Goal: Task Accomplishment & Management: Contribute content

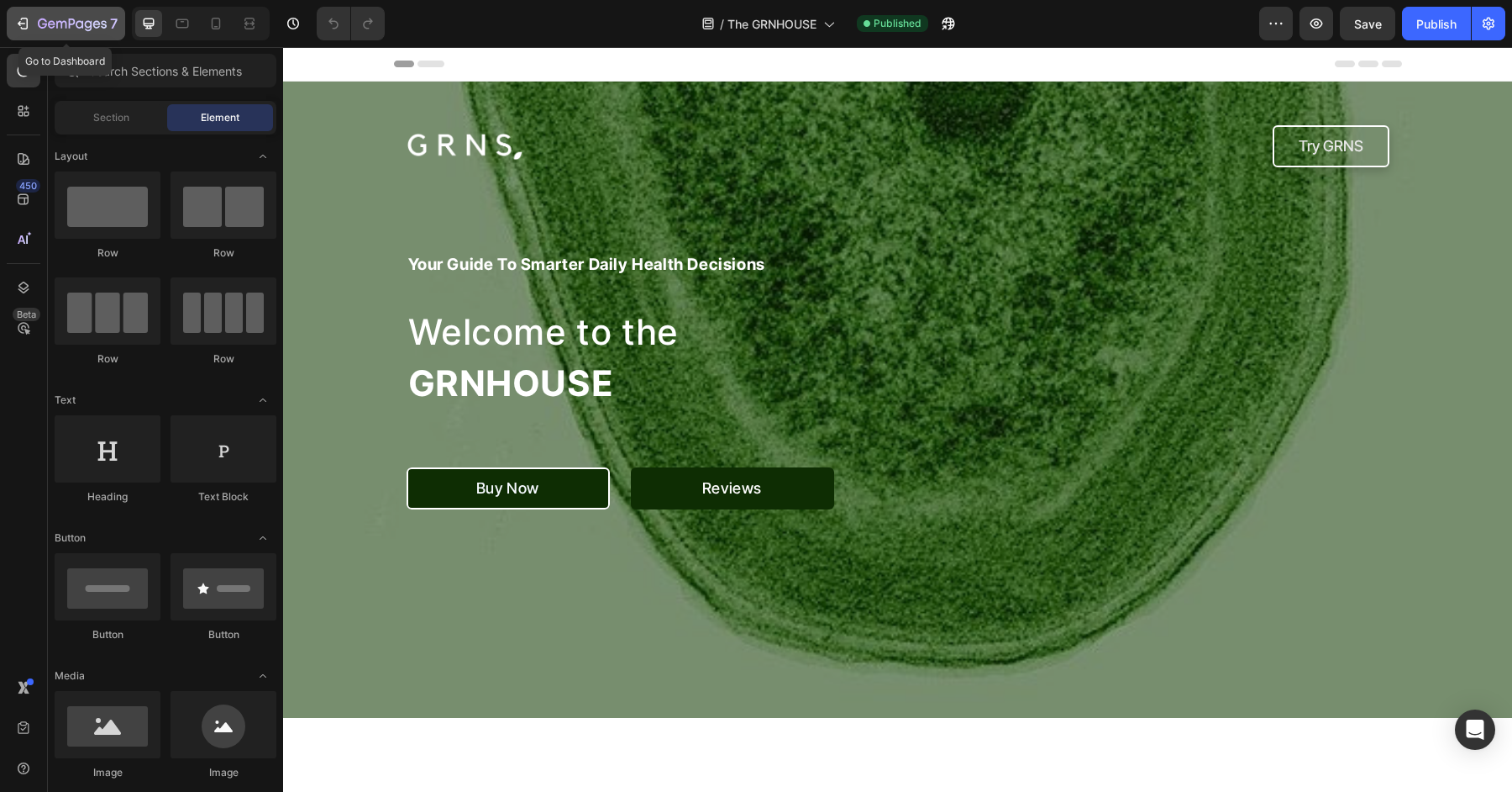
click at [89, 27] on icon "button" at bounding box center [88, 25] width 8 height 11
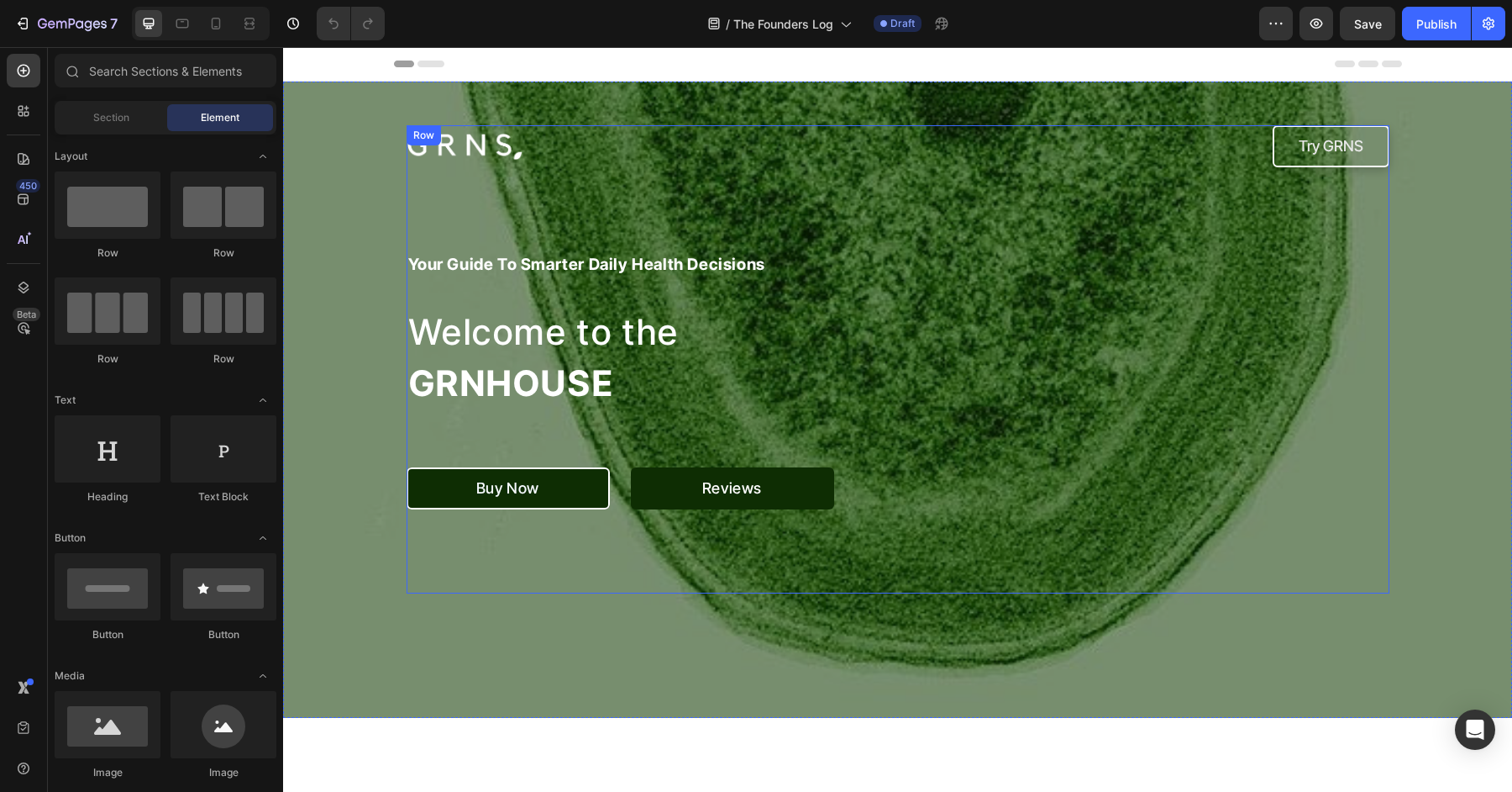
click at [768, 174] on div "Image Try GRNS Button Row your guide to smarter daily health decisions Heading …" at bounding box center [898, 359] width 983 height 468
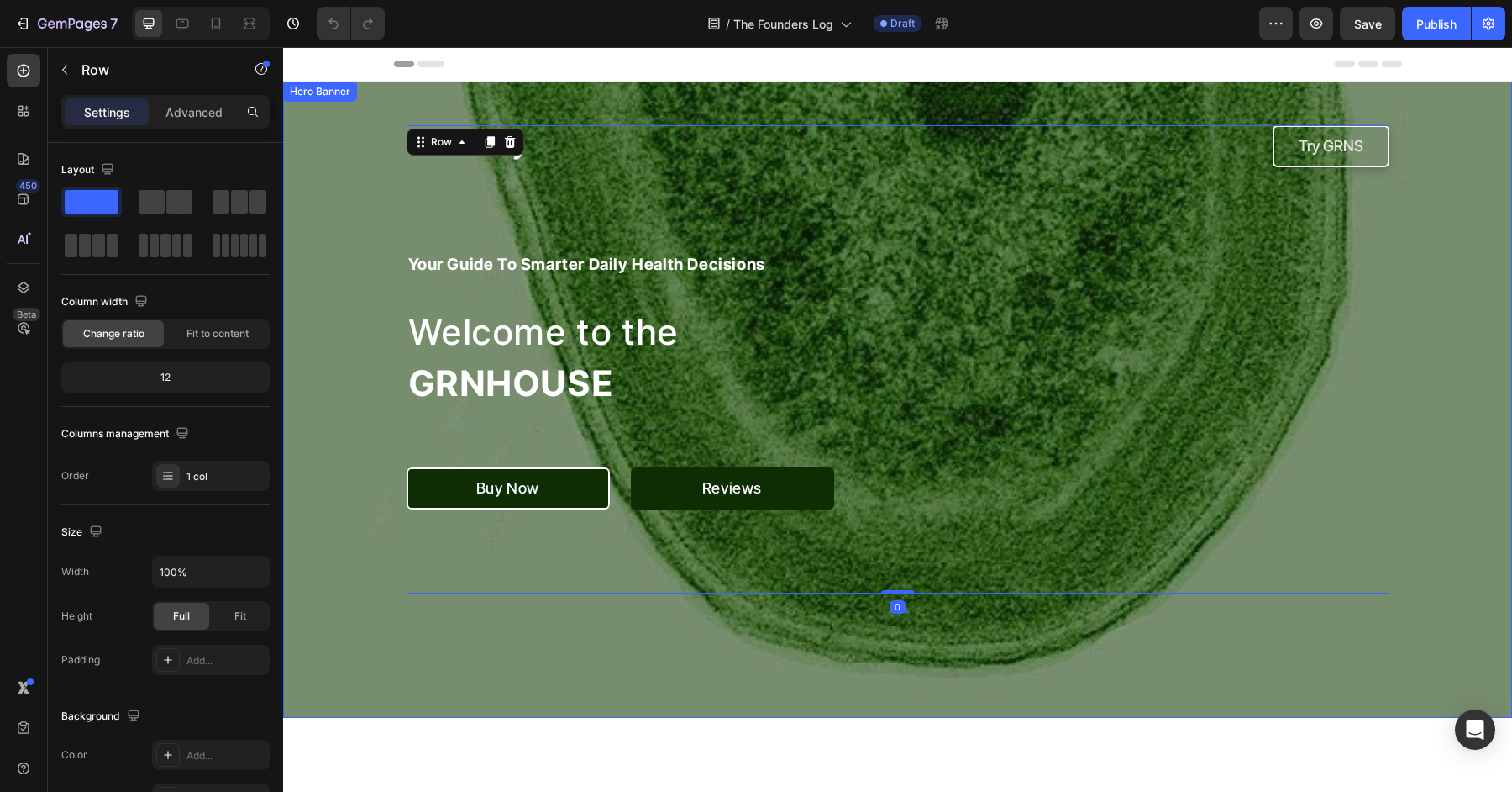
click at [342, 279] on div "Overlay" at bounding box center [897, 399] width 1229 height 637
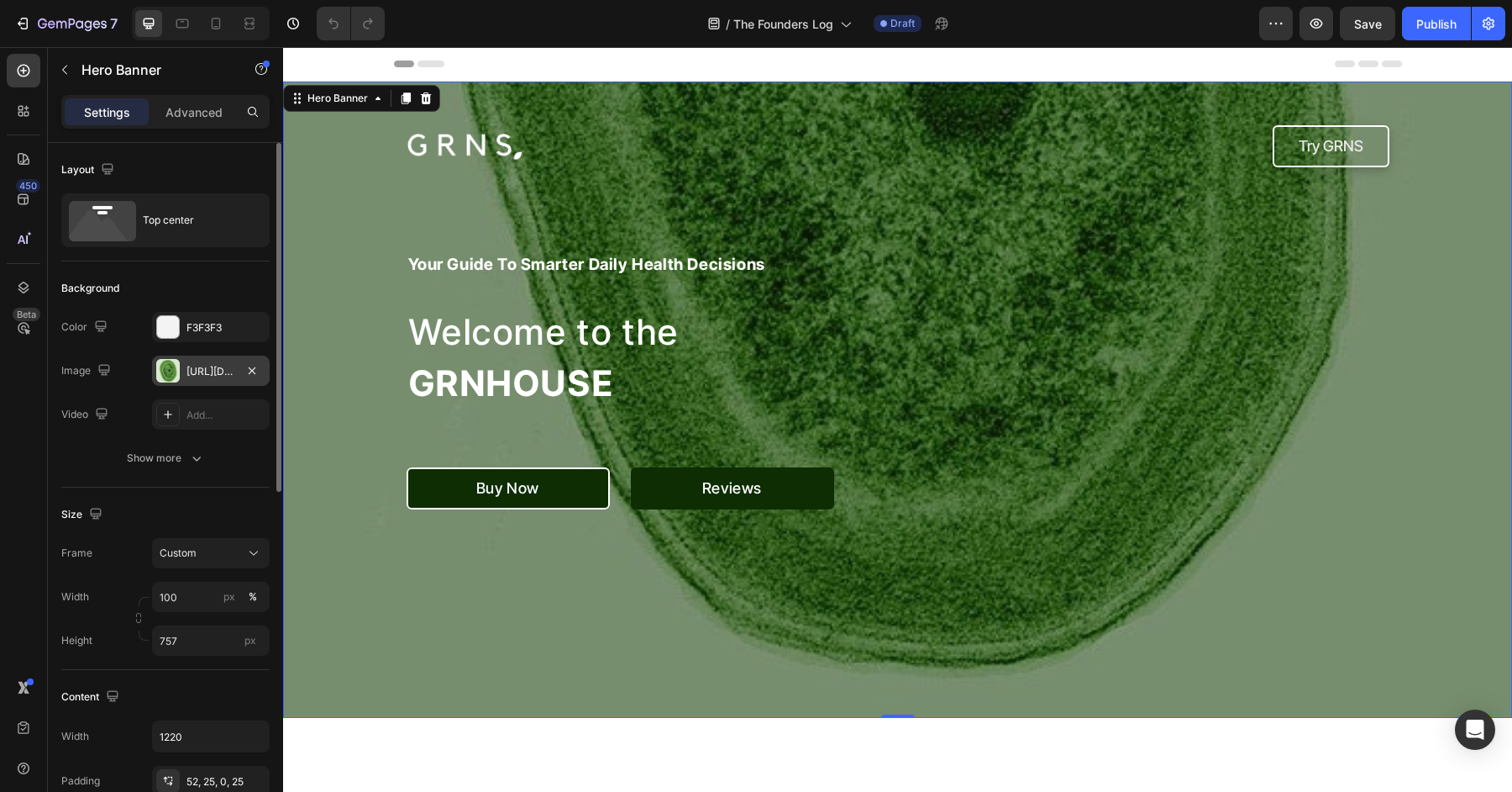
click at [198, 364] on div "https://cdn.shopify.com/s/files/1/0572/1253/4865/files/gempages_489095260442461…" at bounding box center [210, 372] width 49 height 15
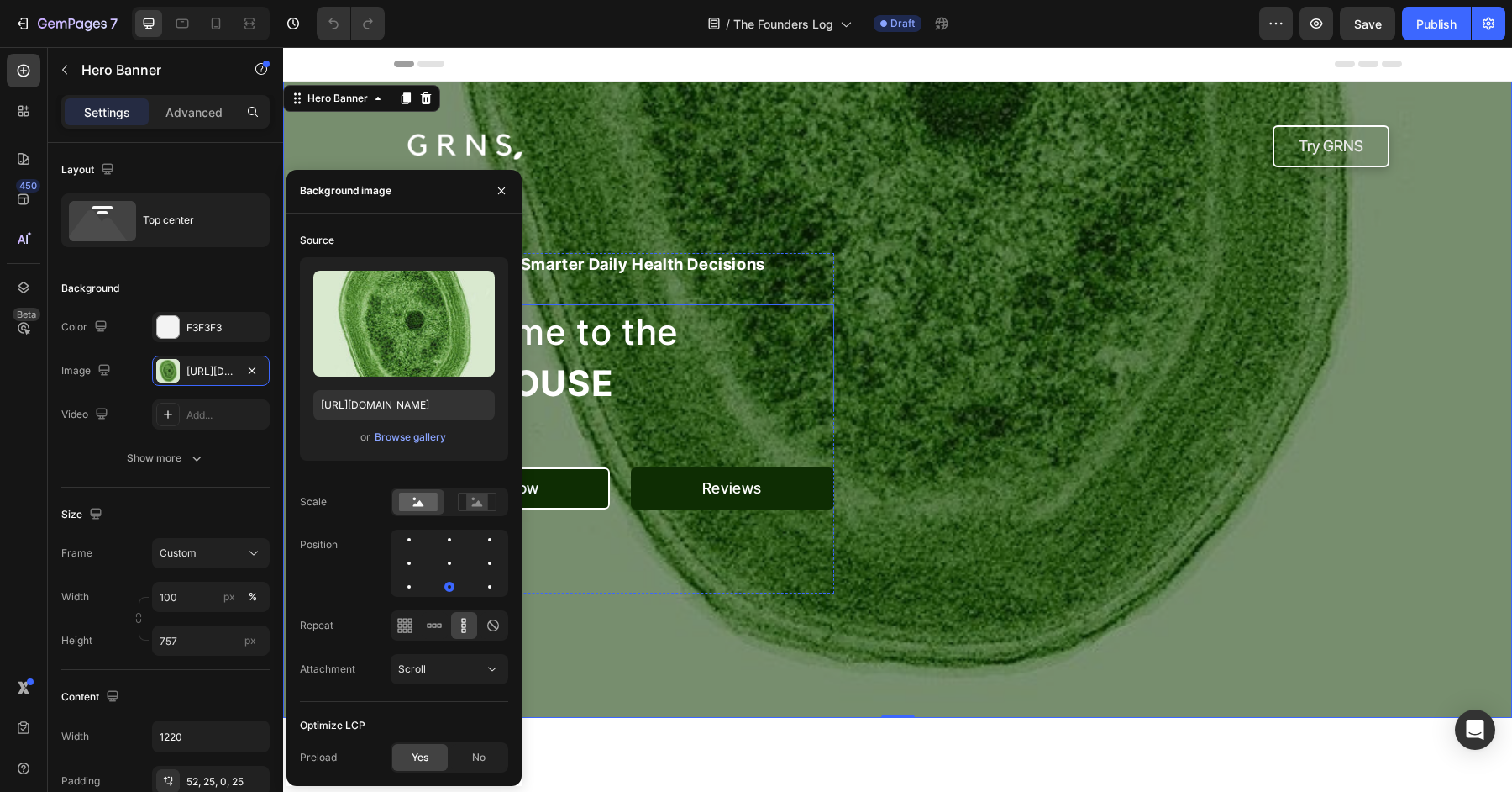
click at [664, 342] on span "Welcome to the" at bounding box center [543, 332] width 270 height 43
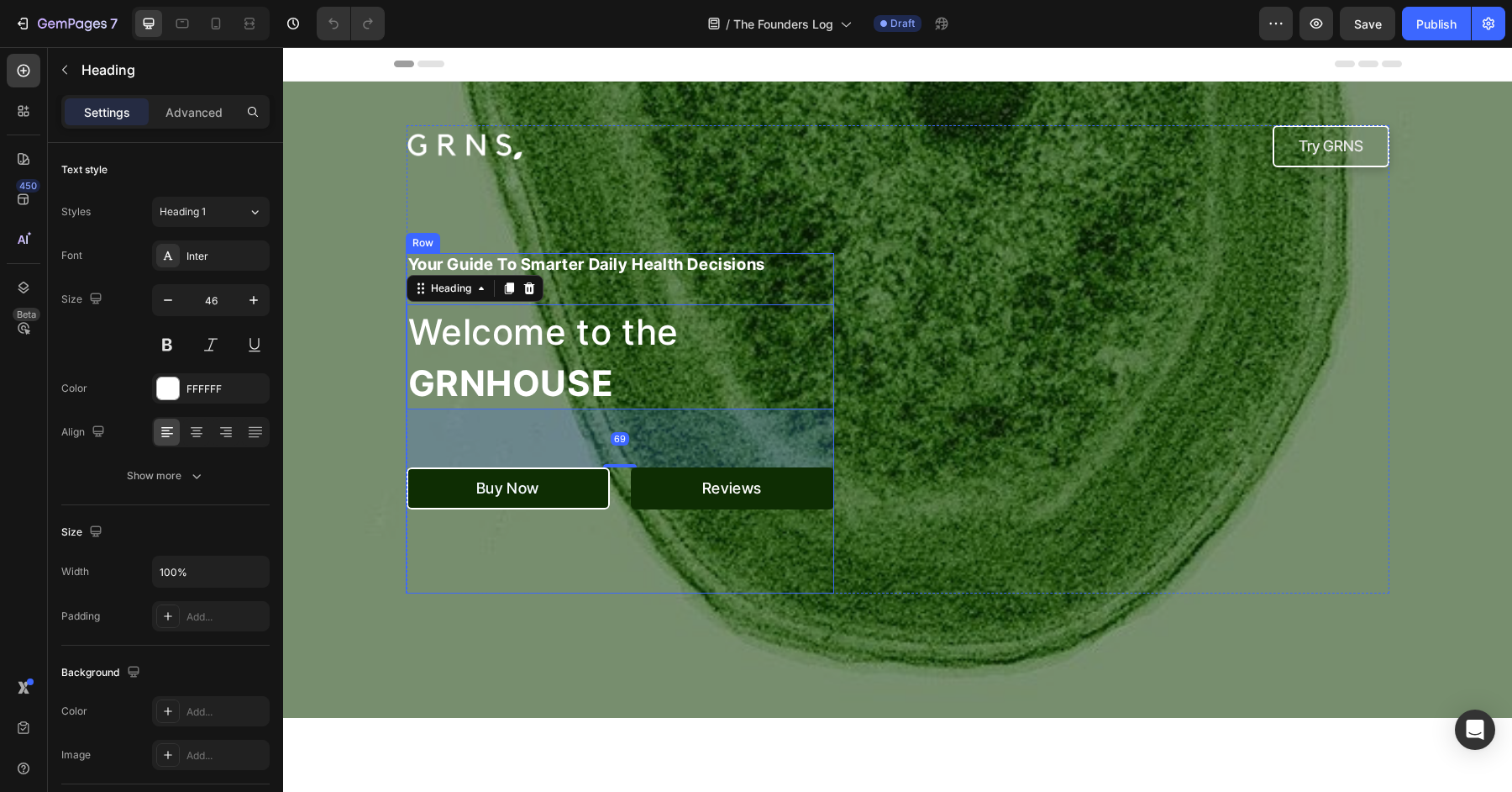
click at [640, 155] on link at bounding box center [651, 147] width 488 height 29
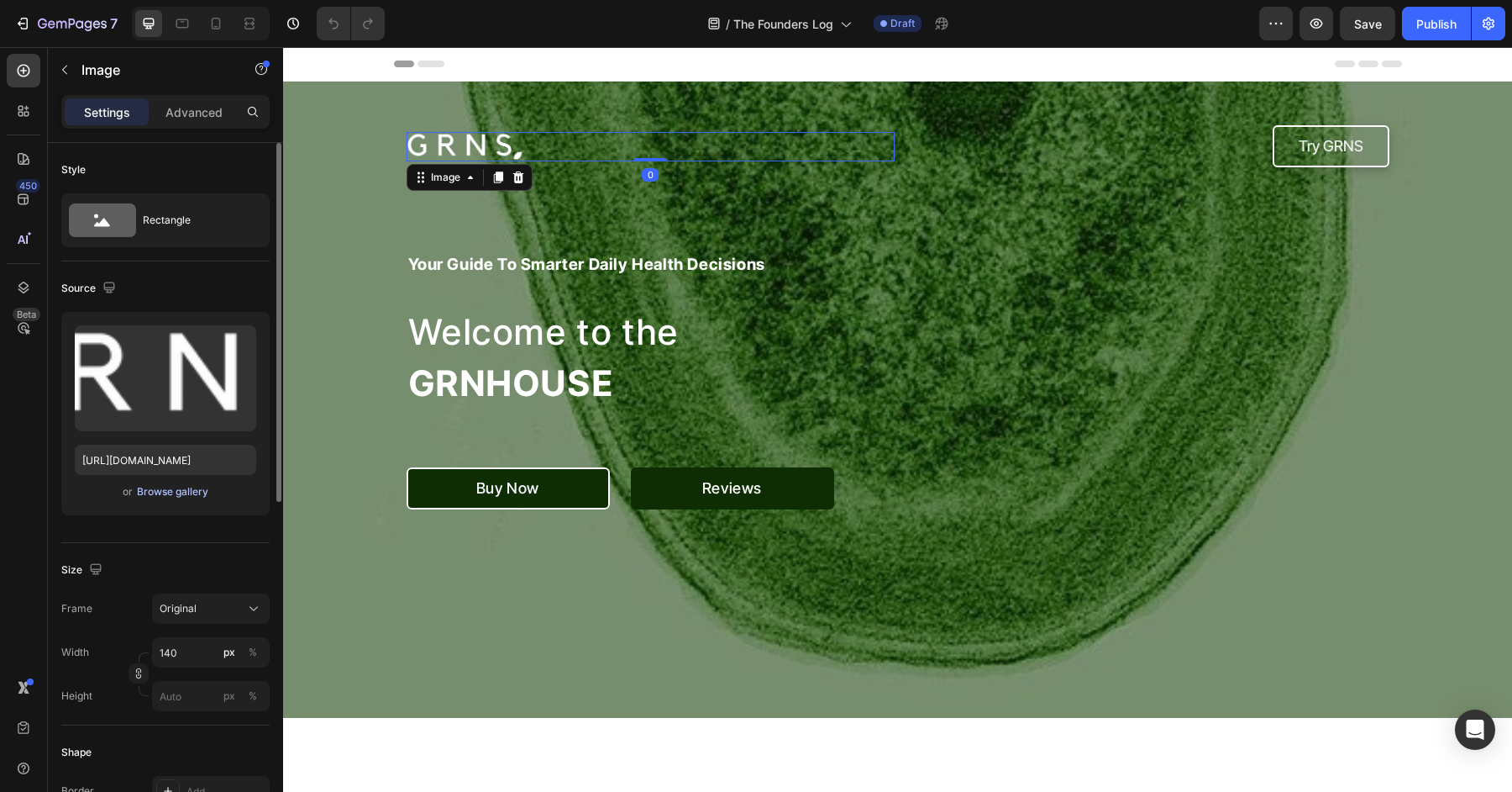
click at [185, 497] on div "Browse gallery" at bounding box center [172, 492] width 71 height 15
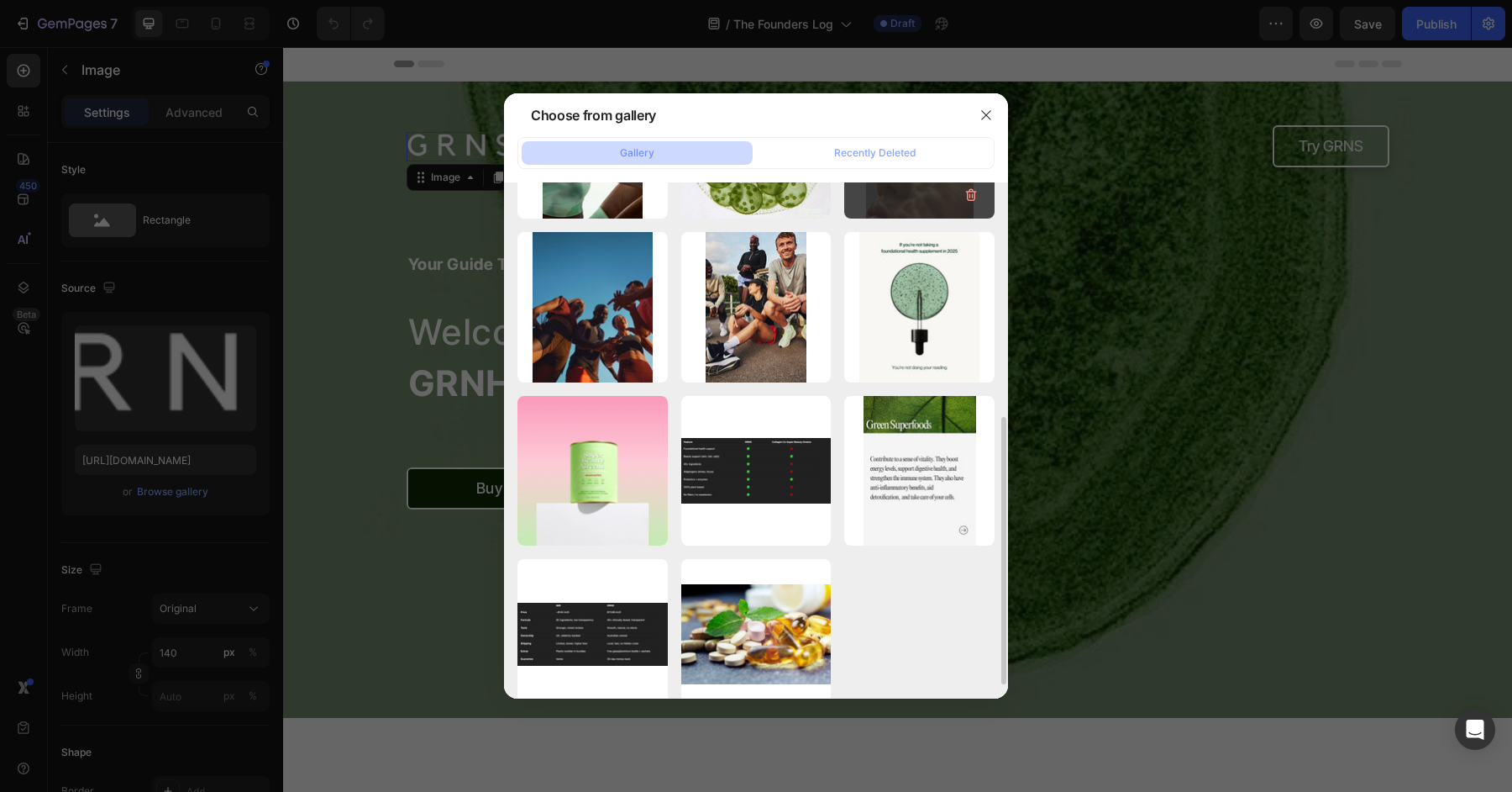
scroll to position [462, 0]
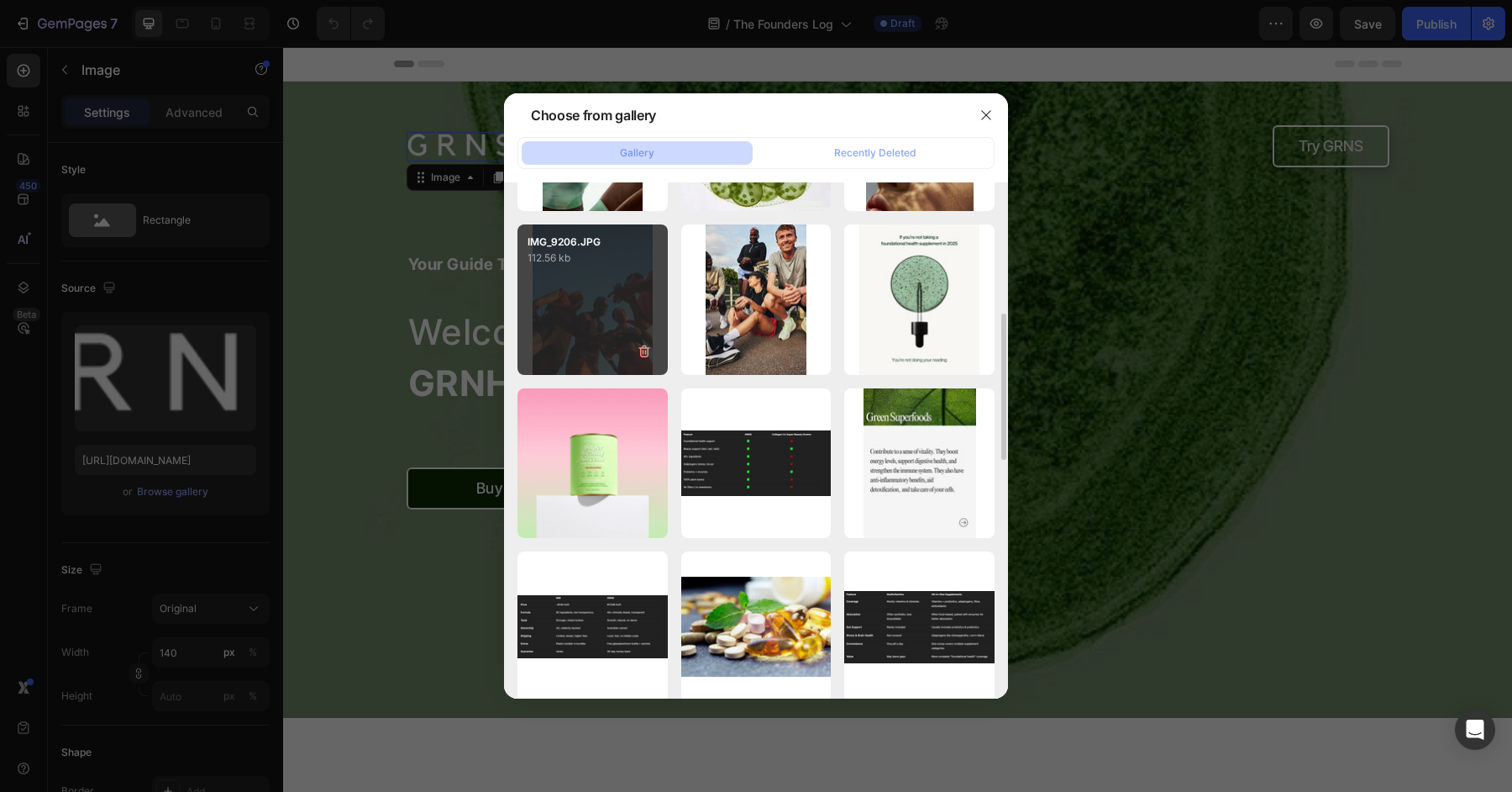
click at [575, 351] on div "IMG_9206.JPG 112.56 kb" at bounding box center [592, 299] width 150 height 150
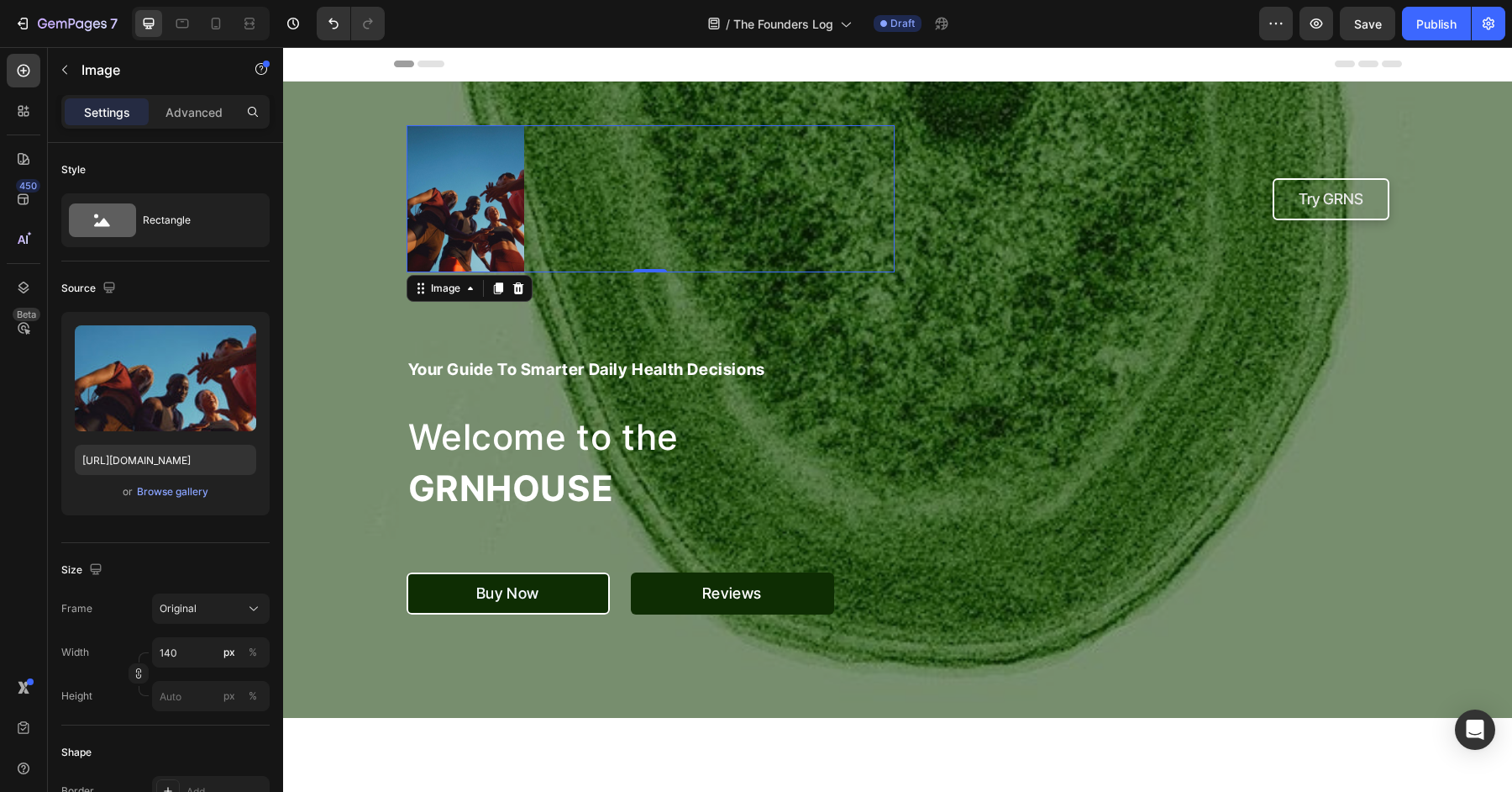
type input "https://cdn.shopify.com/s/files/1/0572/1253/4865/files/gempages_489095260442461…"
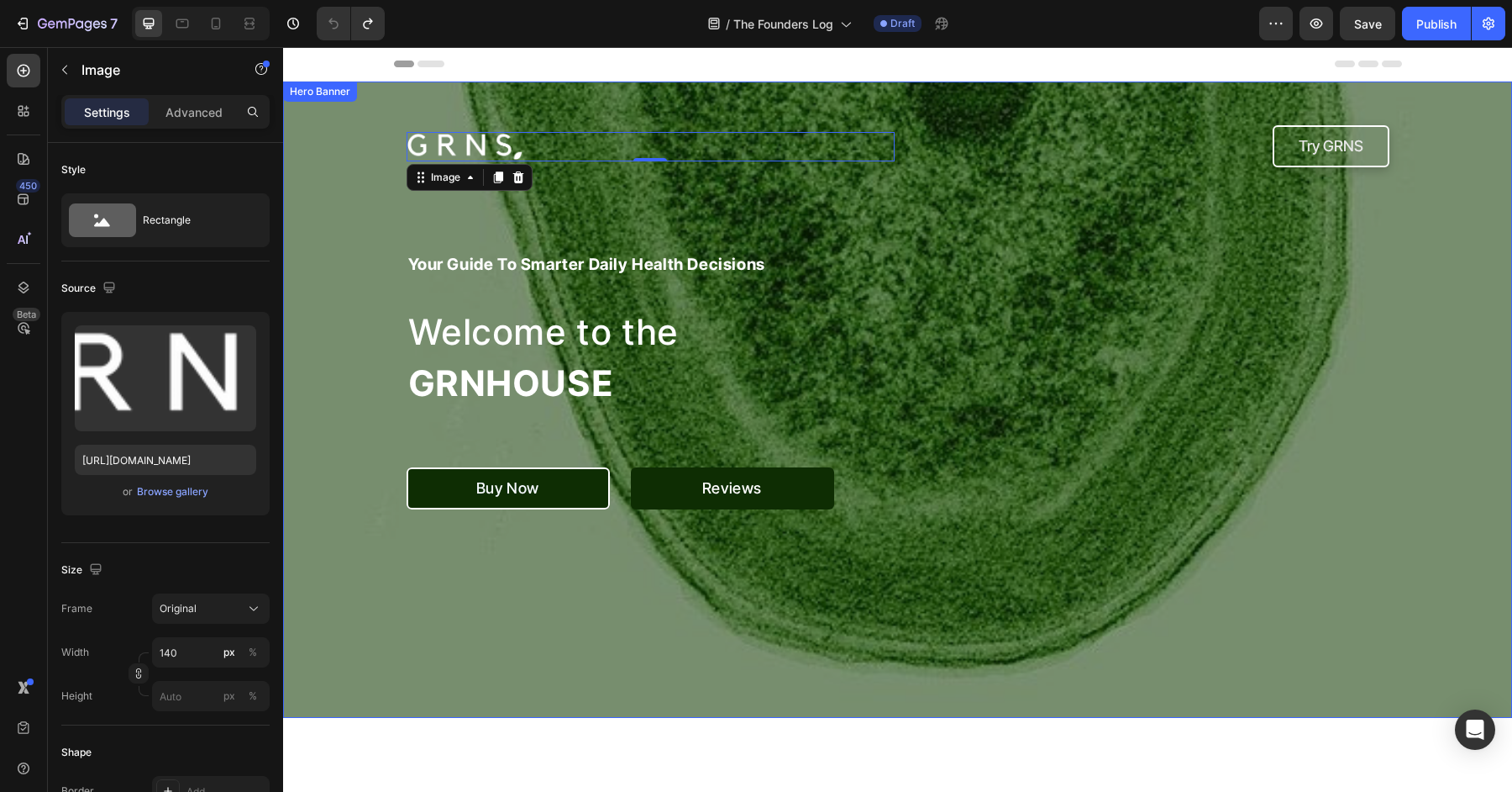
click at [956, 664] on div "Overlay" at bounding box center [897, 399] width 1229 height 637
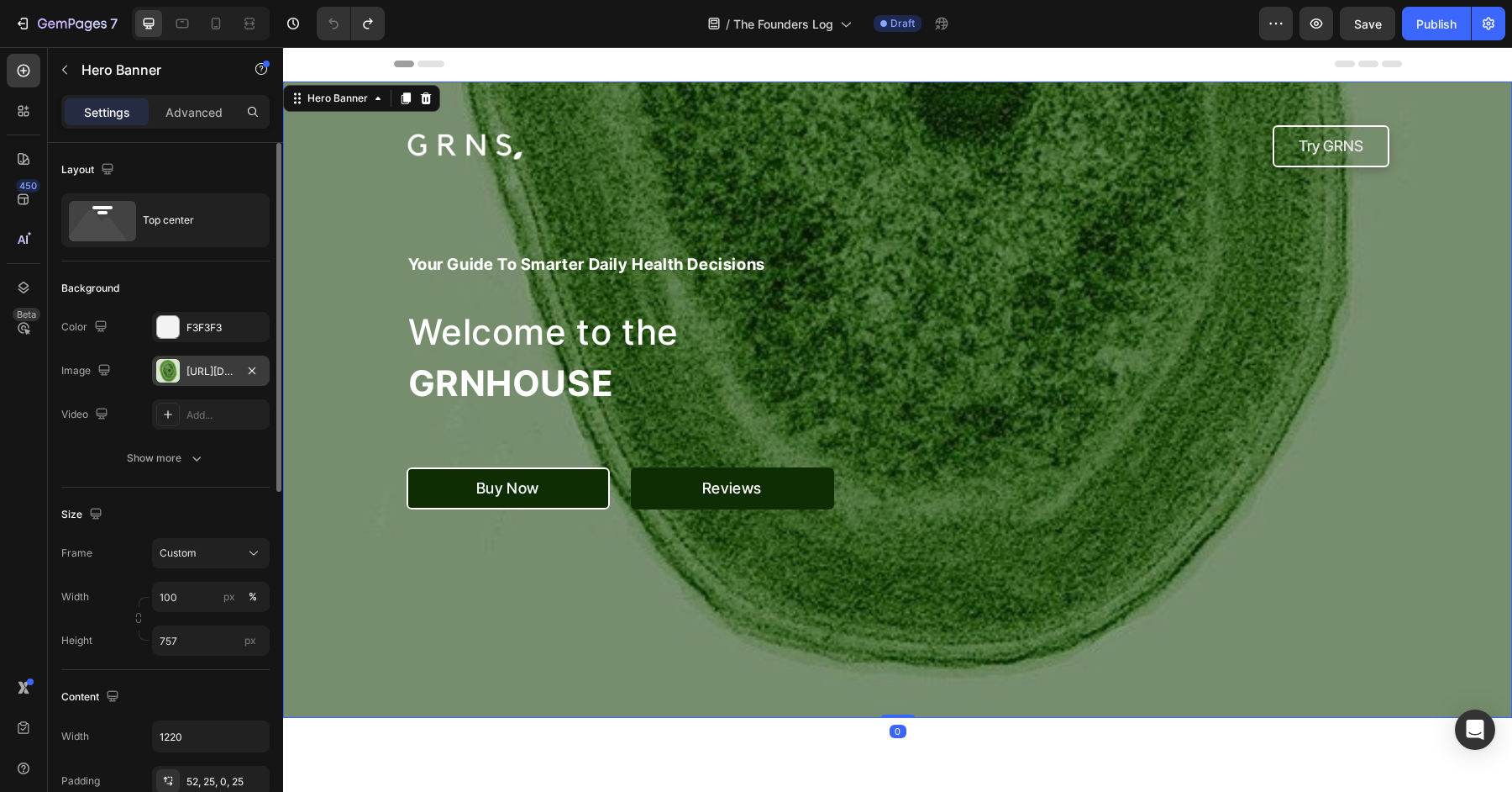
click at [215, 370] on div "https://cdn.shopify.com/s/files/1/0572/1253/4865/files/gempages_489095260442461…" at bounding box center [210, 372] width 49 height 15
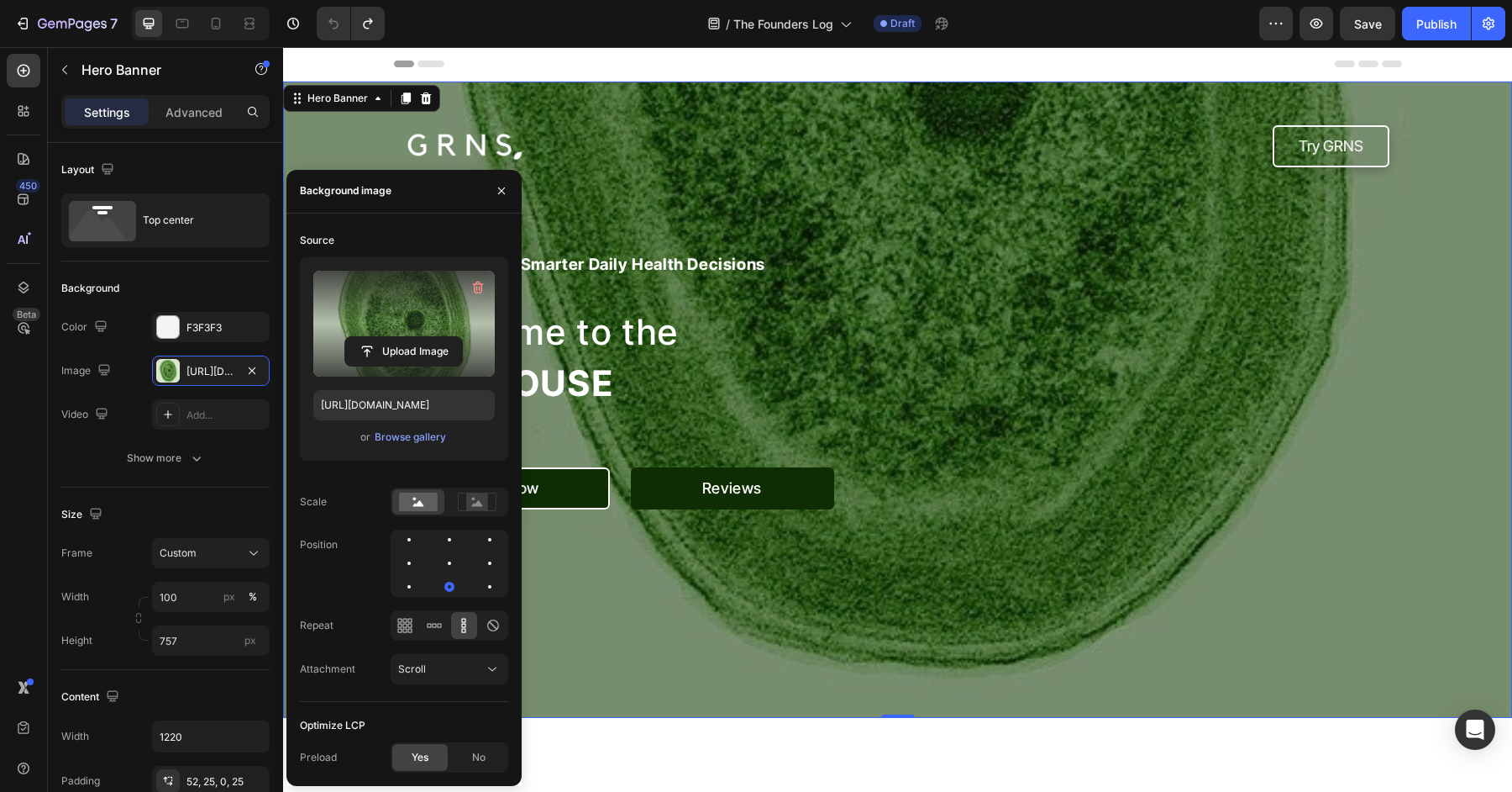
click at [370, 327] on label at bounding box center [404, 323] width 181 height 106
click at [370, 337] on input "file" at bounding box center [404, 350] width 117 height 28
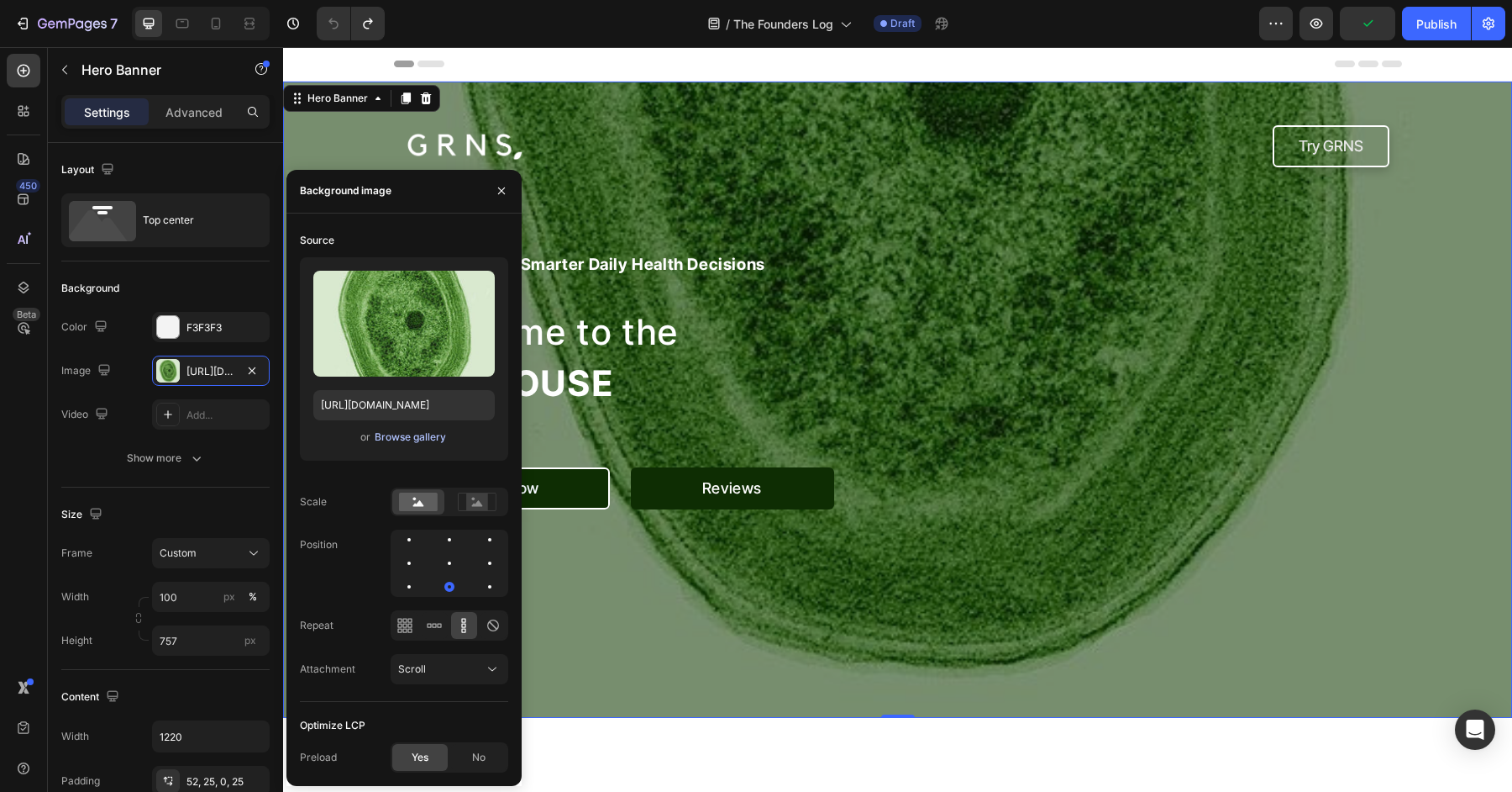
click at [425, 440] on div "Browse gallery" at bounding box center [410, 437] width 71 height 15
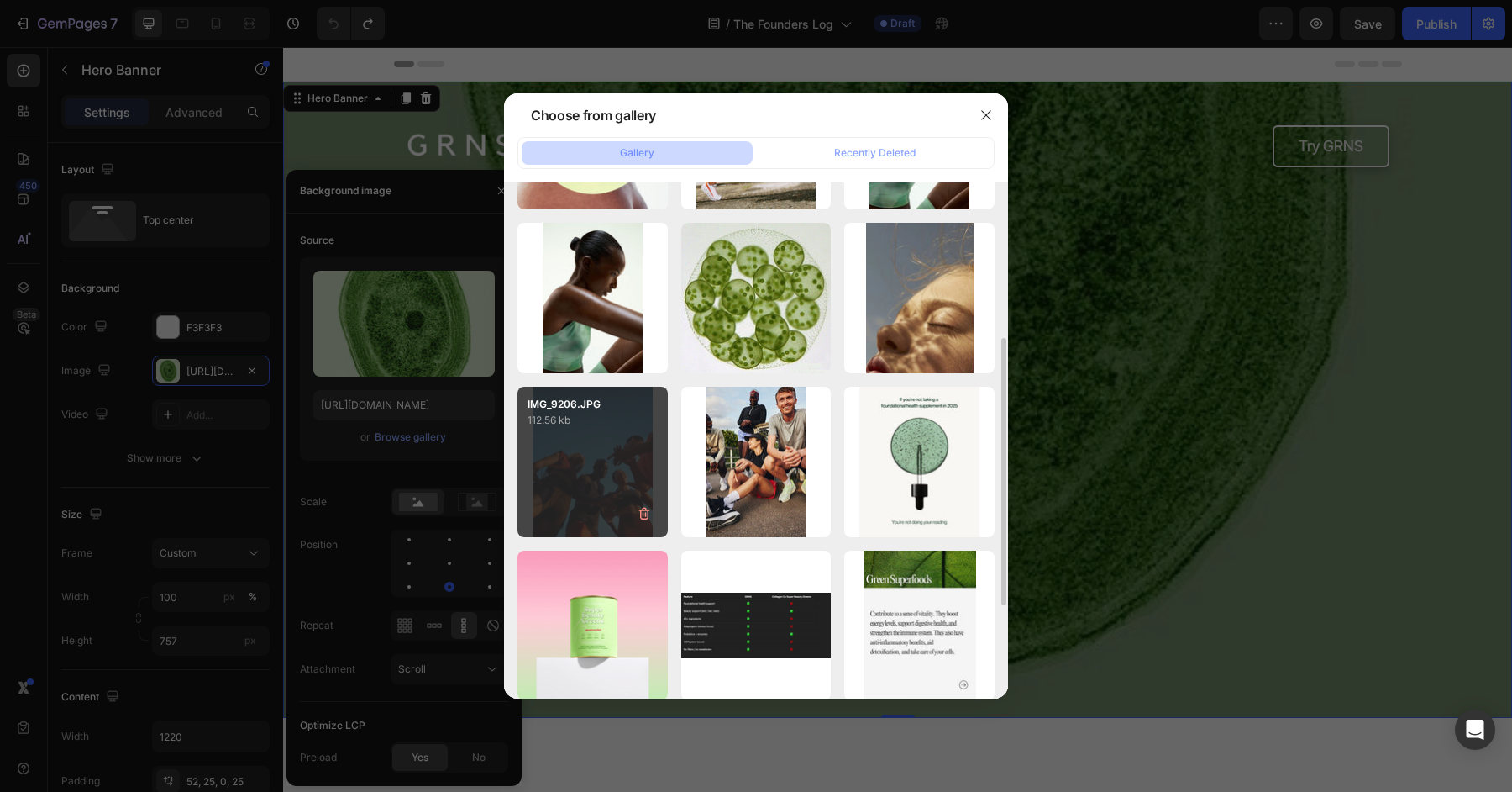
scroll to position [301, 0]
click at [559, 450] on div "IMG_9206.JPG 112.56 kb" at bounding box center [592, 460] width 150 height 150
type input "https://cdn.shopify.com/s/files/1/0572/1253/4865/files/gempages_489095260442461…"
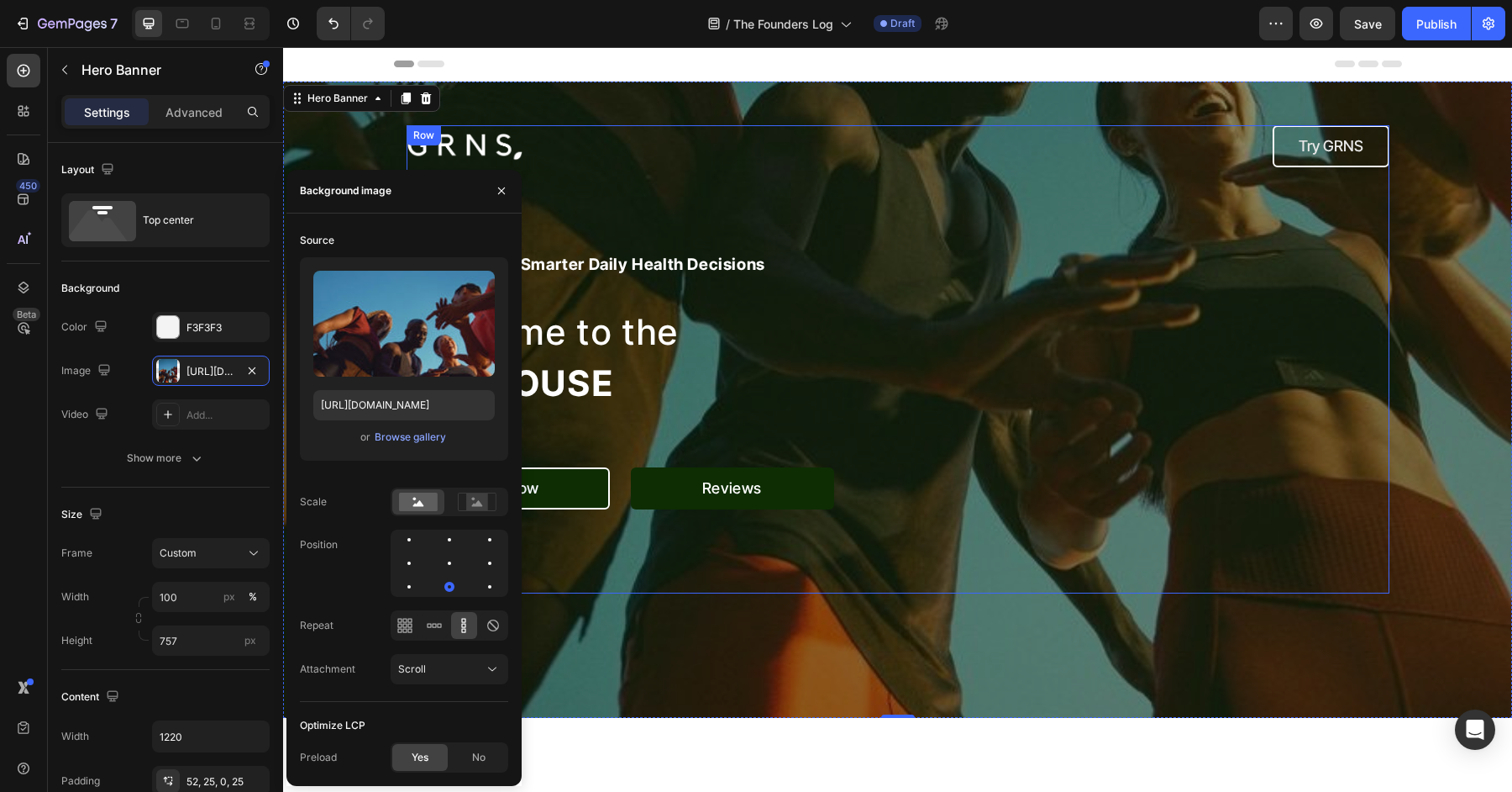
click at [1093, 415] on div "Image Try GRNS Button Row your guide to smarter daily health decisions Heading …" at bounding box center [898, 359] width 983 height 468
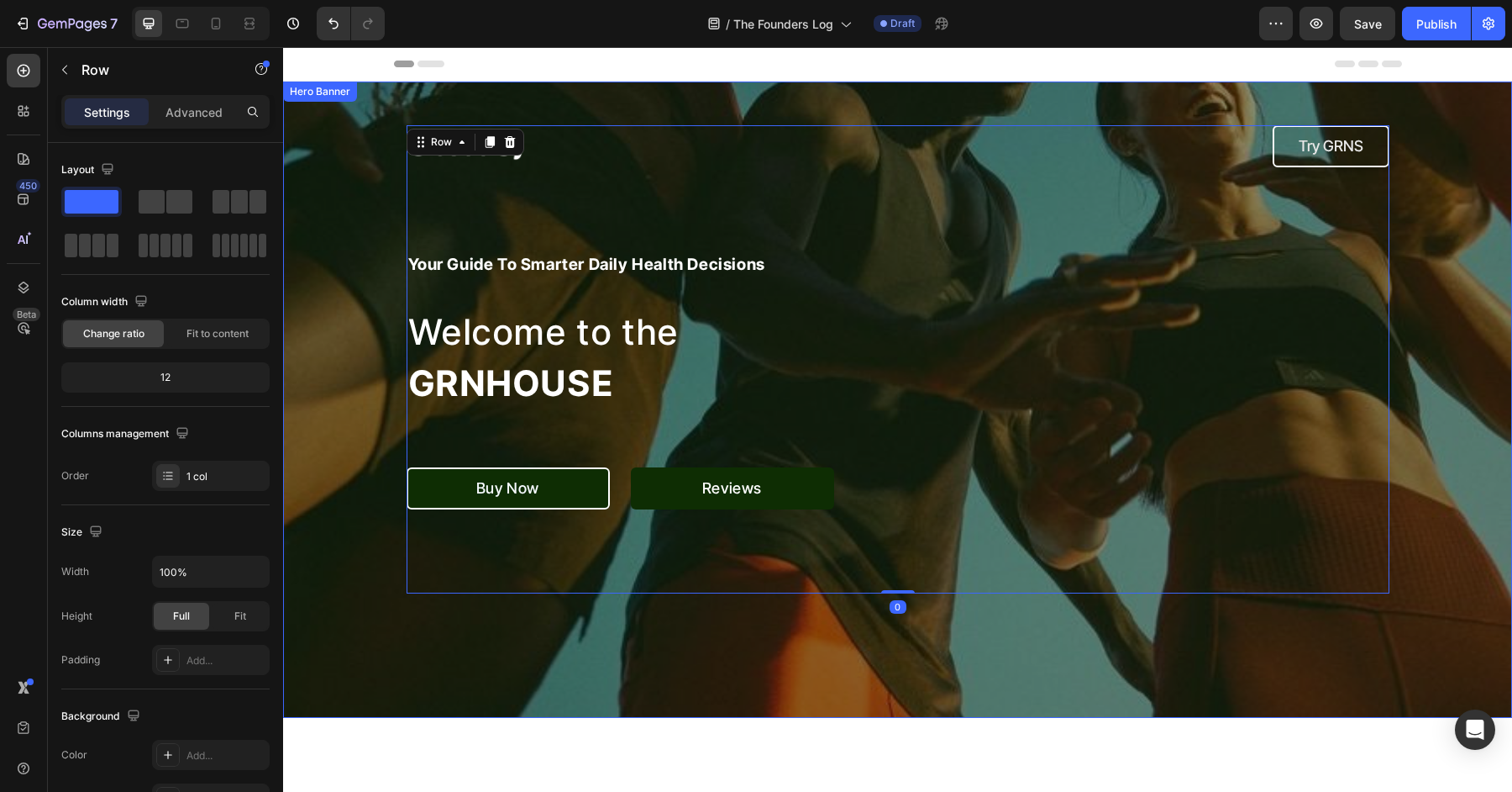
click at [298, 513] on div "Overlay" at bounding box center [897, 399] width 1229 height 637
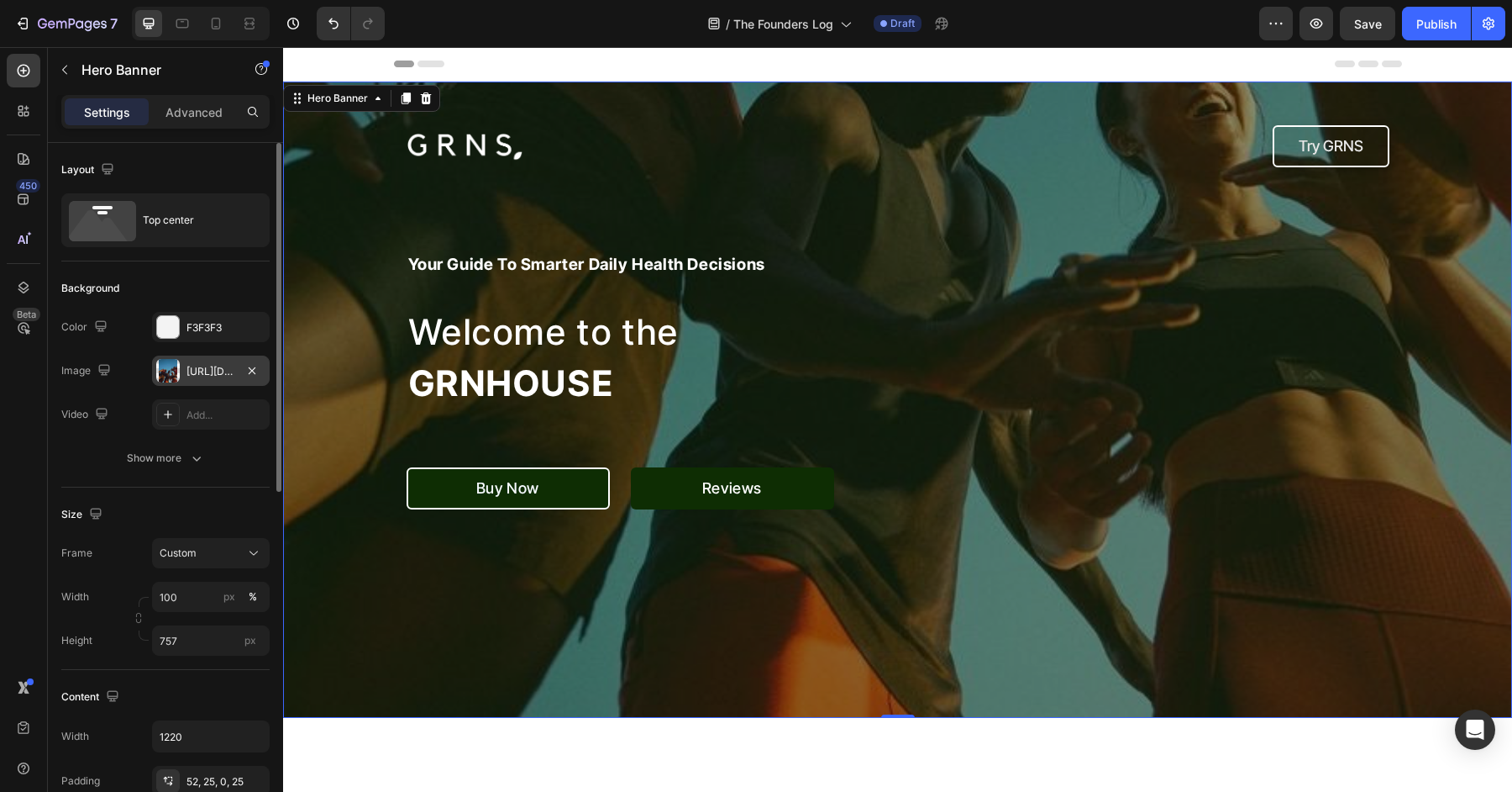
click at [215, 375] on div "https://cdn.shopify.com/s/files/1/0572/1253/4865/files/gempages_489095260442461…" at bounding box center [210, 372] width 49 height 15
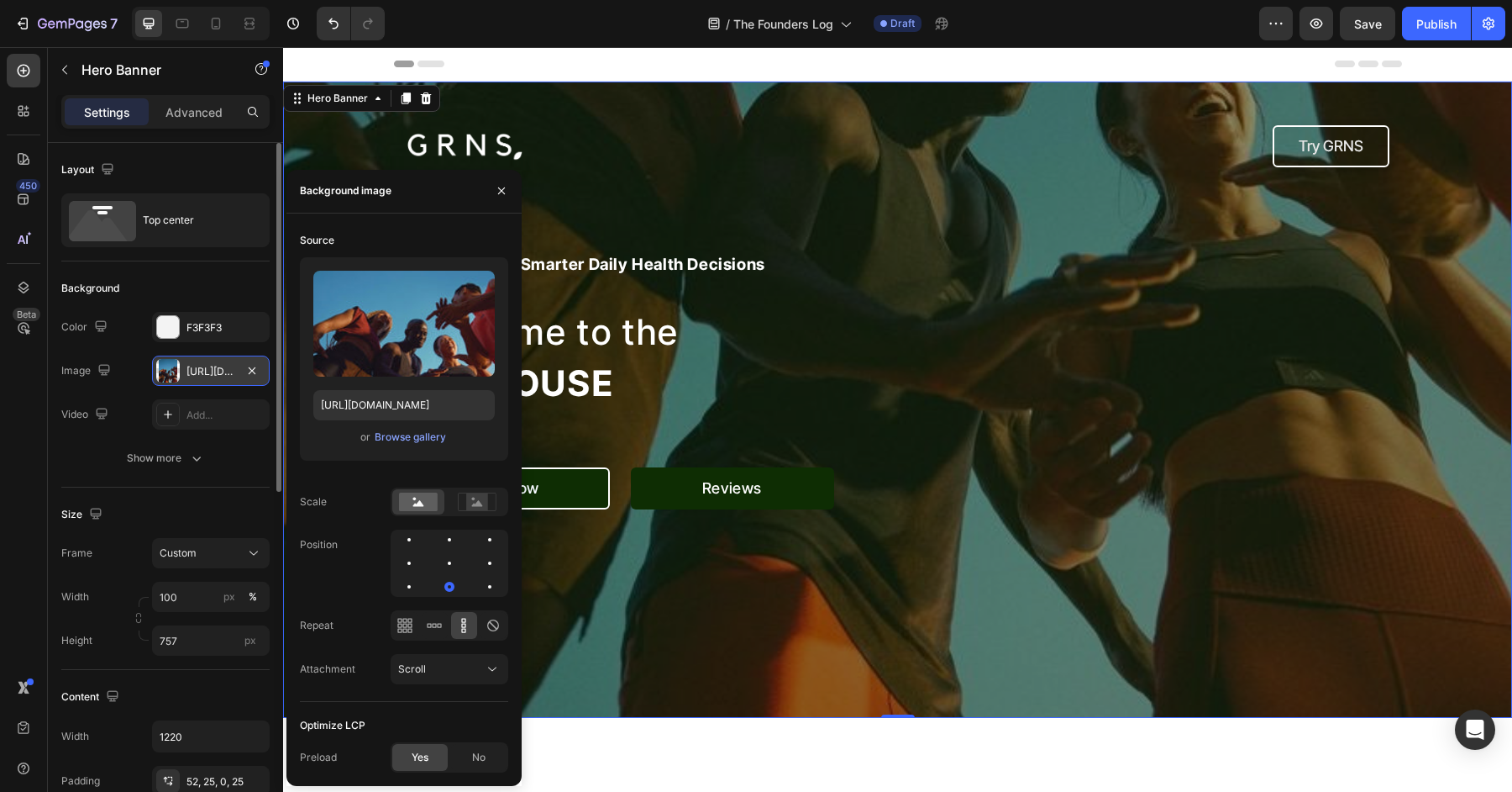
click at [215, 375] on div "https://cdn.shopify.com/s/files/1/0572/1253/4865/files/gempages_489095260442461…" at bounding box center [210, 372] width 49 height 15
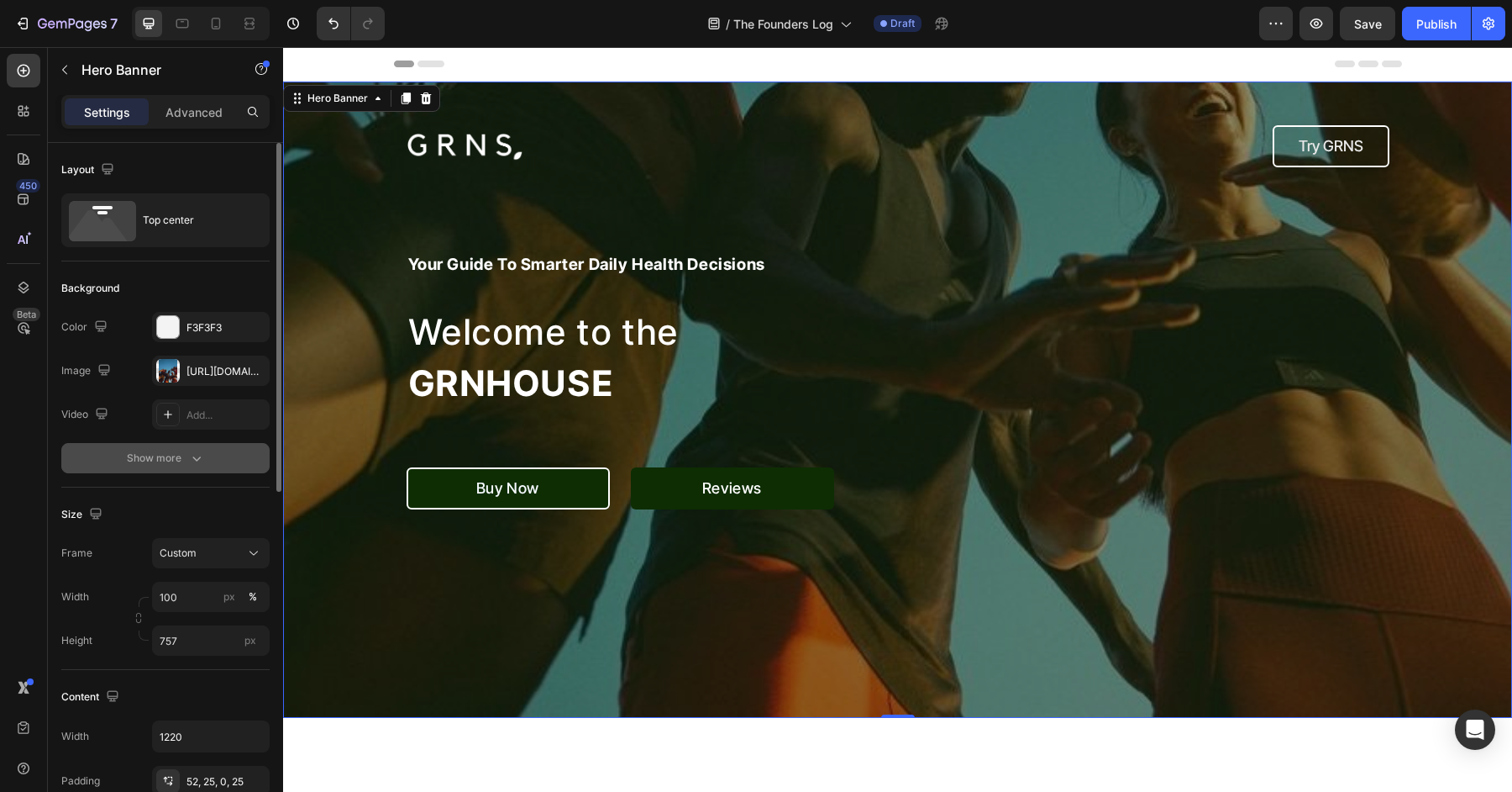
click at [194, 456] on icon "button" at bounding box center [197, 458] width 17 height 17
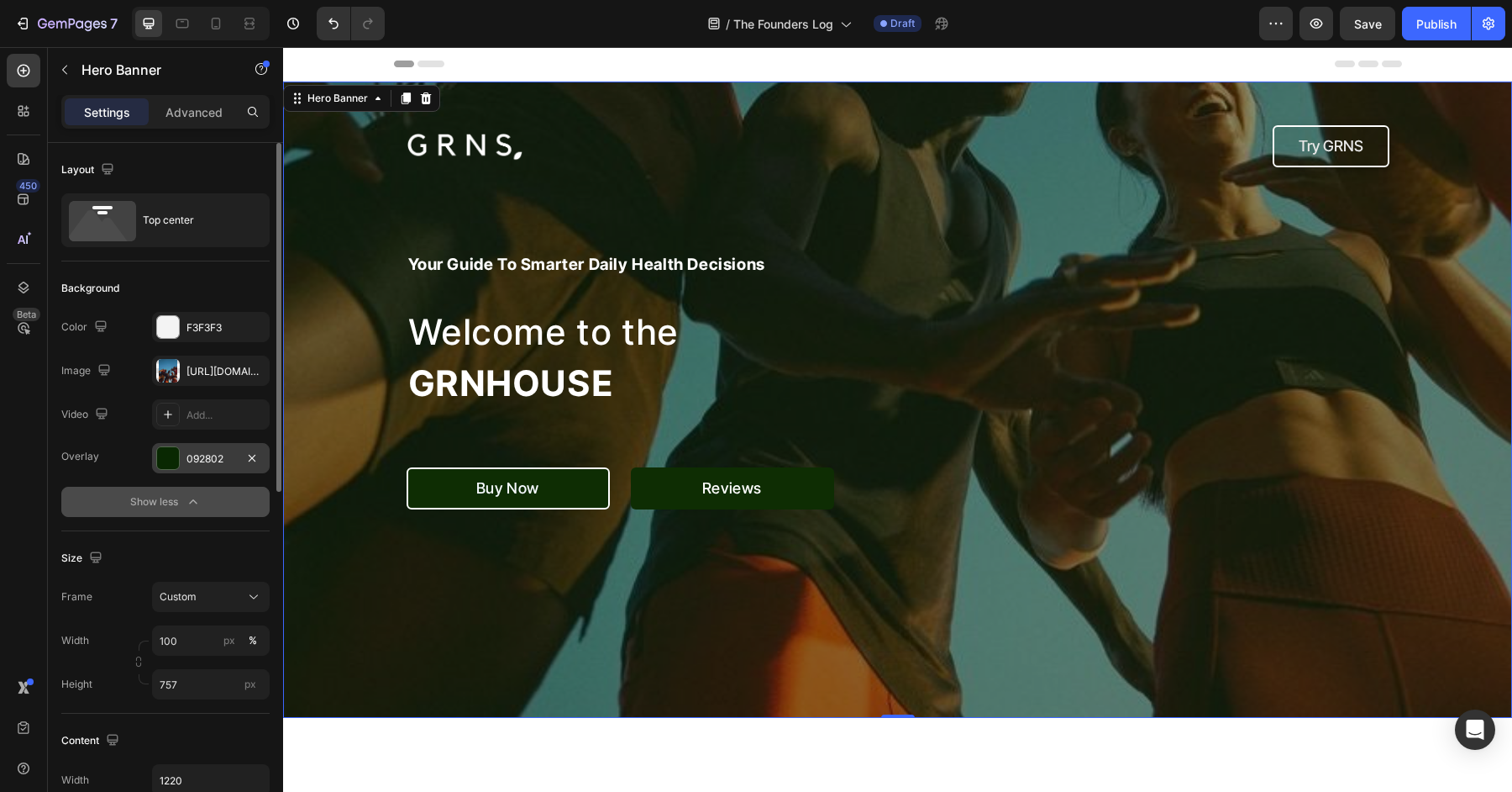
click at [212, 460] on div "092802" at bounding box center [210, 459] width 49 height 15
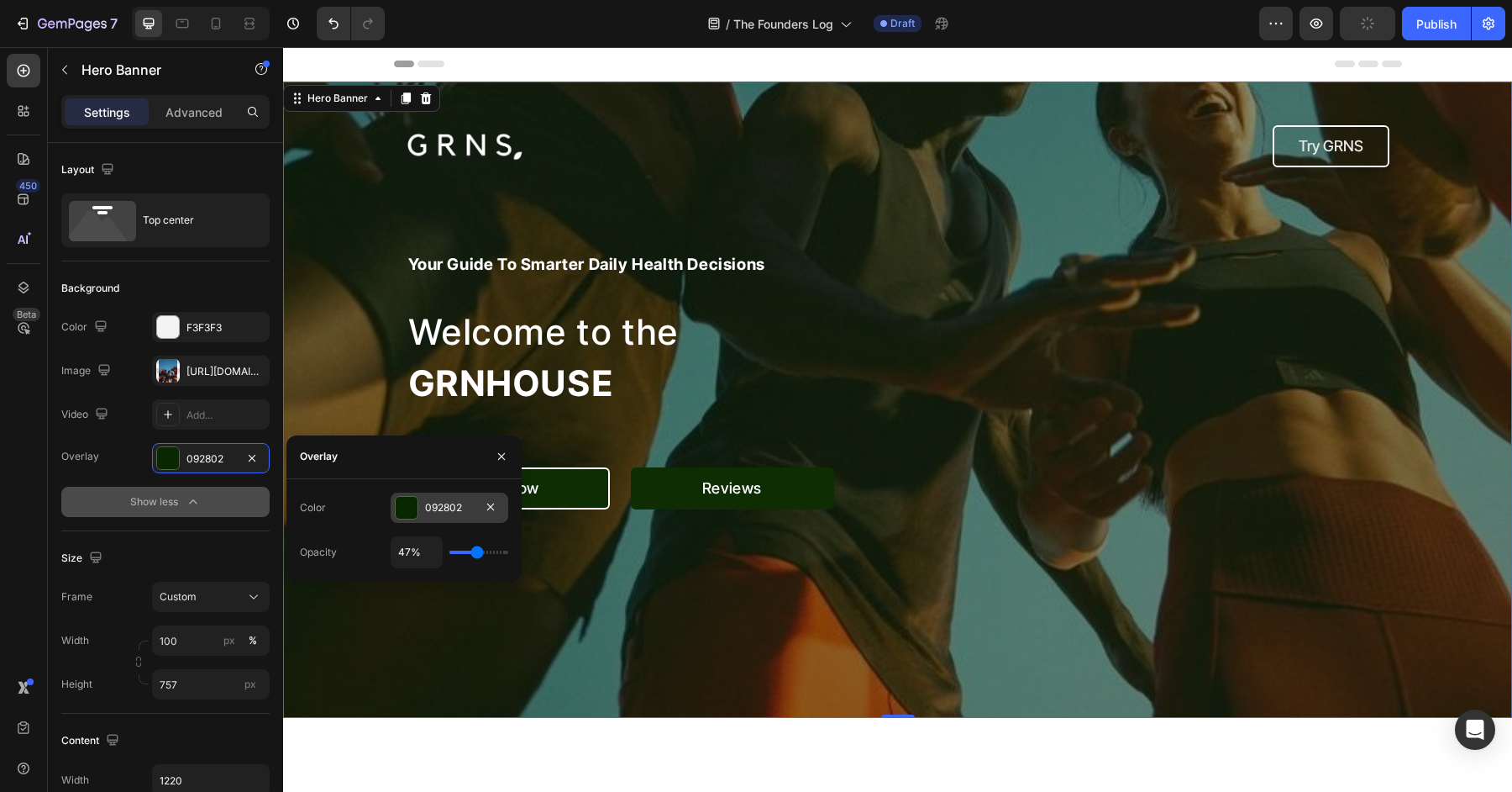
click at [412, 512] on div at bounding box center [406, 507] width 21 height 21
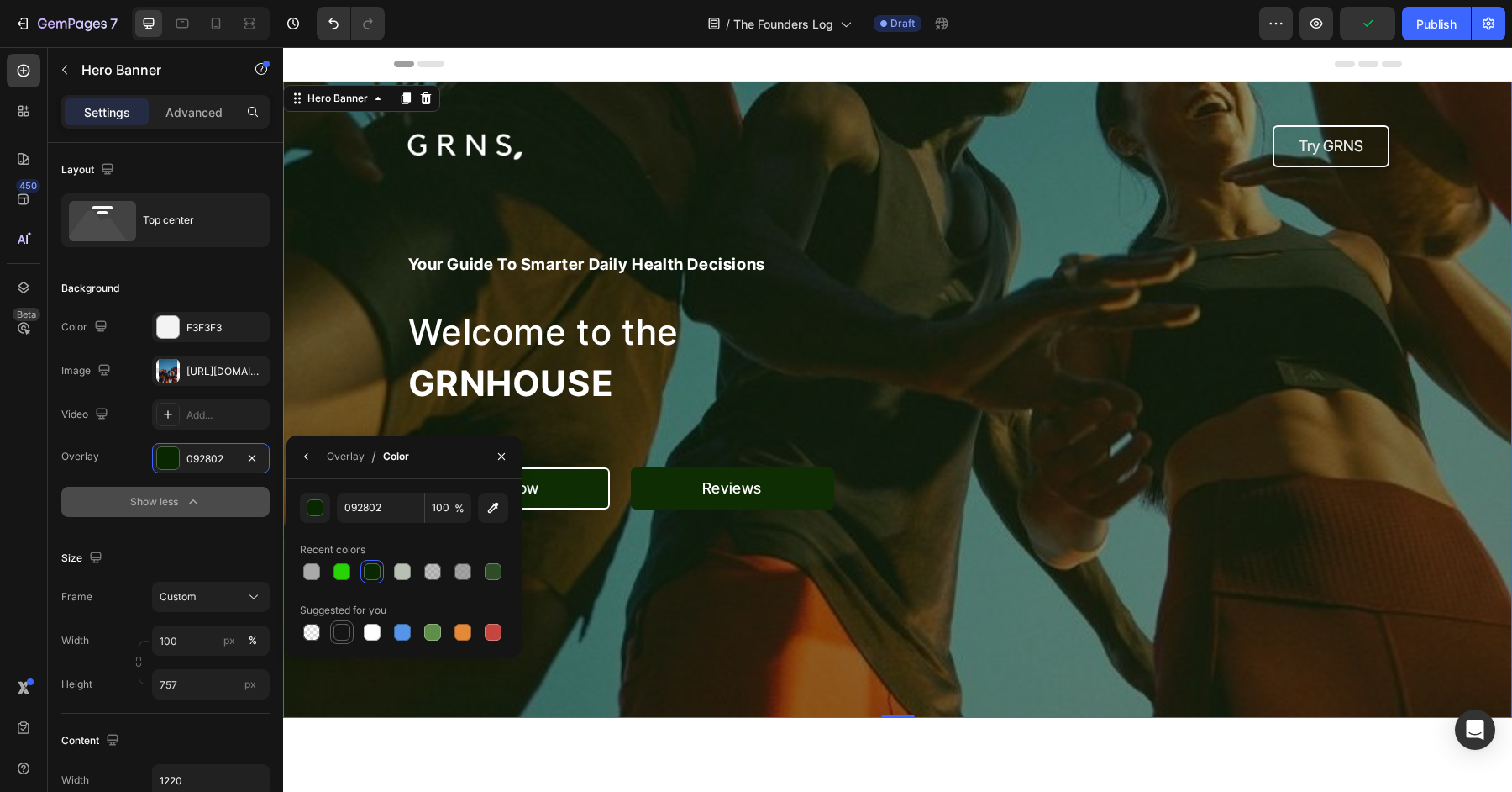
click at [343, 627] on div at bounding box center [342, 632] width 17 height 17
type input "151515"
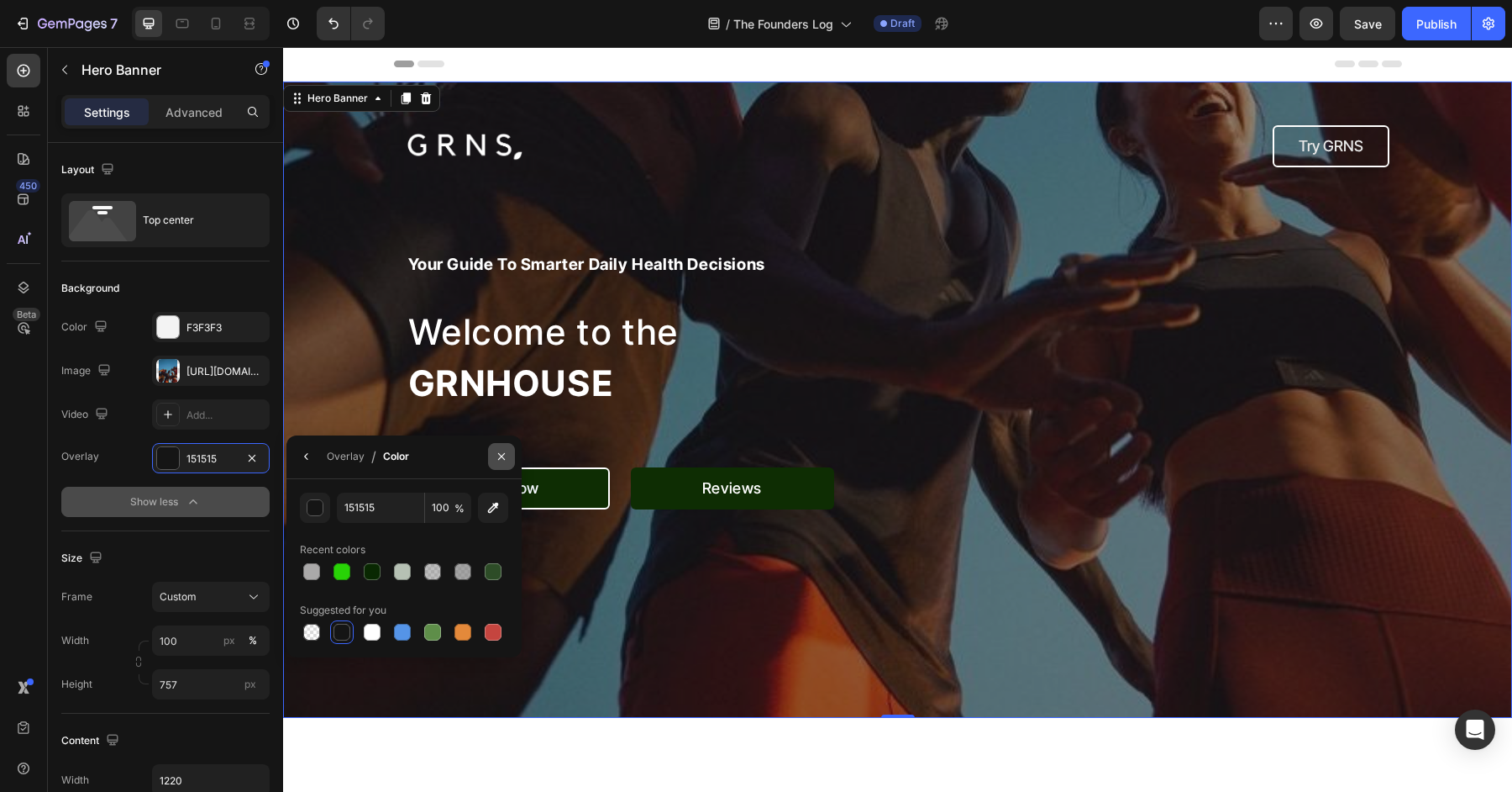
click at [500, 457] on icon "button" at bounding box center [501, 456] width 7 height 7
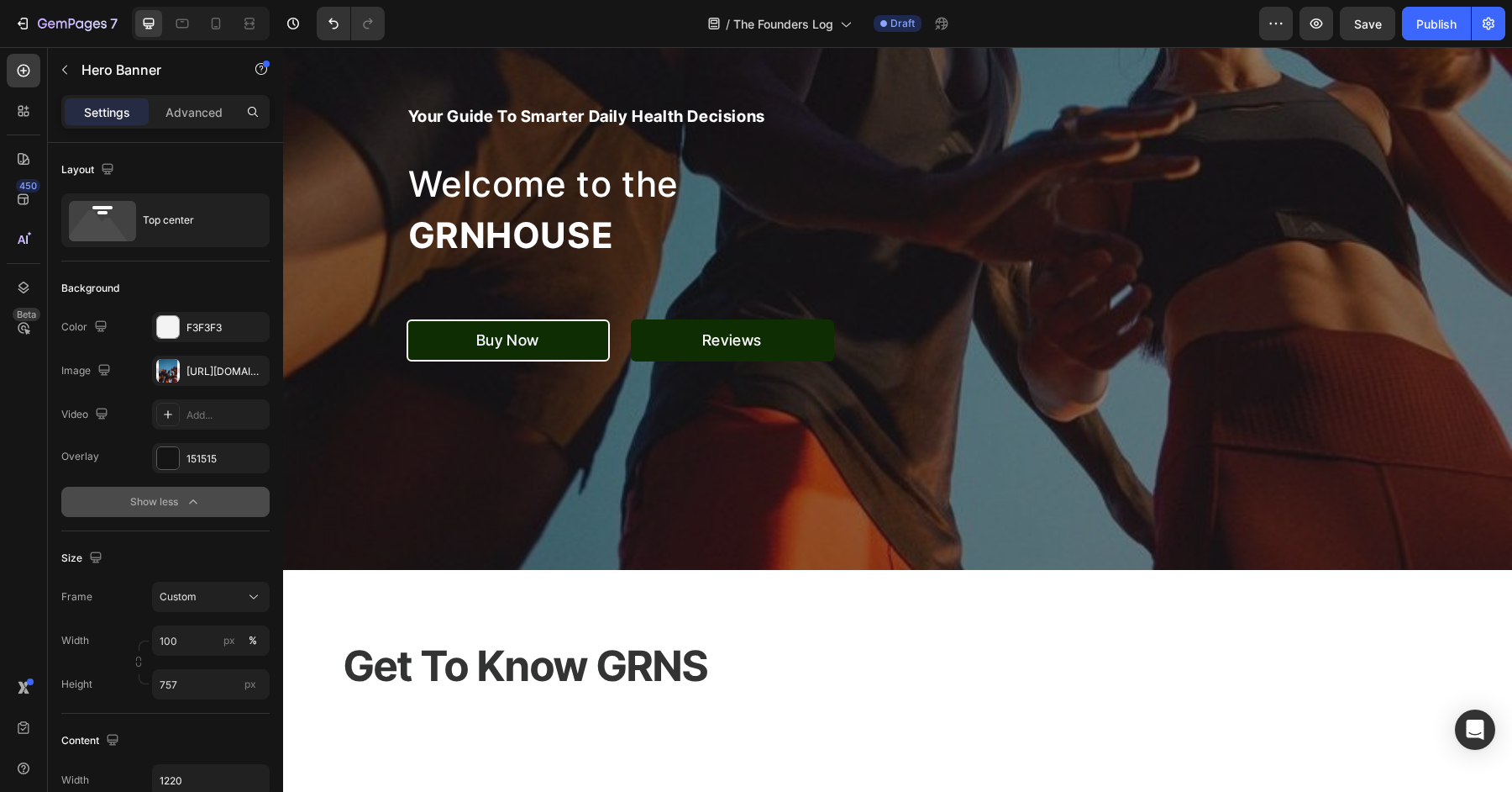
scroll to position [0, 0]
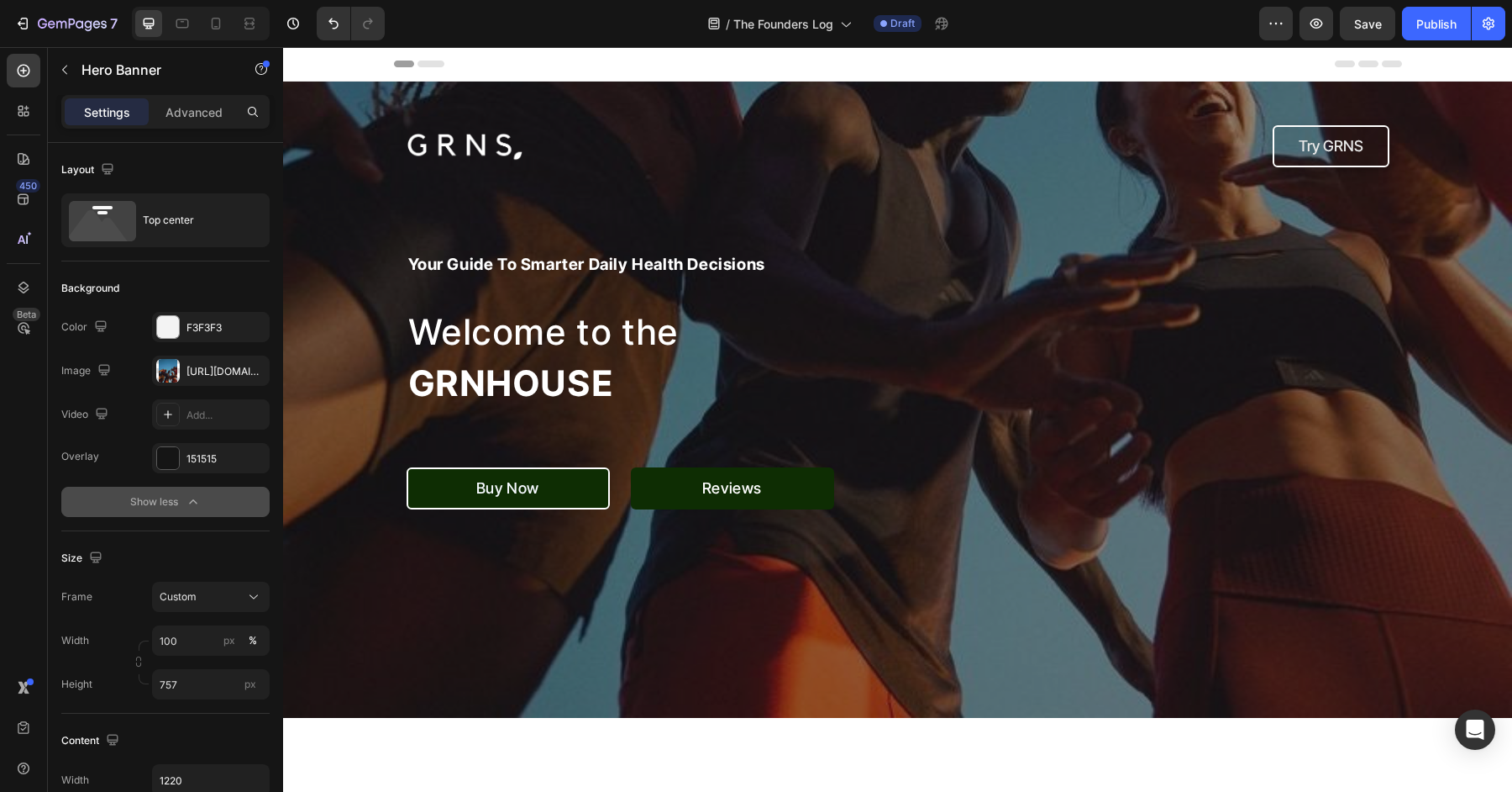
click at [363, 538] on div "Overlay" at bounding box center [897, 399] width 1229 height 637
click at [224, 376] on div "https://cdn.shopify.com/s/files/1/0572/1253/4865/files/gempages_489095260442461…" at bounding box center [210, 372] width 49 height 15
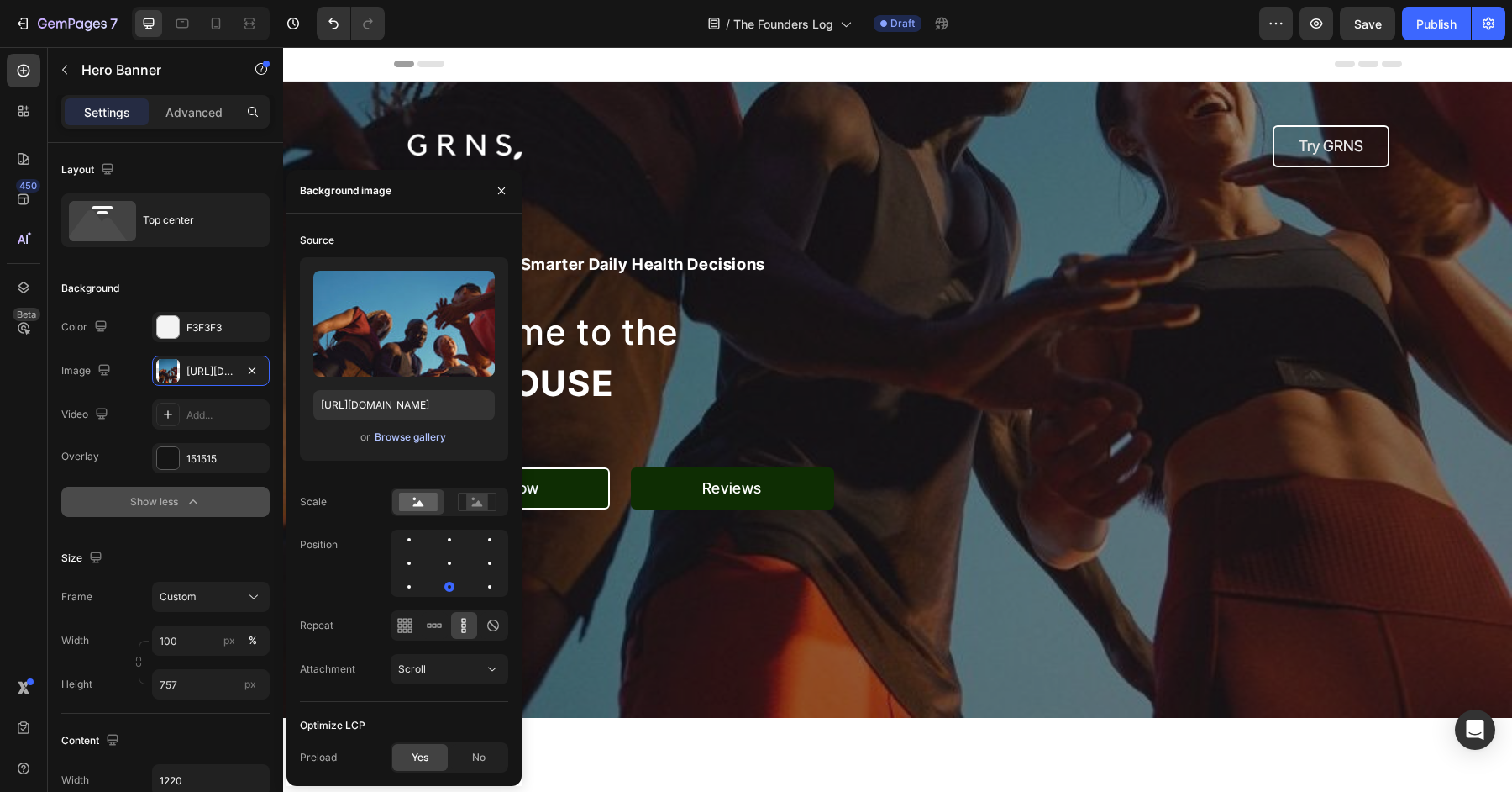
click at [402, 434] on div "Browse gallery" at bounding box center [410, 437] width 71 height 15
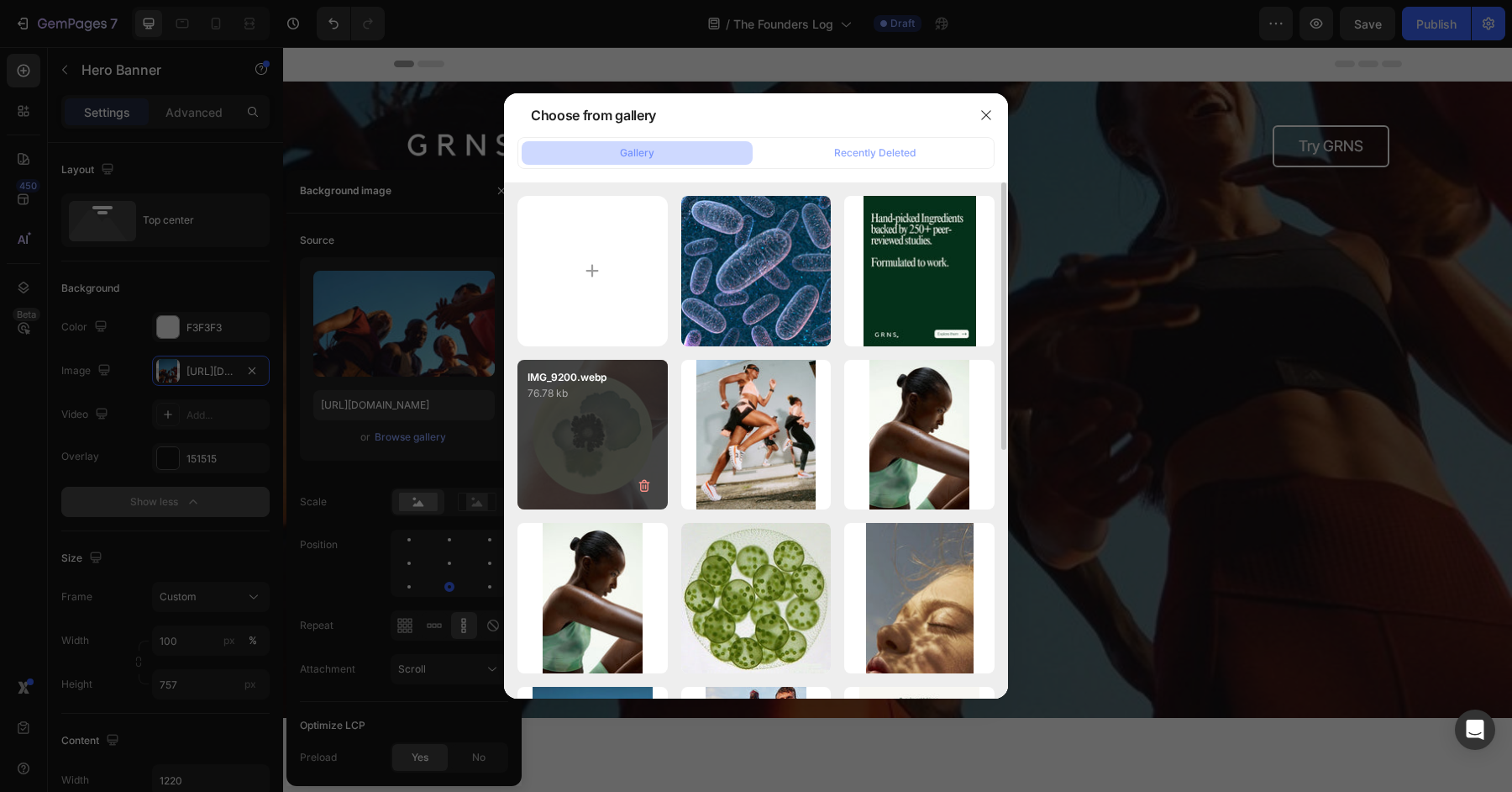
click at [595, 466] on div "IMG_9200.webp 76.78 kb" at bounding box center [592, 435] width 150 height 150
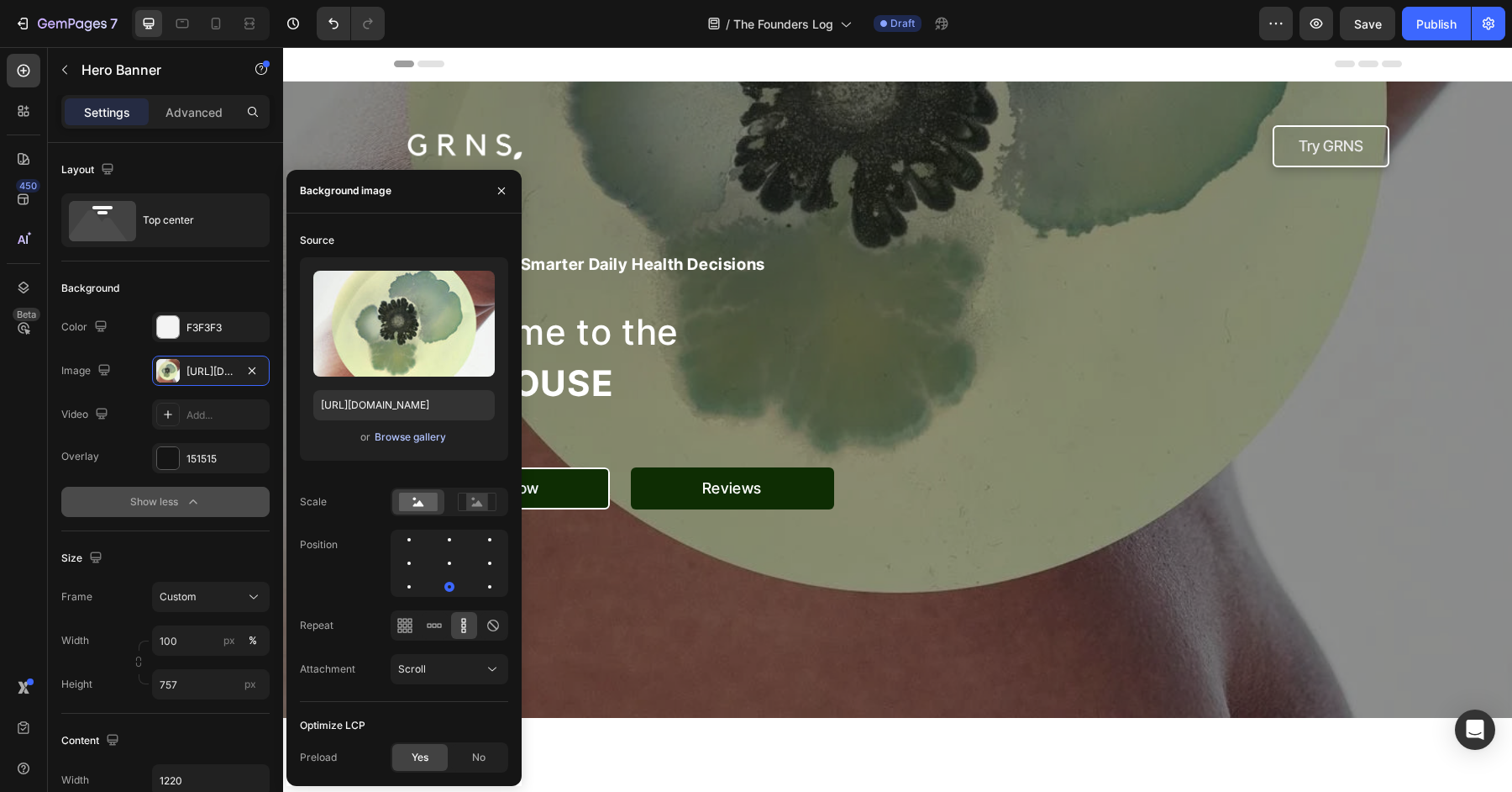
click at [400, 438] on div "Browse gallery" at bounding box center [410, 437] width 71 height 15
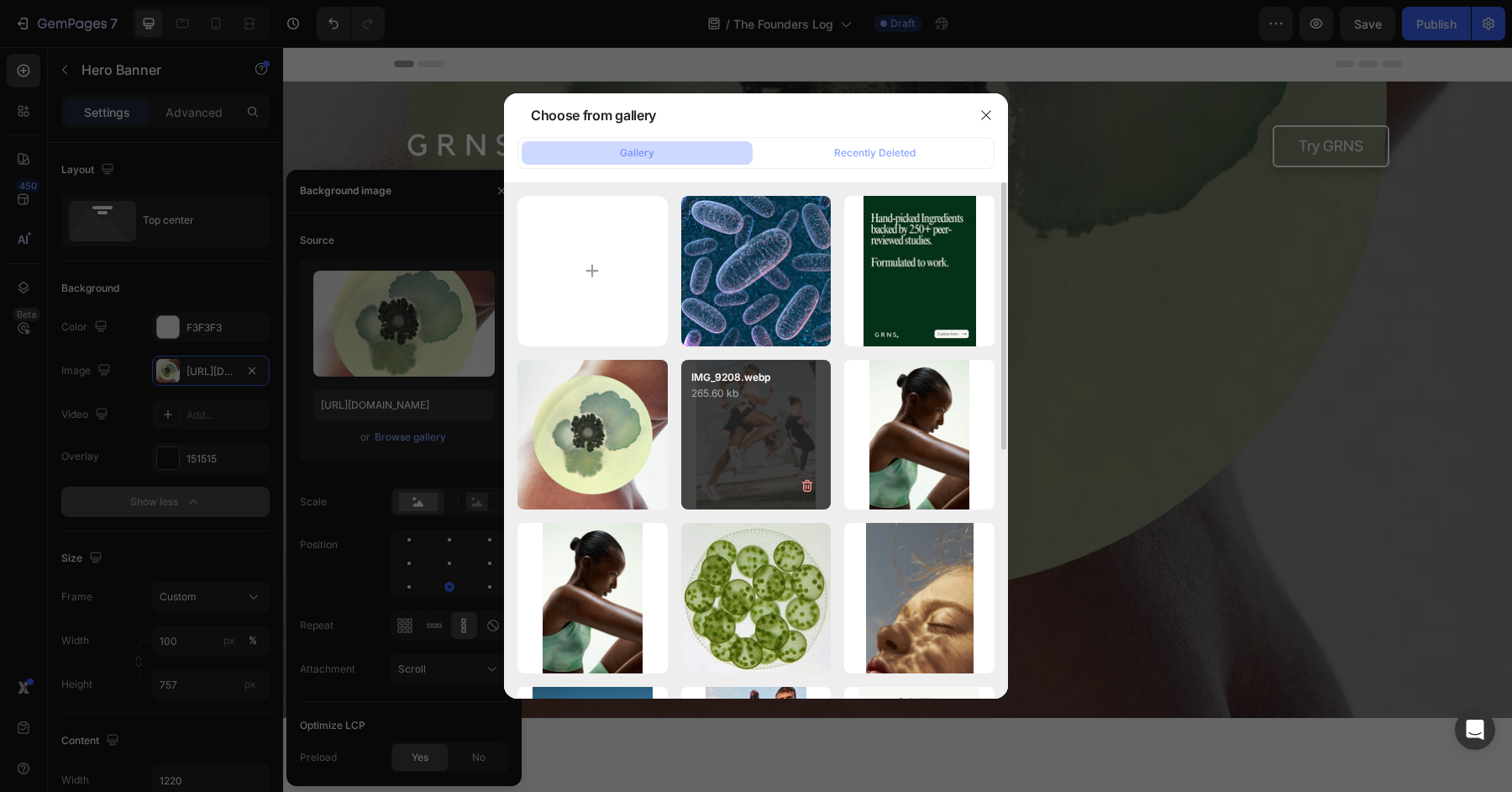
click at [720, 405] on div "IMG_9208.webp 265.60 kb" at bounding box center [756, 435] width 150 height 150
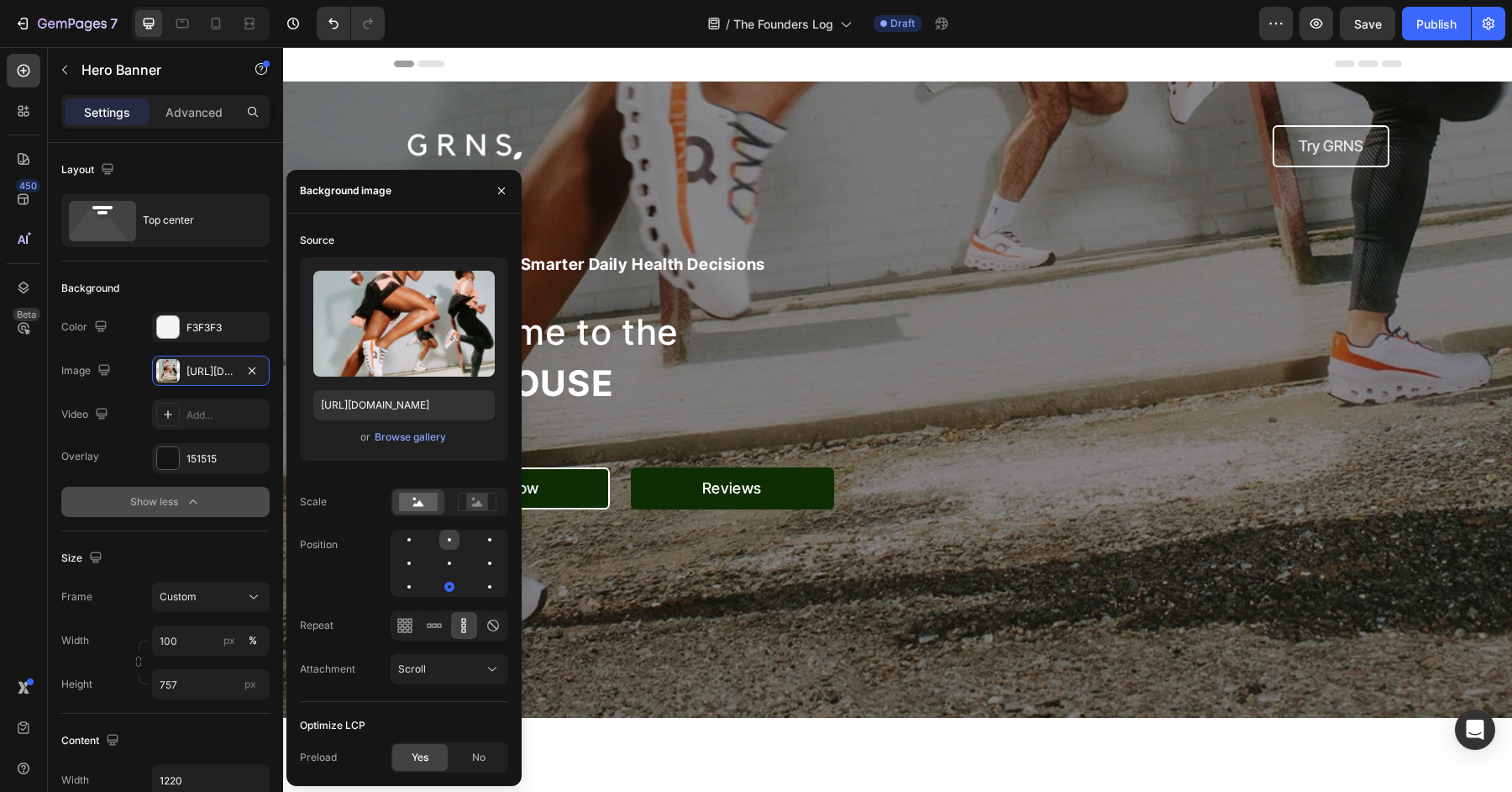
click at [452, 536] on div at bounding box center [449, 539] width 20 height 20
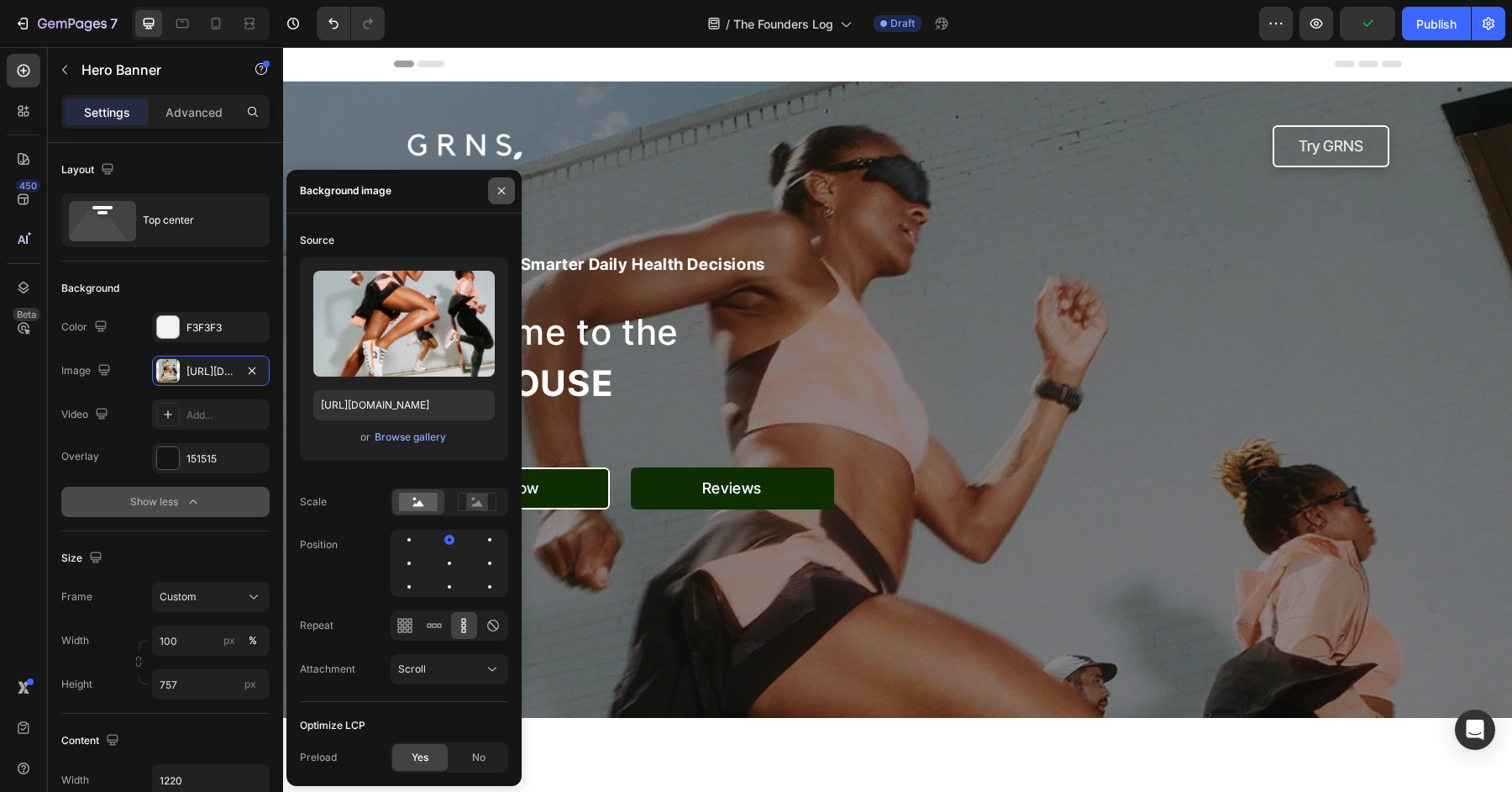
click at [506, 193] on icon "button" at bounding box center [501, 191] width 14 height 14
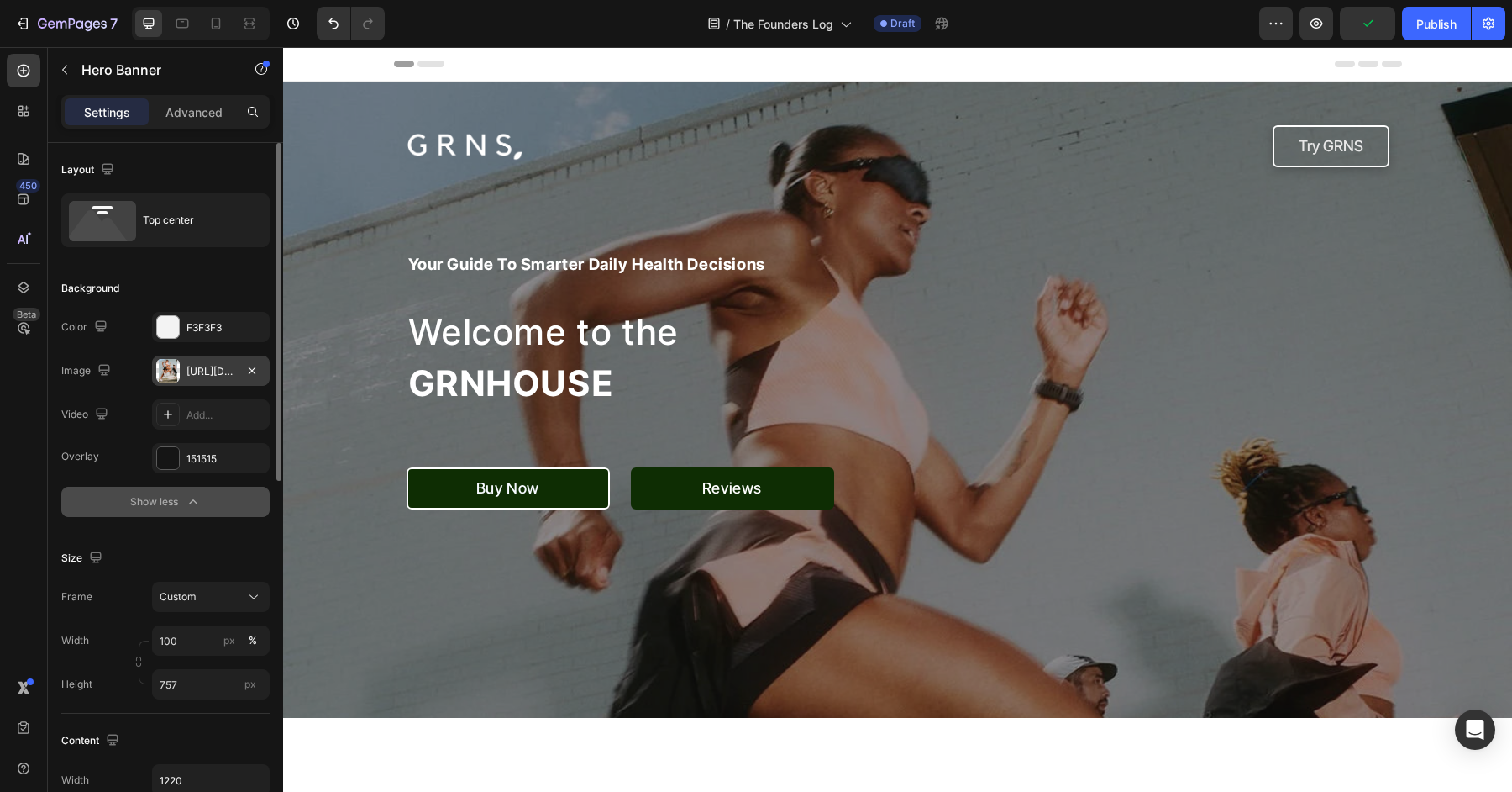
click at [203, 376] on div "https://cdn.shopify.com/s/files/1/0572/1253/4865/files/gempages_489095260442461…" at bounding box center [210, 372] width 49 height 15
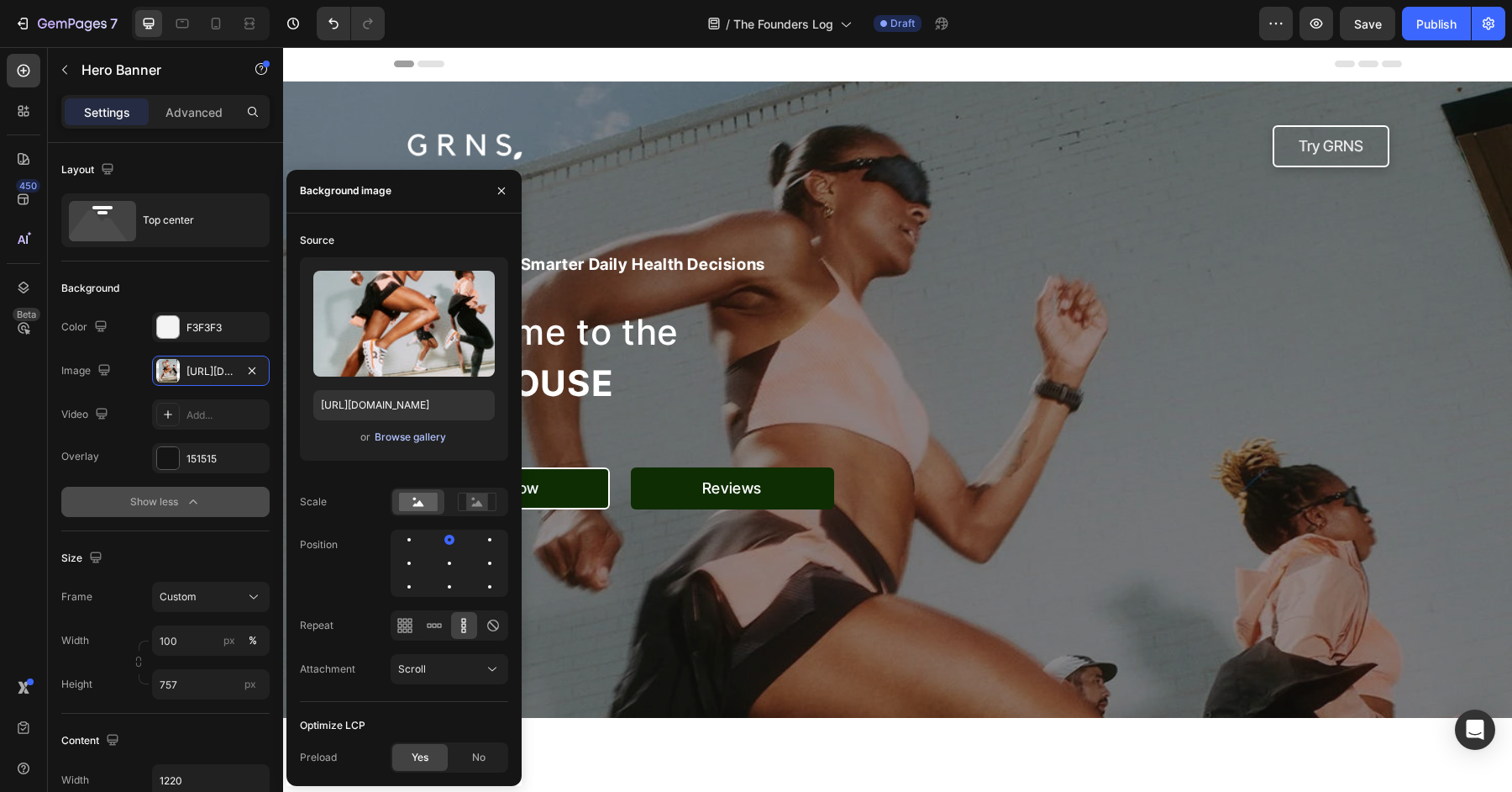
click at [441, 441] on div "Browse gallery" at bounding box center [410, 437] width 71 height 15
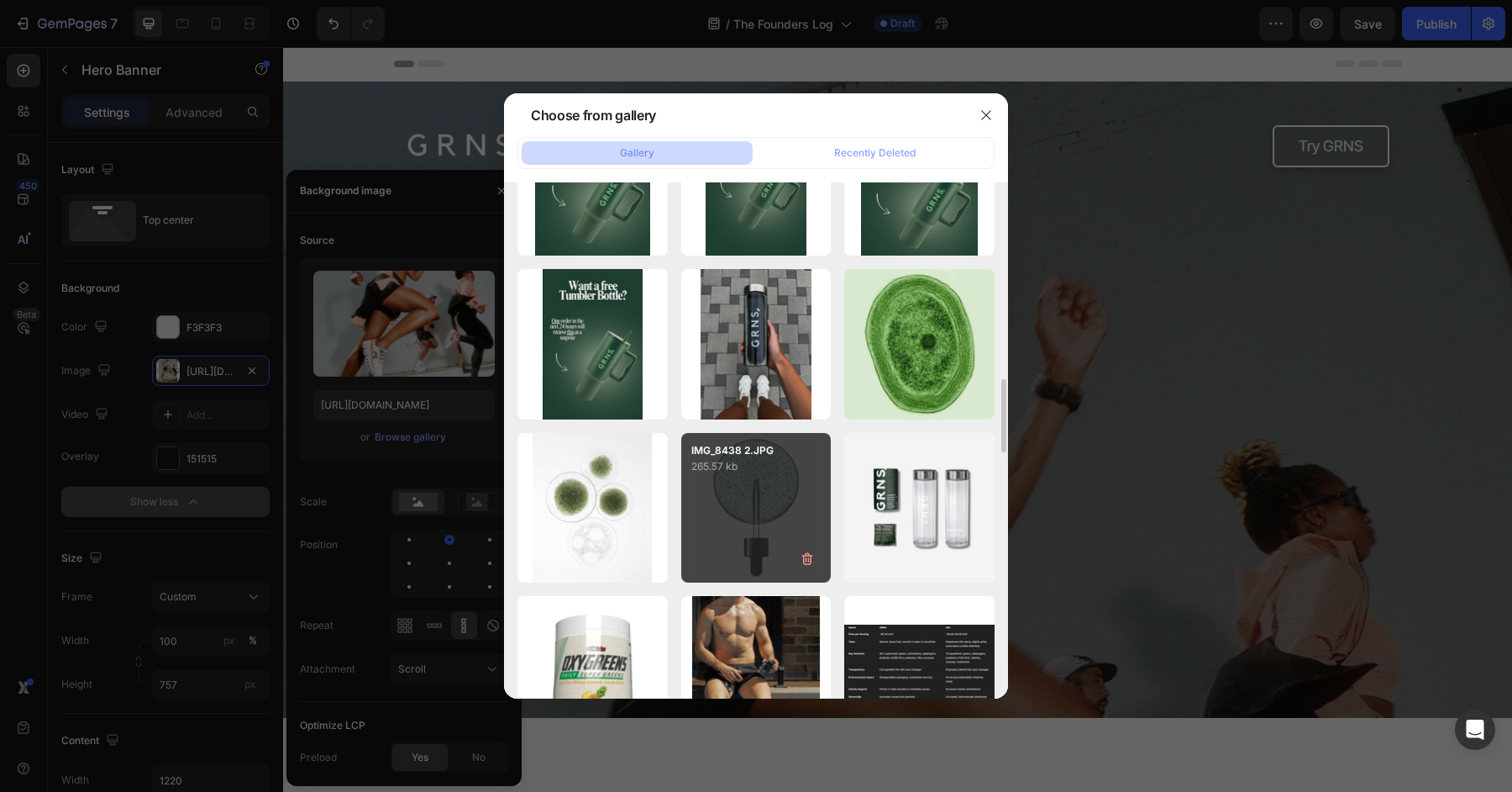
scroll to position [2398, 0]
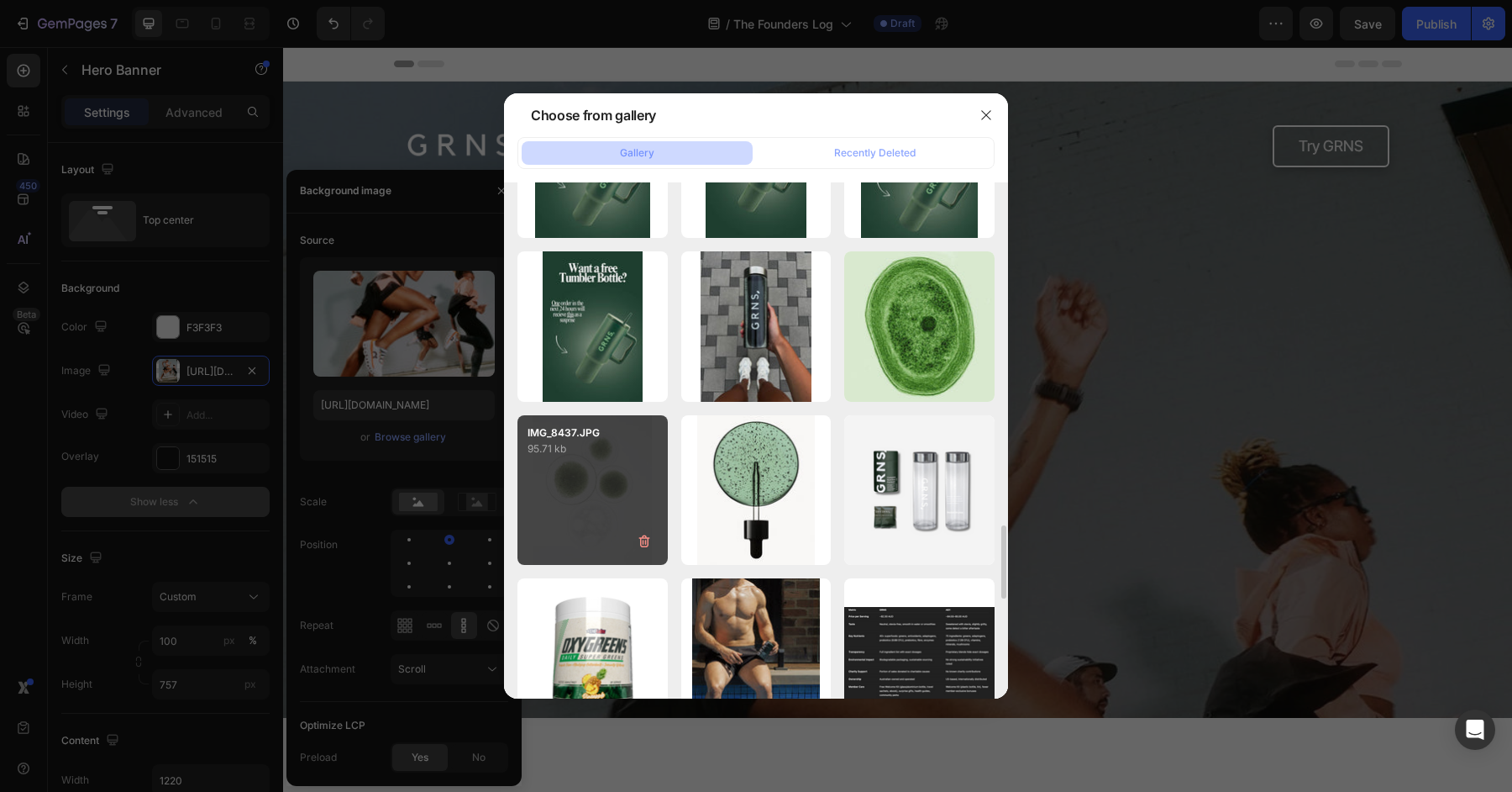
click at [613, 550] on div "IMG_8437.JPG 95.71 kb" at bounding box center [592, 490] width 150 height 150
type input "https://cdn.shopify.com/s/files/1/0572/1253/4865/files/gempages_489095260442461…"
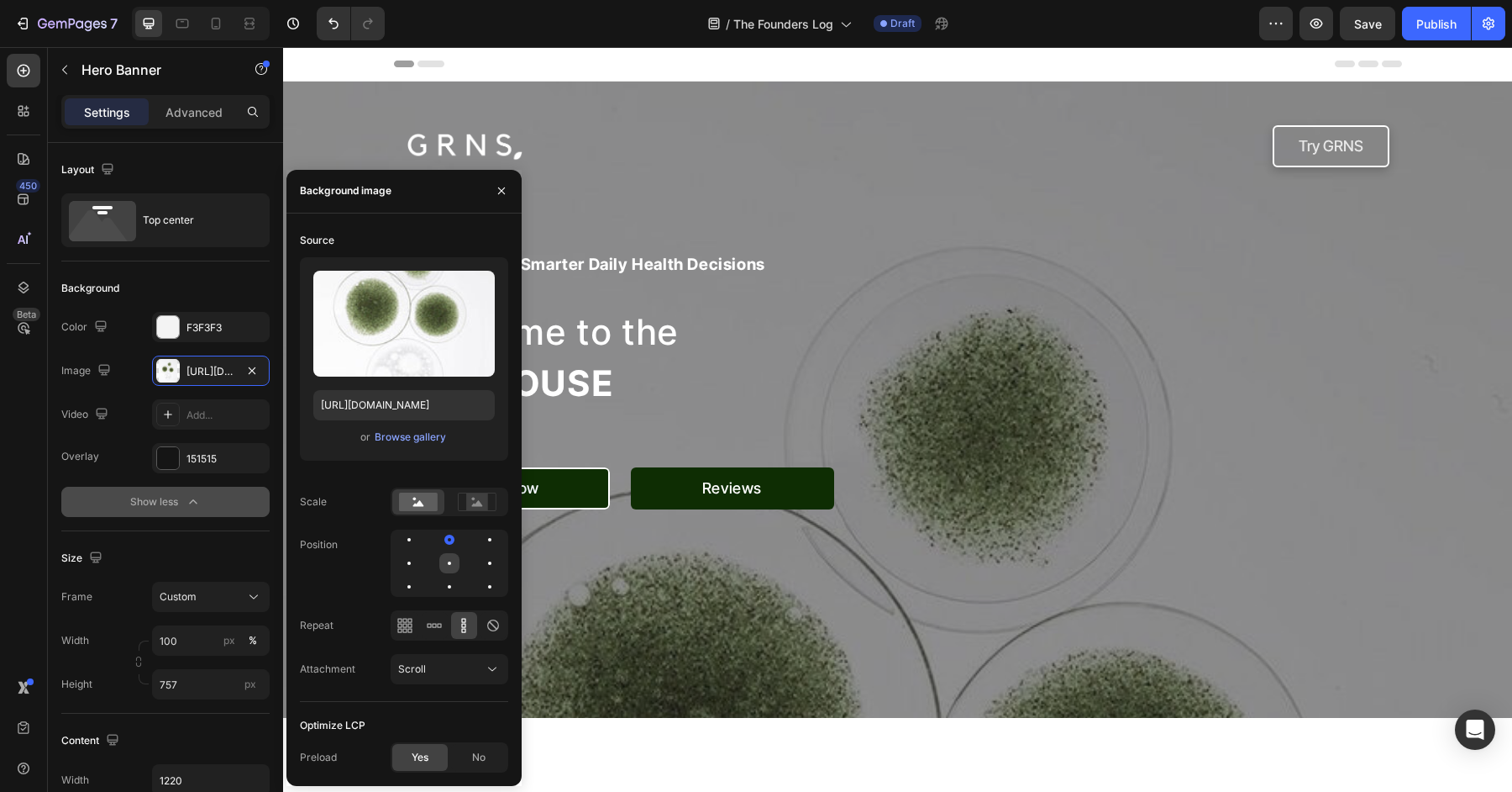
click at [454, 563] on div at bounding box center [449, 563] width 20 height 20
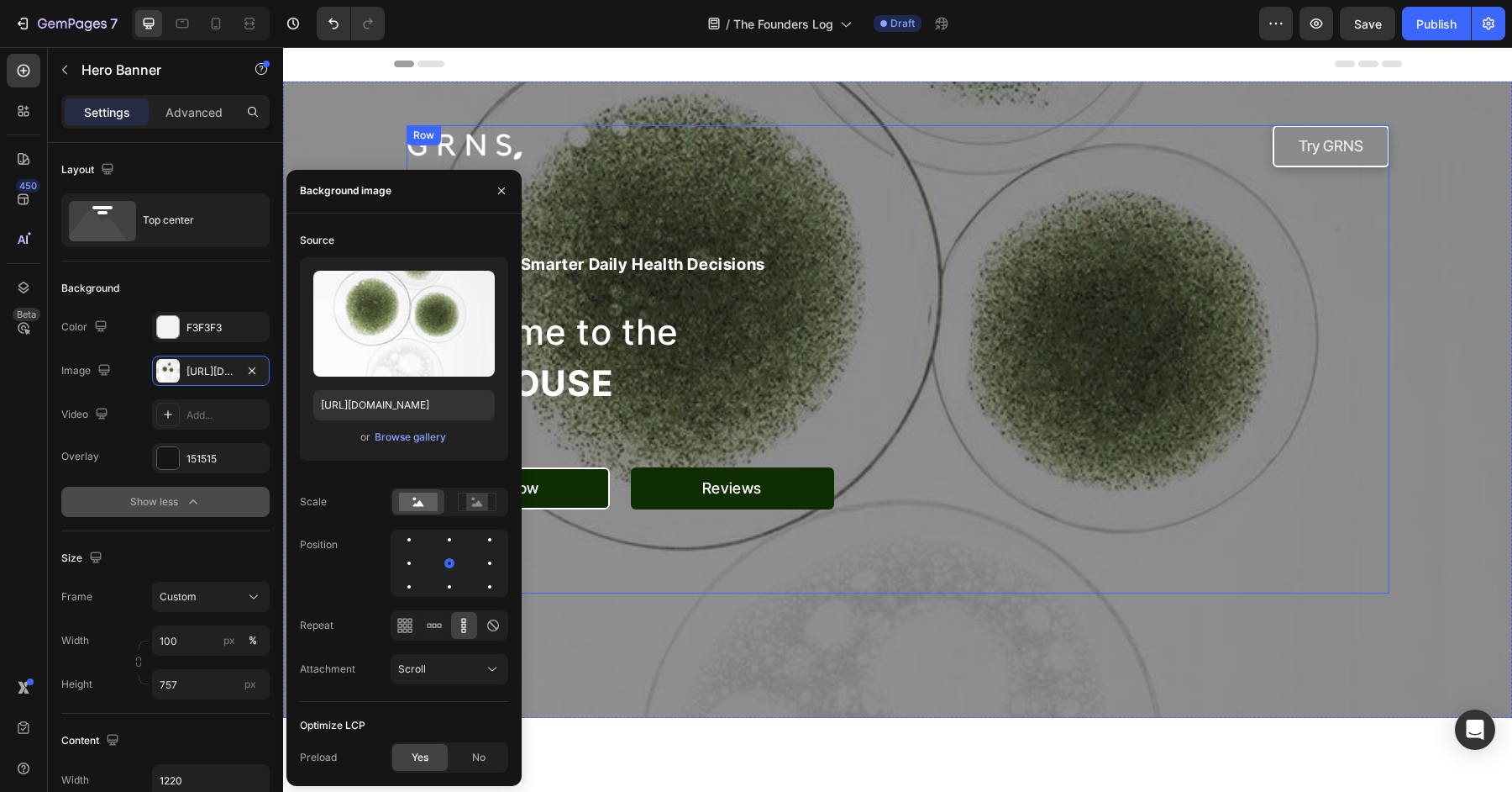
click at [1216, 442] on div "Image Try GRNS Button Row your guide to smarter daily health decisions Heading …" at bounding box center [898, 359] width 983 height 468
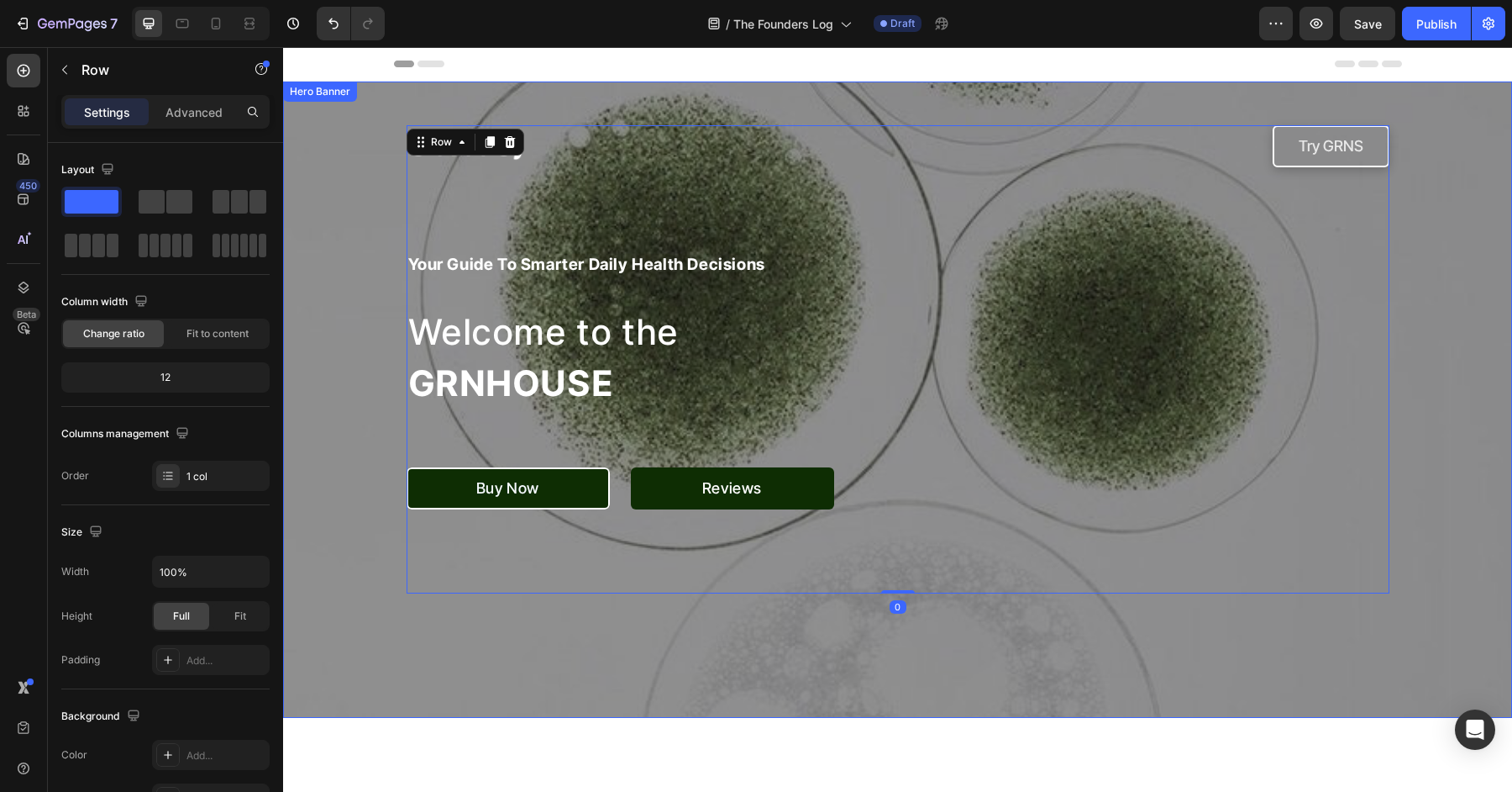
click at [288, 307] on div "Overlay" at bounding box center [897, 399] width 1229 height 637
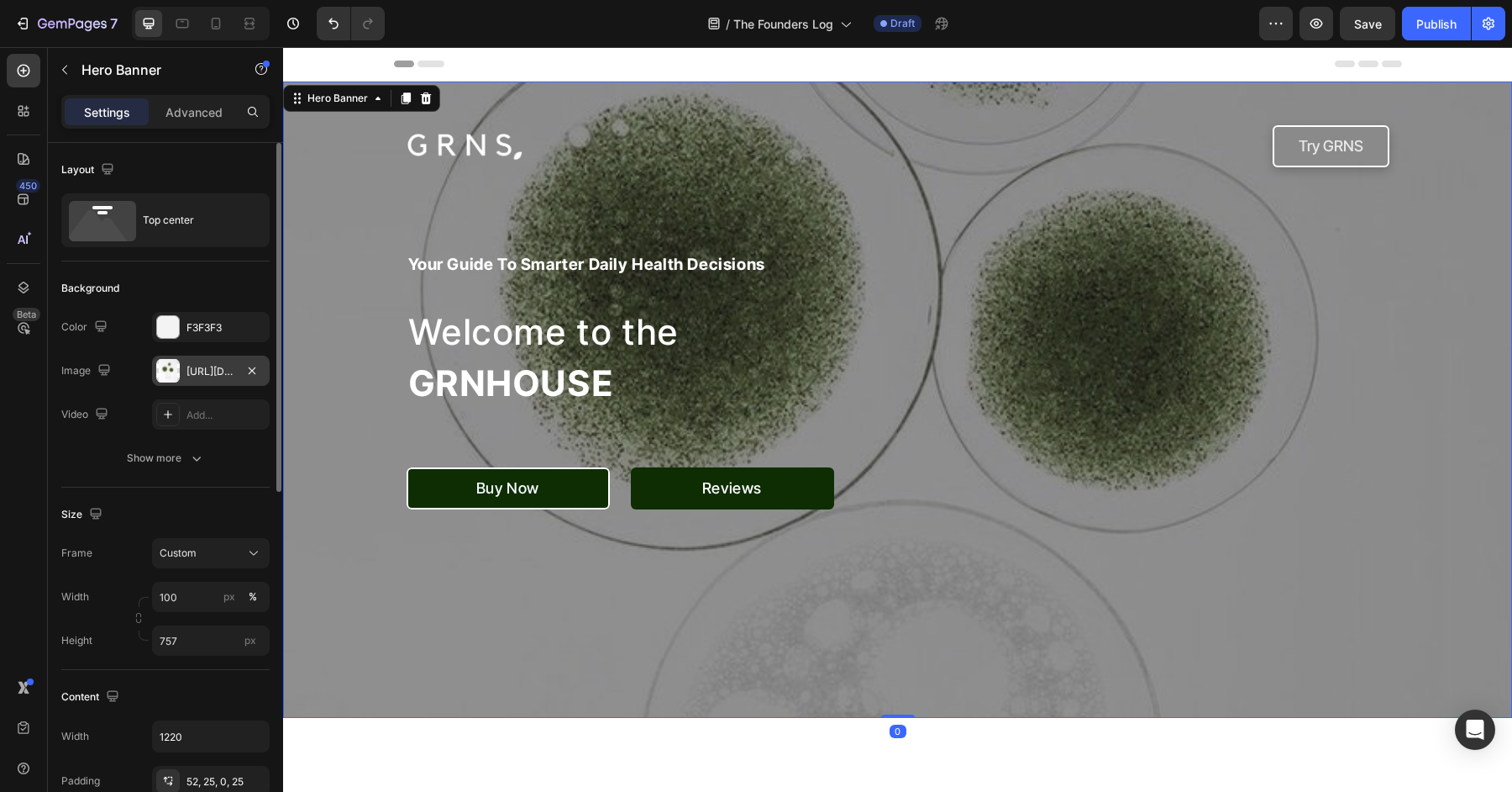
click at [186, 372] on div "https://cdn.shopify.com/s/files/1/0572/1253/4865/files/gempages_489095260442461…" at bounding box center [210, 372] width 49 height 15
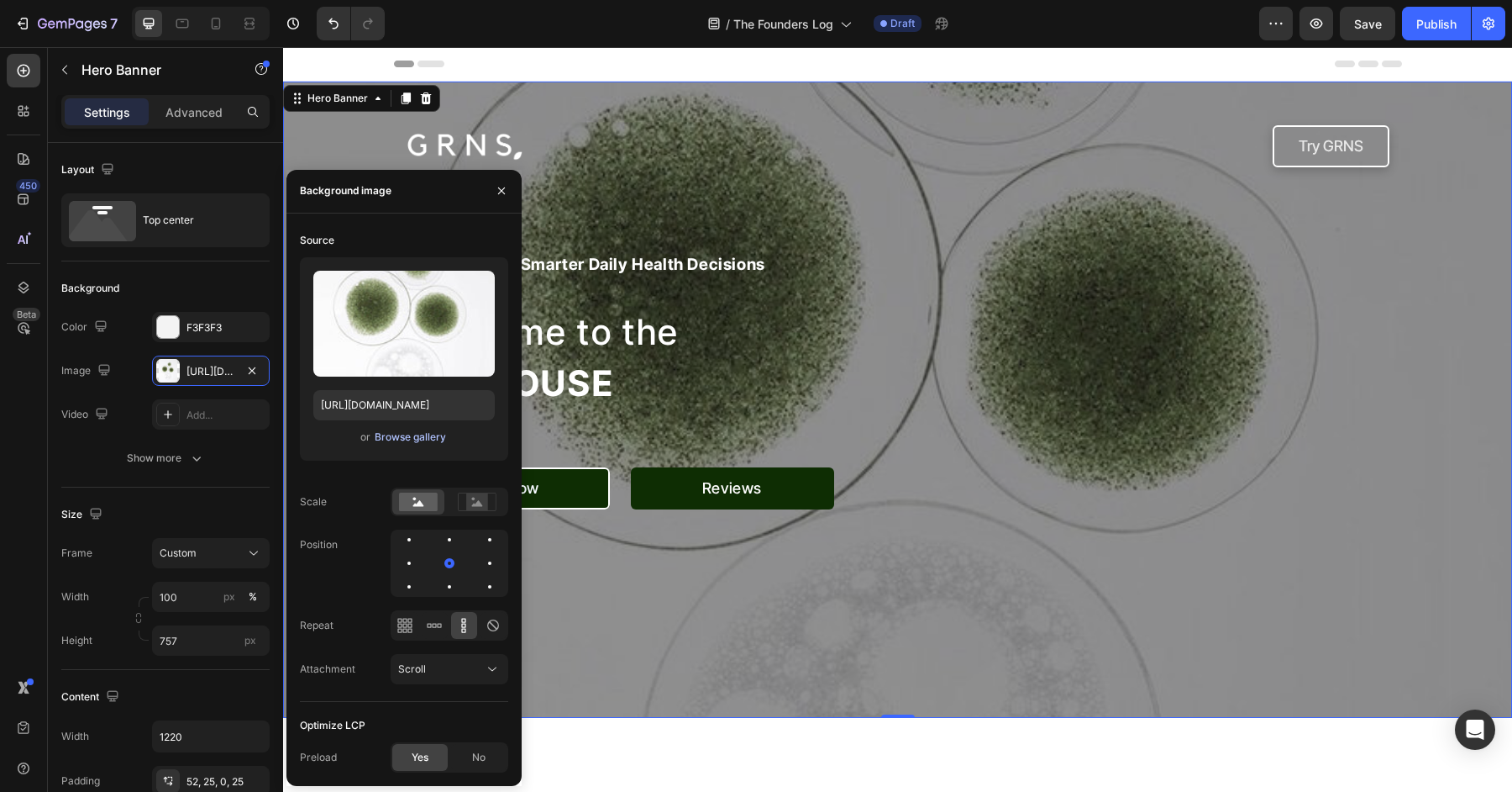
click at [410, 432] on div "Browse gallery" at bounding box center [410, 437] width 71 height 15
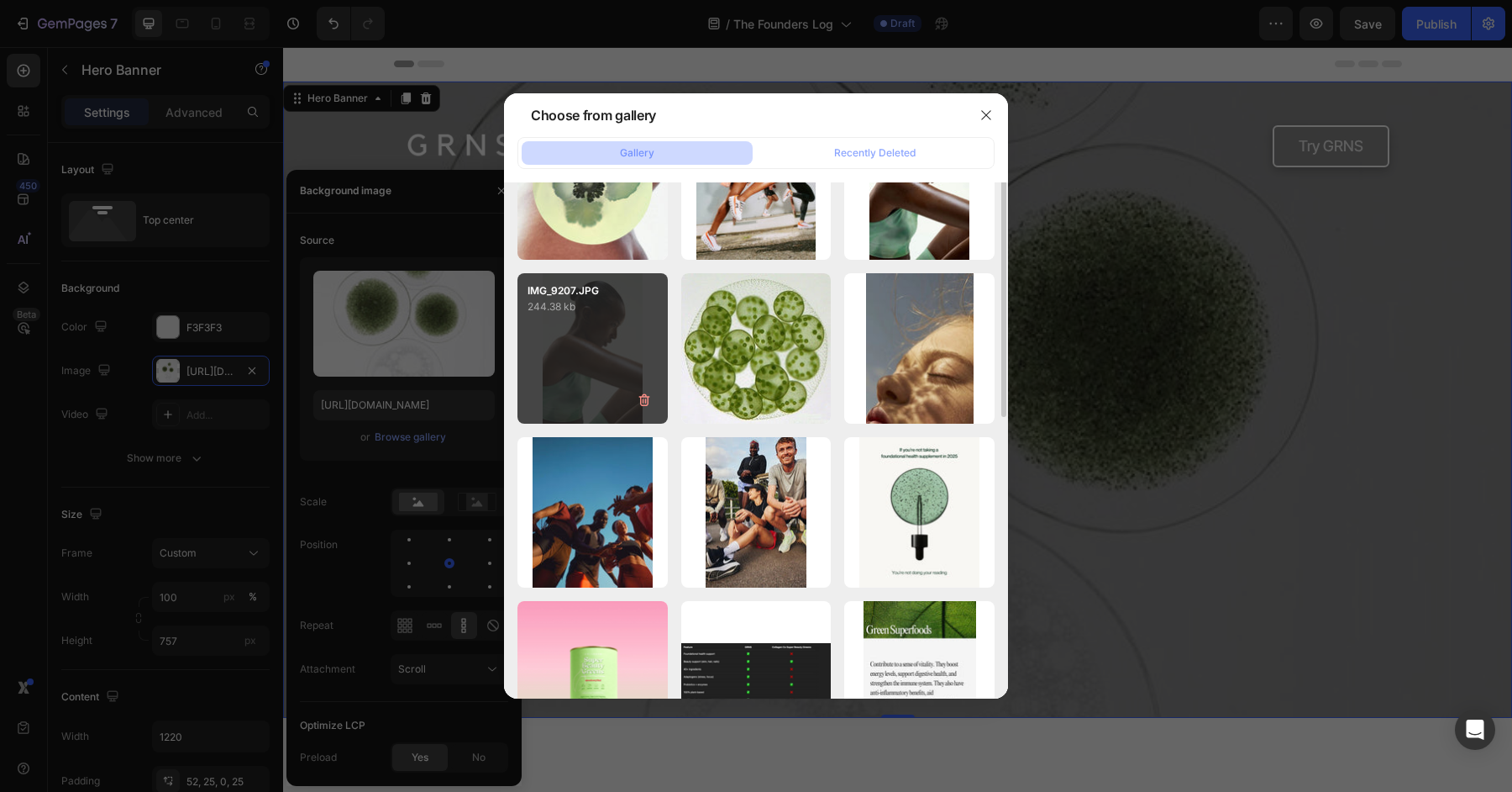
scroll to position [393, 0]
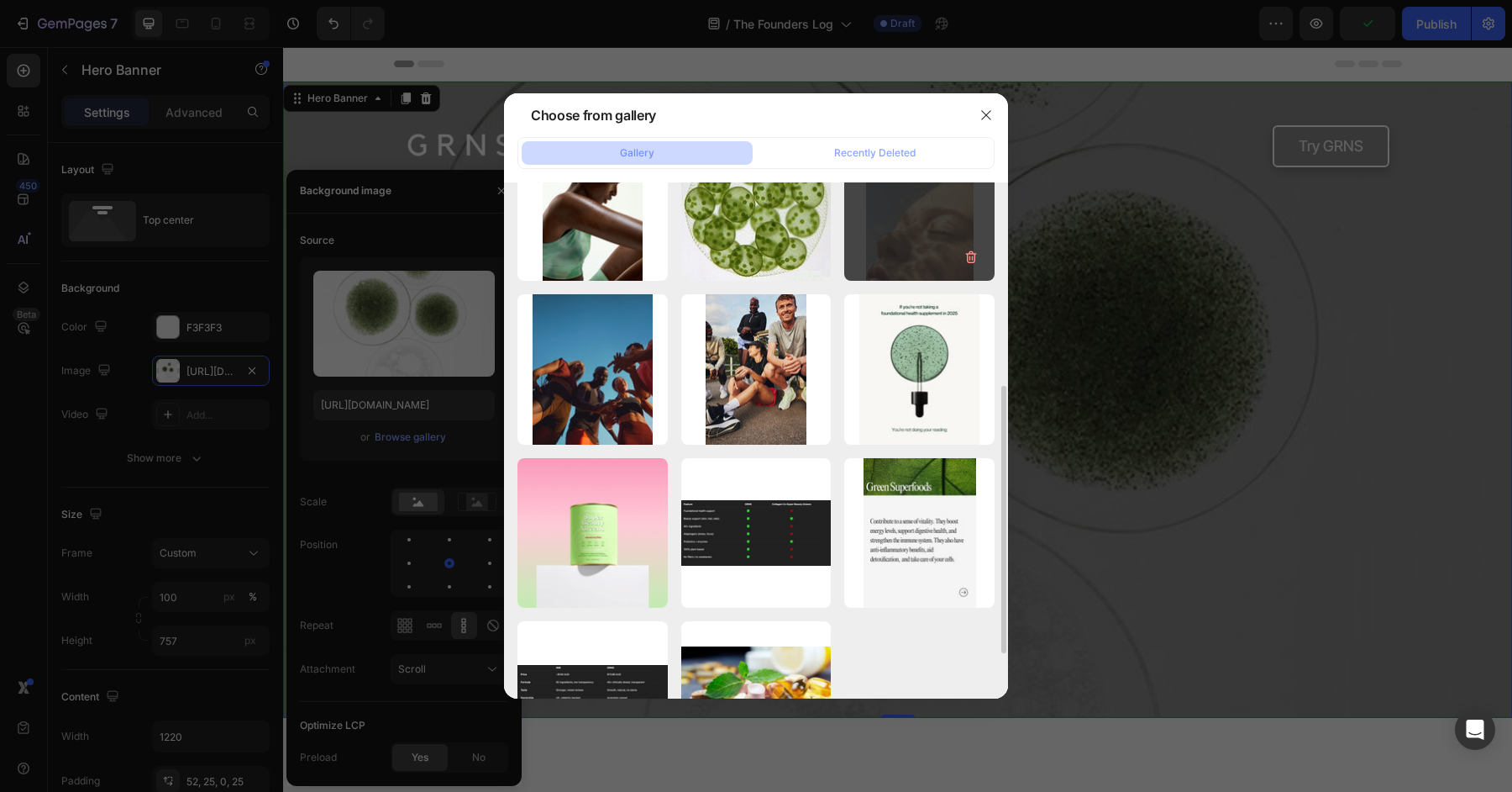
click at [865, 220] on div "IMG_9204.webp 33.55 kb" at bounding box center [919, 205] width 150 height 150
type input "https://cdn.shopify.com/s/files/1/0572/1253/4865/files/gempages_489095260442461…"
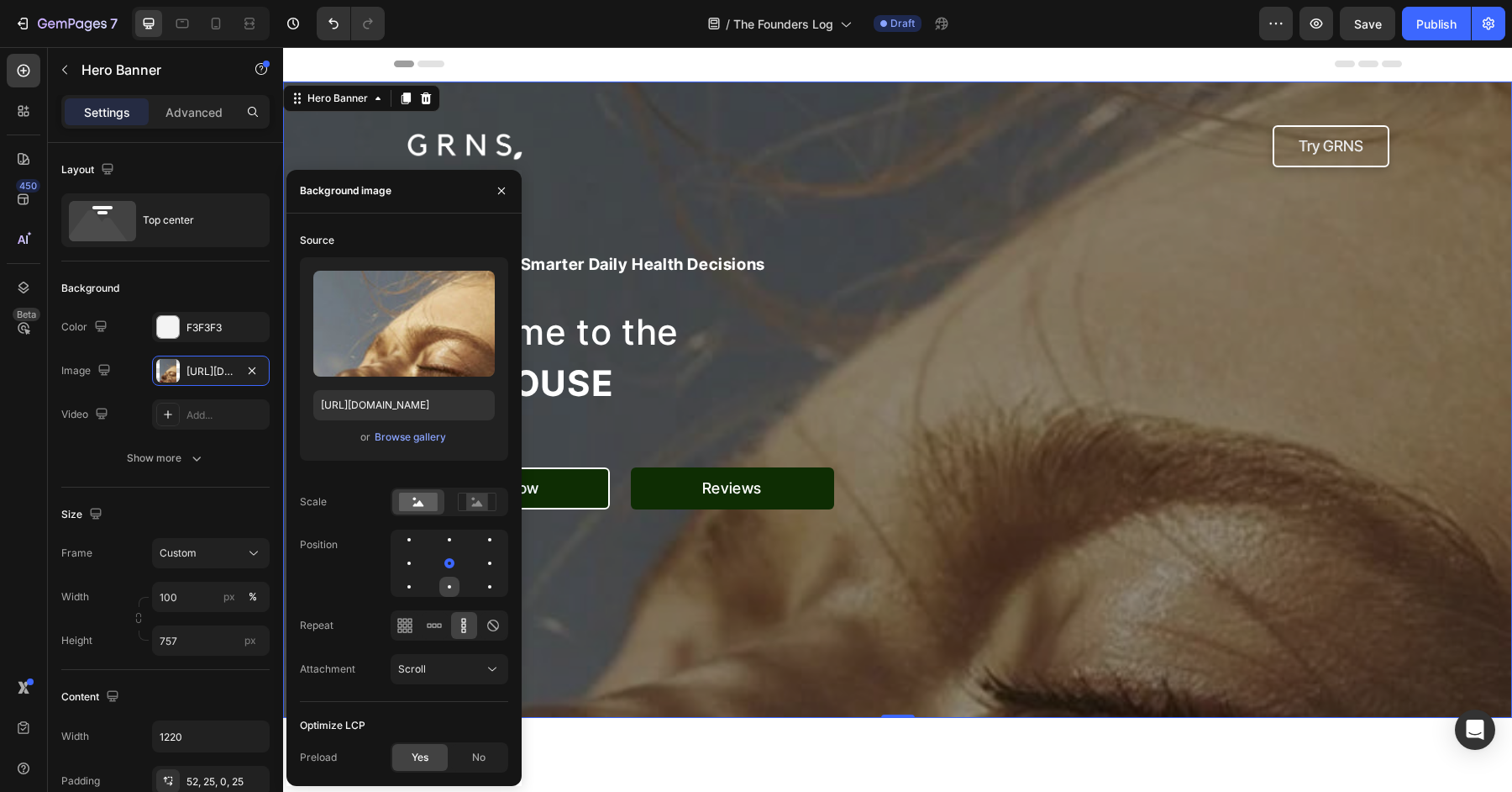
click at [452, 581] on div at bounding box center [449, 586] width 20 height 20
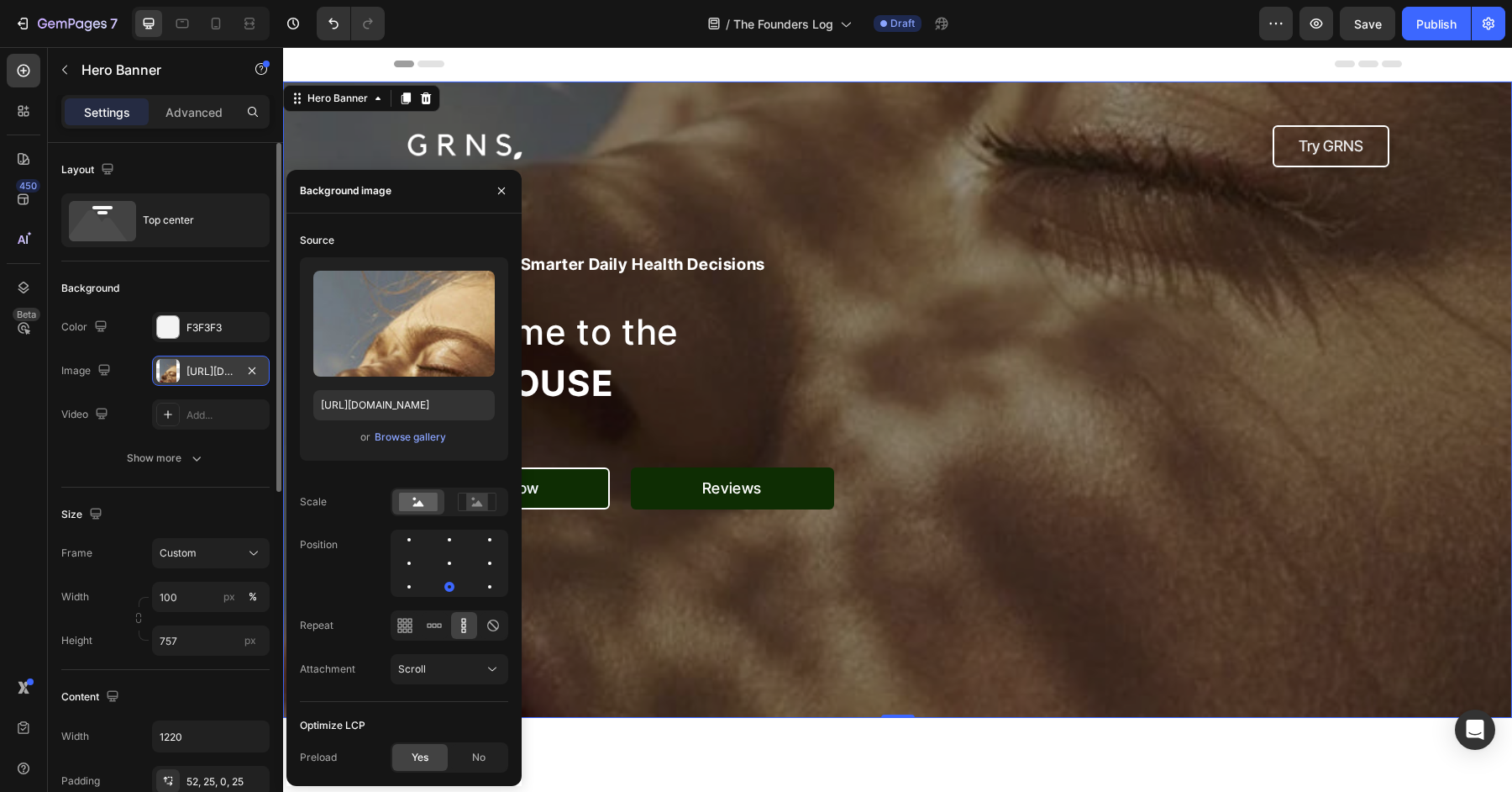
click at [186, 375] on div "https://cdn.shopify.com/s/files/1/0572/1253/4865/files/gempages_489095260442461…" at bounding box center [210, 372] width 49 height 15
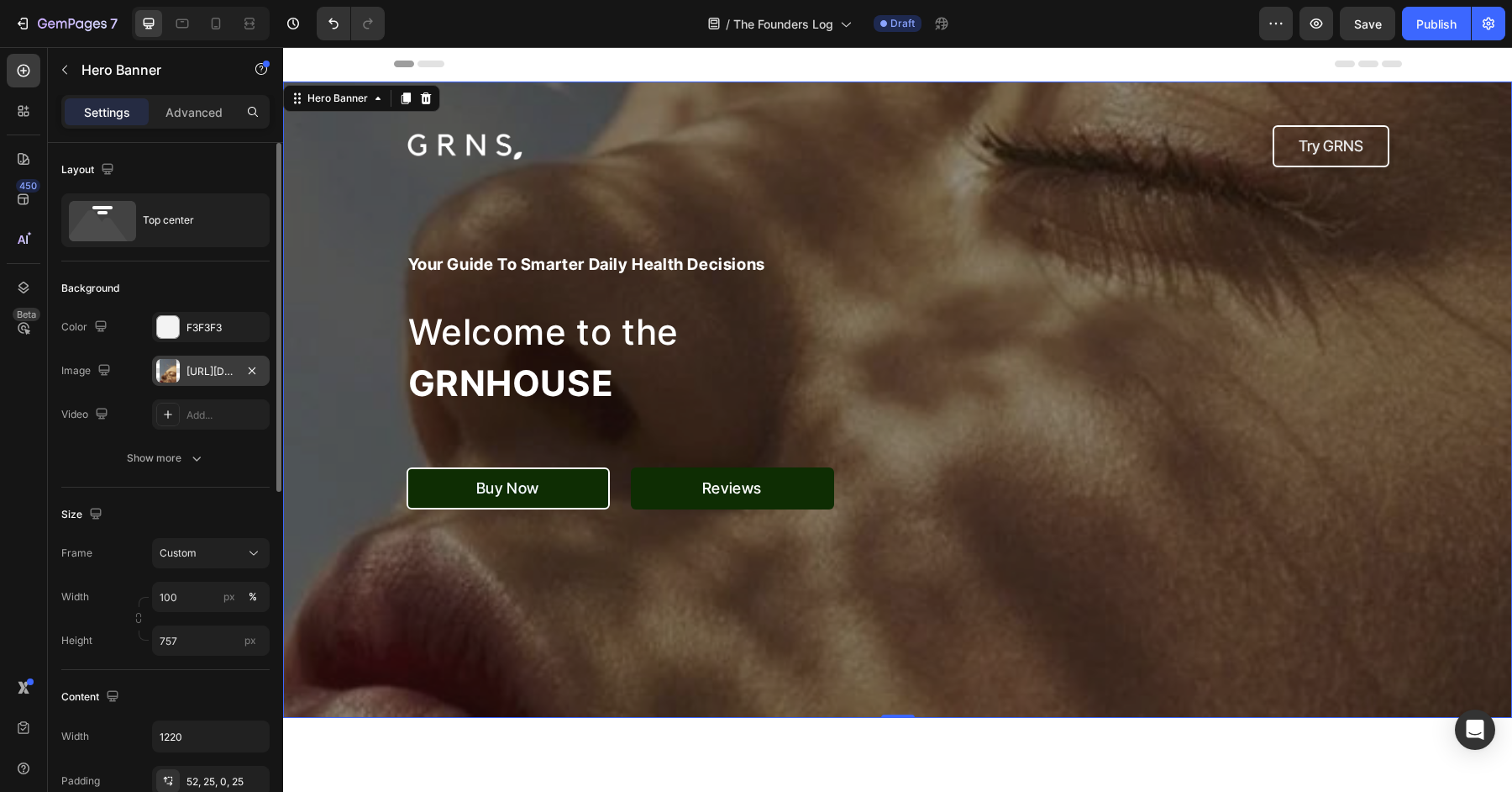
click at [200, 372] on div "https://cdn.shopify.com/s/files/1/0572/1253/4865/files/gempages_489095260442461…" at bounding box center [210, 372] width 49 height 15
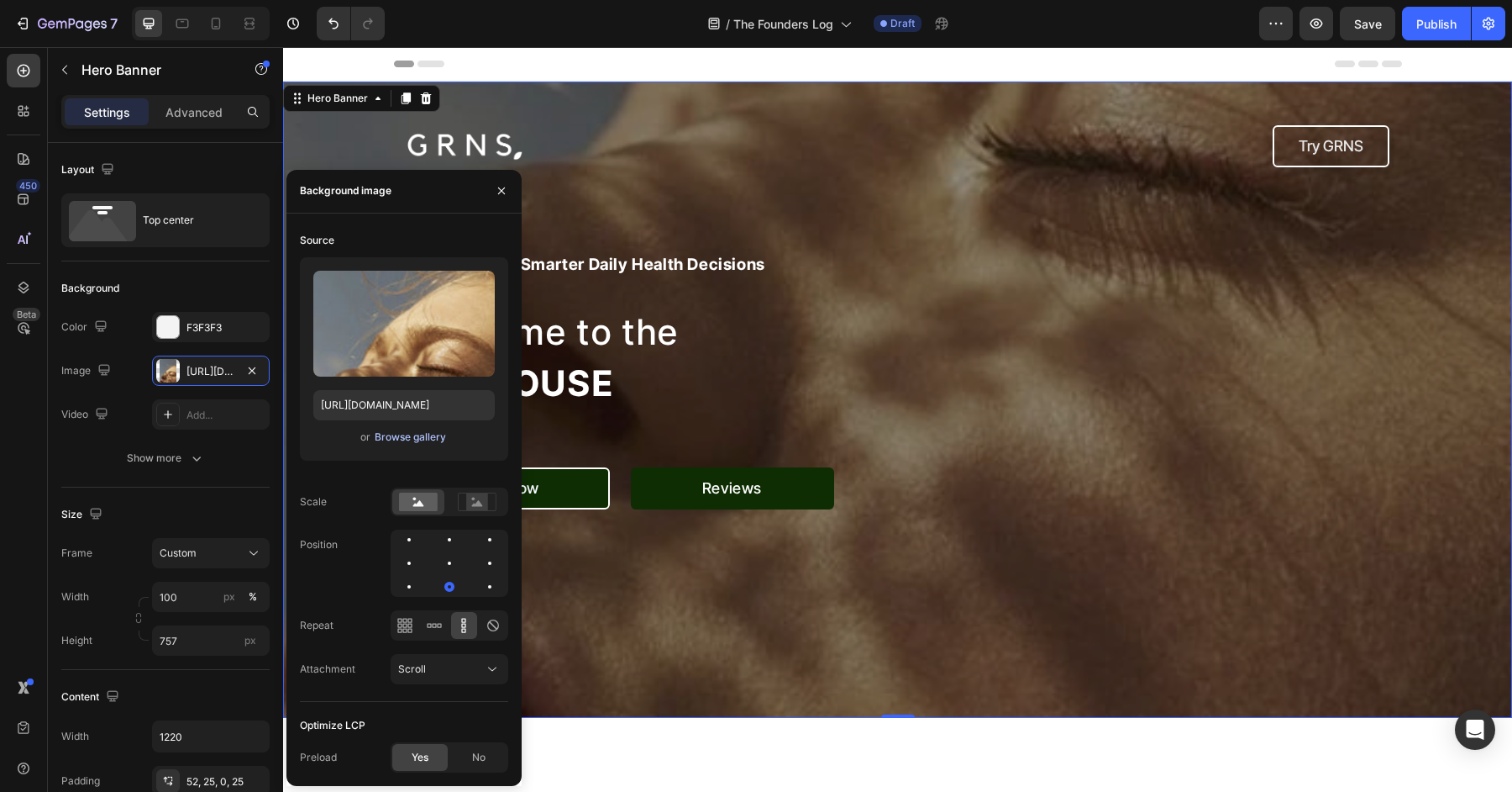
click at [421, 440] on div "Browse gallery" at bounding box center [410, 437] width 71 height 15
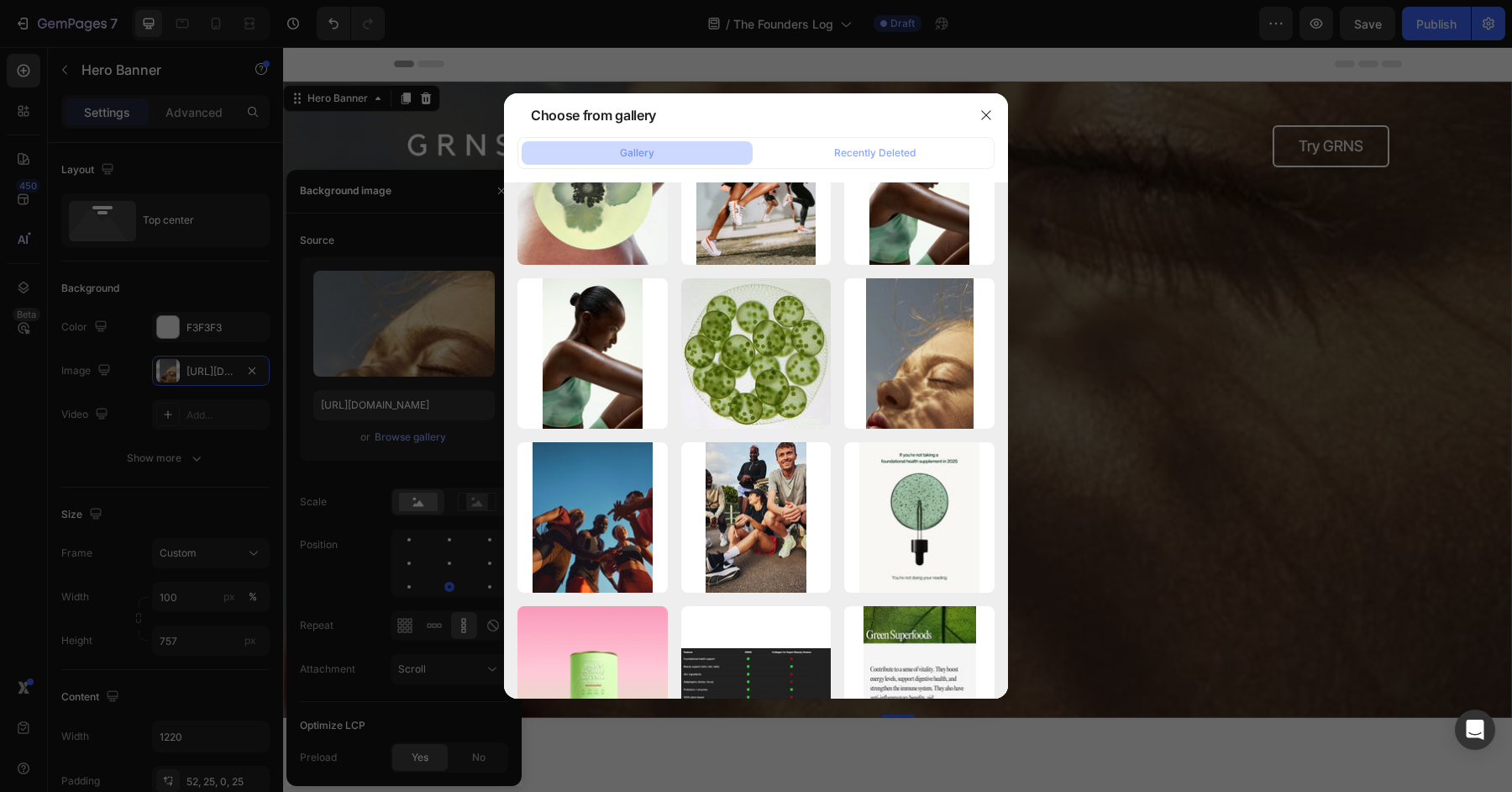
scroll to position [0, 0]
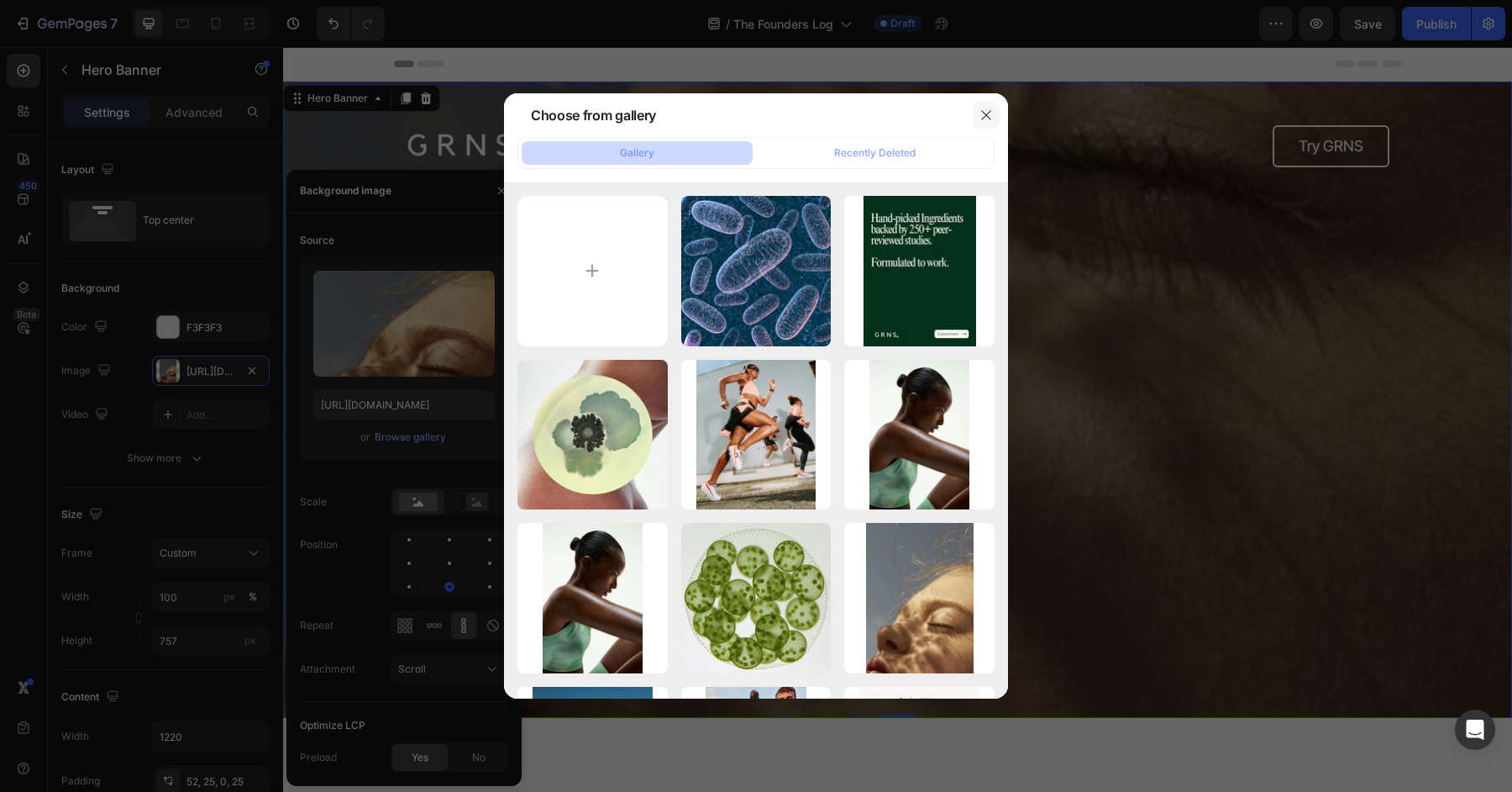
click at [983, 119] on icon "button" at bounding box center [986, 114] width 9 height 9
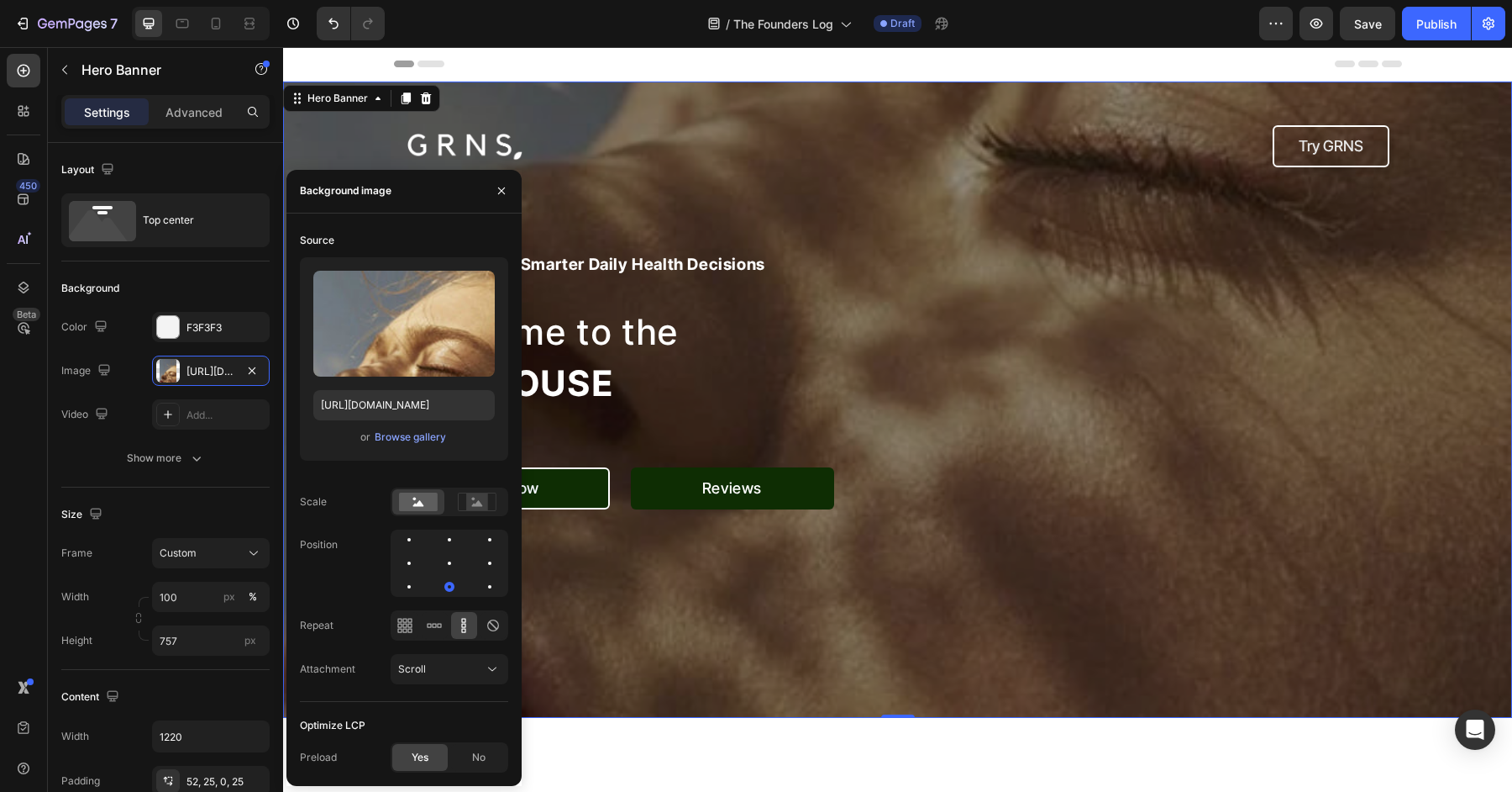
click at [311, 134] on div "Overlay" at bounding box center [897, 399] width 1229 height 637
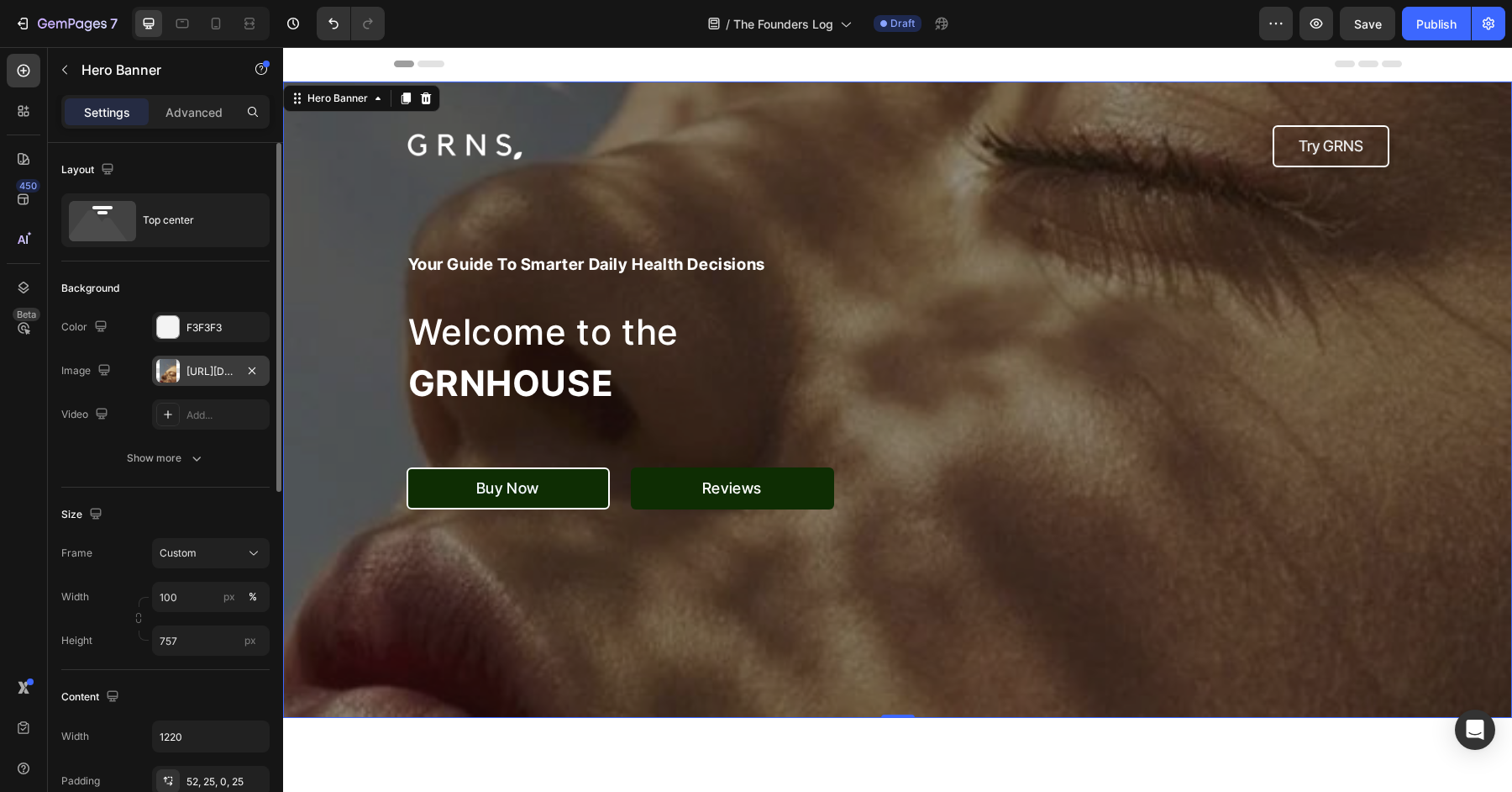
click at [216, 368] on div "https://cdn.shopify.com/s/files/1/0572/1253/4865/files/gempages_489095260442461…" at bounding box center [210, 372] width 49 height 15
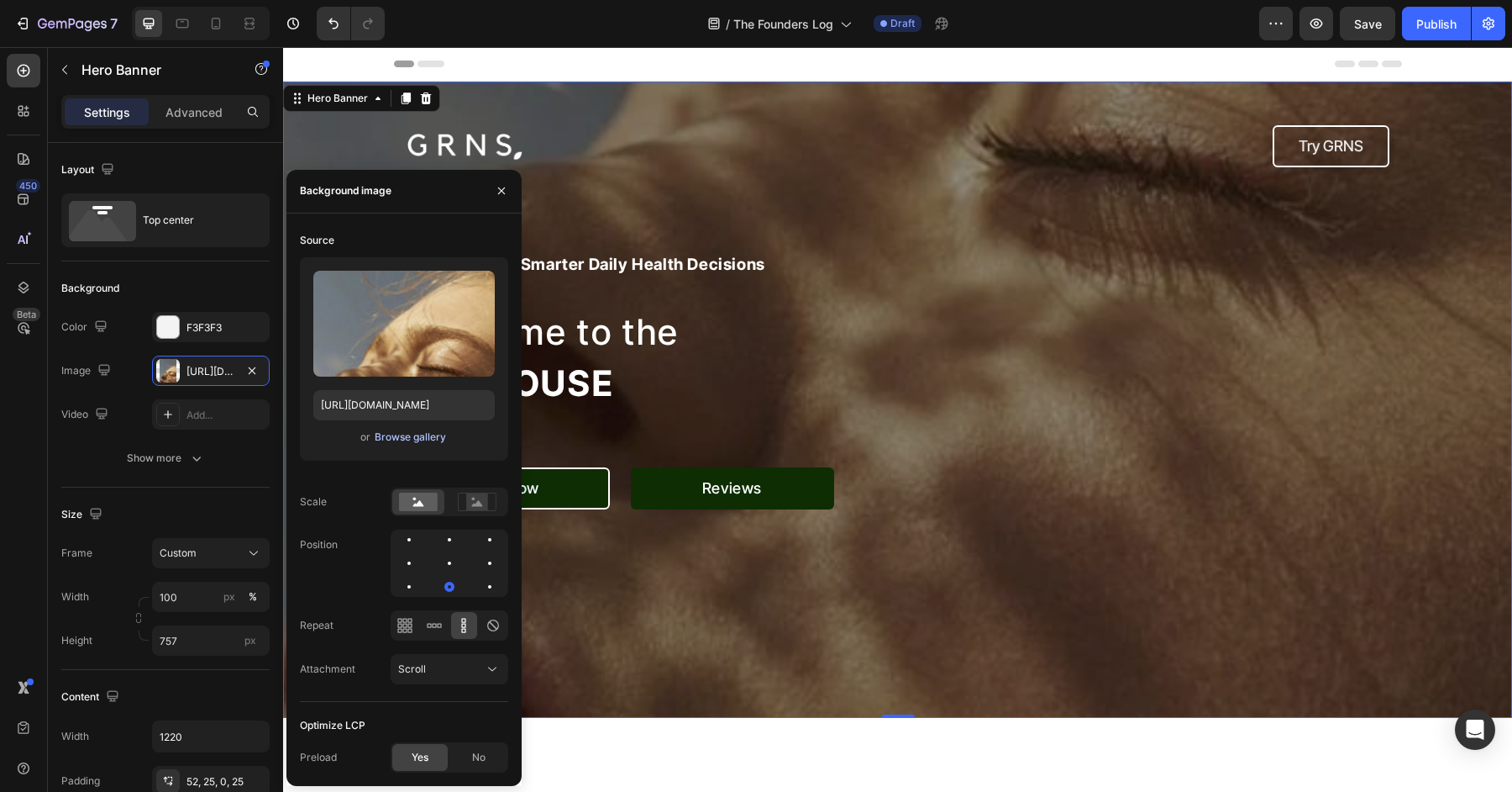
click at [404, 442] on div "Browse gallery" at bounding box center [410, 437] width 71 height 15
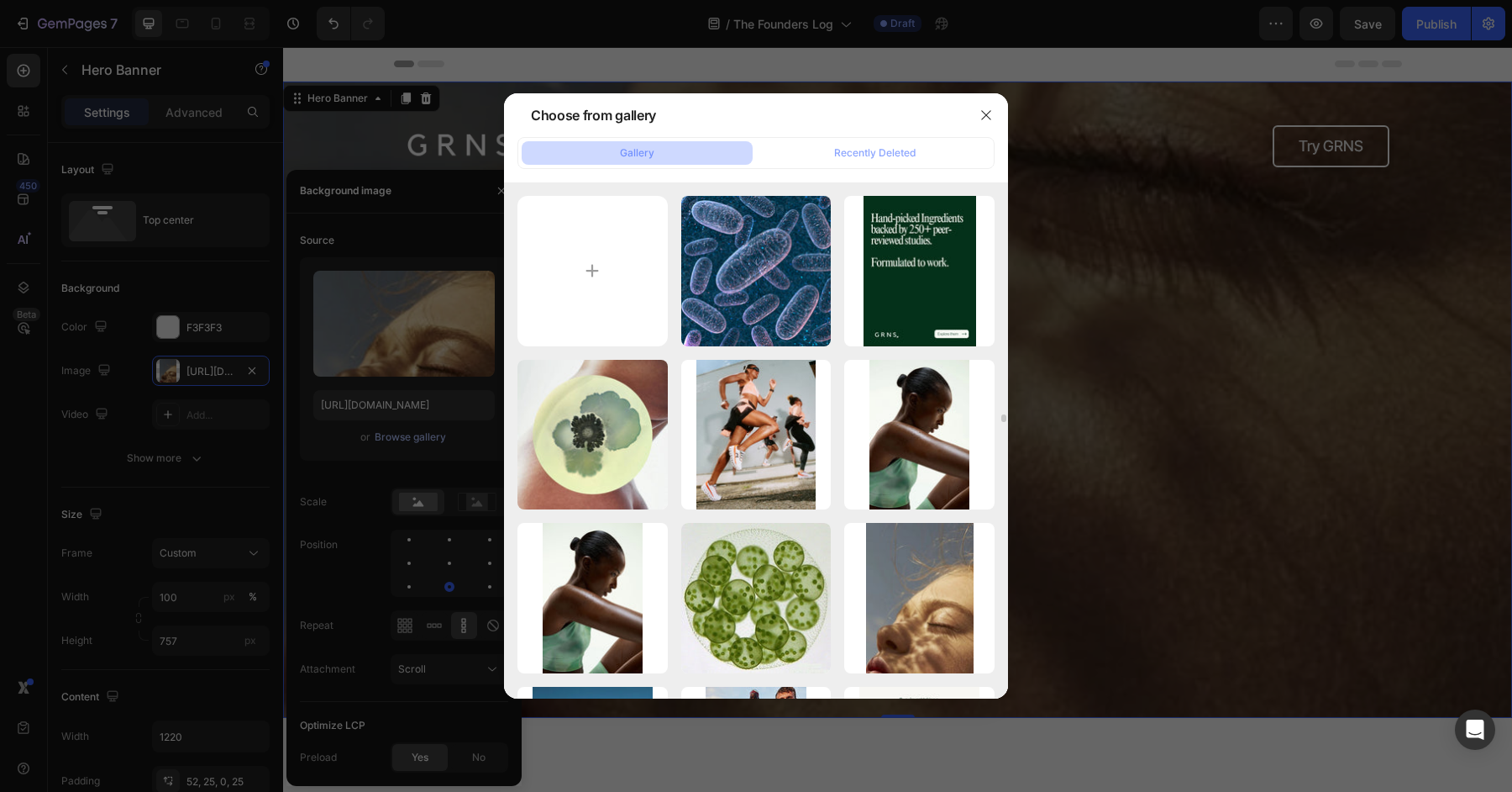
click at [0, 0] on div "IMG_9199.JPG 56.39 kb" at bounding box center [0, 0] width 0 height 0
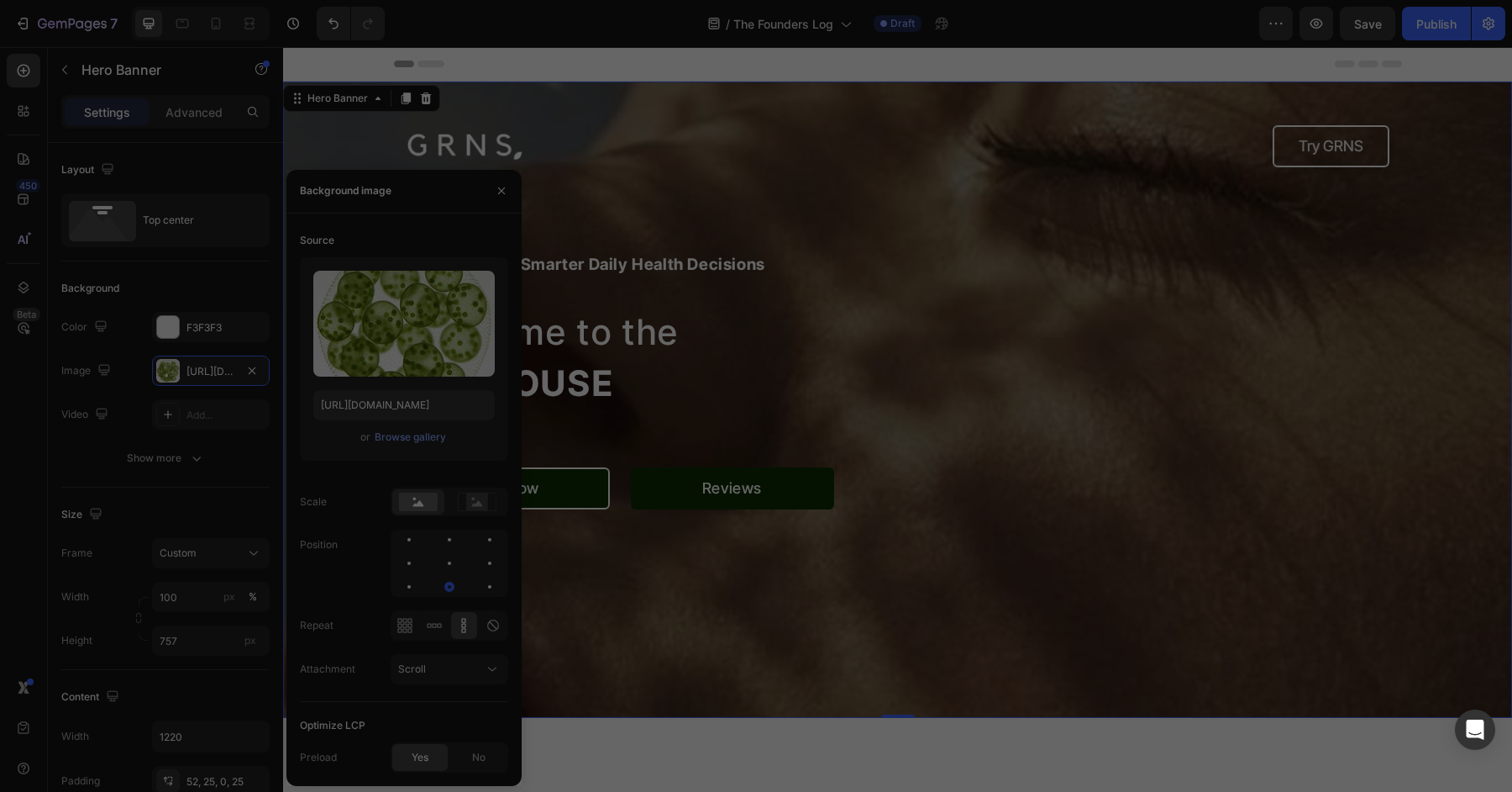
click at [295, 235] on div at bounding box center [756, 396] width 1512 height 792
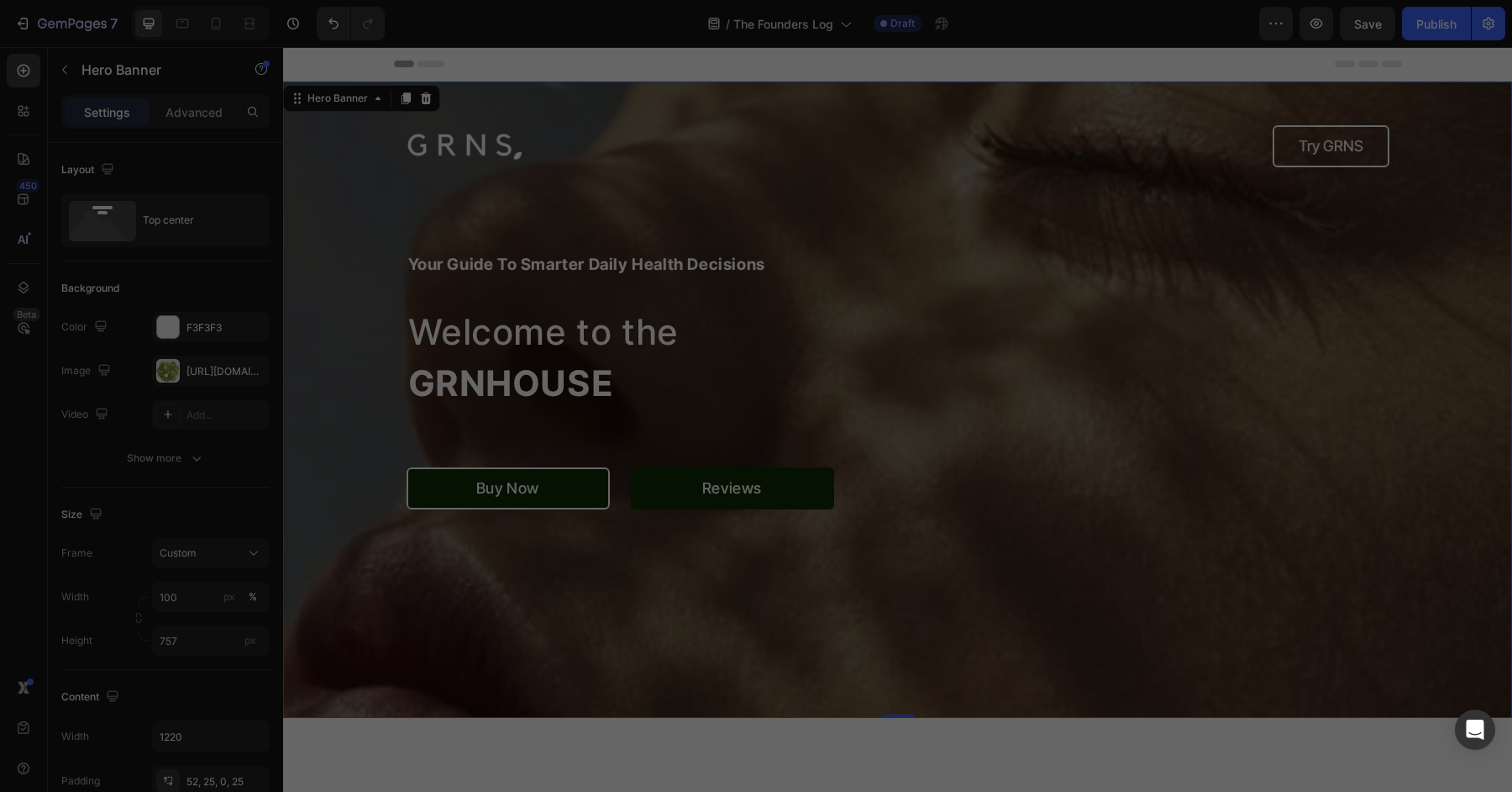
click at [198, 374] on div at bounding box center [756, 396] width 1512 height 792
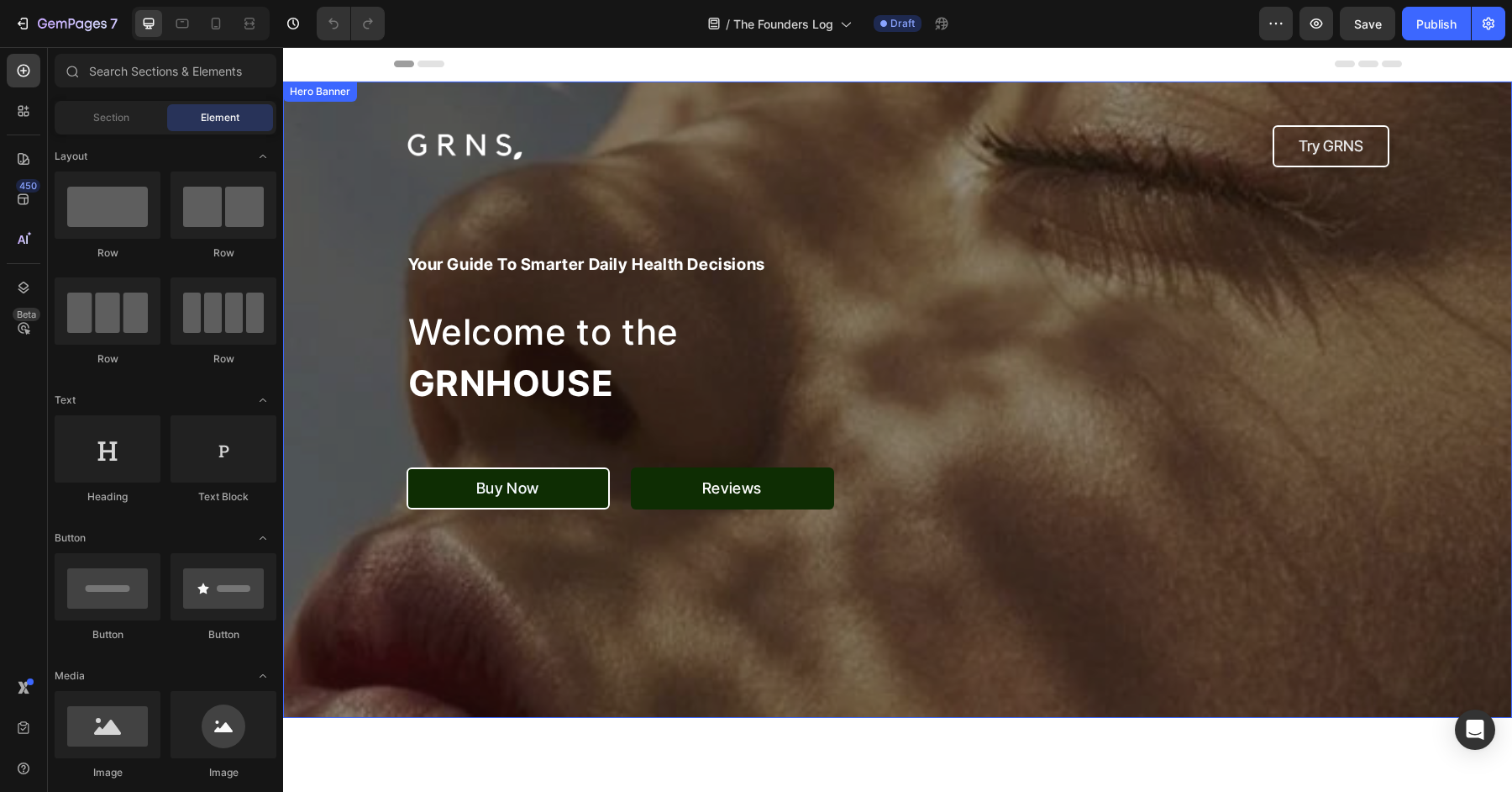
click at [334, 258] on div "Overlay" at bounding box center [897, 399] width 1229 height 637
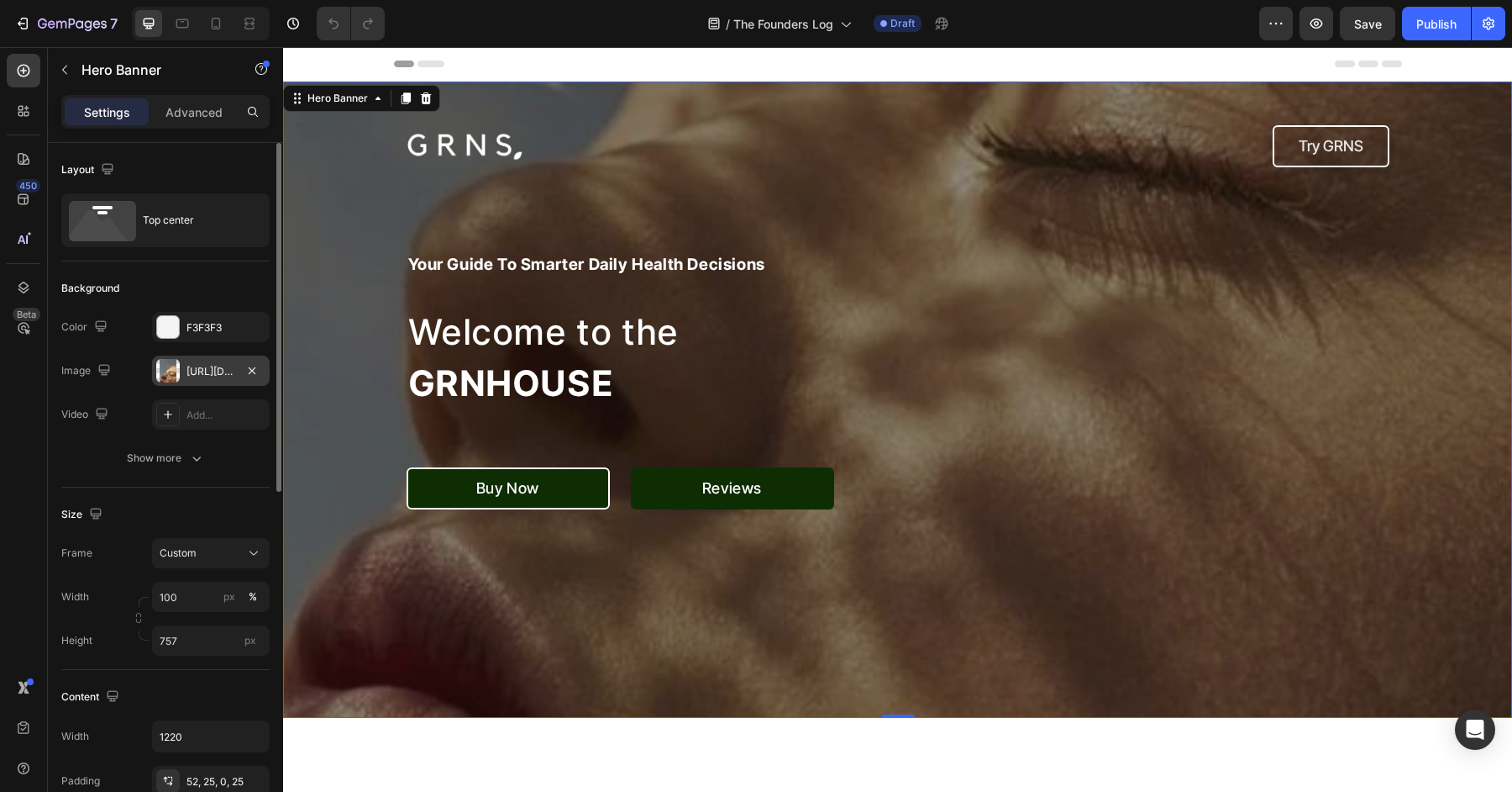
click at [197, 365] on div "https://cdn.shopify.com/s/files/1/0572/1253/4865/files/gempages_489095260442461…" at bounding box center [210, 372] width 49 height 15
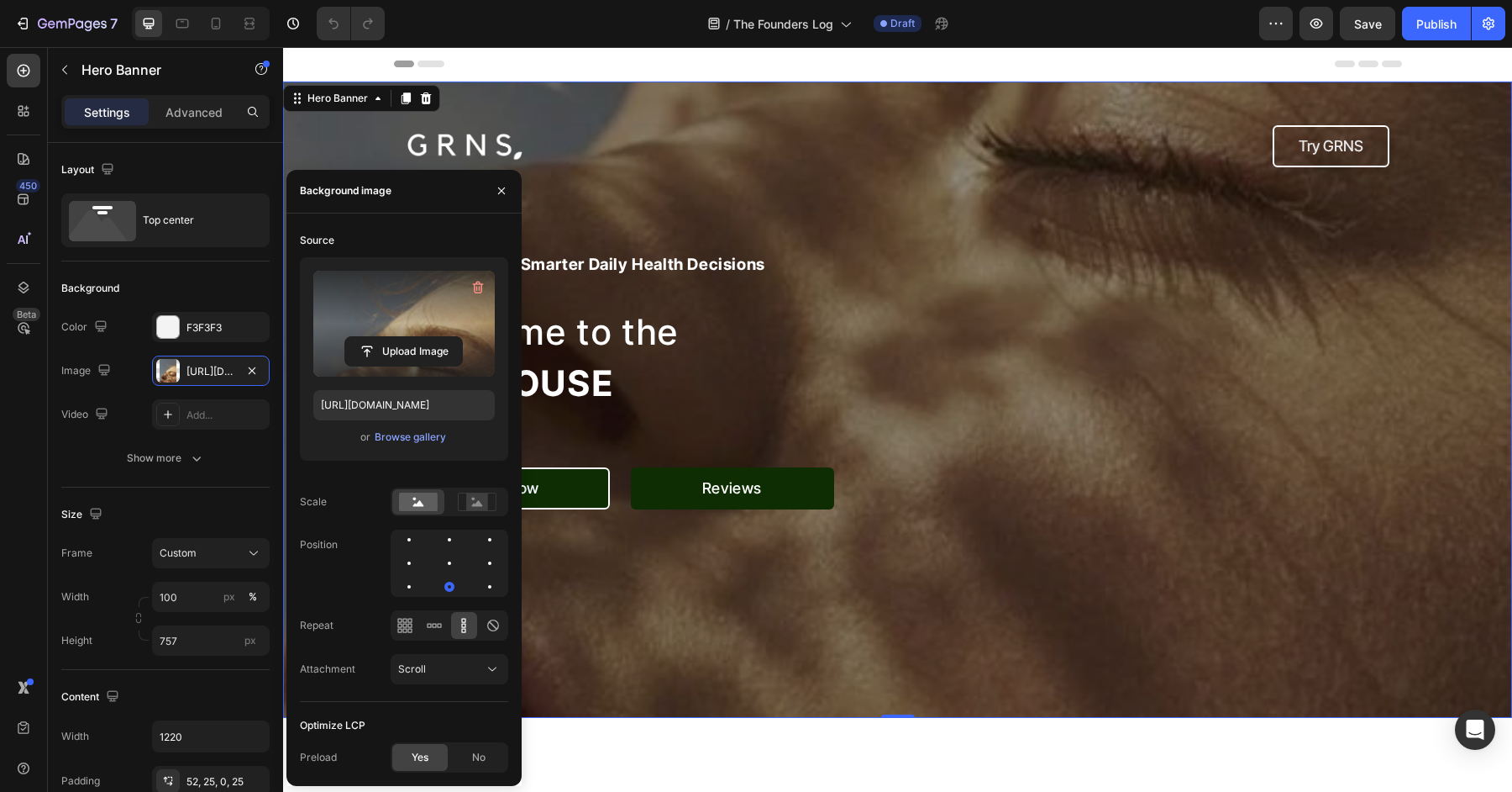
click at [426, 302] on label at bounding box center [404, 323] width 181 height 106
click at [426, 337] on input "file" at bounding box center [404, 350] width 117 height 28
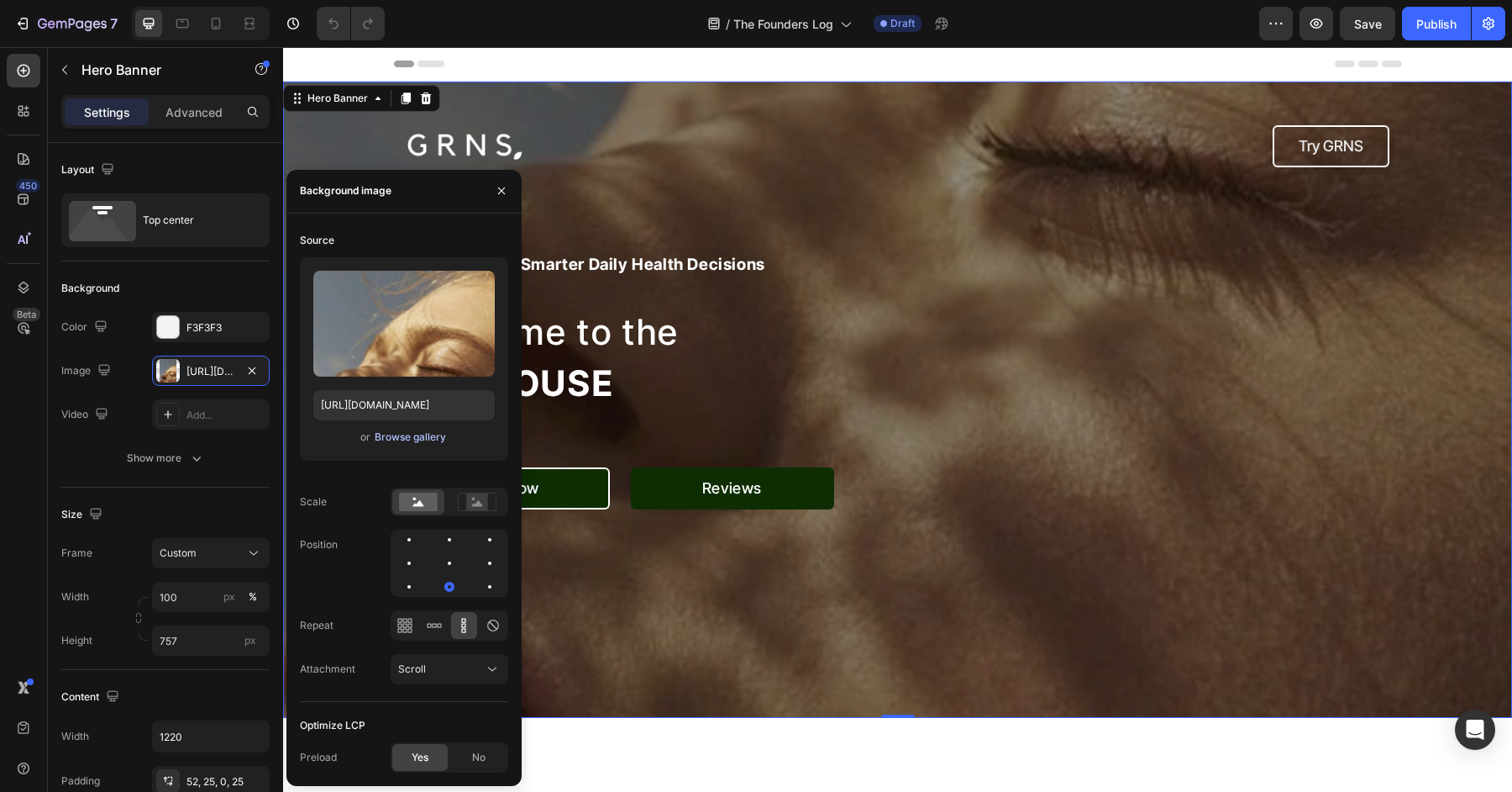
click at [418, 435] on div "Browse gallery" at bounding box center [410, 437] width 71 height 15
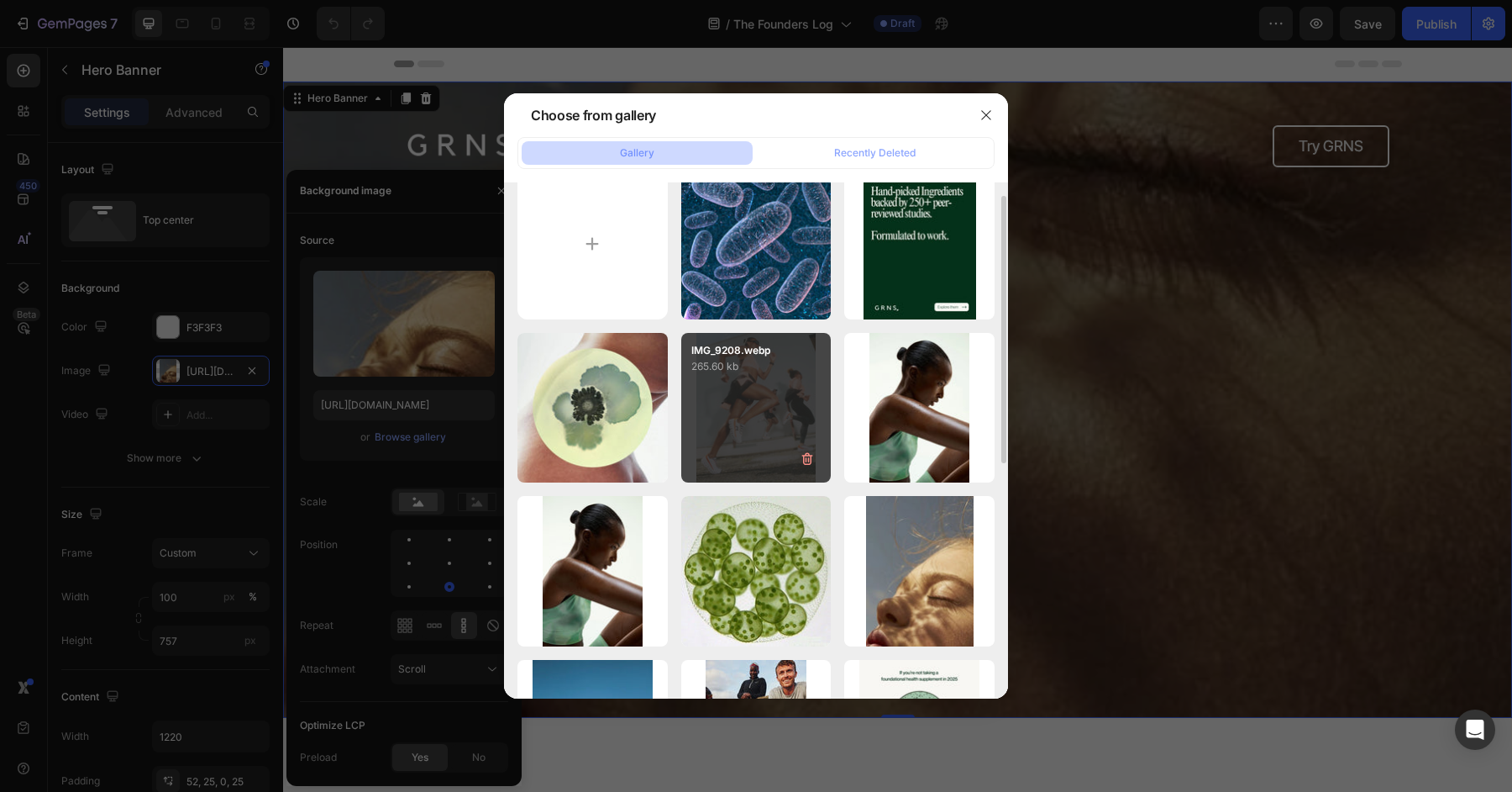
scroll to position [42, 0]
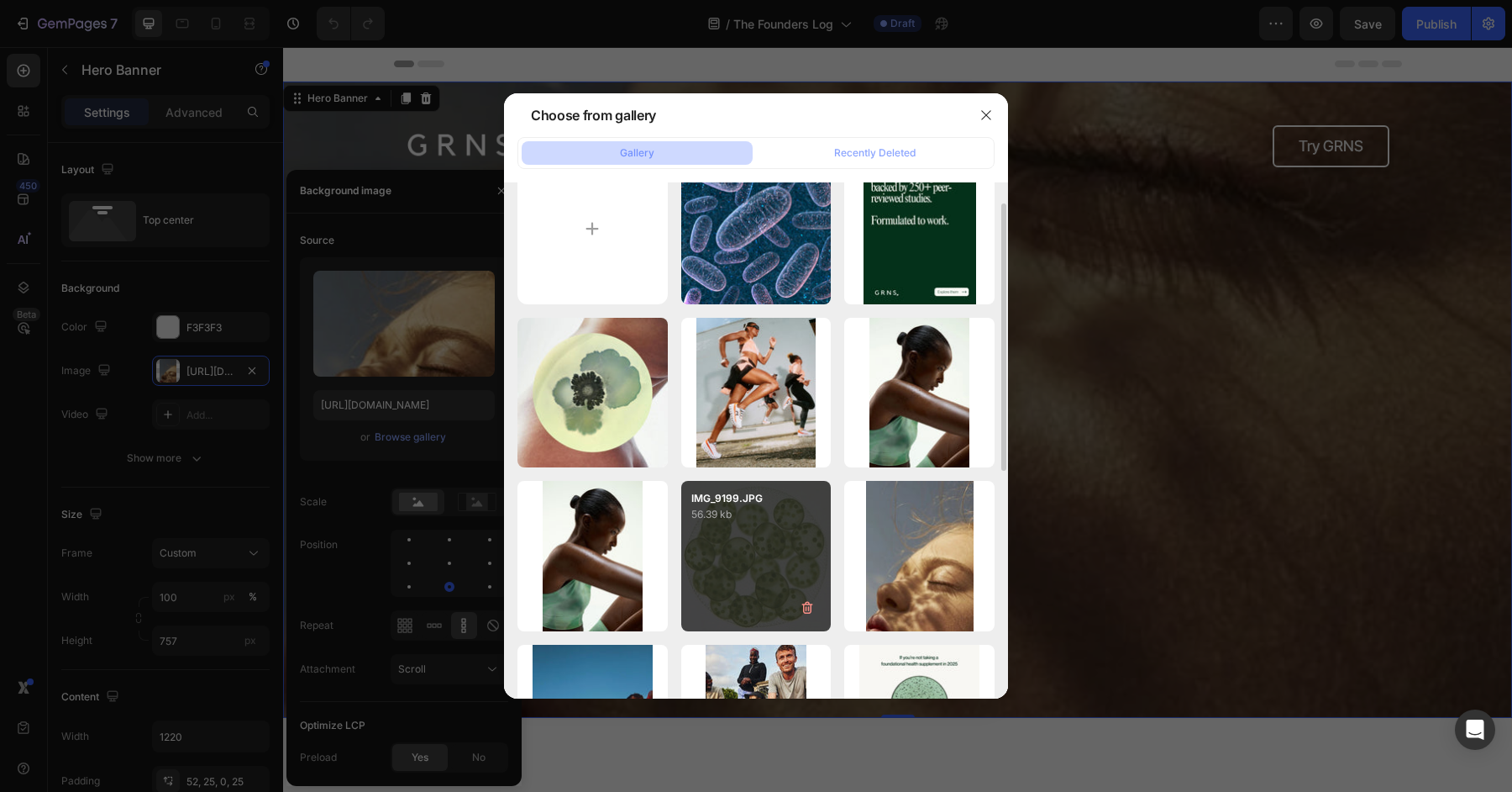
click at [726, 561] on div "IMG_9199.JPG 56.39 kb" at bounding box center [756, 556] width 150 height 150
type input "https://cdn.shopify.com/s/files/1/0572/1253/4865/files/gempages_489095260442461…"
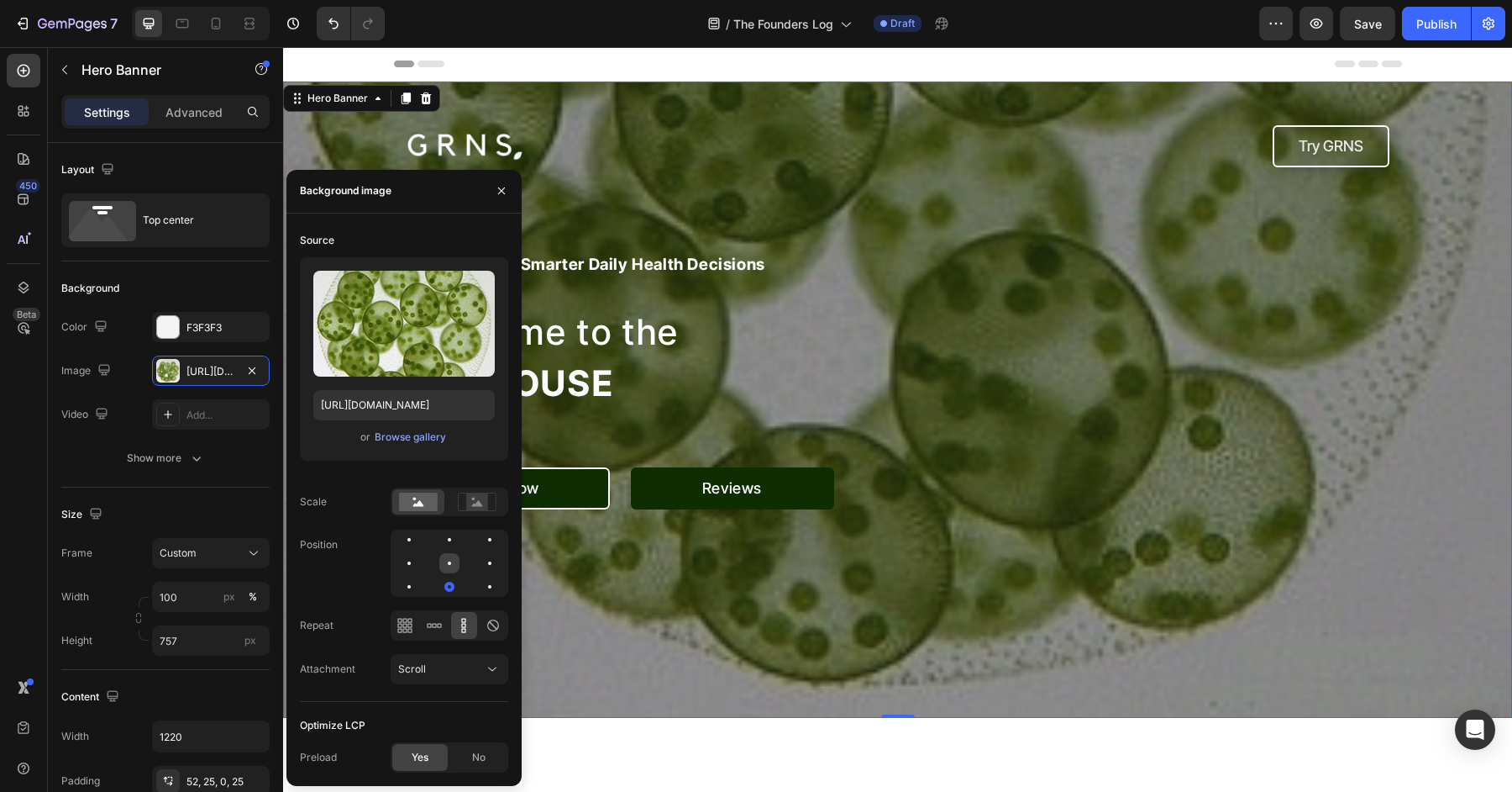
click at [448, 563] on div at bounding box center [449, 564] width 3 height 3
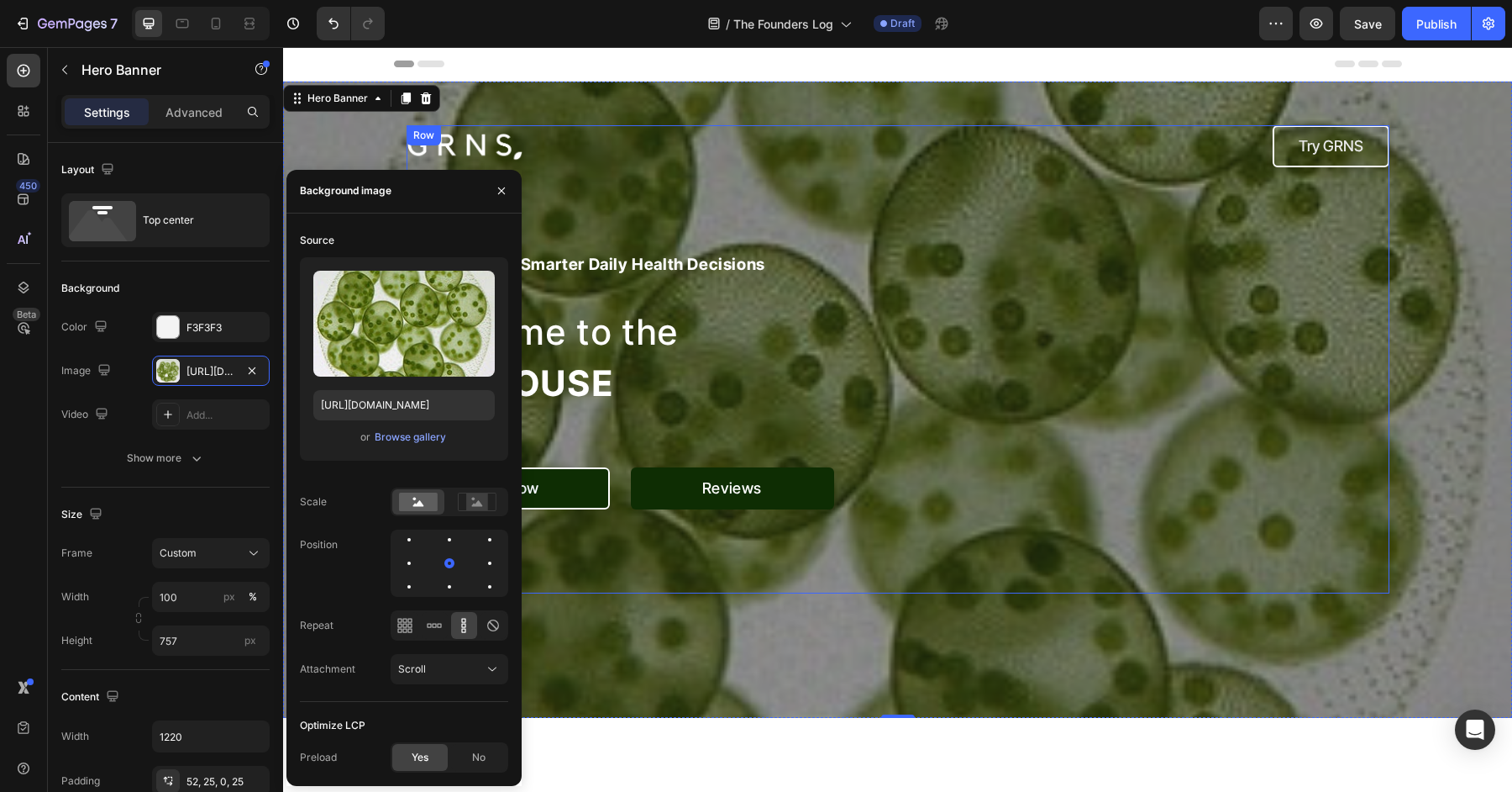
click at [1143, 271] on div "Image Try GRNS Button Row your guide to smarter daily health decisions Heading …" at bounding box center [898, 359] width 983 height 468
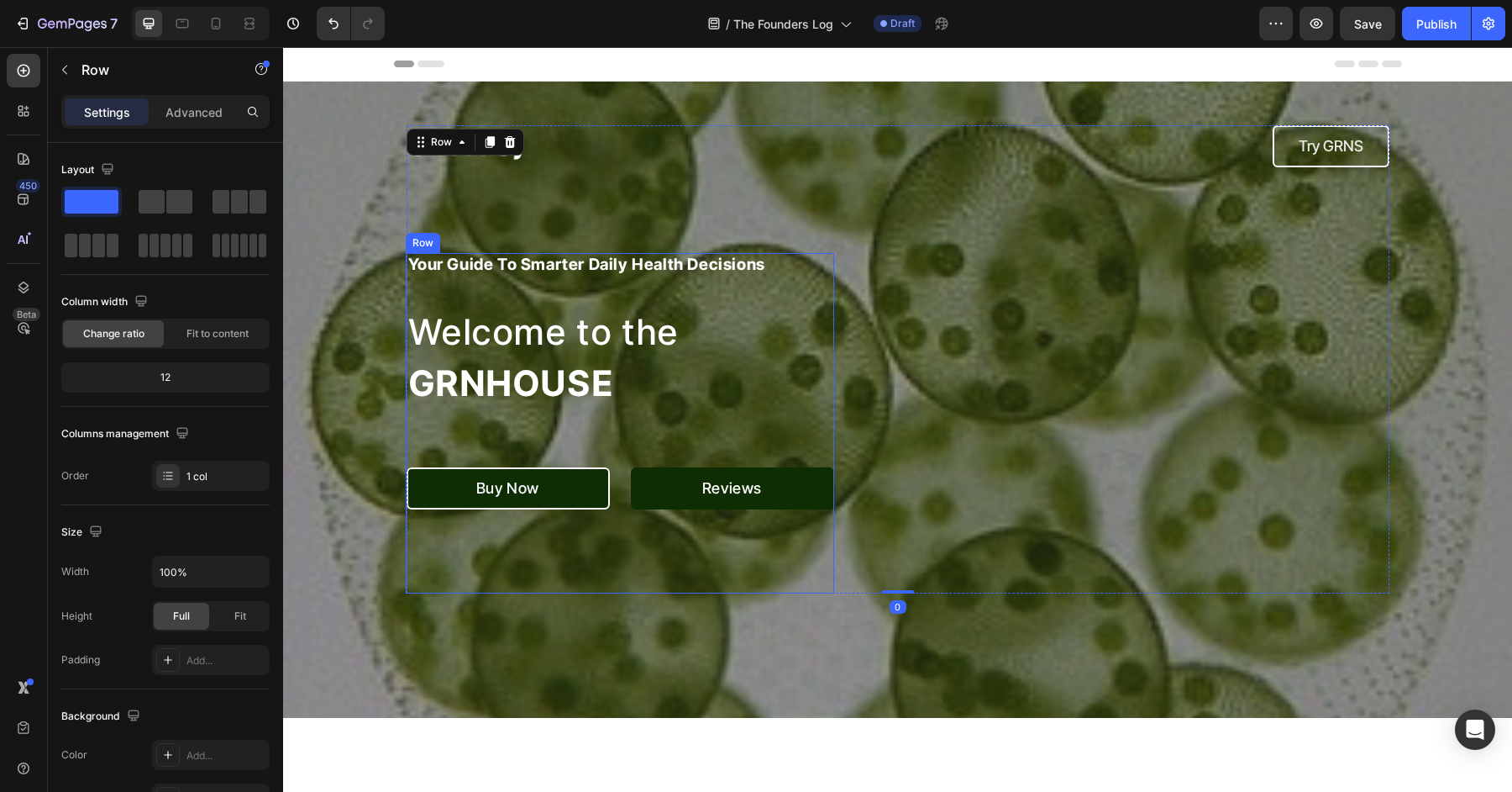
click at [315, 476] on div "Overlay" at bounding box center [897, 399] width 1229 height 637
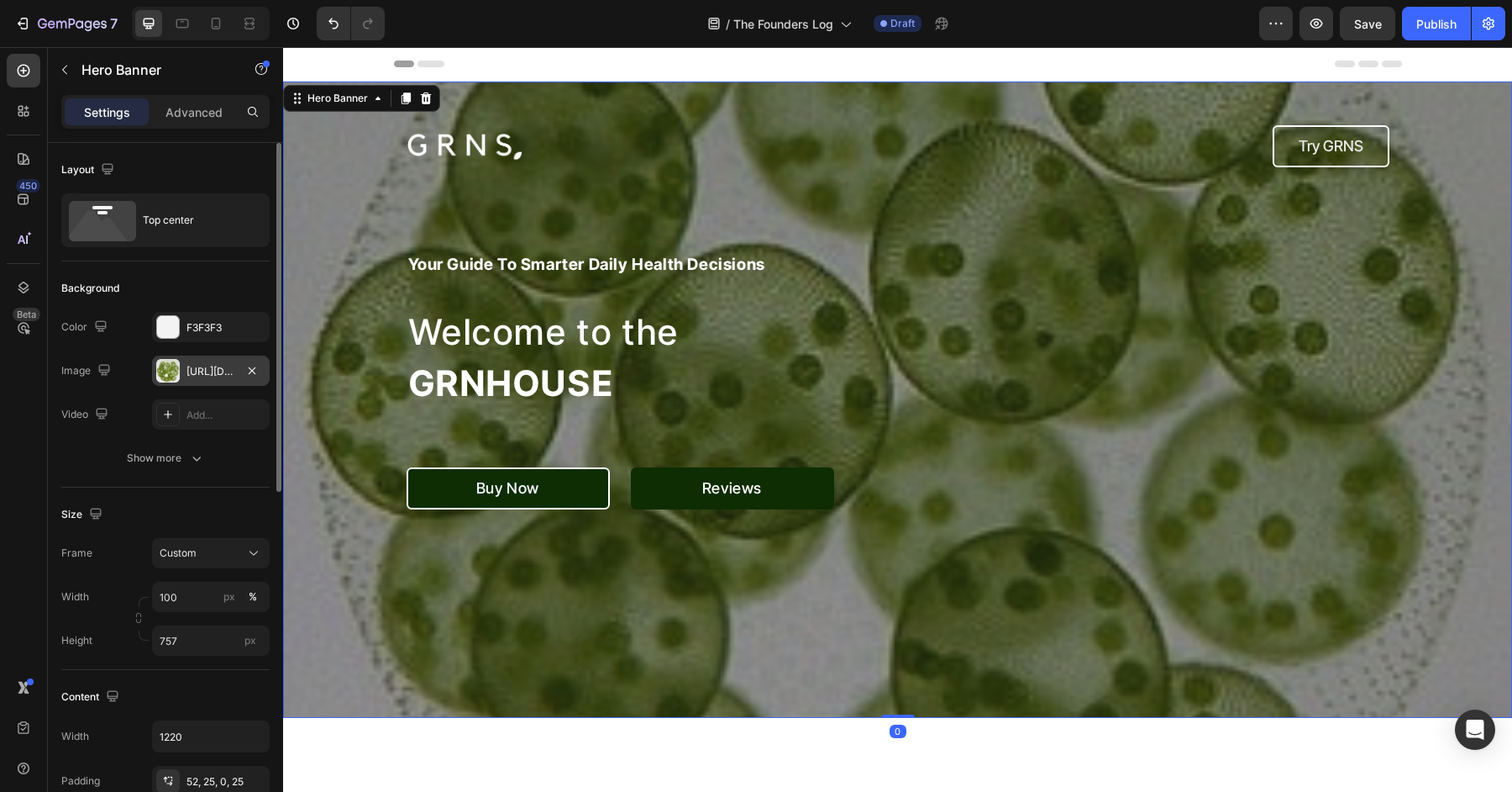
click at [204, 376] on div "https://cdn.shopify.com/s/files/1/0572/1253/4865/files/gempages_489095260442461…" at bounding box center [210, 372] width 49 height 15
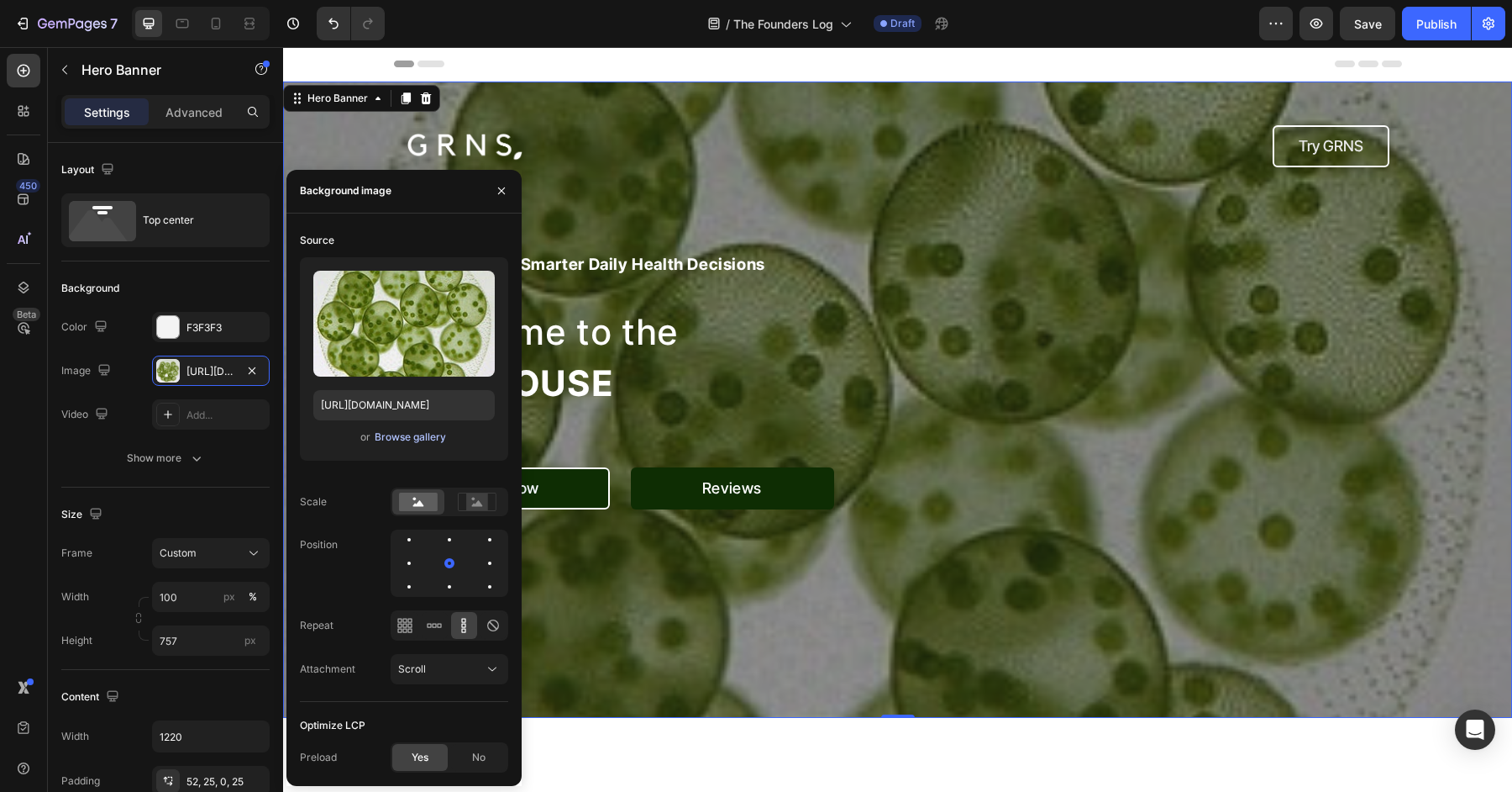
click at [413, 436] on div "Browse gallery" at bounding box center [410, 437] width 71 height 15
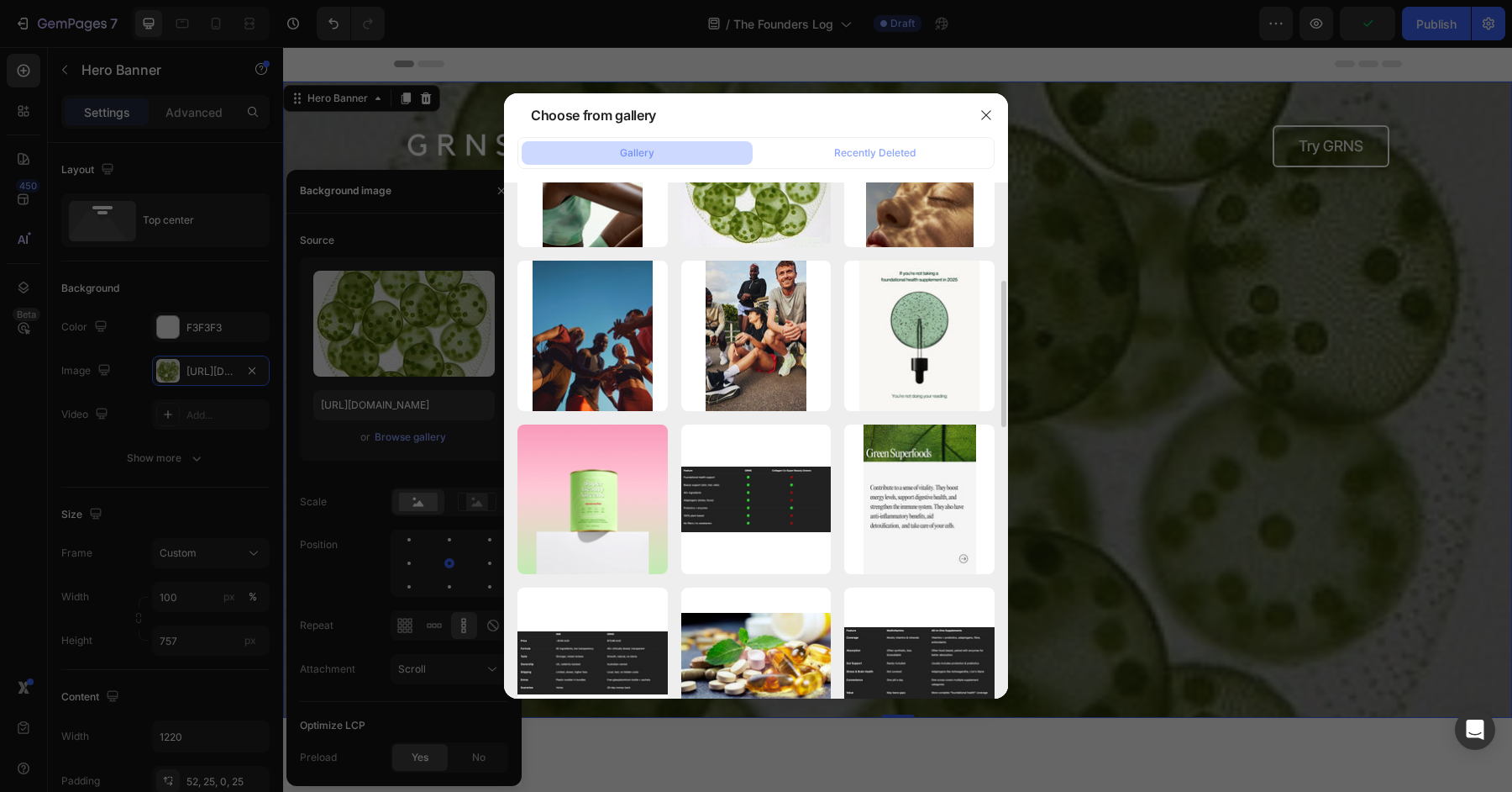
scroll to position [402, 0]
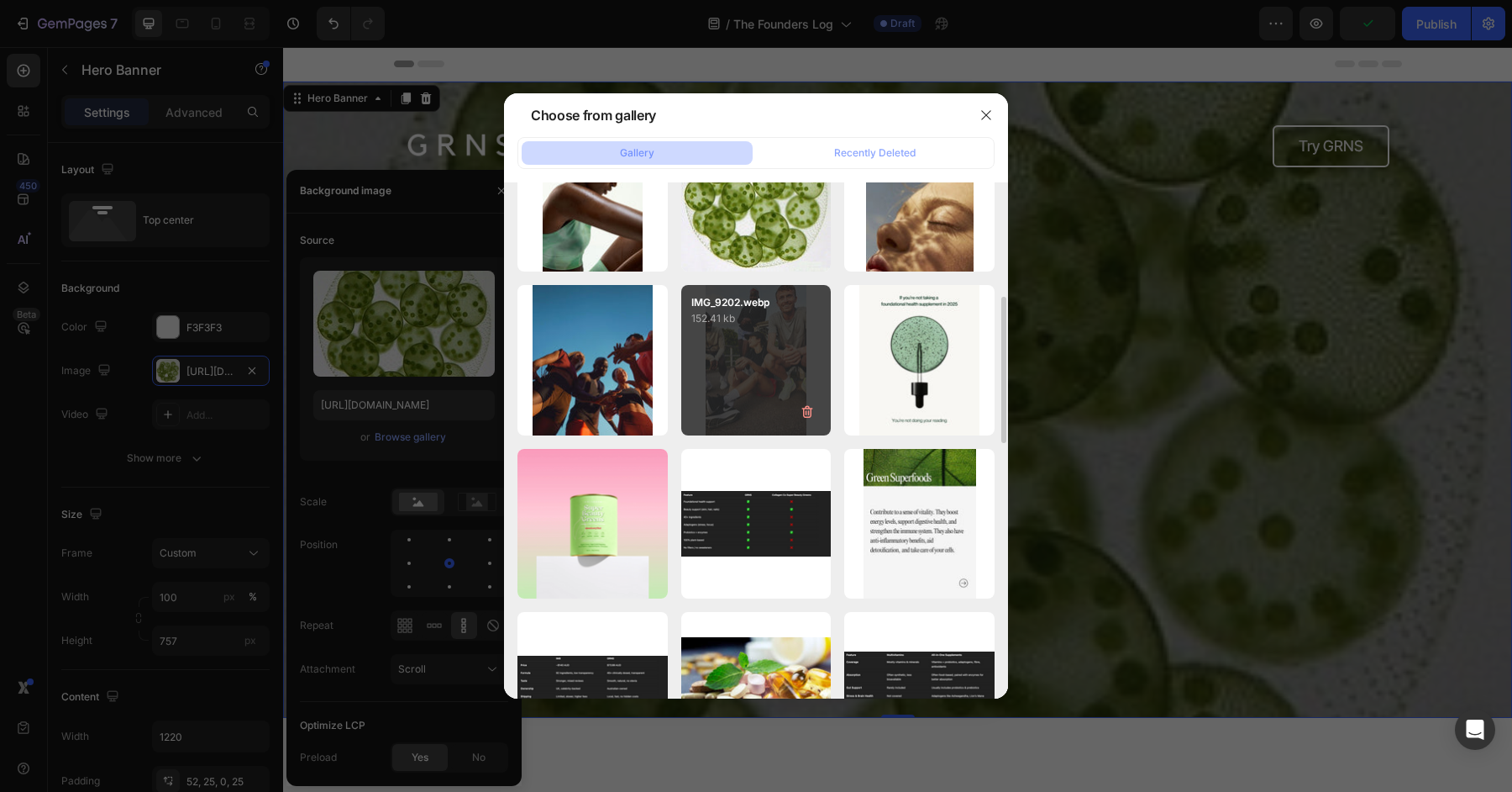
click at [706, 380] on div "IMG_9202.webp 152.41 kb" at bounding box center [756, 360] width 150 height 150
type input "https://cdn.shopify.com/s/files/1/0572/1253/4865/files/gempages_489095260442461…"
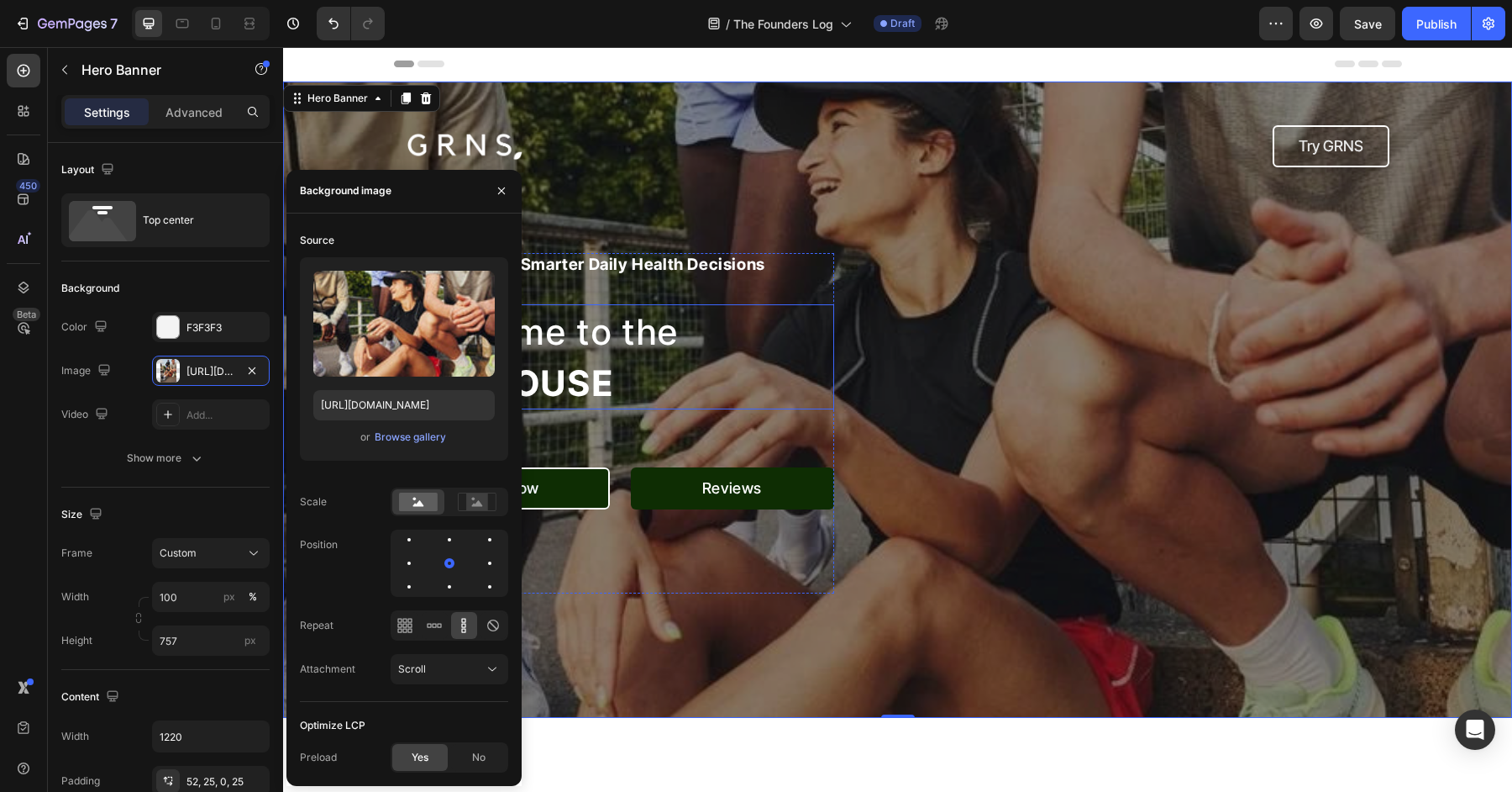
click at [987, 235] on div "Image Try GRNS Button Row your guide to smarter daily health decisions Heading …" at bounding box center [898, 359] width 983 height 468
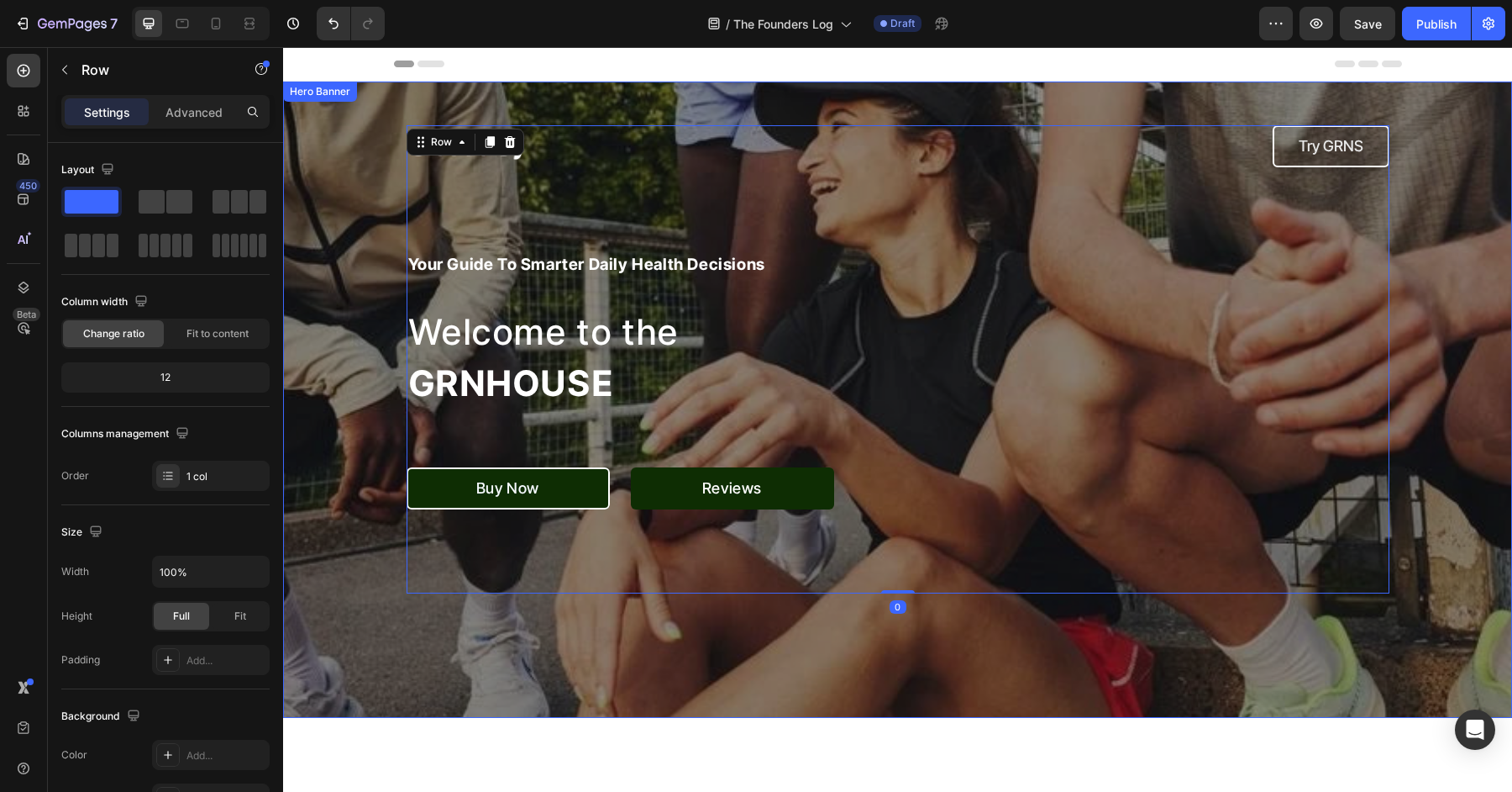
click at [415, 650] on div "Overlay" at bounding box center [897, 399] width 1229 height 637
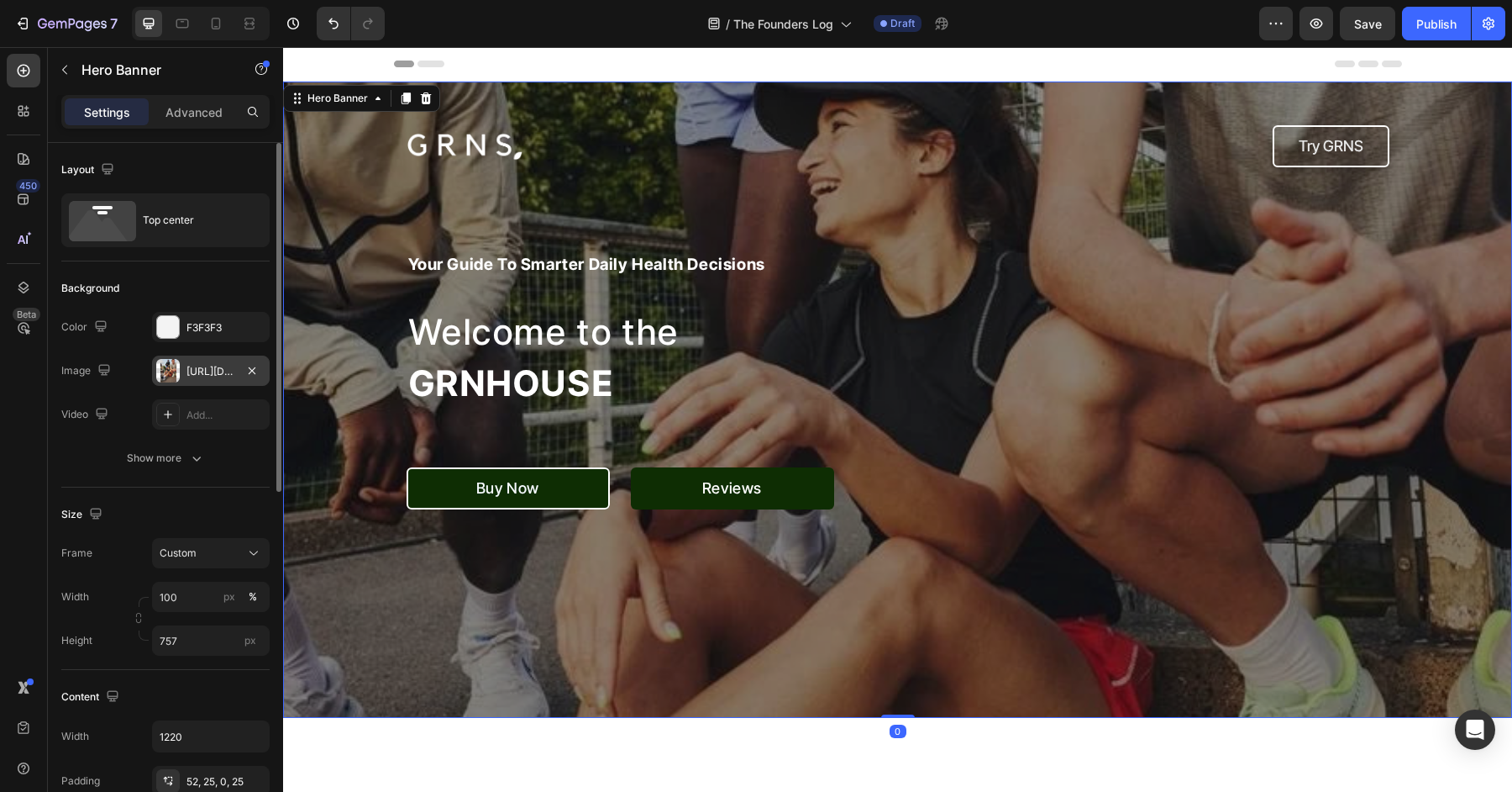
click at [220, 376] on div "https://cdn.shopify.com/s/files/1/0572/1253/4865/files/gempages_489095260442461…" at bounding box center [210, 372] width 49 height 15
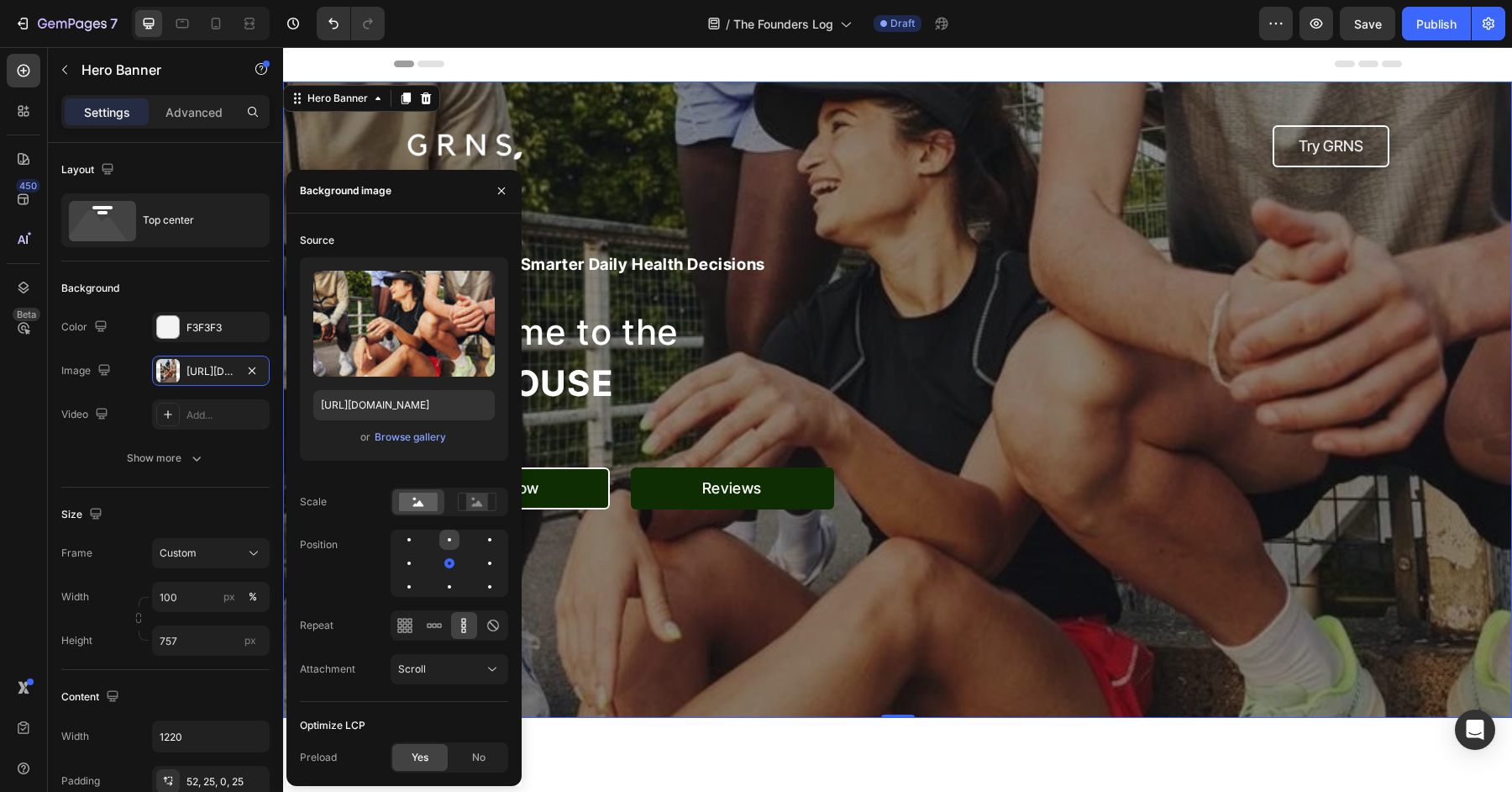
click at [452, 546] on div at bounding box center [449, 539] width 20 height 20
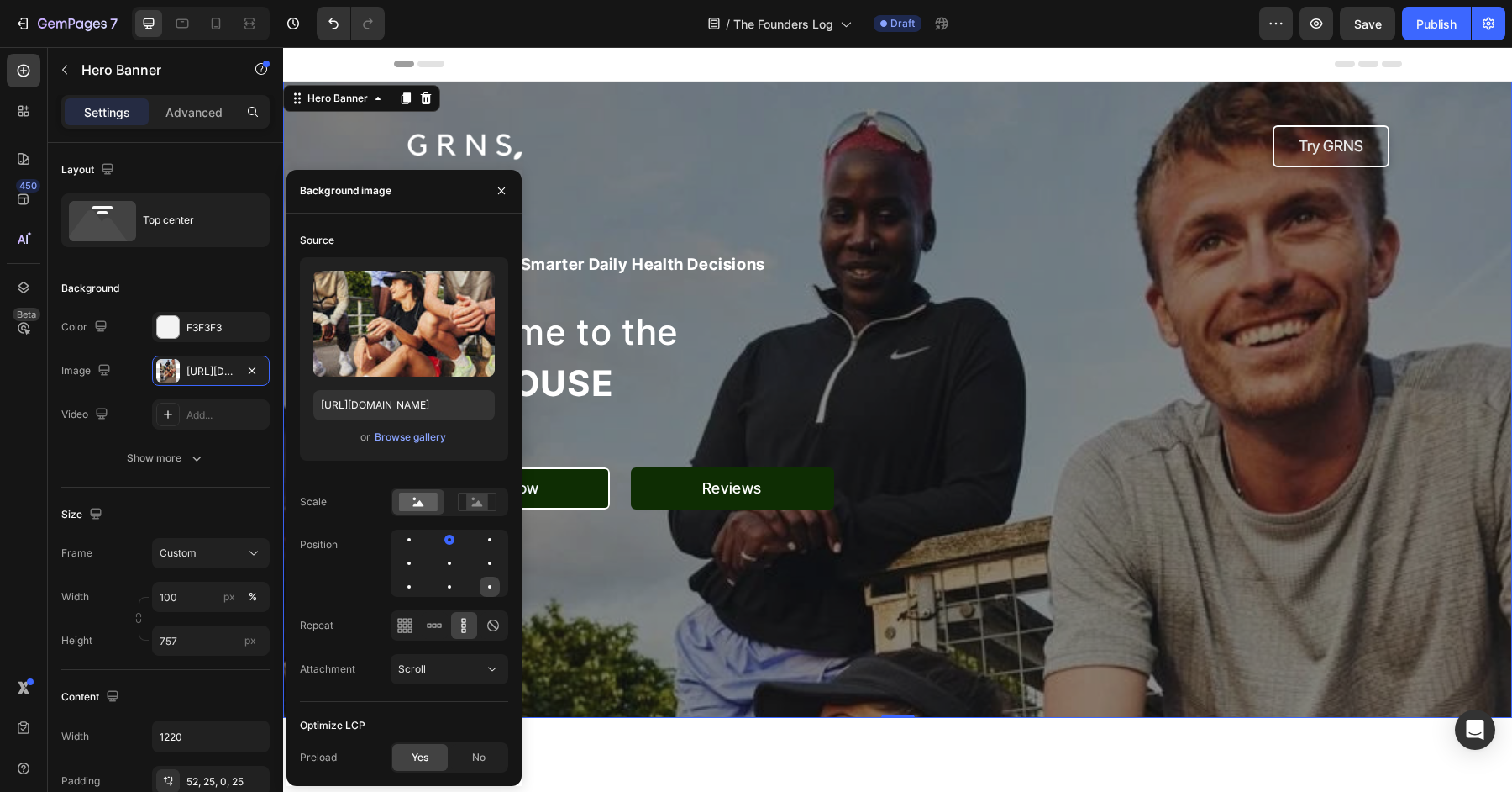
click at [485, 583] on div at bounding box center [489, 586] width 20 height 20
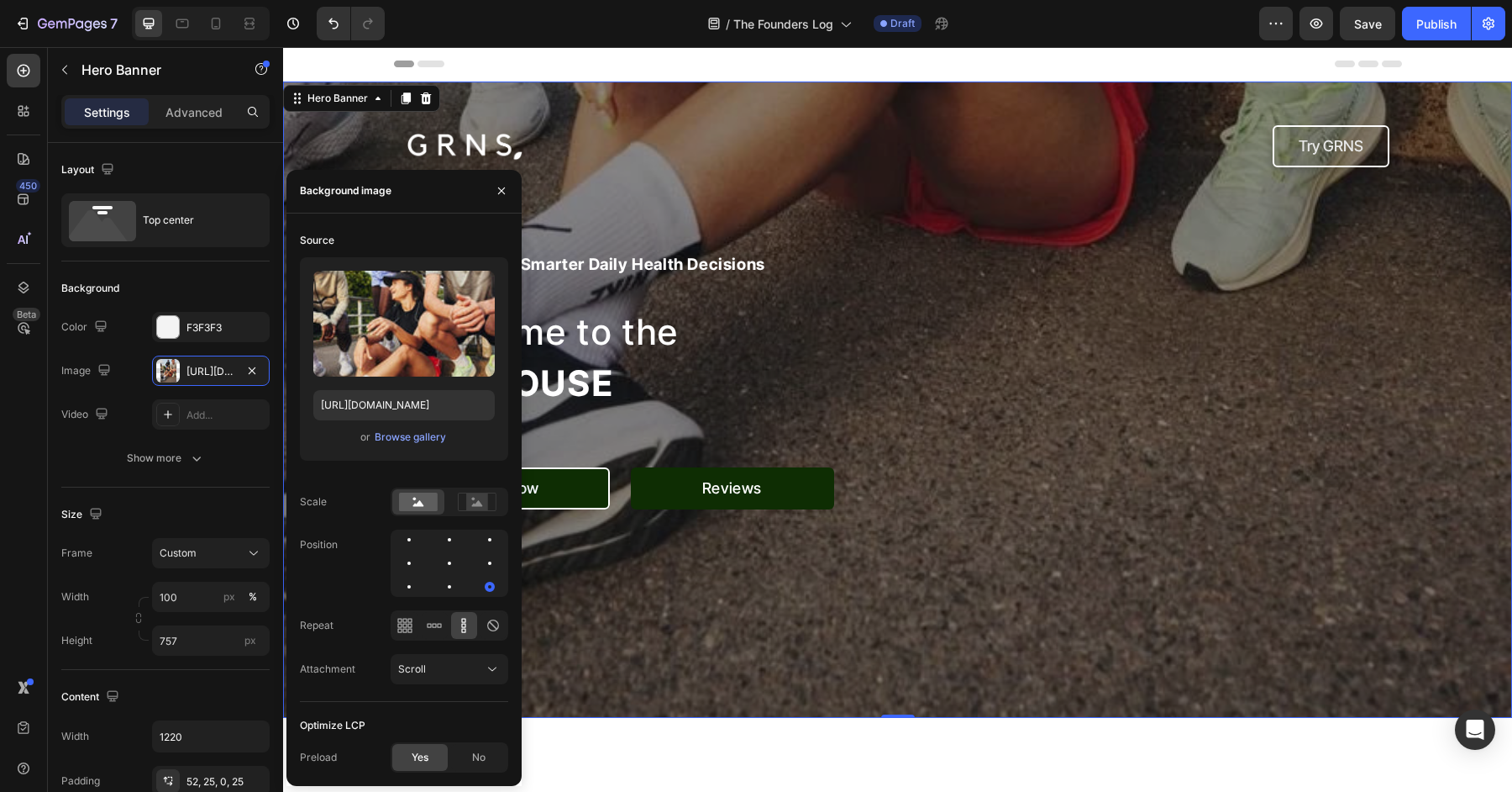
click at [432, 588] on div at bounding box center [449, 563] width 118 height 67
click at [444, 588] on div at bounding box center [449, 586] width 20 height 20
click at [404, 558] on div at bounding box center [409, 563] width 20 height 20
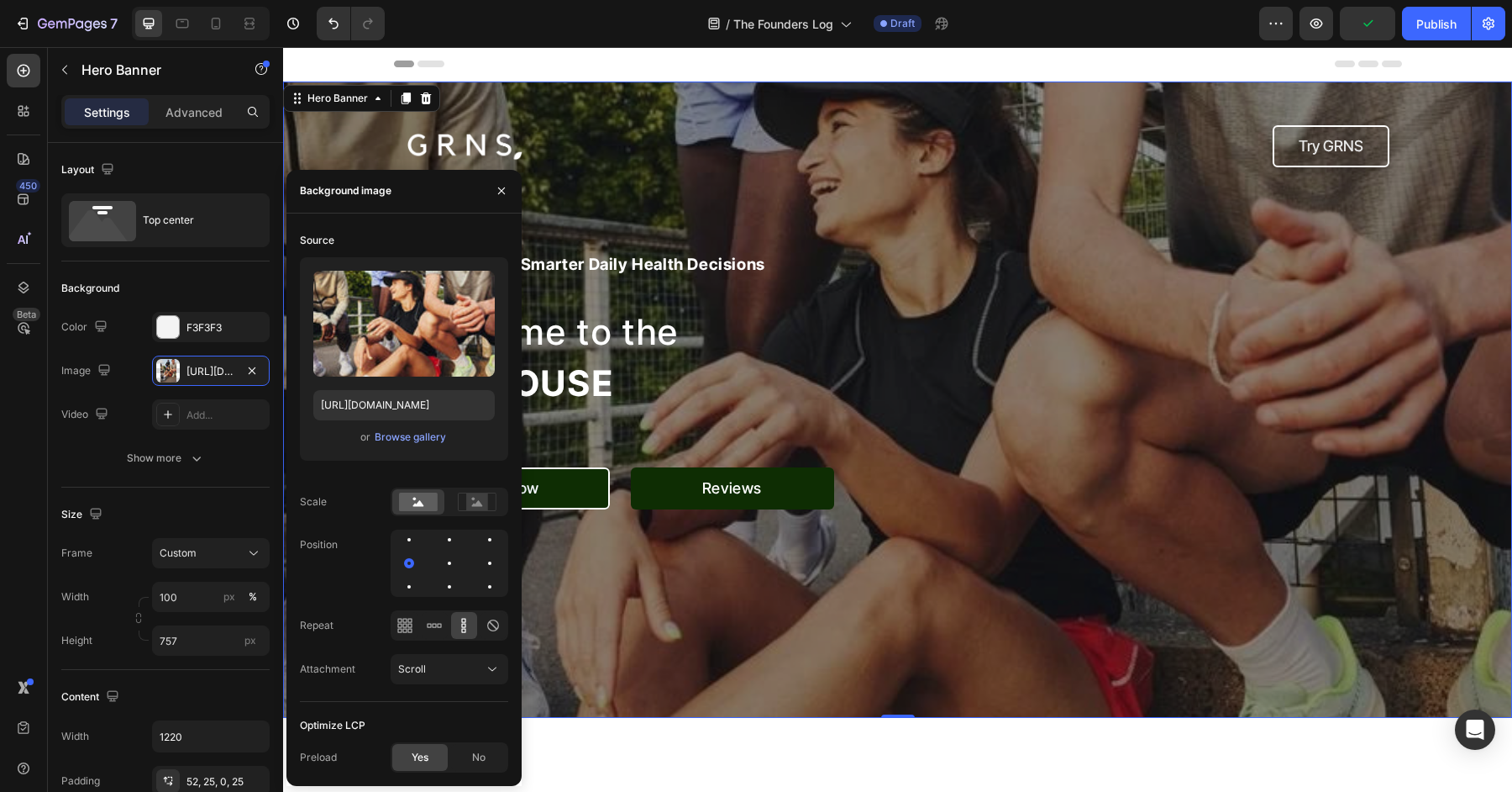
click at [720, 599] on div "Overlay" at bounding box center [897, 399] width 1229 height 637
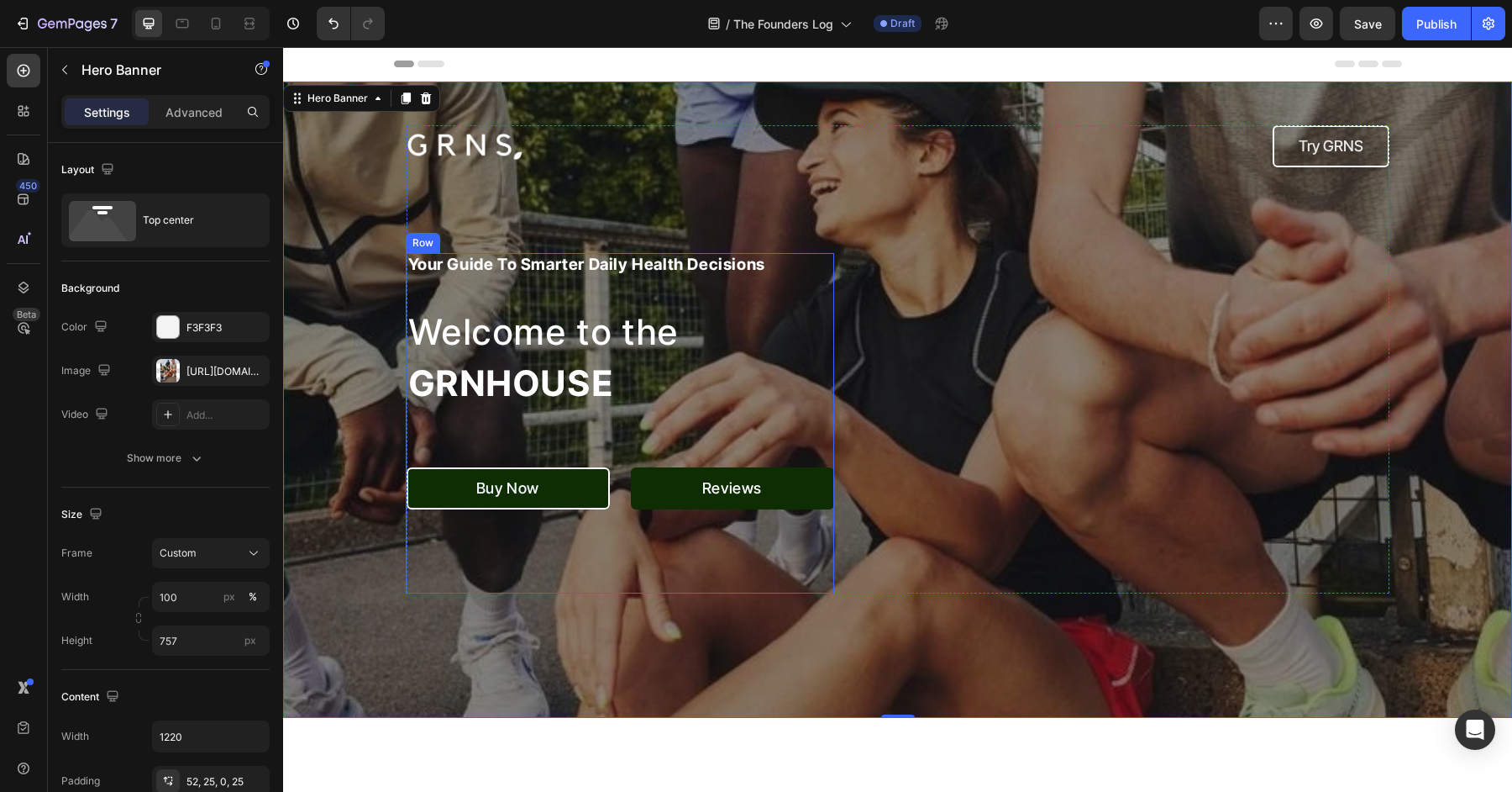
scroll to position [64, 0]
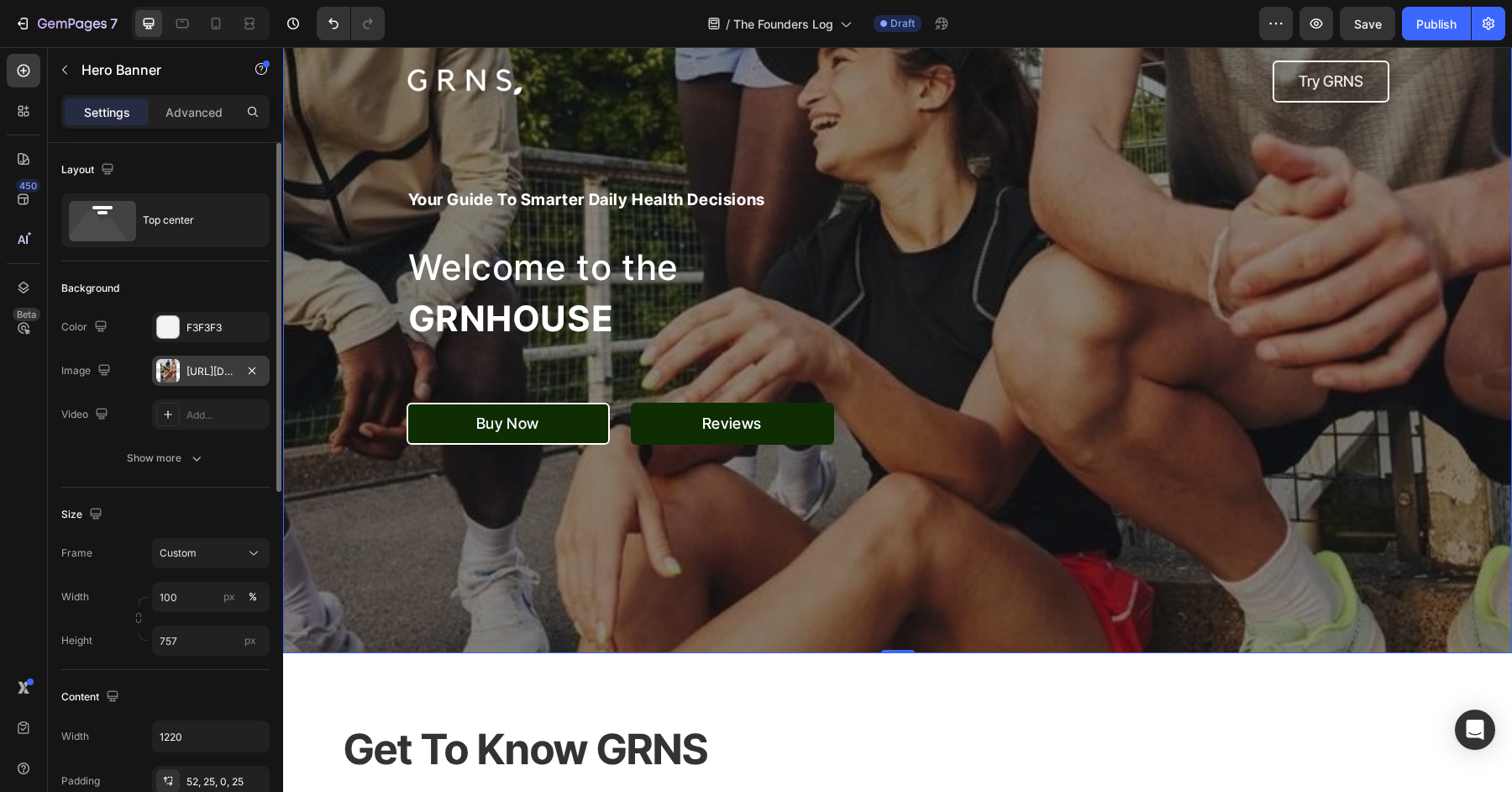
click at [201, 369] on div "https://cdn.shopify.com/s/files/1/0572/1253/4865/files/gempages_489095260442461…" at bounding box center [210, 372] width 49 height 15
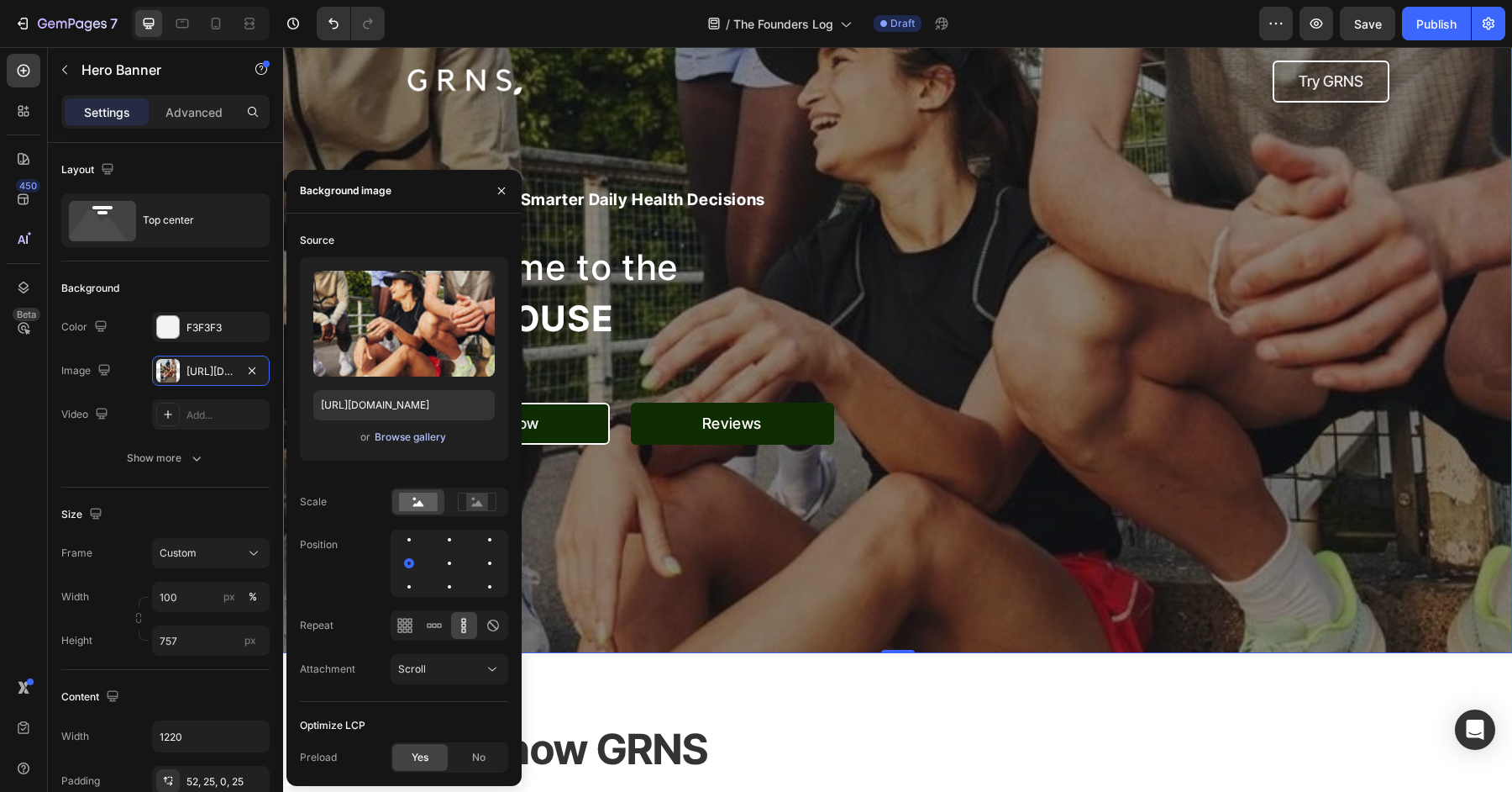
click at [398, 437] on div "Browse gallery" at bounding box center [410, 437] width 71 height 15
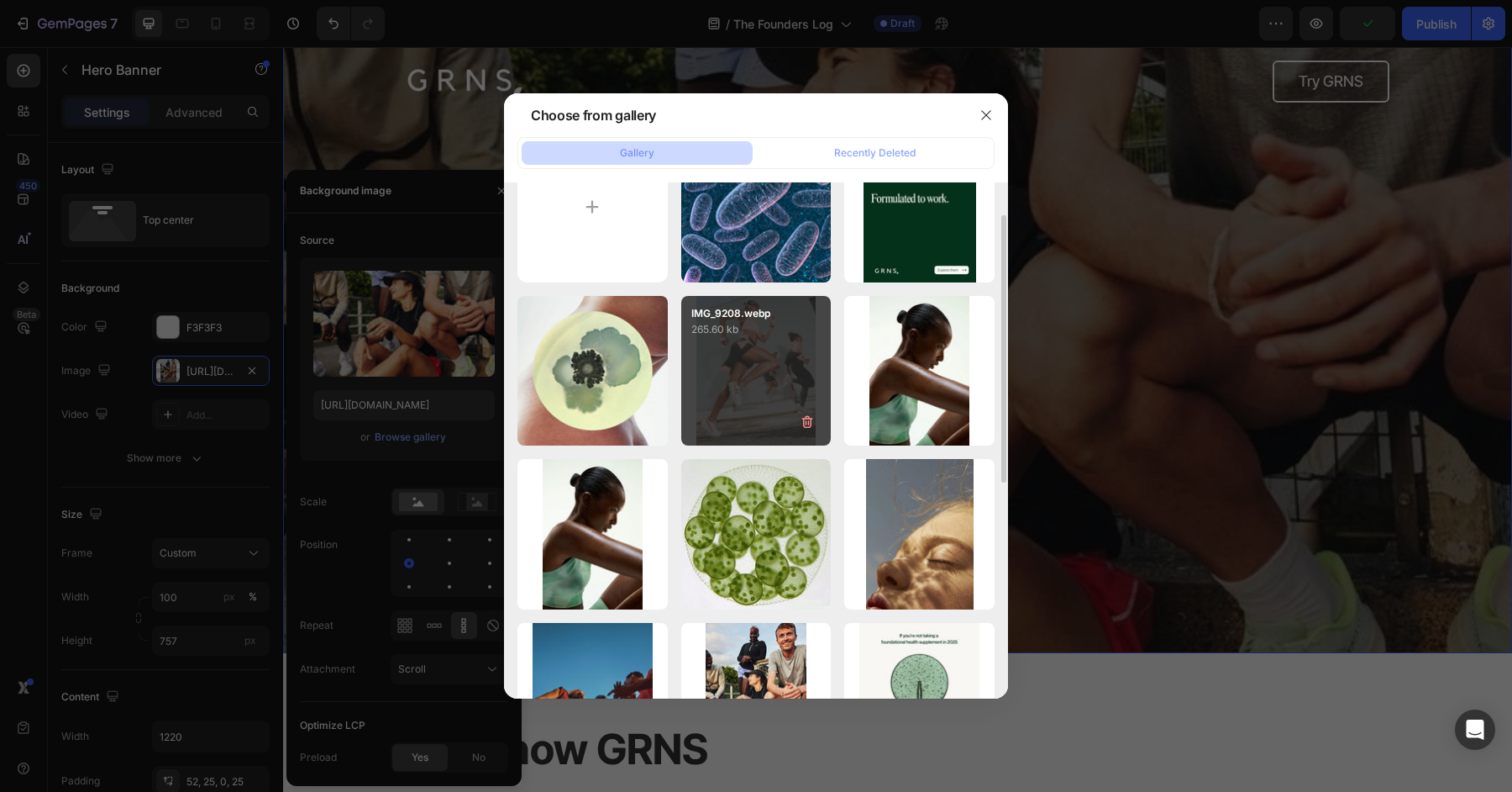
scroll to position [69, 0]
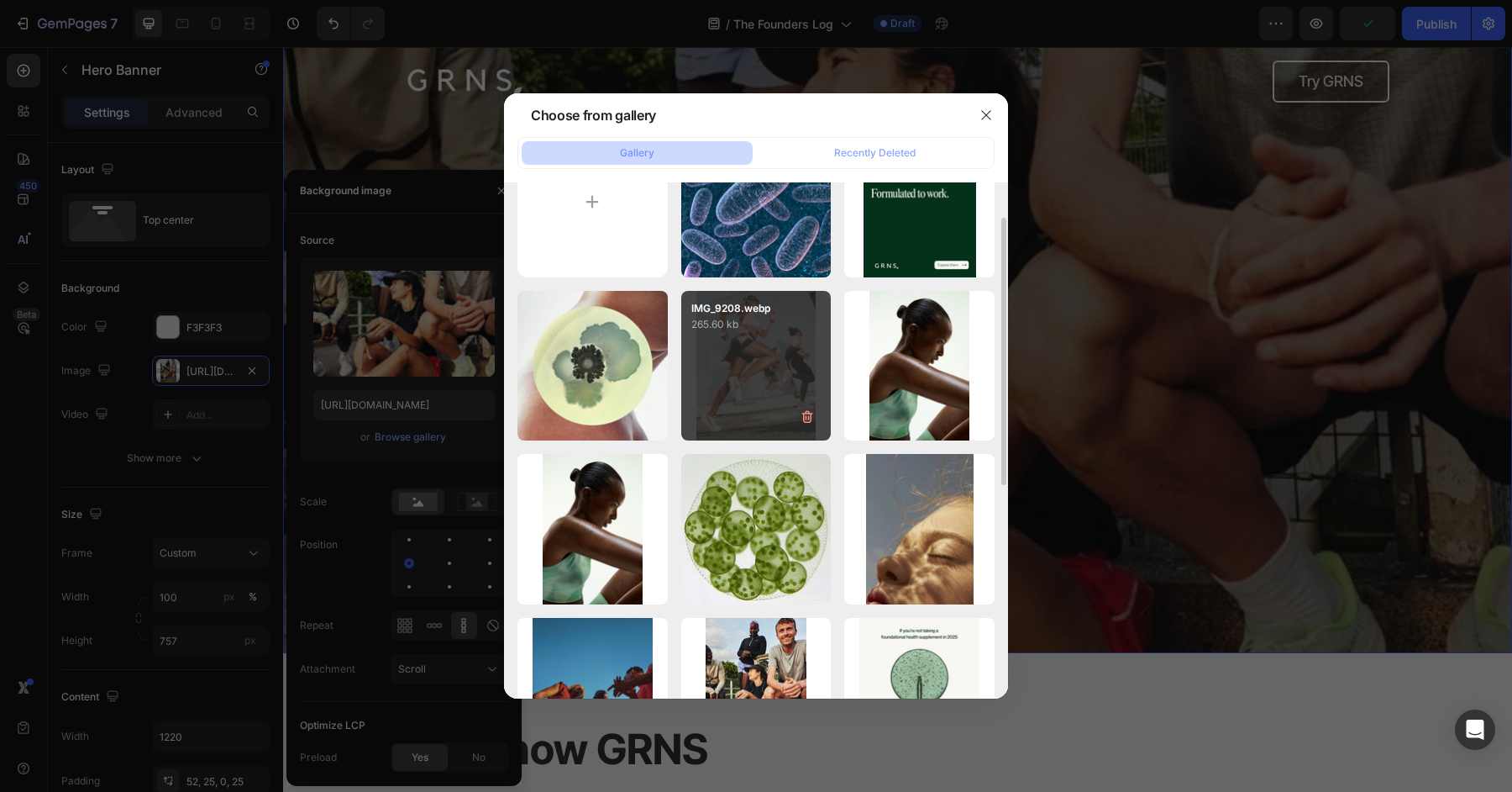
click at [768, 358] on div "IMG_9208.webp 265.60 kb" at bounding box center [756, 366] width 150 height 150
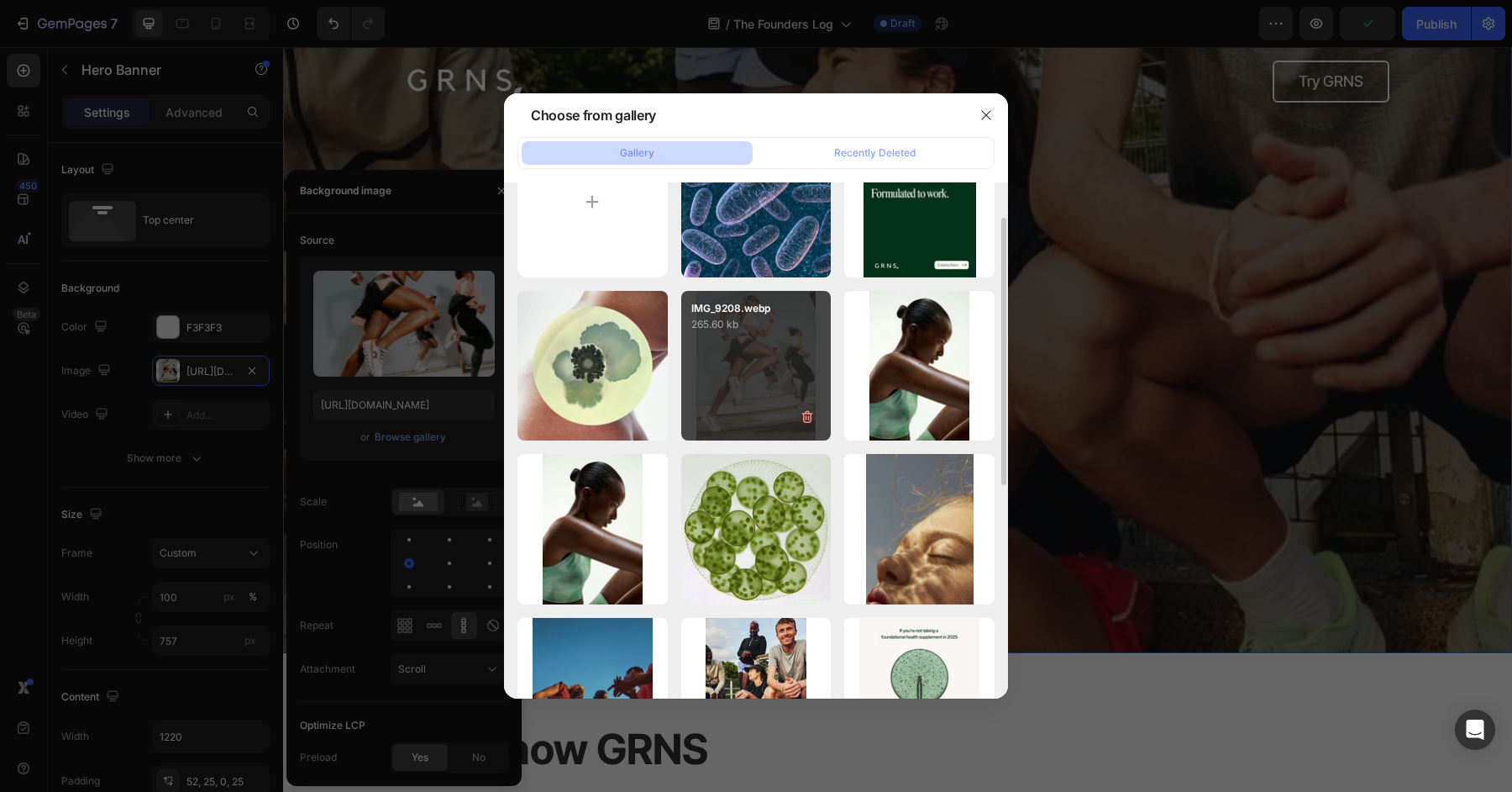
type input "https://cdn.shopify.com/s/files/1/0572/1253/4865/files/gempages_489095260442461…"
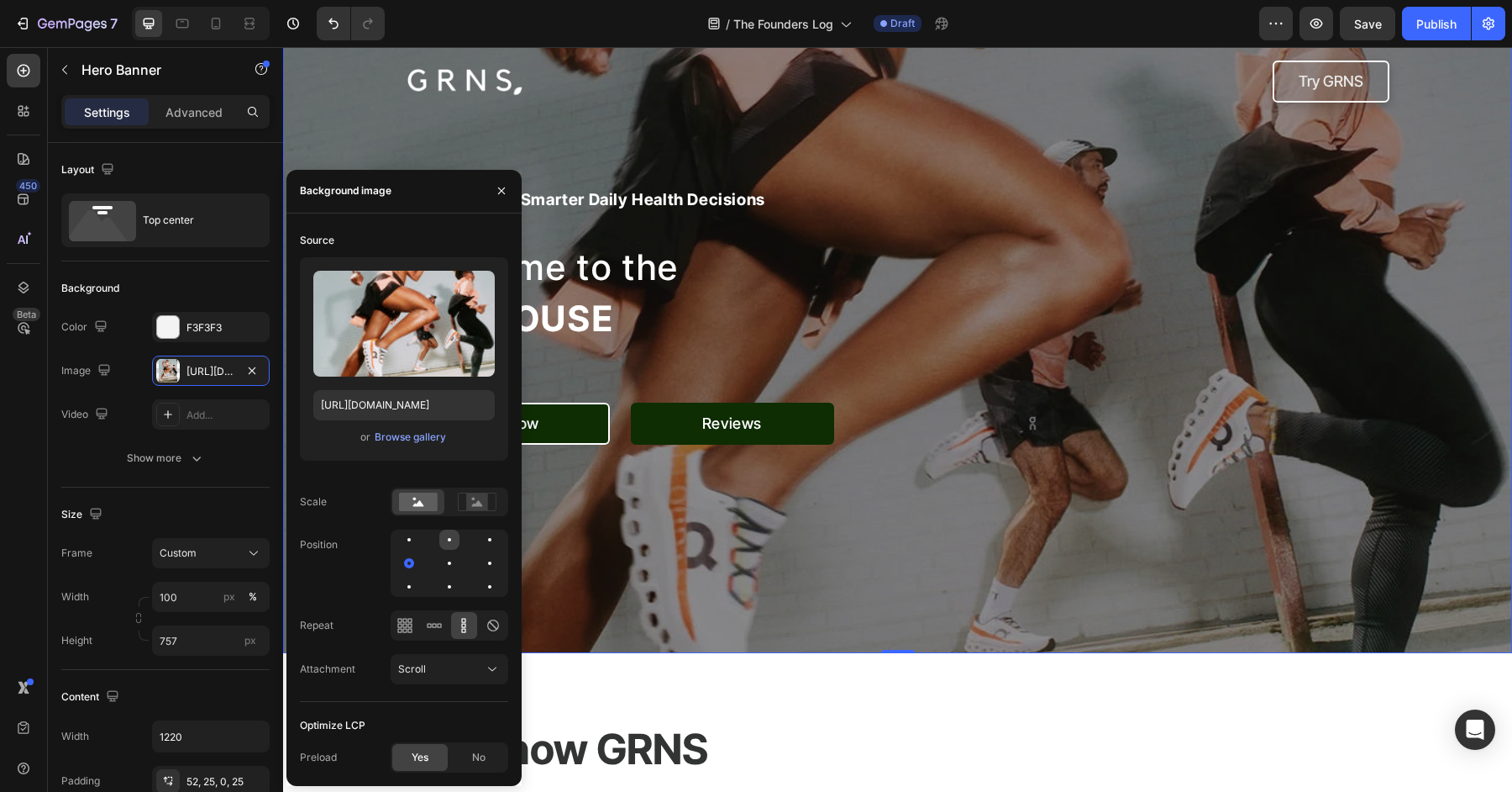
click at [455, 533] on div at bounding box center [449, 539] width 20 height 20
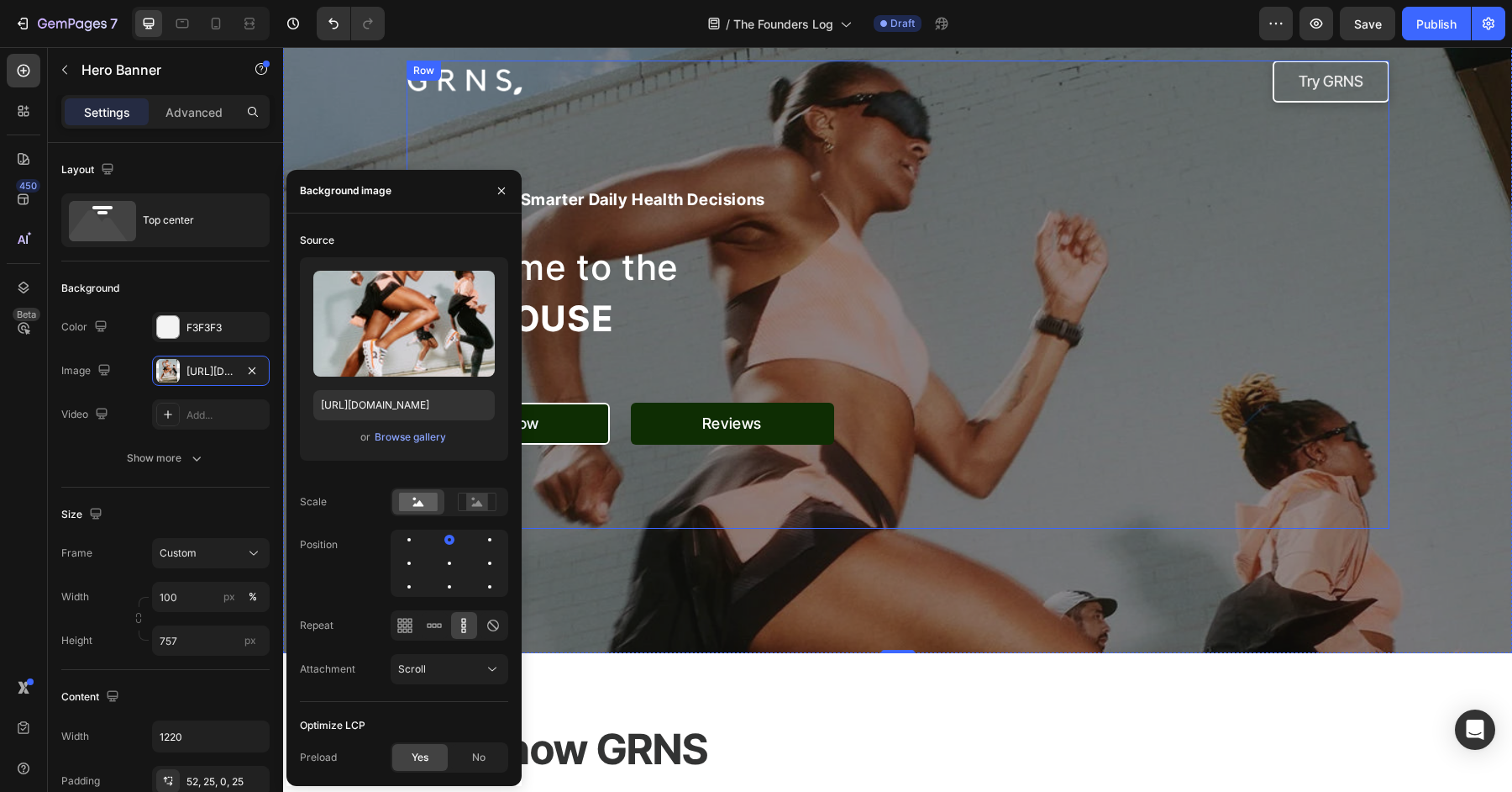
click at [734, 112] on div "Image Try GRNS Button Row your guide to smarter daily health decisions Heading …" at bounding box center [898, 294] width 983 height 468
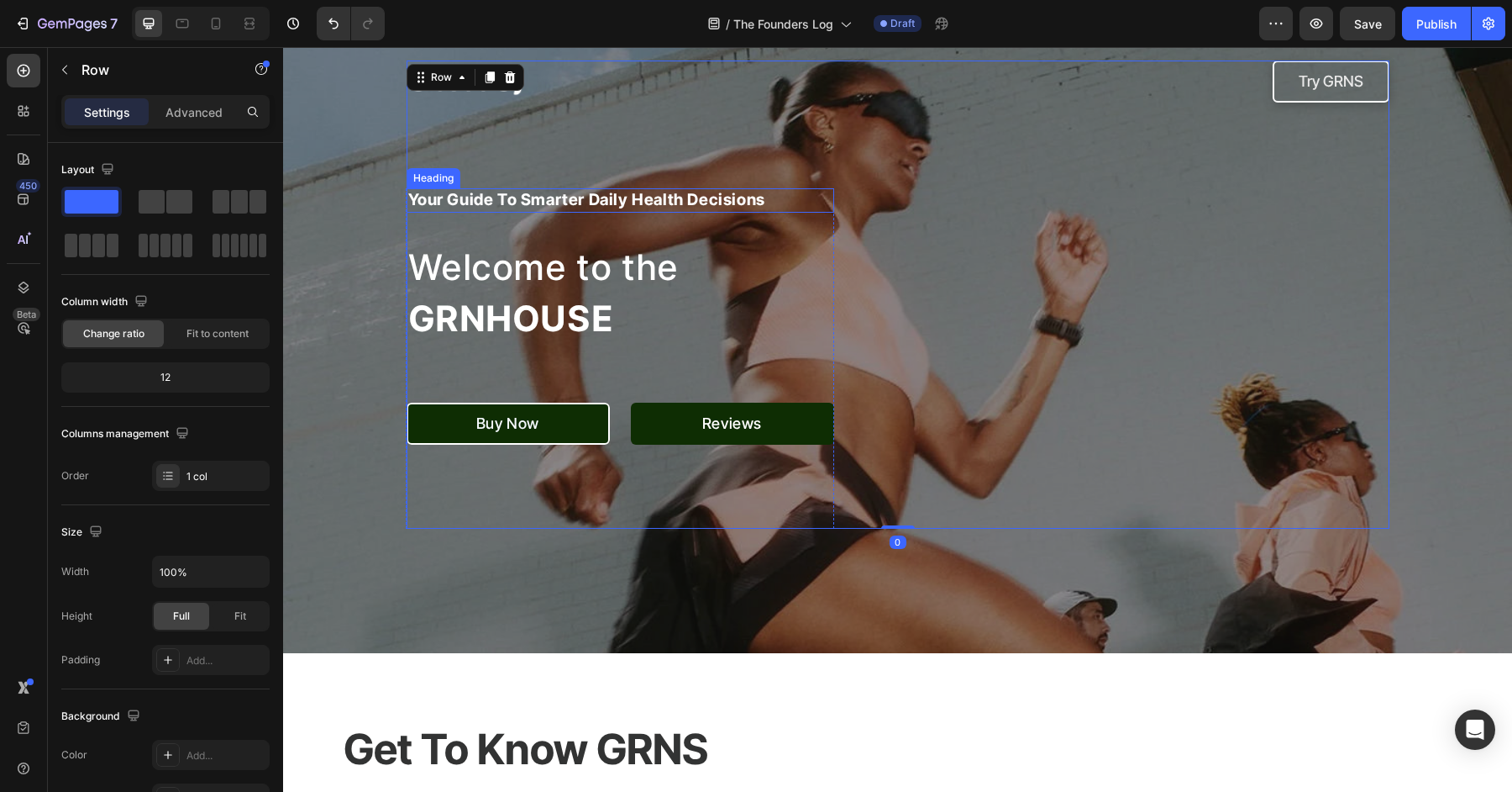
click at [344, 241] on div "Overlay" at bounding box center [897, 335] width 1229 height 637
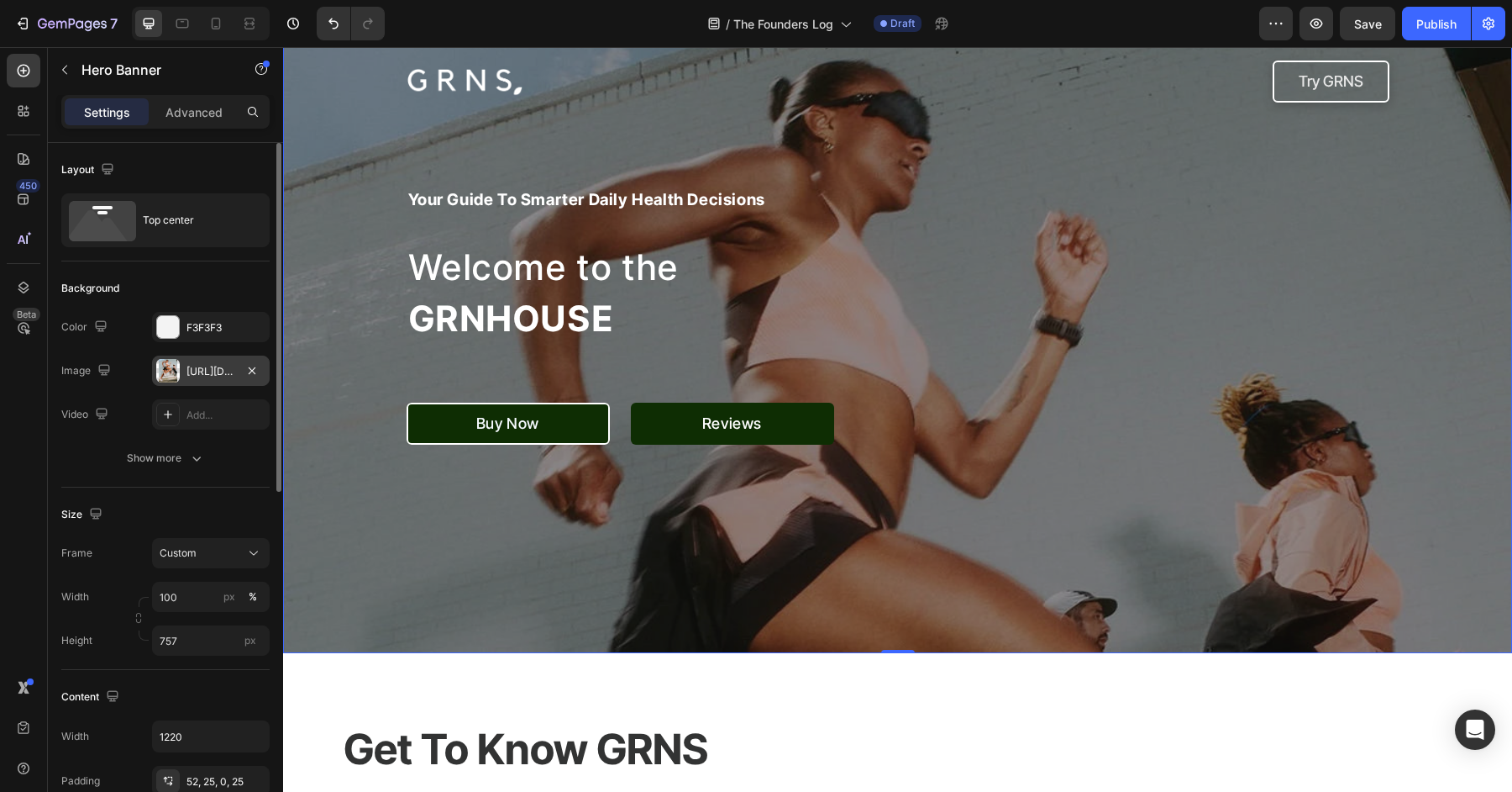
click at [208, 375] on div "https://cdn.shopify.com/s/files/1/0572/1253/4865/files/gempages_489095260442461…" at bounding box center [210, 372] width 49 height 15
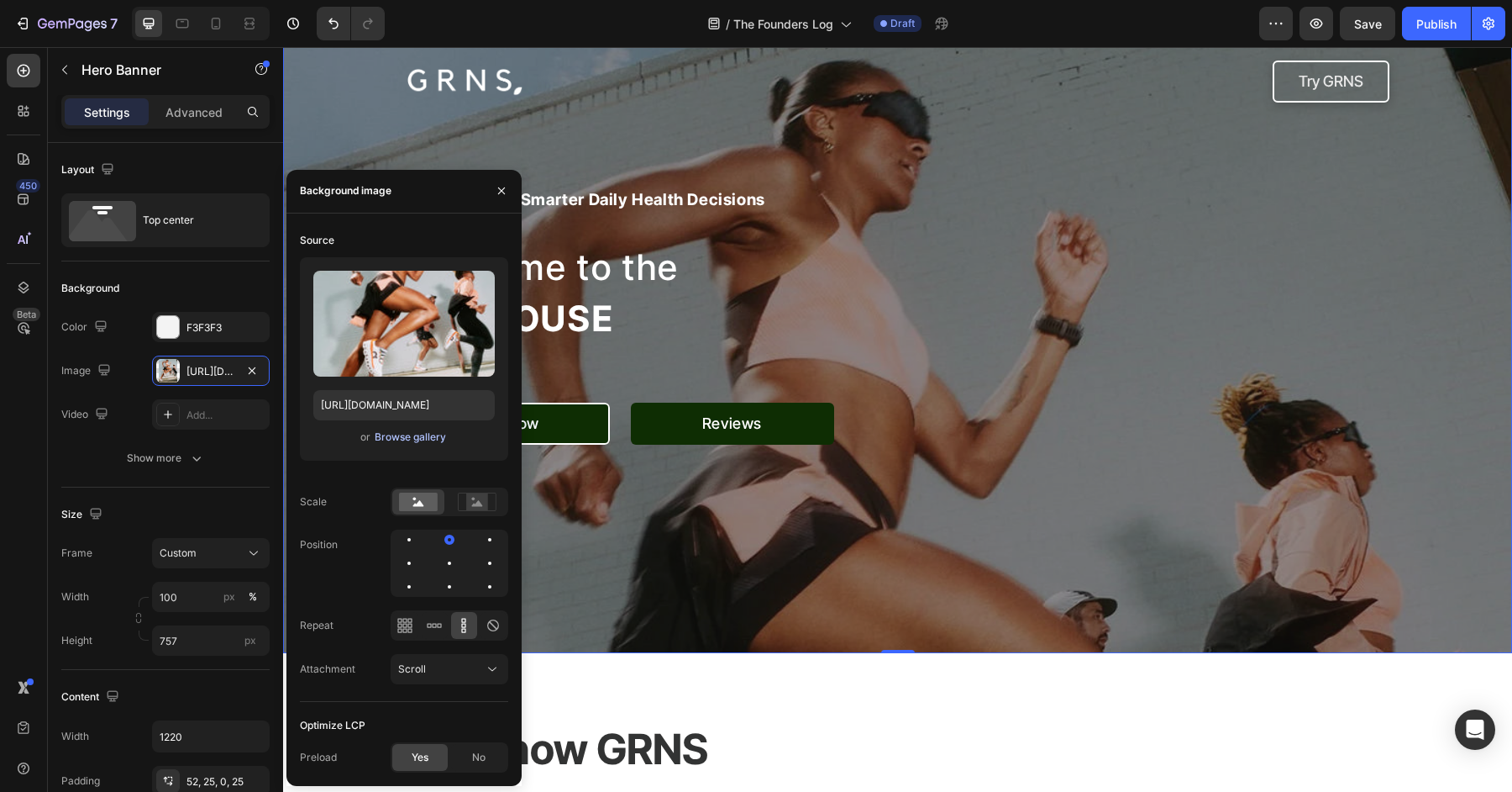
click at [402, 438] on div "Browse gallery" at bounding box center [410, 437] width 71 height 15
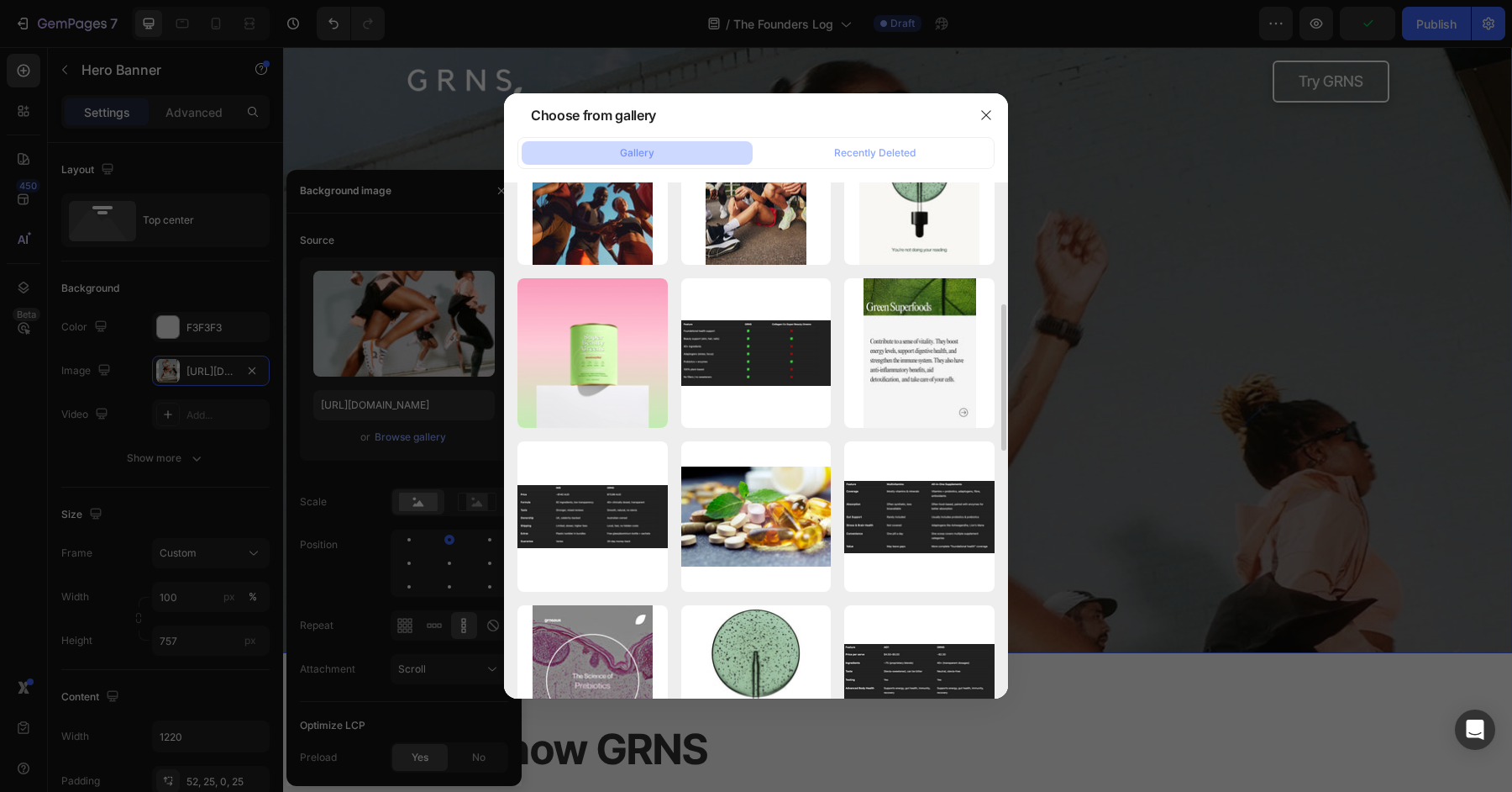
scroll to position [449, 0]
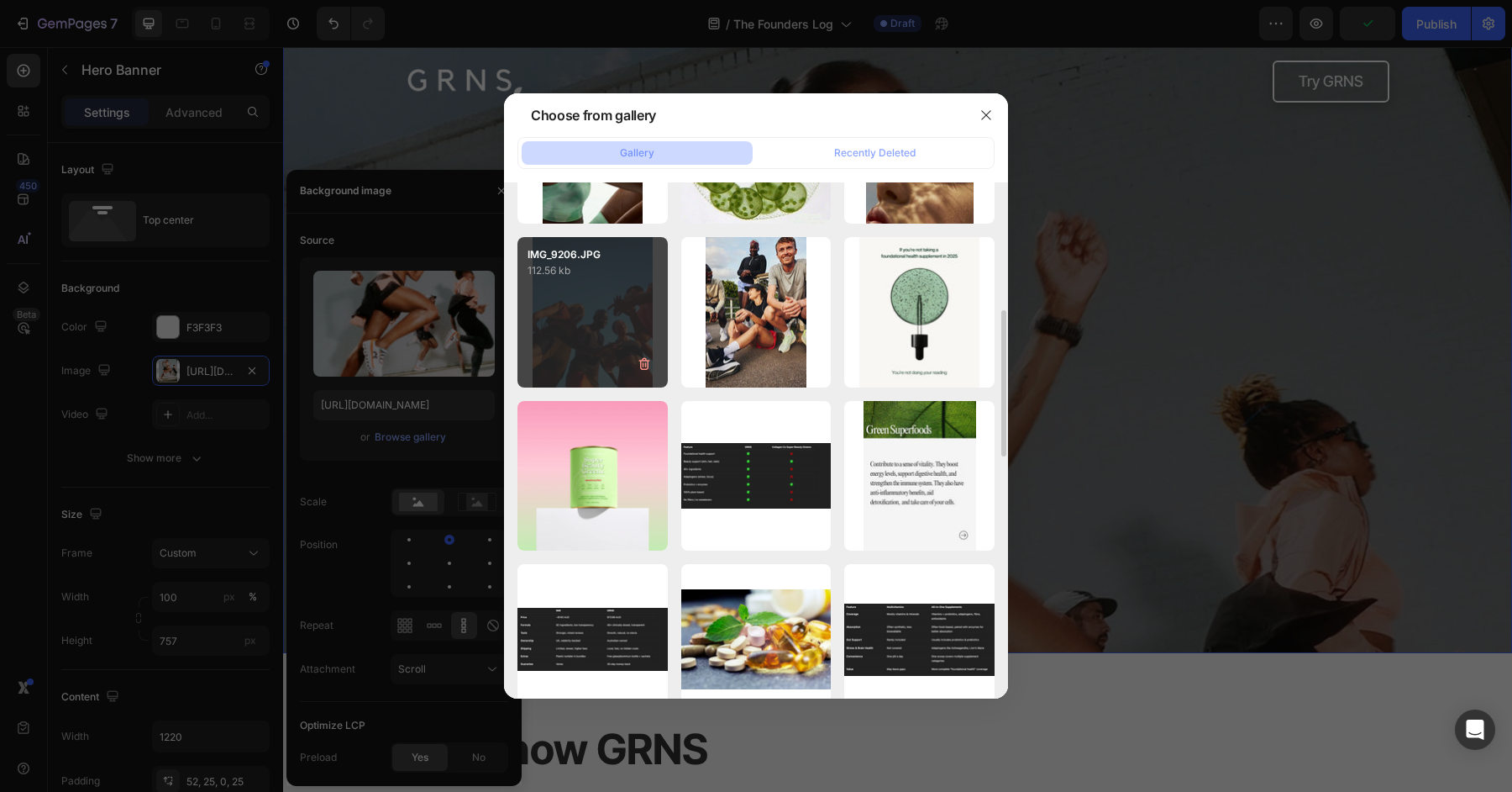
click at [588, 359] on div "IMG_9206.JPG 112.56 kb" at bounding box center [592, 312] width 150 height 150
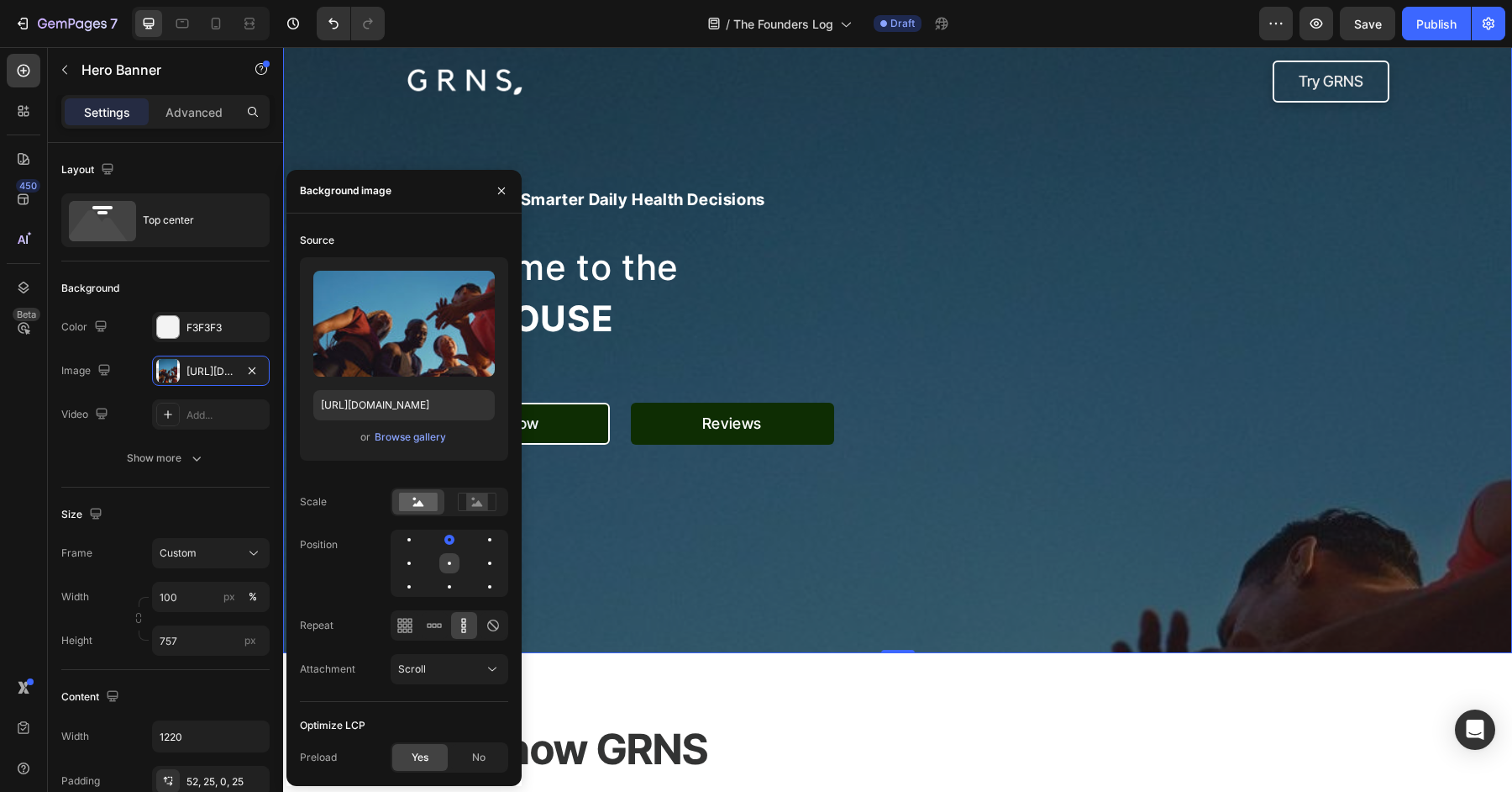
click at [453, 564] on div at bounding box center [449, 563] width 20 height 20
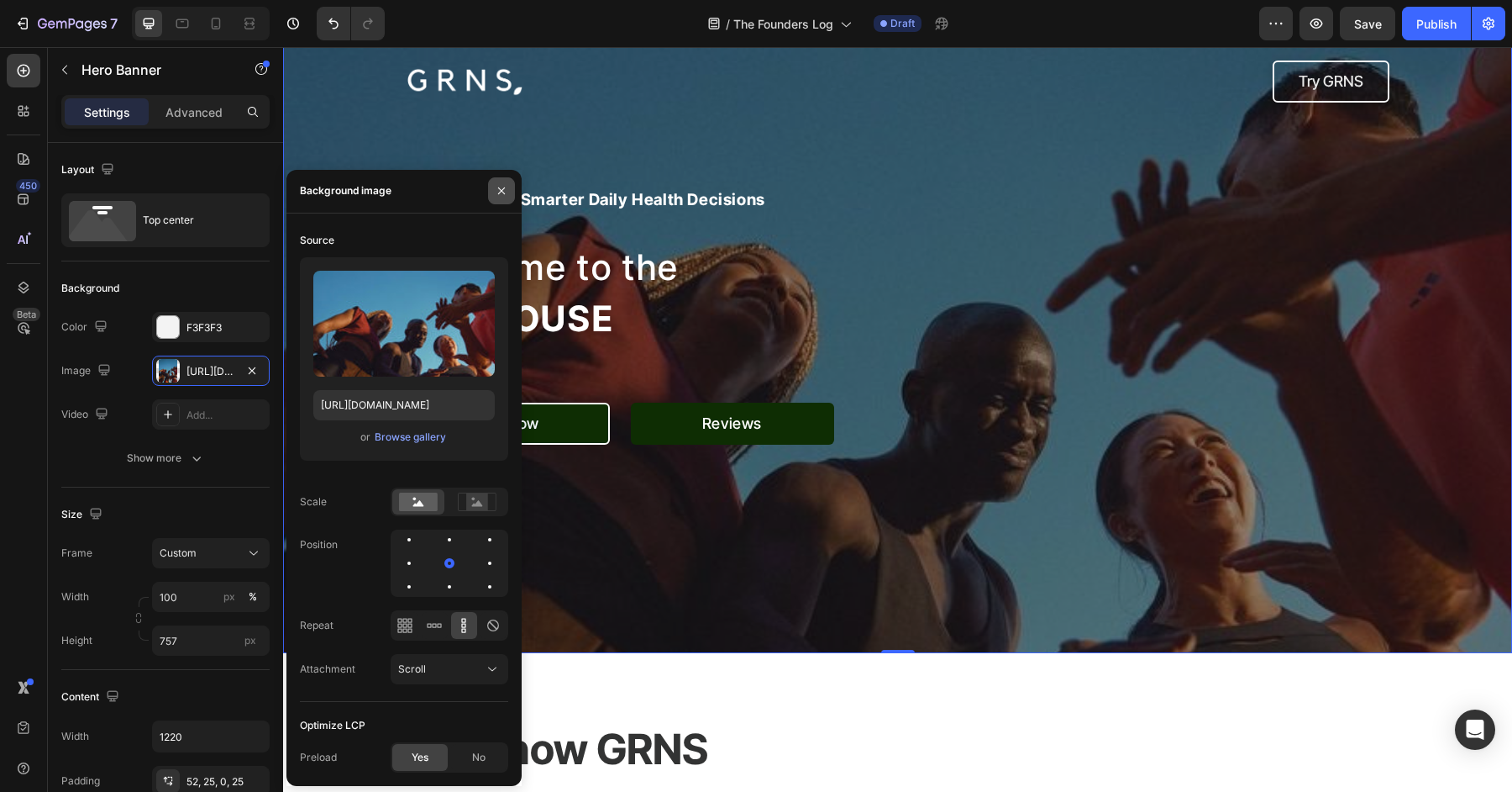
click at [495, 198] on button "button" at bounding box center [501, 190] width 27 height 27
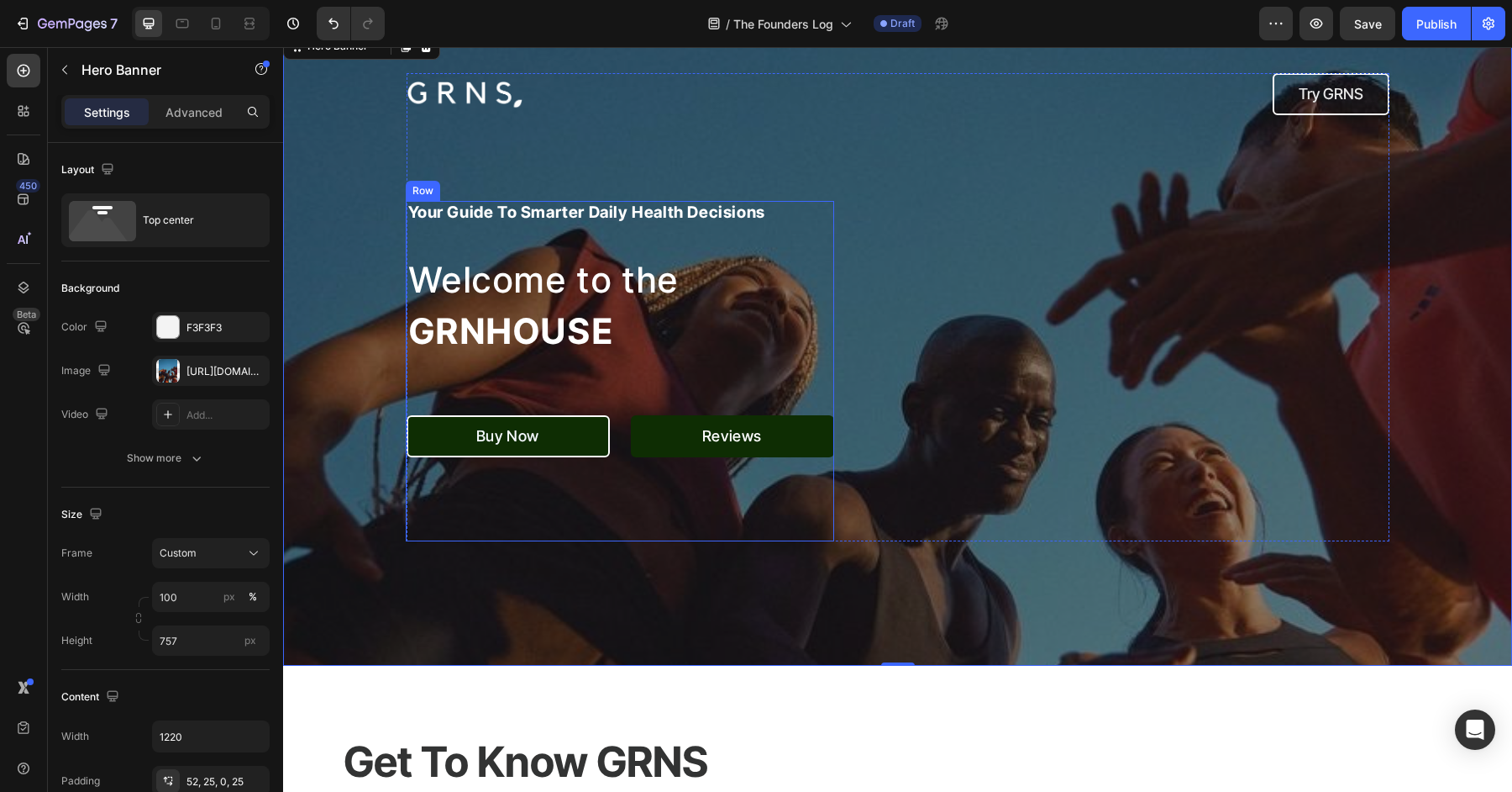
scroll to position [0, 0]
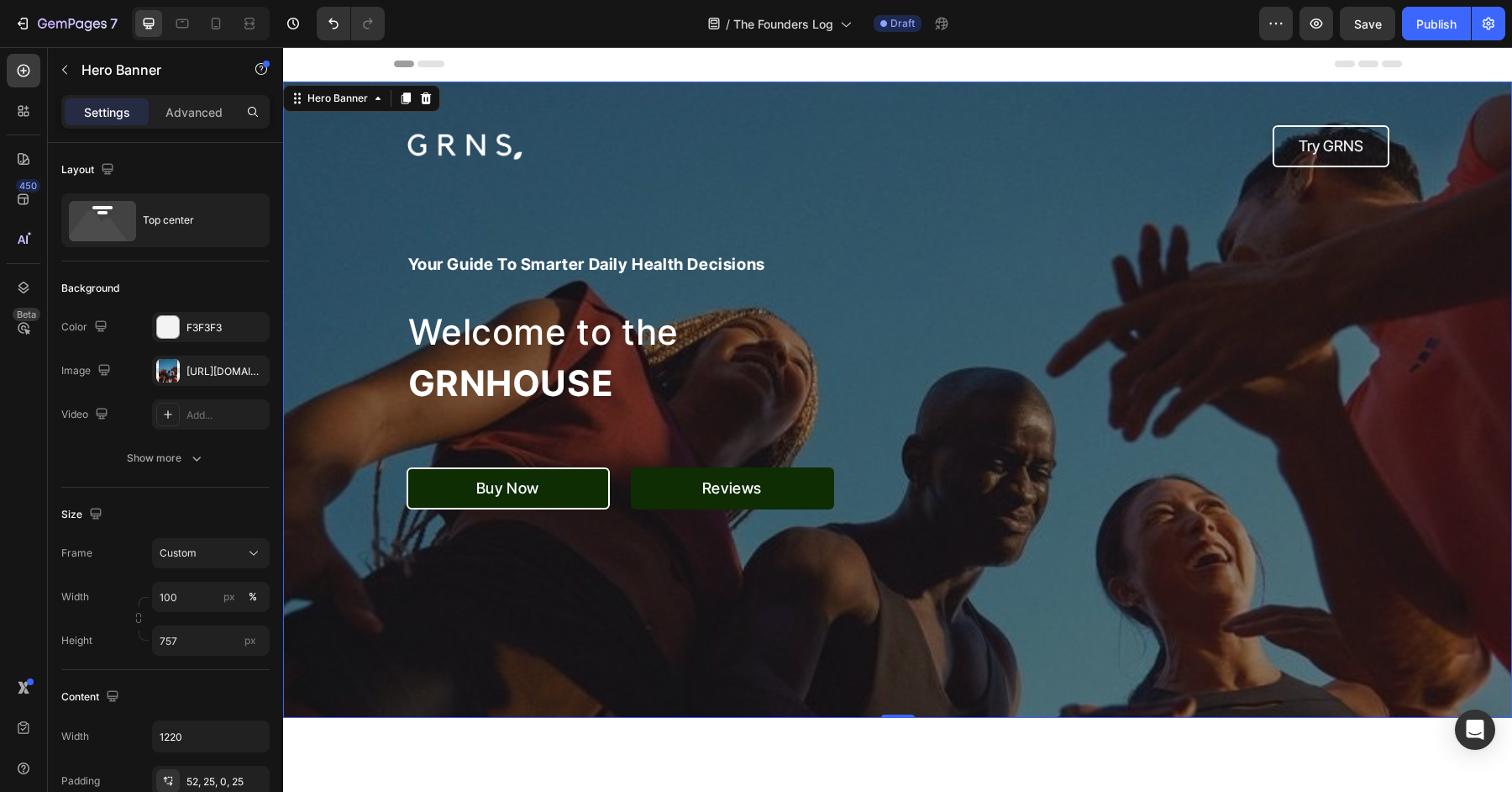
click at [317, 374] on div "Overlay" at bounding box center [897, 399] width 1229 height 637
click at [193, 369] on div "https://cdn.shopify.com/s/files/1/0572/1253/4865/files/gempages_489095260442461…" at bounding box center [210, 372] width 49 height 15
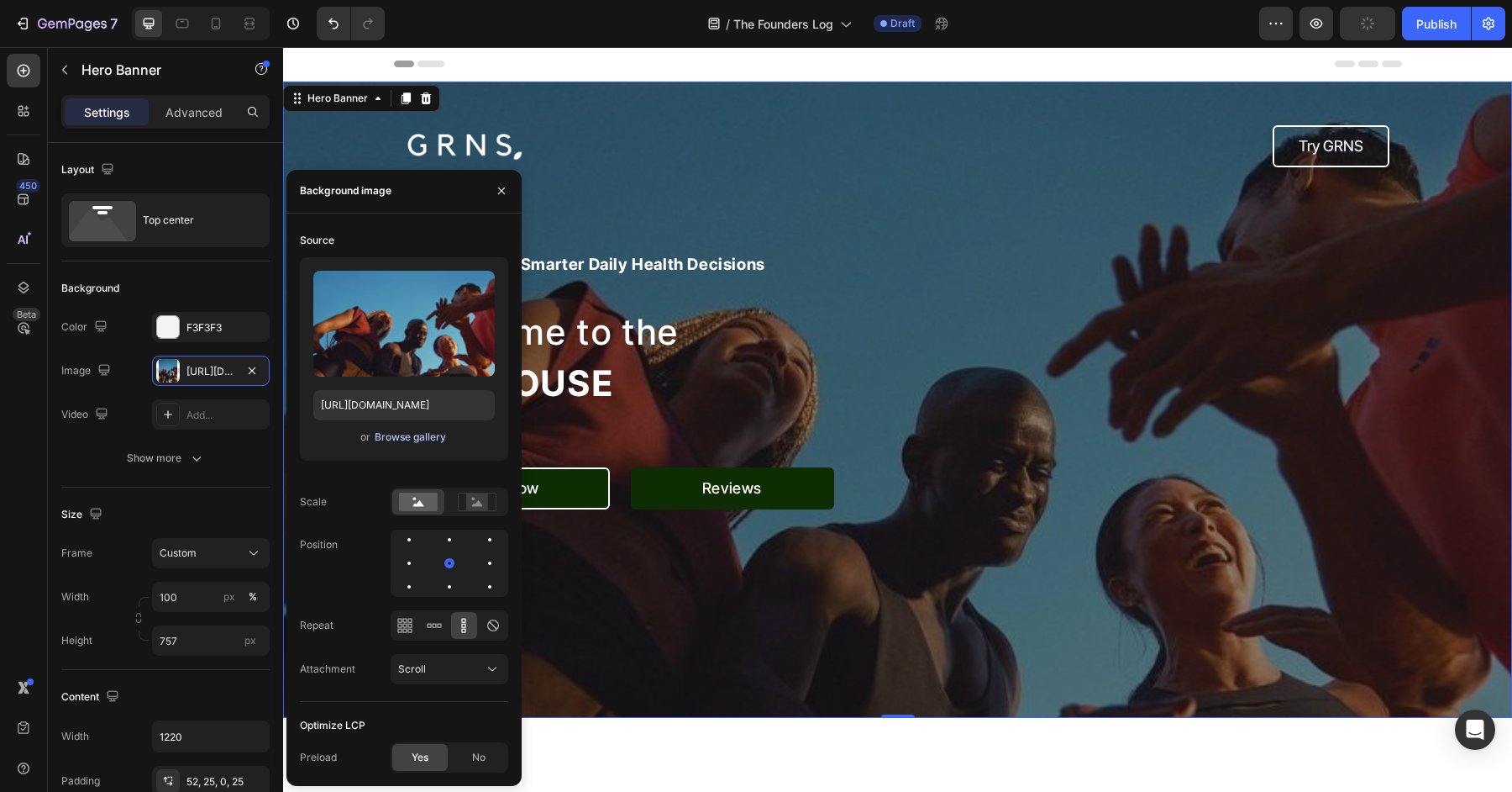
click at [424, 439] on div "Browse gallery" at bounding box center [410, 437] width 71 height 15
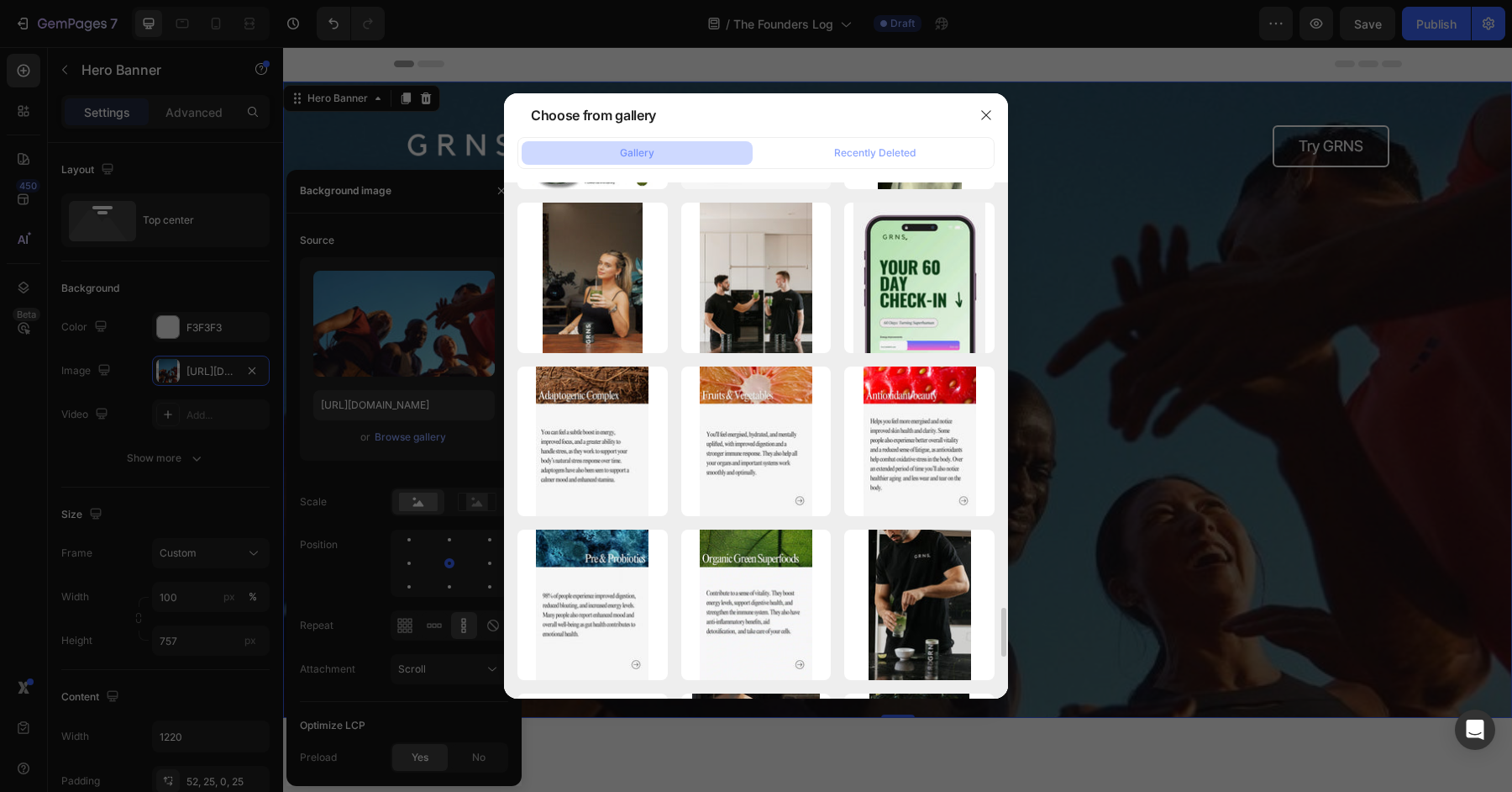
scroll to position [4415, 0]
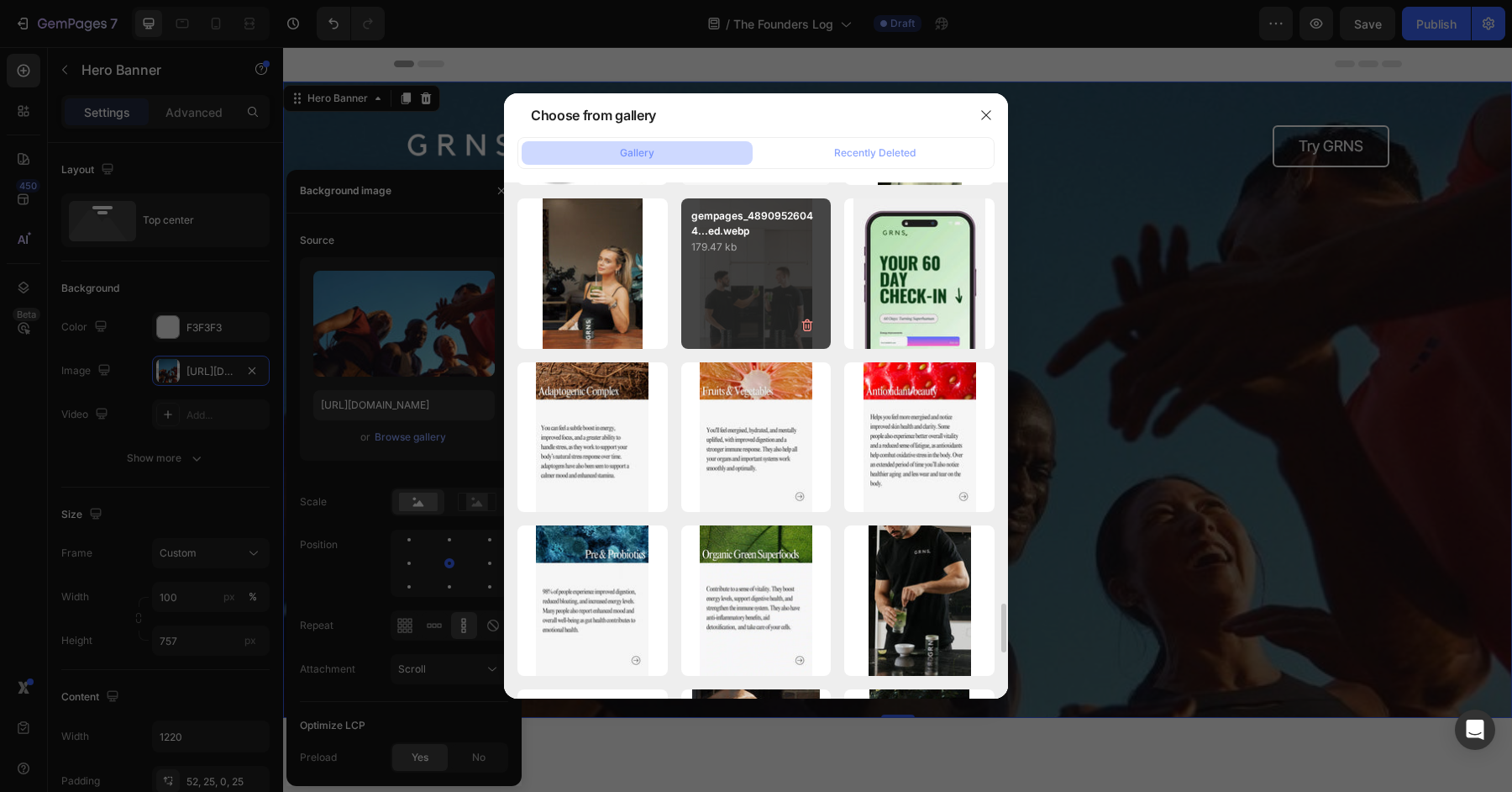
click at [759, 314] on div "gempages_48909526044...ed.webp 179.47 kb" at bounding box center [756, 273] width 150 height 150
type input "[URL][DOMAIN_NAME]"
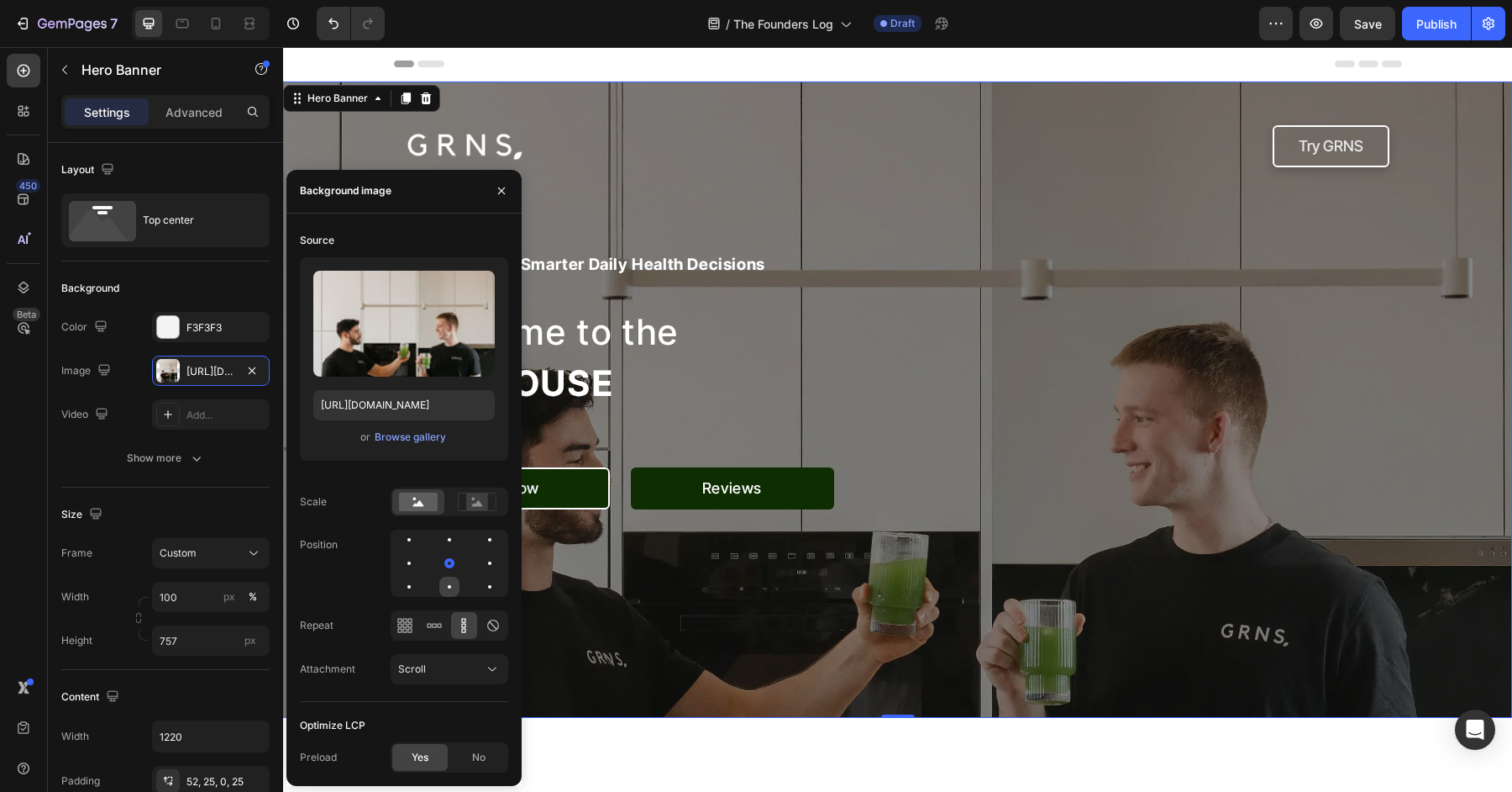
click at [453, 576] on div at bounding box center [449, 586] width 20 height 20
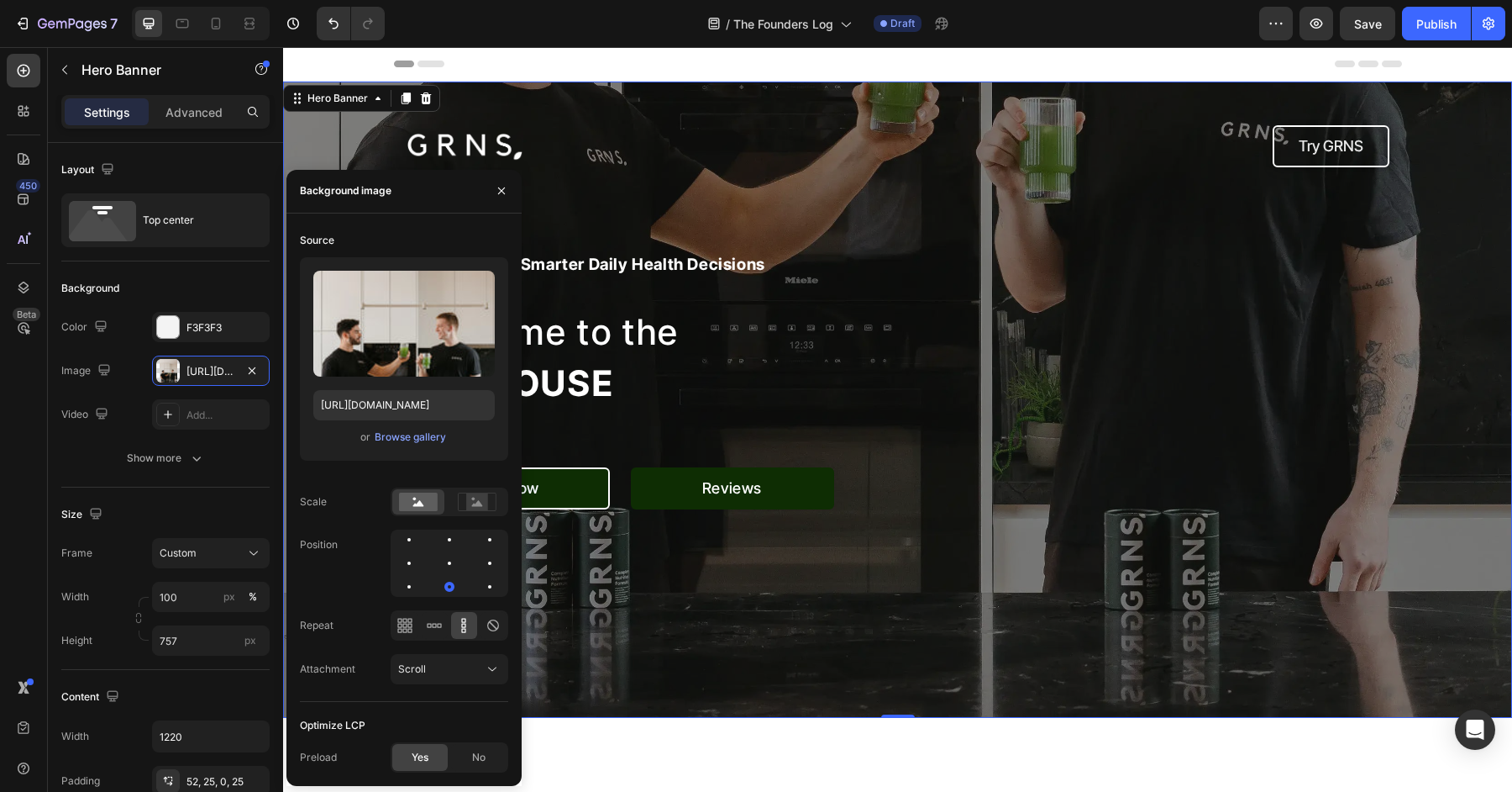
click at [1033, 381] on div "Image Try GRNS Button Row your guide to smarter daily health decisions Heading …" at bounding box center [898, 359] width 983 height 468
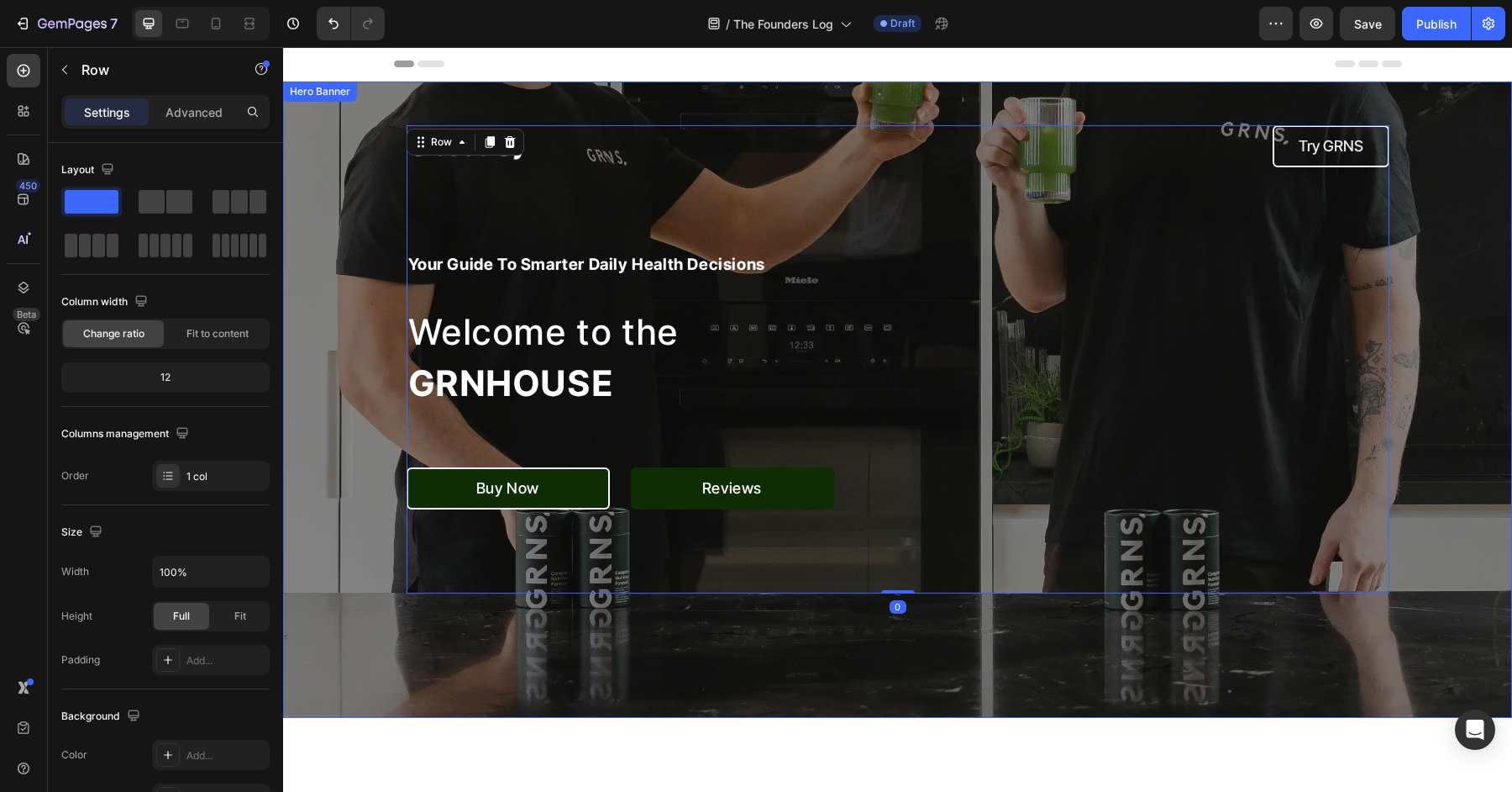
click at [1450, 386] on div "Overlay" at bounding box center [897, 399] width 1229 height 637
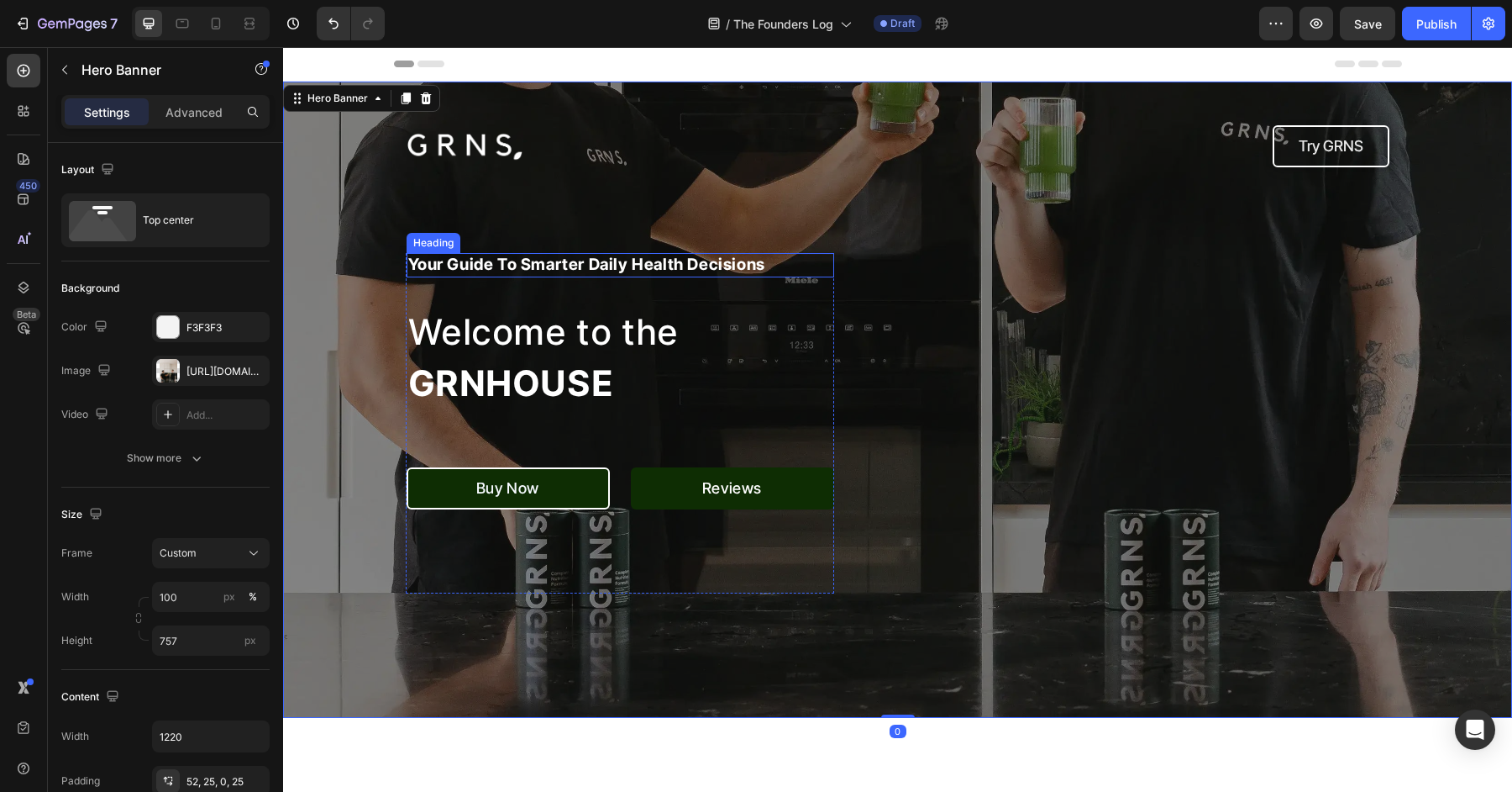
click at [578, 267] on h2 "your guide to smarter daily health decisions" at bounding box center [621, 265] width 428 height 24
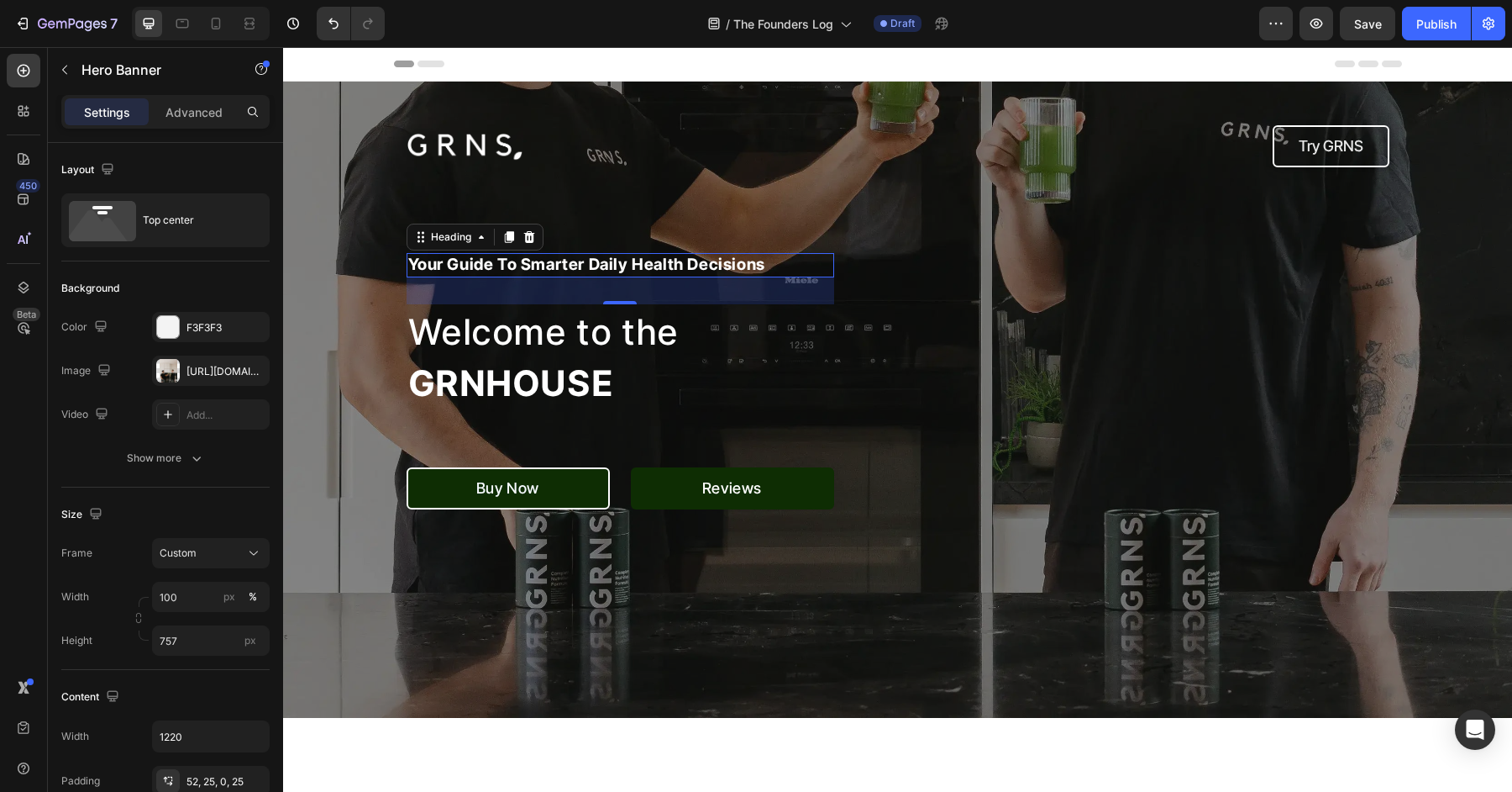
click at [578, 266] on h2 "your guide to smarter daily health decisions" at bounding box center [621, 265] width 428 height 24
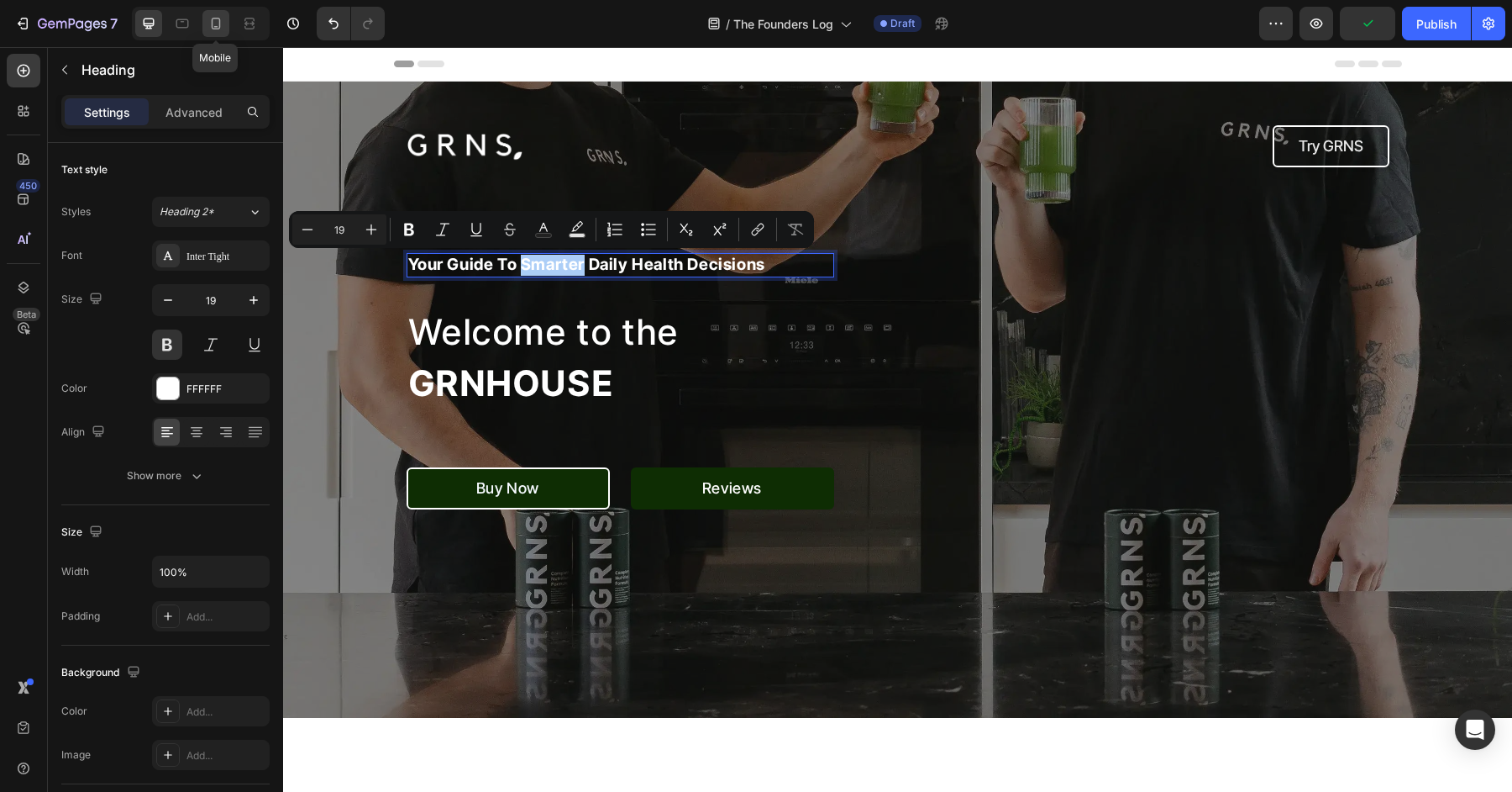
click at [212, 24] on icon at bounding box center [216, 24] width 9 height 12
type input "14"
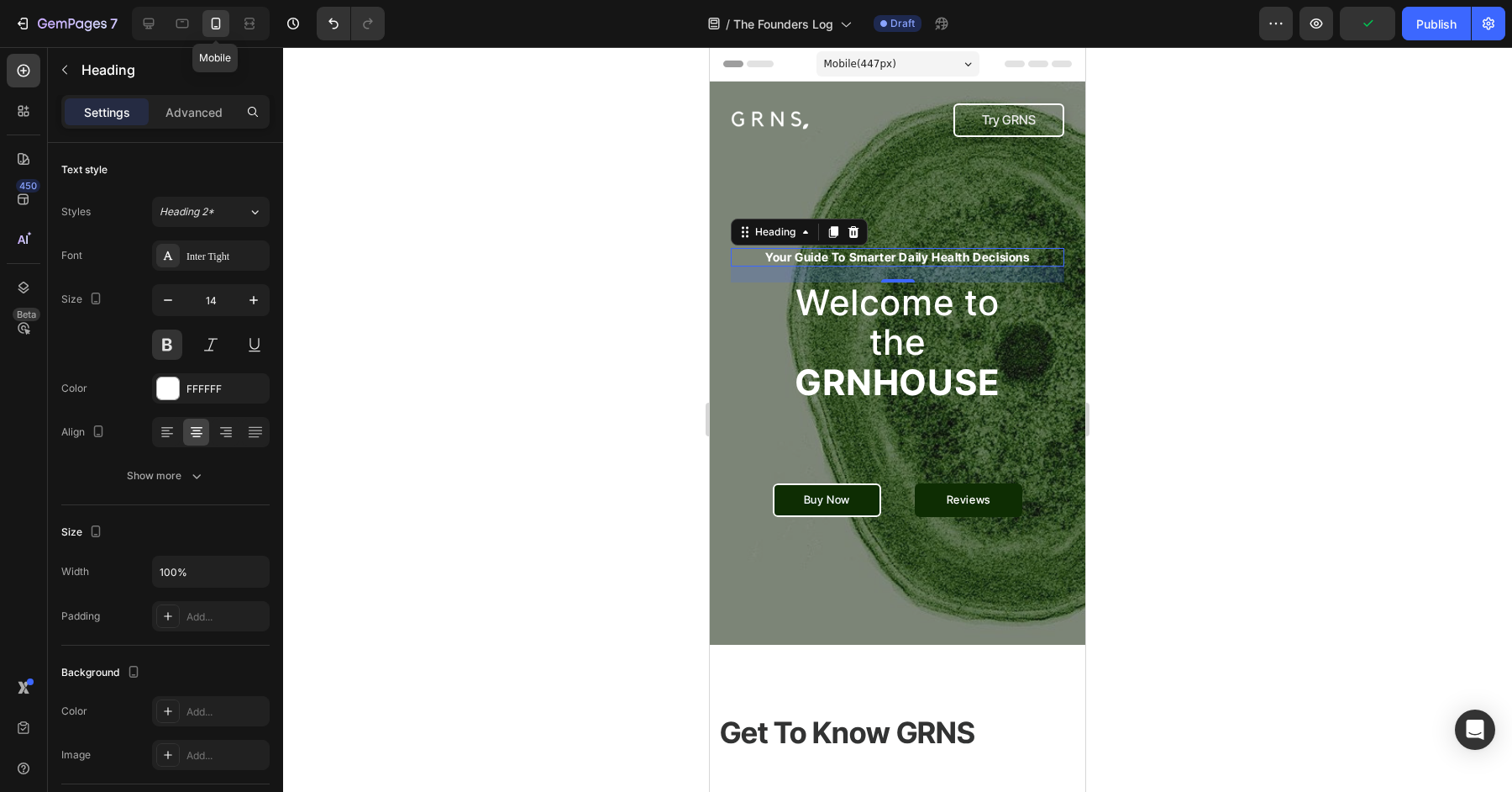
scroll to position [141, 0]
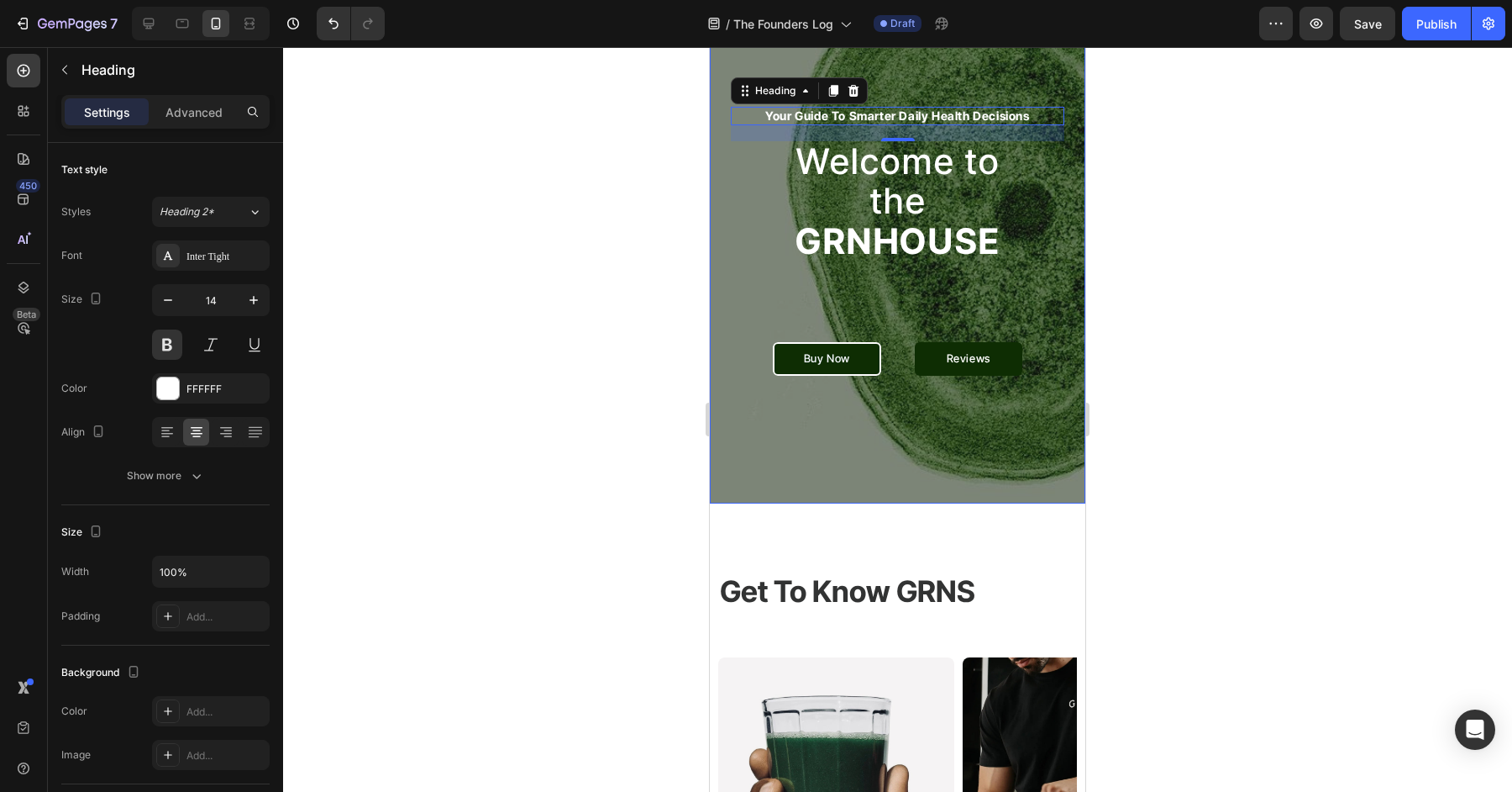
click at [805, 456] on div "Image Try GRNS Button Row your guide to smarter daily health decisions Heading …" at bounding box center [897, 343] width 375 height 805
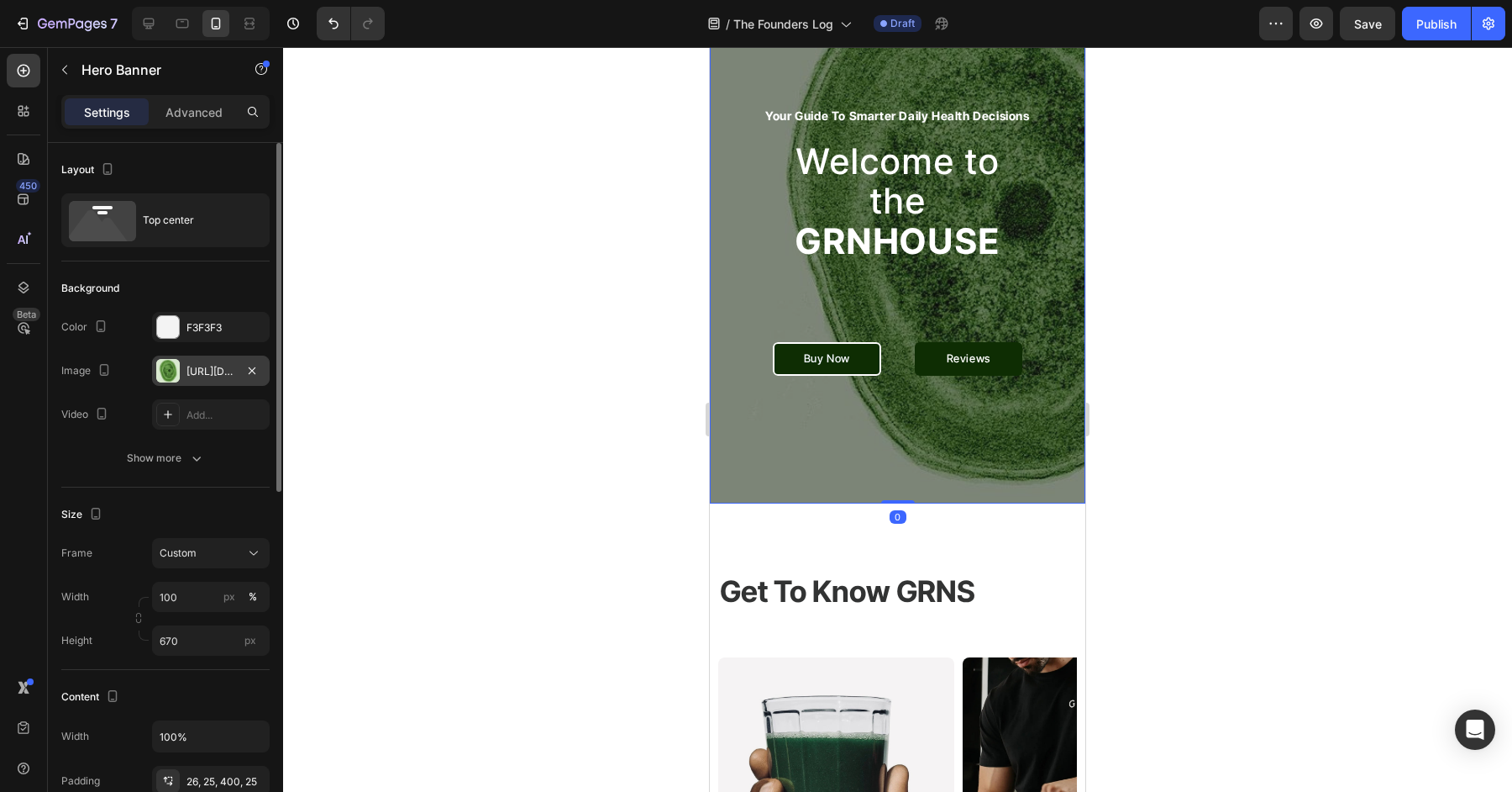
click at [198, 368] on div "https://cdn.shopify.com/s/files/1/0572/1253/4865/files/gempages_489095260442461…" at bounding box center [210, 372] width 49 height 15
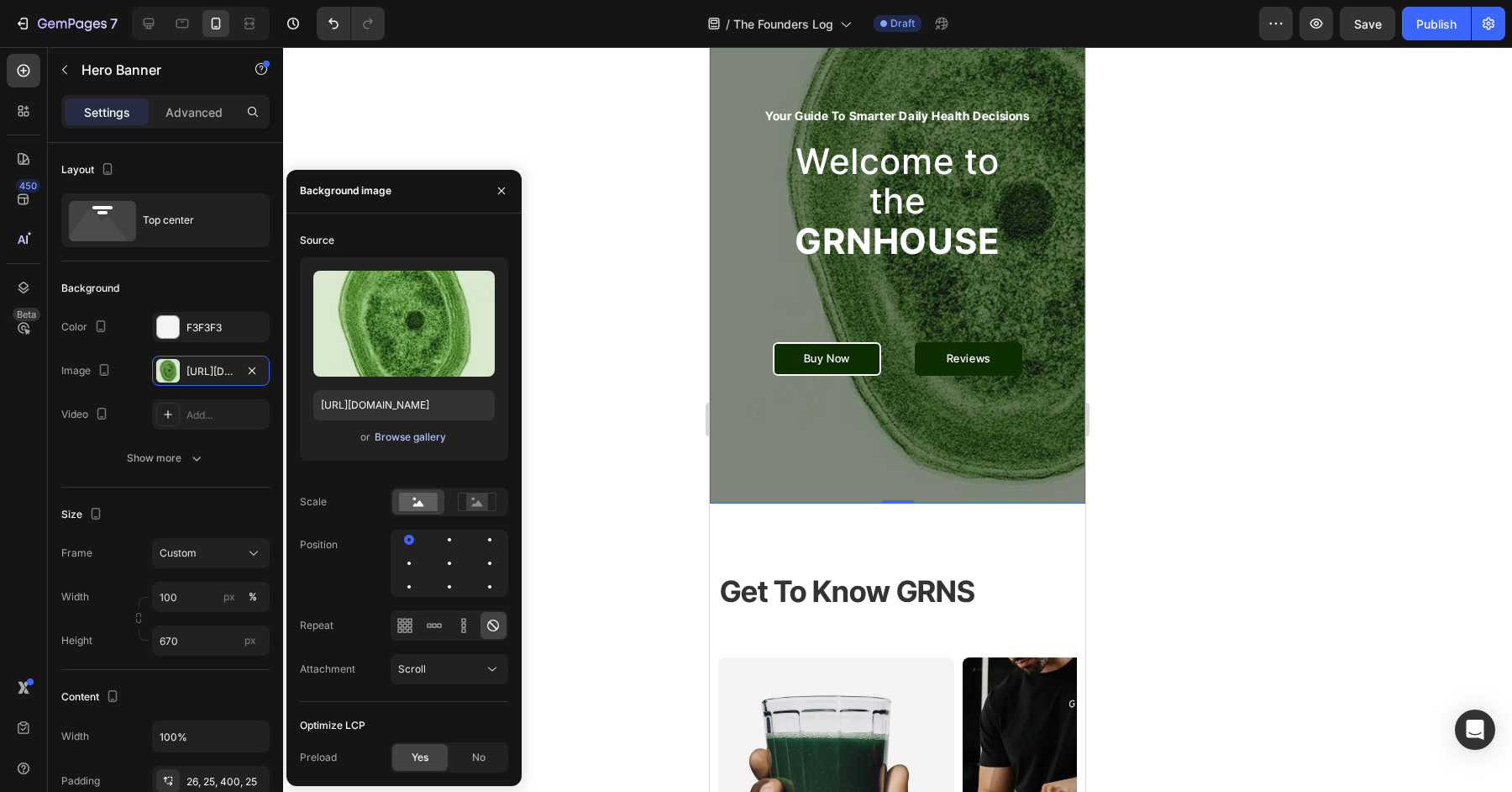
click at [435, 444] on div "Browse gallery" at bounding box center [410, 437] width 71 height 15
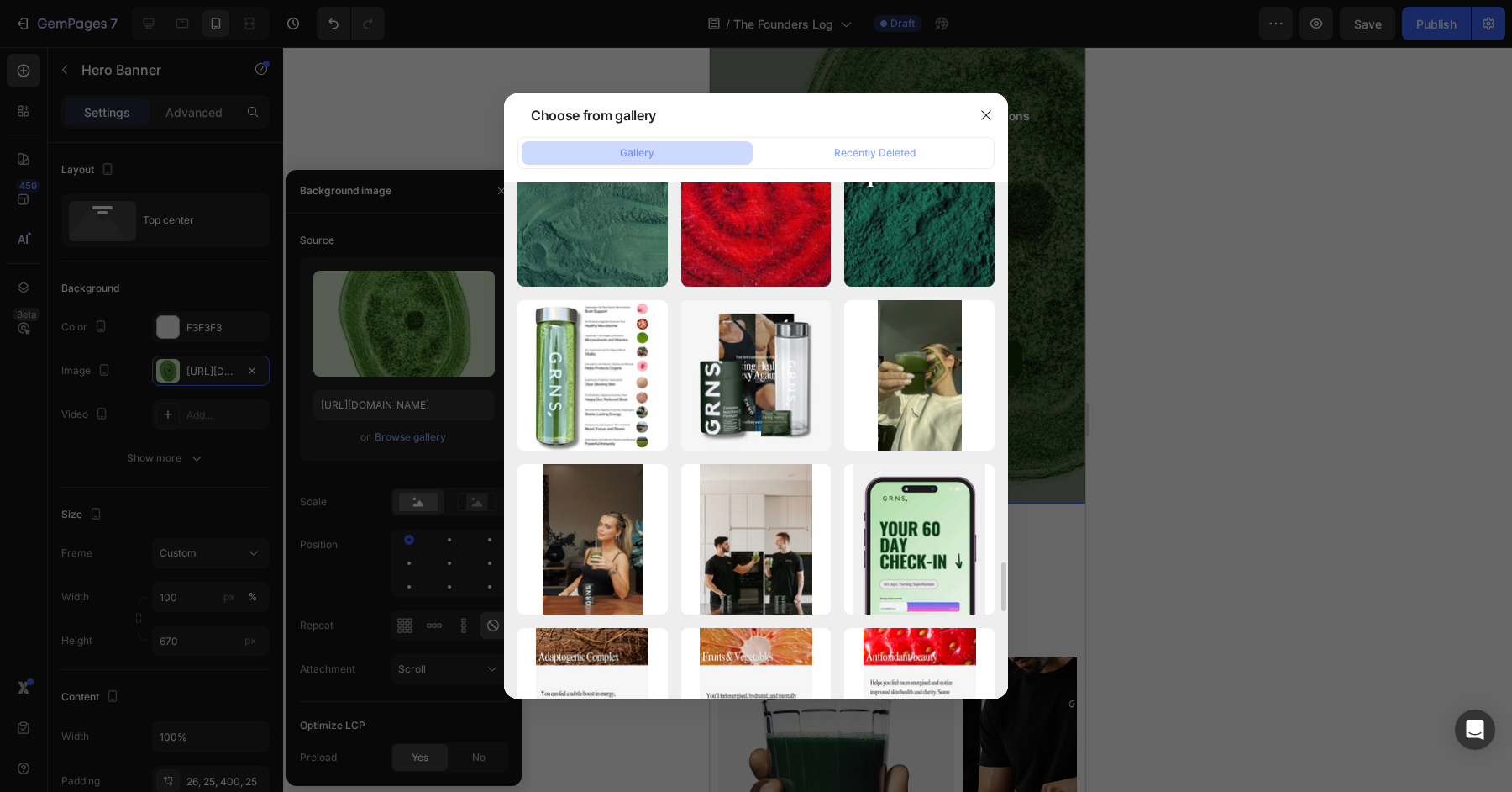
scroll to position [4167, 0]
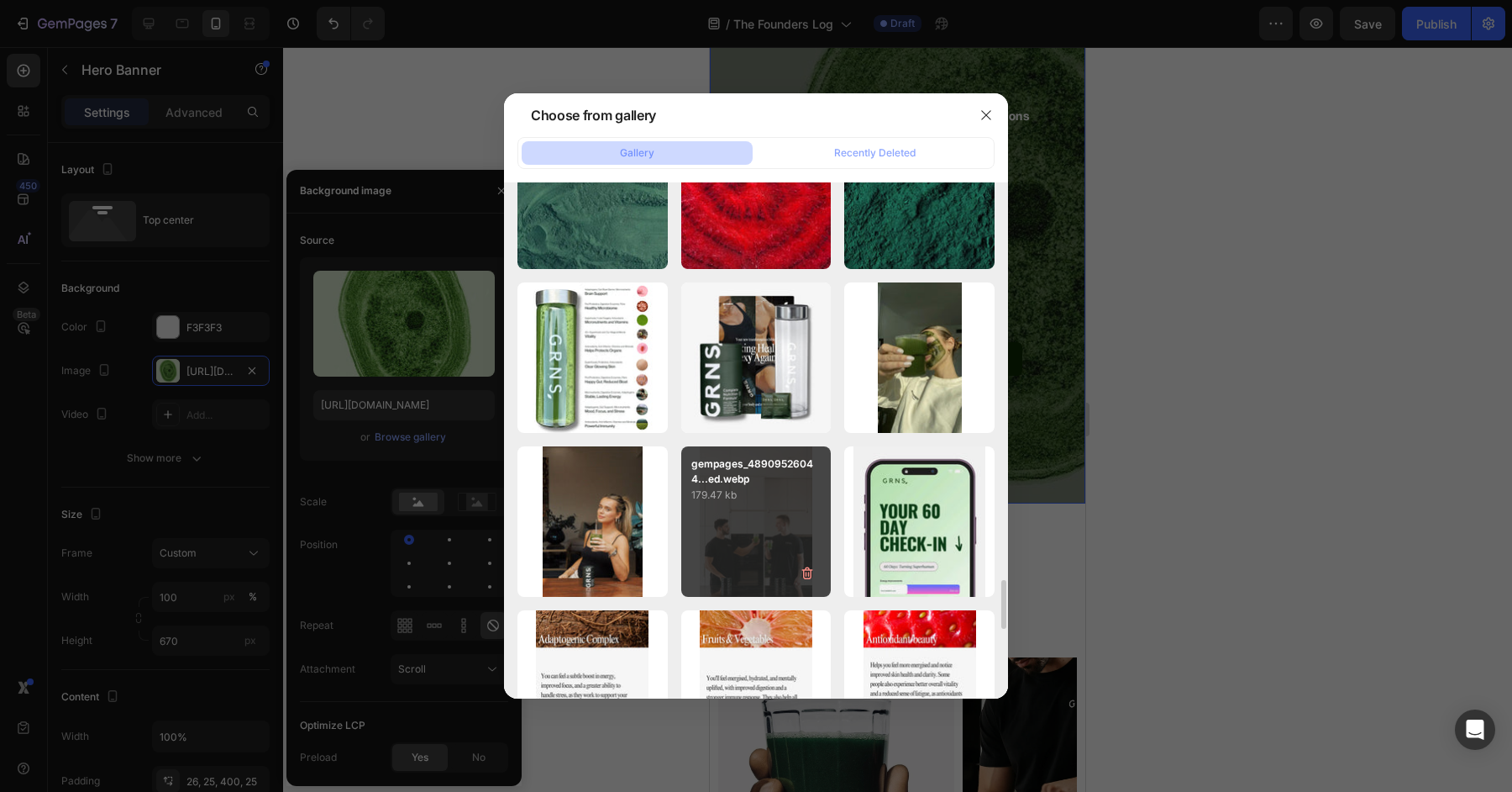
click at [753, 515] on div "gempages_48909526044...ed.webp 179.47 kb" at bounding box center [756, 521] width 150 height 150
type input "[URL][DOMAIN_NAME]"
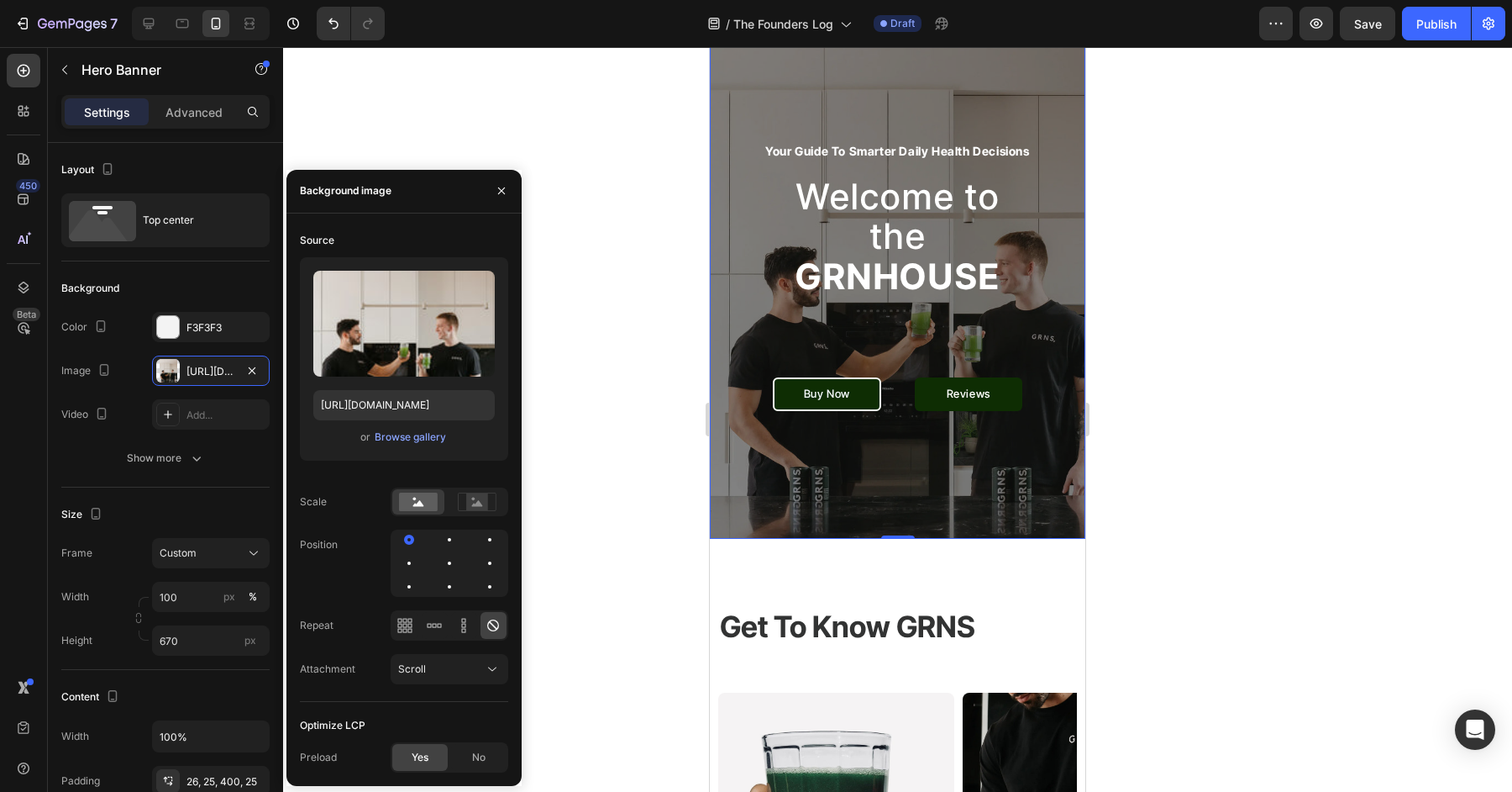
scroll to position [101, 0]
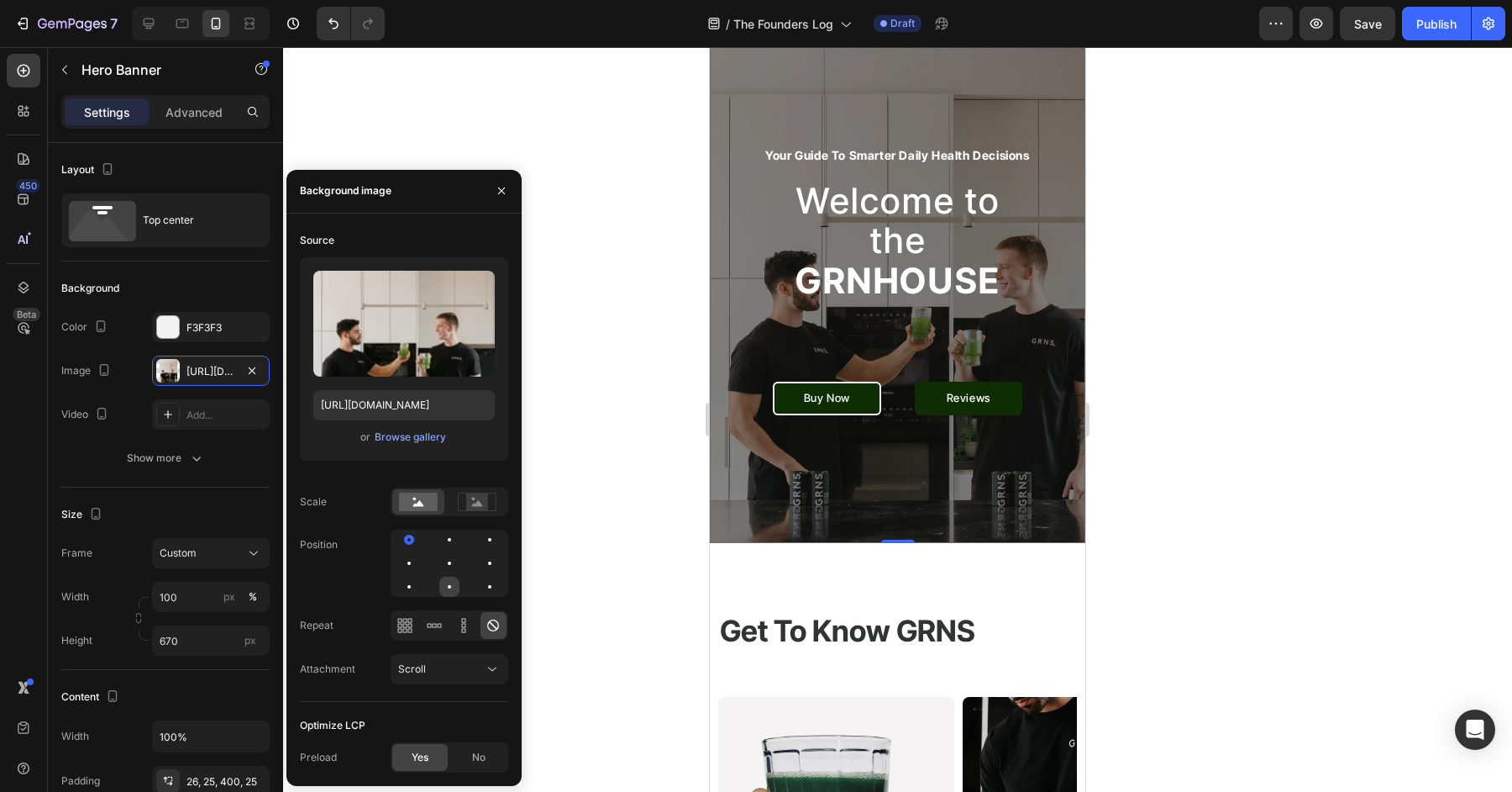
click at [447, 583] on div at bounding box center [449, 586] width 20 height 20
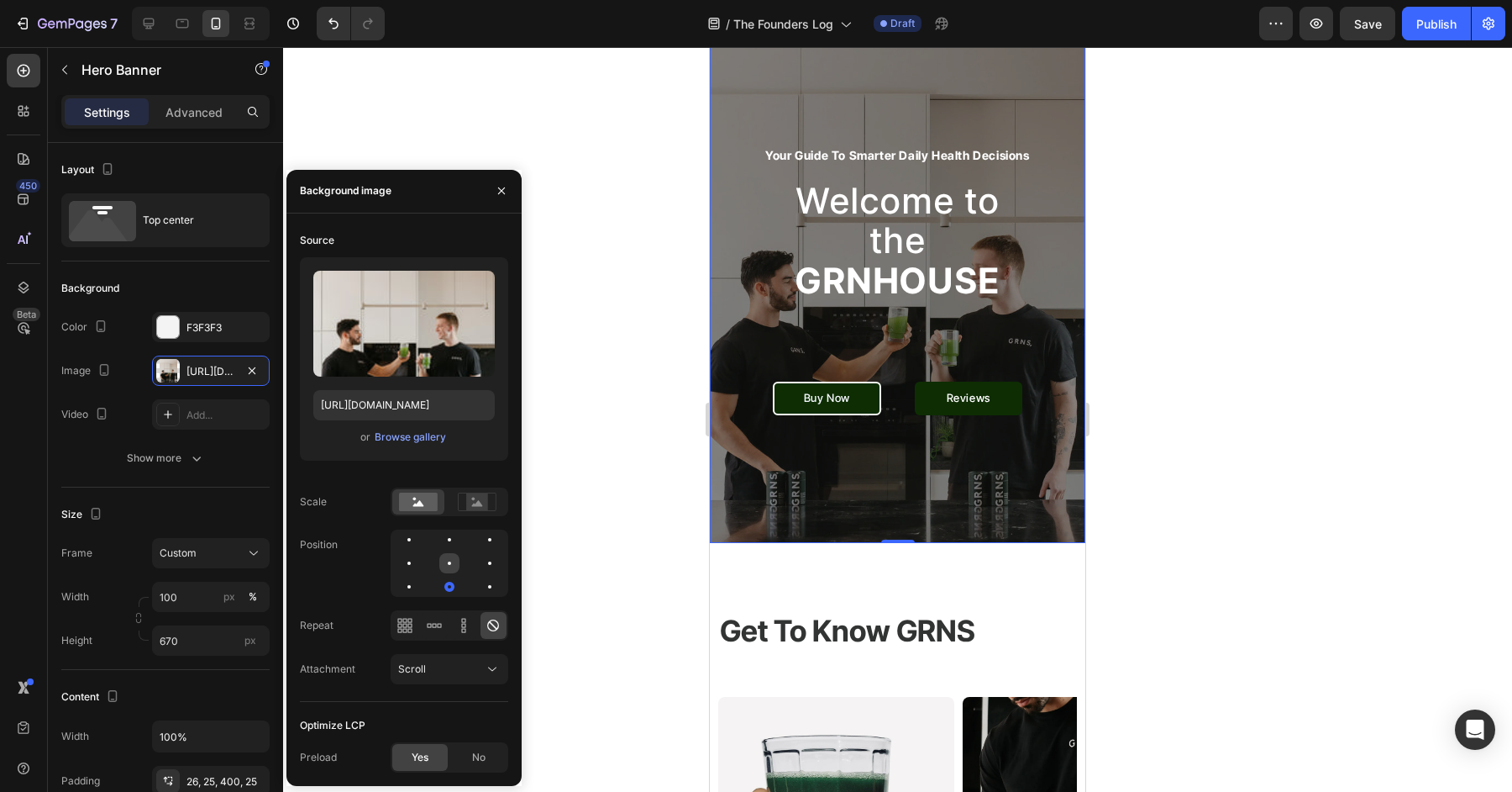
click at [448, 564] on div at bounding box center [449, 564] width 3 height 3
click at [450, 539] on div at bounding box center [449, 539] width 3 height 3
click at [1352, 471] on div at bounding box center [897, 419] width 1229 height 745
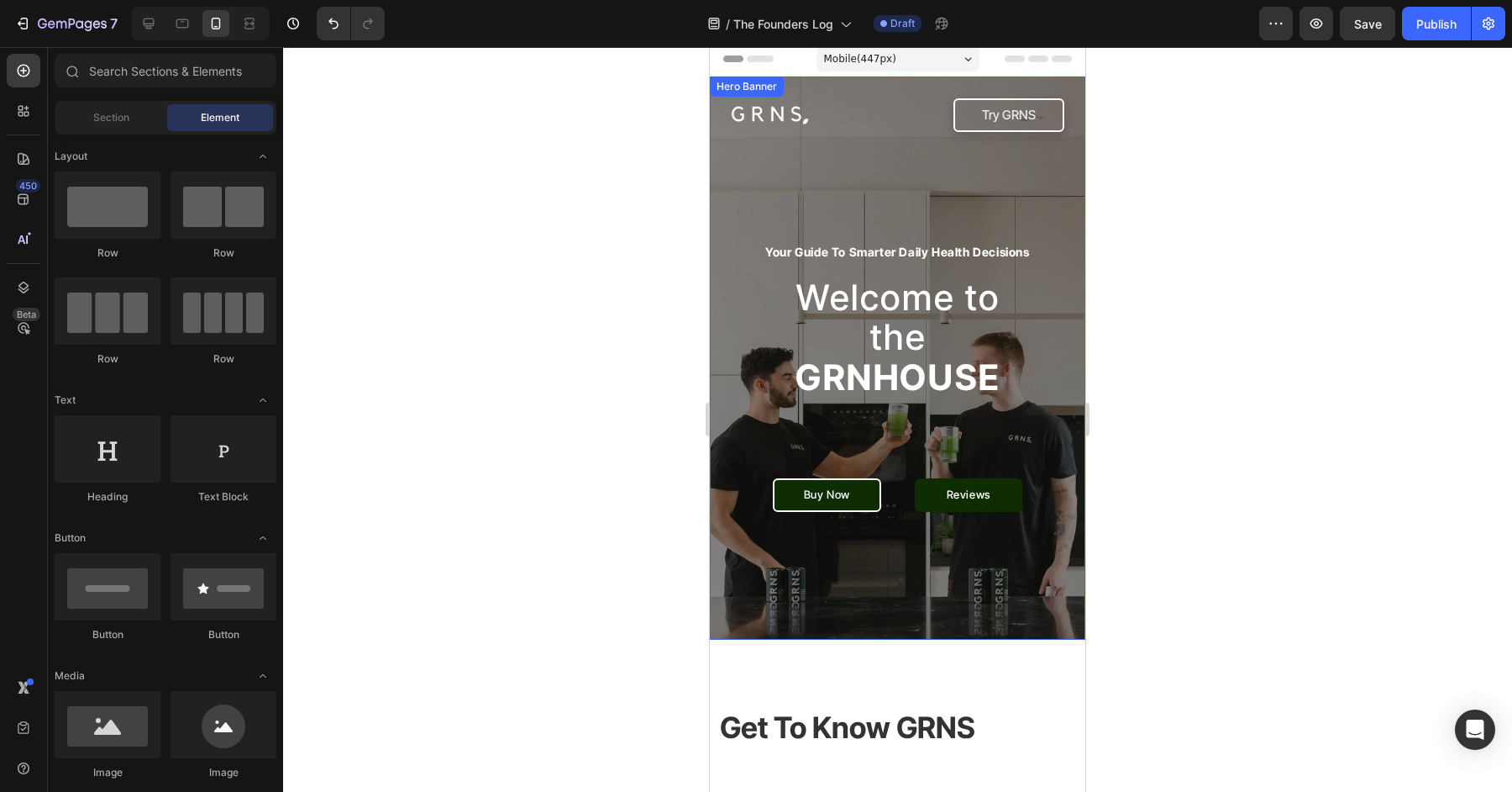
scroll to position [0, 0]
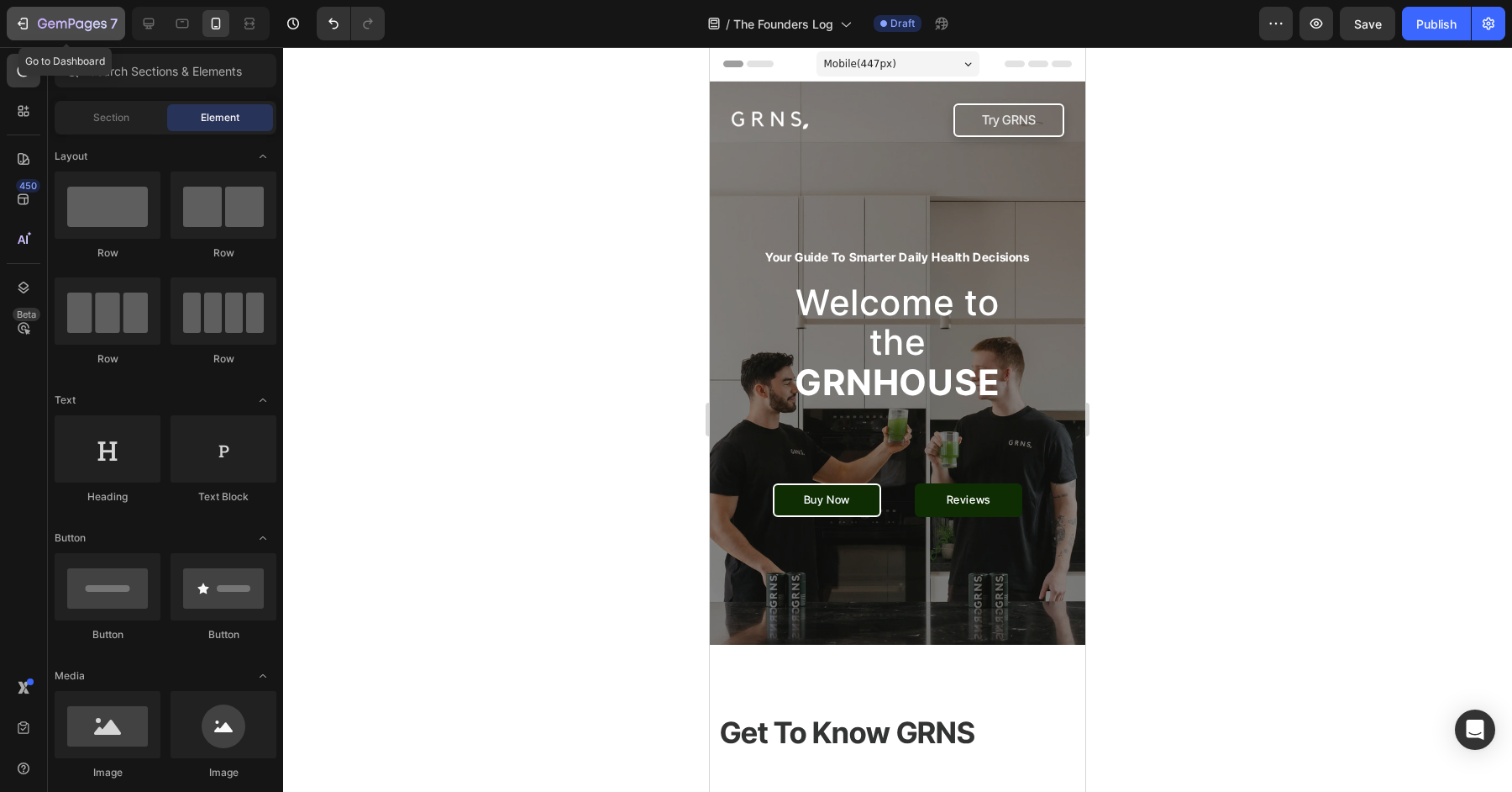
click at [78, 20] on icon "button" at bounding box center [72, 25] width 69 height 15
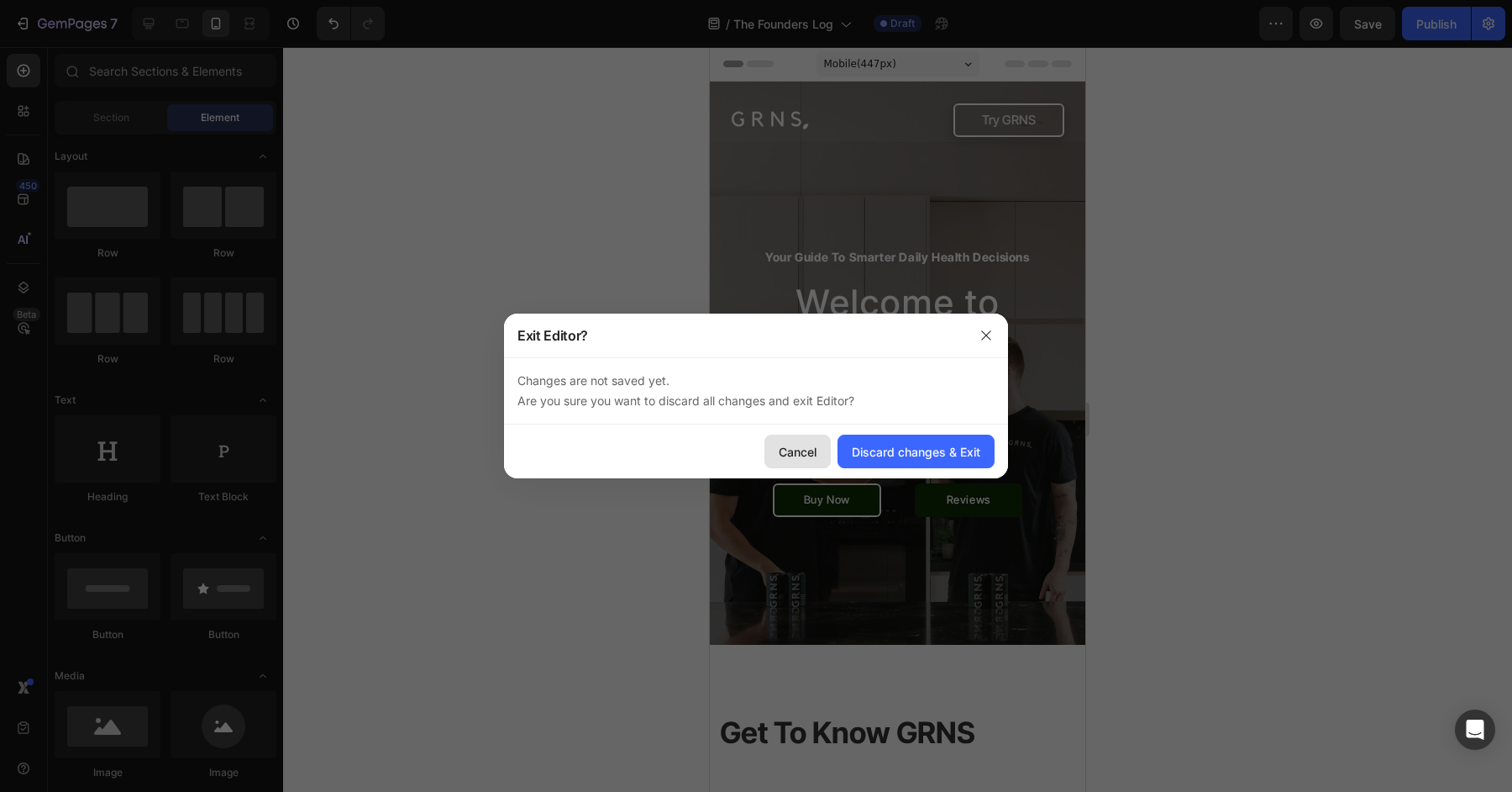
click at [790, 449] on div "Cancel" at bounding box center [798, 452] width 38 height 18
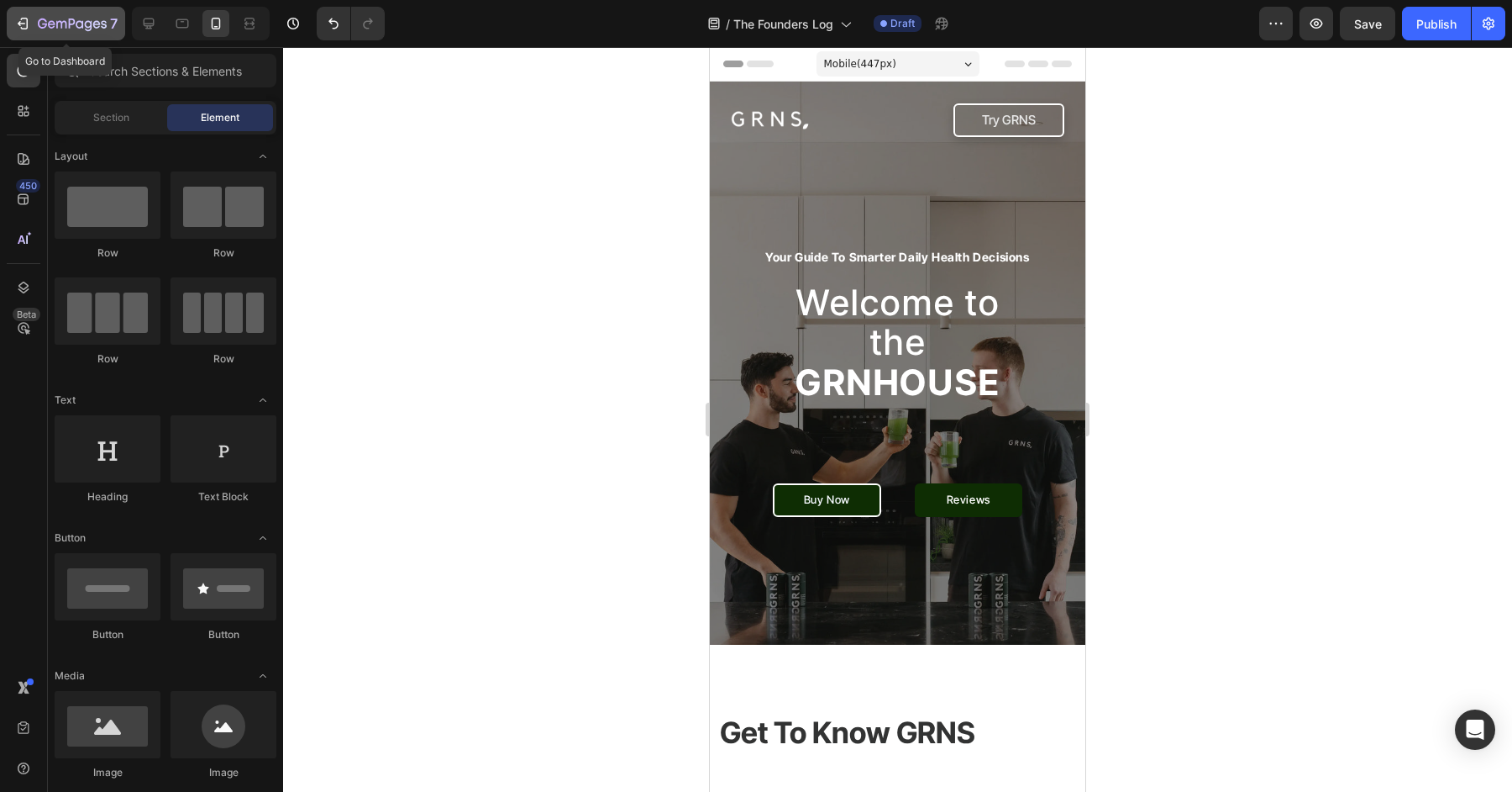
click at [68, 25] on icon "button" at bounding box center [72, 25] width 69 height 15
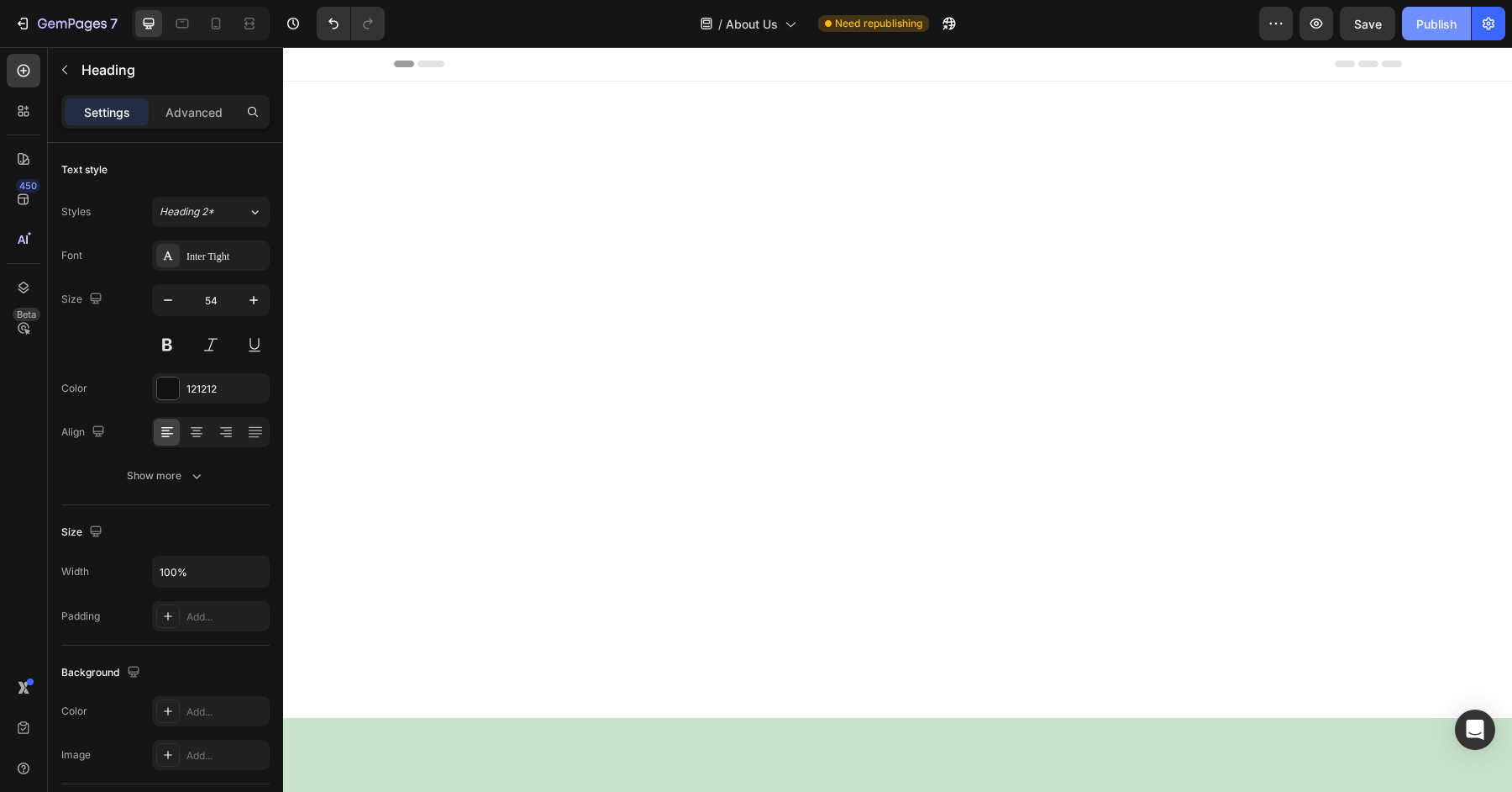
click at [1430, 27] on div "Publish" at bounding box center [1436, 24] width 40 height 18
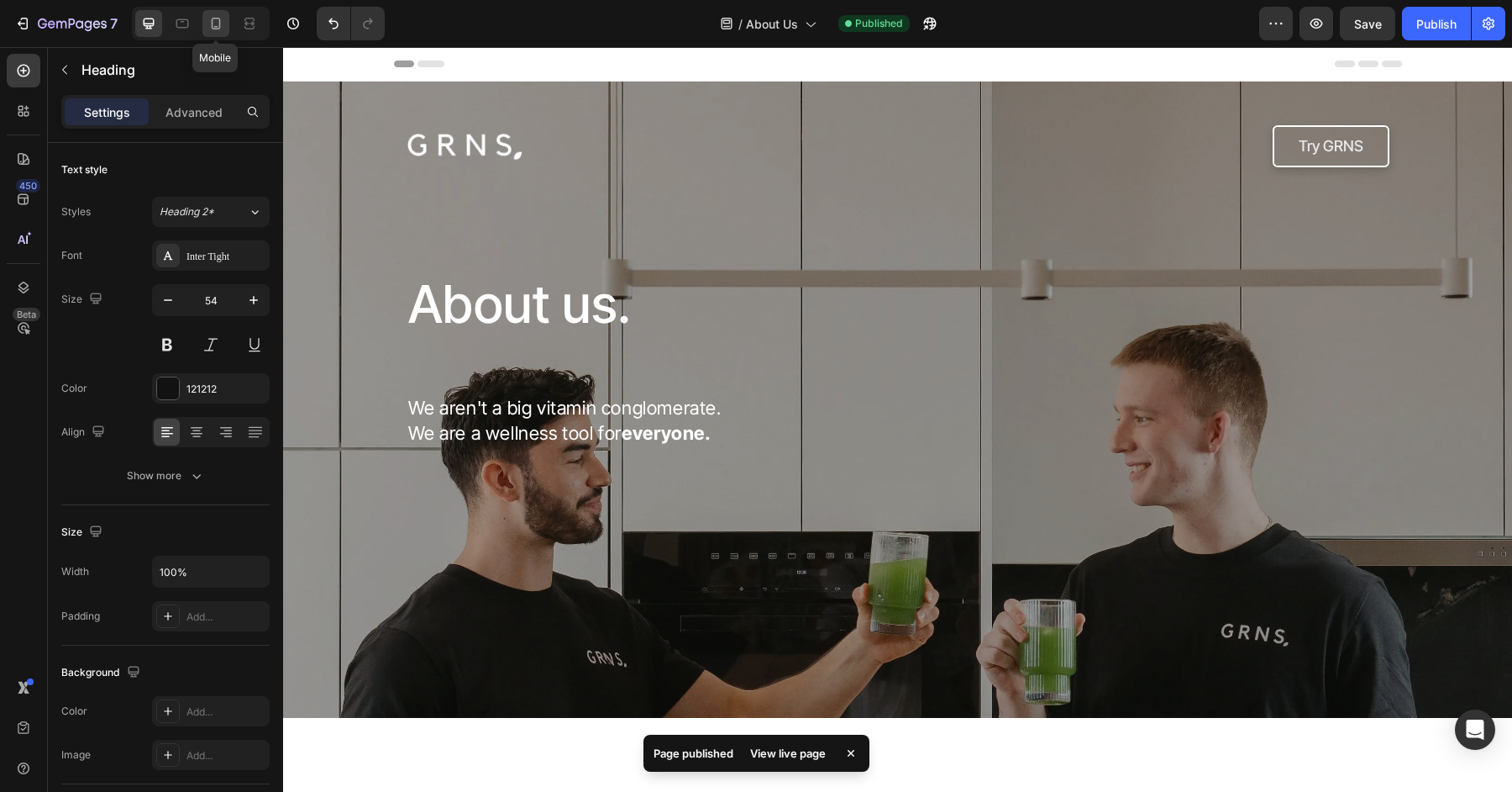
click at [218, 21] on icon at bounding box center [216, 24] width 9 height 12
type input "41"
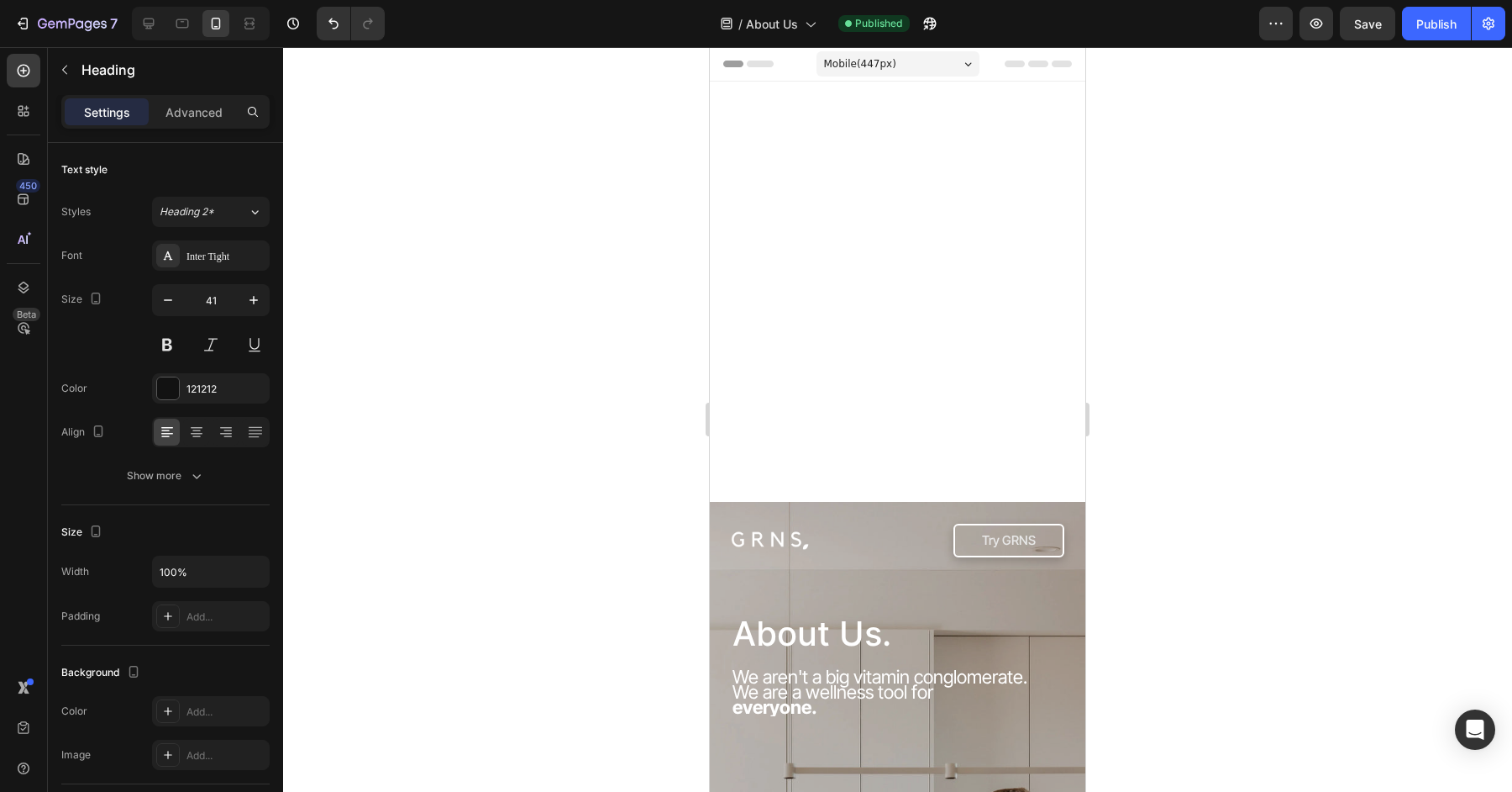
drag, startPoint x: 884, startPoint y: 282, endPoint x: 657, endPoint y: 273, distance: 227.2
click at [710, 273] on html "Mobile ( 447 px) iPhone 13 Mini iPhone 13 Pro iPhone 11 Pro Max iPhone 15 Pro M…" at bounding box center [897, 419] width 375 height 745
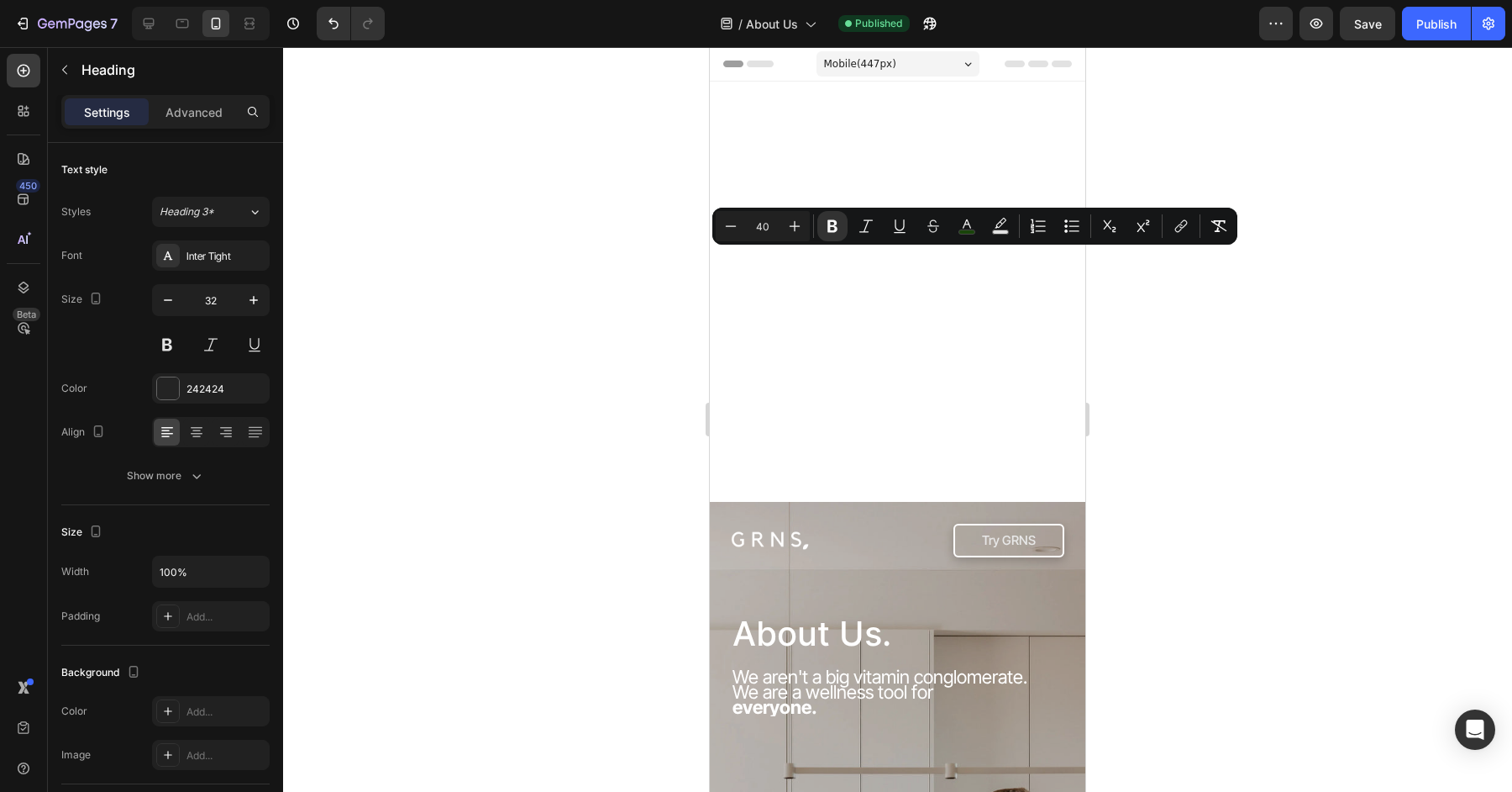
click at [653, 274] on div at bounding box center [897, 419] width 1229 height 745
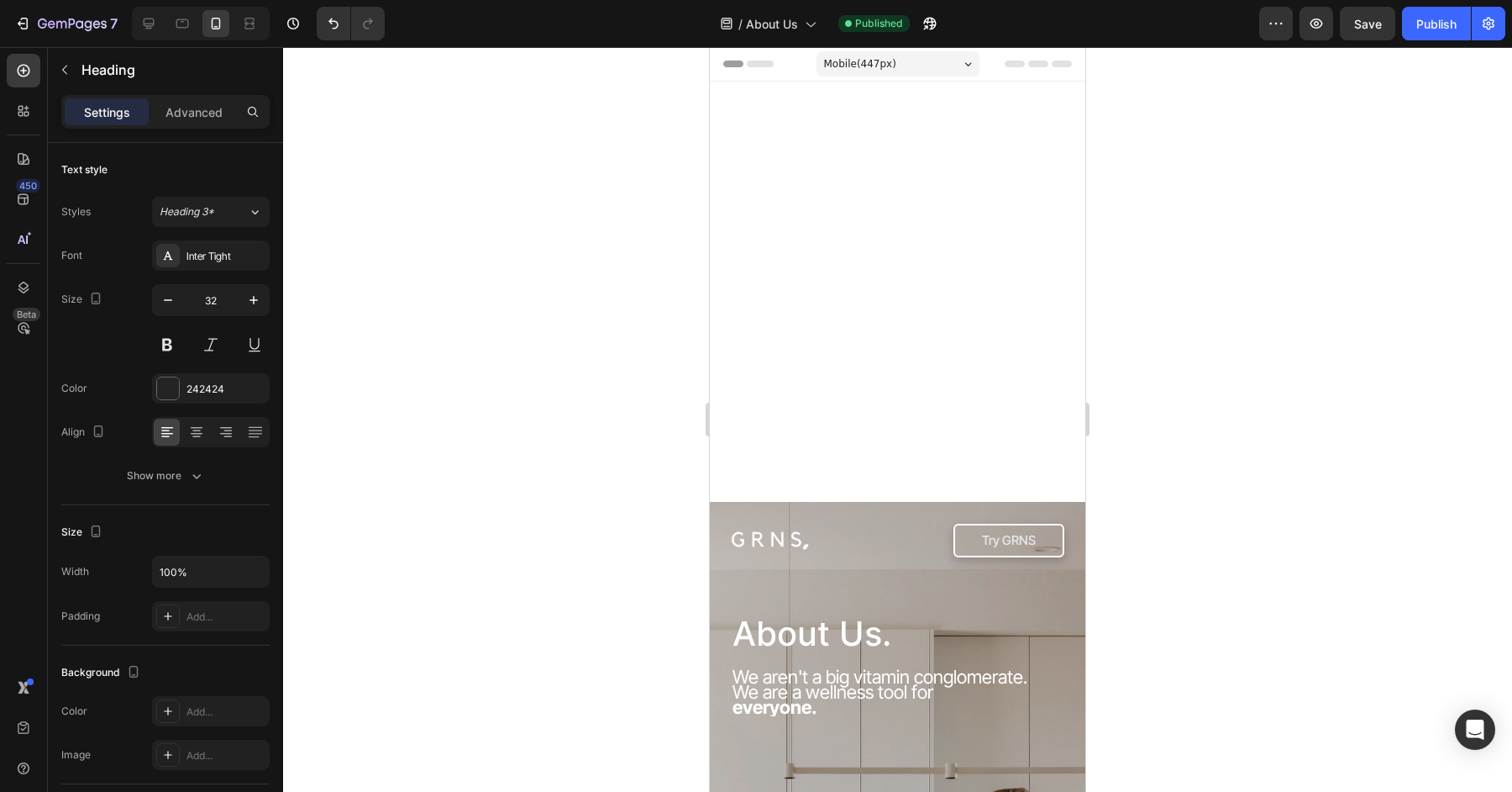
drag, startPoint x: 920, startPoint y: 256, endPoint x: 721, endPoint y: 253, distance: 199.0
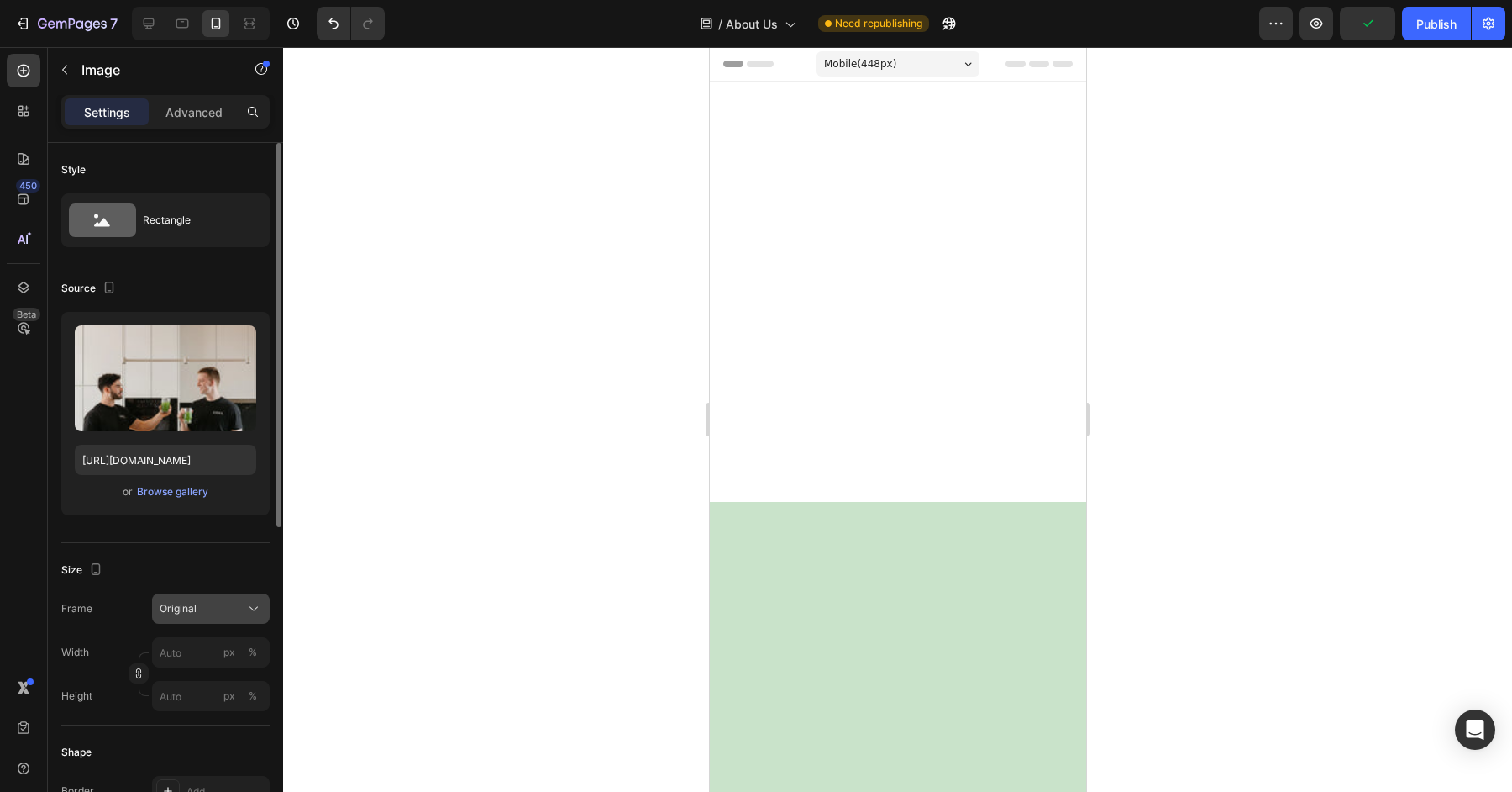
click at [196, 601] on span "Original" at bounding box center [178, 609] width 37 height 15
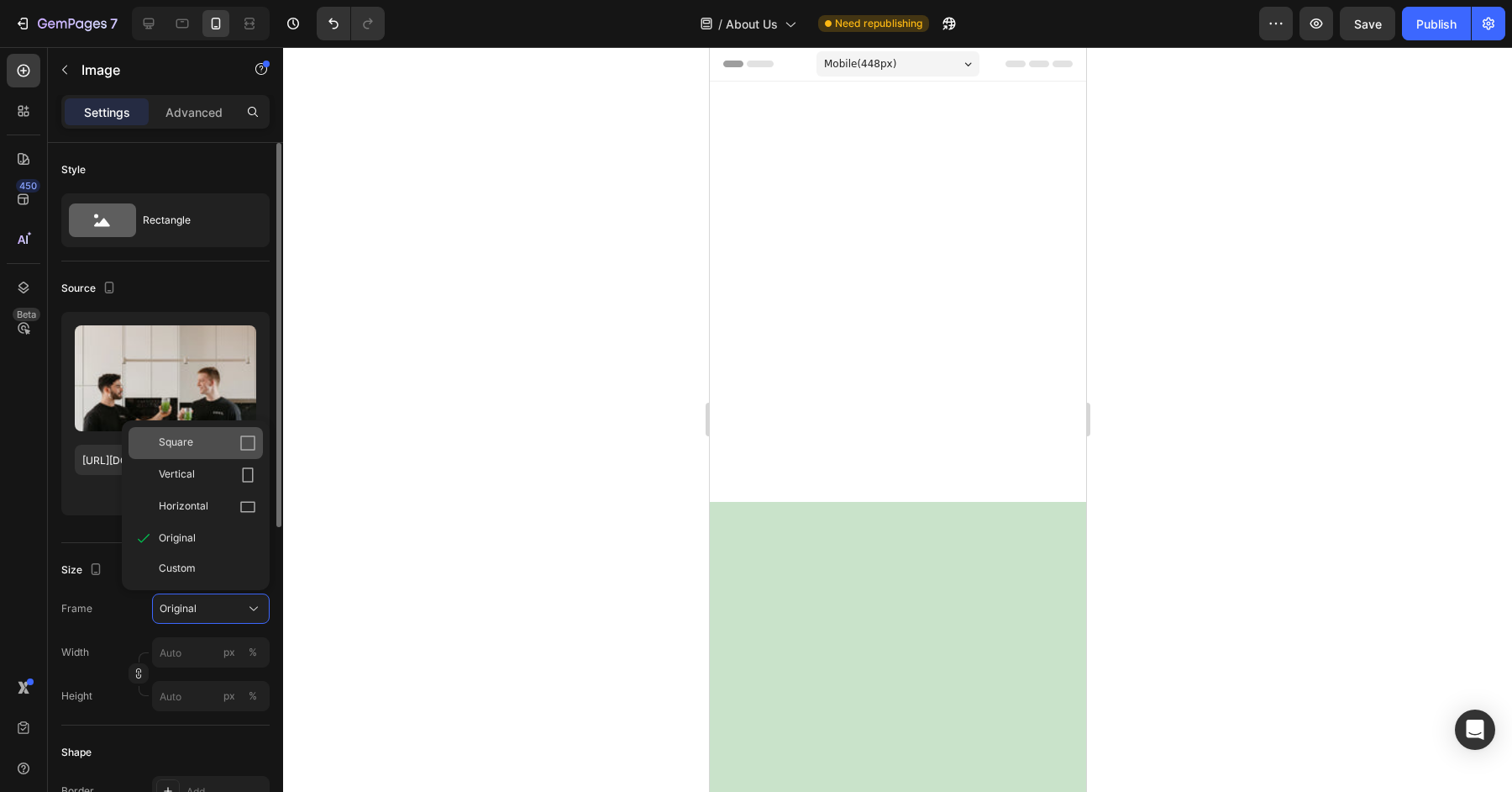
click at [187, 443] on span "Square" at bounding box center [176, 443] width 34 height 17
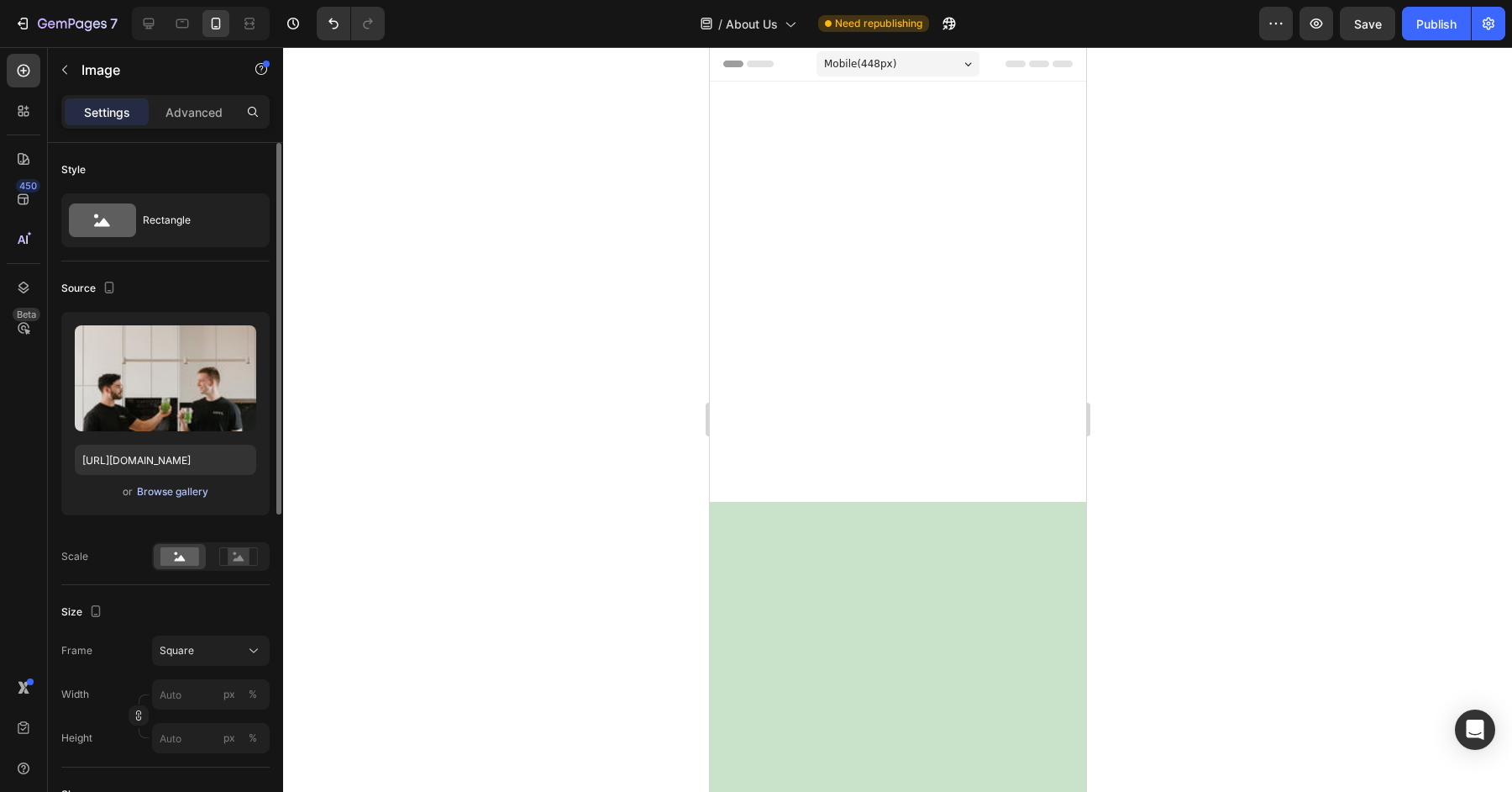
click at [186, 491] on div "Browse gallery" at bounding box center [172, 492] width 71 height 15
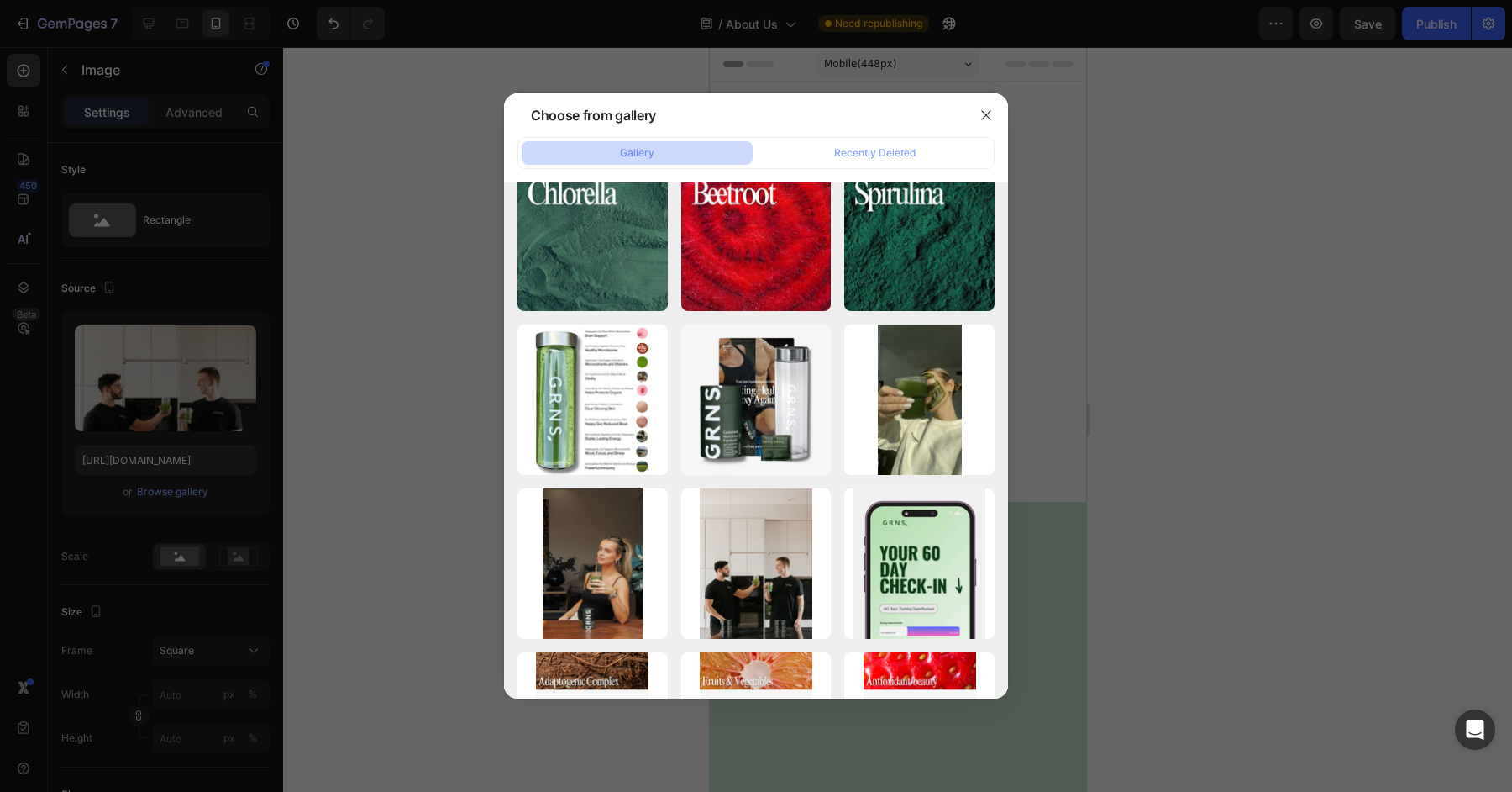
scroll to position [4248, 0]
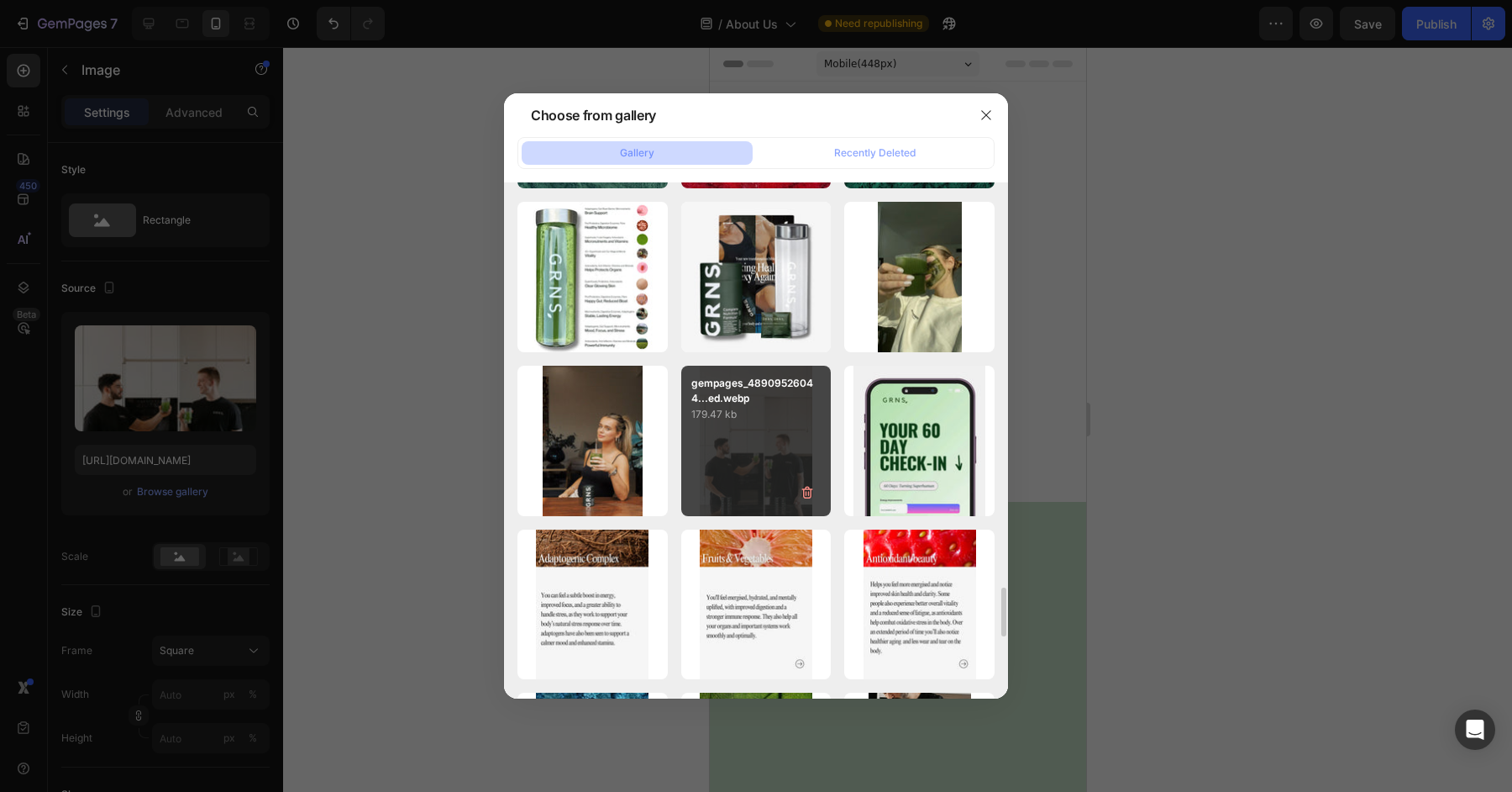
click at [752, 450] on div "gempages_48909526044...ed.webp 179.47 kb" at bounding box center [756, 441] width 150 height 150
type input "[URL][DOMAIN_NAME]"
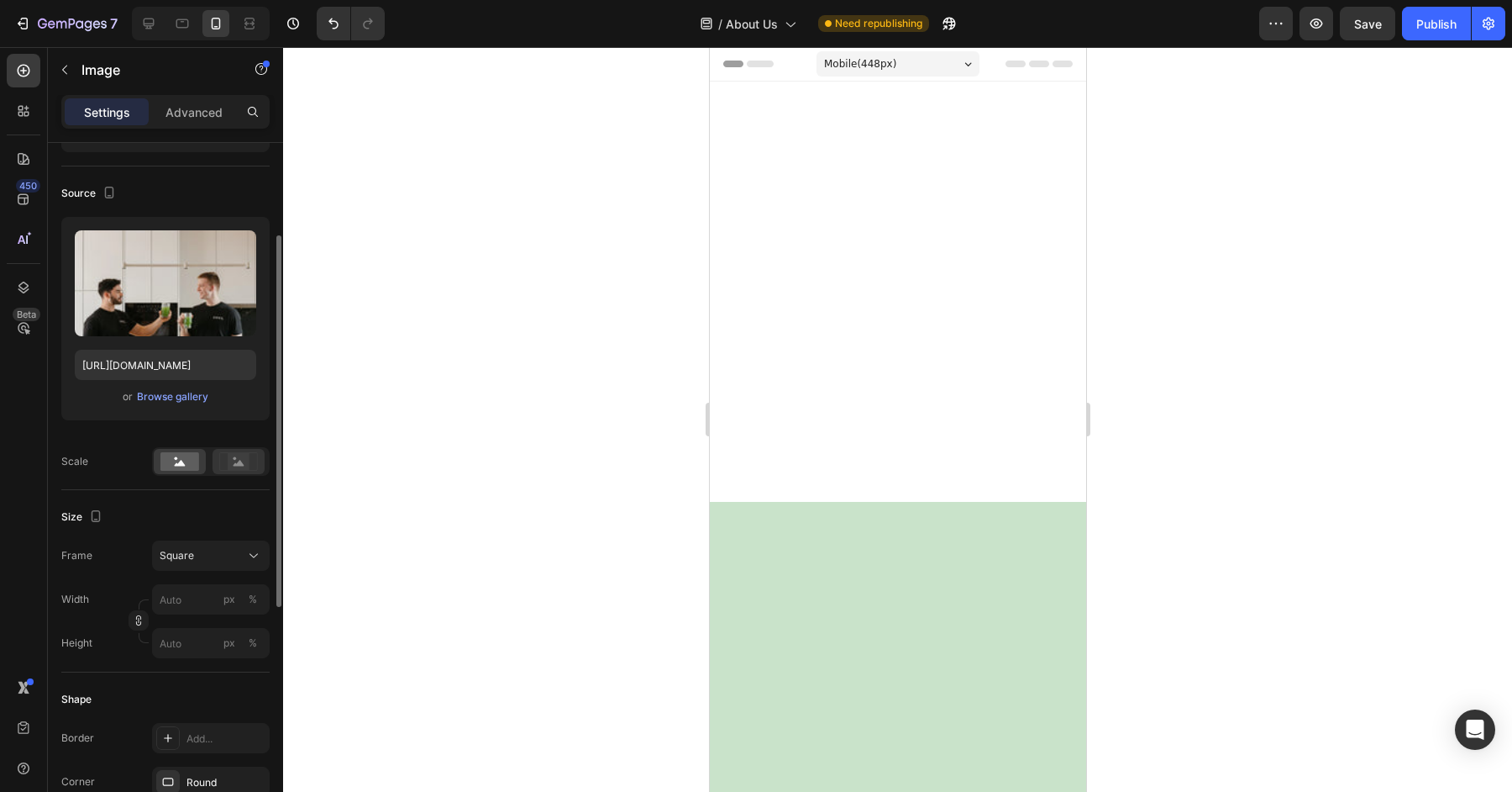
scroll to position [203, 0]
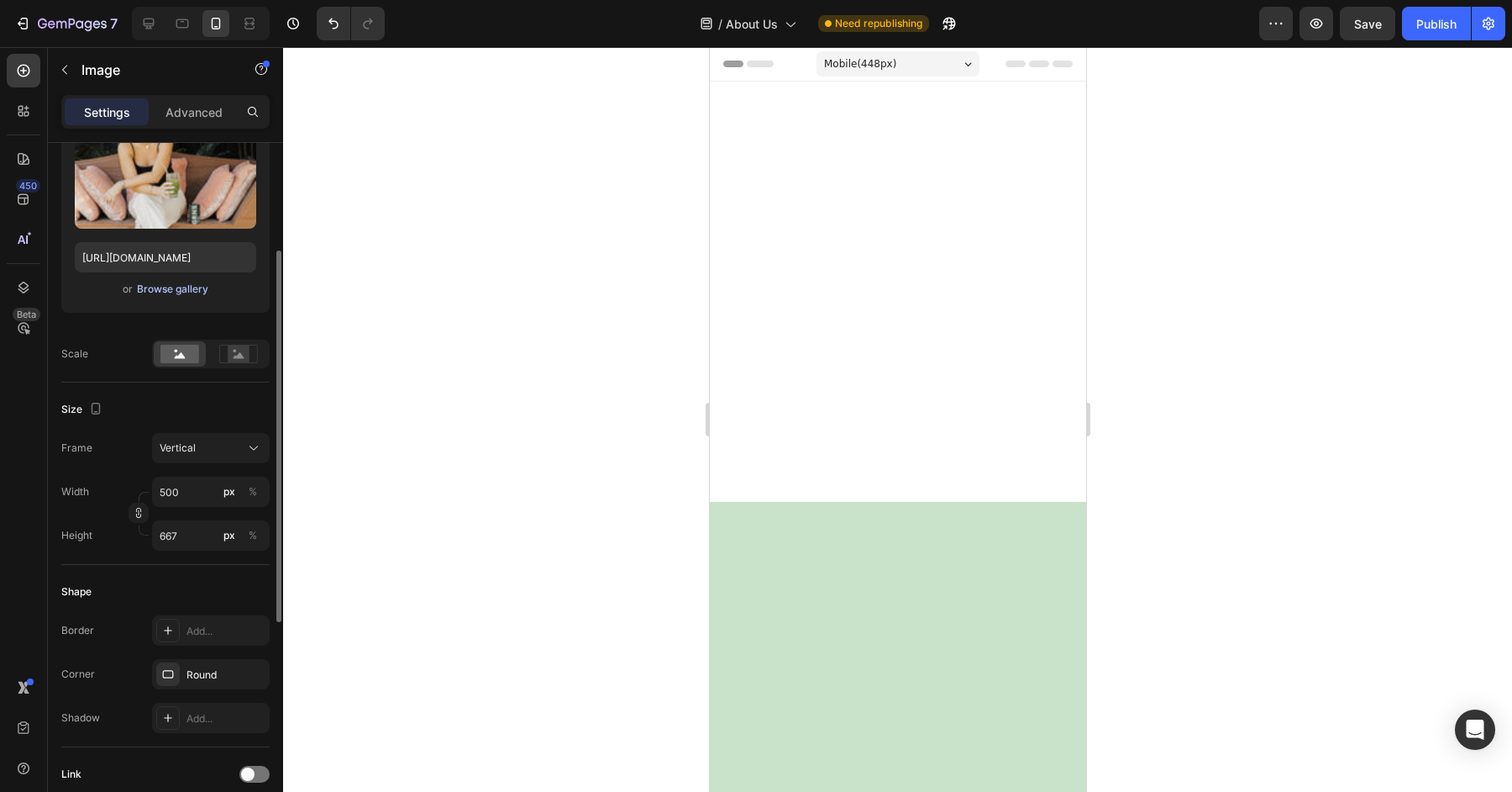
click at [149, 287] on div "Browse gallery" at bounding box center [172, 289] width 71 height 15
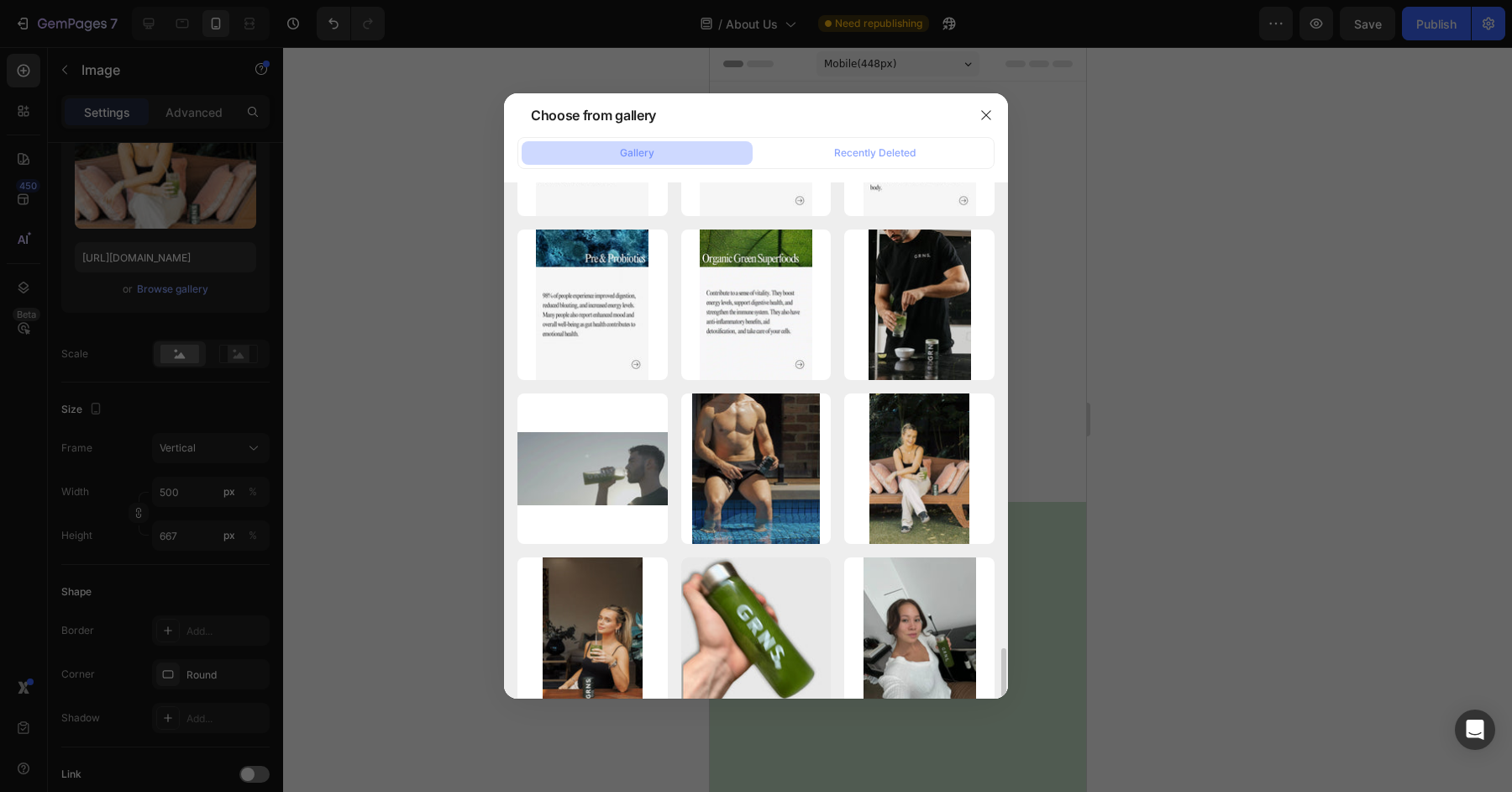
scroll to position [4896, 0]
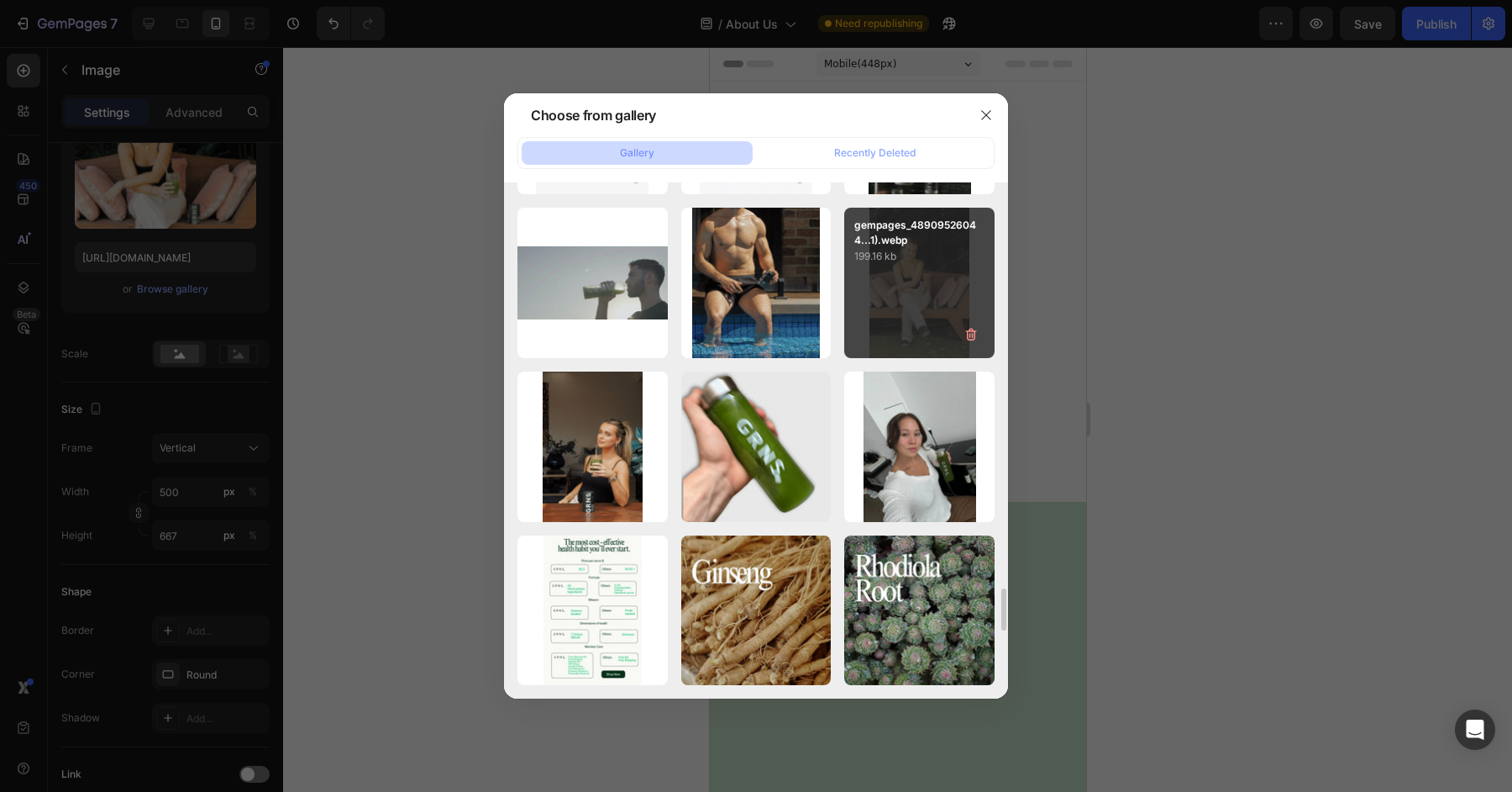
click at [903, 314] on div "gempages_48909526044...1).webp 199.16 kb" at bounding box center [919, 283] width 150 height 150
type input "https://cdn.shopify.com/s/files/1/0572/1253/4865/files/gempages_489095260442461…"
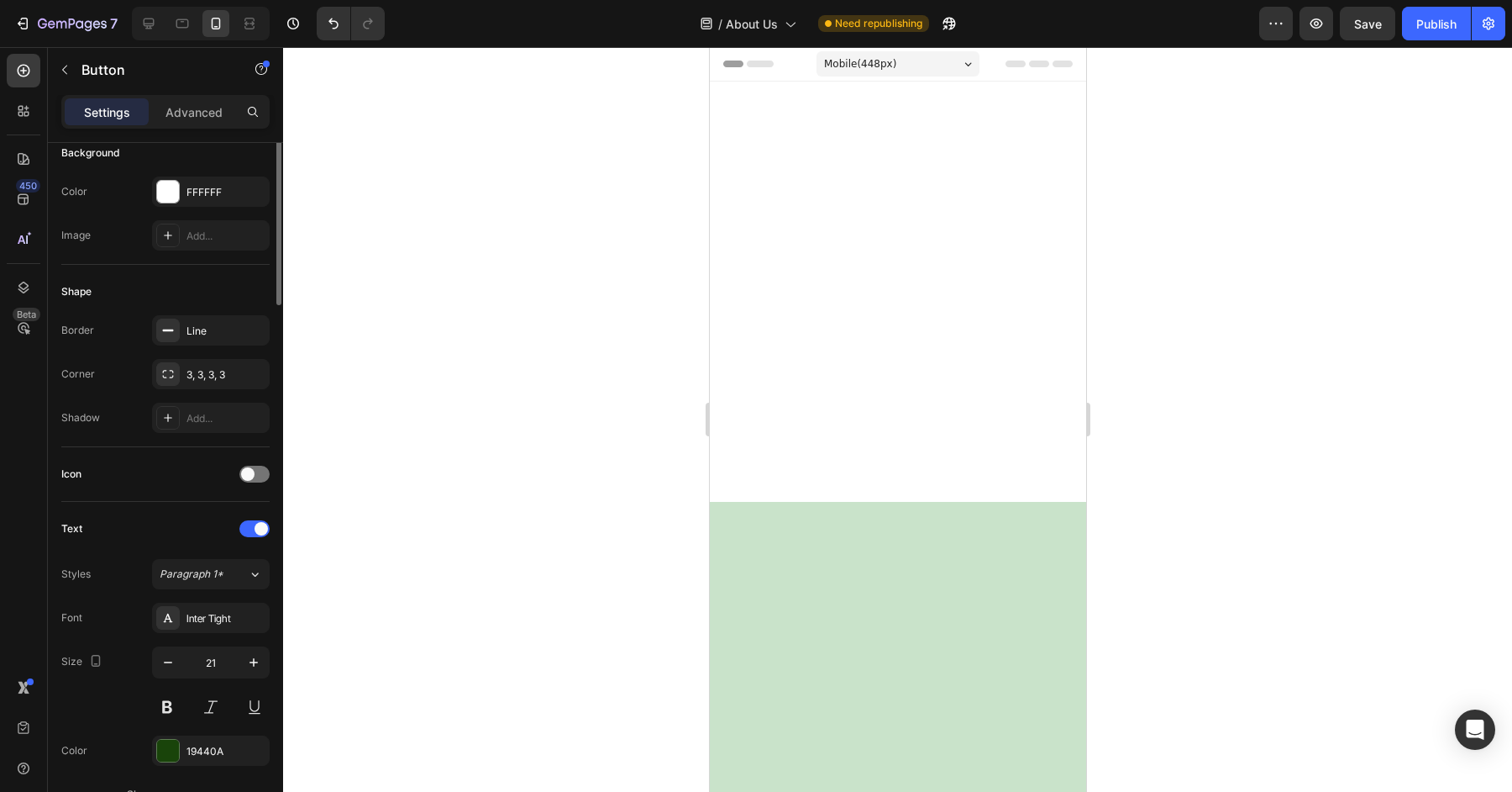
scroll to position [0, 0]
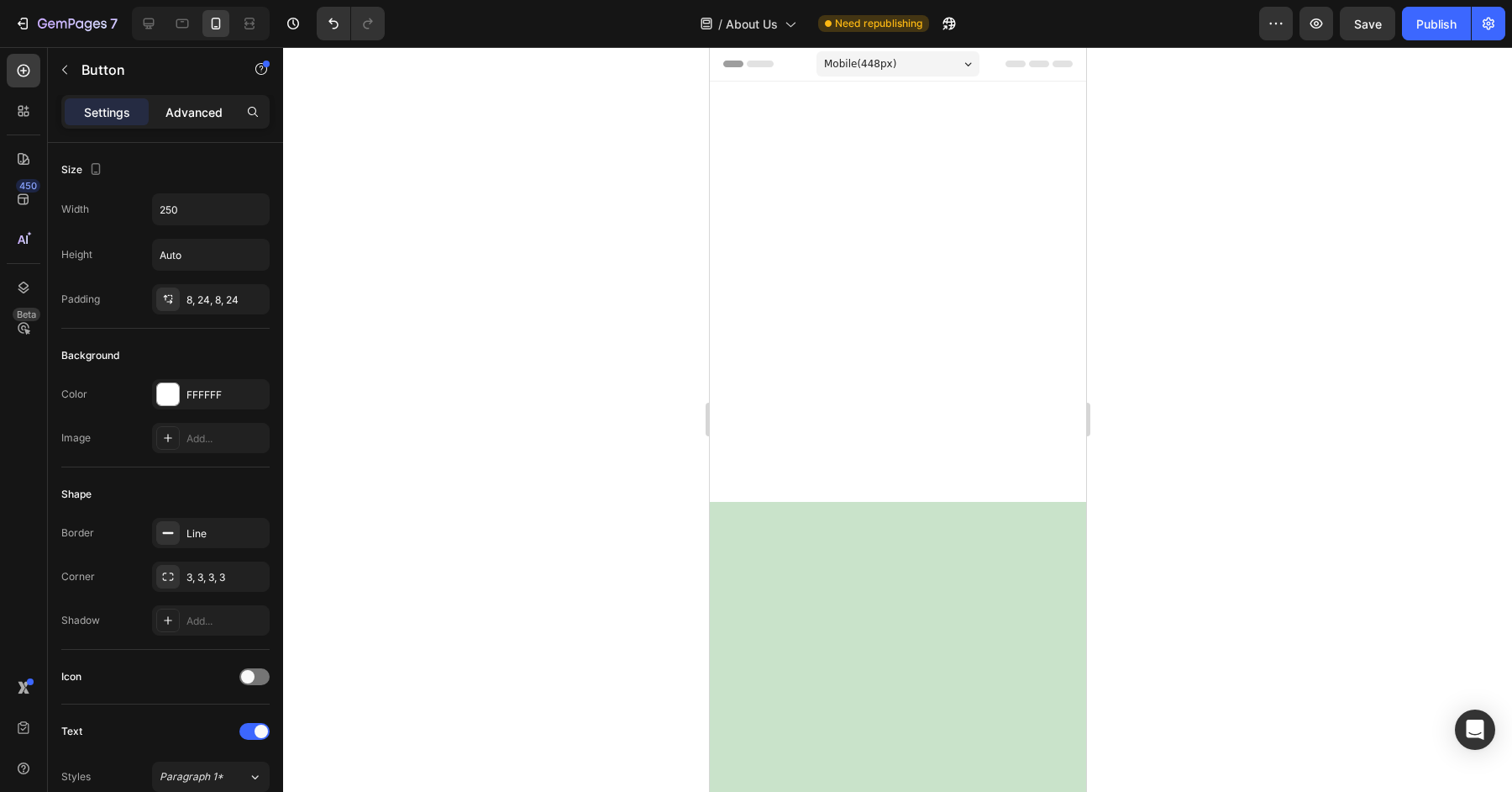
click at [214, 111] on p "Advanced" at bounding box center [194, 112] width 58 height 18
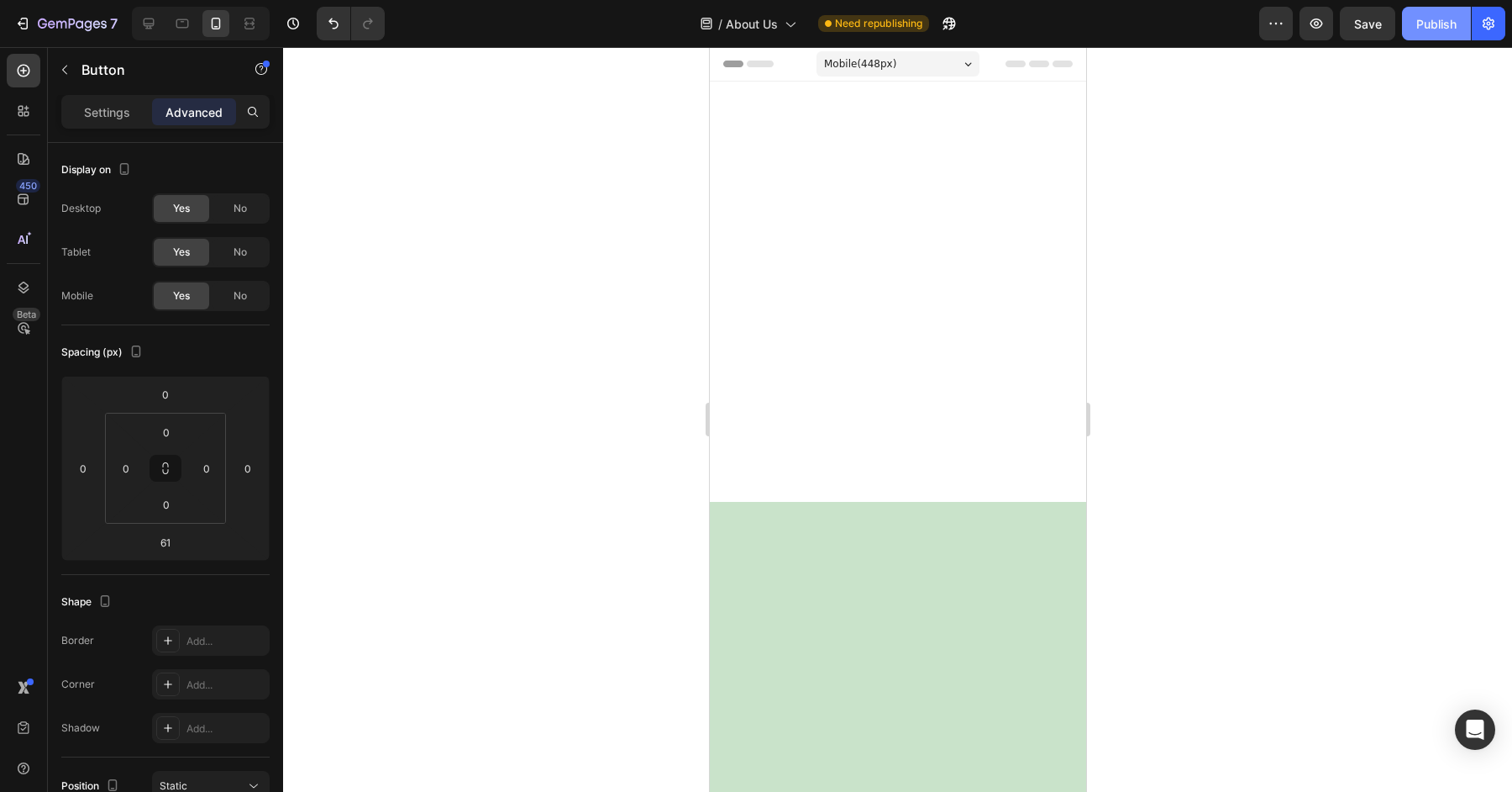
click at [1442, 15] on div "Publish" at bounding box center [1436, 24] width 40 height 18
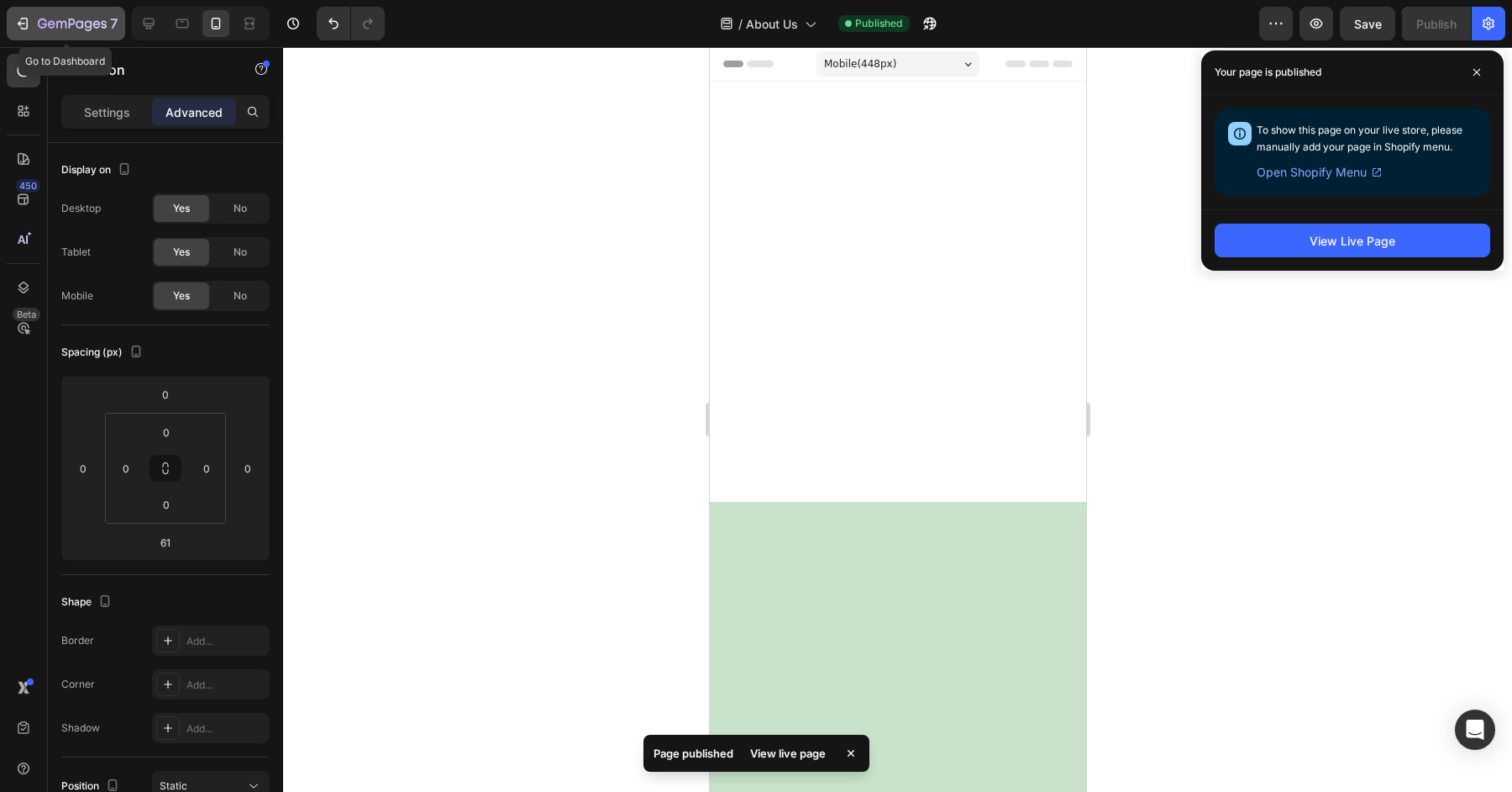
click at [56, 29] on icon "button" at bounding box center [72, 25] width 69 height 15
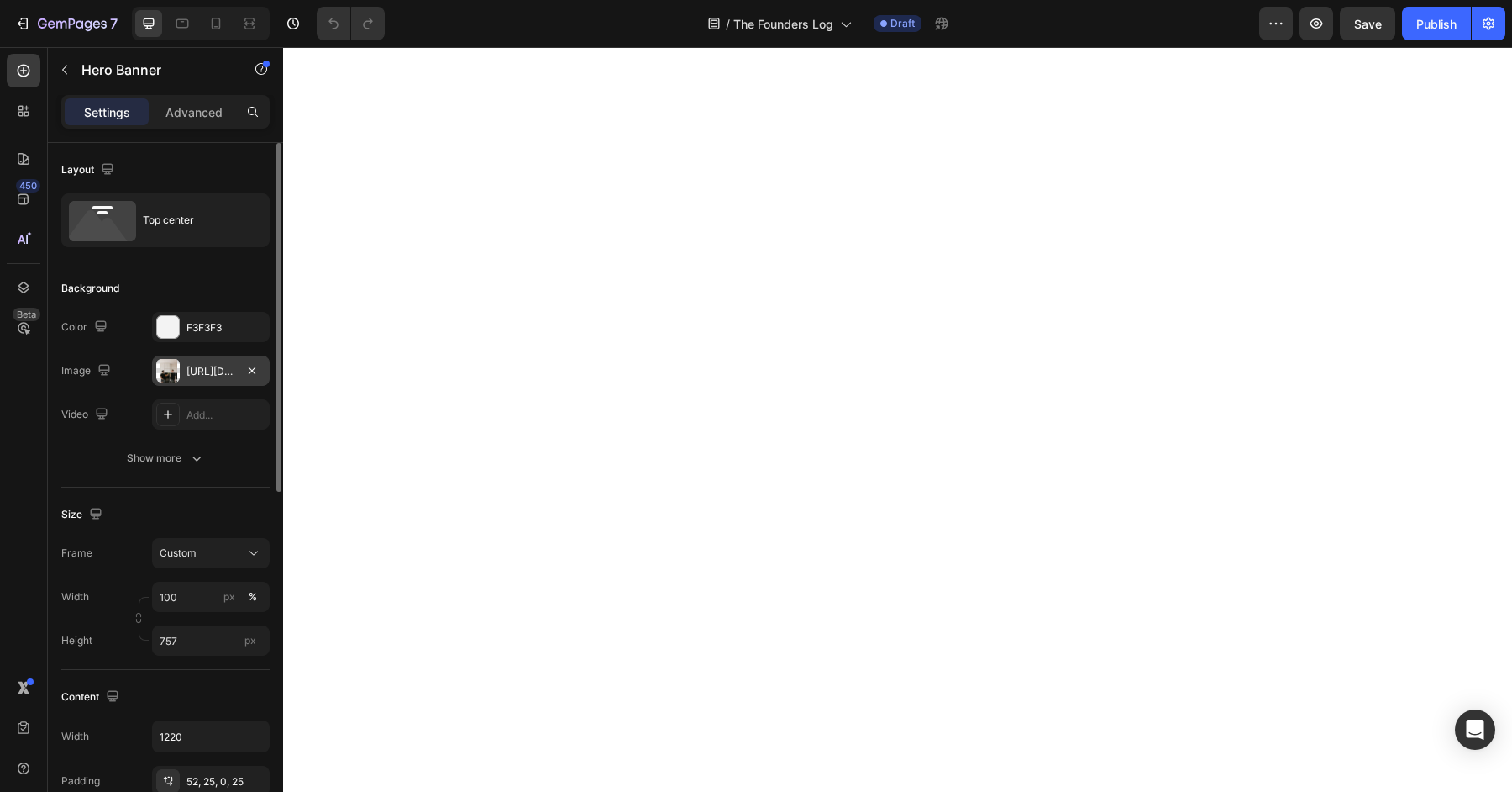
click at [202, 371] on div "https://cdn.shopify.com/s/files/1/0572/1253/4865/files/gempages_489095260442461…" at bounding box center [210, 372] width 49 height 15
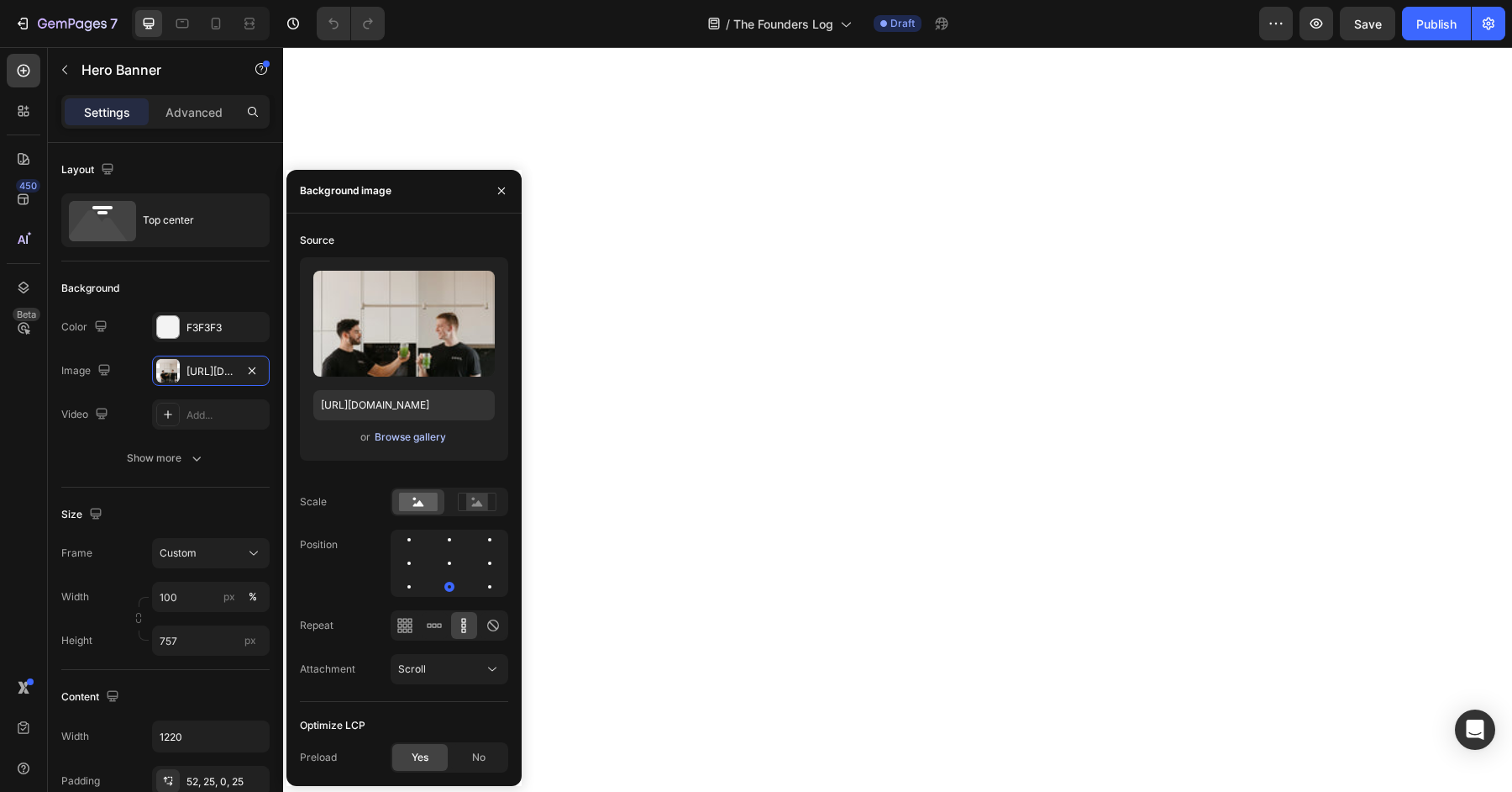
click at [420, 436] on div "Browse gallery" at bounding box center [410, 437] width 71 height 15
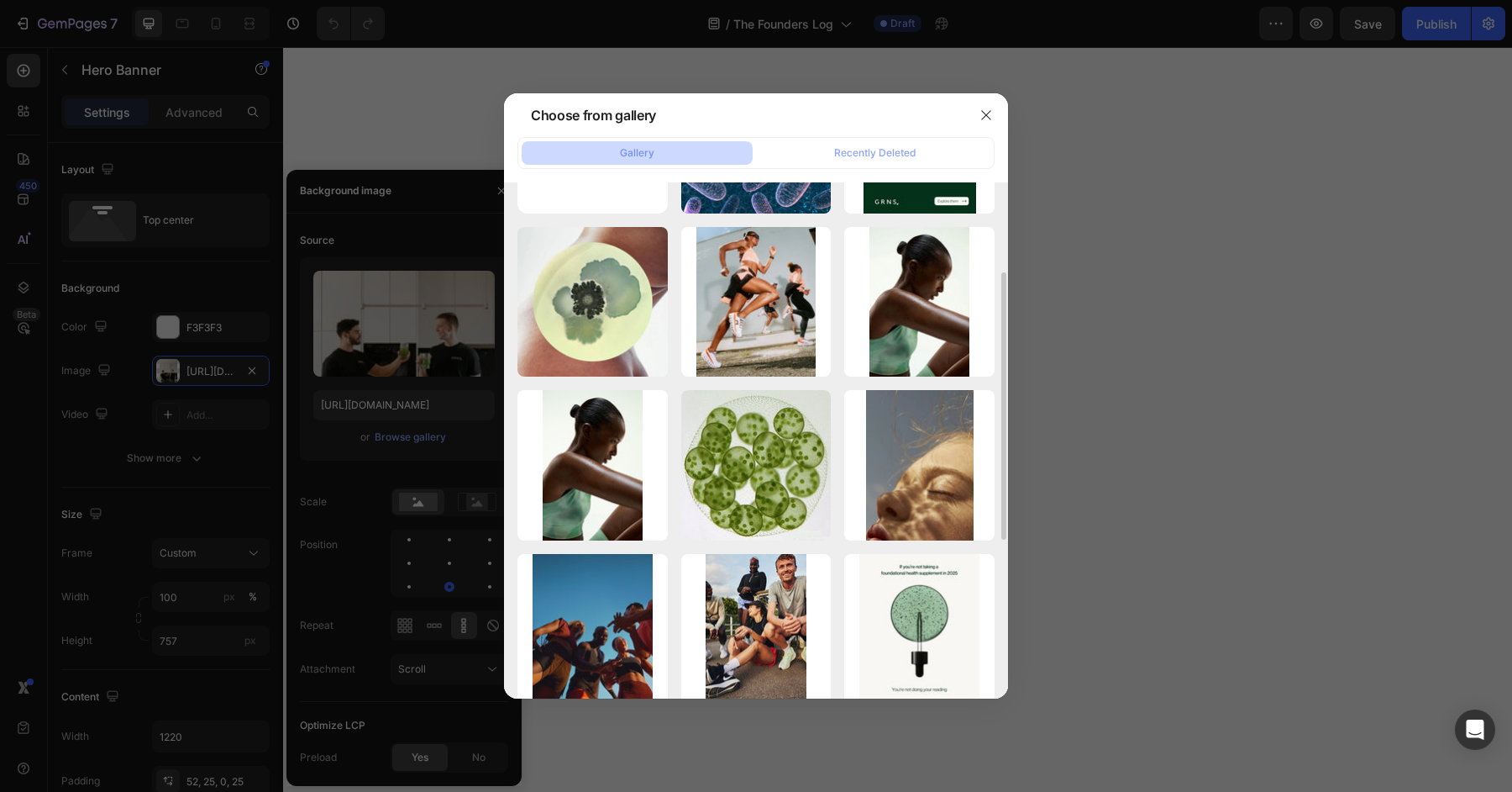
scroll to position [147, 0]
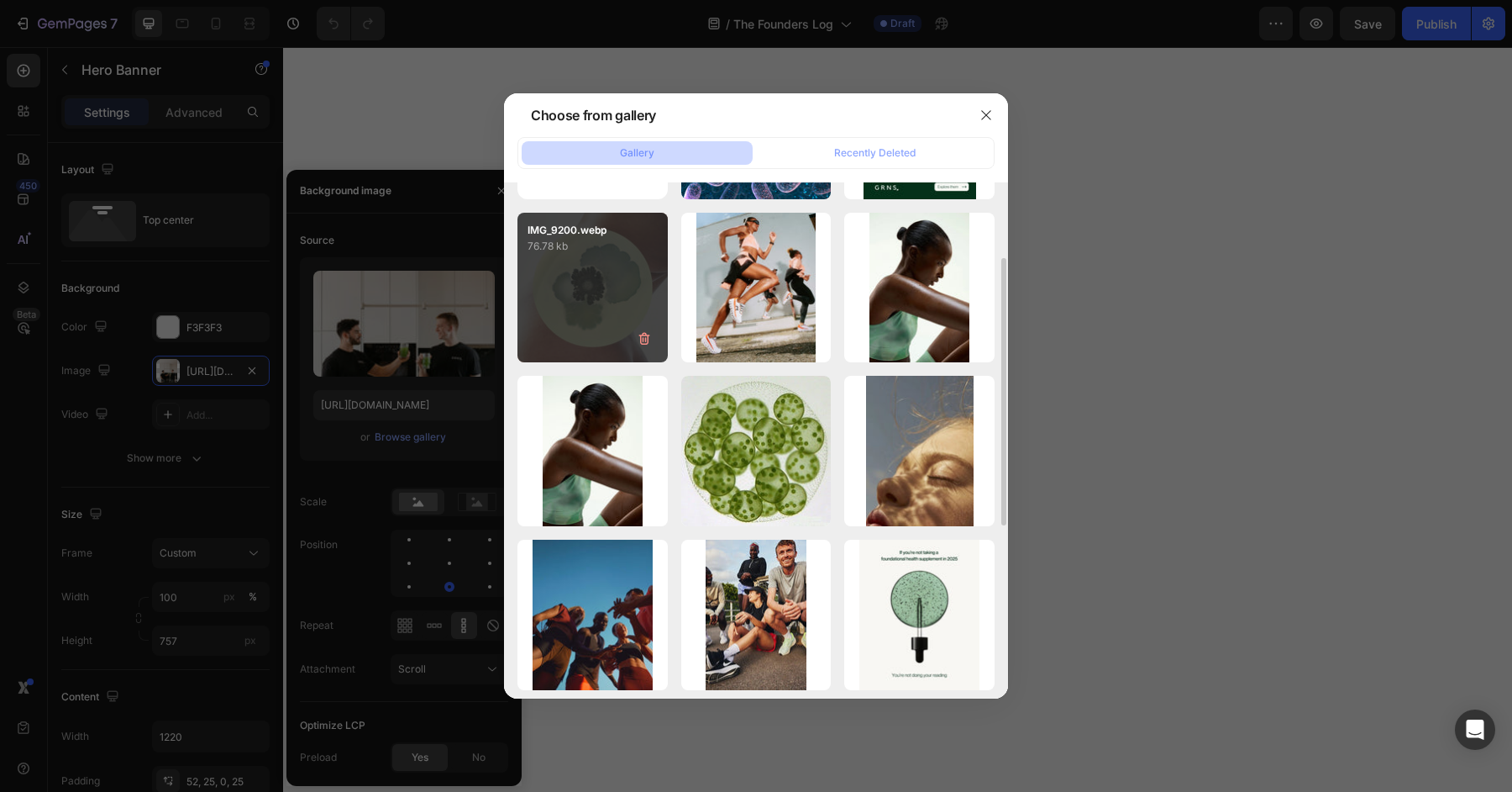
click at [587, 335] on div "IMG_9200.webp 76.78 kb" at bounding box center [592, 288] width 150 height 150
type input "https://cdn.shopify.com/s/files/1/0572/1253/4865/files/gempages_489095260442461…"
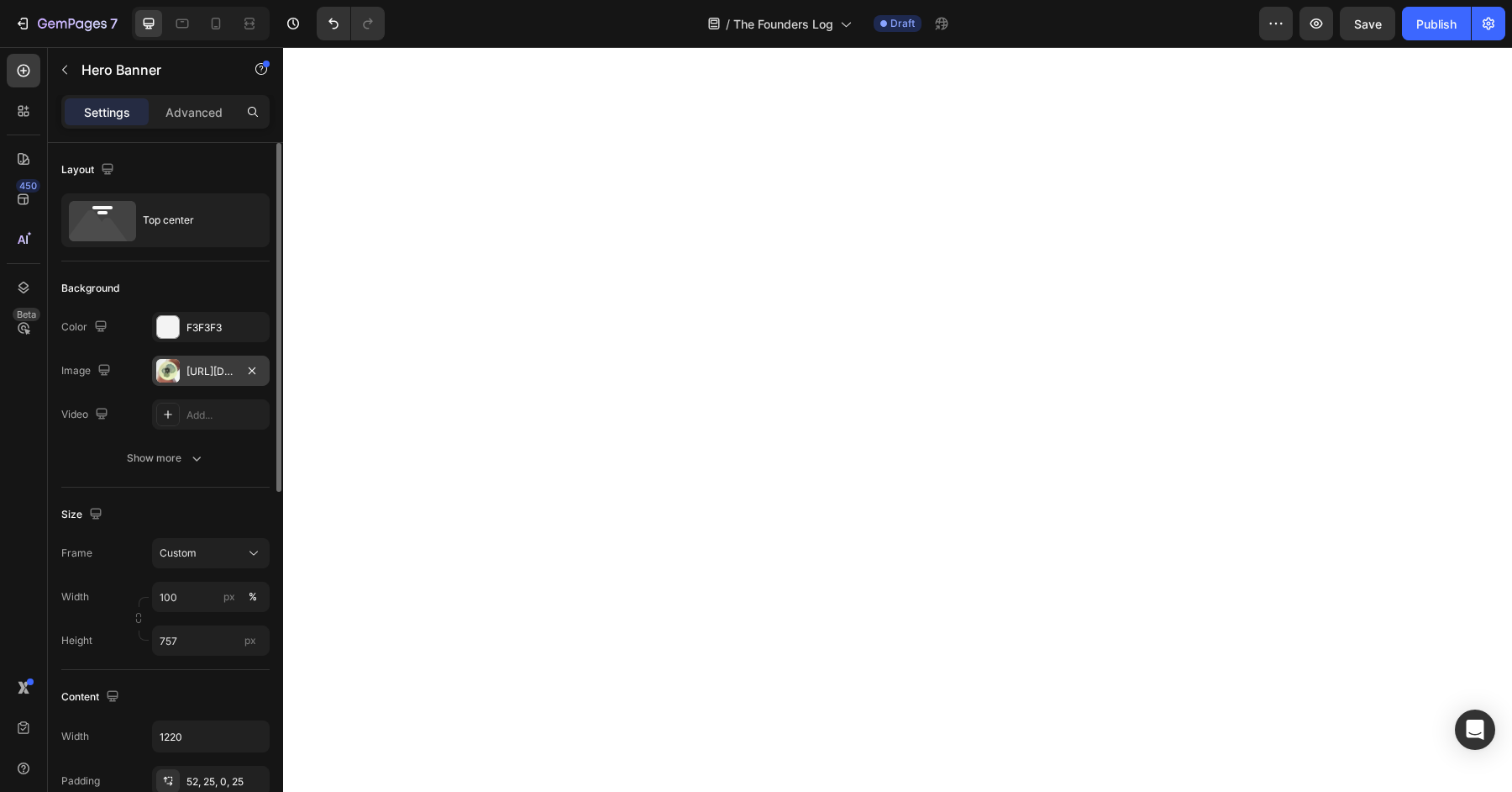
click at [202, 371] on div "https://cdn.shopify.com/s/files/1/0572/1253/4865/files/gempages_489095260442461…" at bounding box center [210, 372] width 49 height 15
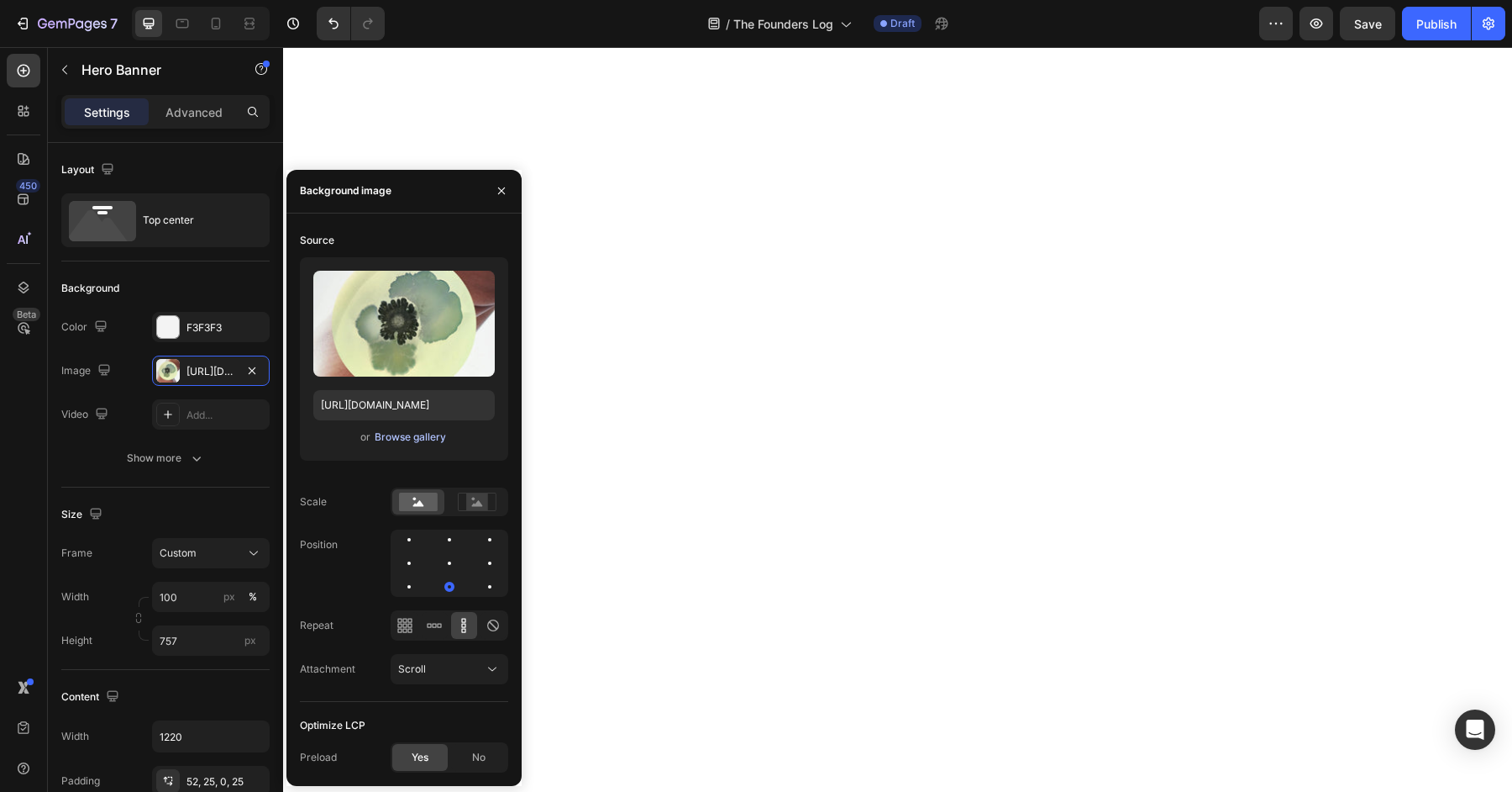
click at [407, 442] on div "Browse gallery" at bounding box center [410, 437] width 71 height 15
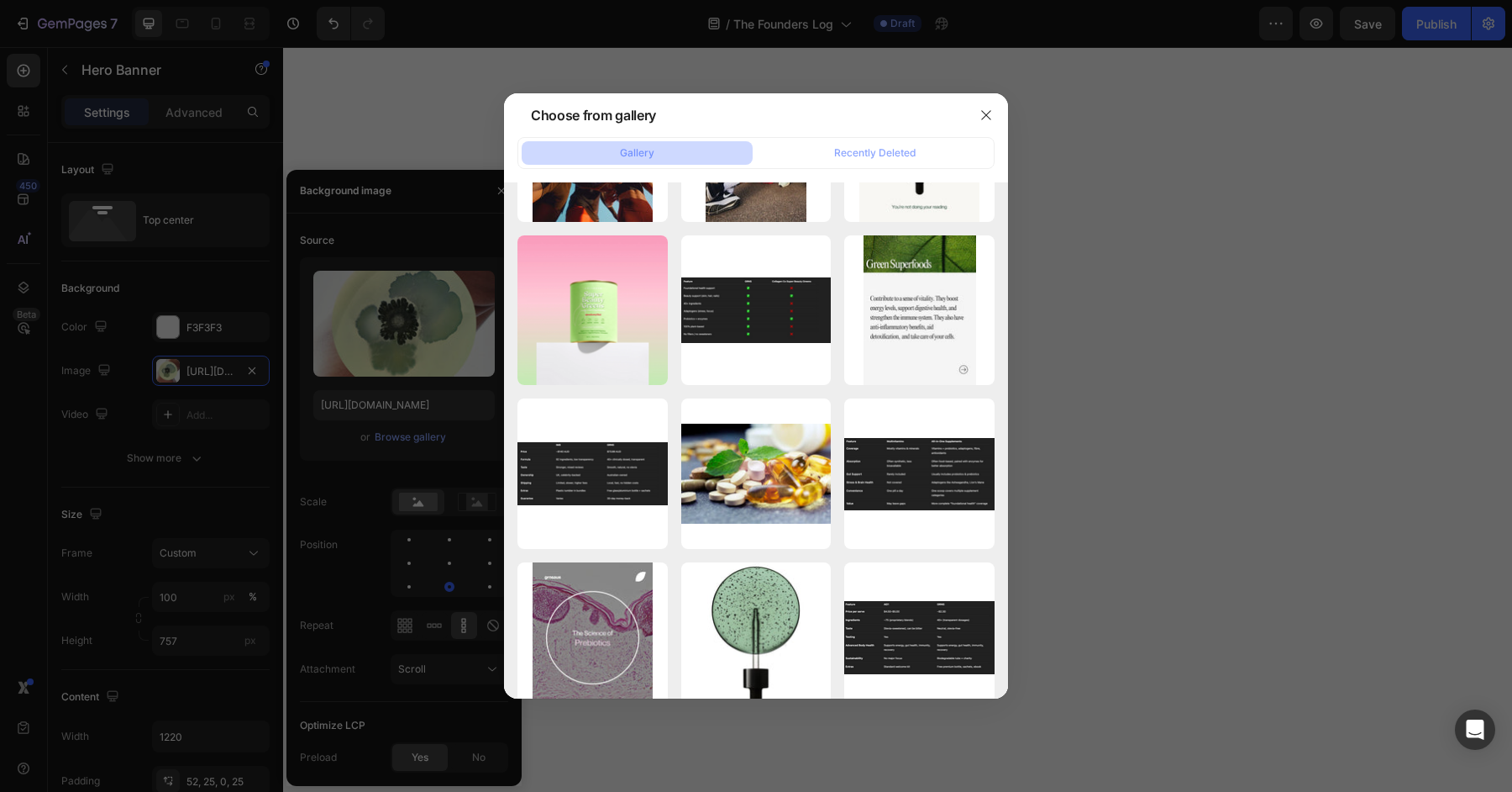
scroll to position [0, 0]
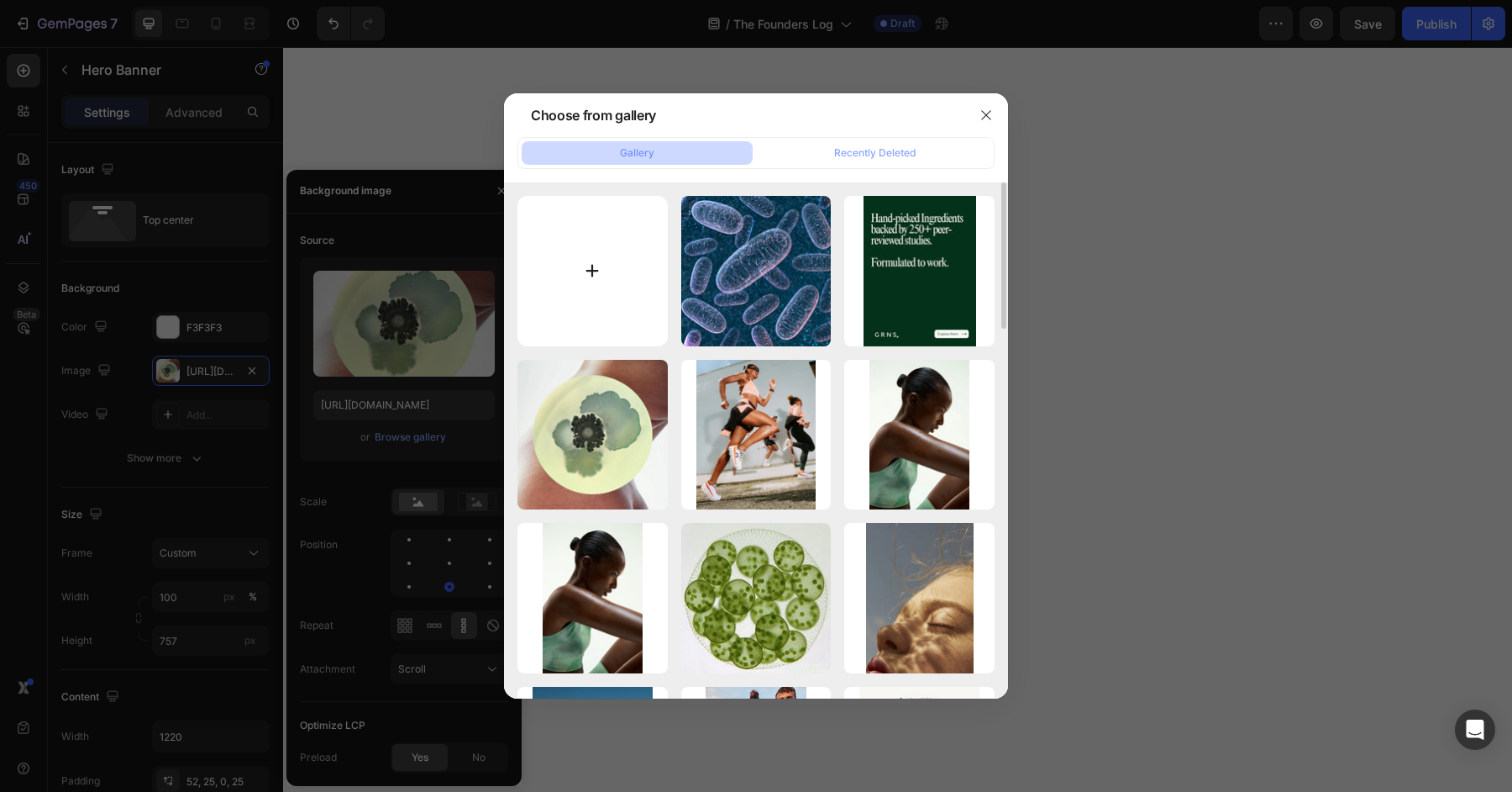
click at [610, 311] on input "file" at bounding box center [592, 271] width 150 height 150
type input "C:\fakepath\IMG_9610.JPG"
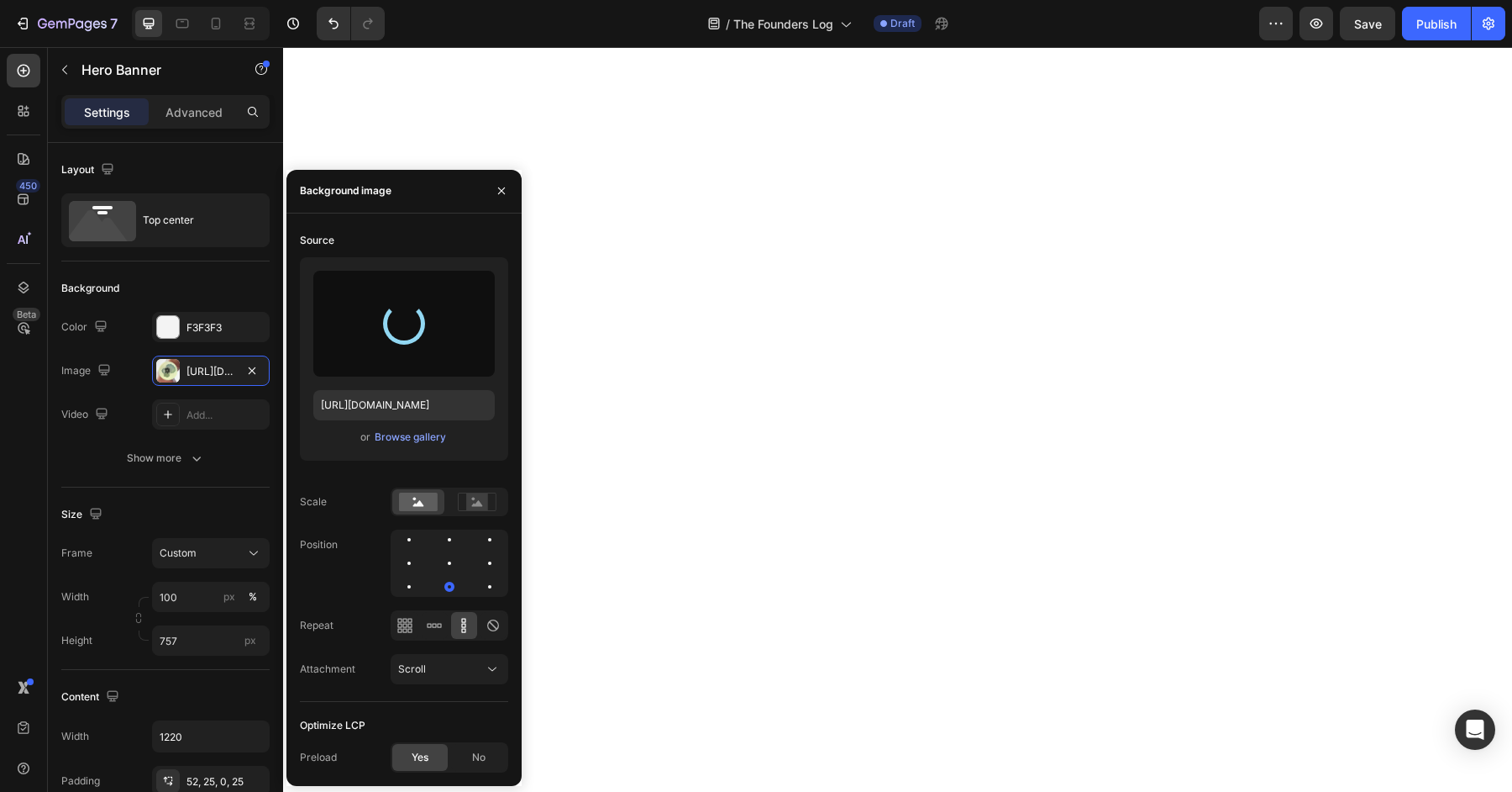
type input "https://cdn.shopify.com/s/files/1/0572/1253/4865/files/gempages_489095260442461…"
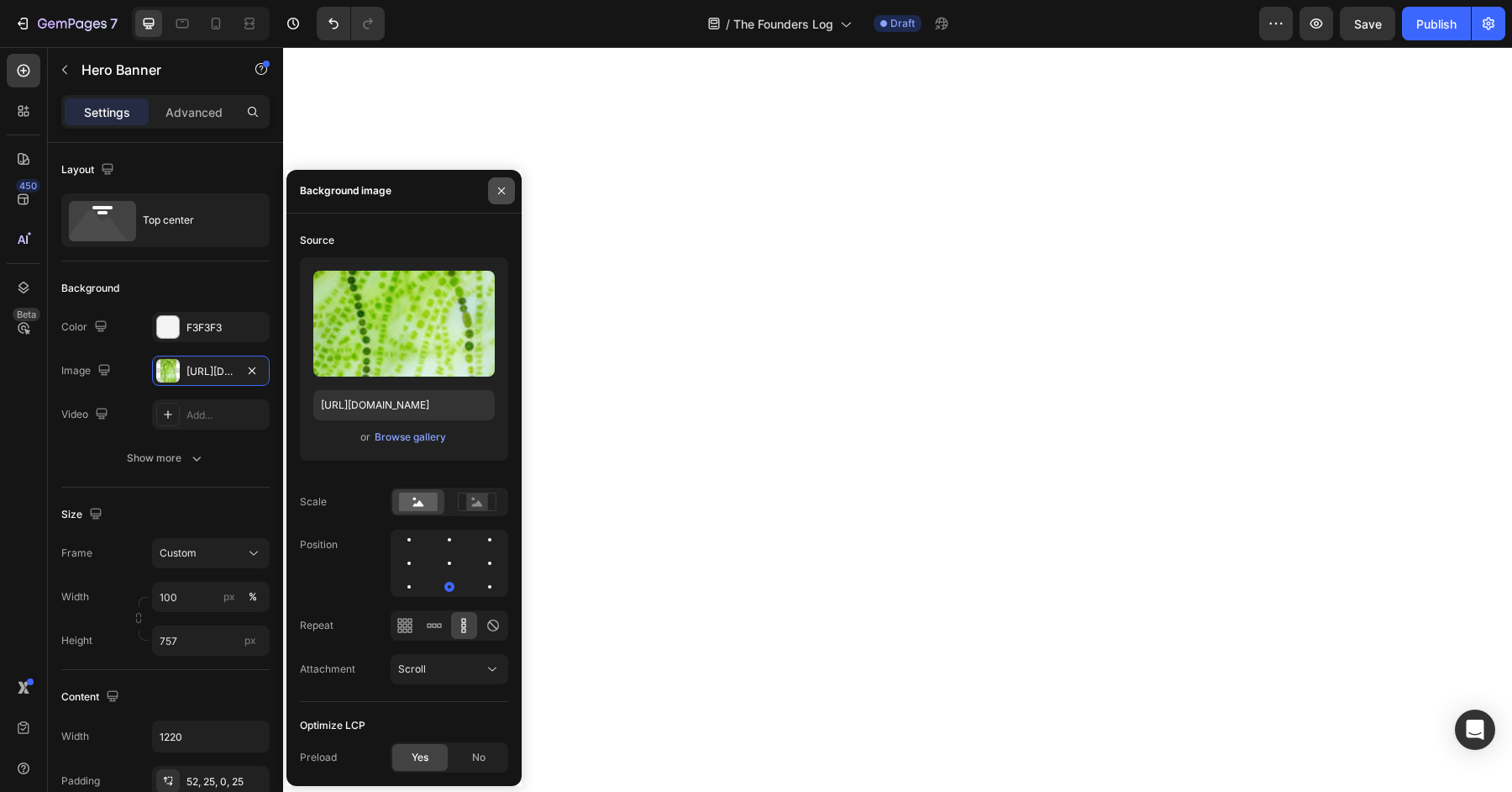
click at [508, 199] on button "button" at bounding box center [501, 190] width 27 height 27
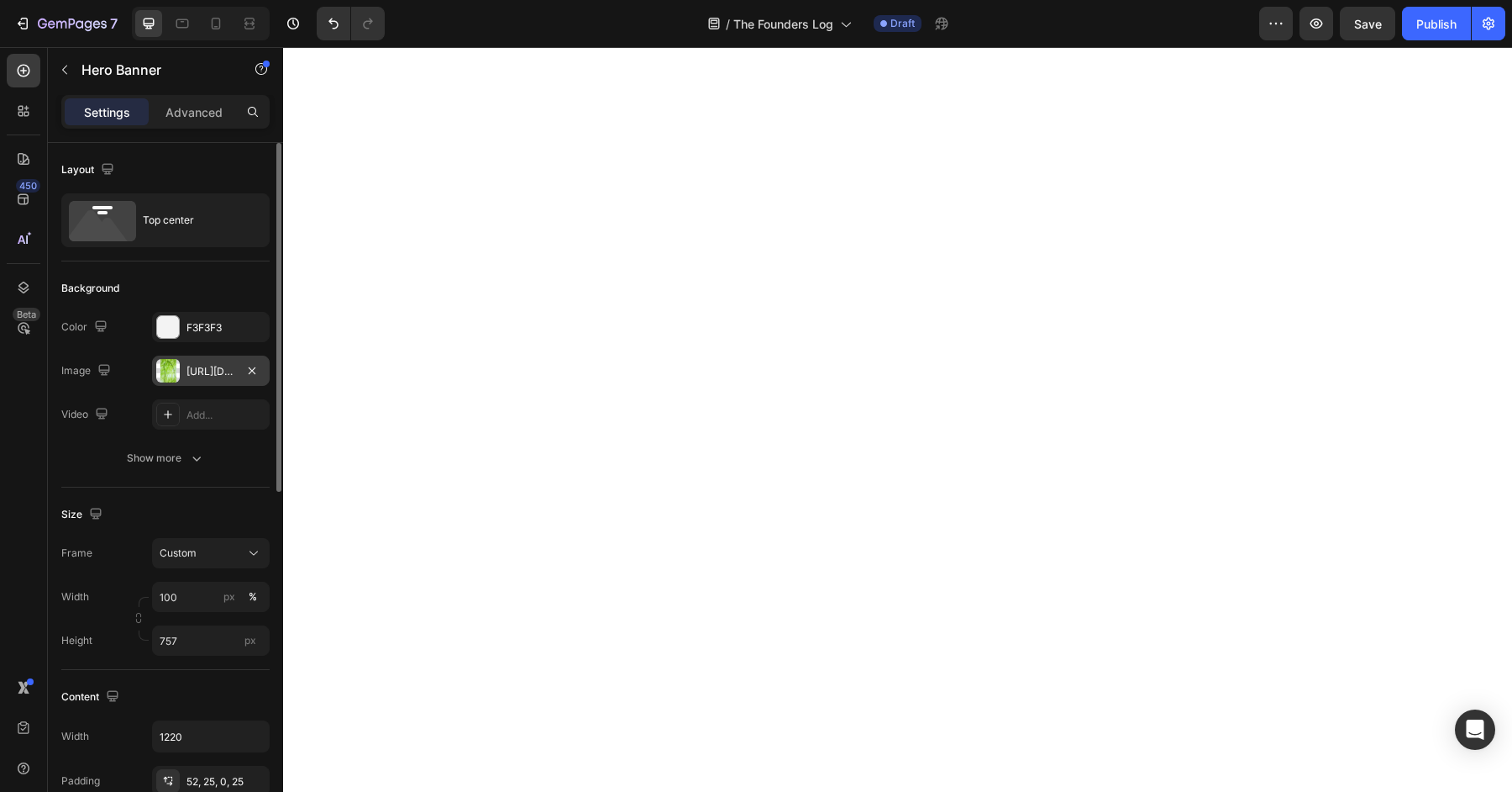
click at [213, 371] on div "https://cdn.shopify.com/s/files/1/0572/1253/4865/files/gempages_489095260442461…" at bounding box center [210, 372] width 49 height 15
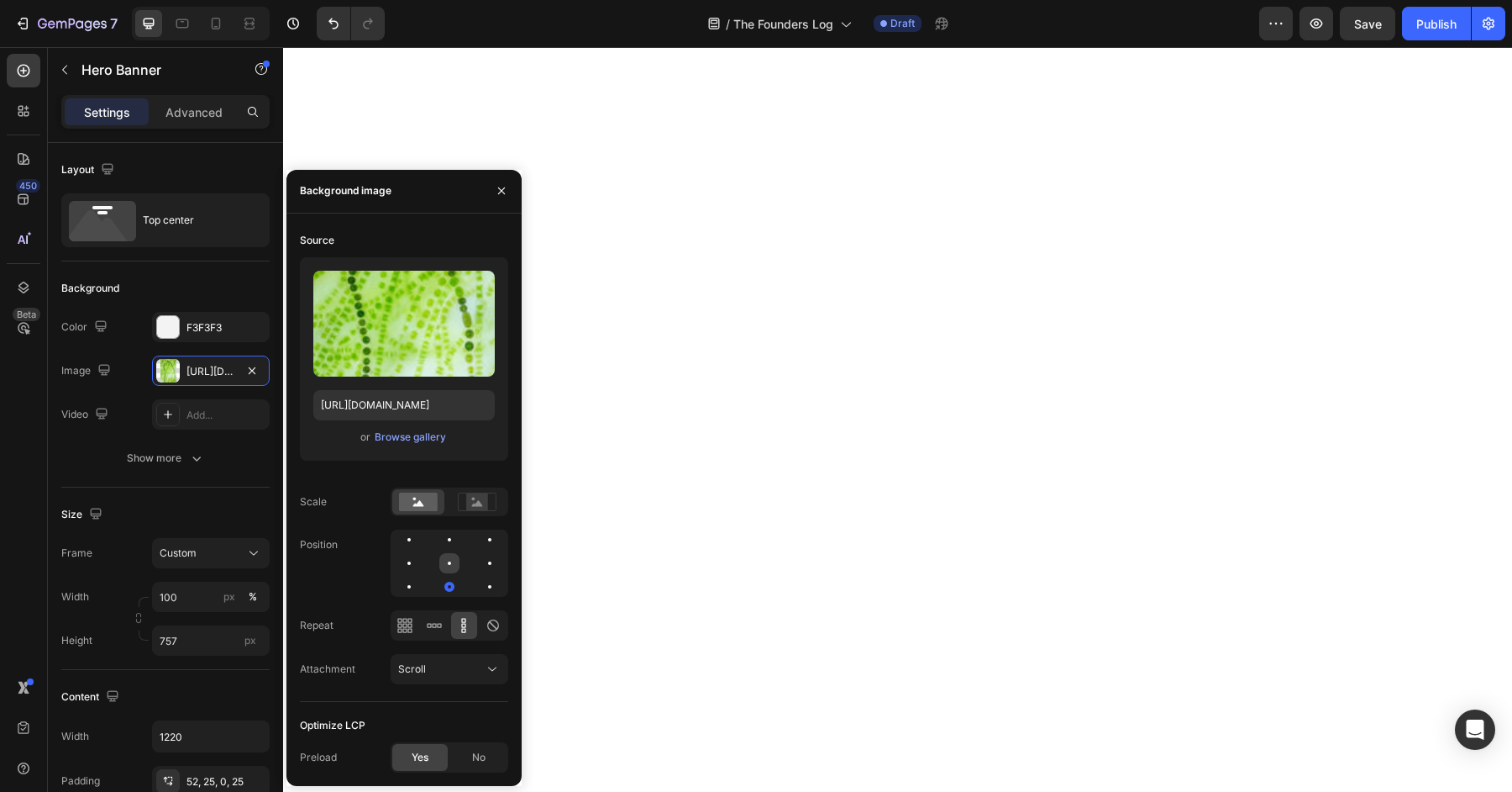
click at [456, 568] on div at bounding box center [449, 563] width 20 height 20
click at [452, 544] on div at bounding box center [449, 539] width 20 height 20
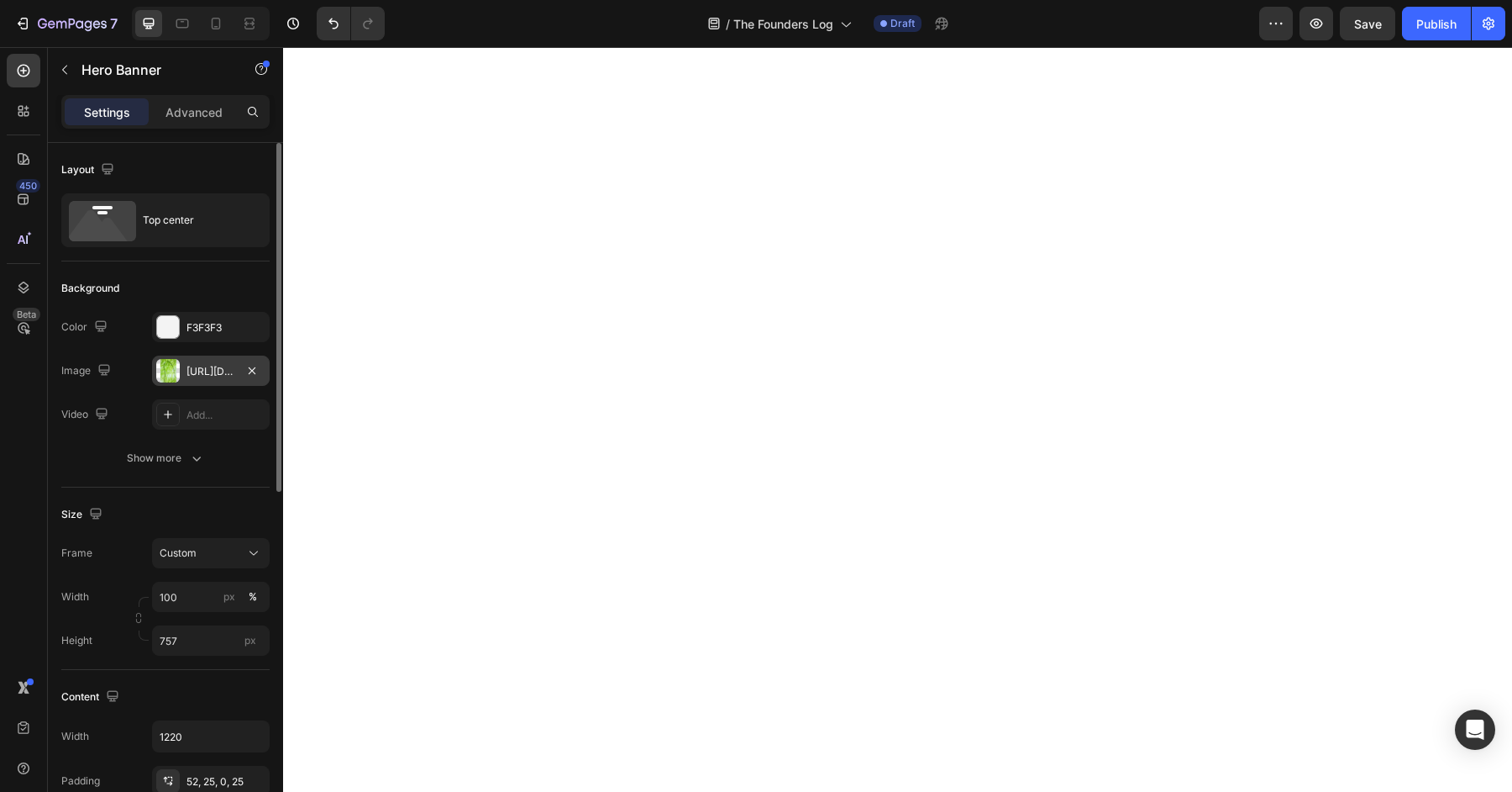
click at [204, 364] on div "https://cdn.shopify.com/s/files/1/0572/1253/4865/files/gempages_489095260442461…" at bounding box center [210, 372] width 49 height 15
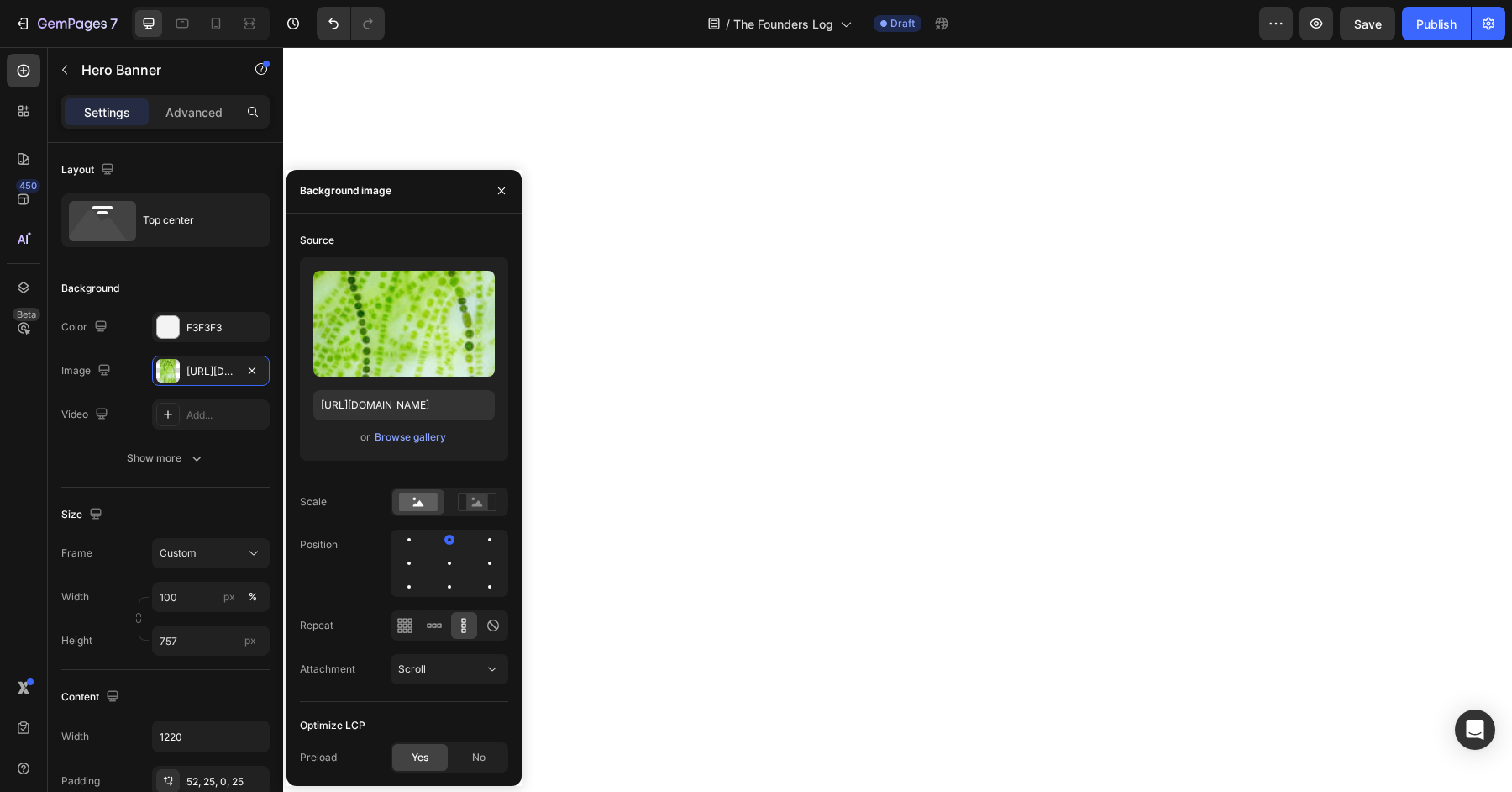
click at [478, 557] on div at bounding box center [449, 563] width 118 height 67
click at [489, 562] on div at bounding box center [489, 564] width 3 height 3
click at [454, 566] on div at bounding box center [449, 563] width 20 height 20
click at [488, 588] on div at bounding box center [489, 586] width 20 height 20
click at [505, 185] on icon "button" at bounding box center [501, 191] width 14 height 14
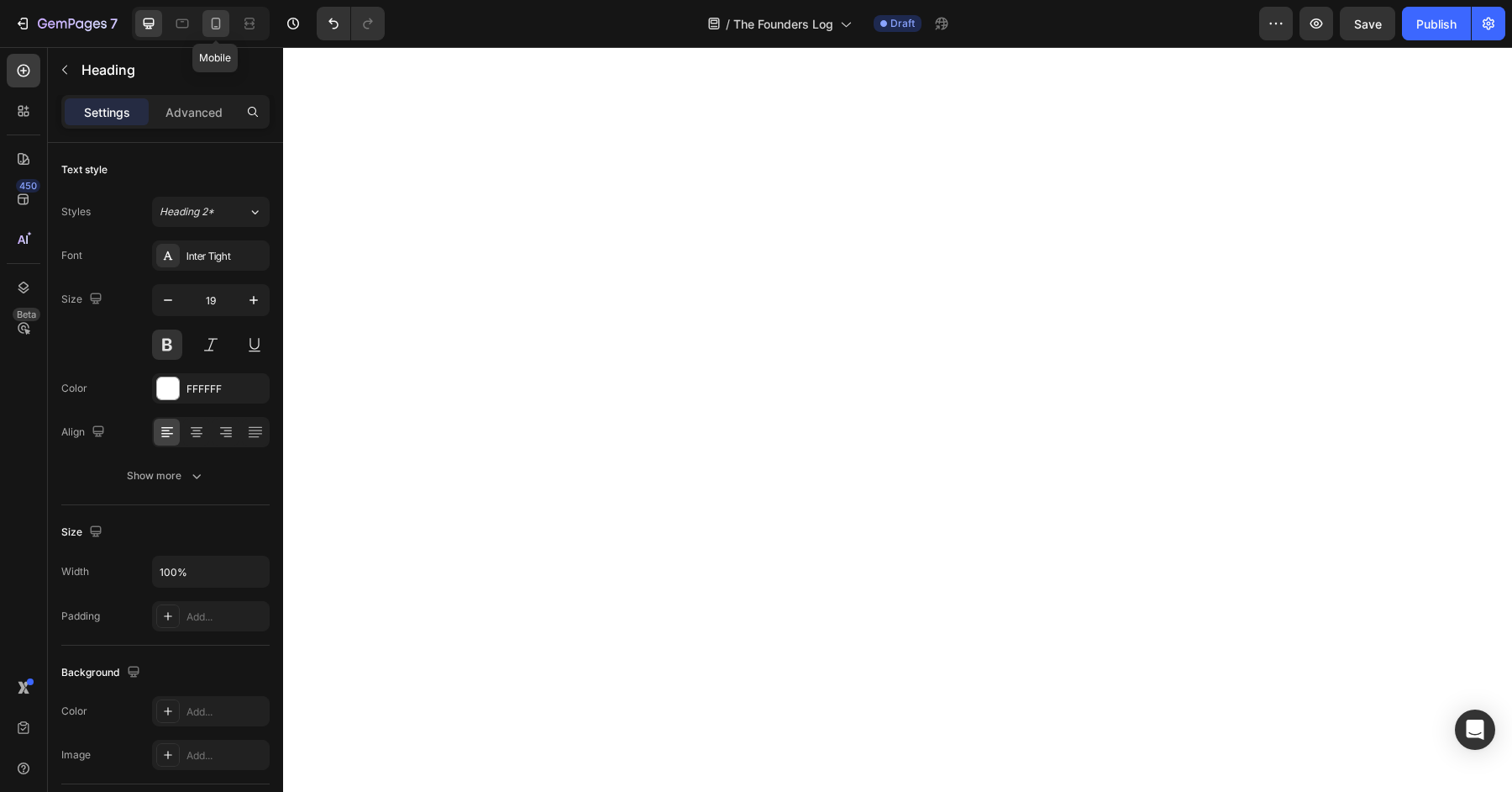
click at [219, 23] on icon at bounding box center [216, 24] width 9 height 12
type input "14"
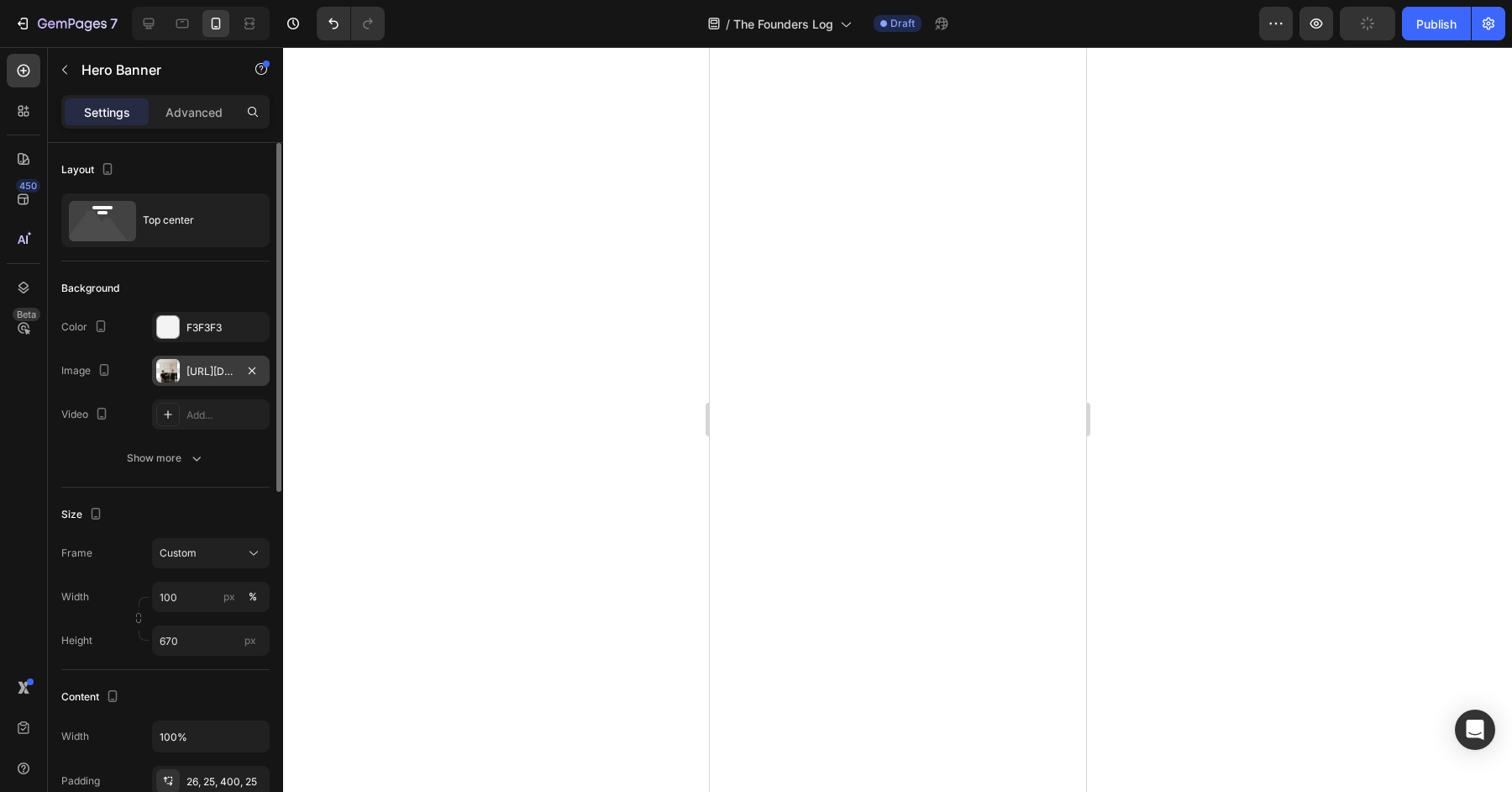
click at [205, 368] on div "https://cdn.shopify.com/s/files/1/0572/1253/4865/files/gempages_489095260442461…" at bounding box center [210, 372] width 49 height 15
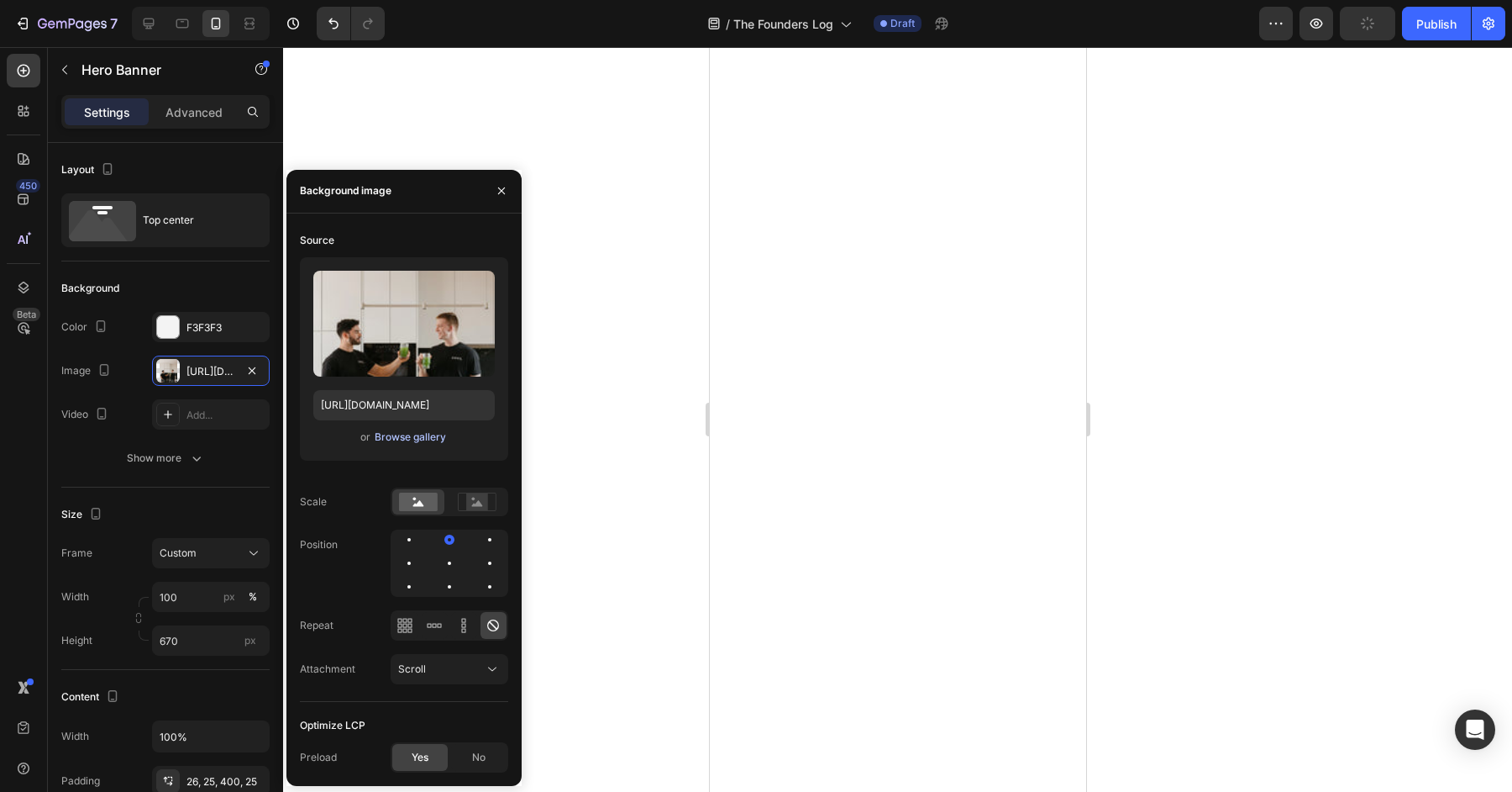
click at [386, 442] on div "Browse gallery" at bounding box center [410, 437] width 71 height 15
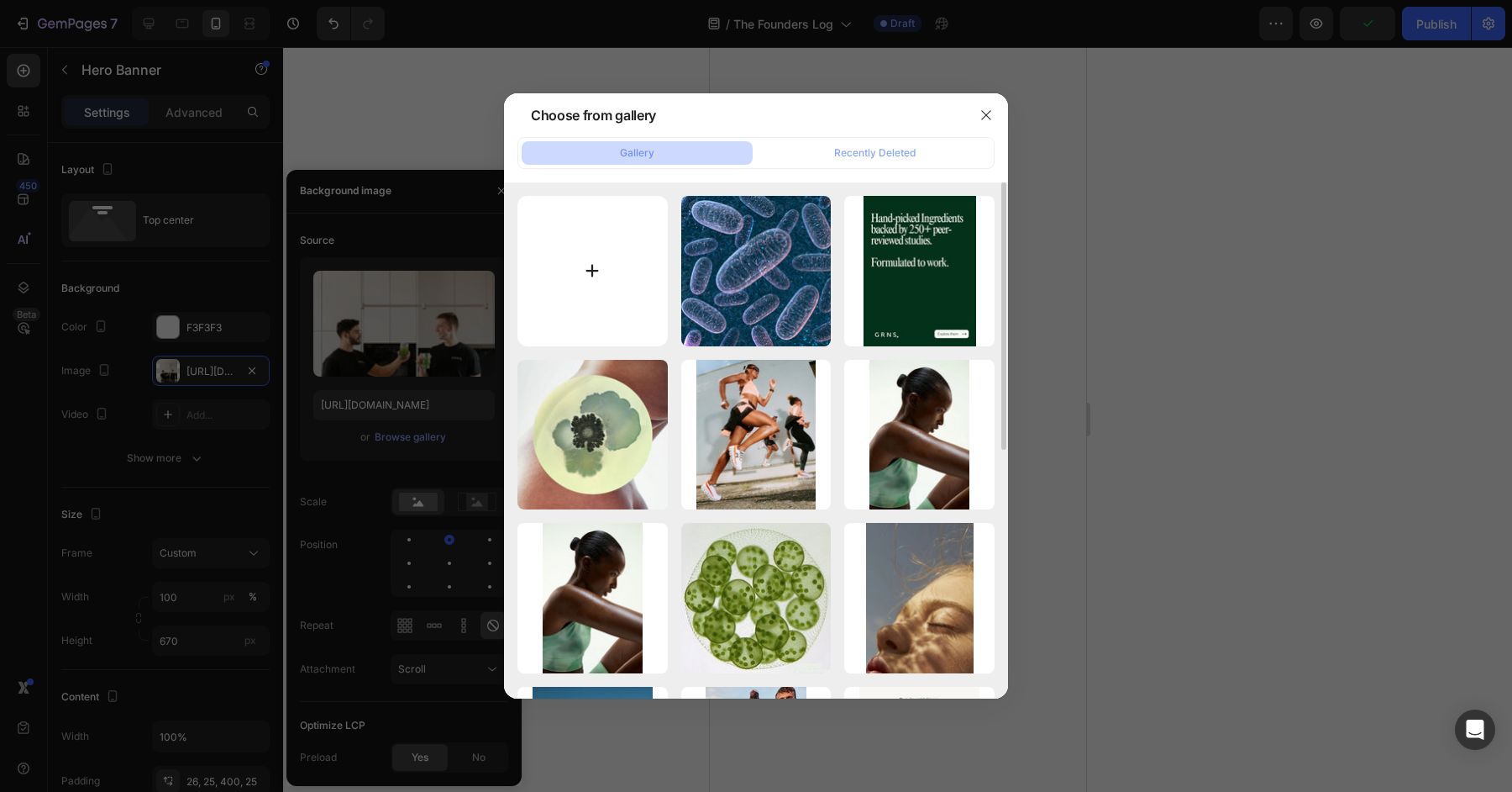
click at [608, 273] on input "file" at bounding box center [592, 271] width 150 height 150
type input "C:\fakepath\IMG_9610.JPG"
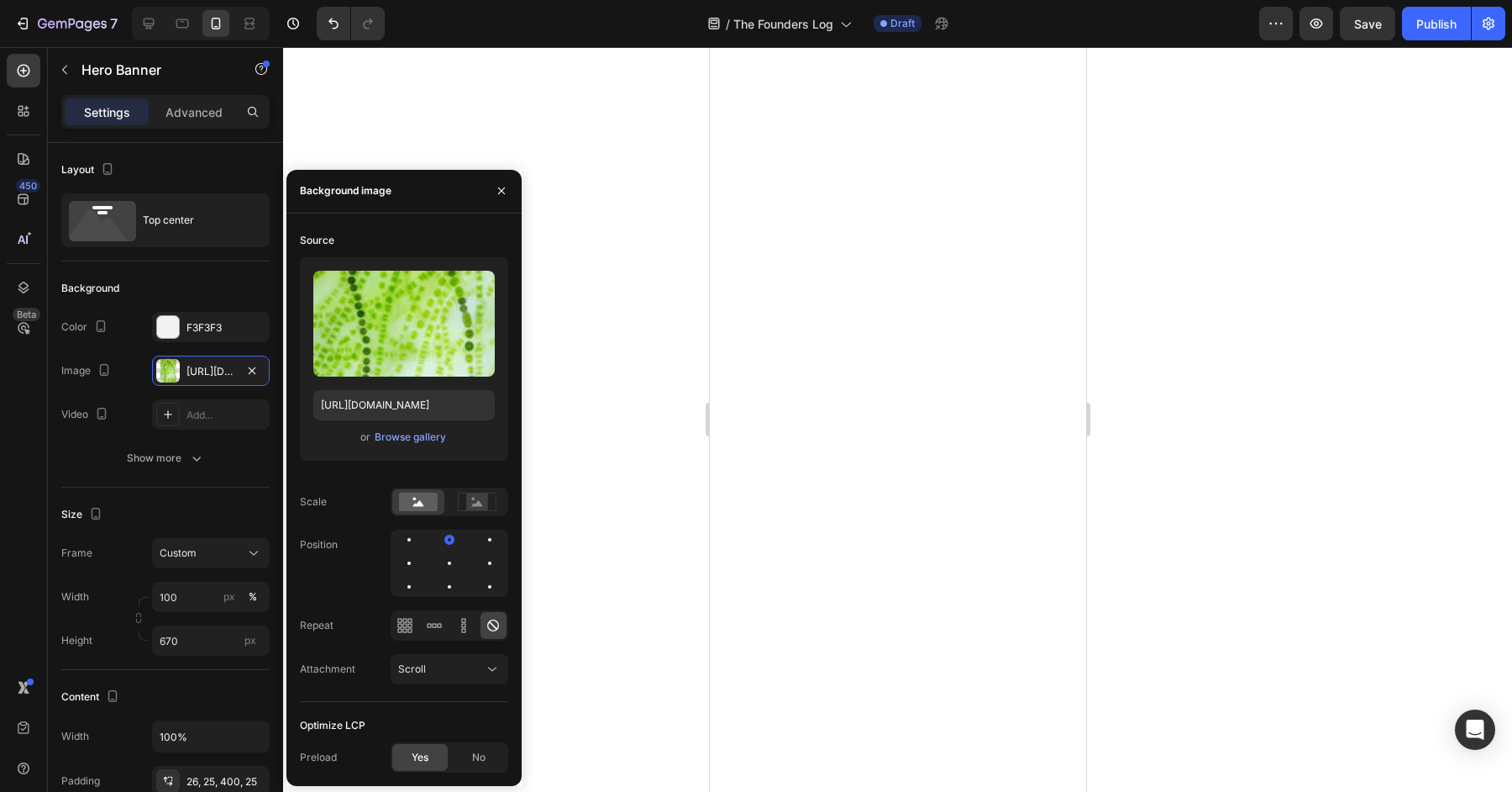
type input "https://cdn.shopify.com/s/files/1/0572/1253/4865/files/gempages_489095260442461…"
click at [500, 197] on icon "button" at bounding box center [501, 191] width 14 height 14
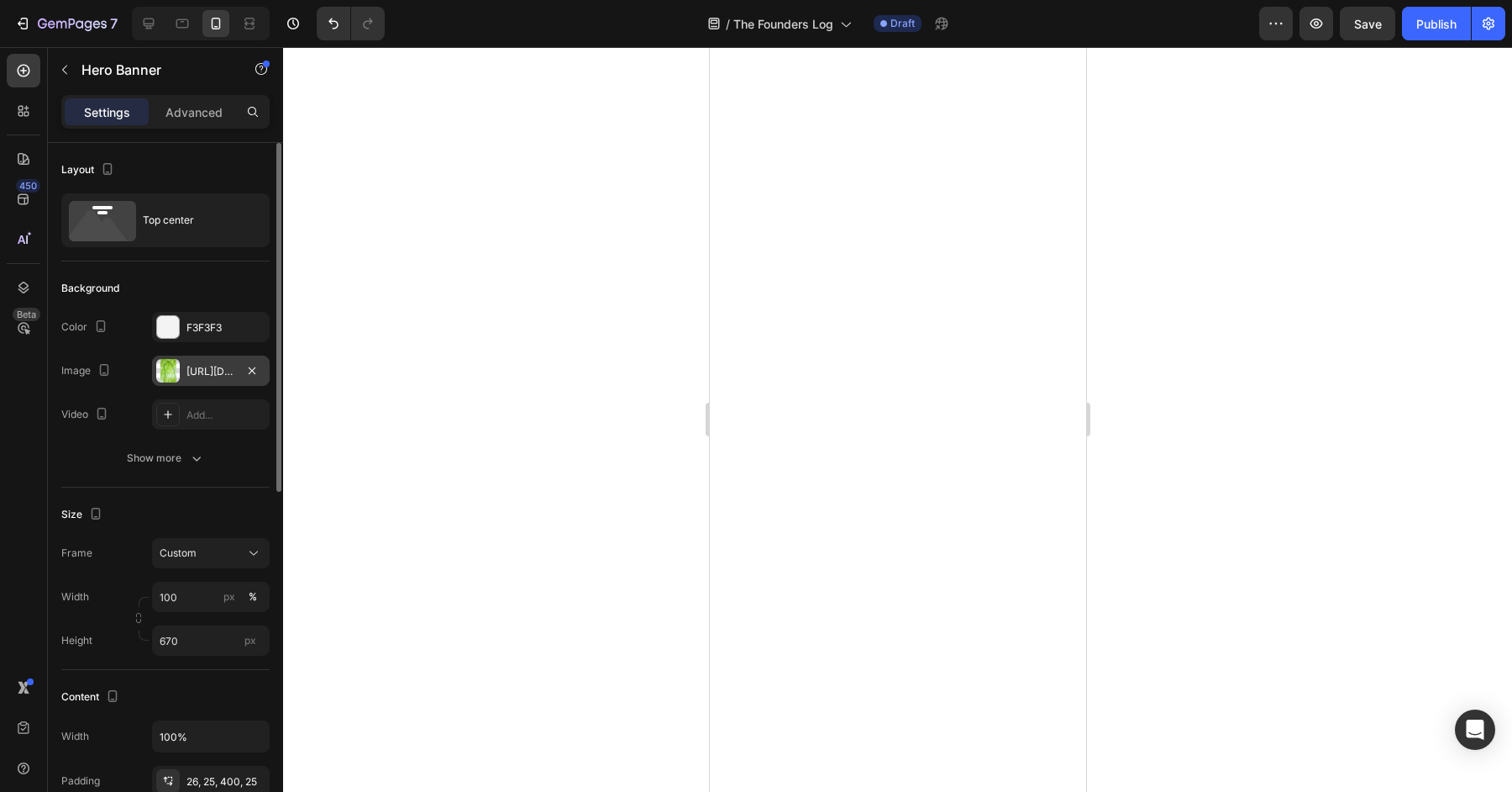
click at [200, 369] on div "https://cdn.shopify.com/s/files/1/0572/1253/4865/files/gempages_489095260442461…" at bounding box center [210, 372] width 49 height 15
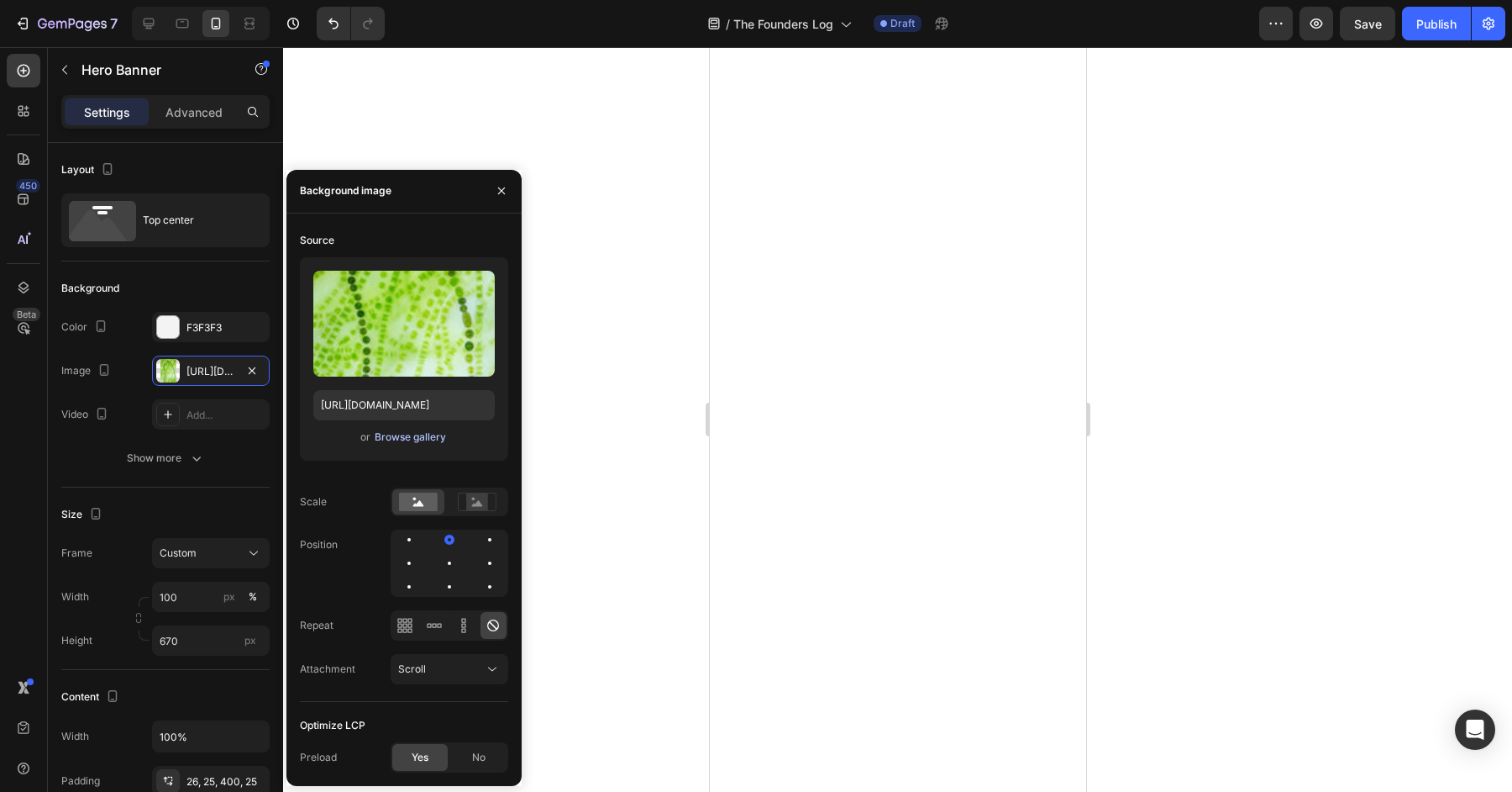
click at [407, 445] on button "Browse gallery" at bounding box center [410, 437] width 73 height 17
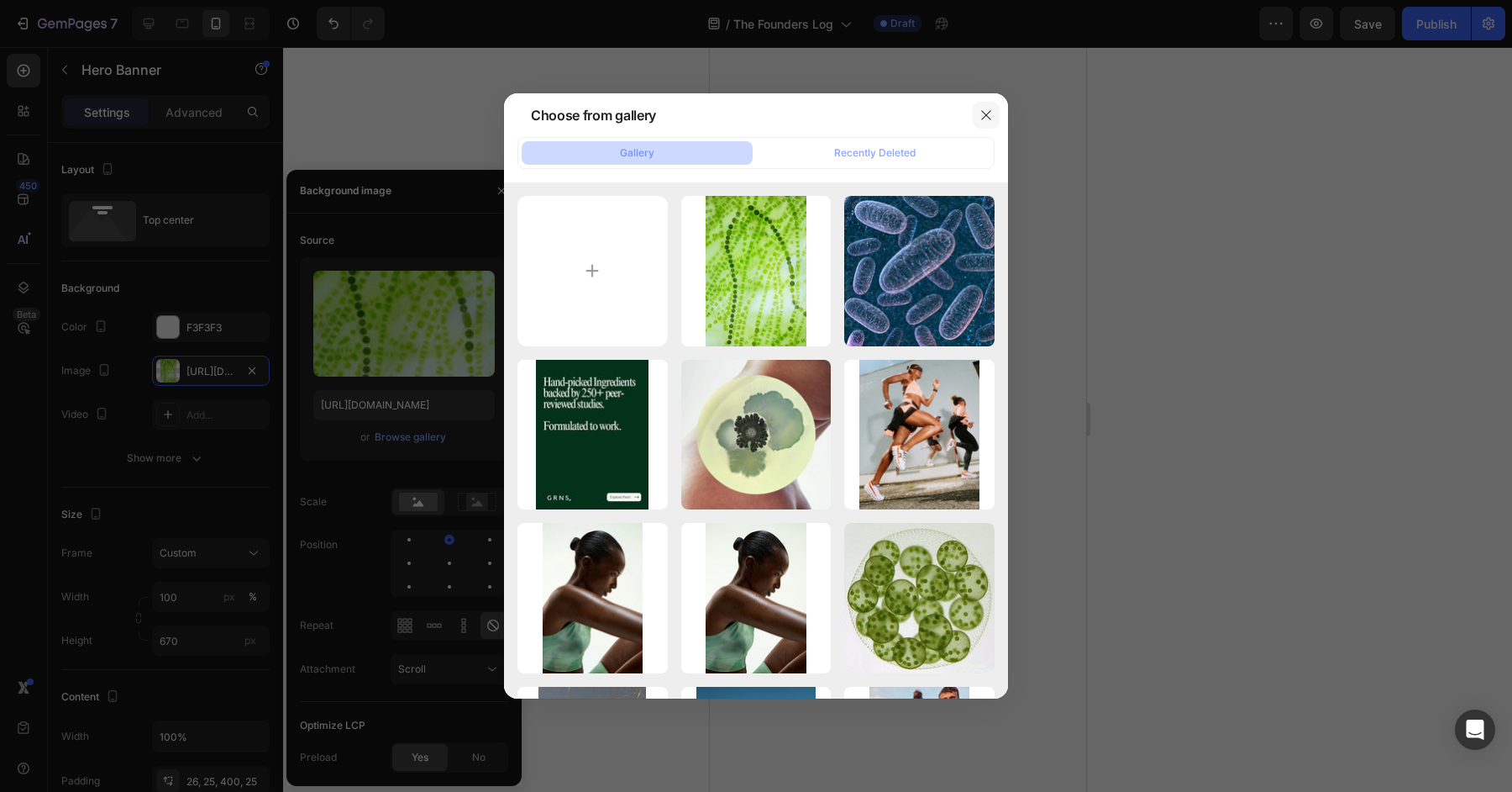
click at [984, 119] on icon "button" at bounding box center [987, 115] width 14 height 14
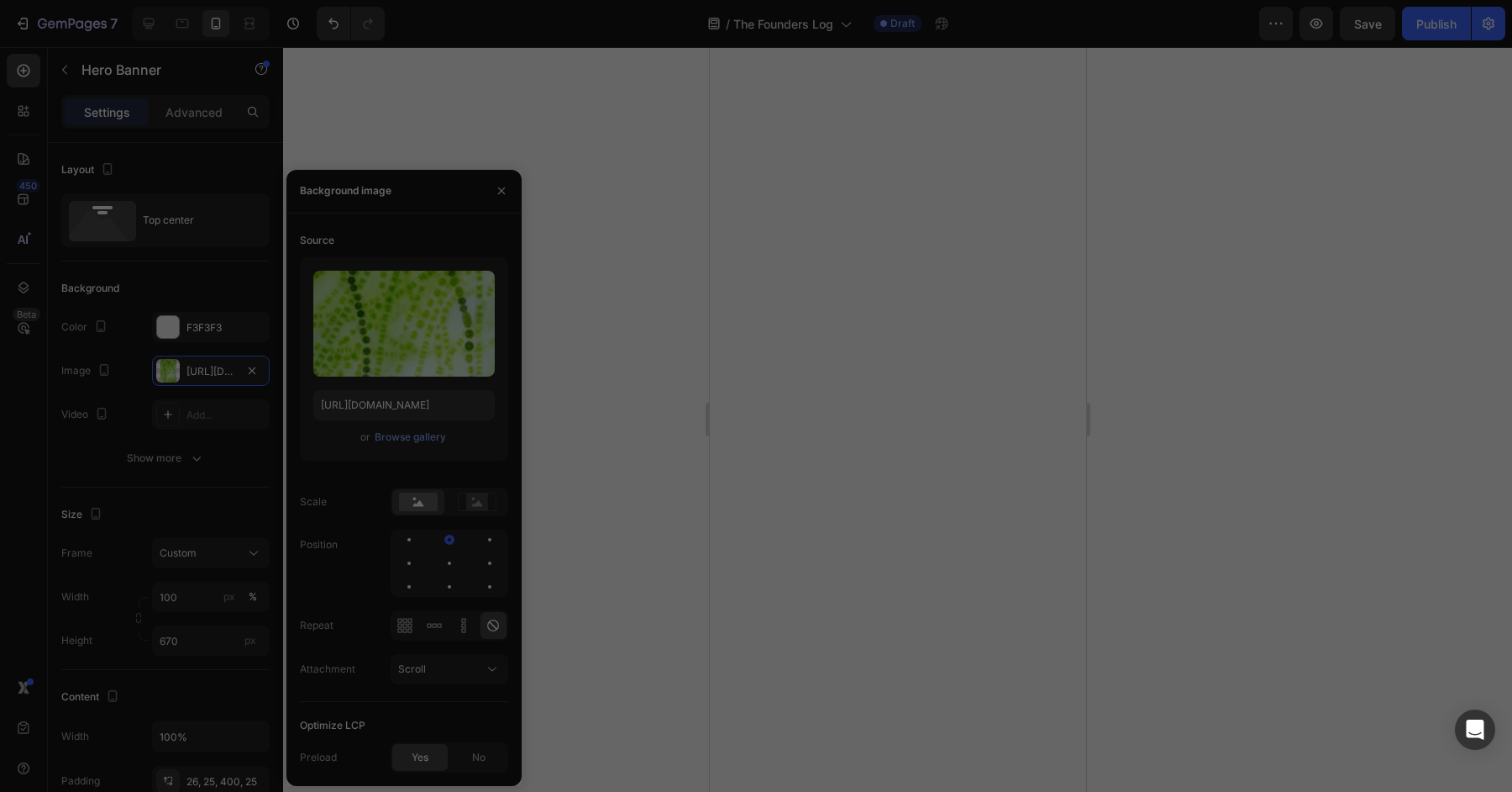
click at [1185, 329] on div at bounding box center [897, 419] width 1229 height 745
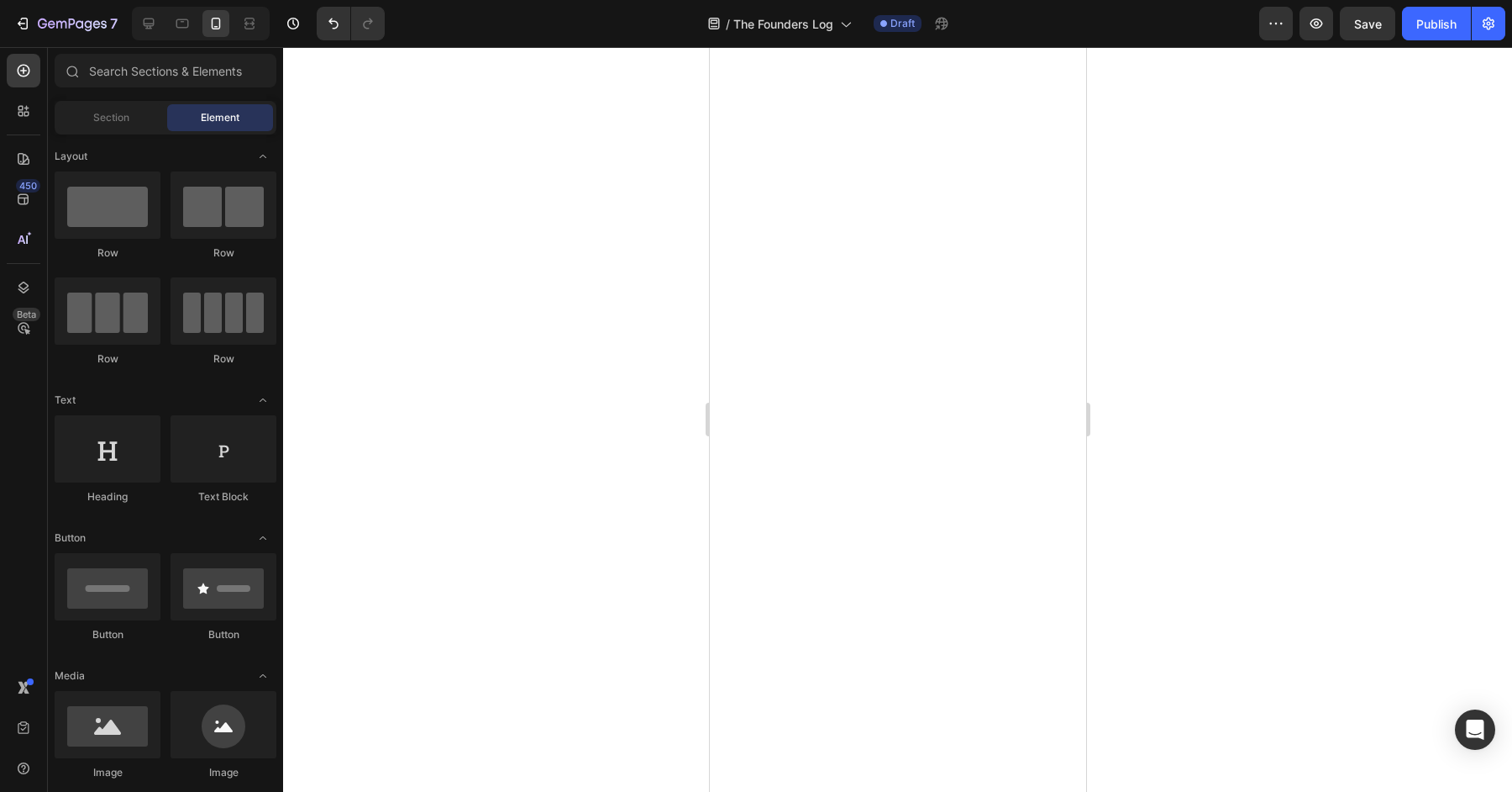
click at [1186, 330] on div at bounding box center [897, 419] width 1229 height 745
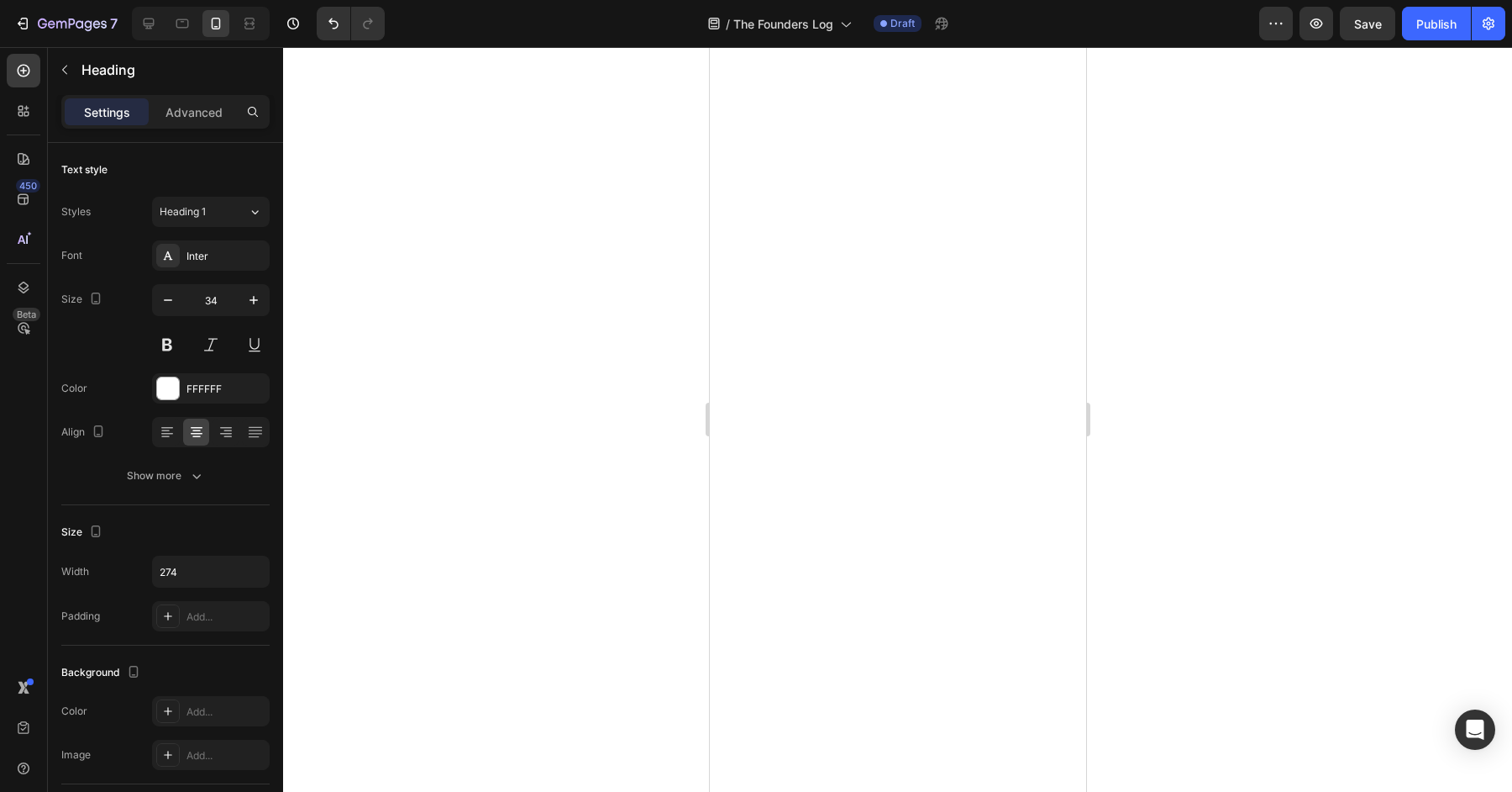
click at [1199, 448] on div at bounding box center [897, 419] width 1229 height 745
click at [213, 119] on p "Advanced" at bounding box center [194, 112] width 58 height 18
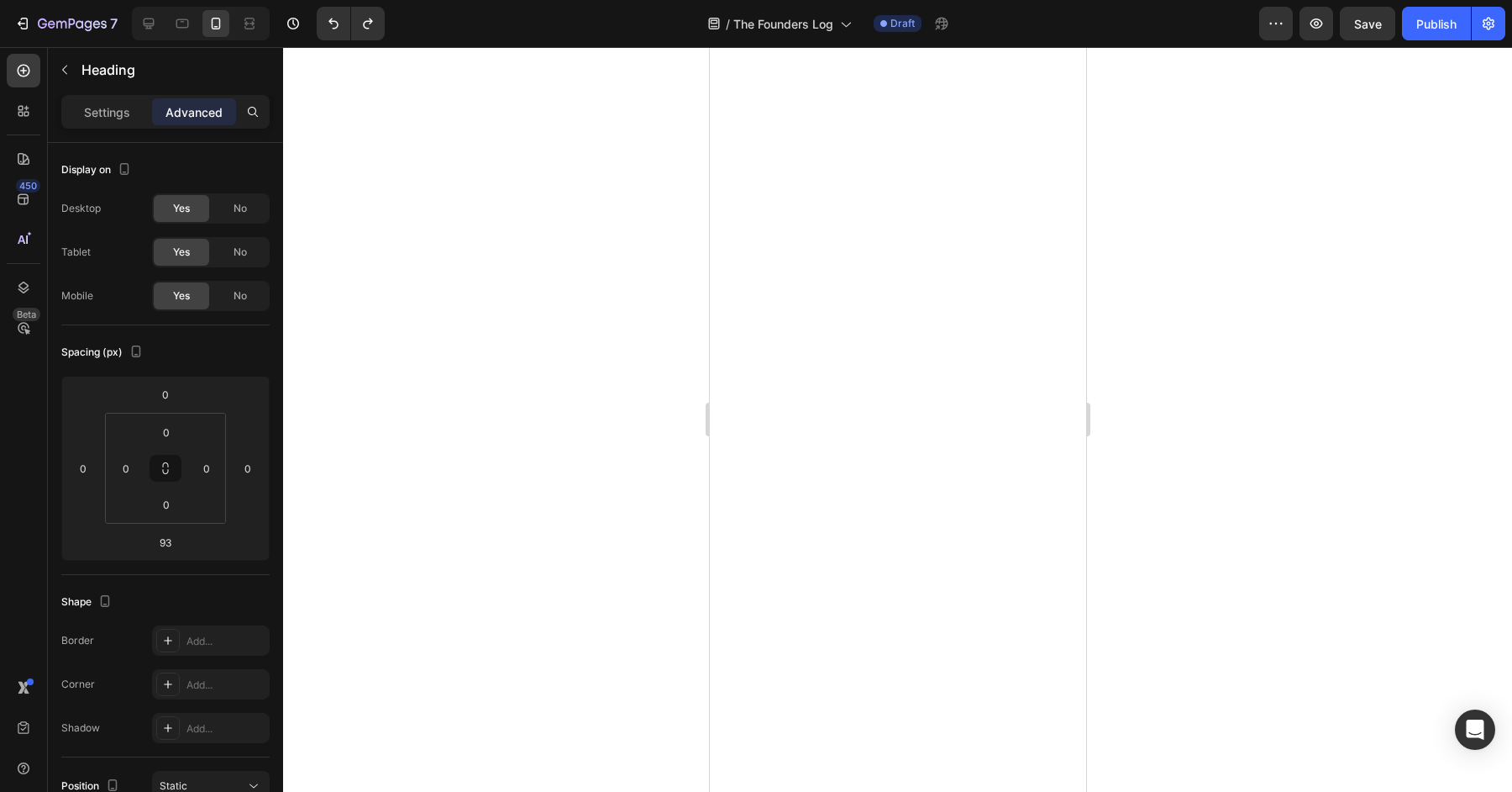
click at [1260, 381] on div at bounding box center [897, 419] width 1229 height 745
click at [143, 30] on icon at bounding box center [149, 24] width 17 height 17
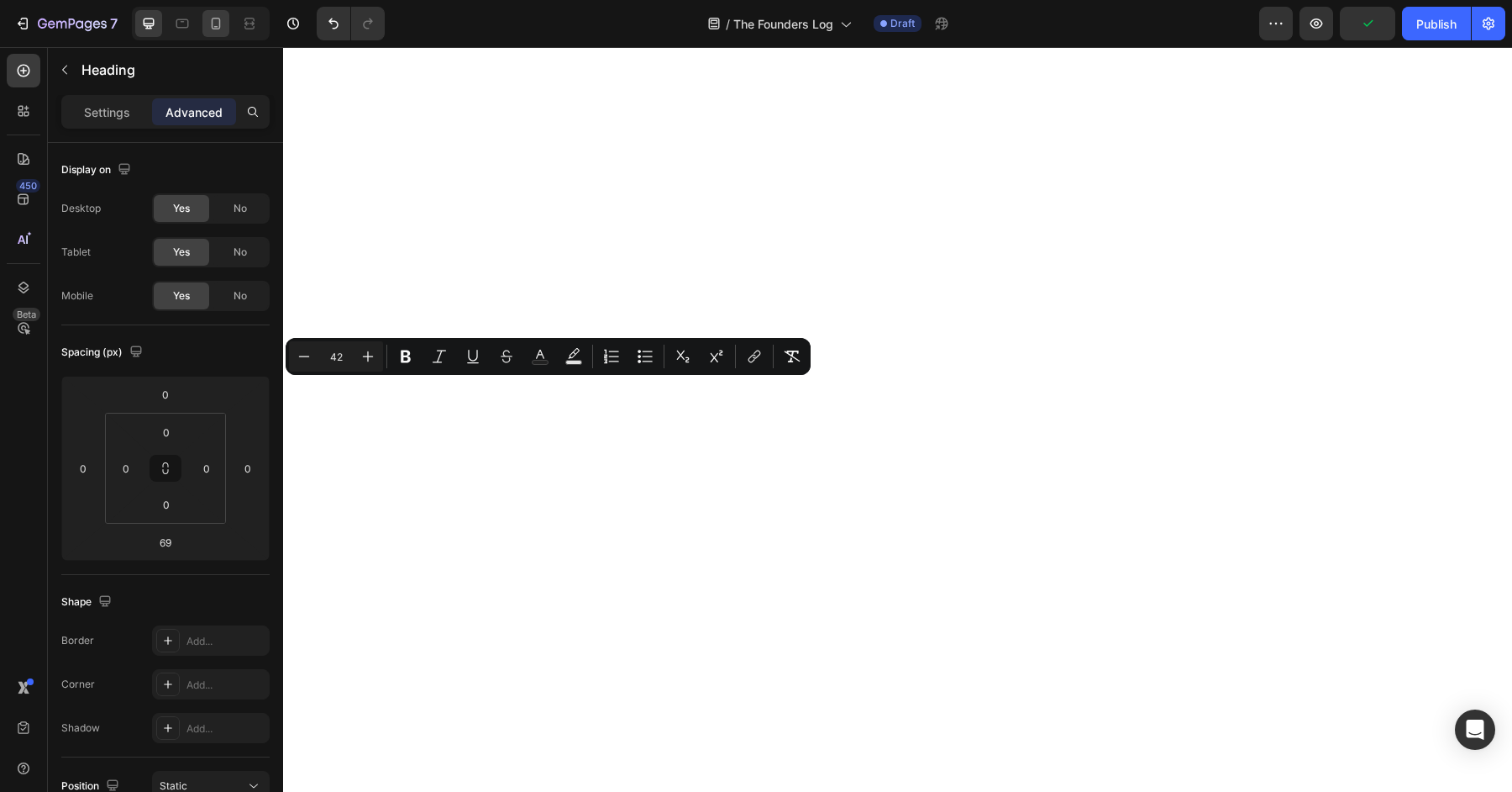
click at [209, 30] on icon at bounding box center [216, 24] width 17 height 17
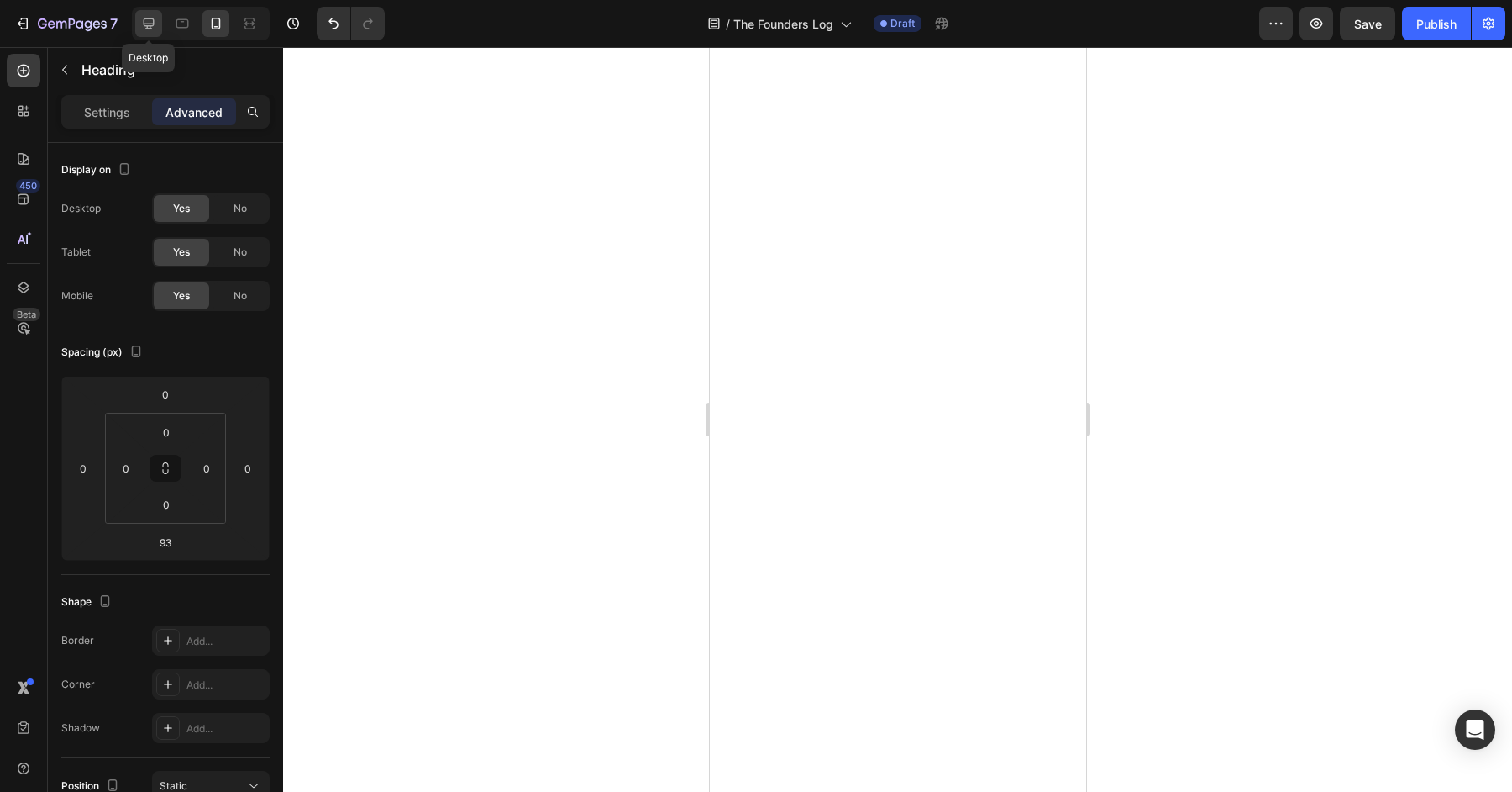
click at [145, 20] on icon at bounding box center [149, 24] width 11 height 11
click at [179, 26] on icon at bounding box center [183, 24] width 17 height 17
click at [215, 27] on icon at bounding box center [216, 27] width 4 height 2
type input "93"
click at [1306, 336] on div at bounding box center [897, 419] width 1229 height 745
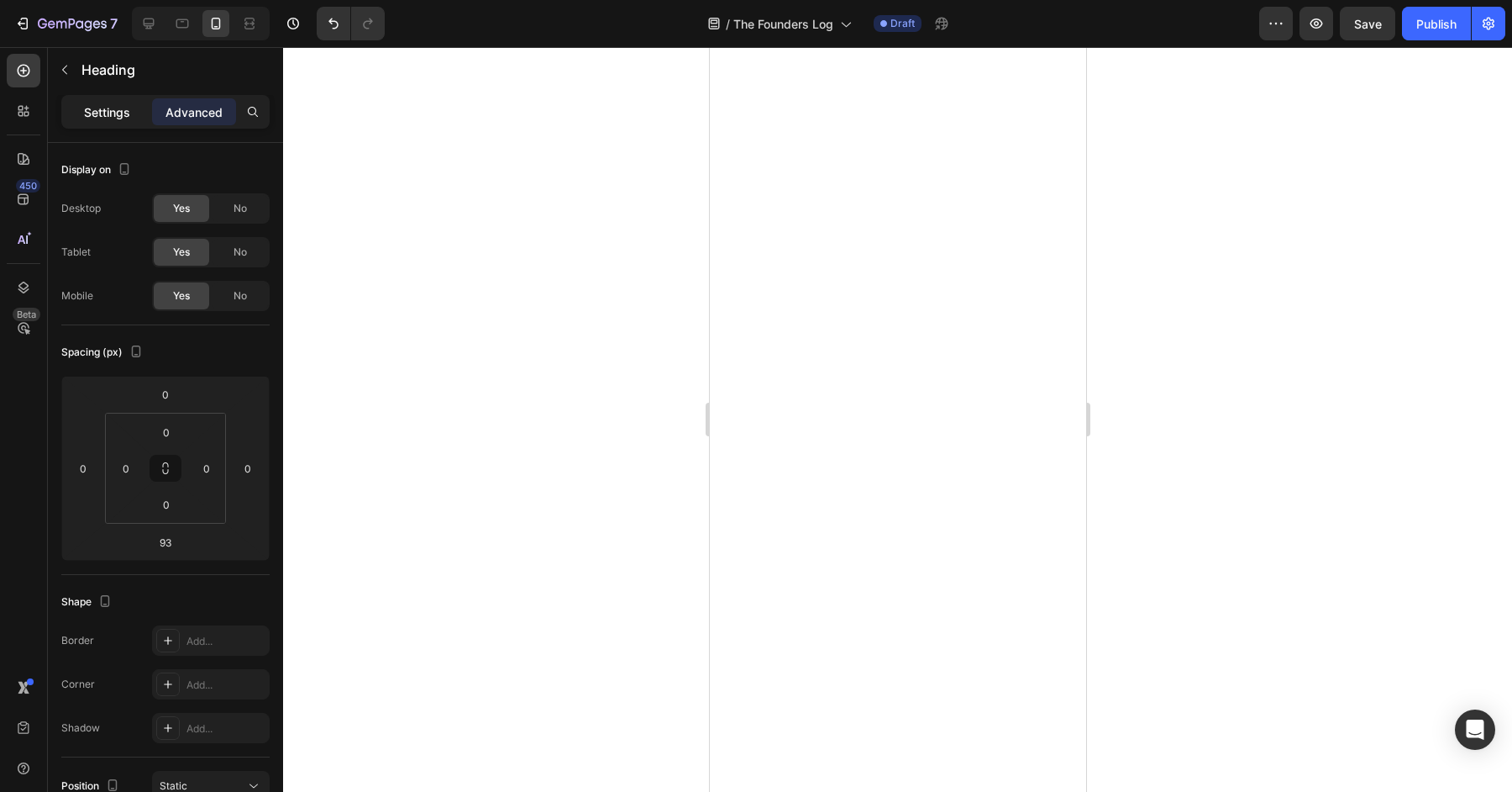
click at [81, 105] on div "Settings" at bounding box center [106, 111] width 84 height 27
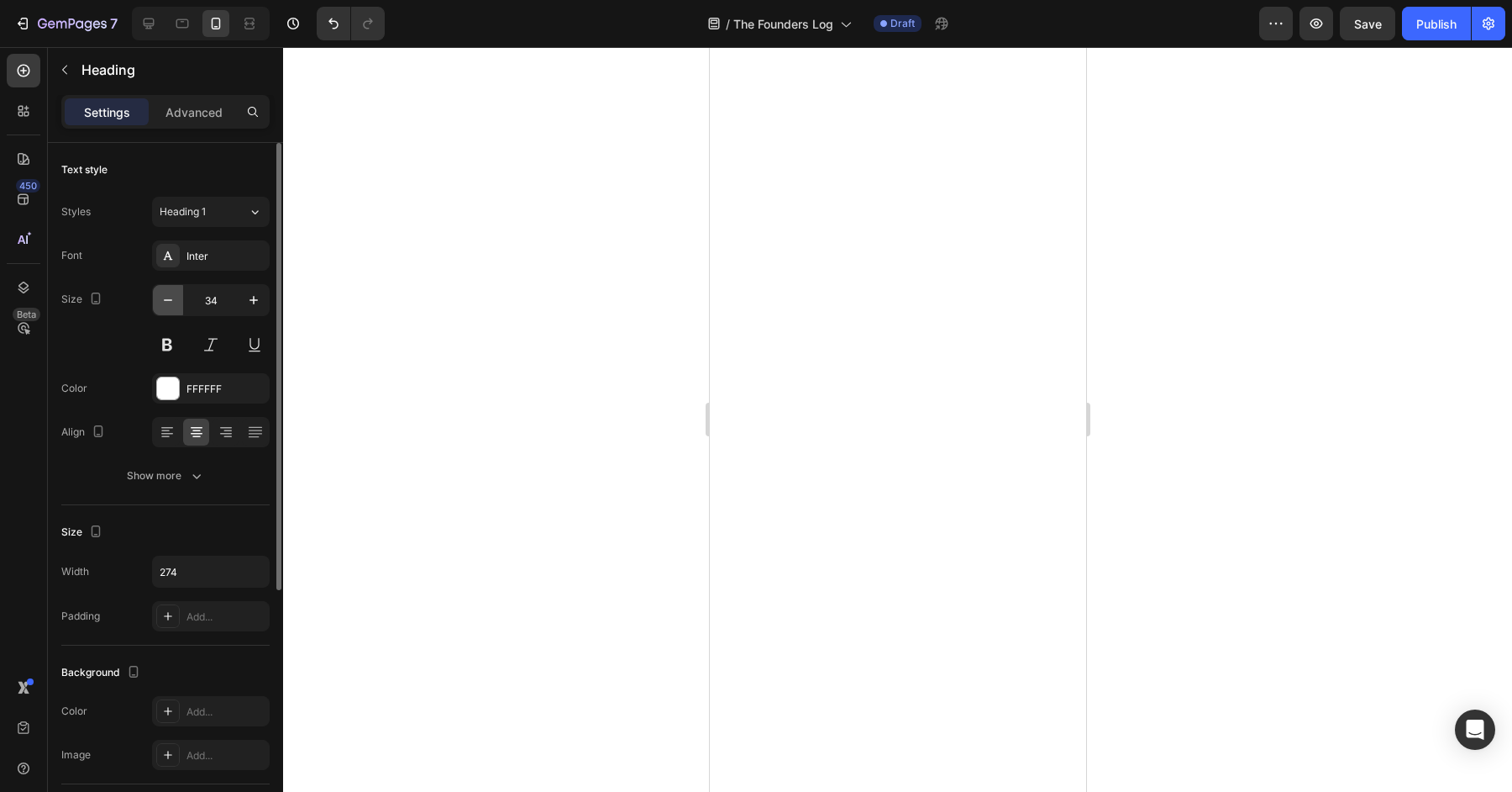
click at [157, 297] on button "button" at bounding box center [167, 300] width 30 height 30
click at [254, 305] on icon "button" at bounding box center [254, 301] width 17 height 17
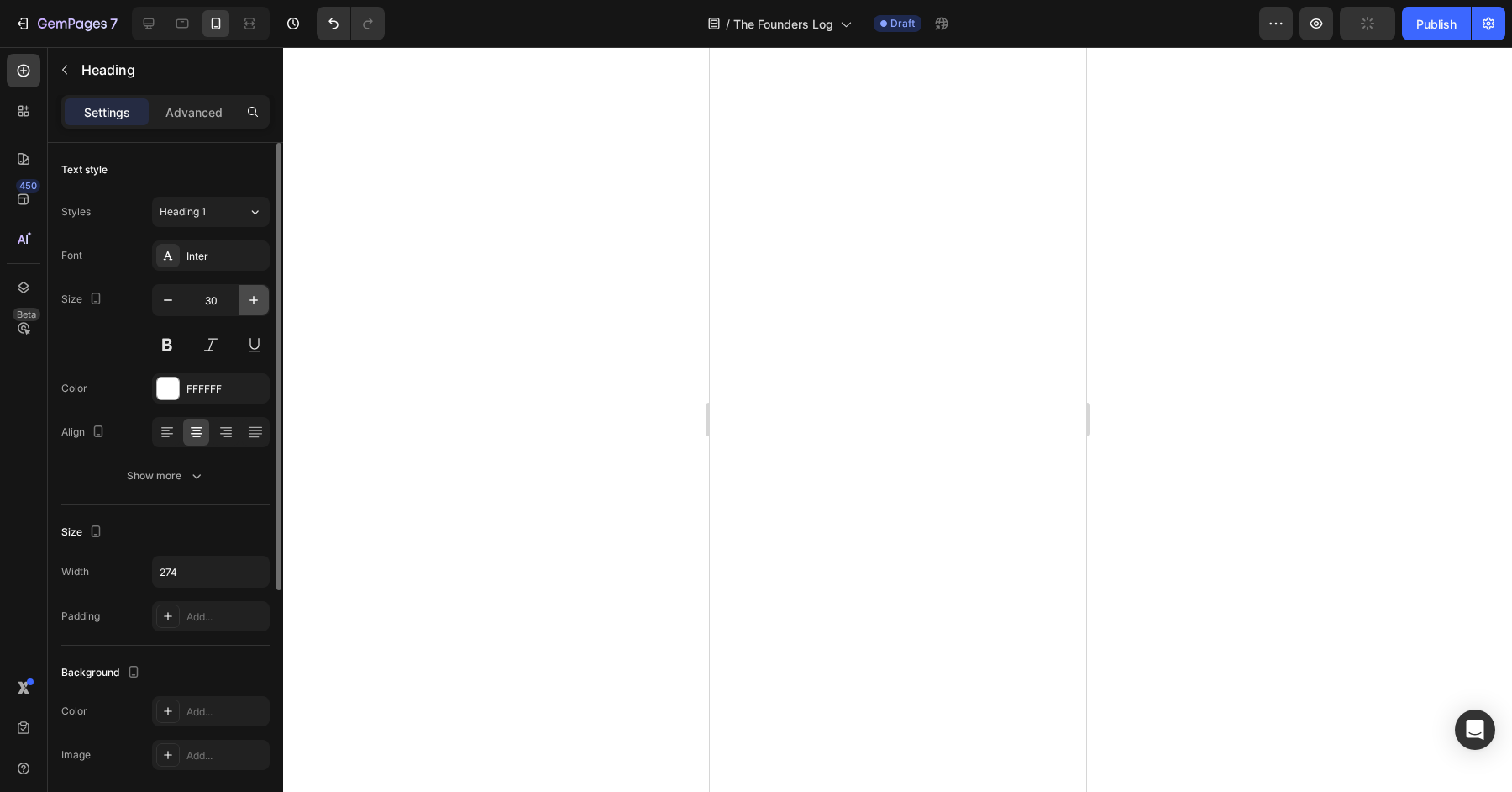
click at [254, 305] on icon "button" at bounding box center [254, 301] width 17 height 17
type input "34"
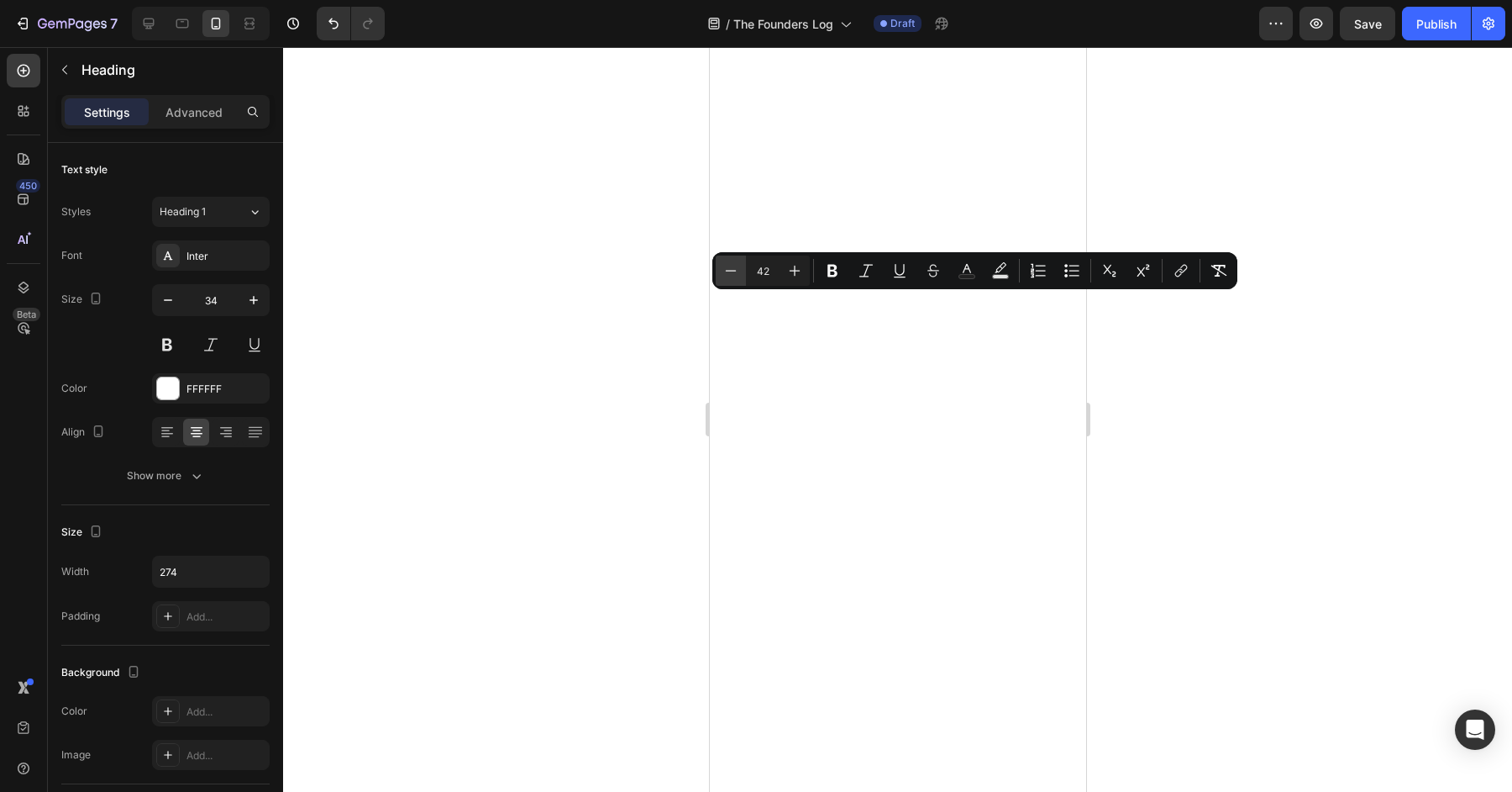
click at [720, 277] on button "Minus" at bounding box center [731, 270] width 30 height 30
type input "38"
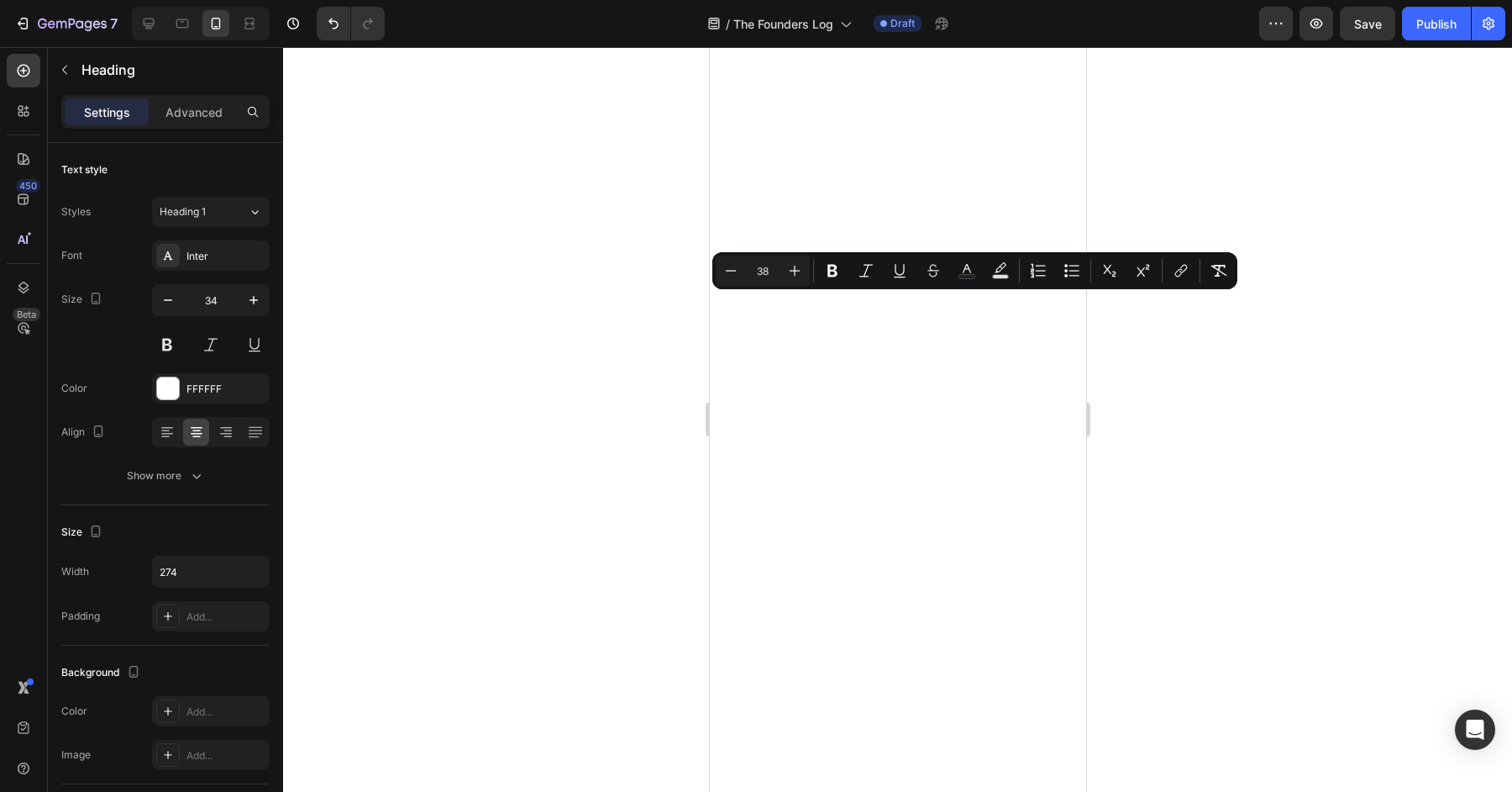
click at [1358, 473] on div at bounding box center [897, 419] width 1229 height 745
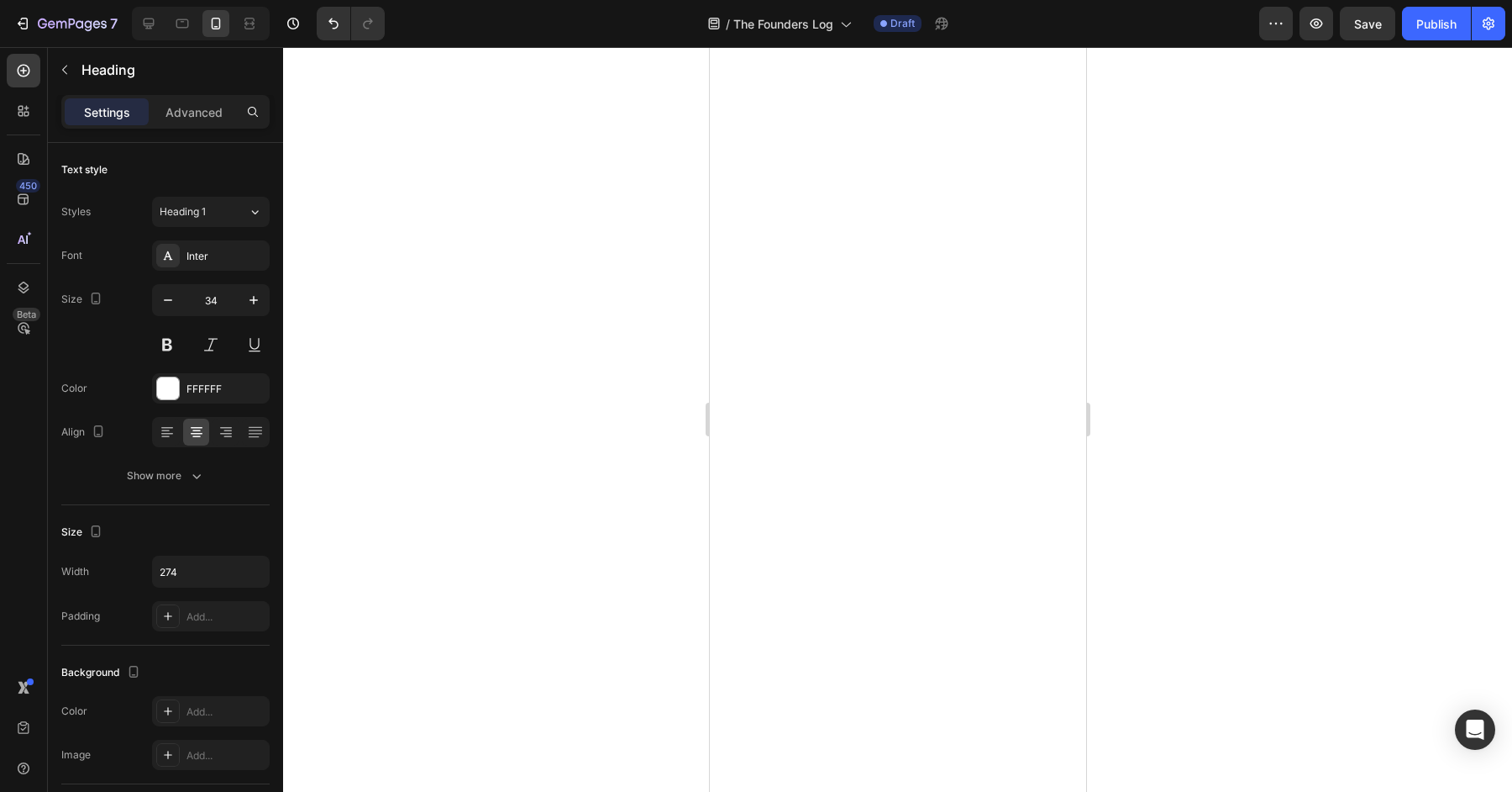
click at [1229, 428] on div at bounding box center [897, 419] width 1229 height 745
click at [1303, 356] on div at bounding box center [897, 419] width 1229 height 745
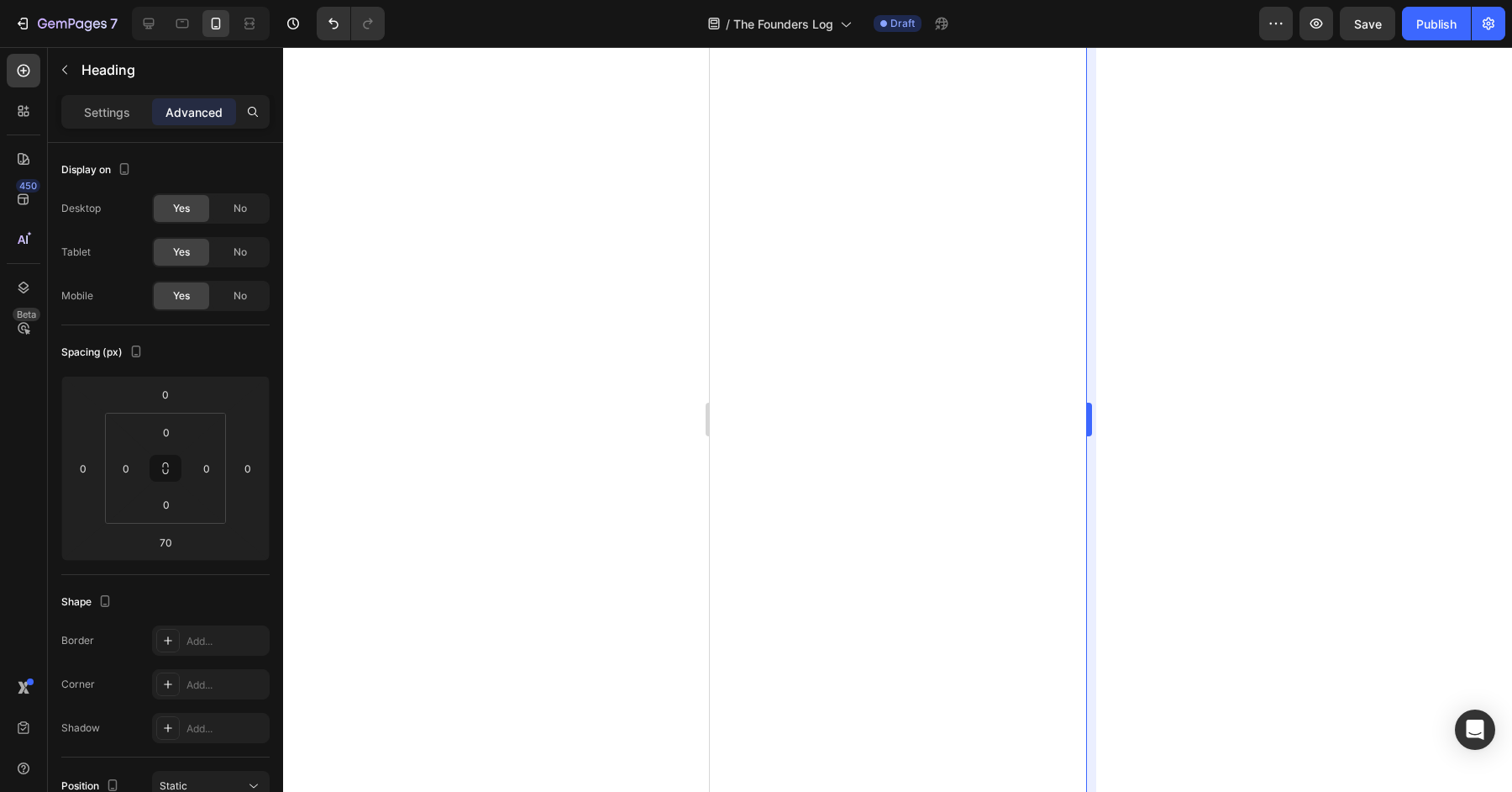
type input "45"
click at [1217, 338] on div at bounding box center [897, 419] width 1229 height 745
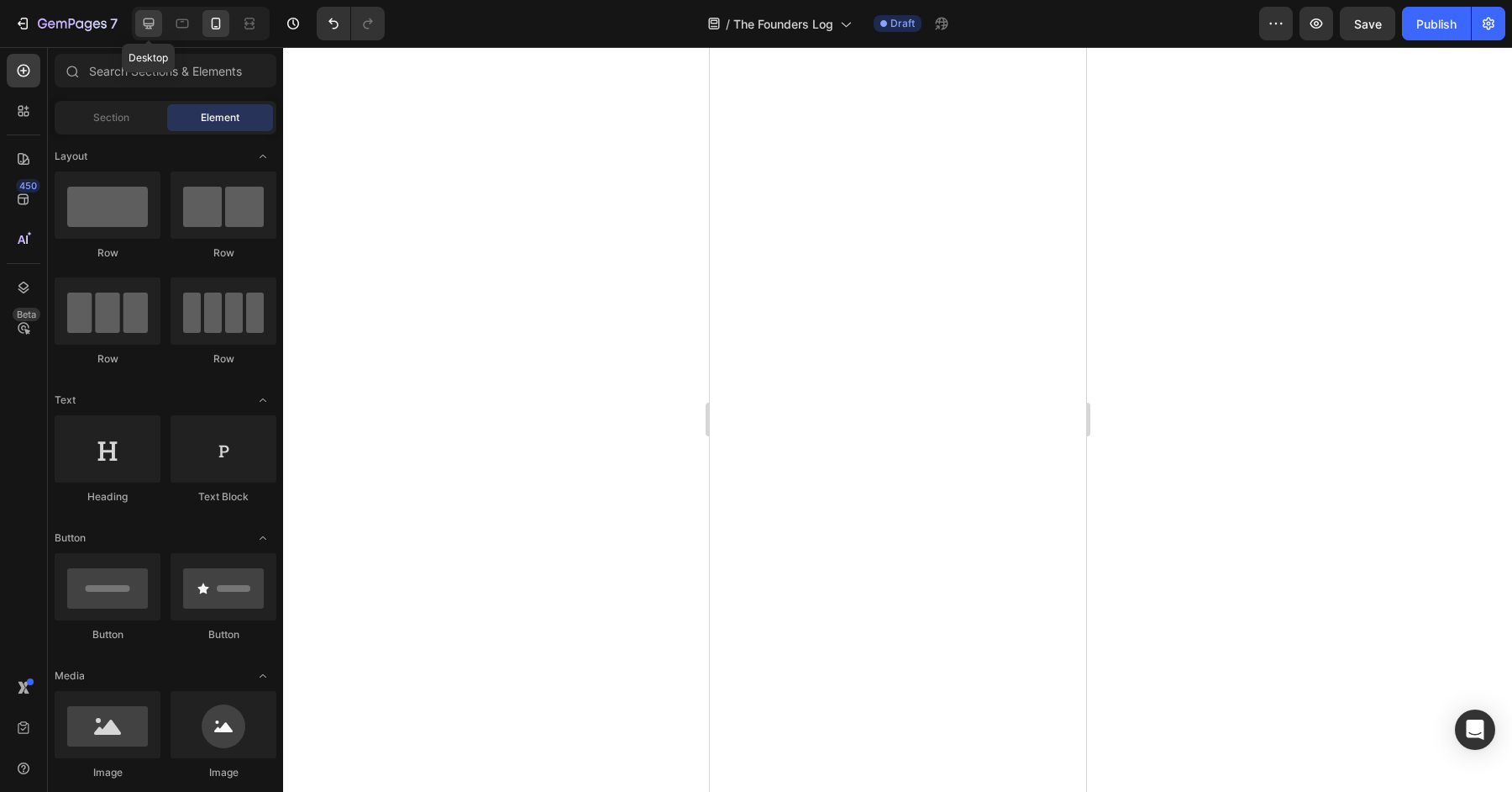
click at [145, 20] on icon at bounding box center [149, 24] width 17 height 17
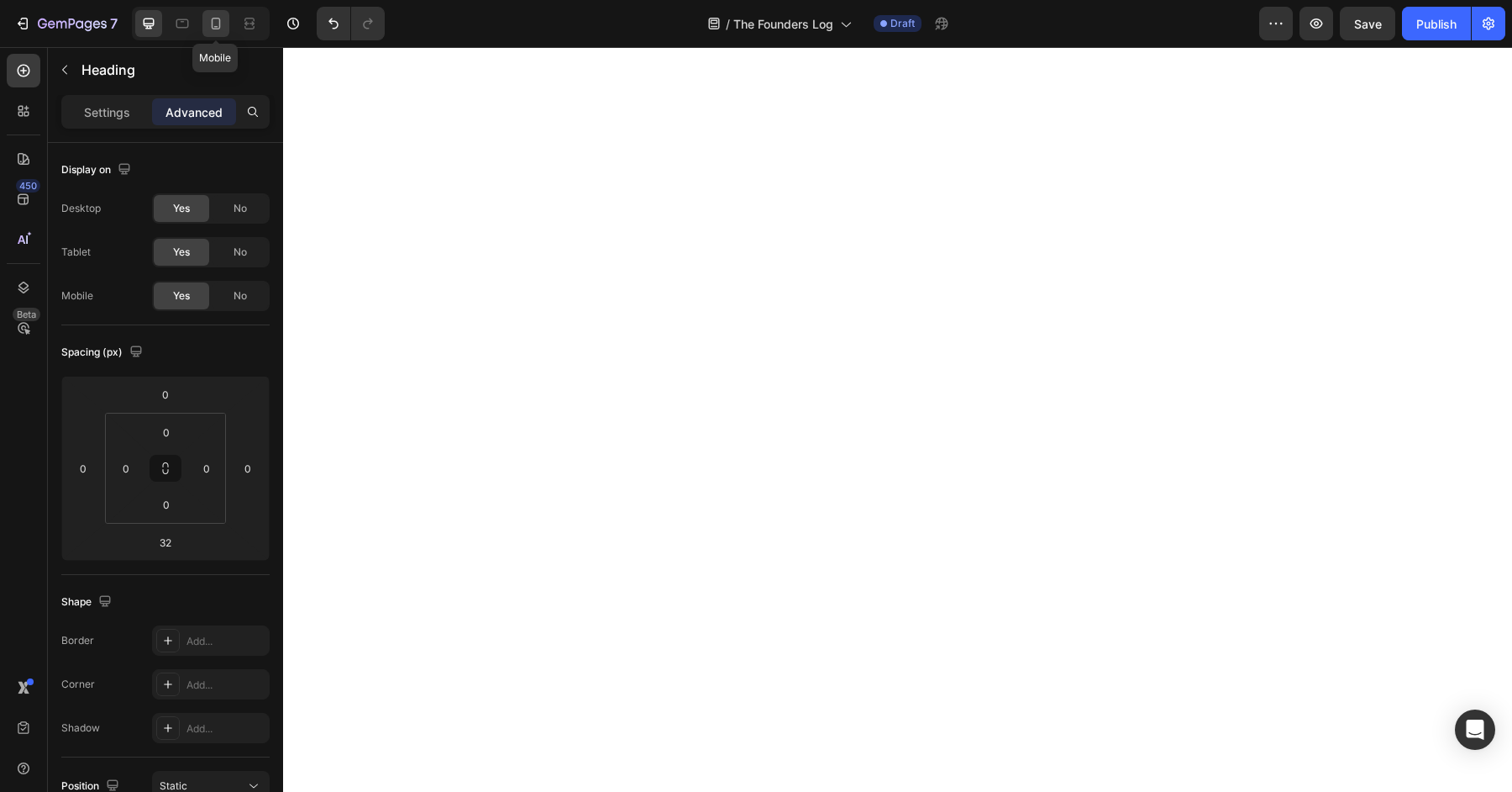
click at [214, 31] on icon at bounding box center [216, 24] width 17 height 17
type input "45"
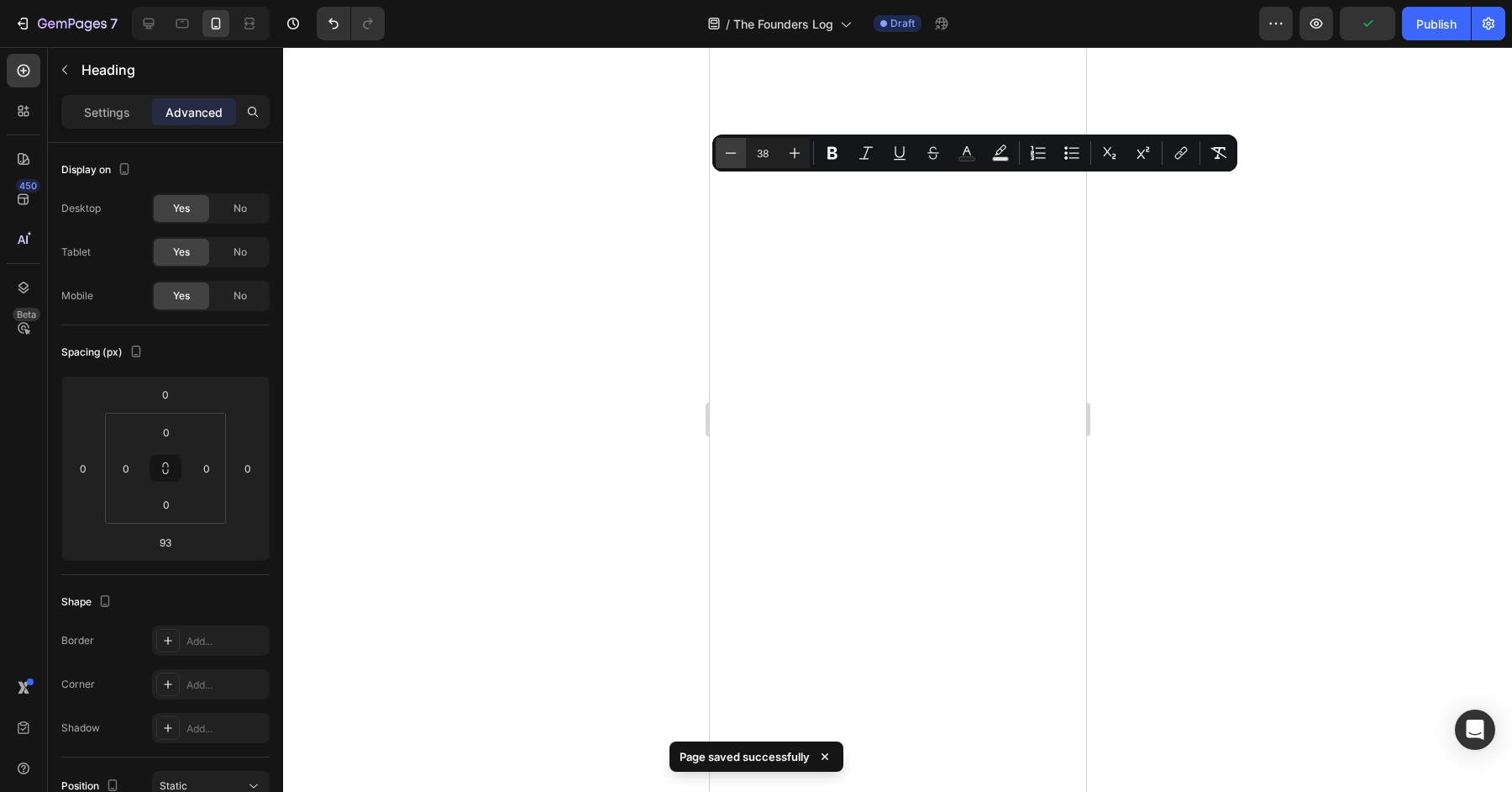
click at [729, 156] on icon "Editor contextual toolbar" at bounding box center [731, 153] width 17 height 17
click at [728, 156] on icon "Editor contextual toolbar" at bounding box center [731, 153] width 17 height 17
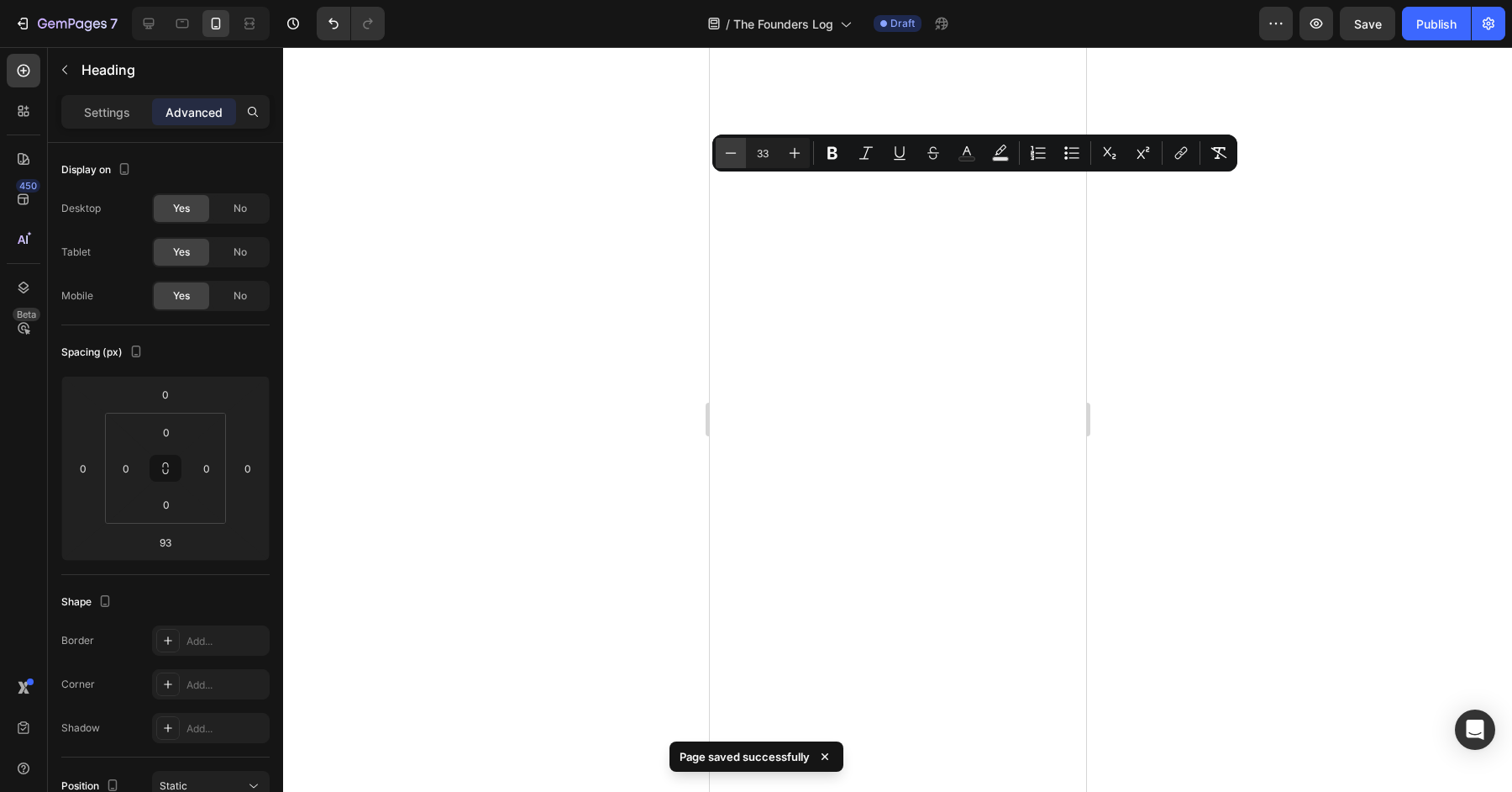
click at [728, 156] on icon "Editor contextual toolbar" at bounding box center [731, 153] width 17 height 17
type input "31"
click at [1354, 331] on div at bounding box center [897, 419] width 1229 height 745
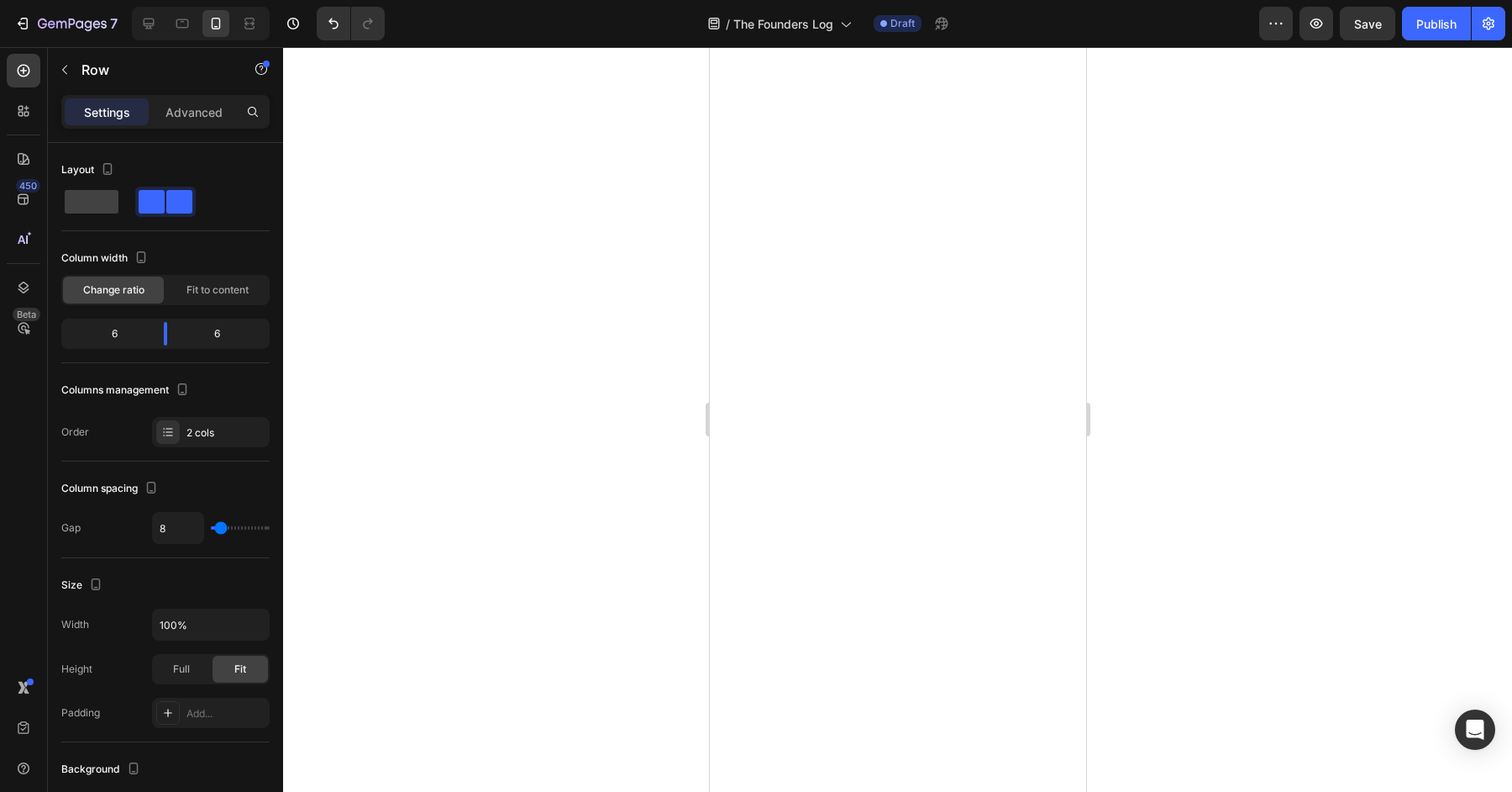
click at [1178, 283] on div at bounding box center [897, 419] width 1229 height 745
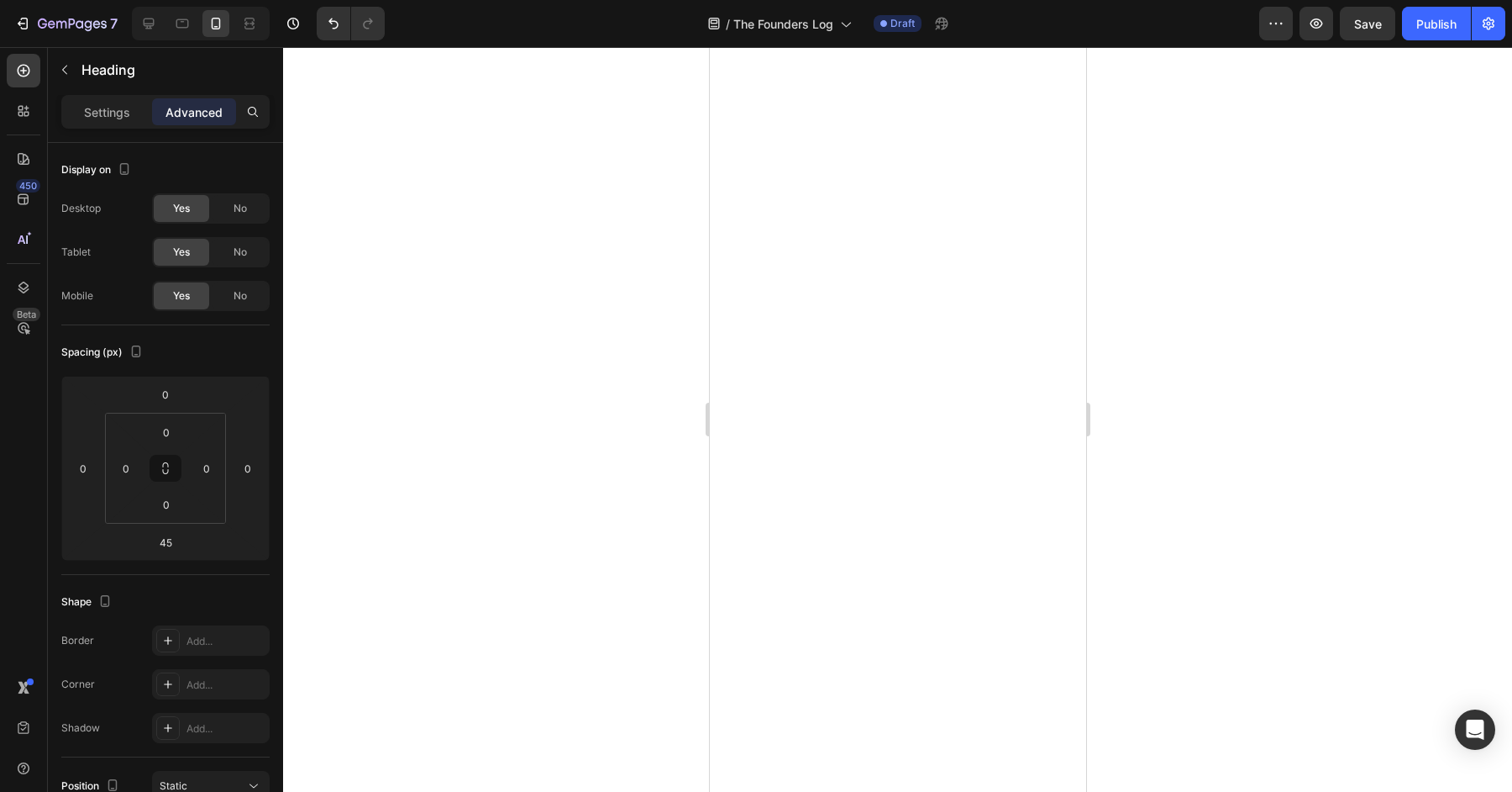
click at [1222, 348] on div at bounding box center [897, 419] width 1229 height 745
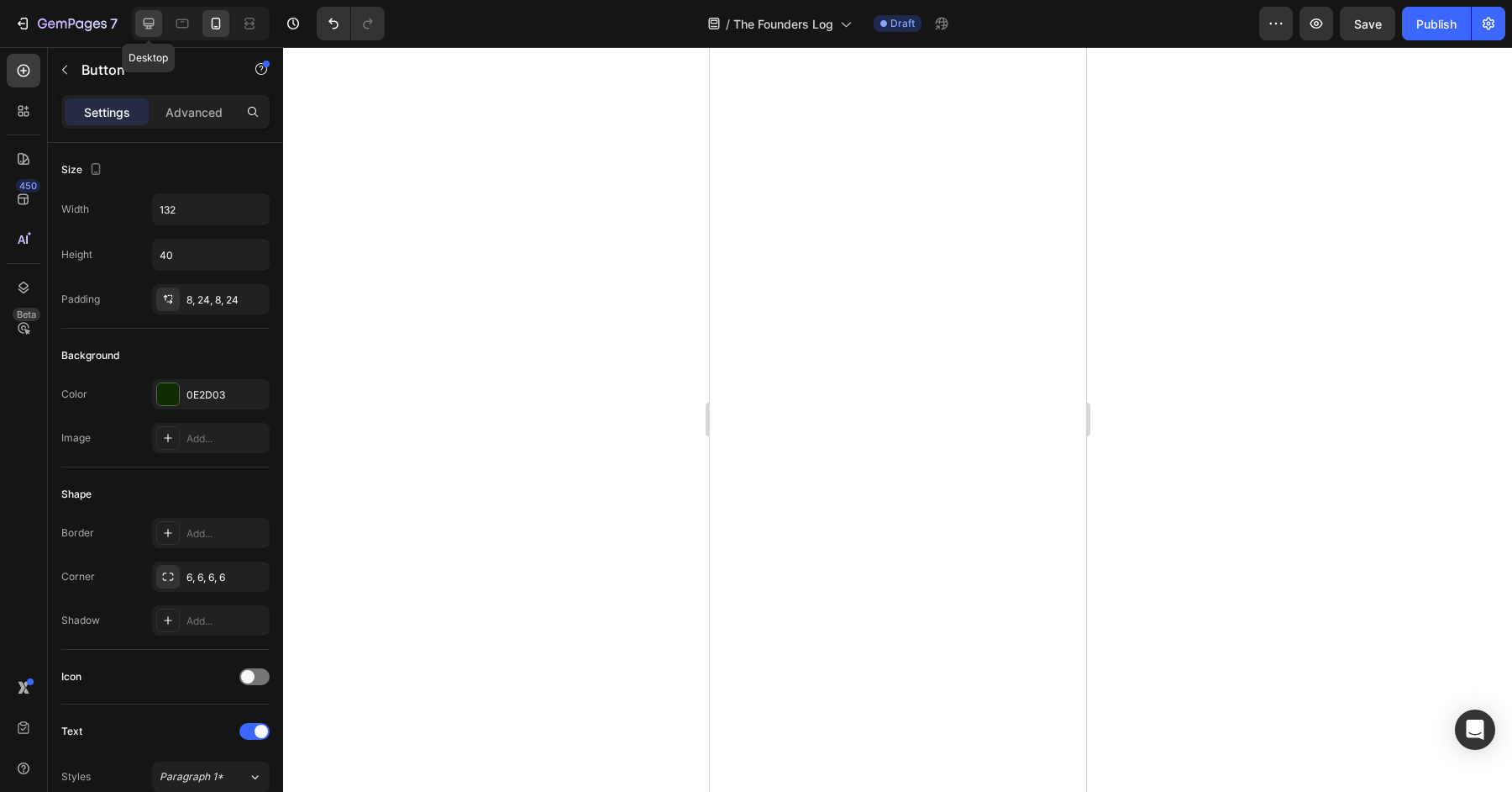
click at [143, 20] on icon at bounding box center [149, 24] width 11 height 11
type input "100%"
type input "50"
type input "18"
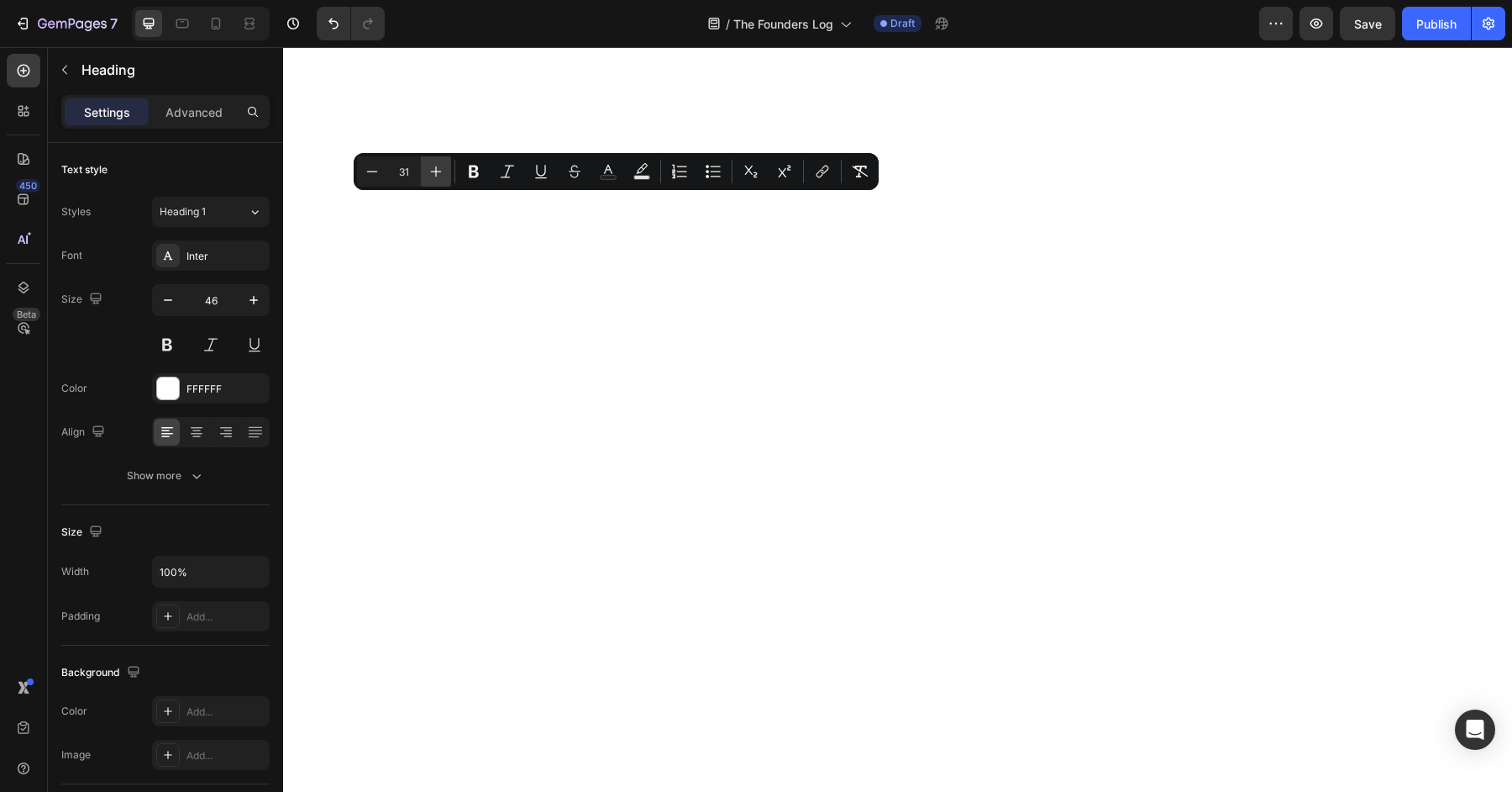
click at [439, 168] on icon "Editor contextual toolbar" at bounding box center [436, 172] width 17 height 17
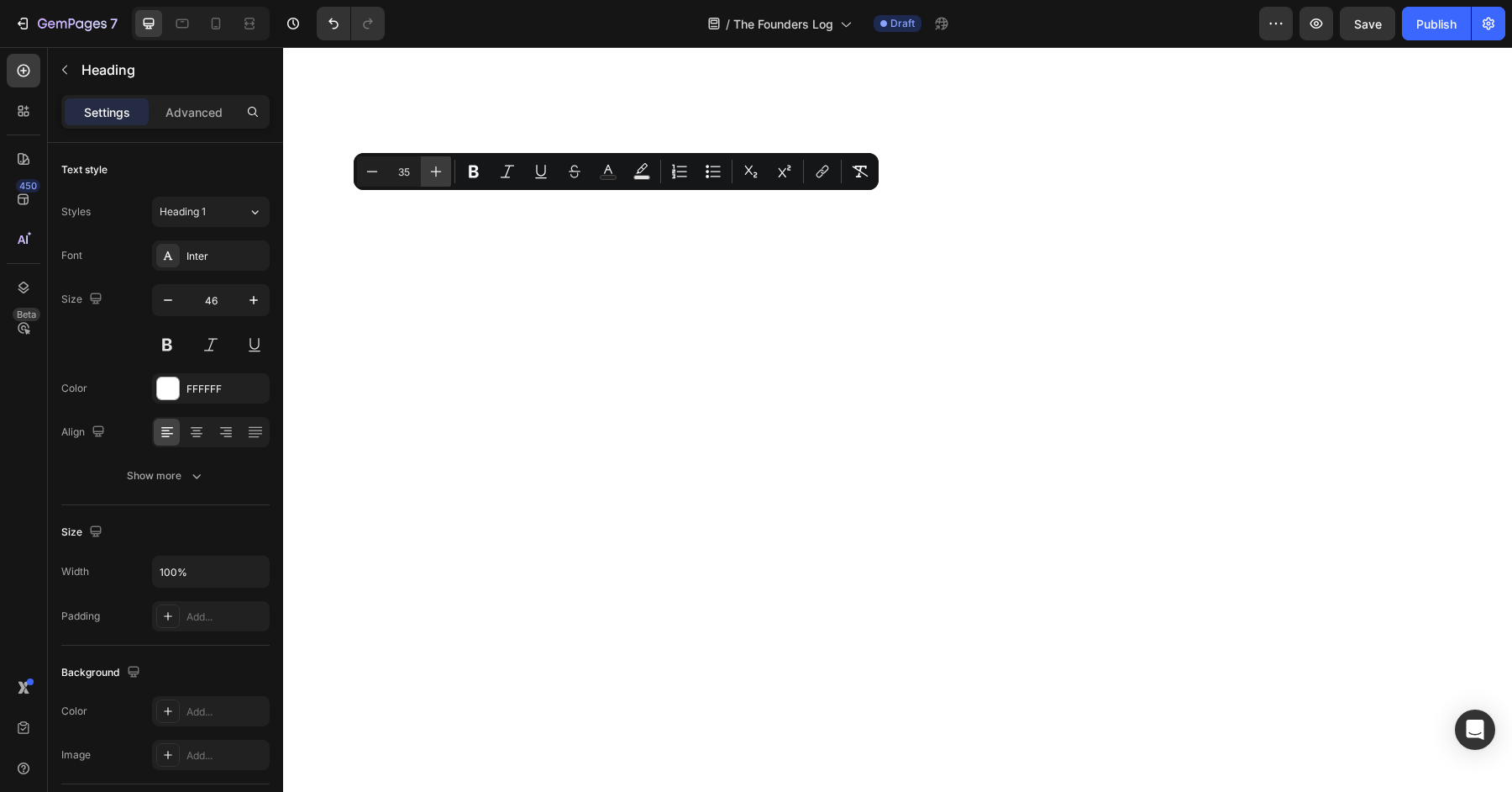
click at [439, 168] on icon "Editor contextual toolbar" at bounding box center [436, 172] width 17 height 17
type input "38"
click at [219, 27] on icon at bounding box center [216, 24] width 17 height 17
type input "34"
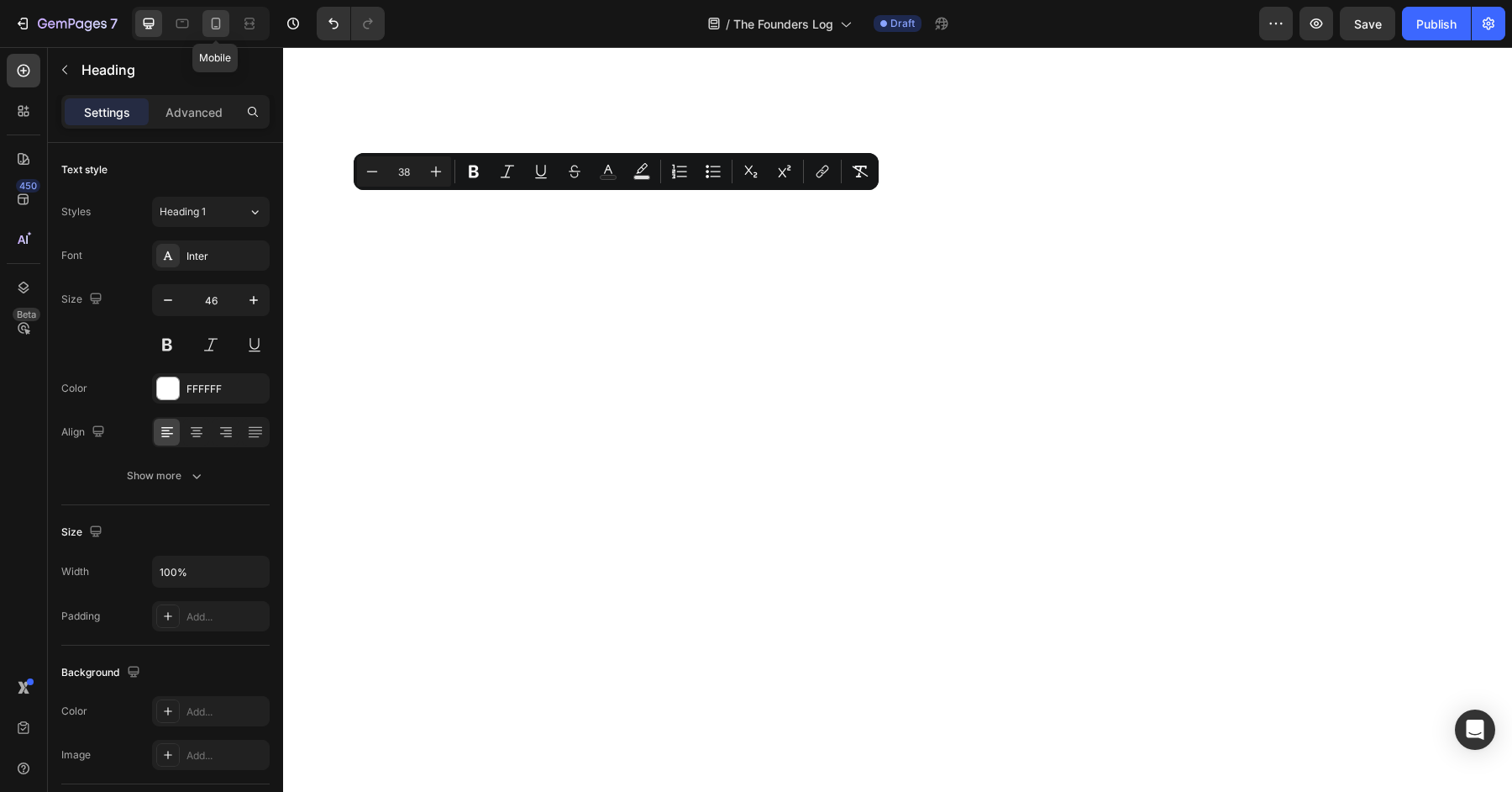
type input "274"
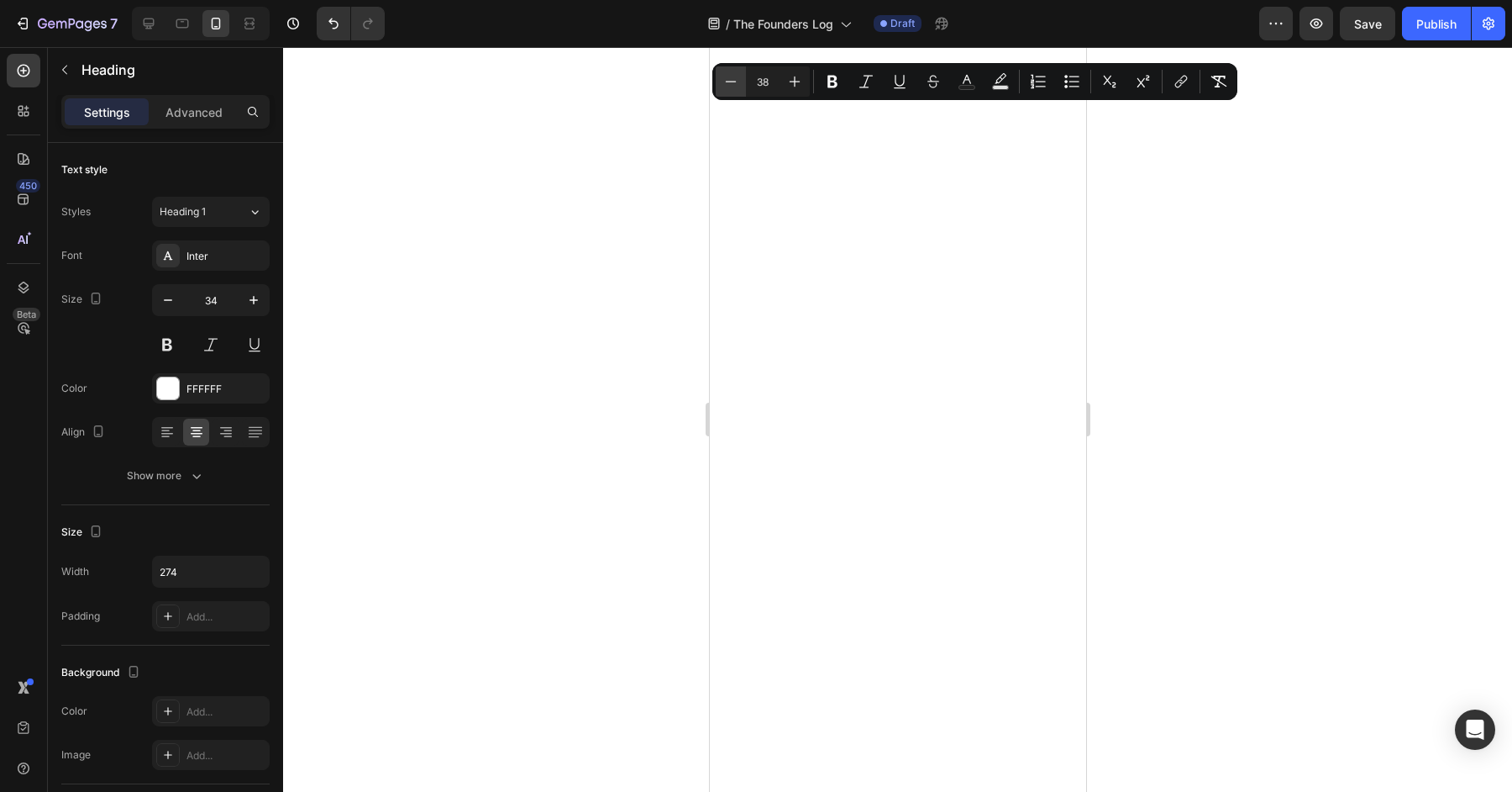
click at [726, 76] on icon "Editor contextual toolbar" at bounding box center [731, 82] width 17 height 17
type input "36"
click at [1234, 380] on div at bounding box center [897, 419] width 1229 height 745
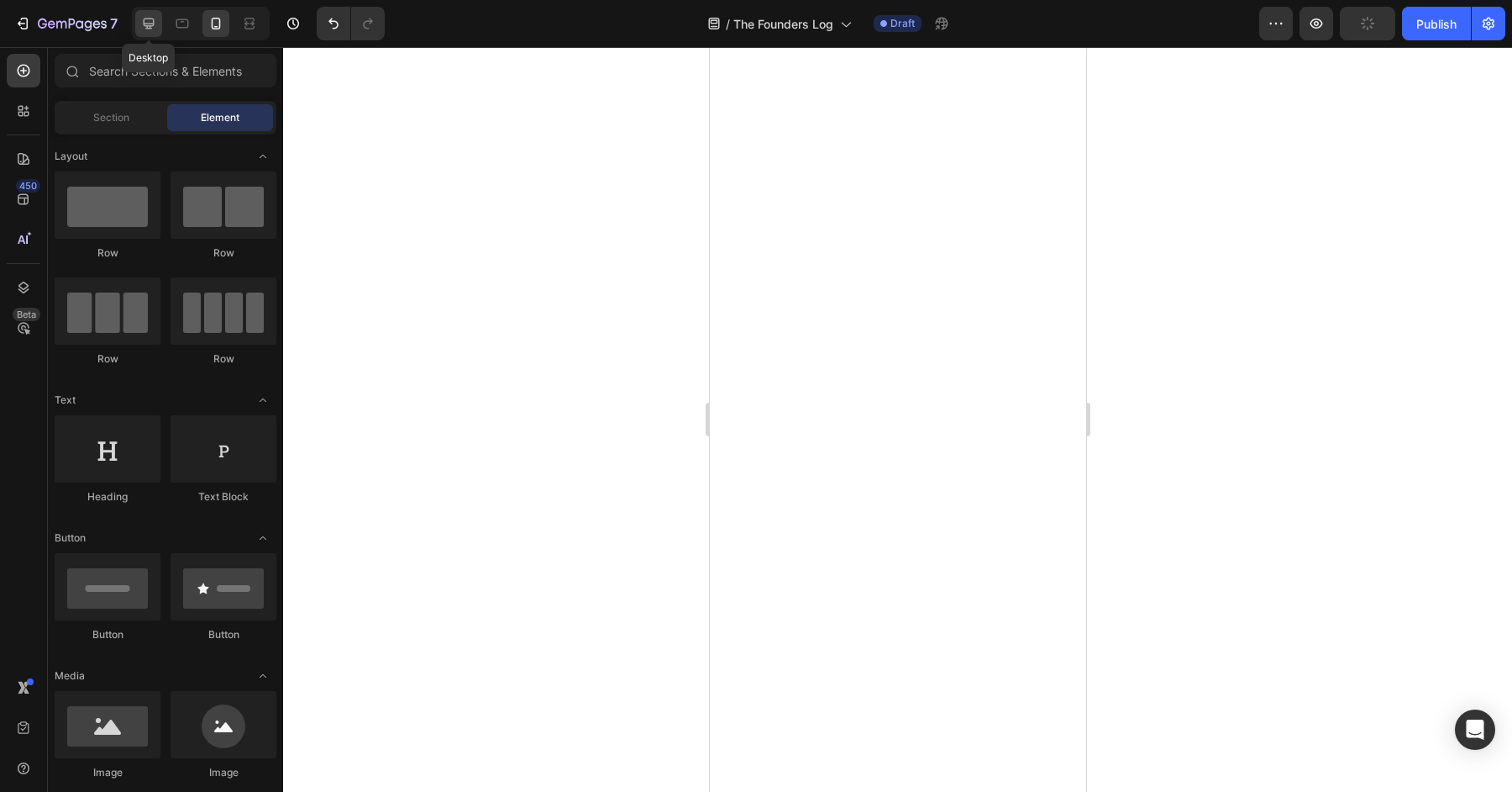
click at [147, 23] on icon at bounding box center [149, 24] width 11 height 11
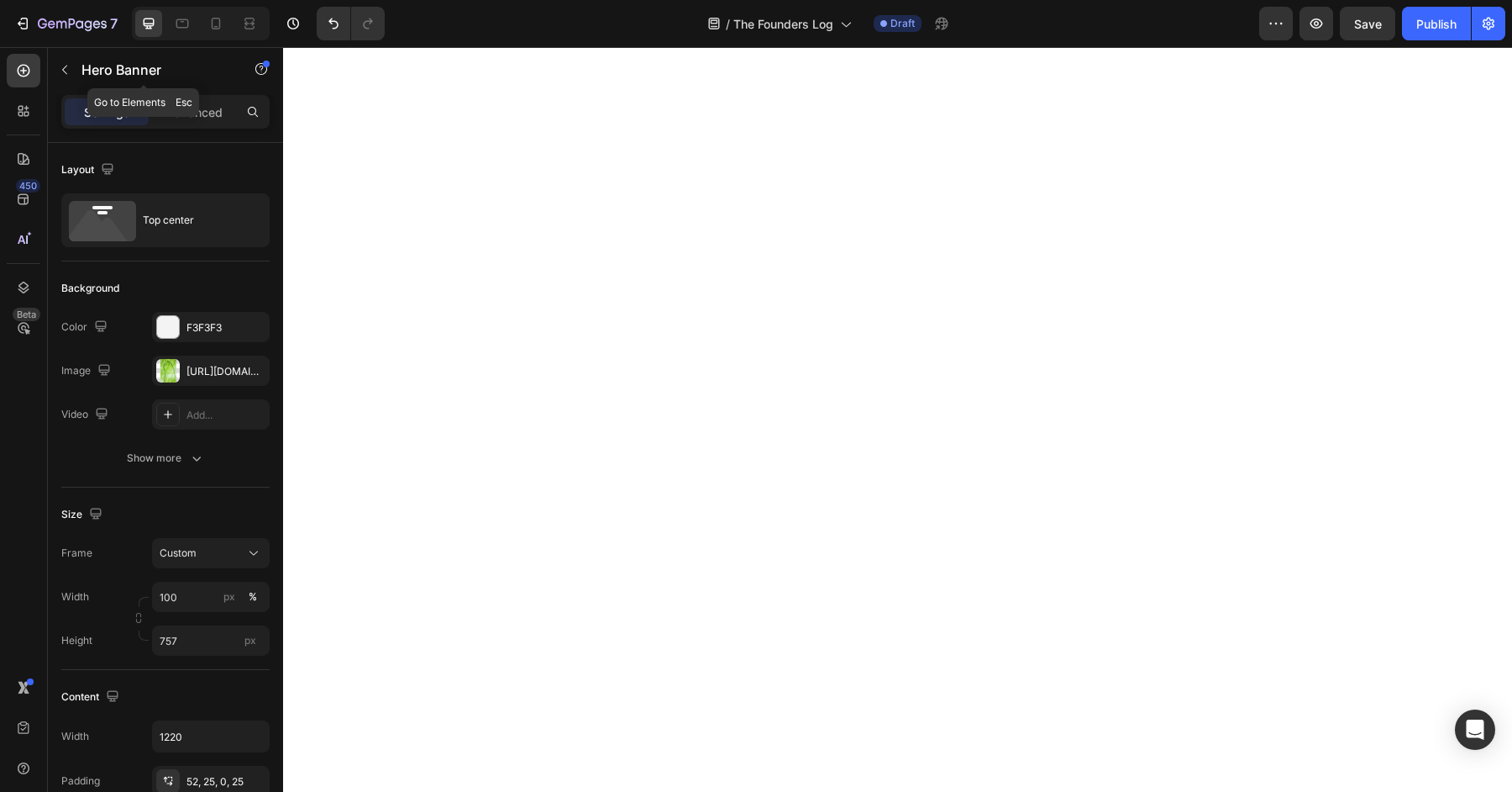
click at [69, 73] on icon "button" at bounding box center [65, 70] width 14 height 14
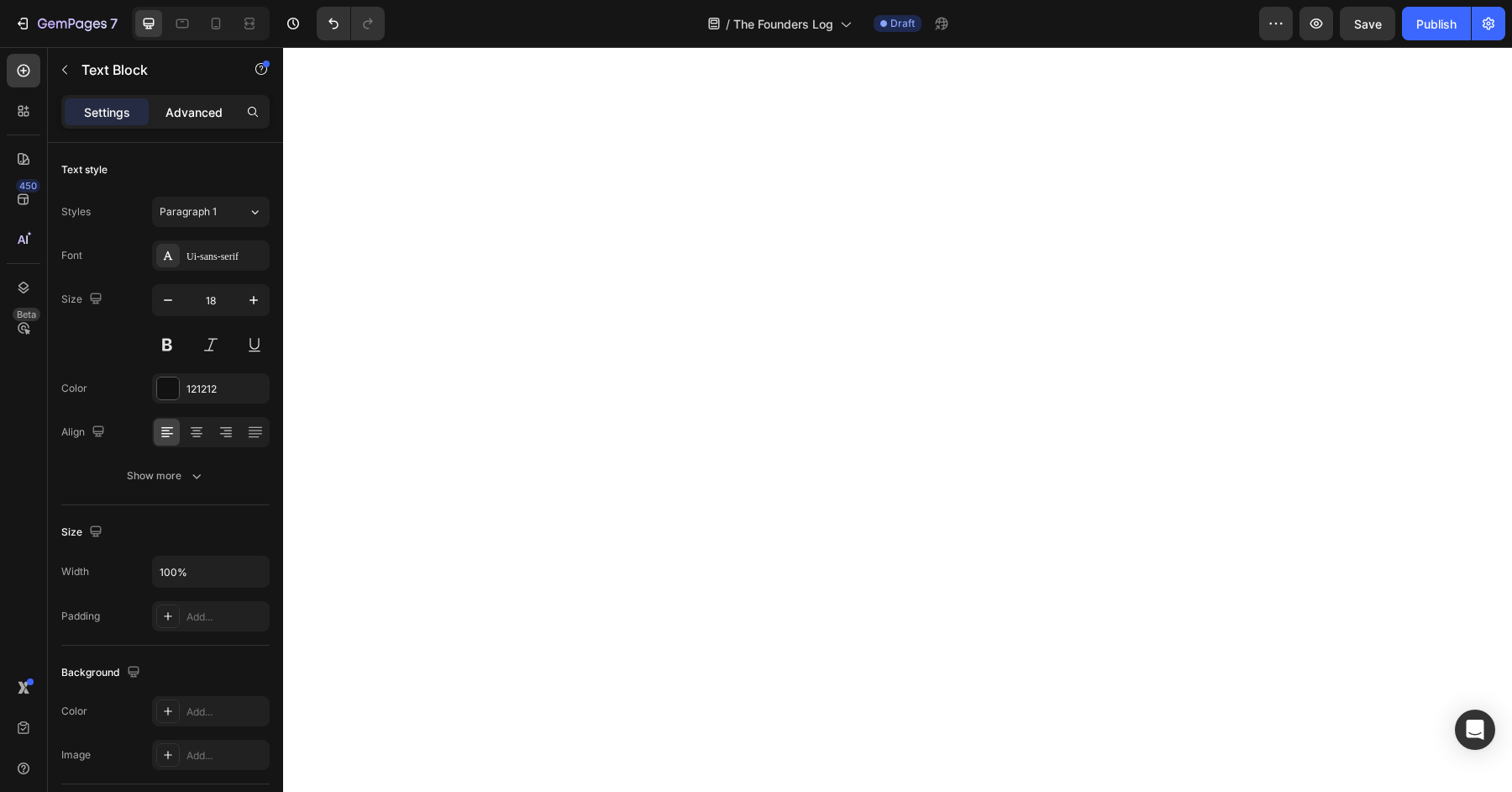
click at [190, 107] on p "Advanced" at bounding box center [194, 112] width 58 height 18
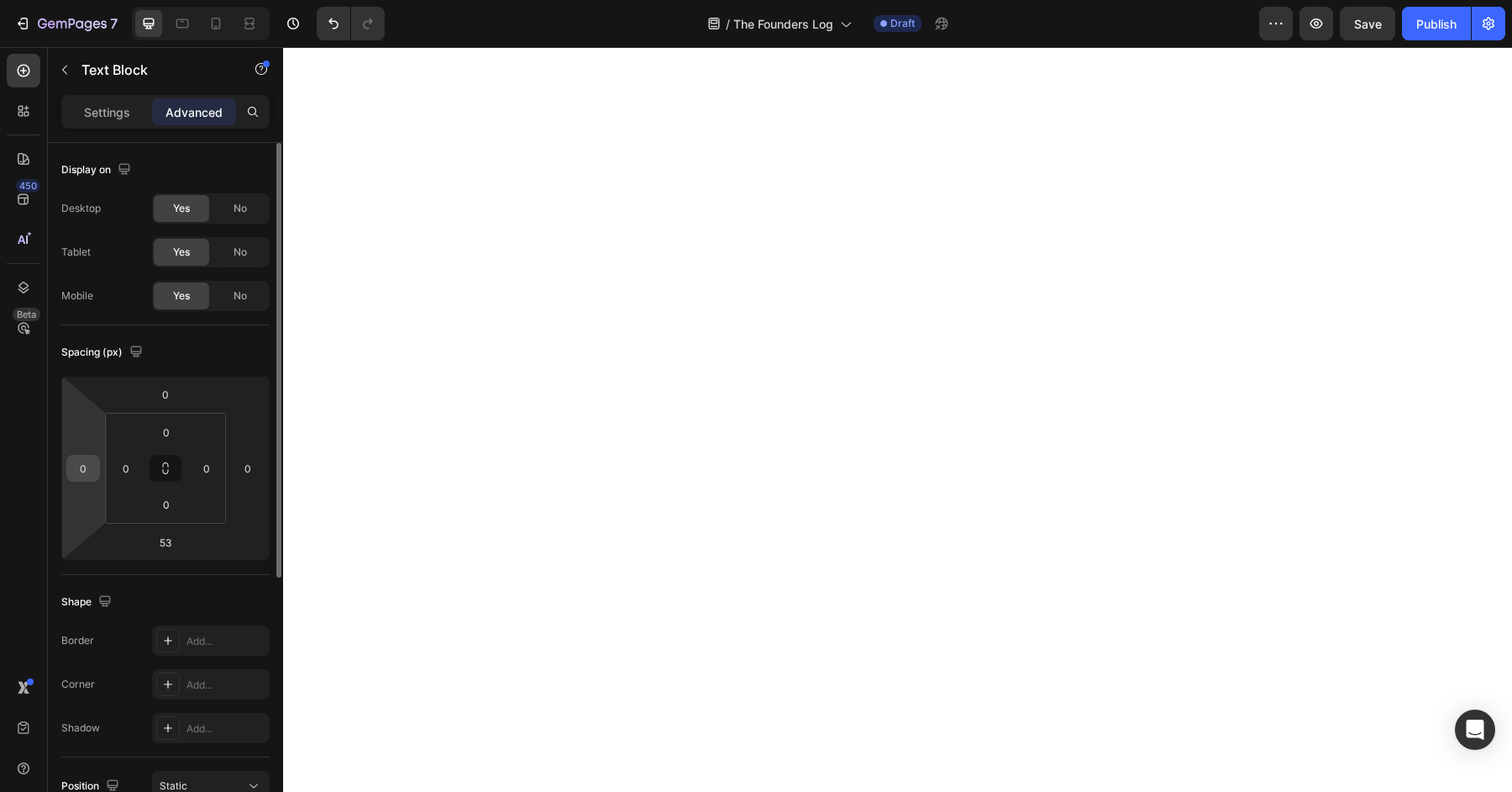
click at [91, 471] on input "0" at bounding box center [82, 467] width 25 height 25
type input "50"
click at [250, 469] on input "0" at bounding box center [247, 467] width 25 height 25
type input "50"
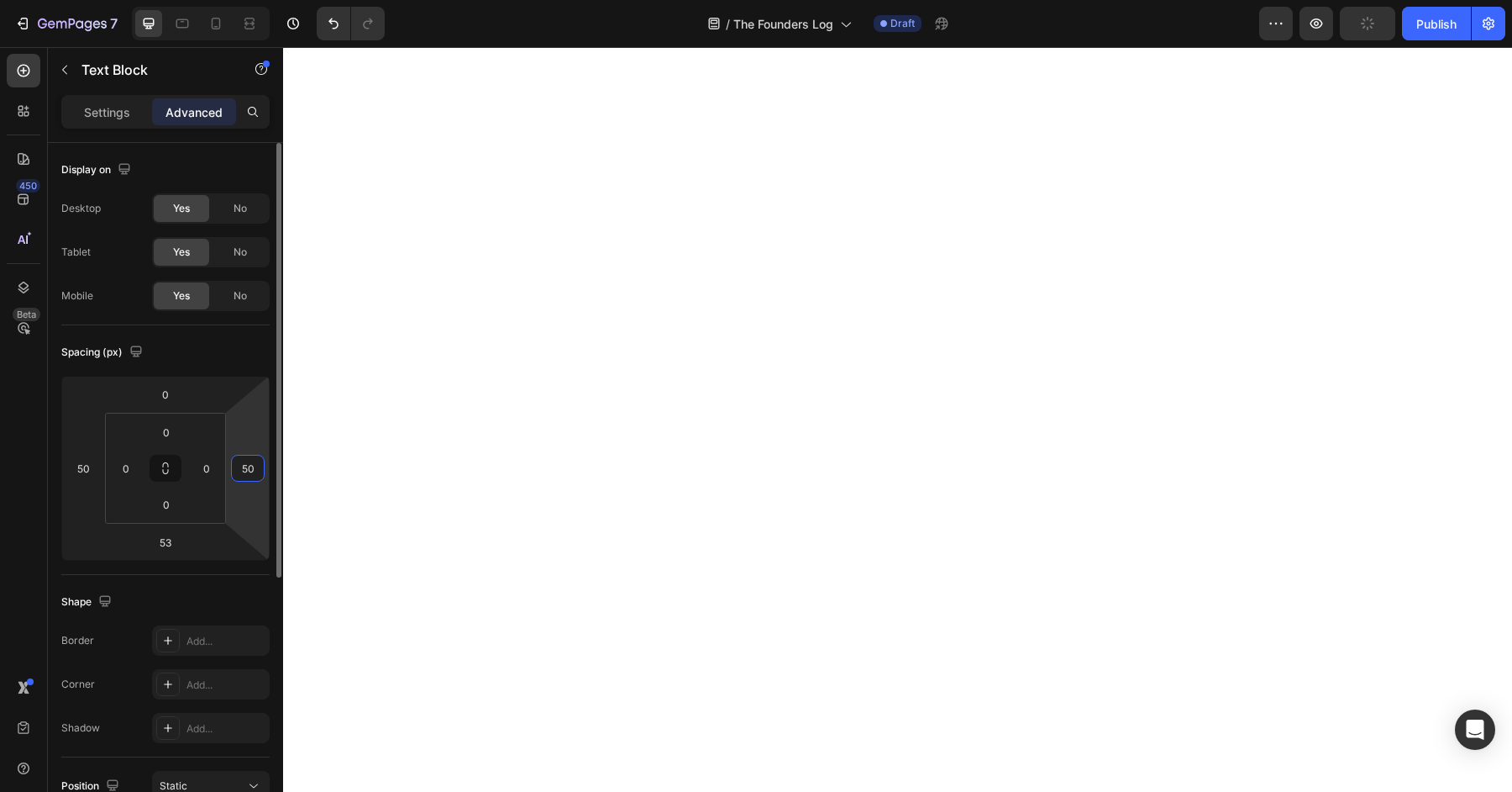
click at [252, 467] on input "50" at bounding box center [247, 467] width 25 height 25
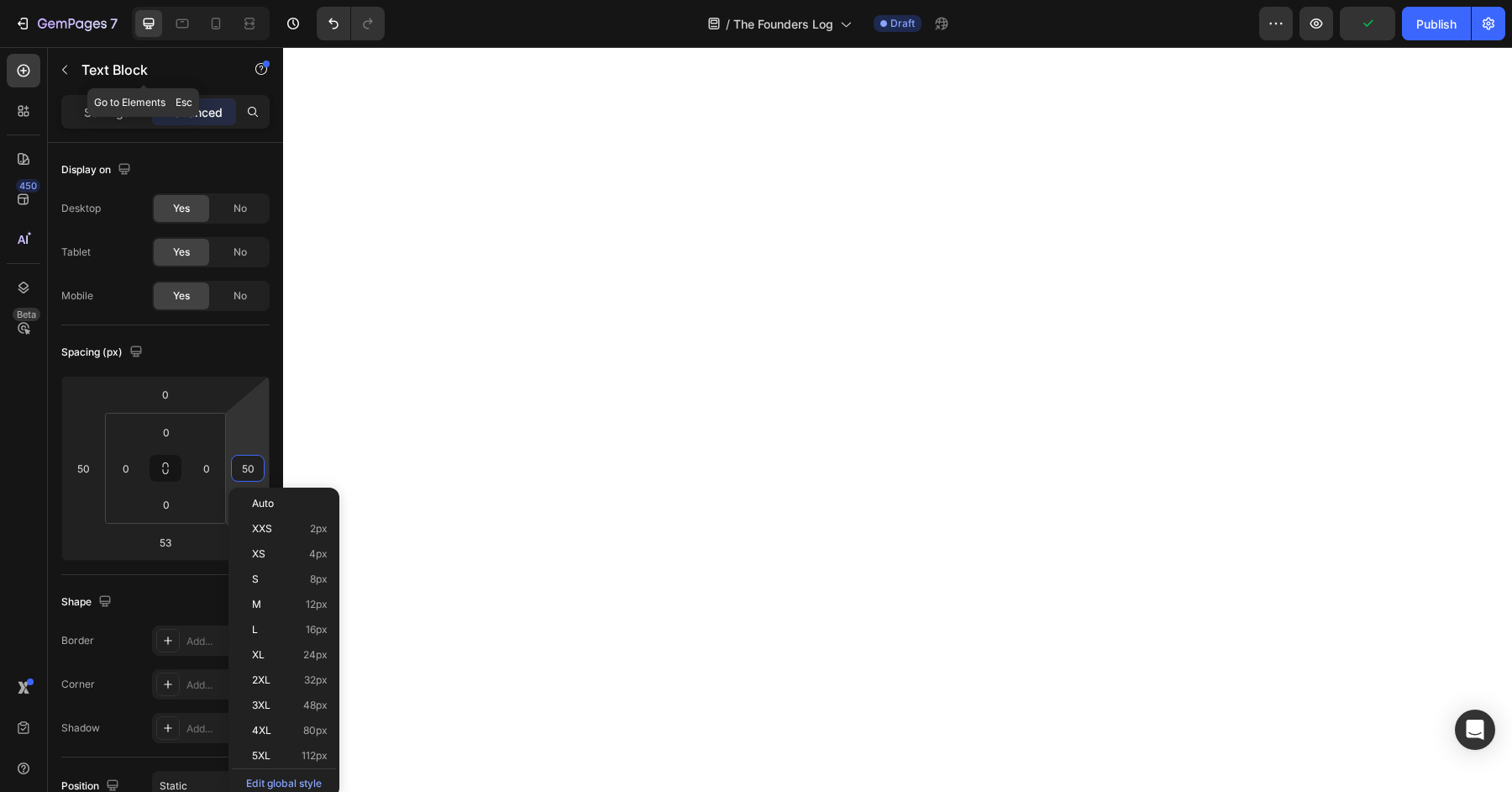
click at [67, 72] on icon "button" at bounding box center [65, 70] width 14 height 14
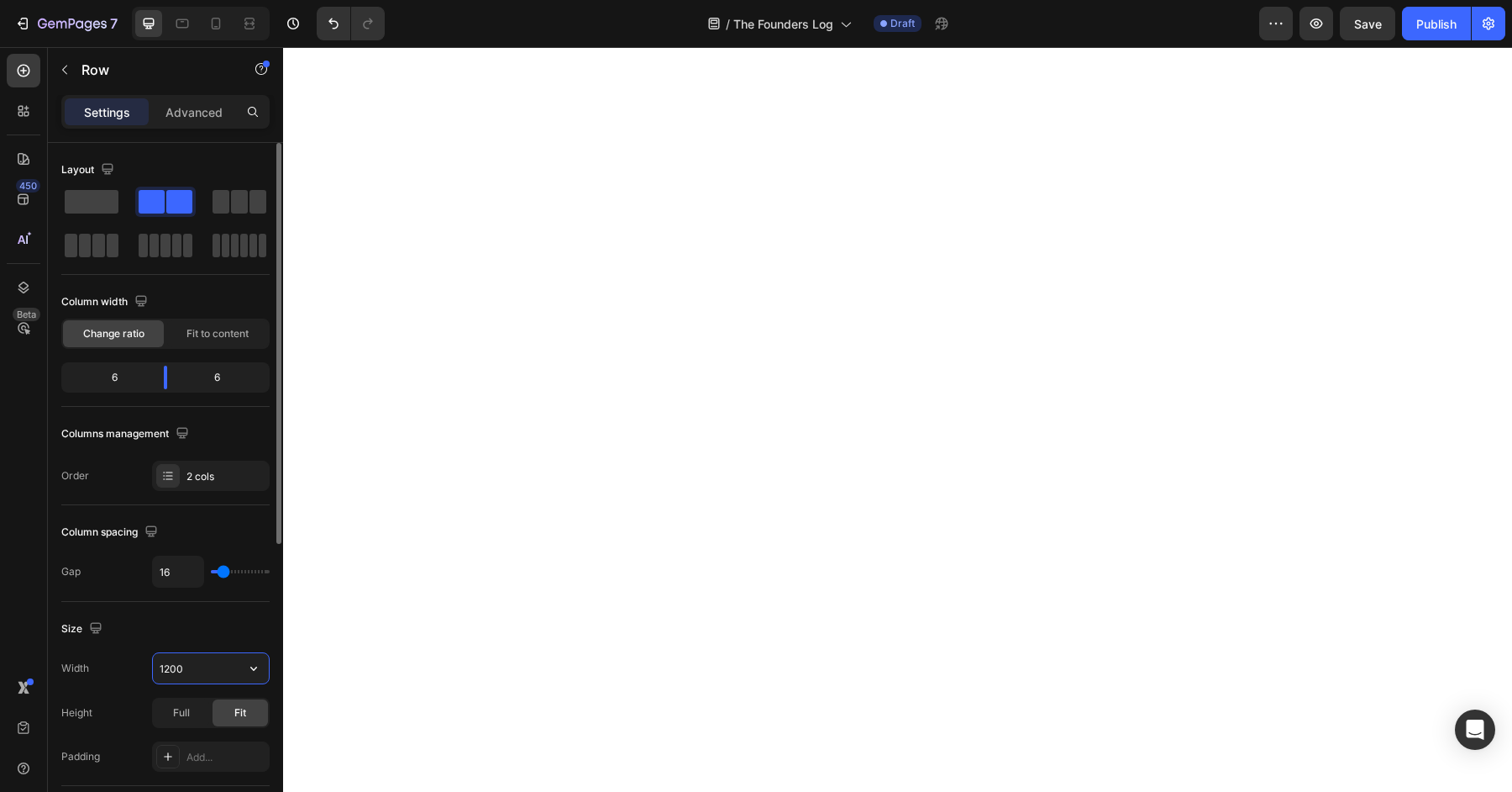
click at [207, 667] on input "1200" at bounding box center [210, 667] width 116 height 30
type input "1500"
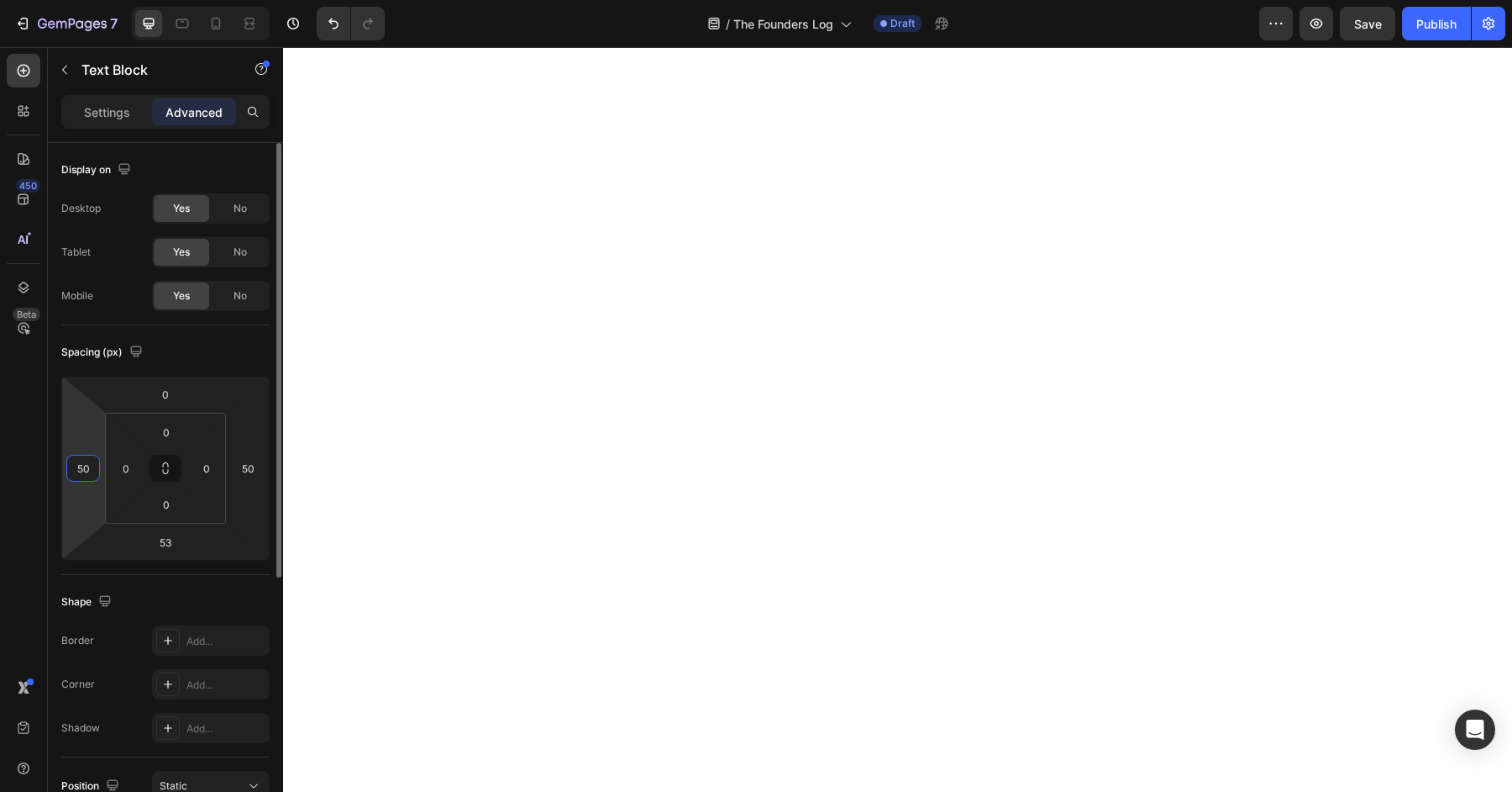
click at [91, 472] on input "50" at bounding box center [82, 467] width 25 height 25
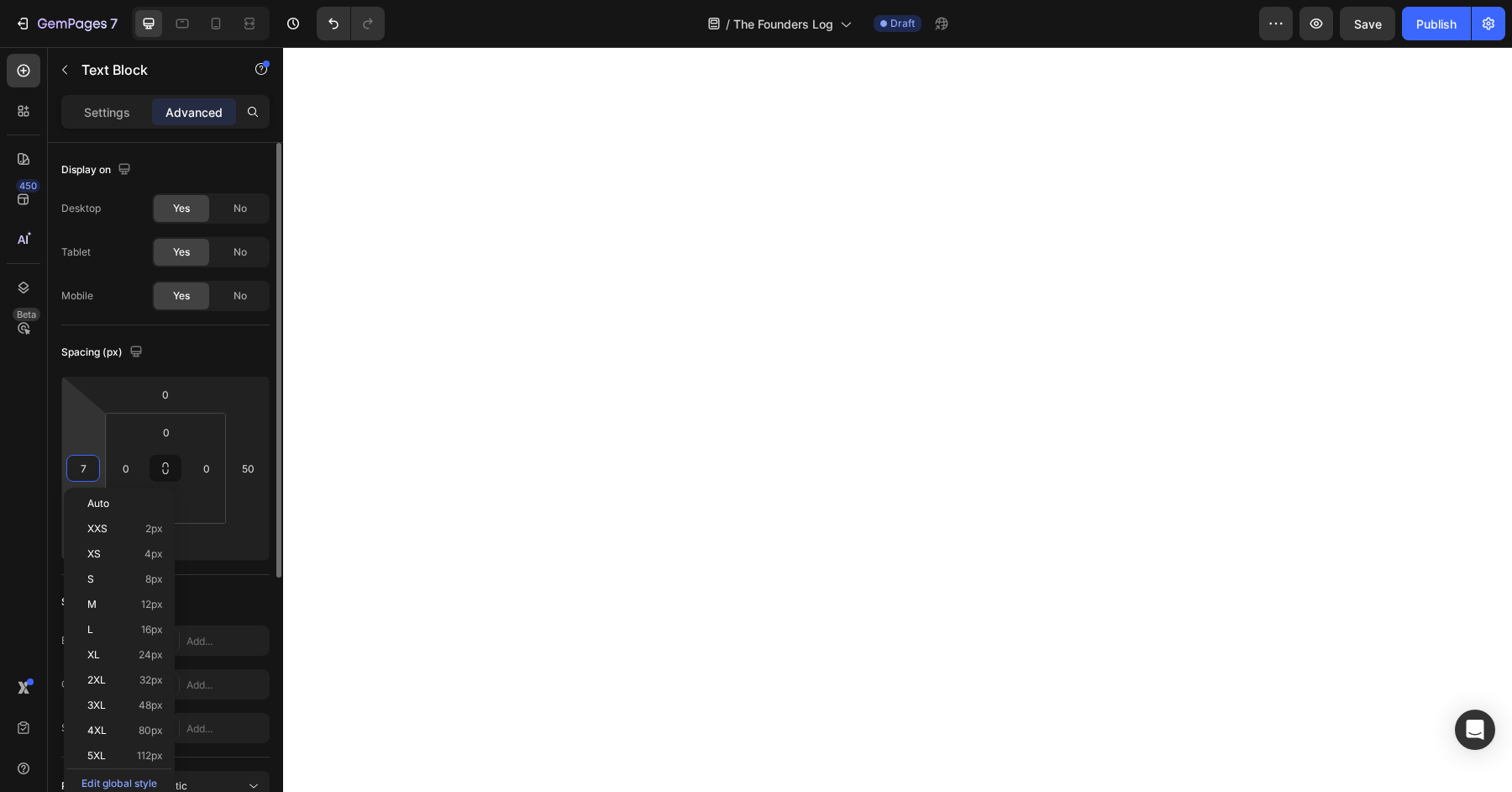
type input "70"
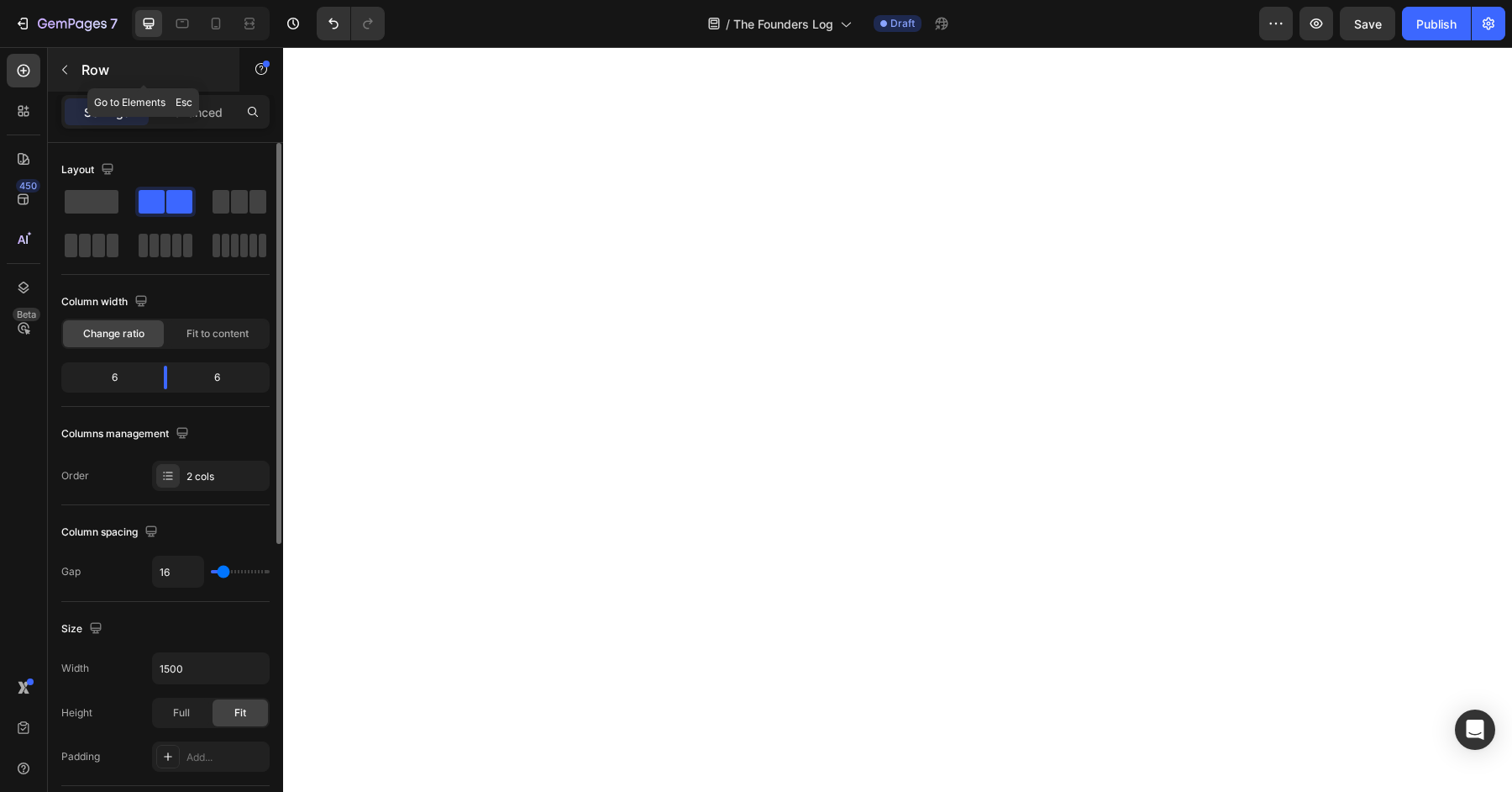
click at [69, 60] on button "button" at bounding box center [64, 70] width 27 height 27
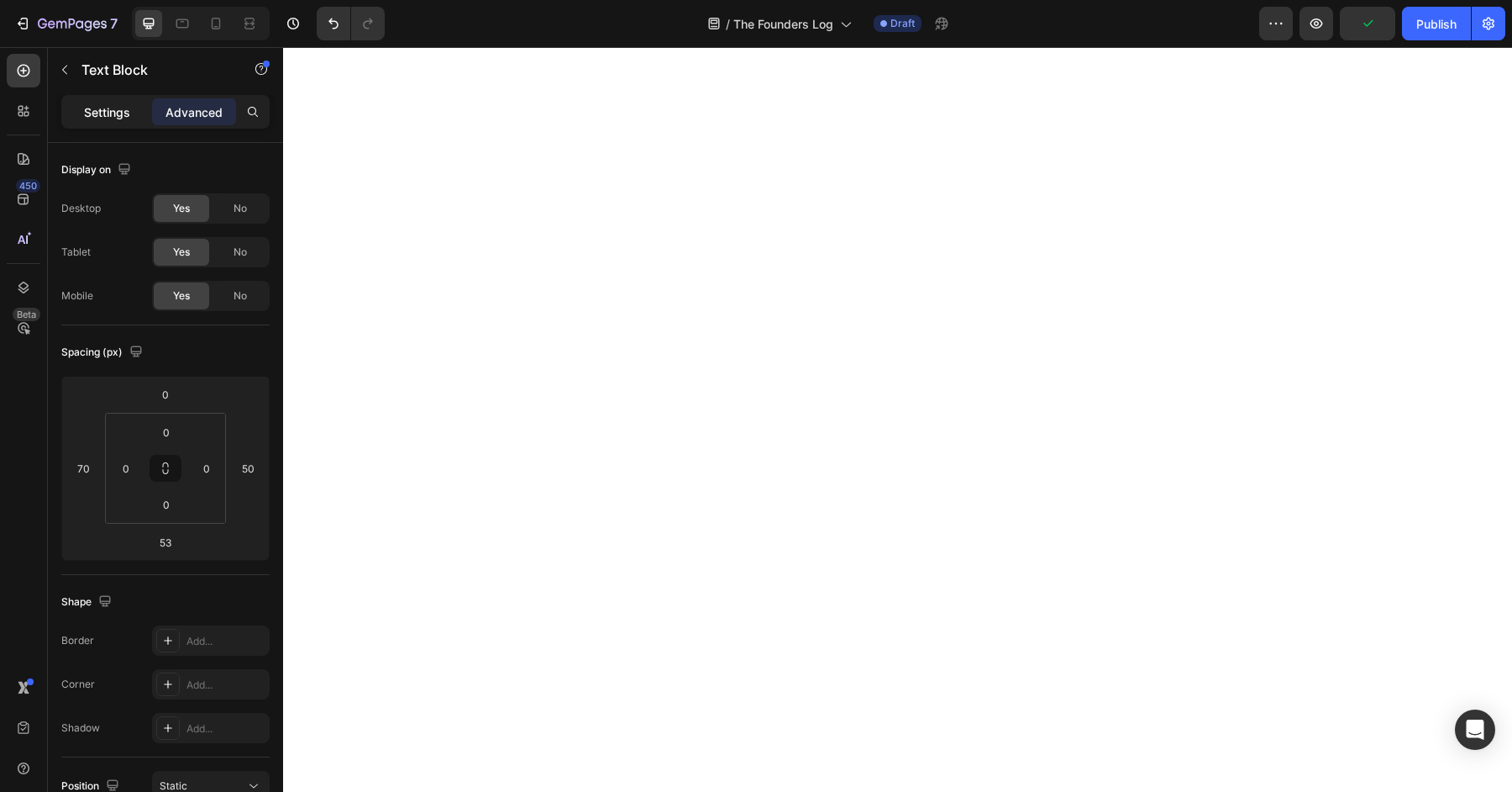
click at [104, 105] on p "Settings" at bounding box center [107, 112] width 46 height 18
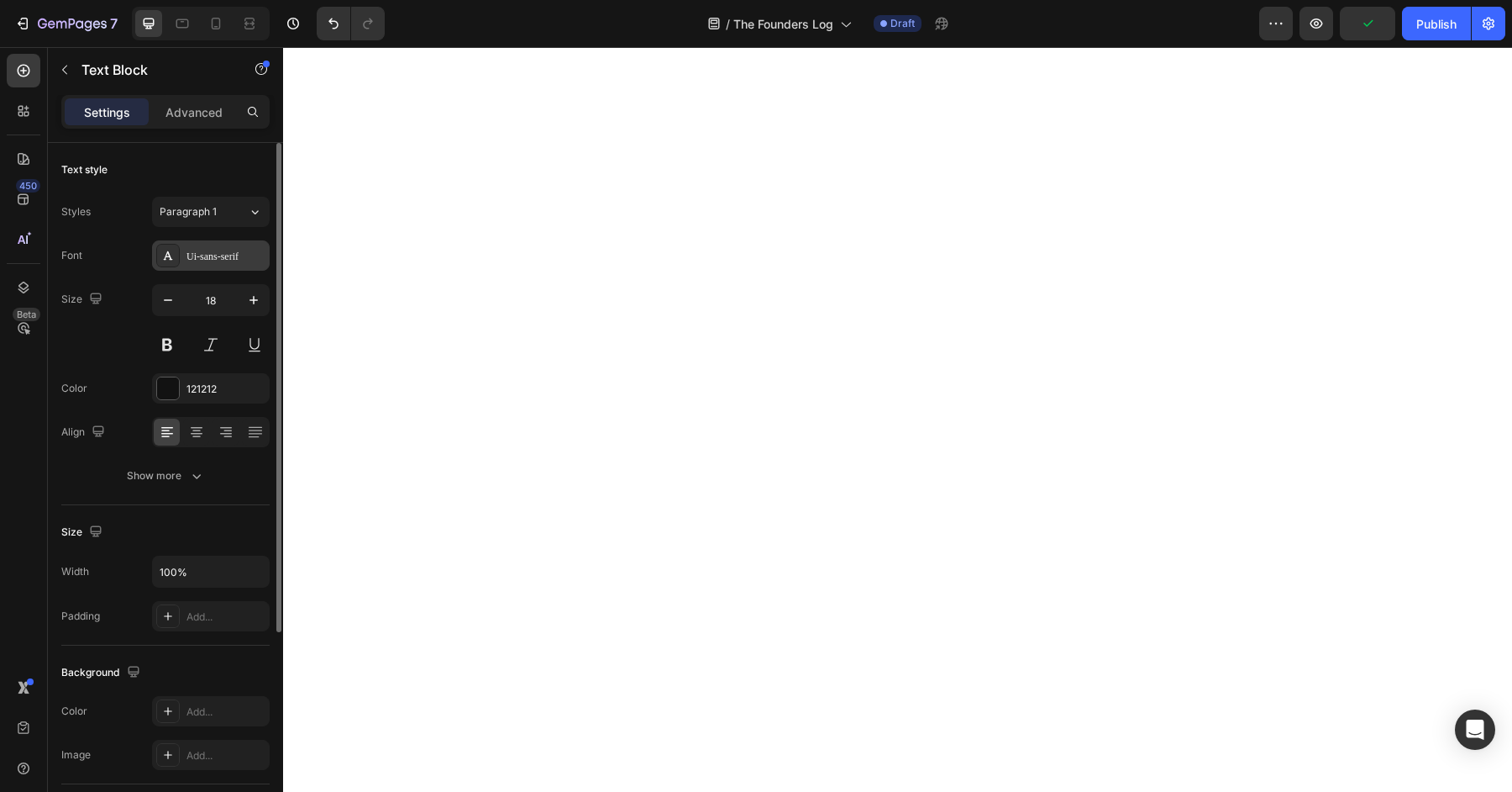
click at [207, 252] on div "Ui-sans-serif" at bounding box center [226, 257] width 79 height 15
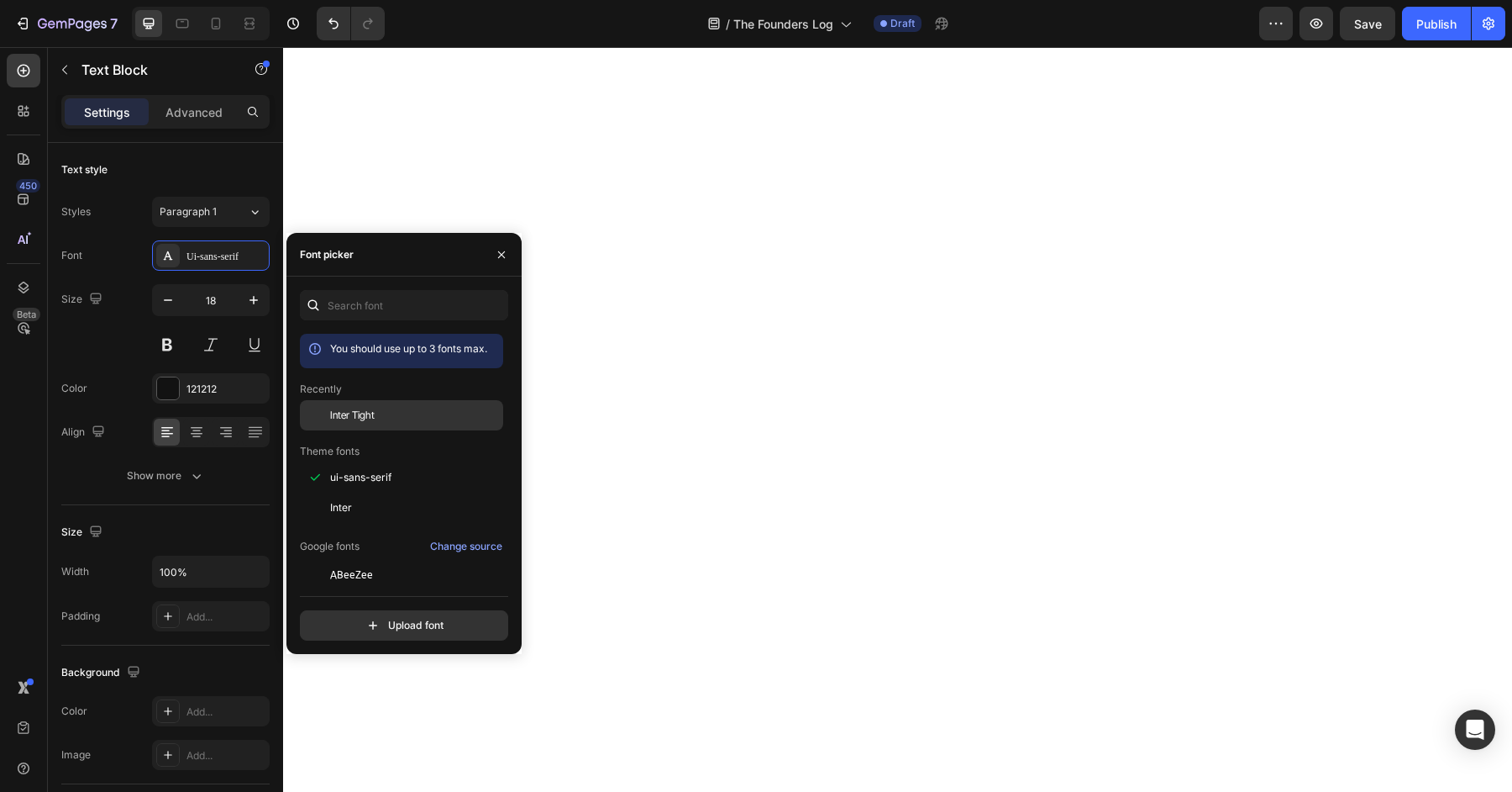
click at [365, 418] on span "Inter Tight" at bounding box center [353, 416] width 45 height 15
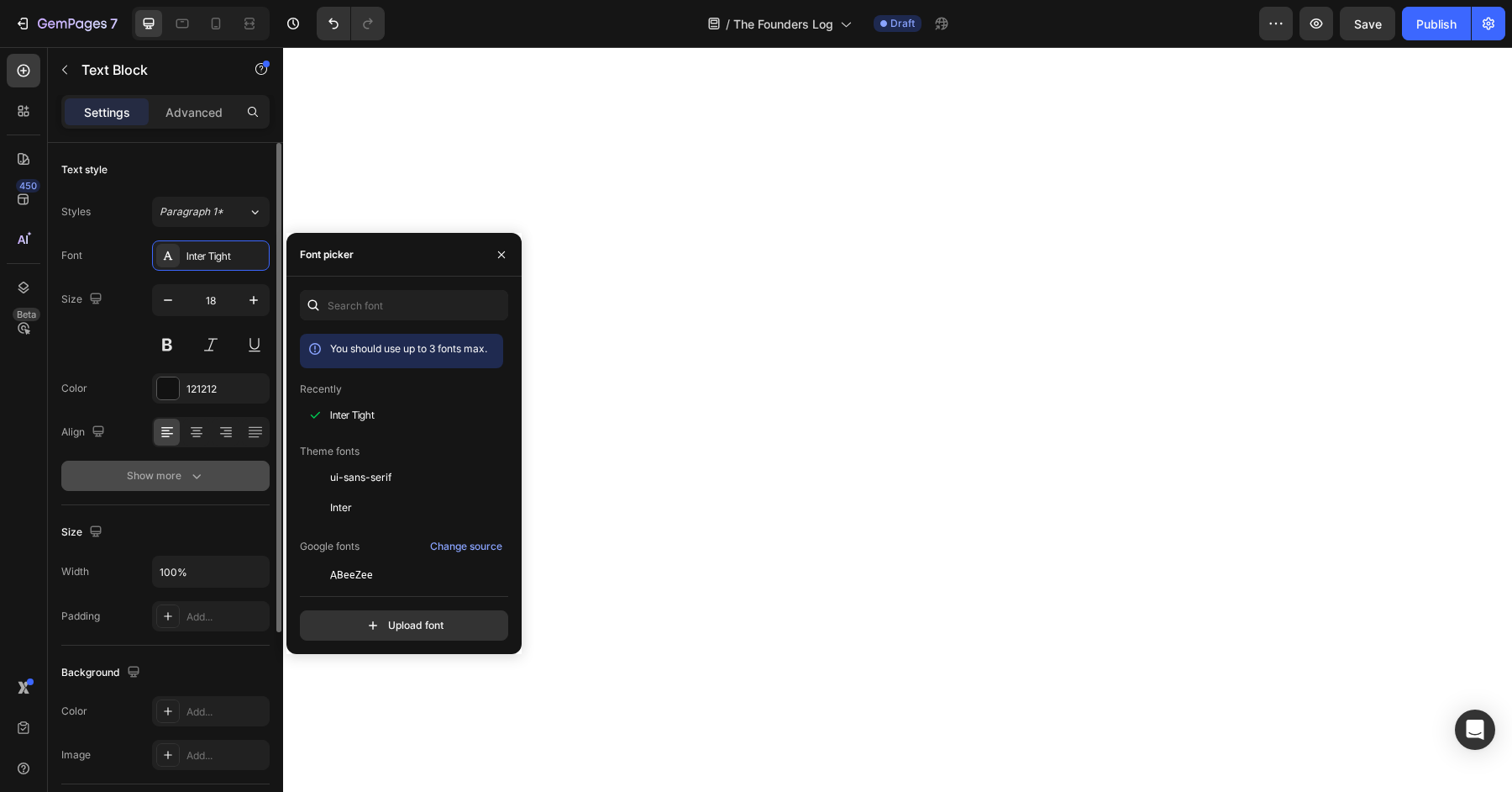
click at [161, 482] on div "Show more" at bounding box center [166, 476] width 78 height 17
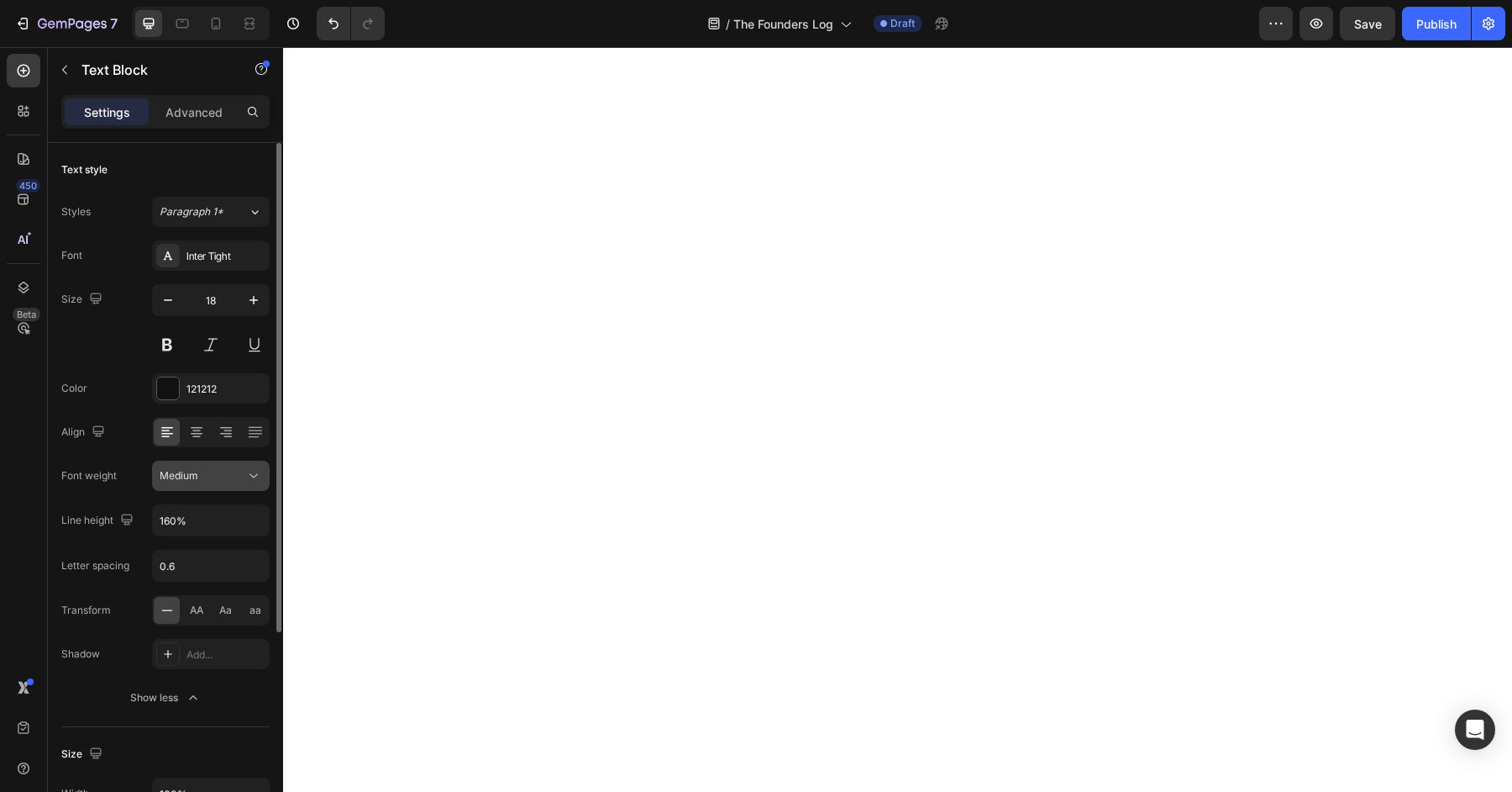
click at [187, 469] on span "Medium" at bounding box center [179, 475] width 39 height 13
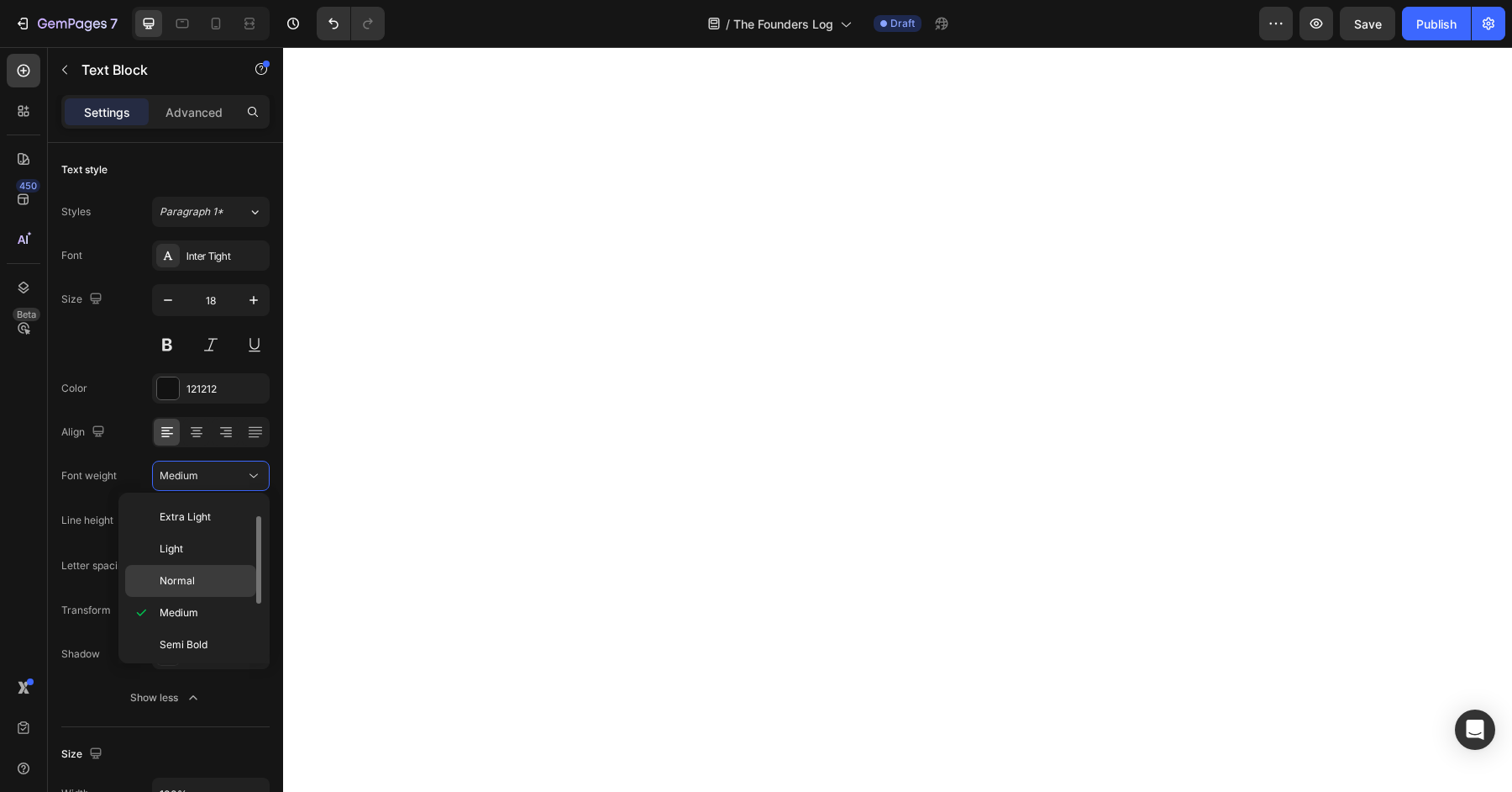
click at [188, 573] on span "Normal" at bounding box center [177, 581] width 35 height 15
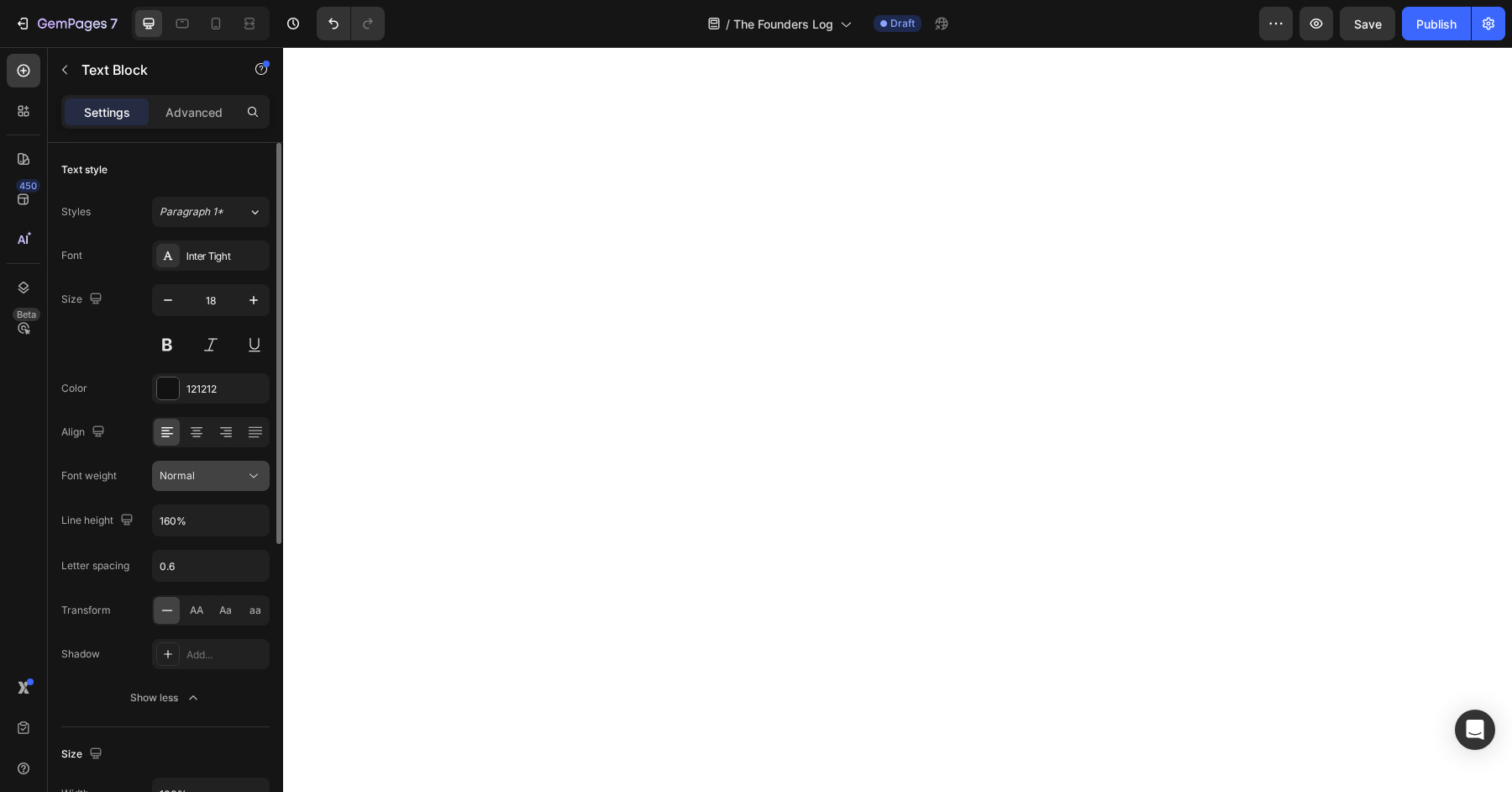
click at [239, 468] on div "Normal" at bounding box center [203, 476] width 86 height 15
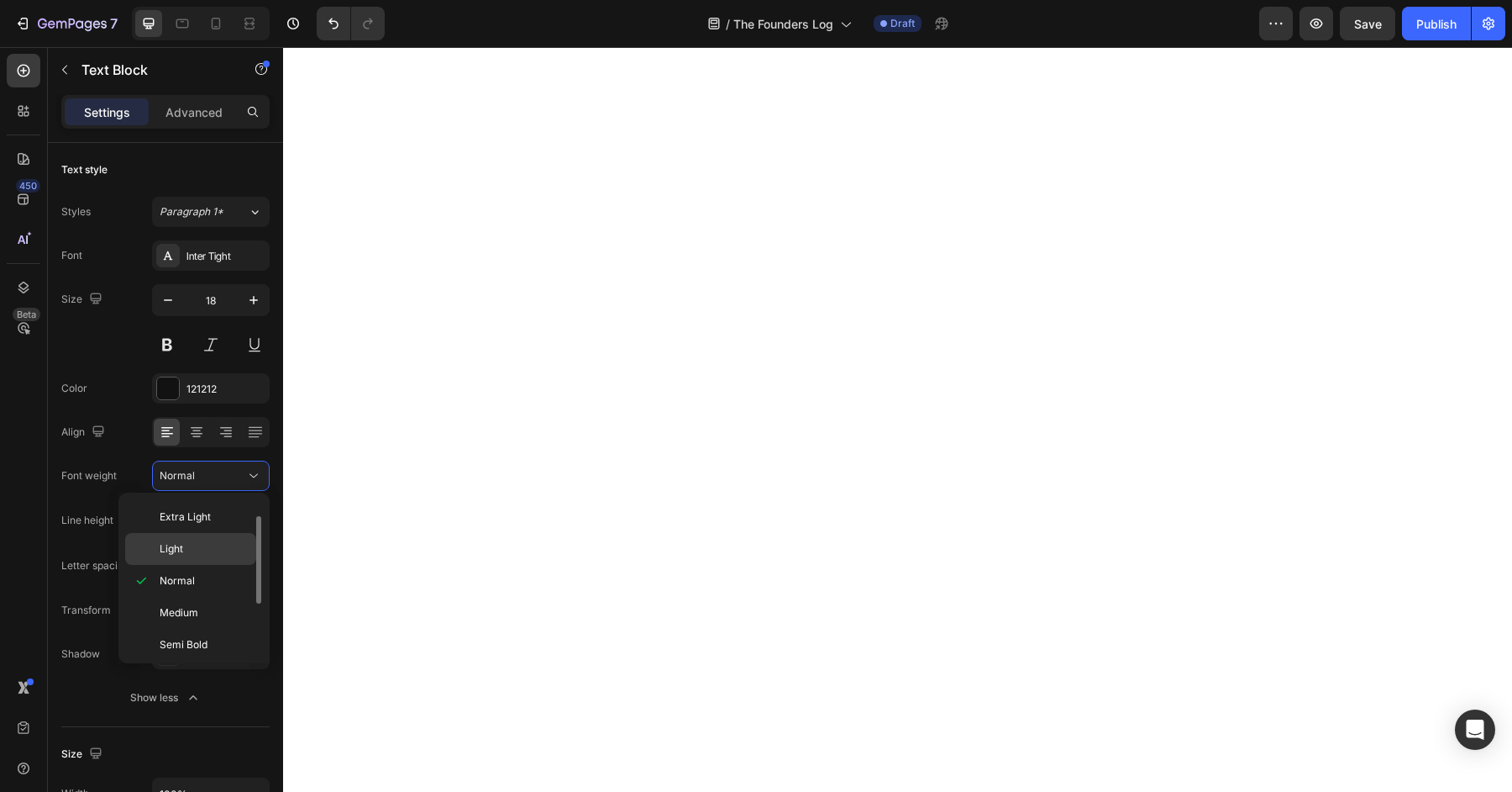
click at [212, 551] on p "Light" at bounding box center [204, 549] width 89 height 15
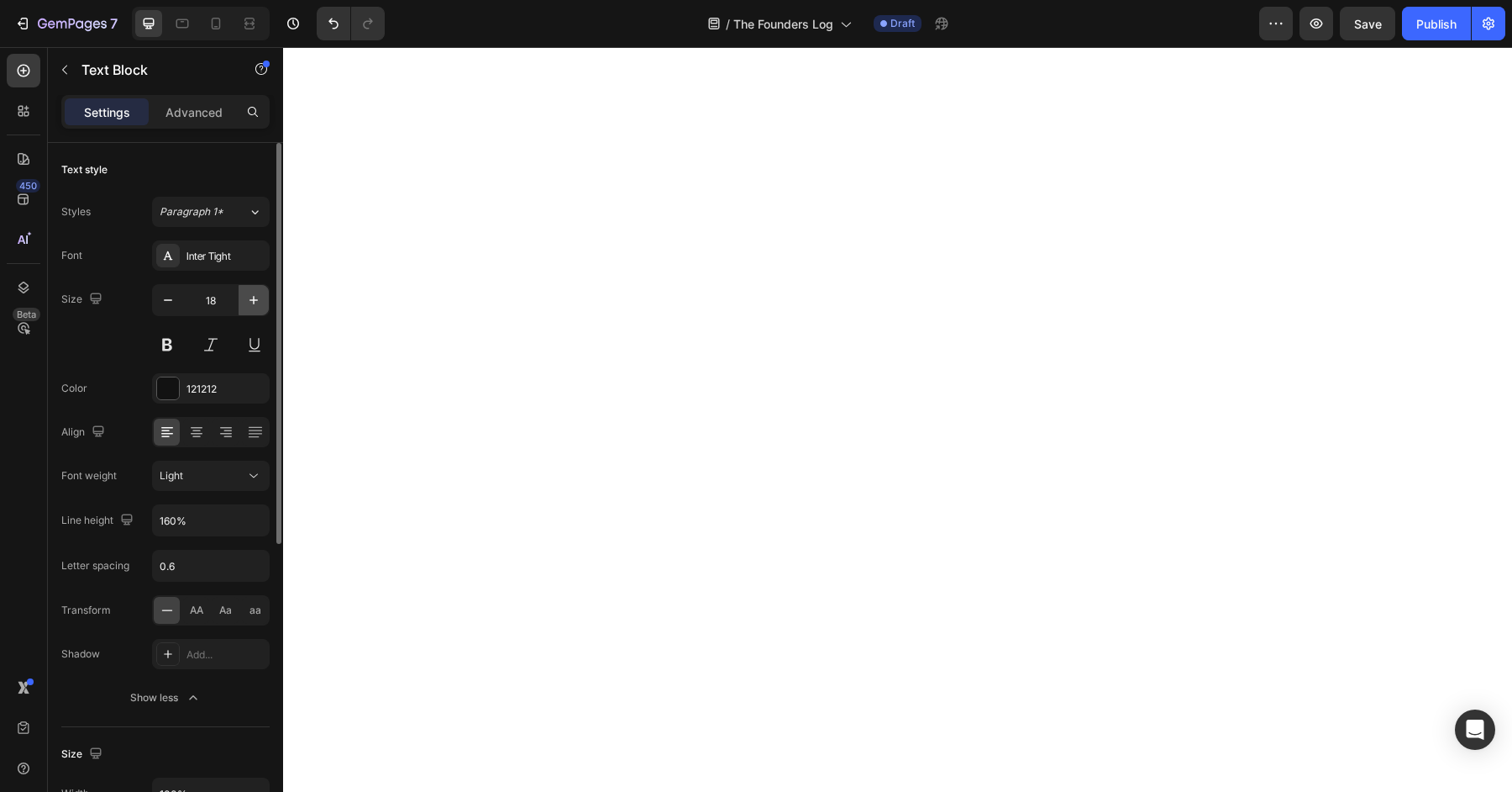
click at [247, 297] on icon "button" at bounding box center [254, 301] width 17 height 17
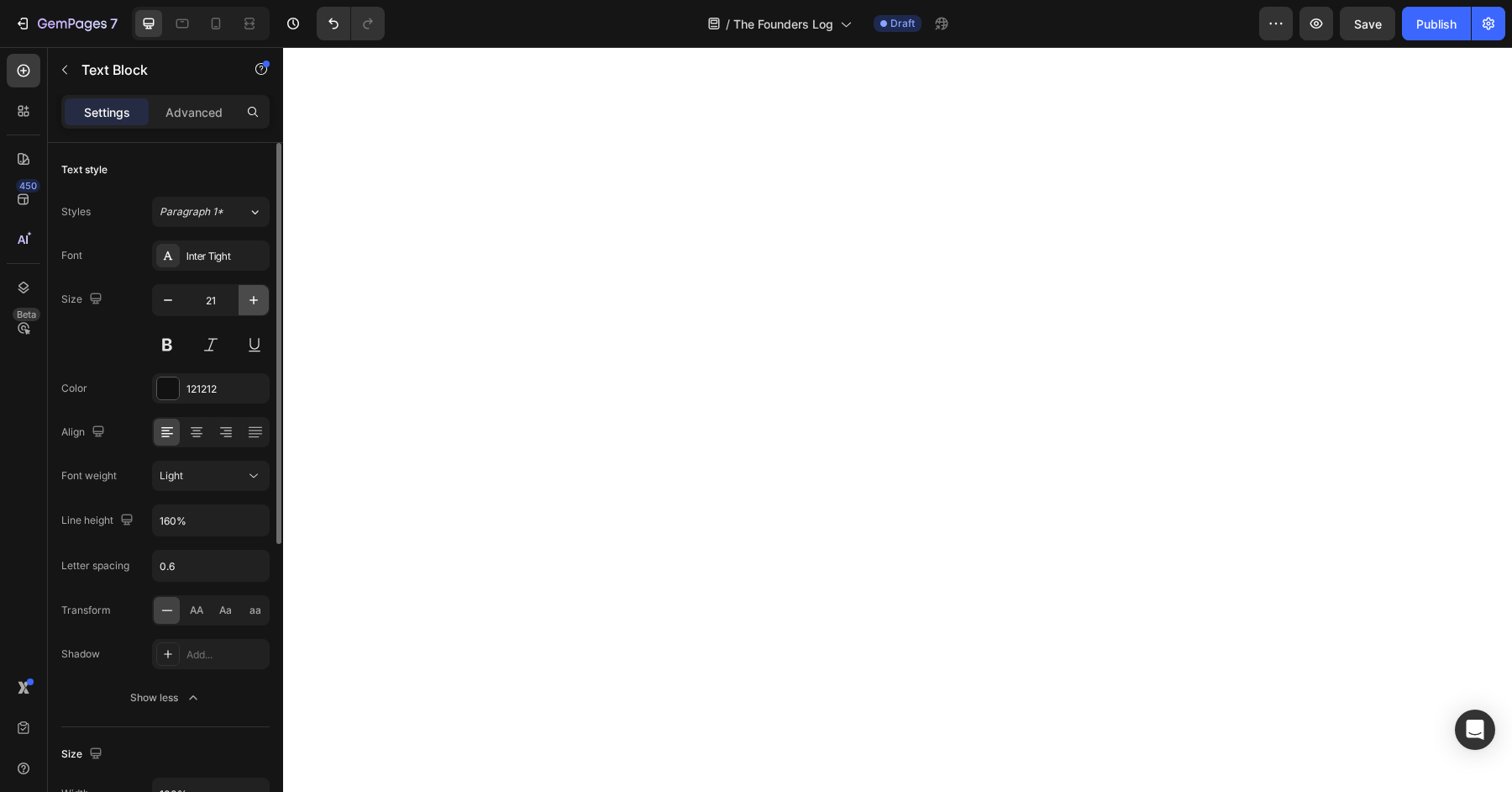
click at [247, 297] on icon "button" at bounding box center [254, 301] width 17 height 17
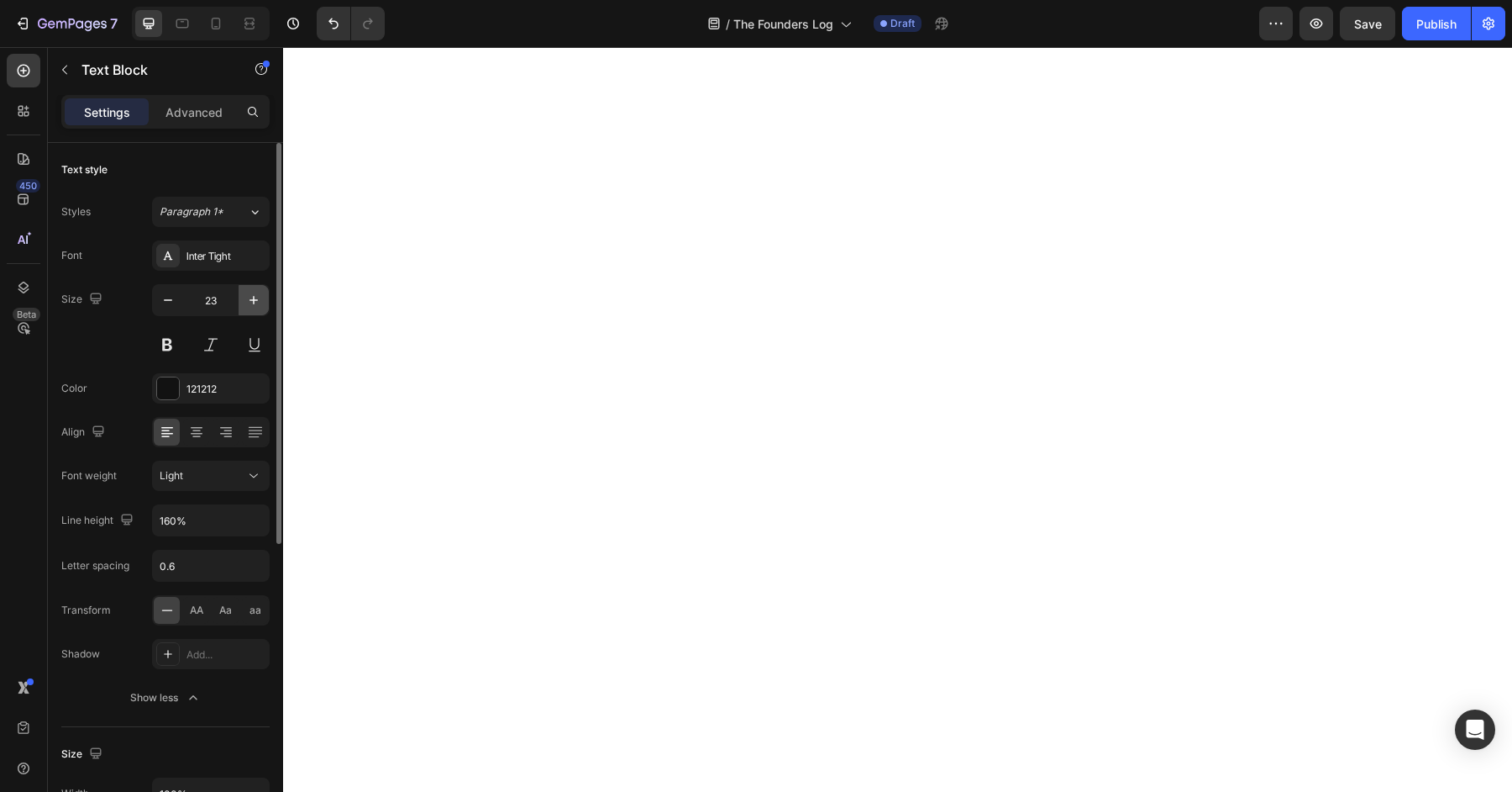
click at [247, 297] on icon "button" at bounding box center [254, 301] width 17 height 17
type input "24"
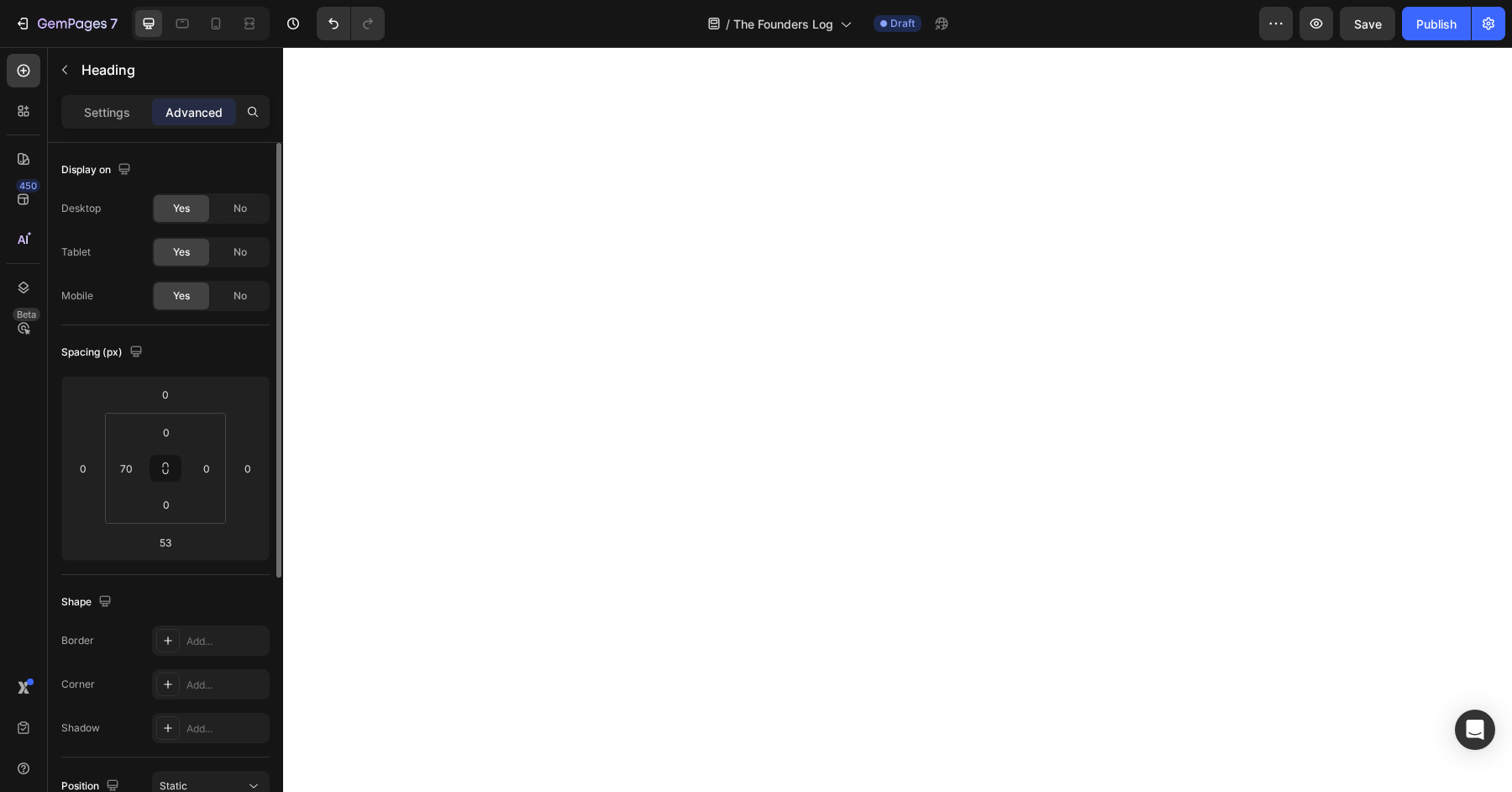
type input "0"
click at [105, 112] on p "Settings" at bounding box center [107, 112] width 46 height 18
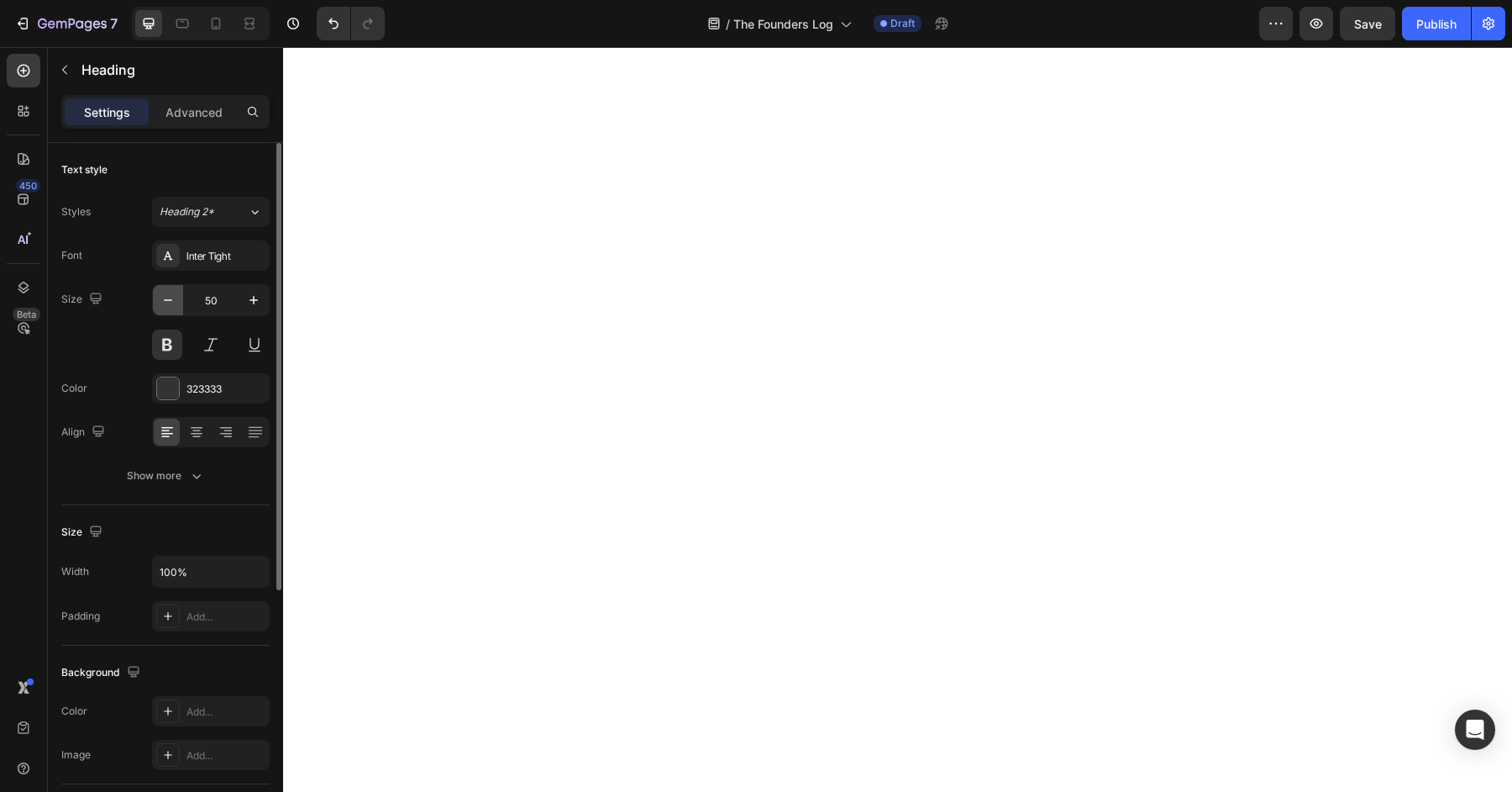
click at [167, 308] on button "button" at bounding box center [167, 300] width 30 height 30
click at [167, 307] on icon "button" at bounding box center [168, 301] width 17 height 17
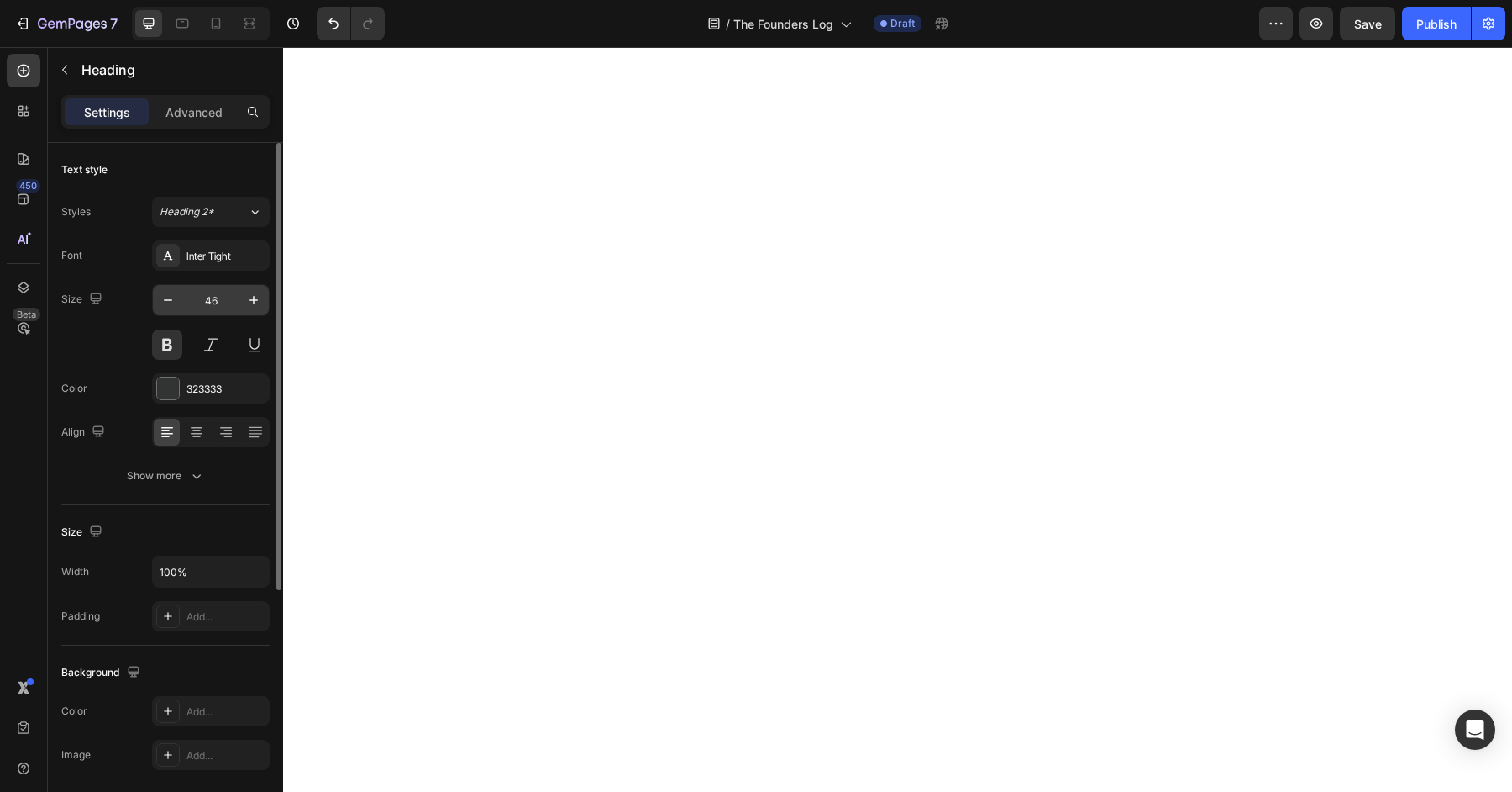
click at [209, 303] on input "46" at bounding box center [210, 300] width 56 height 30
click at [225, 301] on input "26" at bounding box center [210, 300] width 56 height 30
type input "20"
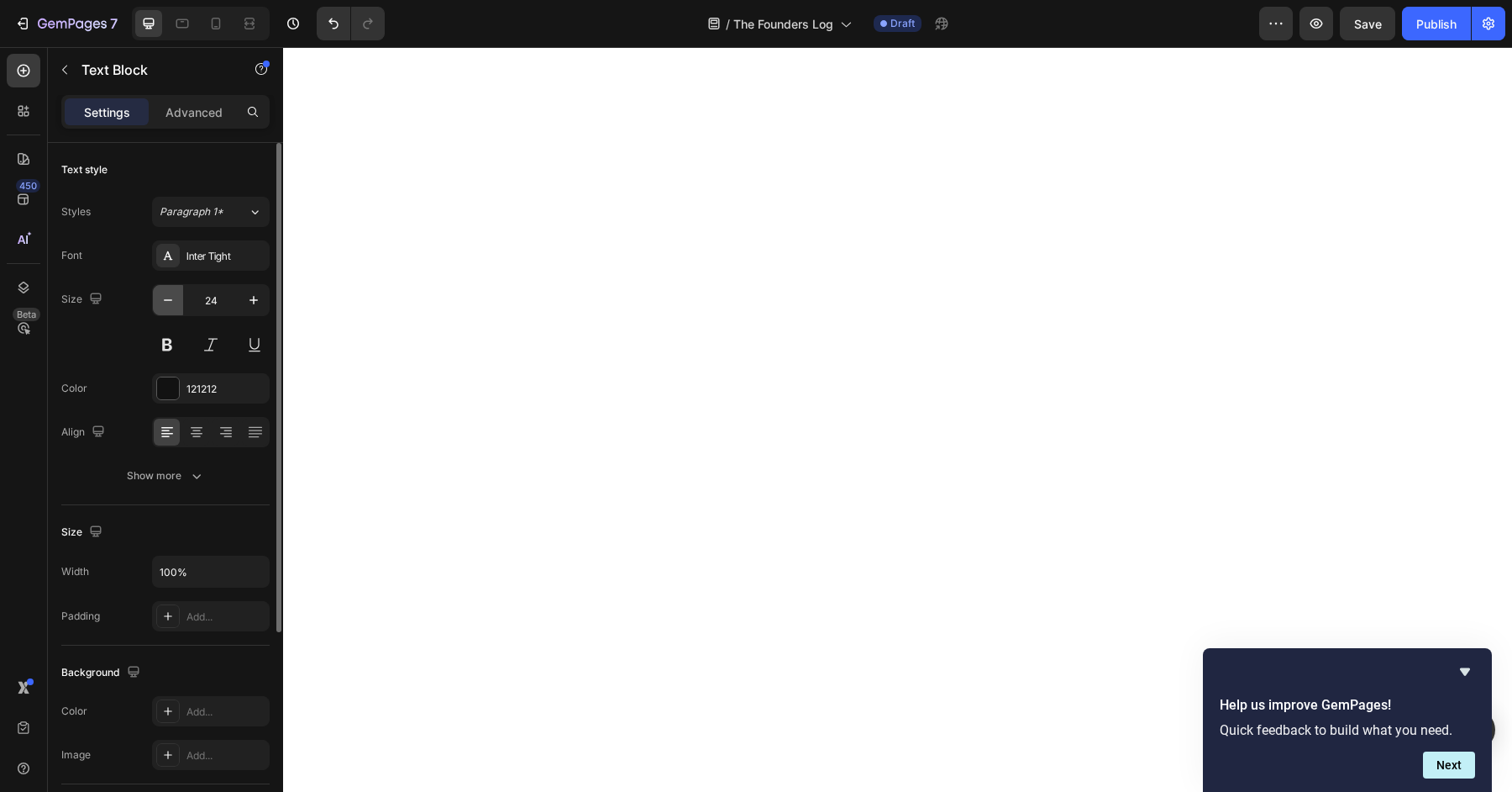
click at [179, 308] on button "button" at bounding box center [167, 300] width 30 height 30
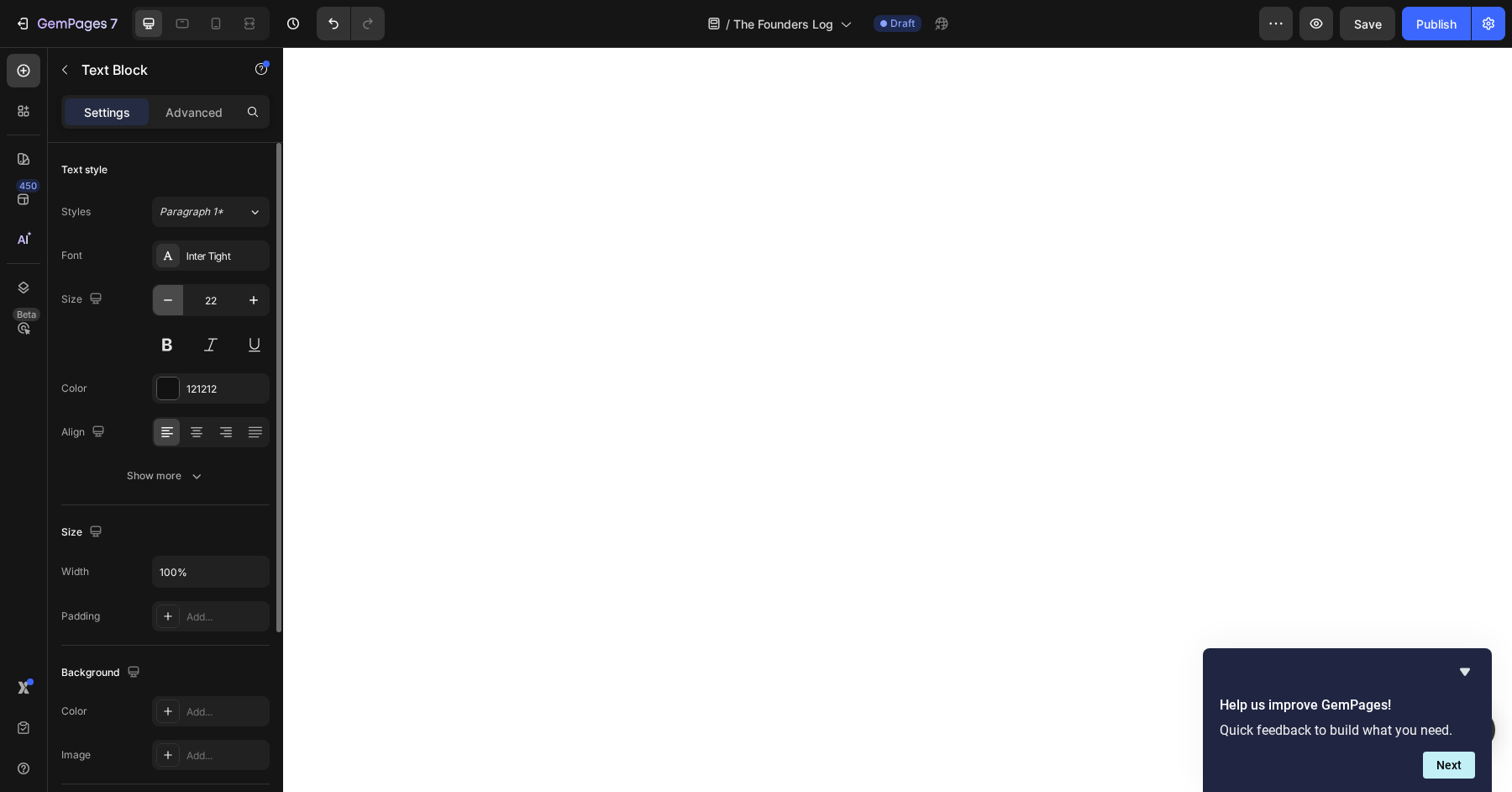
click at [179, 308] on button "button" at bounding box center [167, 300] width 30 height 30
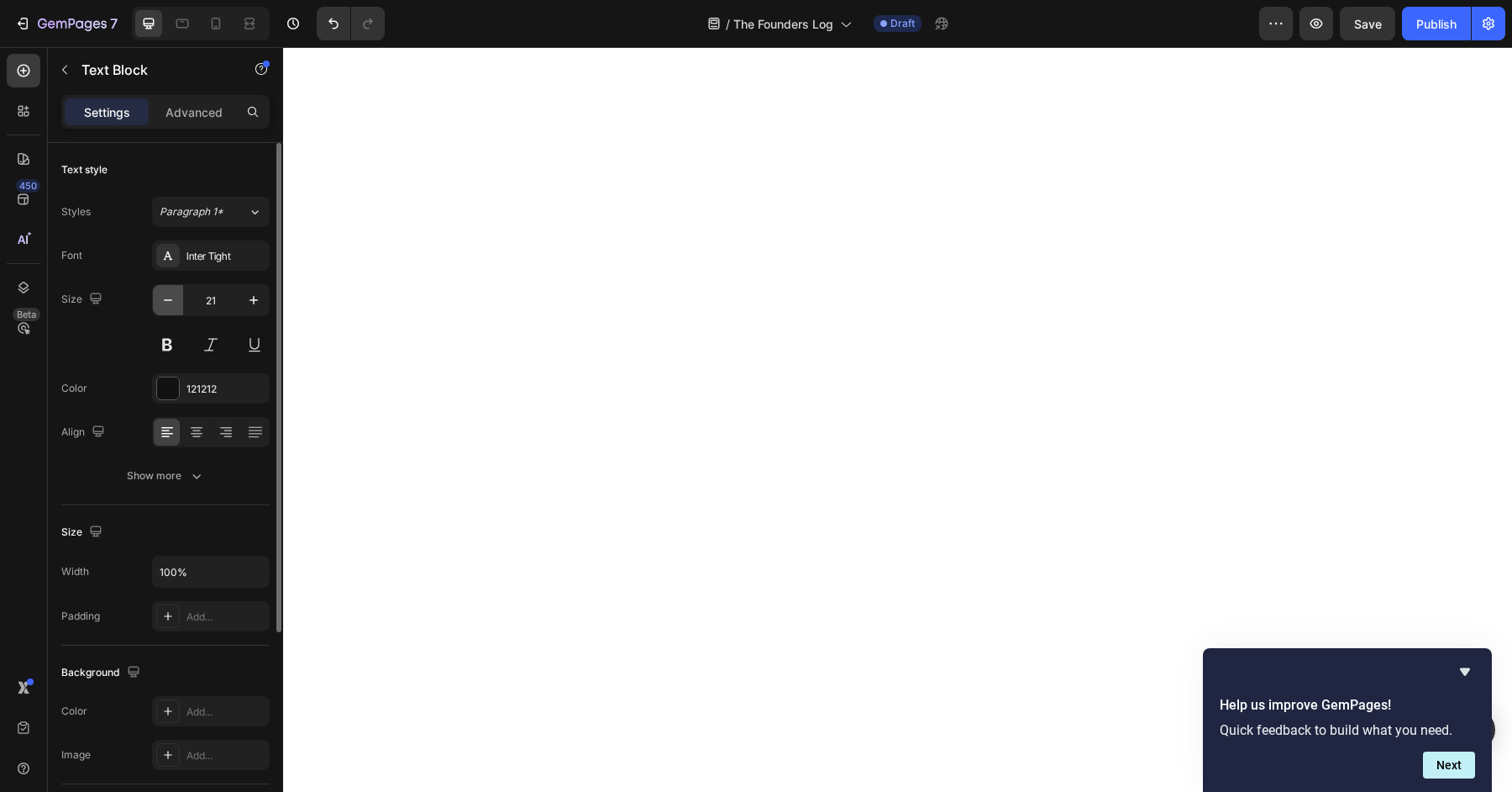
click at [179, 308] on button "button" at bounding box center [167, 300] width 30 height 30
type input "18"
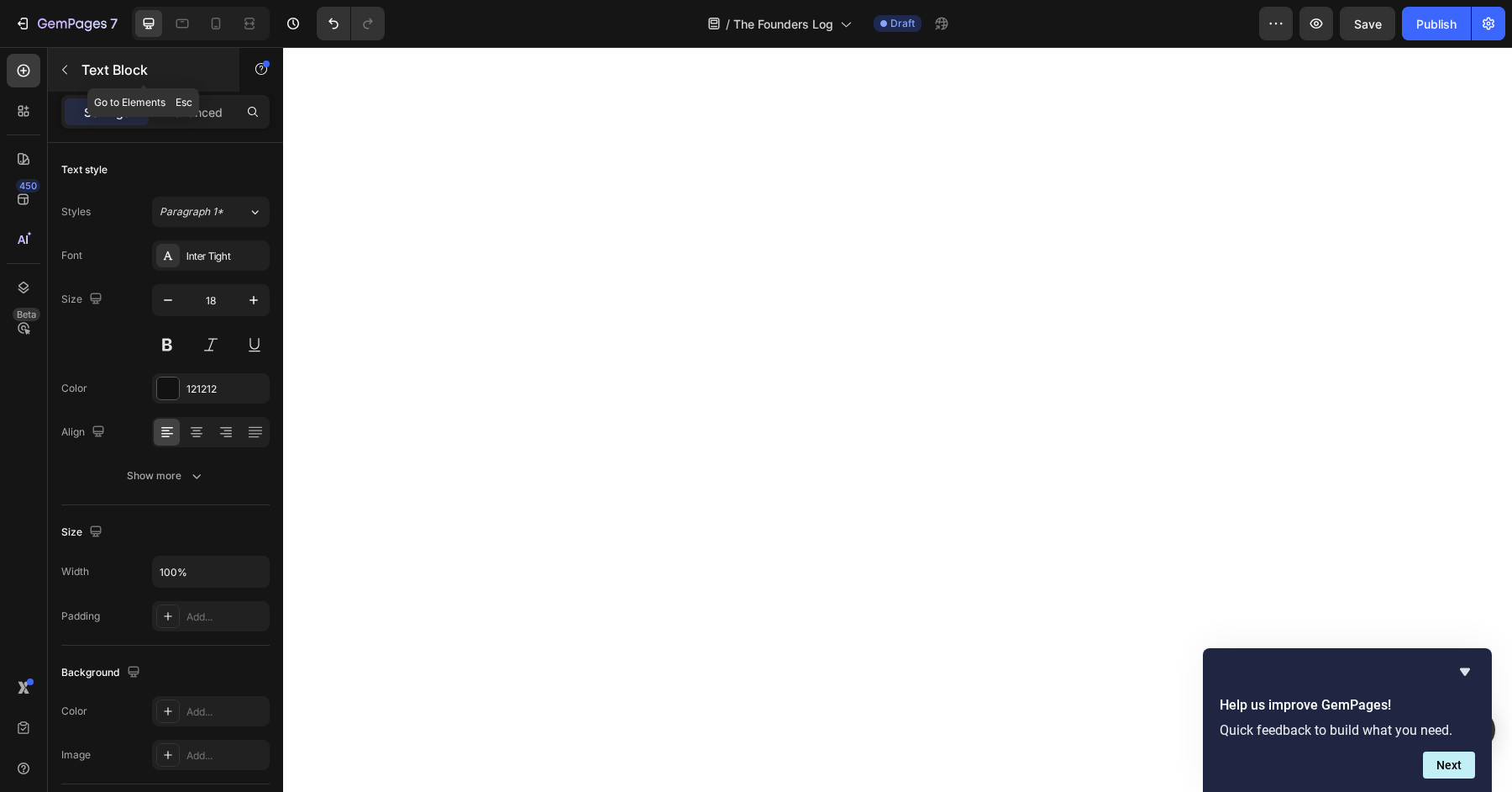
click at [71, 71] on button "button" at bounding box center [64, 70] width 27 height 27
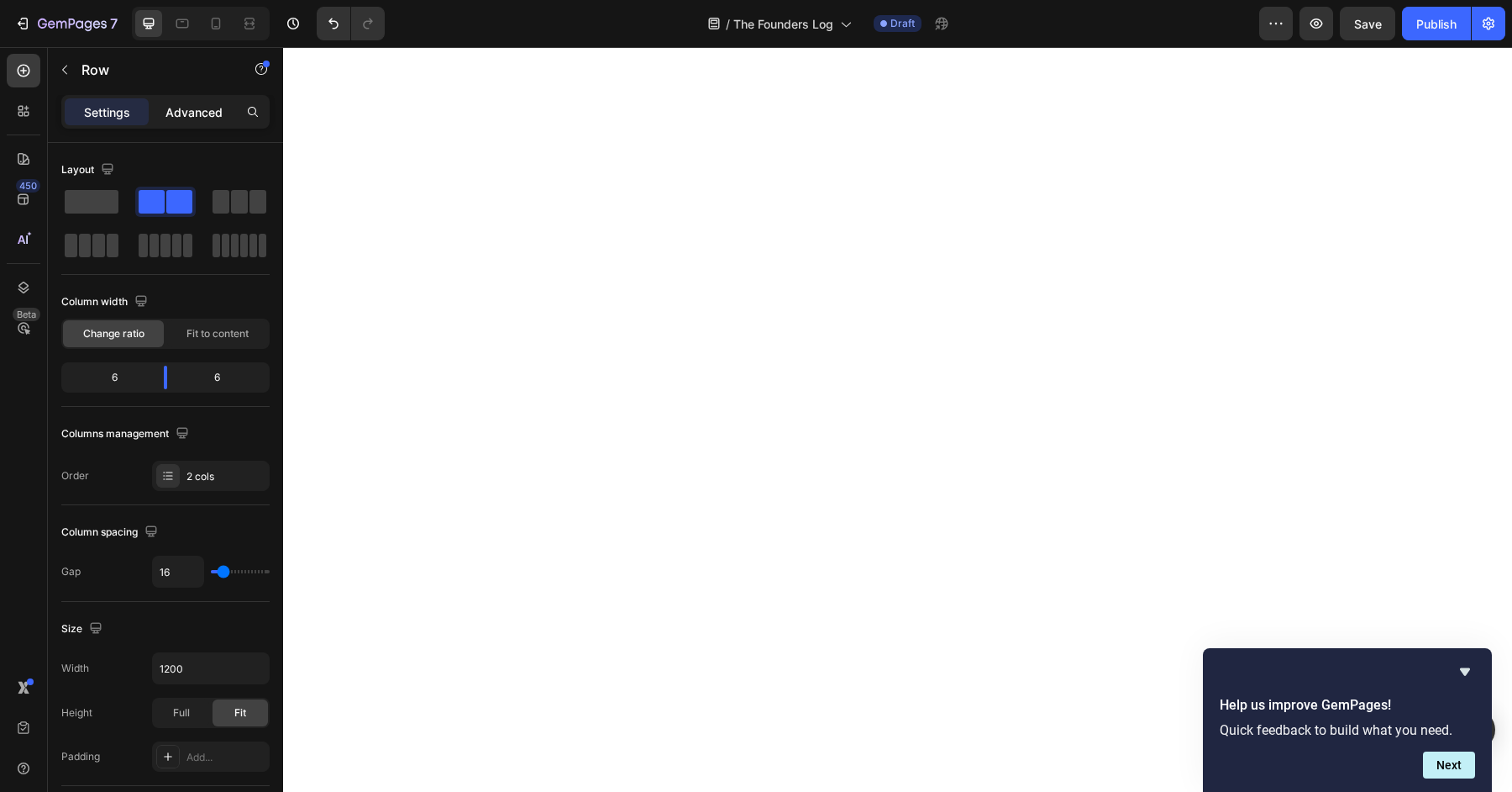
click at [201, 109] on p "Advanced" at bounding box center [194, 112] width 58 height 18
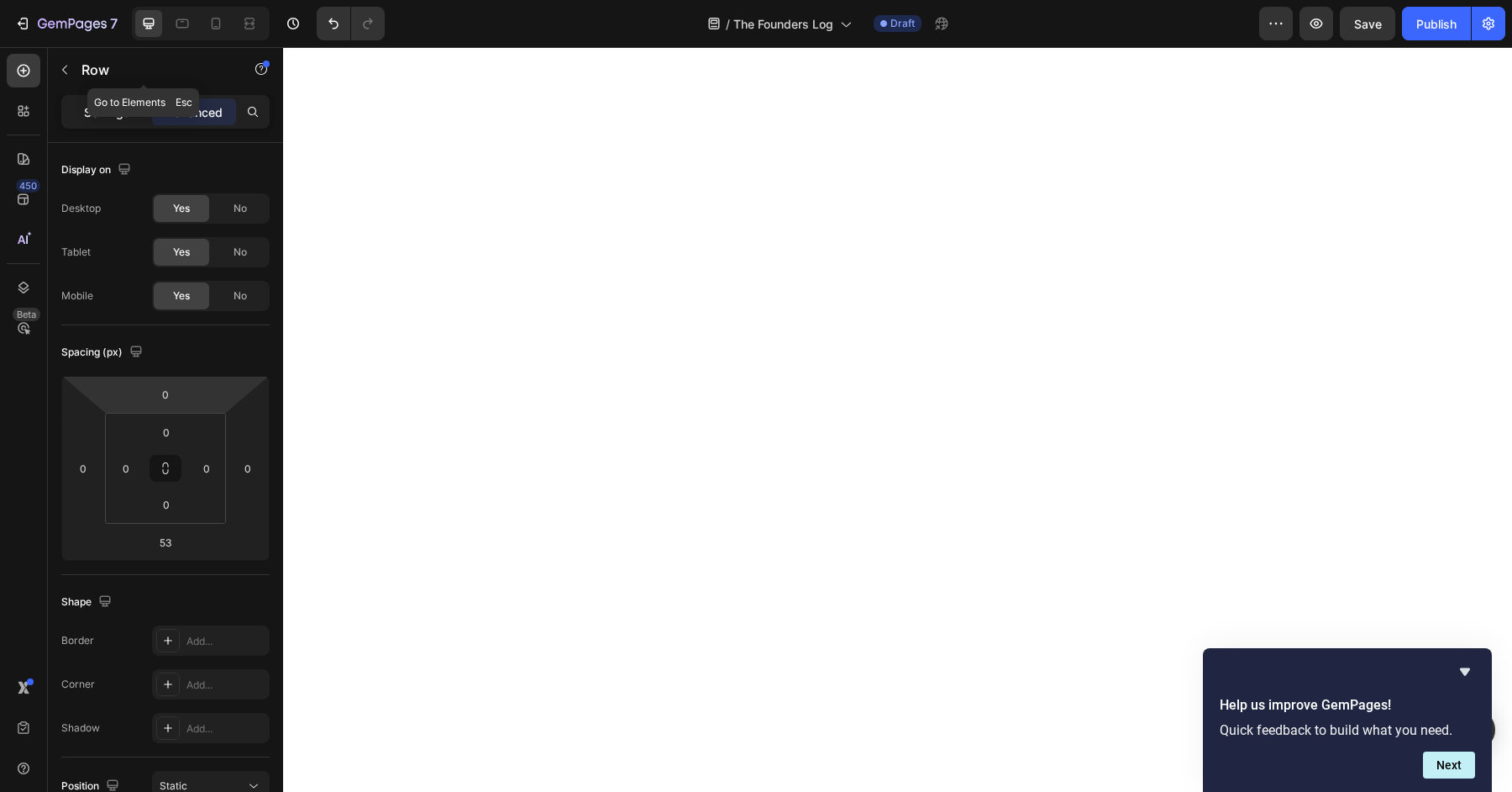
click at [80, 119] on div "Settings" at bounding box center [106, 111] width 84 height 27
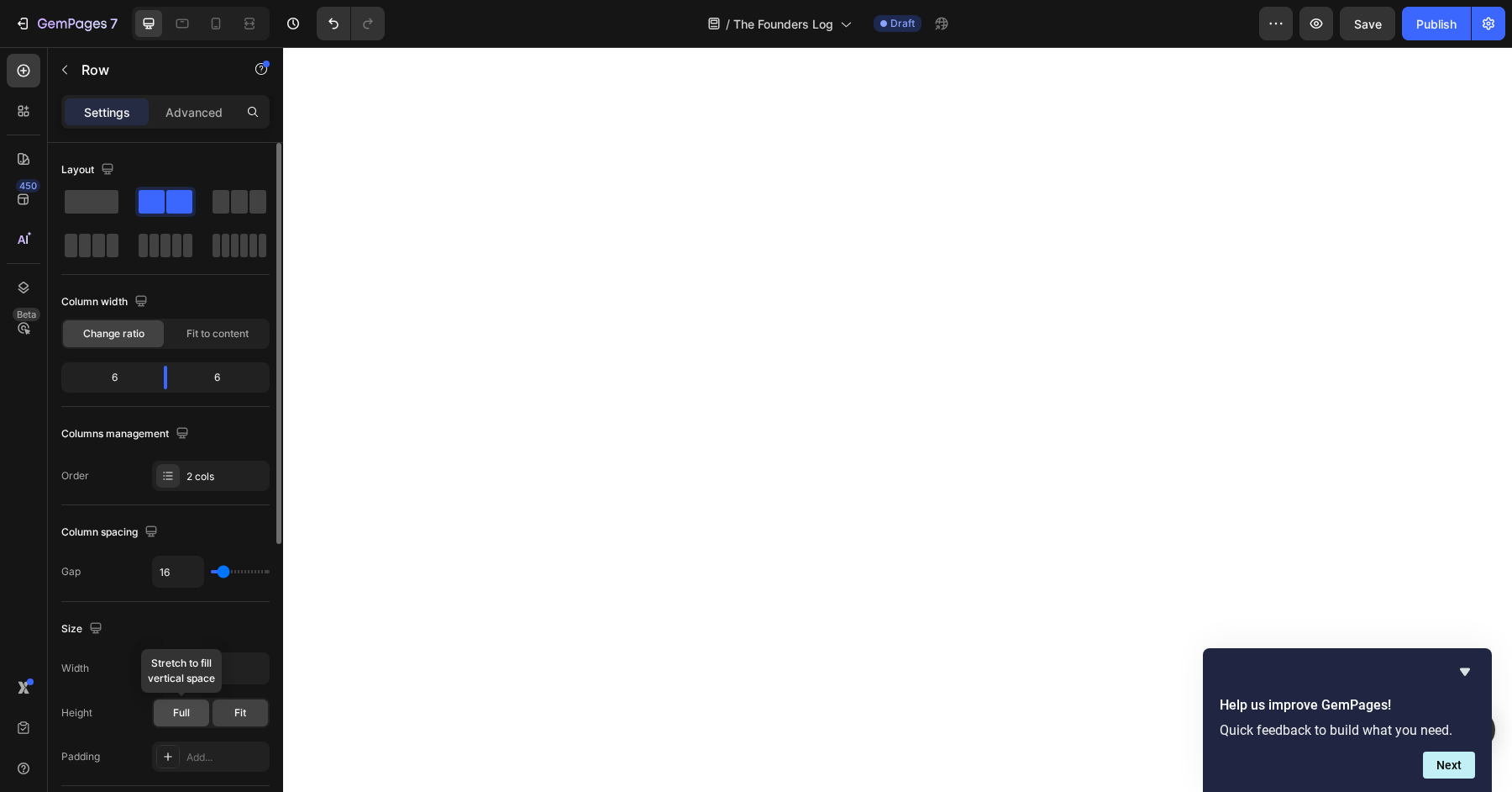
click at [191, 713] on div "Full" at bounding box center [181, 712] width 56 height 27
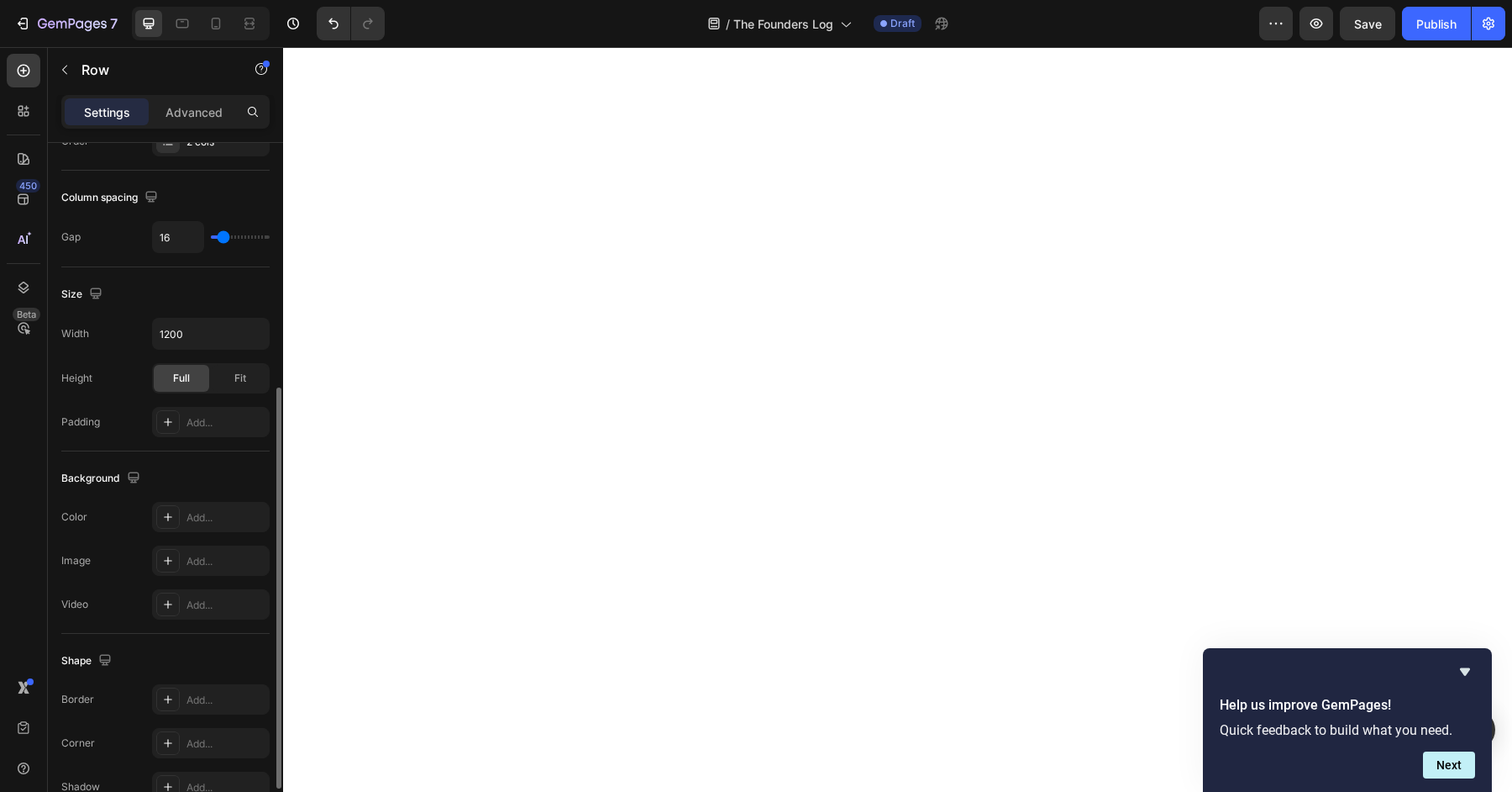
scroll to position [369, 0]
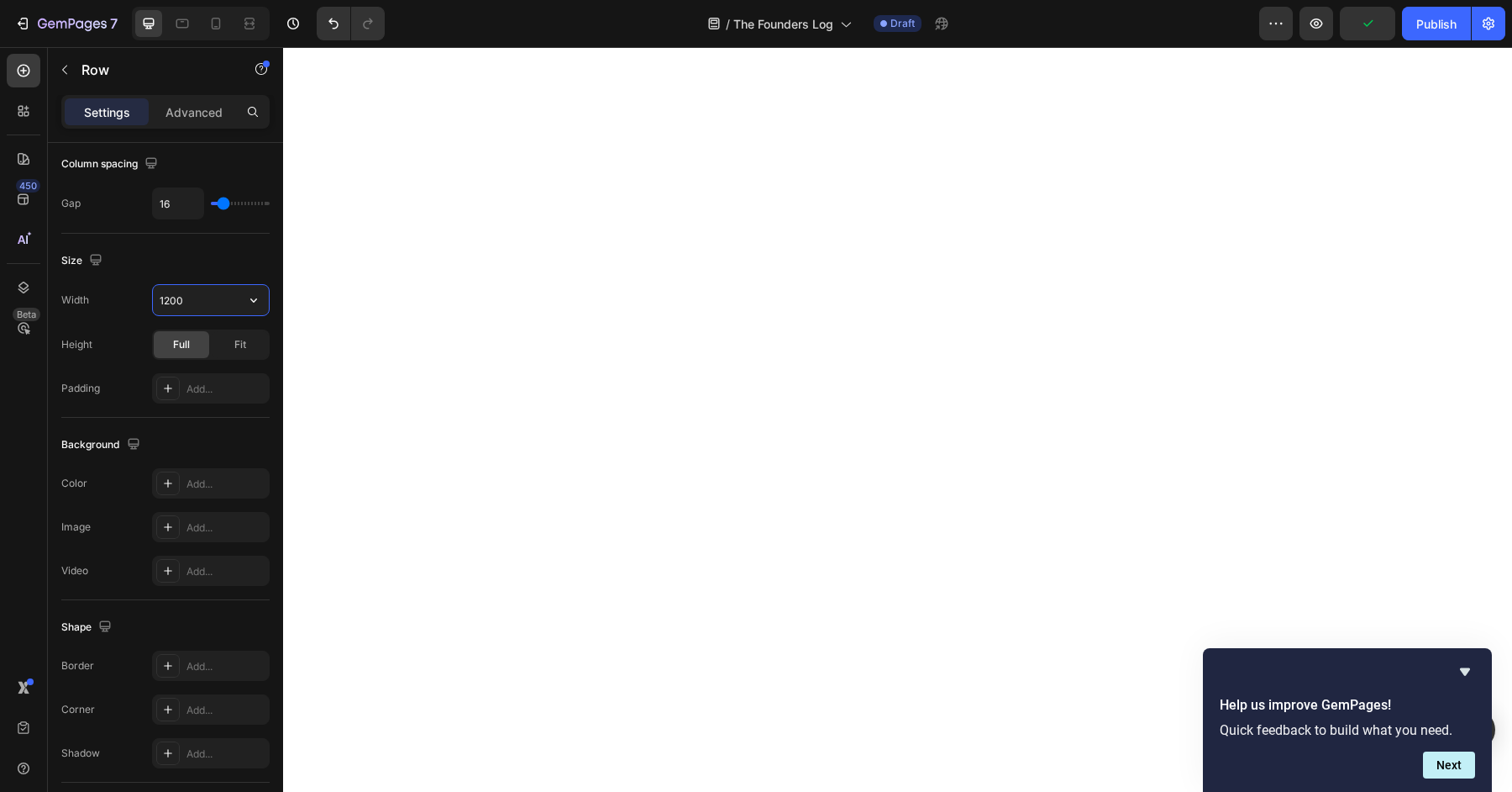
click at [231, 290] on input "1200" at bounding box center [210, 300] width 116 height 30
click at [255, 300] on icon "button" at bounding box center [254, 301] width 17 height 17
click at [215, 371] on p "Full 100%" at bounding box center [207, 372] width 96 height 15
type input "100%"
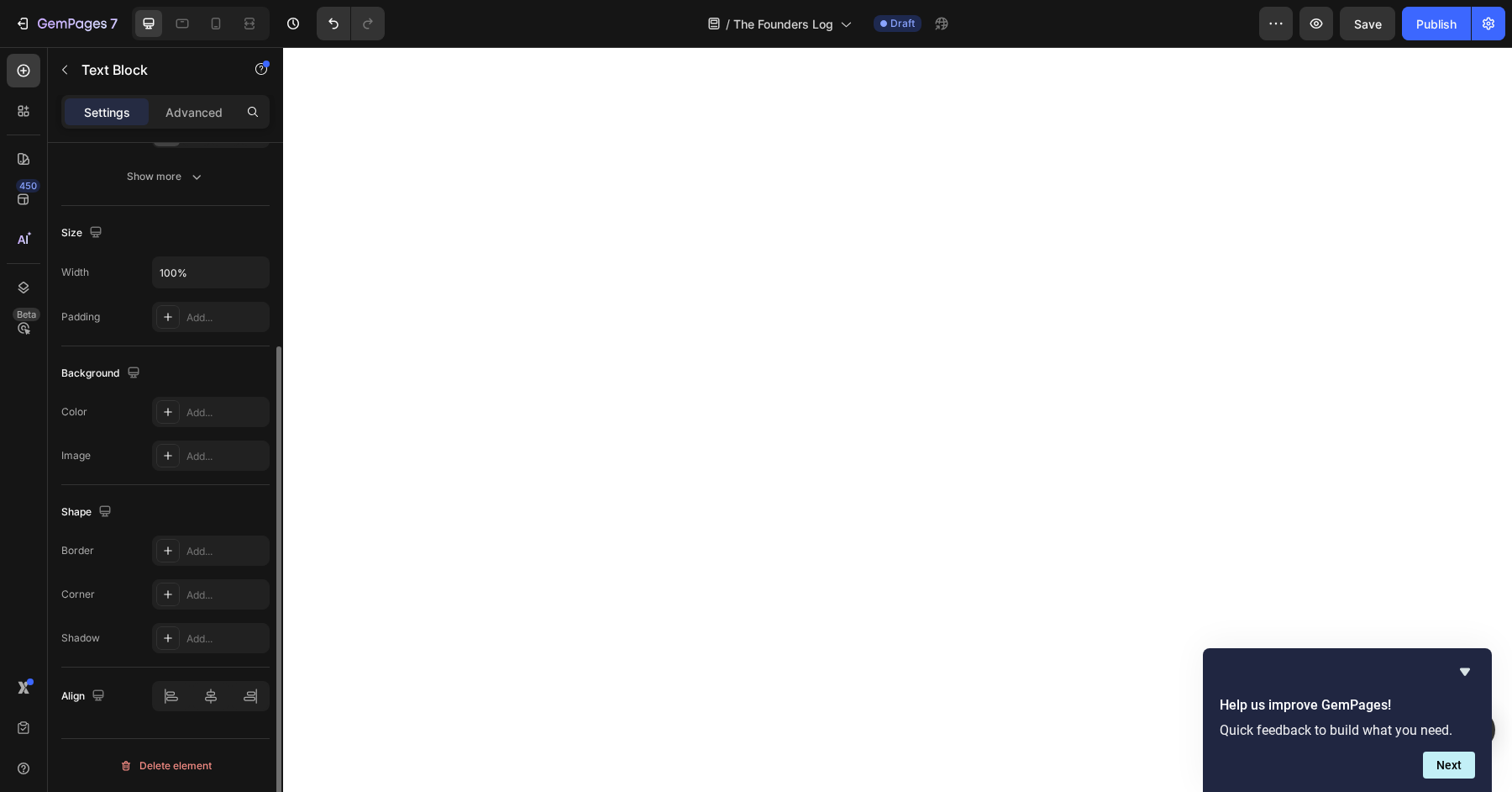
scroll to position [0, 0]
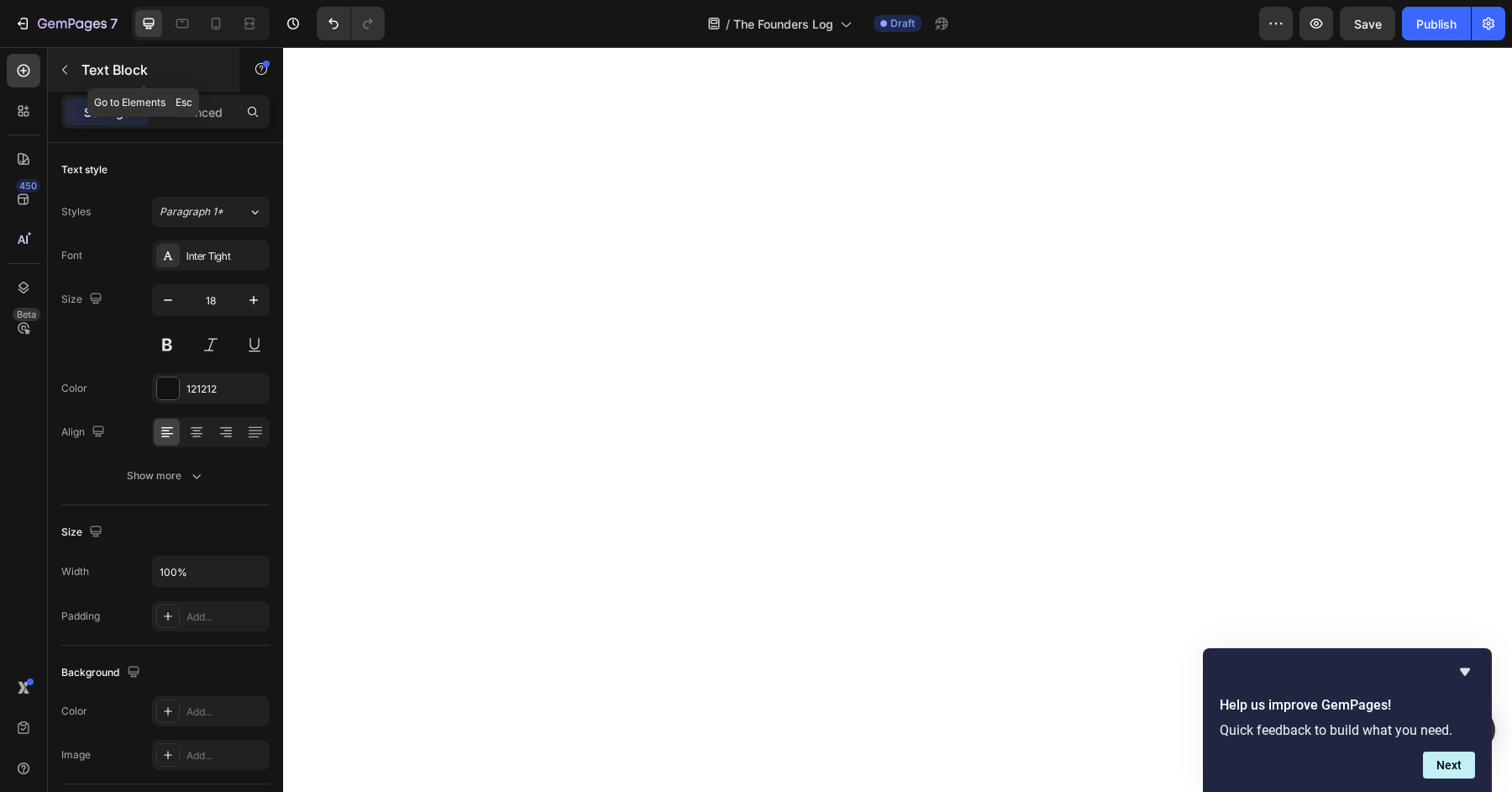
click at [58, 76] on button "button" at bounding box center [64, 70] width 27 height 27
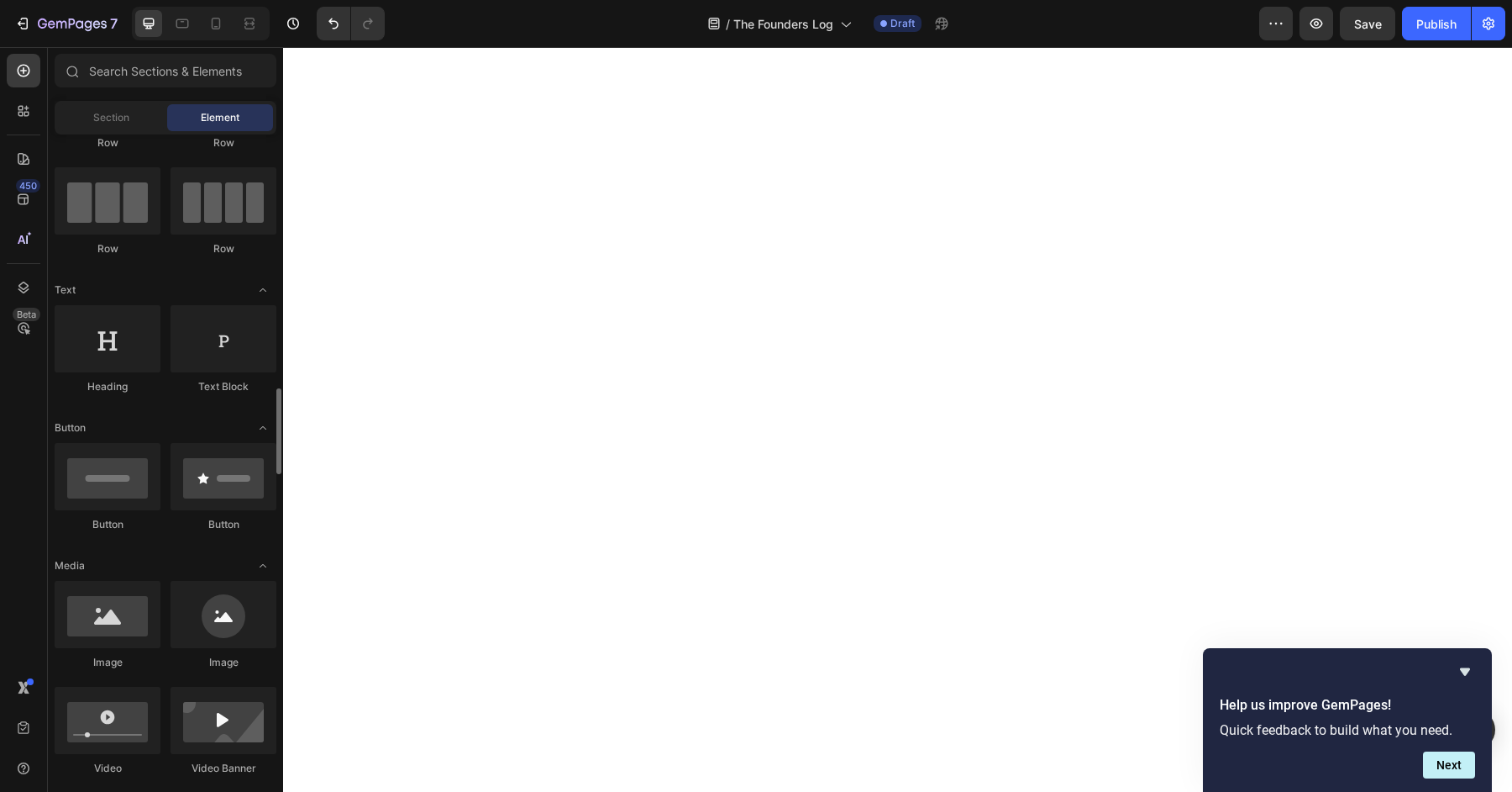
scroll to position [356, 0]
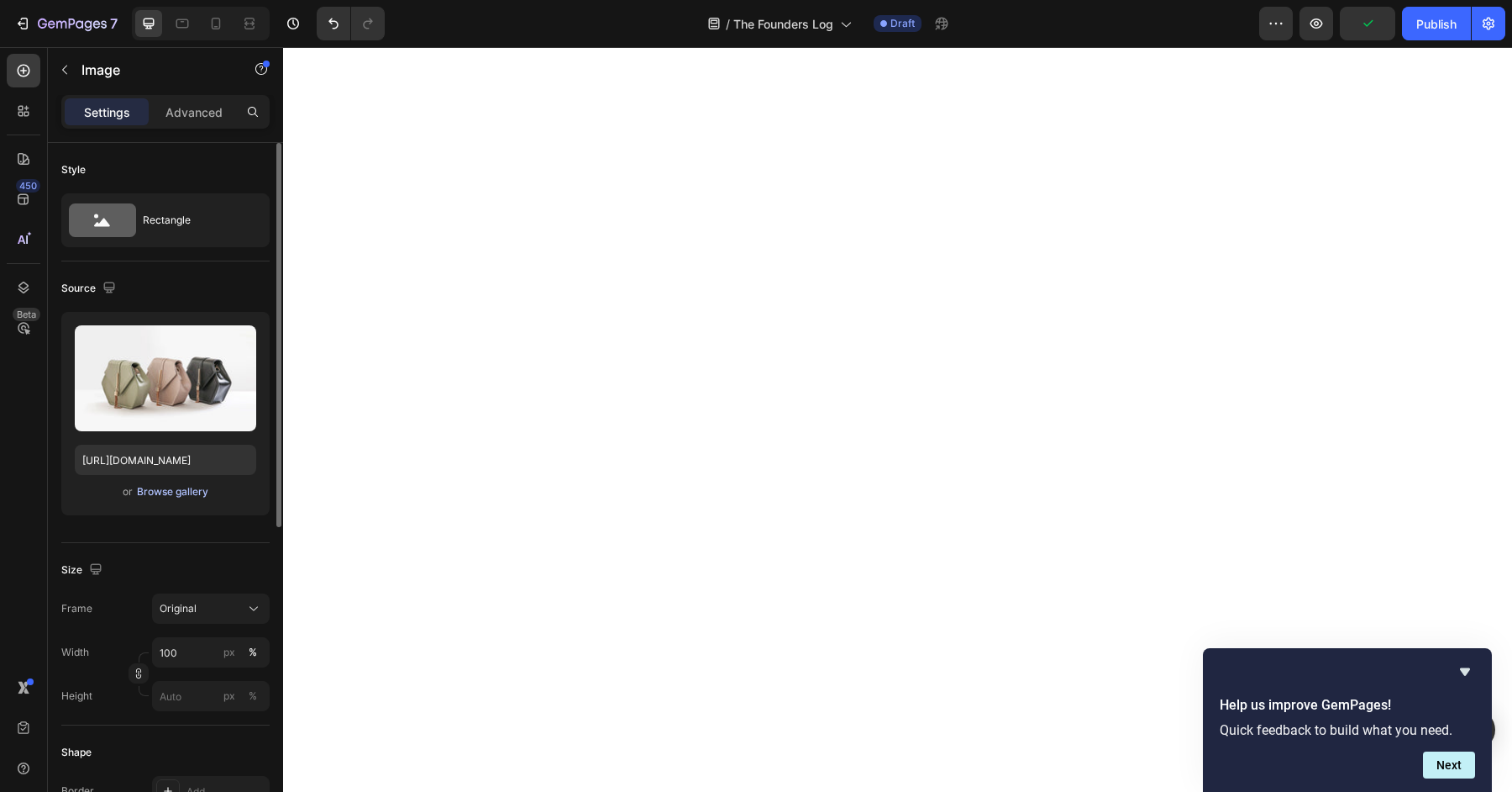
click at [162, 488] on div "Browse gallery" at bounding box center [172, 492] width 71 height 15
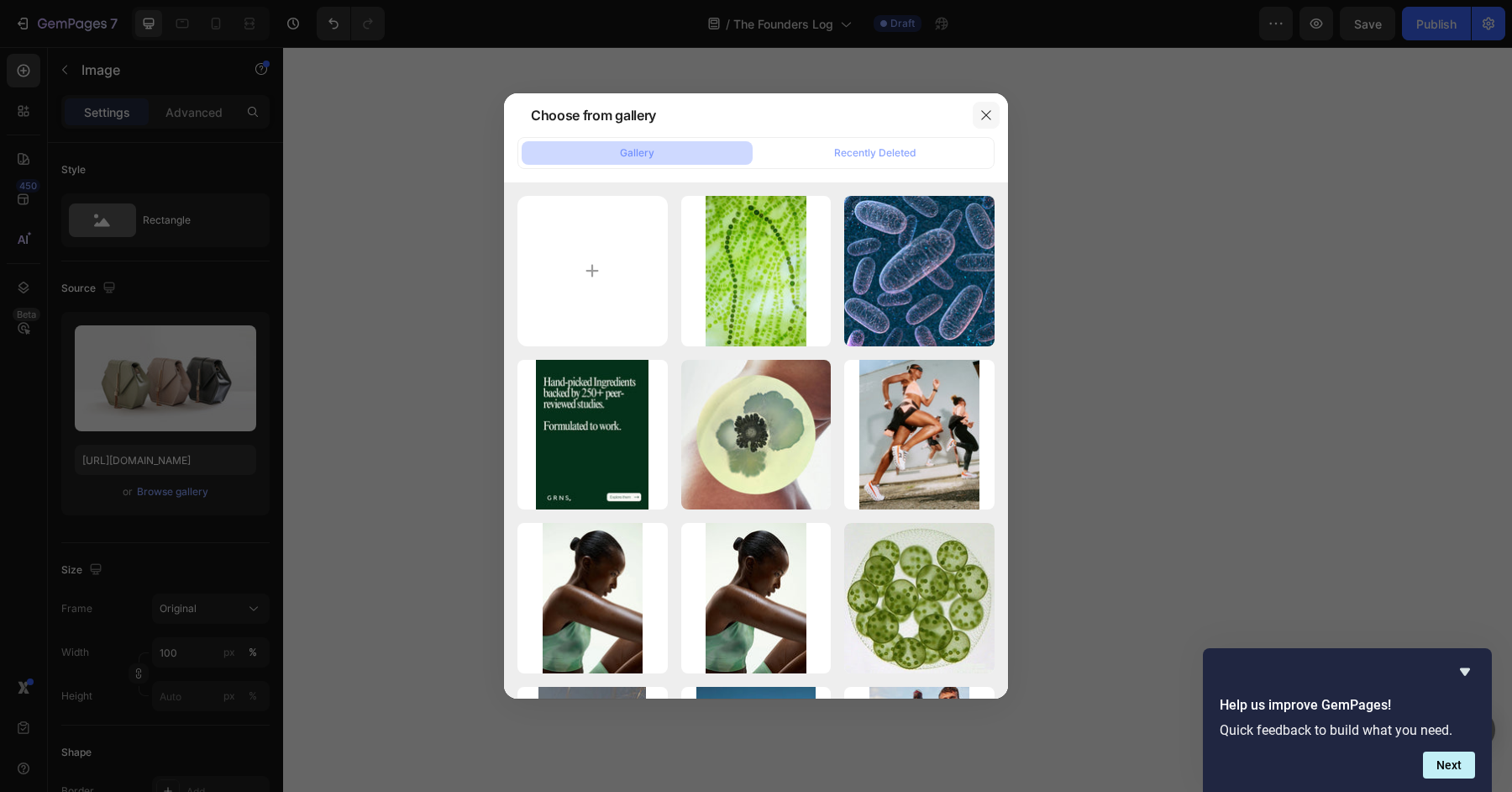
click at [992, 119] on icon "button" at bounding box center [987, 115] width 14 height 14
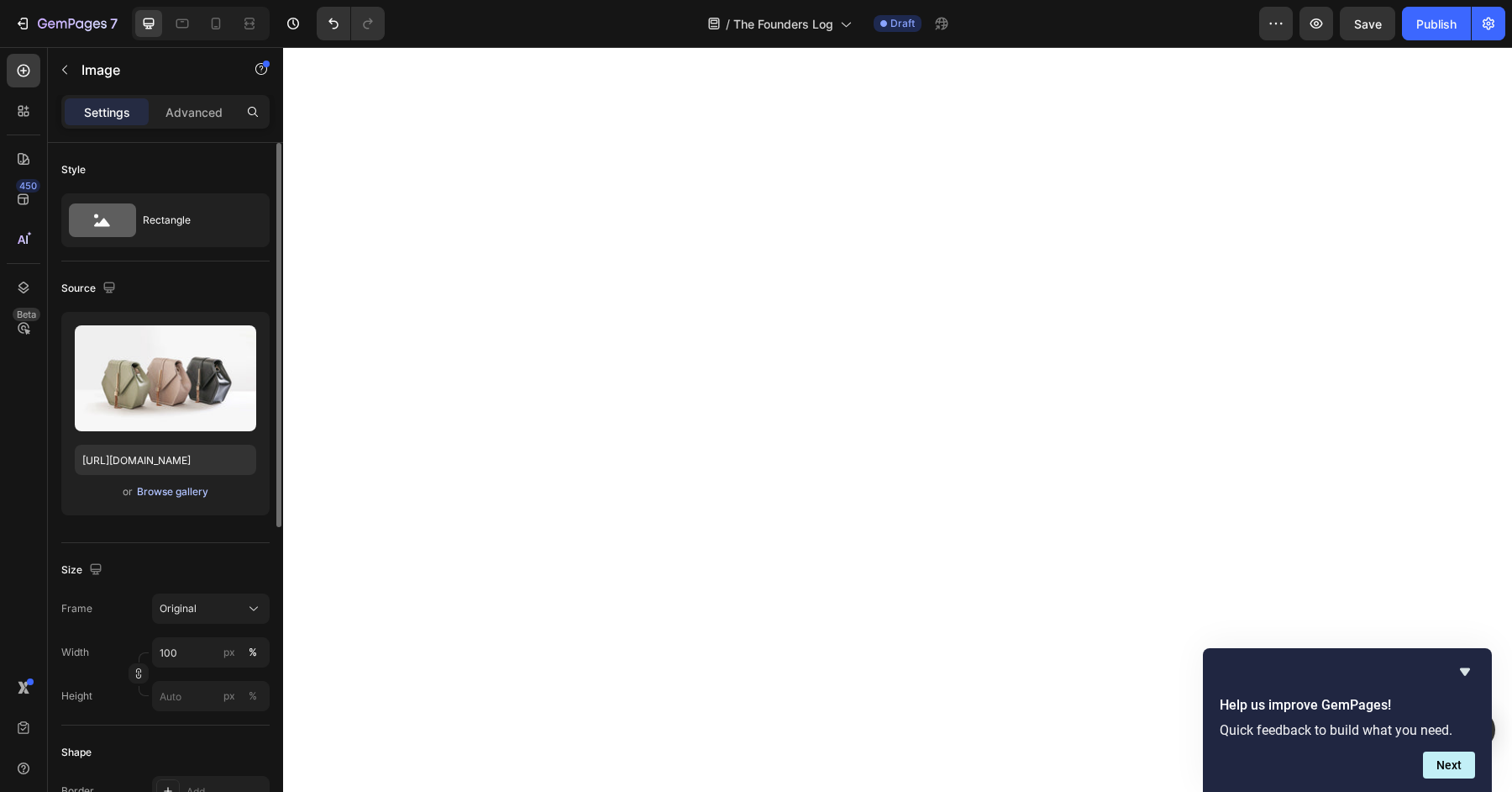
click at [152, 484] on div "Browse gallery" at bounding box center [172, 492] width 71 height 15
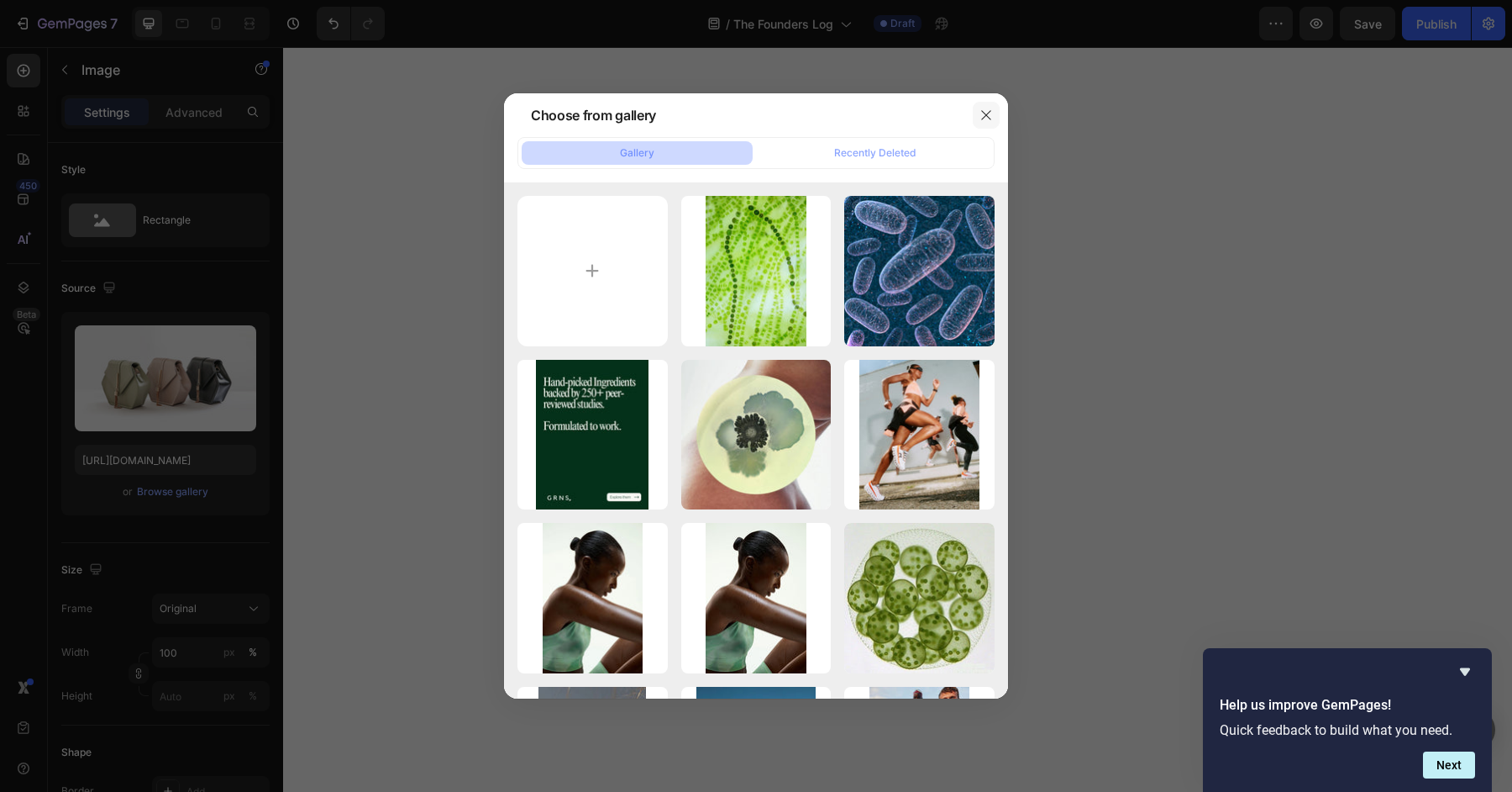
click at [981, 110] on icon "button" at bounding box center [987, 115] width 14 height 14
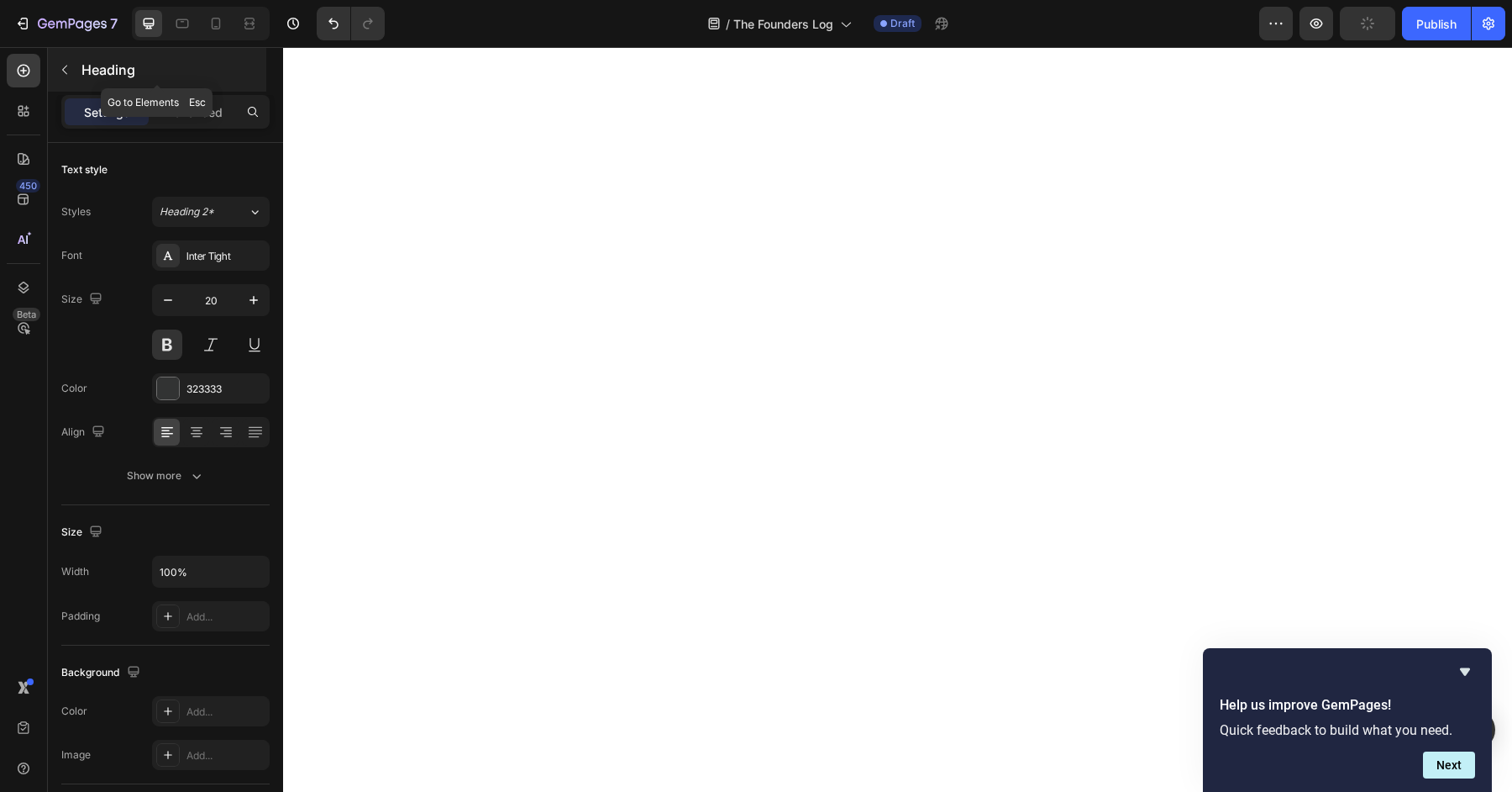
click at [66, 69] on icon "button" at bounding box center [65, 70] width 14 height 14
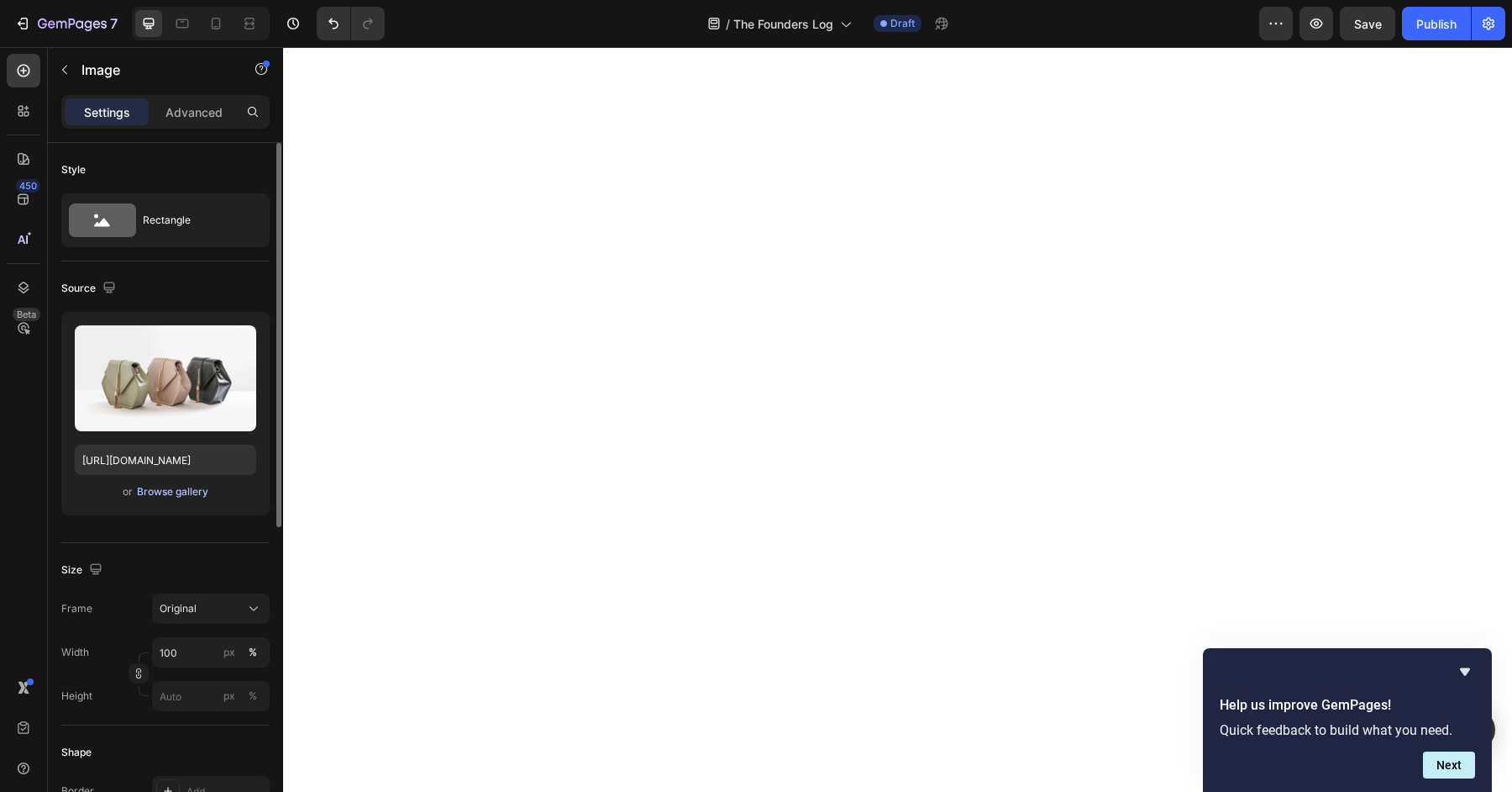
click at [180, 486] on div "Browse gallery" at bounding box center [172, 492] width 71 height 15
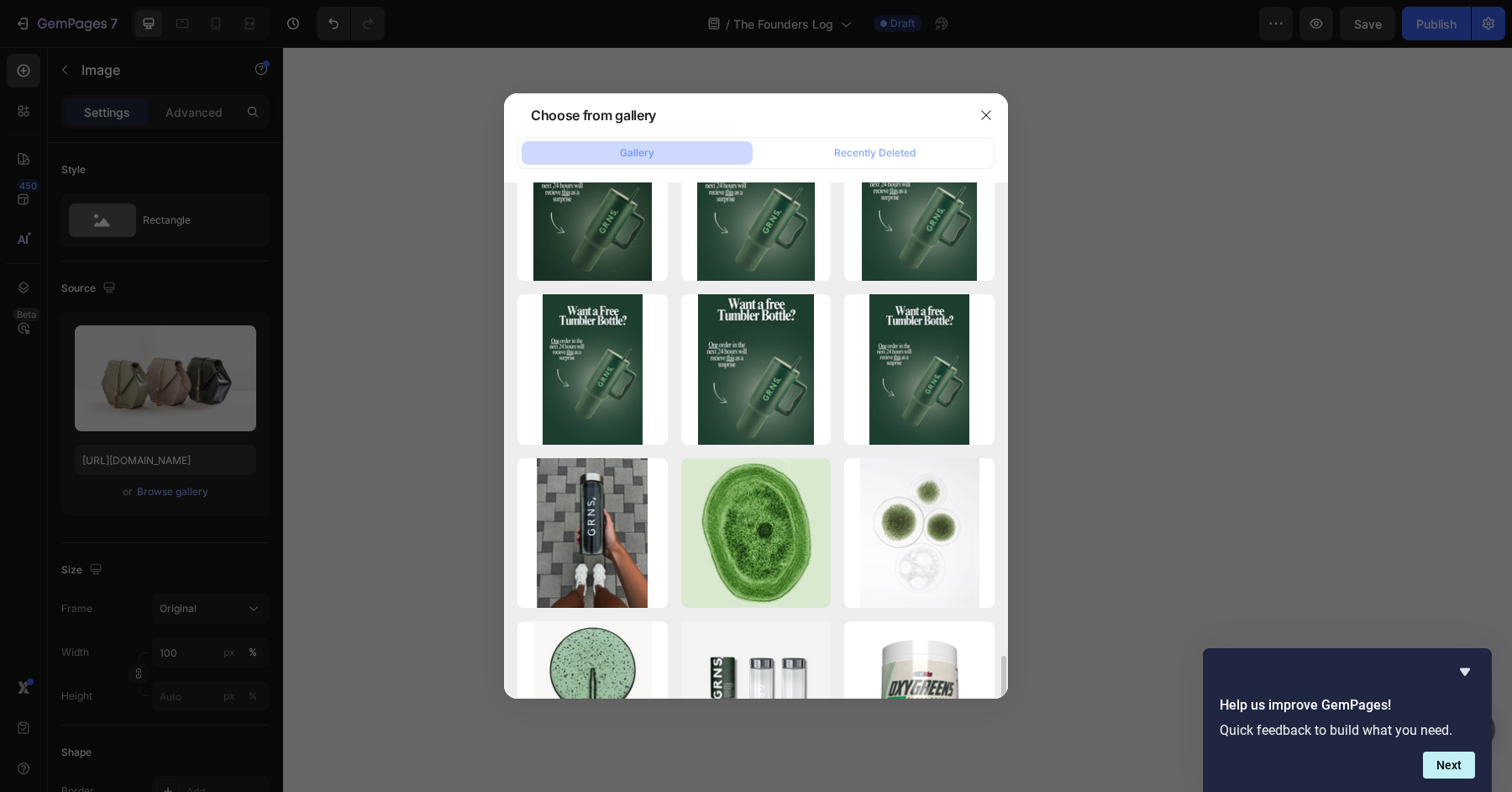
scroll to position [2530, 0]
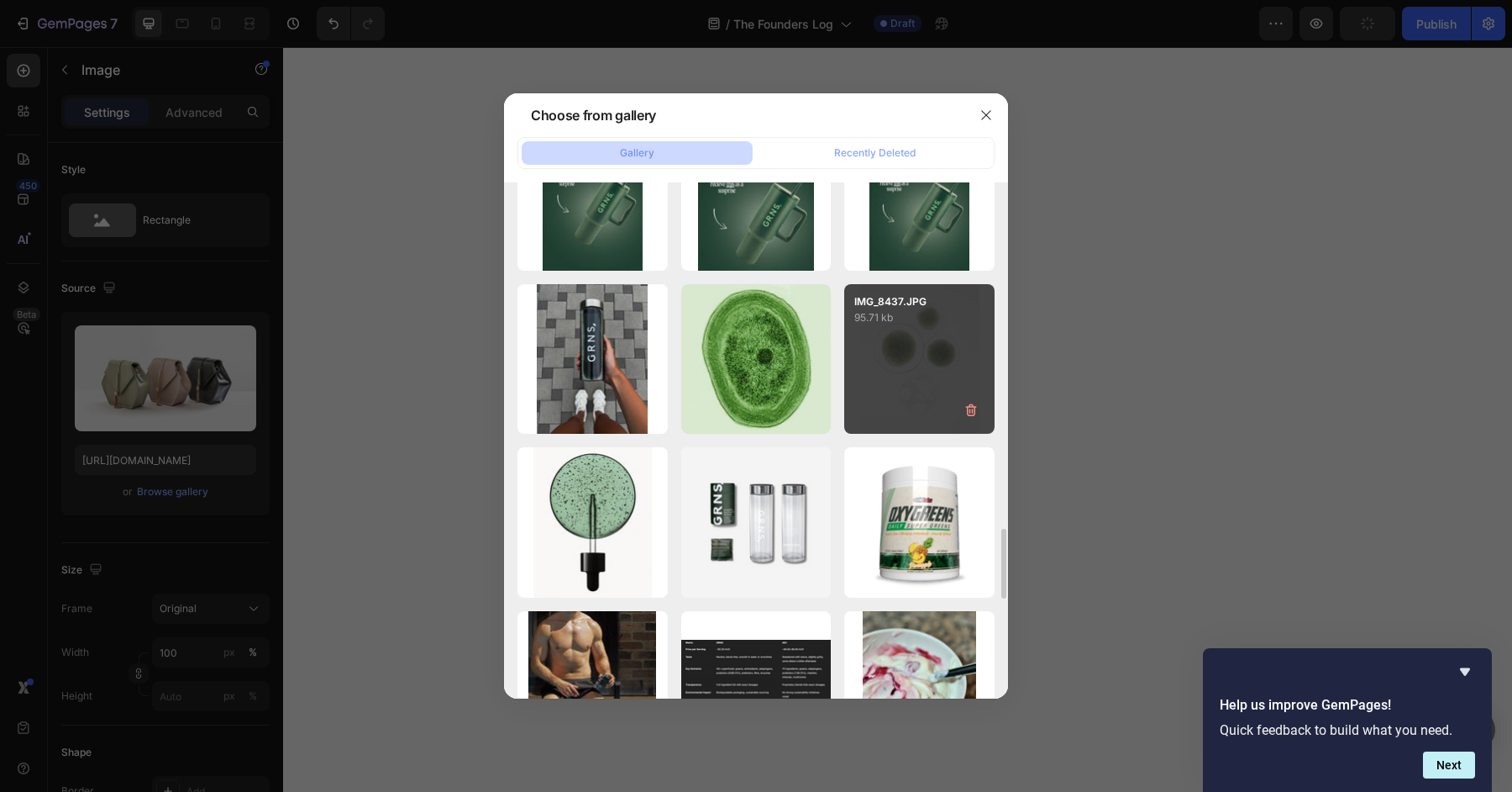
click at [904, 369] on div "IMG_8437.JPG 95.71 kb" at bounding box center [919, 359] width 150 height 150
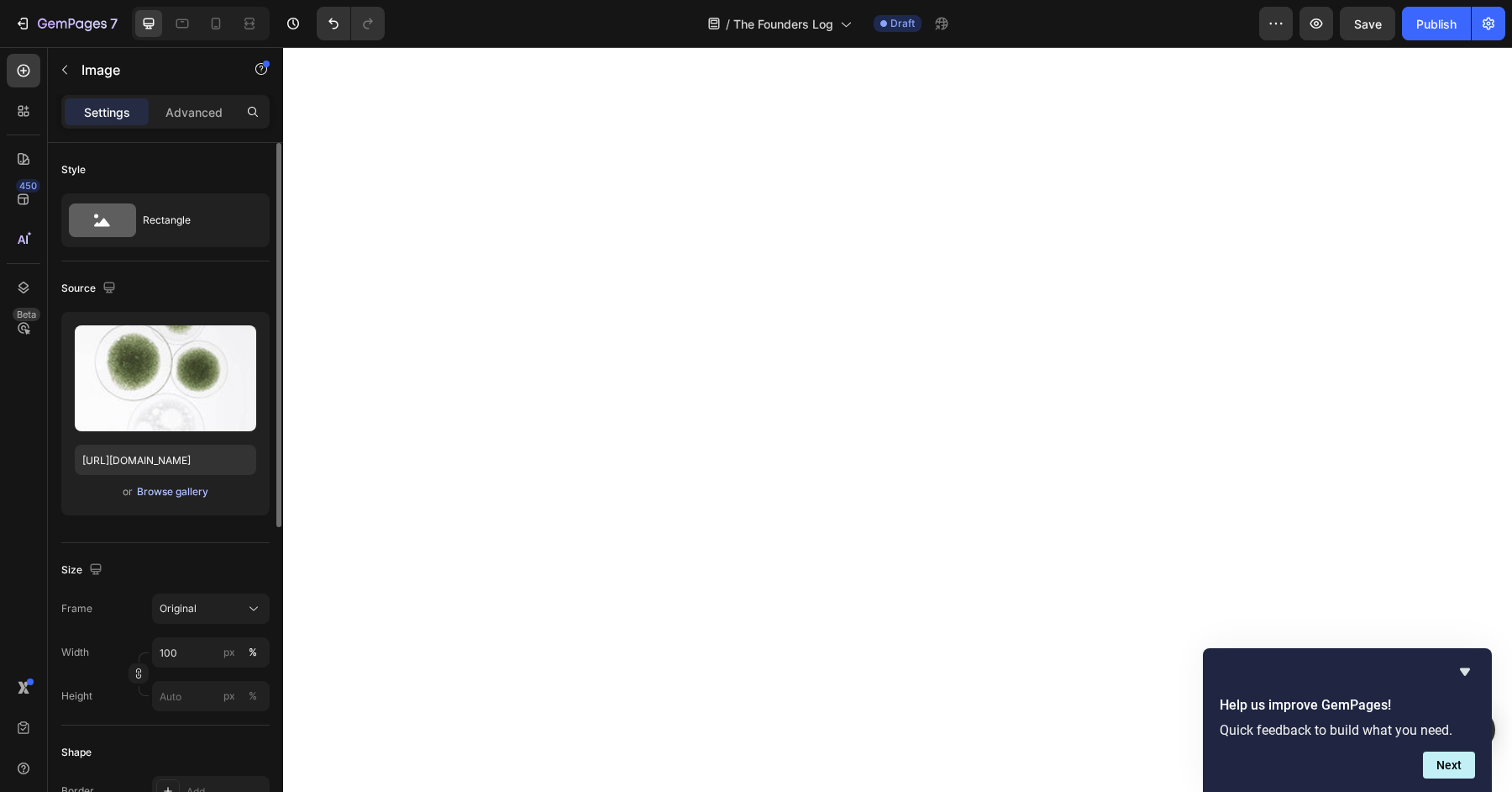
click at [182, 494] on div "Browse gallery" at bounding box center [172, 492] width 71 height 15
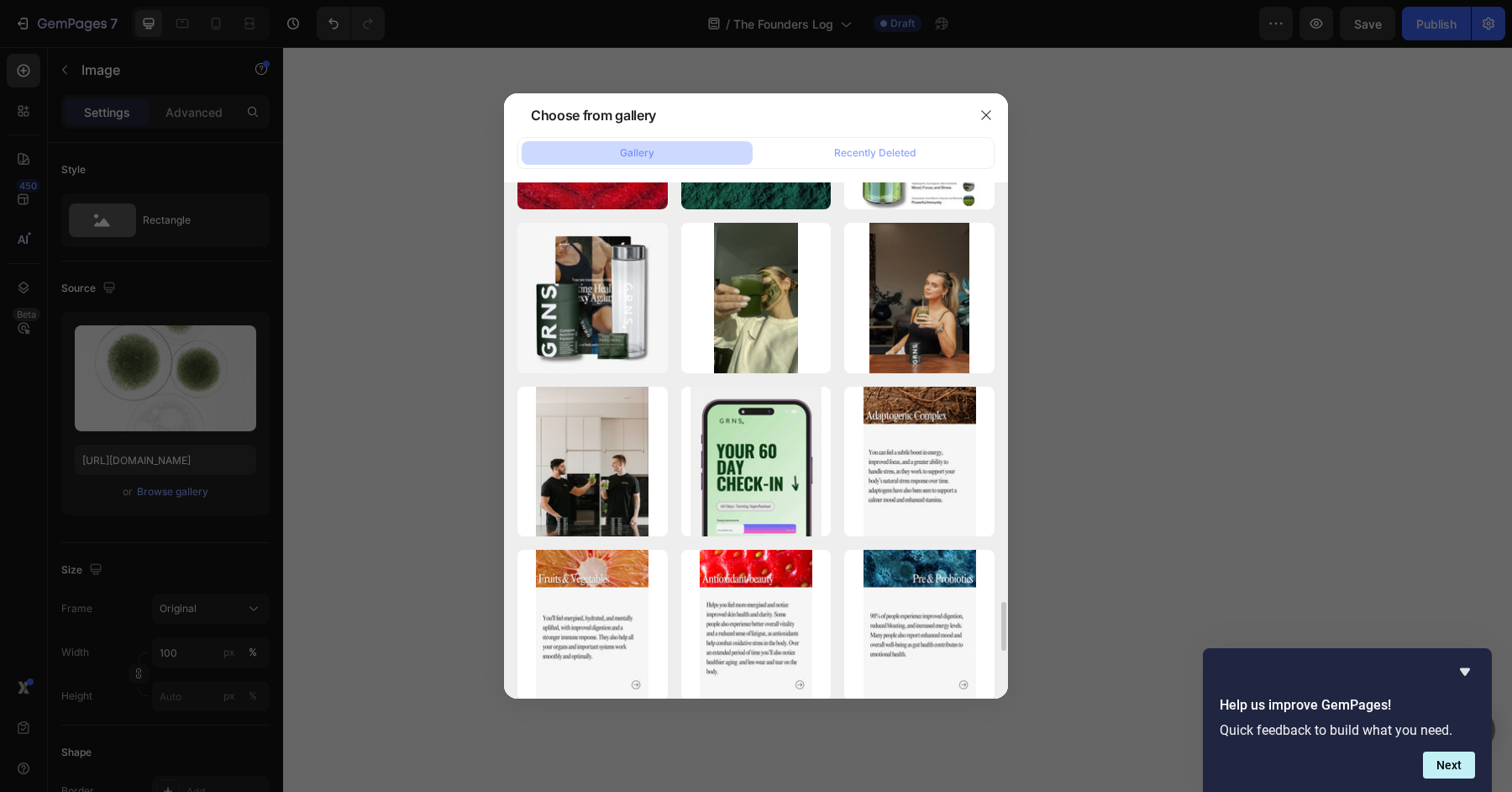
scroll to position [4392, 0]
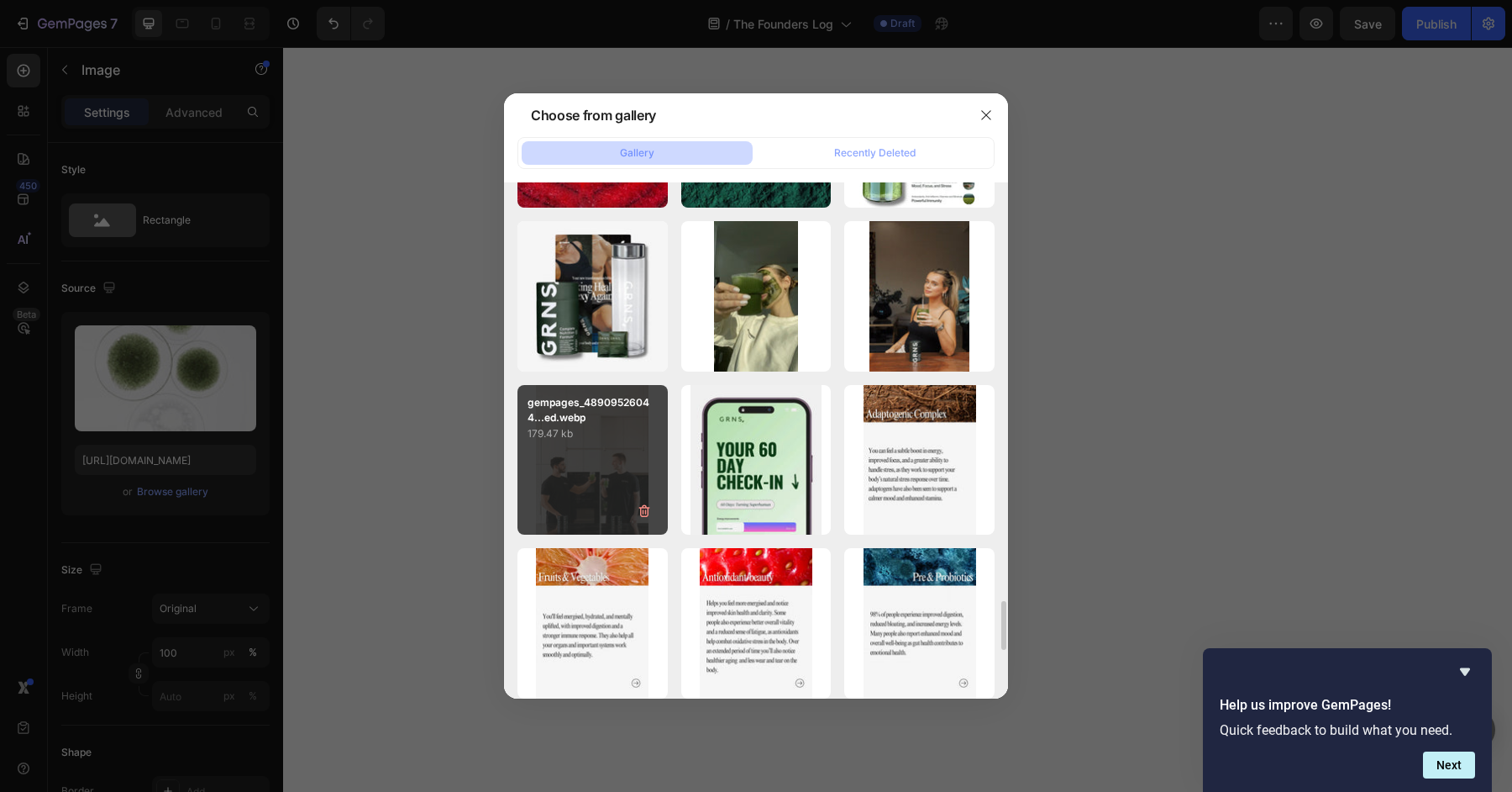
click at [586, 468] on div "gempages_48909526044...ed.webp 179.47 kb" at bounding box center [592, 460] width 150 height 150
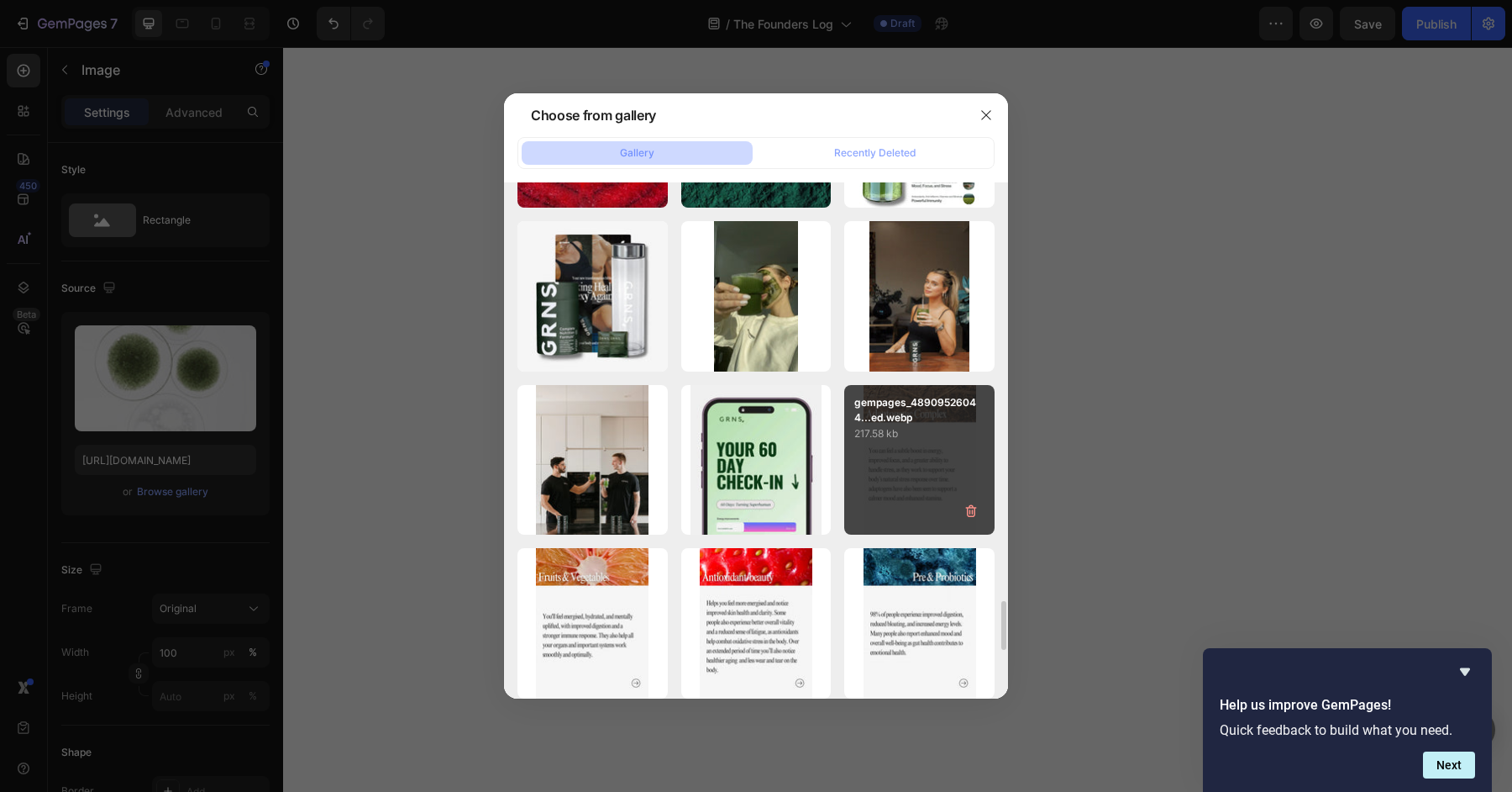
type input "[URL][DOMAIN_NAME]"
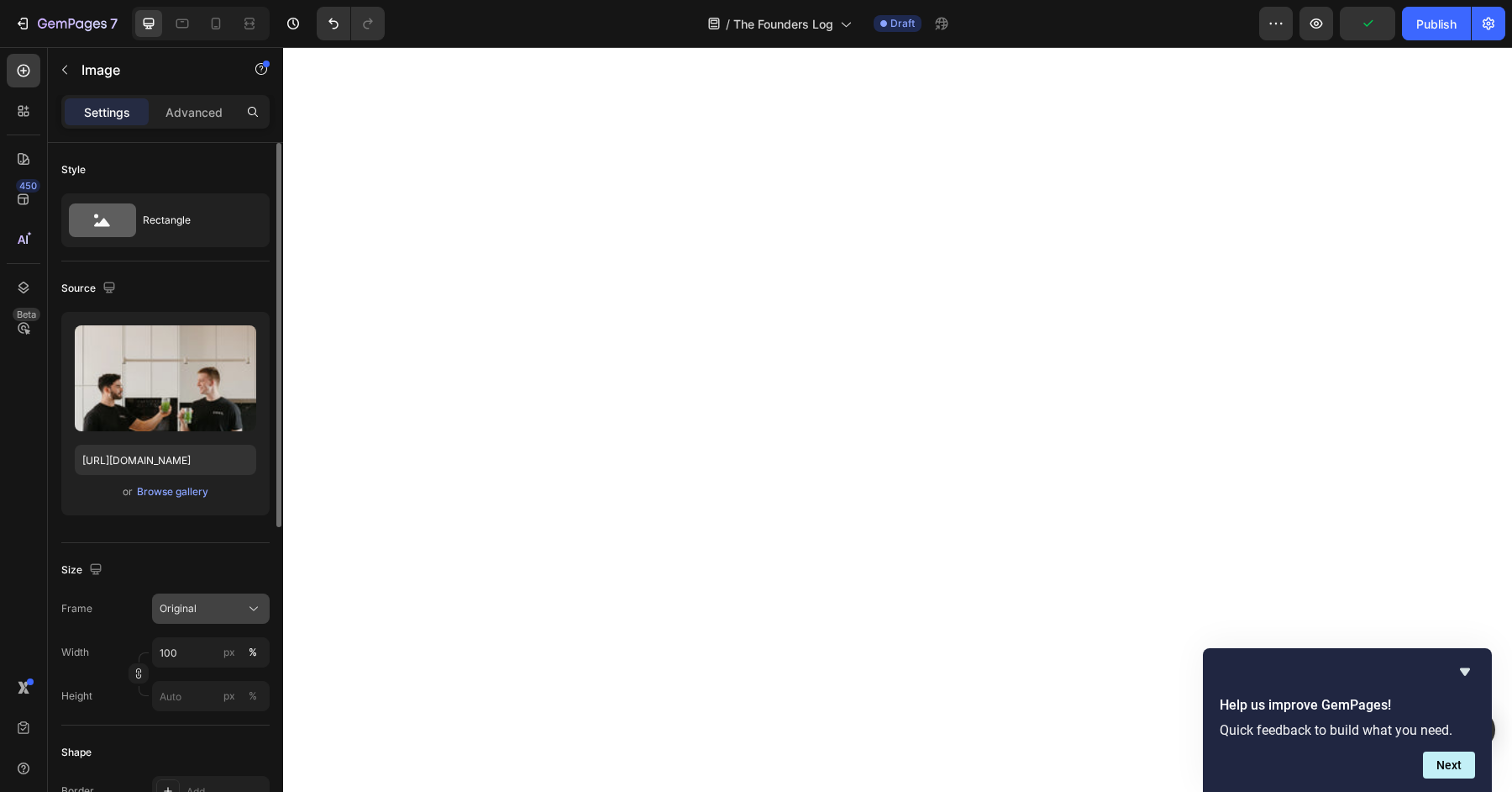
click at [202, 611] on div "Original" at bounding box center [201, 609] width 82 height 15
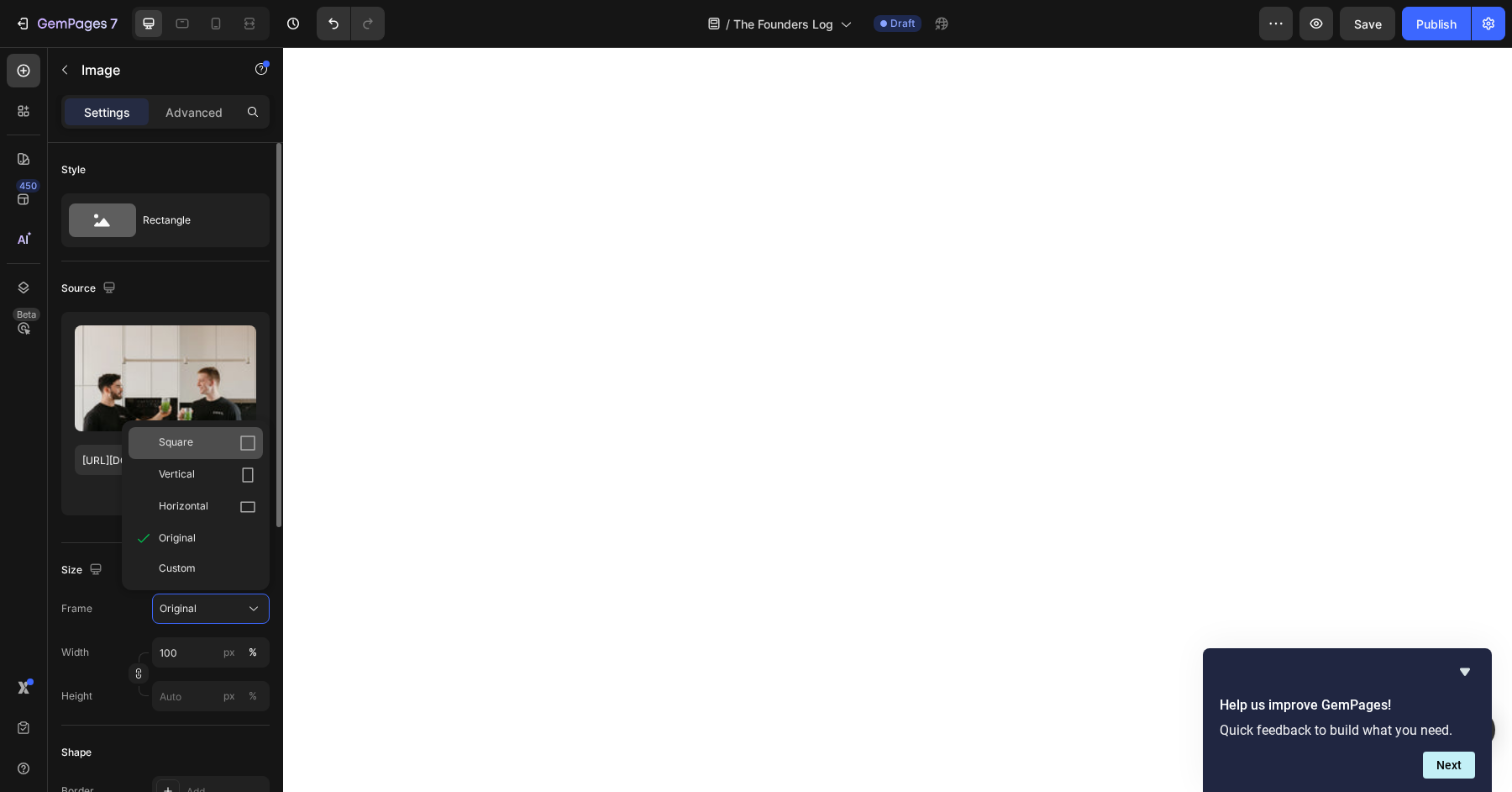
click at [213, 443] on div "Square" at bounding box center [207, 443] width 97 height 17
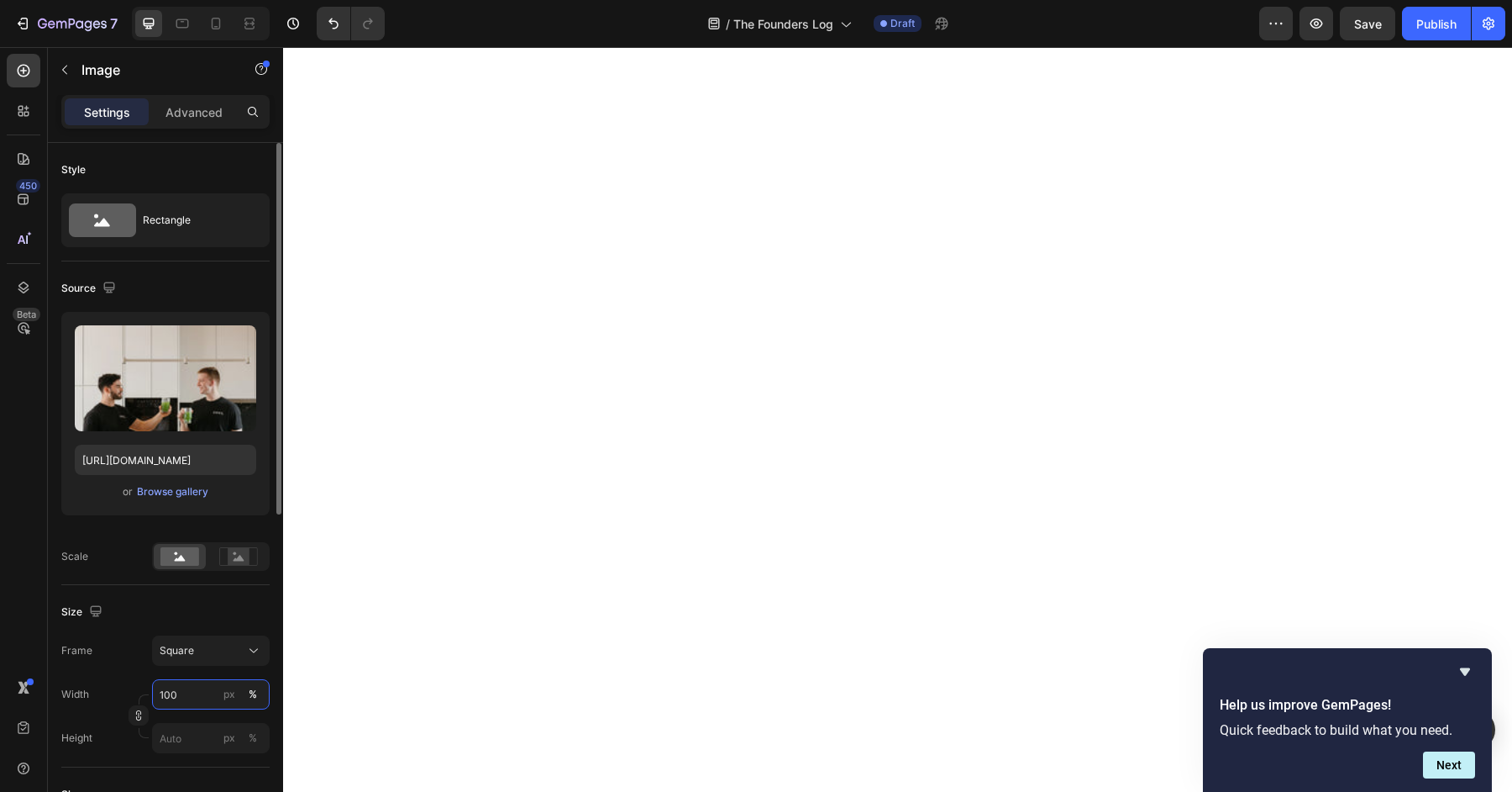
click at [177, 706] on input "100" at bounding box center [210, 694] width 118 height 30
type input "60"
click at [68, 64] on icon "button" at bounding box center [65, 70] width 14 height 14
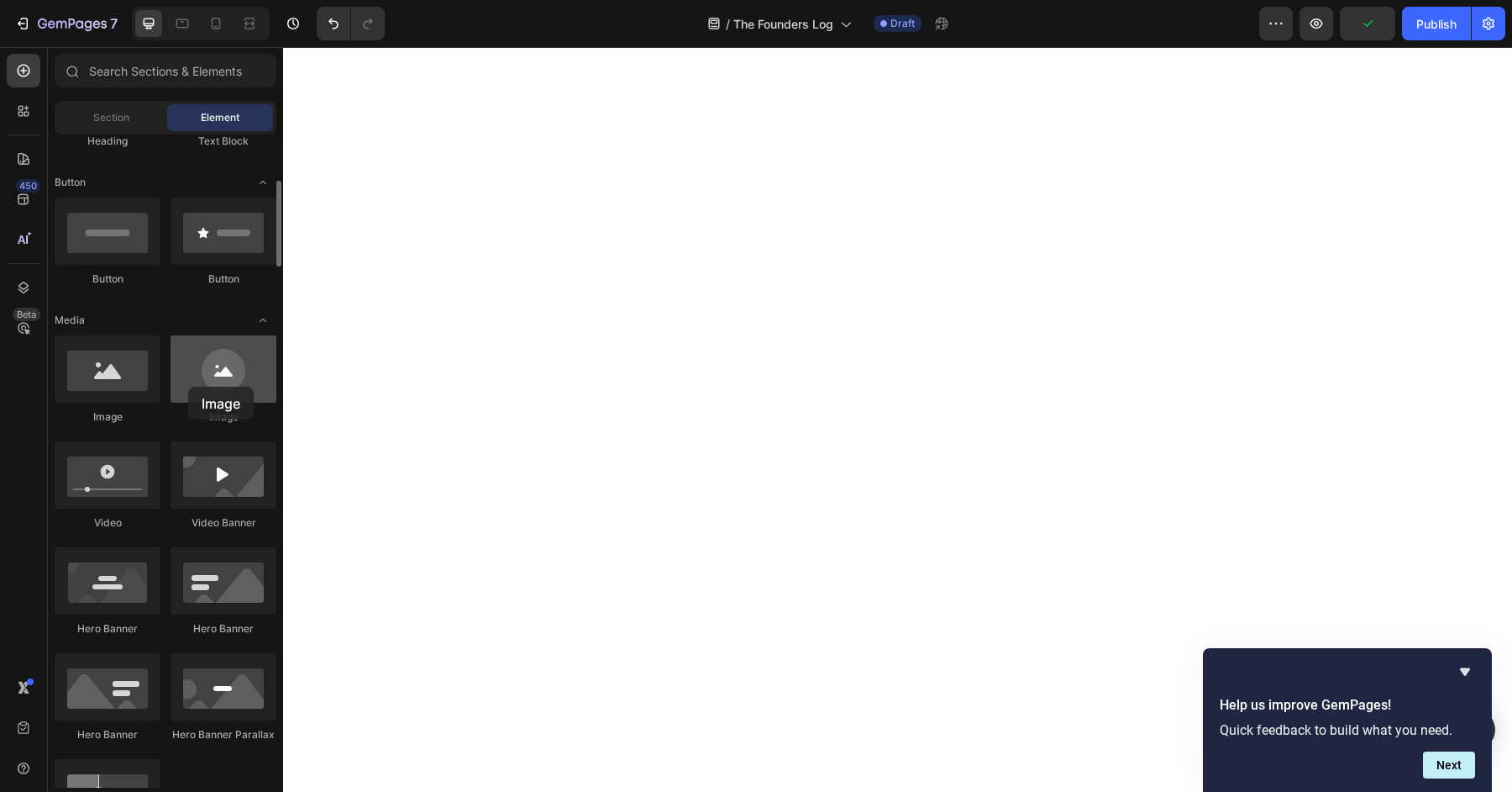
drag, startPoint x: 215, startPoint y: 387, endPoint x: 189, endPoint y: 387, distance: 26.0
click at [189, 387] on div at bounding box center [223, 369] width 106 height 67
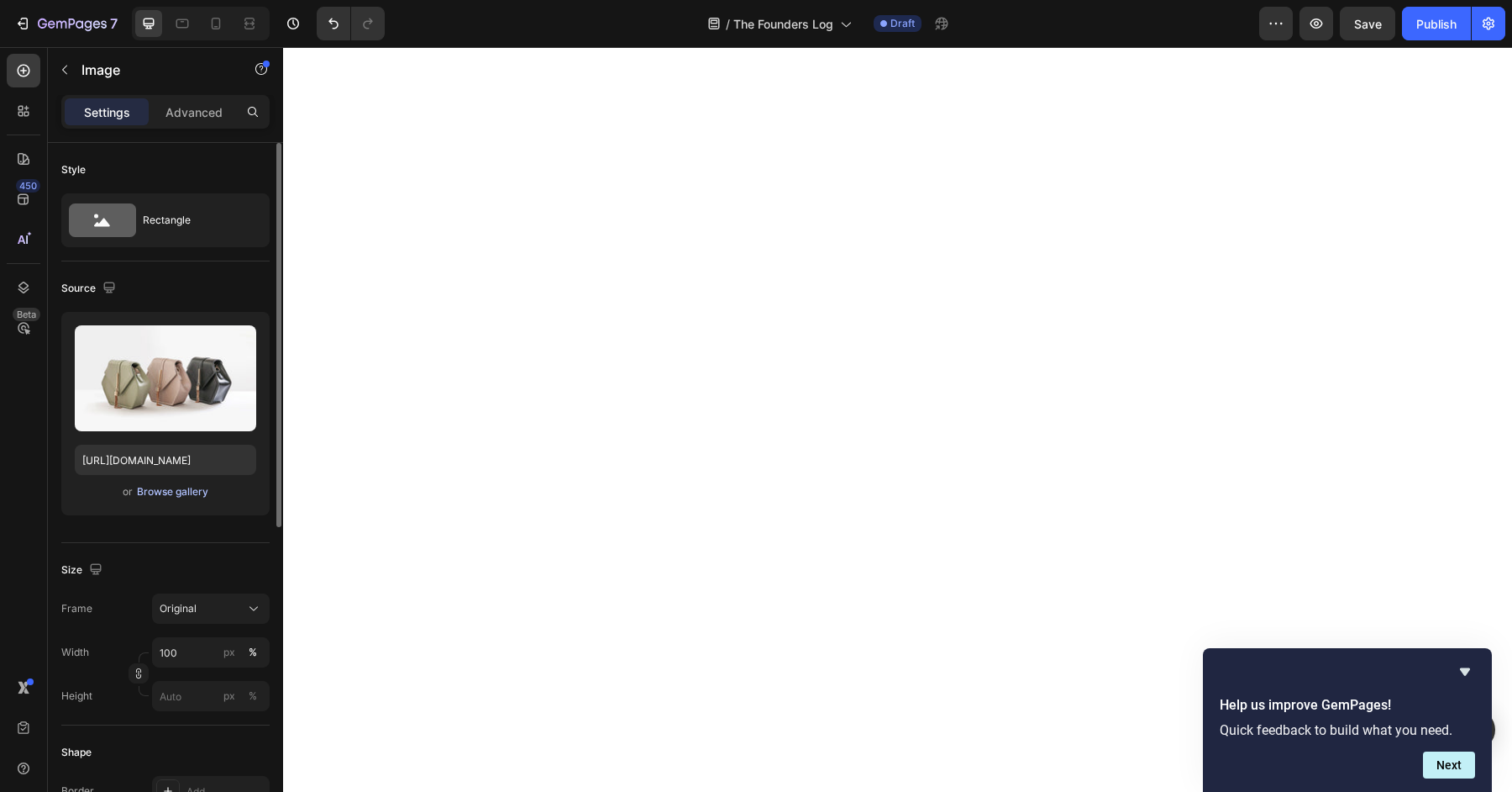
click at [154, 488] on div "Browse gallery" at bounding box center [172, 492] width 71 height 15
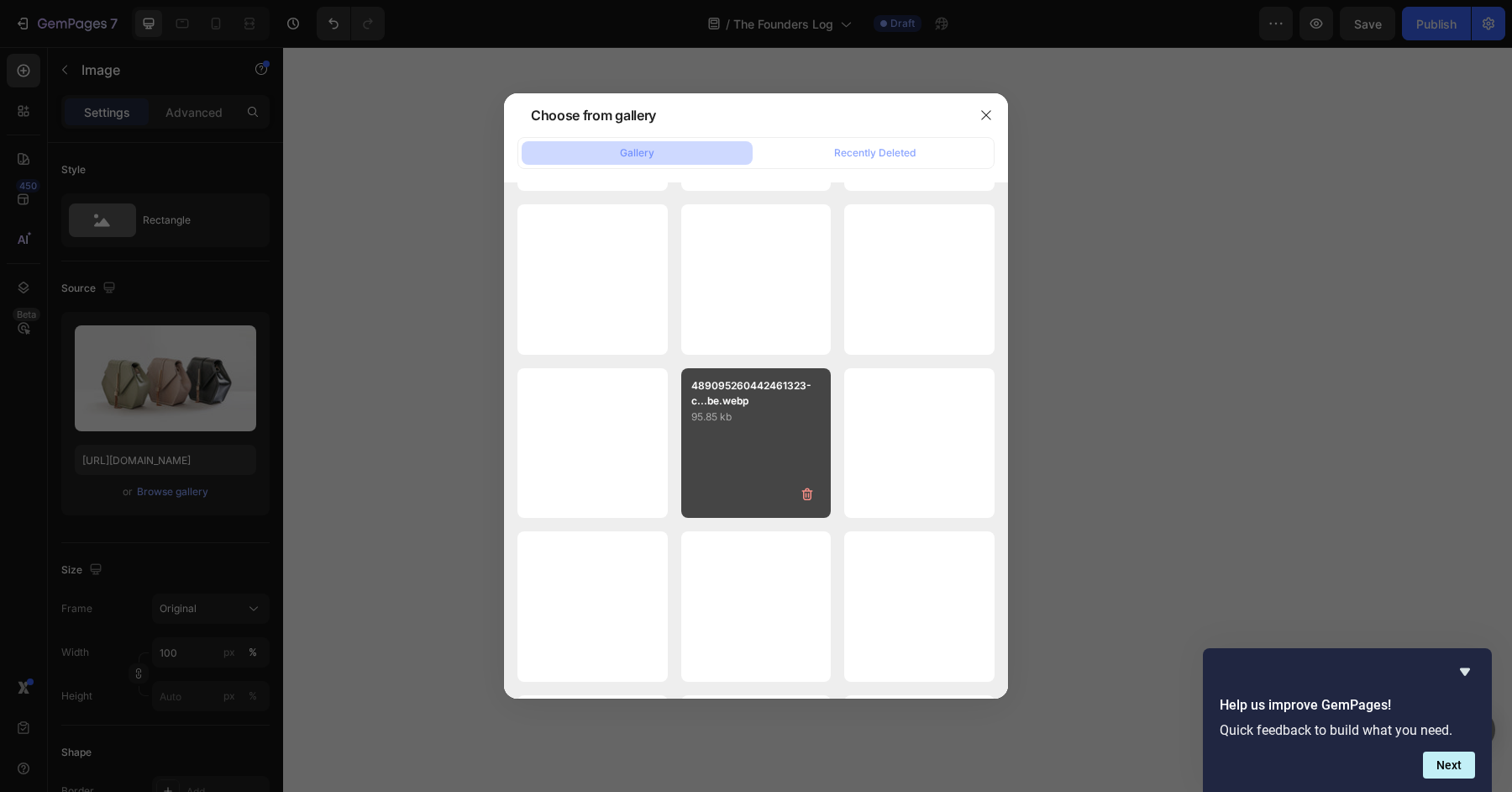
scroll to position [19936, 0]
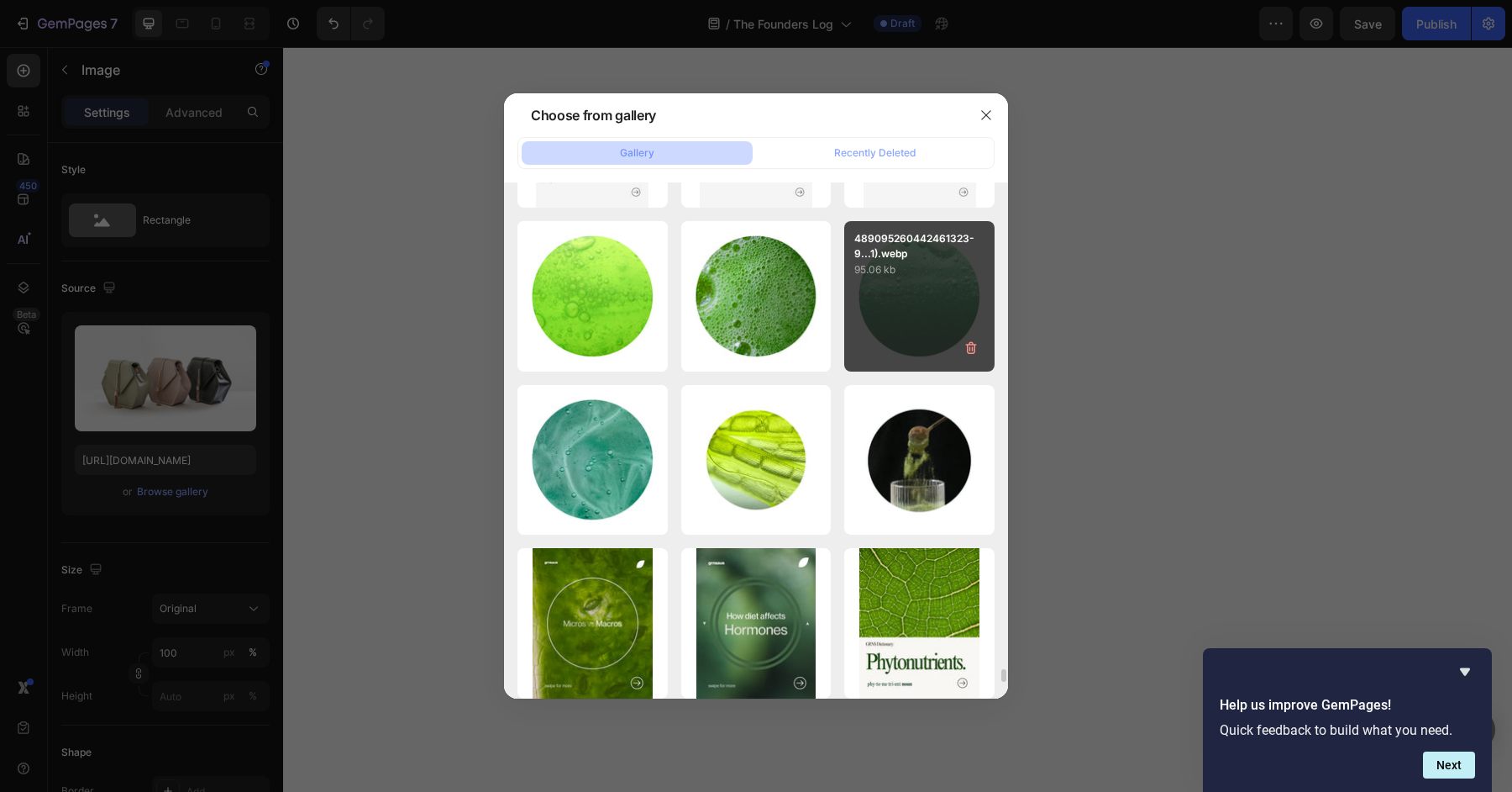
click at [902, 324] on div "489095260442461323-9...1).webp 95.06 kb" at bounding box center [919, 295] width 150 height 150
type input "[URL][DOMAIN_NAME]"
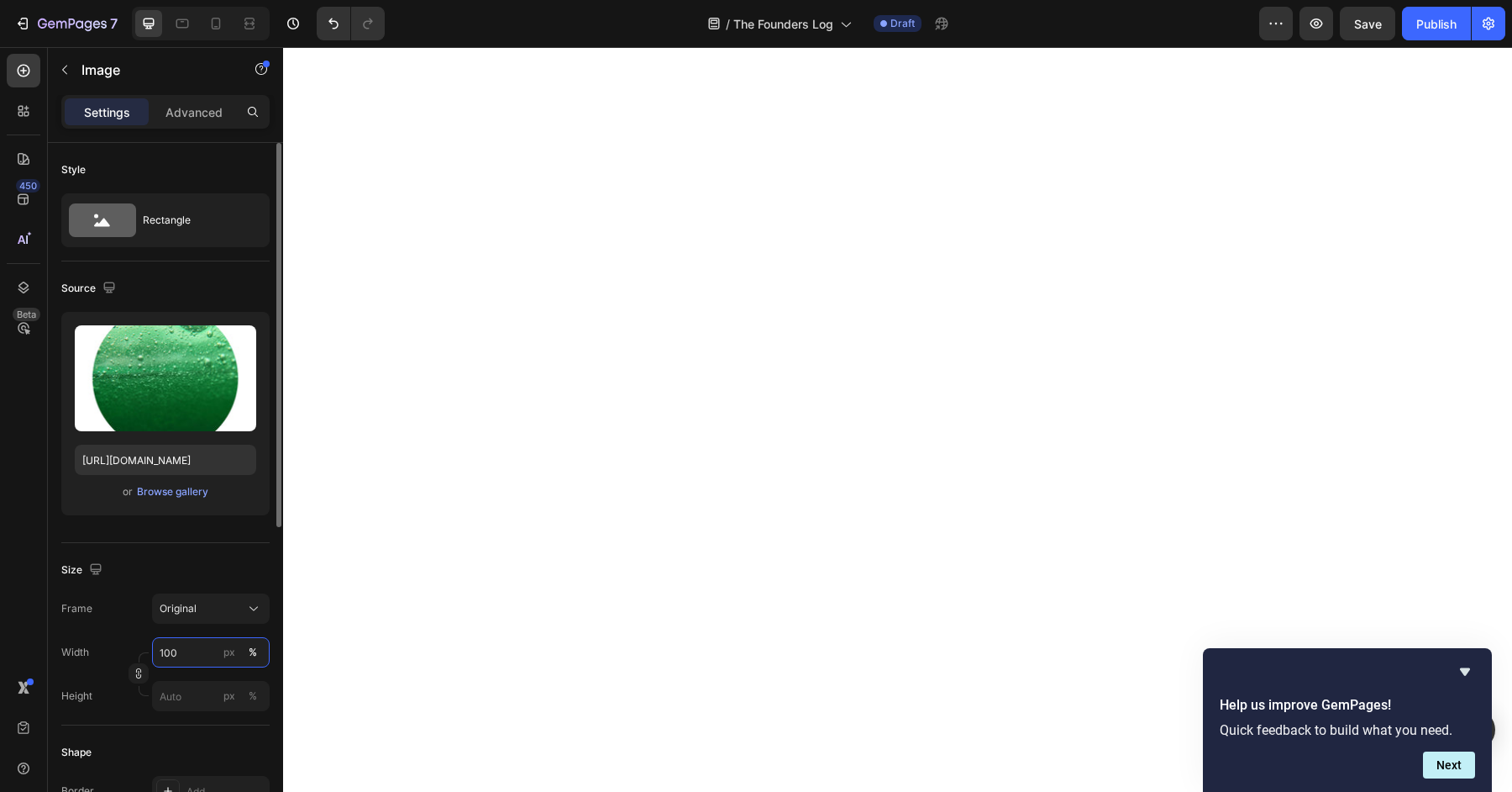
click at [185, 652] on input "100" at bounding box center [210, 652] width 118 height 30
type input "60"
click at [179, 486] on div "Browse gallery" at bounding box center [172, 492] width 71 height 15
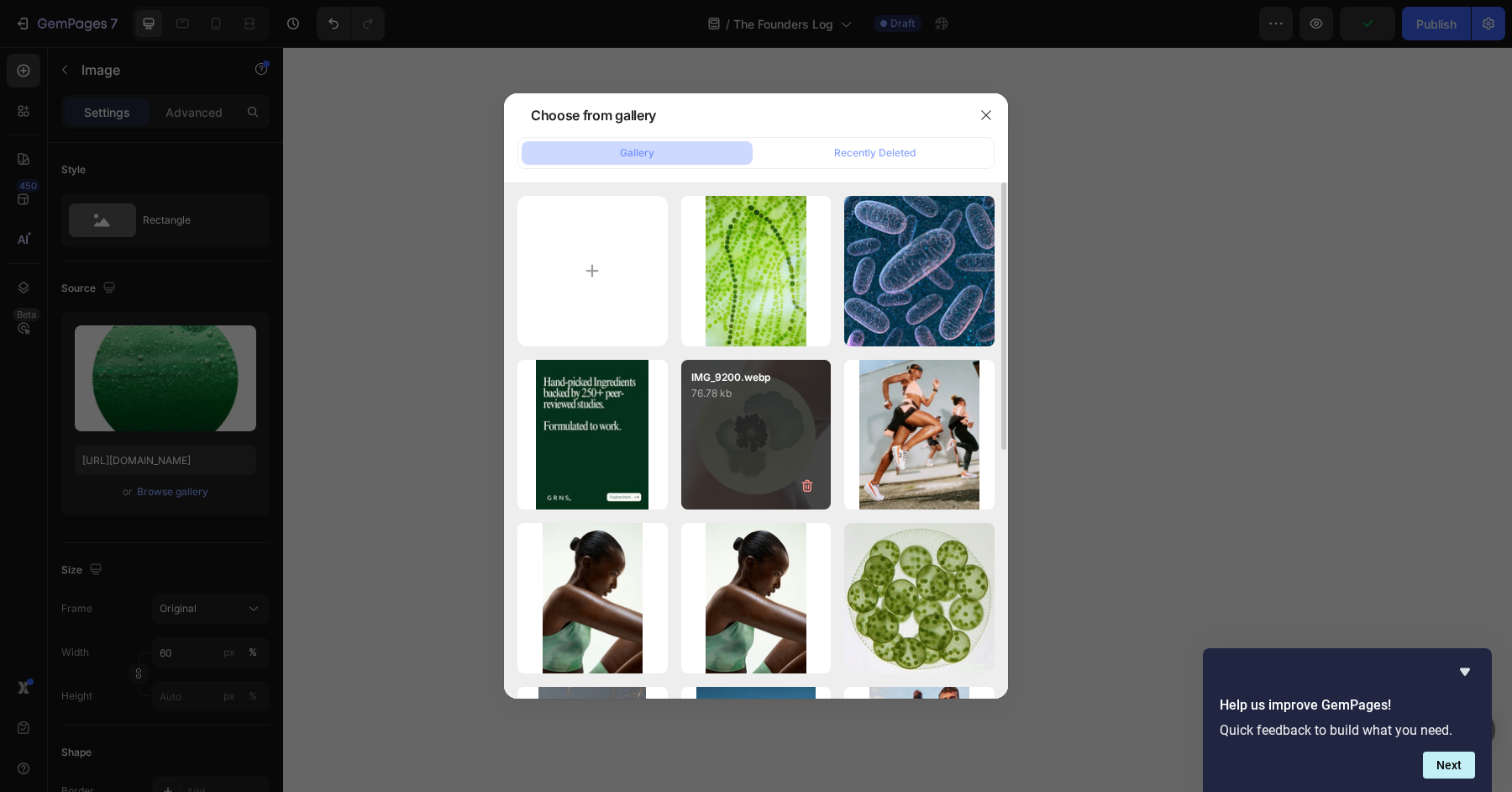
click at [719, 453] on div "IMG_9200.webp 76.78 kb" at bounding box center [756, 435] width 150 height 150
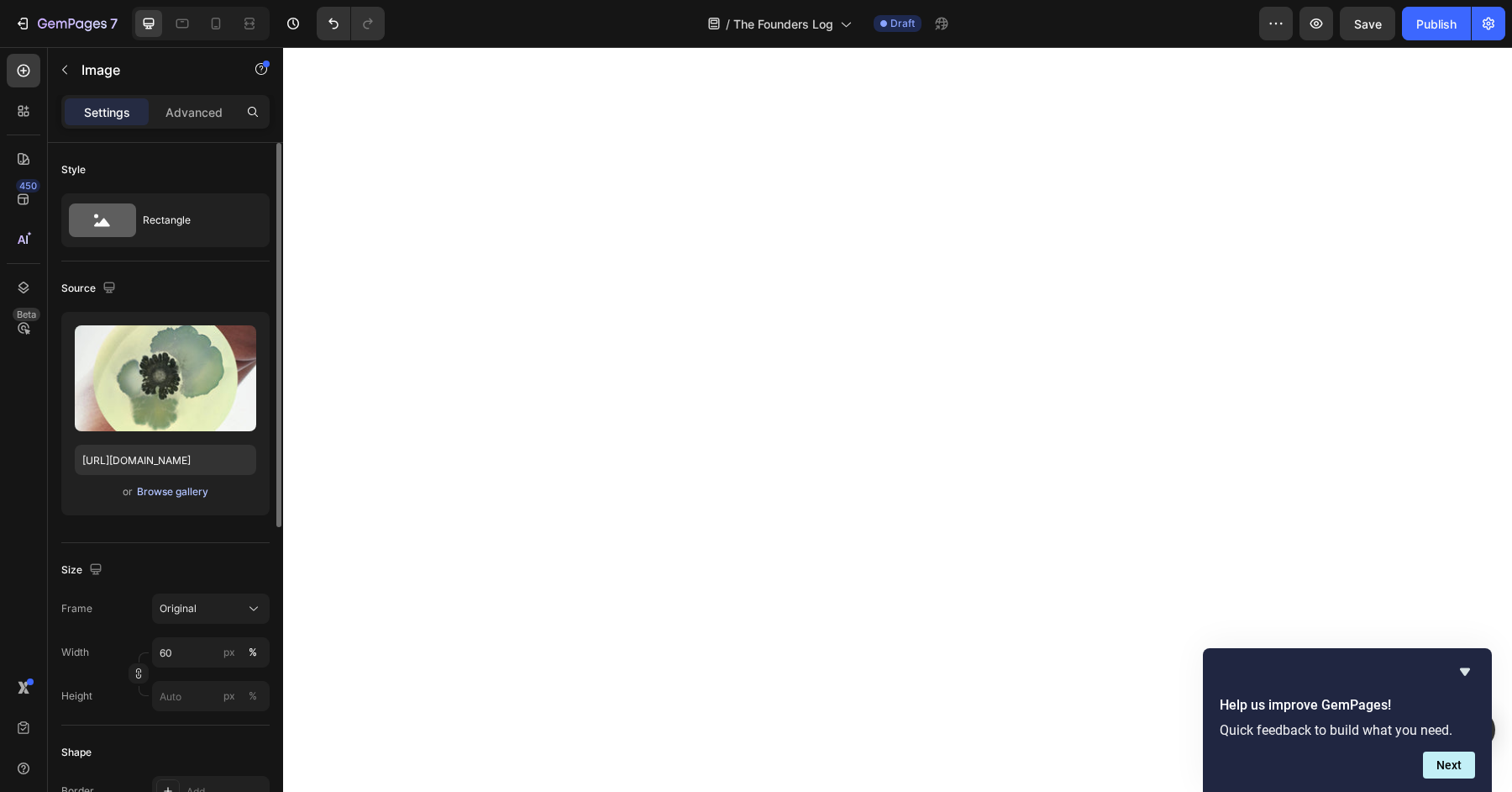
click at [163, 494] on div "Browse gallery" at bounding box center [172, 492] width 71 height 15
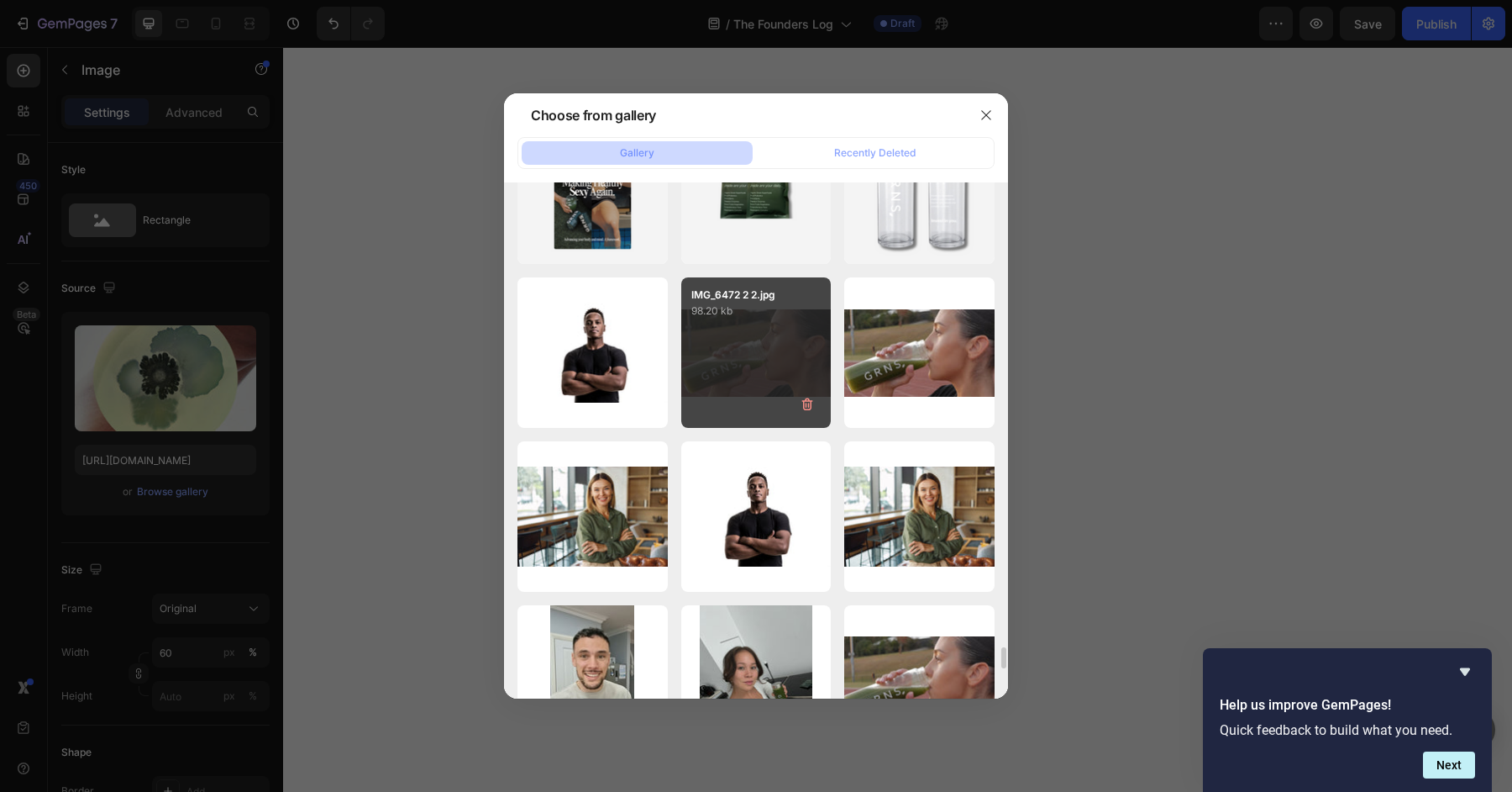
scroll to position [11219, 0]
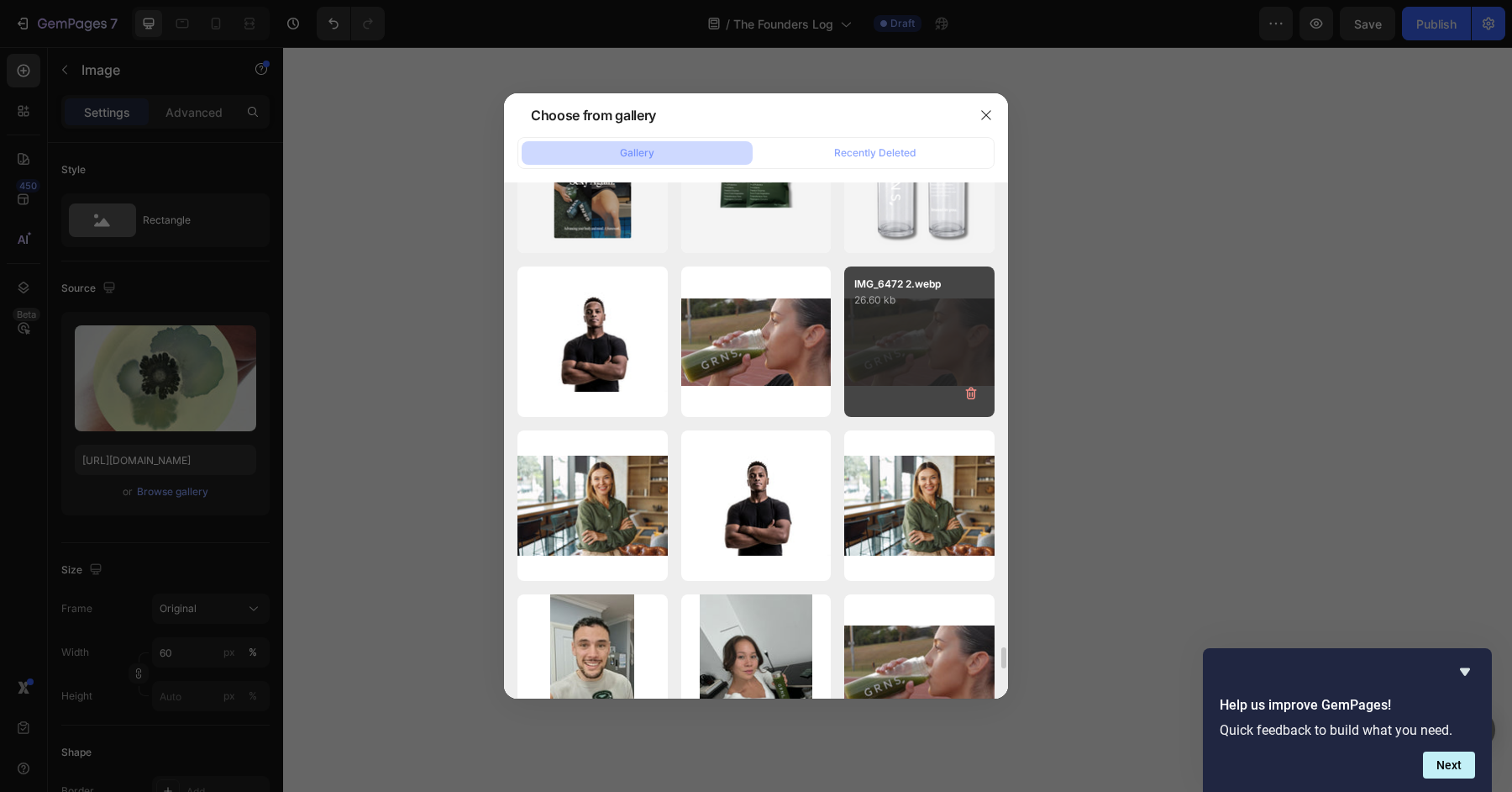
click at [890, 345] on div "IMG_6472 2.webp 26.60 kb" at bounding box center [919, 341] width 150 height 150
type input "https://cdn.shopify.com/s/files/1/0572/1253/4865/files/gempages_489095260442461…"
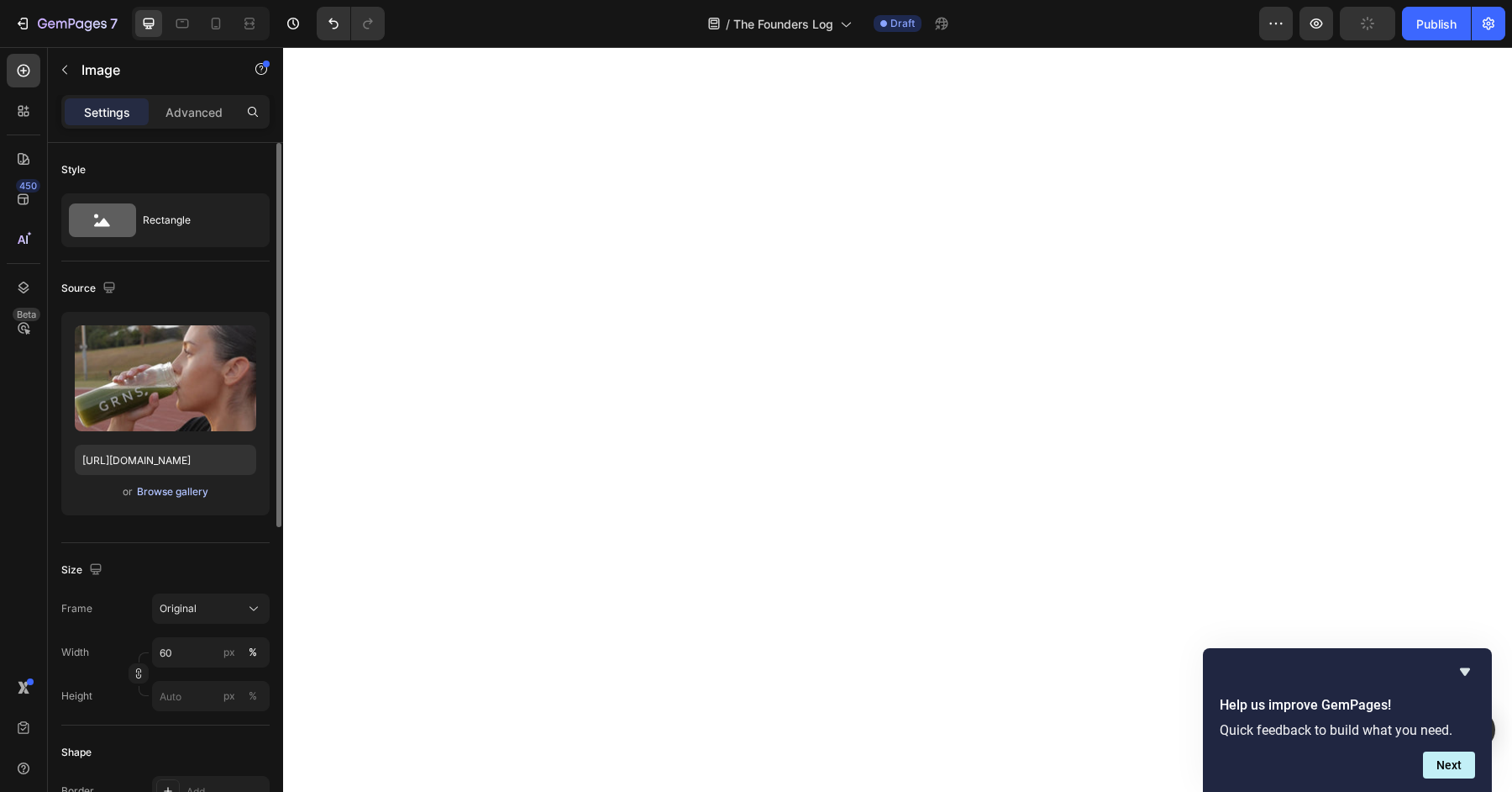
click at [170, 488] on div "Browse gallery" at bounding box center [172, 492] width 71 height 15
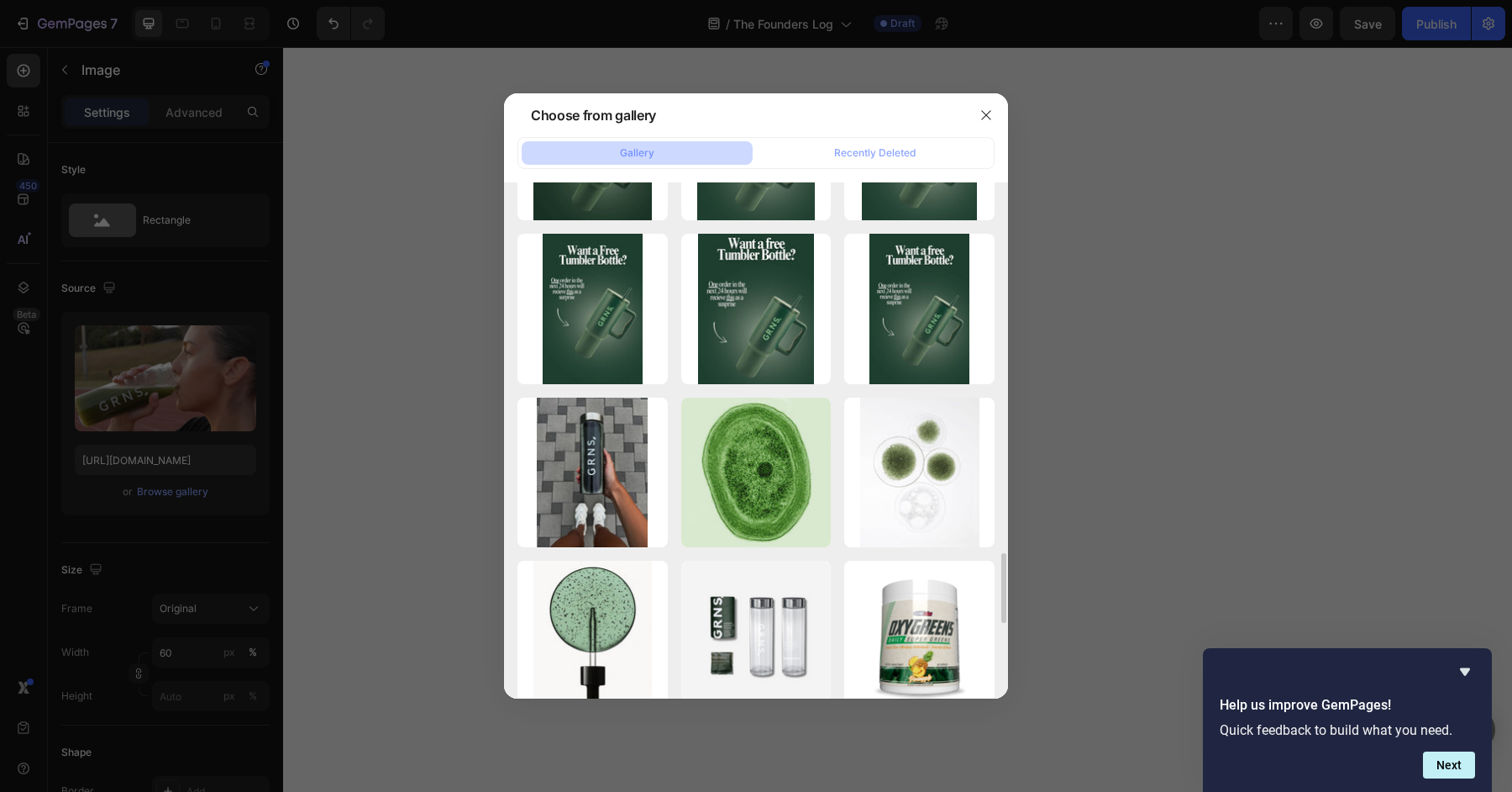
scroll to position [2555, 0]
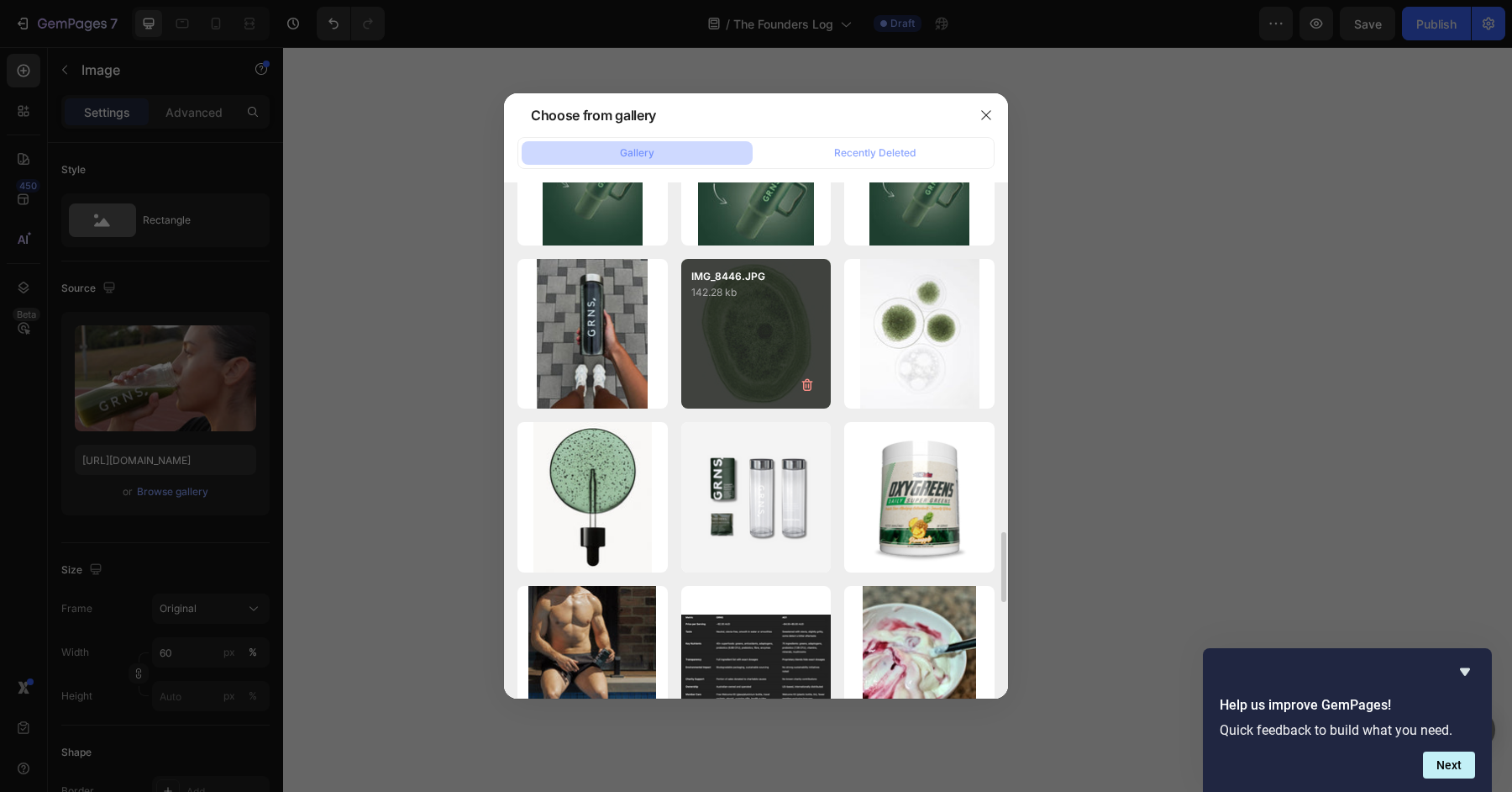
click at [704, 362] on div "IMG_8446.JPG 142.28 kb" at bounding box center [756, 333] width 150 height 150
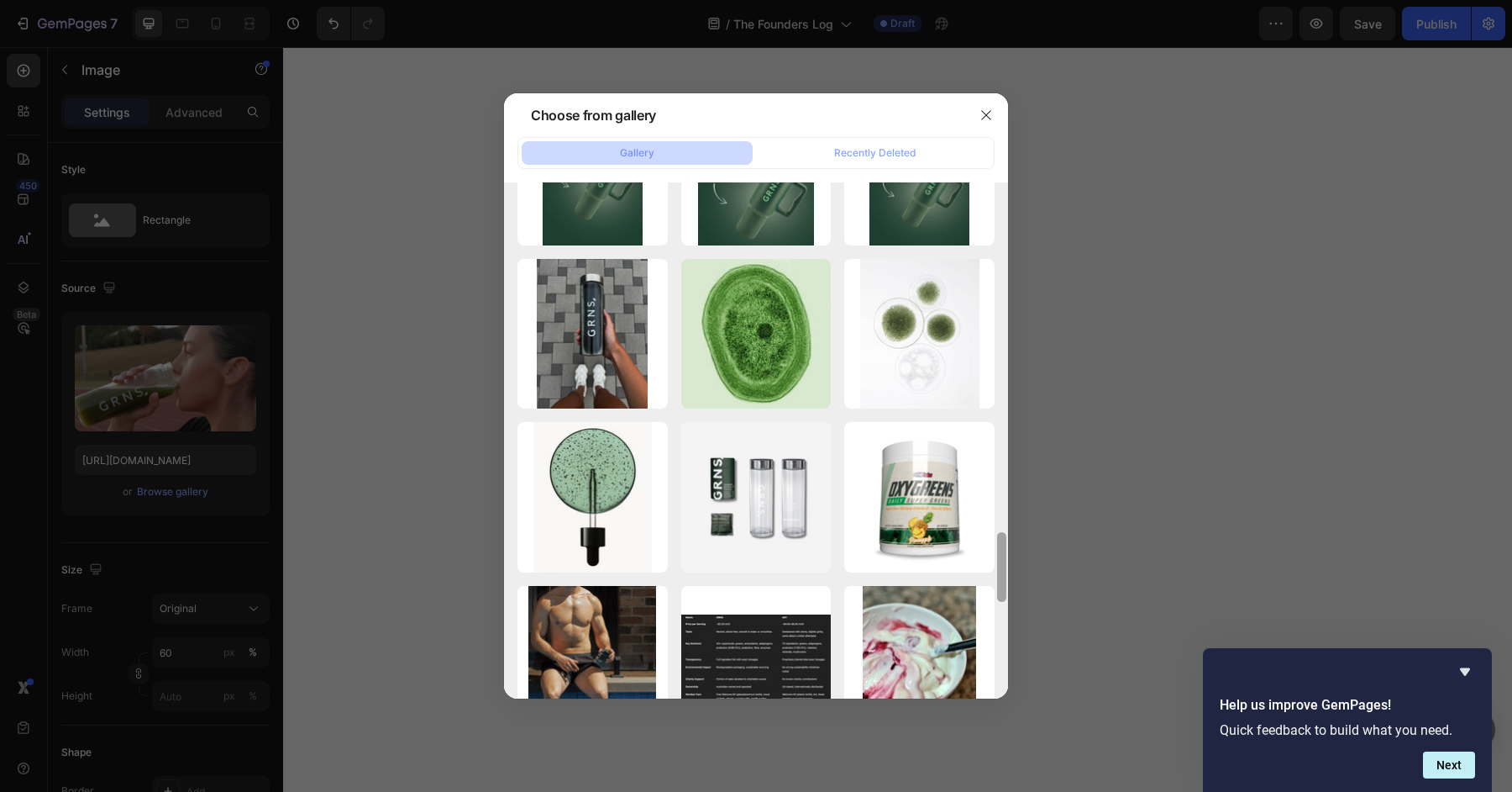
type input "[URL][DOMAIN_NAME]"
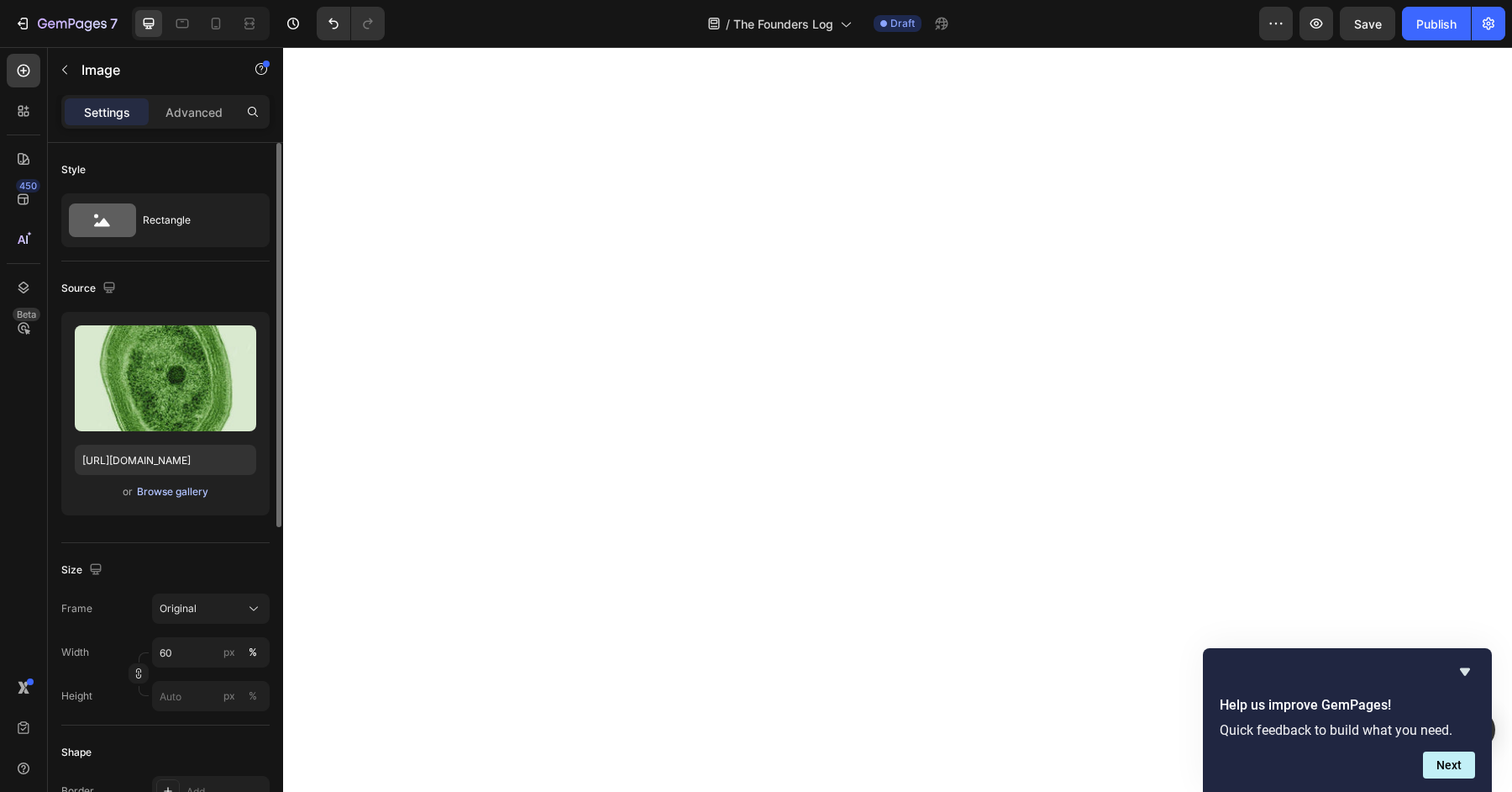
click at [170, 493] on div "Browse gallery" at bounding box center [172, 492] width 71 height 15
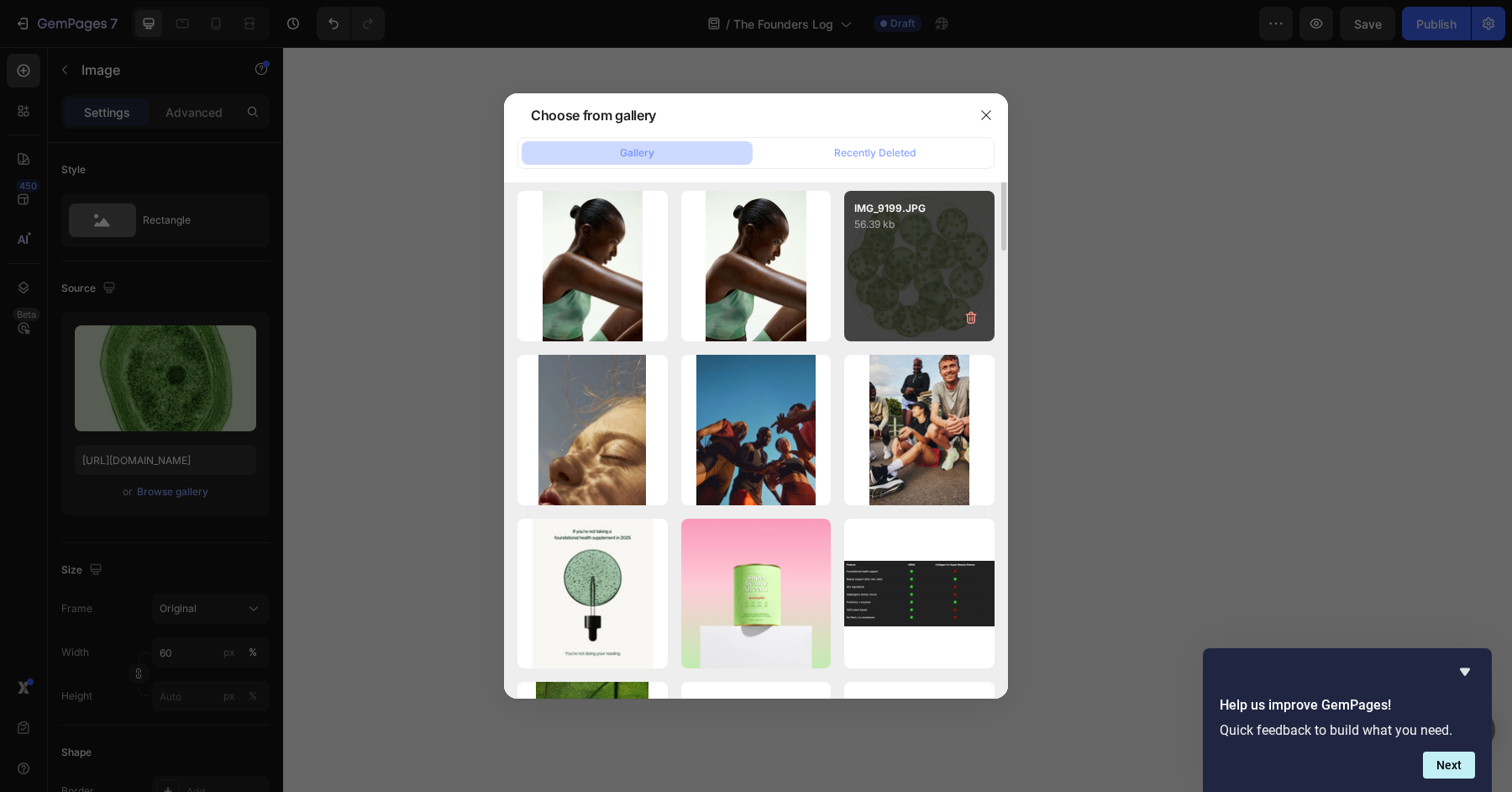
scroll to position [472, 0]
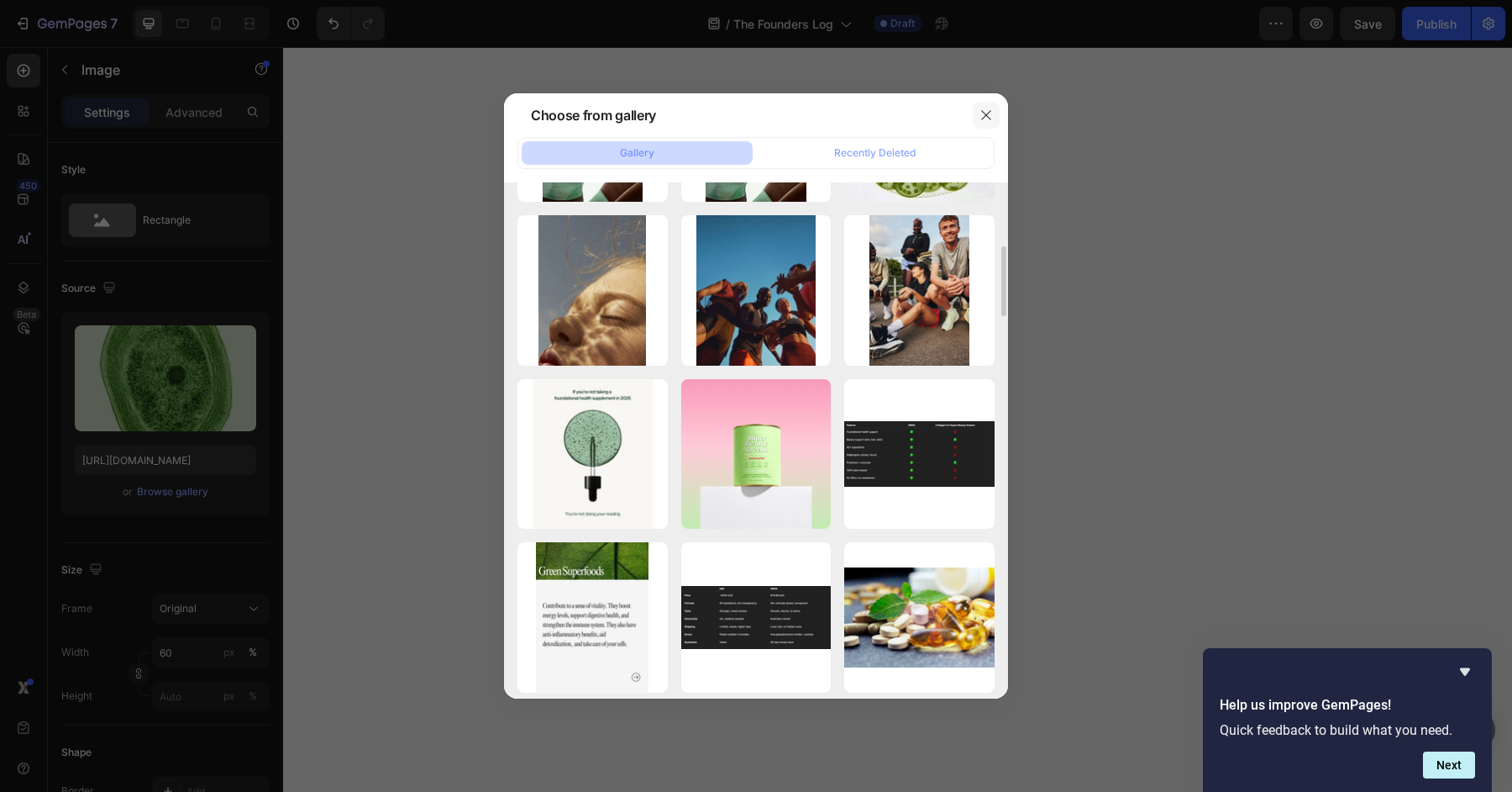
click at [984, 113] on icon "button" at bounding box center [986, 114] width 9 height 9
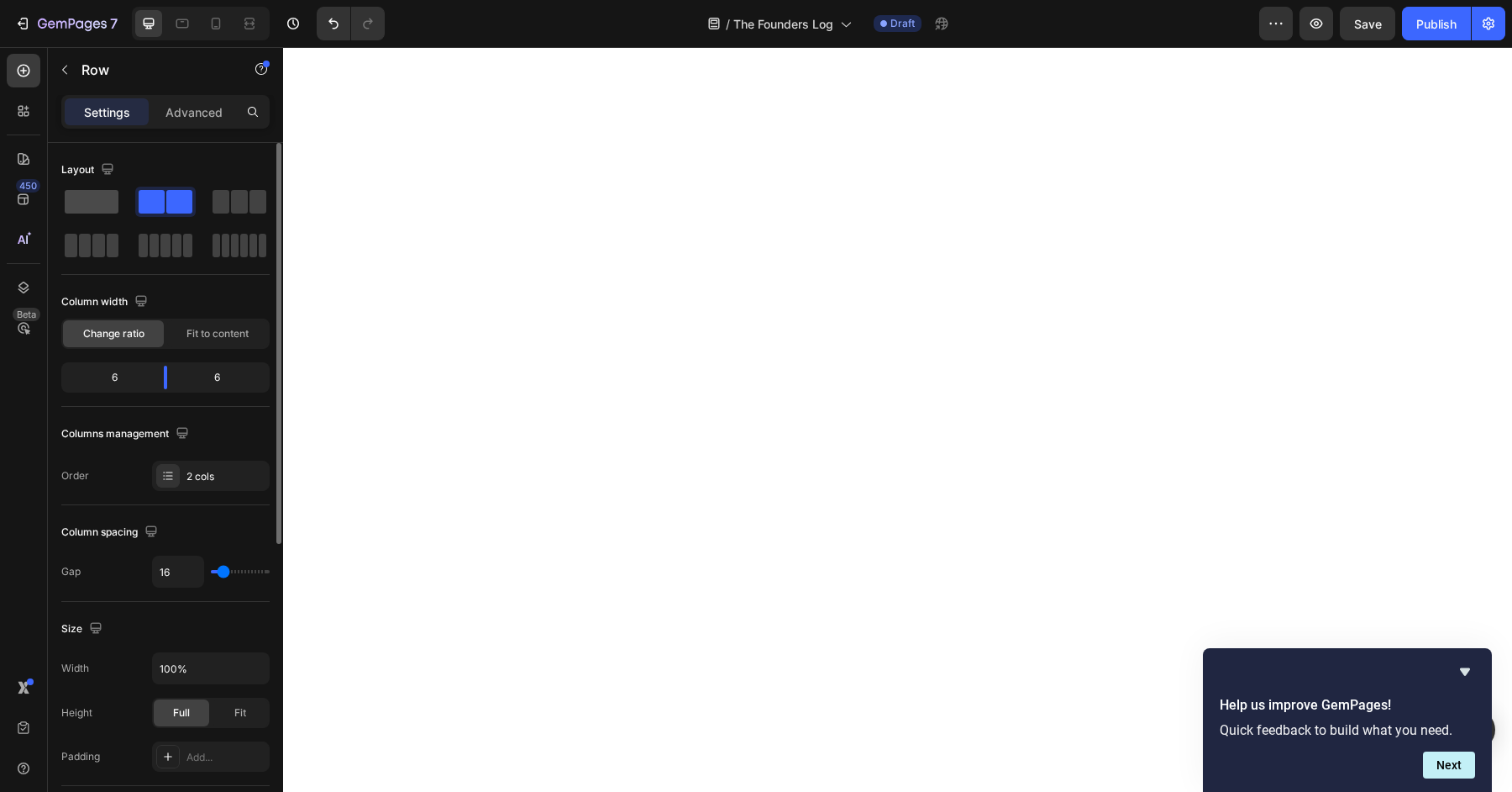
click at [85, 197] on span at bounding box center [91, 201] width 54 height 23
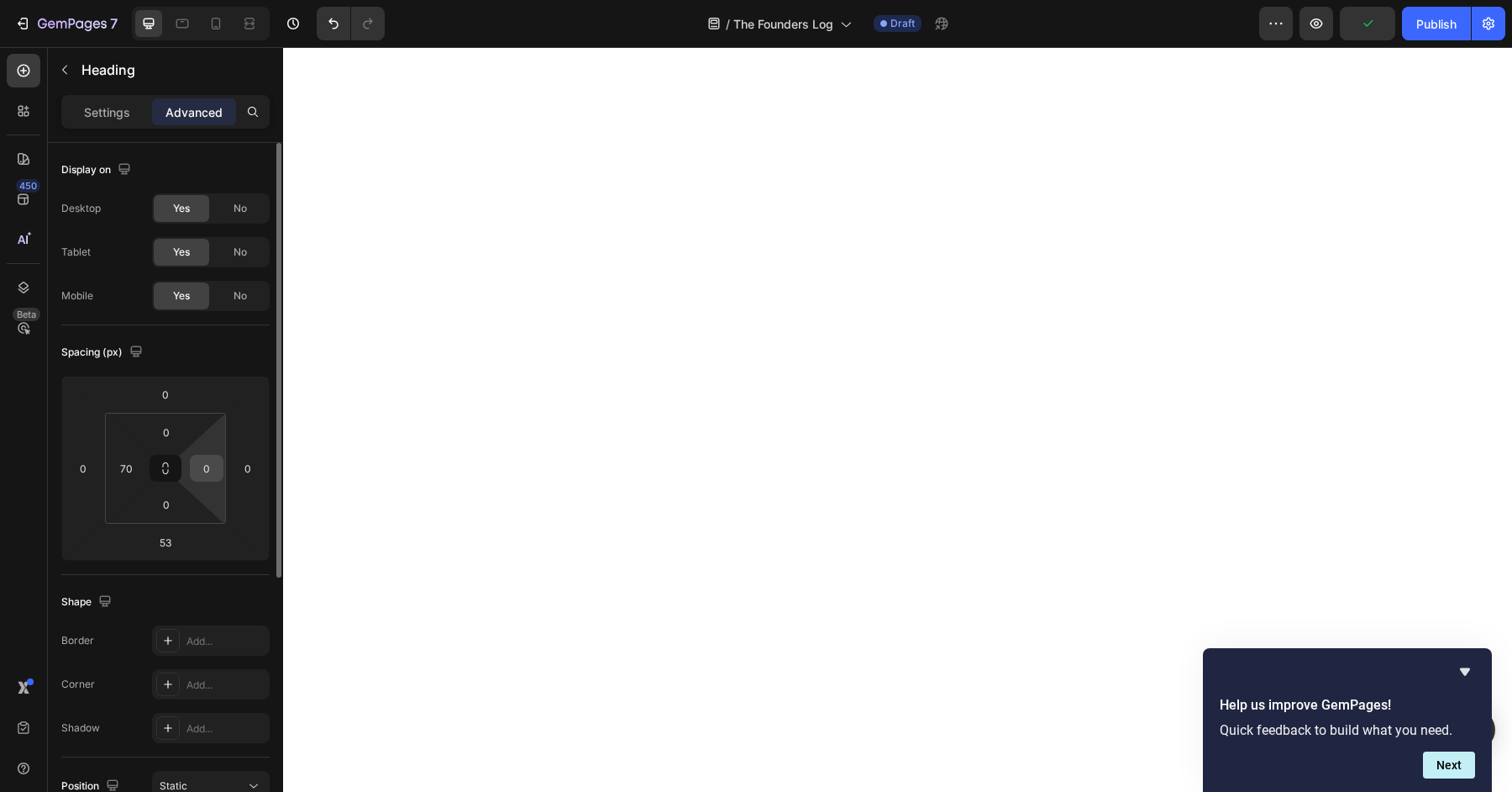
click at [214, 466] on input "0" at bounding box center [206, 467] width 25 height 25
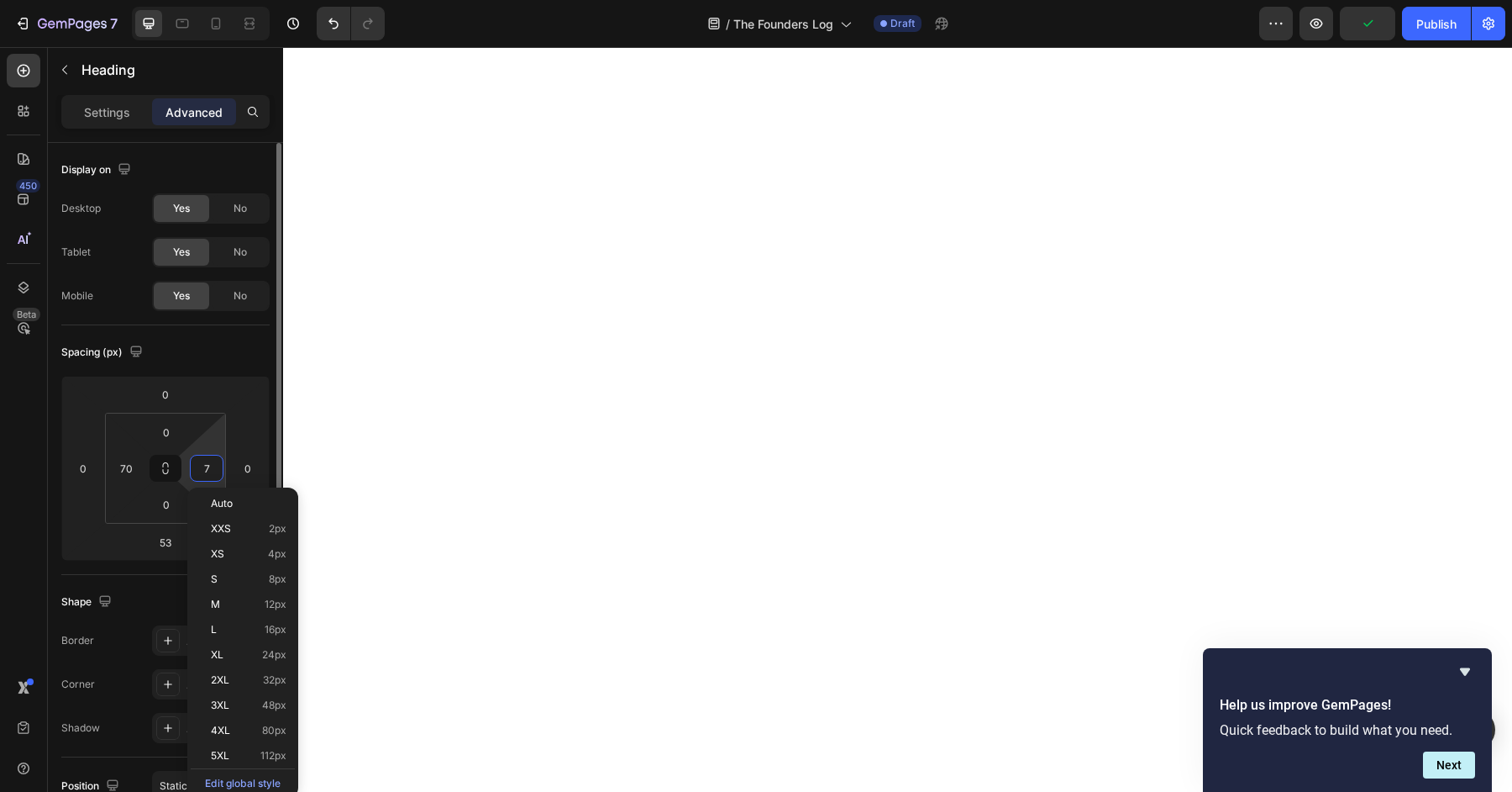
type input "70"
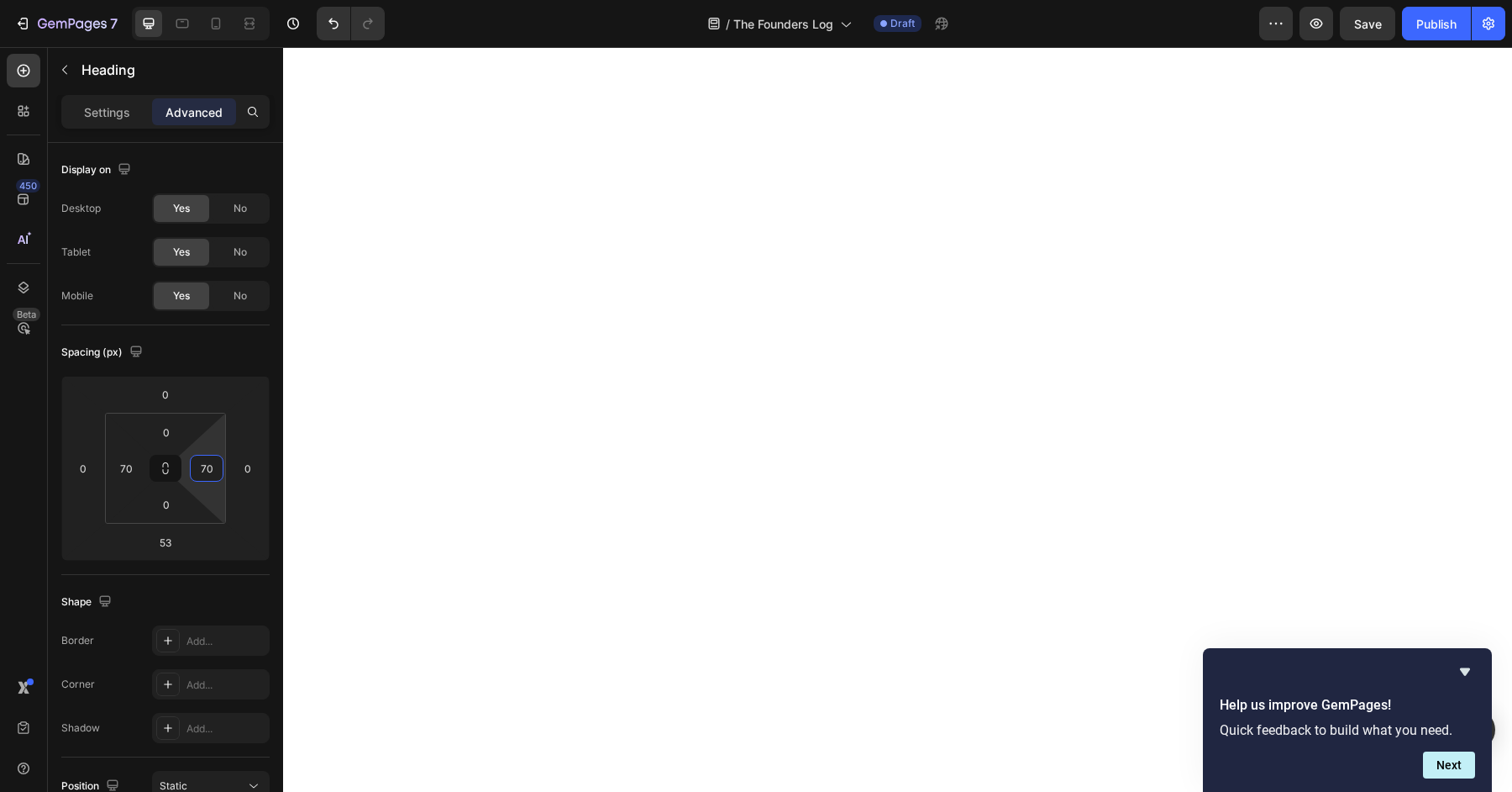
click at [113, 99] on div "Settings" at bounding box center [106, 111] width 84 height 27
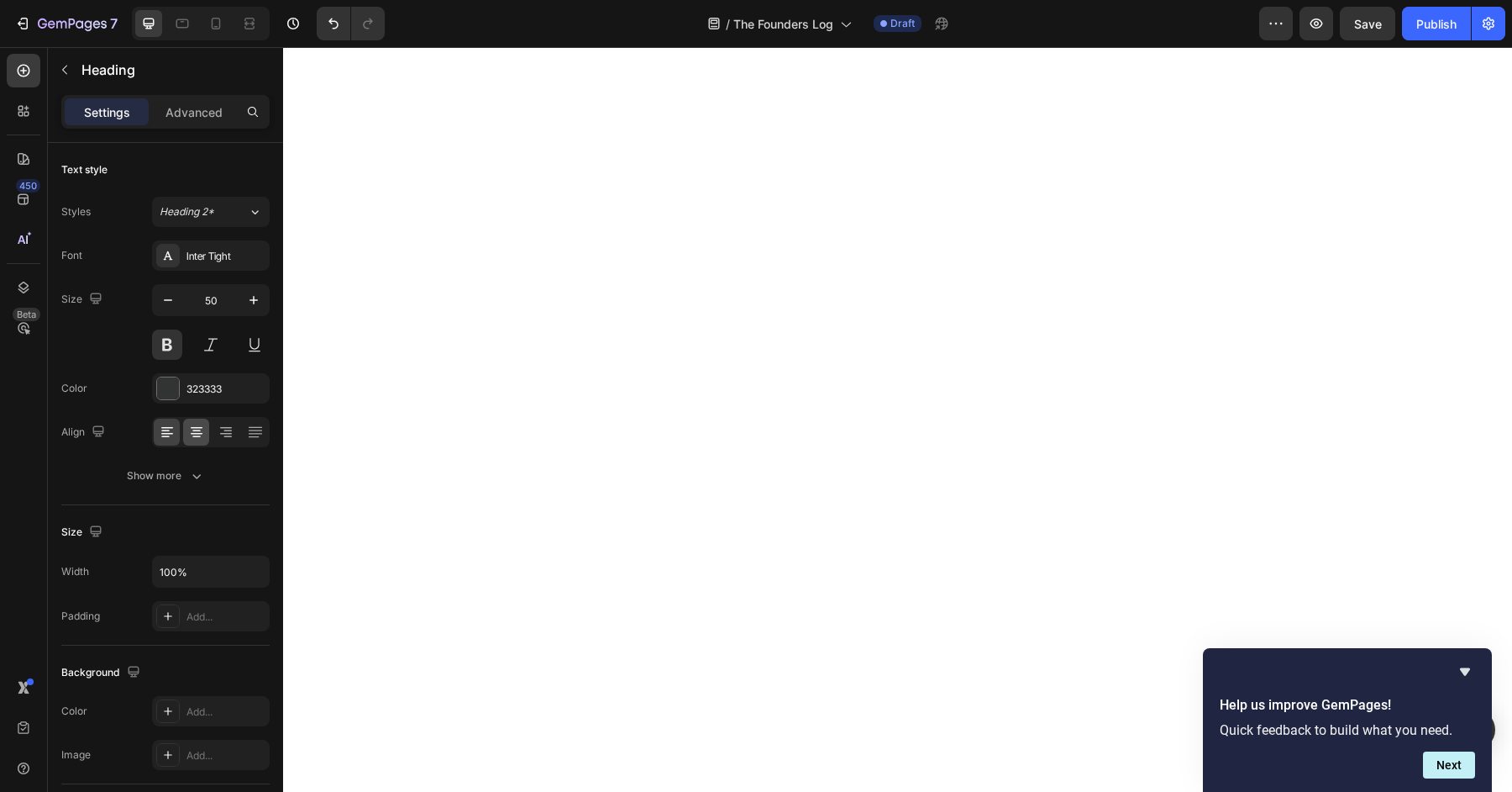
click at [197, 430] on icon at bounding box center [197, 431] width 9 height 2
click at [199, 433] on icon at bounding box center [197, 434] width 12 height 2
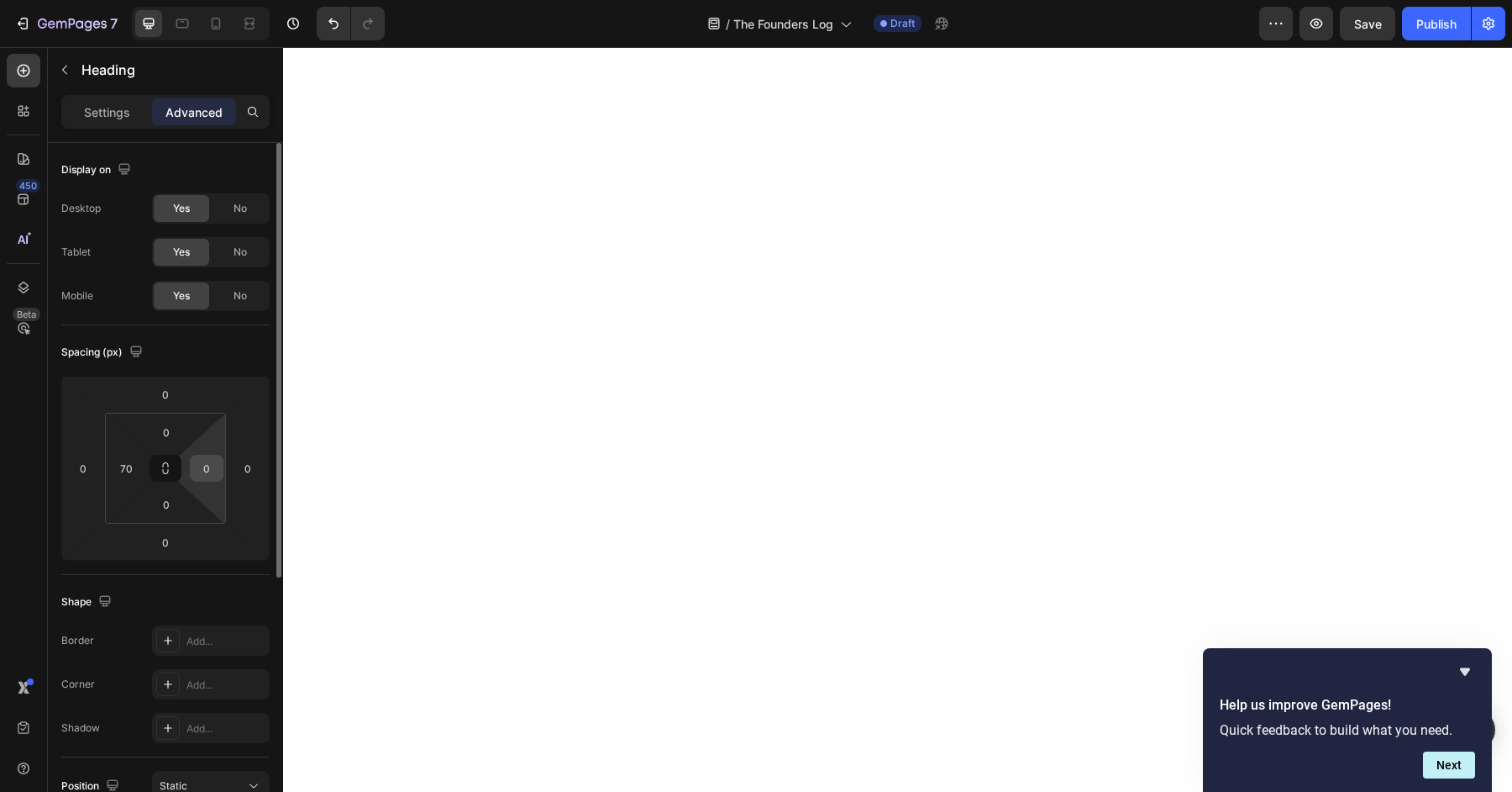
click at [209, 477] on input "0" at bounding box center [206, 467] width 25 height 25
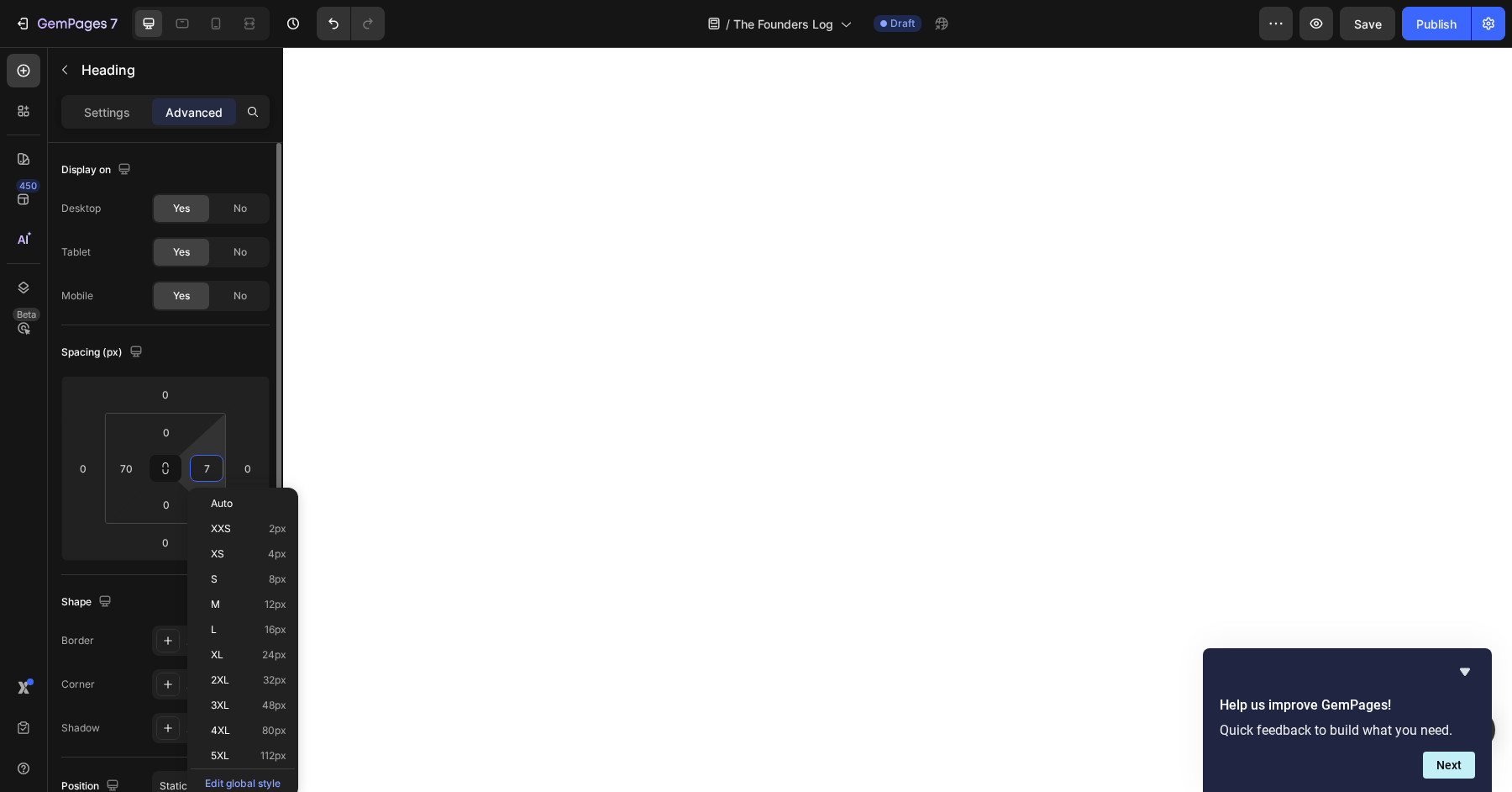
type input "70"
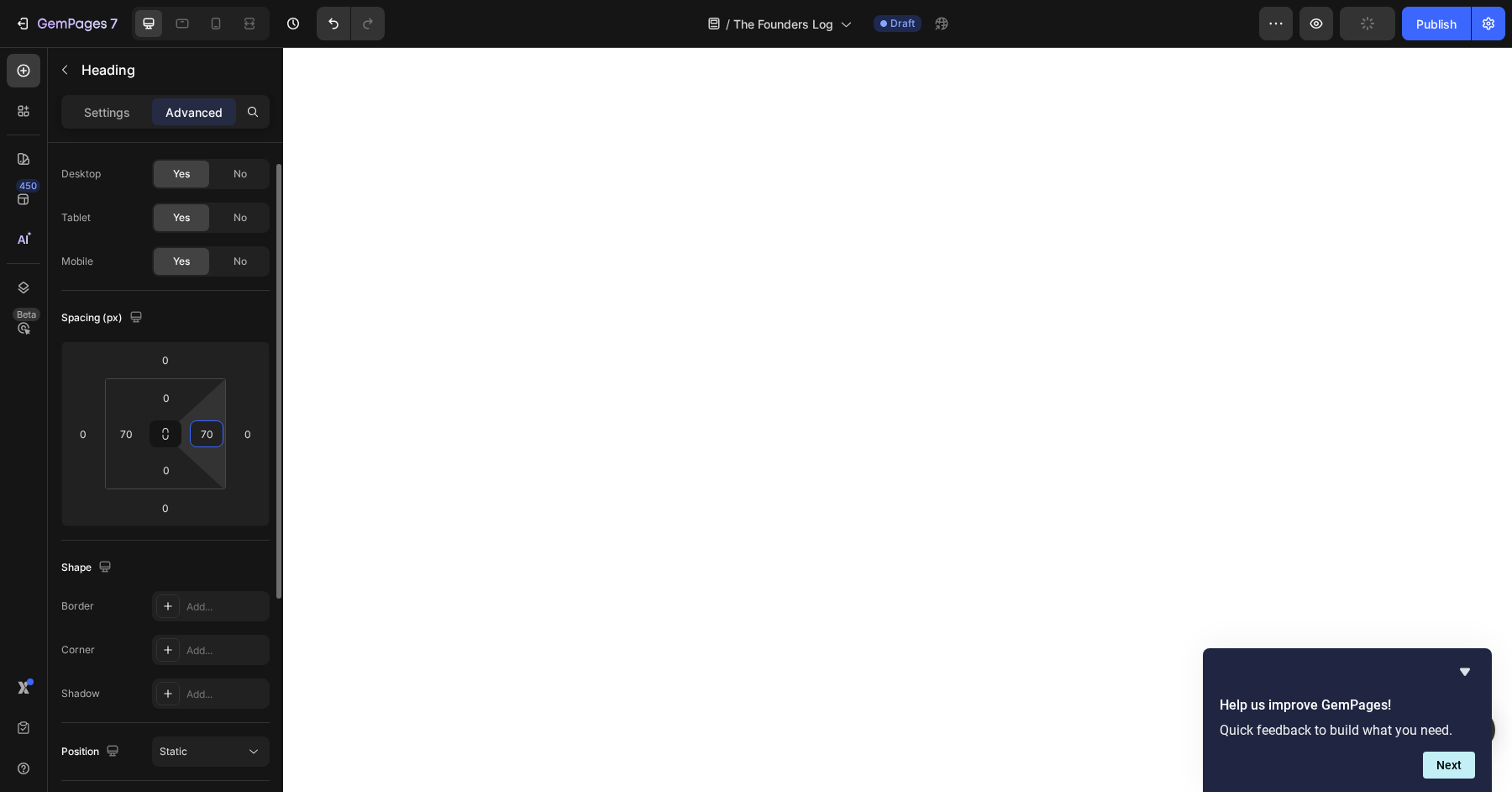
scroll to position [0, 0]
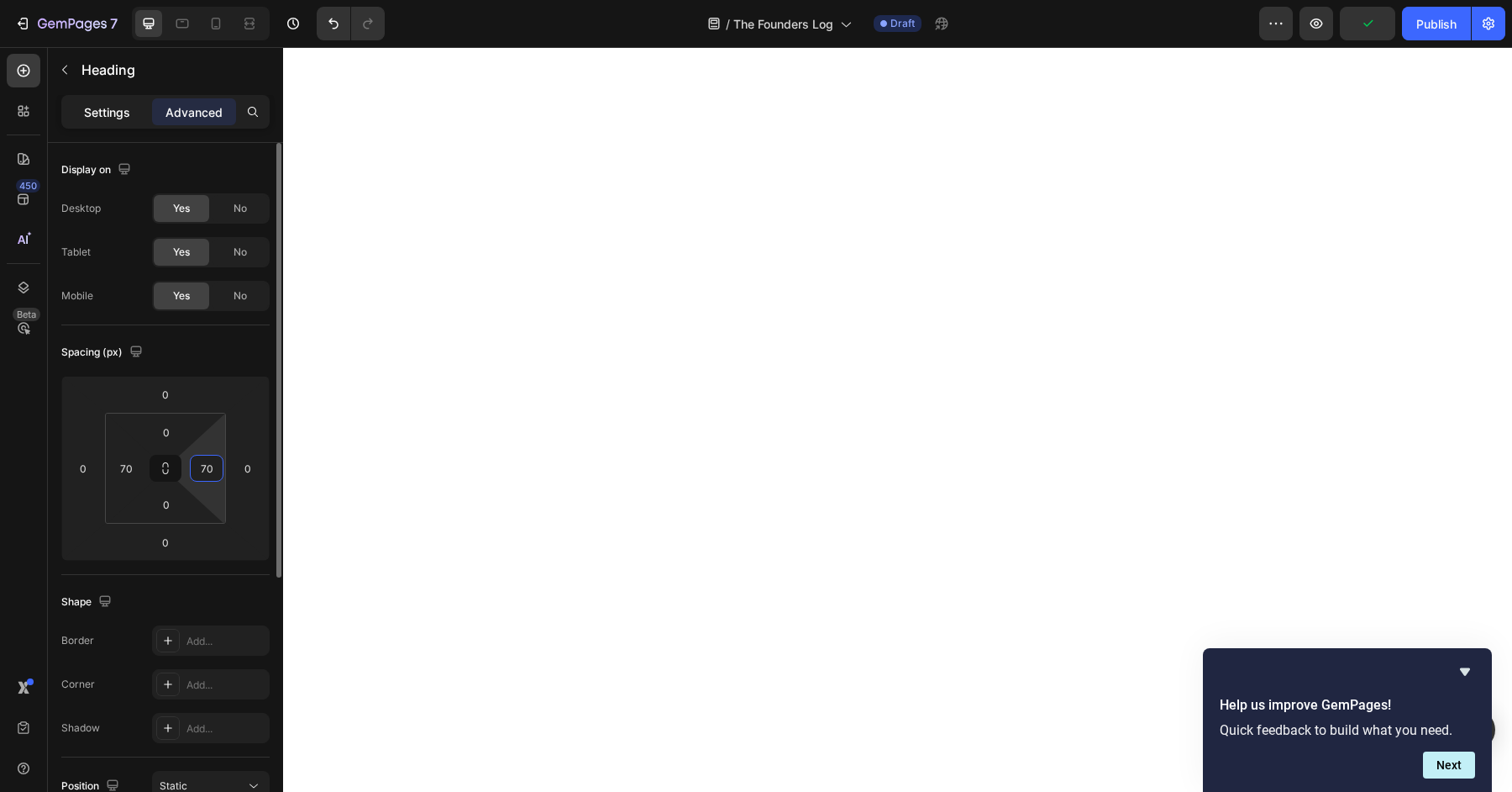
click at [116, 112] on p "Settings" at bounding box center [107, 112] width 46 height 18
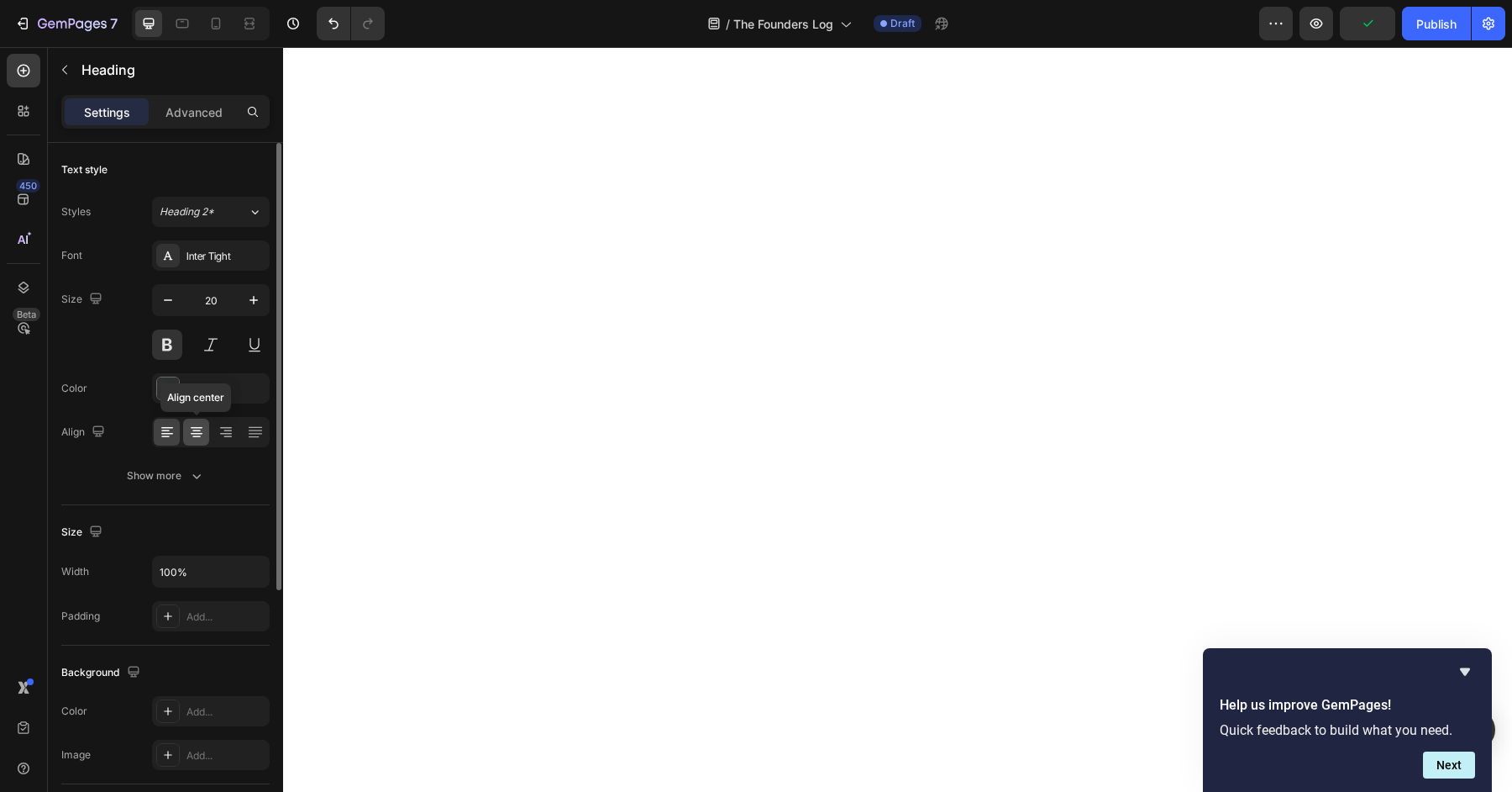
click at [197, 436] on icon at bounding box center [197, 432] width 17 height 17
click at [209, 113] on p "Advanced" at bounding box center [194, 112] width 58 height 18
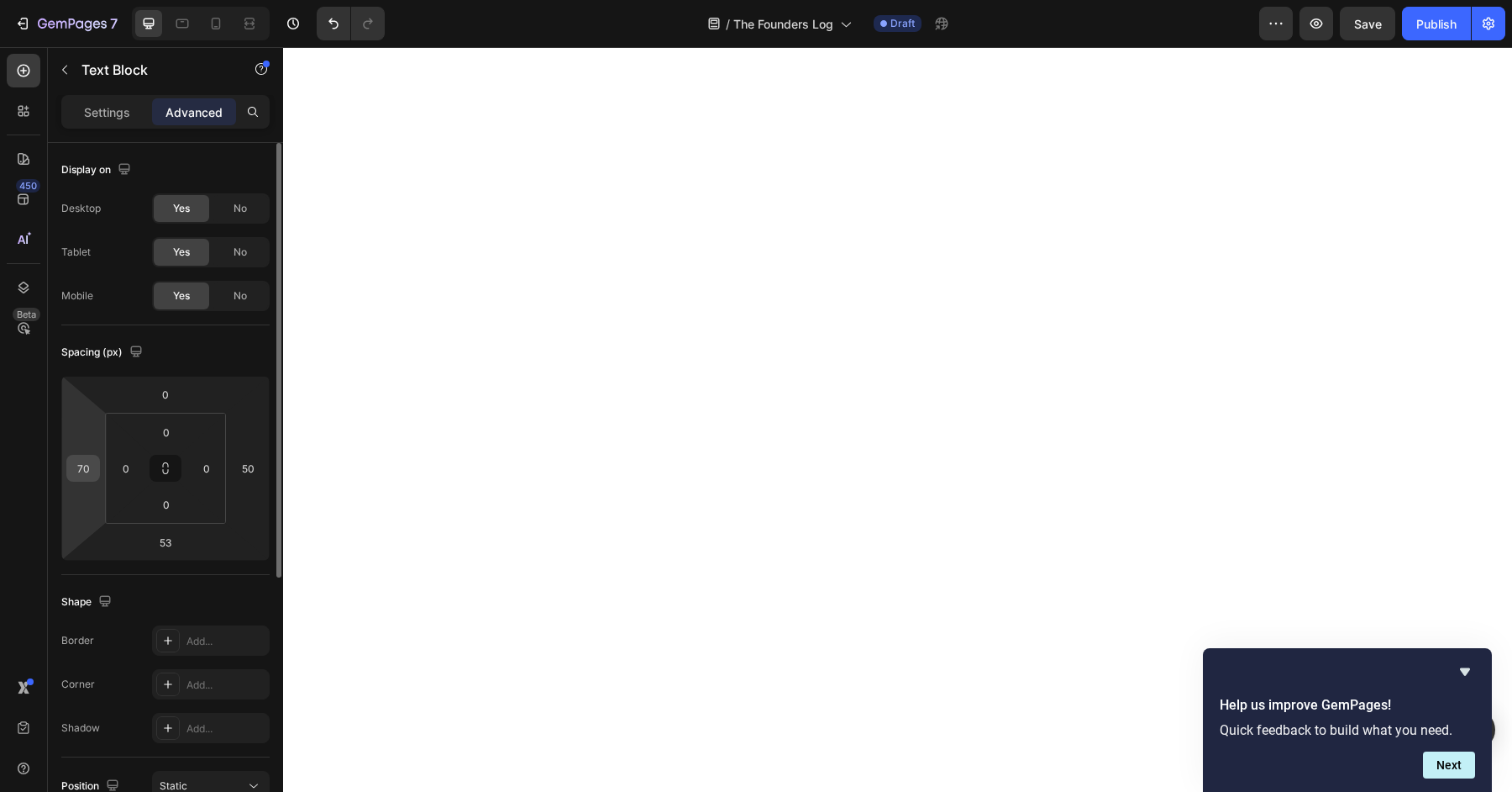
click at [88, 476] on input "70" at bounding box center [82, 467] width 25 height 25
type input "100"
click at [253, 468] on input "50" at bounding box center [247, 467] width 25 height 25
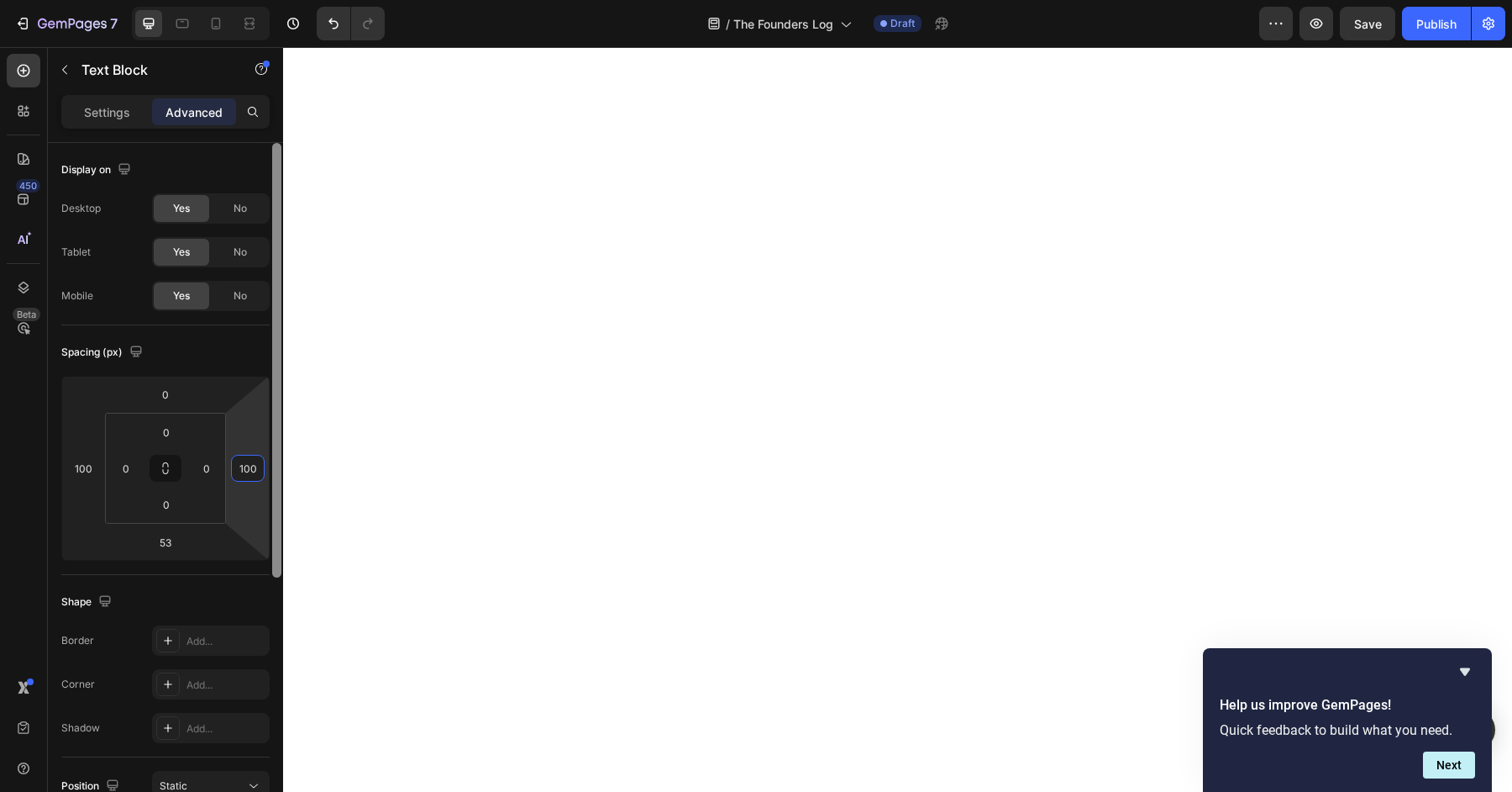
type input "100"
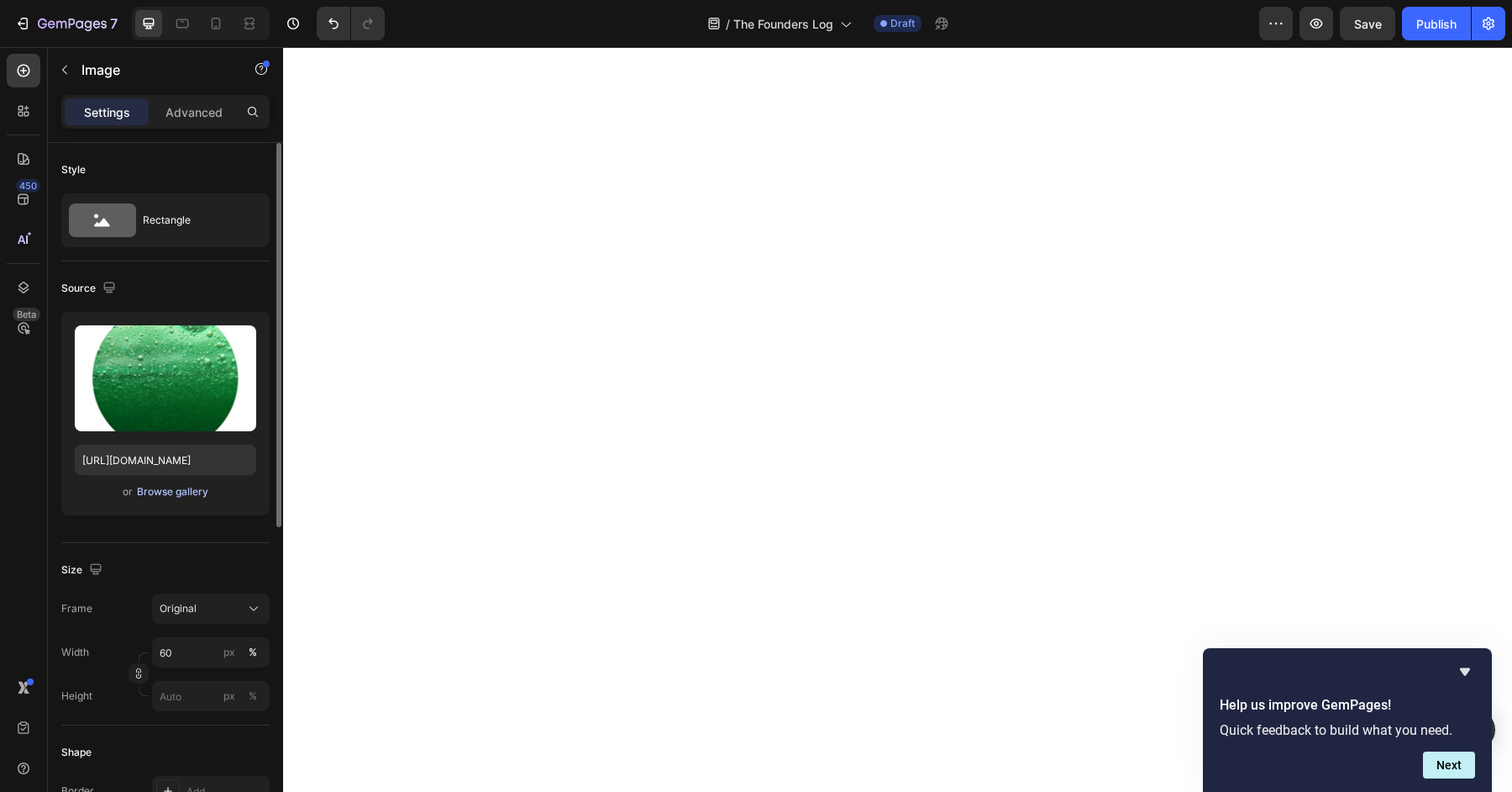
click at [174, 488] on div "Browse gallery" at bounding box center [172, 492] width 71 height 15
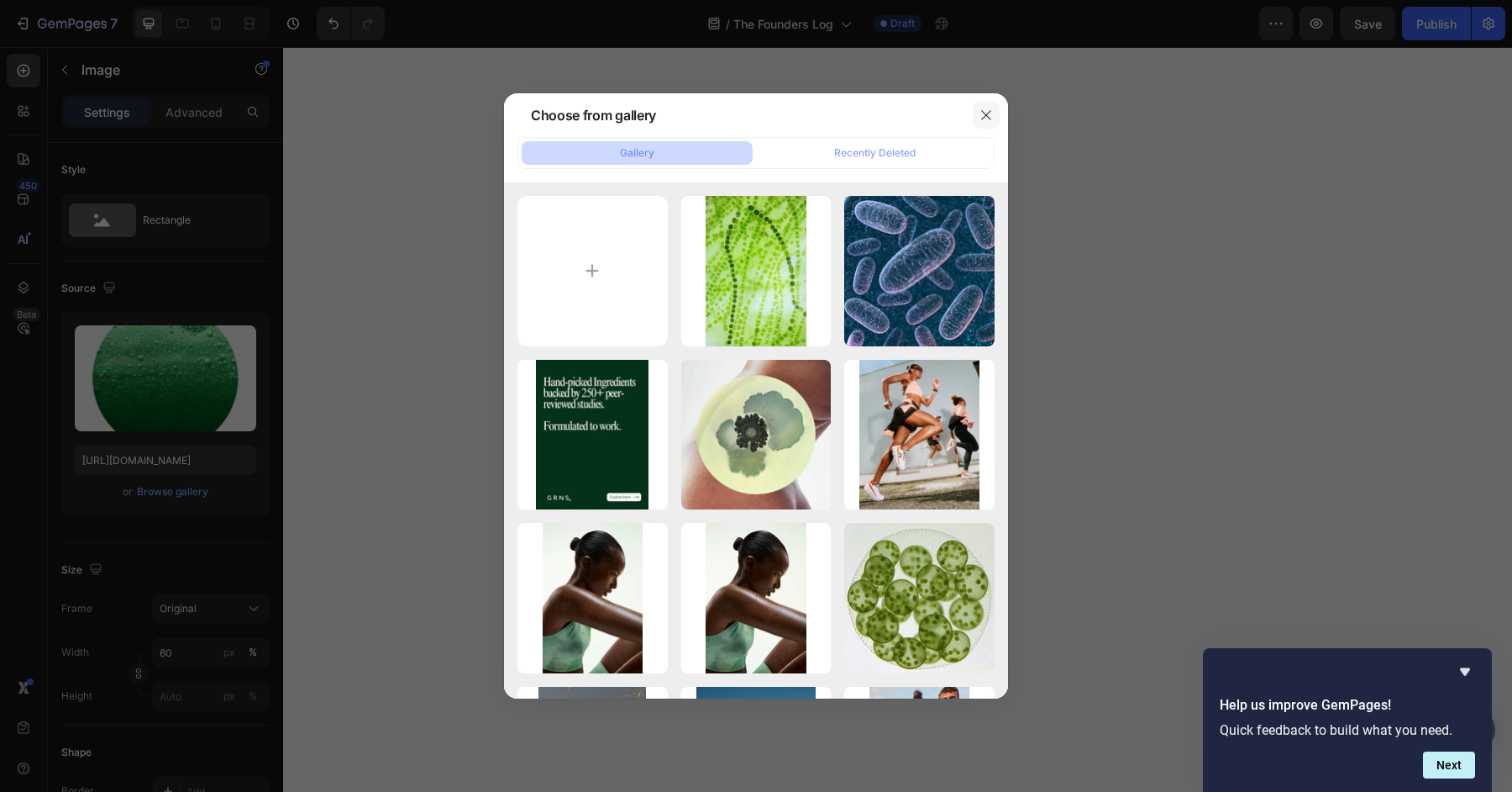
click at [989, 113] on icon "button" at bounding box center [986, 114] width 9 height 9
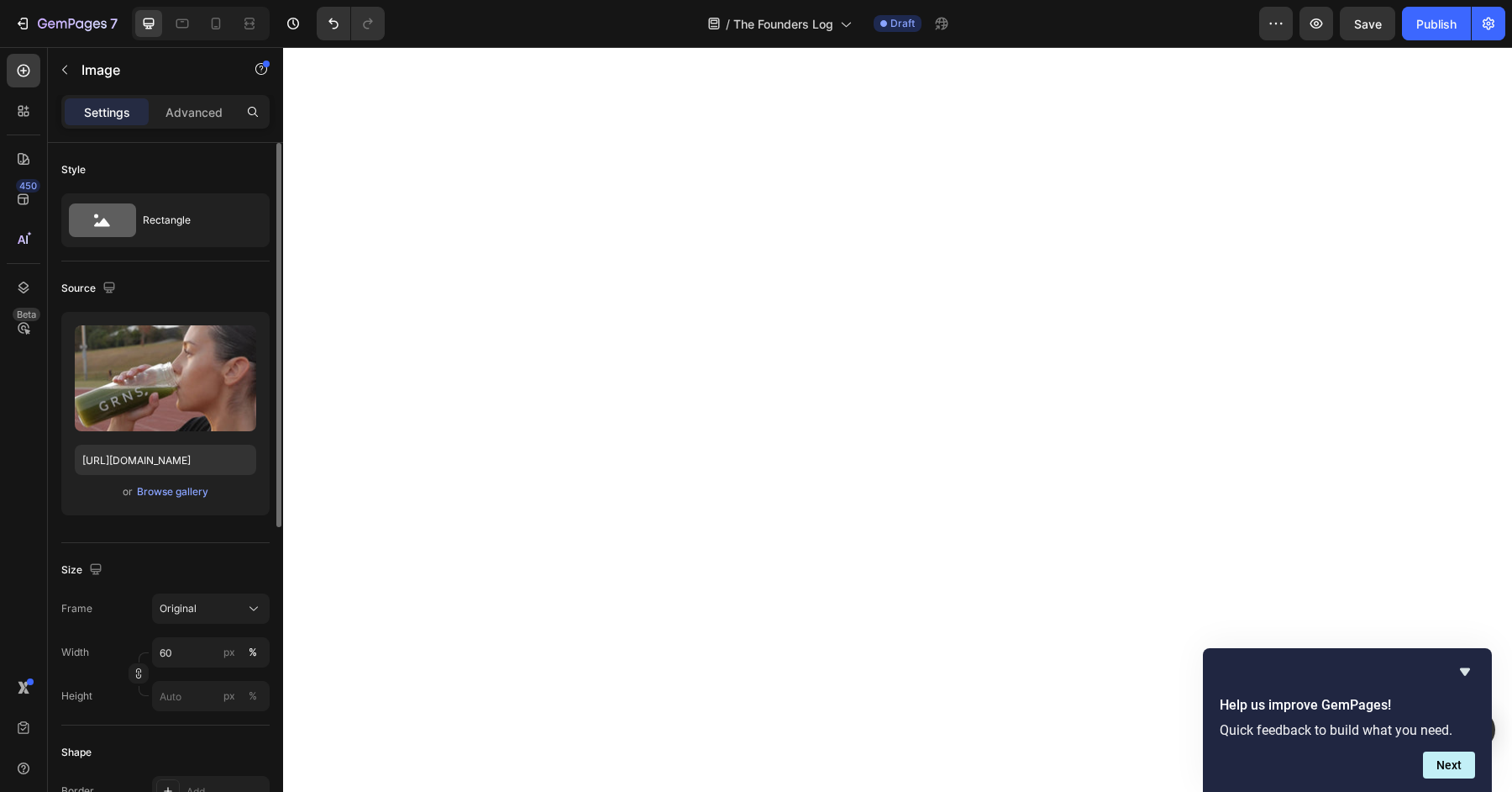
click at [185, 500] on div "or Browse gallery" at bounding box center [165, 491] width 181 height 20
click at [155, 497] on div "Browse gallery" at bounding box center [172, 492] width 71 height 15
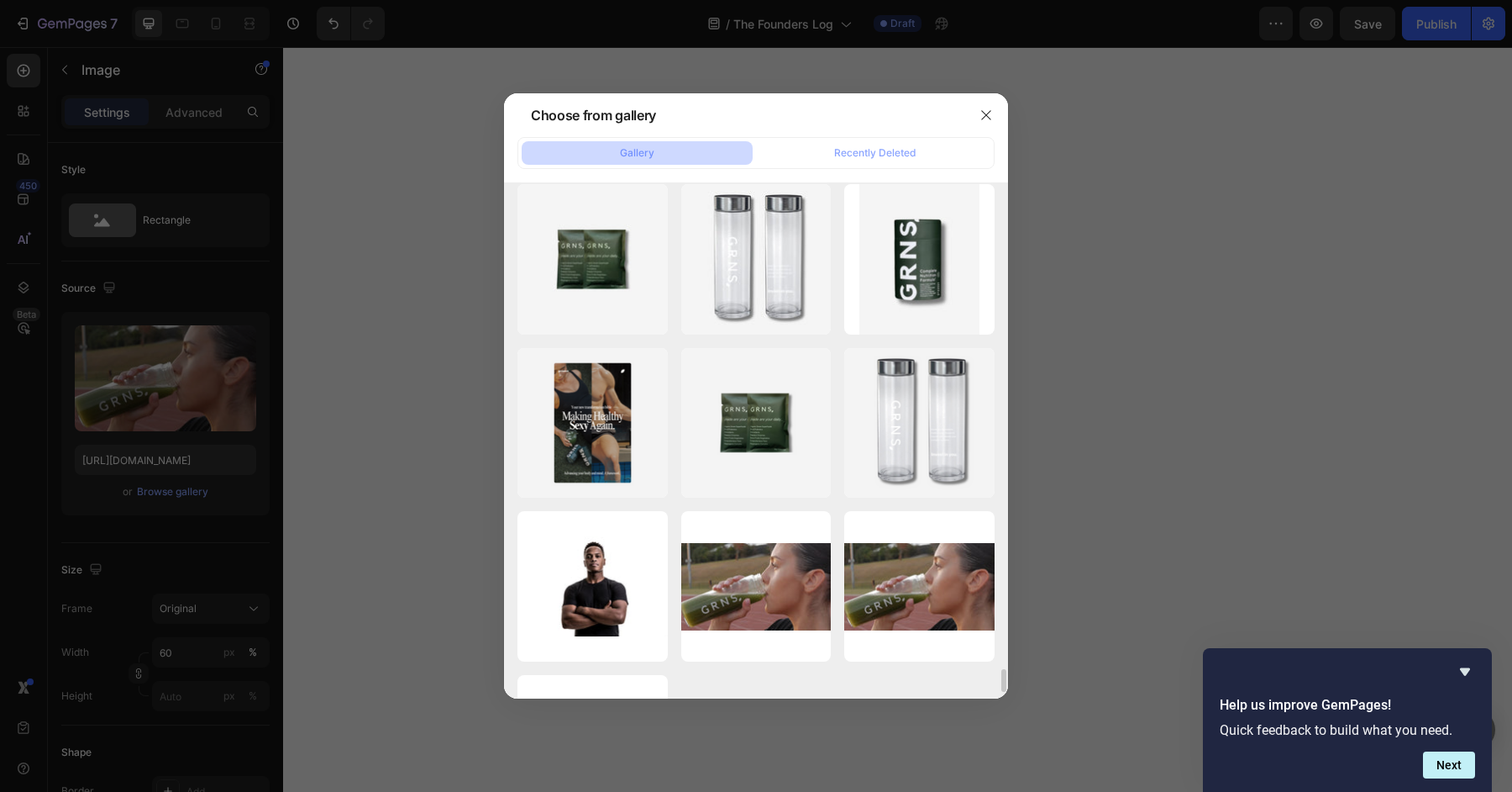
scroll to position [10966, 0]
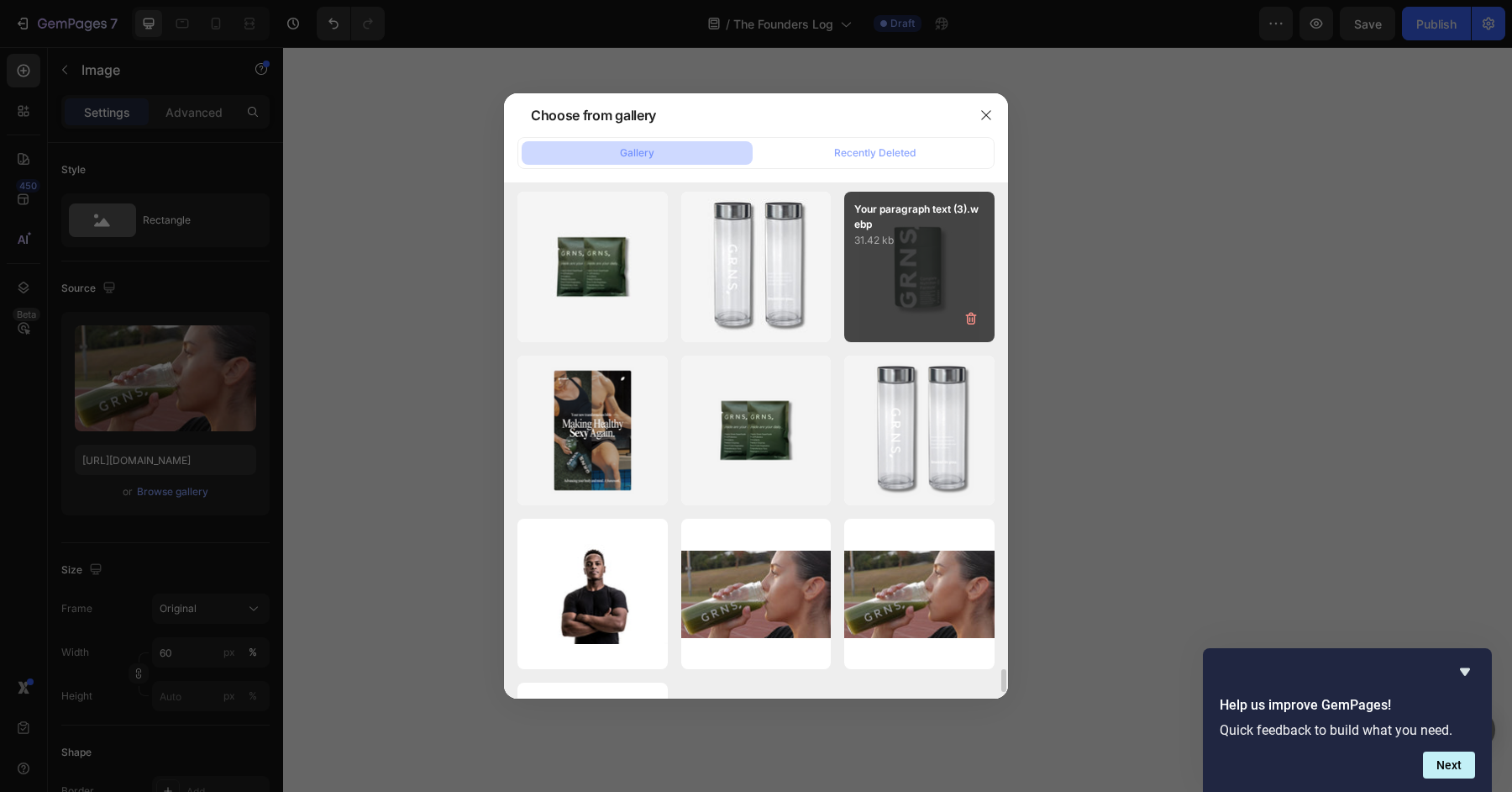
click at [914, 295] on div "Your paragraph text (3).webp 31.42 kb" at bounding box center [919, 266] width 150 height 150
type input "https://cdn.shopify.com/s/files/1/0572/1253/4865/files/gempages_489095260442461…"
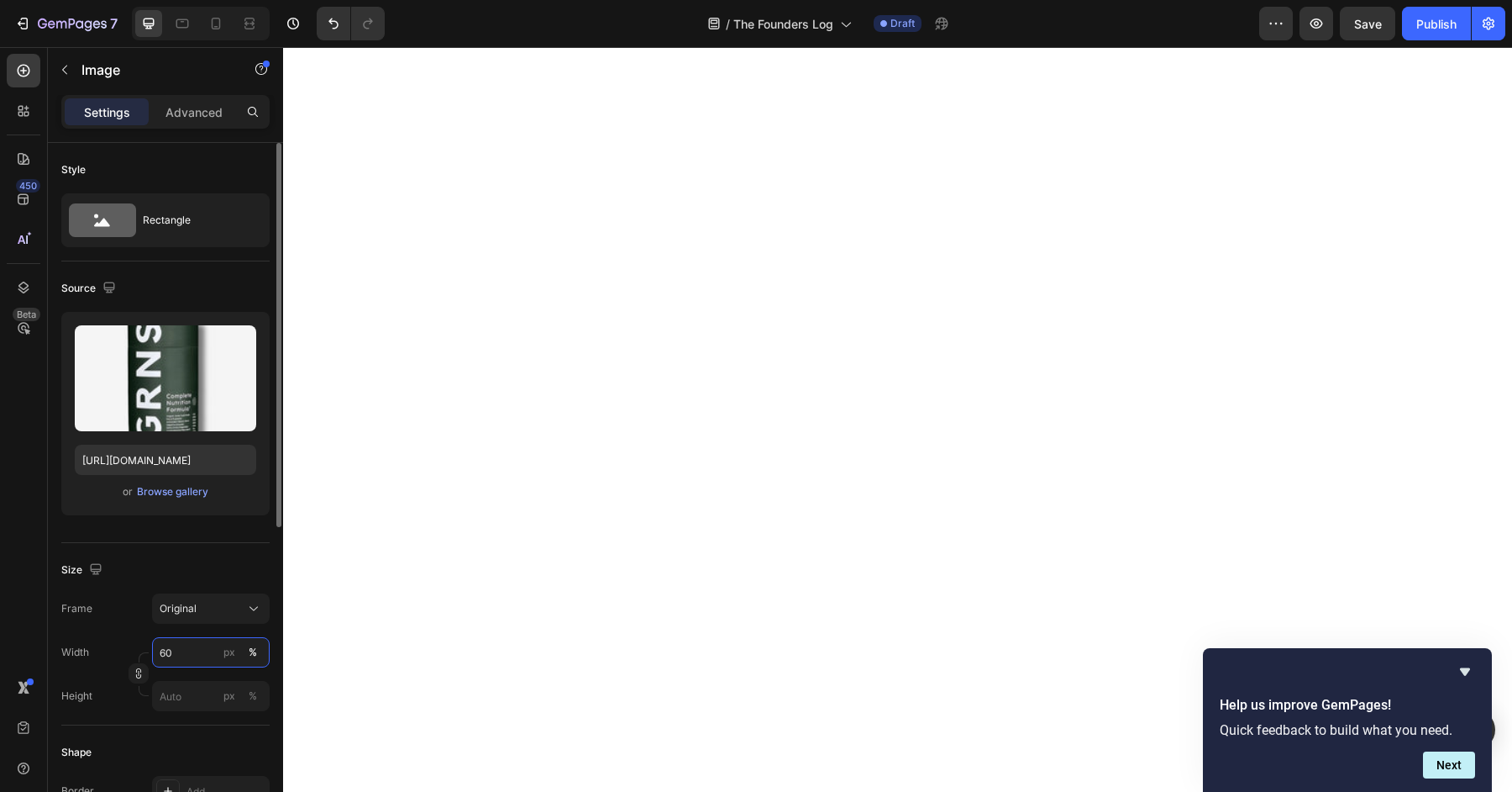
click at [188, 660] on input "60" at bounding box center [210, 652] width 118 height 30
type input "40"
click at [229, 594] on button "Original" at bounding box center [210, 608] width 118 height 30
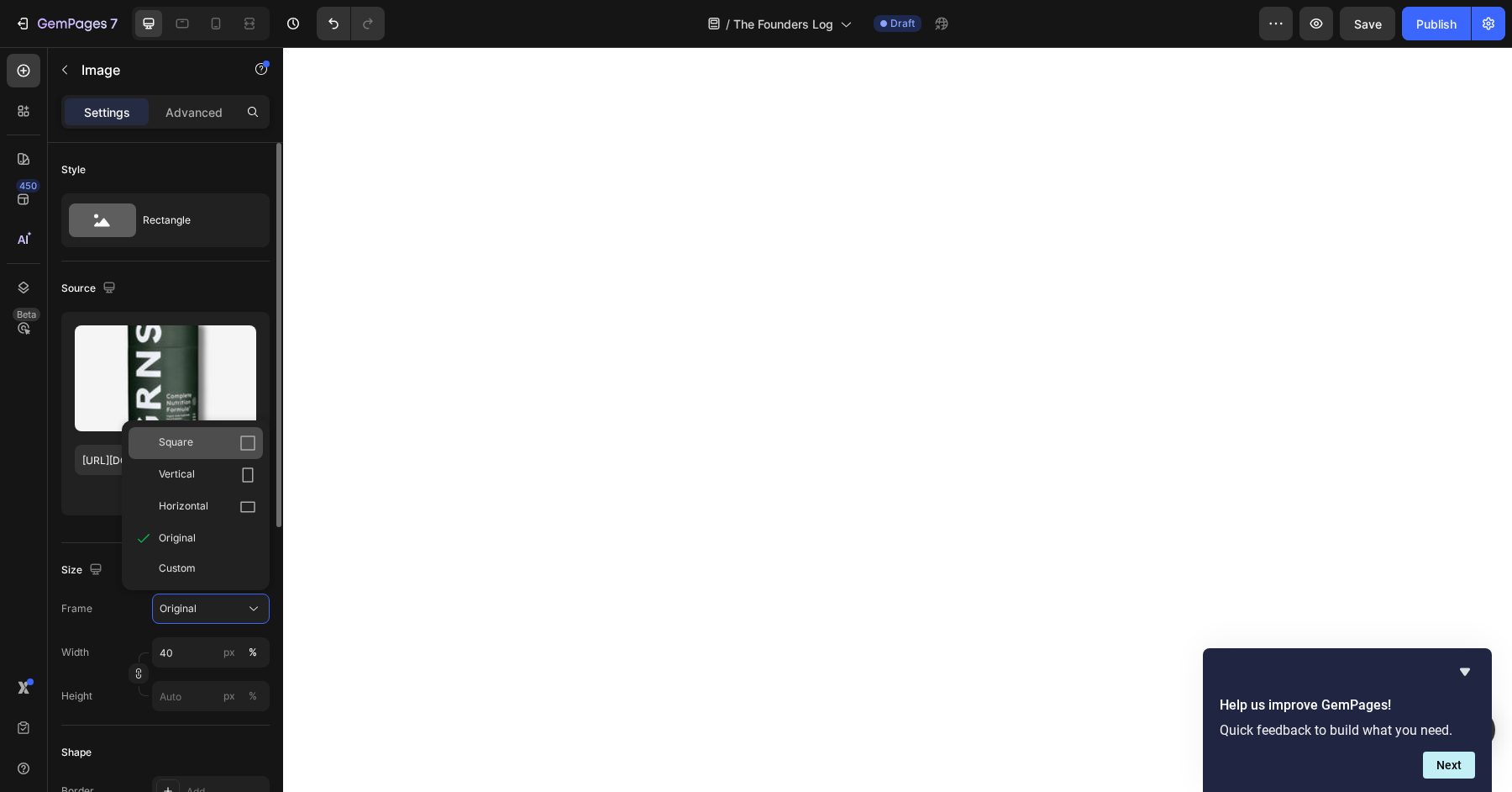
click at [209, 440] on div "Square" at bounding box center [207, 443] width 97 height 17
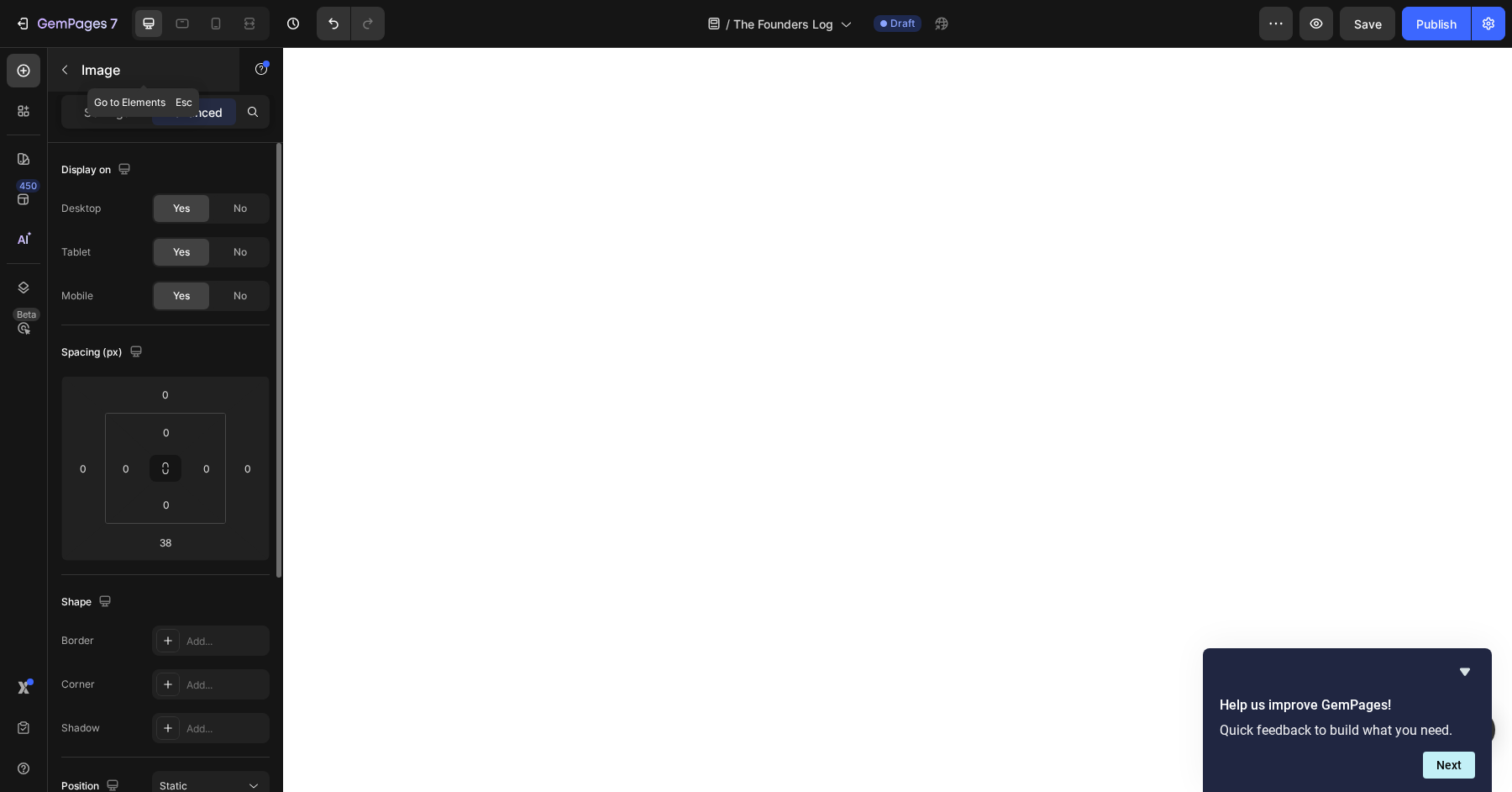
click at [63, 74] on icon "button" at bounding box center [65, 70] width 14 height 14
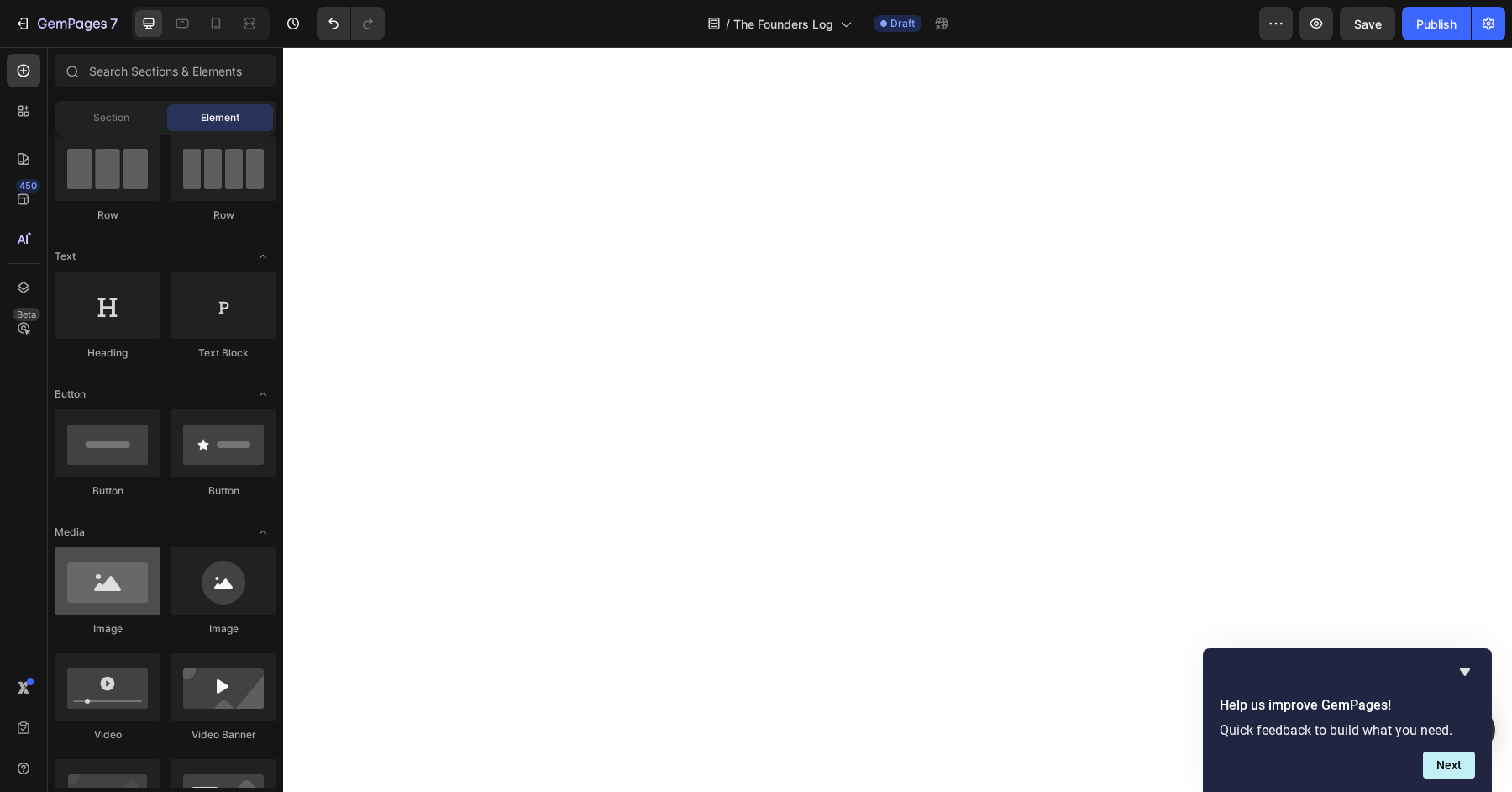
scroll to position [0, 0]
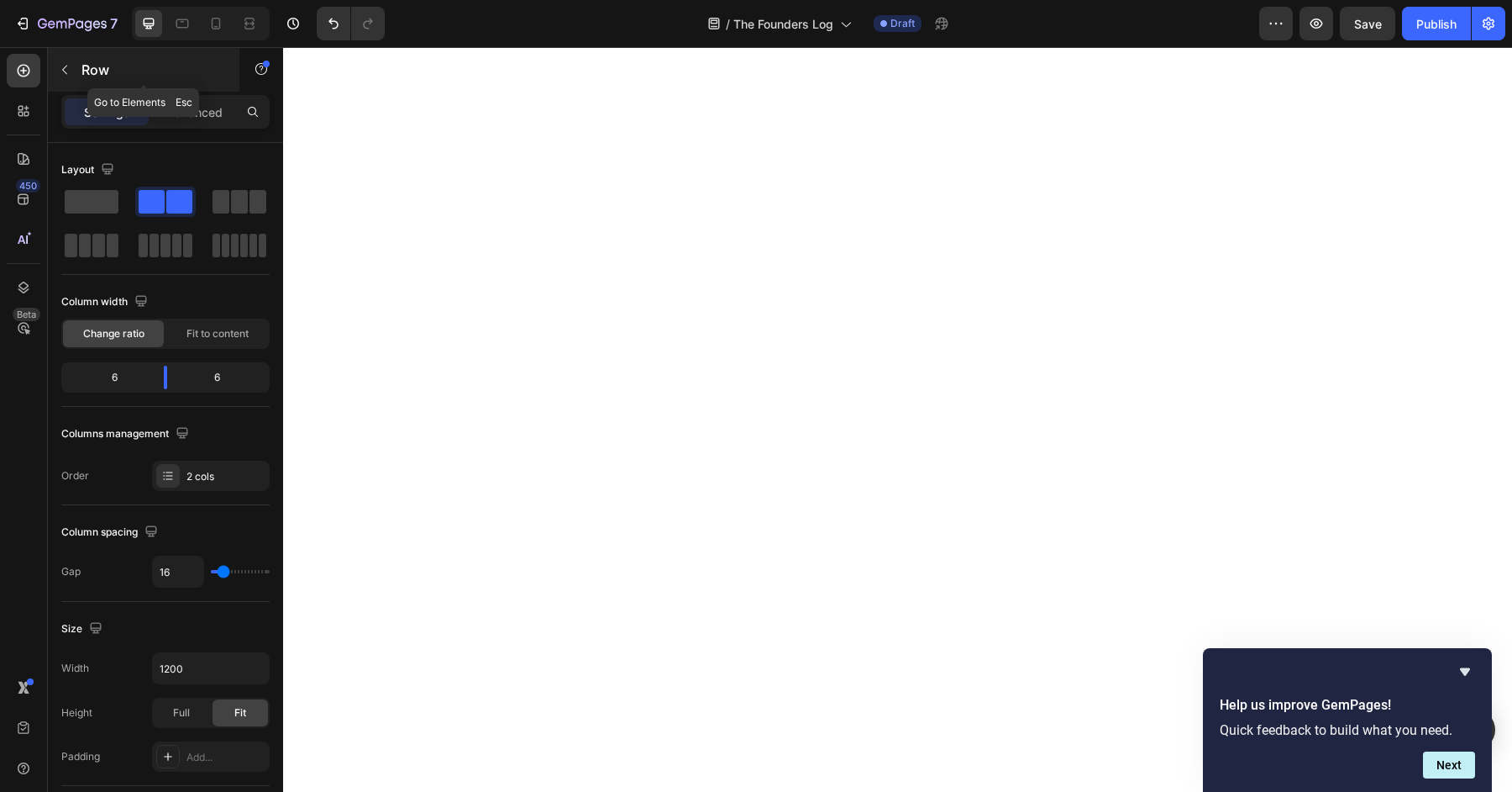
click at [67, 78] on button "button" at bounding box center [64, 70] width 27 height 27
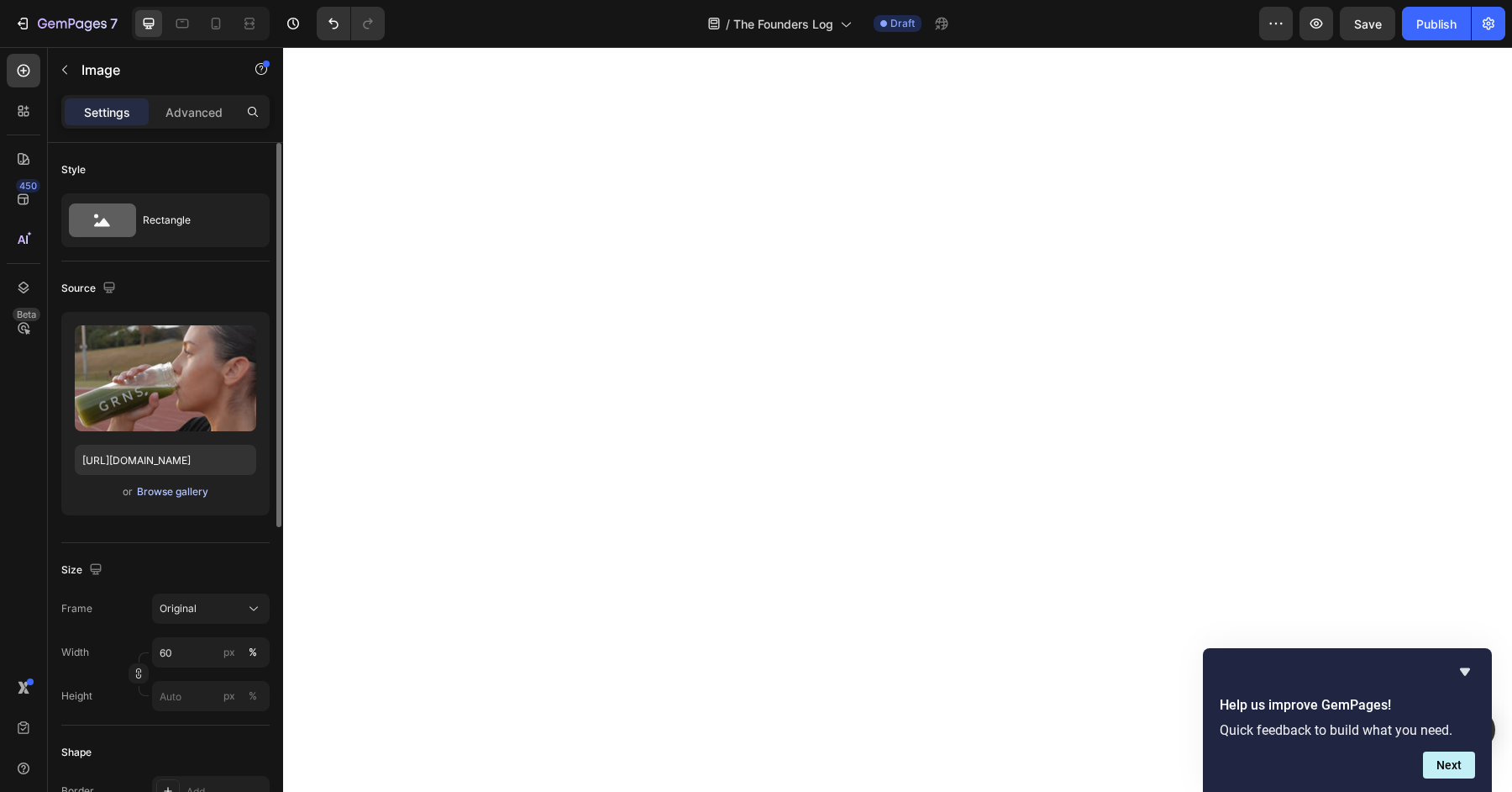
click at [161, 492] on div "Browse gallery" at bounding box center [172, 492] width 71 height 15
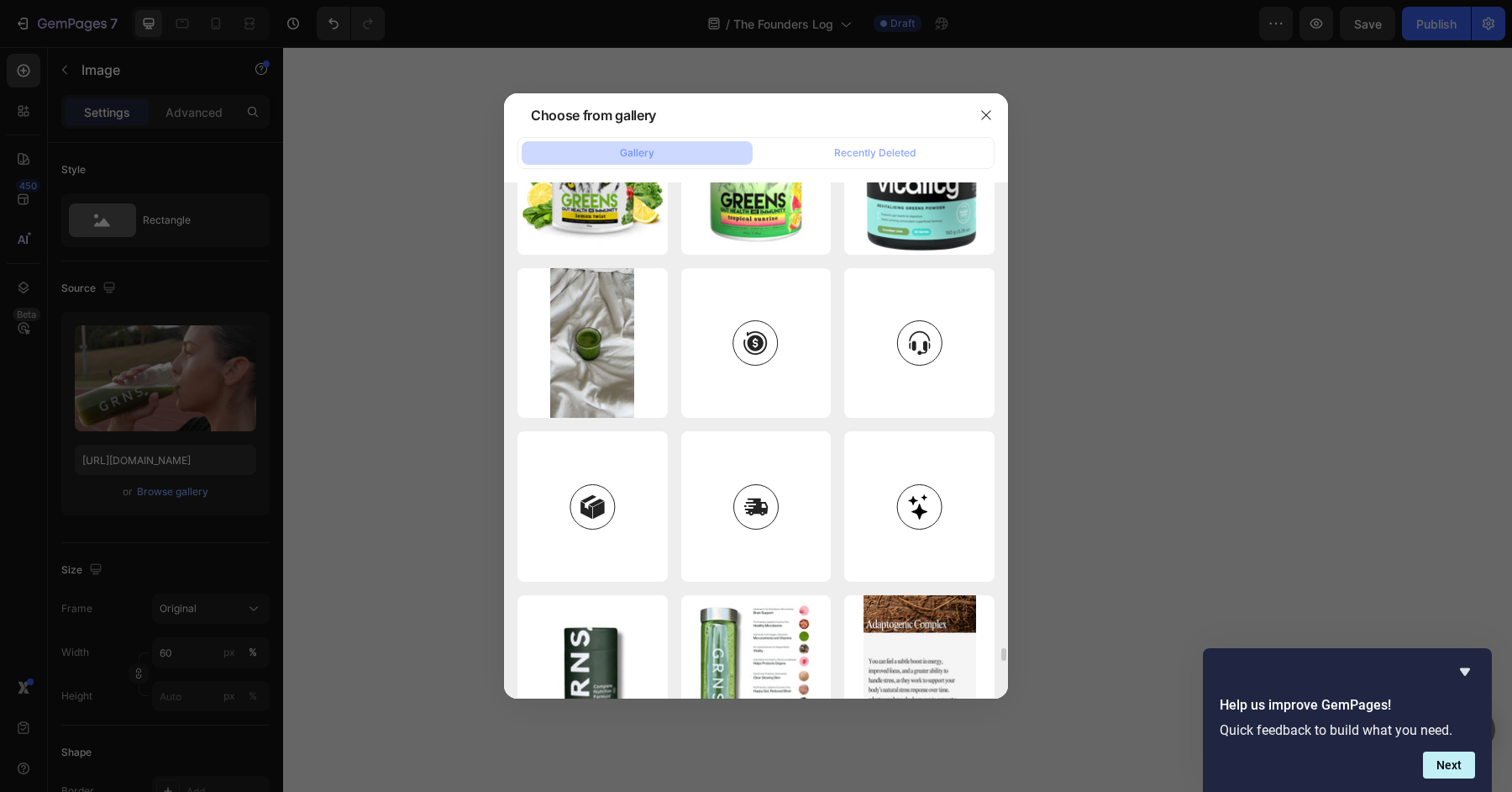
scroll to position [19339, 0]
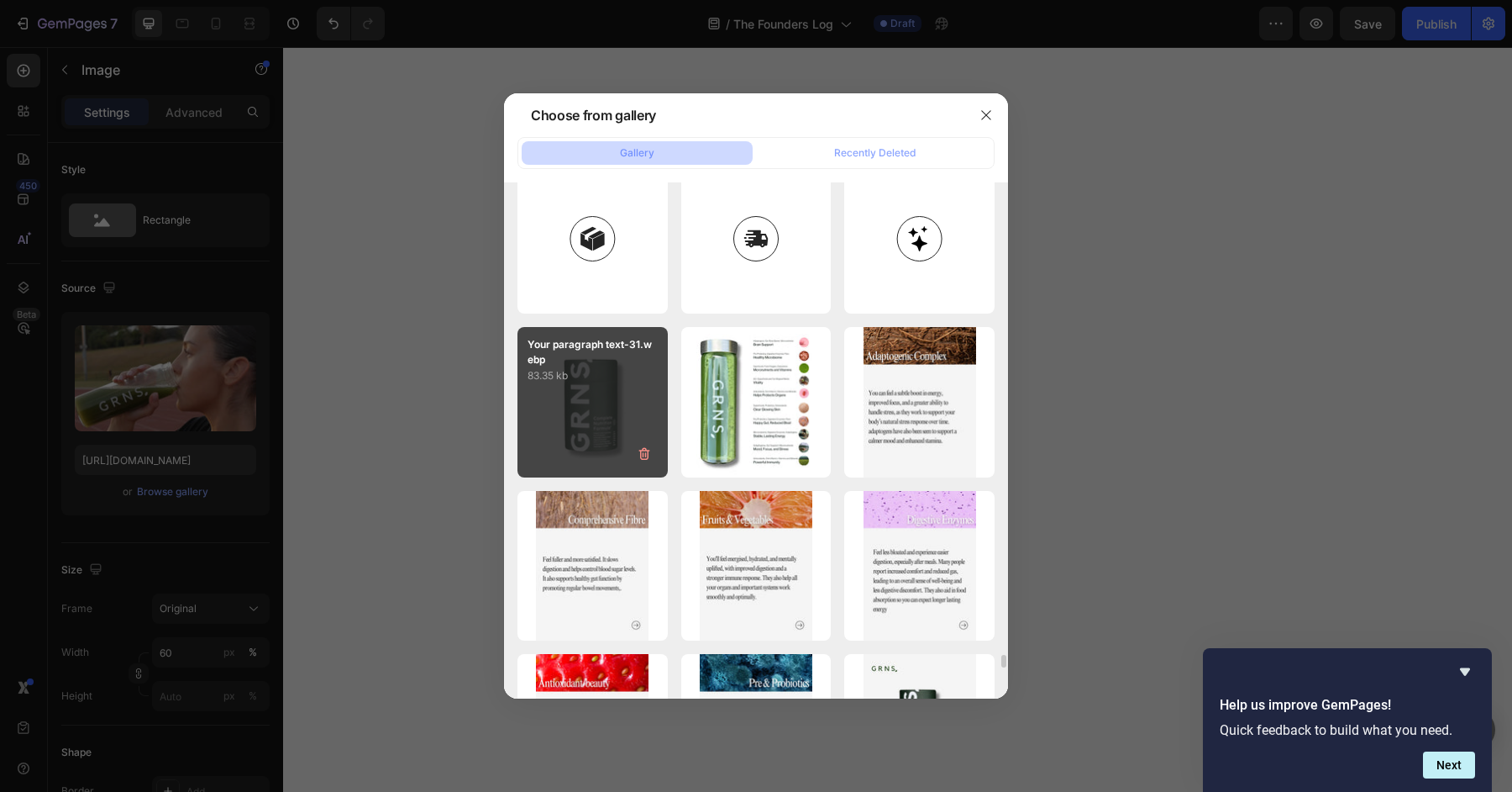
click at [633, 408] on div "Your paragraph text-31.webp 83.35 kb" at bounding box center [592, 402] width 150 height 150
type input "[URL][DOMAIN_NAME]"
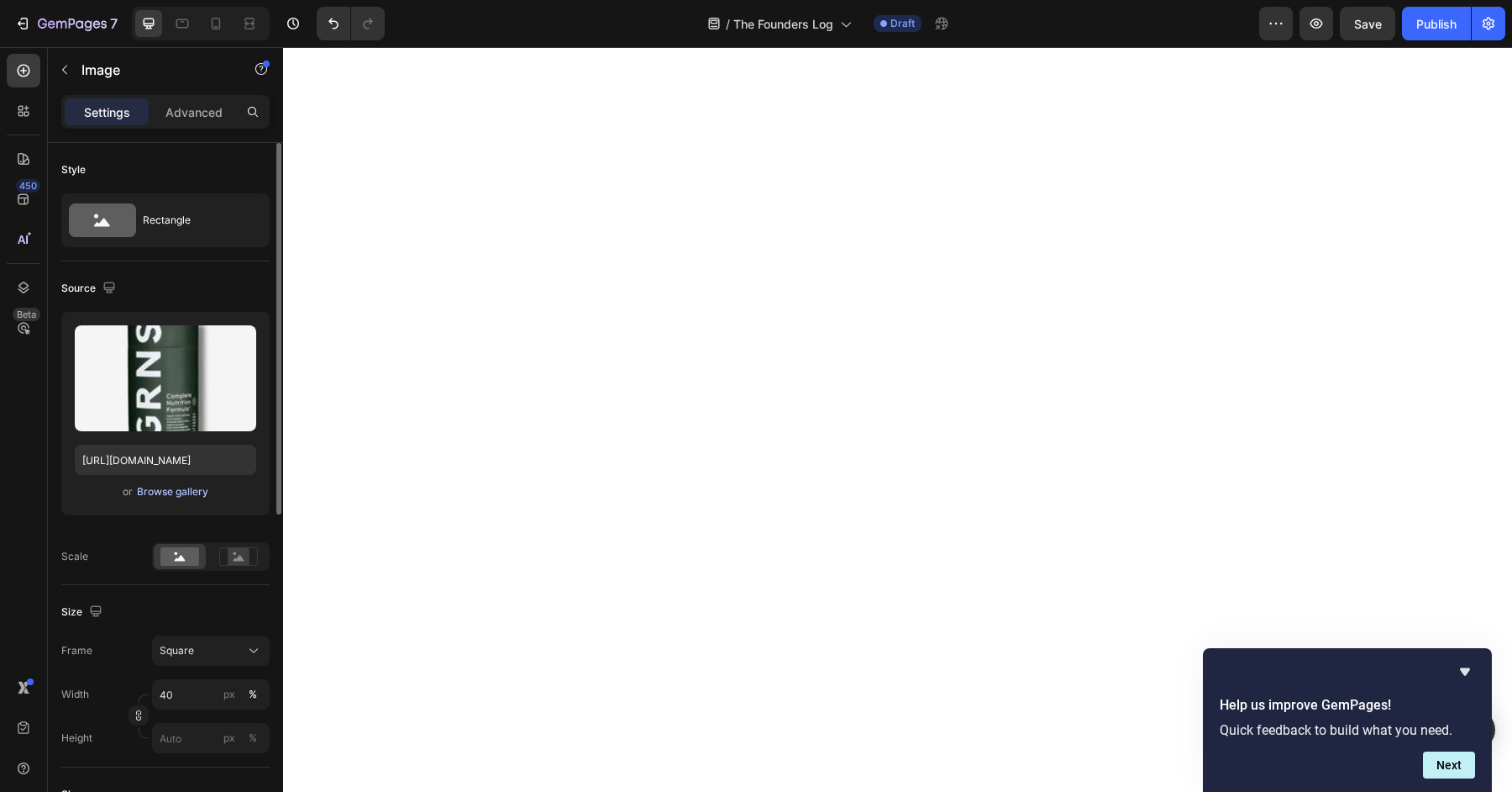
click at [159, 486] on div "Browse gallery" at bounding box center [172, 492] width 71 height 15
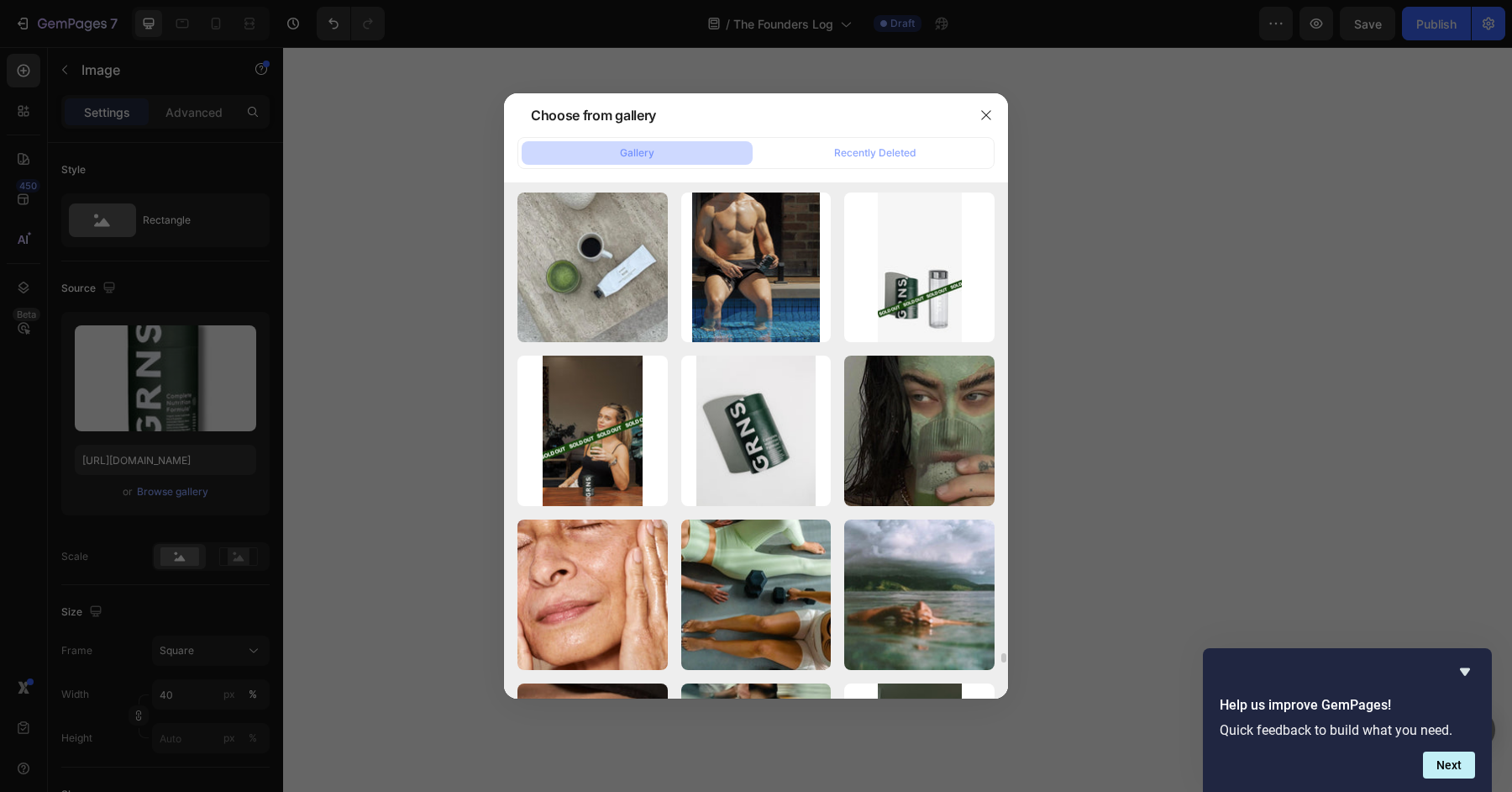
scroll to position [25516, 0]
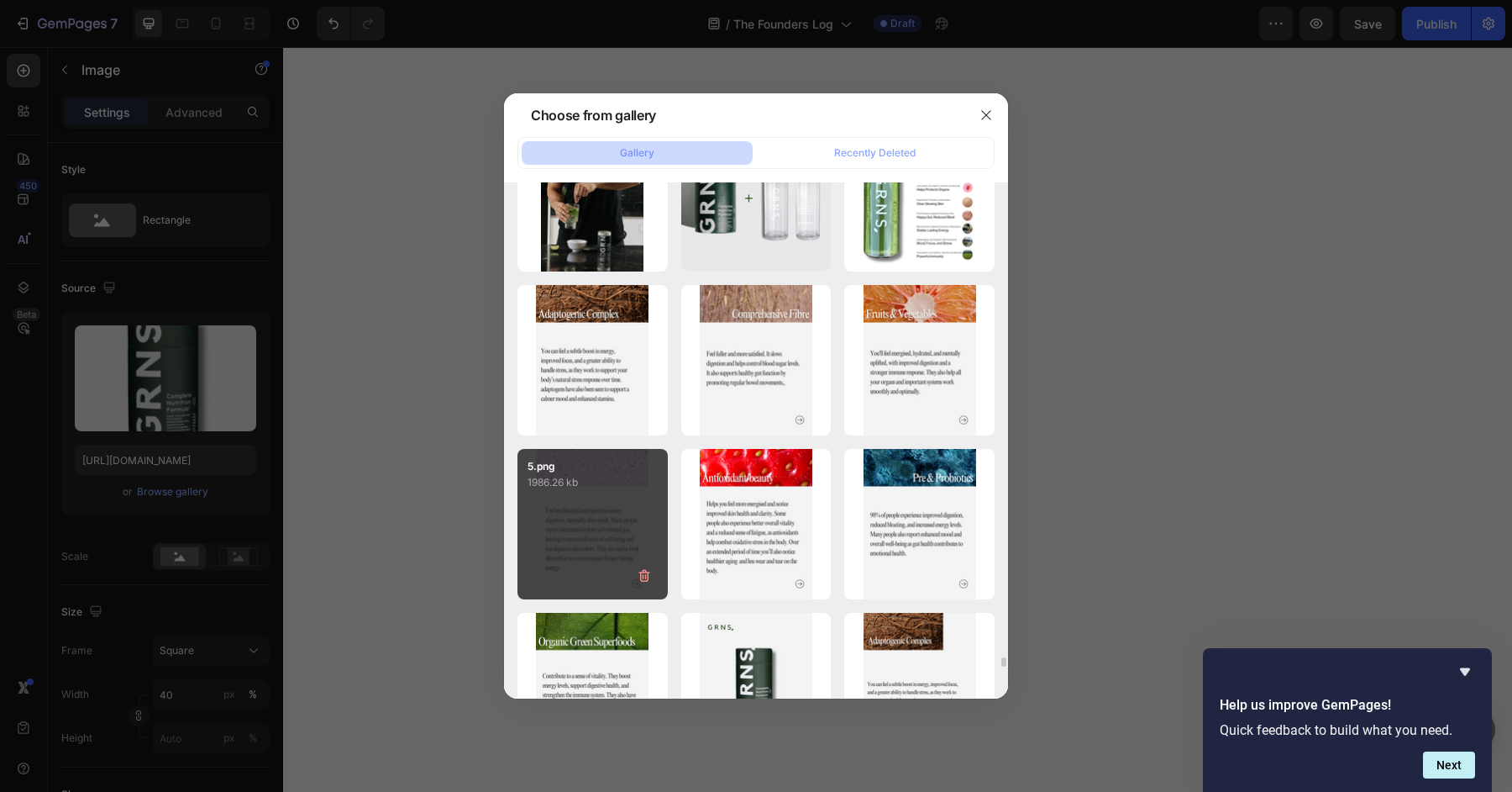
scroll to position [26198, 0]
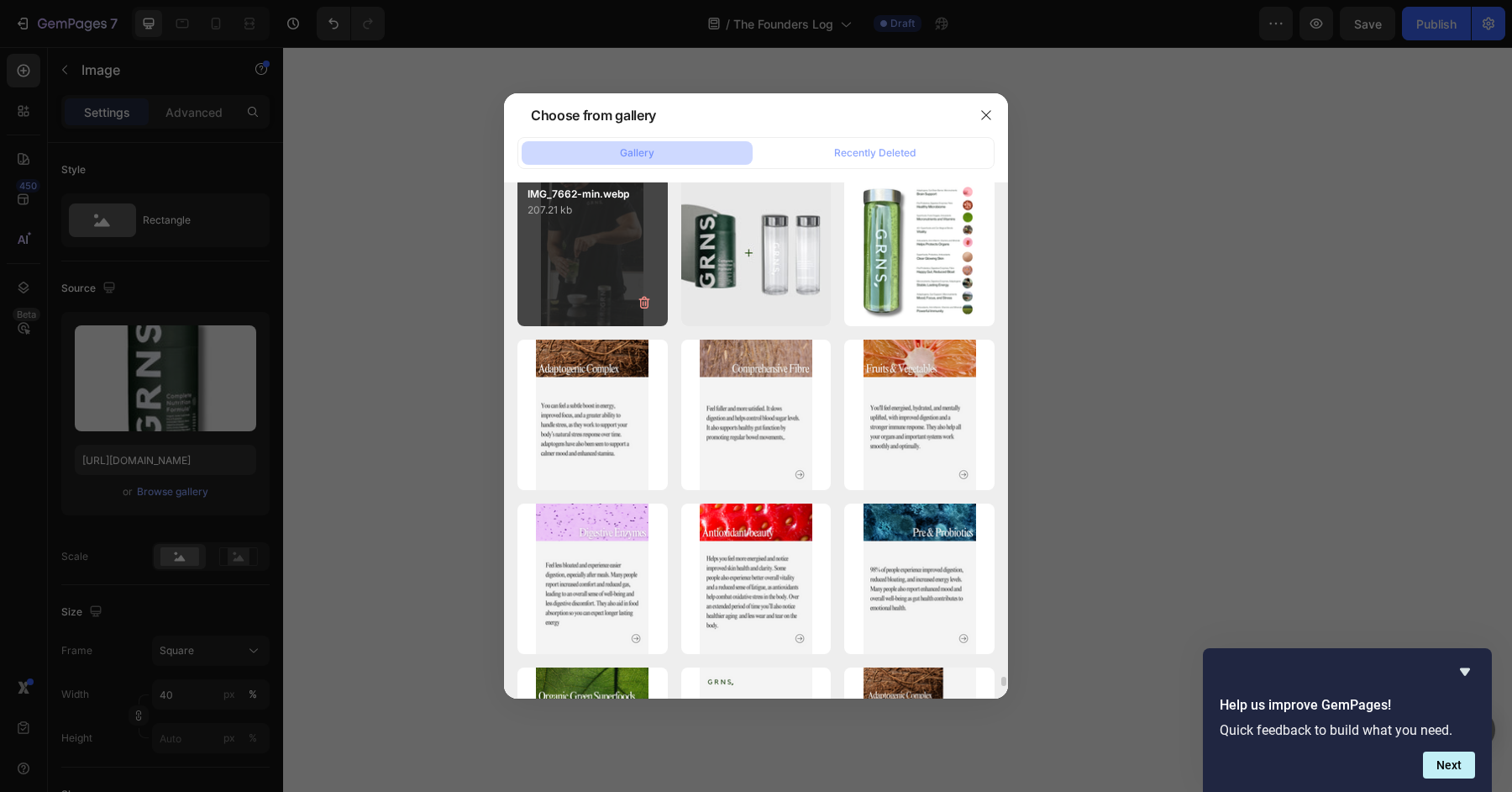
click at [597, 299] on div "IMG_7662-min.webp 207.21 kb" at bounding box center [592, 251] width 150 height 150
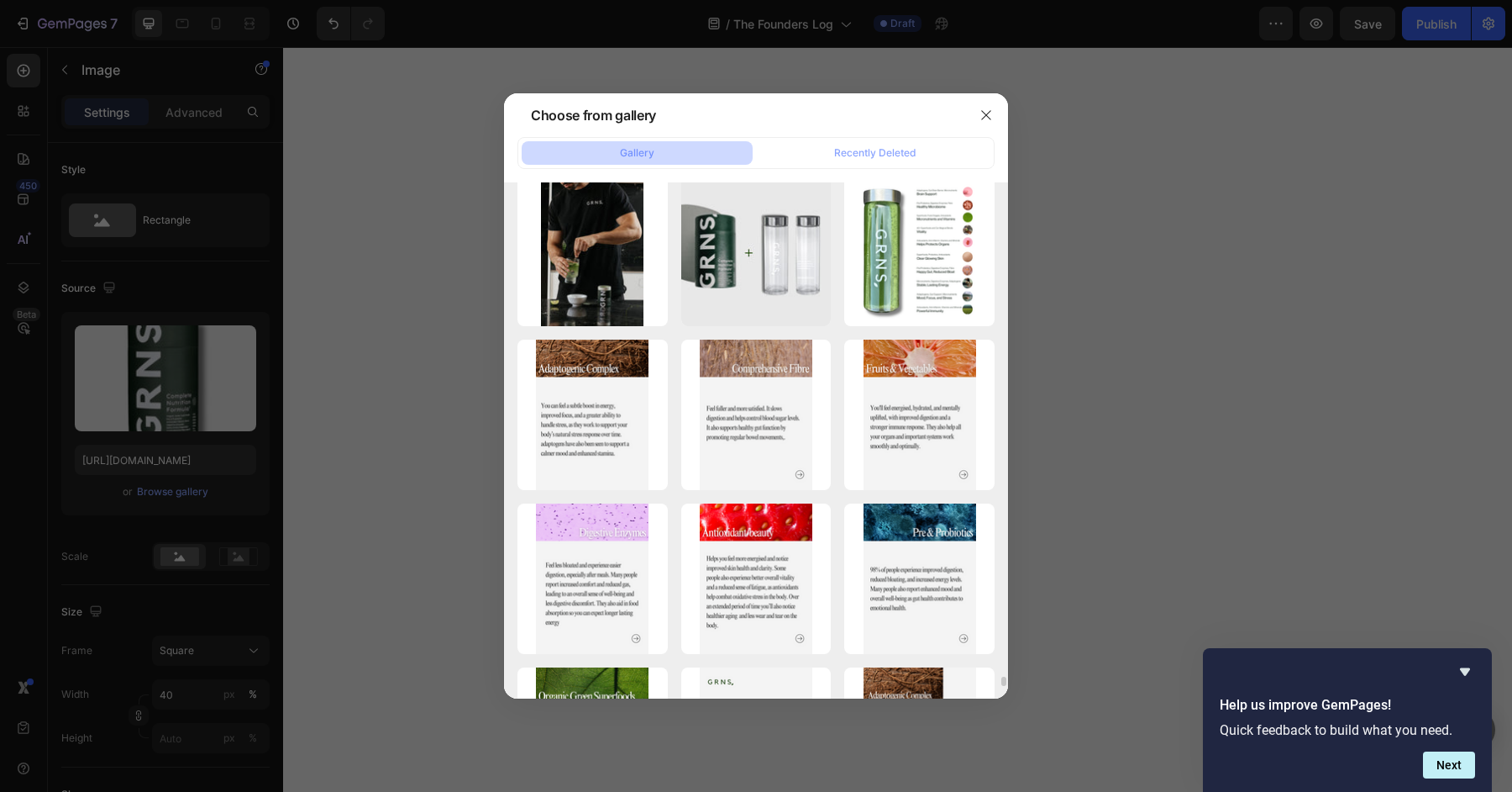
type input "[URL][DOMAIN_NAME]"
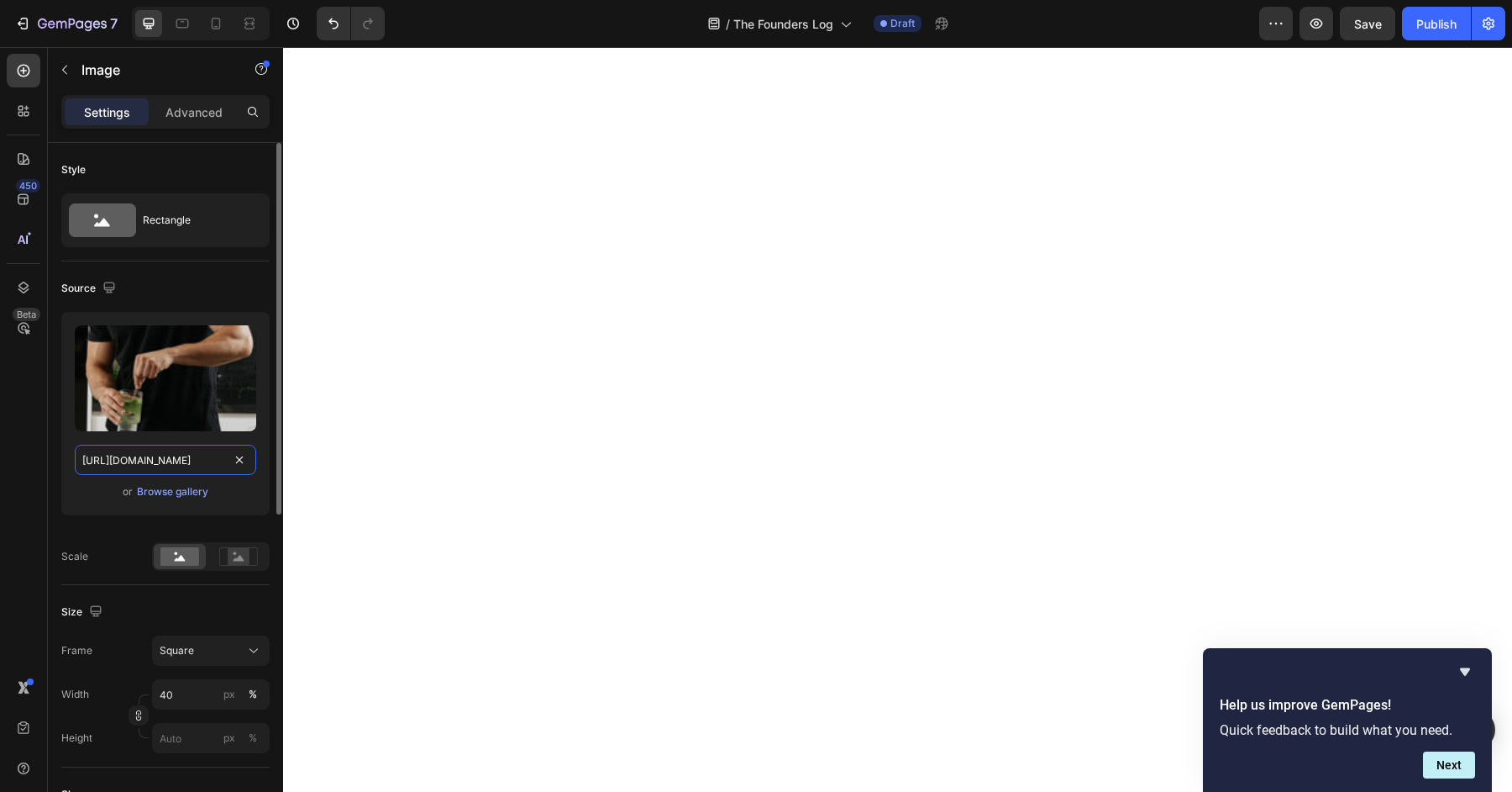
click at [158, 459] on input "[URL][DOMAIN_NAME]" at bounding box center [165, 460] width 181 height 30
click at [167, 493] on div "Browse gallery" at bounding box center [172, 492] width 71 height 15
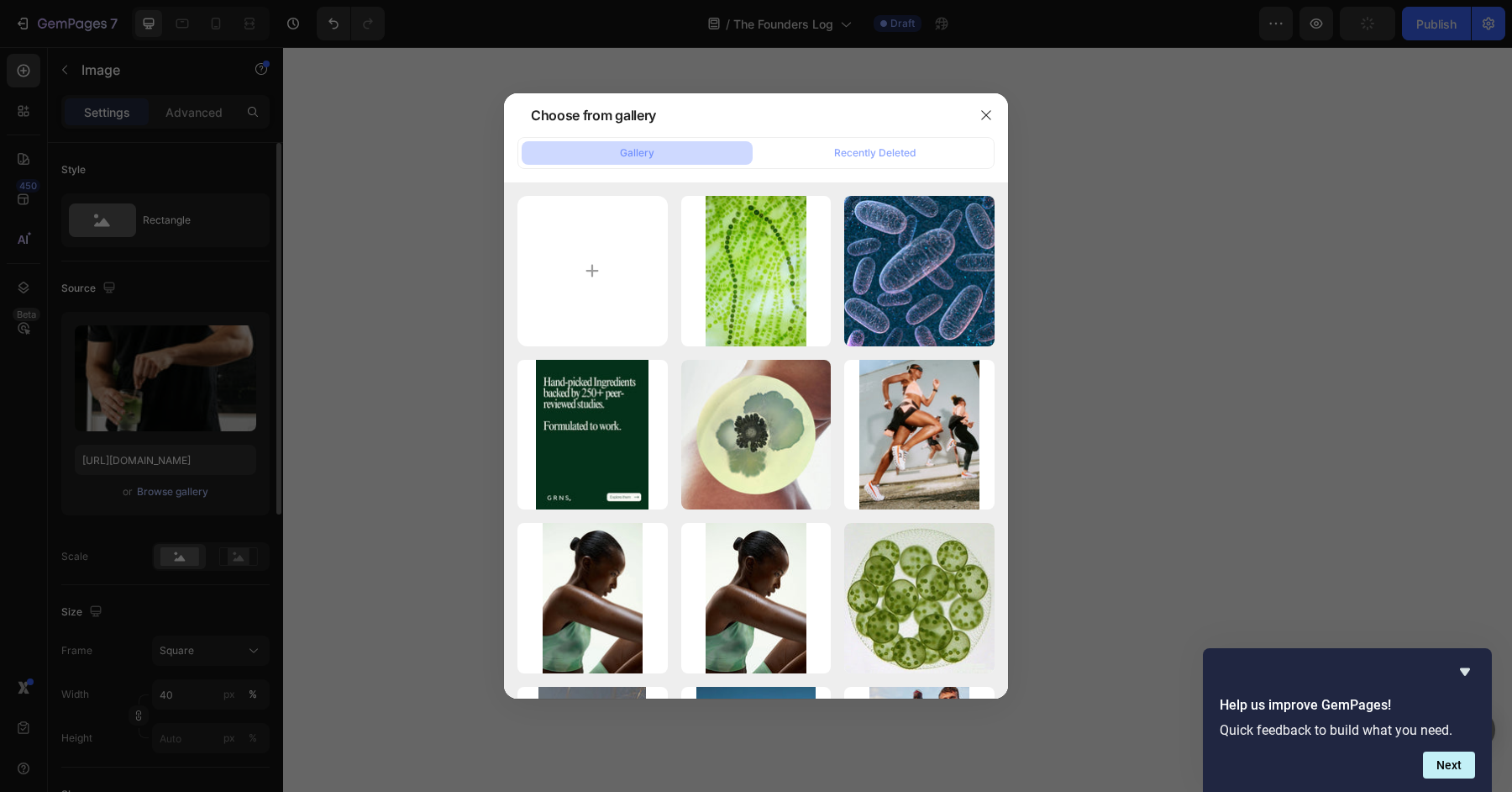
scroll to position [2496, 0]
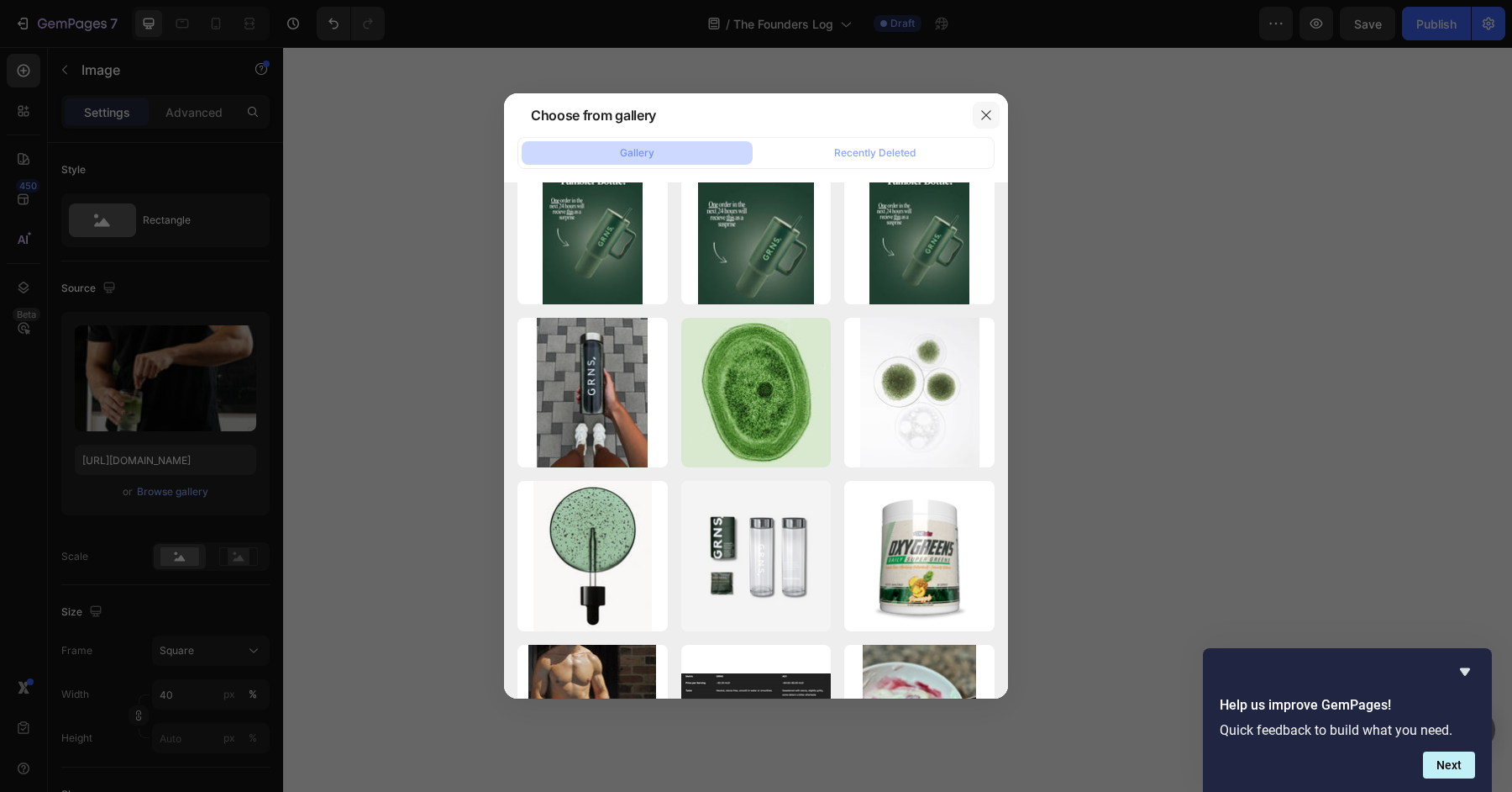
click at [983, 127] on button "button" at bounding box center [986, 114] width 27 height 27
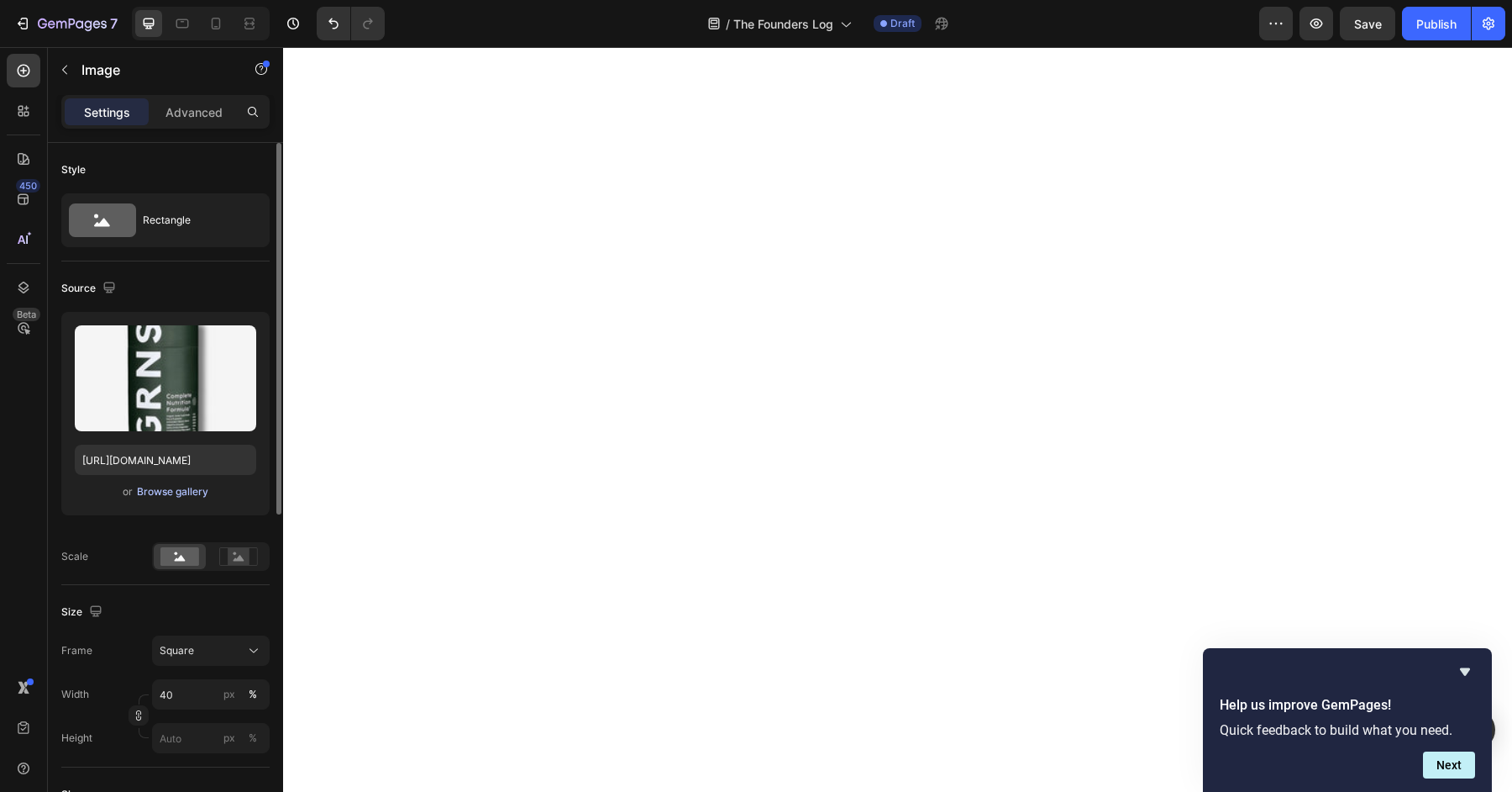
click at [182, 491] on div "Browse gallery" at bounding box center [172, 492] width 71 height 15
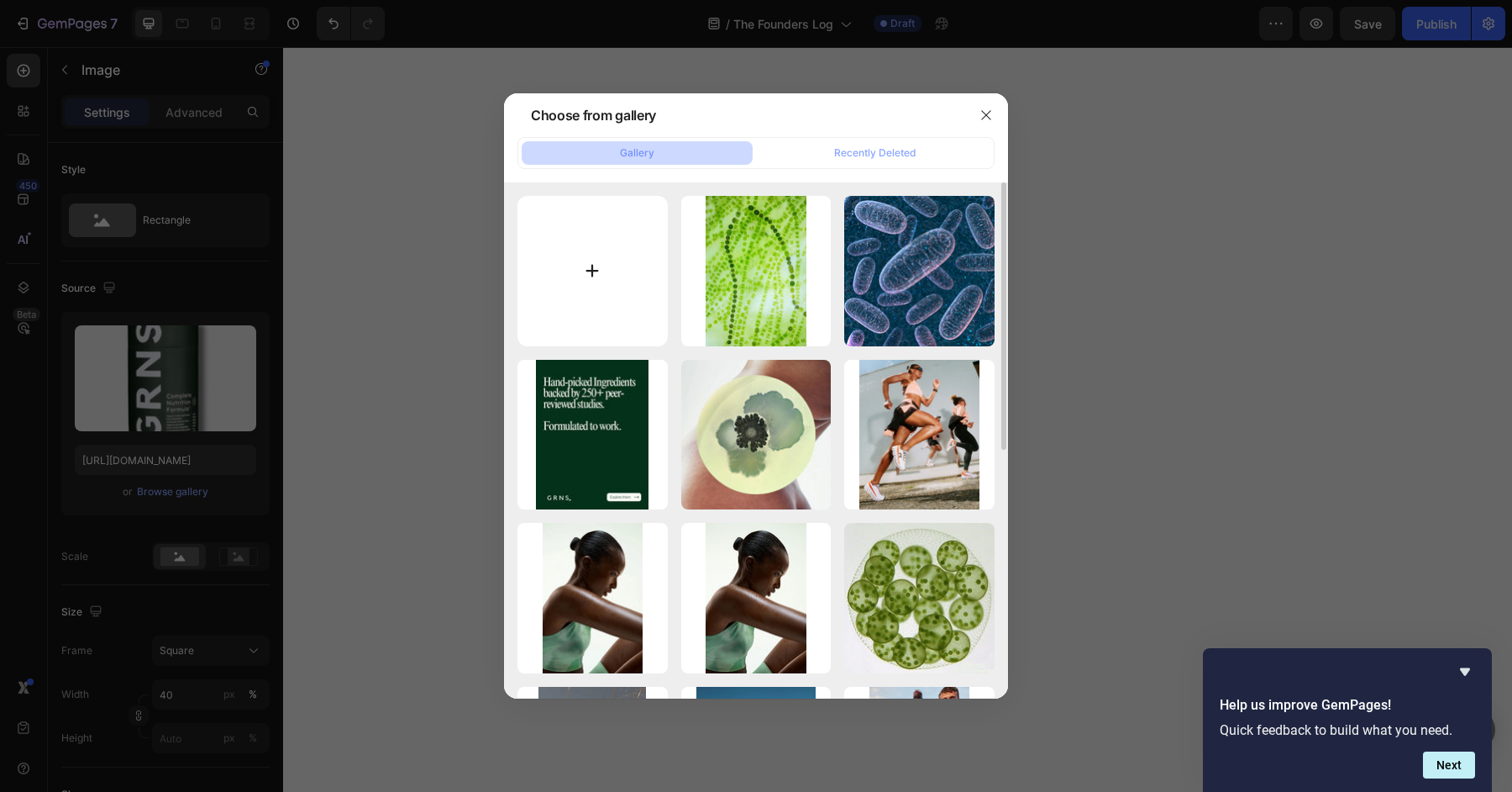
click at [572, 288] on input "file" at bounding box center [592, 271] width 150 height 150
type input "C:\fakepath\IMG_1312 2.jpg"
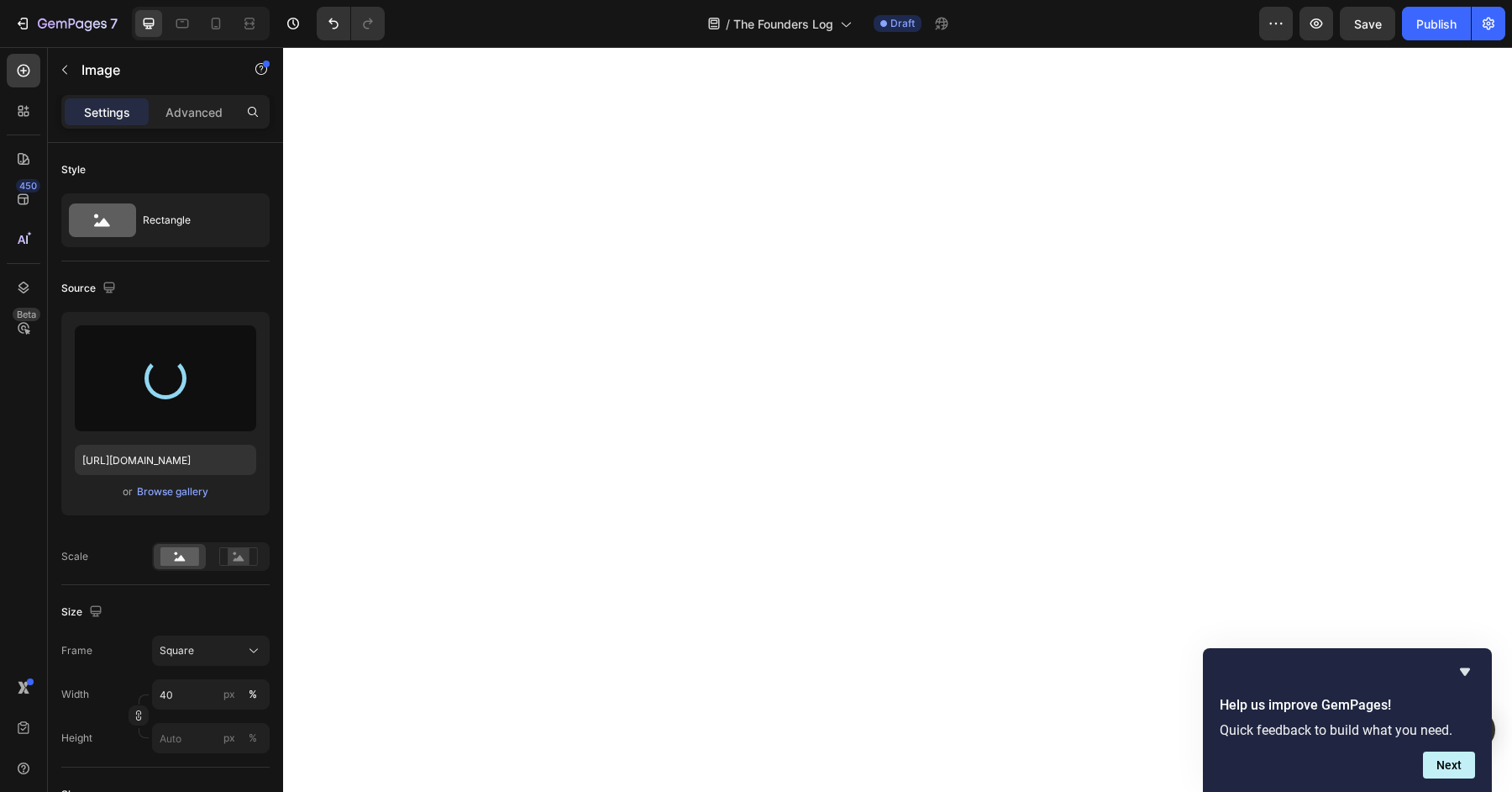
type input "https://cdn.shopify.com/s/files/1/0572/1253/4865/files/gempages_489095260442461…"
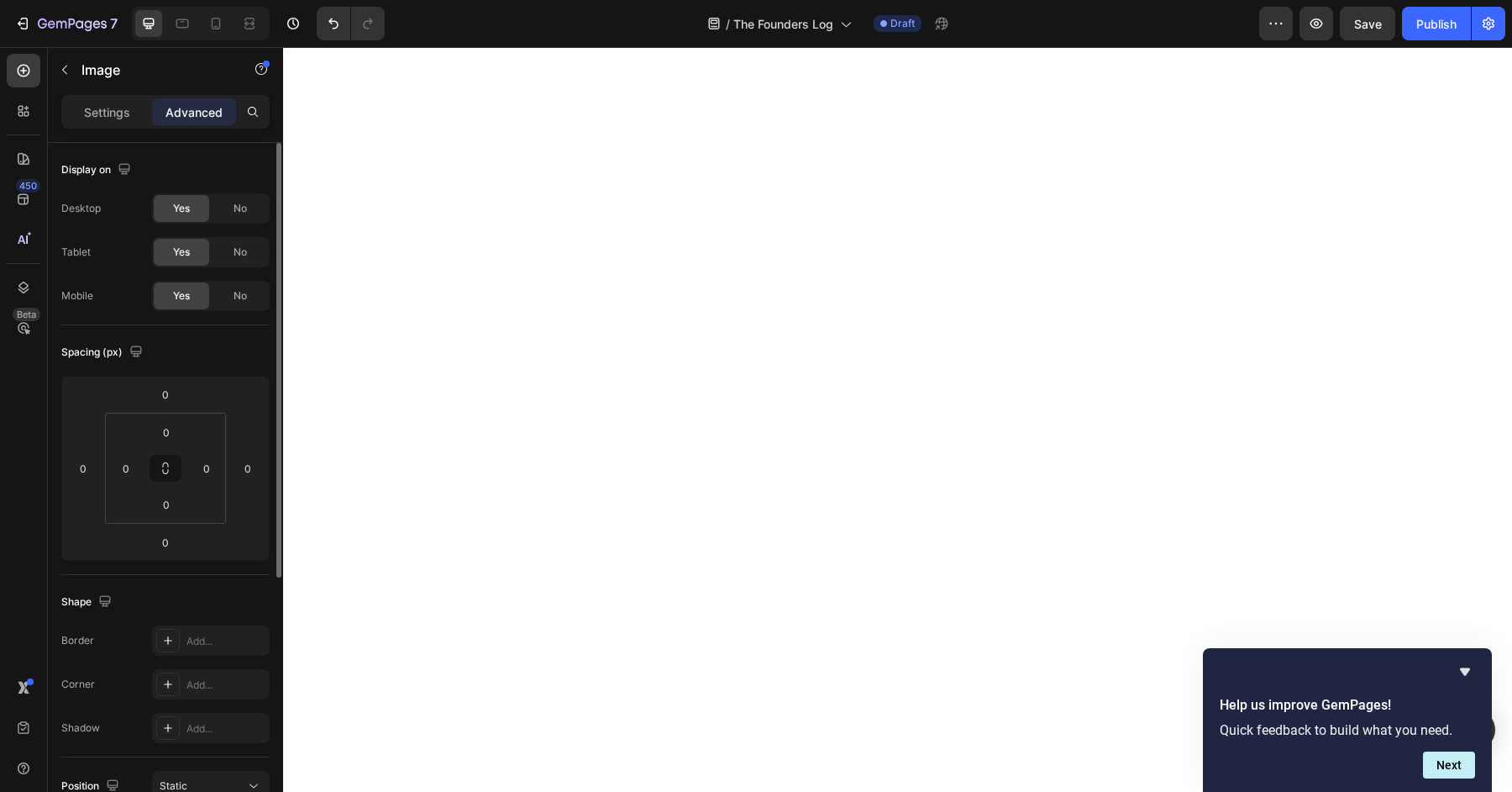
click at [95, 105] on p "Settings" at bounding box center [107, 112] width 46 height 18
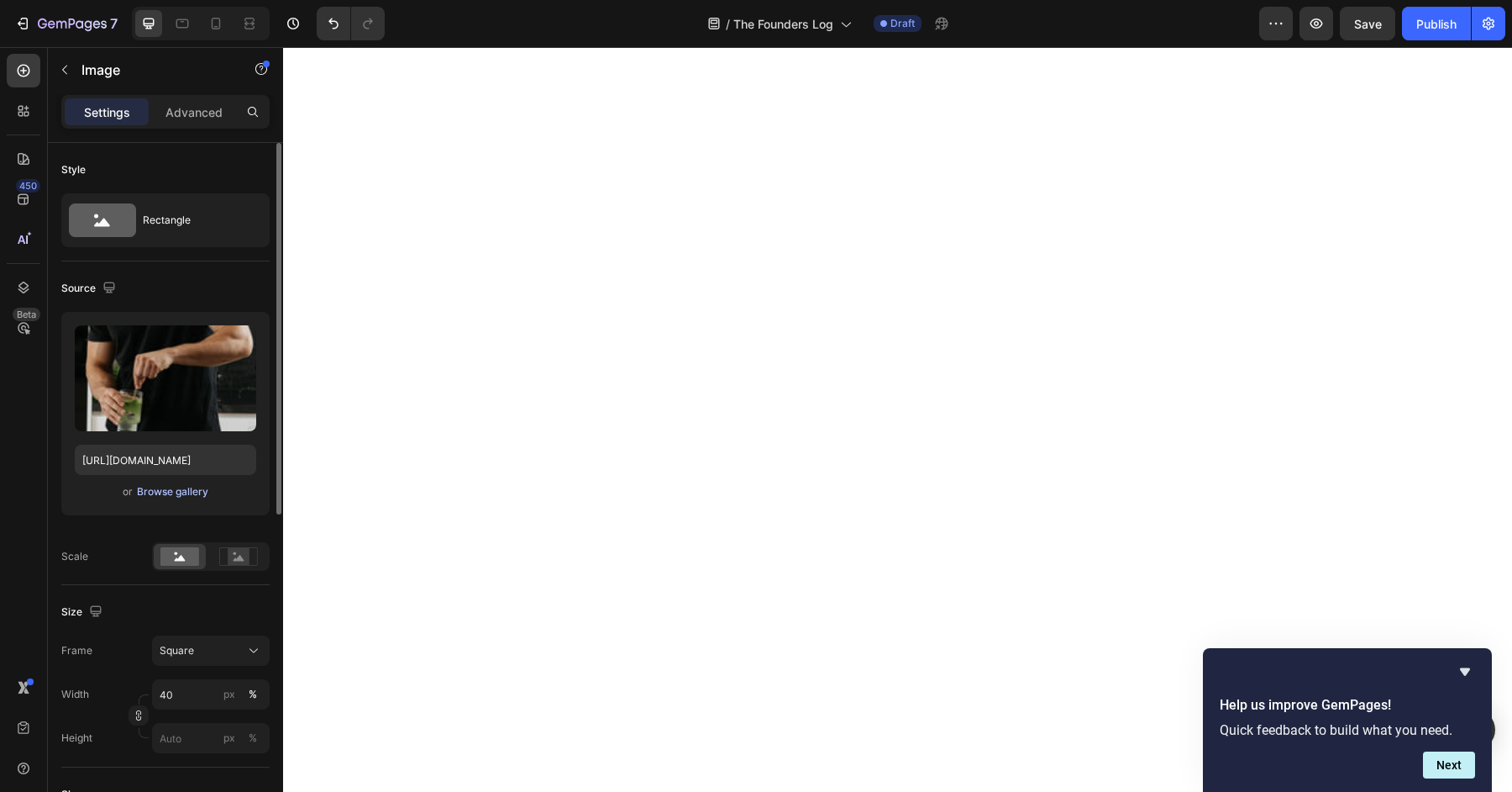
click at [172, 490] on div "Browse gallery" at bounding box center [172, 492] width 71 height 15
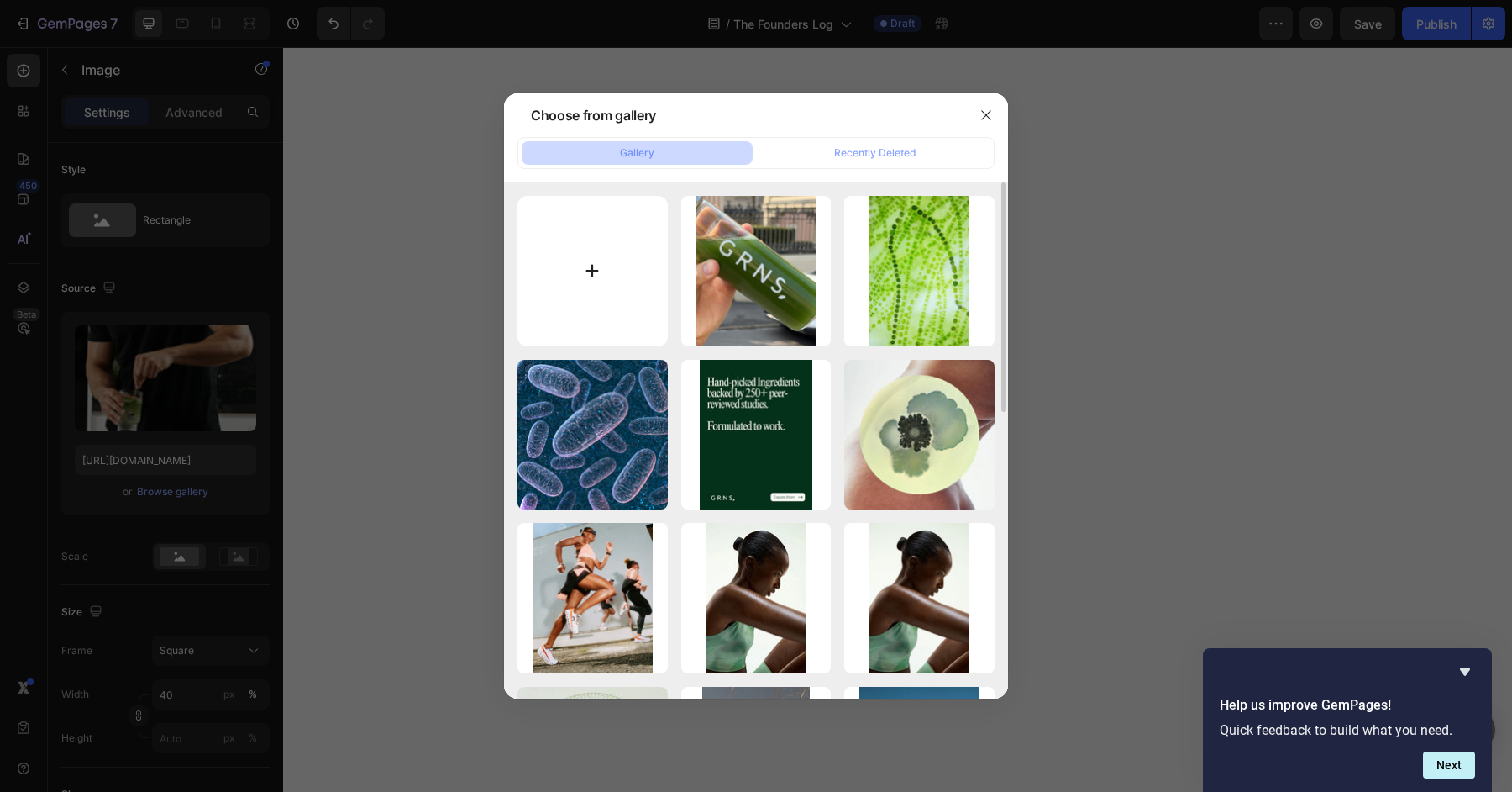
click at [641, 267] on input "file" at bounding box center [592, 271] width 150 height 150
type input "C:\fakepath\D5972B50-7FC6-4641-A26E-1EFDF9555029.jpeg"
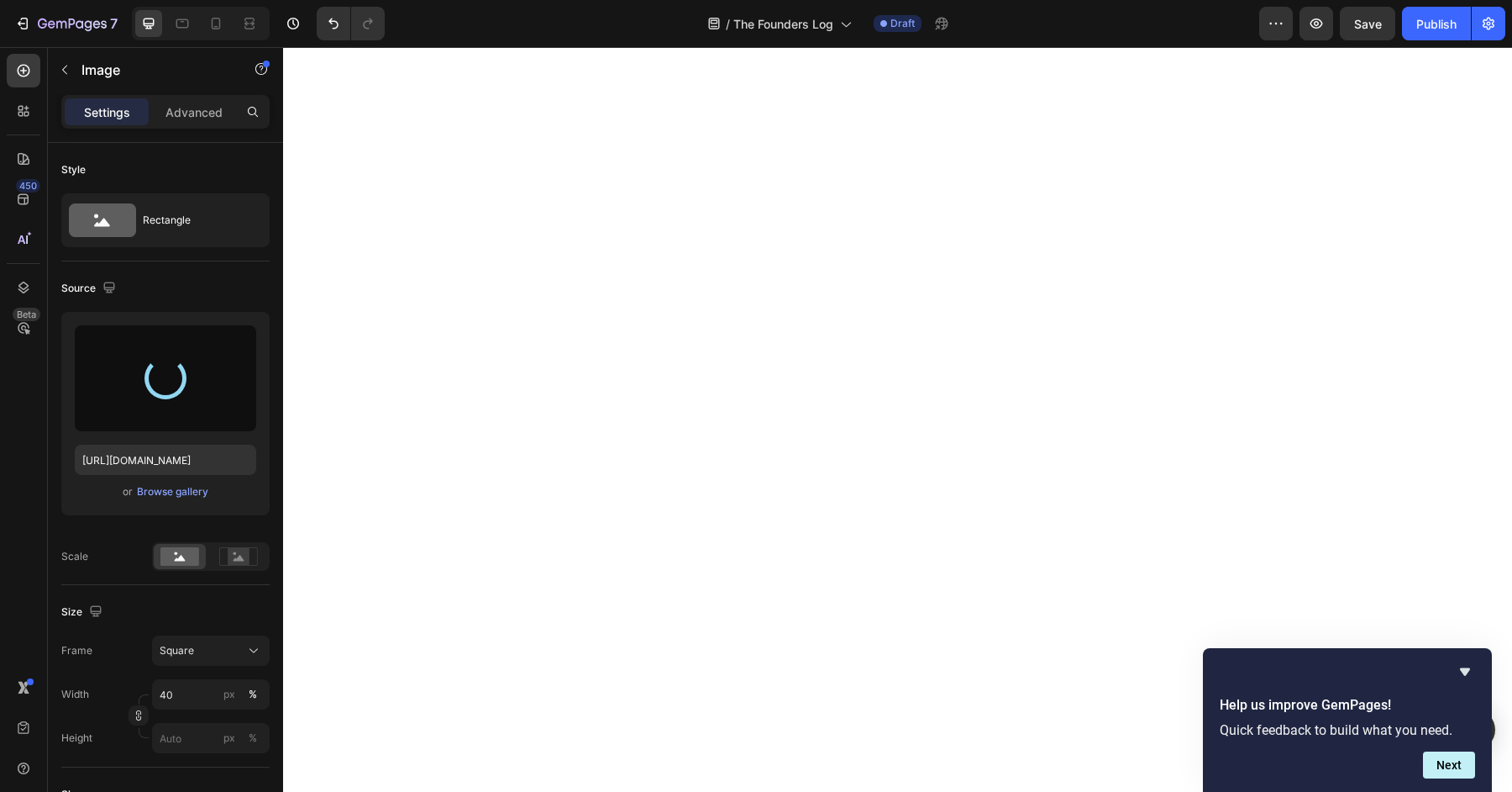
type input "https://cdn.shopify.com/s/files/1/0572/1253/4865/files/gempages_489095260442461…"
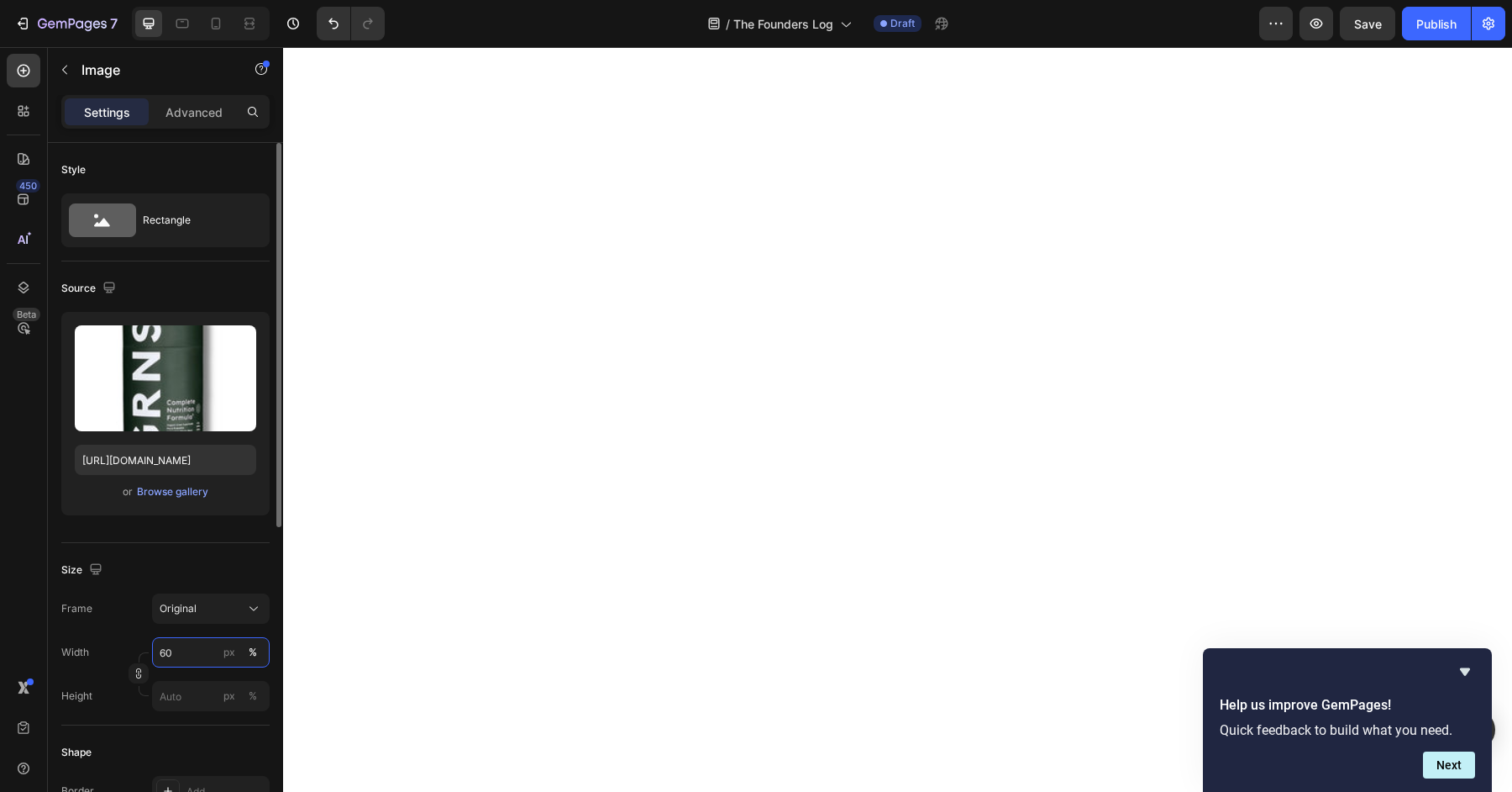
click at [197, 643] on input "60" at bounding box center [210, 652] width 118 height 30
type input "50"
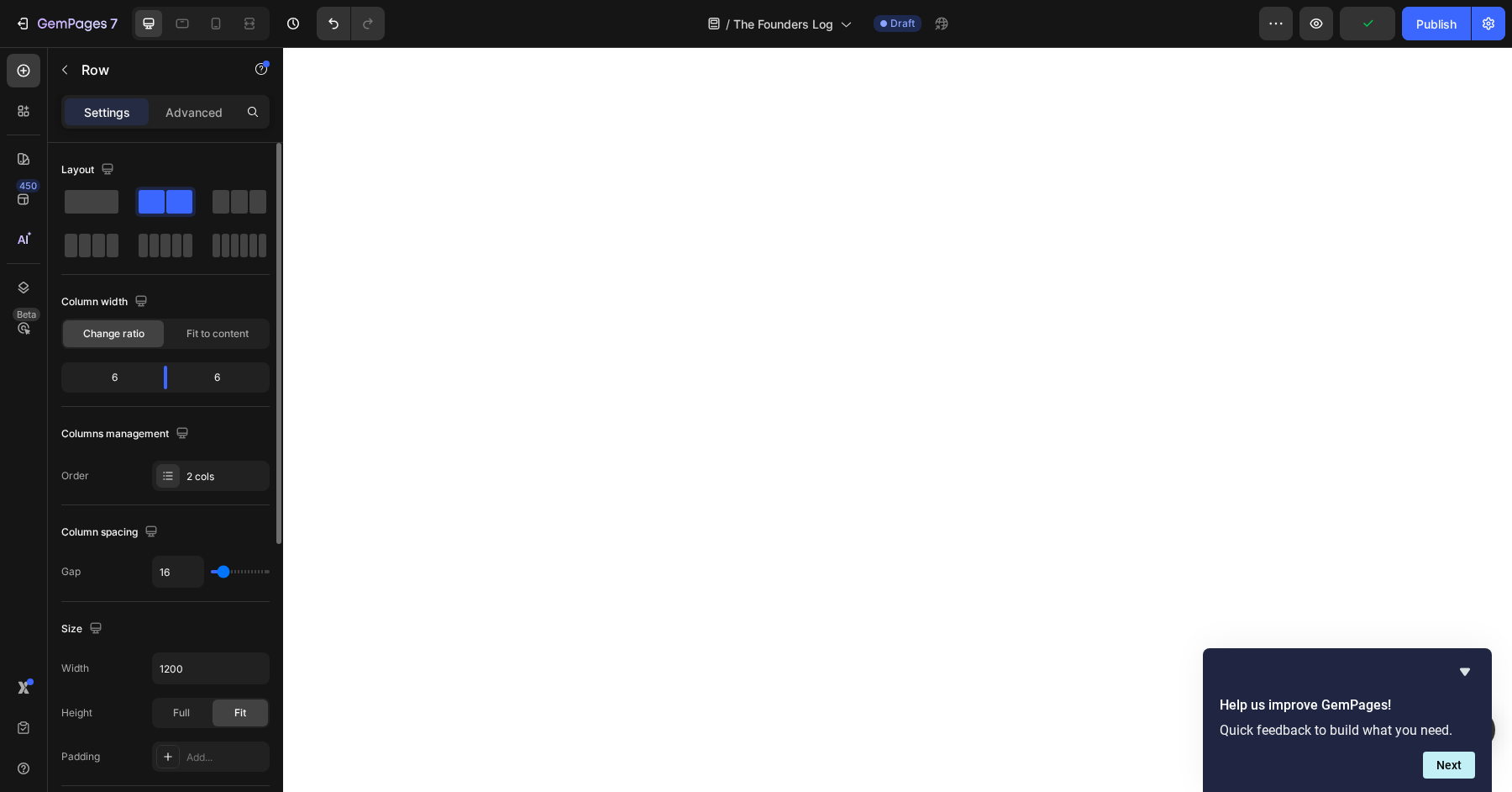
type input "0"
drag, startPoint x: 221, startPoint y: 572, endPoint x: 88, endPoint y: 572, distance: 133.0
type input "0"
click at [211, 572] on input "range" at bounding box center [240, 571] width 58 height 3
type input "0"
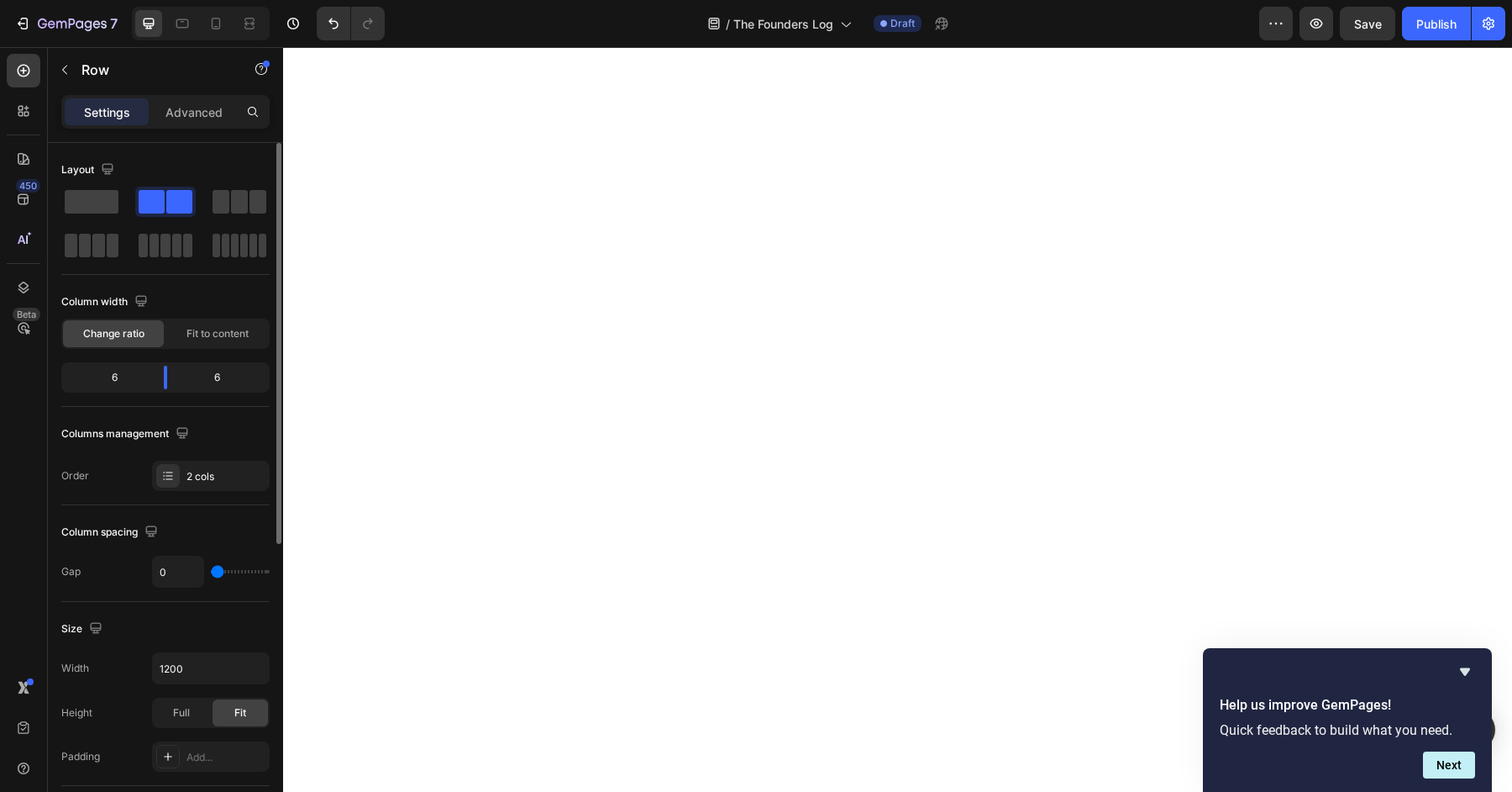
type input "0"
click at [213, 570] on input "range" at bounding box center [240, 571] width 58 height 3
type input "19"
type input "16"
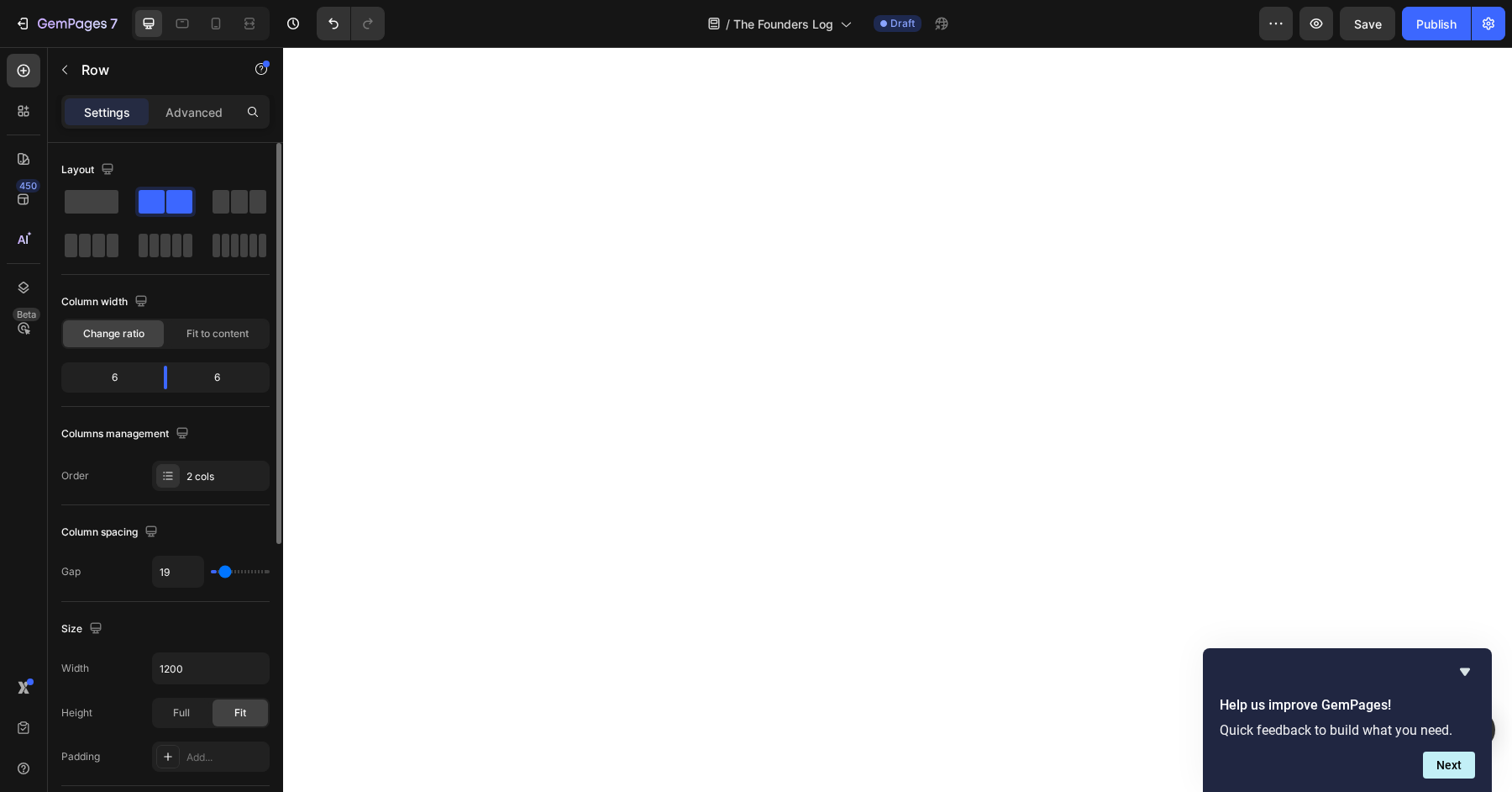
type input "16"
type input "0"
drag, startPoint x: 224, startPoint y: 569, endPoint x: 172, endPoint y: 569, distance: 52.0
click at [211, 570] on input "range" at bounding box center [240, 571] width 58 height 3
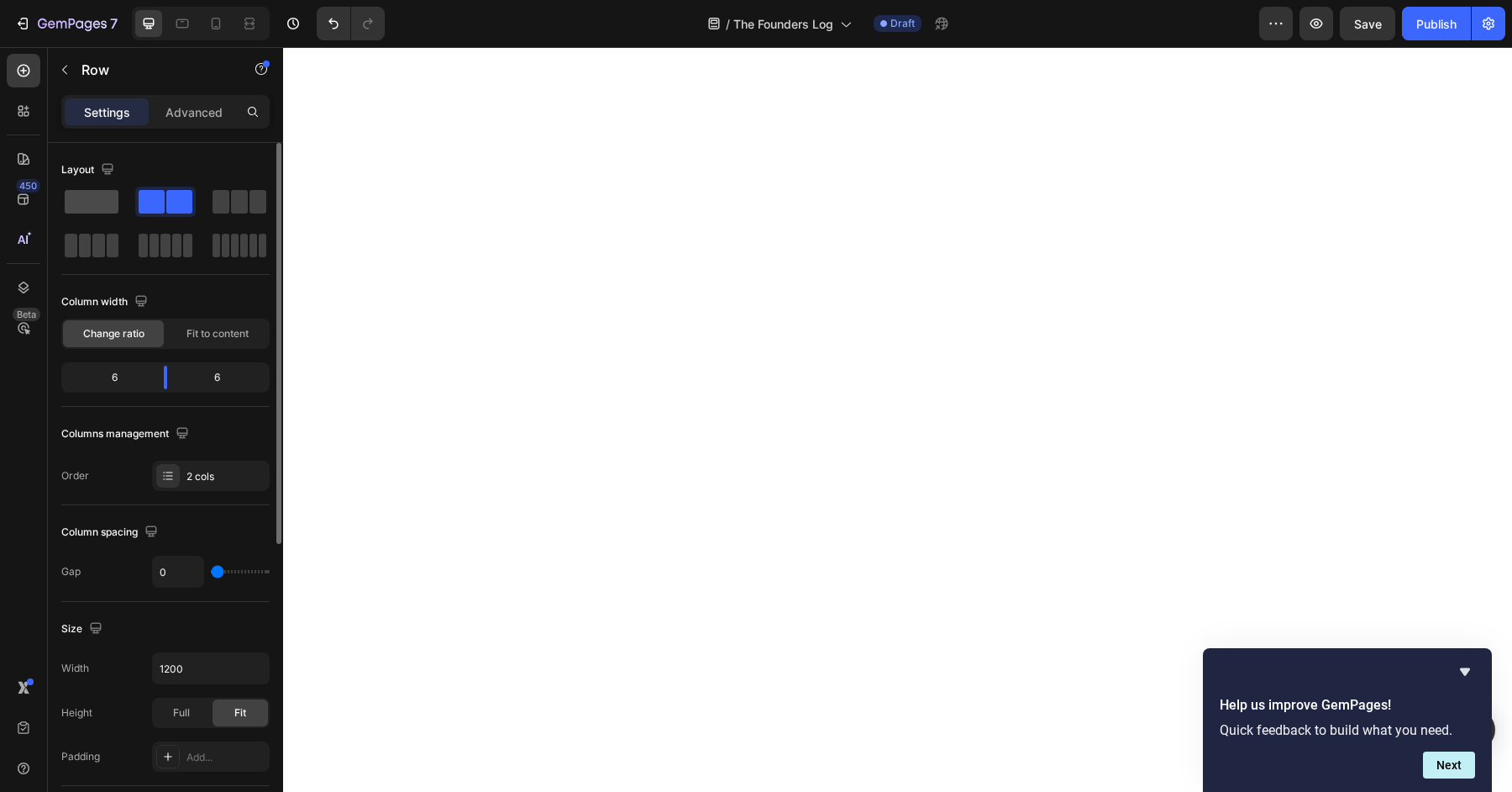
click at [73, 210] on span at bounding box center [91, 201] width 54 height 23
click at [109, 200] on span at bounding box center [91, 201] width 54 height 23
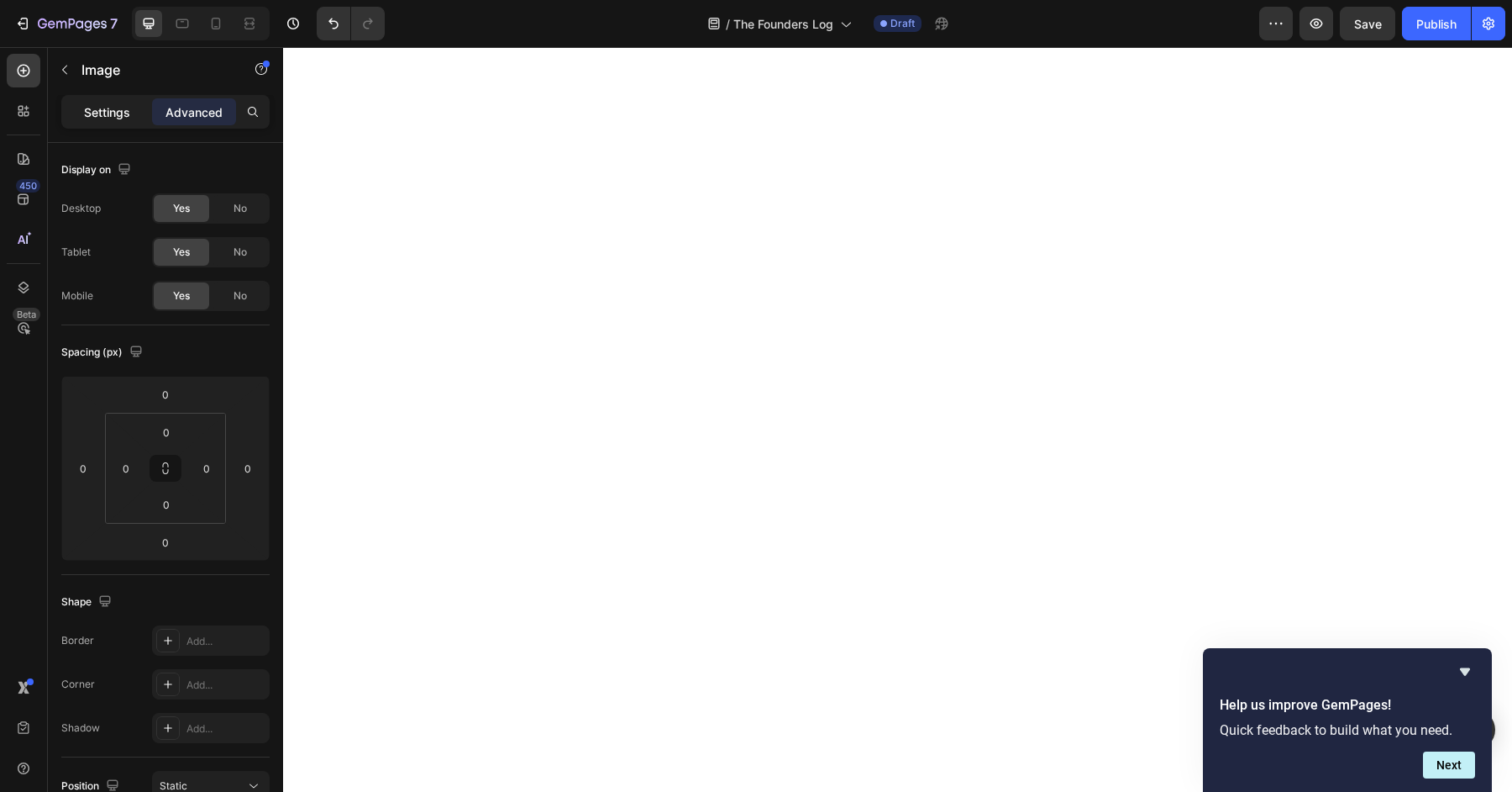
click at [102, 112] on p "Settings" at bounding box center [107, 112] width 46 height 18
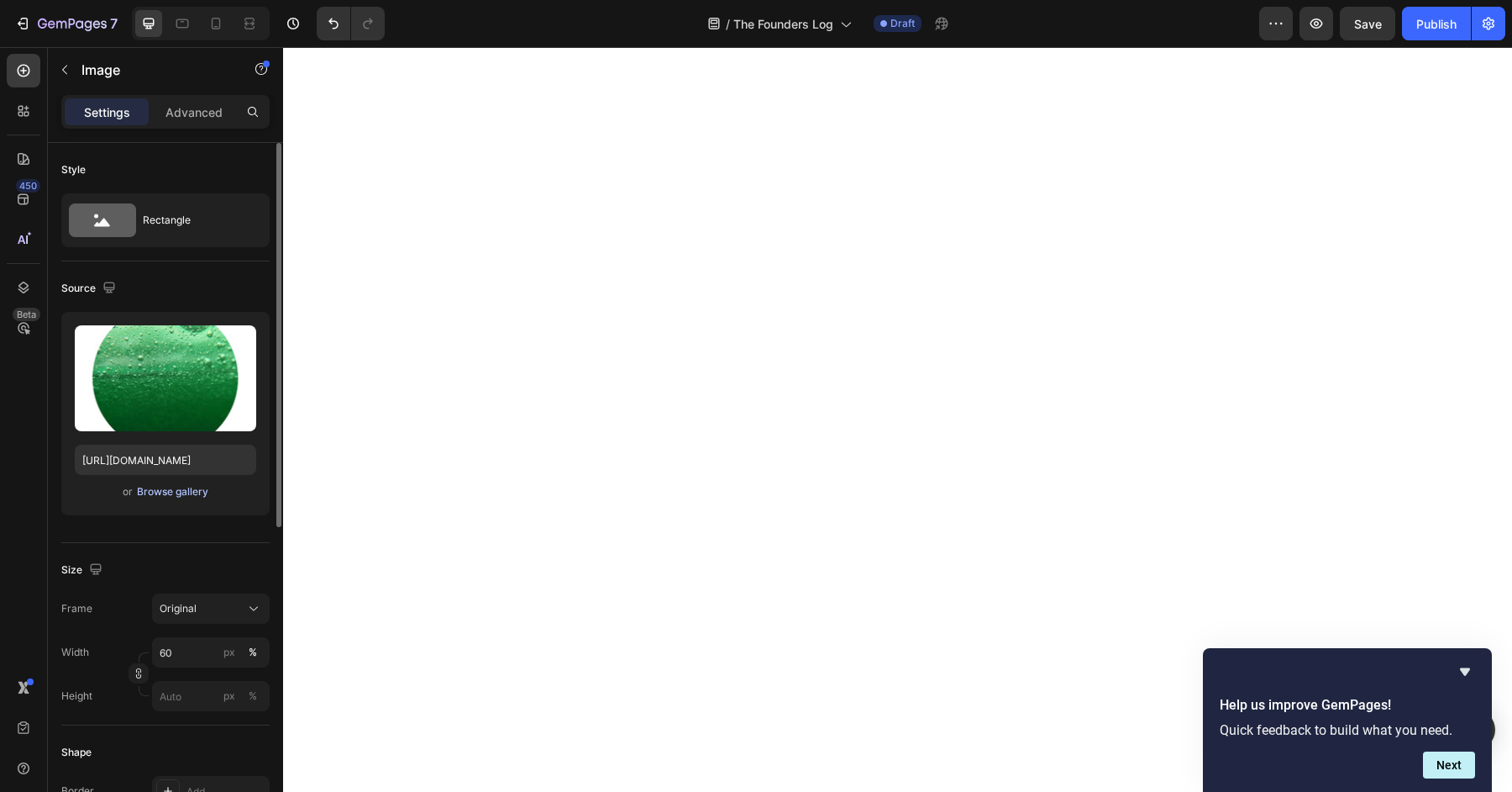
click at [177, 488] on div "Browse gallery" at bounding box center [172, 492] width 71 height 15
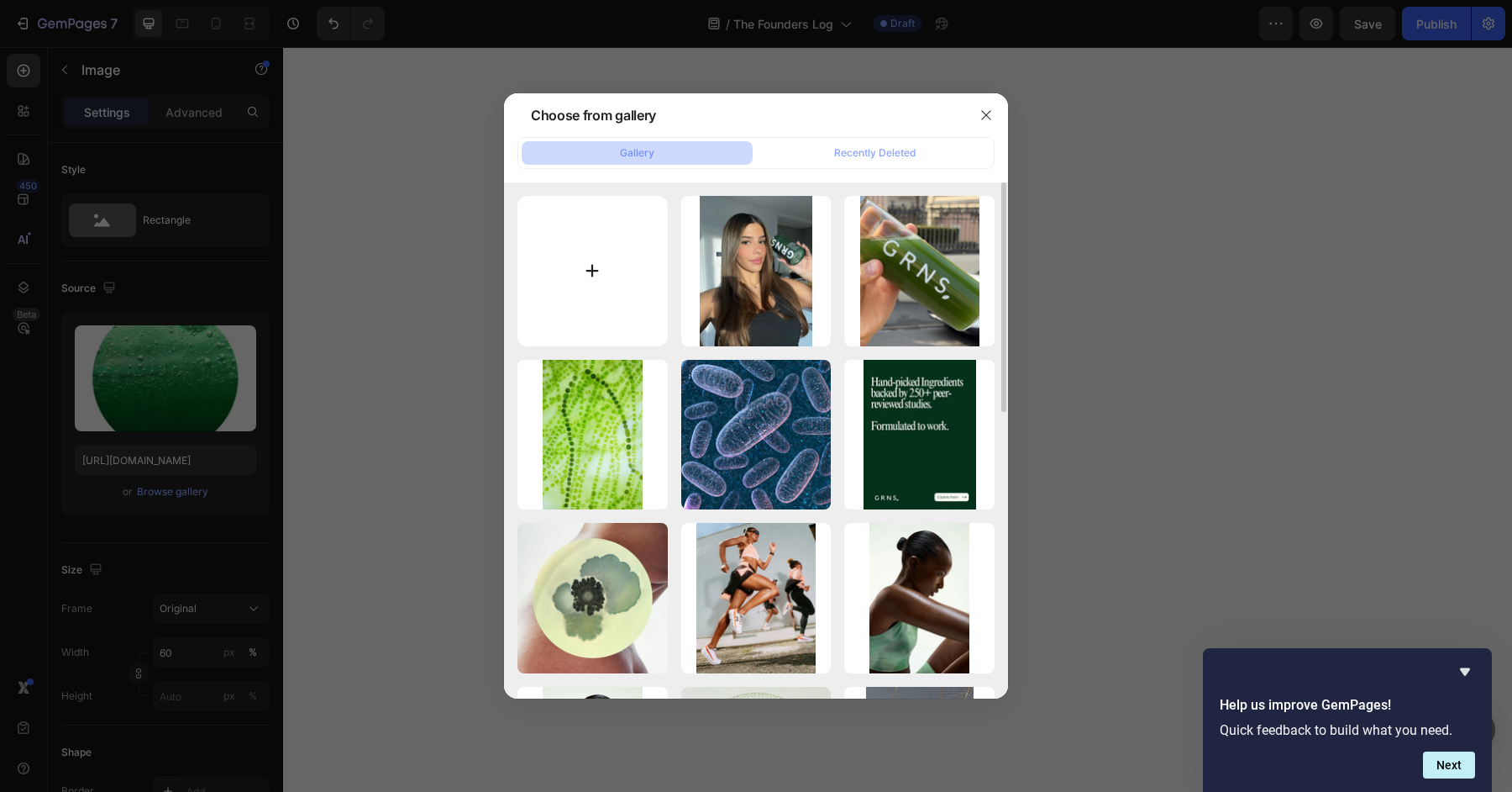
click at [593, 314] on input "file" at bounding box center [592, 271] width 150 height 150
type input "C:\fakepath\IMG_3351.jpg"
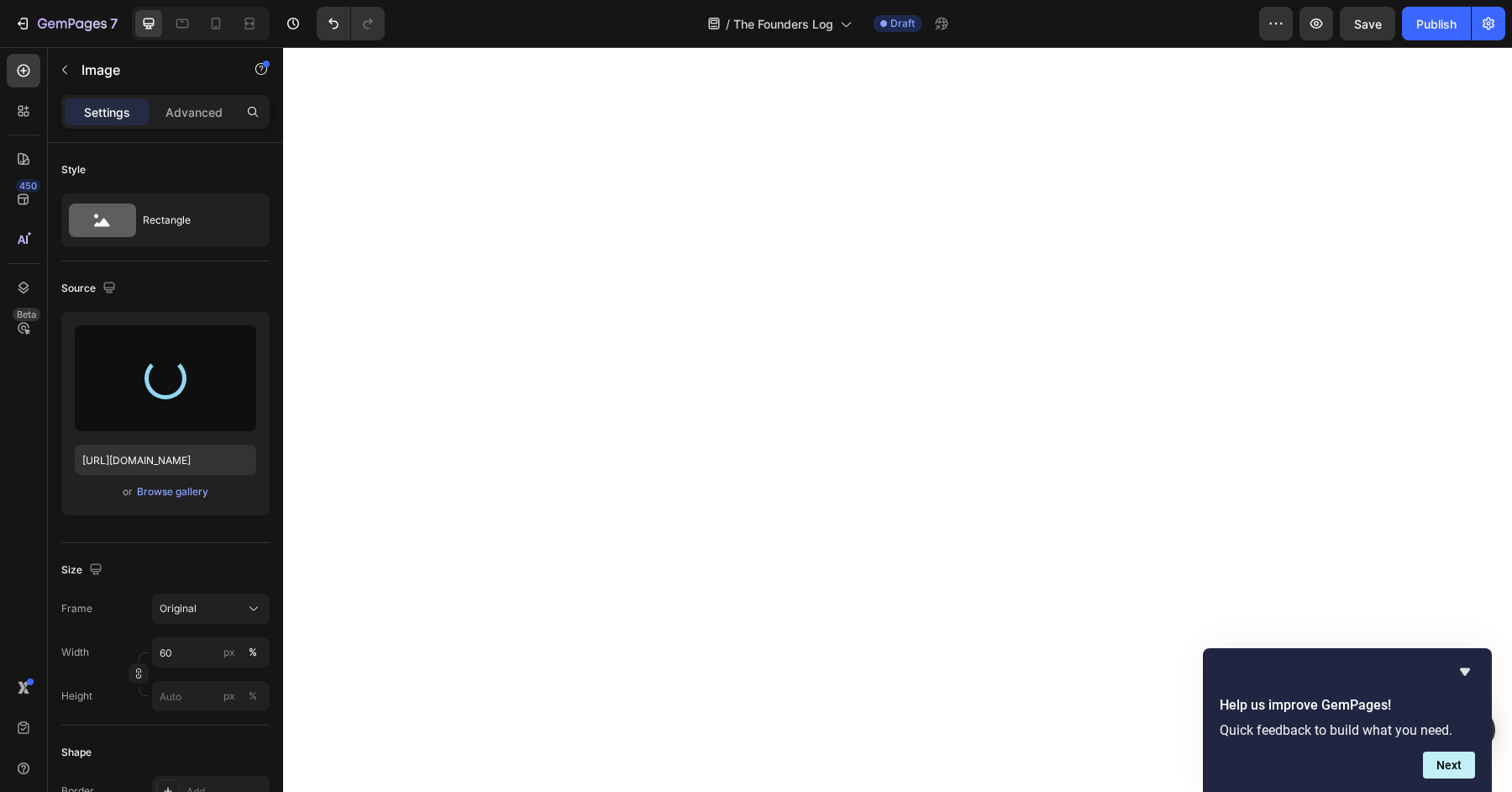
type input "[URL][DOMAIN_NAME]"
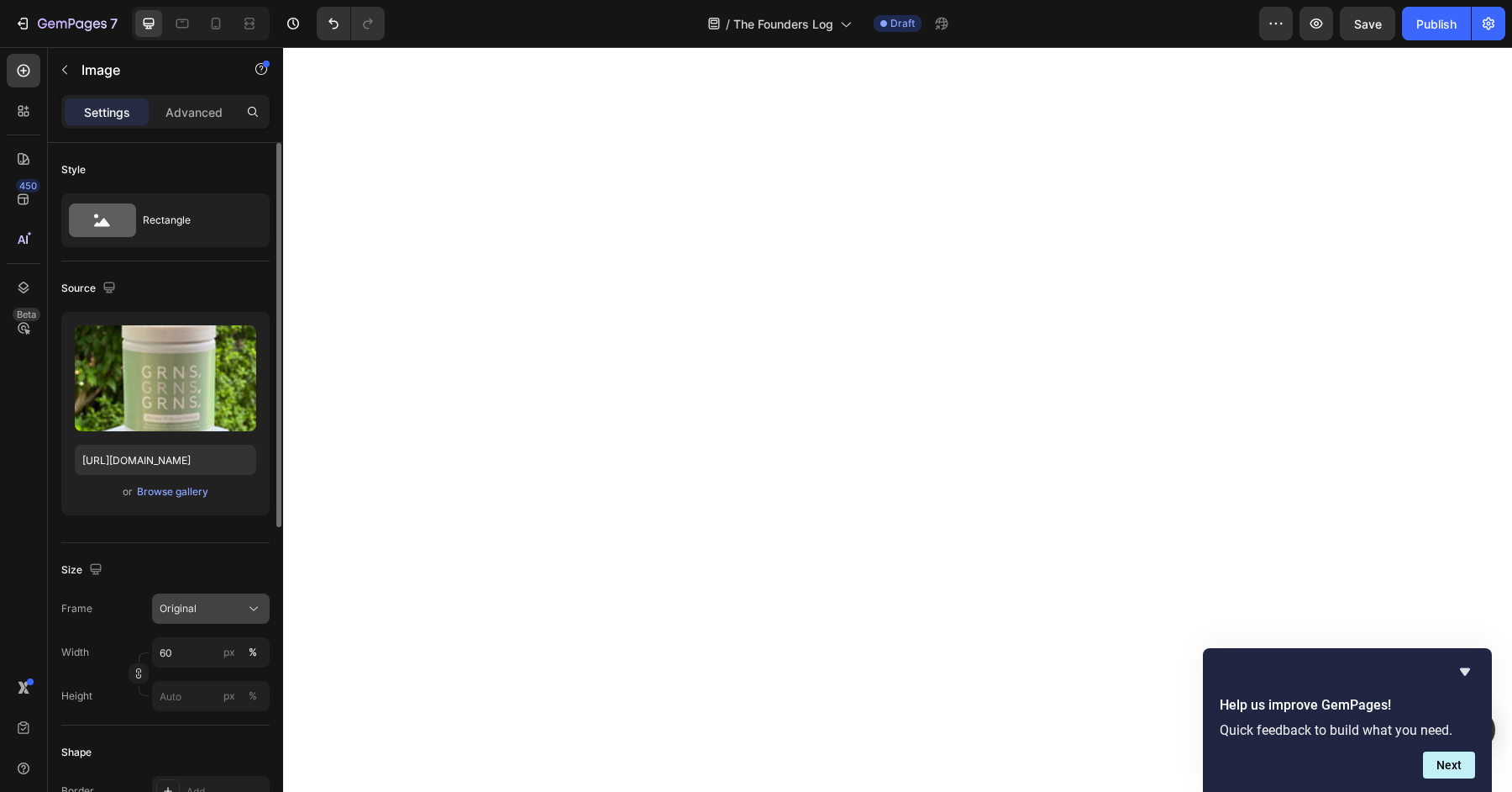
click at [191, 613] on span "Original" at bounding box center [178, 609] width 37 height 15
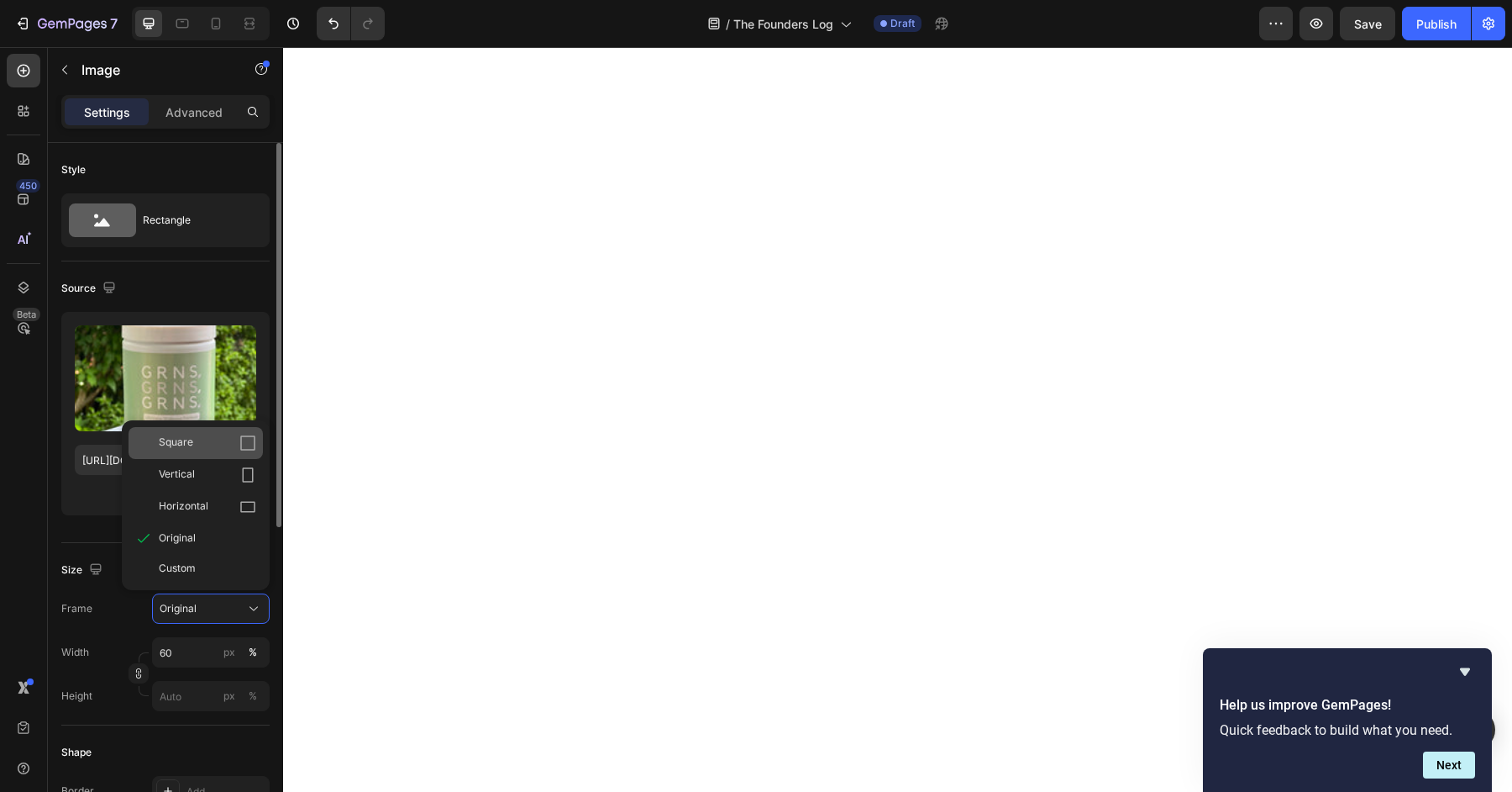
click at [207, 438] on div "Square" at bounding box center [207, 443] width 97 height 17
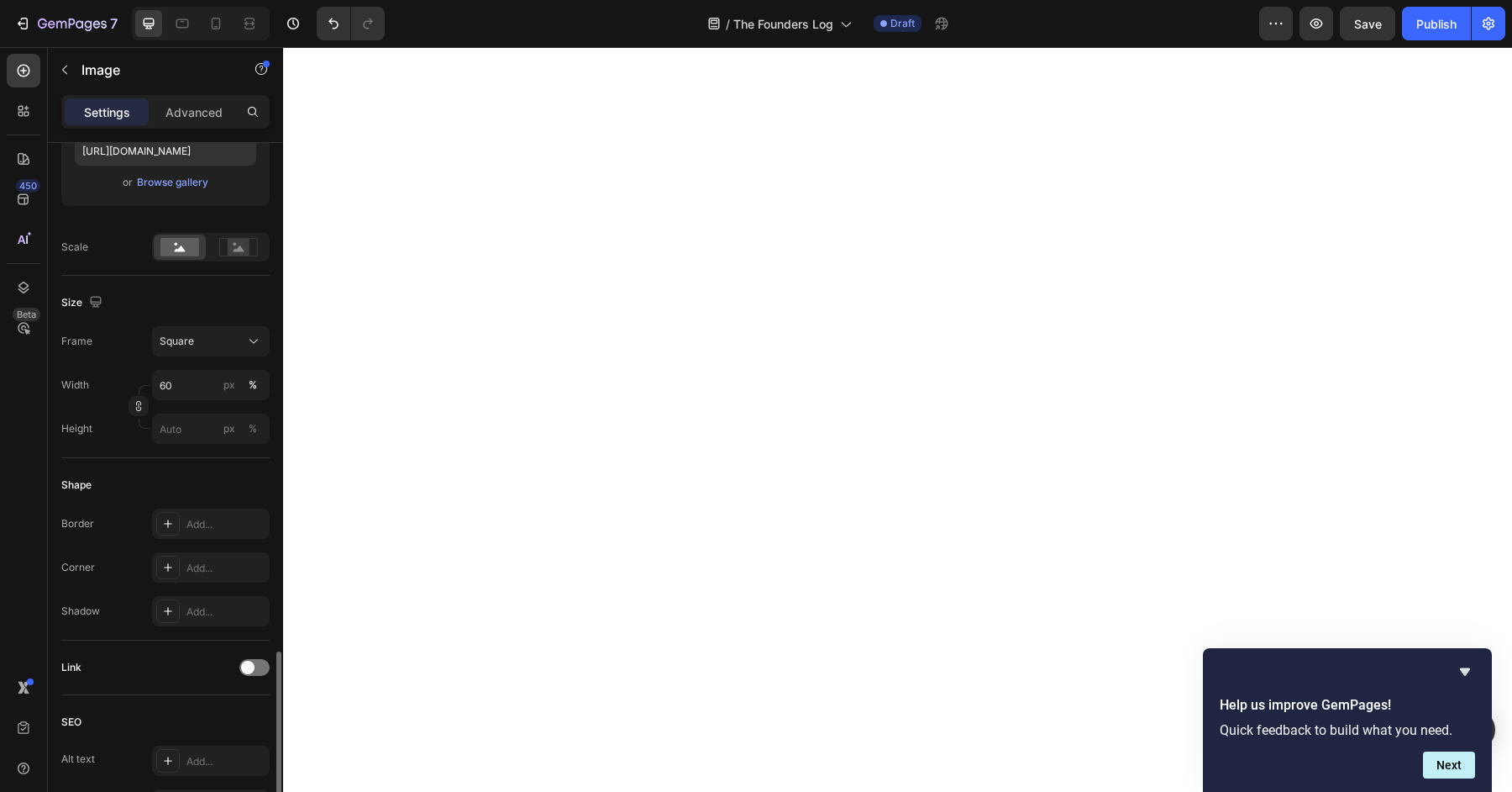
scroll to position [610, 0]
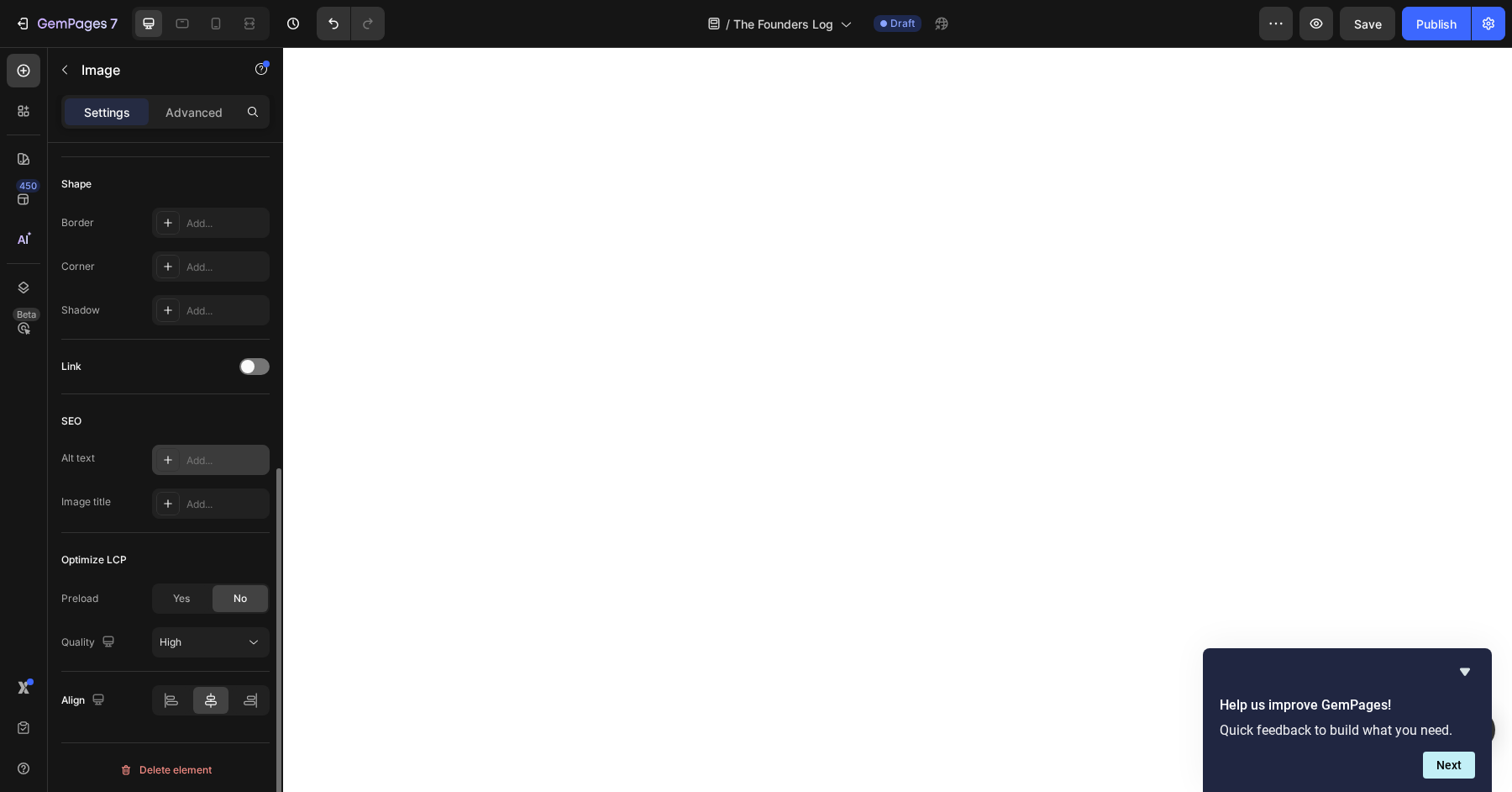
click at [198, 453] on div "Add..." at bounding box center [226, 460] width 79 height 15
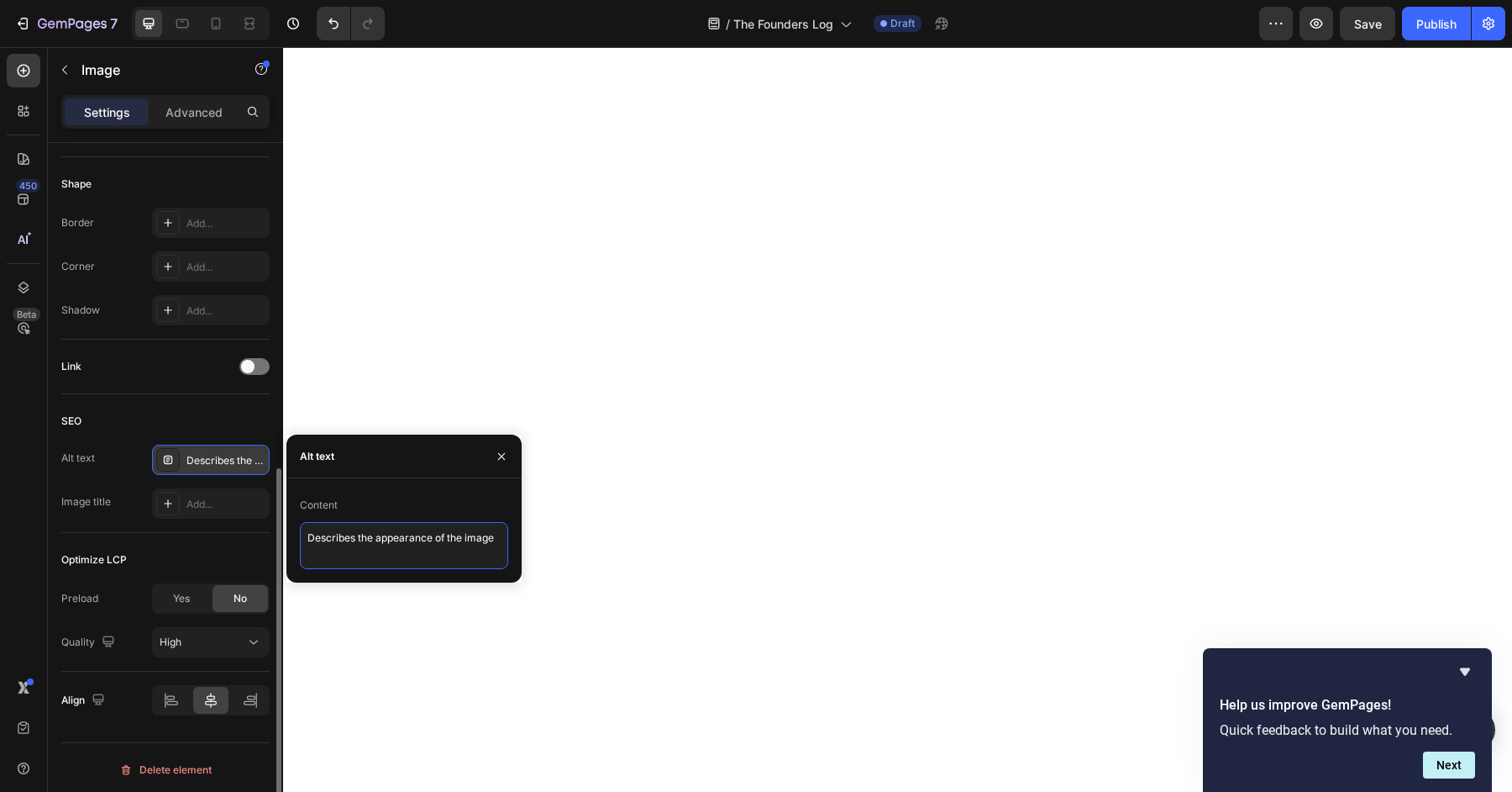
click at [466, 552] on textarea "Describes the appearance of the image" at bounding box center [404, 545] width 209 height 47
type textarea "GRNS first tub"
drag, startPoint x: 458, startPoint y: 549, endPoint x: 159, endPoint y: 484, distance: 306.0
click at [158, 484] on div "450 Beta Sections(18) Elements(83) Section Element Hero Section Product Detail …" at bounding box center [142, 419] width 283 height 745
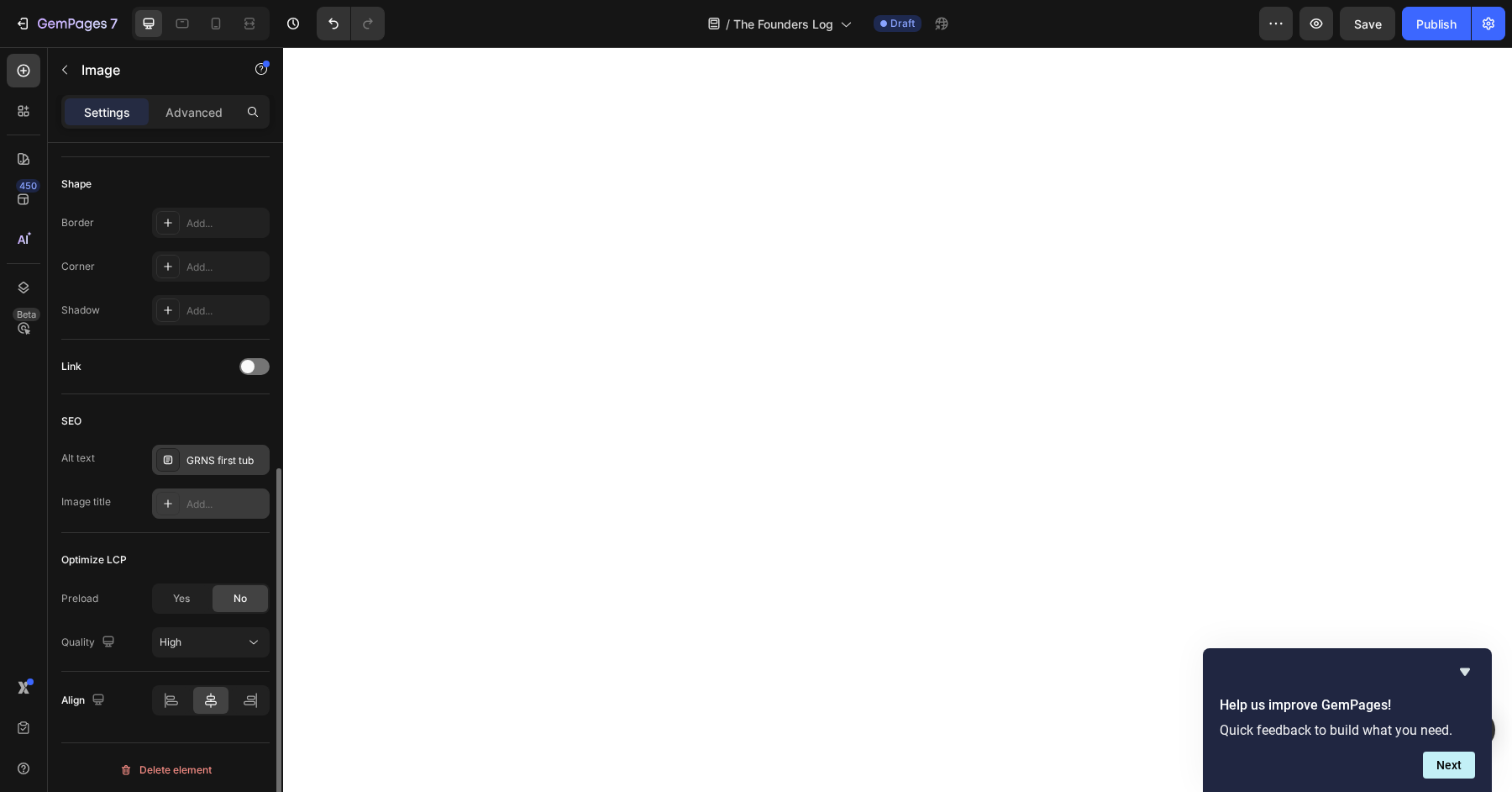
click at [196, 497] on div "Add..." at bounding box center [226, 504] width 79 height 15
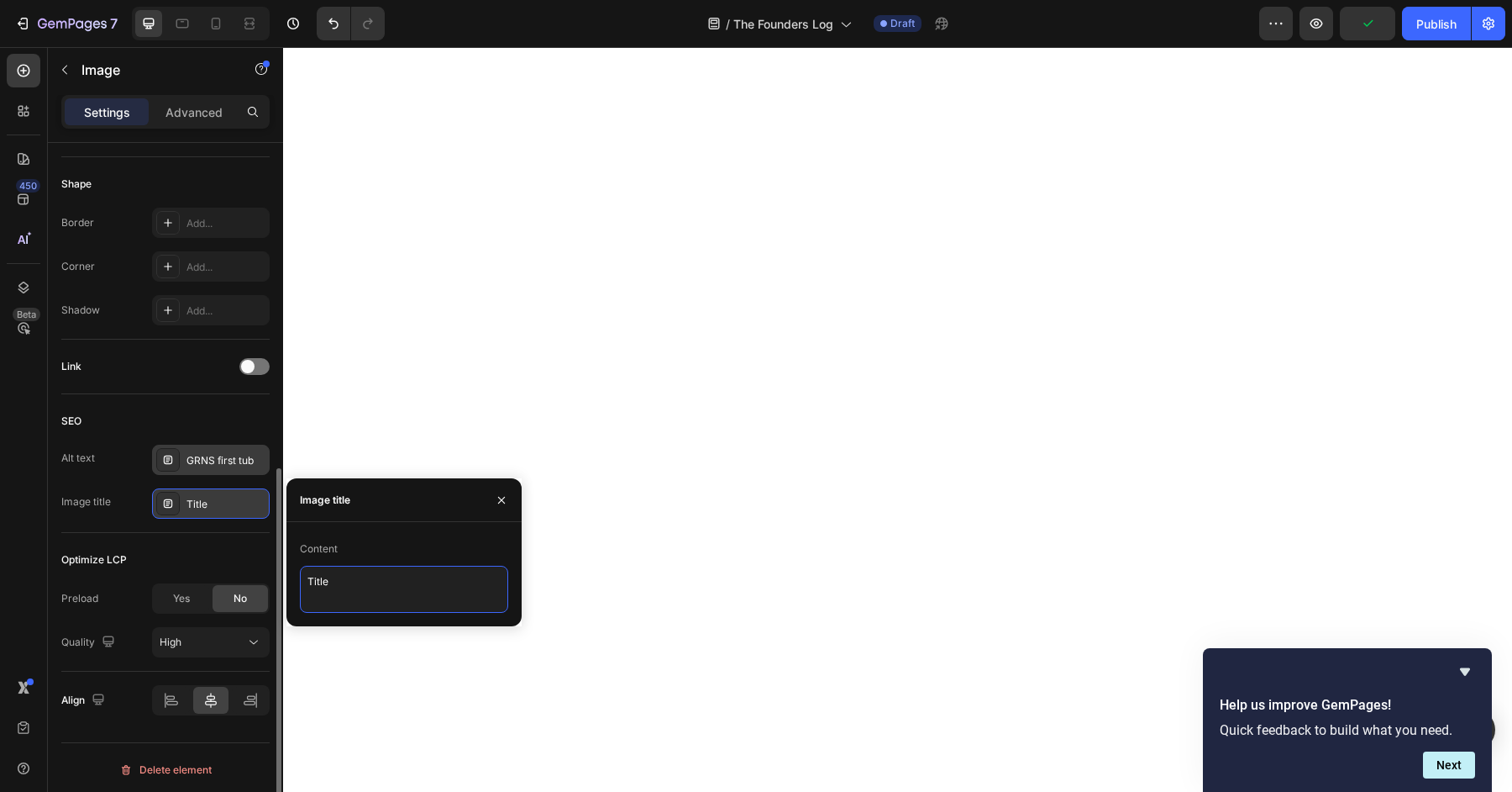
click at [394, 594] on textarea "Title" at bounding box center [404, 588] width 209 height 47
paste textarea "GRNS first tub"
type textarea "GRNS first tub"
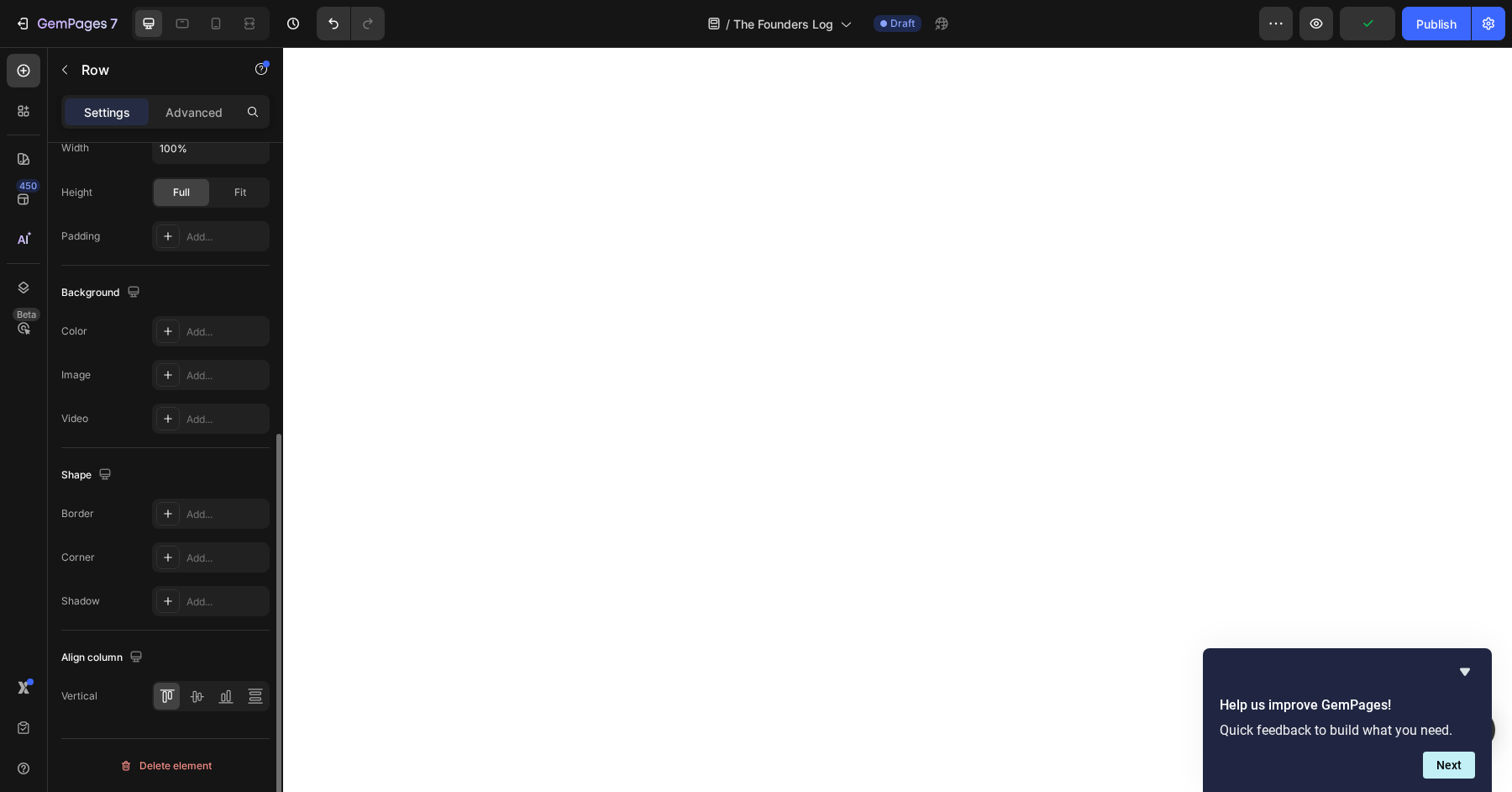
scroll to position [0, 0]
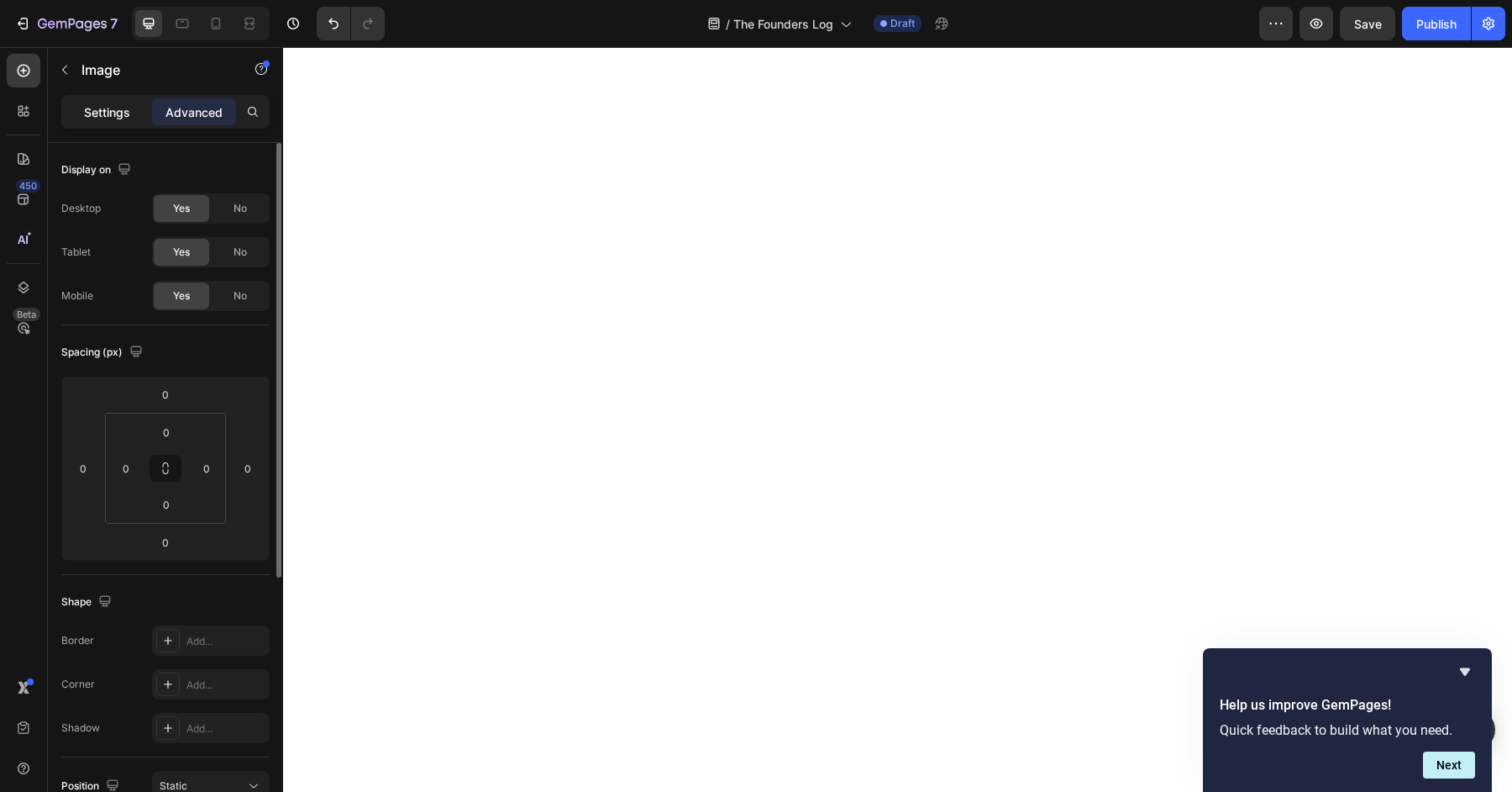
click at [89, 123] on div "Settings" at bounding box center [106, 111] width 84 height 27
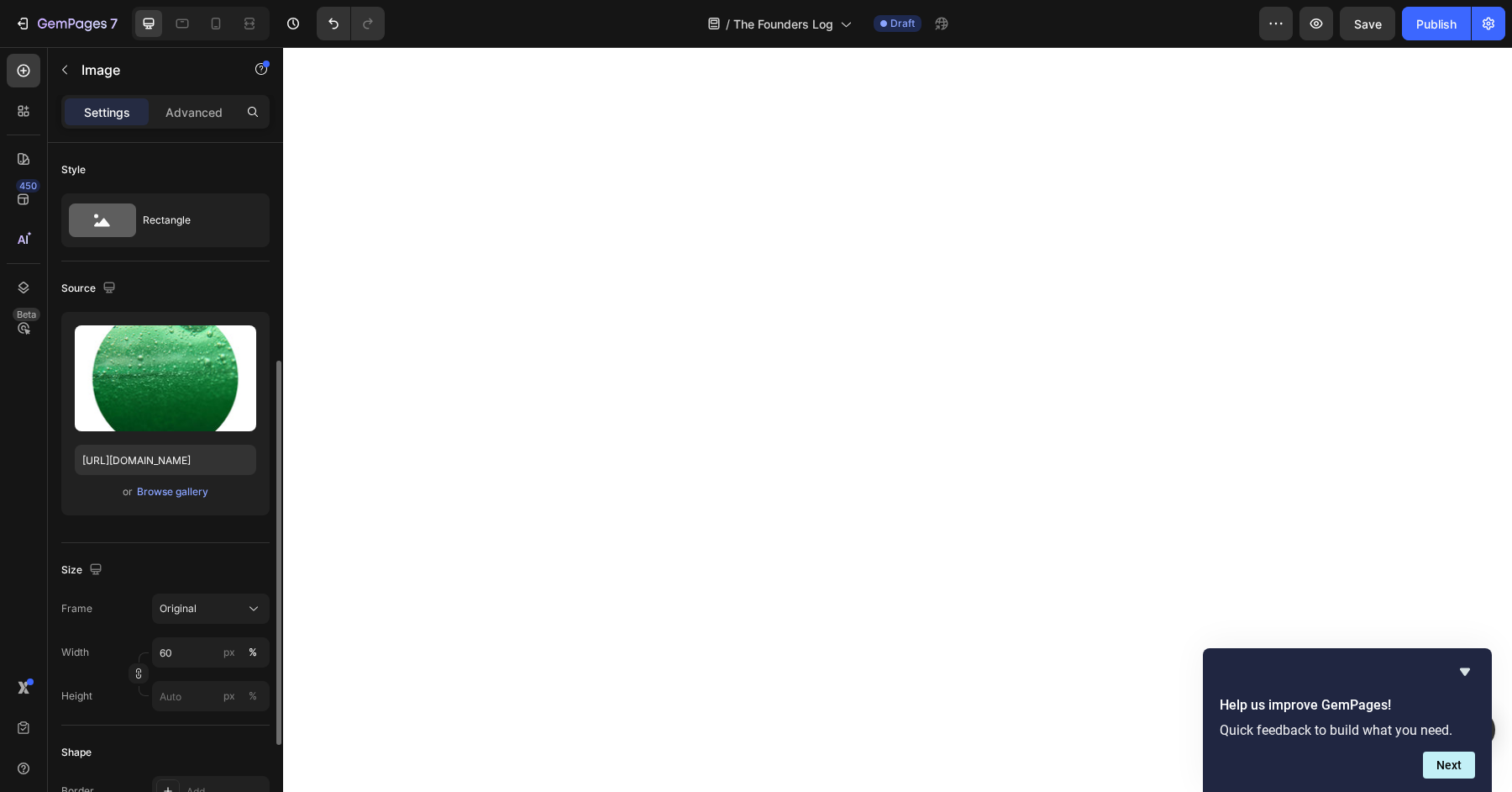
scroll to position [568, 0]
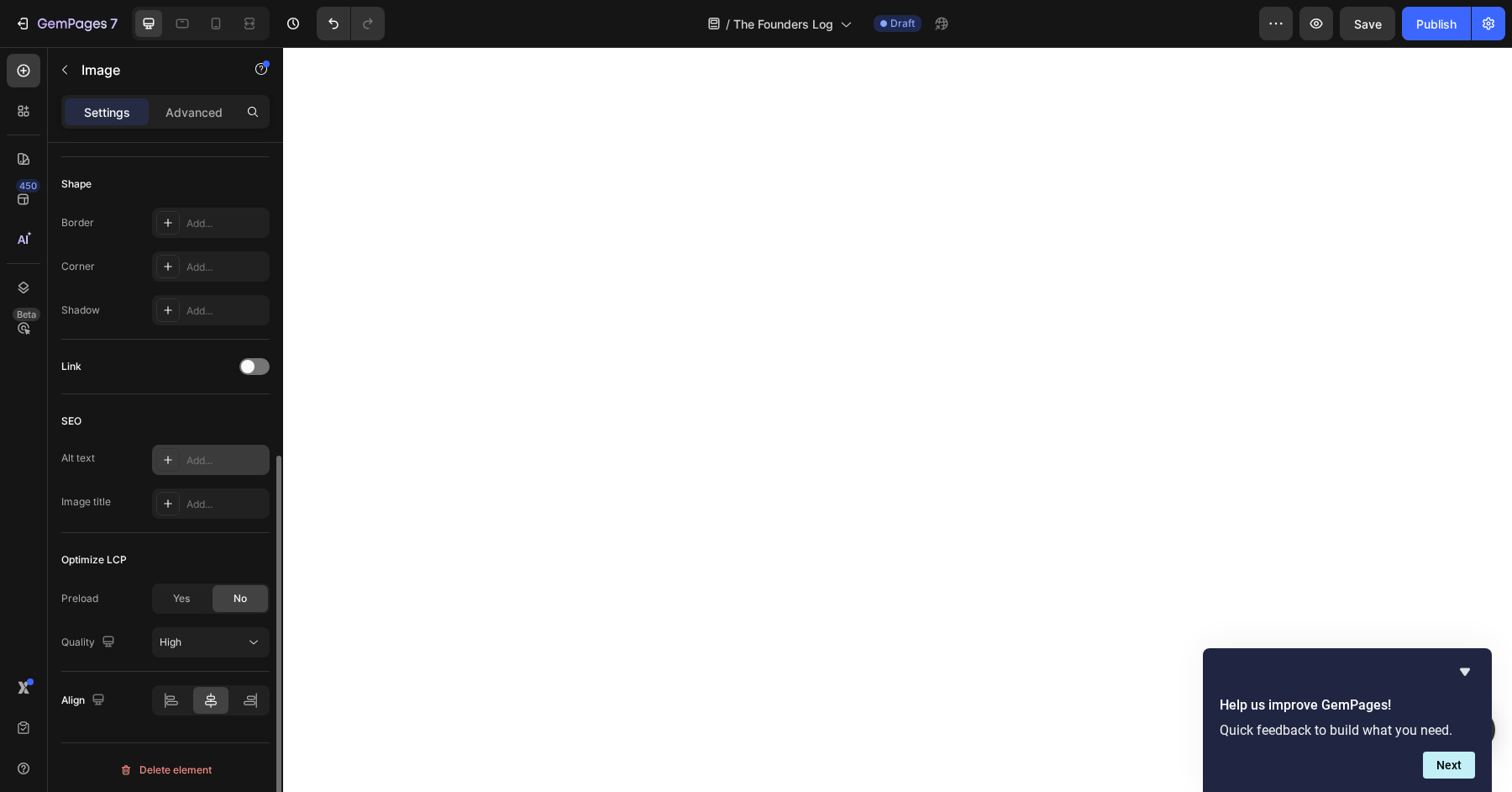
click at [223, 445] on div "Add..." at bounding box center [210, 460] width 118 height 30
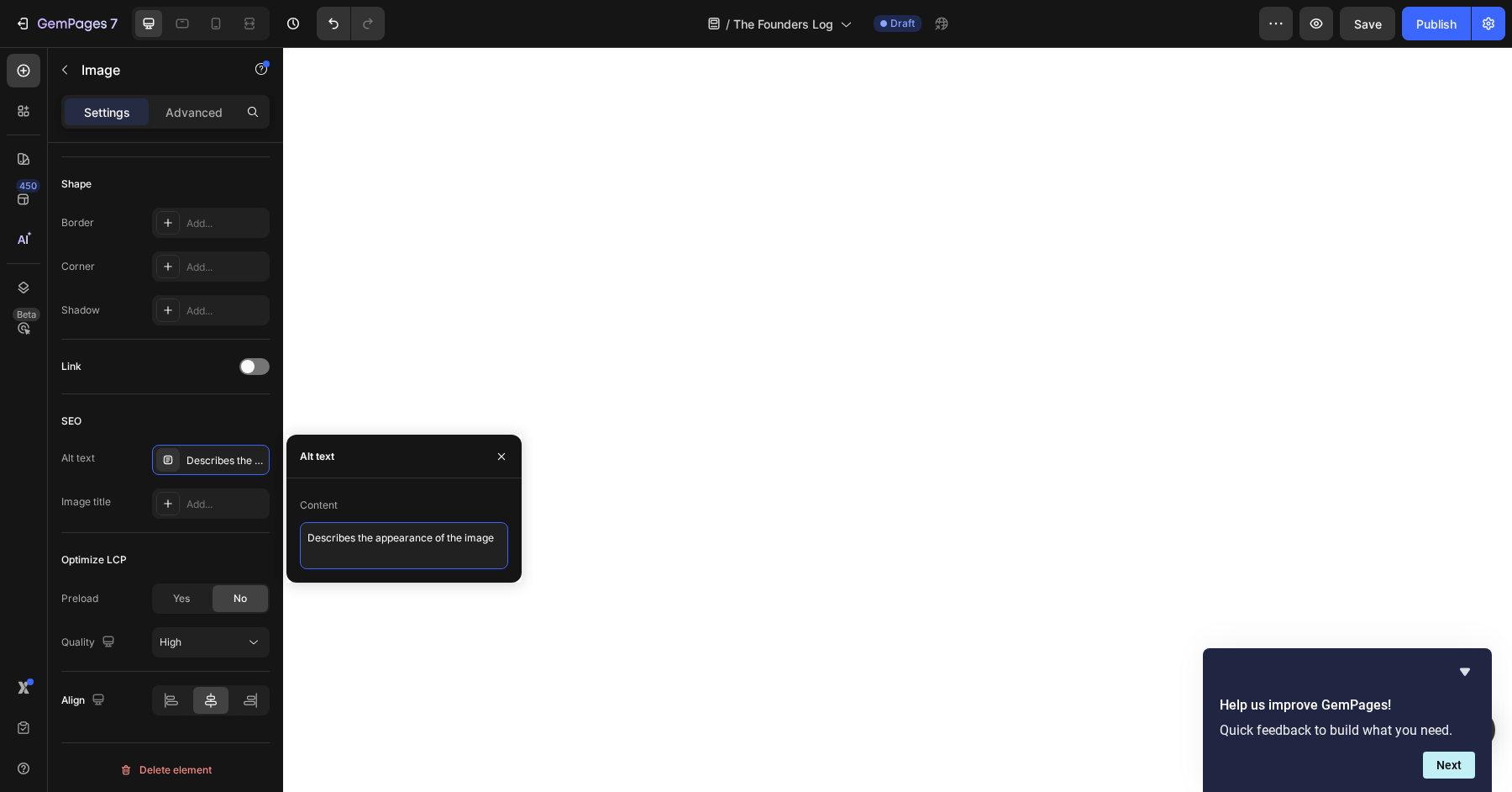
click at [479, 568] on textarea "Describes the appearance of the image" at bounding box center [404, 545] width 209 height 47
type textarea "GRNS powder in water"
drag, startPoint x: 452, startPoint y: 544, endPoint x: 197, endPoint y: 524, distance: 255.8
click at [197, 524] on div "450 Beta Sections(18) Elements(83) Section Element Hero Section Product Detail …" at bounding box center [142, 419] width 283 height 745
click at [184, 503] on div "Add..." at bounding box center [210, 503] width 118 height 30
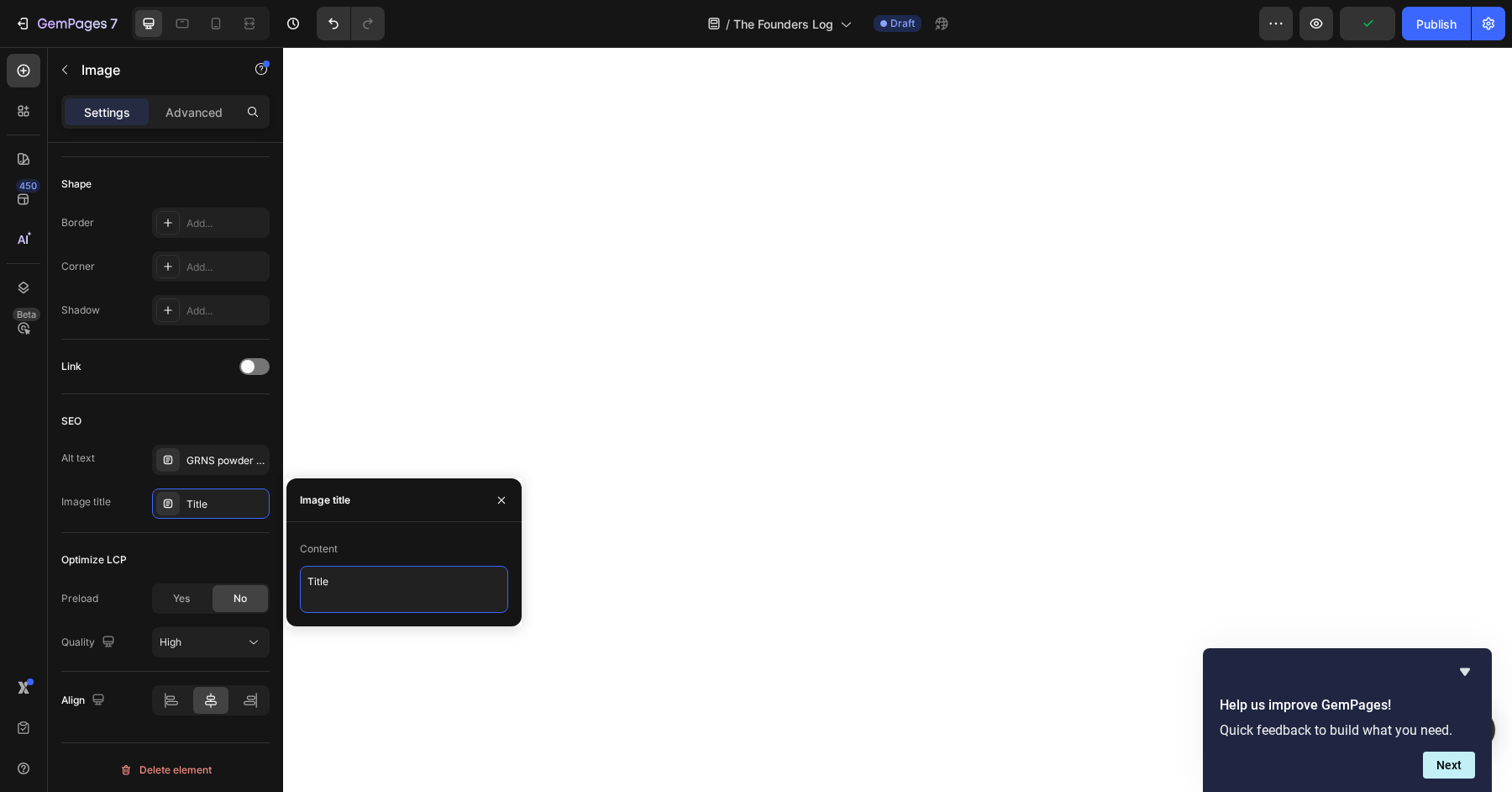
click at [442, 603] on textarea "Title" at bounding box center [404, 588] width 209 height 47
paste textarea "GRNS powder in water"
type textarea "GRNS powder in water"
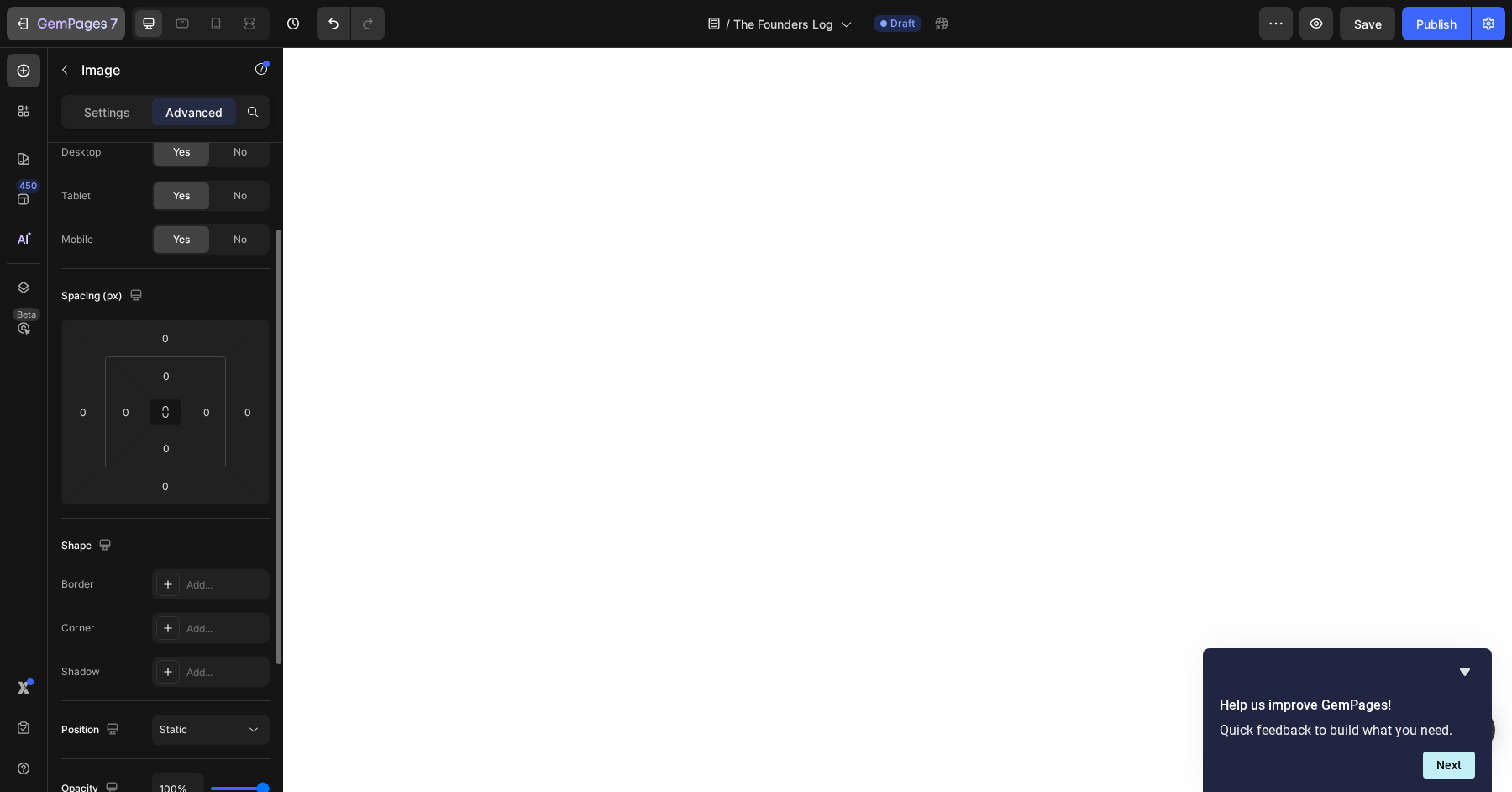
scroll to position [88, 0]
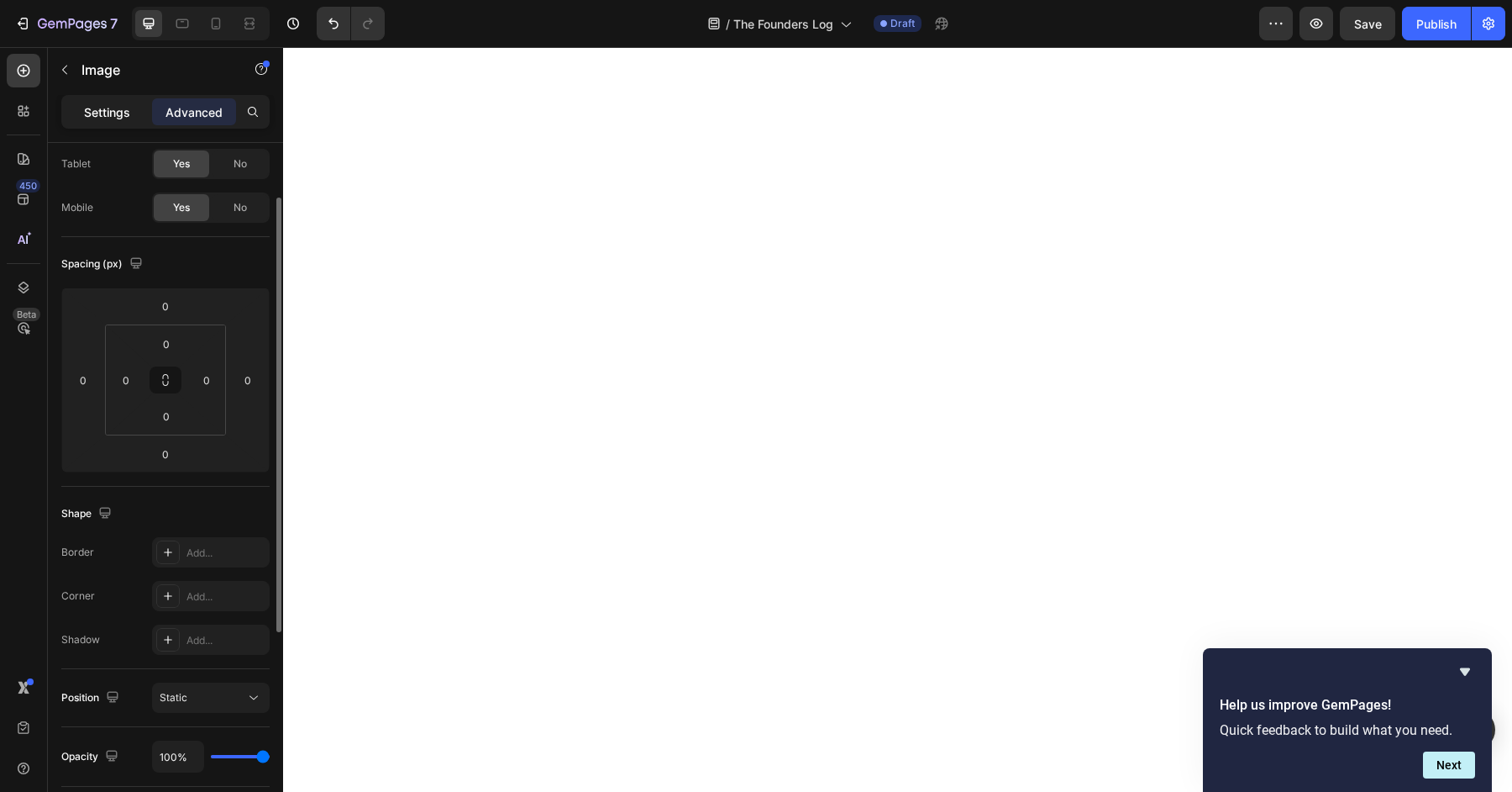
click at [90, 108] on p "Settings" at bounding box center [107, 112] width 46 height 18
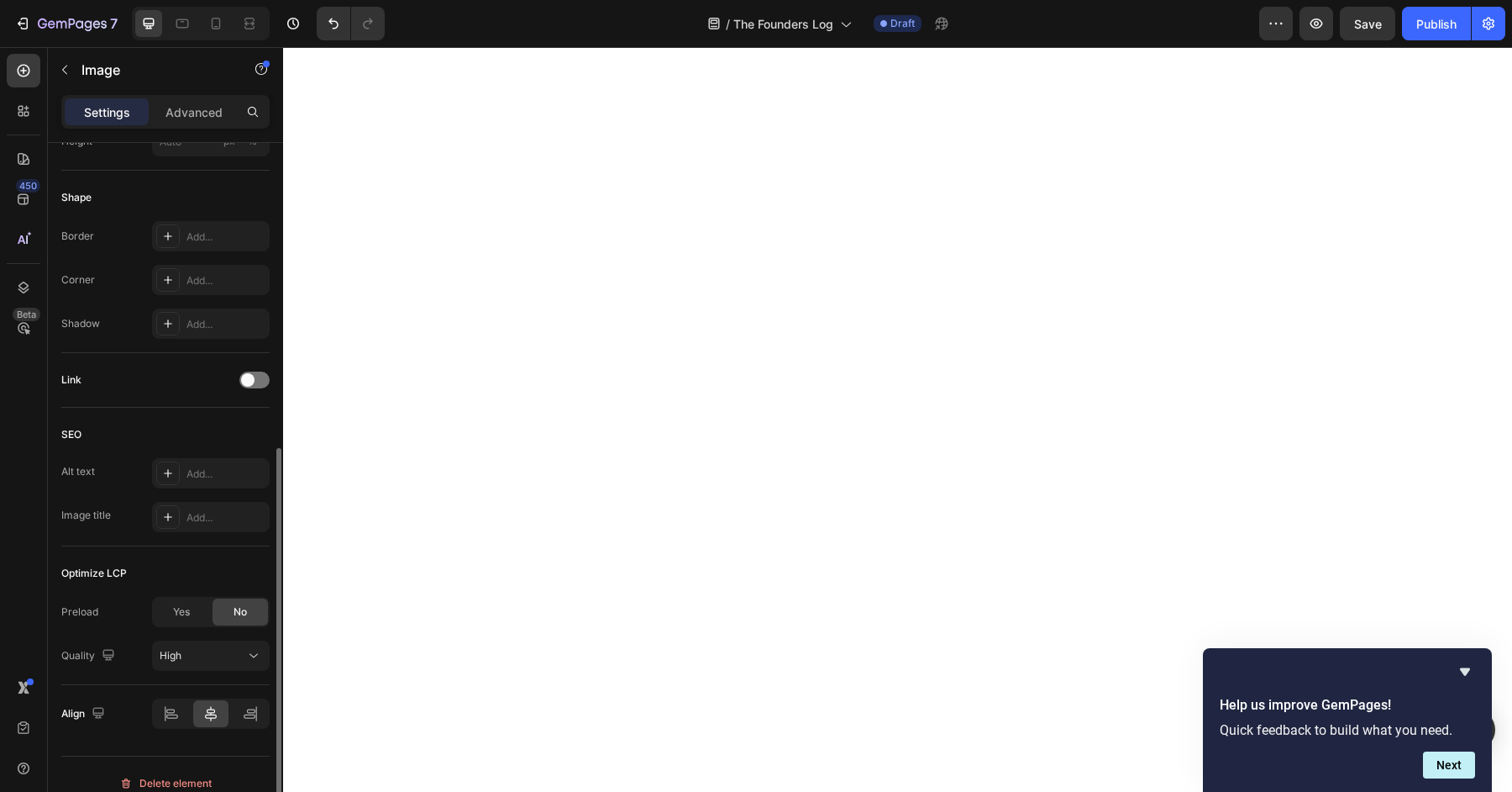
scroll to position [543, 0]
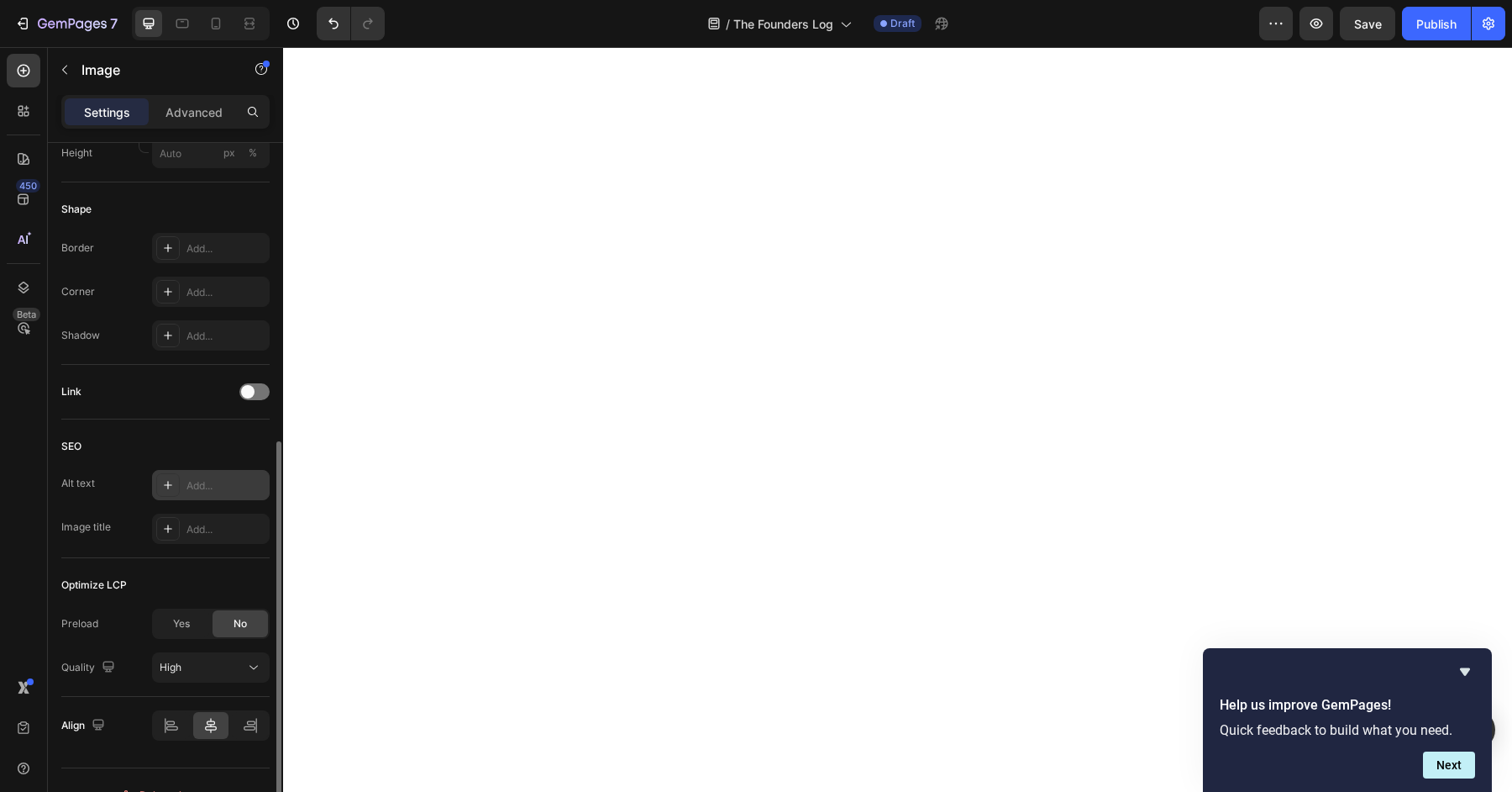
click at [188, 484] on div "Add..." at bounding box center [226, 486] width 79 height 15
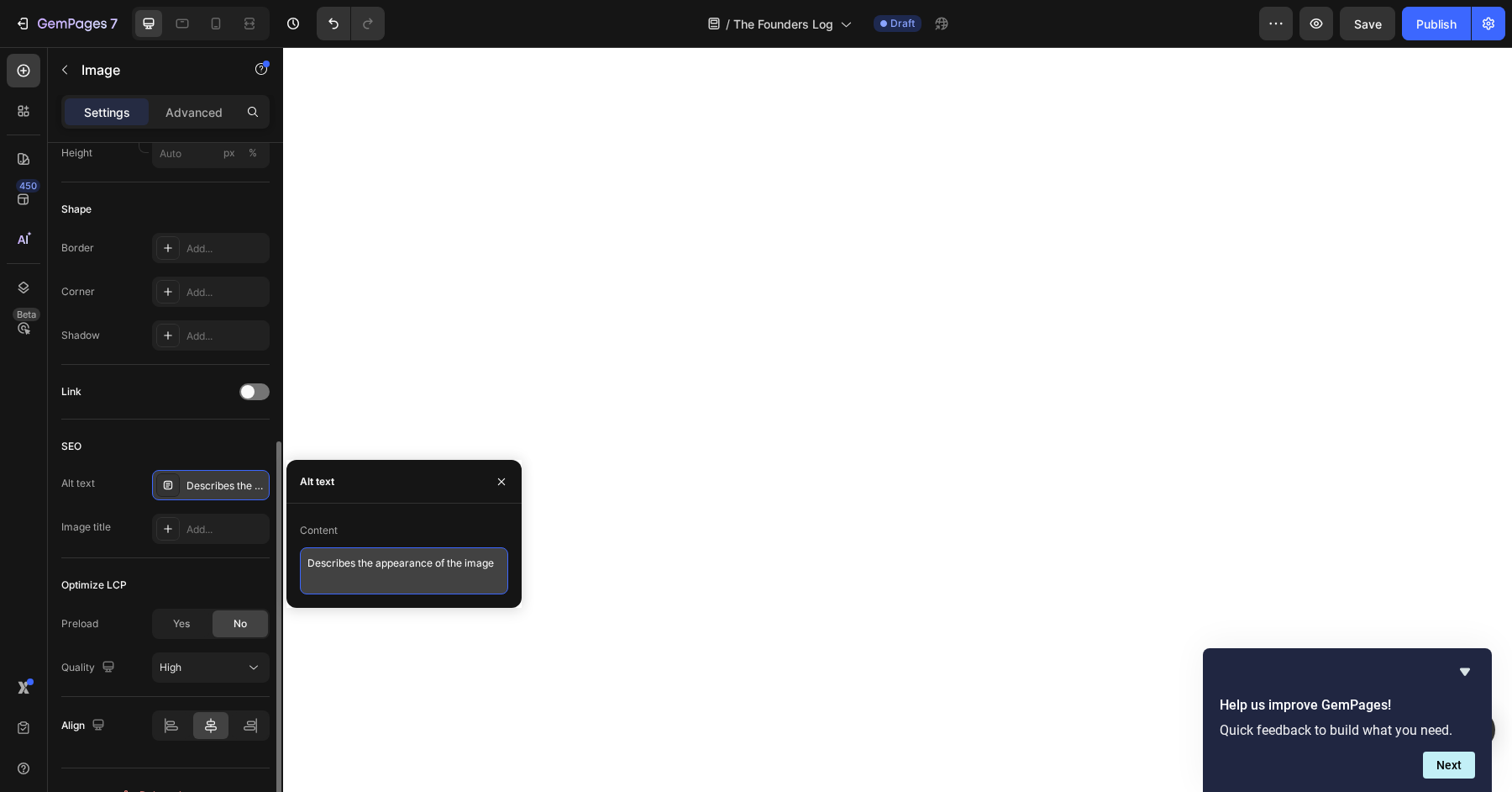
click at [356, 562] on textarea "Describes the appearance of the image" at bounding box center [404, 570] width 209 height 47
type textarea "GRNS Compete Nutrition Formula"
click at [481, 573] on textarea "GRNS Compete Nutrition Formula" at bounding box center [404, 570] width 209 height 47
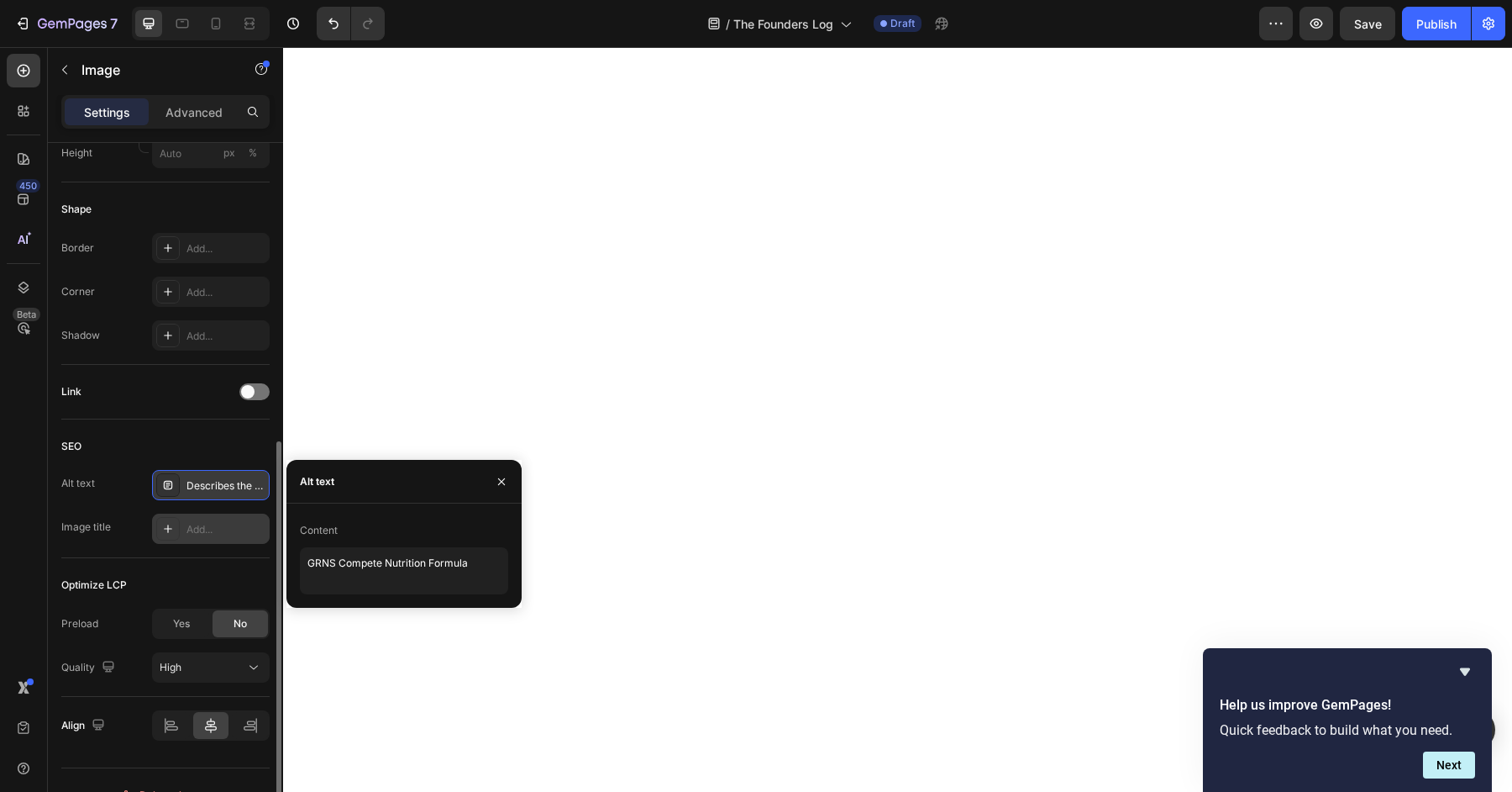
click at [209, 522] on div "Add..." at bounding box center [226, 530] width 79 height 15
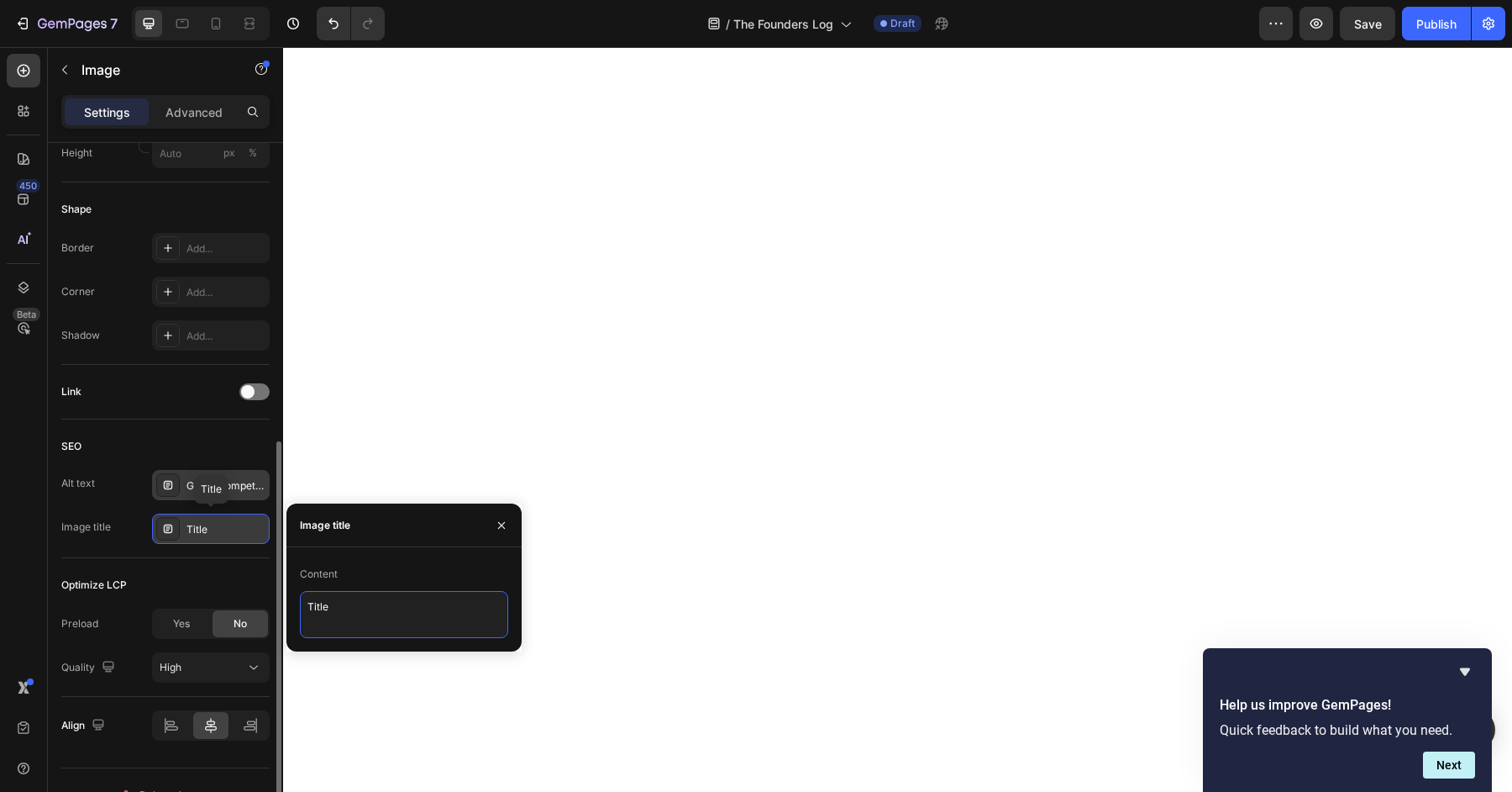
click at [419, 608] on textarea "Title" at bounding box center [404, 614] width 209 height 47
paste textarea "GRNS Compete Nutrition Formula"
type textarea "GRNS Compete Nutrition Formula"
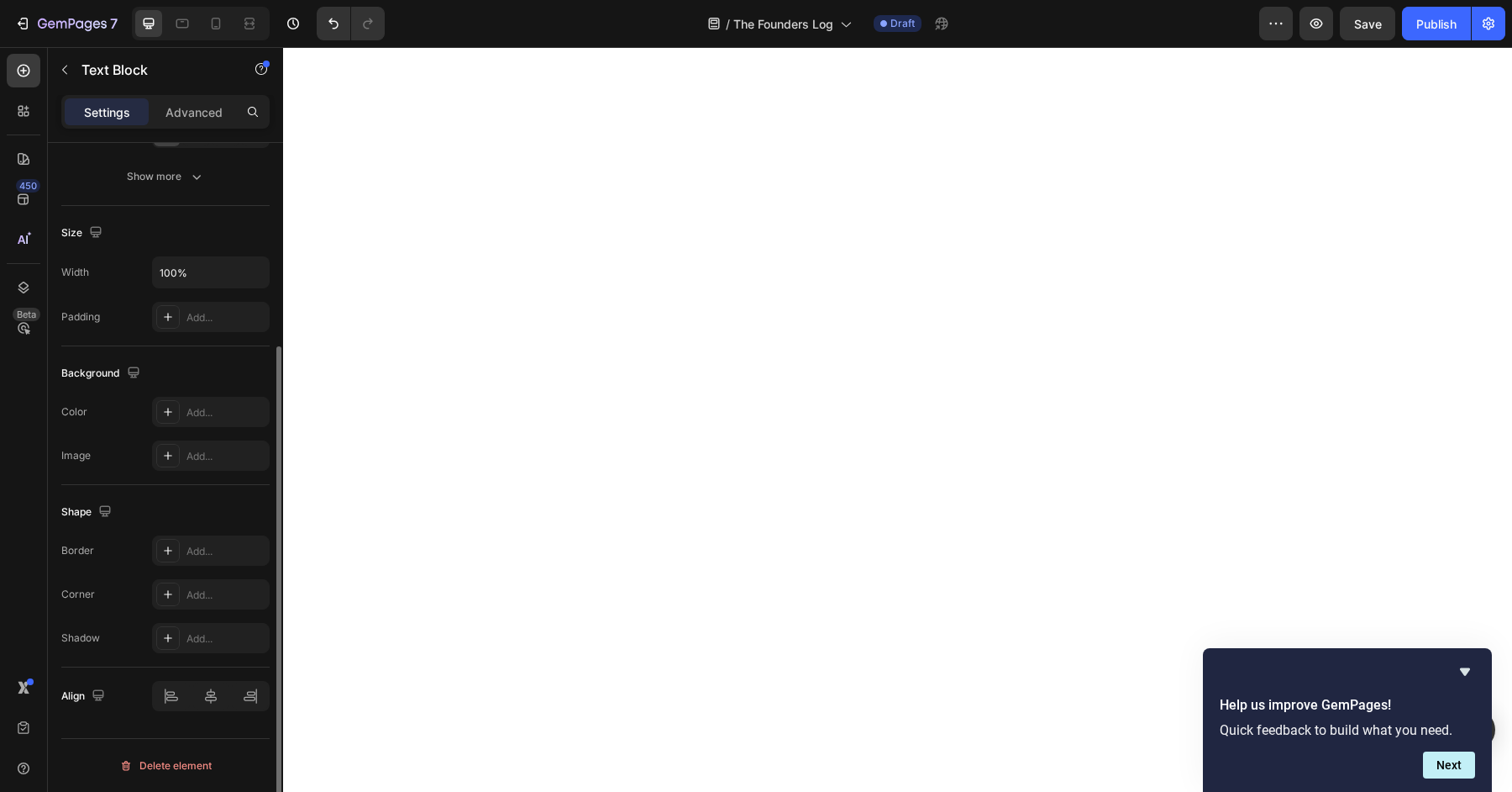
scroll to position [0, 0]
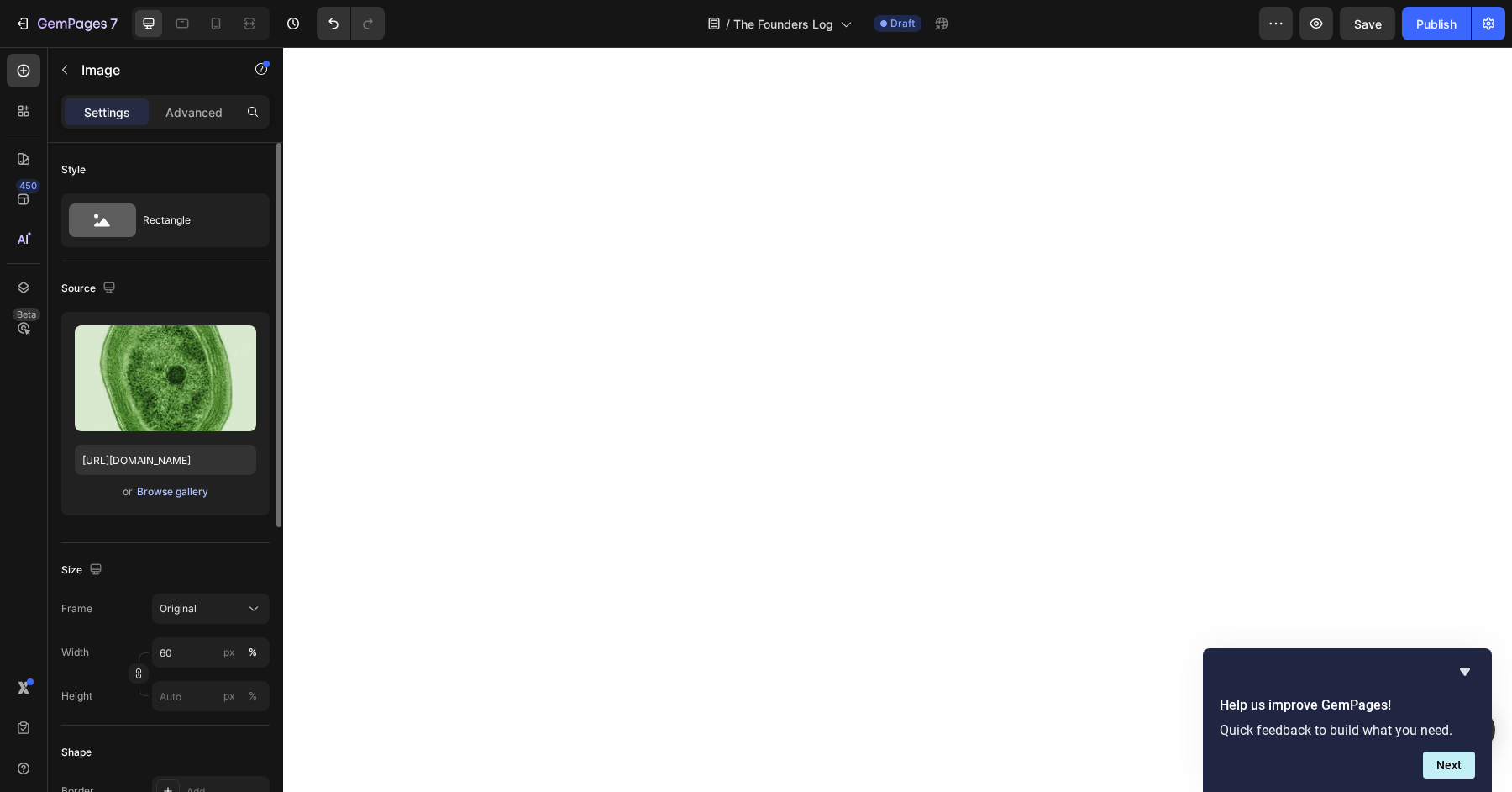
click at [158, 493] on div "Browse gallery" at bounding box center [172, 492] width 71 height 15
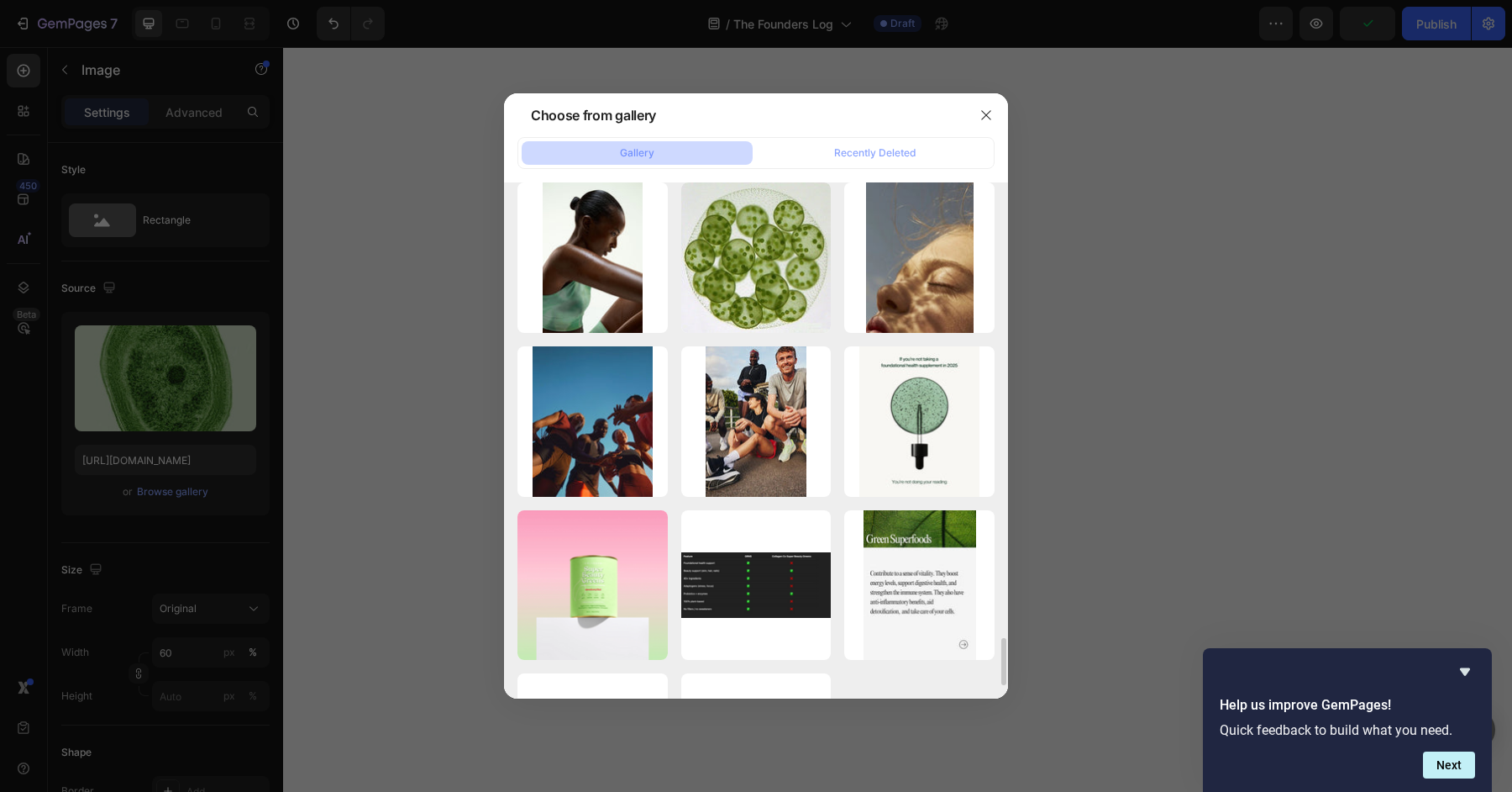
scroll to position [5236, 0]
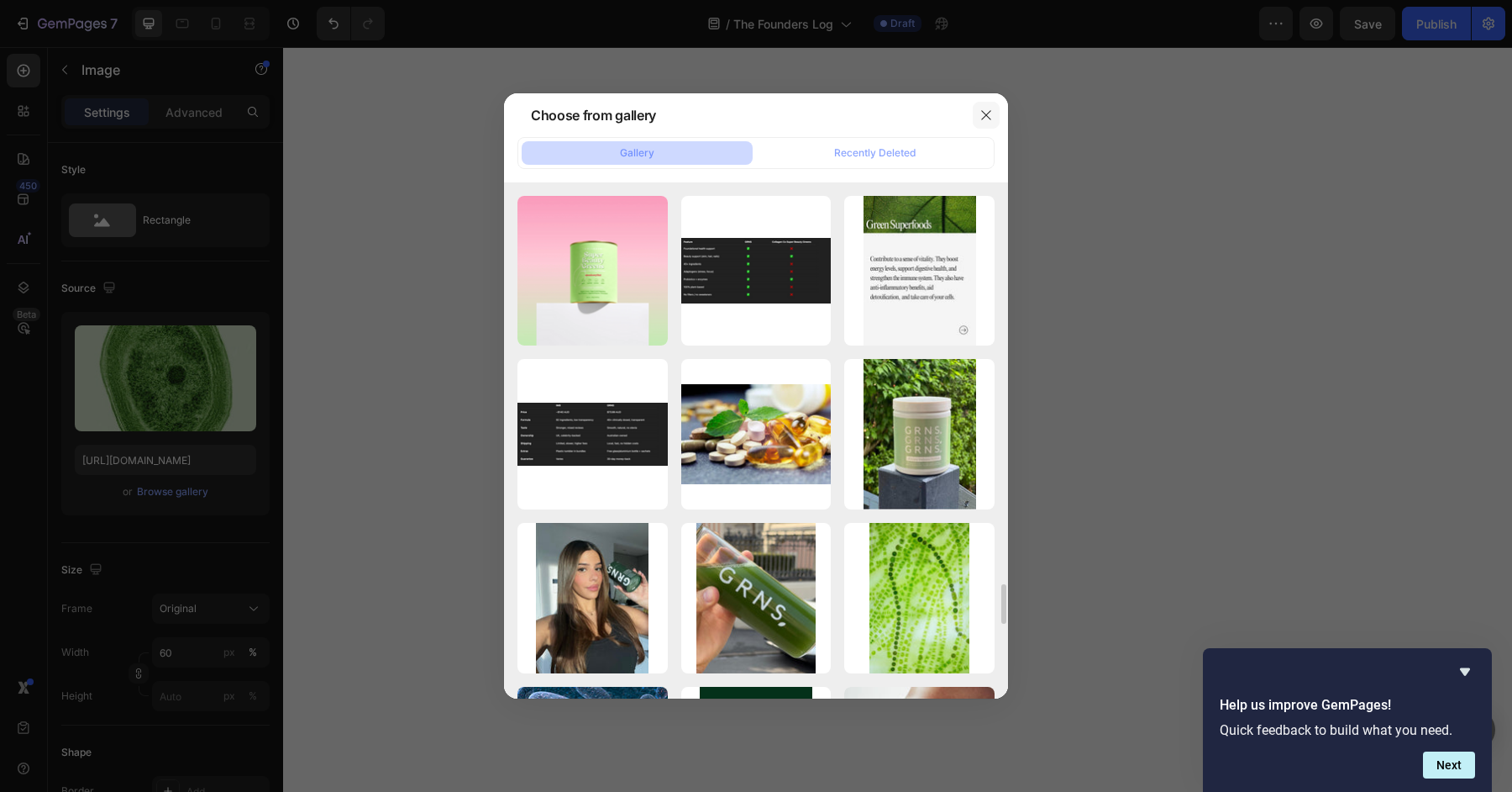
click at [992, 120] on icon "button" at bounding box center [987, 115] width 14 height 14
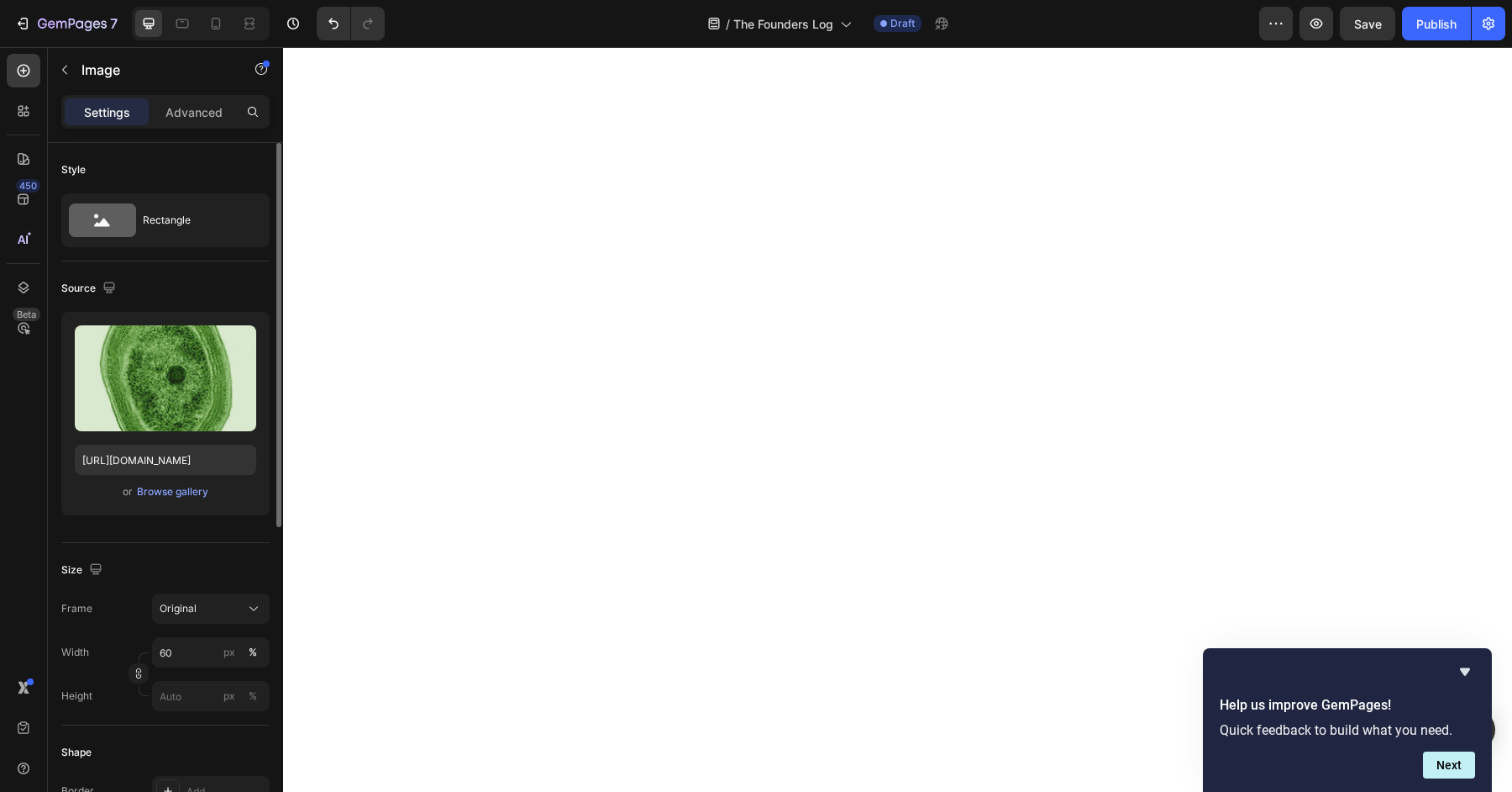
click at [144, 503] on div "Upload Image [URL][DOMAIN_NAME] or Browse gallery" at bounding box center [165, 413] width 209 height 204
click at [152, 503] on div "Upload Image [URL][DOMAIN_NAME] or Browse gallery" at bounding box center [165, 413] width 209 height 204
click at [164, 486] on div "Browse gallery" at bounding box center [172, 492] width 71 height 15
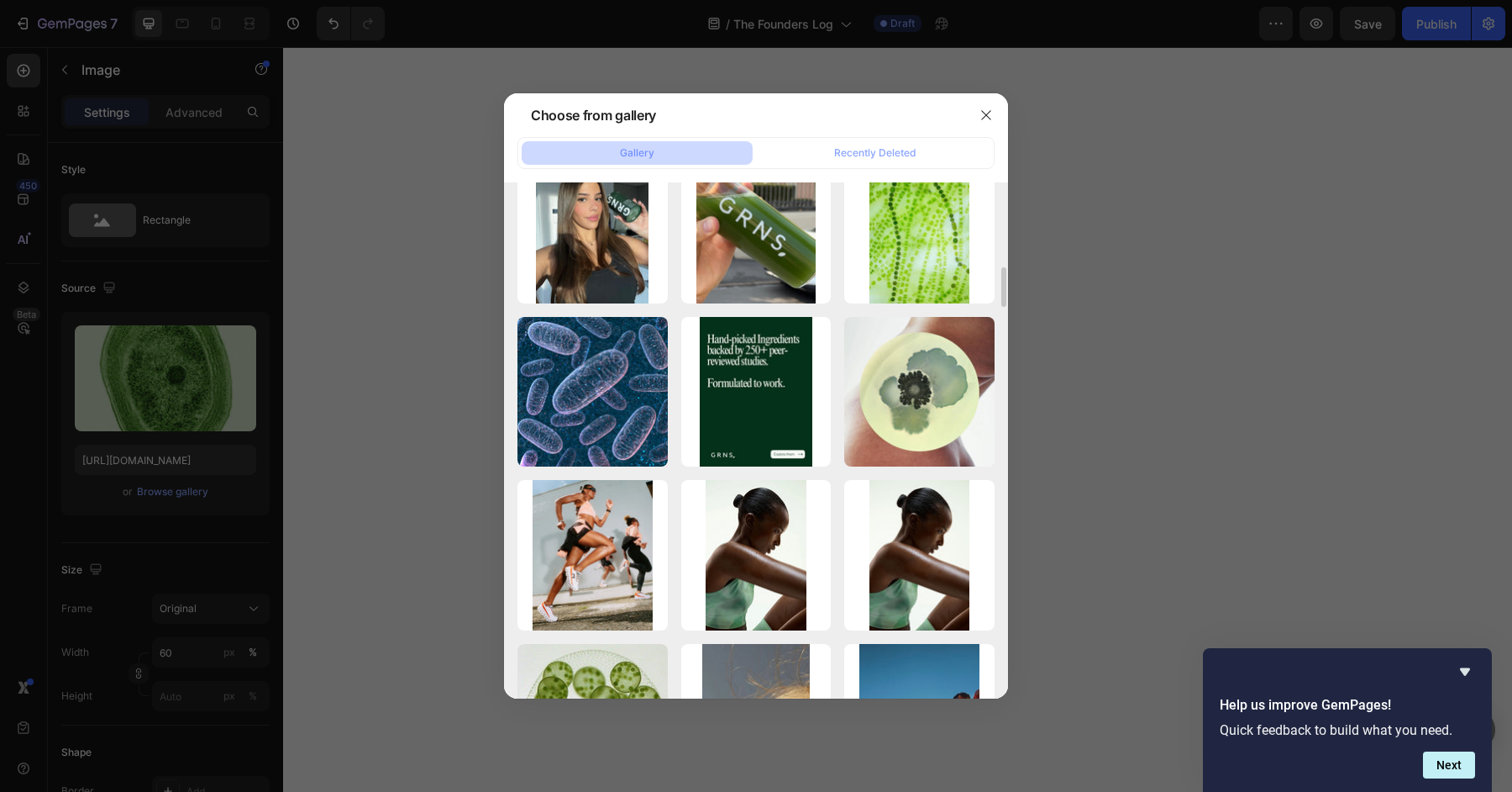
scroll to position [6524, 0]
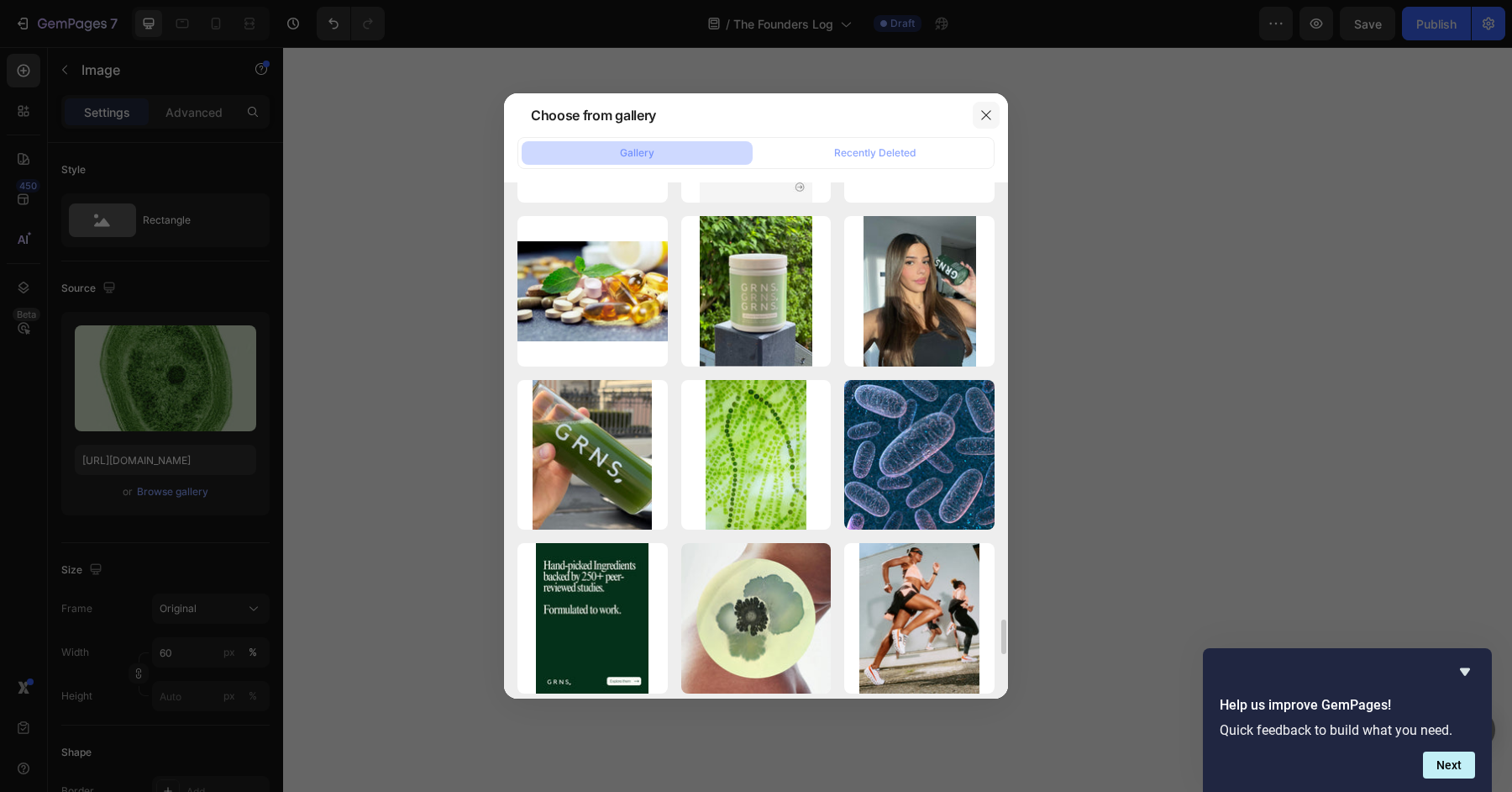
click at [977, 117] on button "button" at bounding box center [986, 114] width 27 height 27
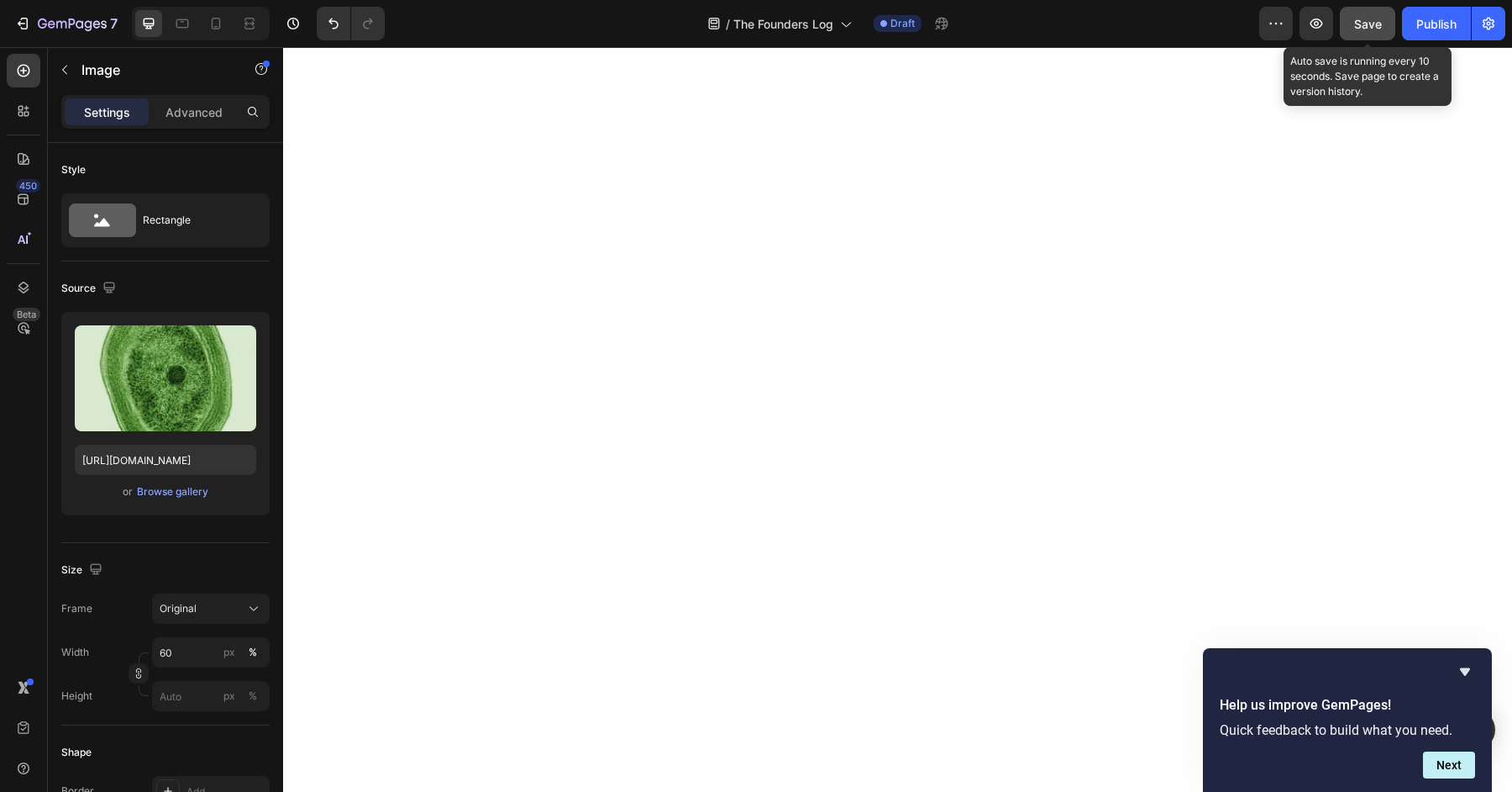
click at [1354, 22] on span "Save" at bounding box center [1368, 24] width 27 height 15
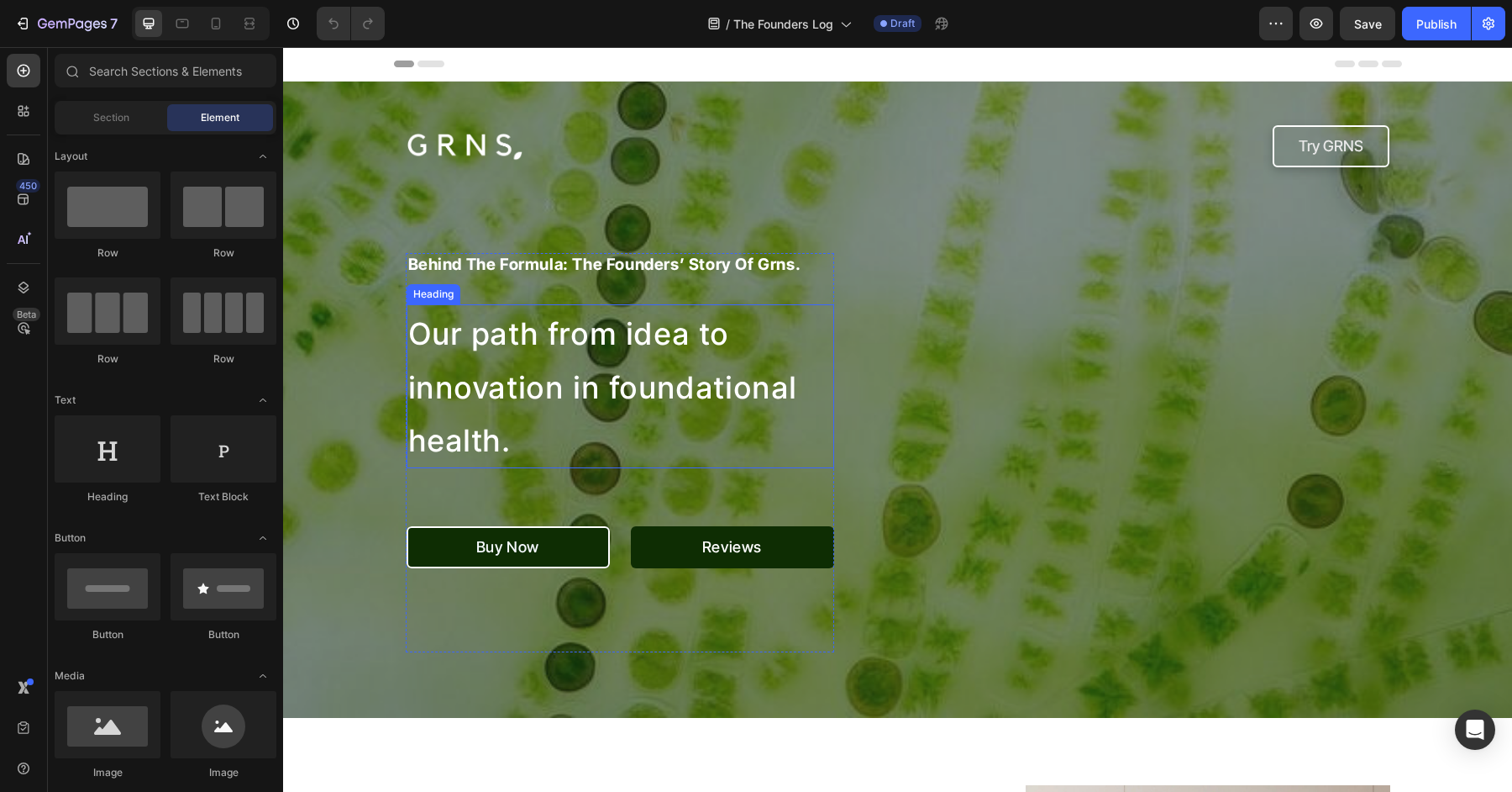
click at [464, 320] on span "Our path from idea to innovation in foundational health." at bounding box center [604, 387] width 390 height 144
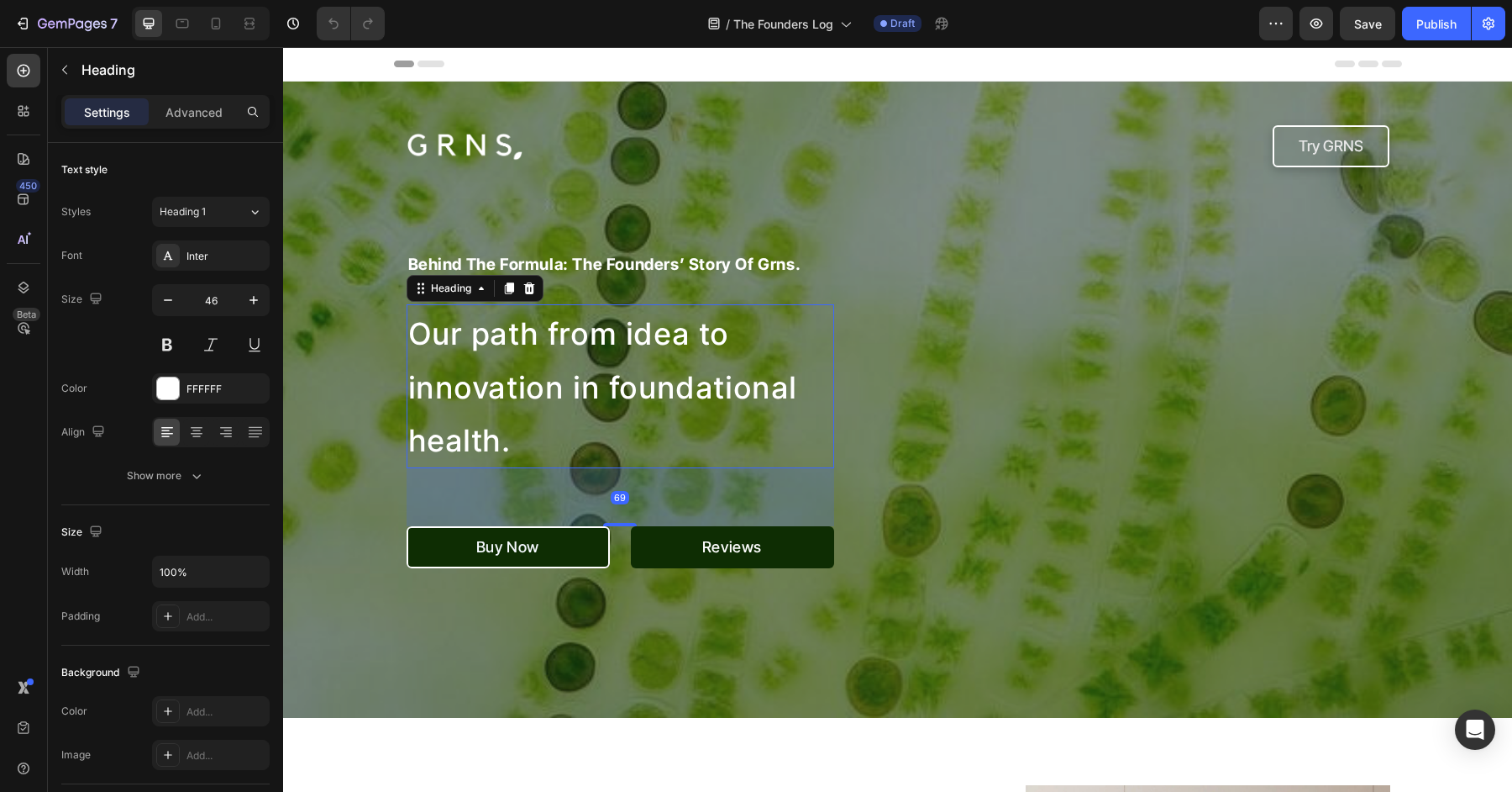
click at [507, 354] on h1 "Our path from idea to innovation in foundational health." at bounding box center [621, 386] width 428 height 164
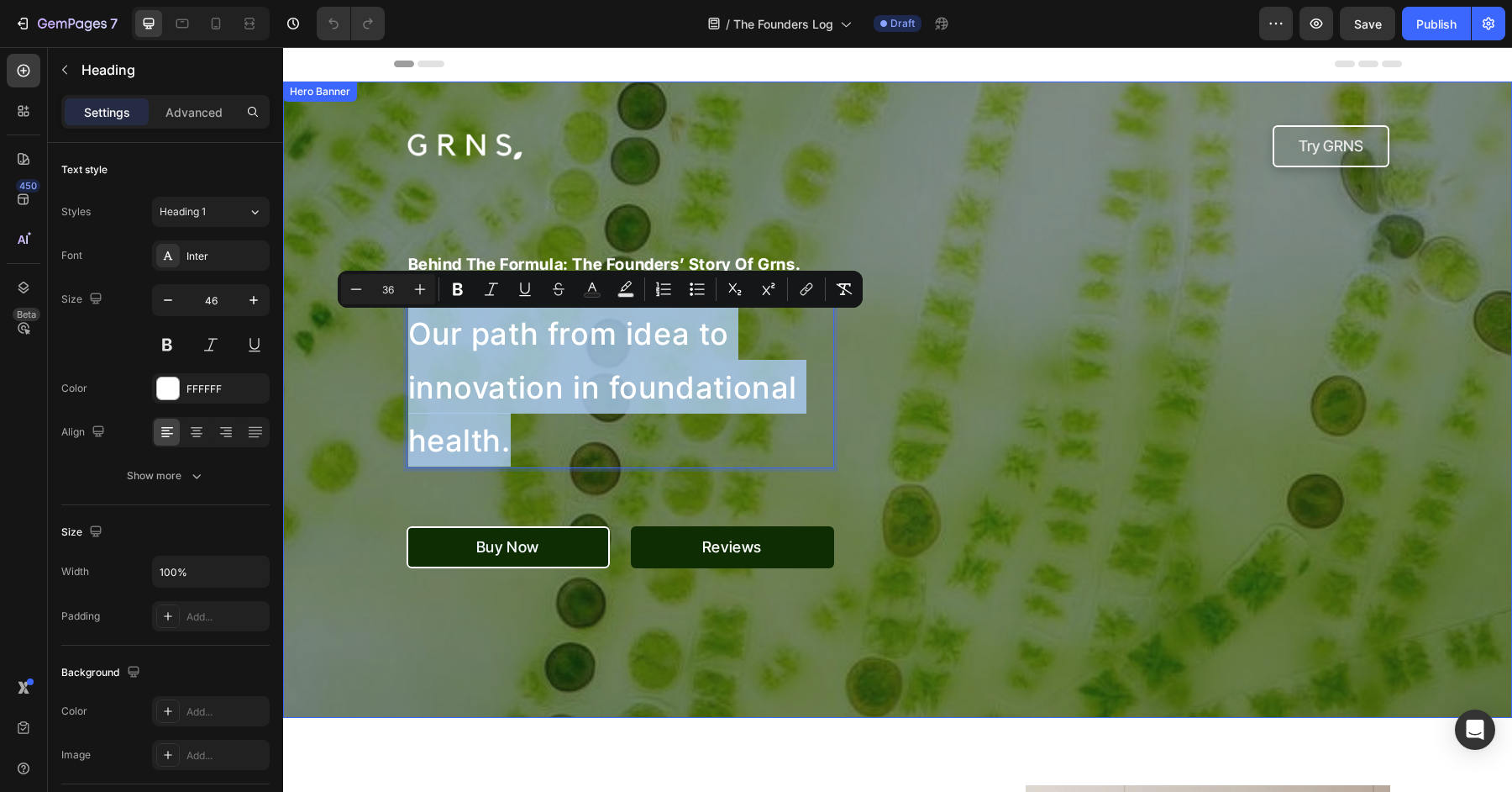
drag, startPoint x: 510, startPoint y: 435, endPoint x: 302, endPoint y: 267, distance: 267.4
click at [302, 267] on div "Image Try GRNS Button Row behind the formula: the founders’ story of grns. Head…" at bounding box center [897, 399] width 1229 height 637
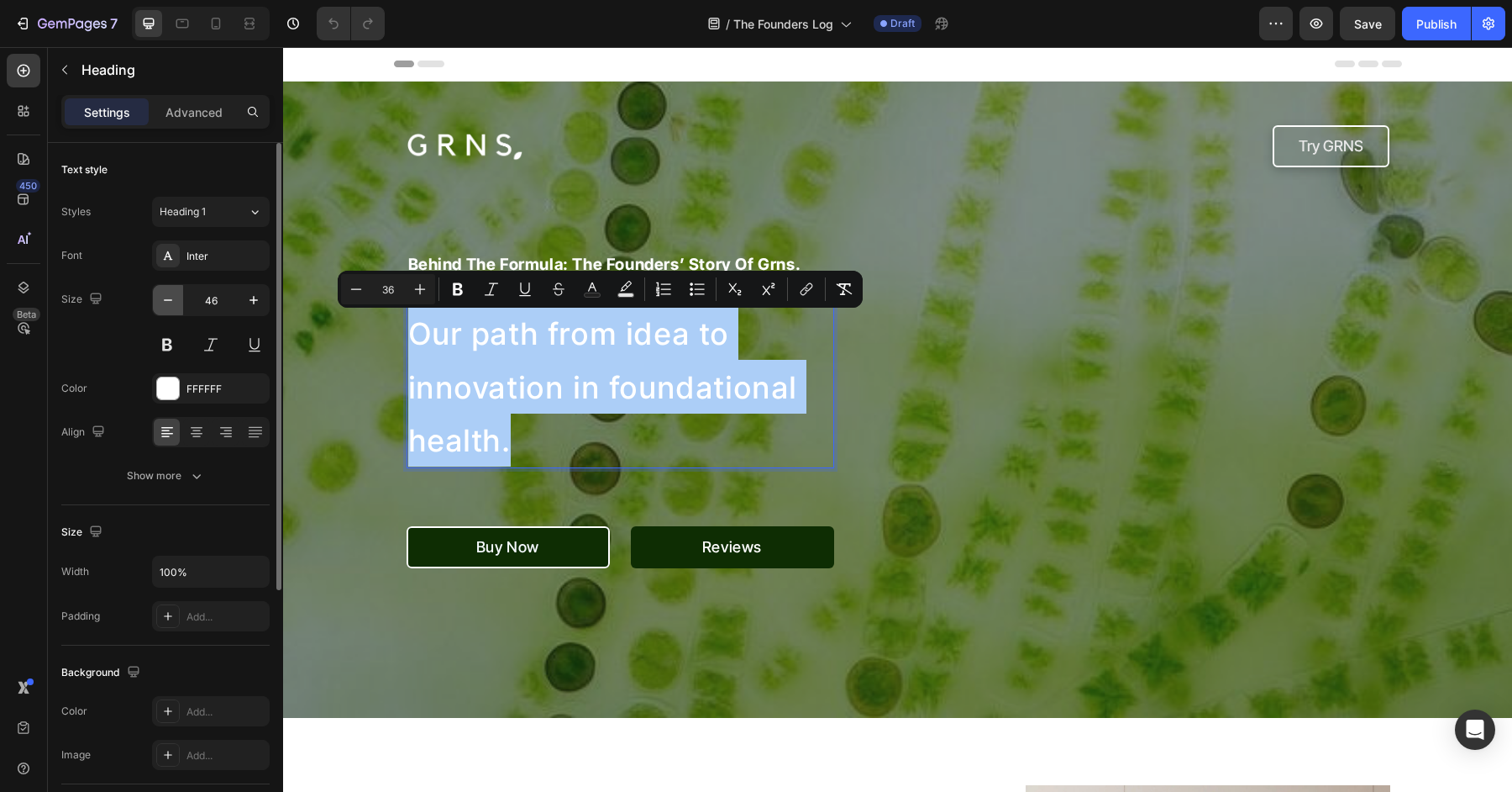
click at [165, 308] on button "button" at bounding box center [167, 300] width 30 height 30
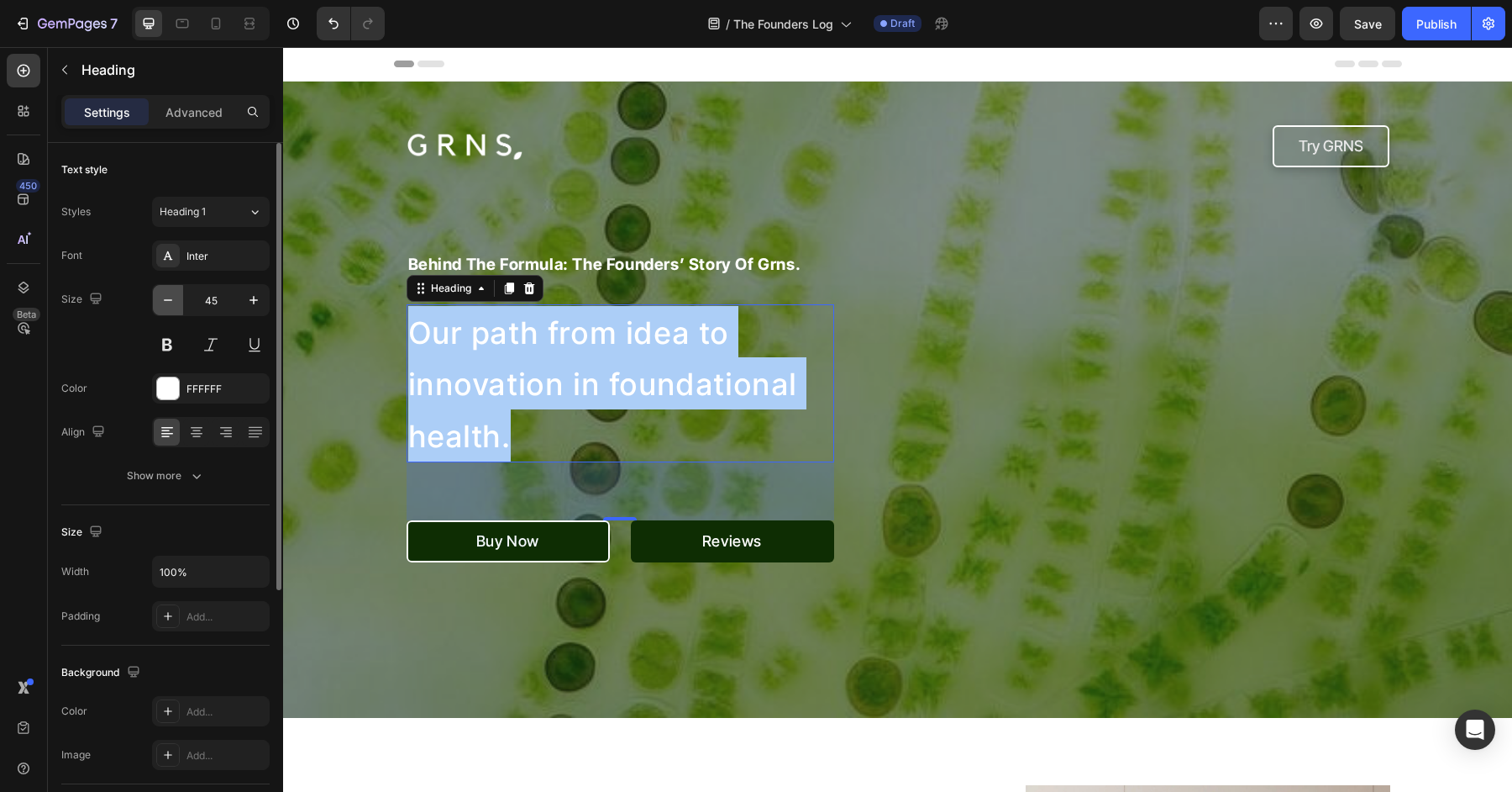
click at [165, 308] on button "button" at bounding box center [167, 300] width 30 height 30
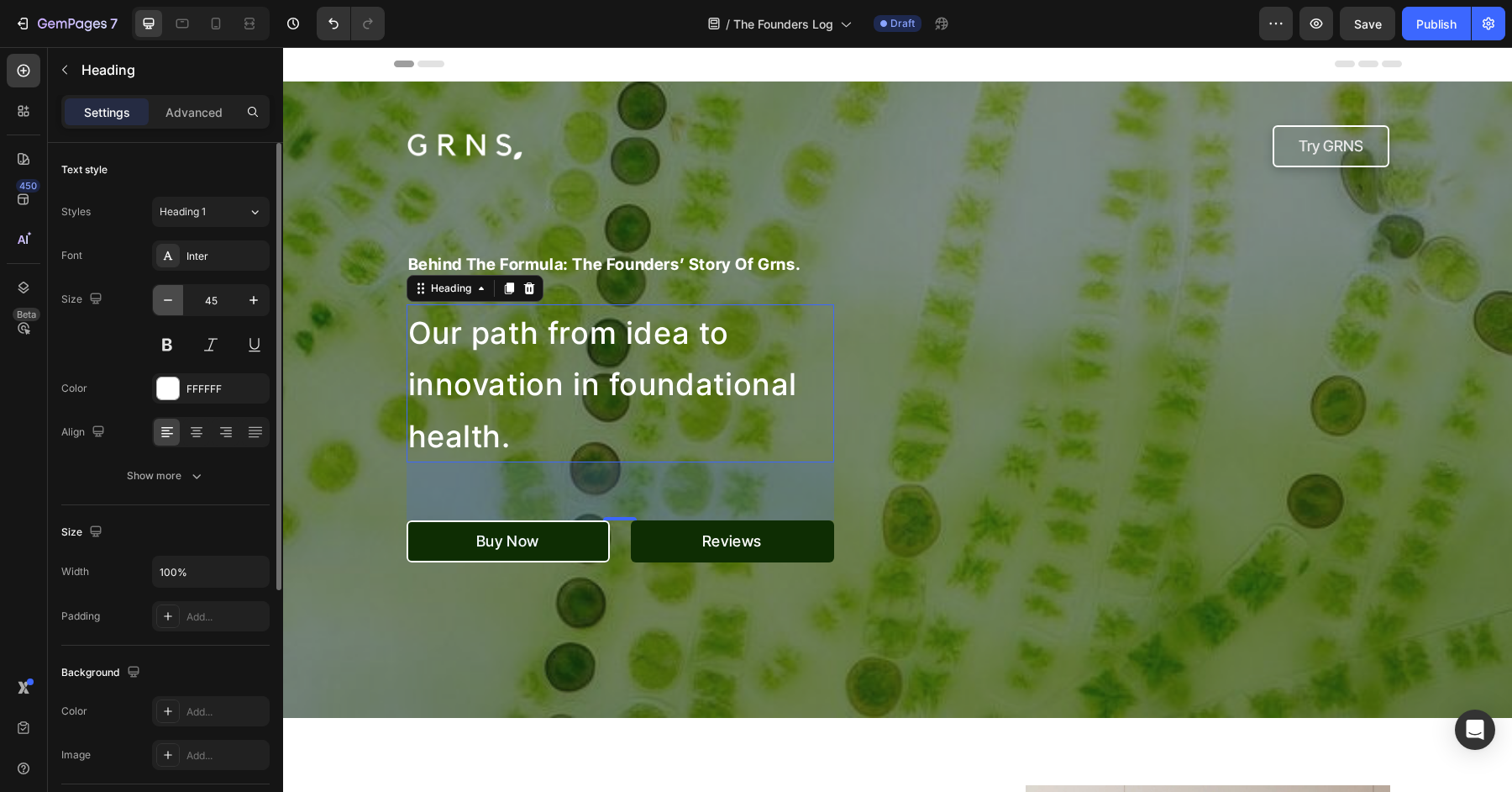
click at [165, 308] on button "button" at bounding box center [167, 300] width 30 height 30
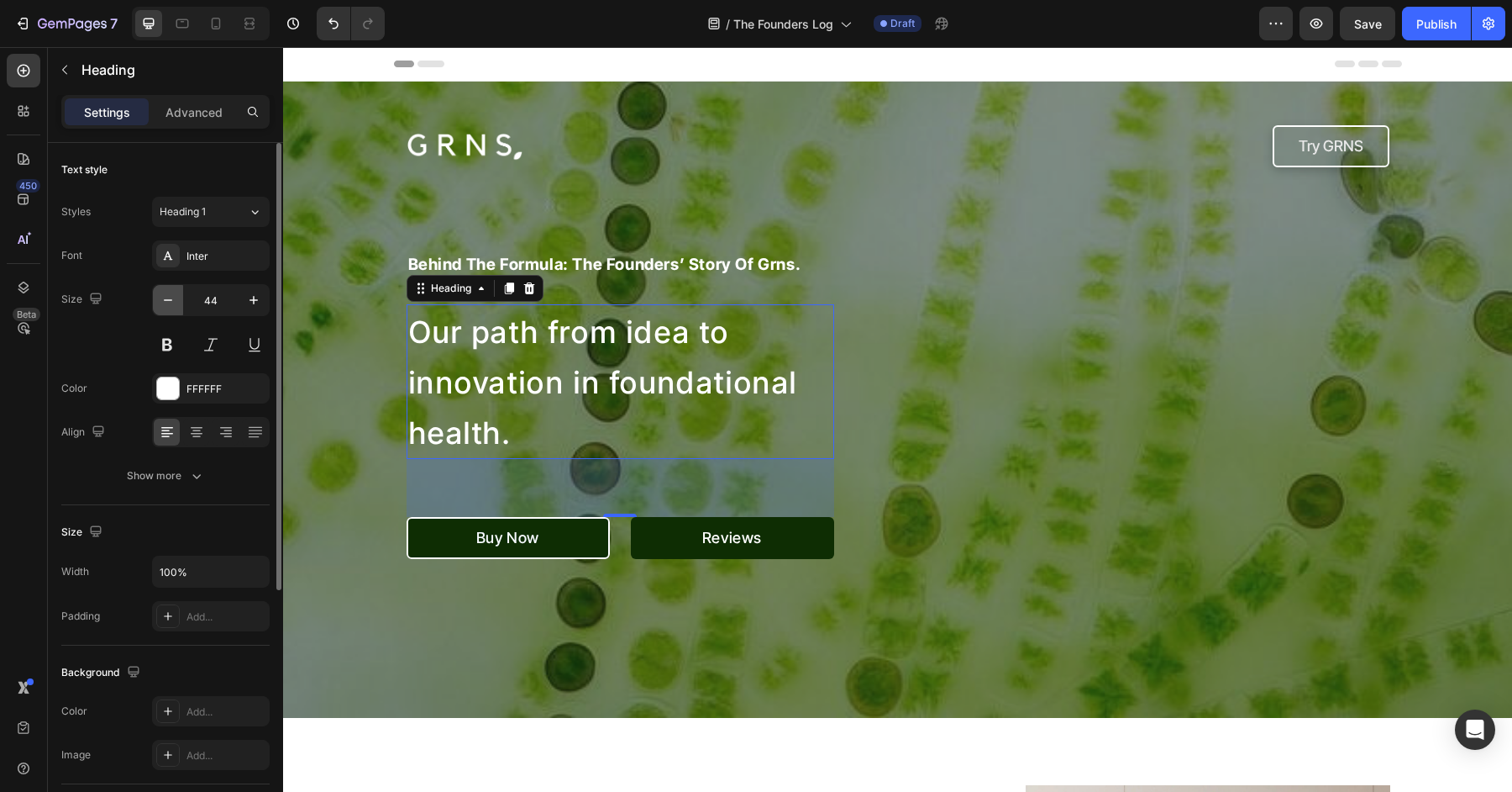
click at [165, 308] on button "button" at bounding box center [167, 300] width 30 height 30
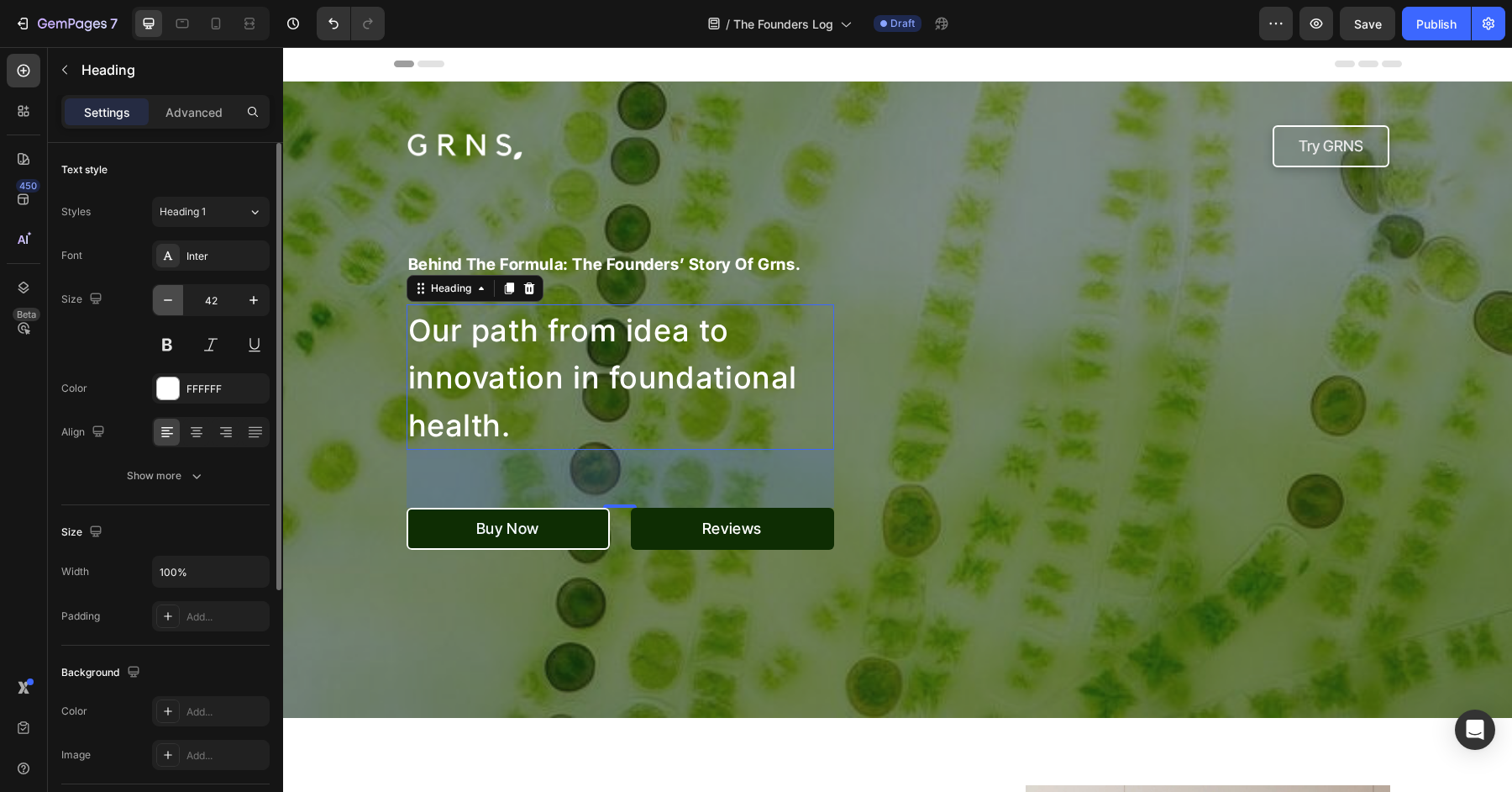
click at [165, 308] on button "button" at bounding box center [167, 300] width 30 height 30
type input "40"
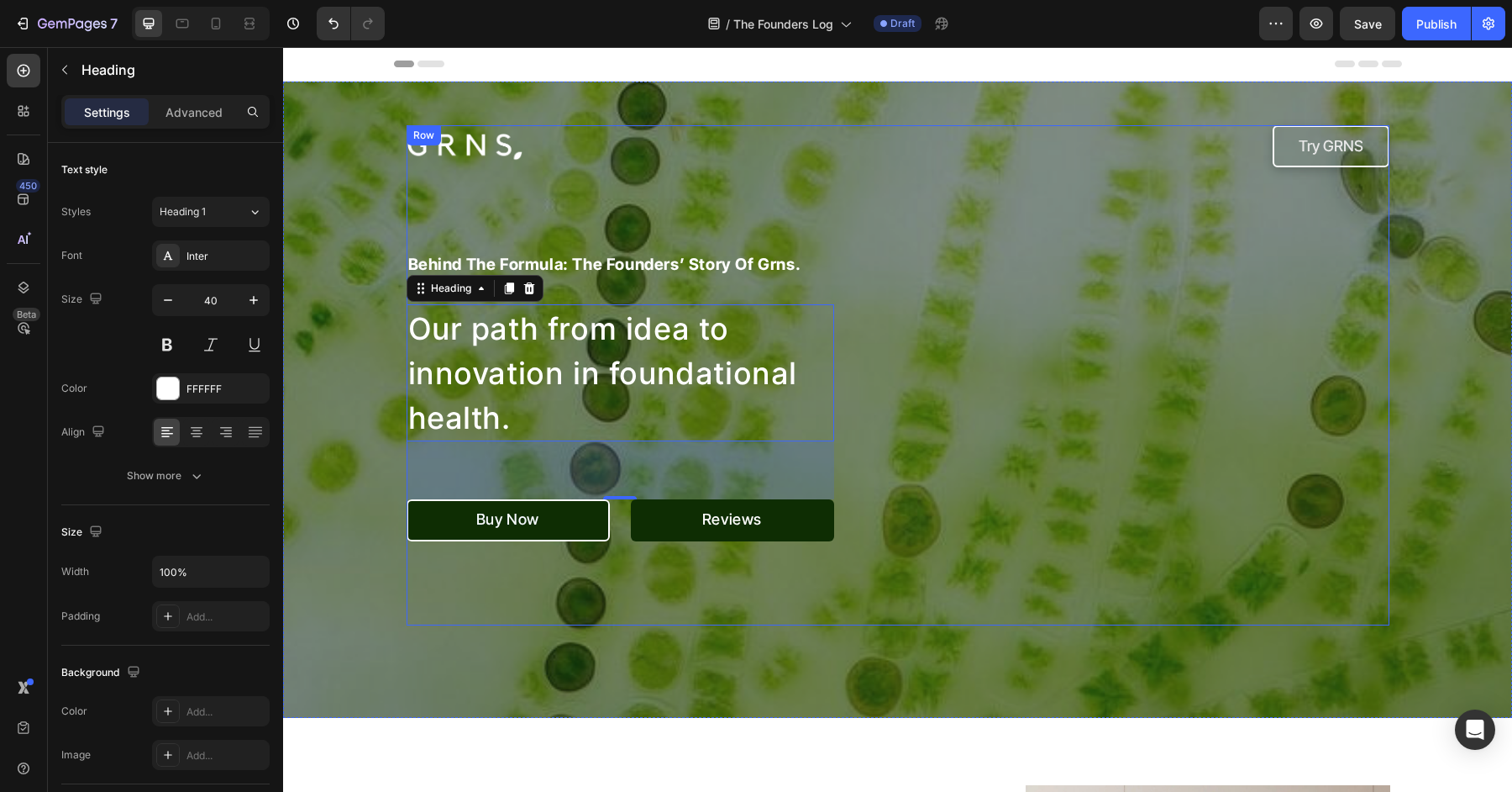
click at [1044, 387] on div "Image Try GRNS Button Row behind the formula: the founders’ story of grns. Head…" at bounding box center [898, 375] width 983 height 500
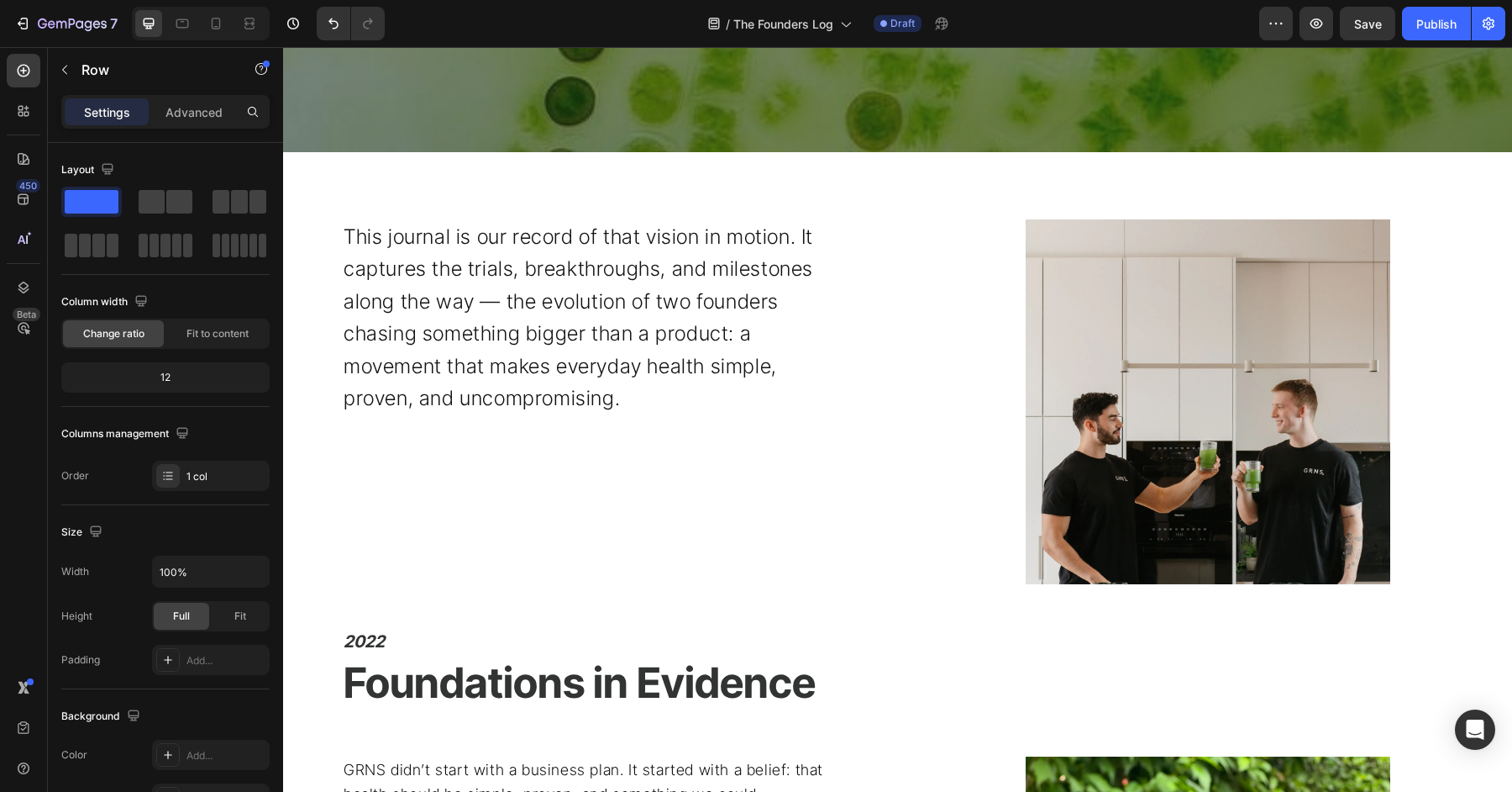
scroll to position [570, 0]
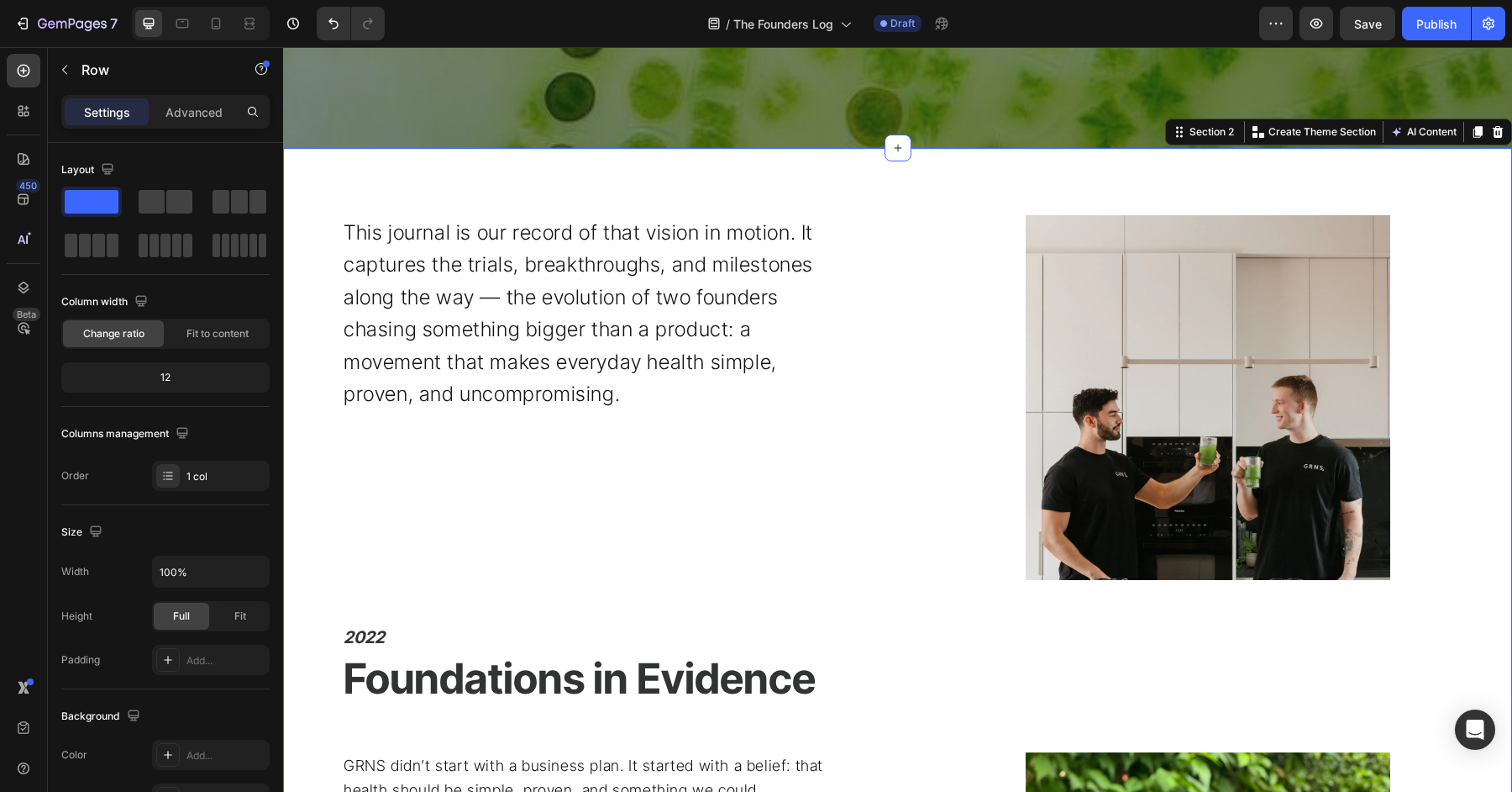
click at [958, 536] on div at bounding box center [1209, 397] width 608 height 365
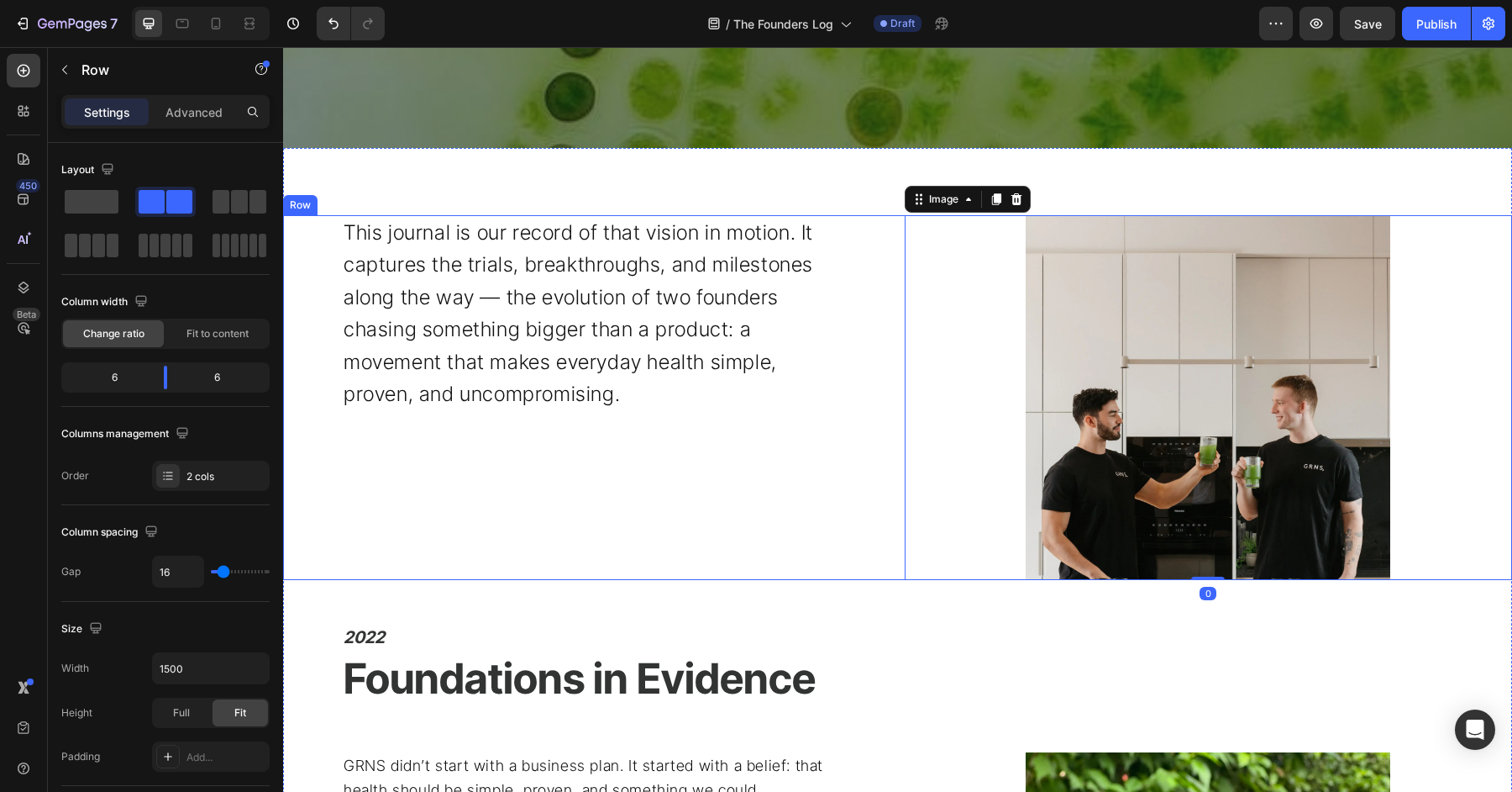
click at [871, 574] on div "This journal is our record of that vision in motion. It captures the trials, br…" at bounding box center [587, 397] width 608 height 365
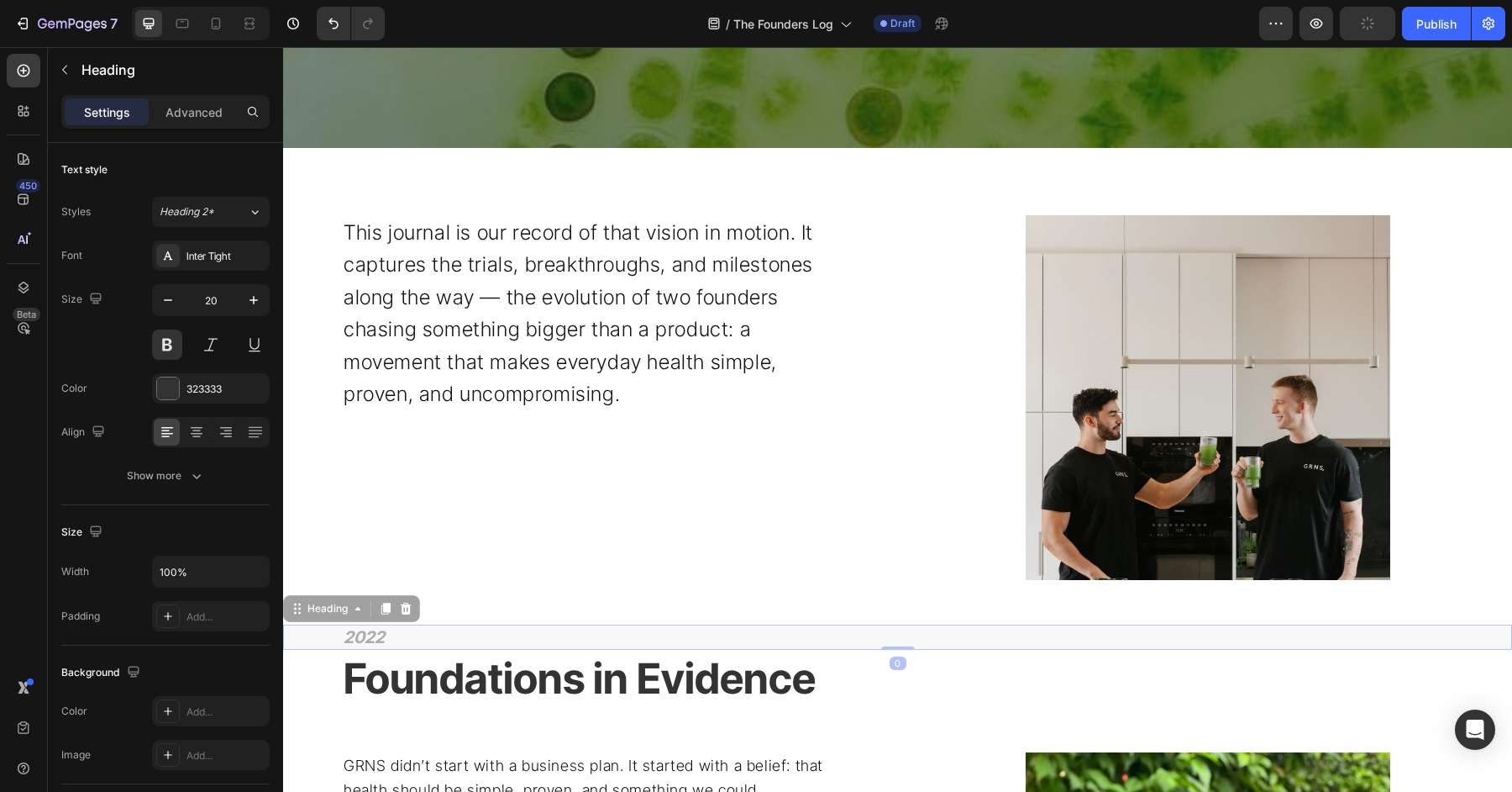
drag, startPoint x: 900, startPoint y: 624, endPoint x: 903, endPoint y: 643, distance: 19.2
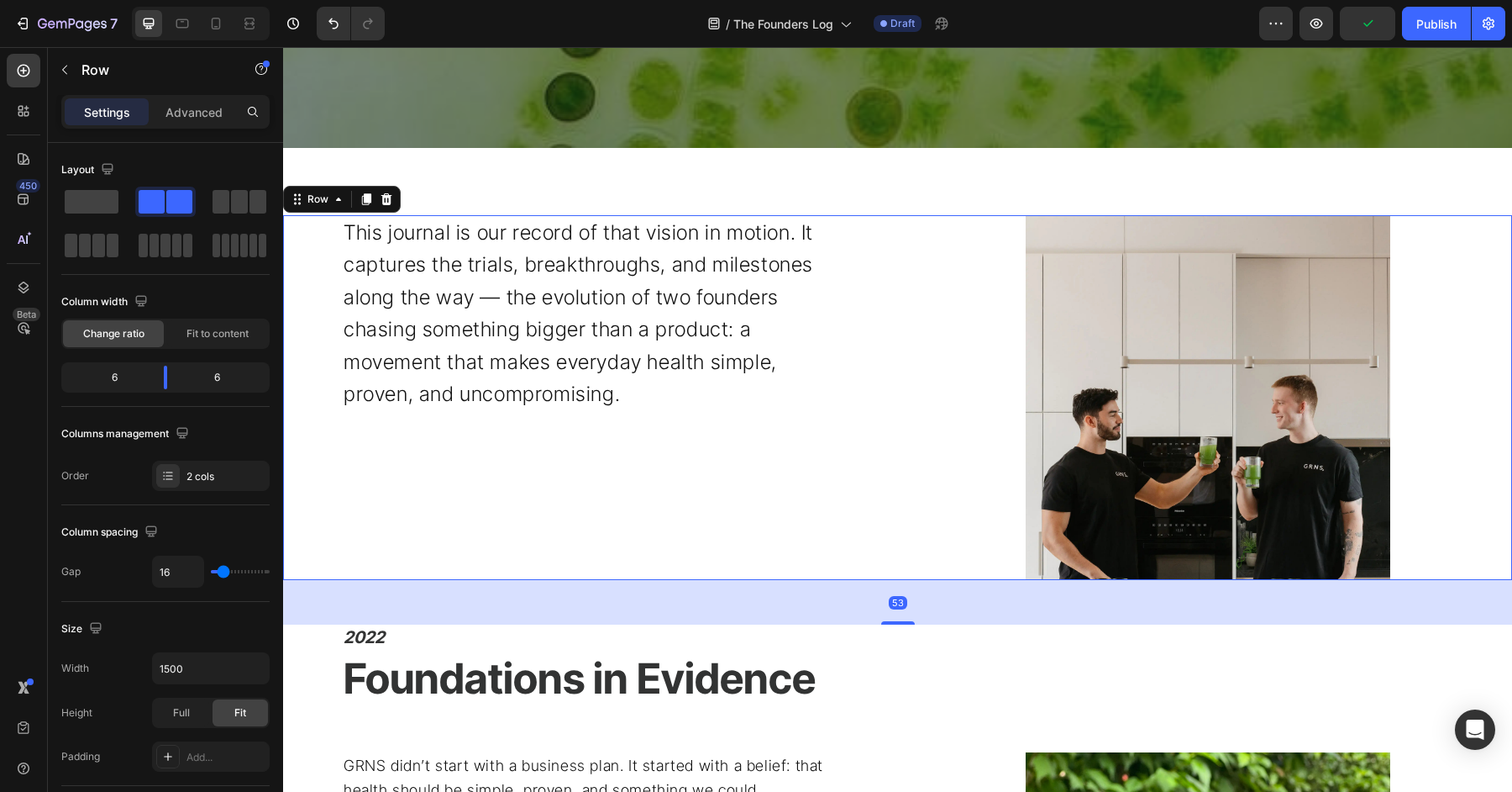
click at [879, 489] on div "This journal is our record of that vision in motion. It captures the trials, br…" at bounding box center [587, 397] width 608 height 365
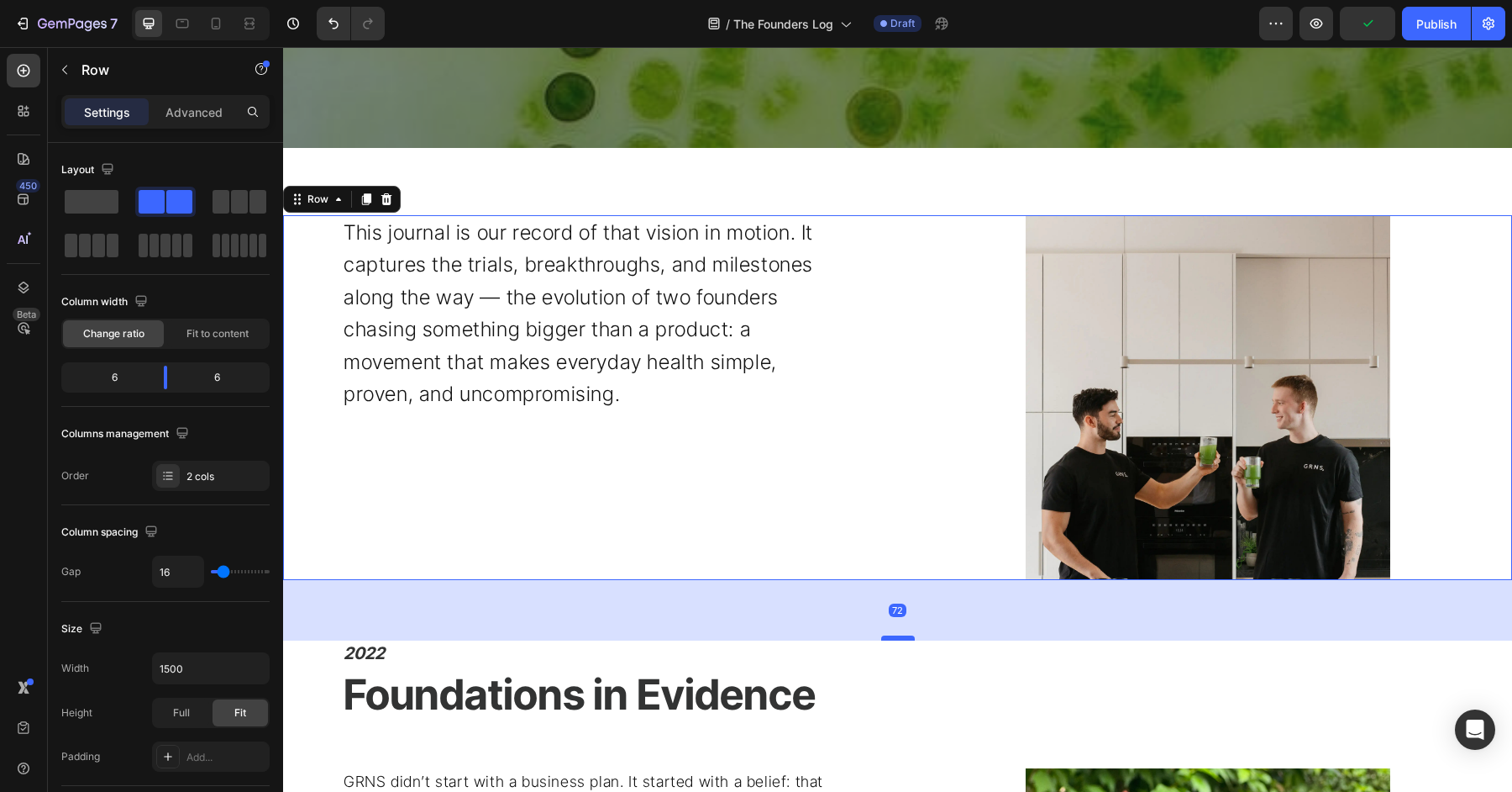
drag, startPoint x: 899, startPoint y: 620, endPoint x: 899, endPoint y: 646, distance: 26.0
click at [899, 641] on div at bounding box center [897, 638] width 33 height 5
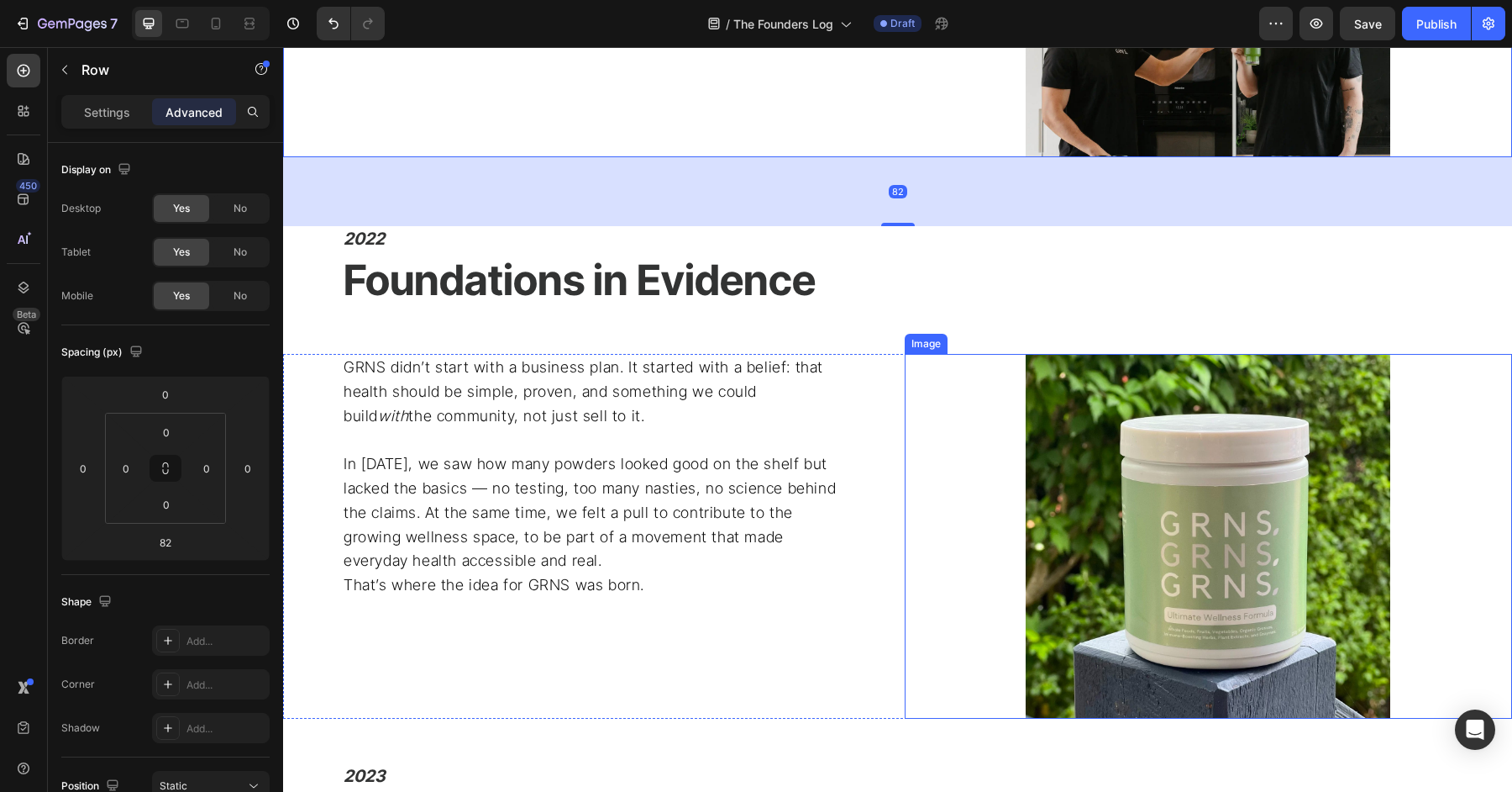
scroll to position [913, 0]
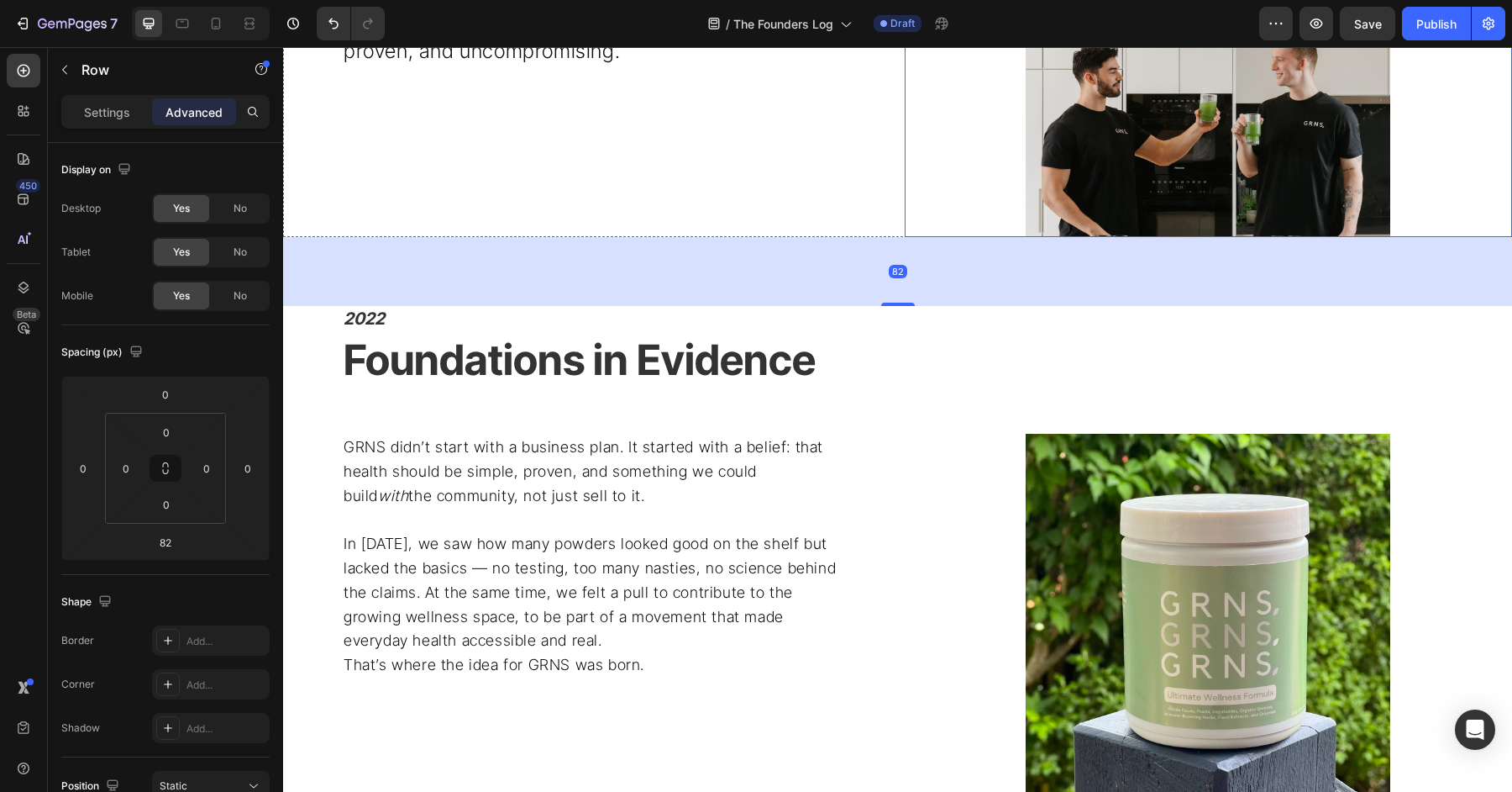
click at [1152, 97] on img at bounding box center [1208, 54] width 365 height 365
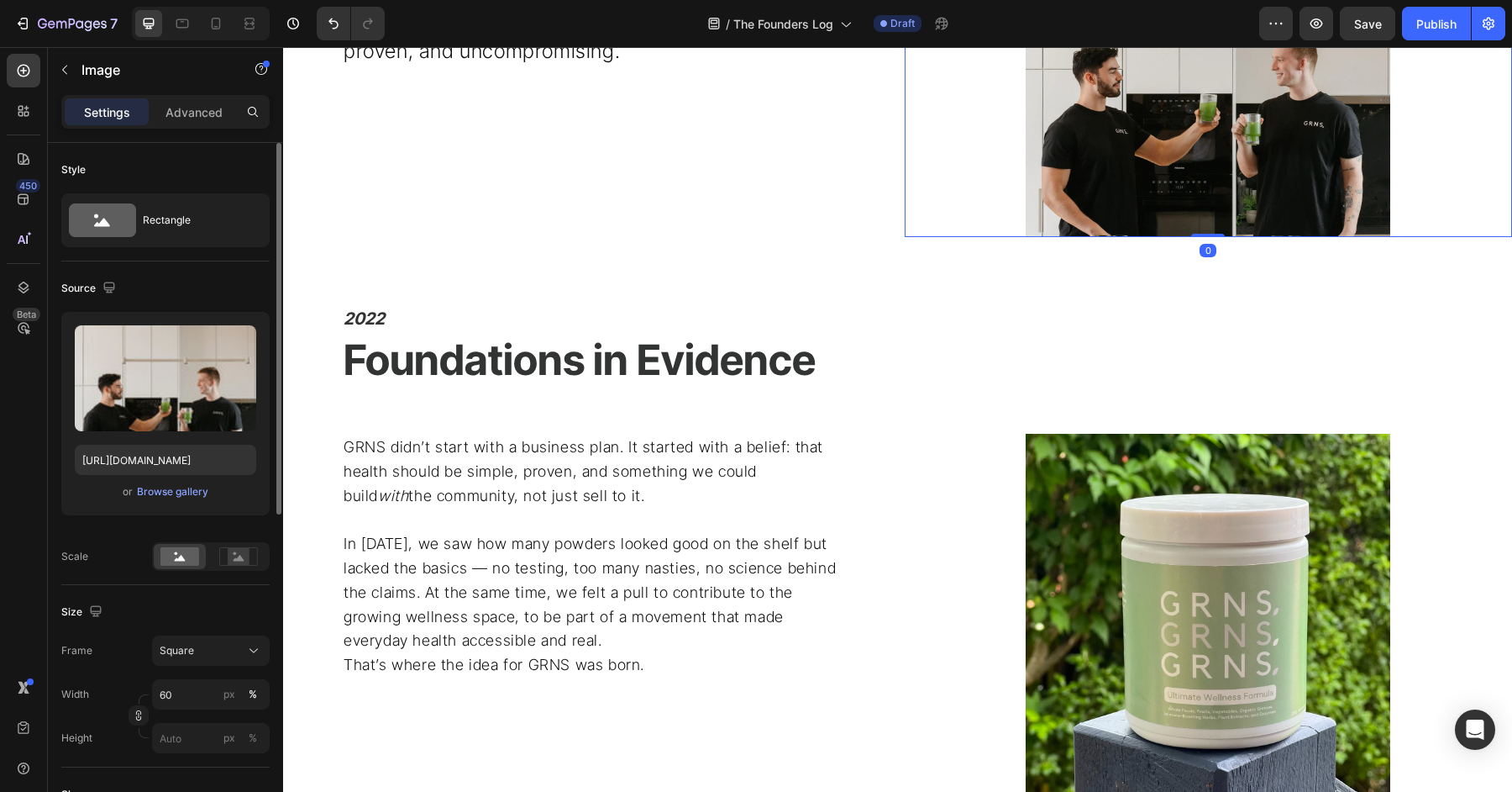
scroll to position [610, 0]
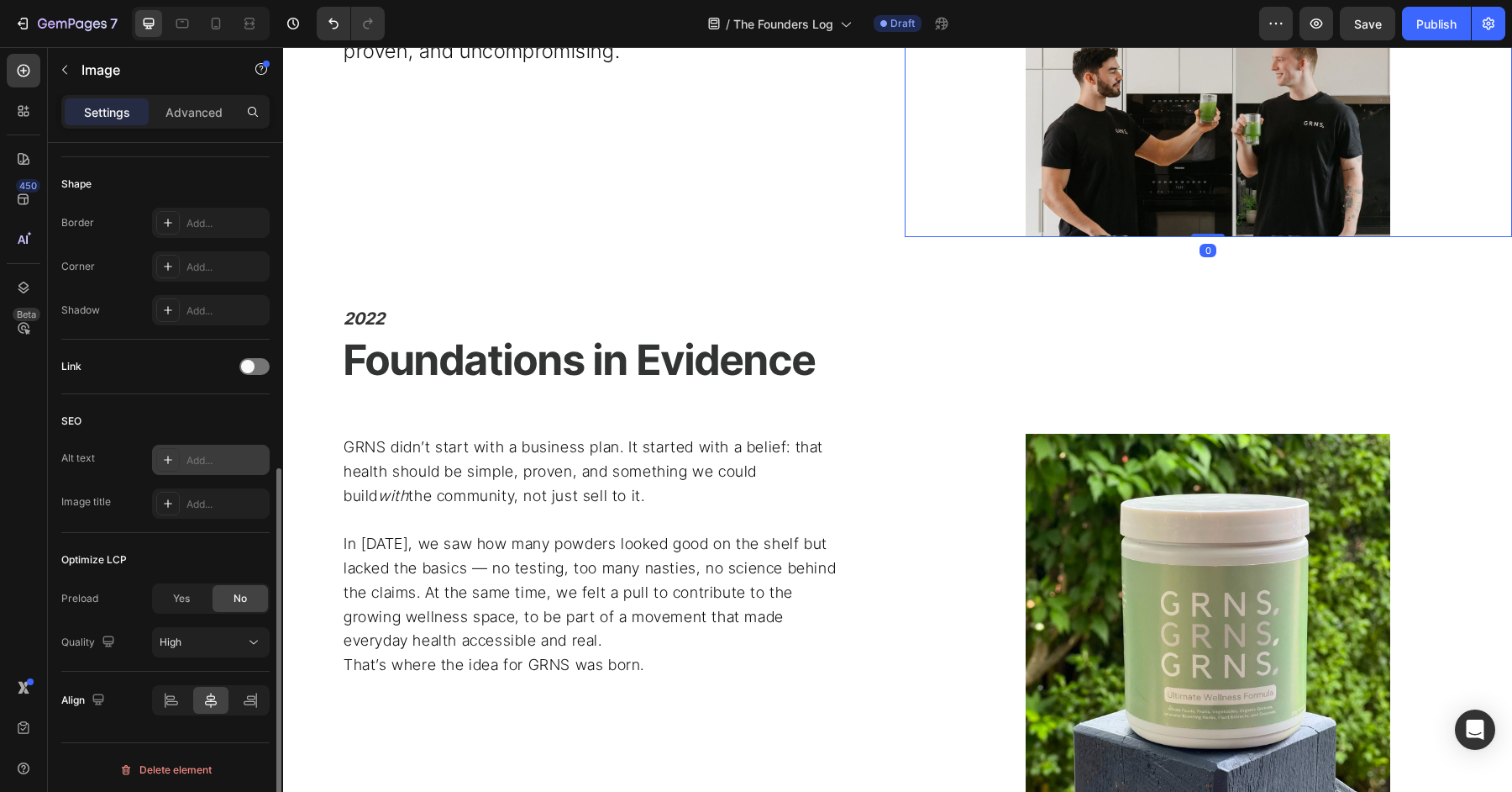
click at [203, 460] on div "Add..." at bounding box center [226, 460] width 79 height 15
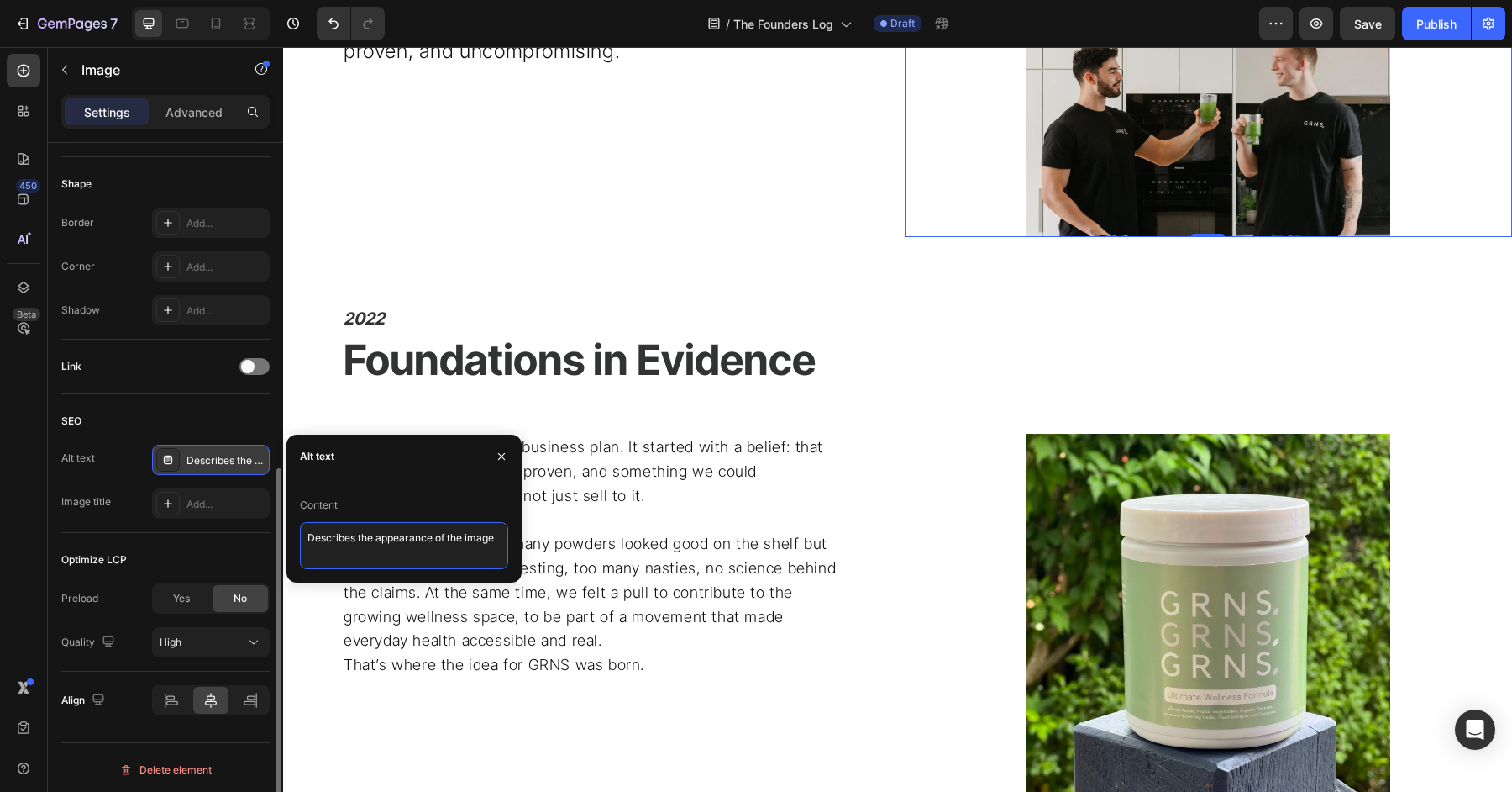
click at [415, 564] on textarea "Describes the appearance of the image" at bounding box center [404, 545] width 209 height 47
type textarea "GRNS Founders"
drag, startPoint x: 433, startPoint y: 551, endPoint x: 253, endPoint y: 517, distance: 183.2
click at [253, 517] on div "450 Beta Sections(18) Elements(83) Section Element Hero Section Product Detail …" at bounding box center [142, 419] width 283 height 745
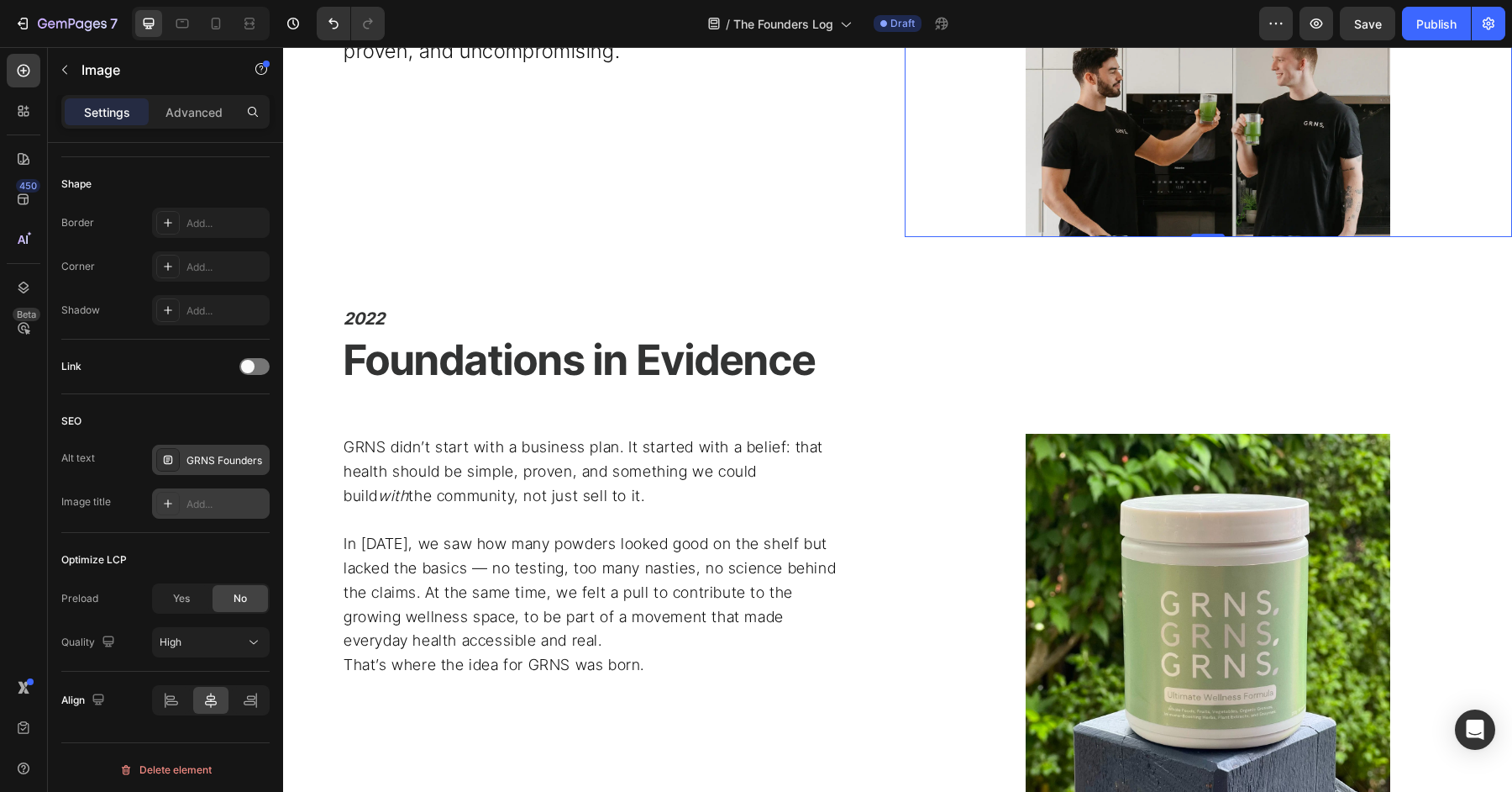
click at [207, 503] on div "Add..." at bounding box center [226, 504] width 79 height 15
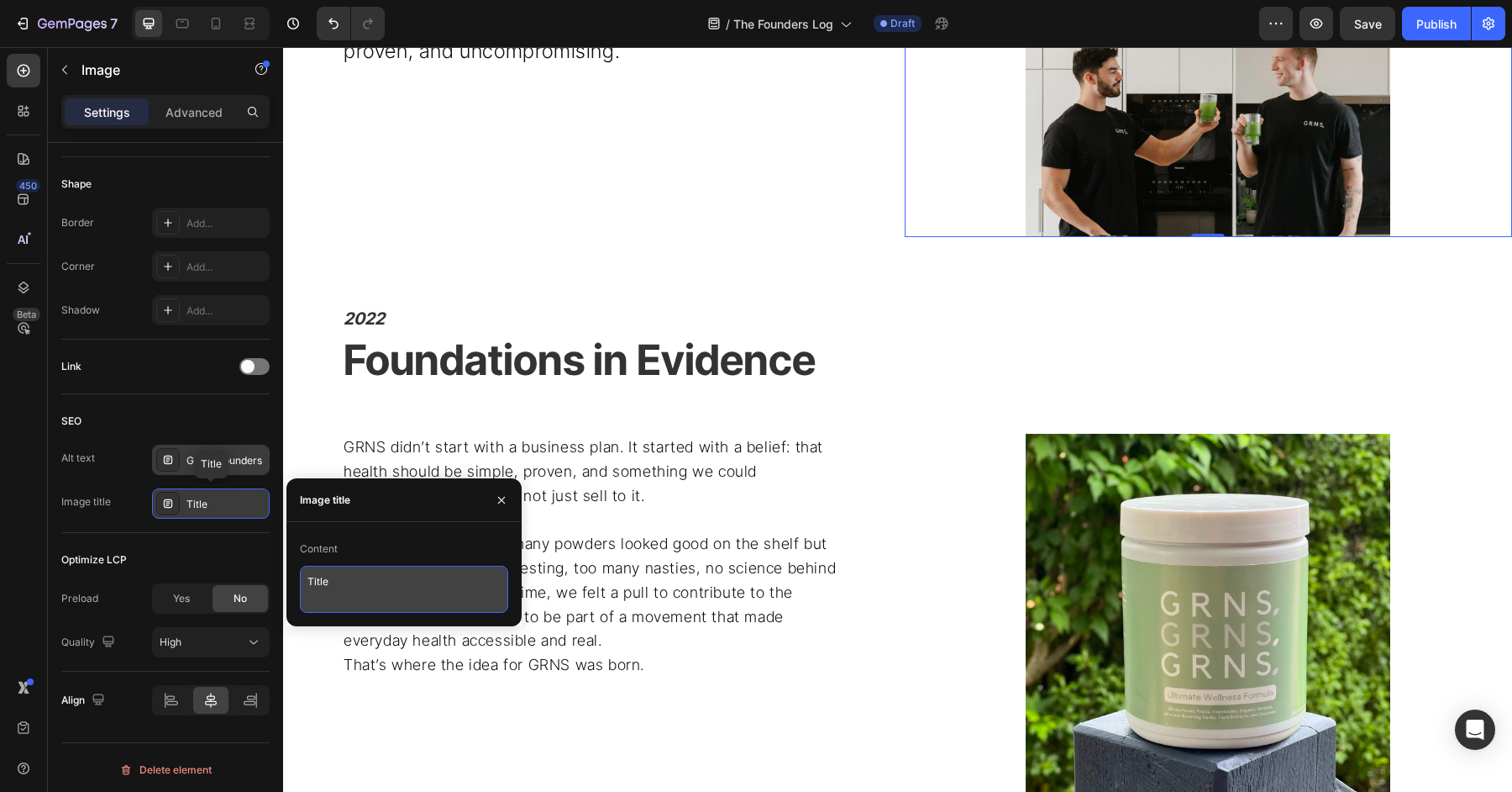
click at [399, 590] on textarea "Title" at bounding box center [404, 588] width 209 height 47
paste textarea "GRNS Founders"
type textarea "GRNS Founders"
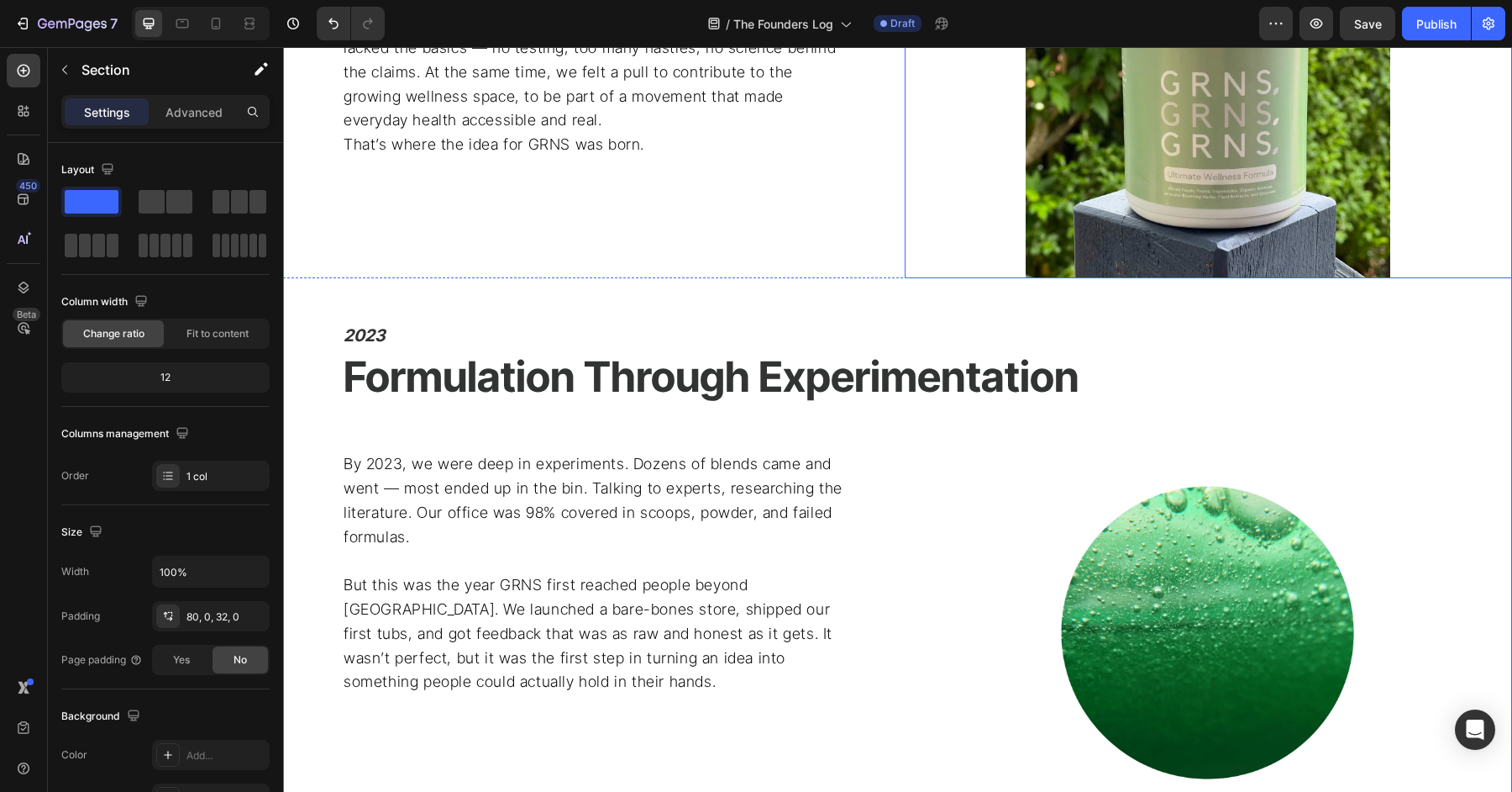
scroll to position [1416, 0]
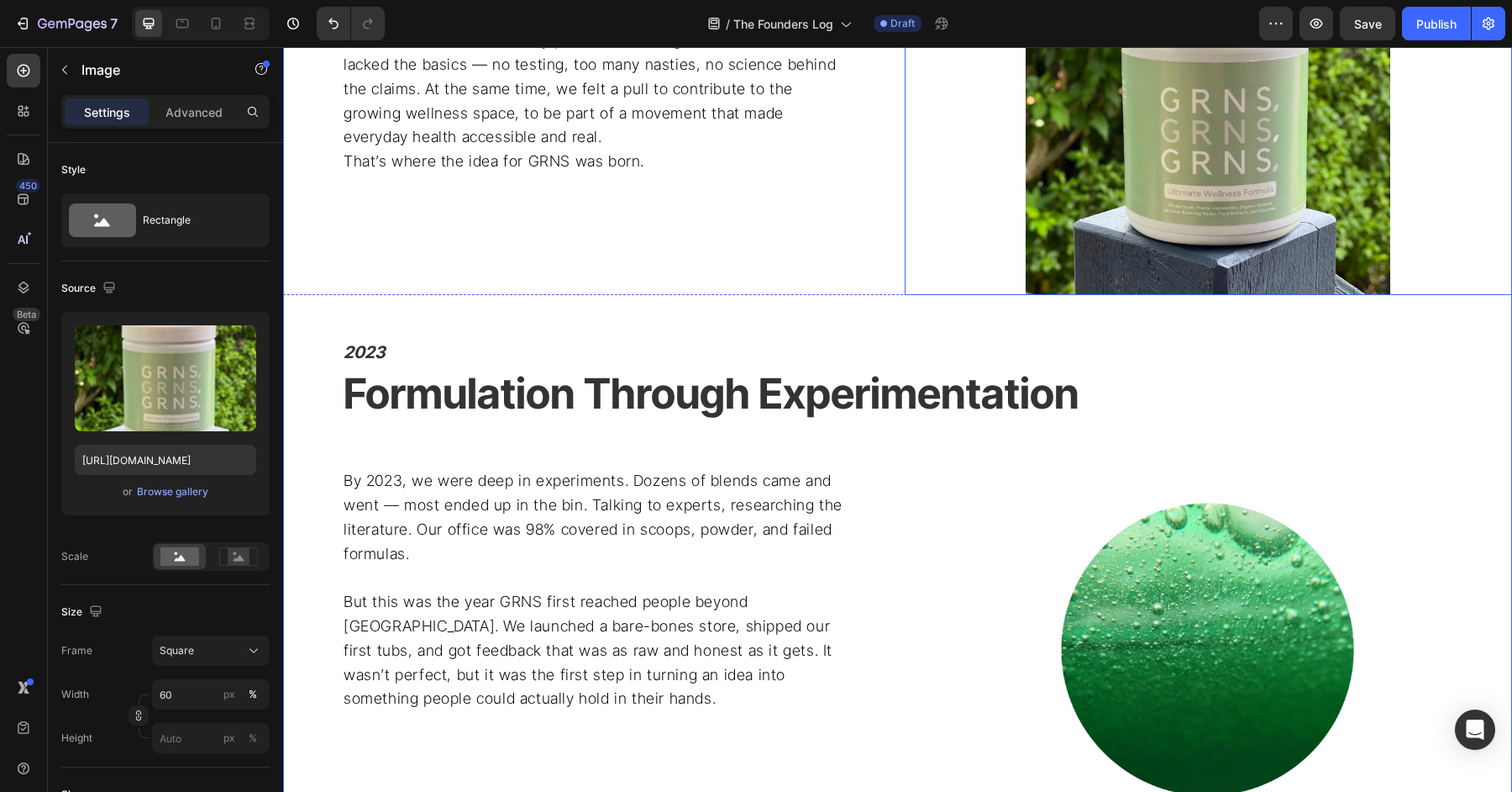
click at [1152, 170] on img at bounding box center [1208, 113] width 365 height 365
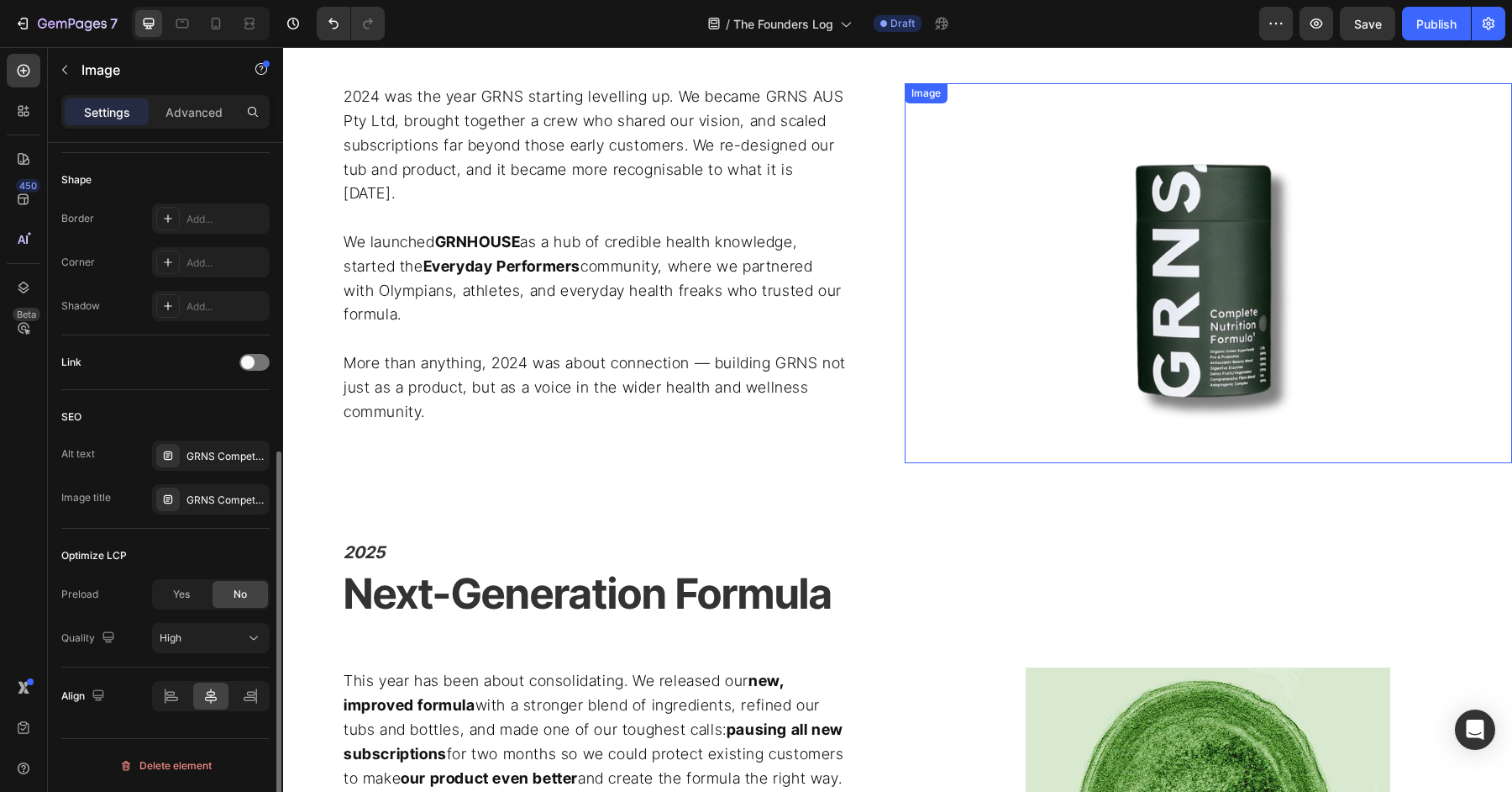
scroll to position [568, 0]
click at [1276, 354] on img at bounding box center [1208, 273] width 304 height 380
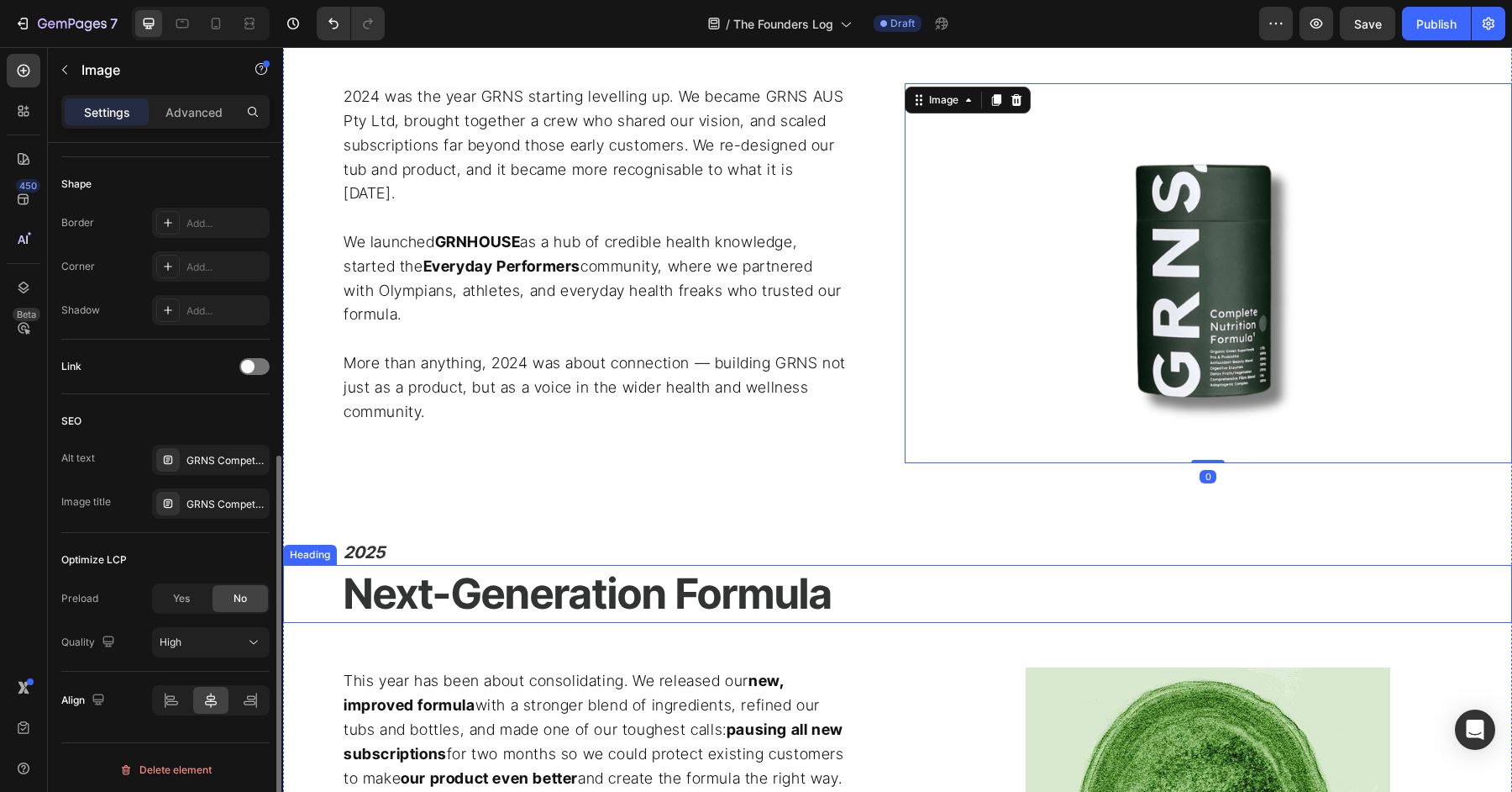
scroll to position [2712, 0]
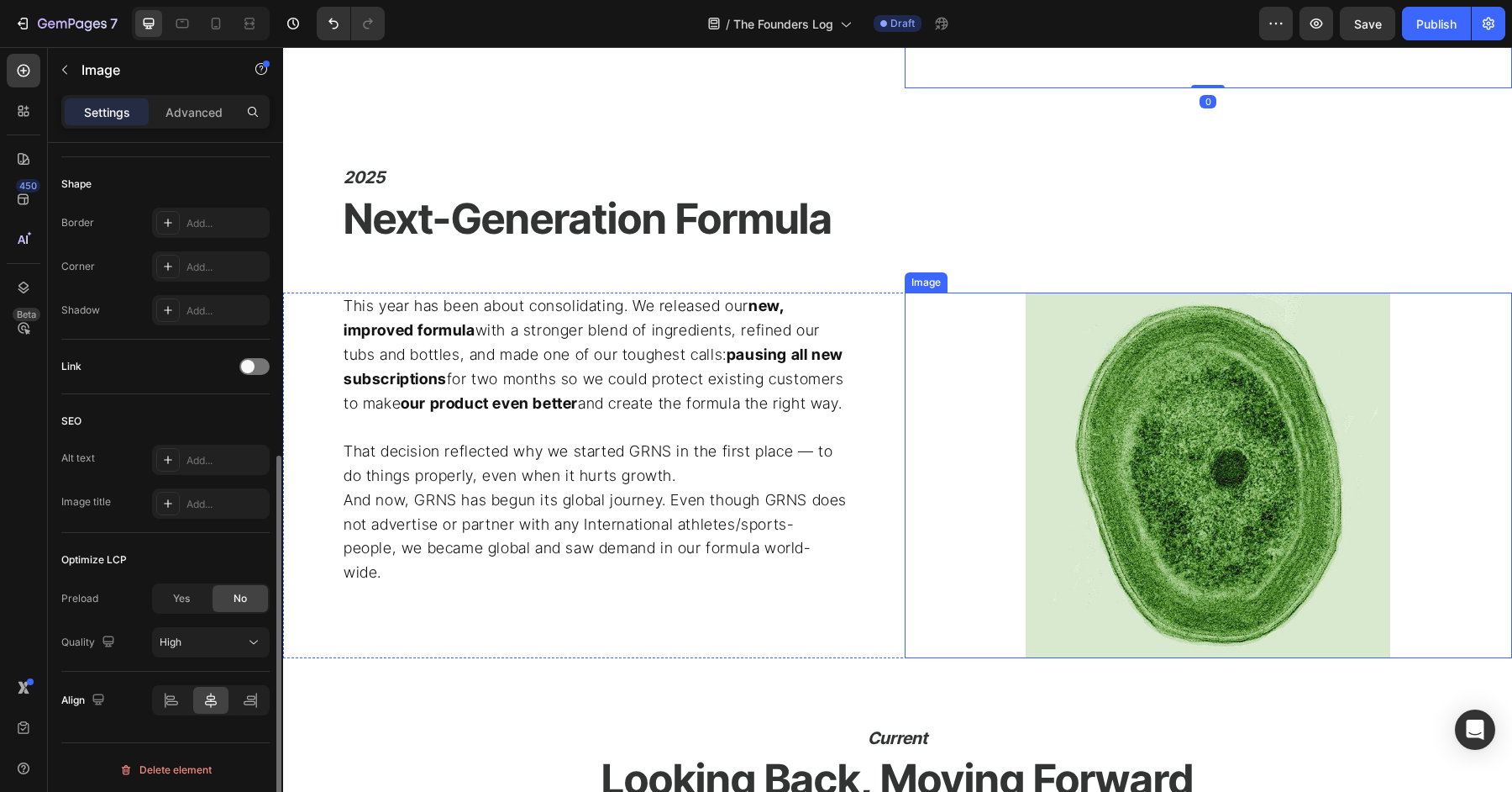
click at [1147, 521] on img at bounding box center [1208, 474] width 365 height 365
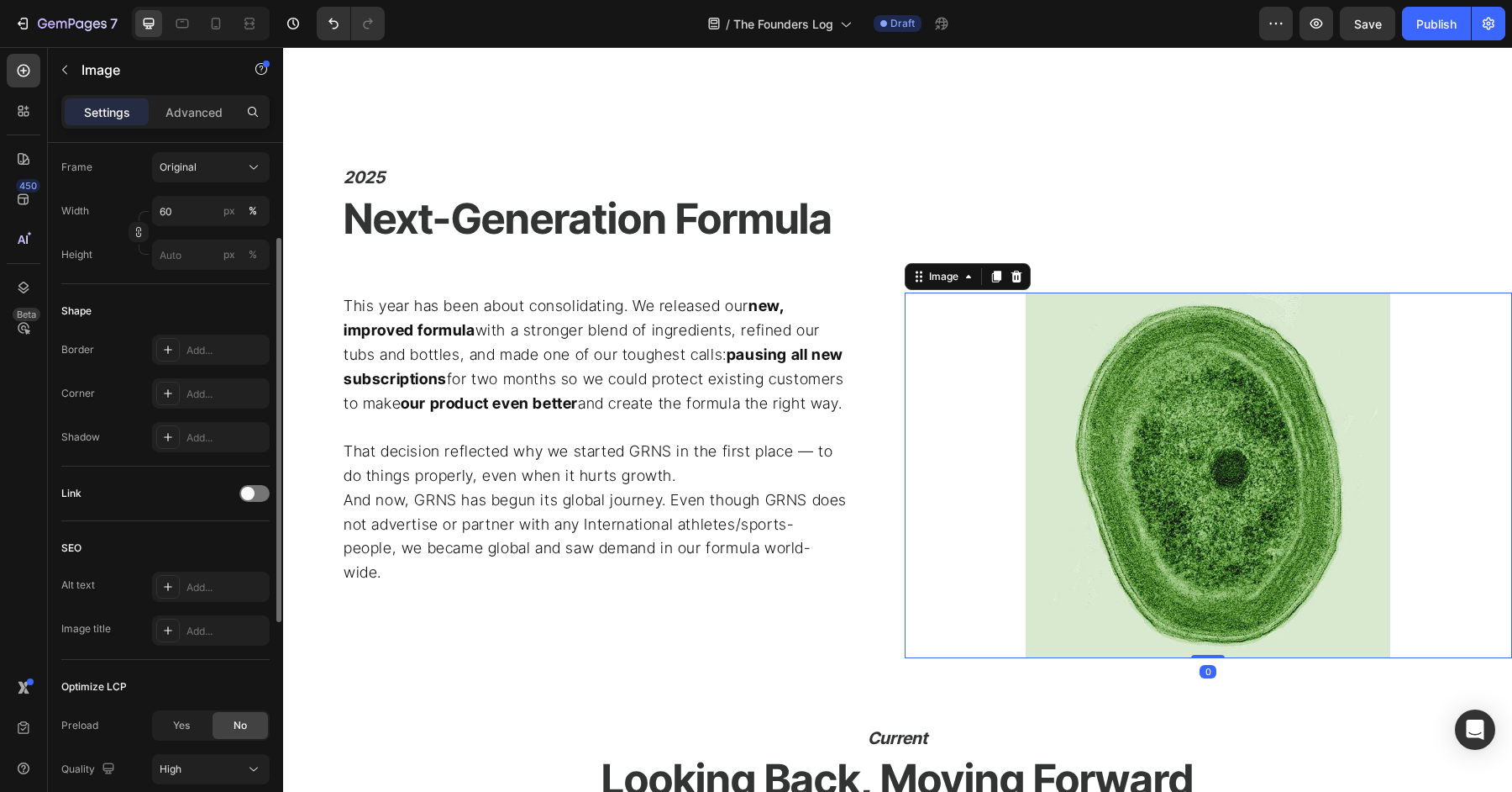
scroll to position [0, 0]
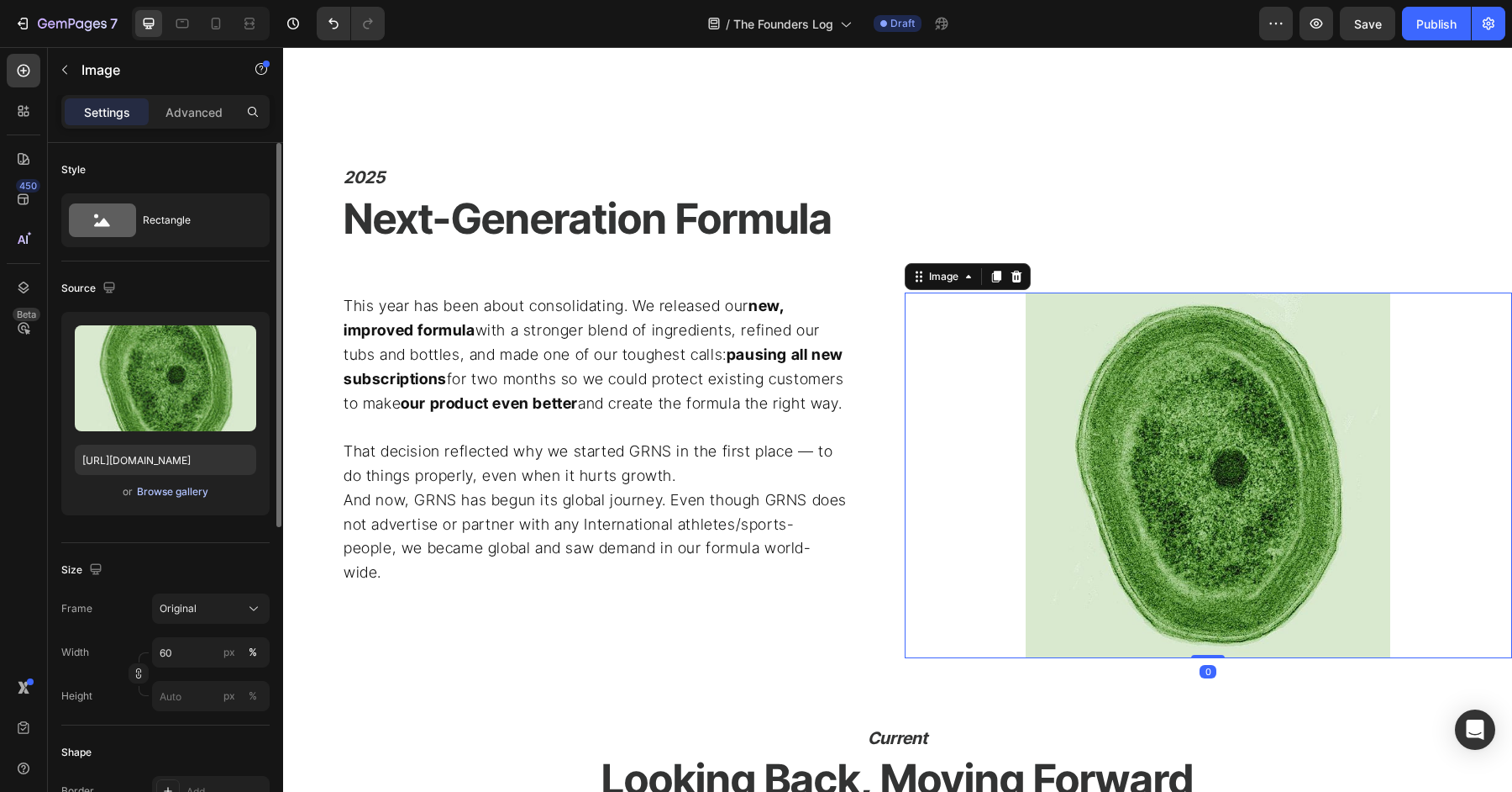
click at [185, 494] on div "Browse gallery" at bounding box center [172, 492] width 71 height 15
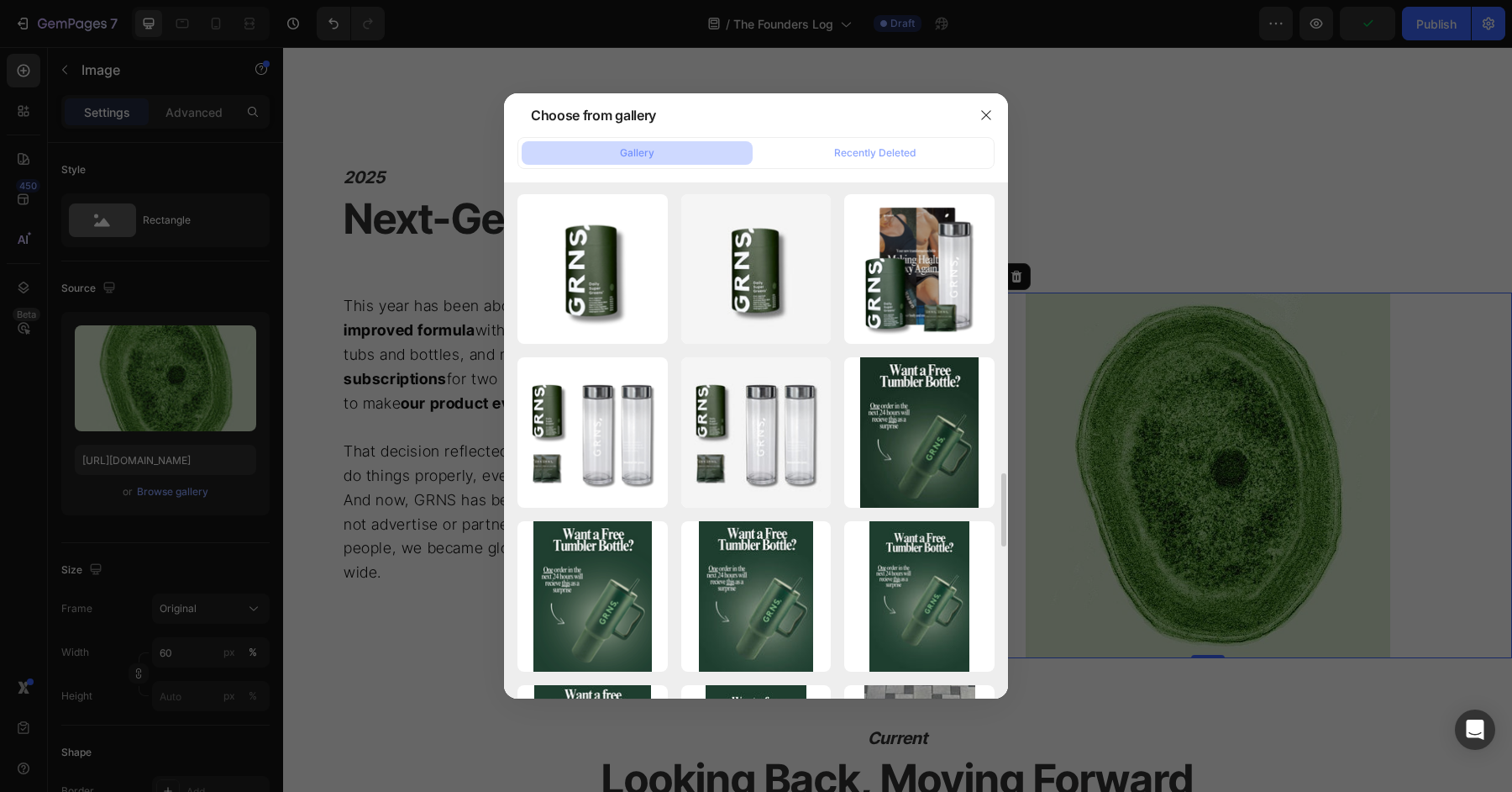
scroll to position [2117, 0]
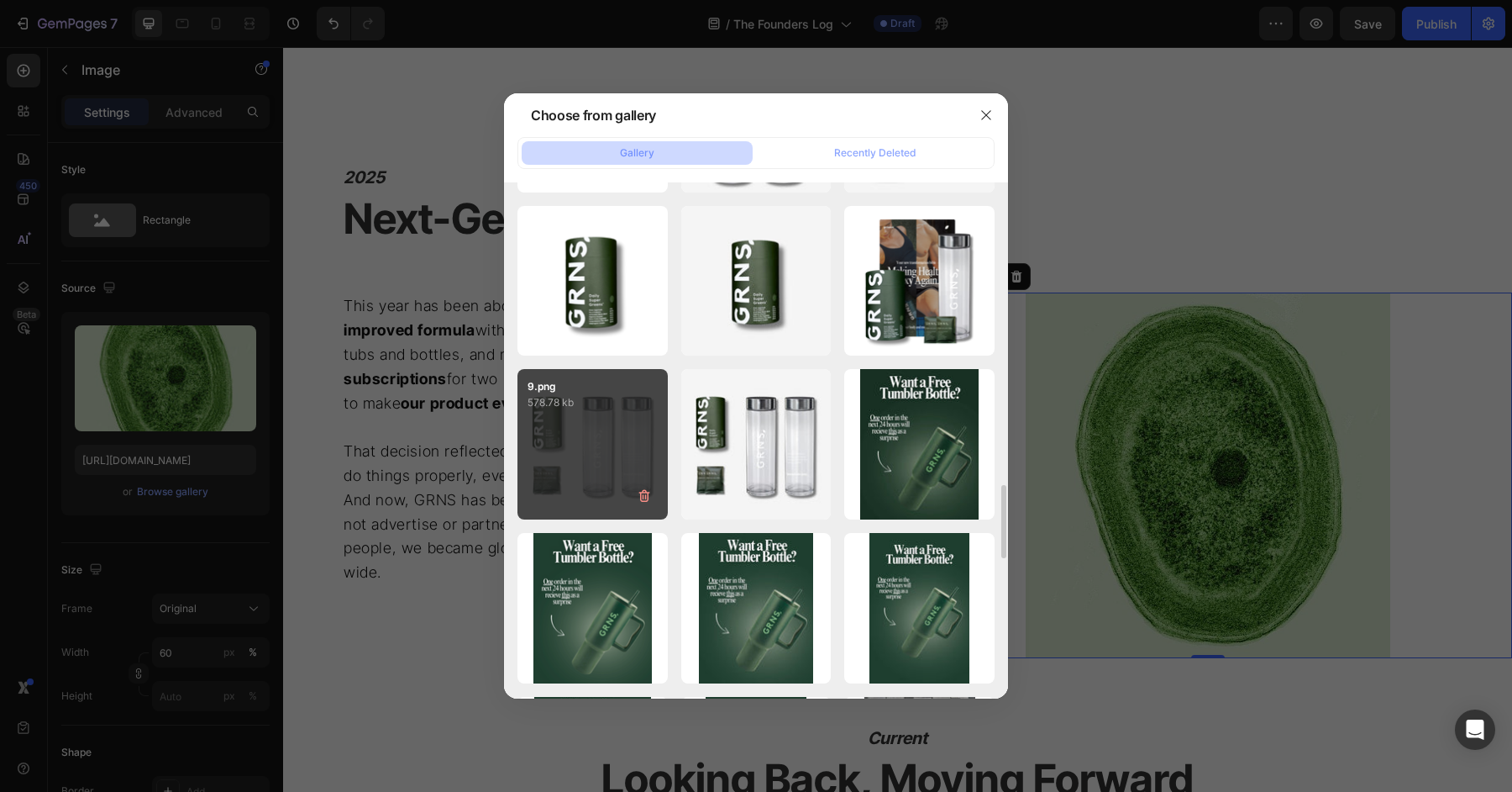
click at [631, 450] on div "9.png 578.78 kb" at bounding box center [592, 444] width 150 height 150
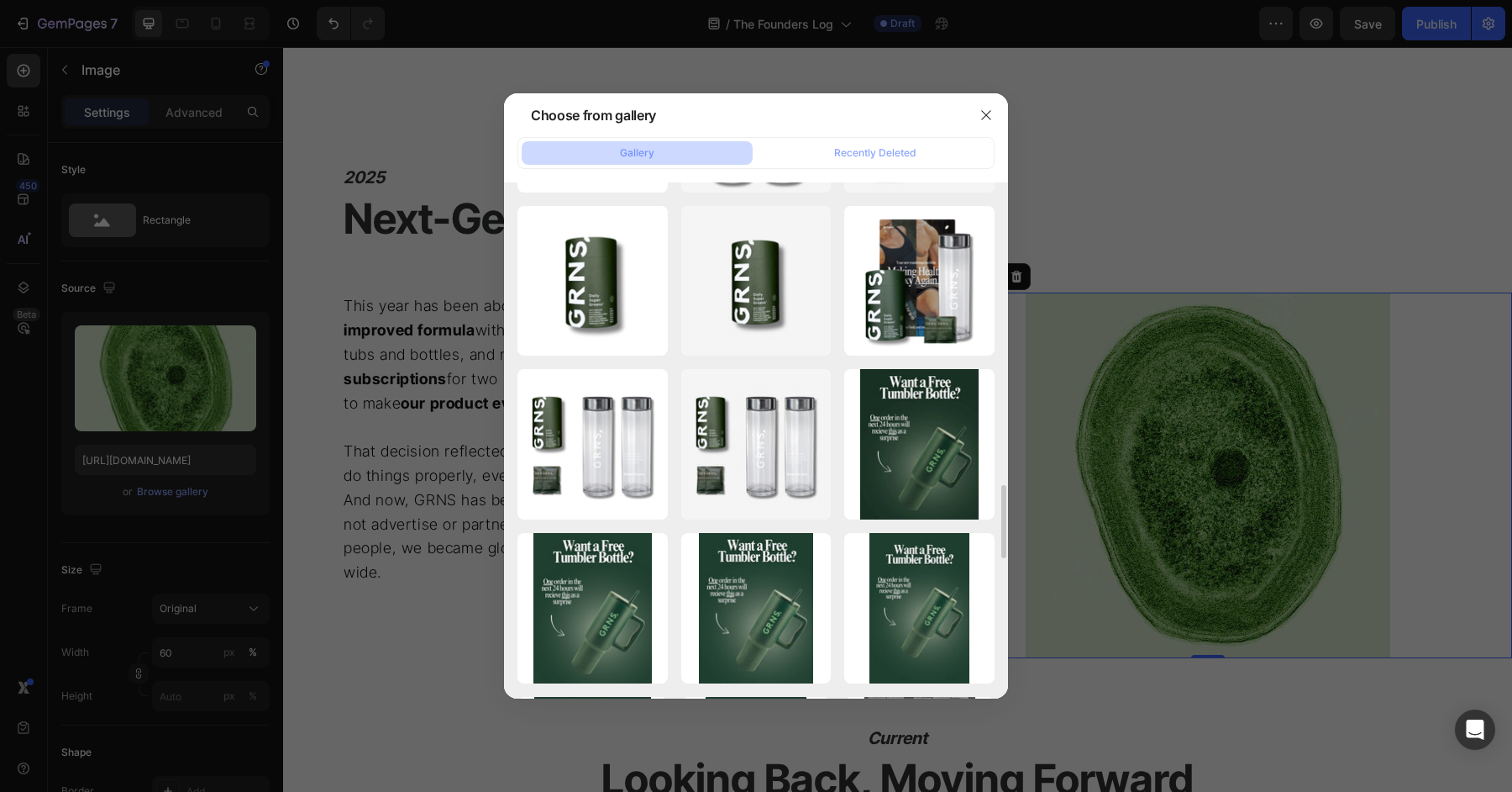
type input "https://cdn.shopify.com/s/files/1/0572/1253/4865/files/gempages_489095260442461…"
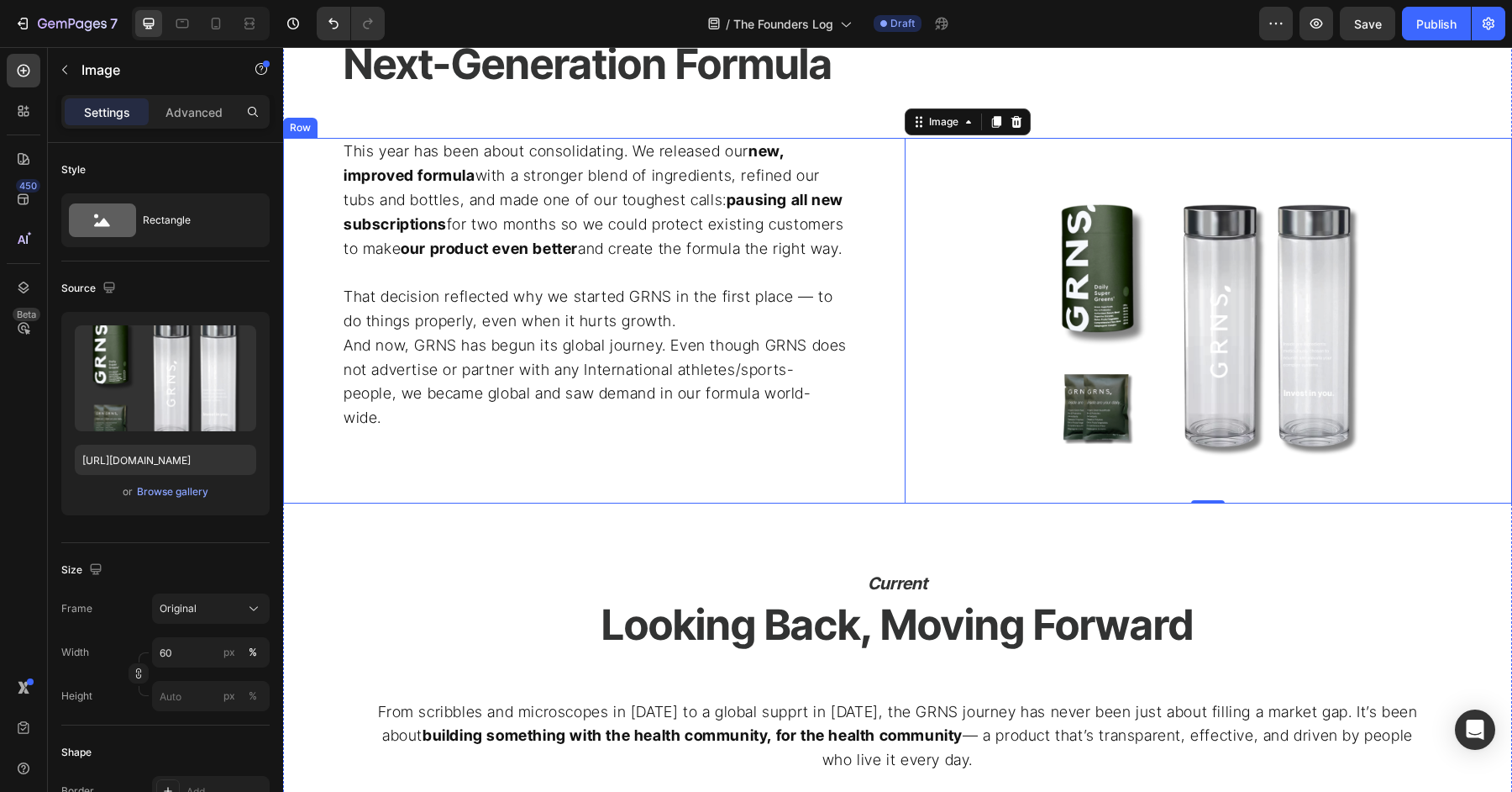
scroll to position [2867, 0]
click at [707, 376] on p "And now, GRNS has begun its global journey. Even though GRNS does not advertise…" at bounding box center [595, 381] width 504 height 97
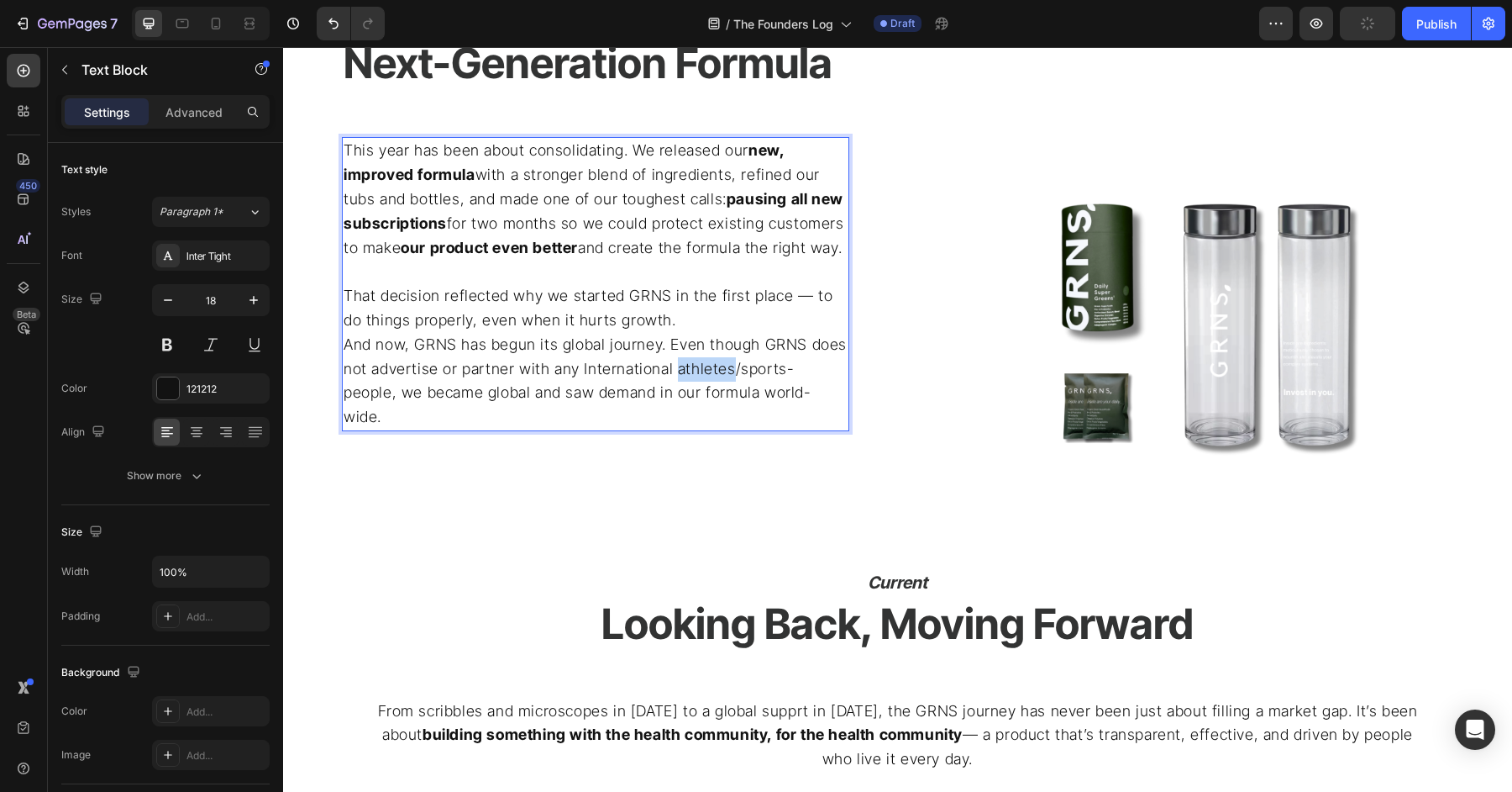
click at [707, 376] on p "And now, GRNS has begun its global journey. Even though GRNS does not advertise…" at bounding box center [595, 381] width 504 height 97
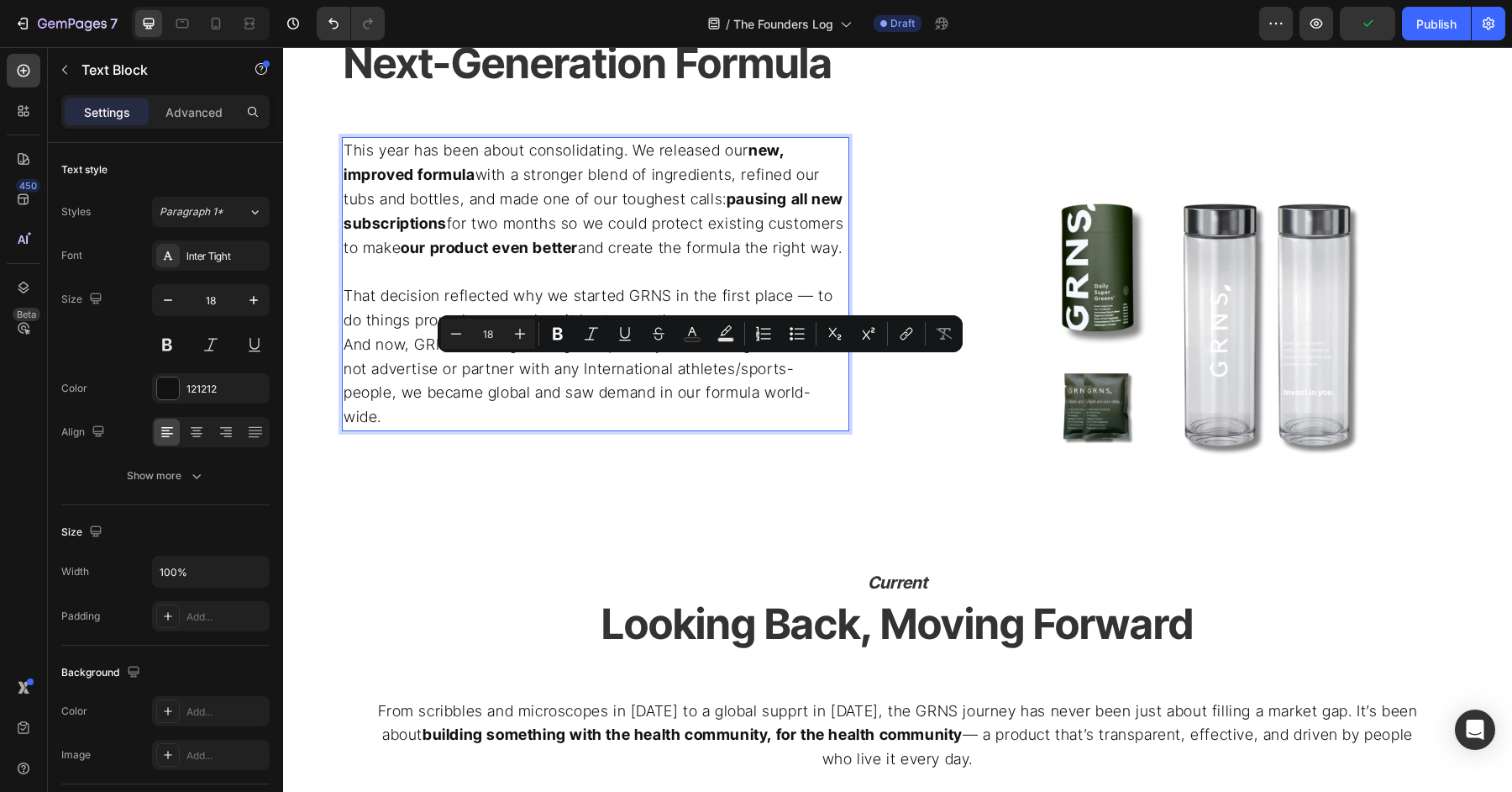
click at [686, 305] on p "That decision reflected why we started GRNS in the first place — to do things p…" at bounding box center [595, 308] width 504 height 49
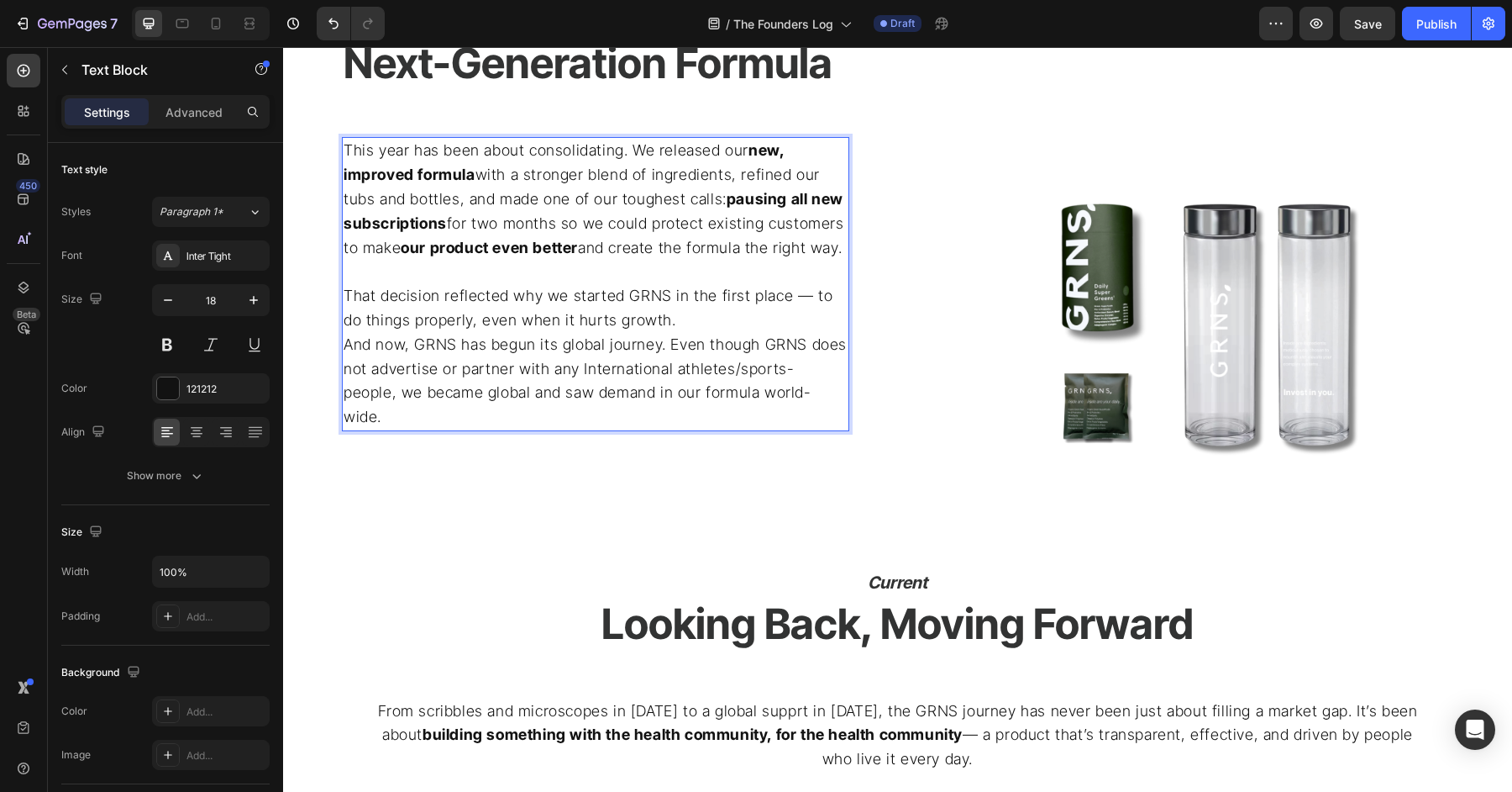
click at [662, 223] on p "This year has been about consolidating. We released our new, improved formula w…" at bounding box center [595, 198] width 504 height 121
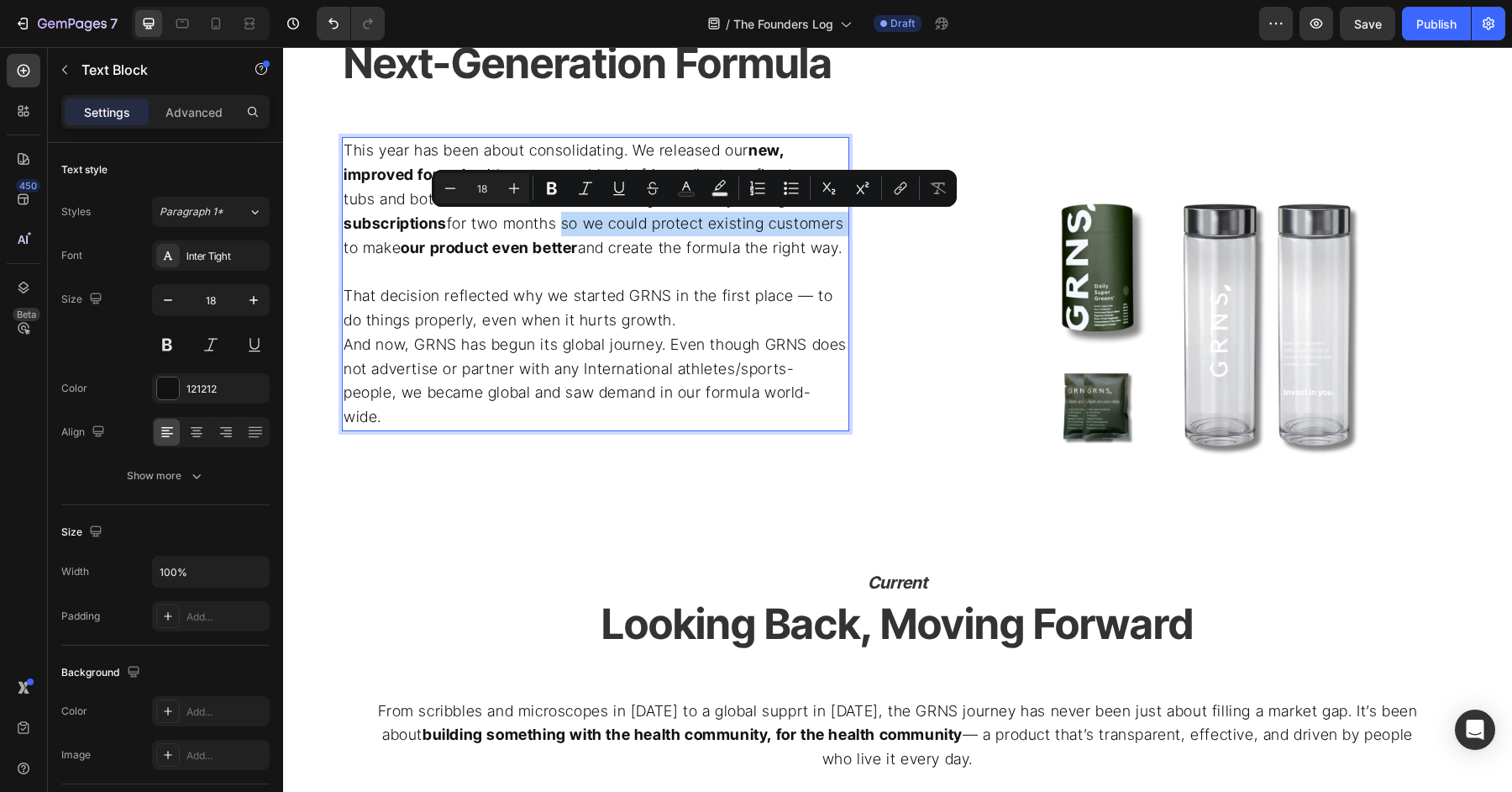
drag, startPoint x: 556, startPoint y: 224, endPoint x: 836, endPoint y: 223, distance: 280.0
click at [836, 223] on p "This year has been about consolidating. We released our new, improved formula w…" at bounding box center [595, 198] width 504 height 121
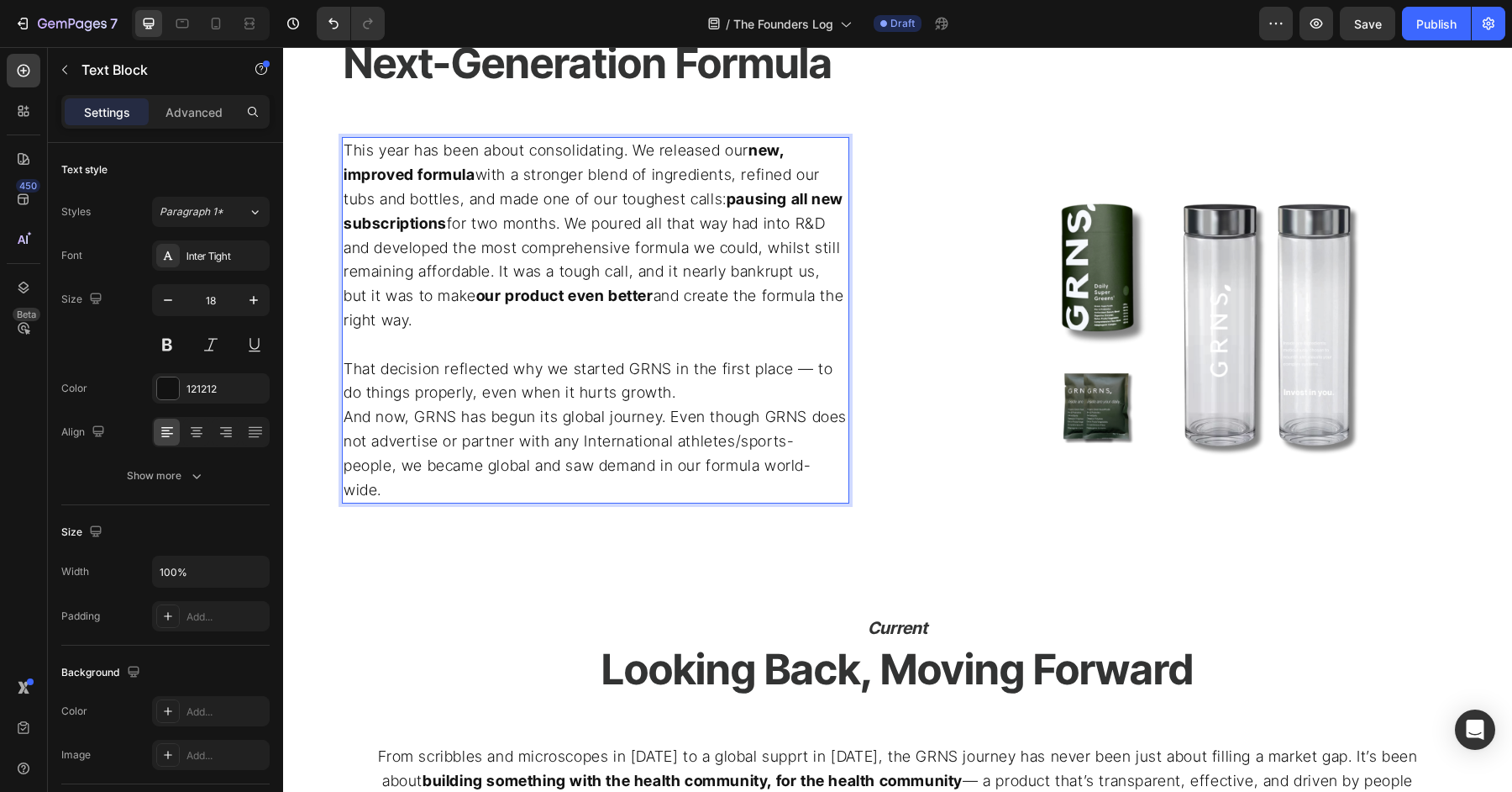
click at [591, 310] on p "This year has been about consolidating. We released our new, improved formula w…" at bounding box center [595, 235] width 504 height 193
click at [630, 295] on p "This year has been about consolidating. We released our new, improved formula w…" at bounding box center [595, 235] width 504 height 193
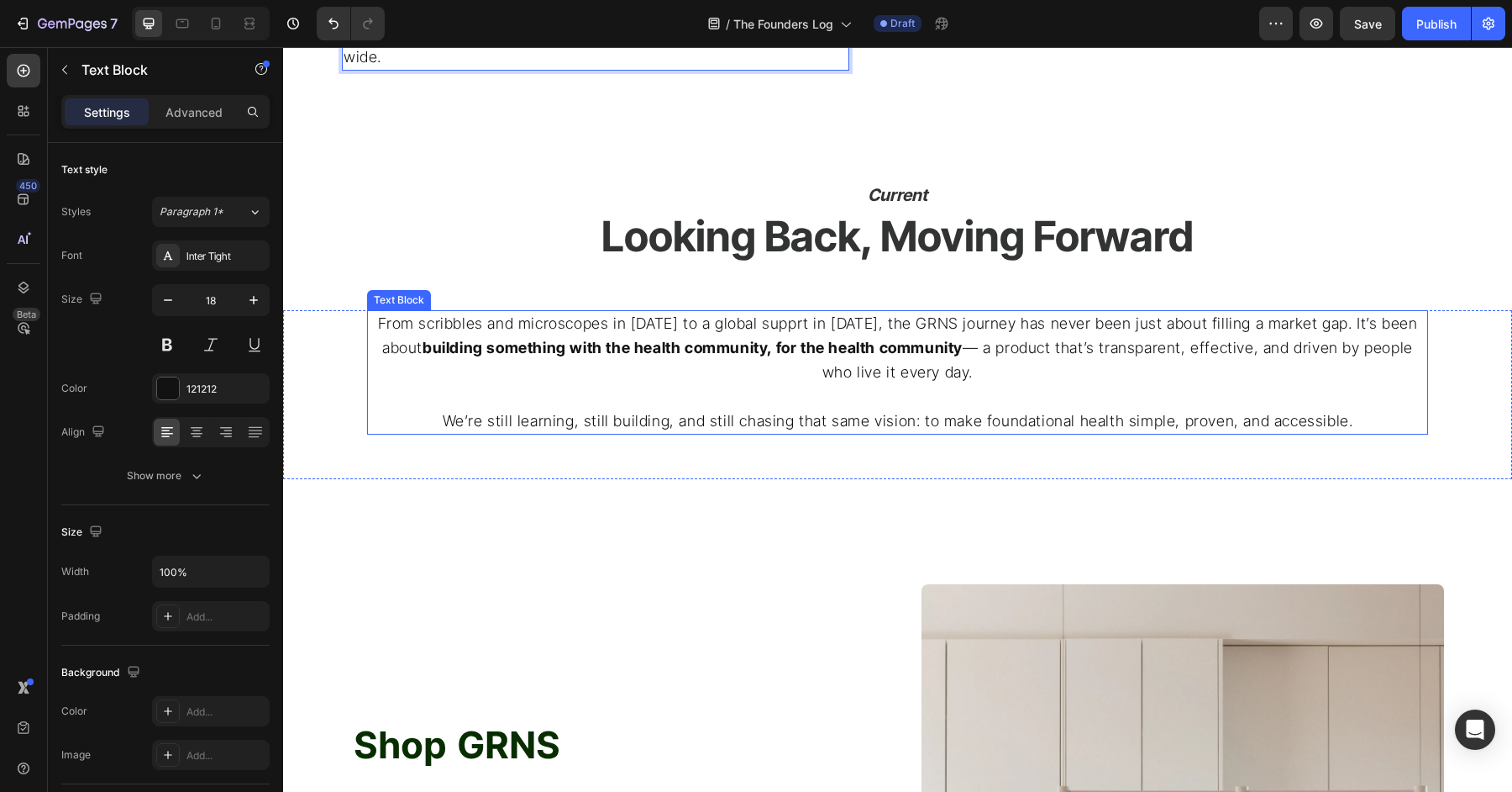
click at [1028, 385] on p at bounding box center [898, 397] width 1058 height 24
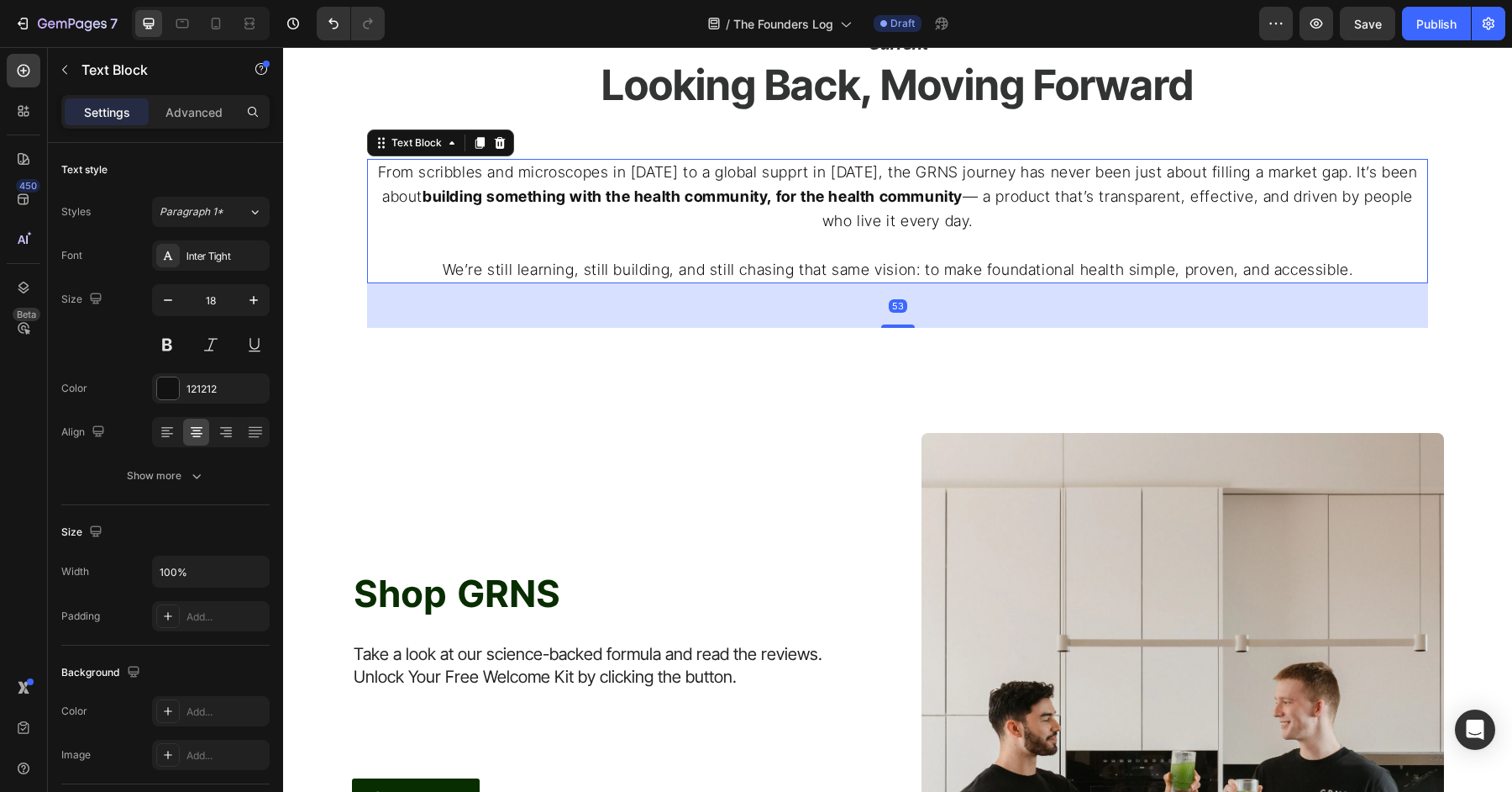
scroll to position [3510, 0]
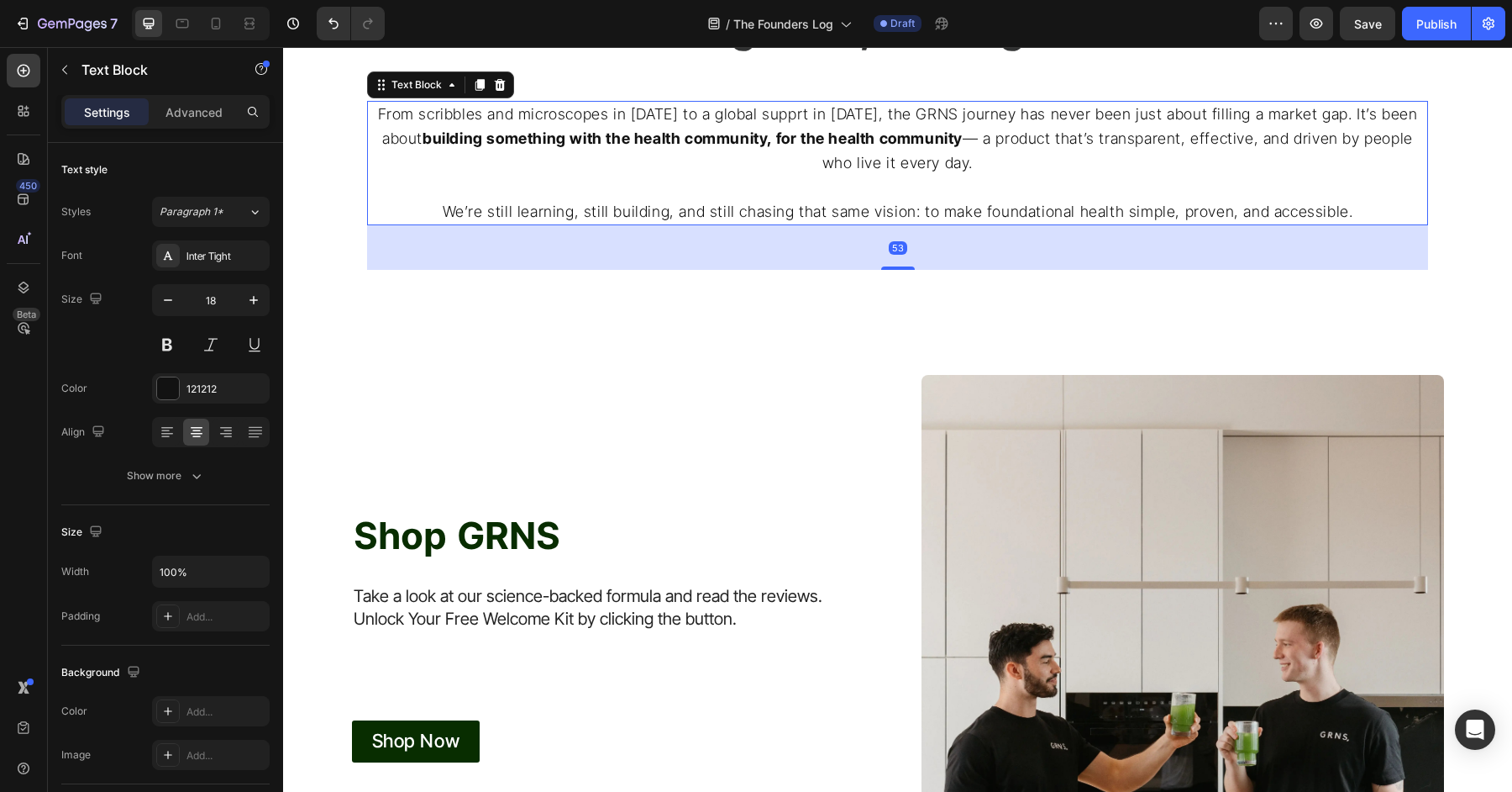
click at [1029, 375] on img at bounding box center [1182, 636] width 523 height 523
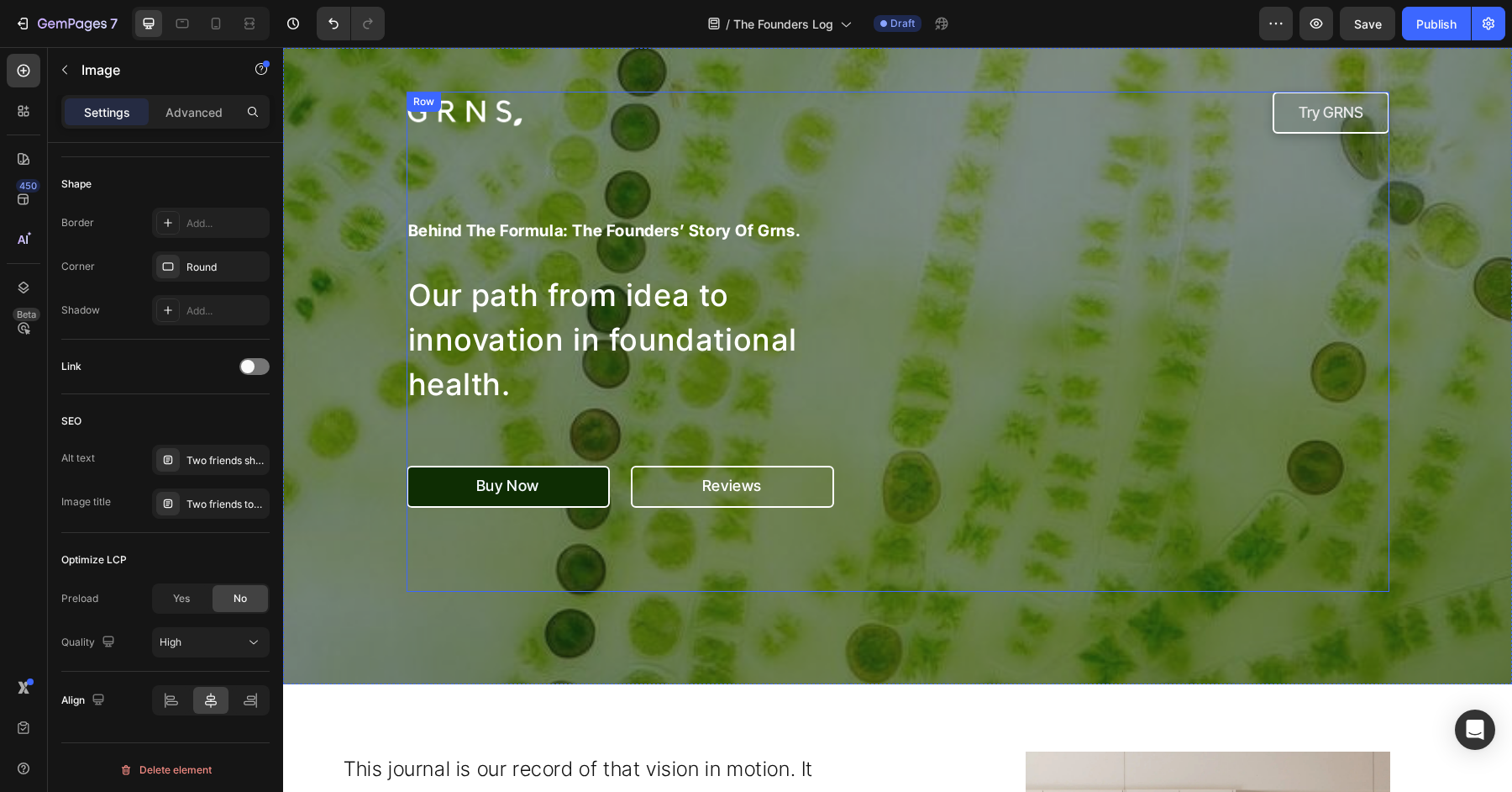
scroll to position [39, 0]
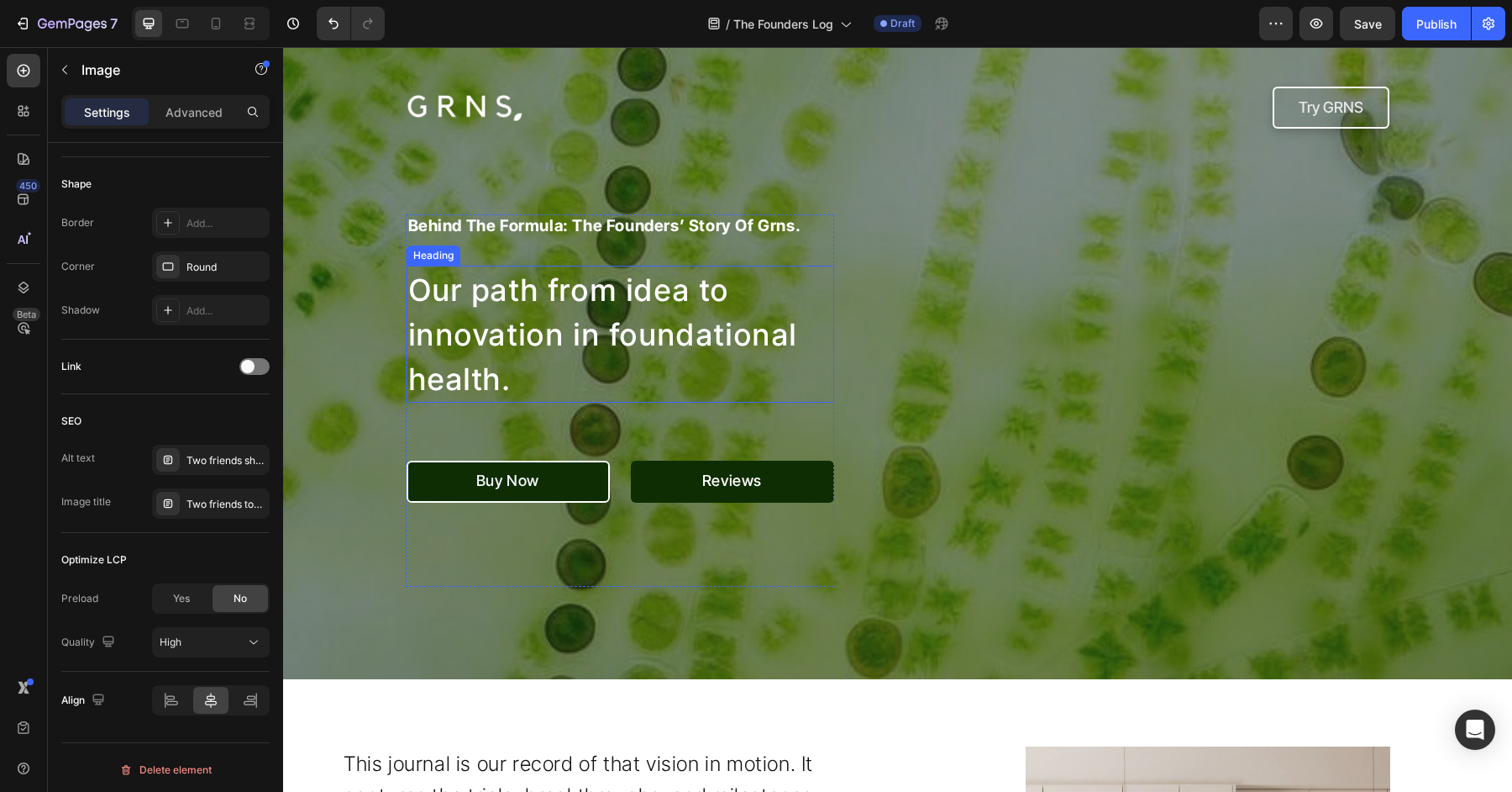
click at [533, 344] on span "Our path from idea to innovation in foundational health." at bounding box center [604, 334] width 390 height 126
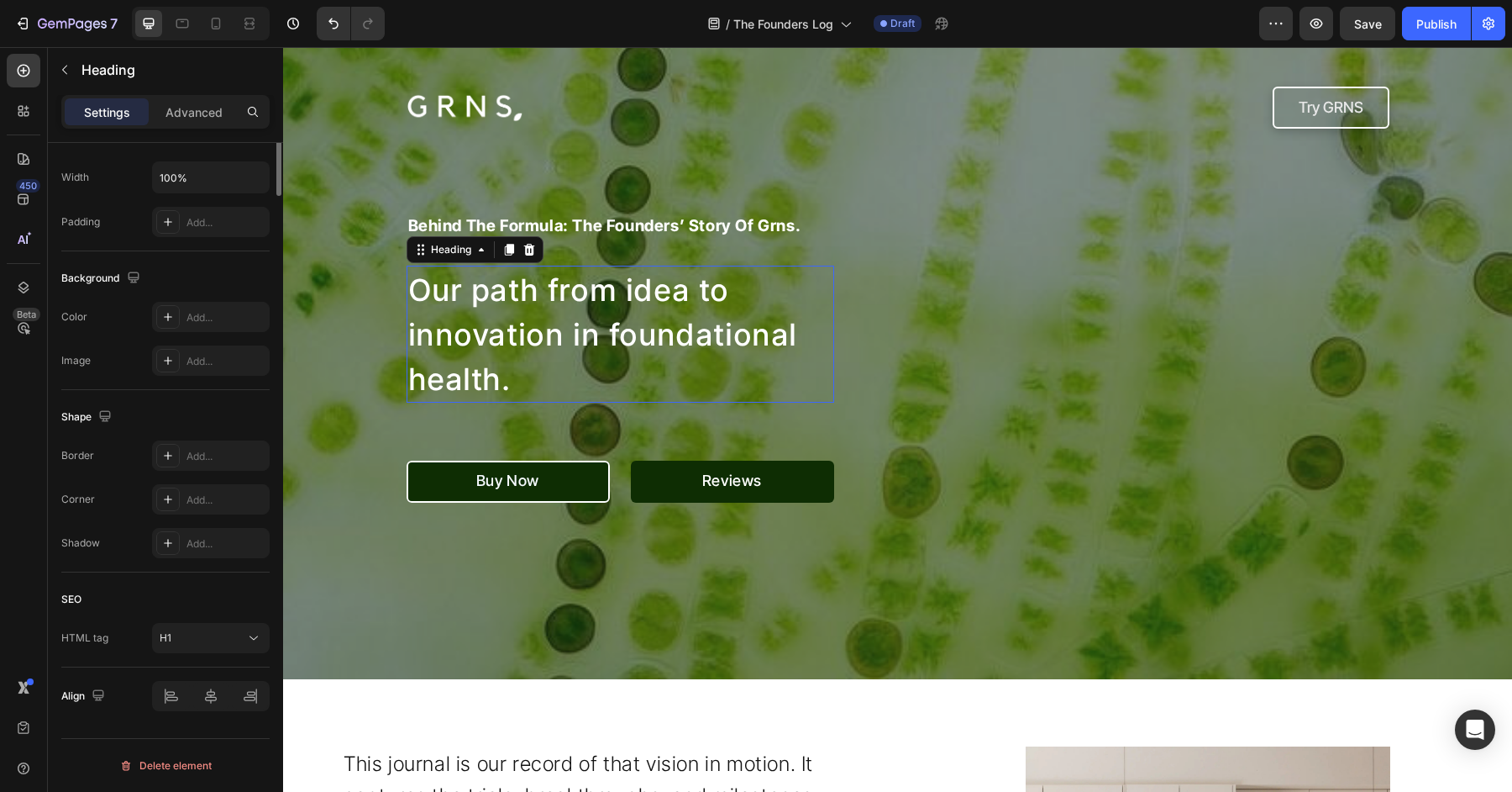
scroll to position [0, 0]
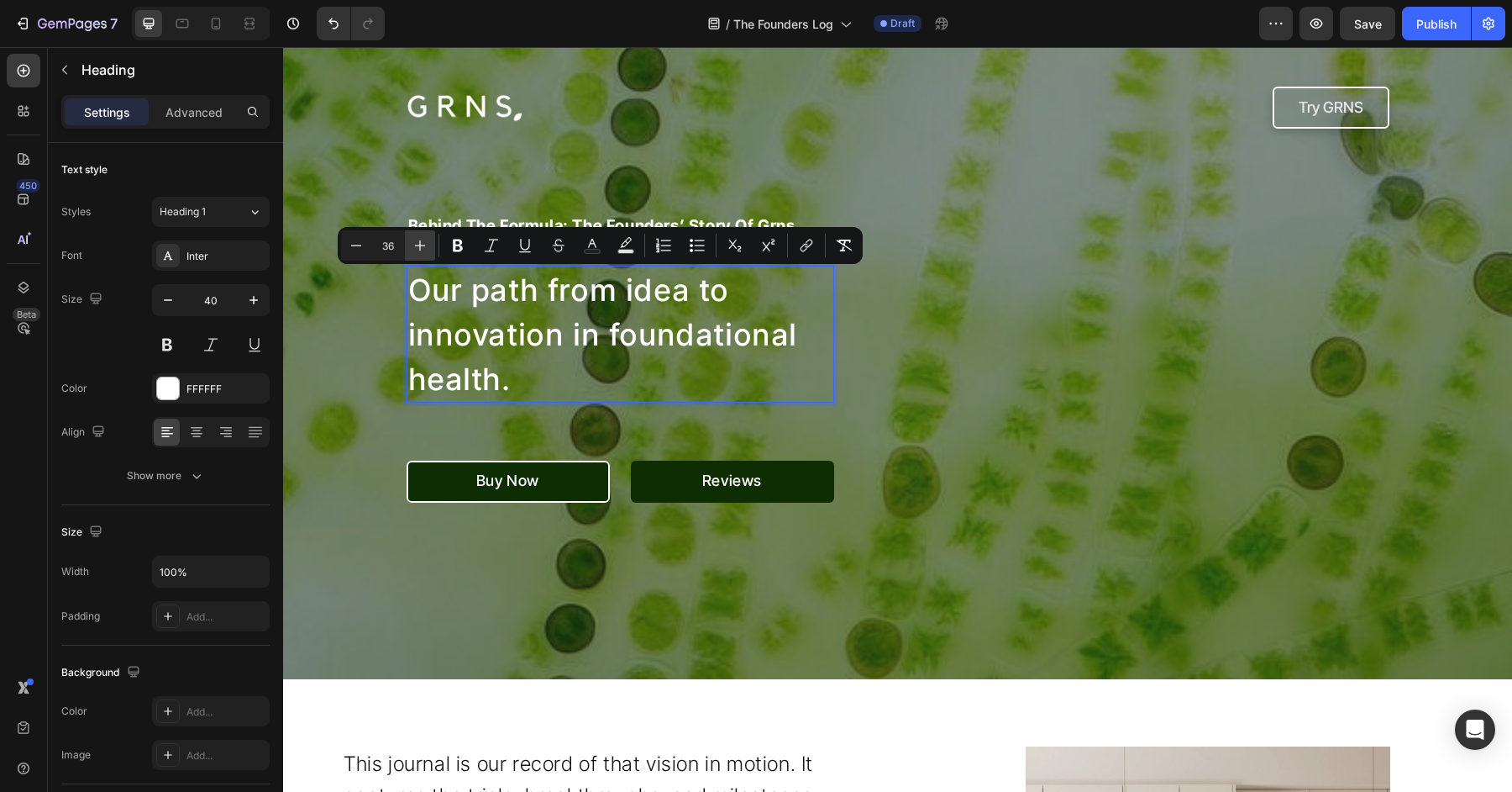
click at [428, 242] on button "Plus" at bounding box center [420, 245] width 30 height 30
click at [428, 242] on icon "Editor contextual toolbar" at bounding box center [420, 246] width 17 height 17
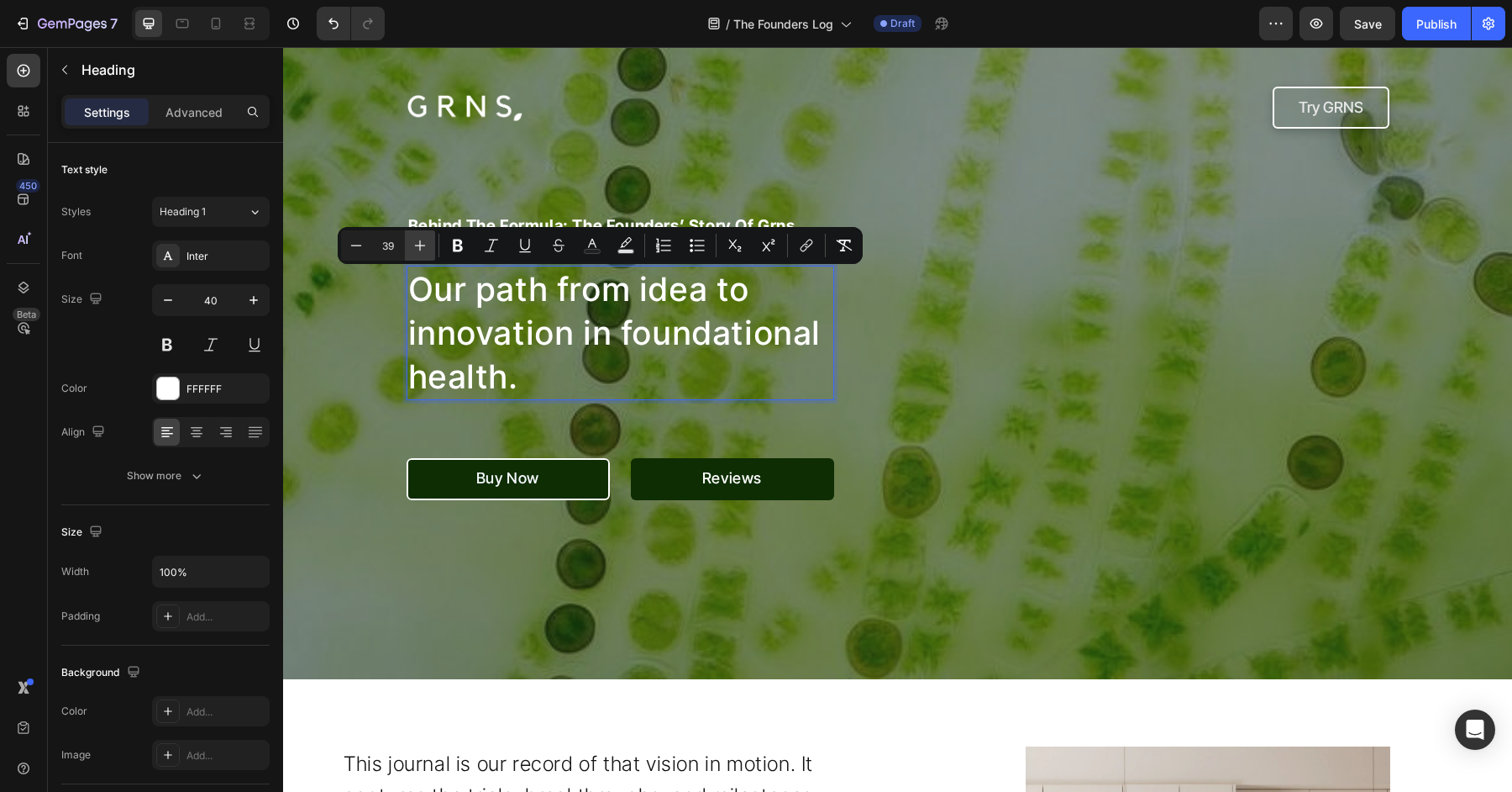
click at [428, 242] on icon "Editor contextual toolbar" at bounding box center [420, 246] width 17 height 17
type input "40"
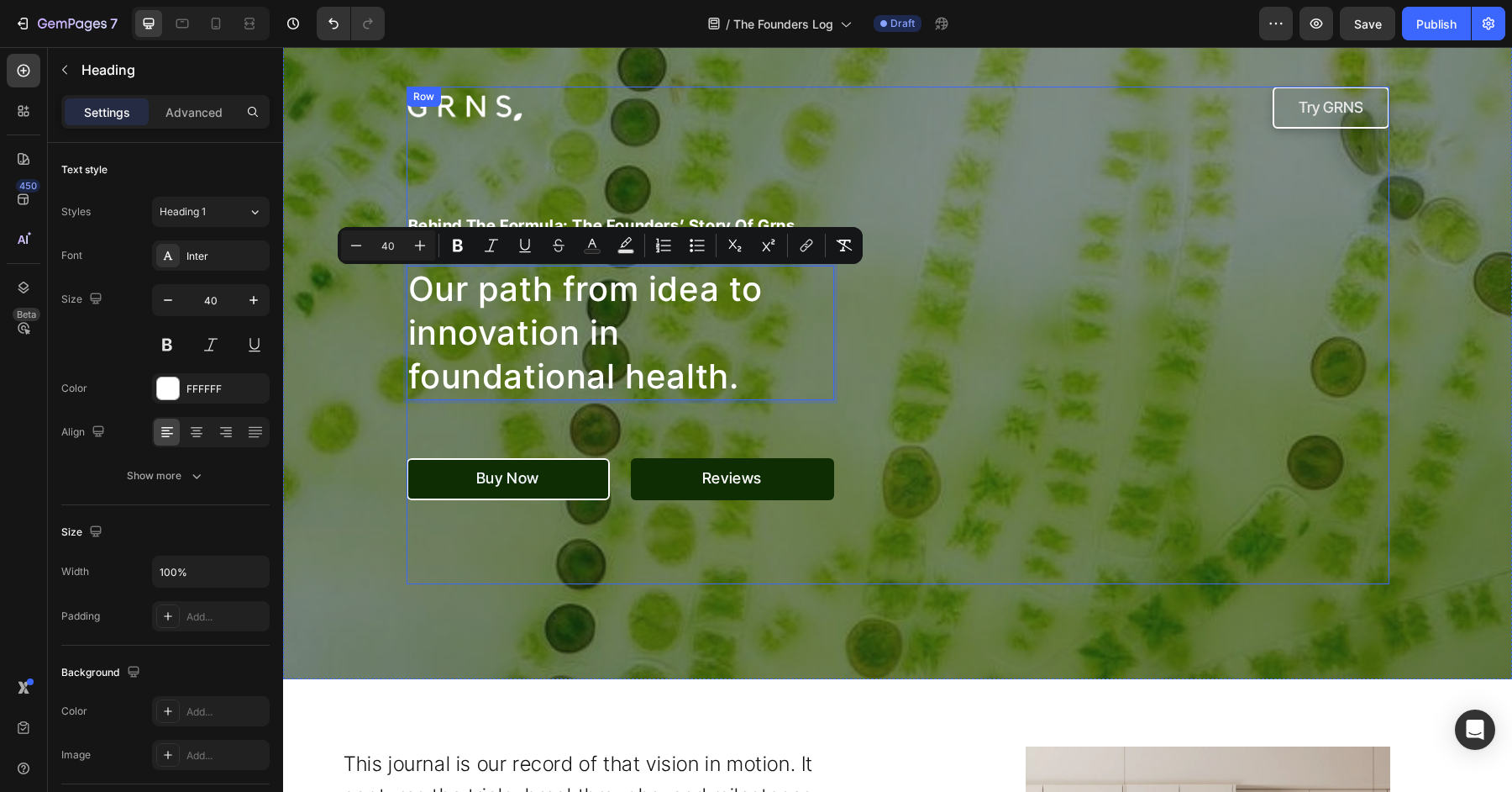
click at [1207, 278] on div "Image Try GRNS Button Row behind the formula: the founders’ story of grns. Head…" at bounding box center [898, 335] width 983 height 497
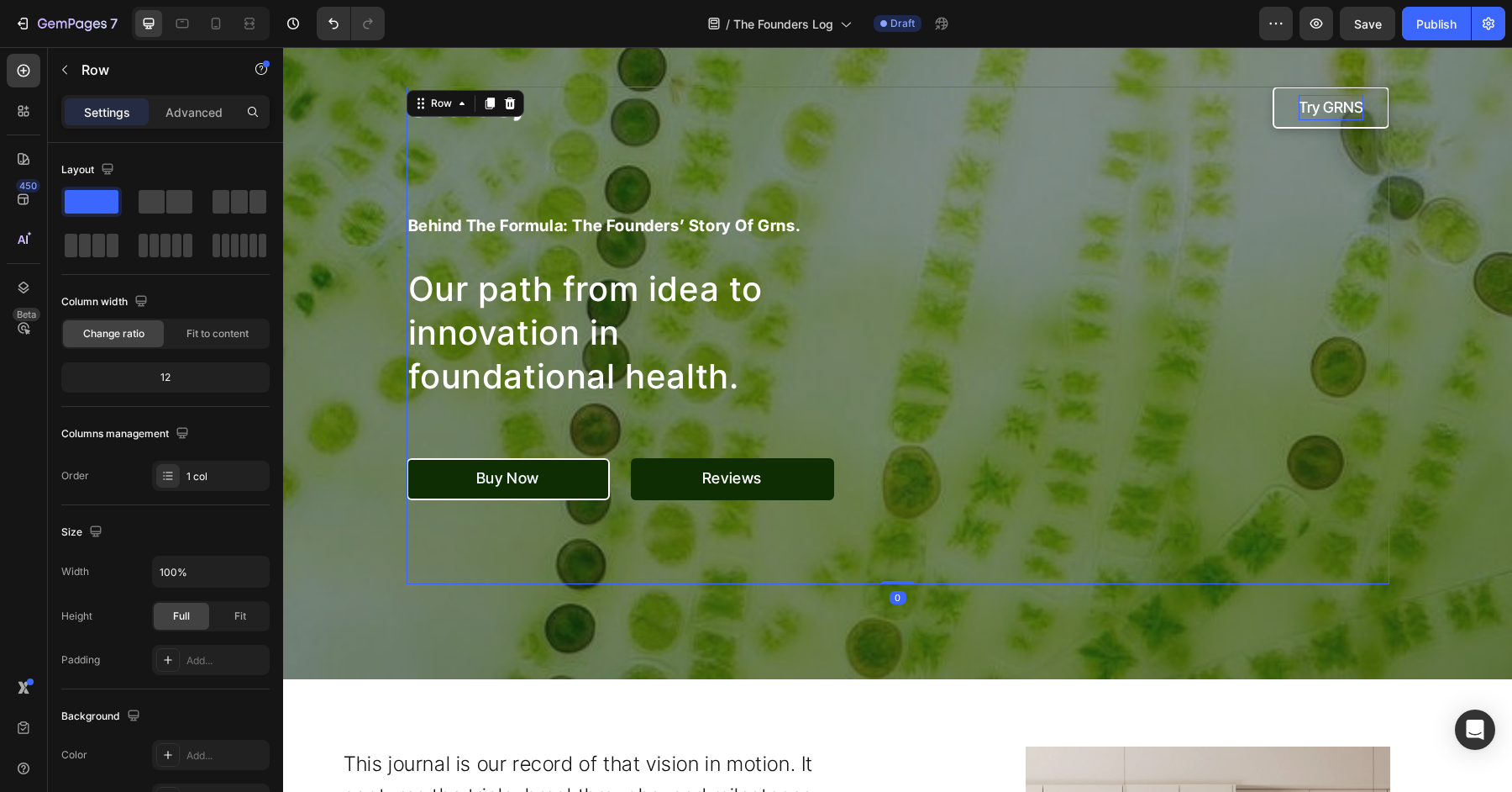
click at [1315, 115] on p "Try GRNS" at bounding box center [1331, 107] width 64 height 25
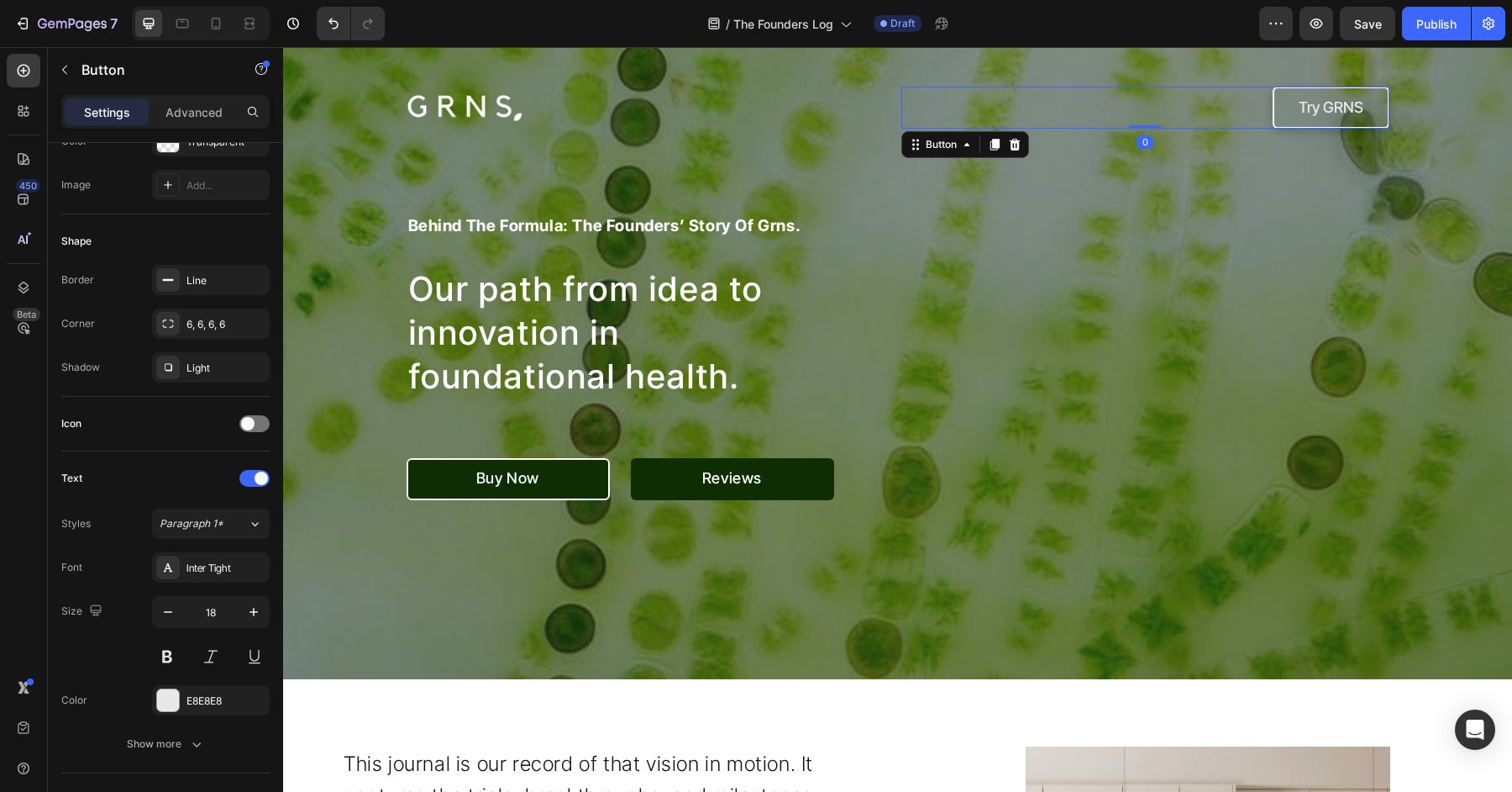
scroll to position [635, 0]
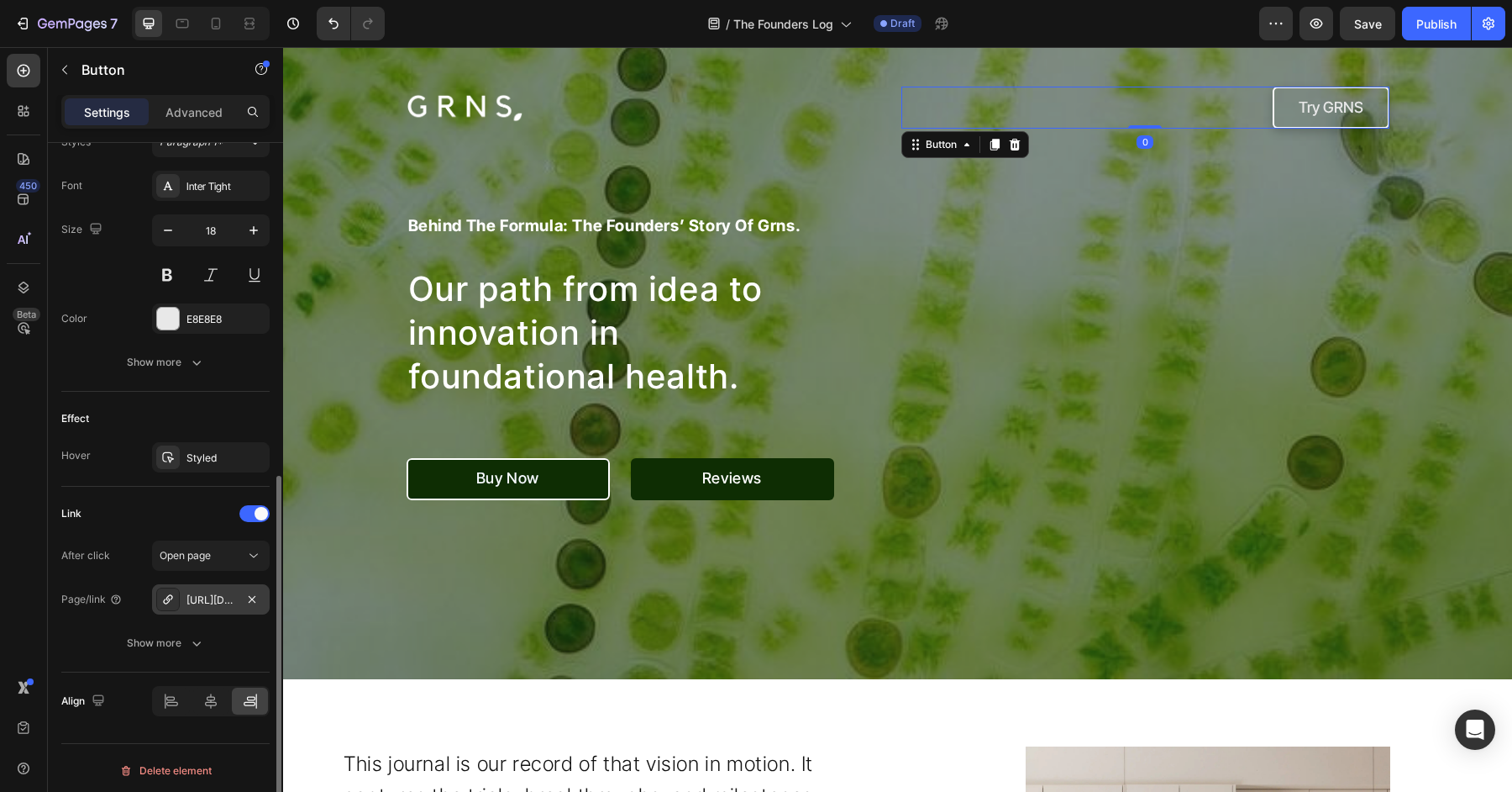
click at [204, 596] on div "https://www.grns.com.au/grns" at bounding box center [210, 600] width 49 height 15
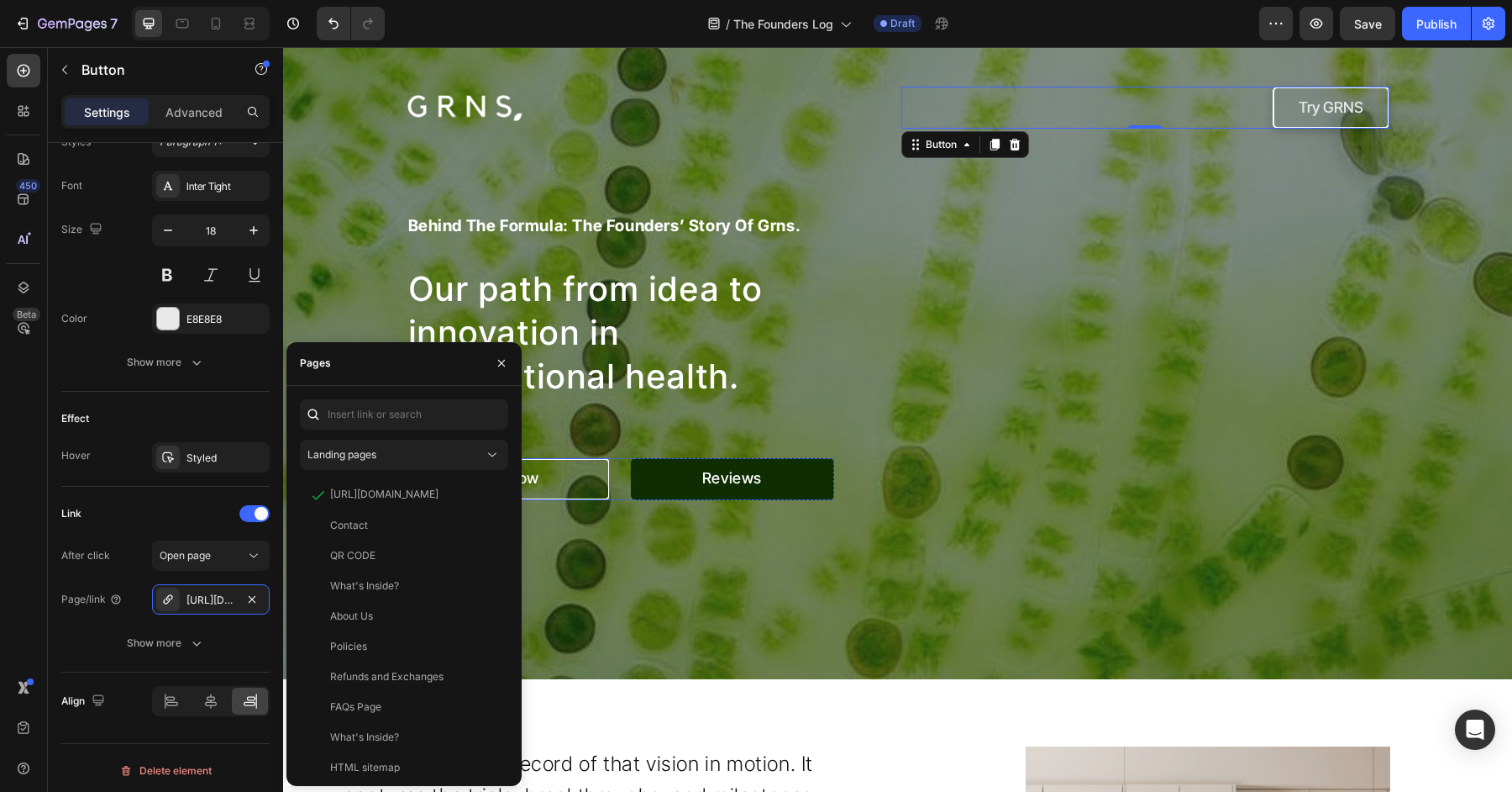
click at [544, 478] on link "Buy Now" at bounding box center [508, 478] width 203 height 42
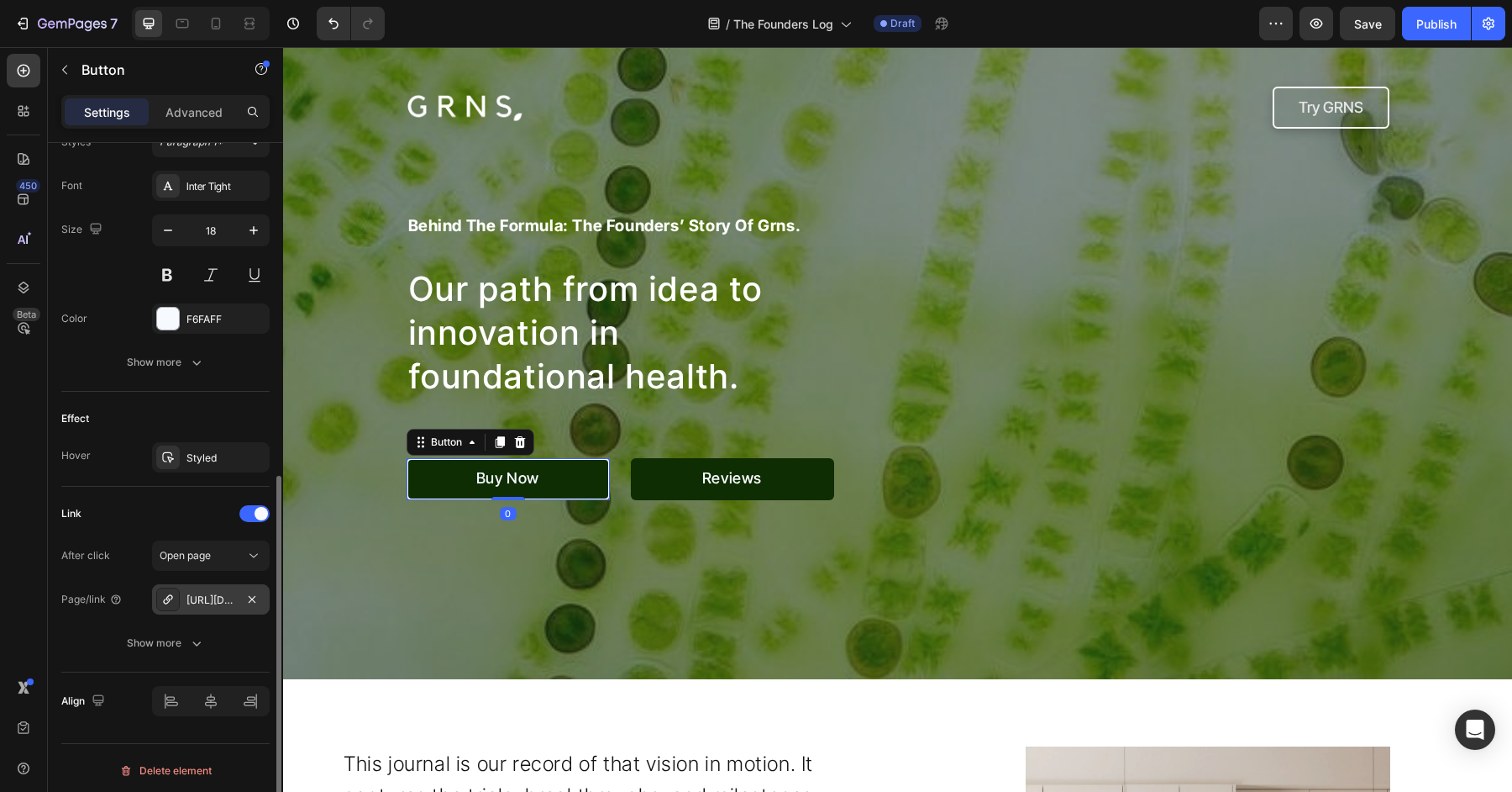
click at [208, 593] on div "https://www.grns.com.au/grns" at bounding box center [210, 600] width 49 height 15
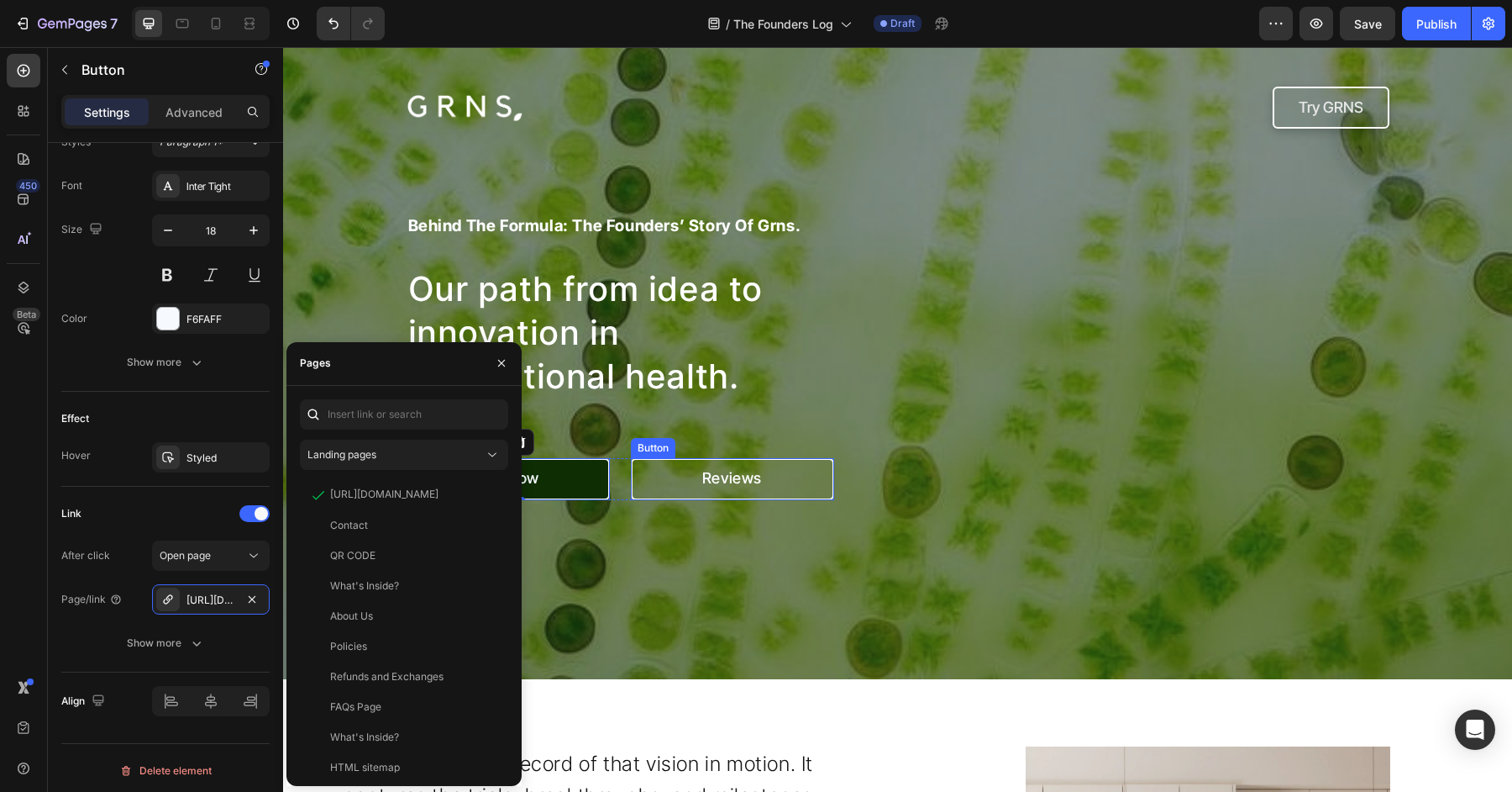
click at [698, 479] on link "Reviews" at bounding box center [732, 478] width 203 height 42
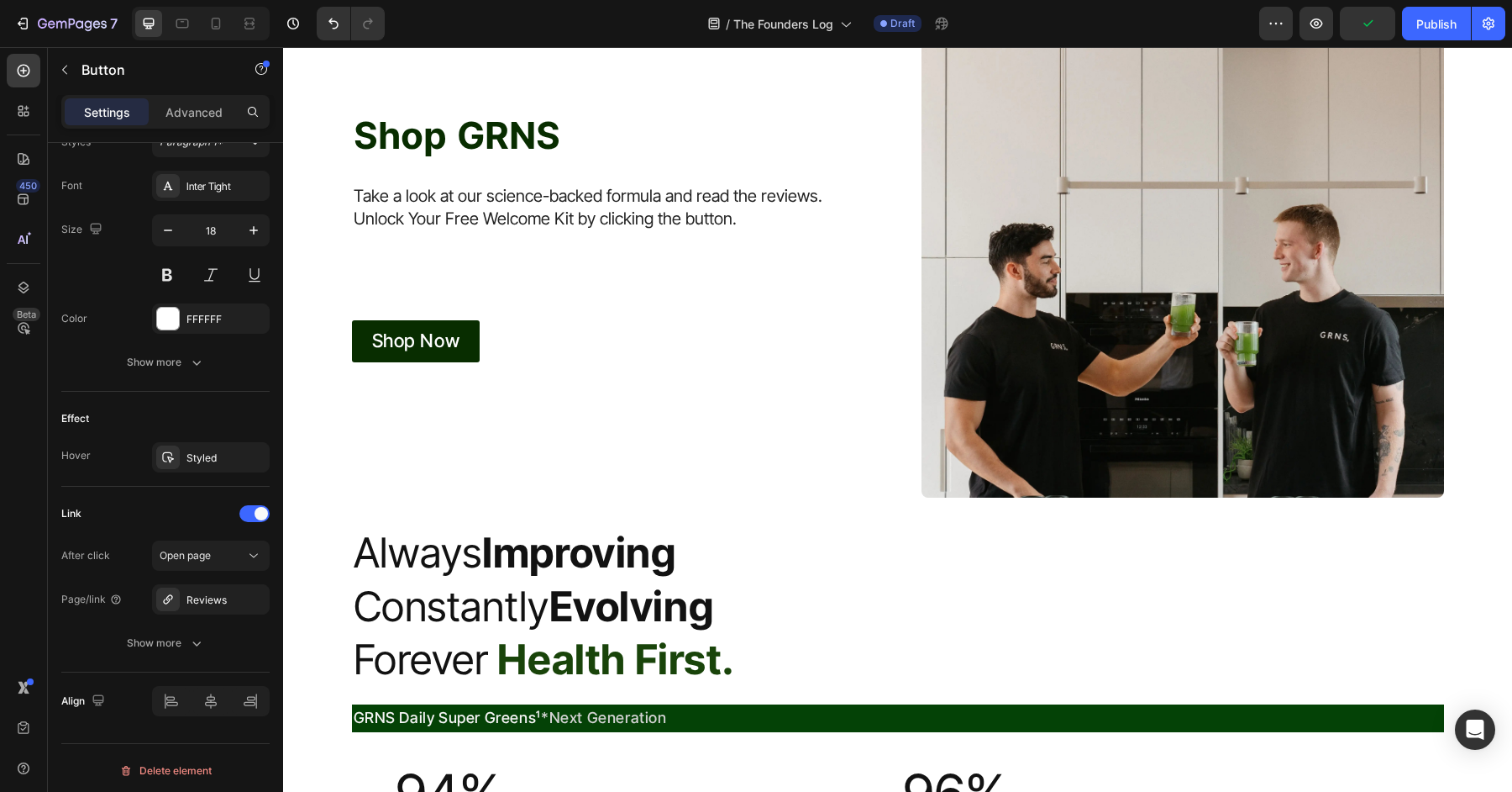
scroll to position [3985, 0]
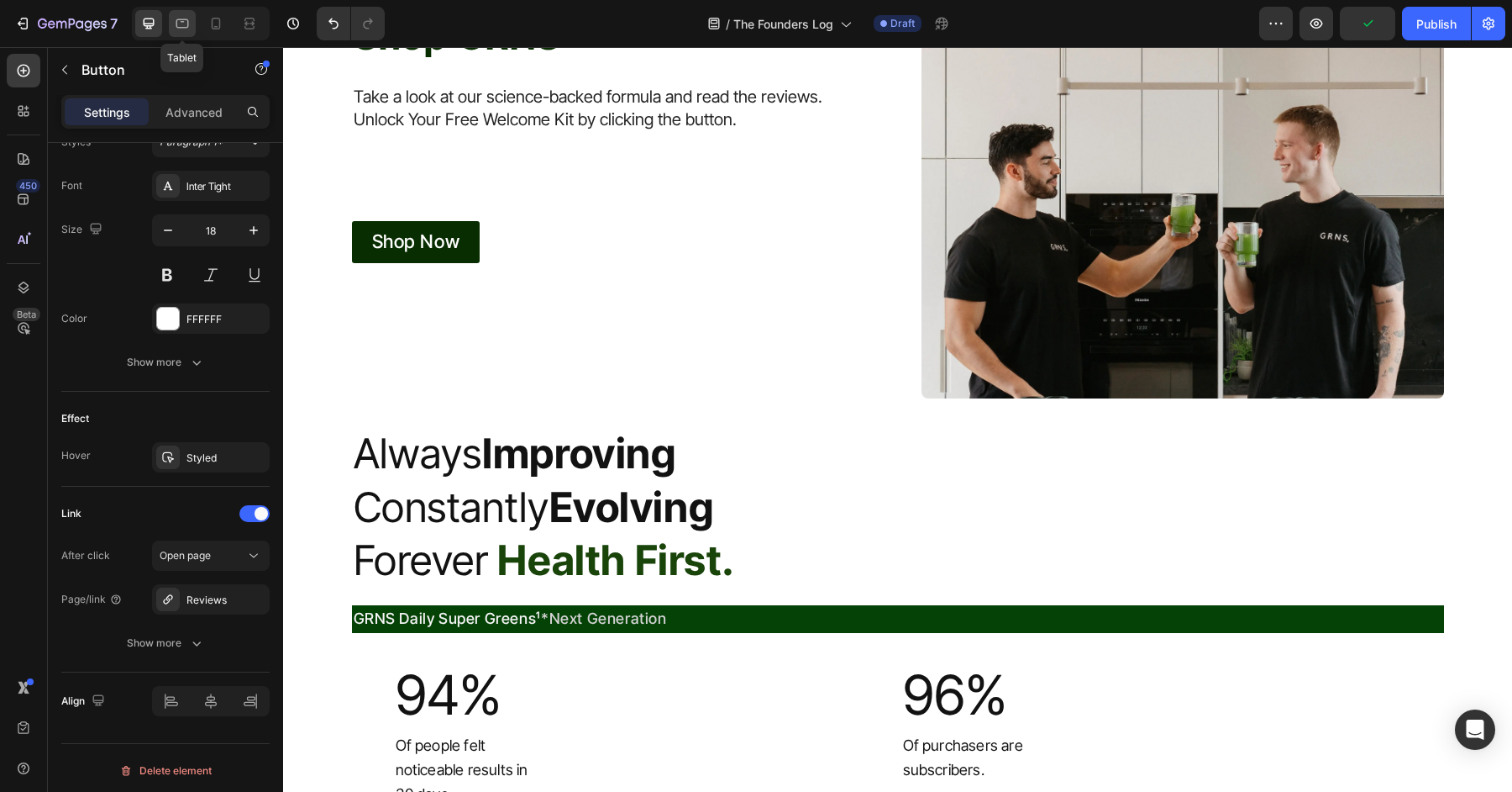
click at [185, 21] on icon at bounding box center [183, 24] width 17 height 17
type input "14"
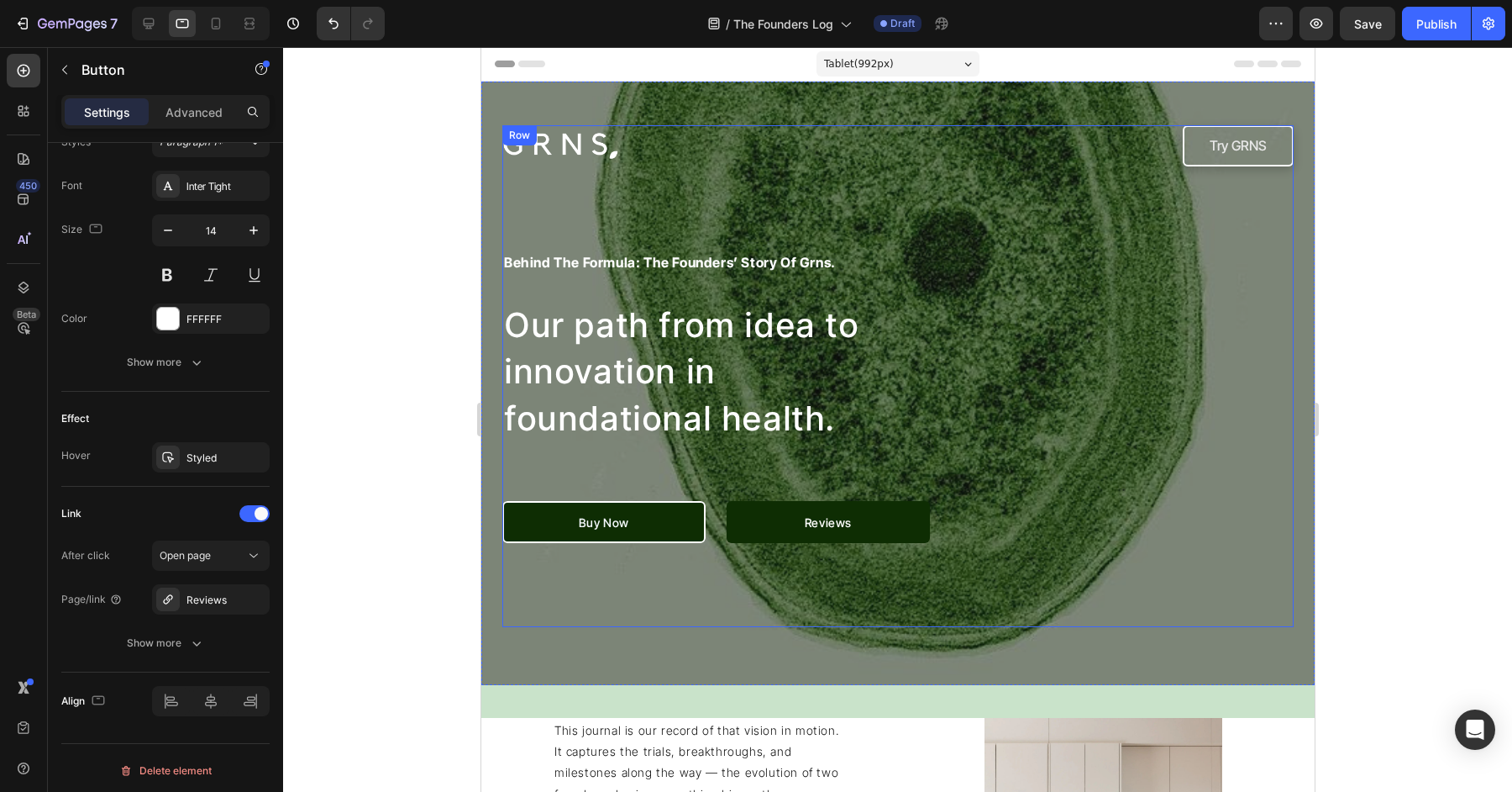
click at [888, 136] on link at bounding box center [697, 146] width 392 height 29
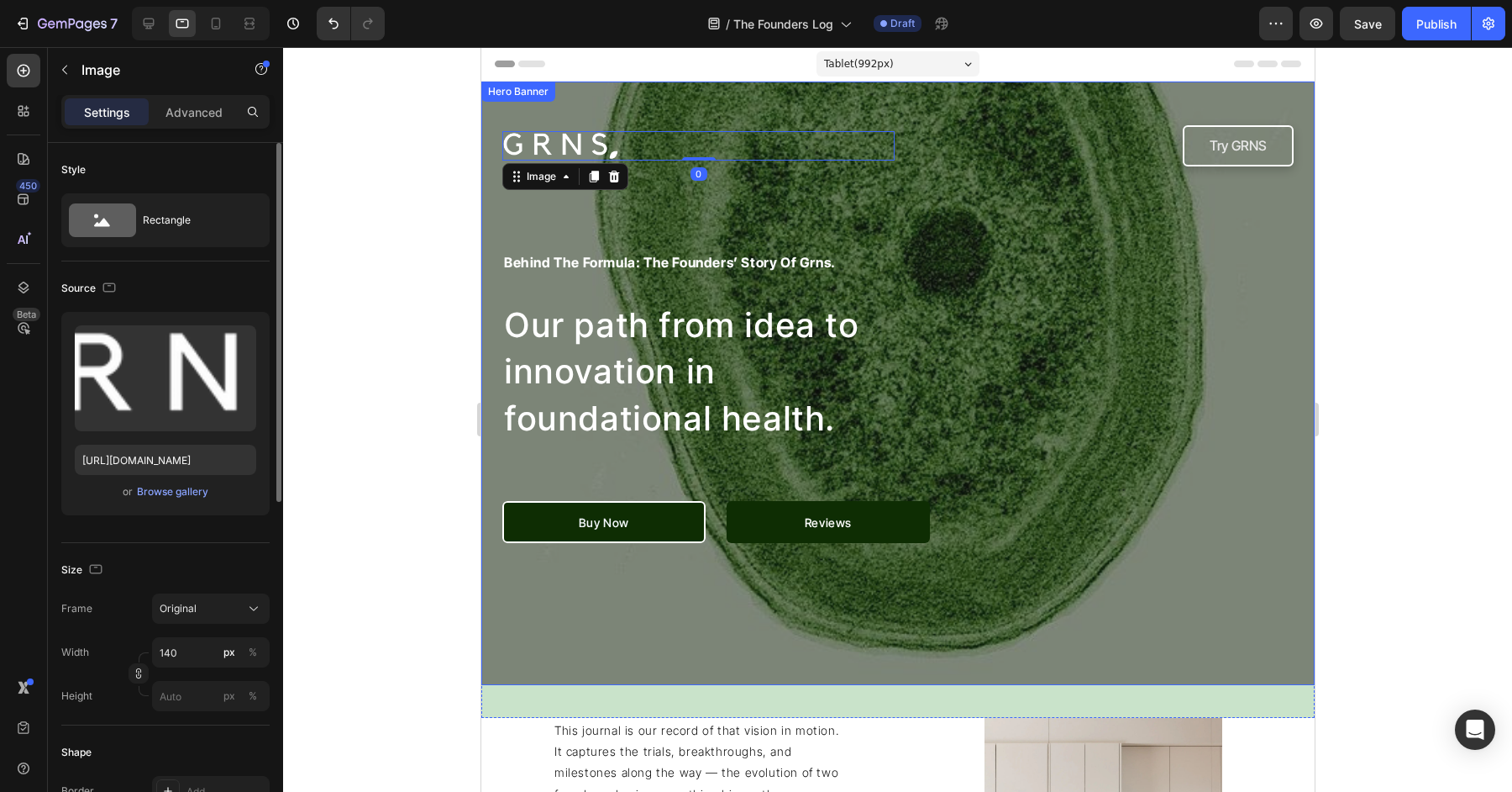
click at [841, 99] on div "Image 0 Try GRNS Button Row behind the formula: the founders’ story of grns. He…" at bounding box center [897, 383] width 834 height 603
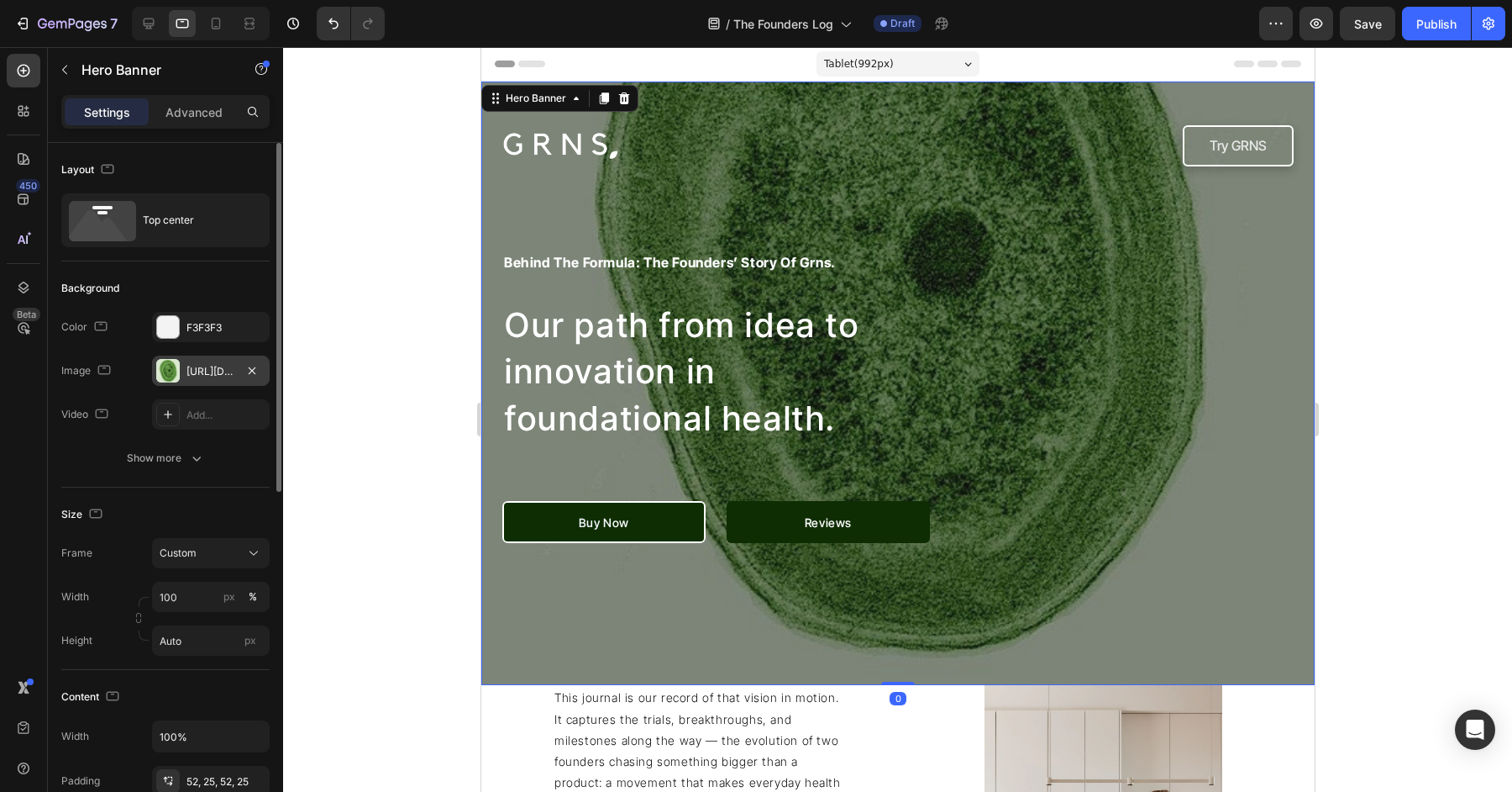
click at [210, 367] on div "https://cdn.shopify.com/s/files/1/0572/1253/4865/files/gempages_489095260442461…" at bounding box center [210, 372] width 49 height 15
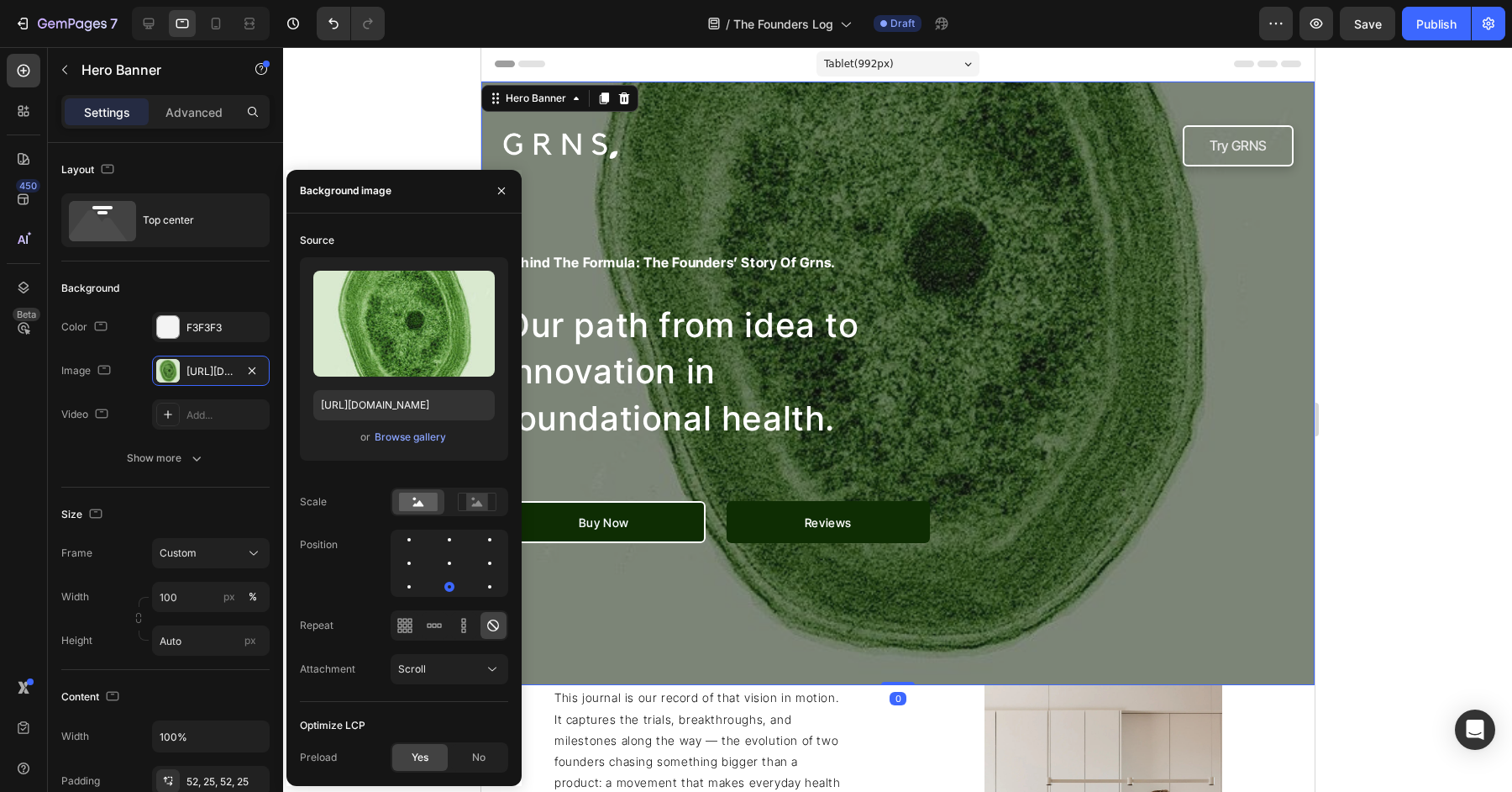
click at [422, 423] on div "Upload Image https://cdn.shopify.com/s/files/1/0572/1253/4865/files/gempages_48…" at bounding box center [404, 358] width 209 height 204
click at [421, 439] on div "Browse gallery" at bounding box center [410, 437] width 71 height 15
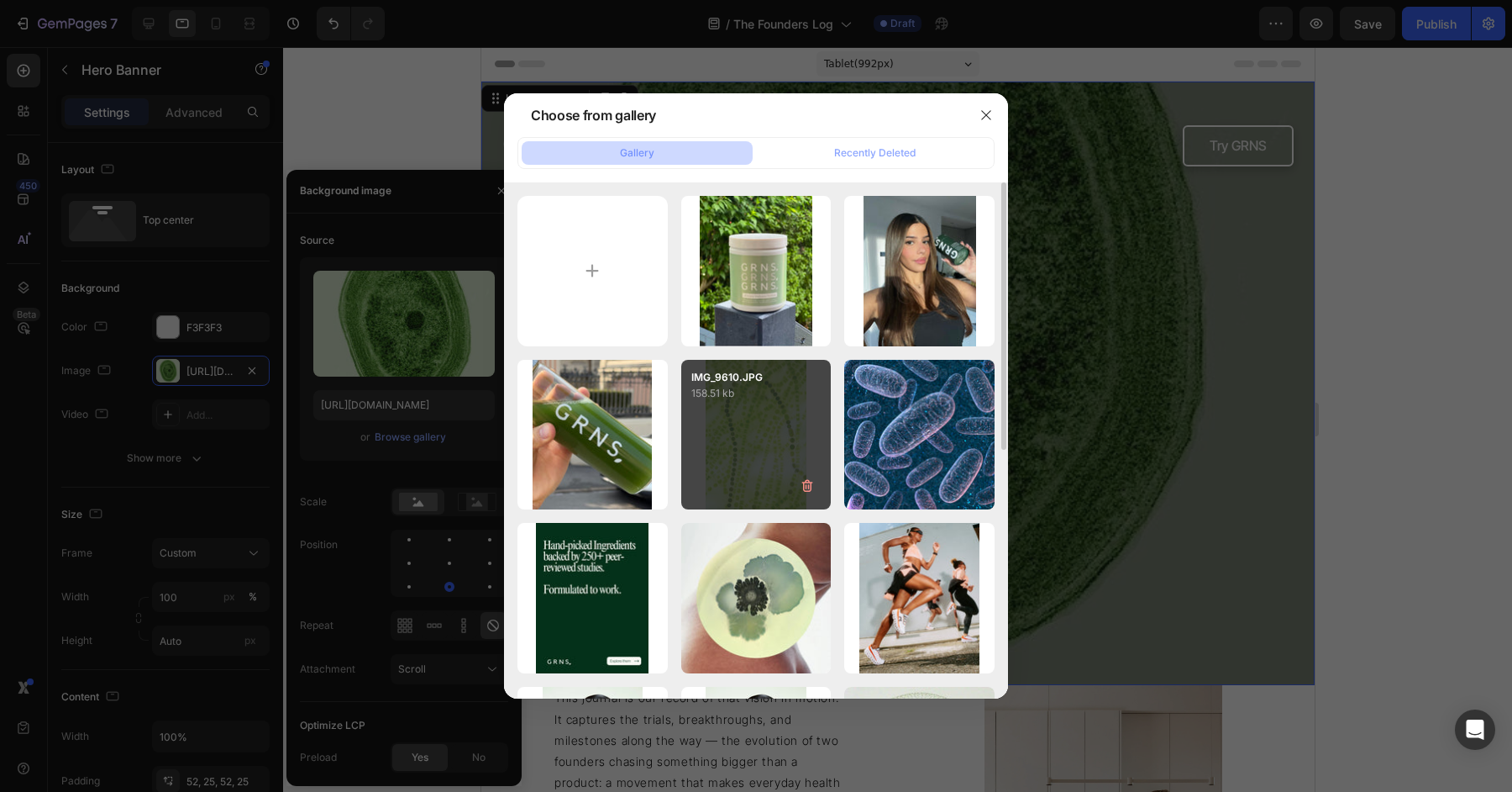
click at [734, 415] on div "IMG_9610.JPG 158.51 kb" at bounding box center [756, 435] width 150 height 150
type input "https://cdn.shopify.com/s/files/1/0572/1253/4865/files/gempages_489095260442461…"
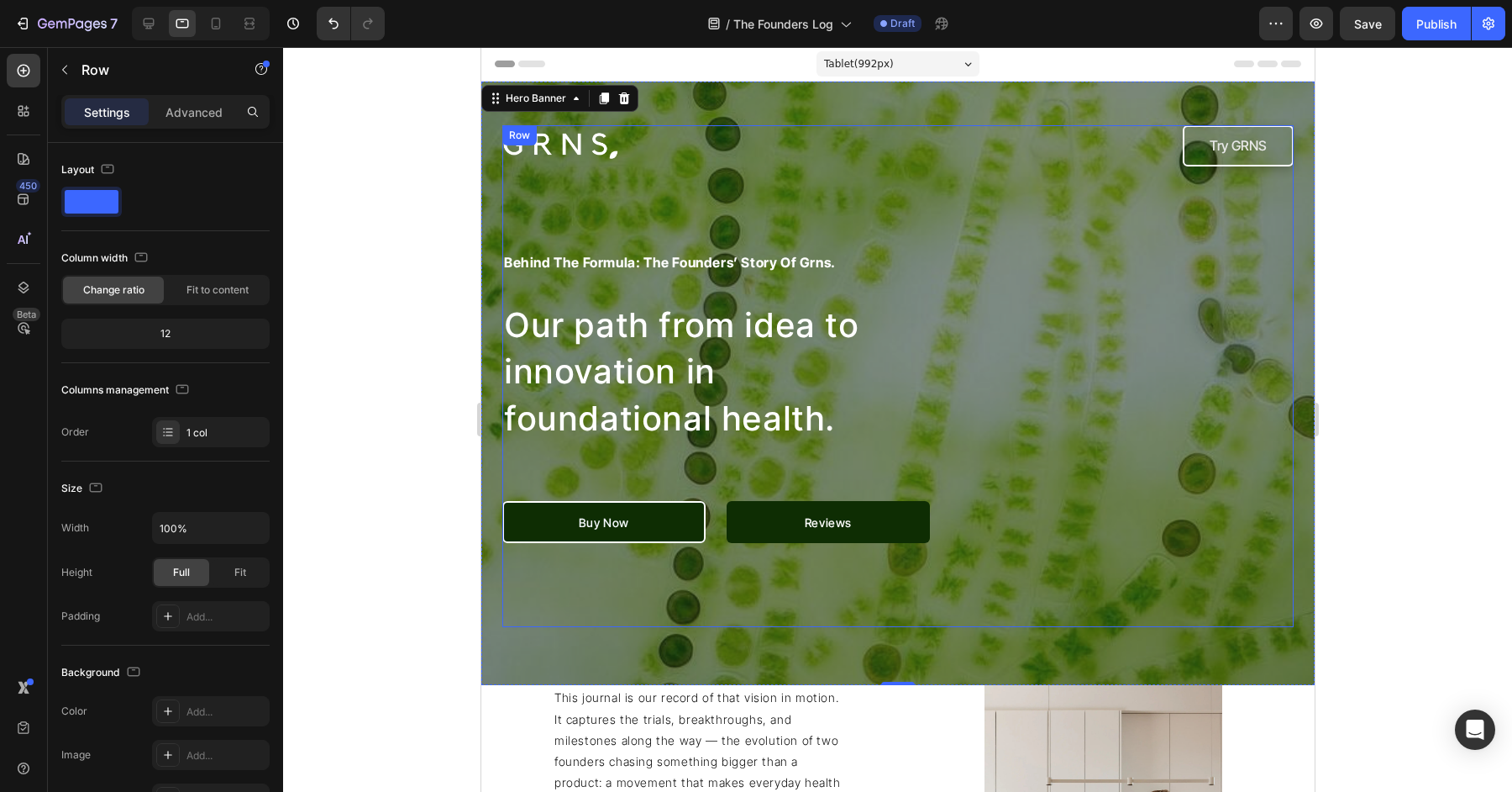
click at [1071, 327] on div "Image Try GRNS Button Row behind the formula: the founders’ story of grns. Head…" at bounding box center [897, 376] width 792 height 502
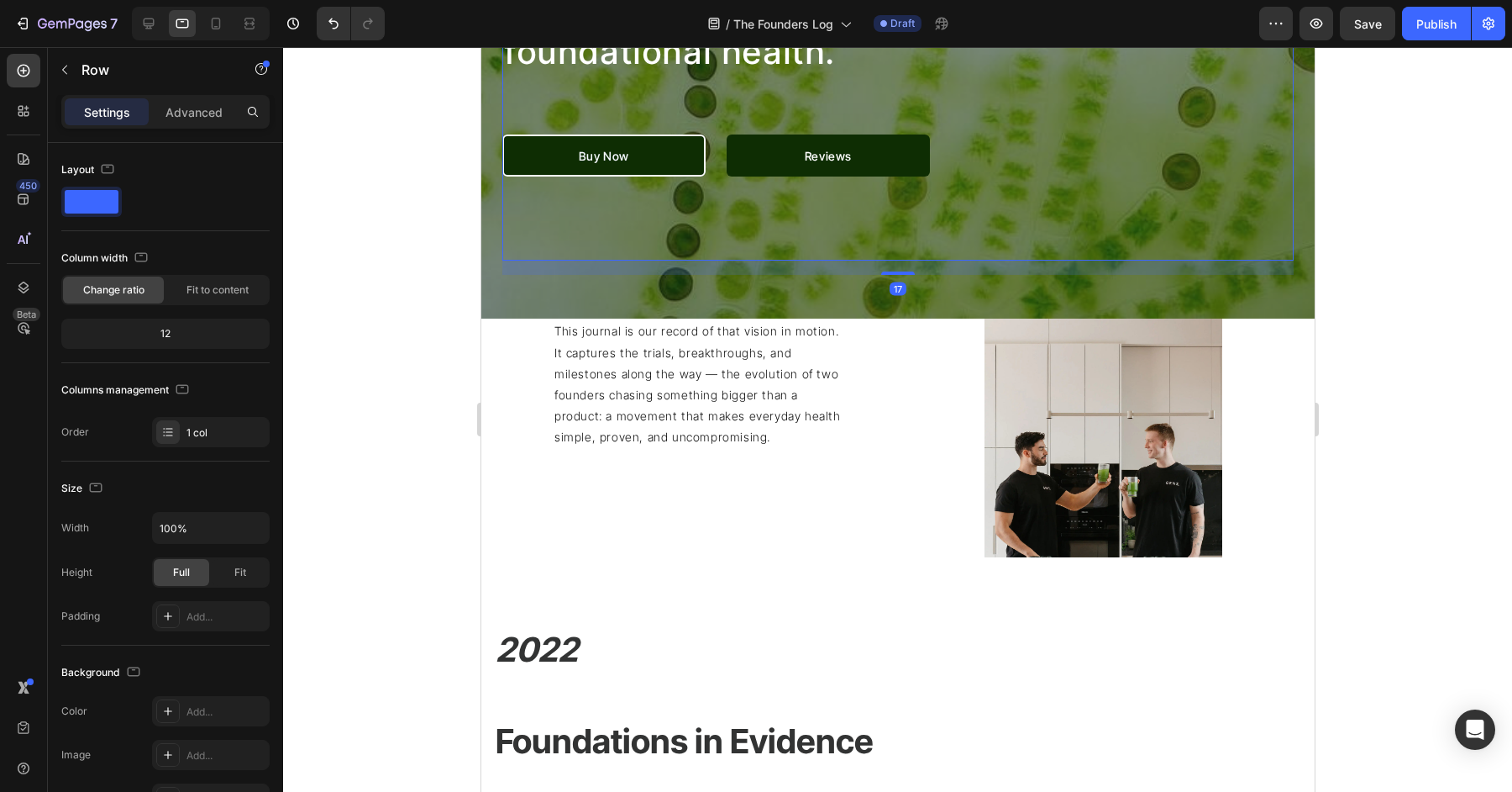
scroll to position [436, 0]
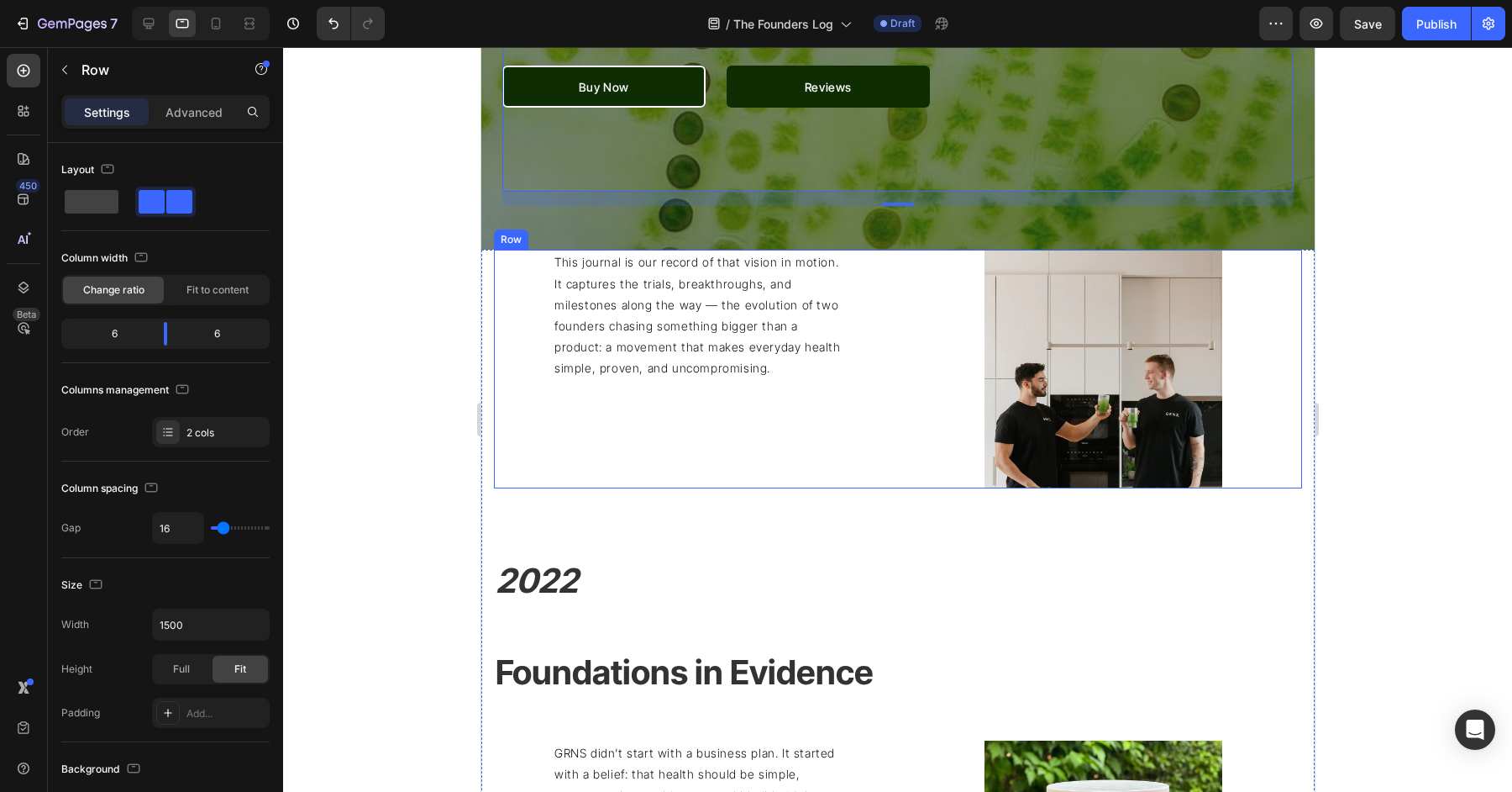
click at [870, 454] on div "This journal is our record of that vision in motion. It captures the trials, br…" at bounding box center [691, 369] width 398 height 239
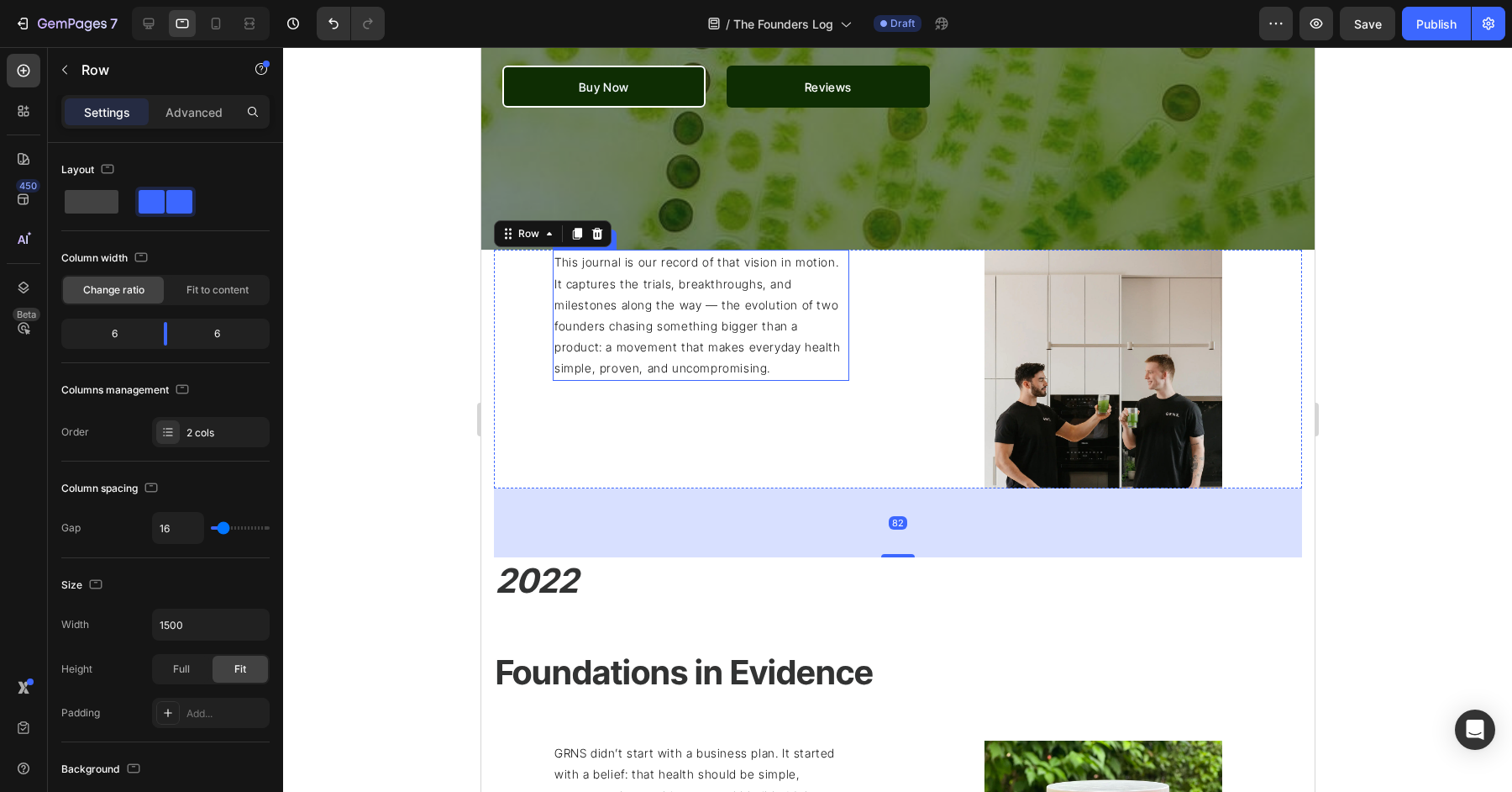
click at [701, 349] on p "This journal is our record of that vision in motion. It captures the trials, br…" at bounding box center [700, 315] width 293 height 127
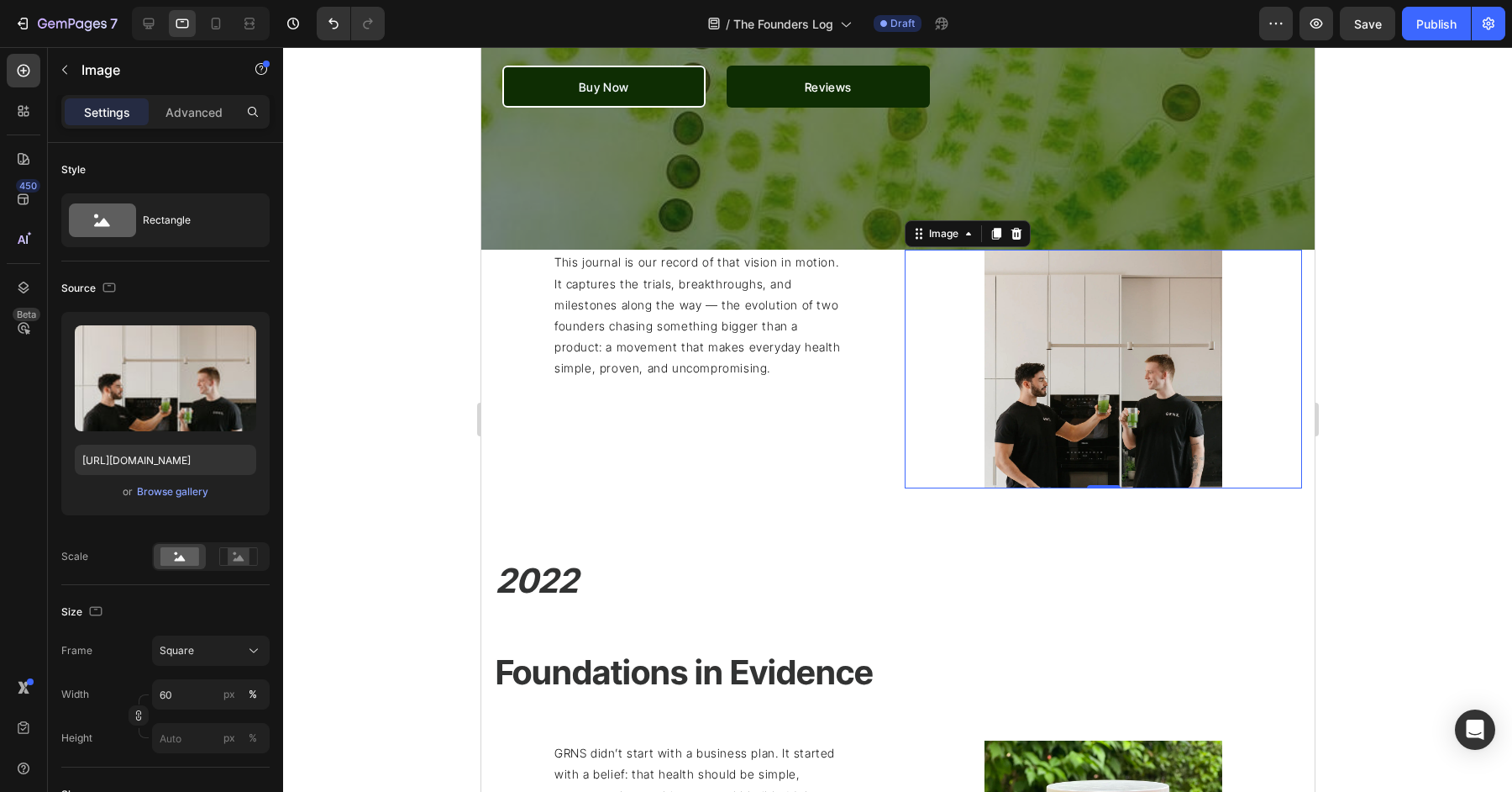
click at [939, 478] on div at bounding box center [1102, 369] width 398 height 239
click at [914, 478] on div at bounding box center [1102, 369] width 398 height 239
click at [887, 478] on div "This journal is our record of that vision in motion. It captures the trials, br…" at bounding box center [691, 369] width 398 height 239
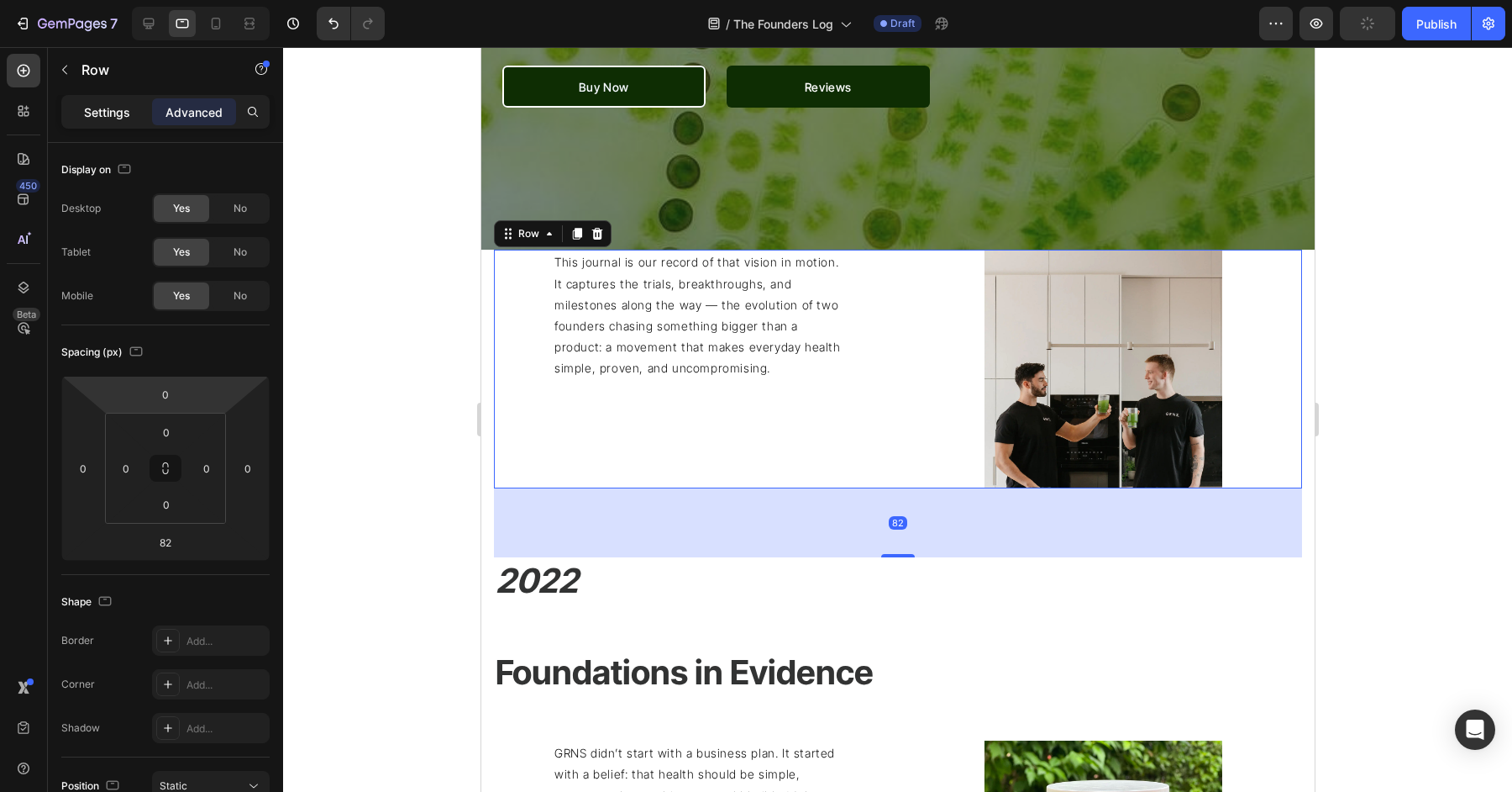
click at [110, 122] on div "Settings" at bounding box center [106, 111] width 84 height 27
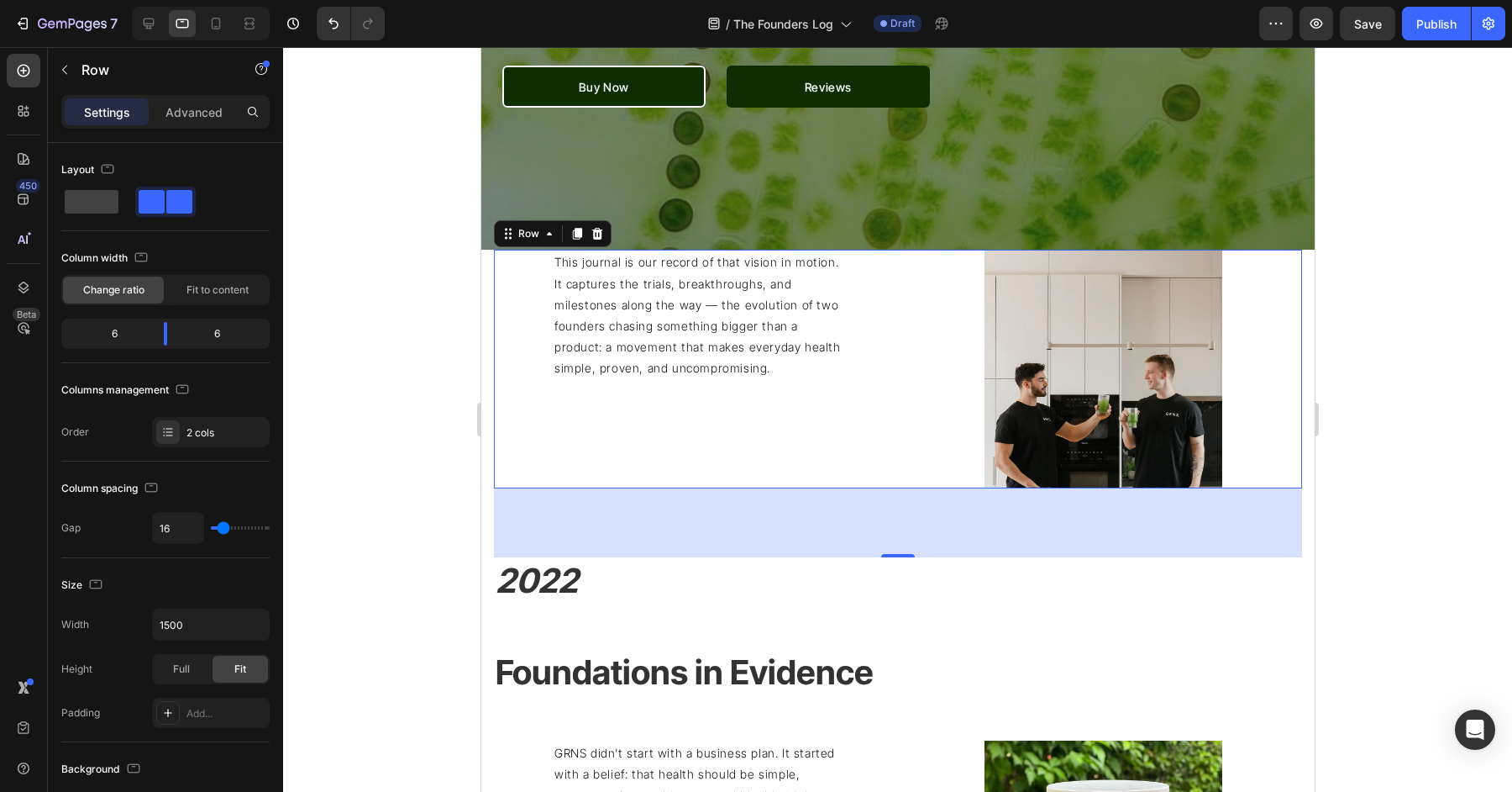
click at [952, 488] on div "82" at bounding box center [896, 522] width 808 height 69
click at [1299, 552] on div "82" at bounding box center [896, 522] width 808 height 69
click at [1266, 557] on h2 "2022" at bounding box center [896, 581] width 808 height 47
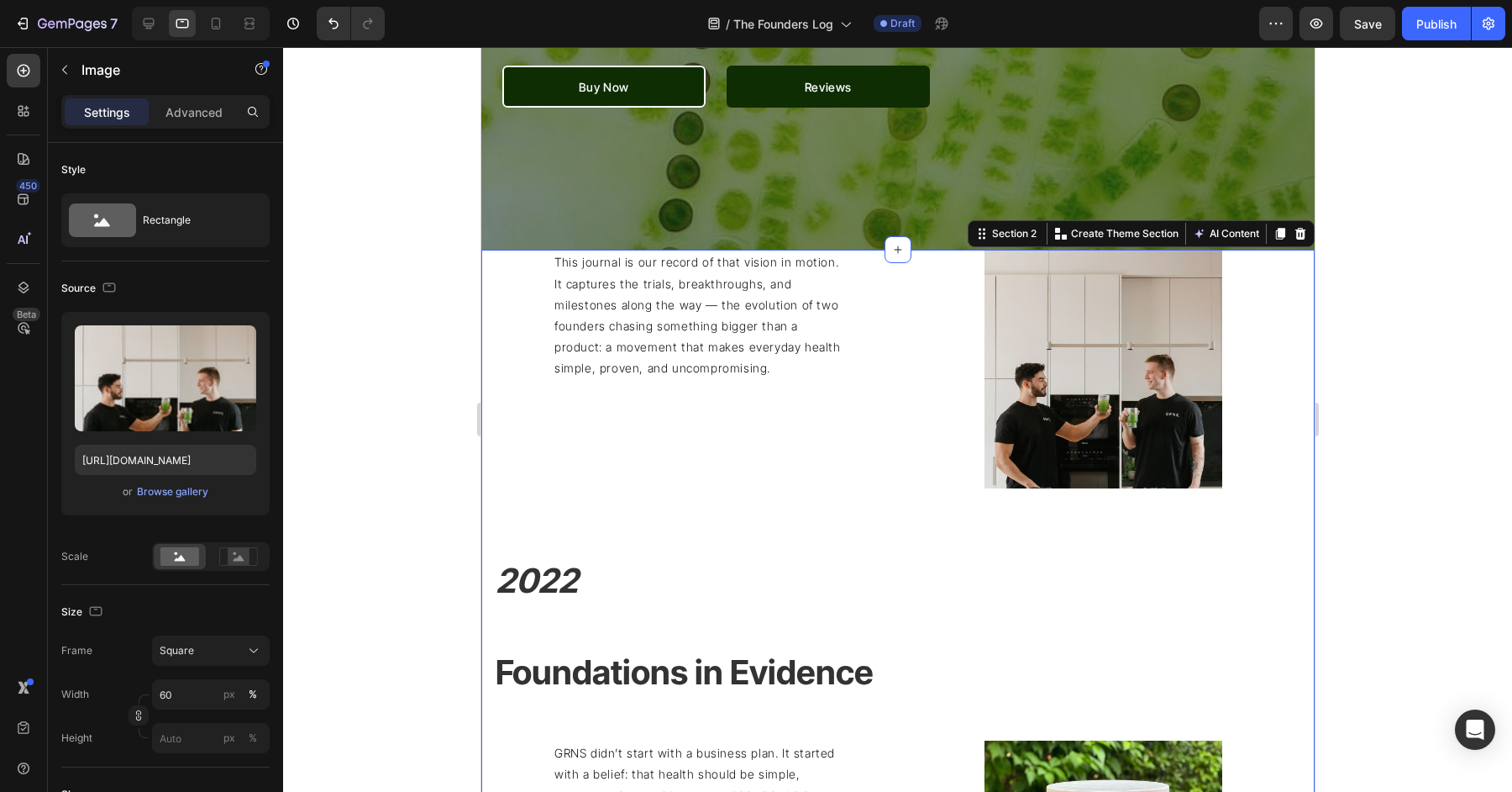
click at [938, 466] on div at bounding box center [1102, 369] width 398 height 239
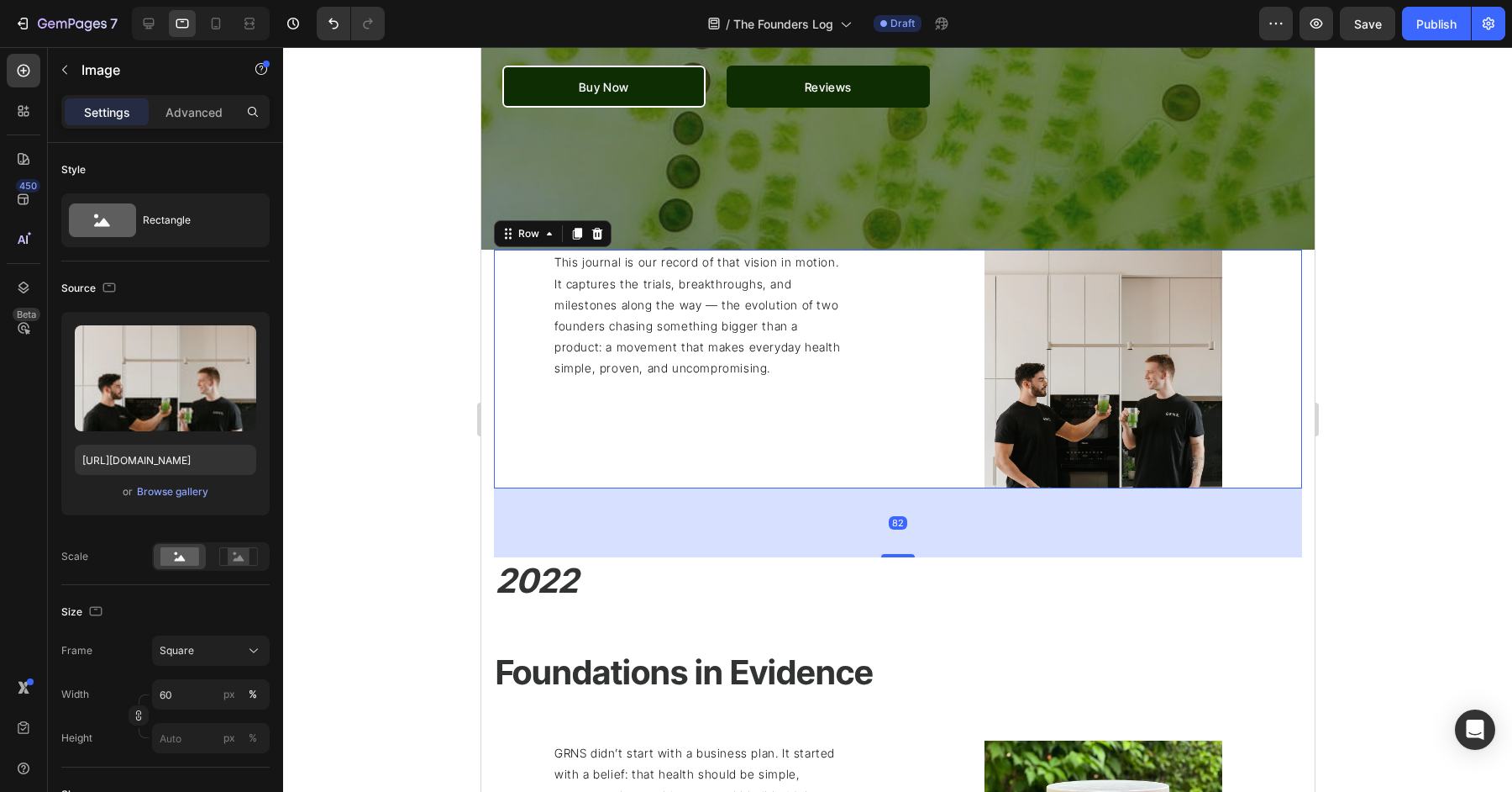
click at [877, 466] on div "This journal is our record of that vision in motion. It captures the trials, br…" at bounding box center [691, 369] width 398 height 239
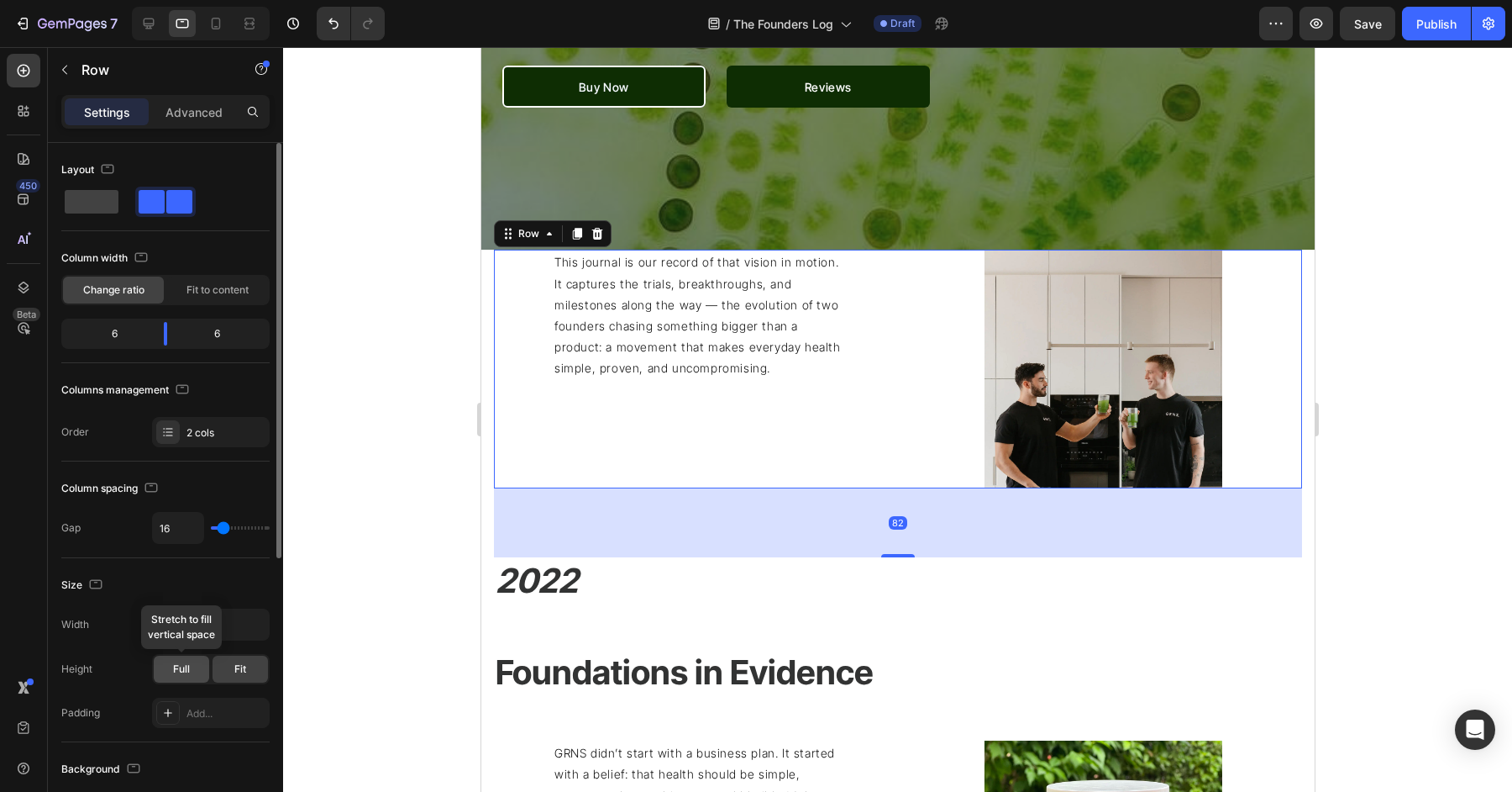
click at [170, 659] on div "Full" at bounding box center [181, 668] width 56 height 27
click at [221, 665] on div "Fit" at bounding box center [240, 668] width 56 height 27
click at [173, 666] on span "Full" at bounding box center [182, 669] width 17 height 15
click at [210, 633] on input "1500" at bounding box center [210, 624] width 116 height 30
click at [252, 631] on button "button" at bounding box center [253, 624] width 30 height 30
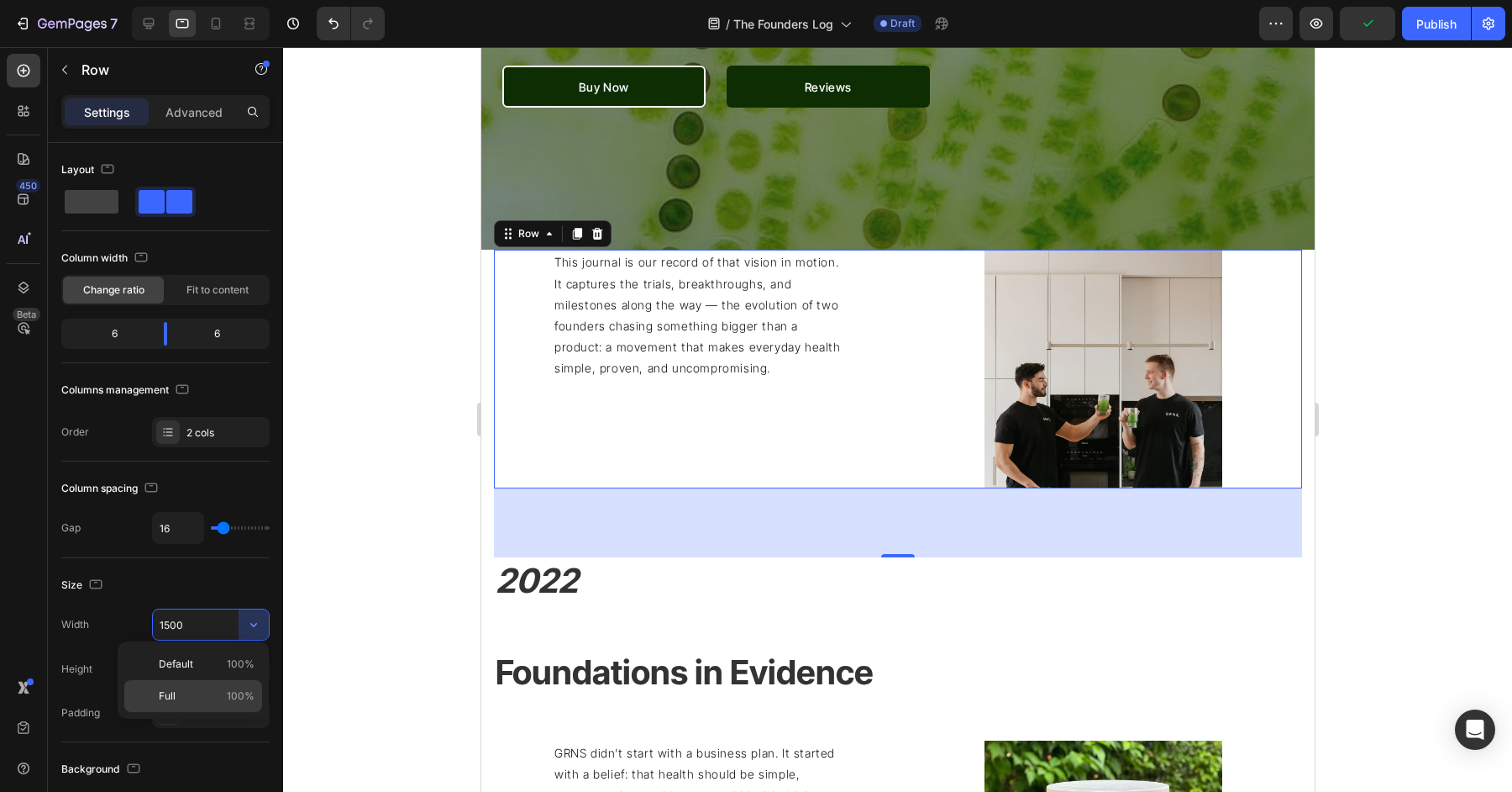
click at [214, 688] on p "Full 100%" at bounding box center [207, 696] width 96 height 15
type input "100%"
click at [674, 302] on p "This journal is our record of that vision in motion. It captures the trials, br…" at bounding box center [700, 315] width 293 height 127
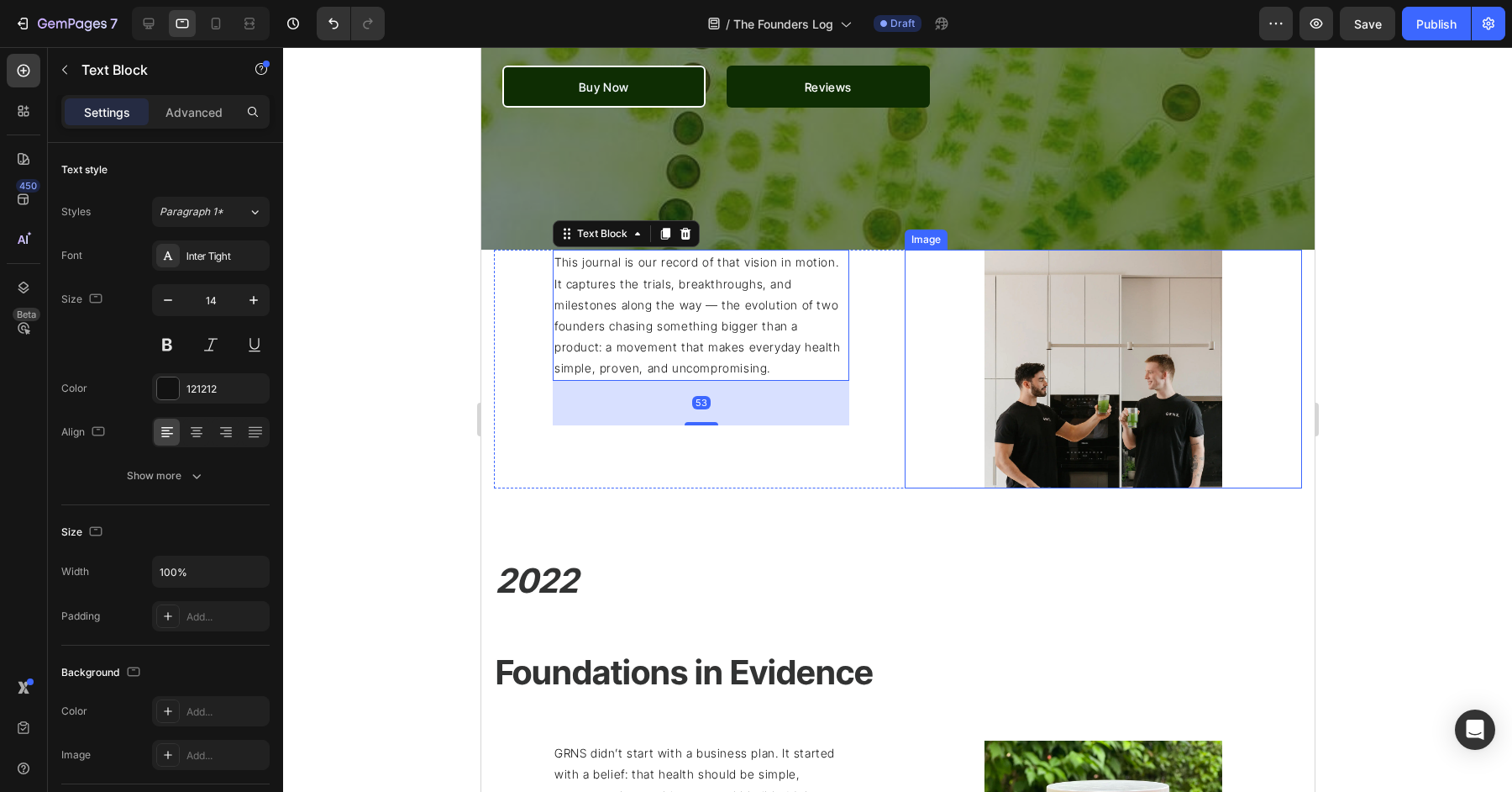
click at [894, 329] on div "This journal is our record of that vision in motion. It captures the trials, br…" at bounding box center [896, 369] width 808 height 239
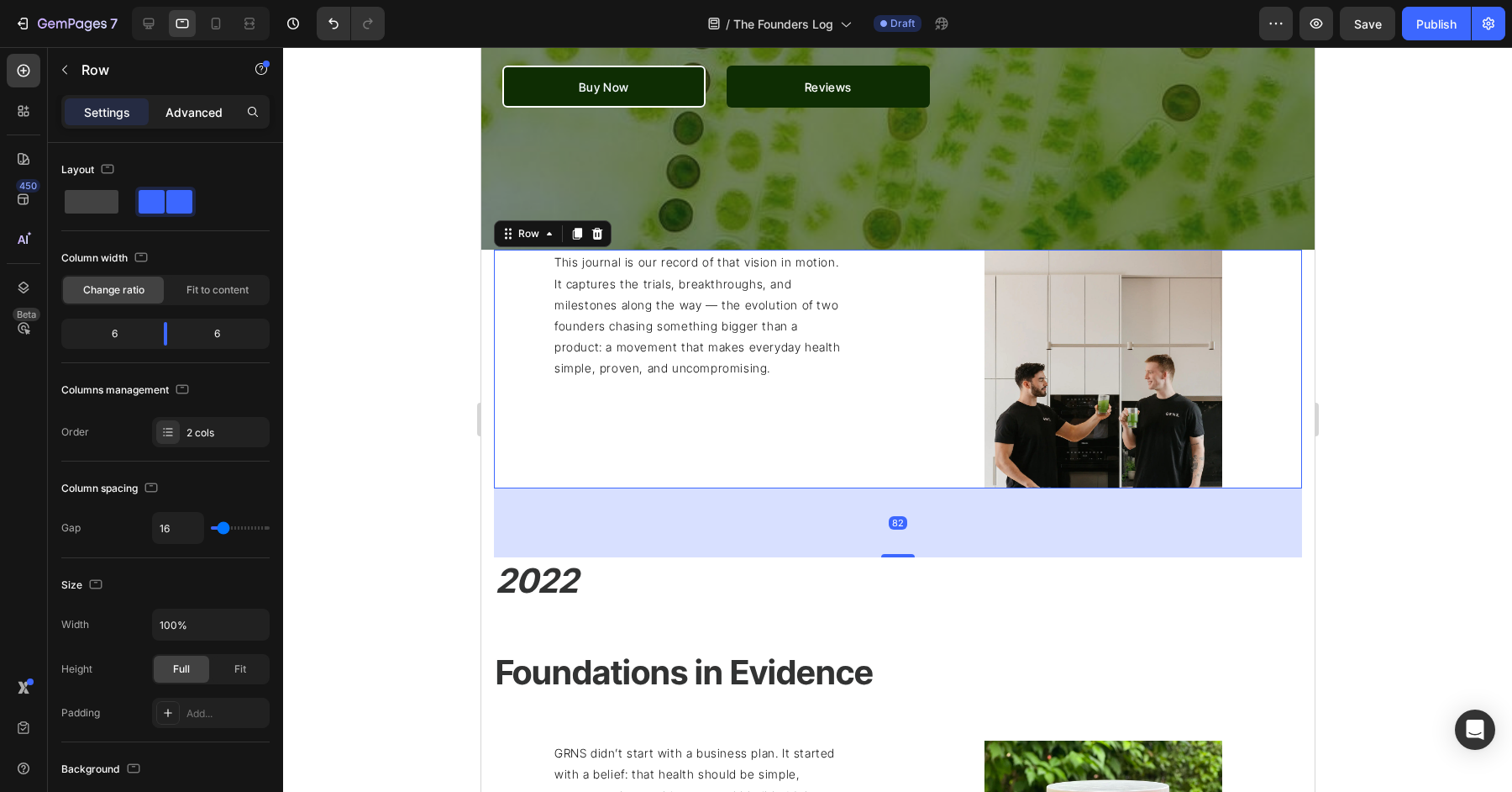
click at [183, 104] on p "Advanced" at bounding box center [194, 112] width 58 height 18
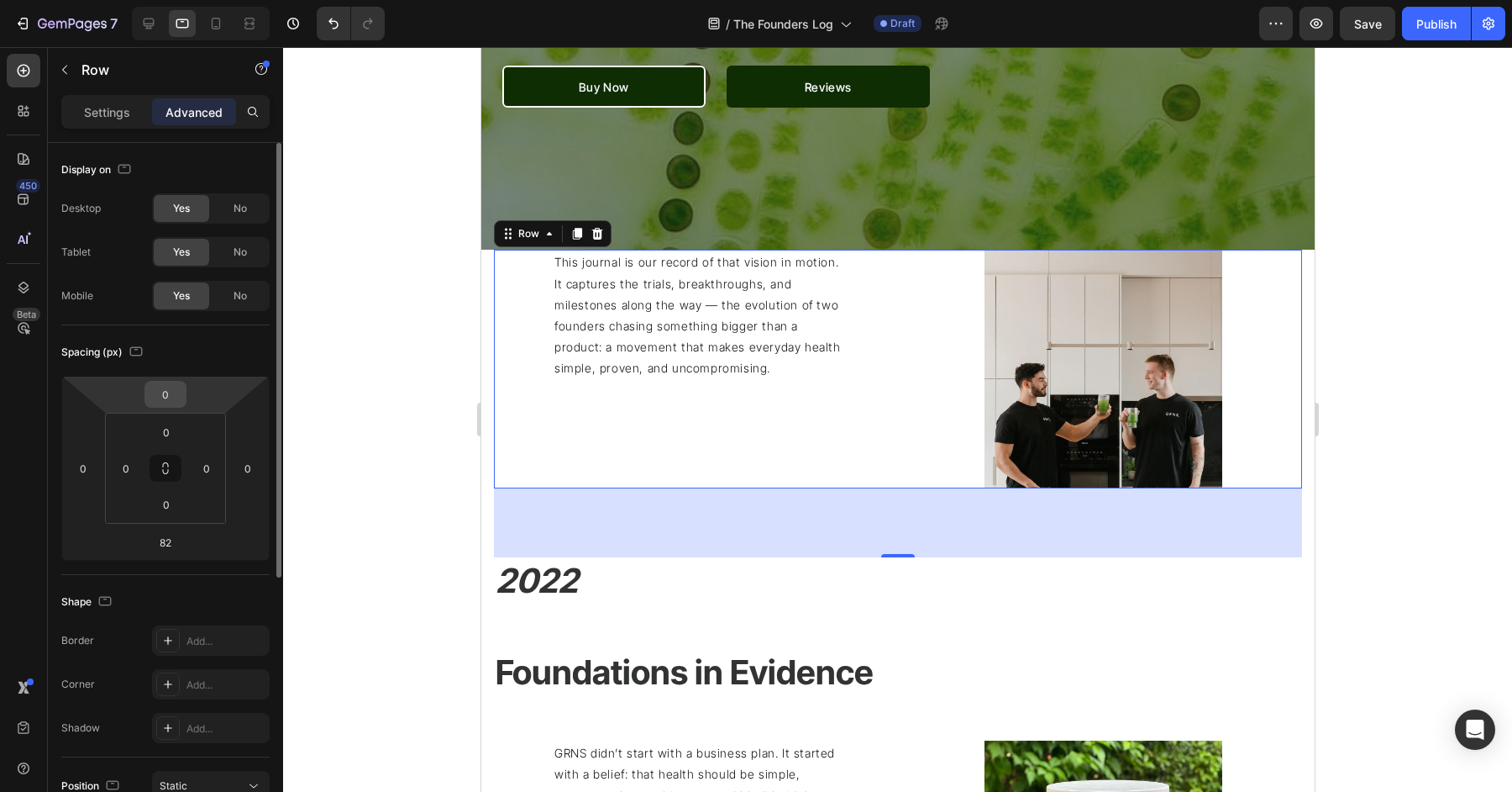
click at [167, 394] on input "0" at bounding box center [165, 393] width 33 height 25
type input "80"
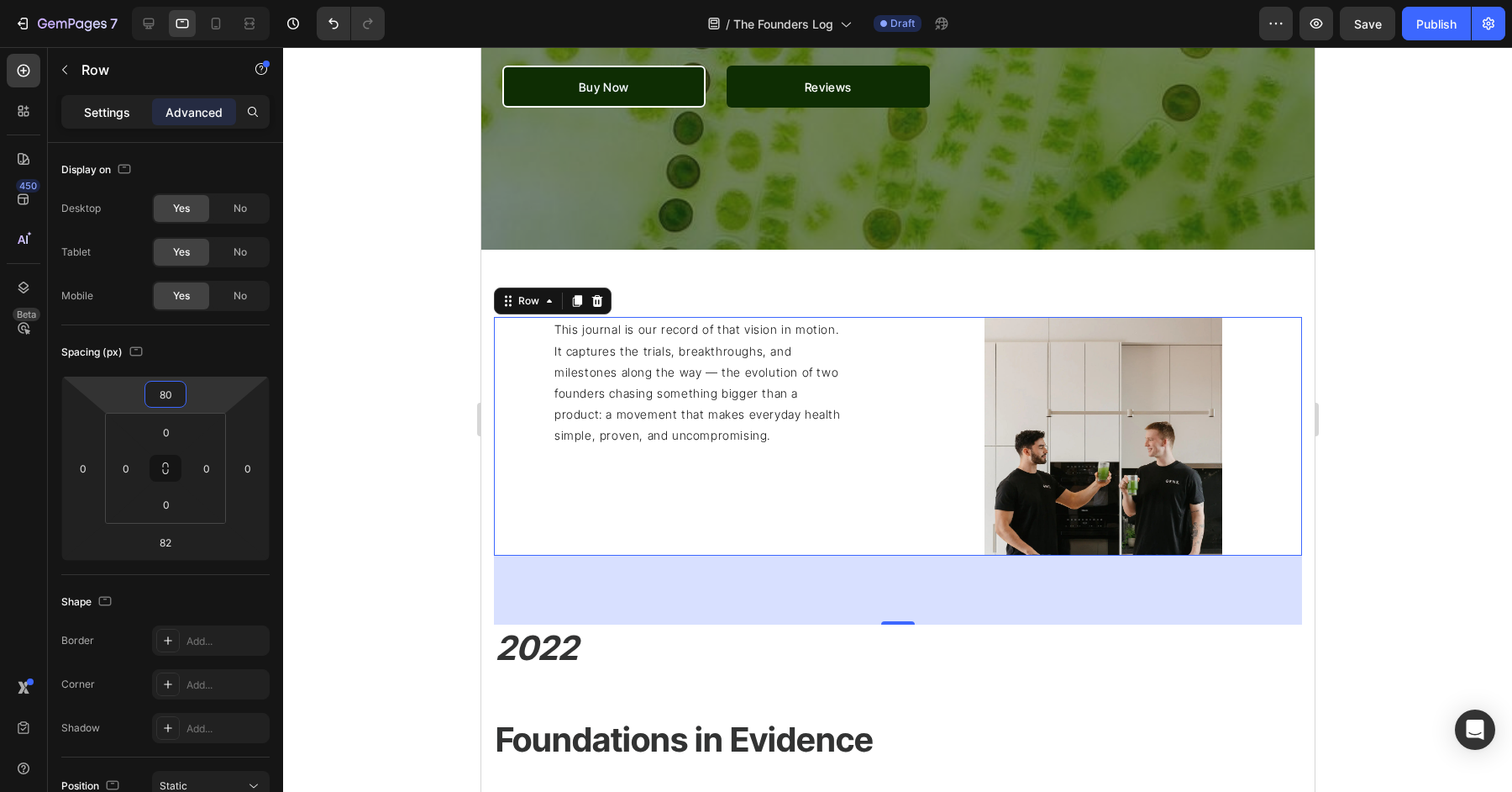
click at [82, 121] on div "Settings" at bounding box center [106, 111] width 84 height 27
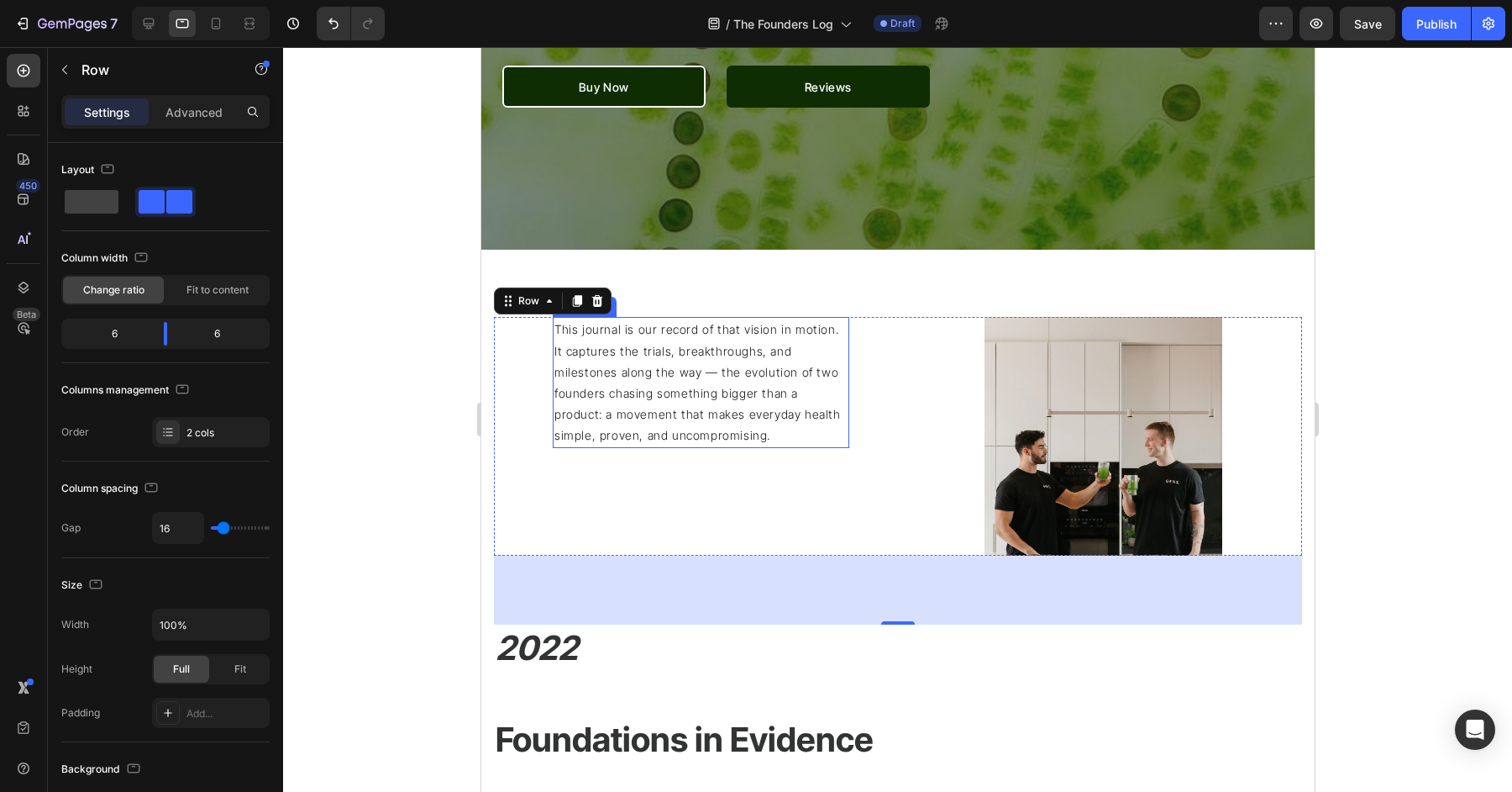
click at [642, 381] on p "This journal is our record of that vision in motion. It captures the trials, br…" at bounding box center [700, 382] width 293 height 127
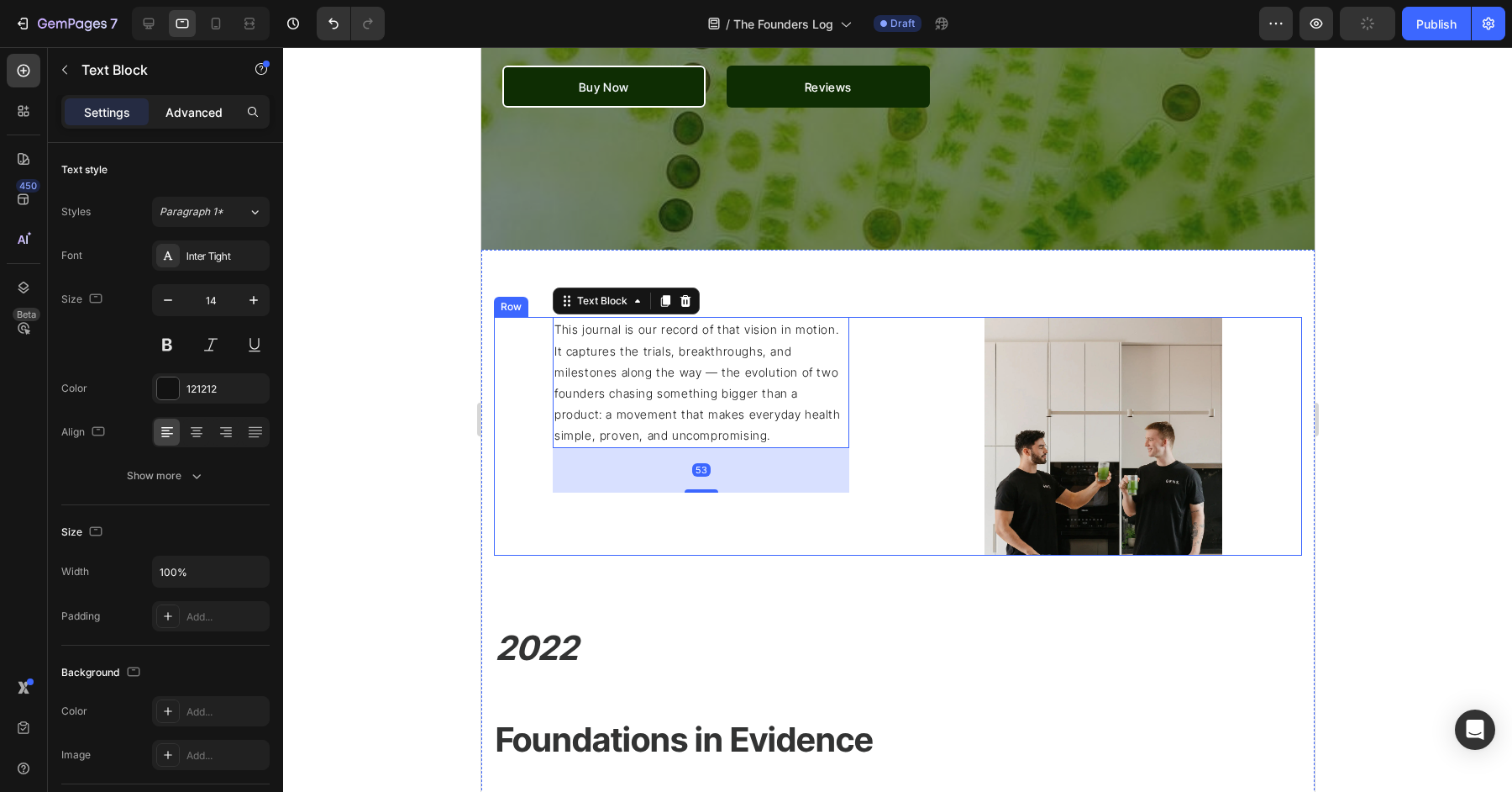
click at [176, 120] on div "Advanced" at bounding box center [194, 111] width 84 height 27
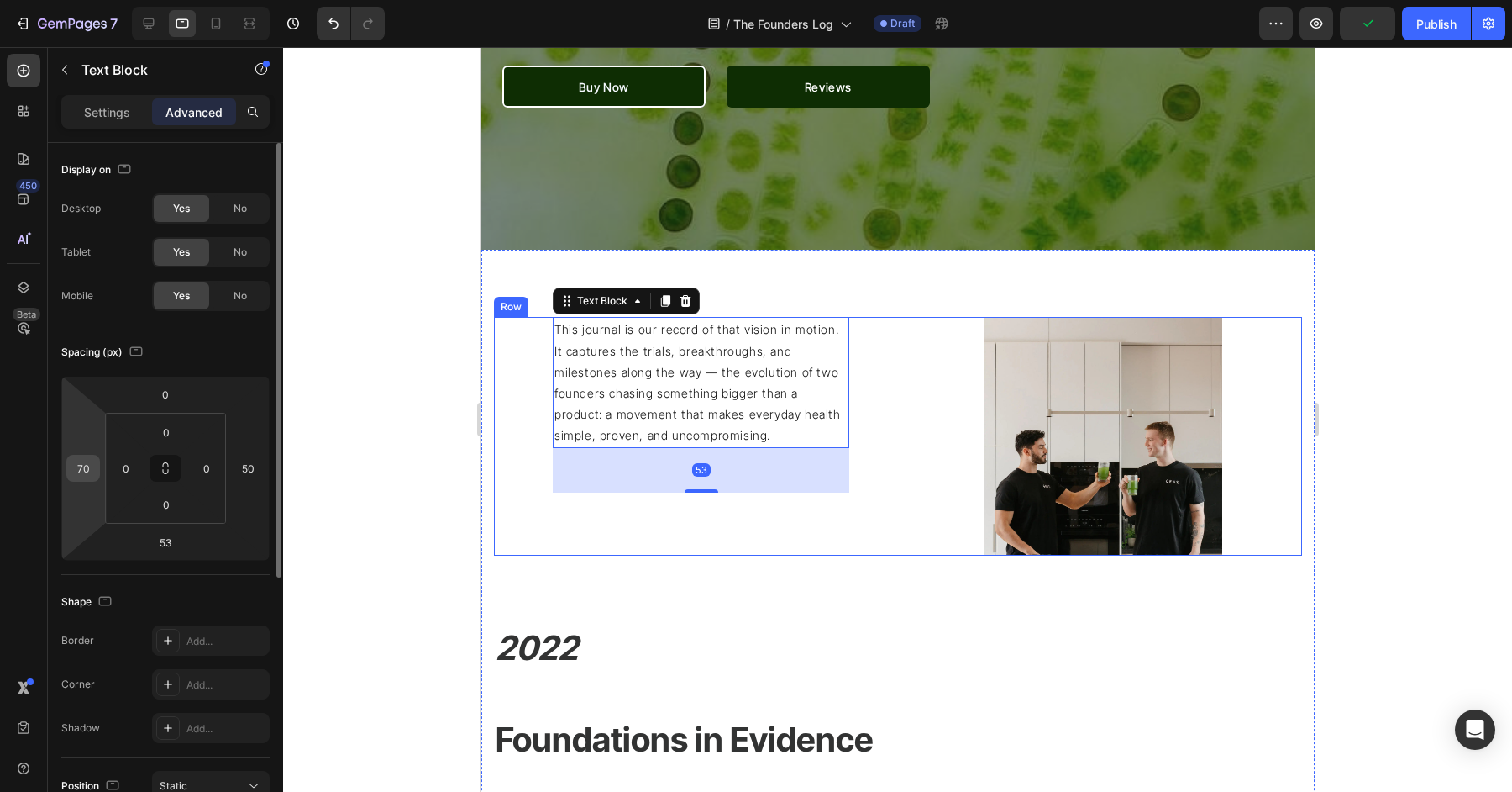
click at [76, 468] on input "70" at bounding box center [82, 467] width 25 height 25
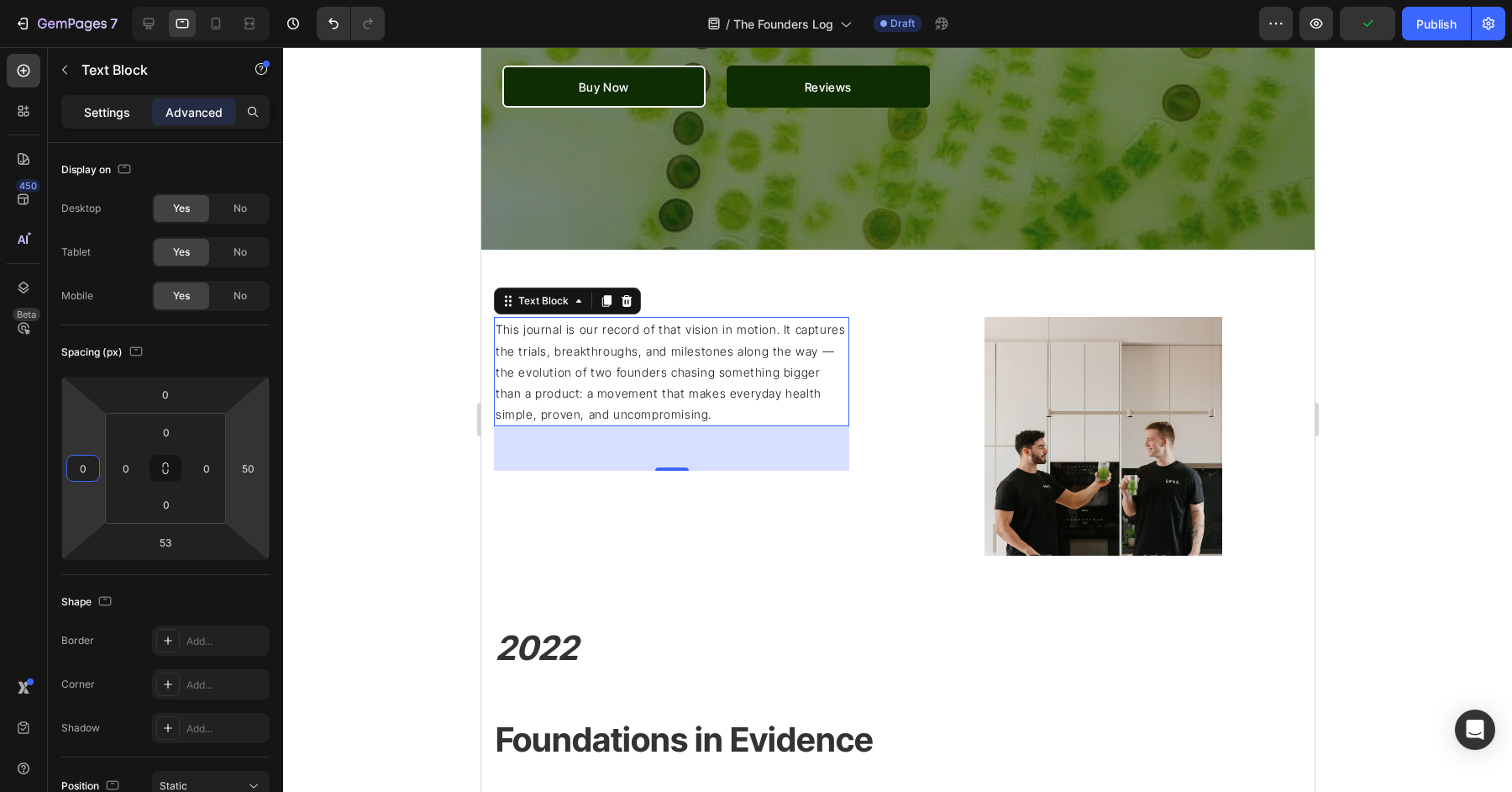
click at [110, 121] on div "Settings" at bounding box center [106, 111] width 84 height 27
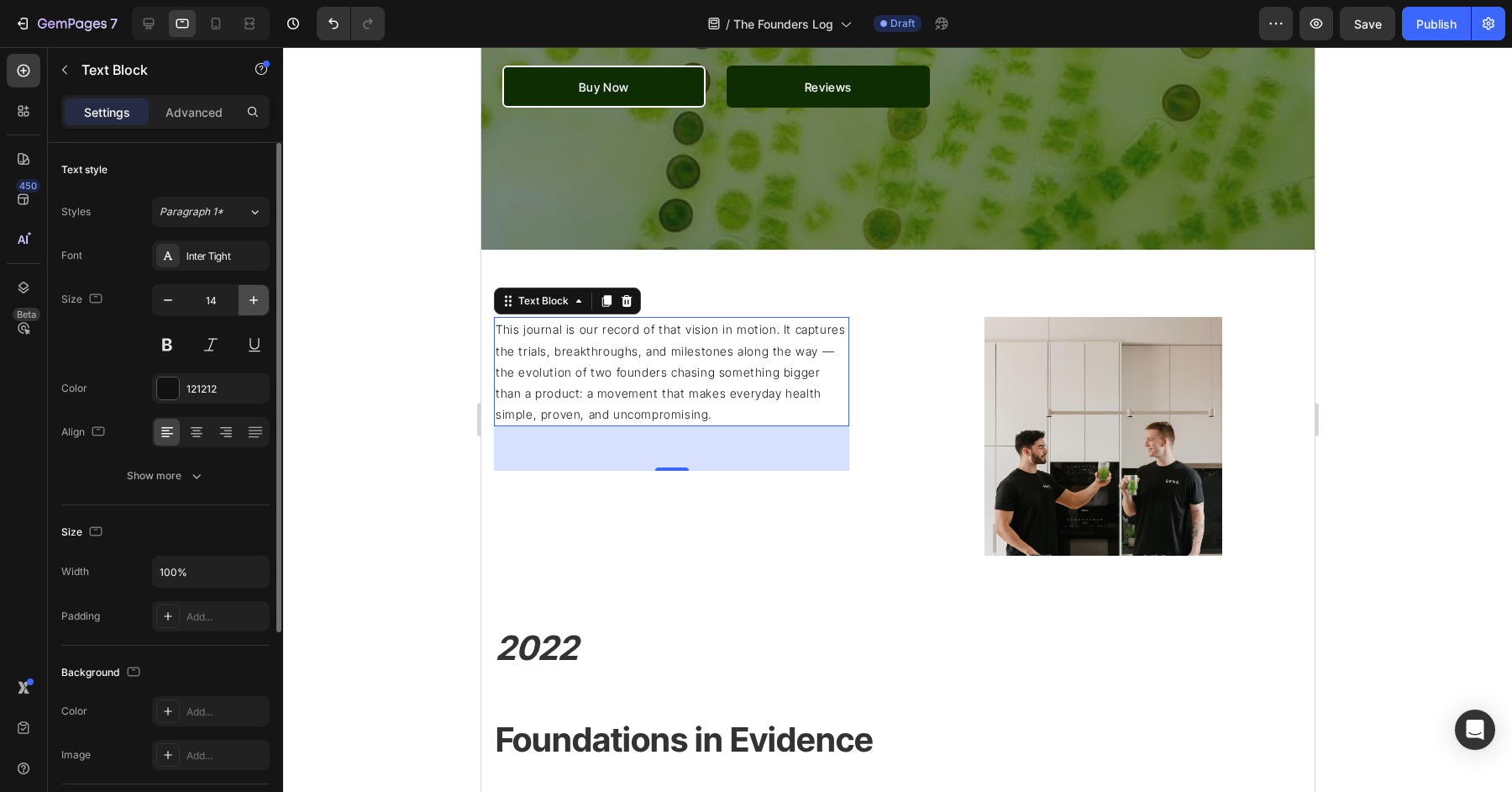
click at [254, 294] on icon "button" at bounding box center [254, 301] width 17 height 17
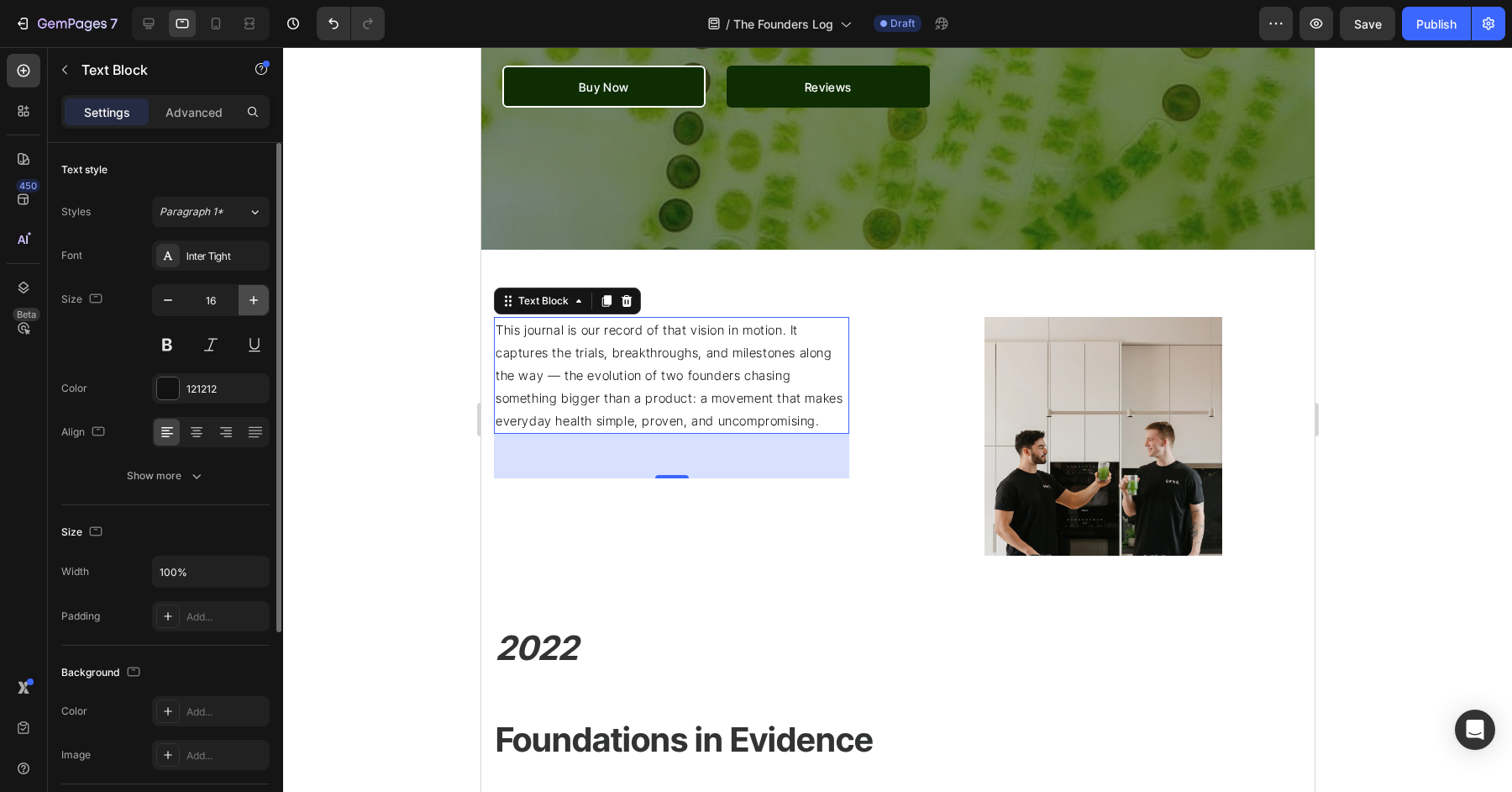
click at [254, 294] on icon "button" at bounding box center [254, 301] width 17 height 17
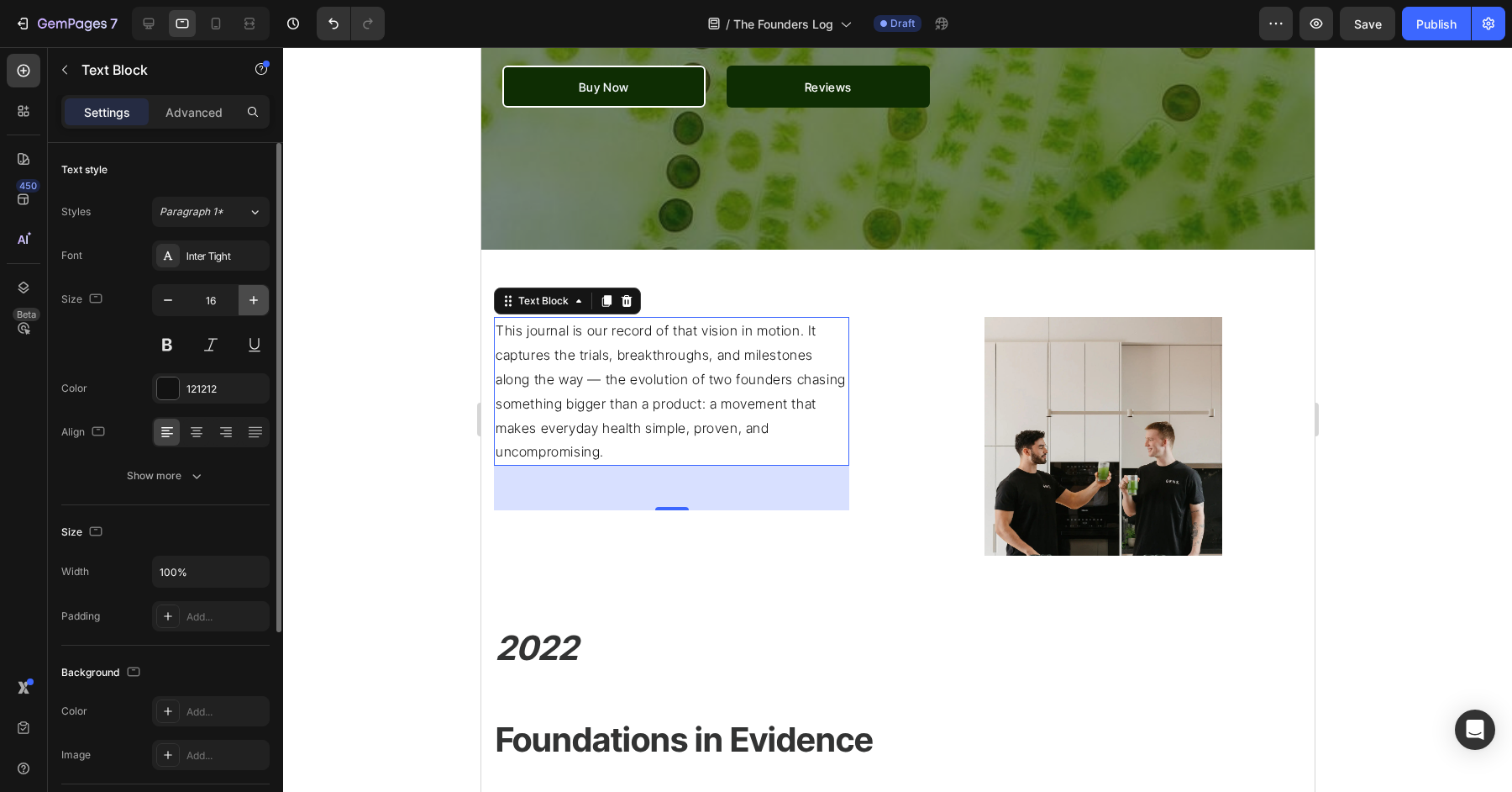
click at [254, 294] on icon "button" at bounding box center [254, 301] width 17 height 17
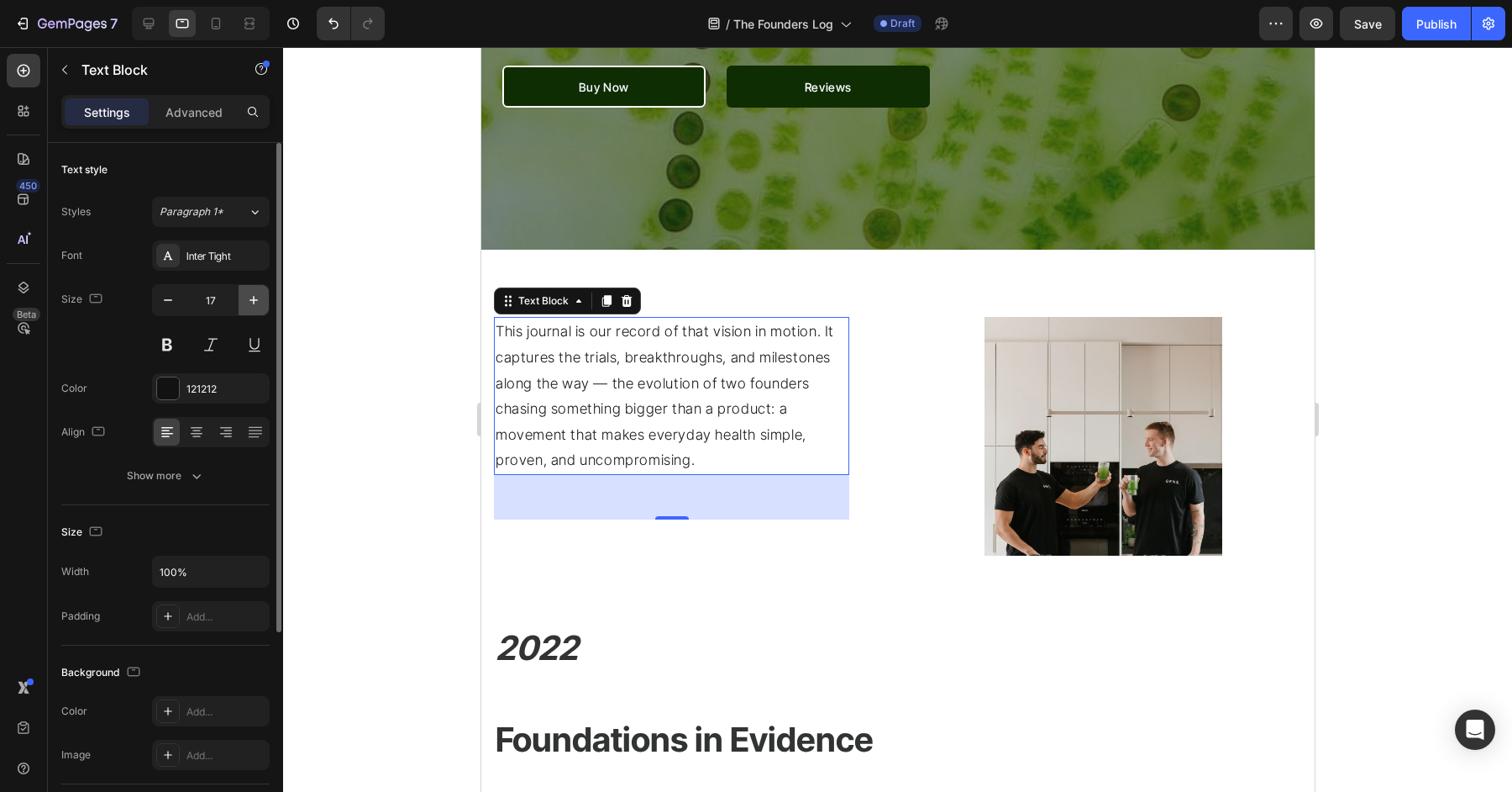
click at [254, 294] on icon "button" at bounding box center [254, 301] width 17 height 17
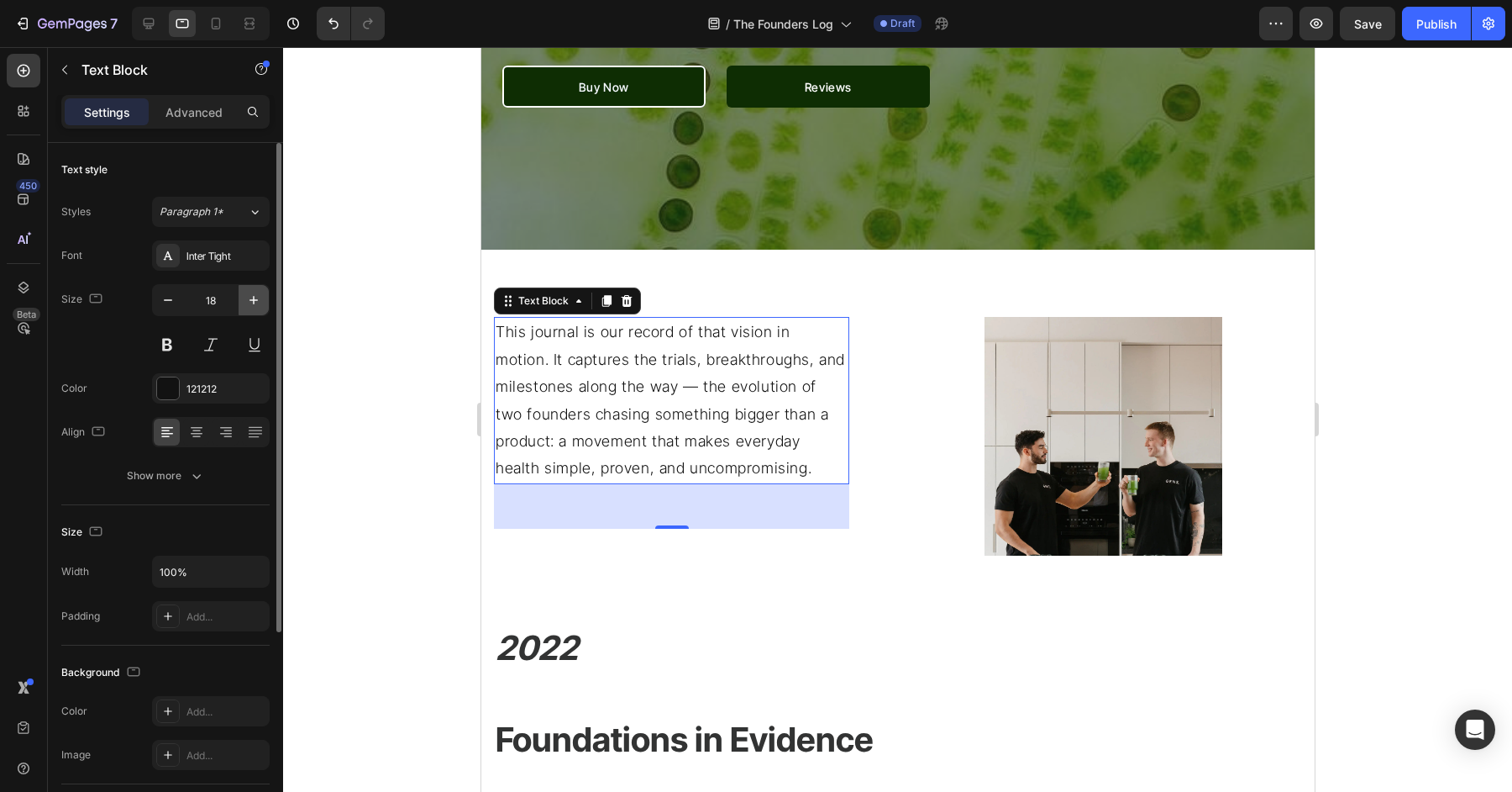
type input "19"
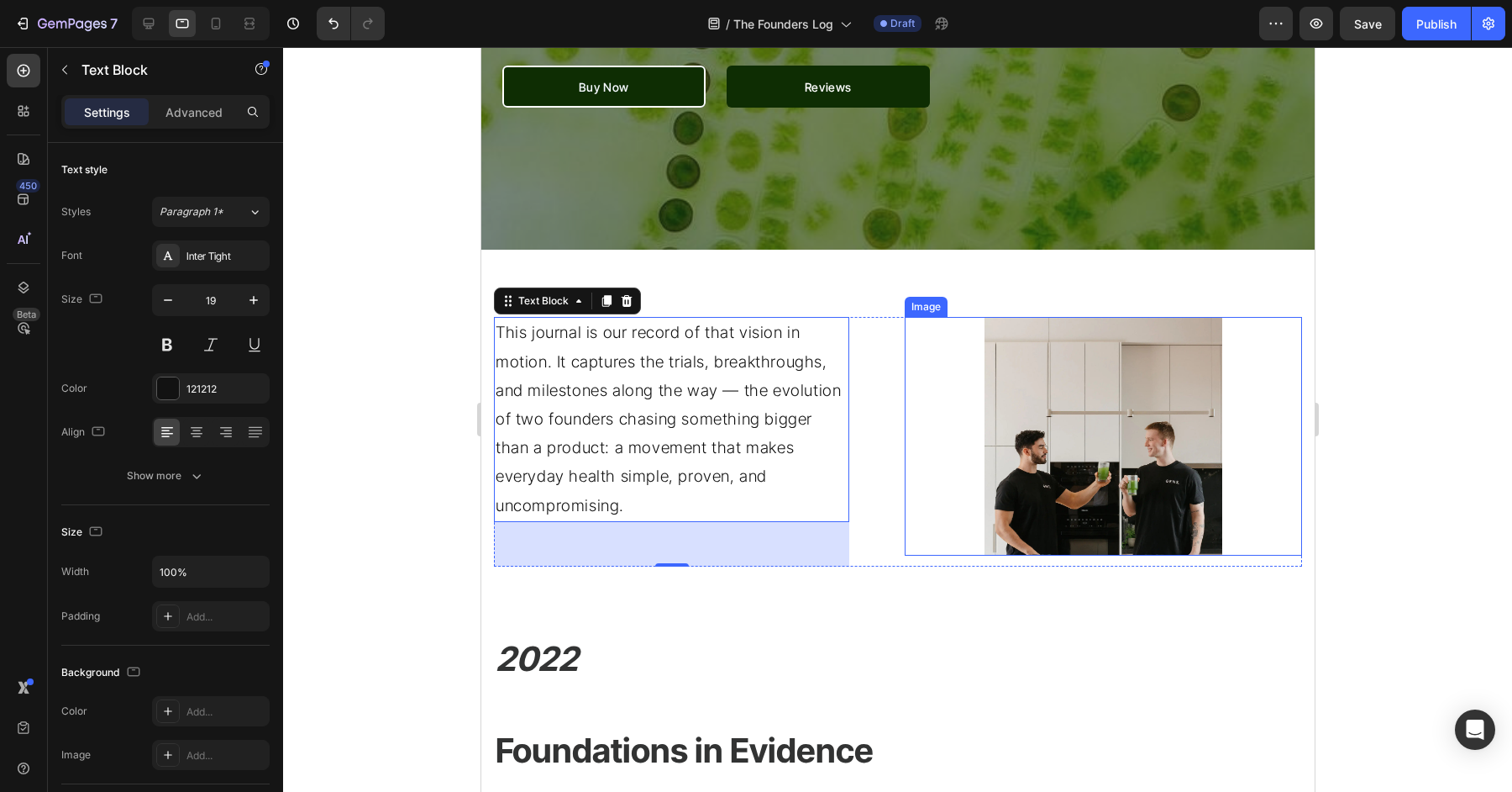
click at [1107, 469] on img at bounding box center [1103, 436] width 239 height 239
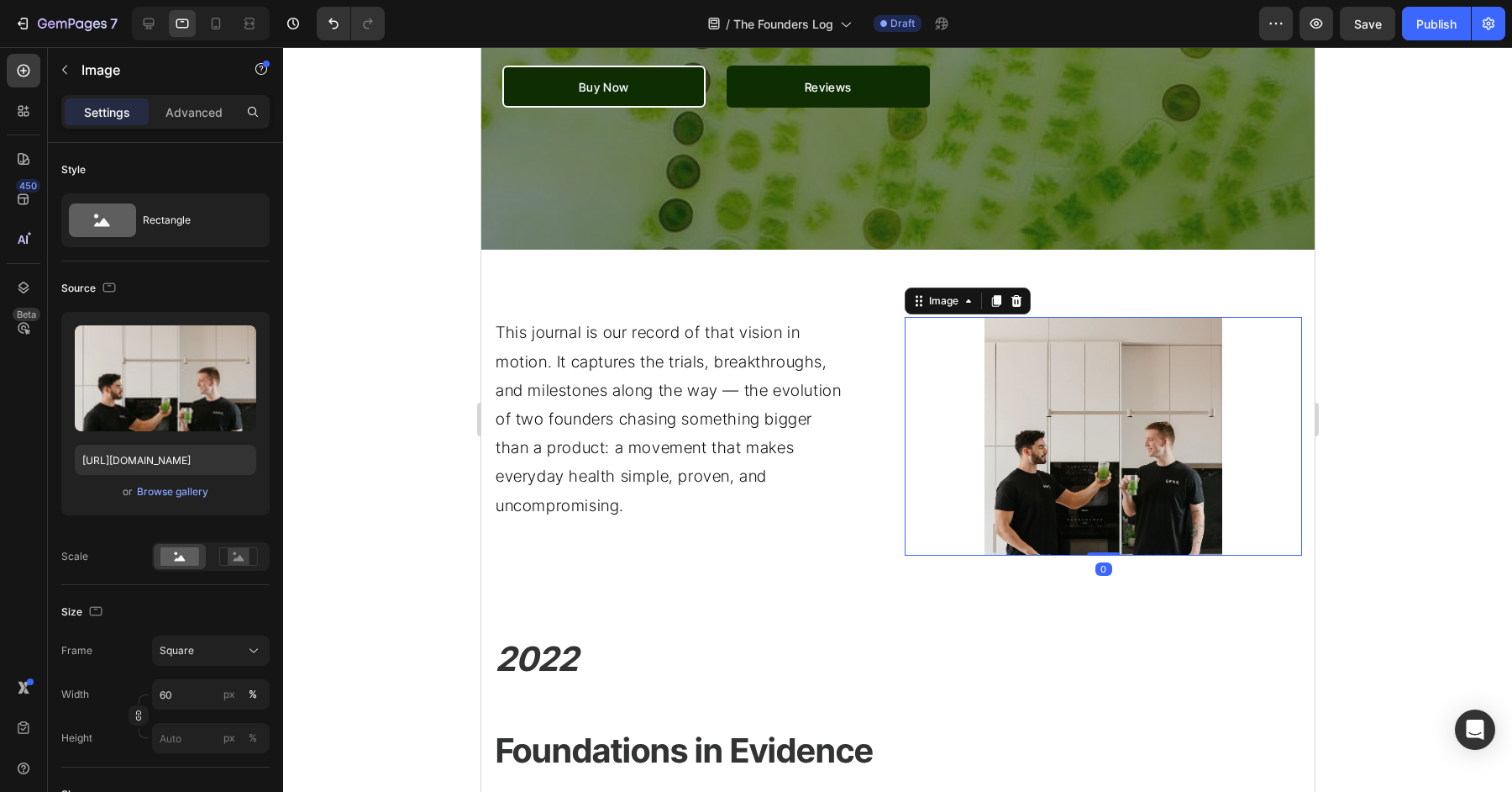
click at [1511, 549] on div at bounding box center [897, 419] width 1229 height 745
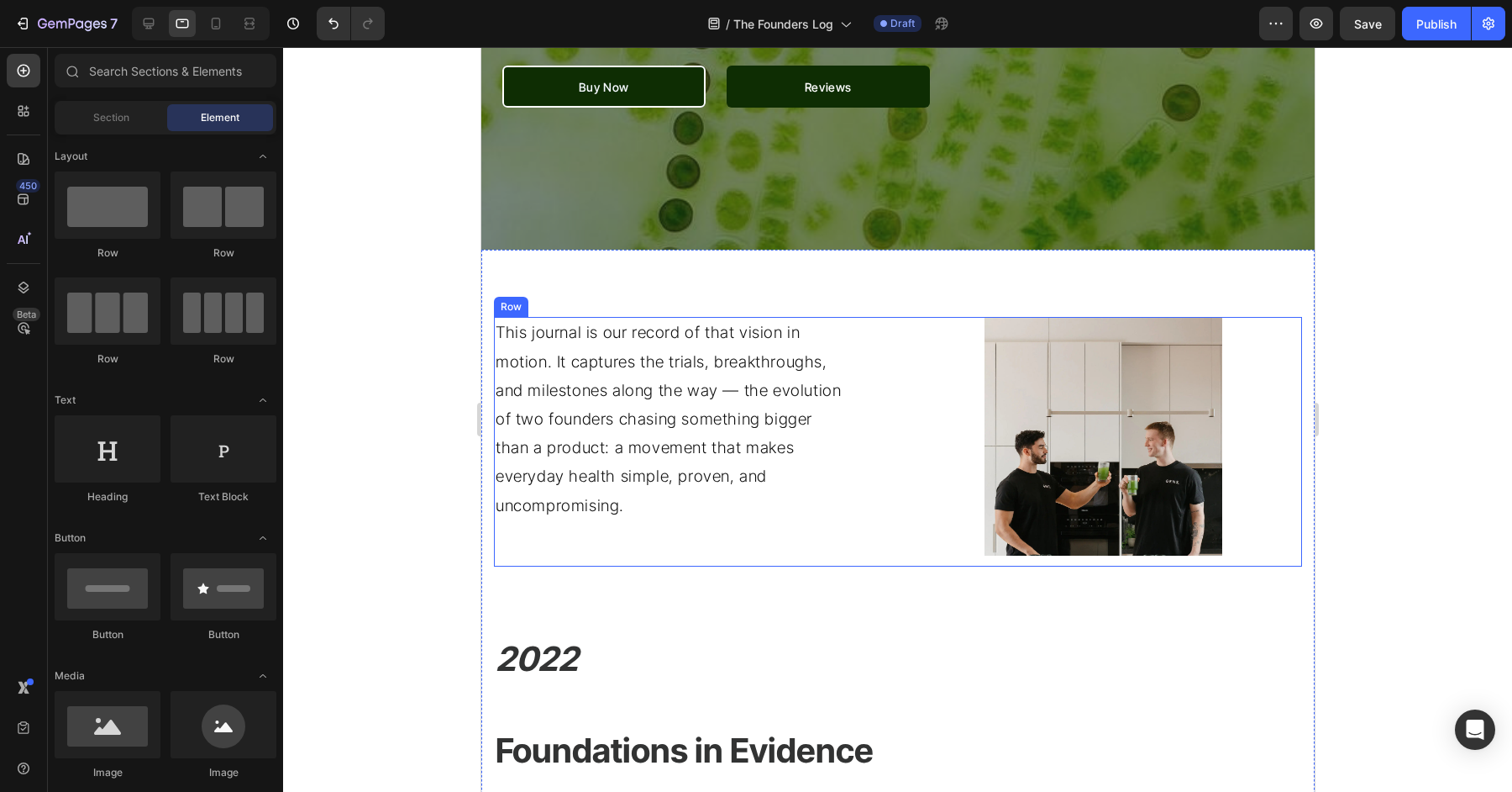
click at [879, 421] on div "This journal is our record of that vision in motion. It captures the trials, br…" at bounding box center [691, 442] width 398 height 249
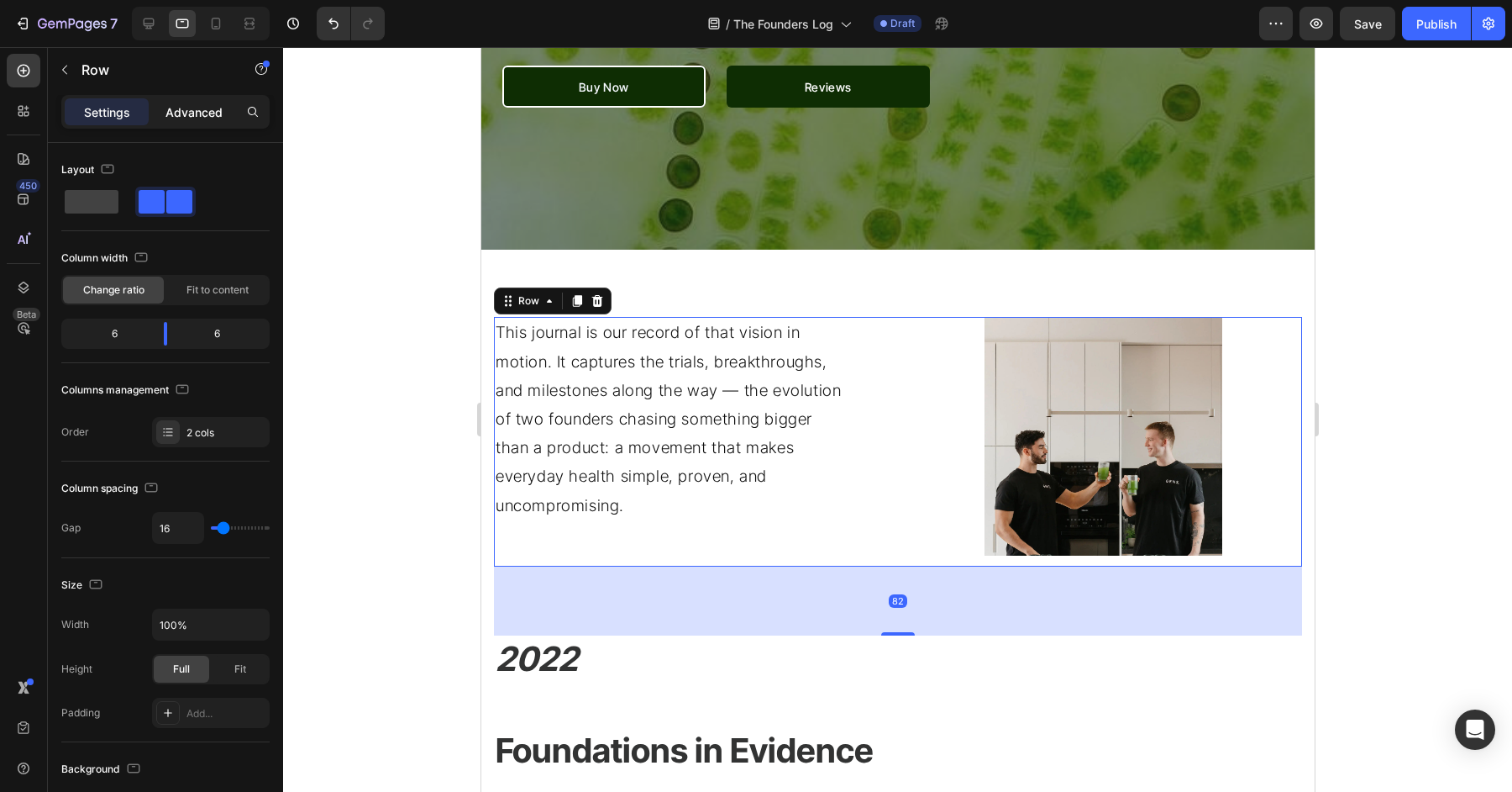
click at [184, 119] on p "Advanced" at bounding box center [194, 112] width 58 height 18
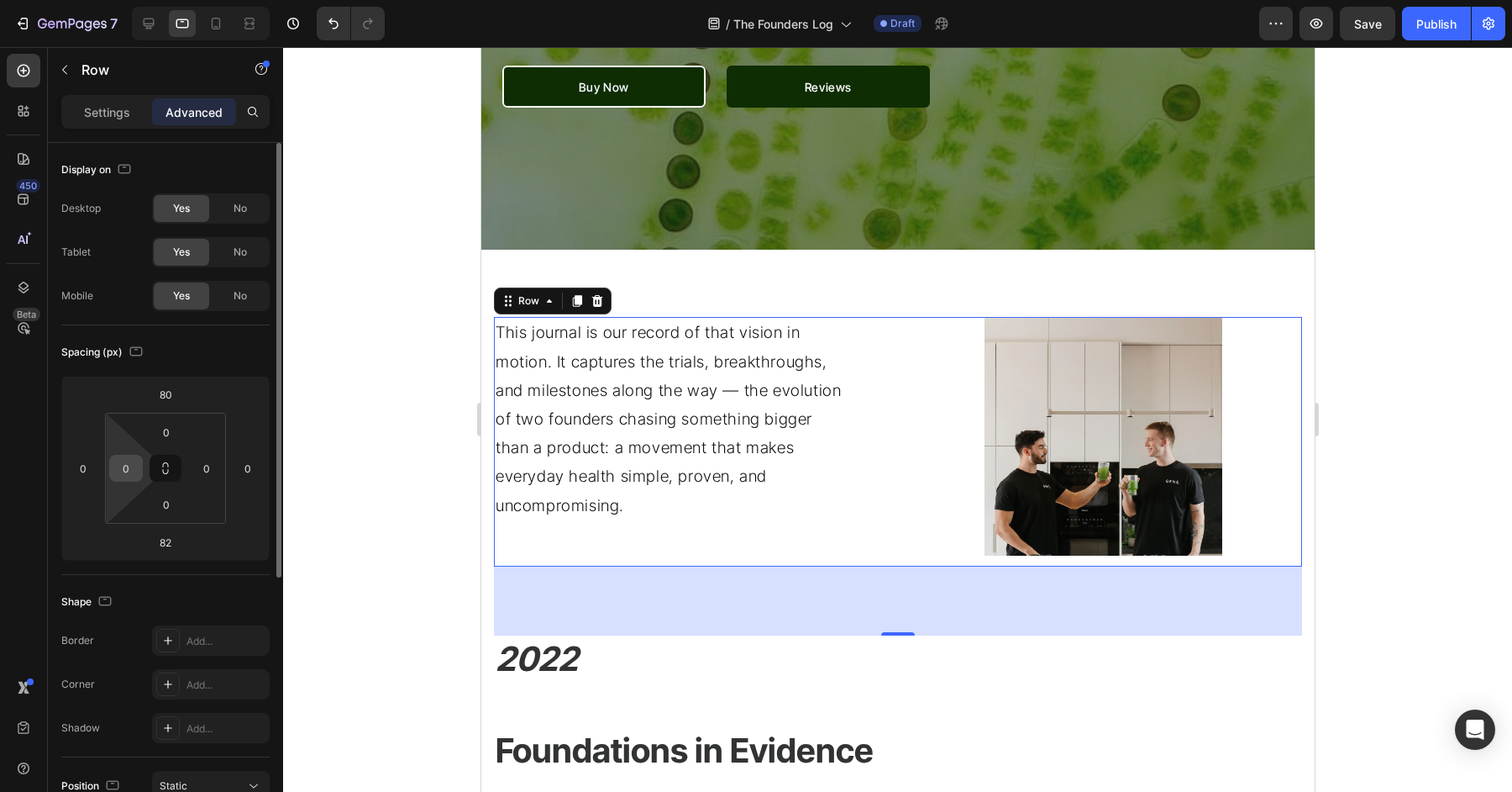
click at [131, 470] on input "0" at bounding box center [125, 467] width 25 height 25
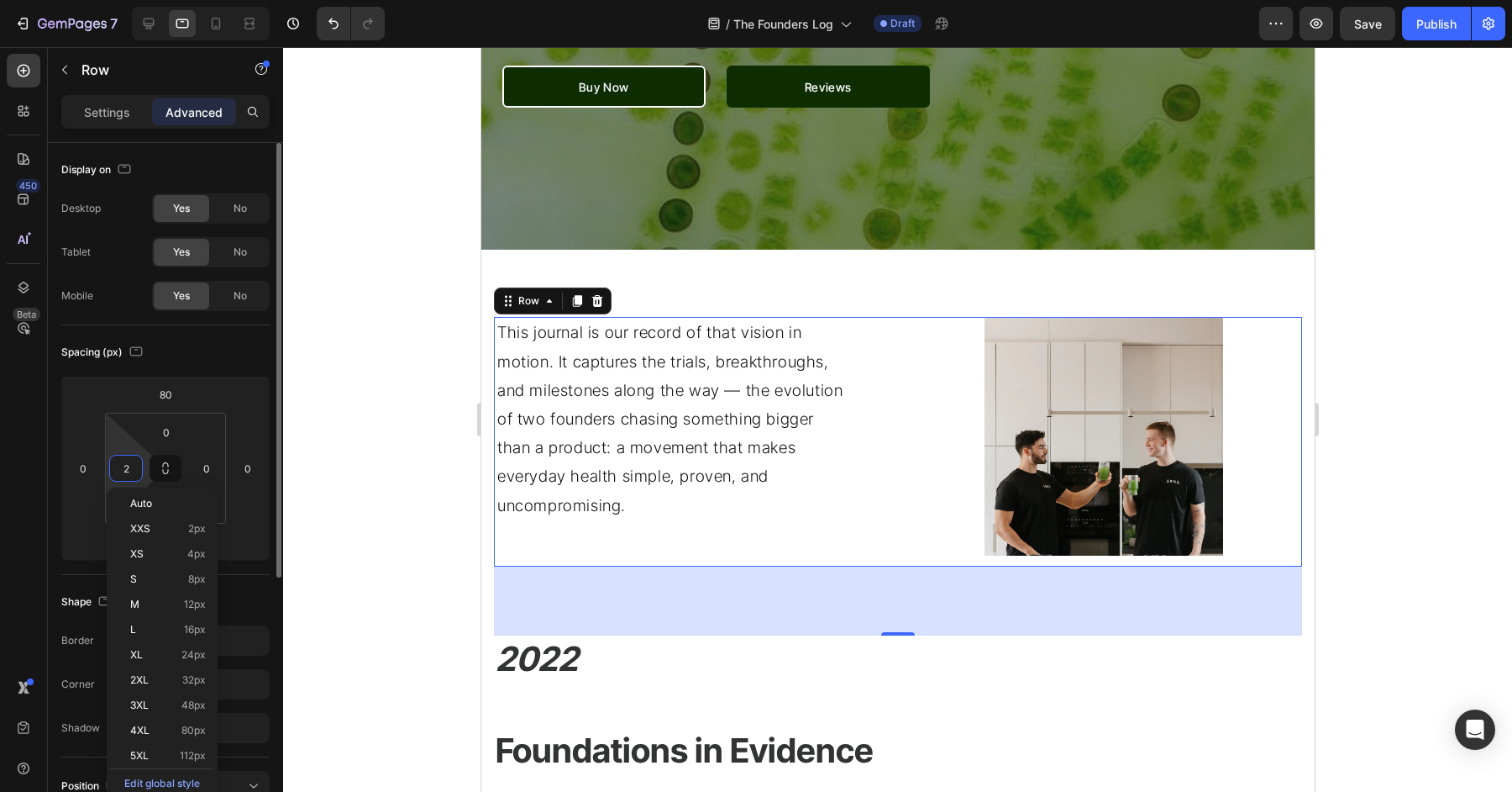
type input "20"
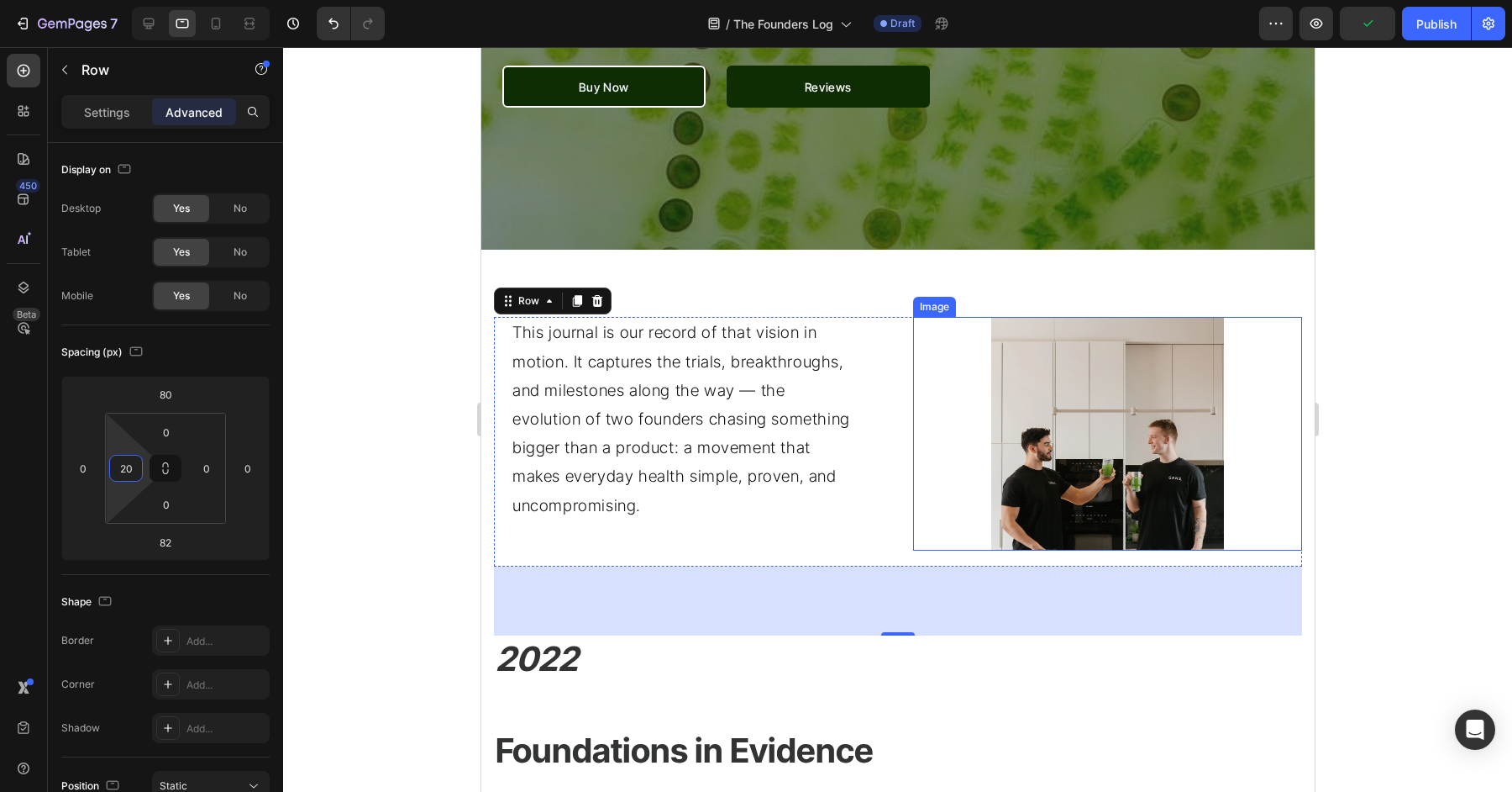
click at [1388, 488] on div at bounding box center [897, 419] width 1229 height 745
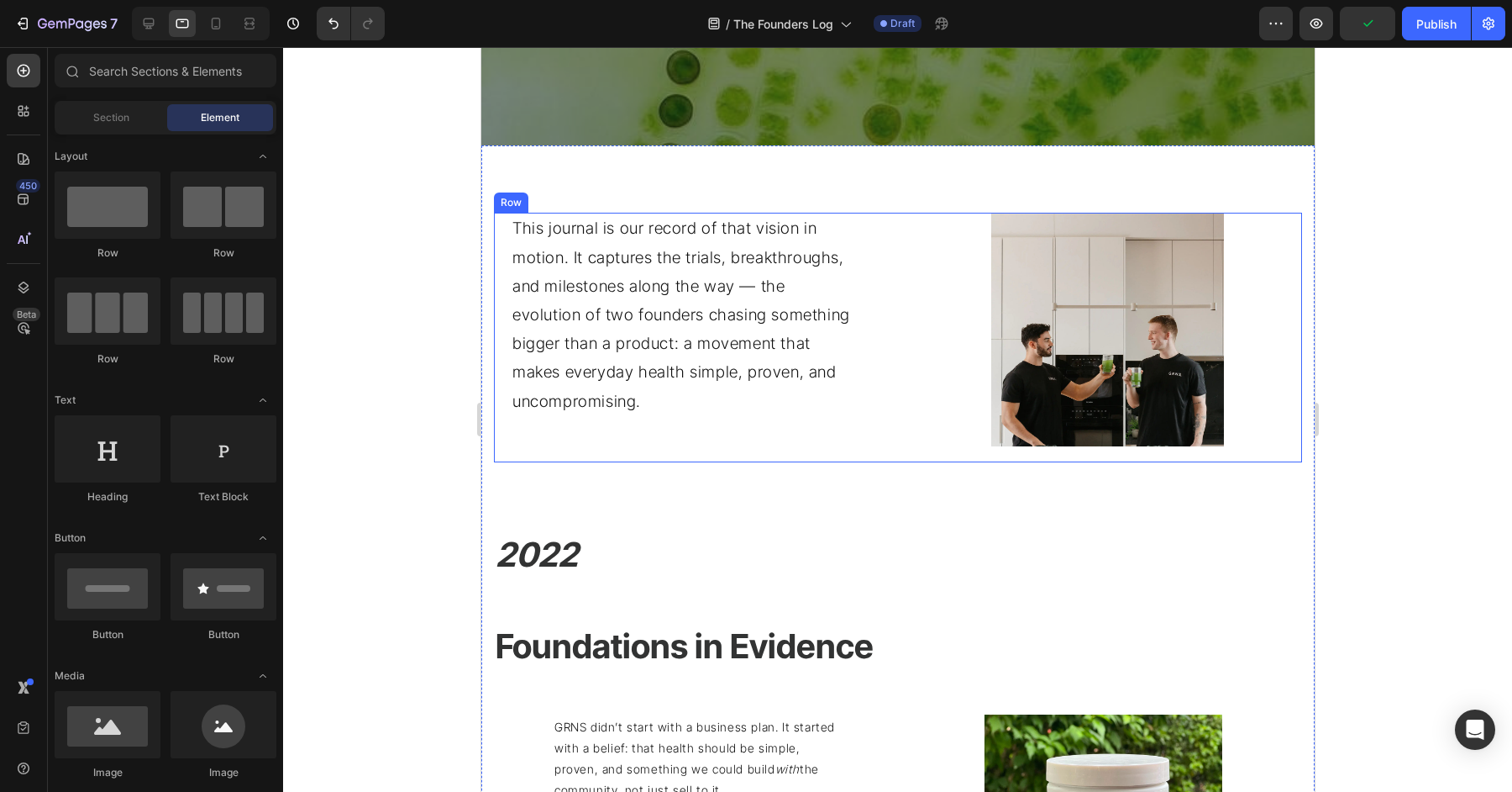
scroll to position [673, 0]
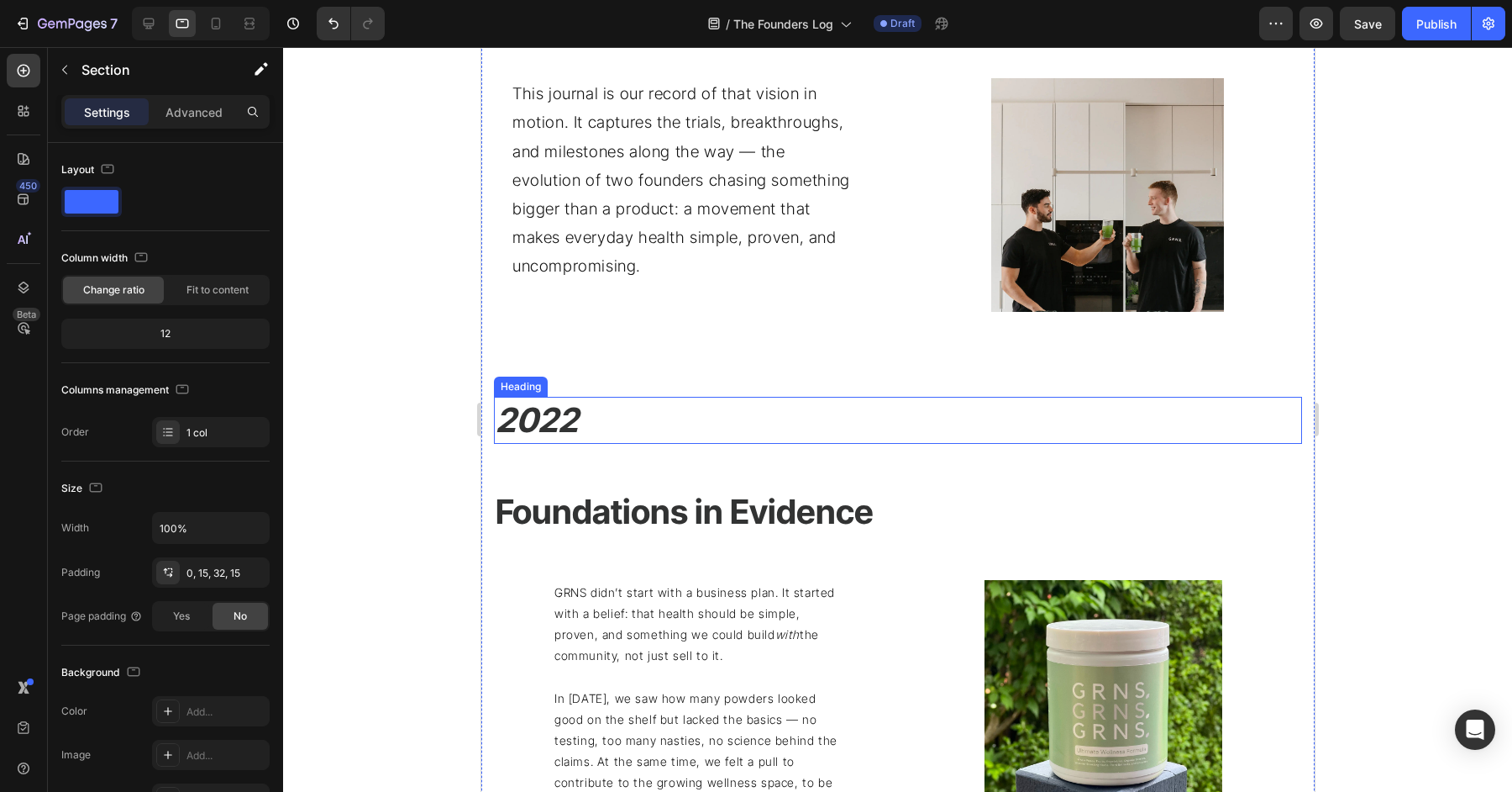
click at [816, 429] on h2 "2022" at bounding box center [896, 420] width 808 height 47
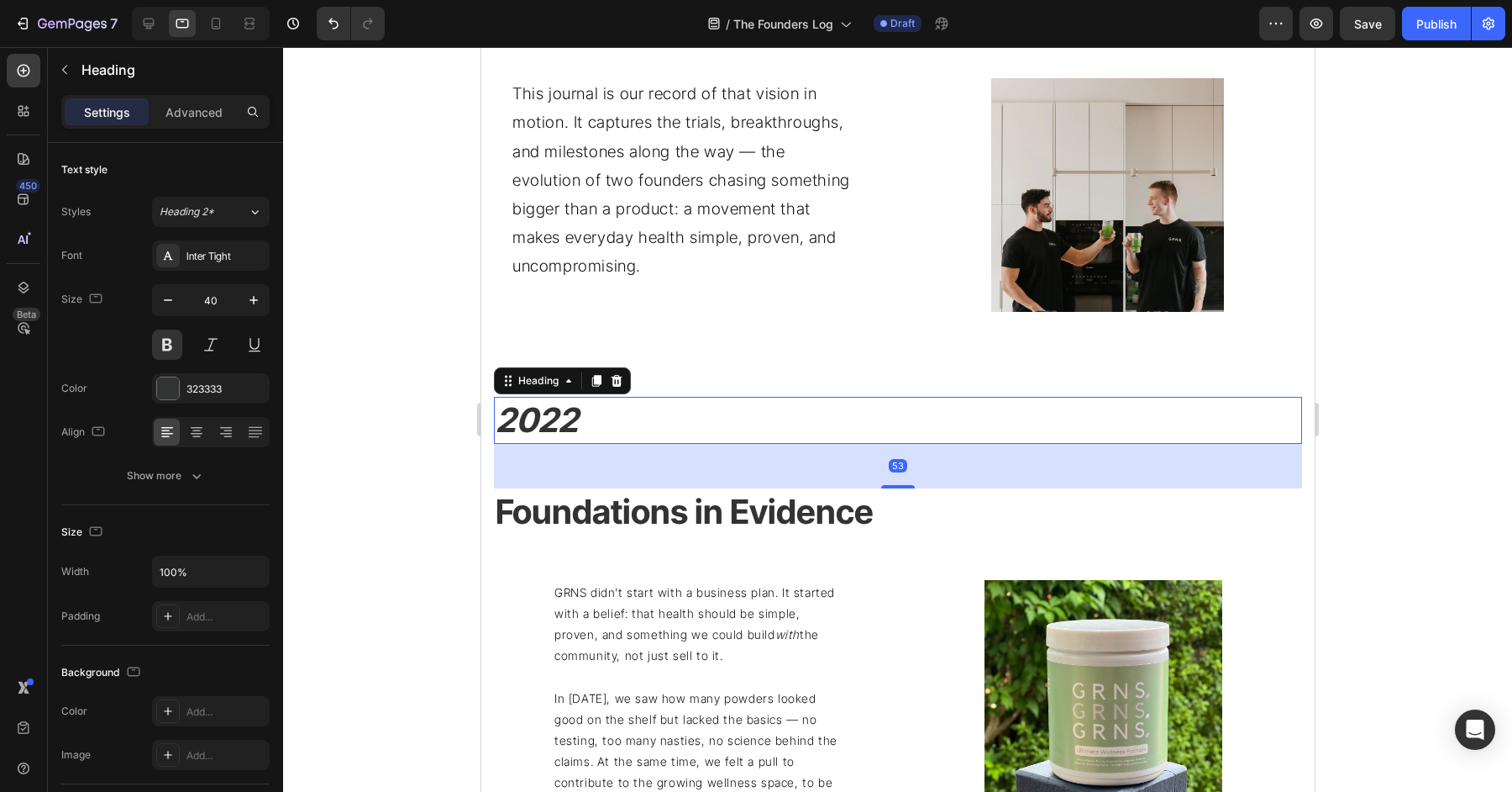
click at [902, 481] on div "53" at bounding box center [896, 466] width 808 height 45
click at [903, 486] on div at bounding box center [896, 486] width 33 height 5
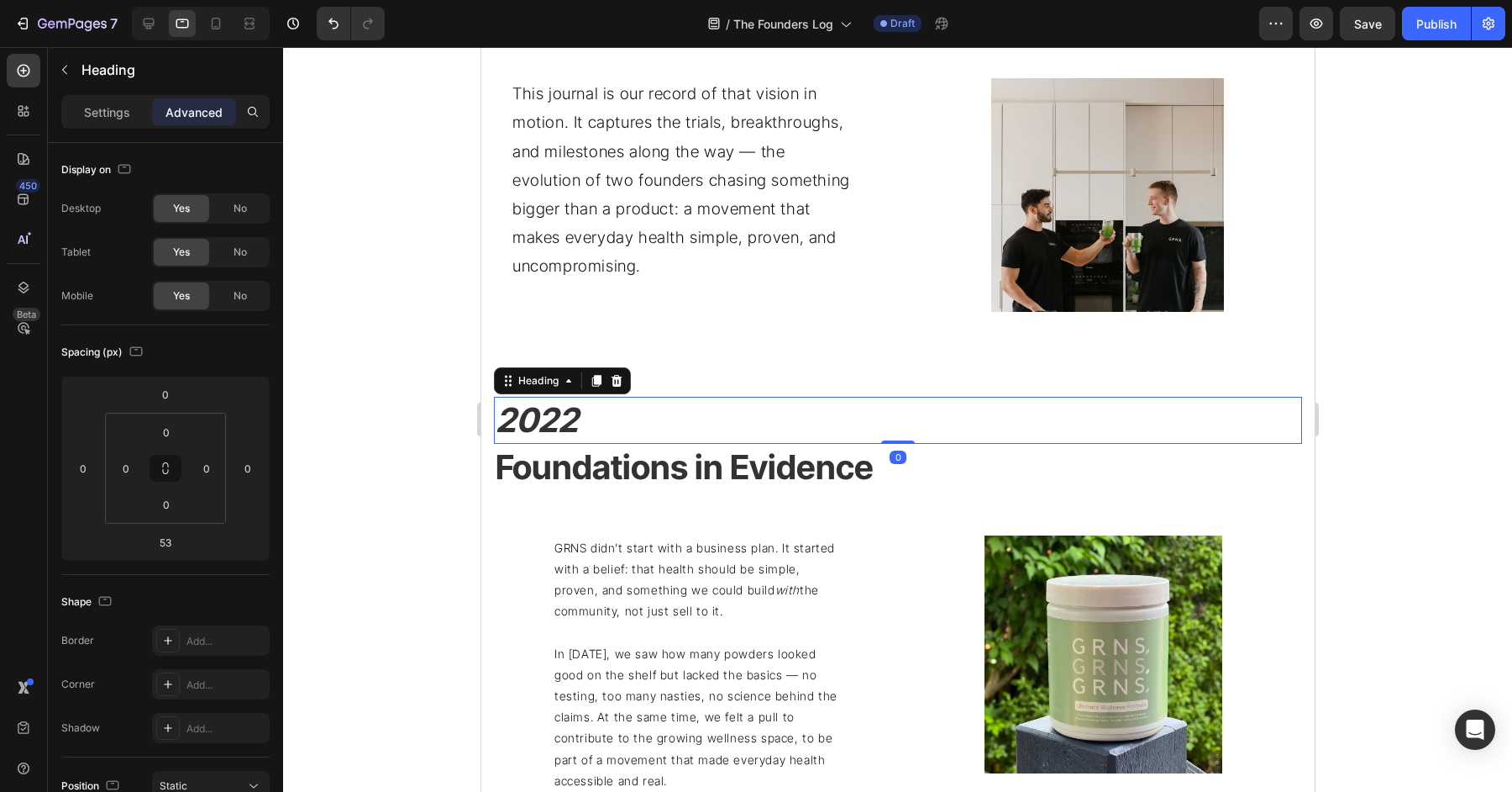
drag, startPoint x: 906, startPoint y: 485, endPoint x: 924, endPoint y: 406, distance: 81.0
click at [924, 406] on div "2022 Heading 0" at bounding box center [896, 420] width 808 height 47
type input "0"
click at [702, 409] on h2 "2022" at bounding box center [896, 420] width 808 height 47
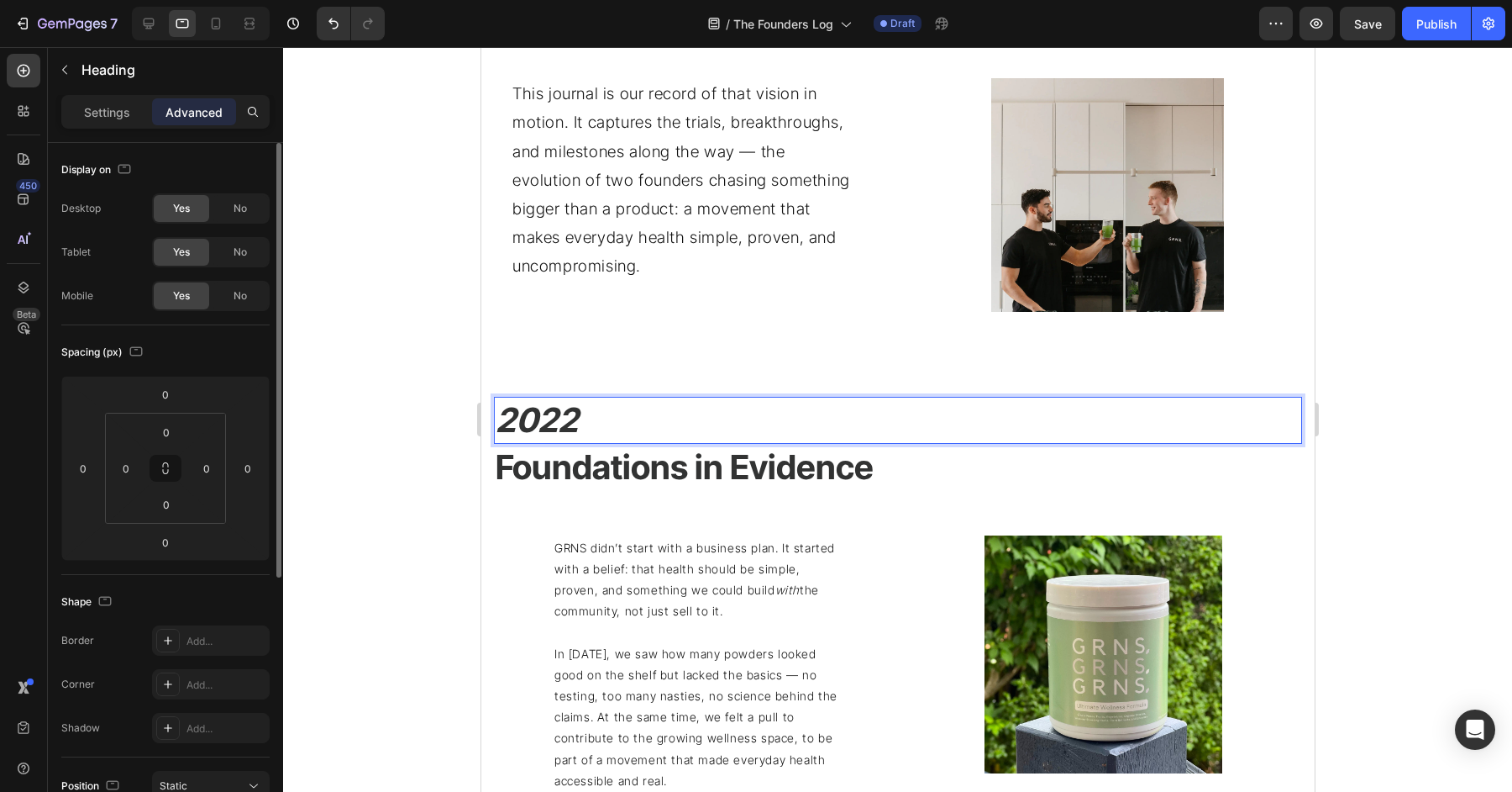
click at [91, 113] on p "Settings" at bounding box center [107, 112] width 46 height 18
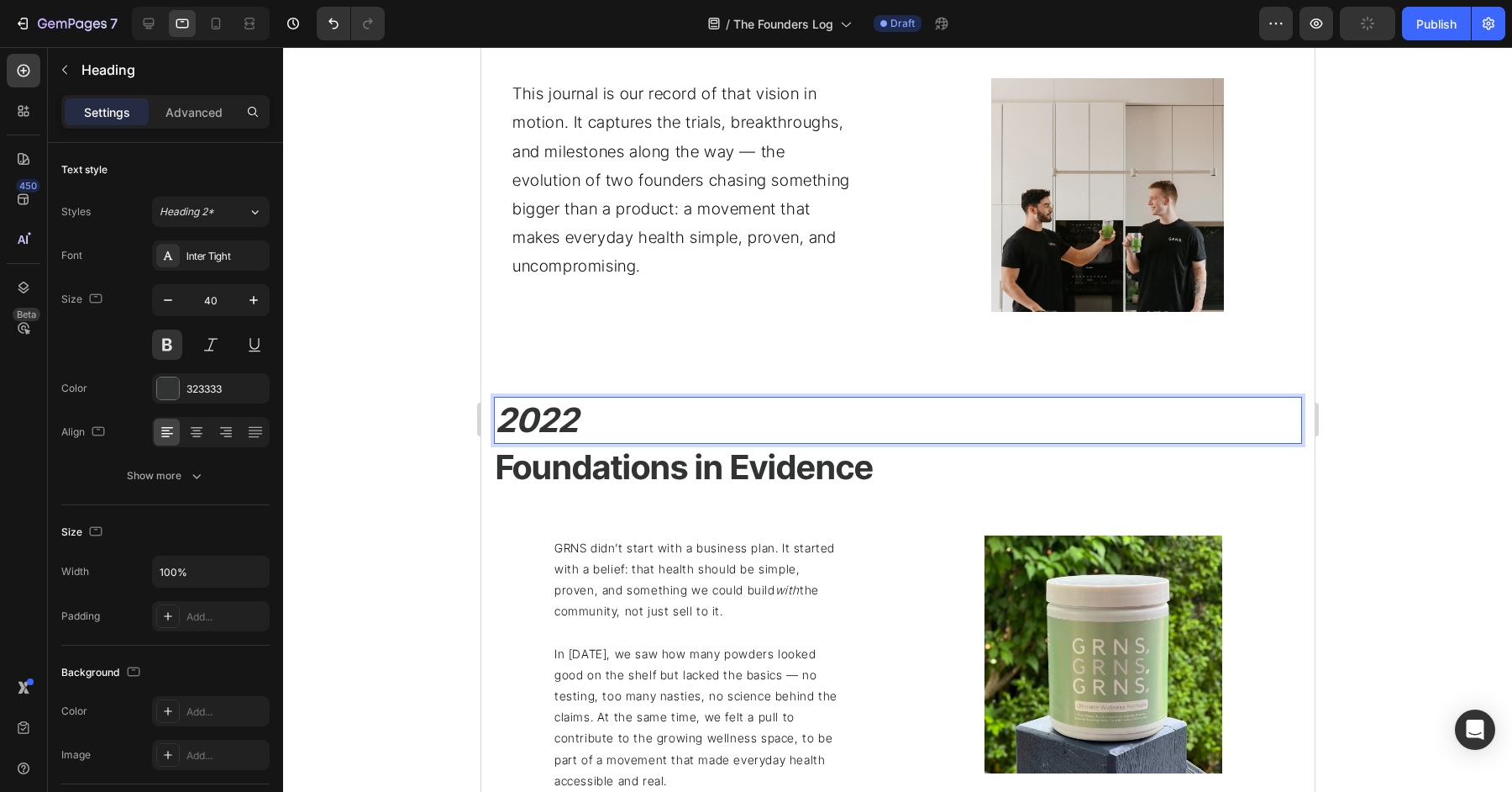
click at [587, 424] on p "2022" at bounding box center [896, 420] width 805 height 44
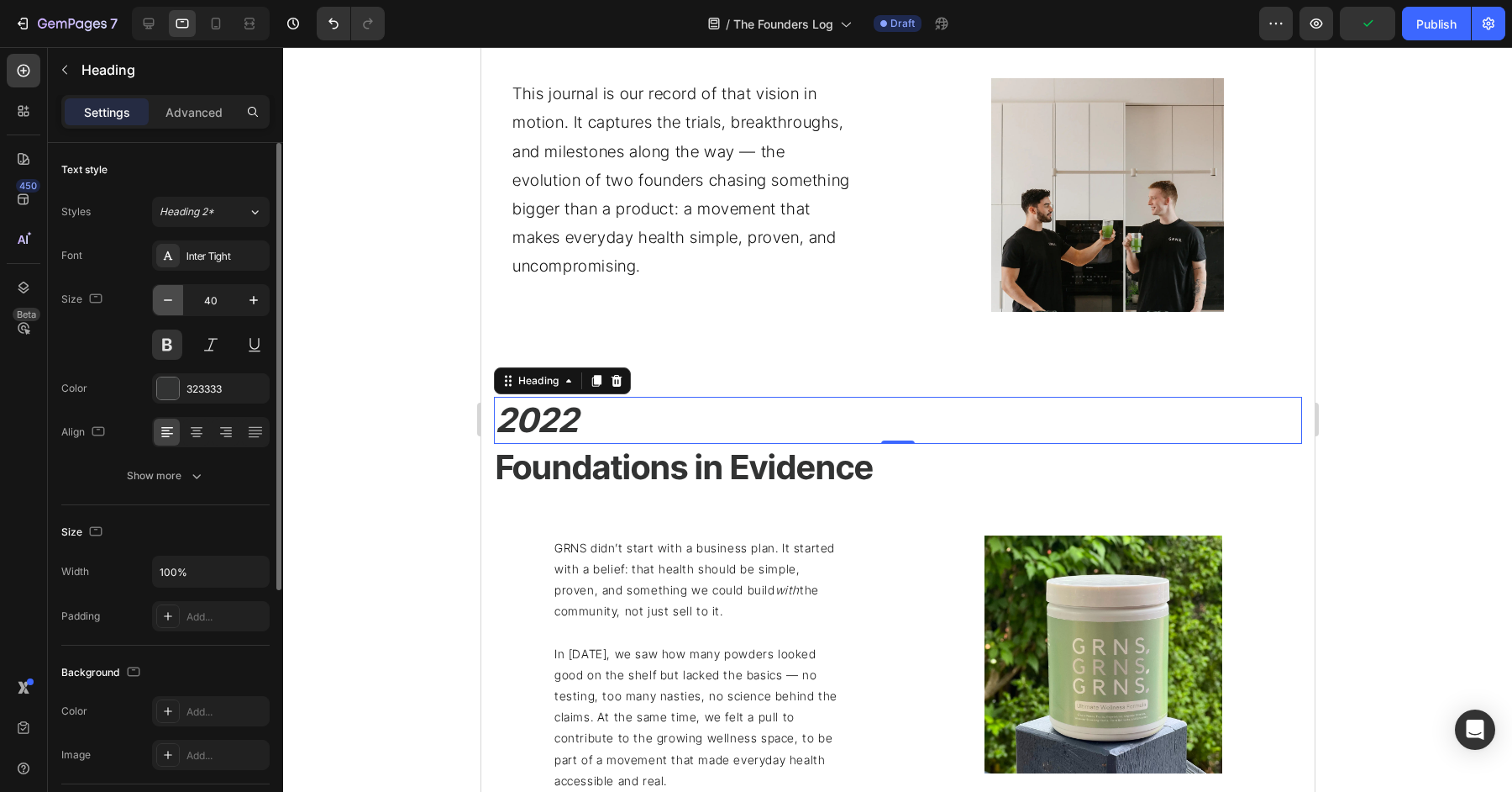
click at [162, 299] on icon "button" at bounding box center [168, 301] width 17 height 17
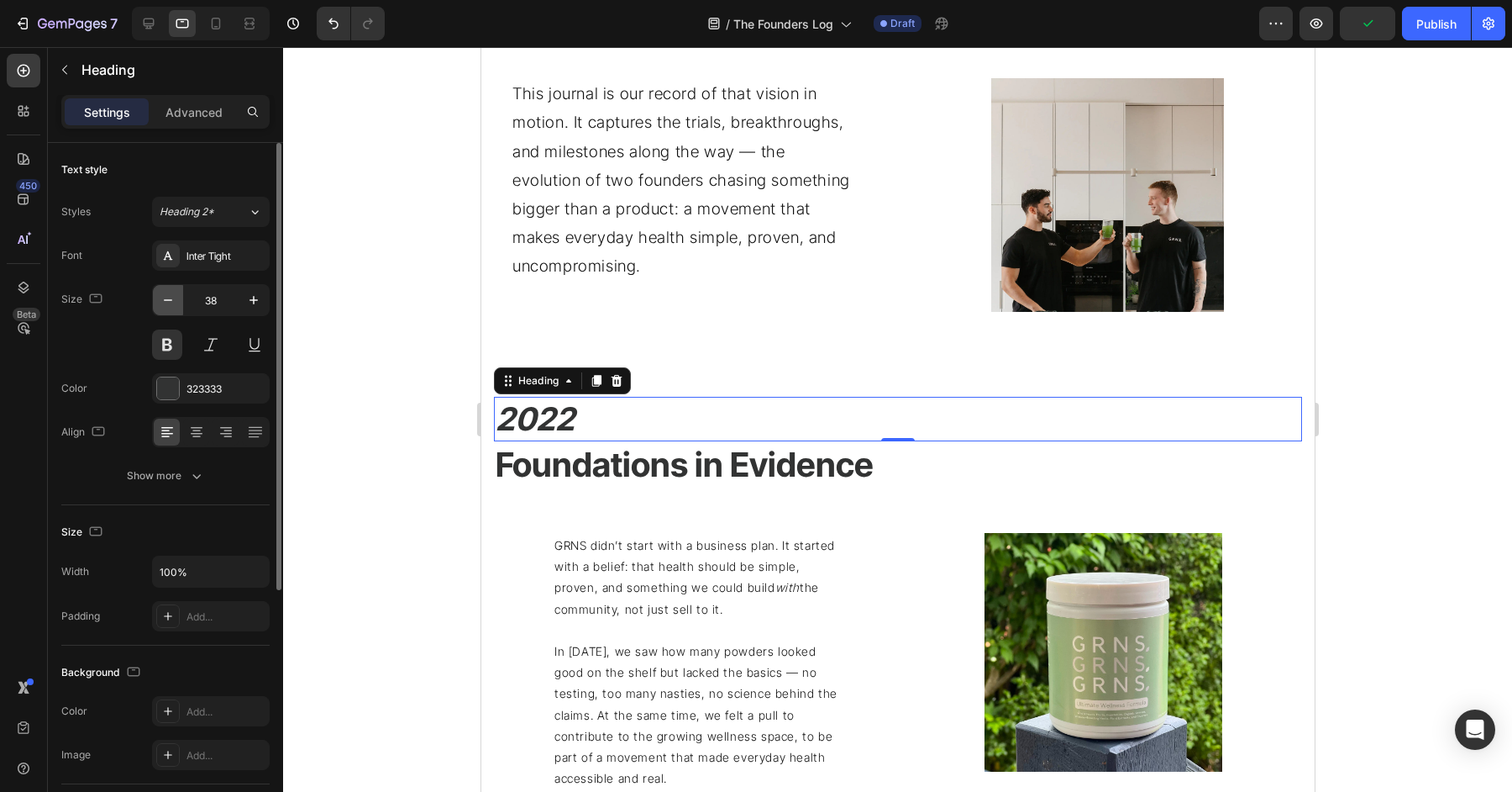
click at [162, 299] on icon "button" at bounding box center [168, 301] width 17 height 17
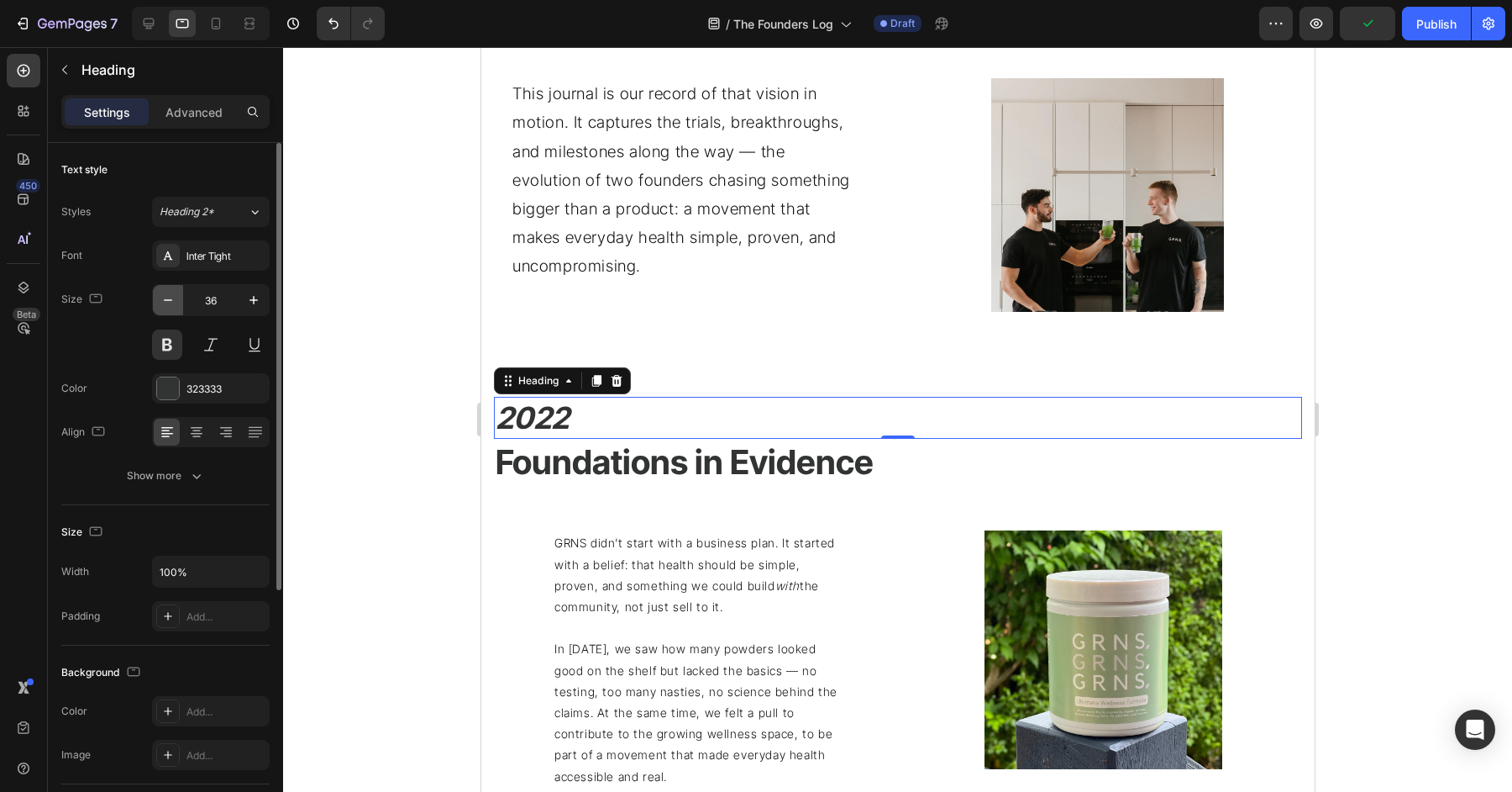
click at [162, 299] on icon "button" at bounding box center [168, 301] width 17 height 17
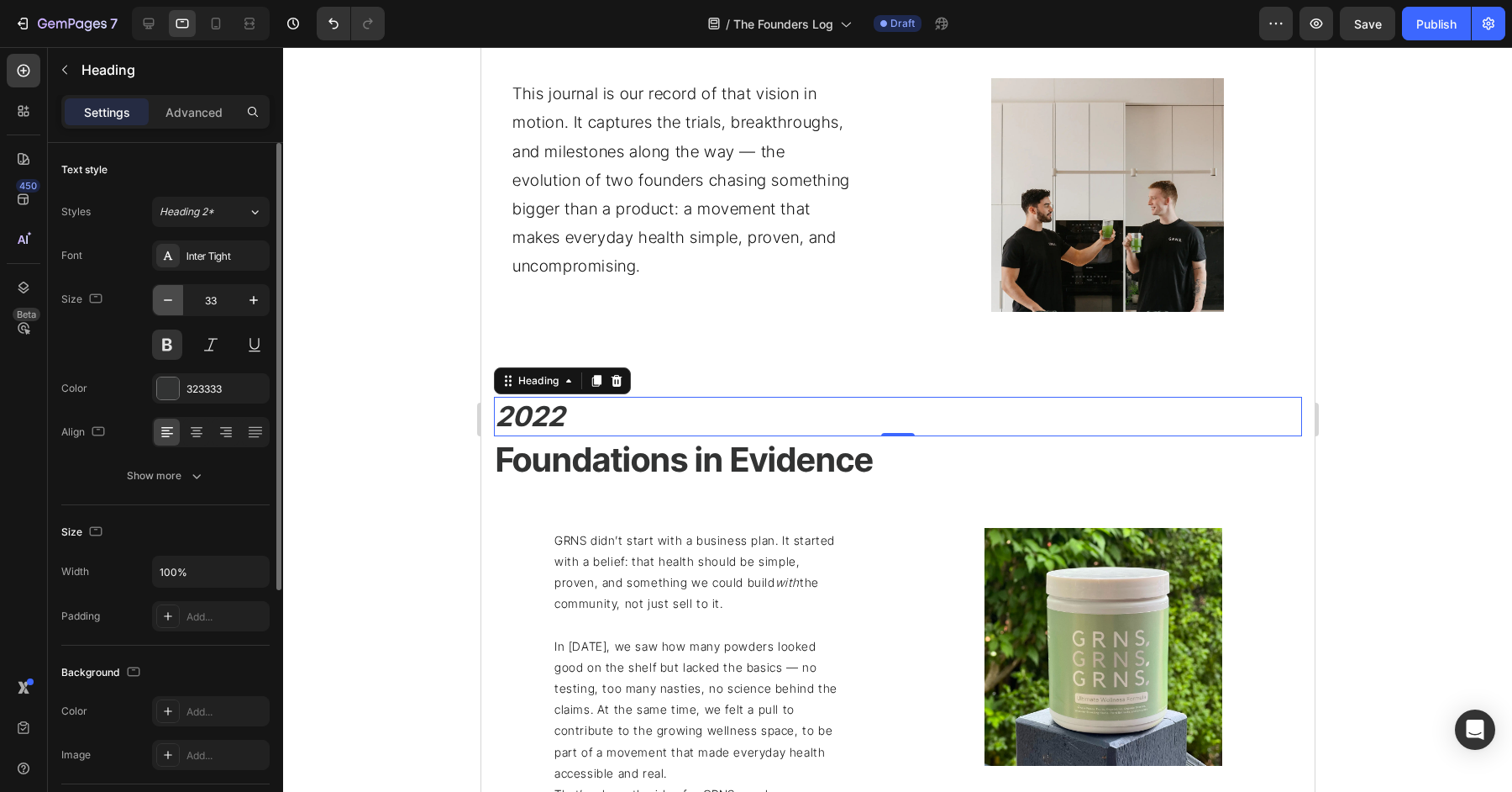
click at [162, 299] on icon "button" at bounding box center [168, 301] width 17 height 17
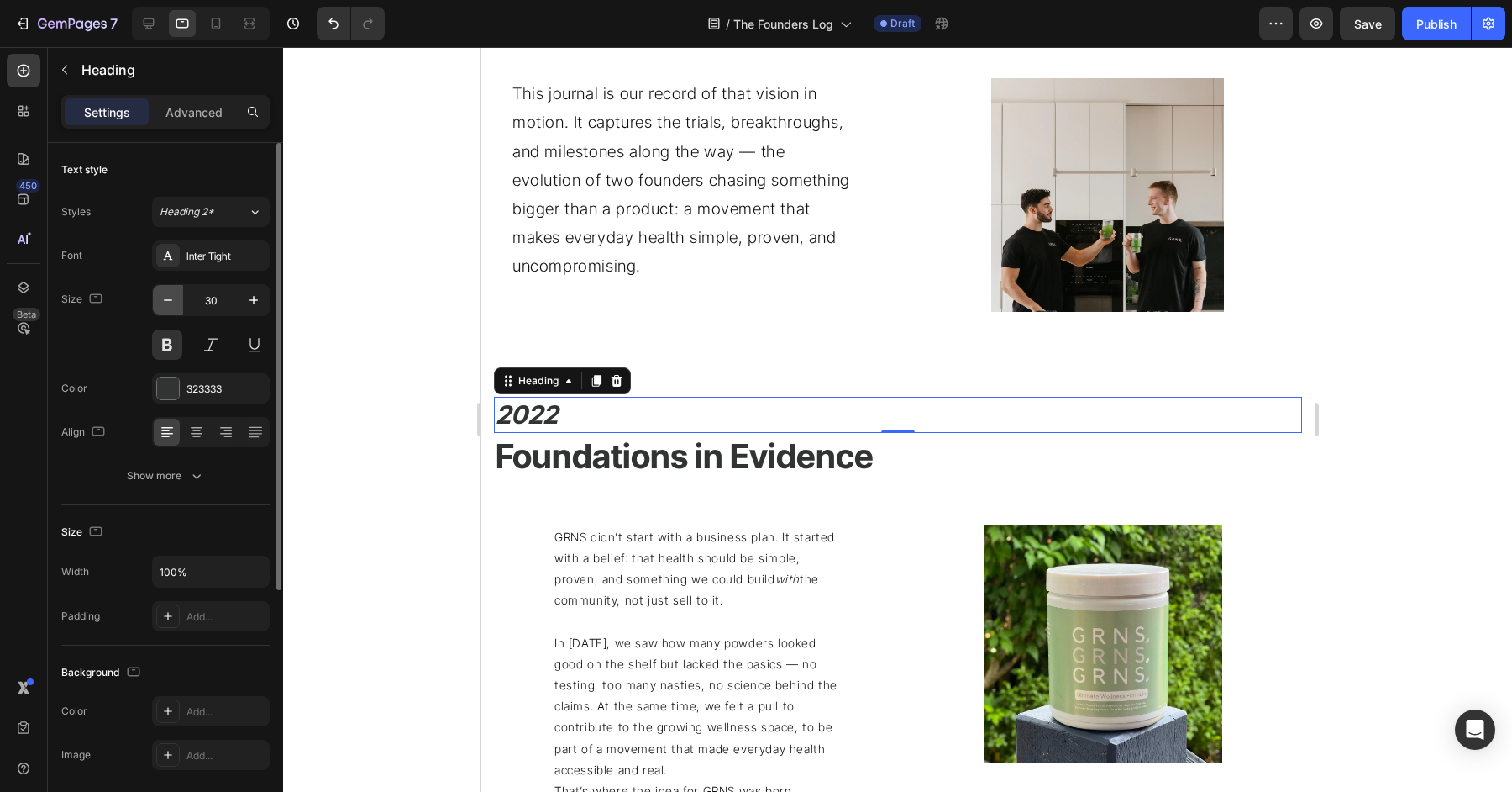
click at [162, 299] on icon "button" at bounding box center [168, 301] width 17 height 17
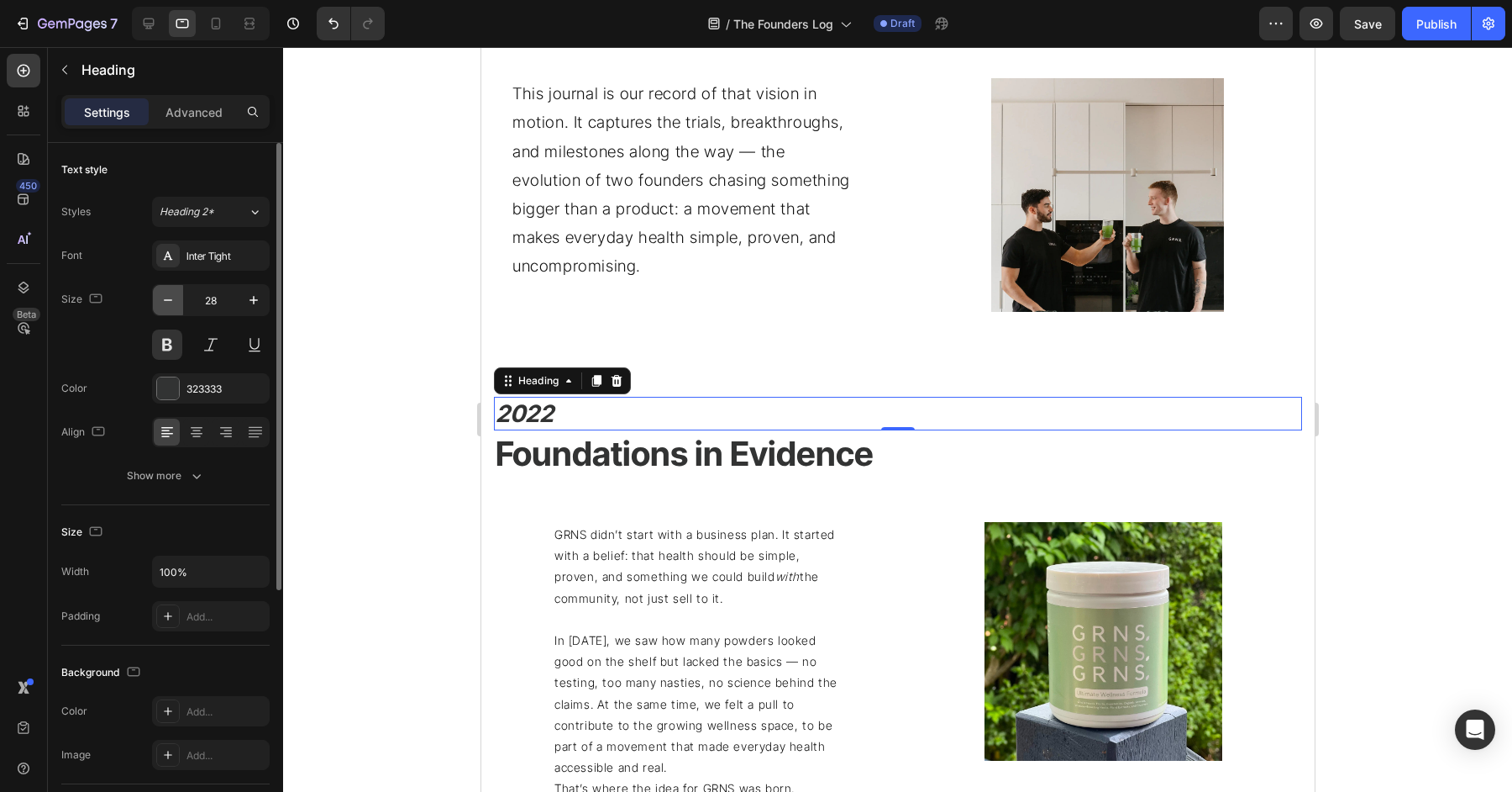
click at [162, 299] on icon "button" at bounding box center [168, 301] width 17 height 17
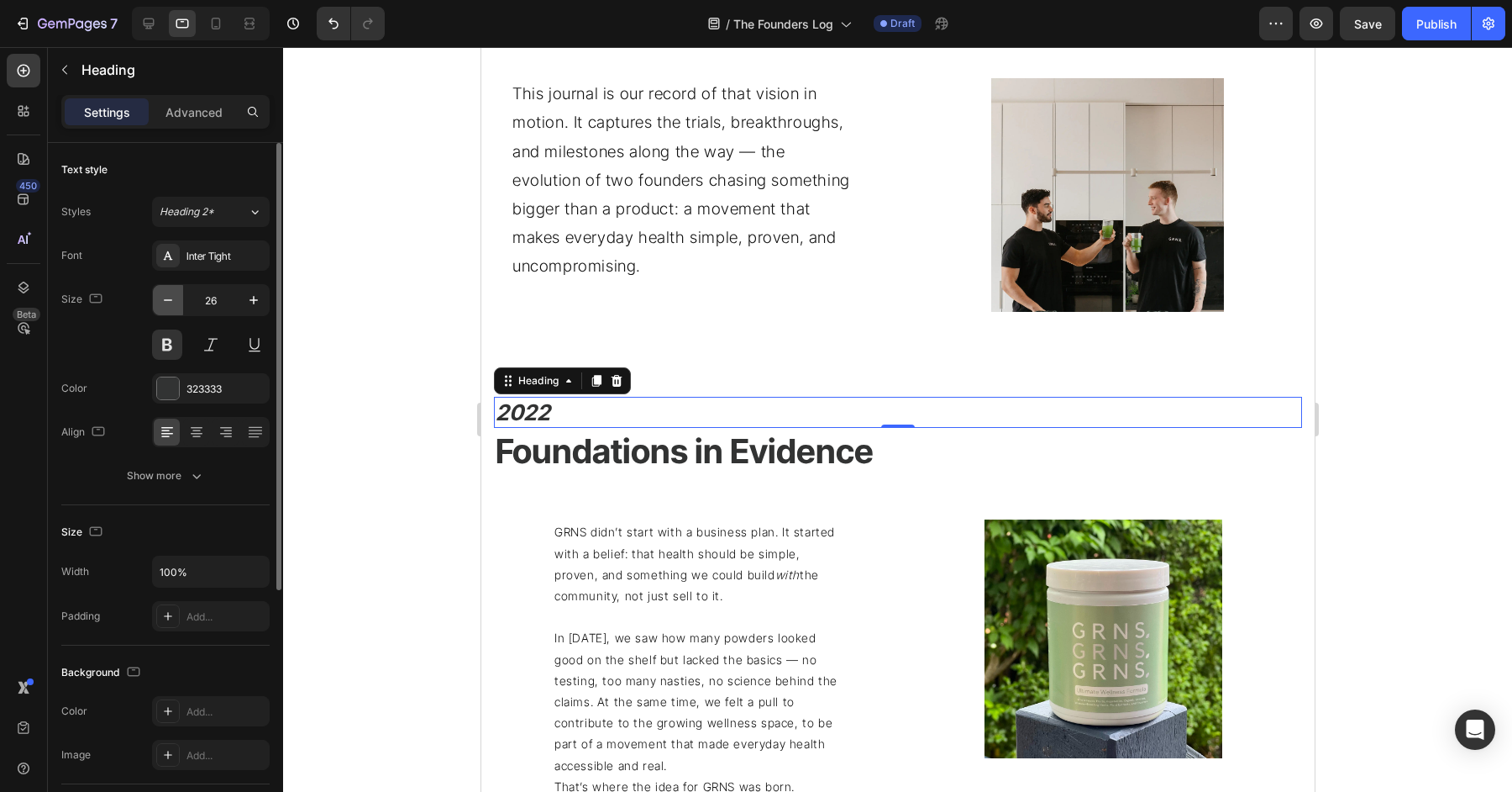
click at [162, 299] on icon "button" at bounding box center [168, 301] width 17 height 17
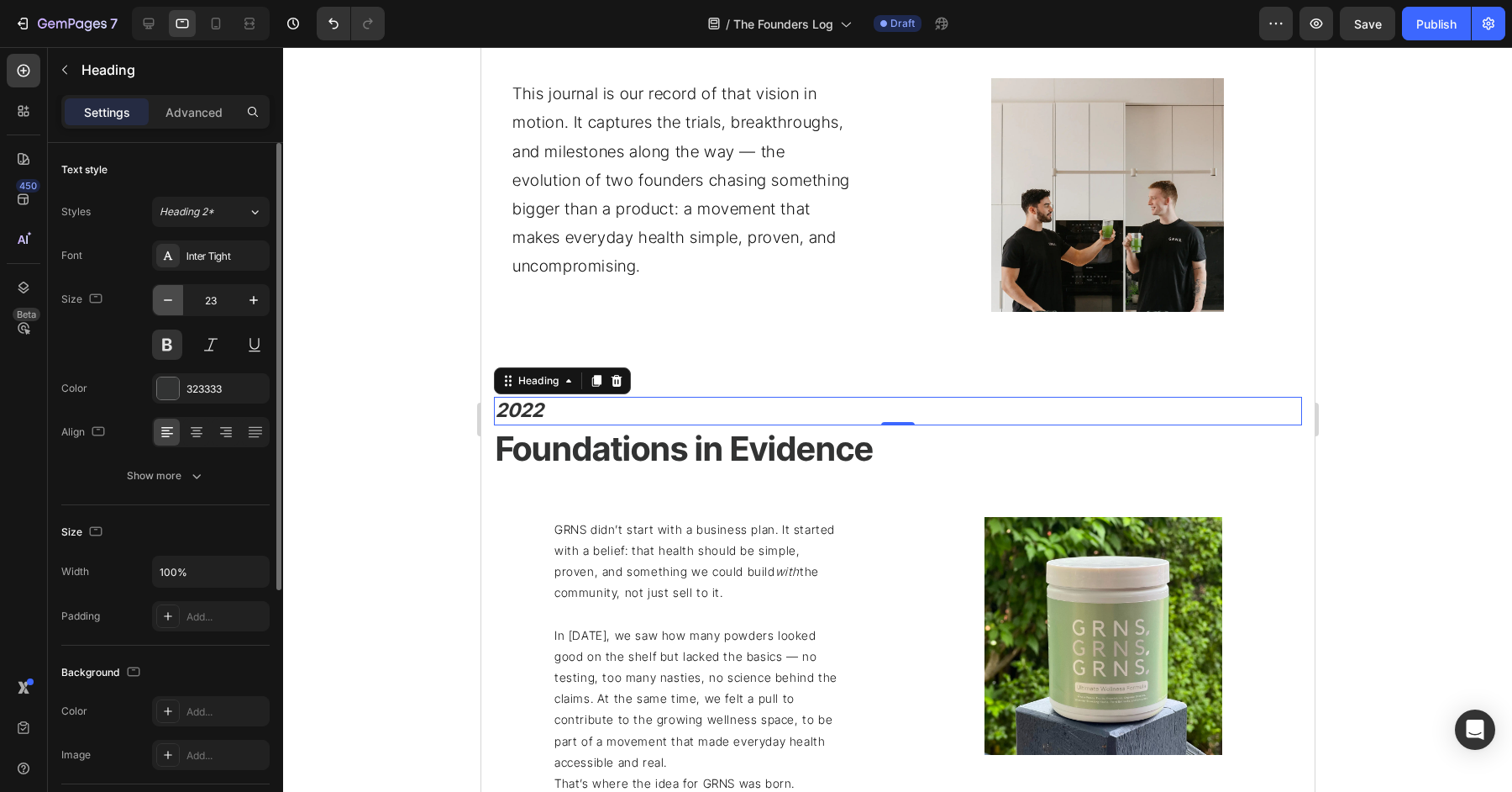
click at [162, 299] on icon "button" at bounding box center [168, 301] width 17 height 17
click at [250, 300] on icon "button" at bounding box center [254, 301] width 17 height 17
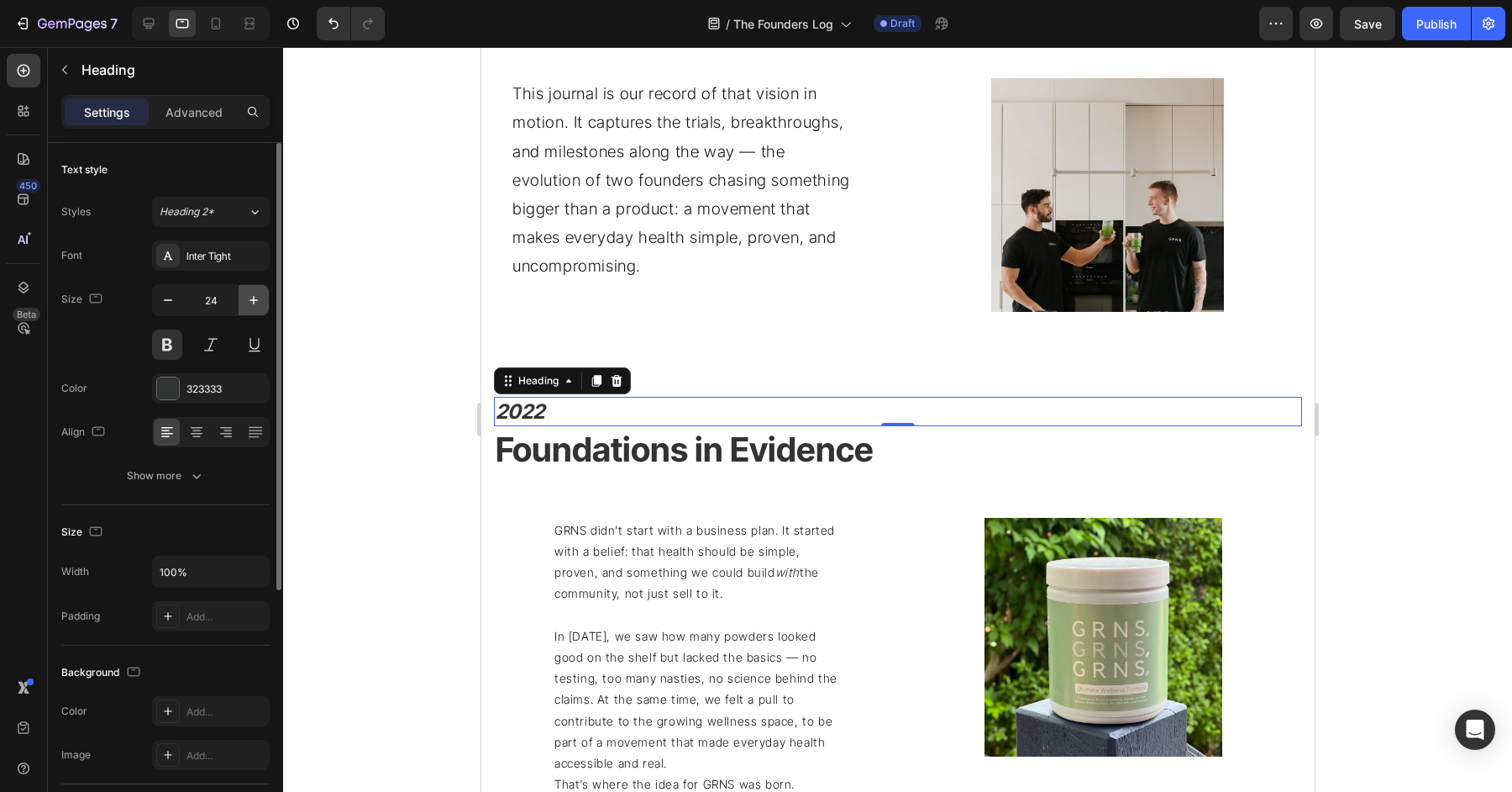
type input "25"
click at [735, 464] on h2 "Foundations in Evidence" at bounding box center [896, 450] width 808 height 47
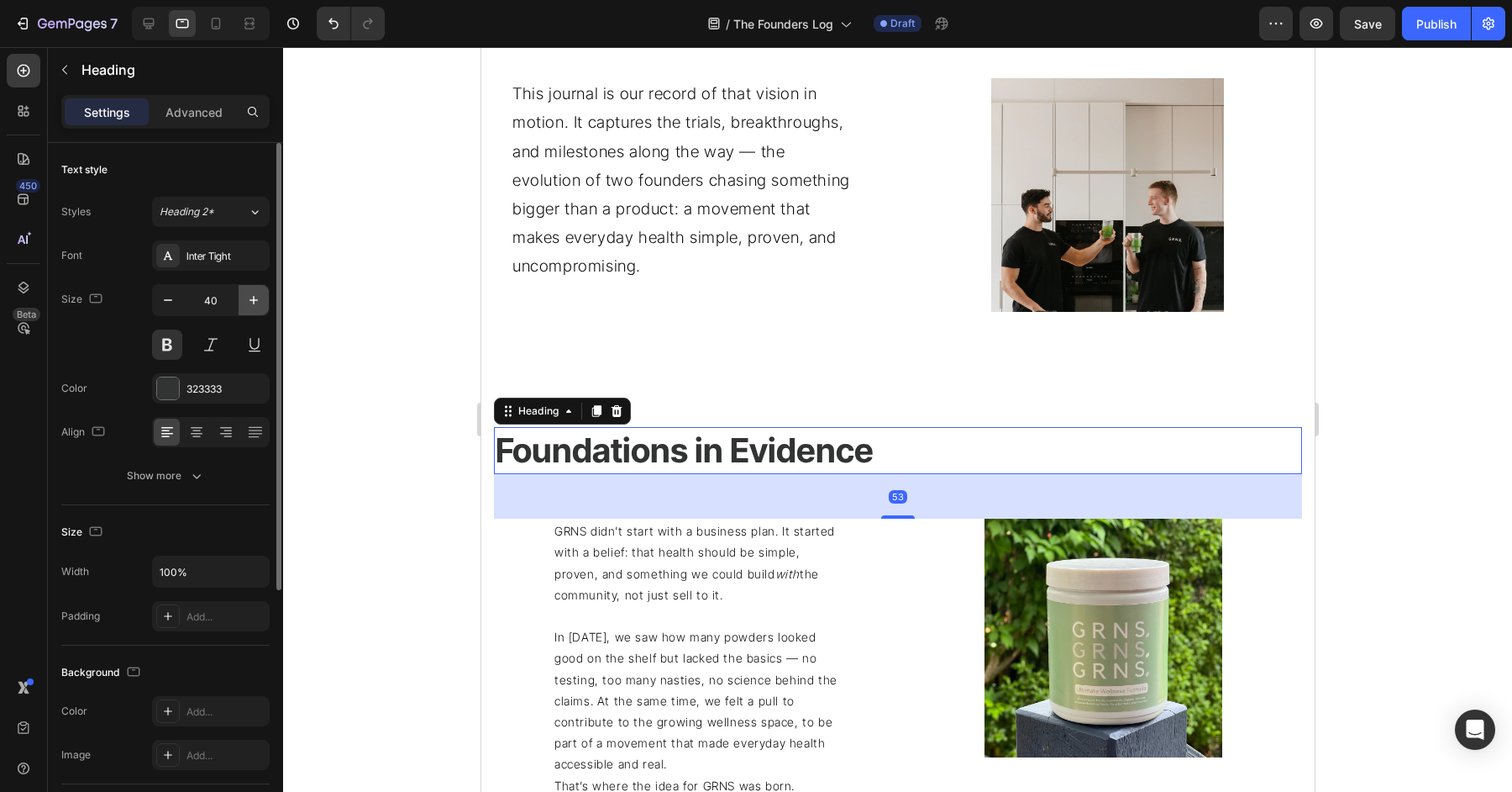
click at [252, 301] on icon "button" at bounding box center [254, 301] width 17 height 17
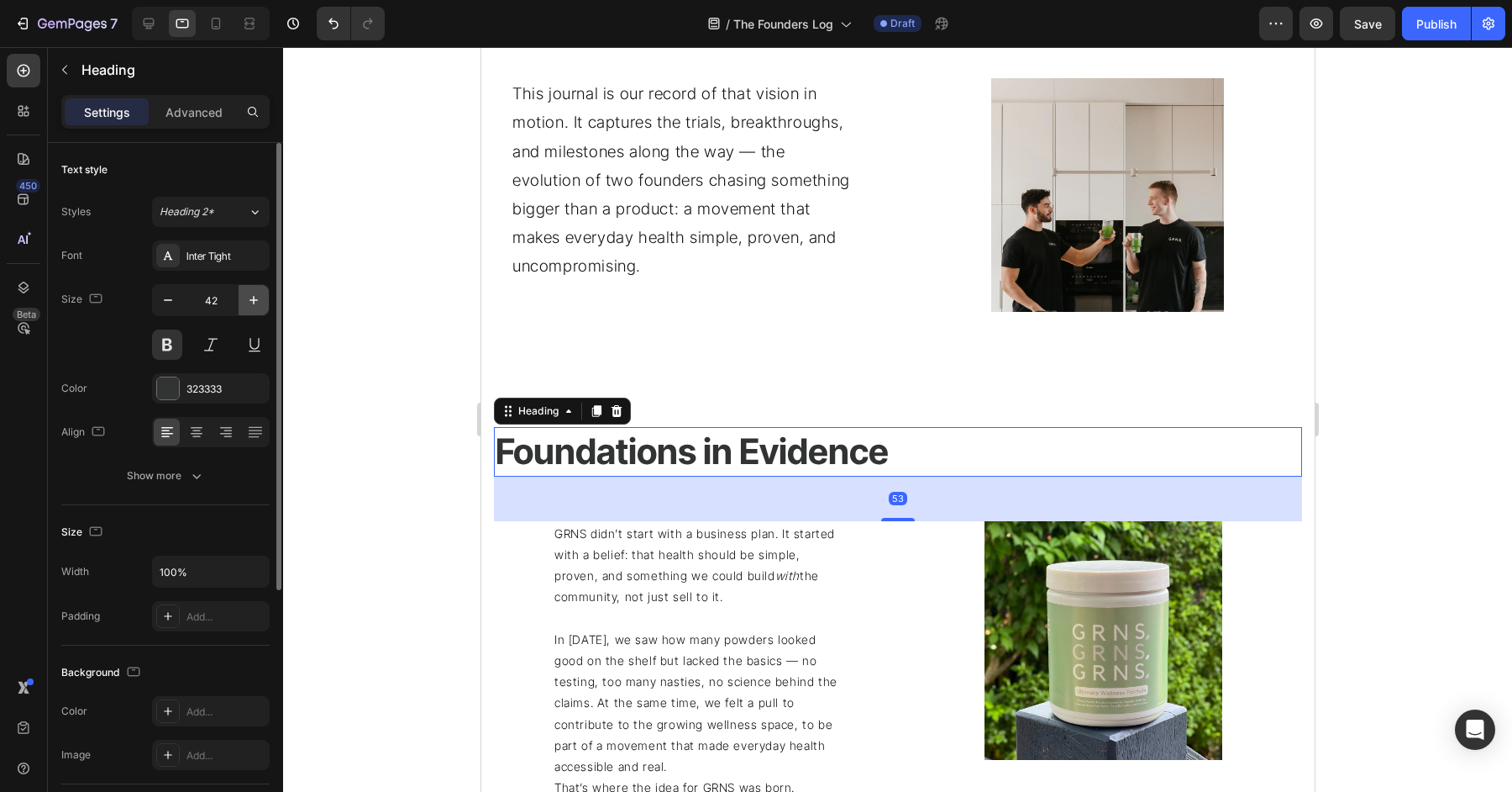
click at [252, 301] on icon "button" at bounding box center [254, 301] width 17 height 17
type input "44"
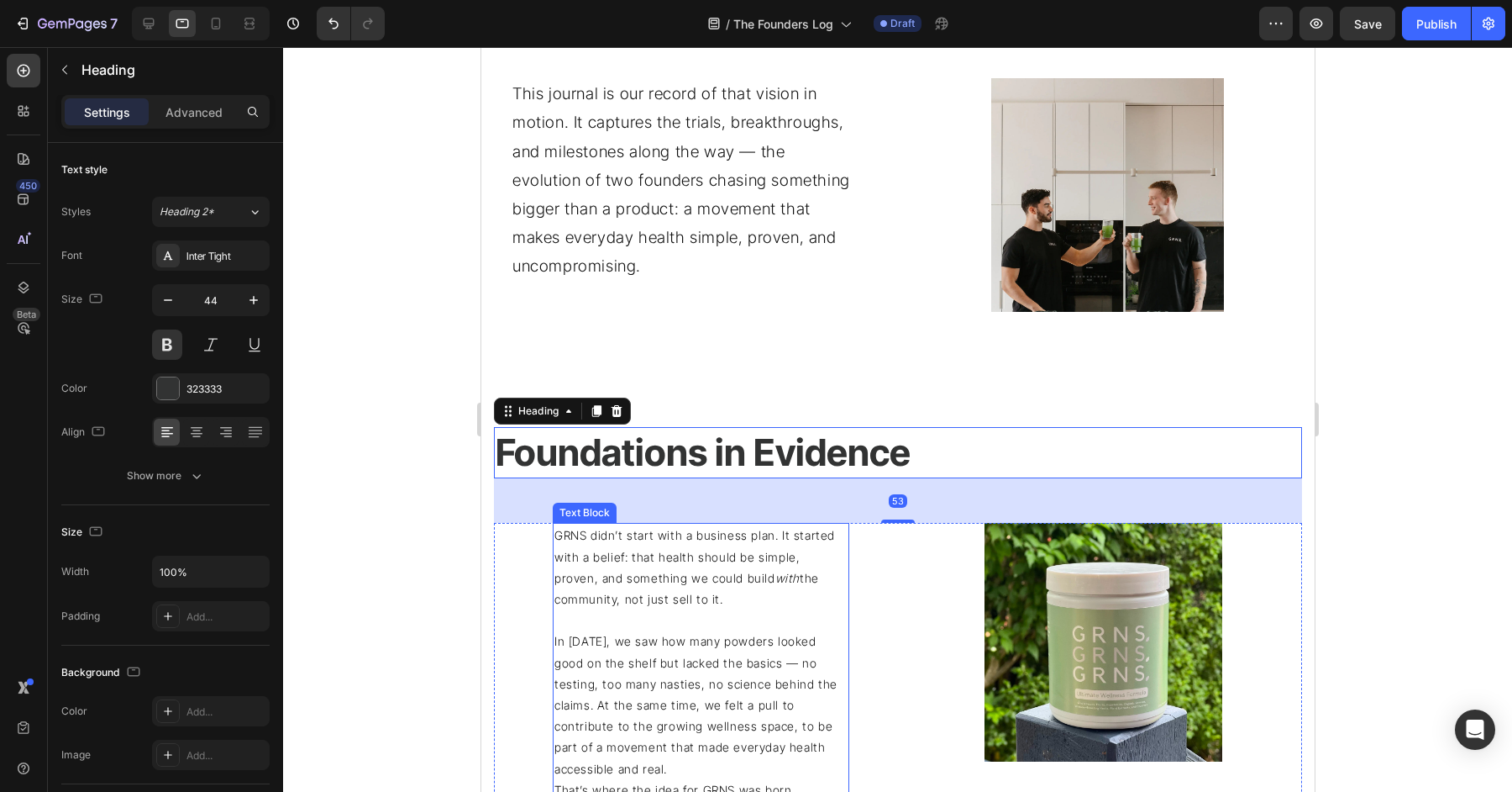
click at [708, 753] on p "In [DATE], we saw how many powders looked good on the shelf but lacked the basi…" at bounding box center [700, 704] width 293 height 148
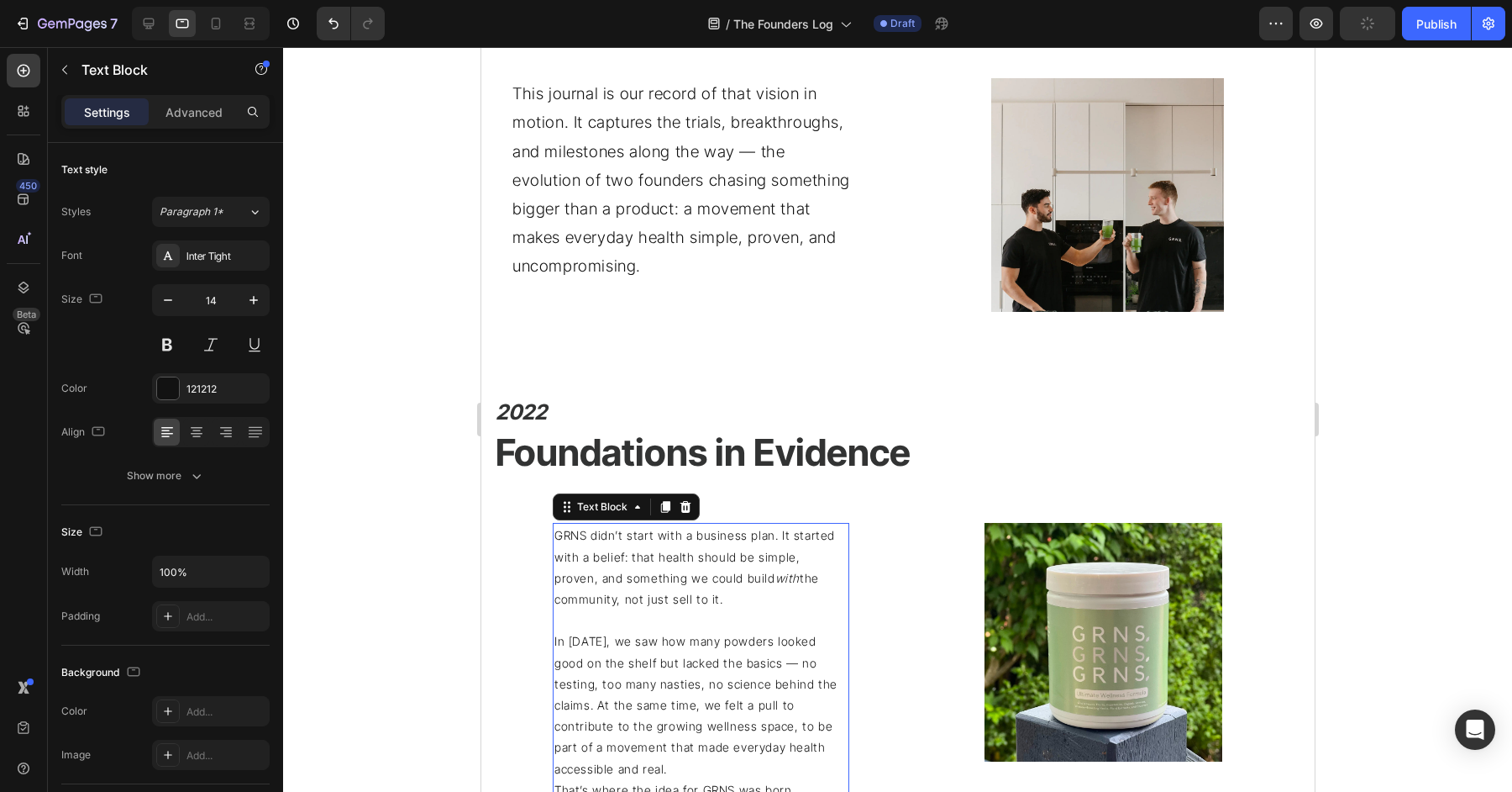
scroll to position [1013, 0]
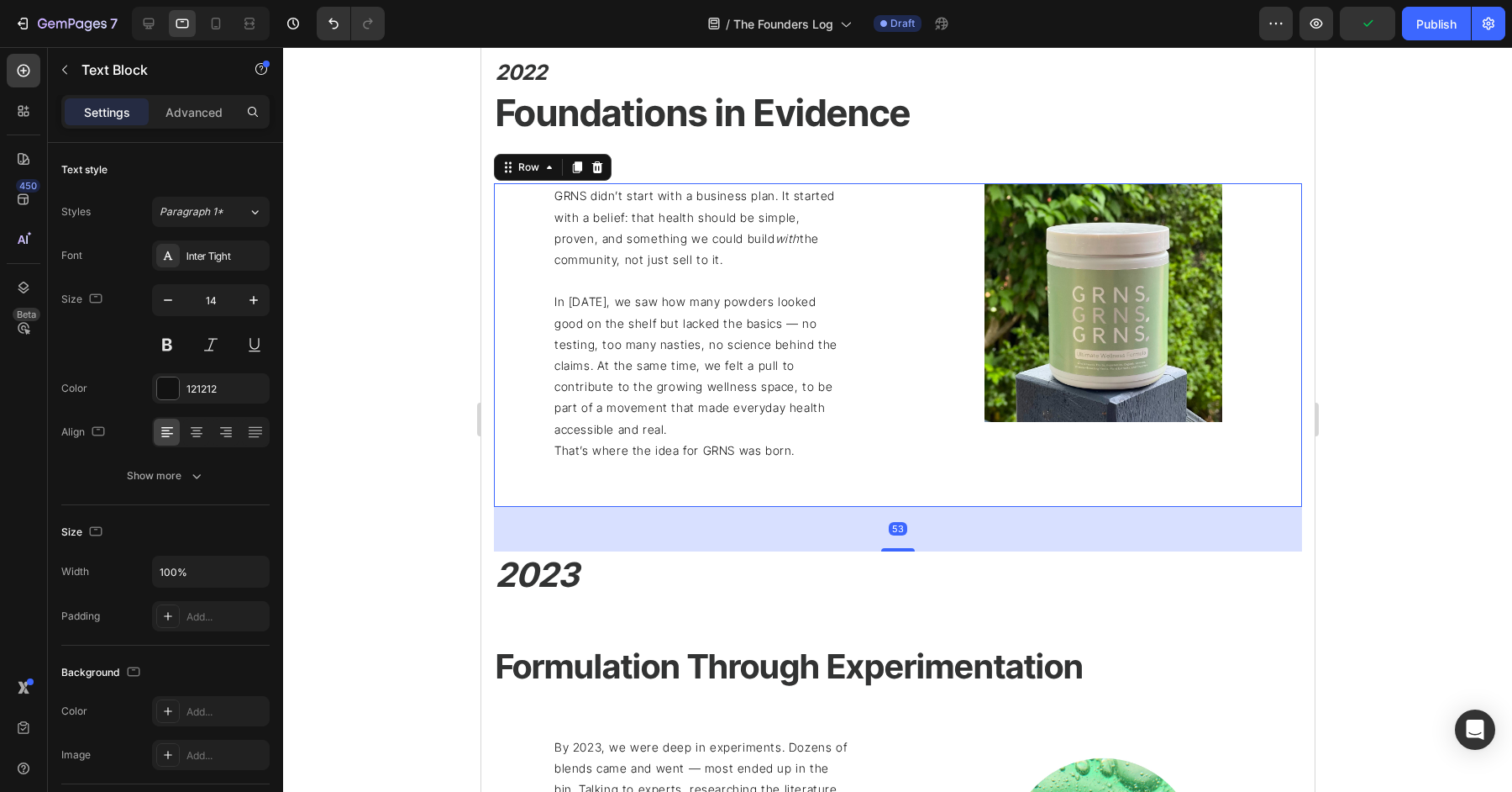
click at [528, 371] on div "GRNS didn’t start with a business plan. It started with a belief: that health s…" at bounding box center [691, 344] width 398 height 324
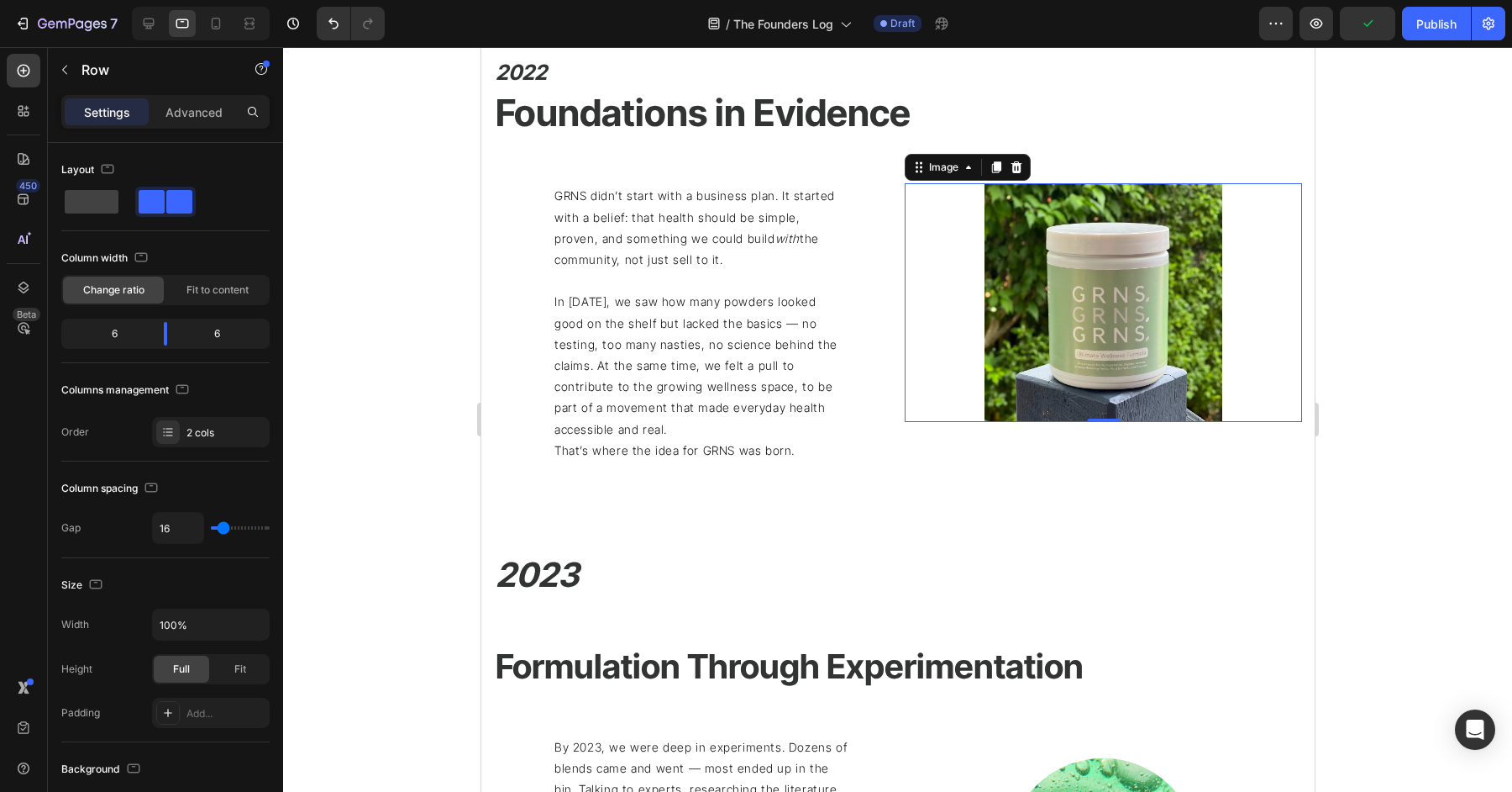
click at [930, 333] on div at bounding box center [1102, 302] width 398 height 239
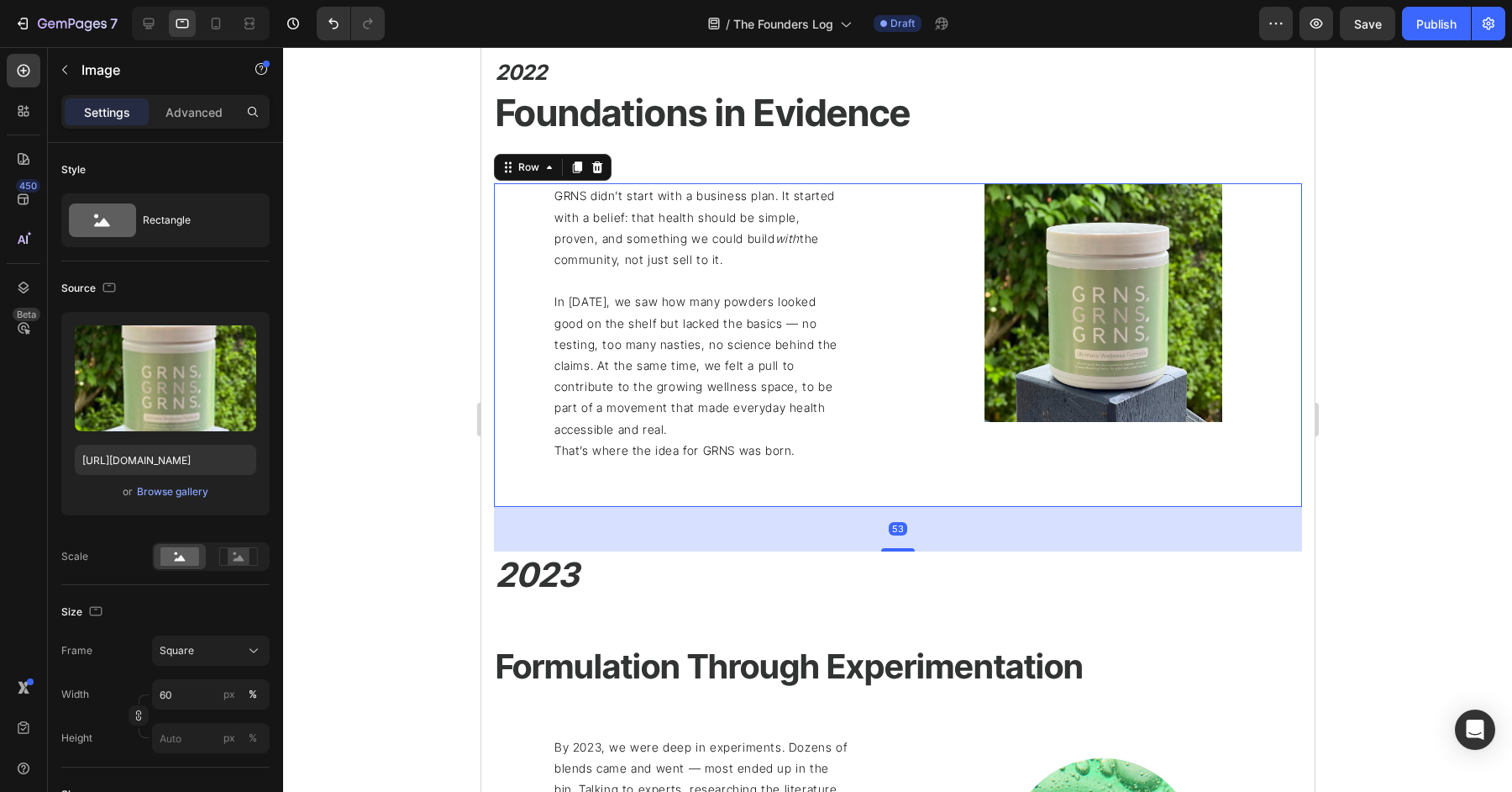
click at [879, 344] on div "GRNS didn’t start with a business plan. It started with a belief: that health s…" at bounding box center [691, 344] width 398 height 324
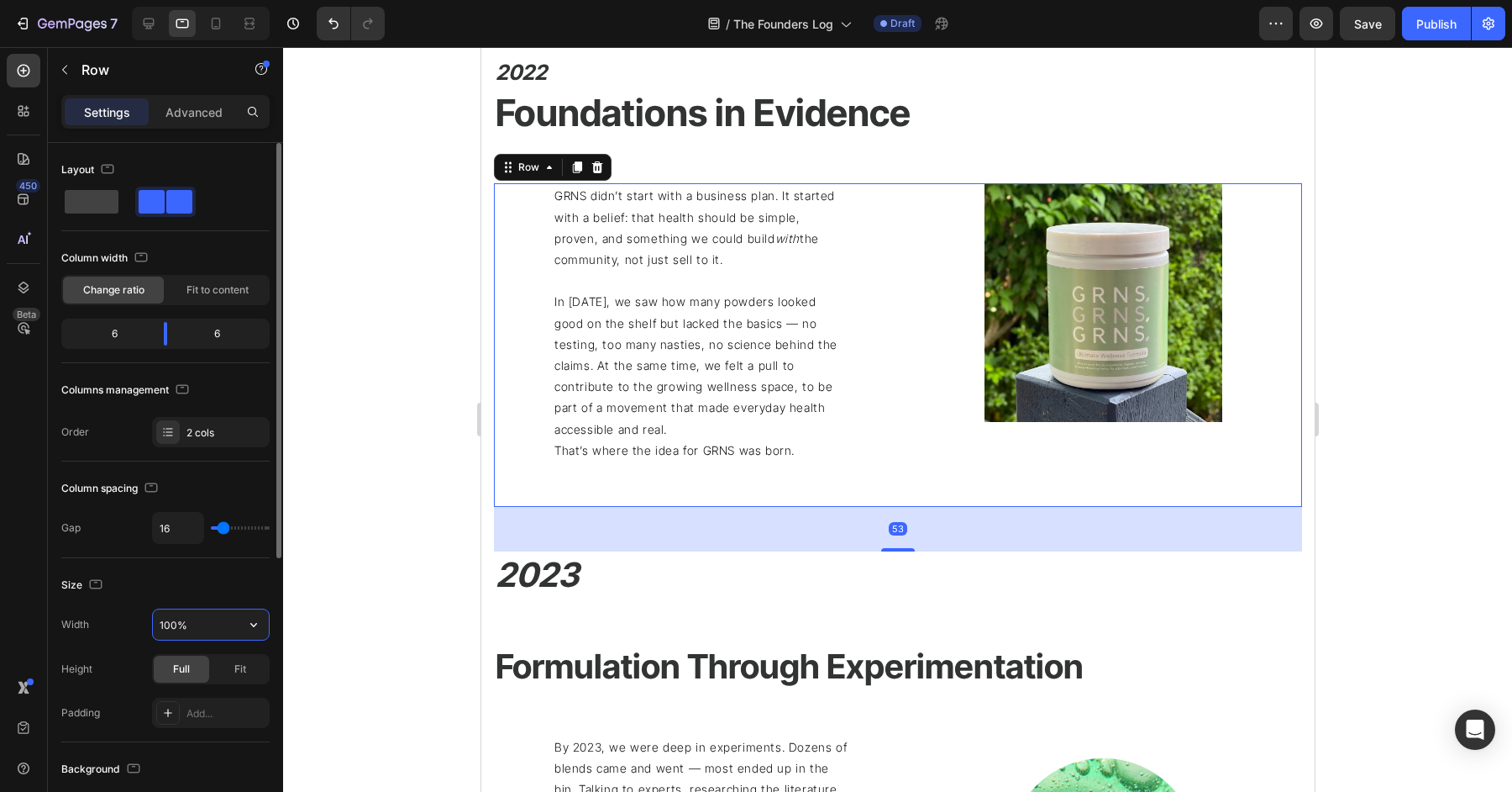
click at [234, 627] on input "100%" at bounding box center [210, 624] width 116 height 30
click at [740, 358] on p "In [DATE], we saw how many powders looked good on the shelf but lacked the basi…" at bounding box center [700, 365] width 293 height 148
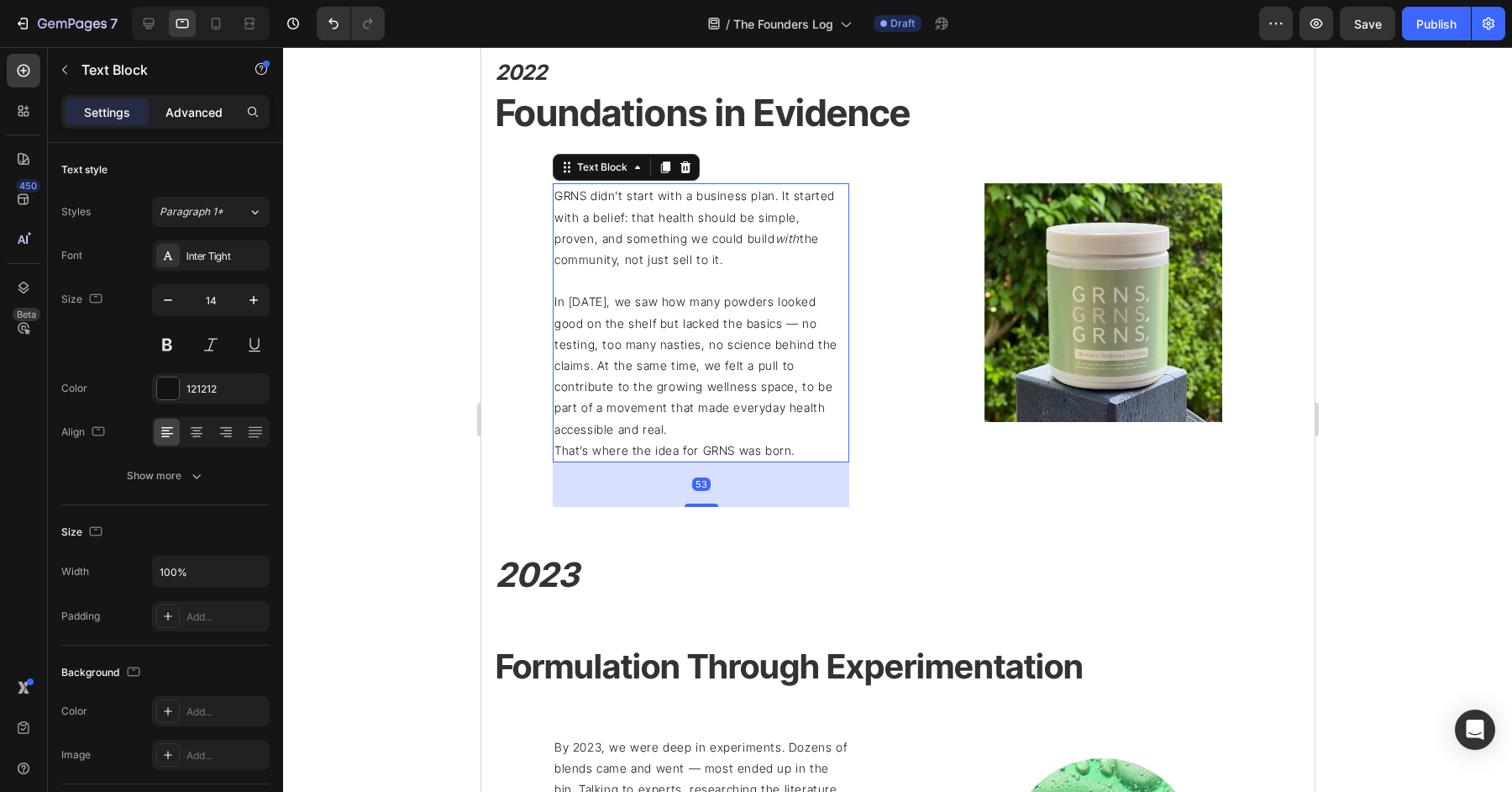
click at [197, 115] on p "Advanced" at bounding box center [194, 112] width 58 height 18
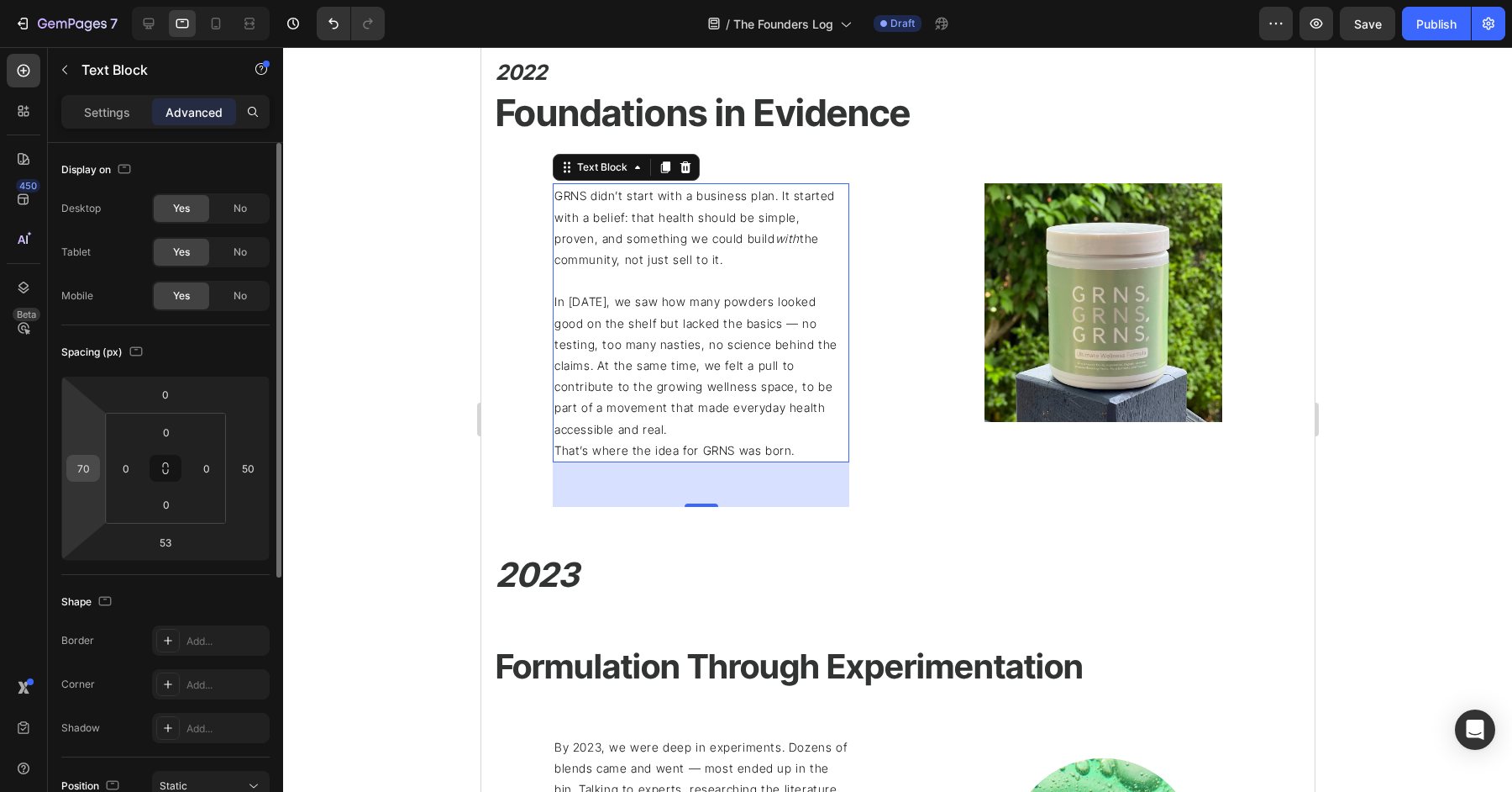
click at [77, 478] on input "70" at bounding box center [82, 467] width 25 height 25
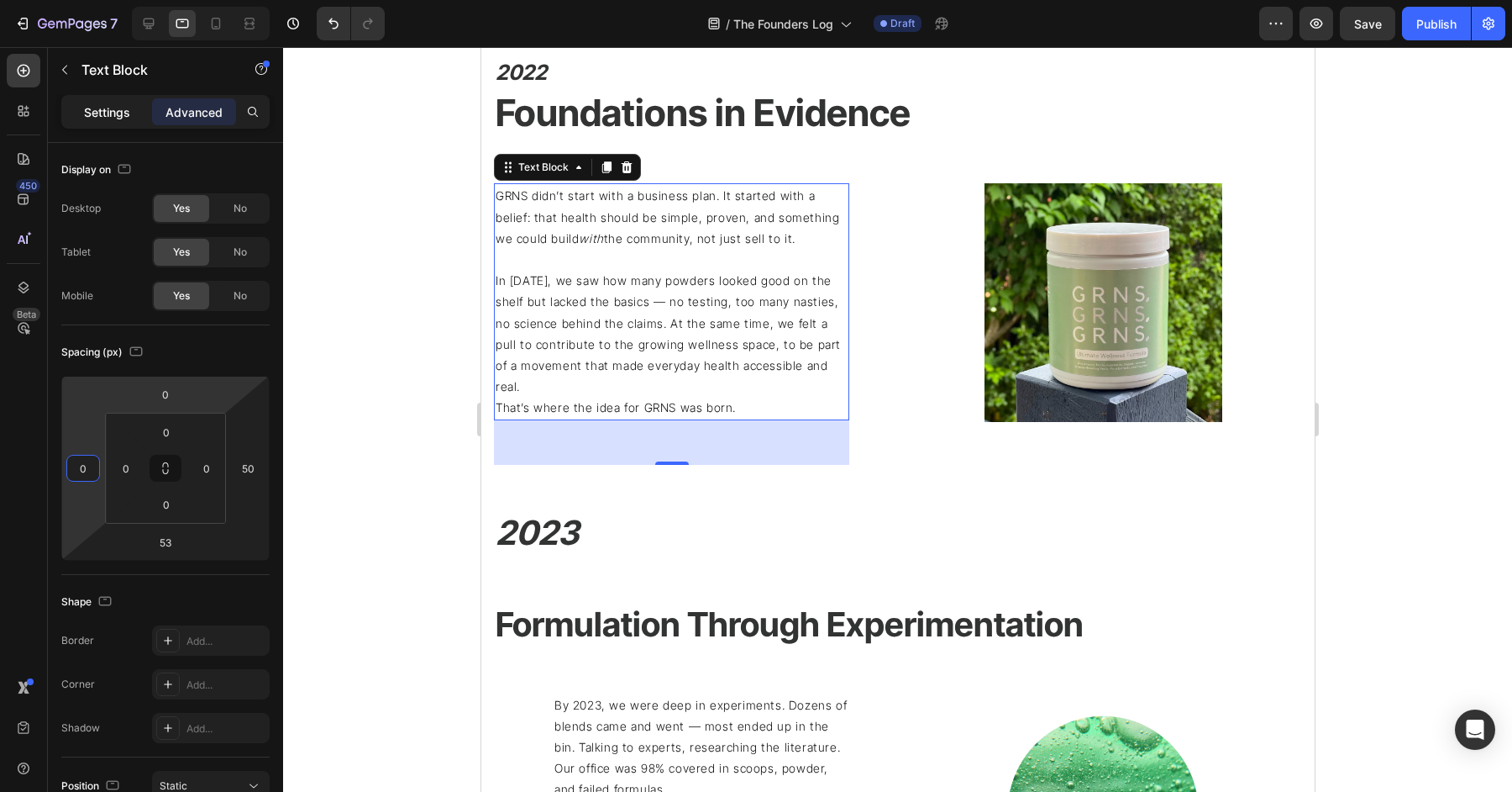
click at [88, 98] on div "Settings" at bounding box center [106, 111] width 84 height 27
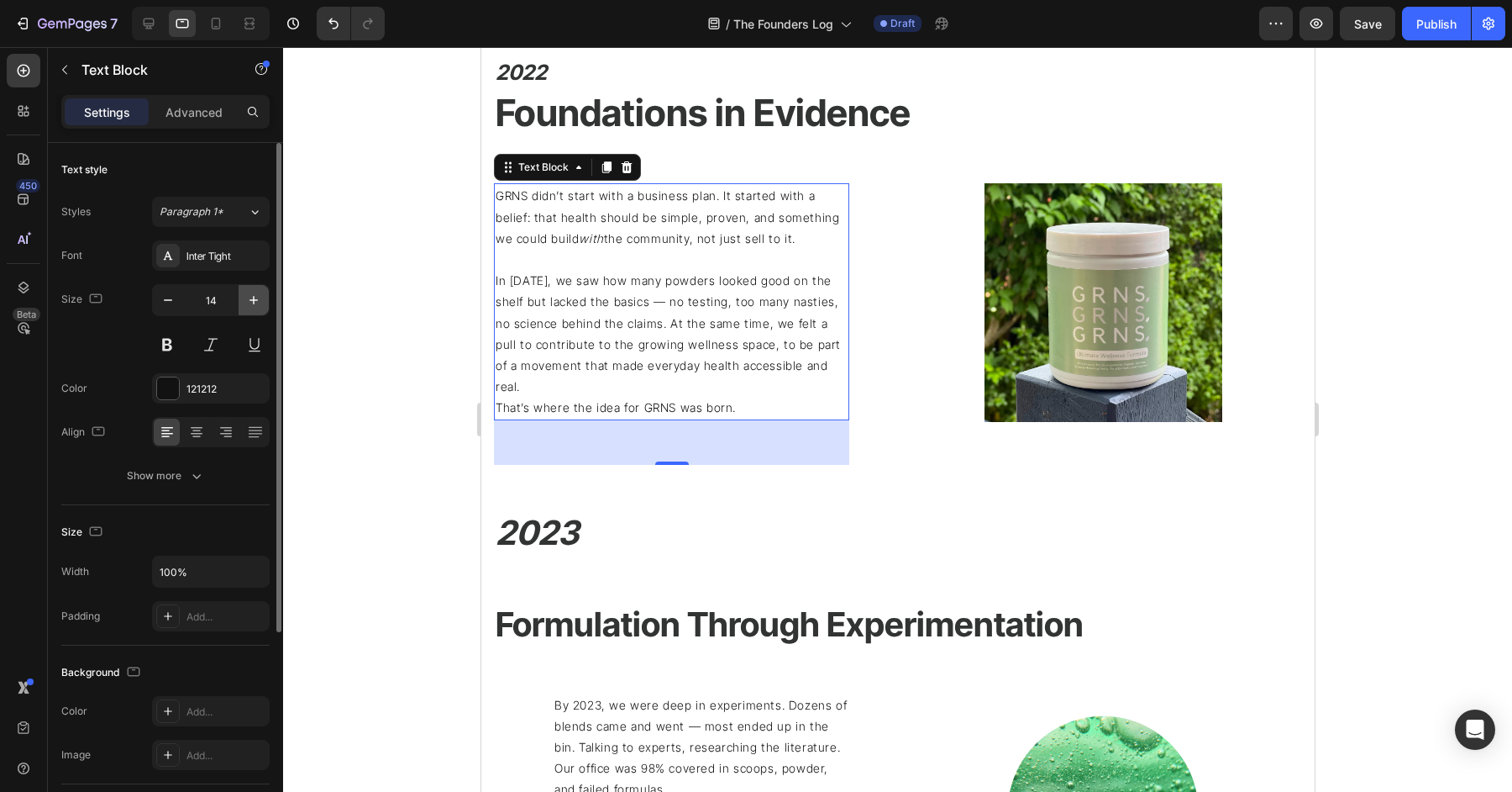
click at [261, 286] on button "button" at bounding box center [253, 300] width 30 height 30
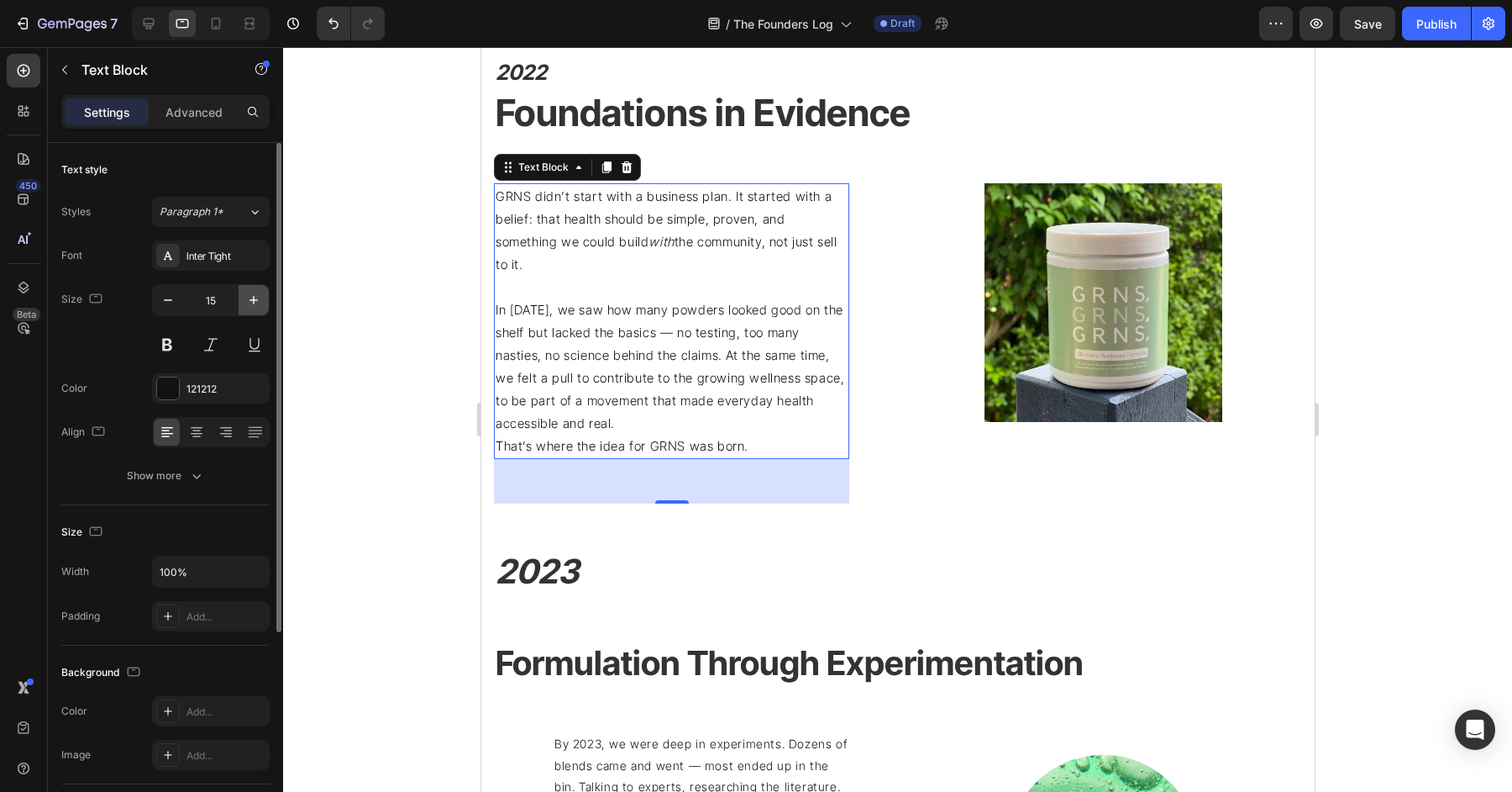
click at [260, 286] on button "button" at bounding box center [253, 300] width 30 height 30
type input "16"
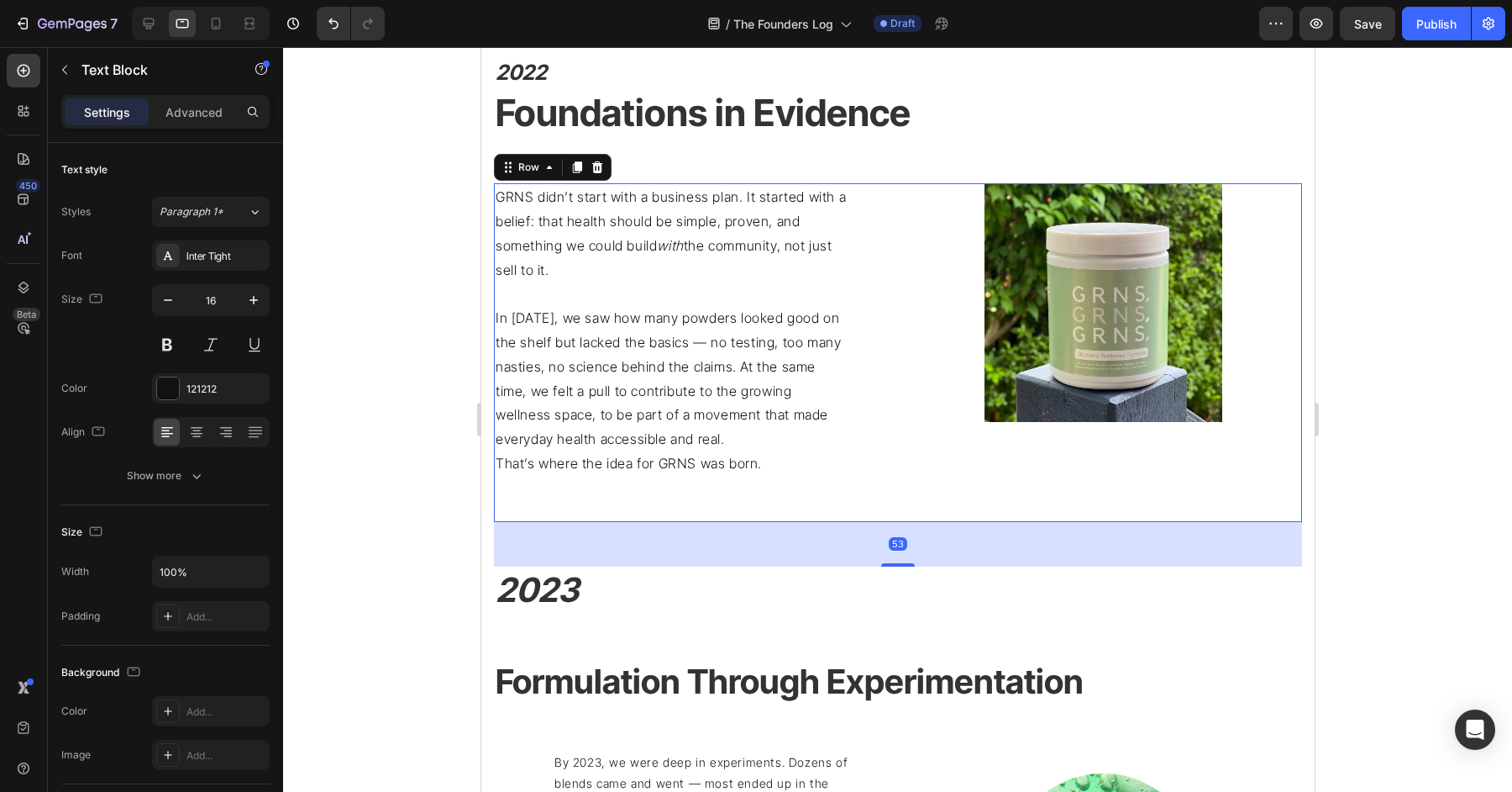
click at [896, 367] on div "GRNS didn’t start with a business plan. It started with a belief: that health s…" at bounding box center [896, 352] width 808 height 338
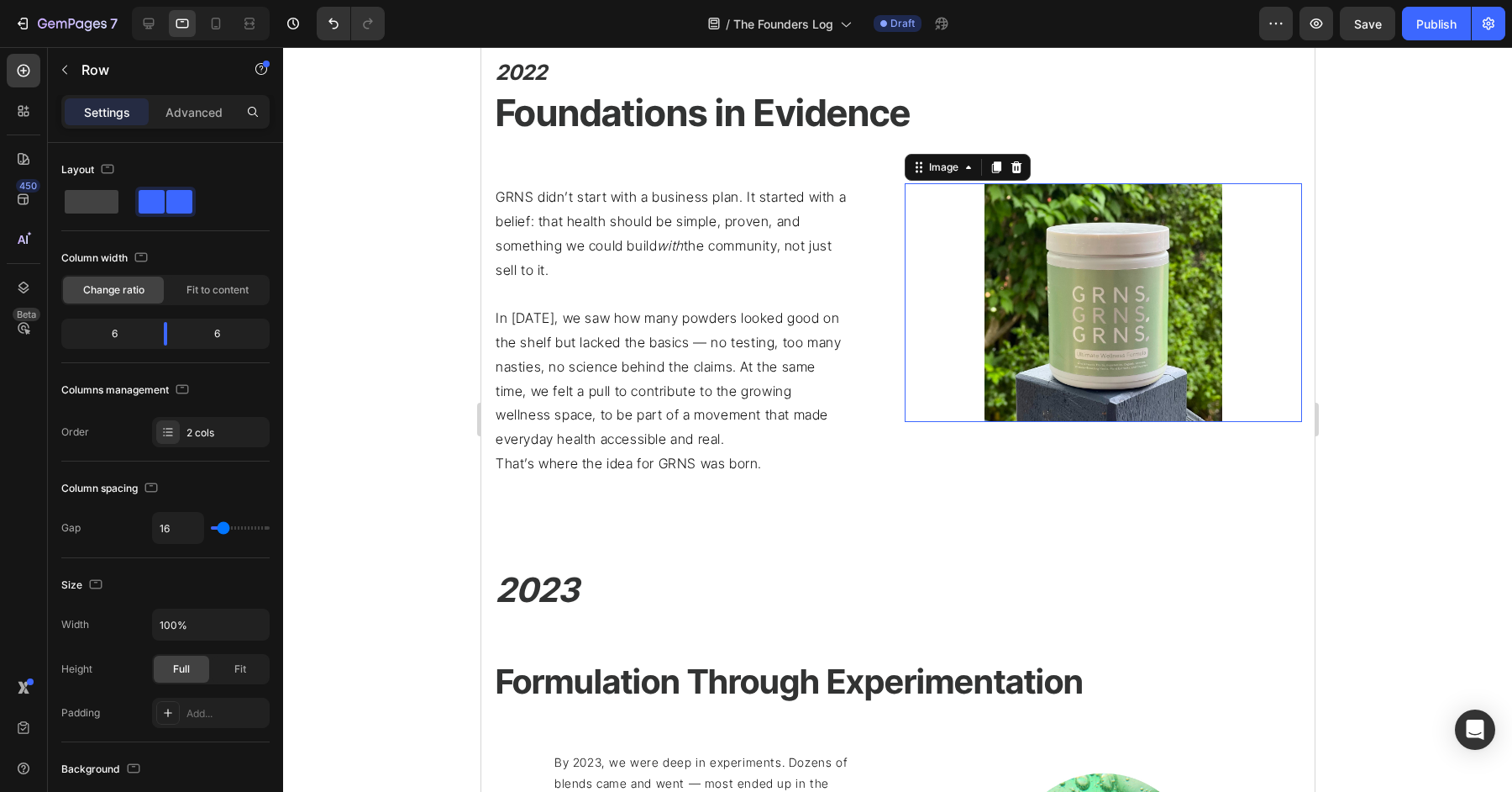
click at [992, 338] on img at bounding box center [1103, 302] width 239 height 239
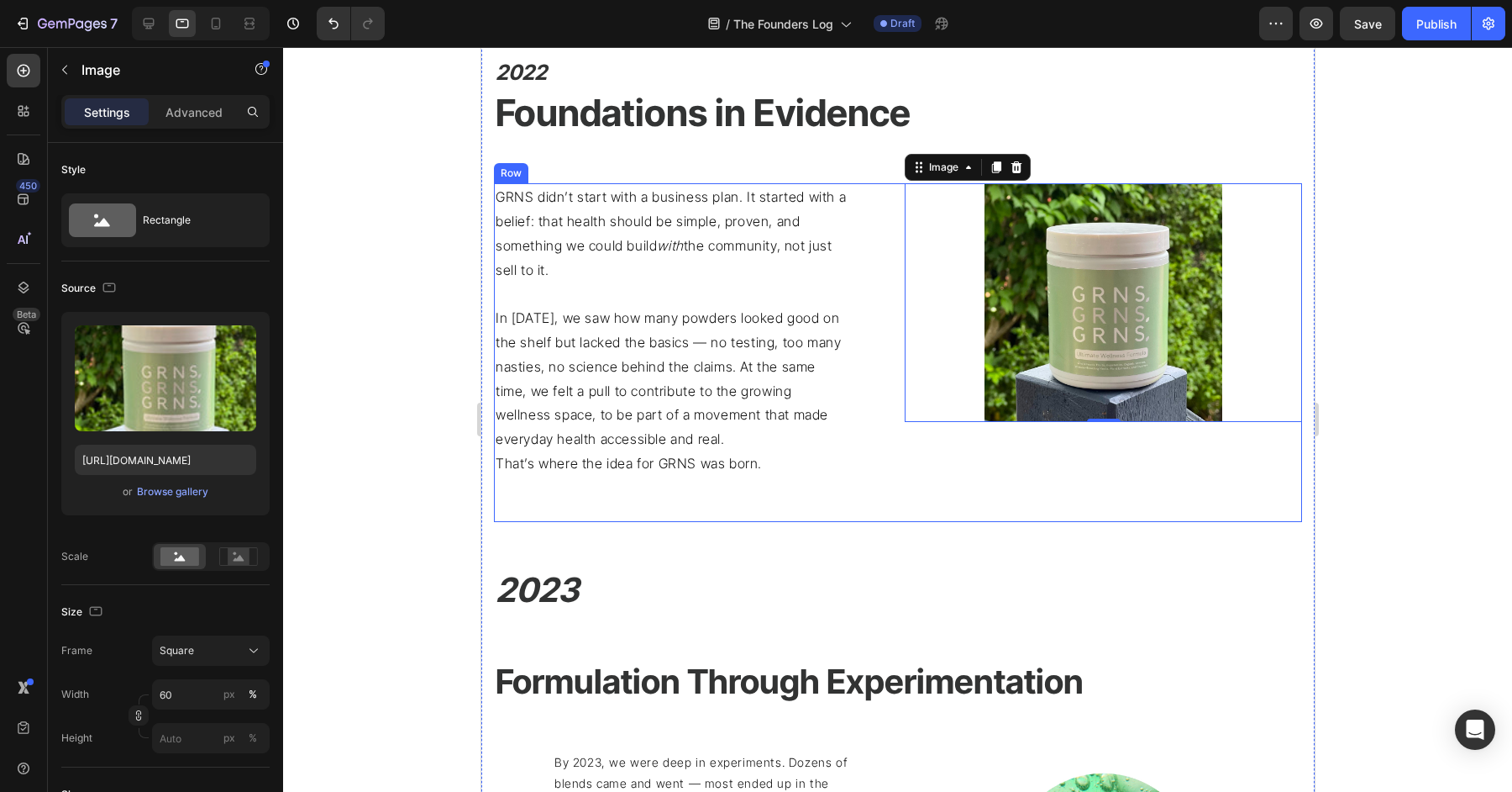
click at [892, 349] on div "GRNS didn’t start with a business plan. It started with a belief: that health s…" at bounding box center [896, 352] width 808 height 338
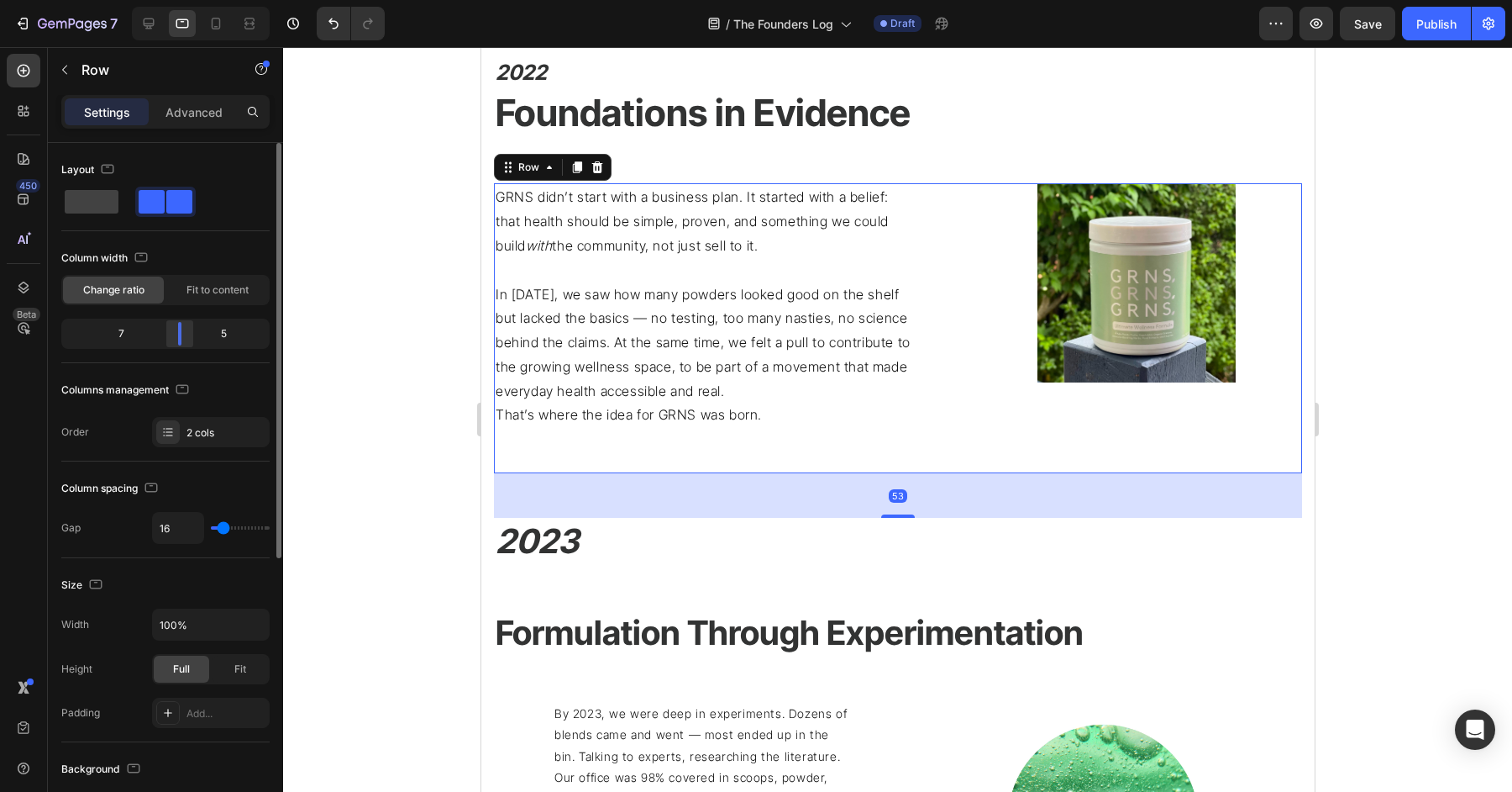
drag, startPoint x: 167, startPoint y: 337, endPoint x: 183, endPoint y: 337, distance: 16.0
click at [187, 0] on body "7 Version history / The Founders Log Draft Preview Save Publish 450 Beta Sectio…" at bounding box center [756, 0] width 1512 height 0
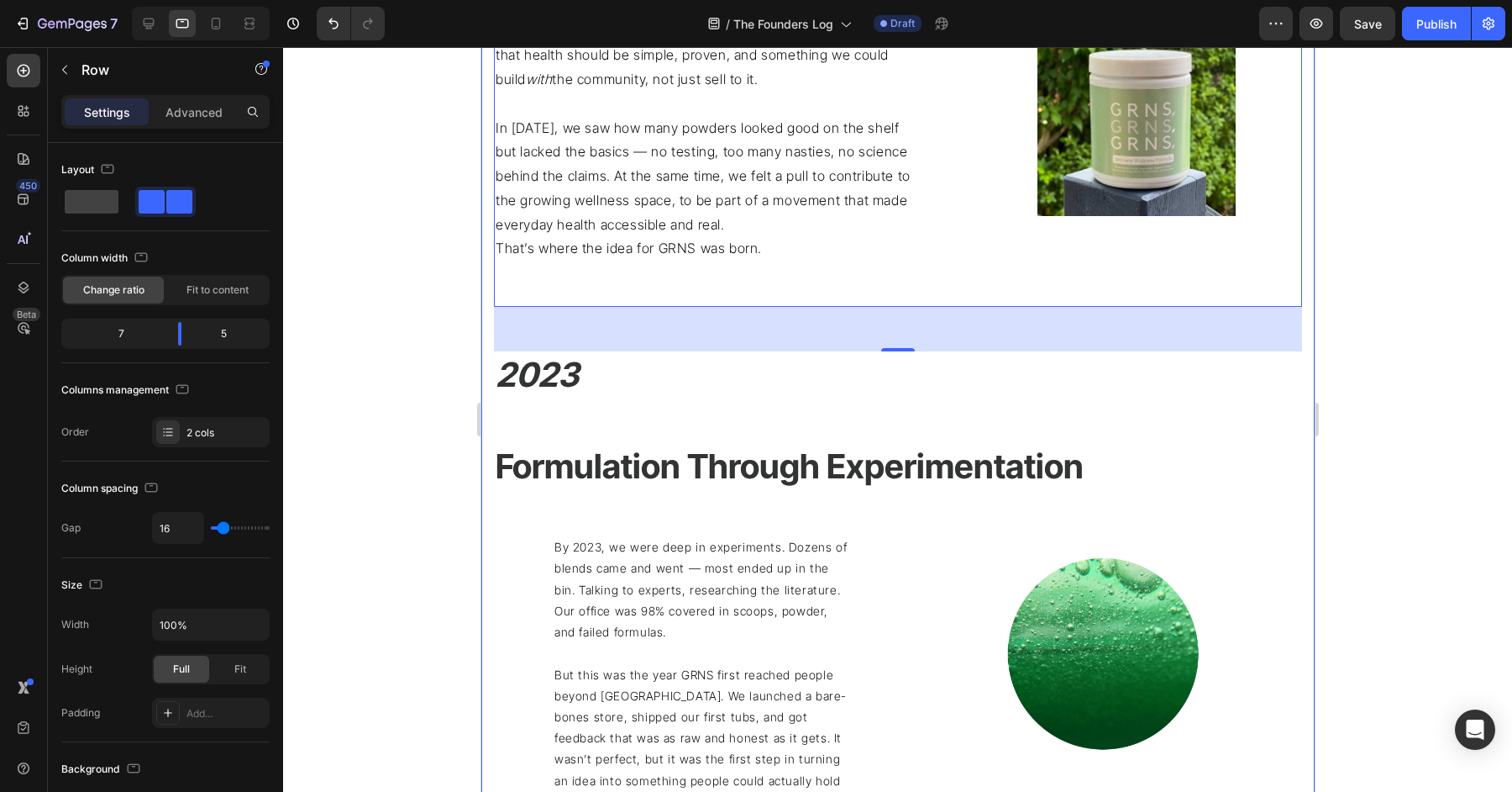
scroll to position [969, 0]
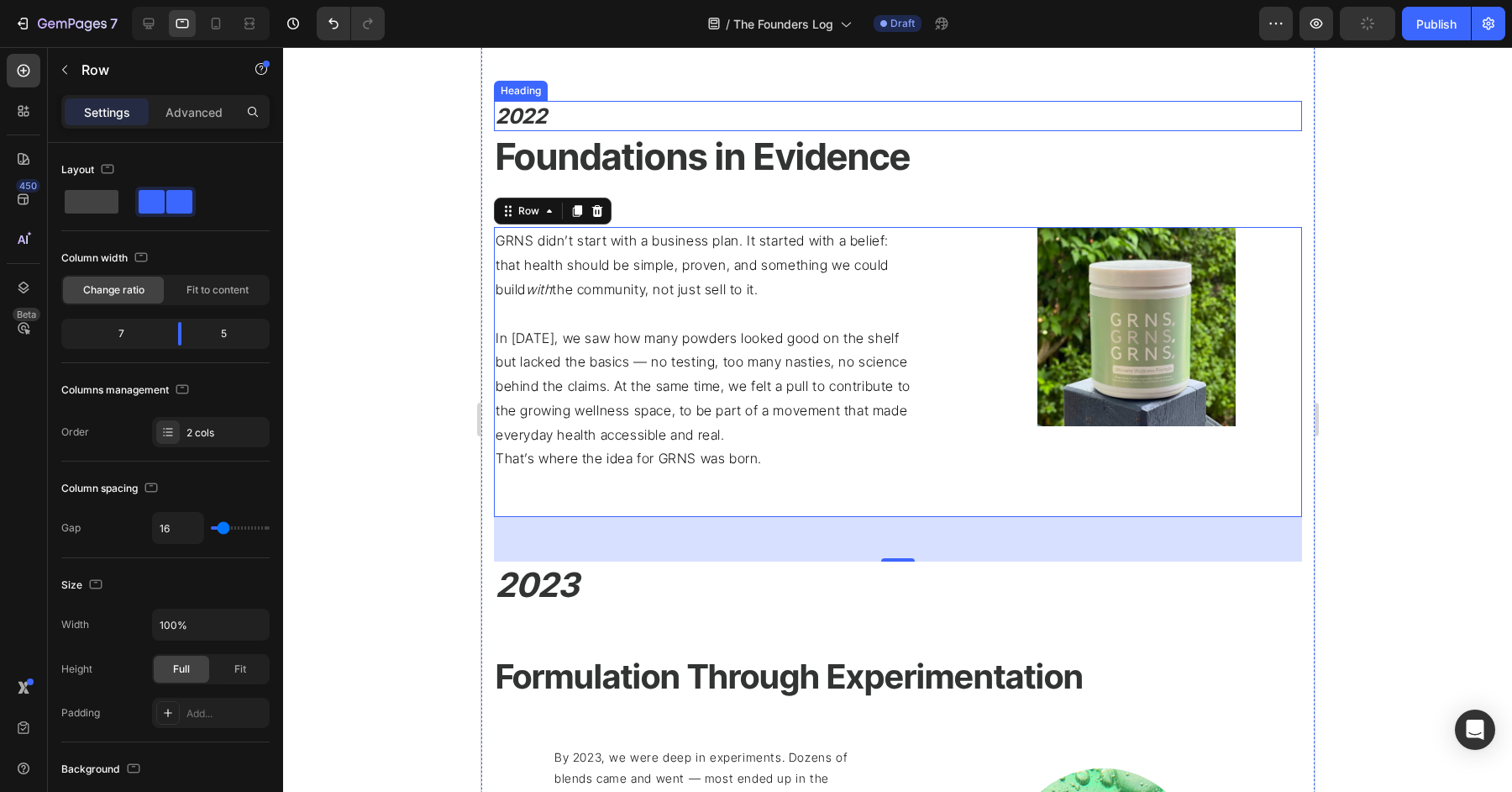
click at [602, 118] on p "⁠⁠⁠⁠⁠⁠⁠ 2022" at bounding box center [896, 116] width 805 height 27
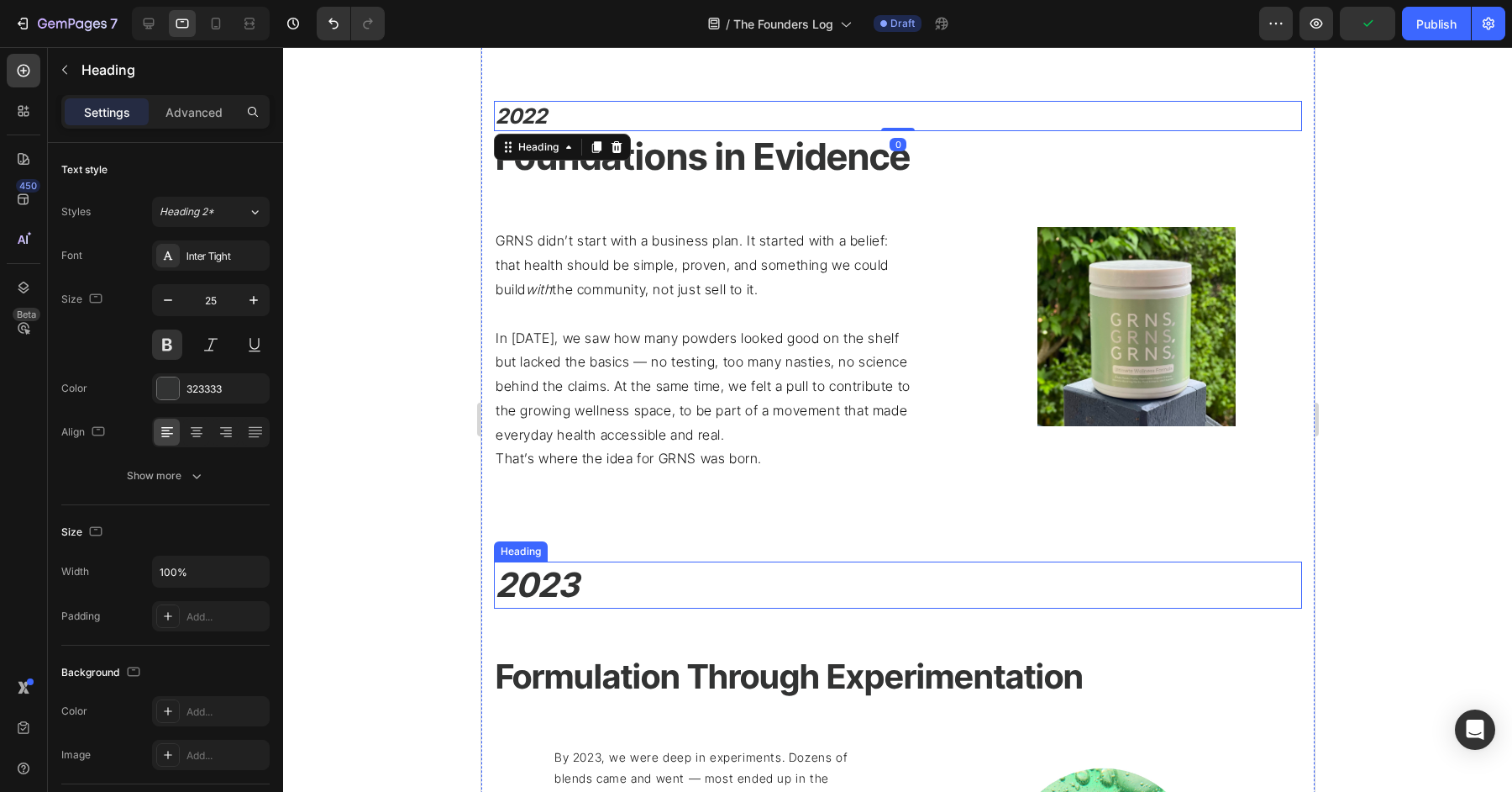
click at [615, 588] on h2 "2023" at bounding box center [896, 585] width 808 height 47
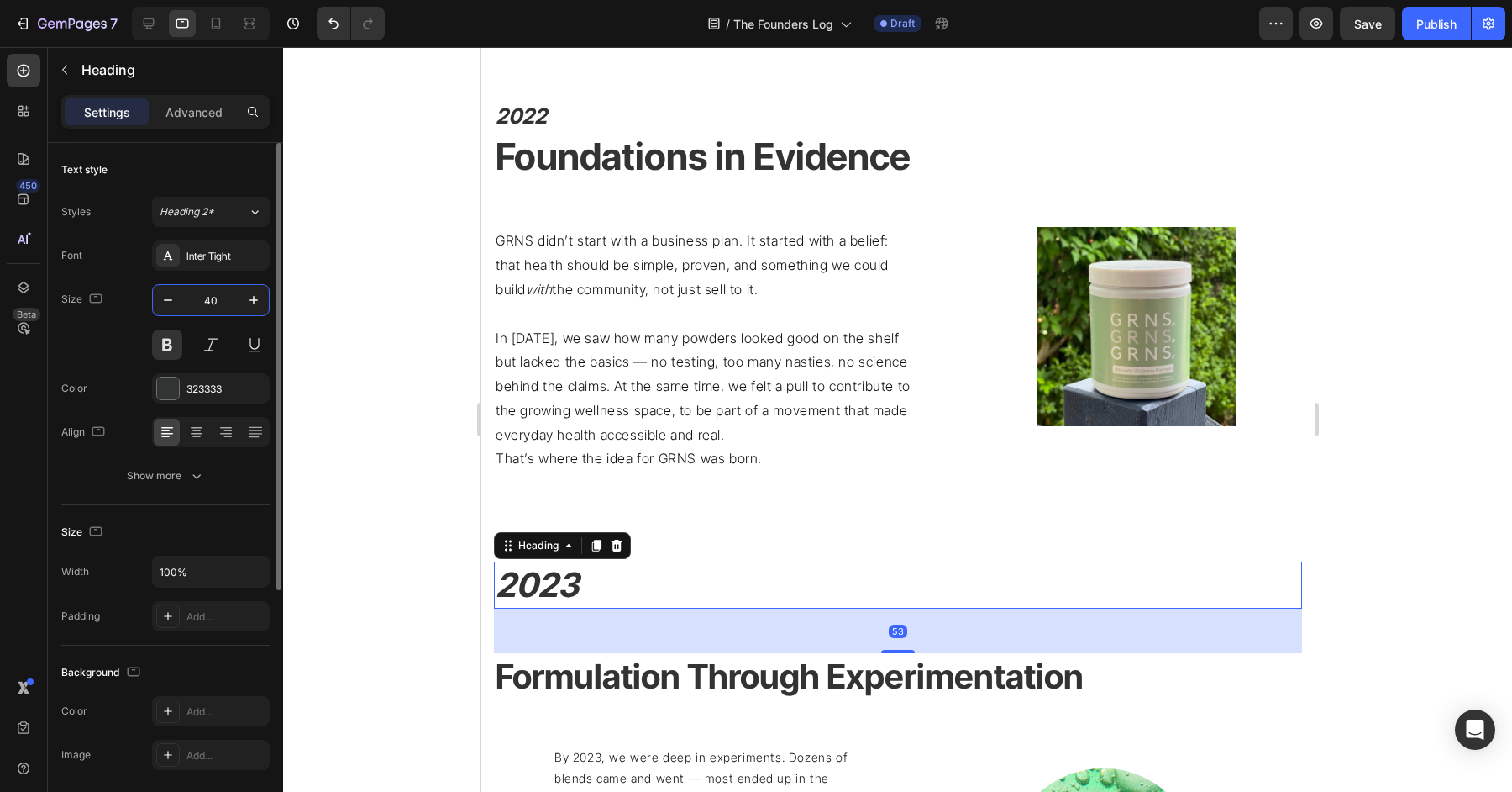
click at [225, 296] on input "40" at bounding box center [210, 300] width 56 height 30
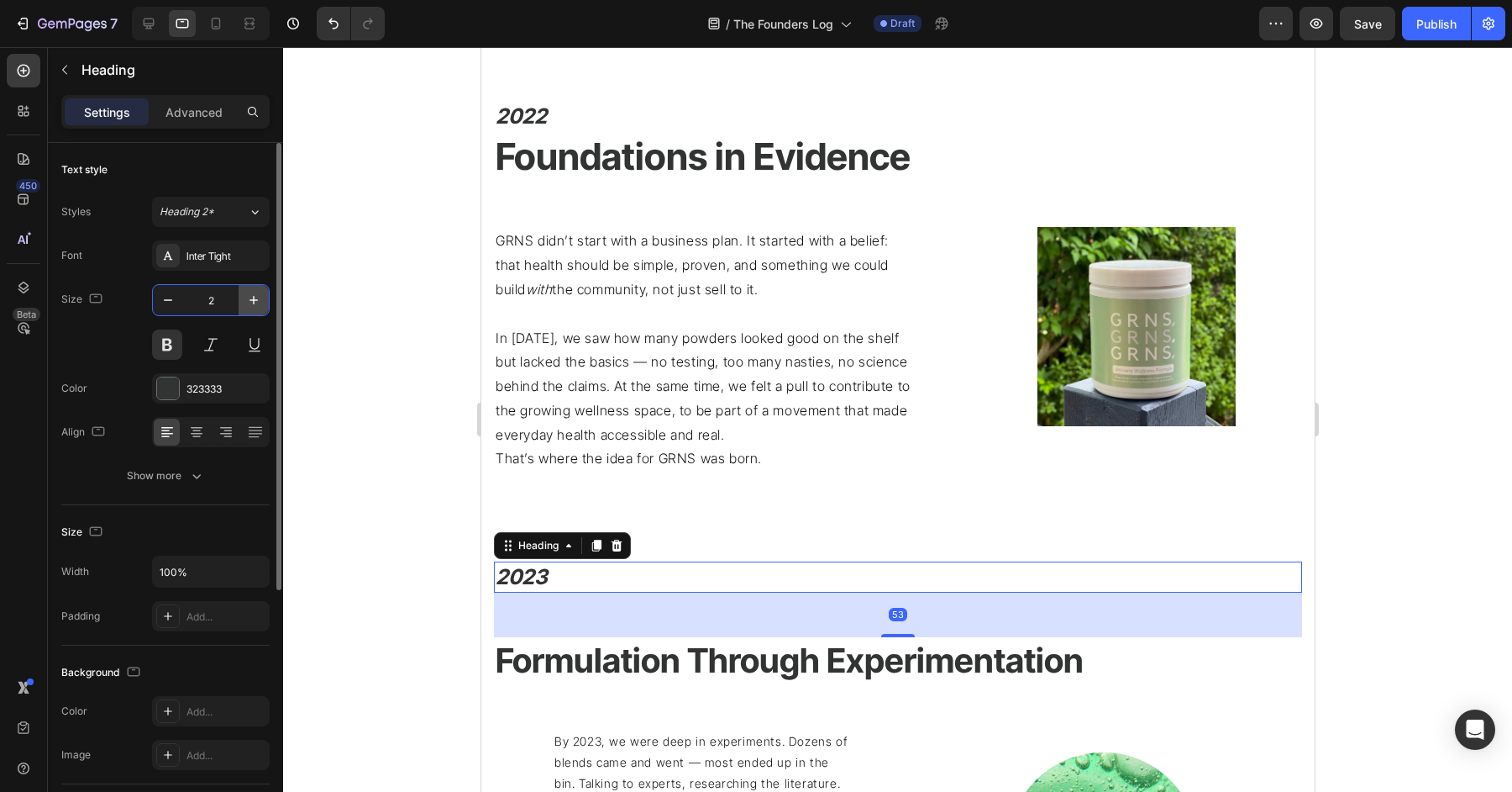
type input "25"
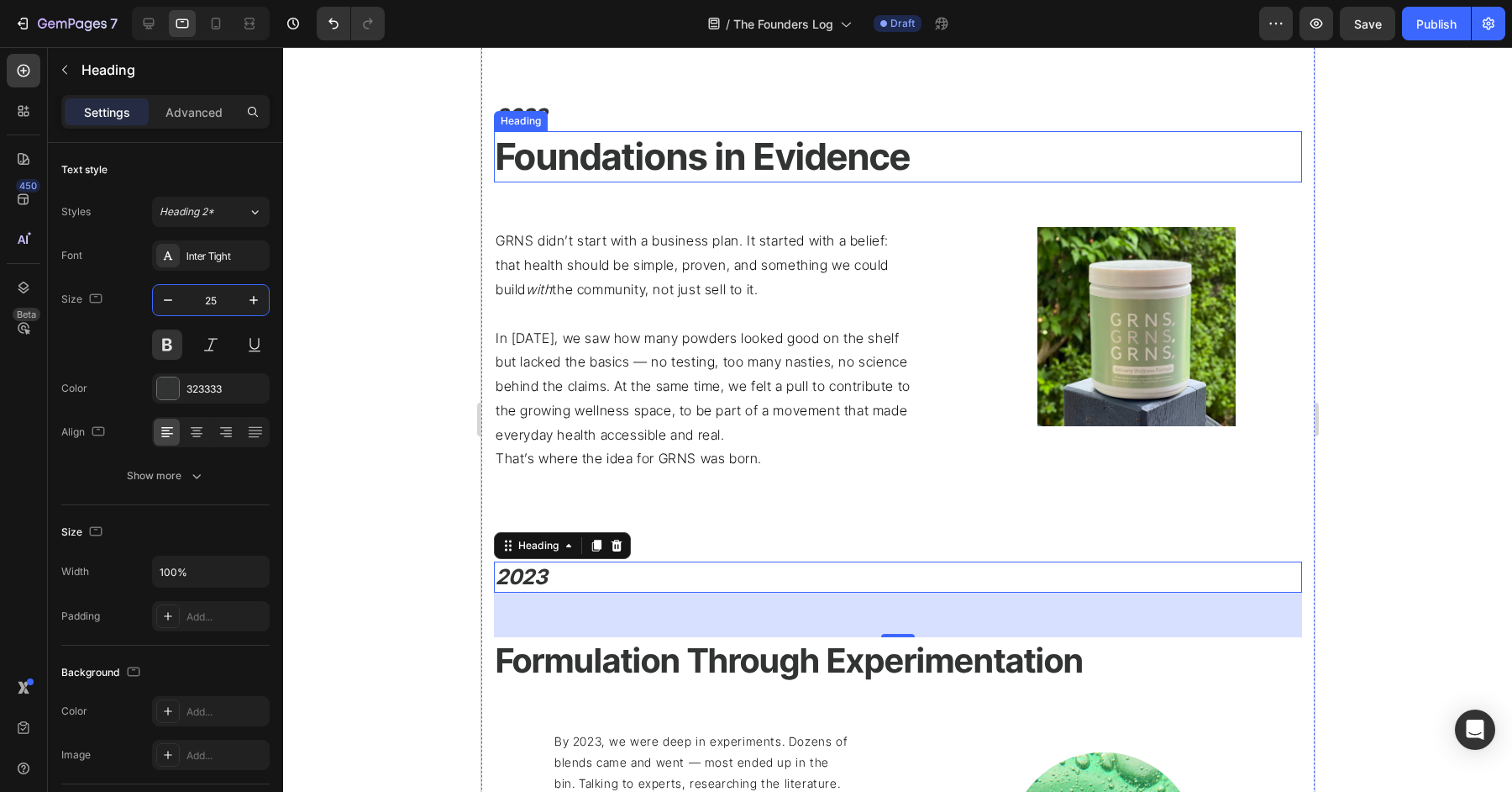
click at [733, 153] on h2 "Foundations in Evidence" at bounding box center [896, 157] width 808 height 52
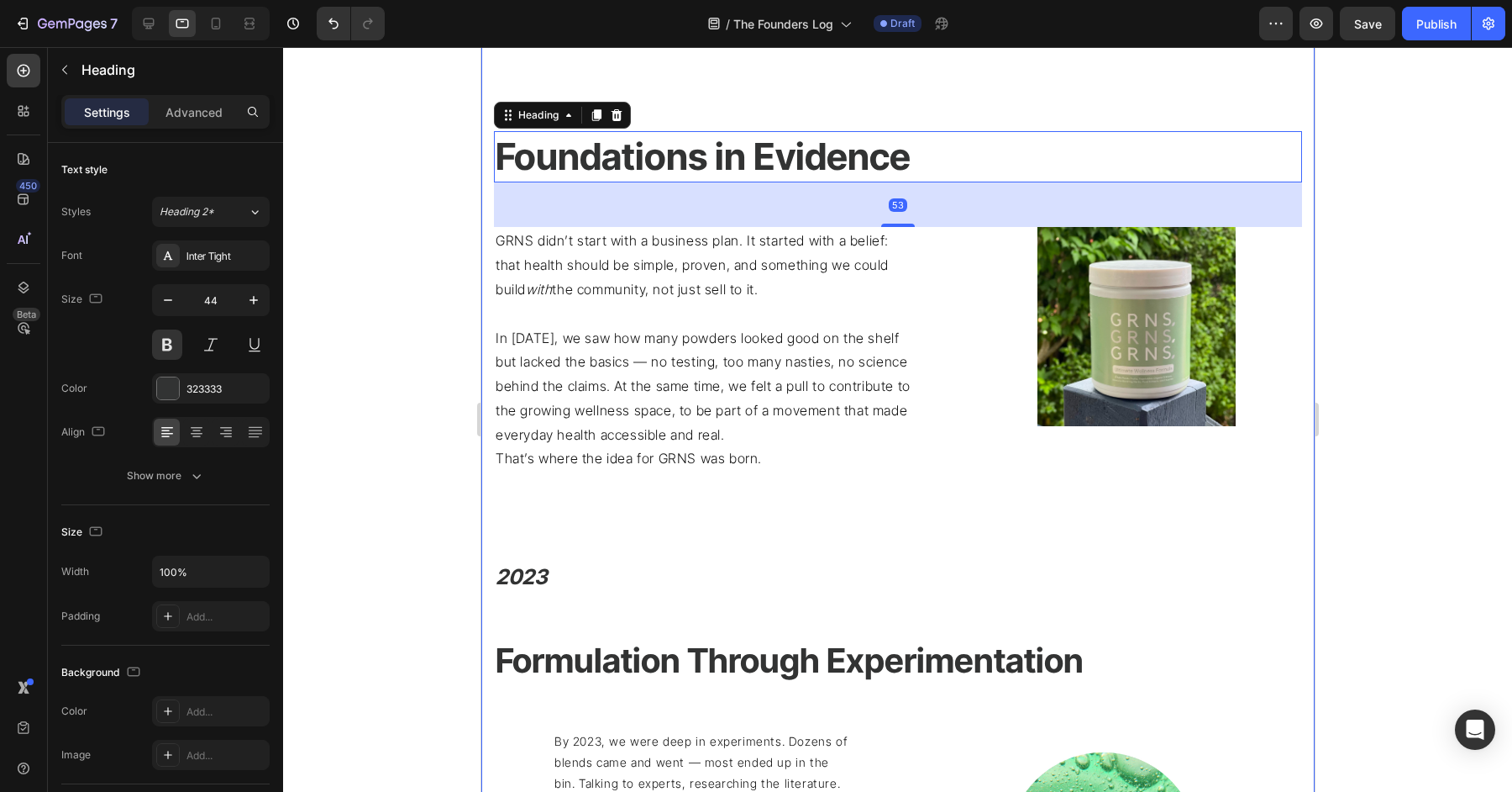
click at [656, 660] on h2 "Formulation Through Experimentation" at bounding box center [896, 661] width 808 height 47
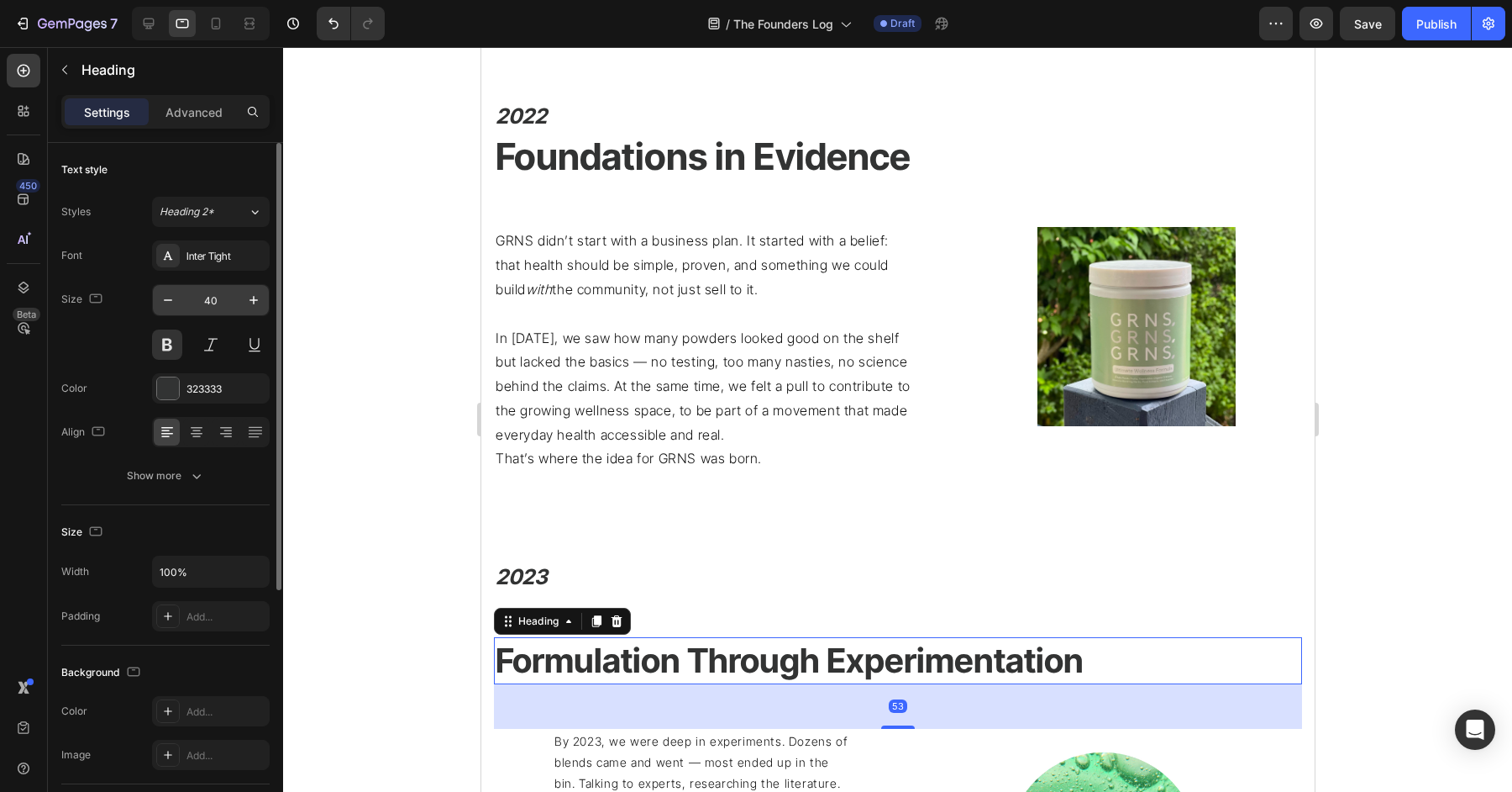
click at [203, 292] on input "40" at bounding box center [210, 300] width 56 height 30
type input "1"
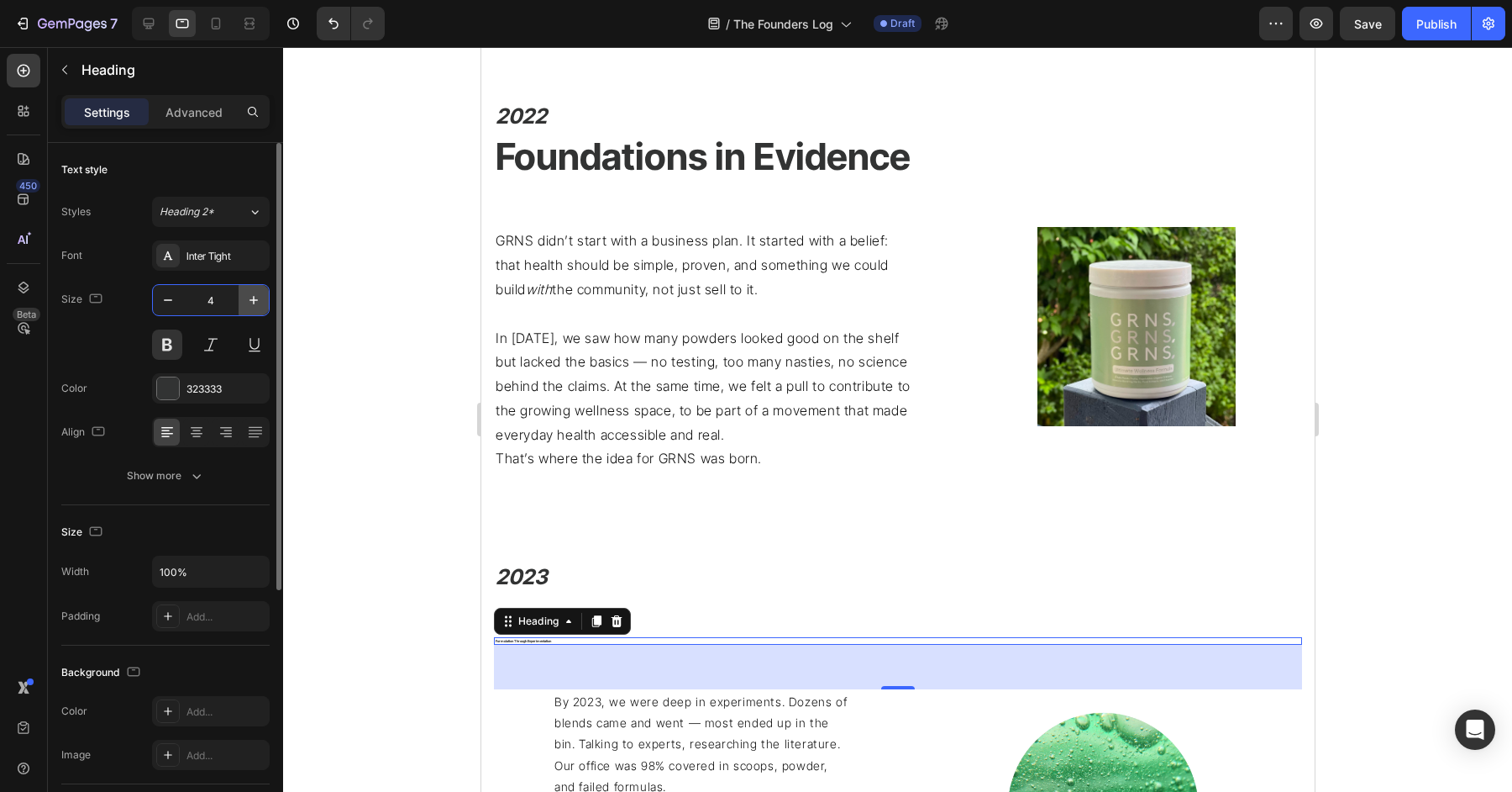
type input "44"
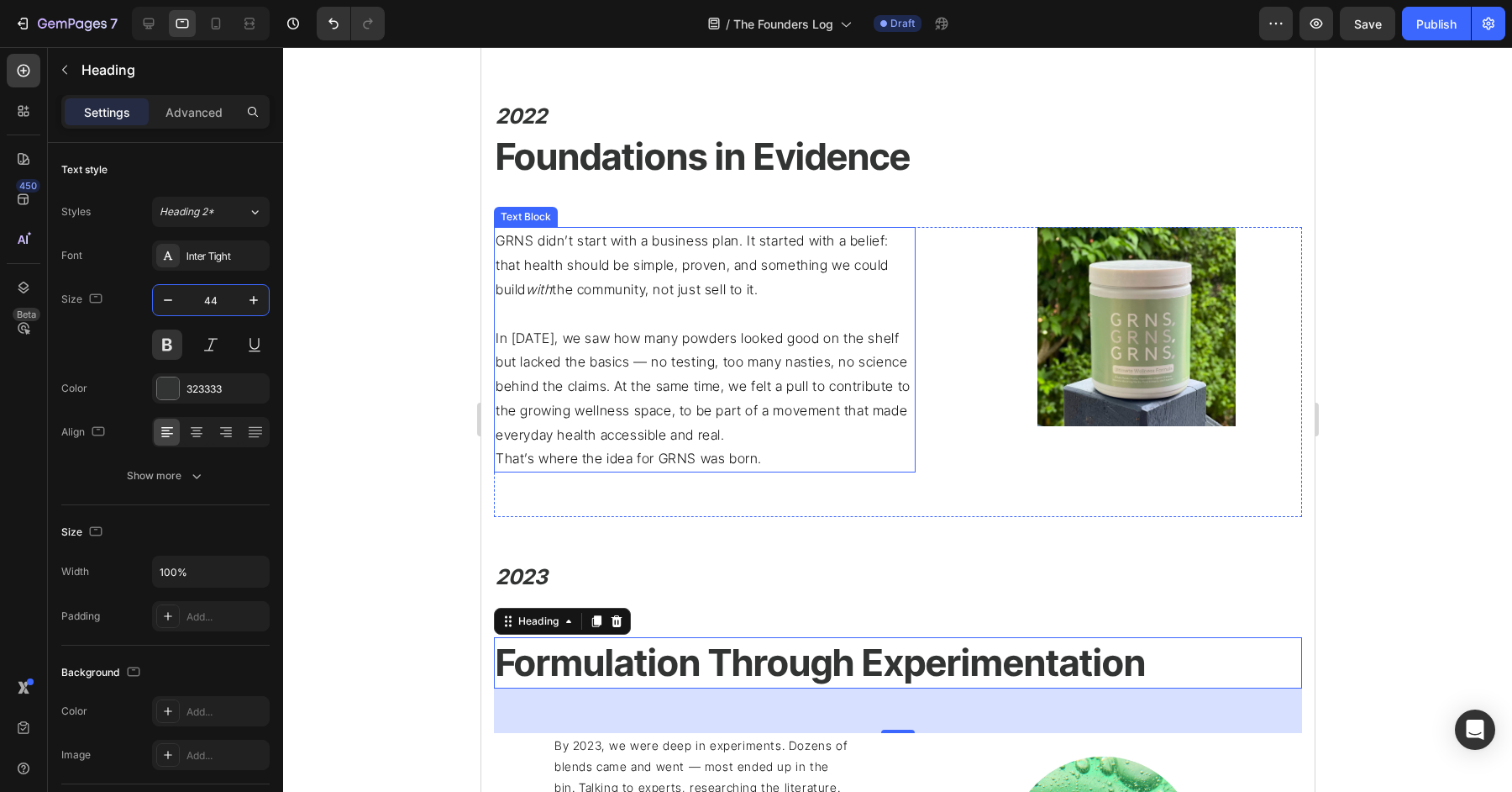
scroll to position [1120, 0]
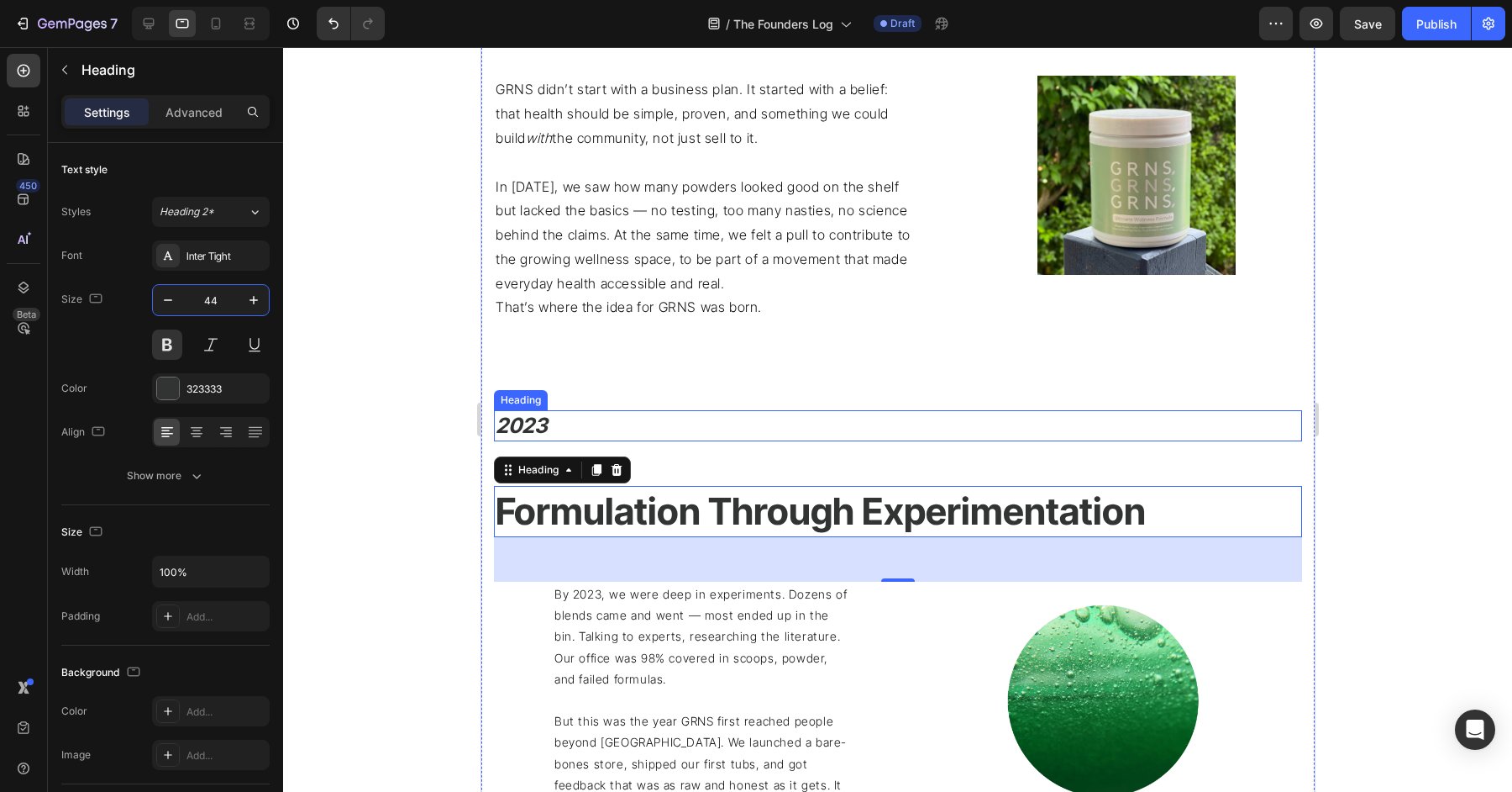
click at [649, 423] on h2 "2023" at bounding box center [896, 425] width 808 height 31
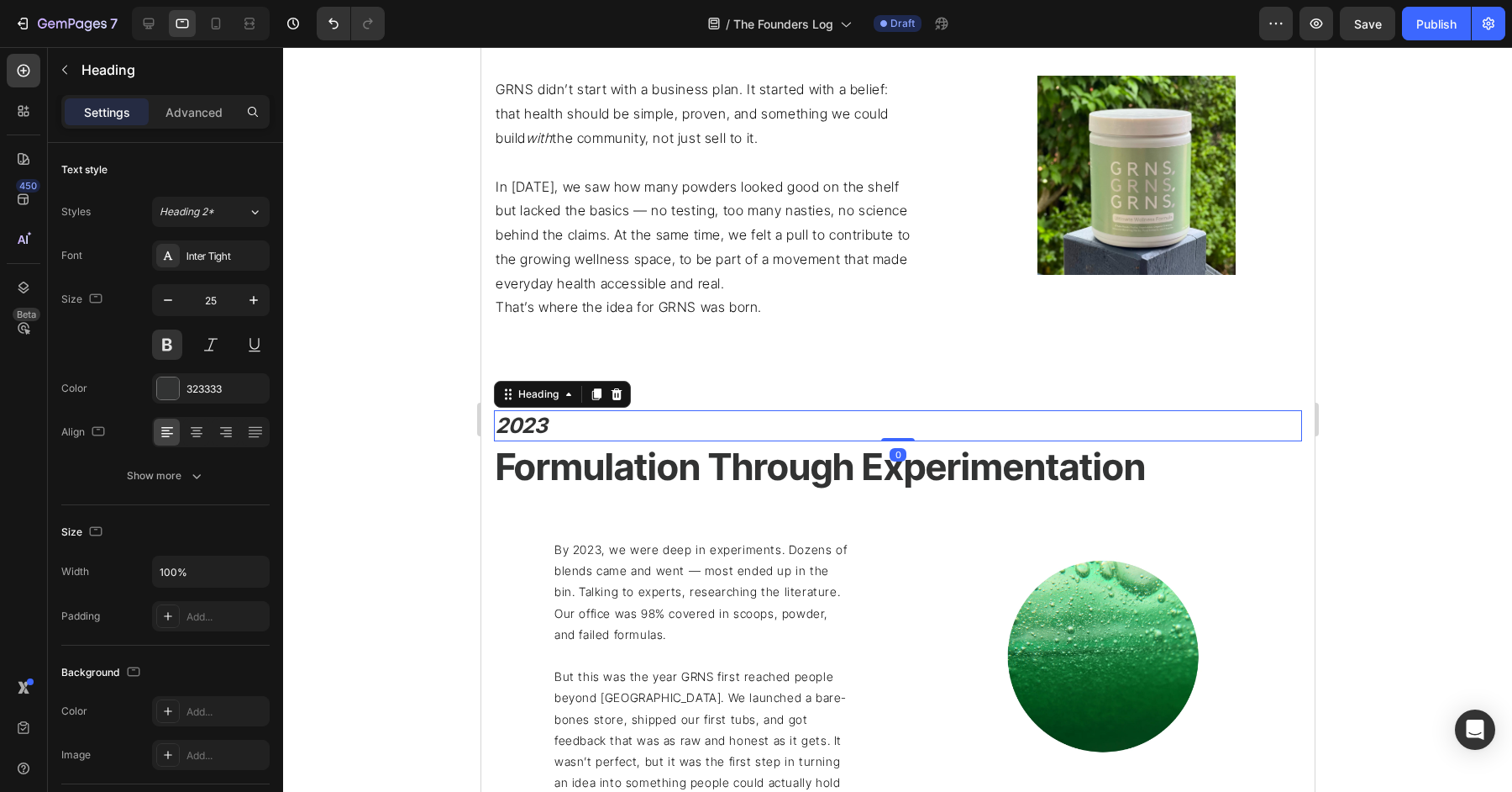
drag, startPoint x: 890, startPoint y: 480, endPoint x: 894, endPoint y: 395, distance: 85.1
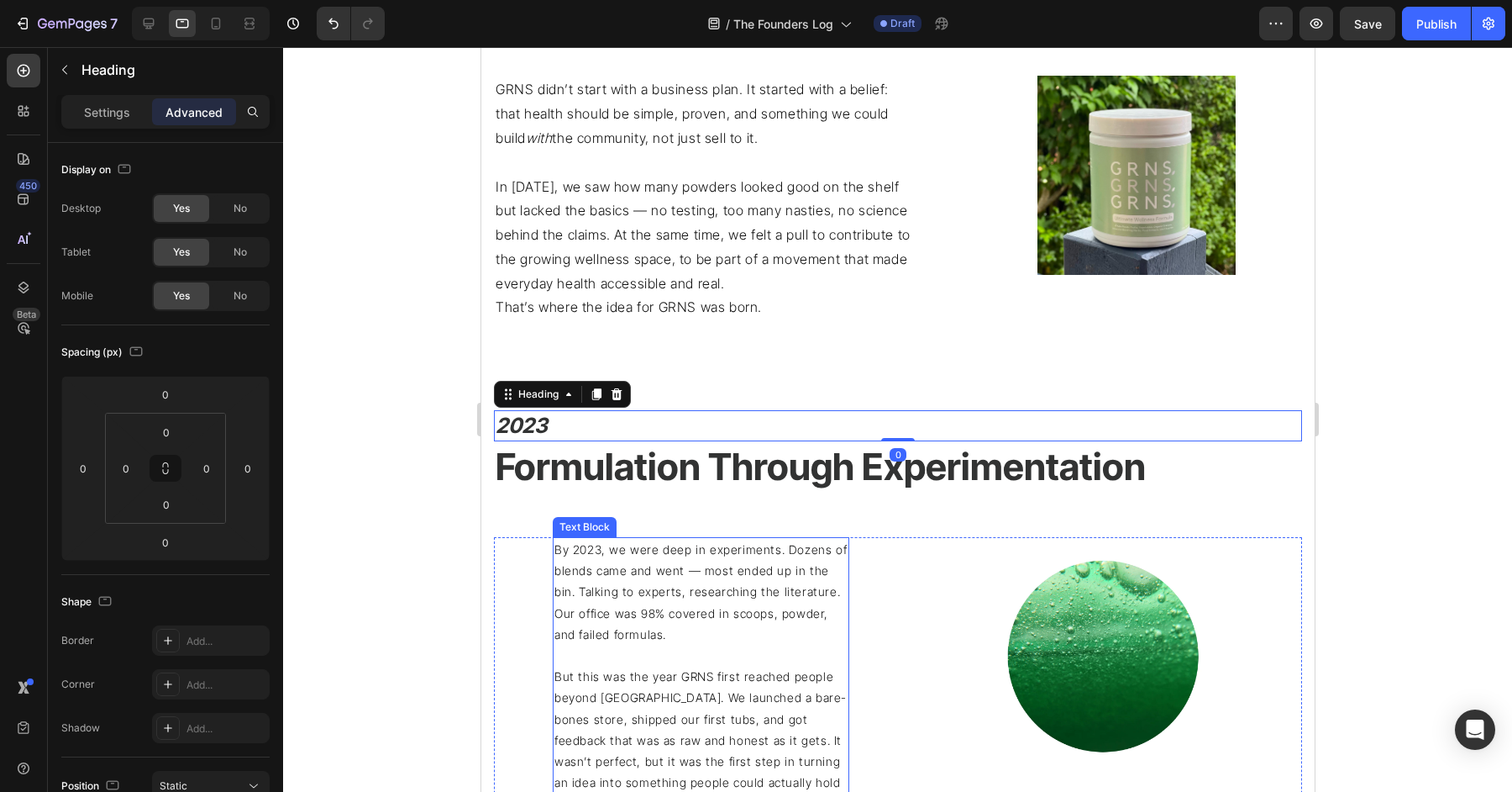
click at [764, 606] on p "By 2023, we were deep in experiments. Dozens of blends came and went — most end…" at bounding box center [700, 591] width 293 height 106
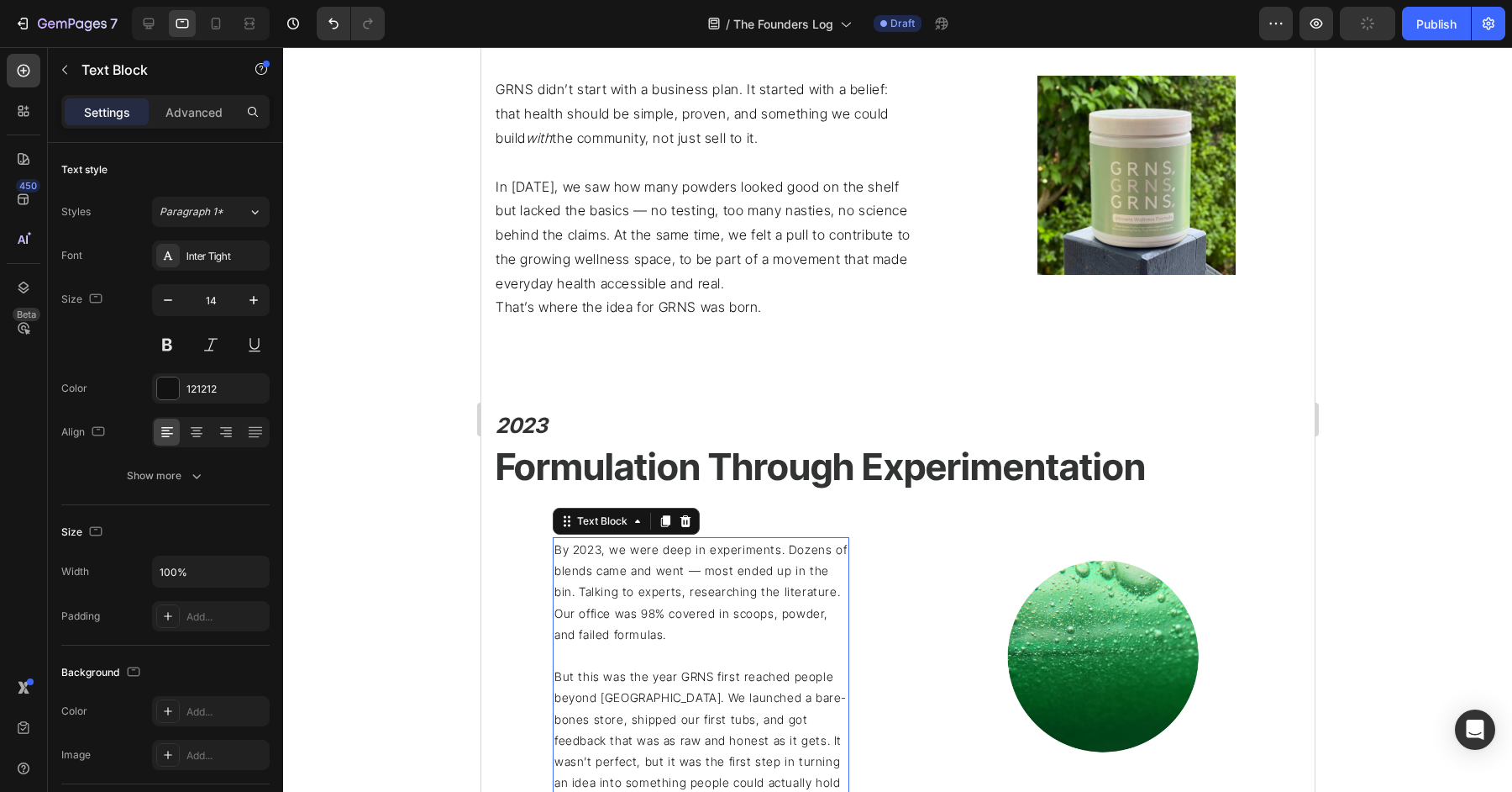
scroll to position [1224, 0]
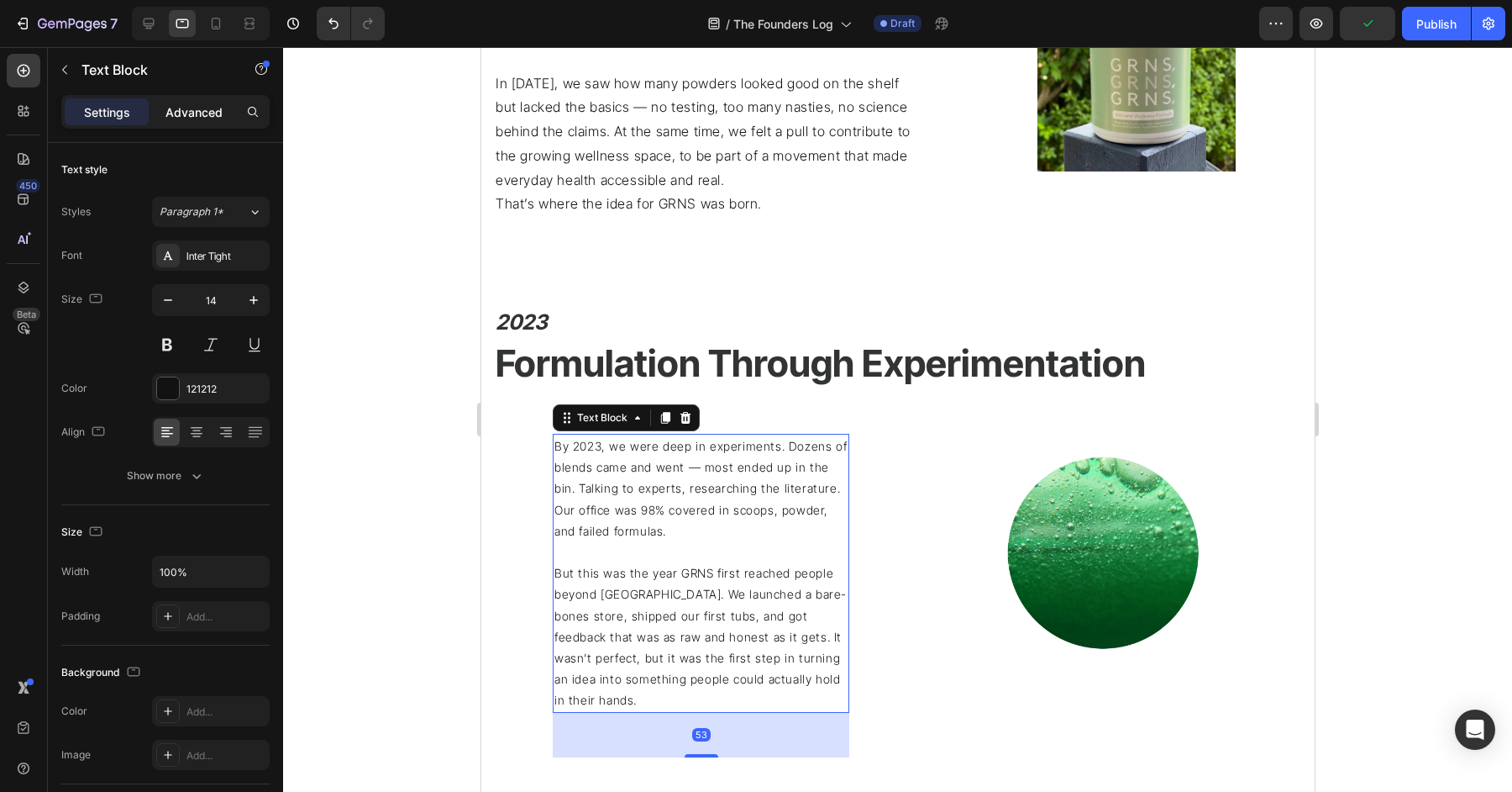
click at [210, 114] on p "Advanced" at bounding box center [194, 112] width 58 height 18
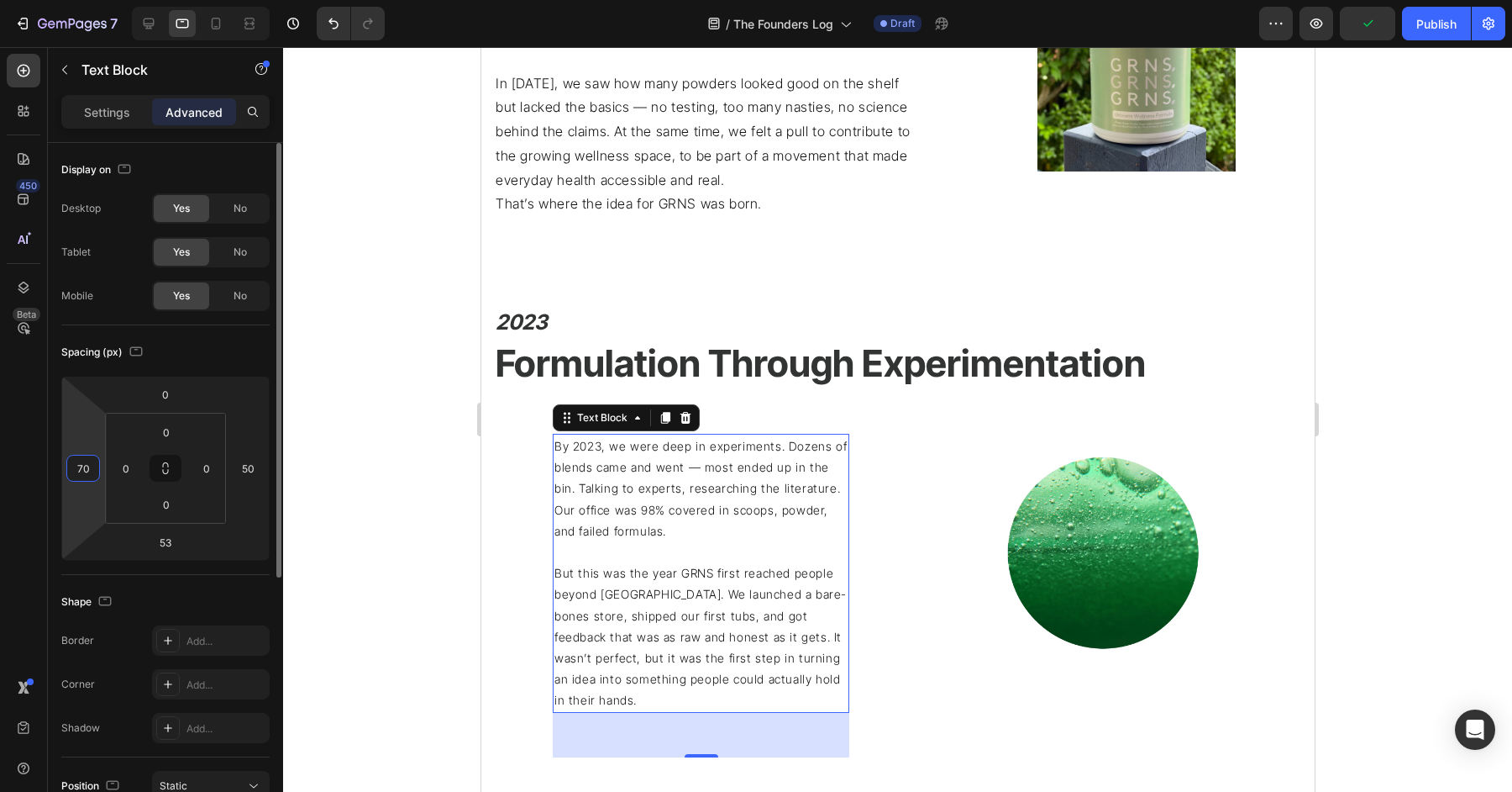
click at [90, 473] on input "70" at bounding box center [82, 467] width 25 height 25
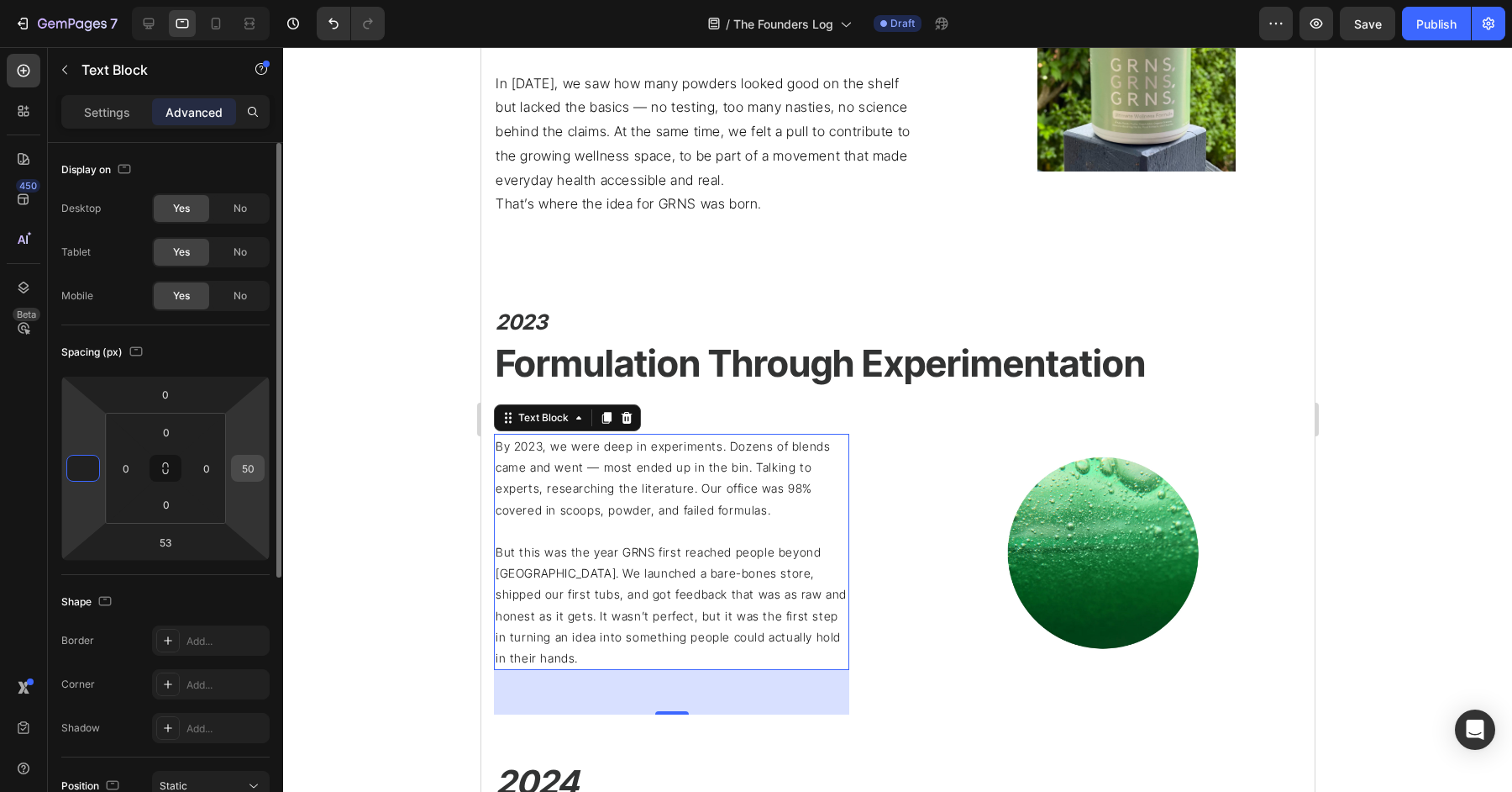
type input "0"
click at [252, 460] on input "50" at bounding box center [247, 467] width 25 height 25
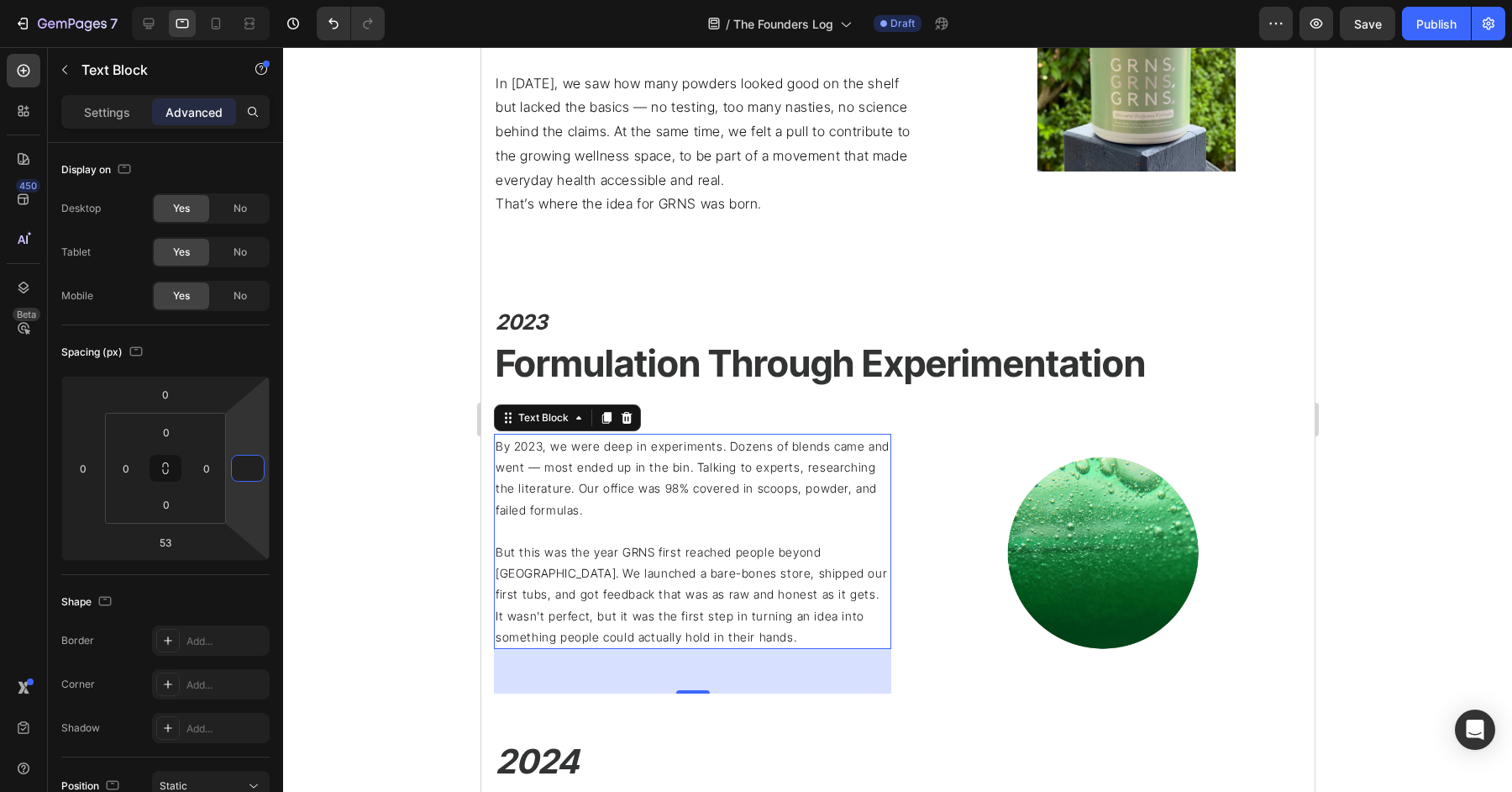
type input "0"
click at [687, 530] on p "Rich Text Editor. Editing area: main" at bounding box center [691, 531] width 394 height 21
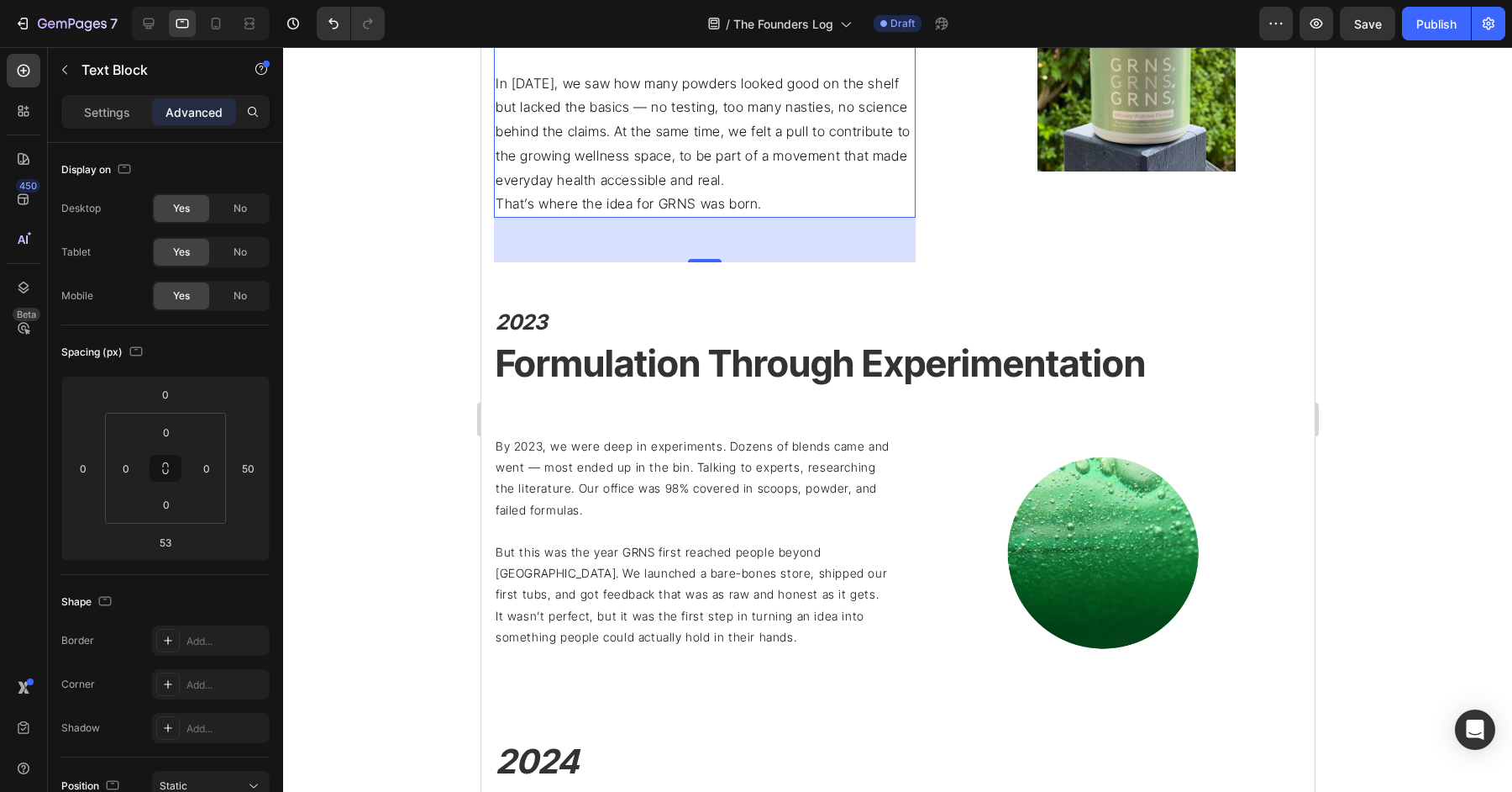
click at [674, 198] on p "That’s where the idea for GRNS was born." at bounding box center [703, 204] width 418 height 24
click at [658, 588] on p "But this was the year GRNS first reached people beyond [GEOGRAPHIC_DATA]. We la…" at bounding box center [691, 594] width 394 height 106
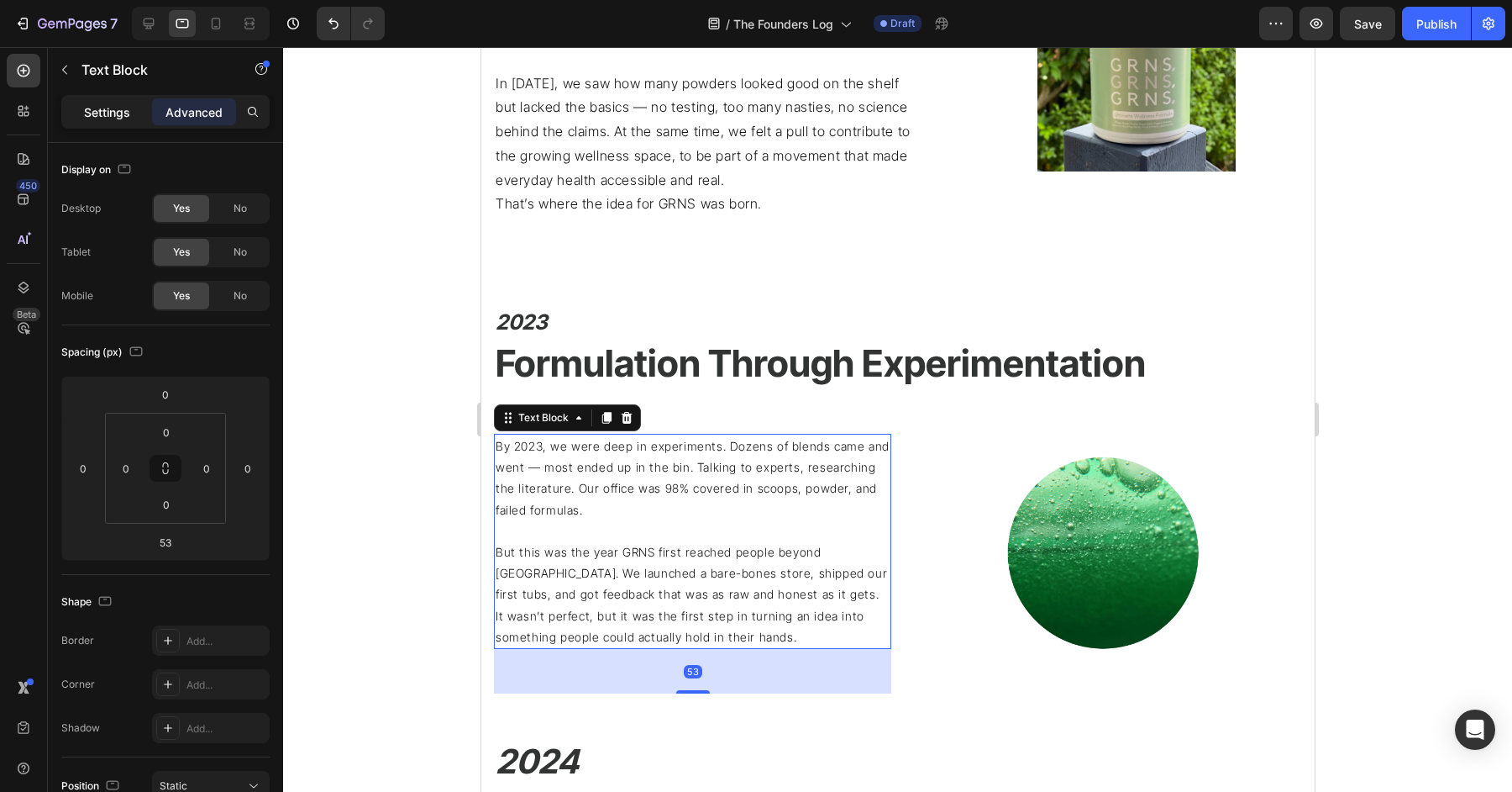
click at [95, 119] on p "Settings" at bounding box center [107, 112] width 46 height 18
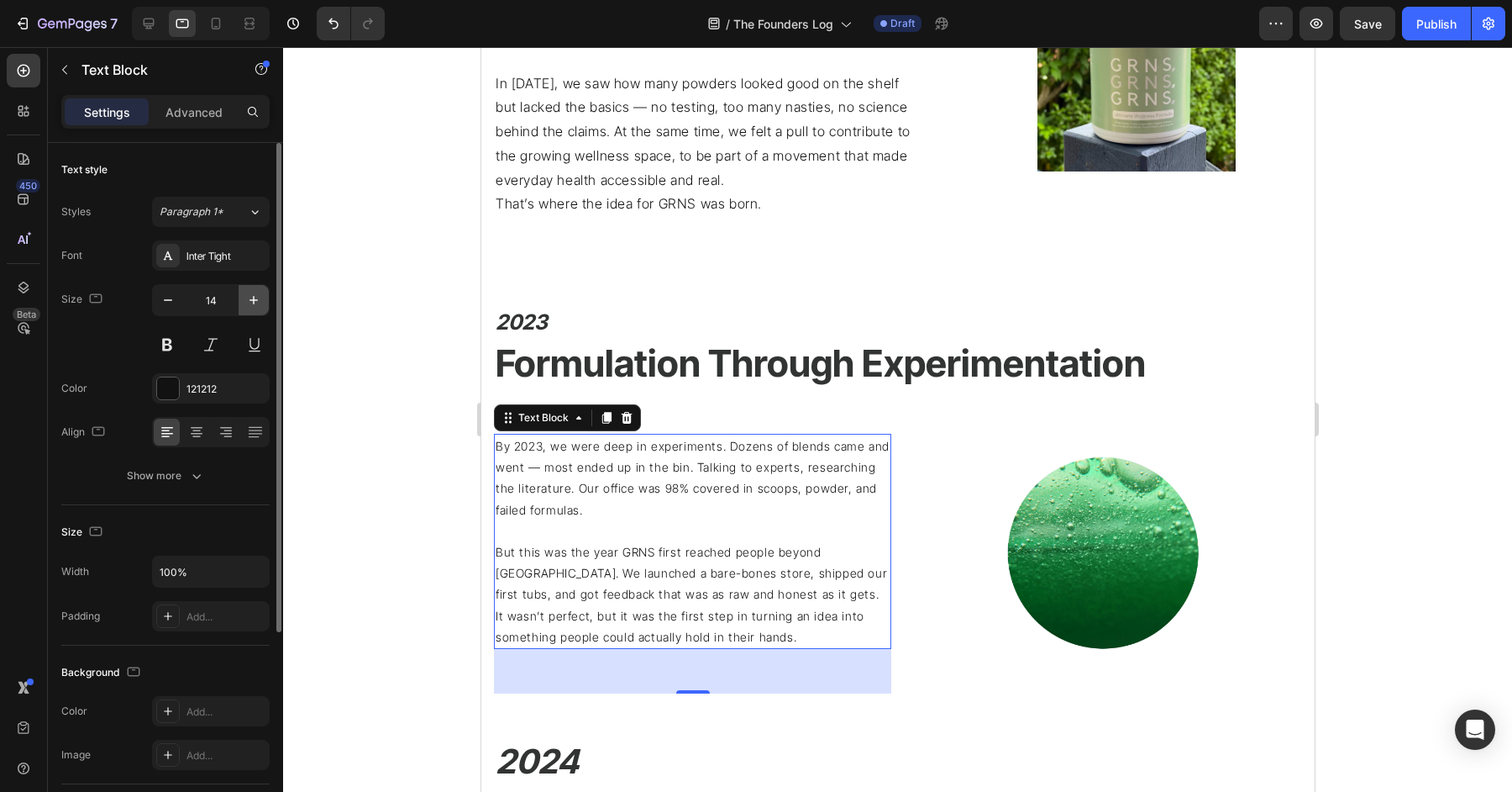
click at [263, 301] on button "button" at bounding box center [253, 300] width 30 height 30
type input "16"
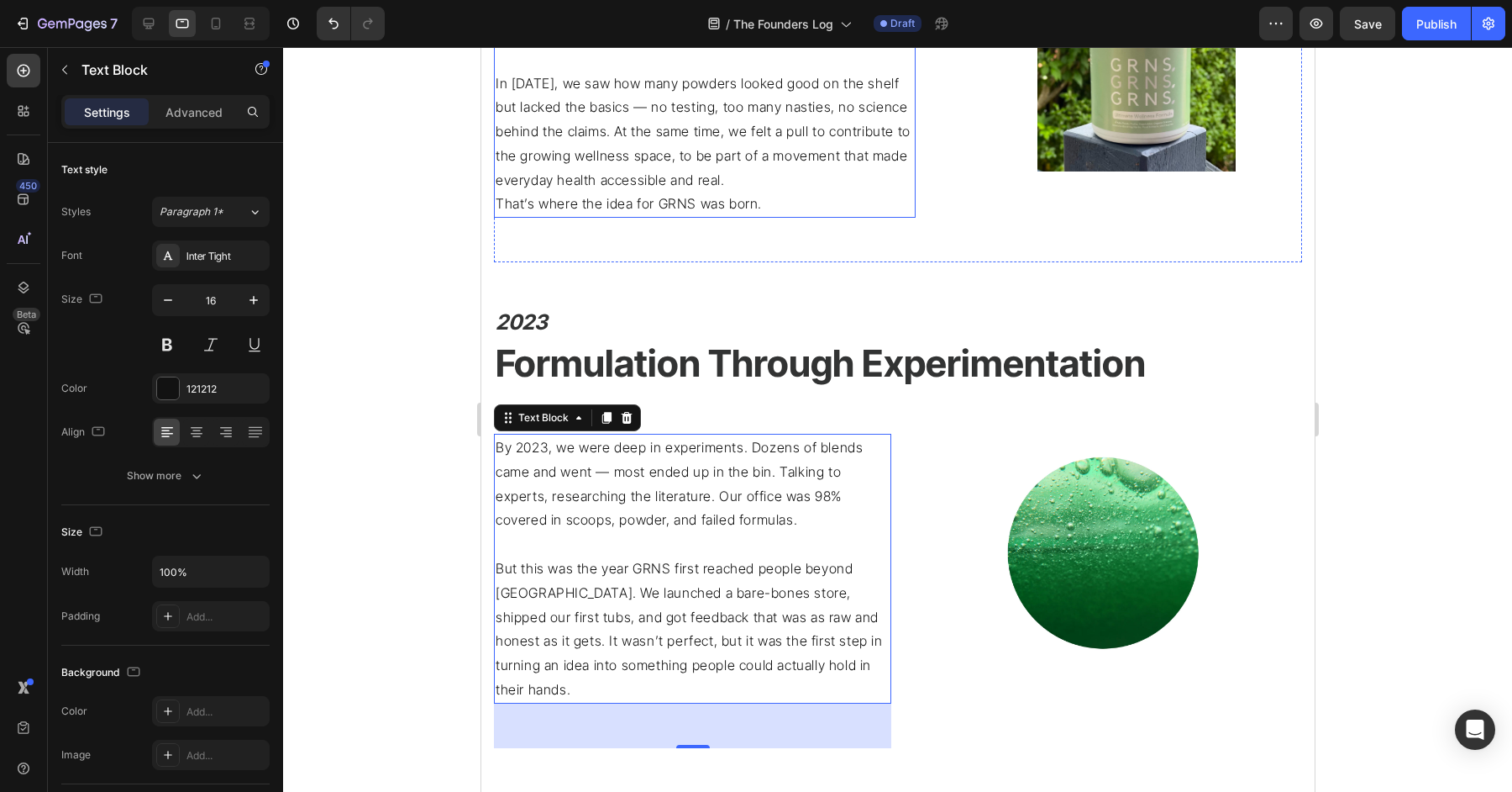
click at [686, 122] on p "In [DATE], we saw how many powders looked good on the shelf but lacked the basi…" at bounding box center [703, 131] width 418 height 121
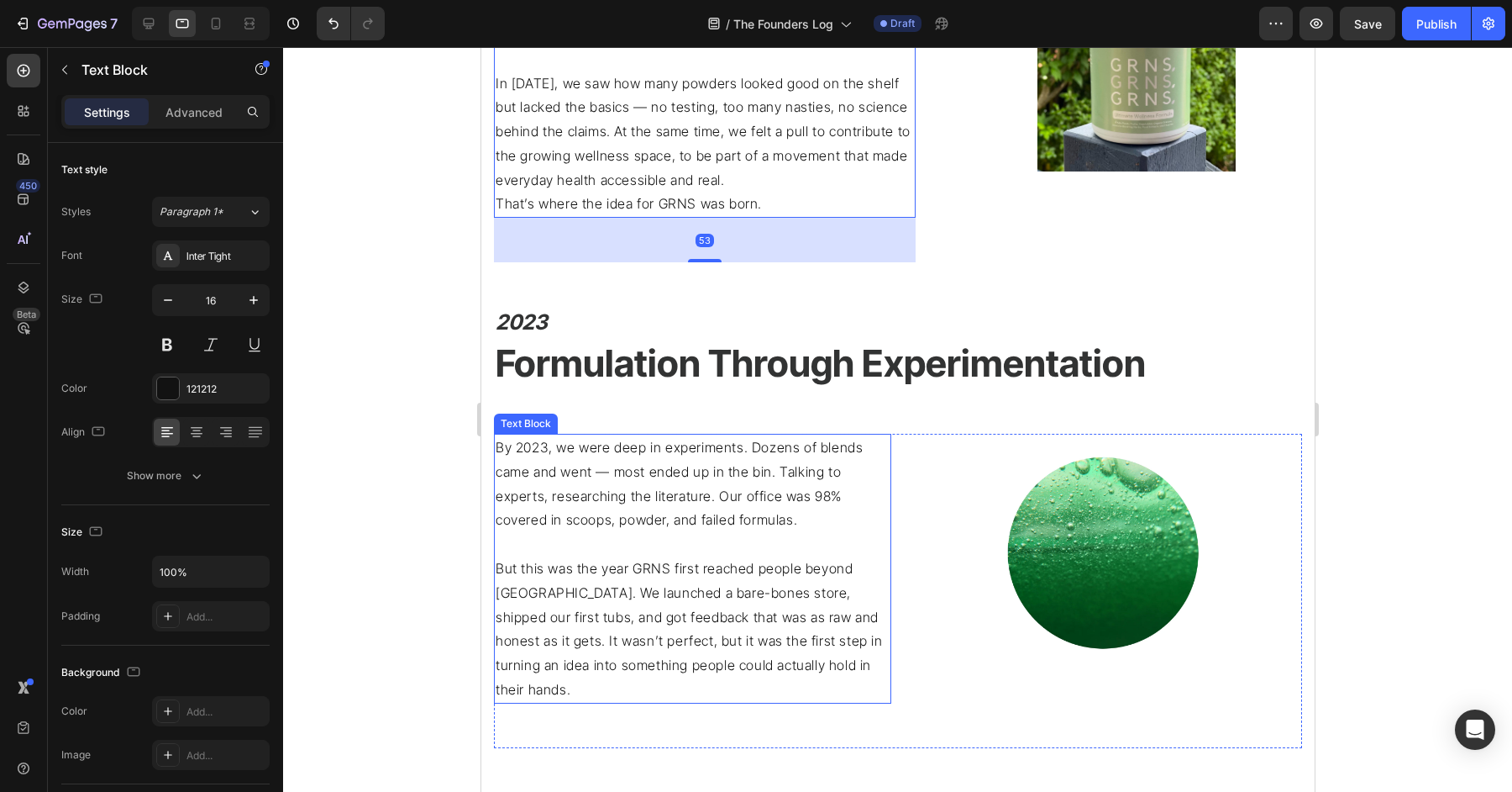
click at [689, 529] on p "By 2023, we were deep in experiments. Dozens of blends came and went — most end…" at bounding box center [691, 484] width 394 height 97
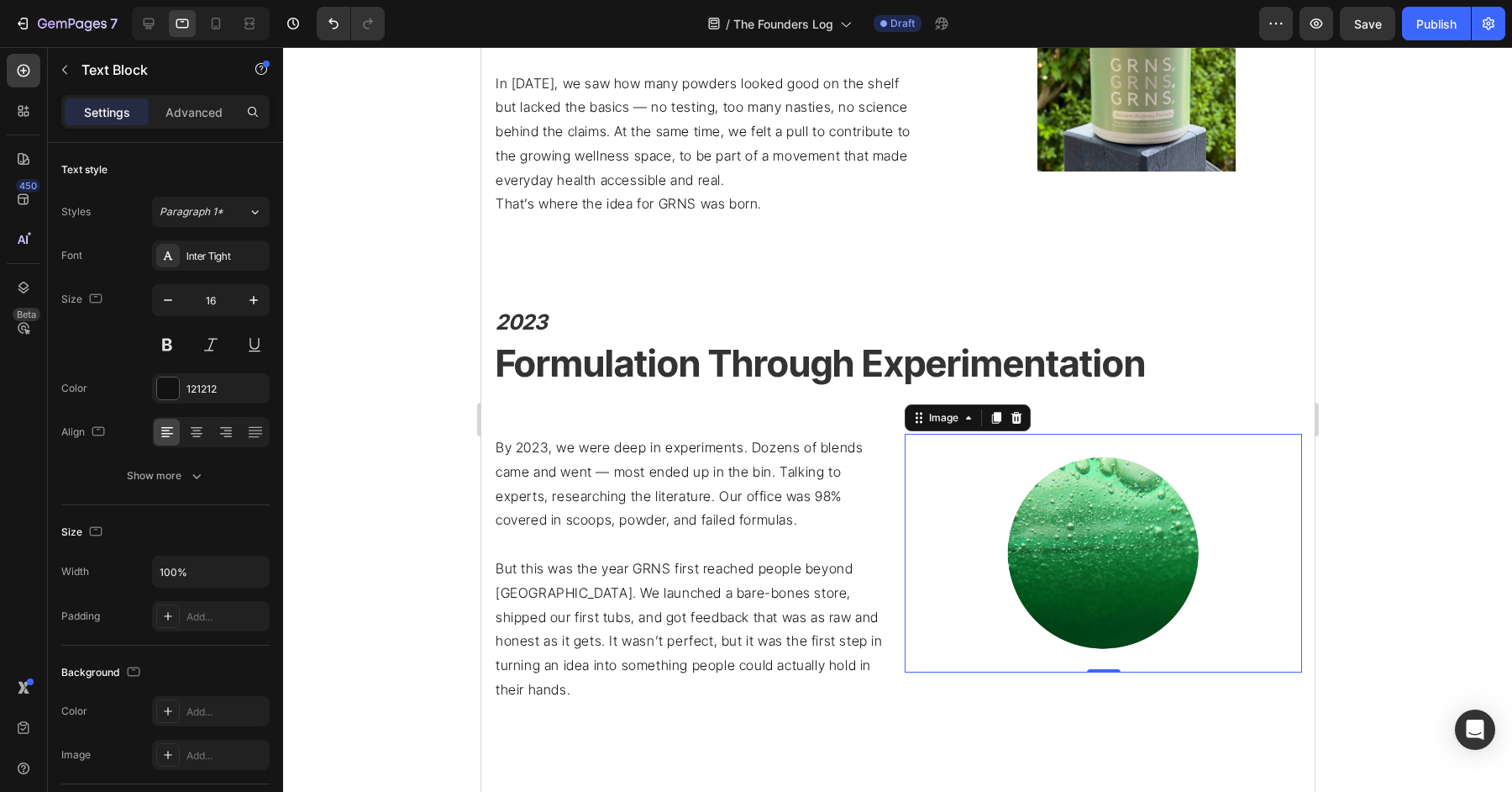
click at [950, 537] on div at bounding box center [1102, 553] width 398 height 239
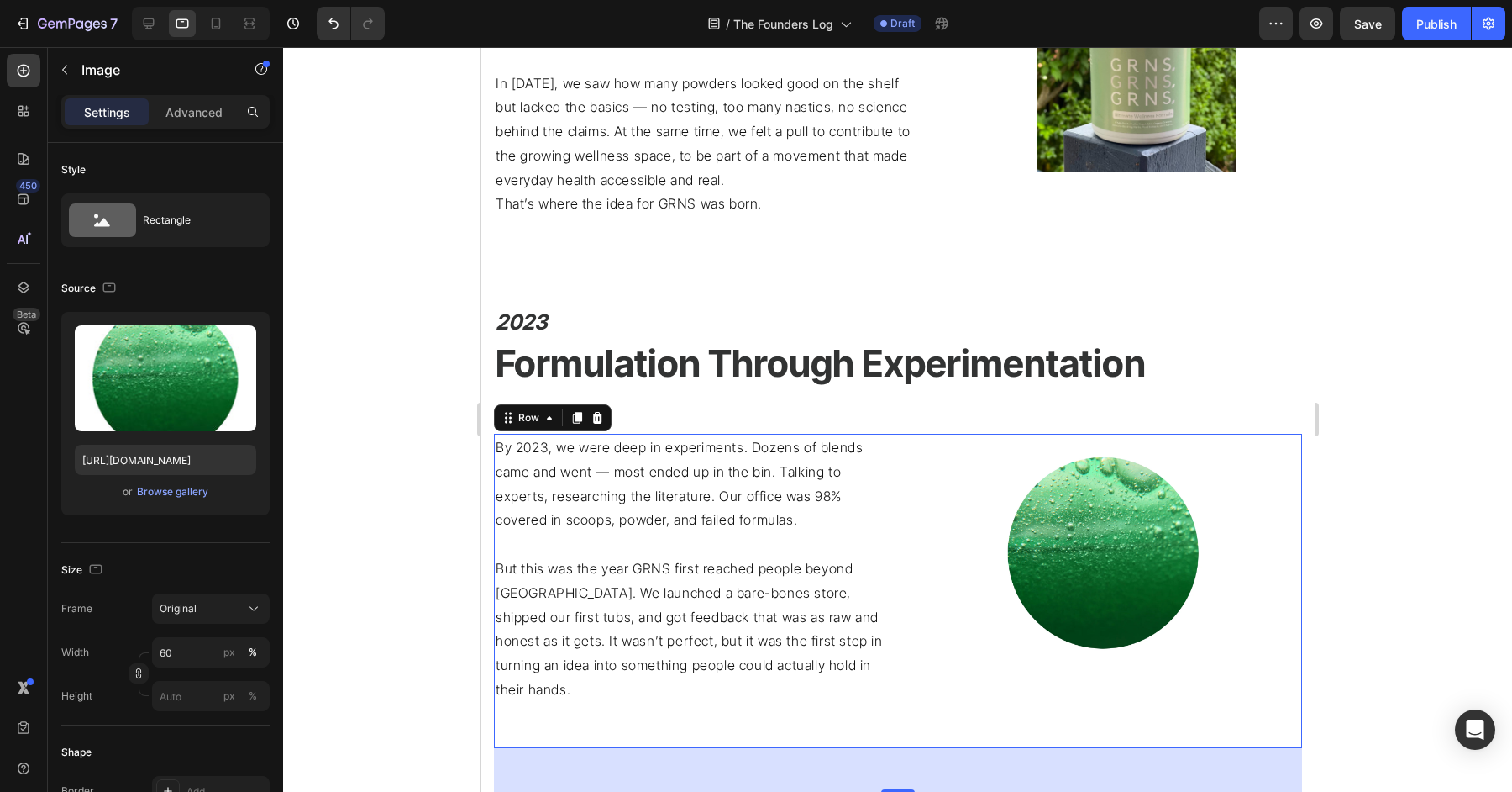
click at [896, 536] on div "By 2023, we were deep in experiments. Dozens of blends came and went — most end…" at bounding box center [896, 591] width 808 height 314
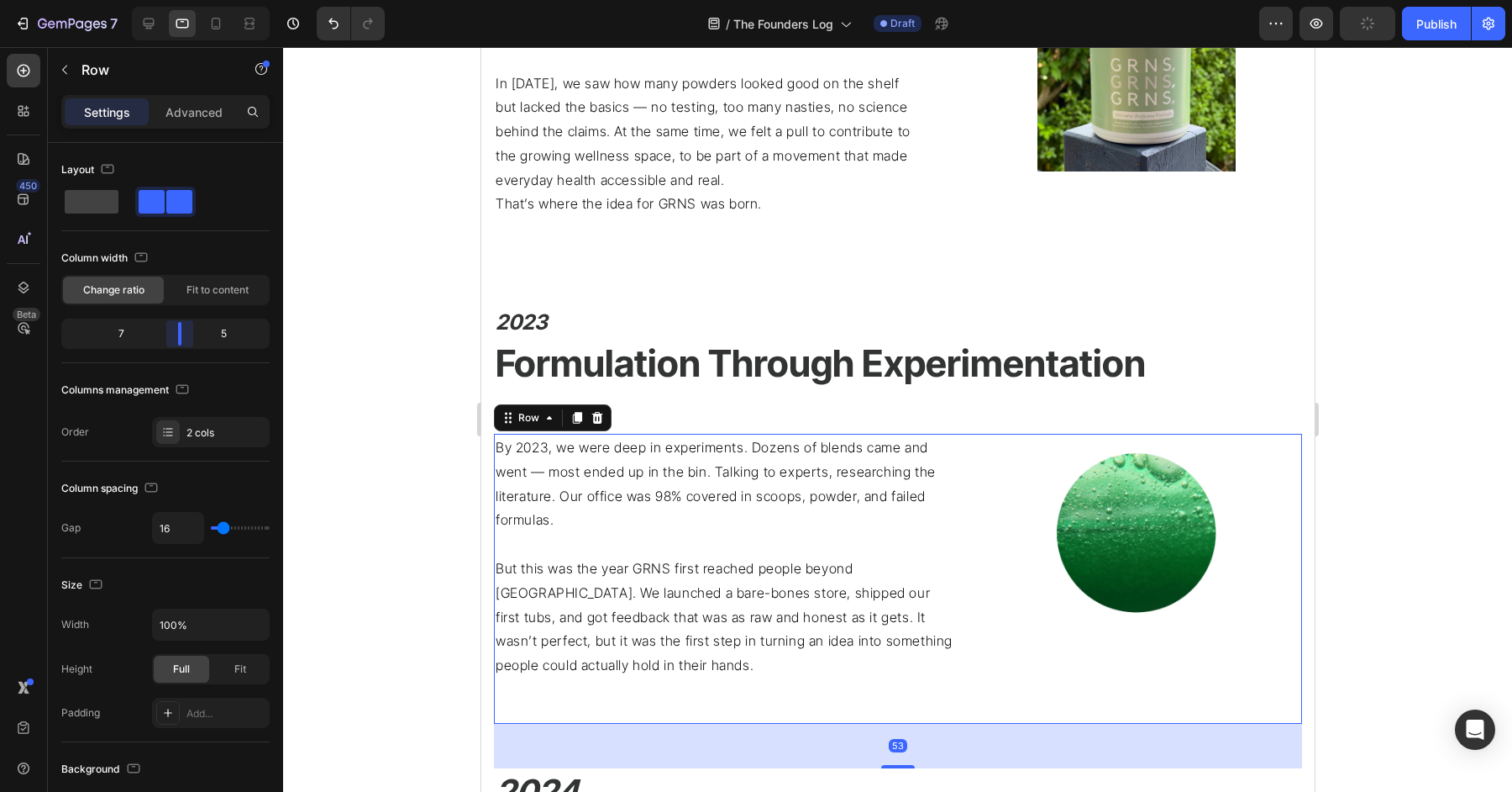
drag, startPoint x: 167, startPoint y: 338, endPoint x: 181, endPoint y: 338, distance: 14.0
click at [181, 0] on body "7 Version history / The Founders Log Draft Preview Publish 450 Beta Sections(18…" at bounding box center [756, 0] width 1512 height 0
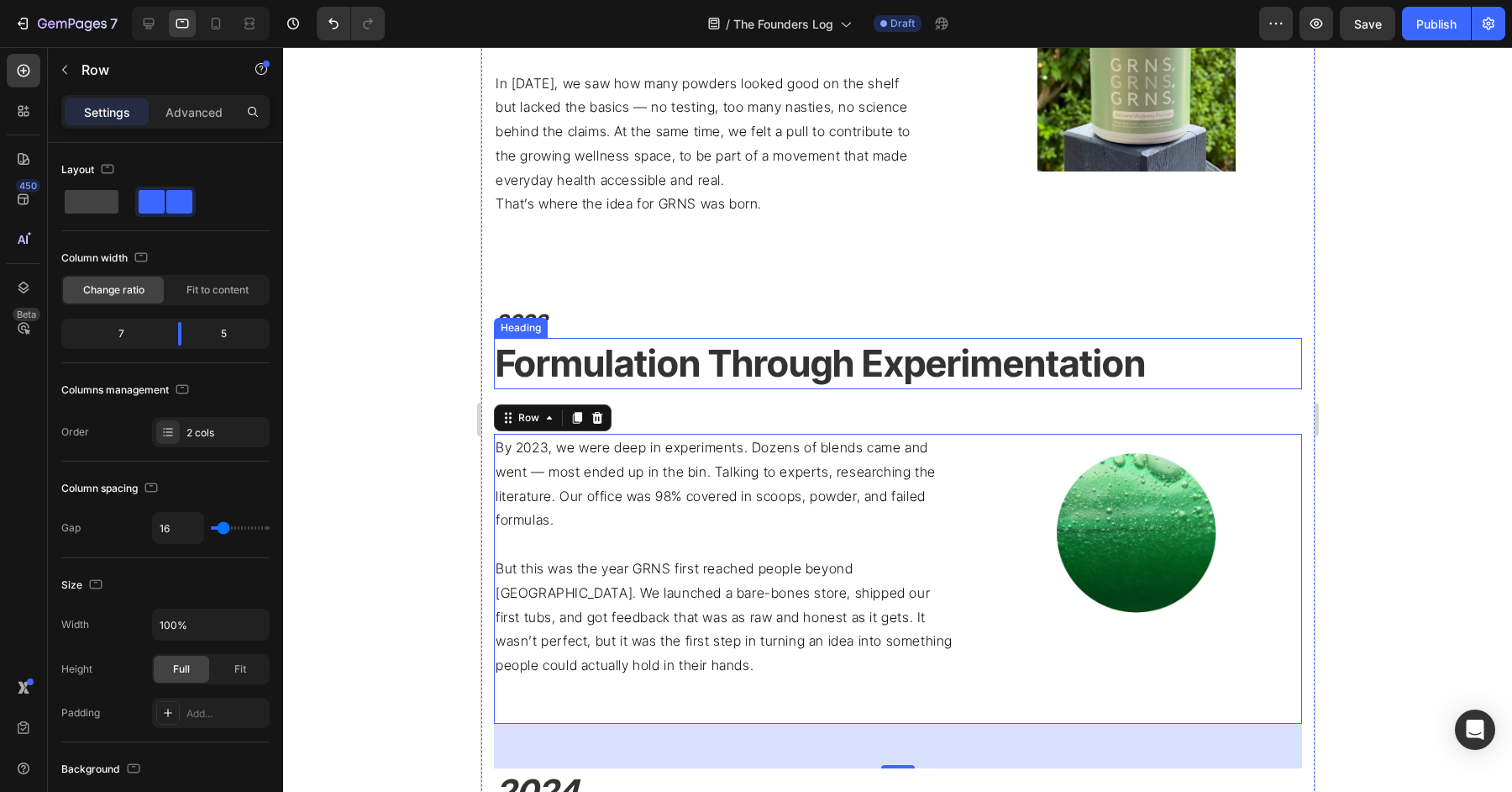
scroll to position [1517, 0]
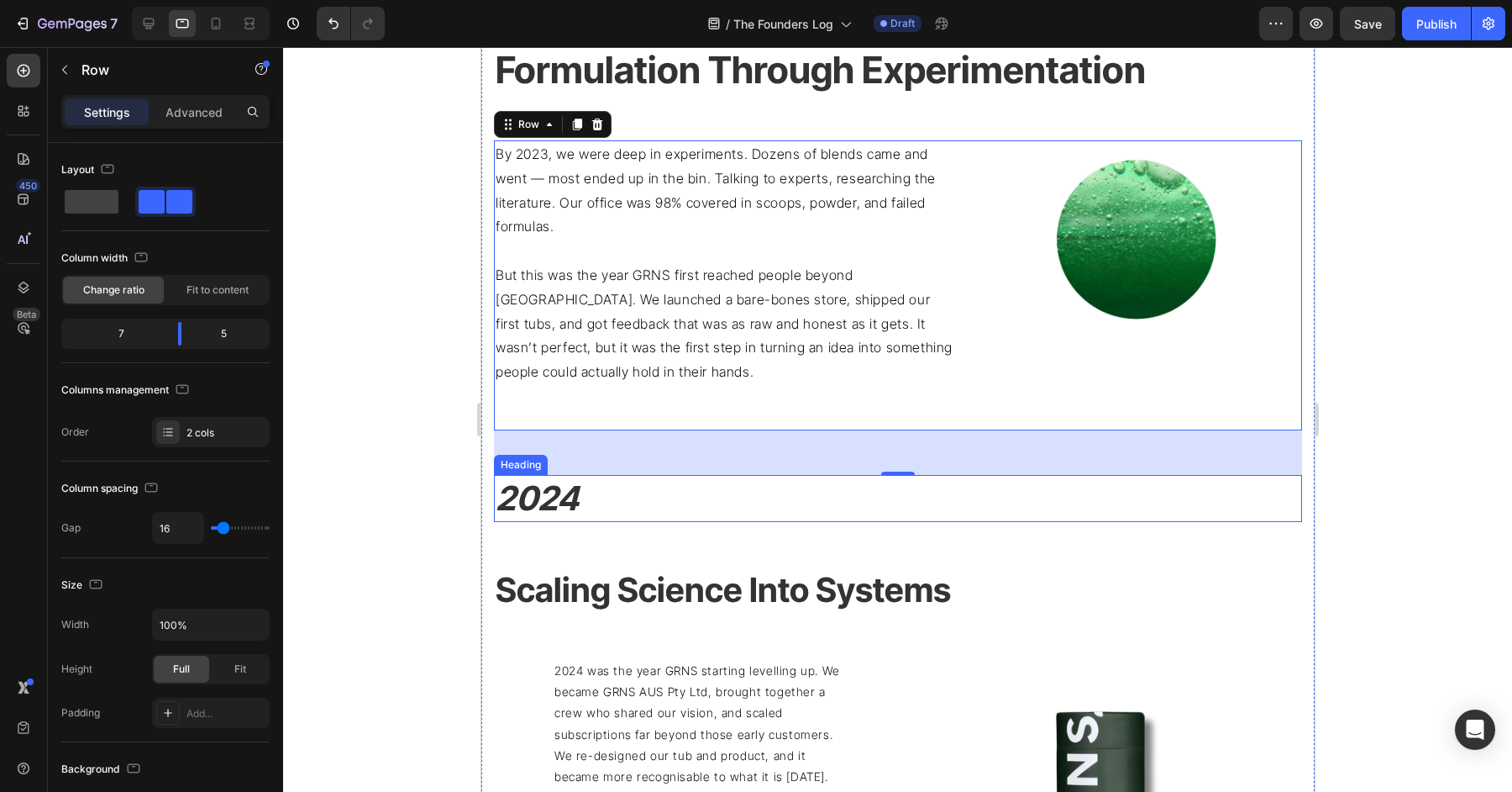
click at [807, 502] on h2 "2024" at bounding box center [896, 498] width 808 height 47
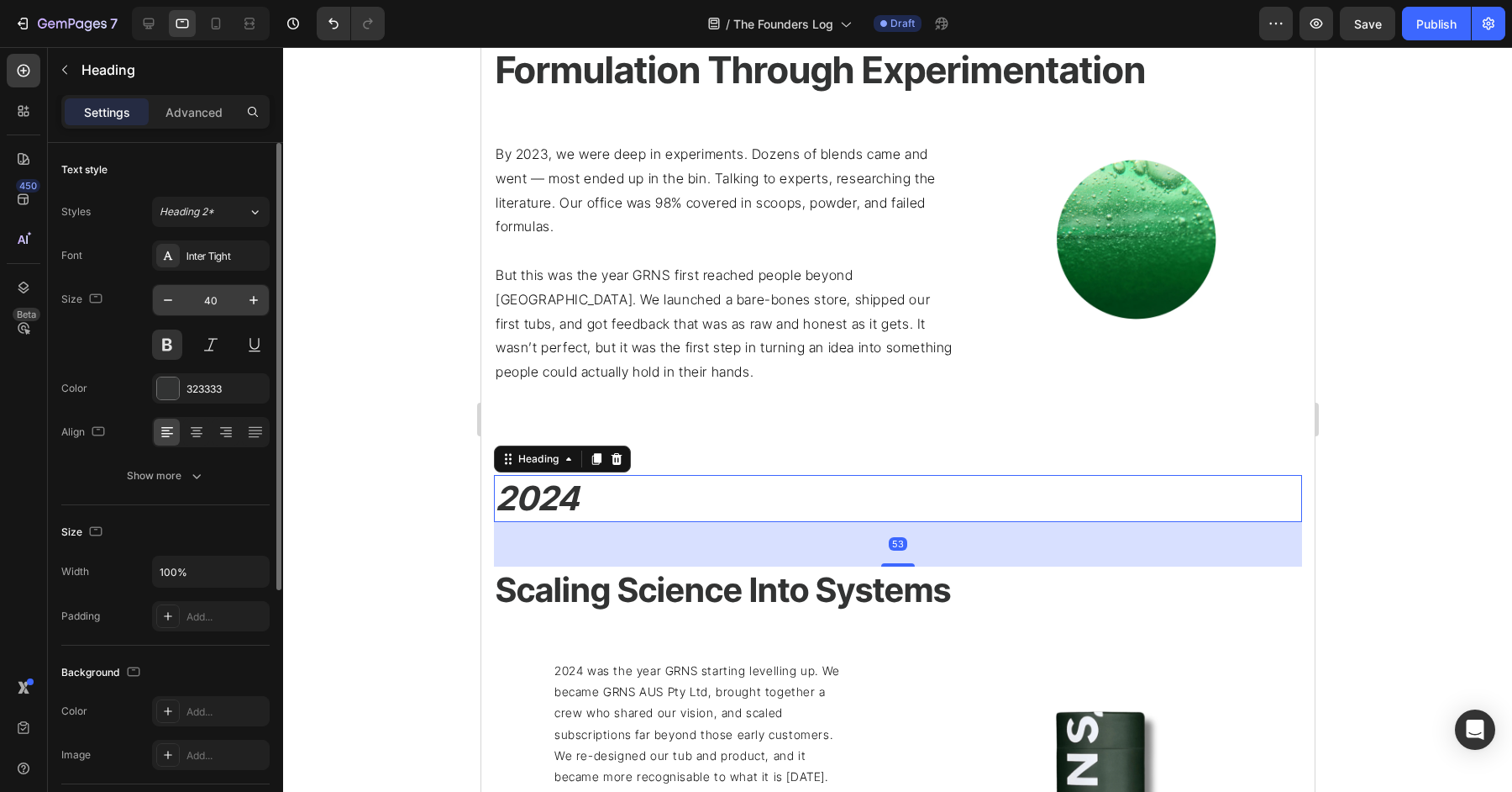
click at [224, 300] on input "40" at bounding box center [210, 300] width 56 height 30
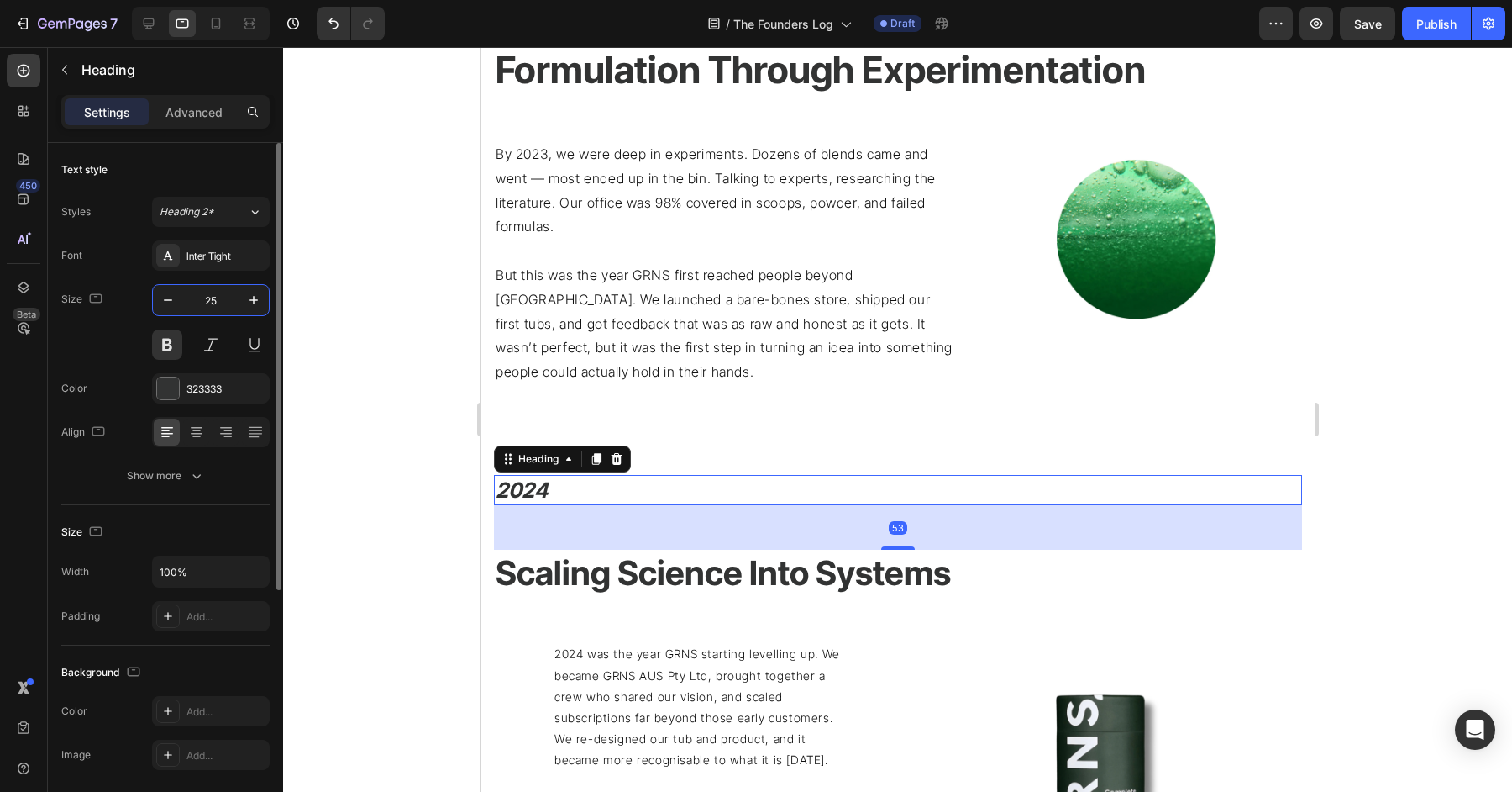
type input "25"
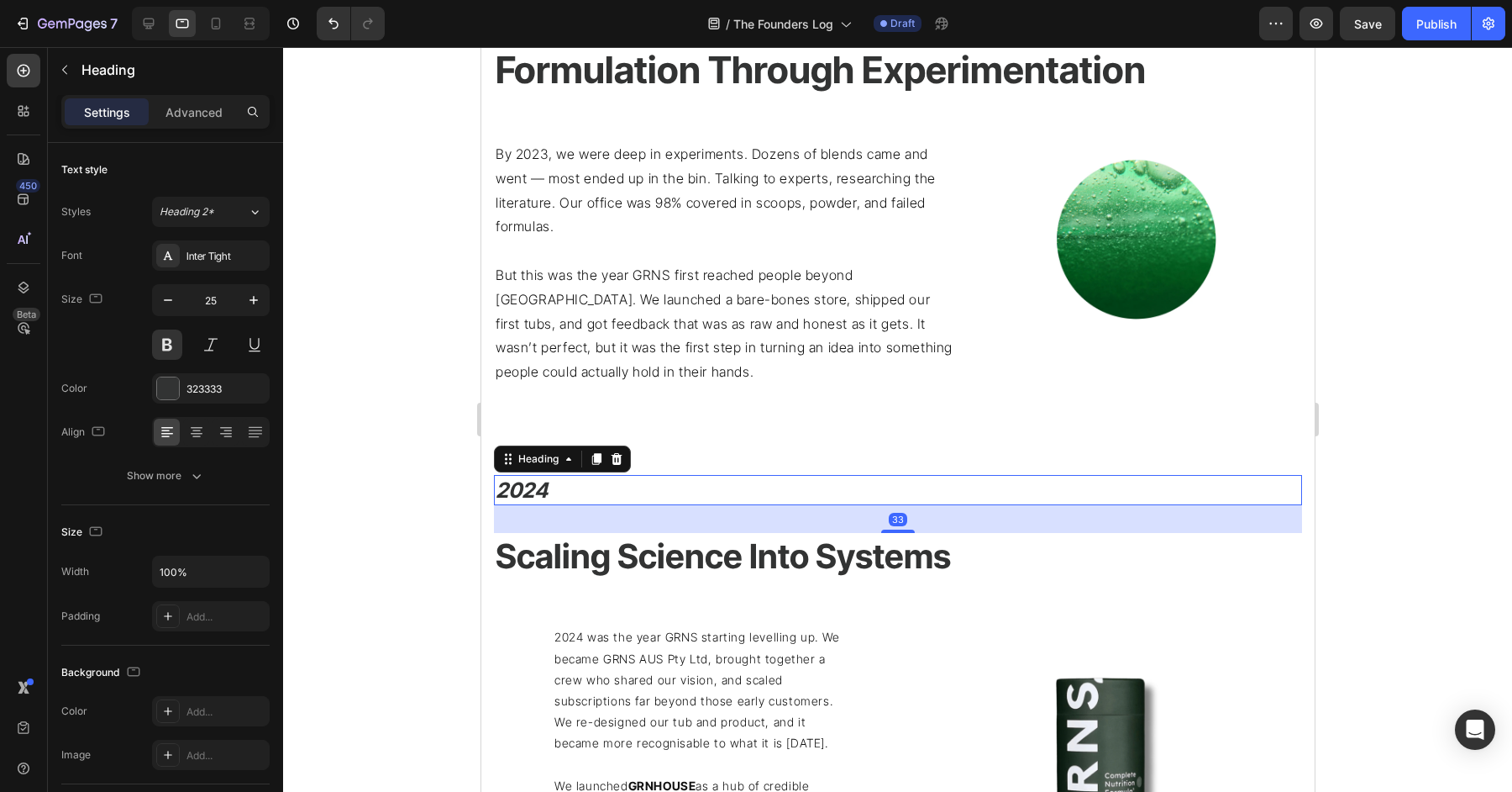
drag, startPoint x: 891, startPoint y: 547, endPoint x: 909, endPoint y: 417, distance: 131.2
click at [908, 422] on div "This journal is our record of that vision in motion. It captures the trials, br…" at bounding box center [896, 663] width 808 height 2993
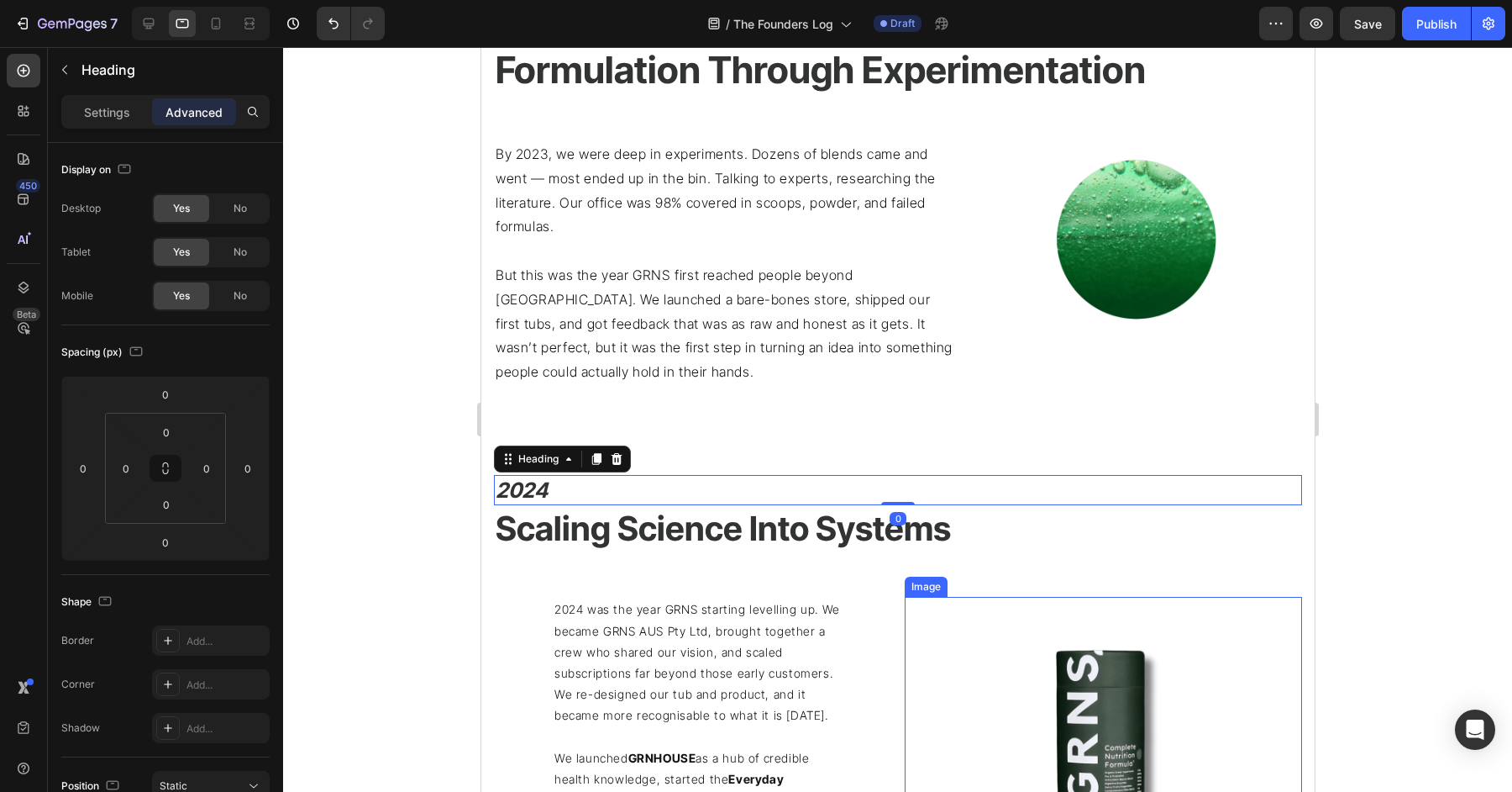
scroll to position [1633, 0]
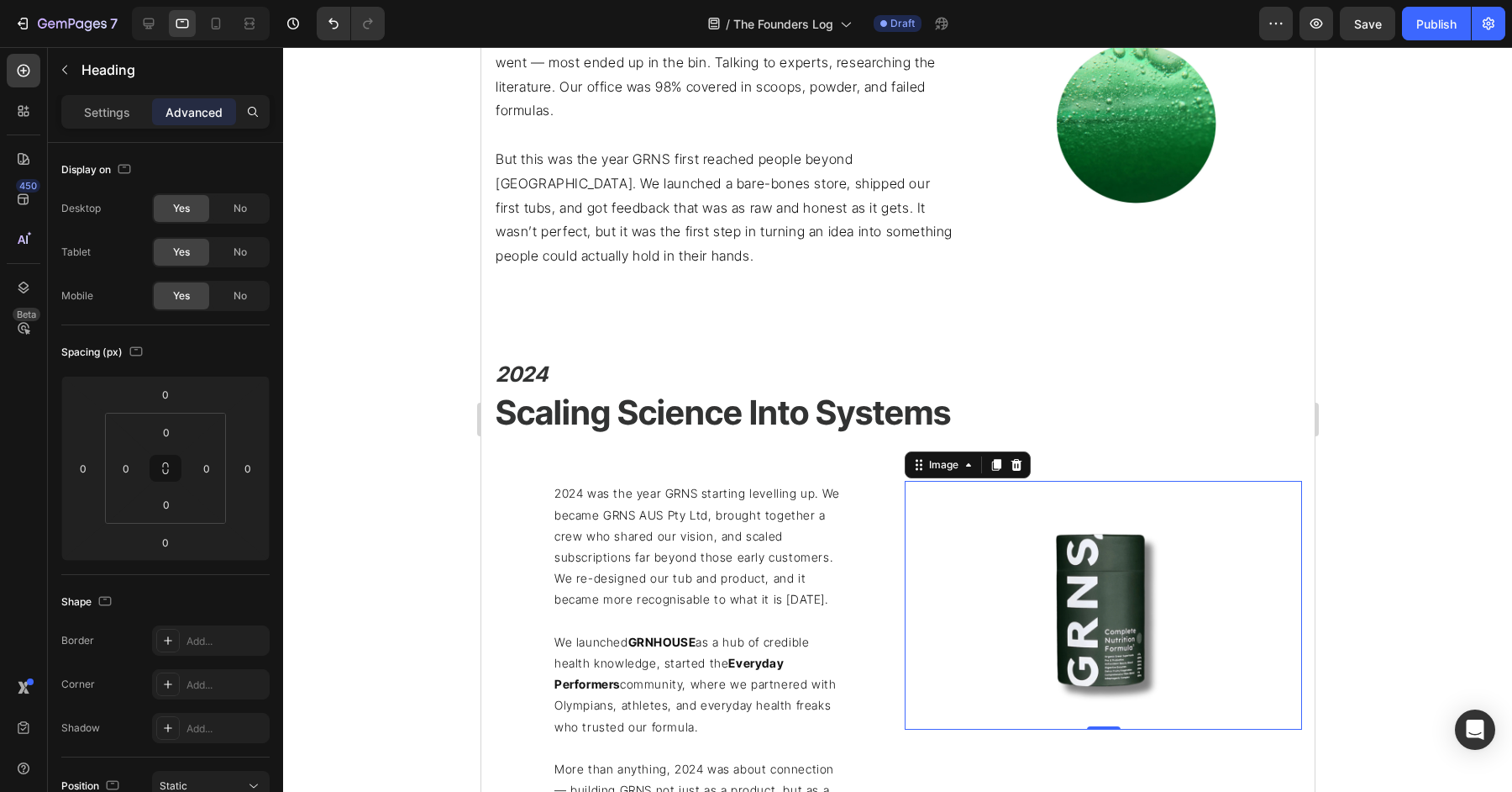
click at [911, 567] on div at bounding box center [1102, 606] width 398 height 249
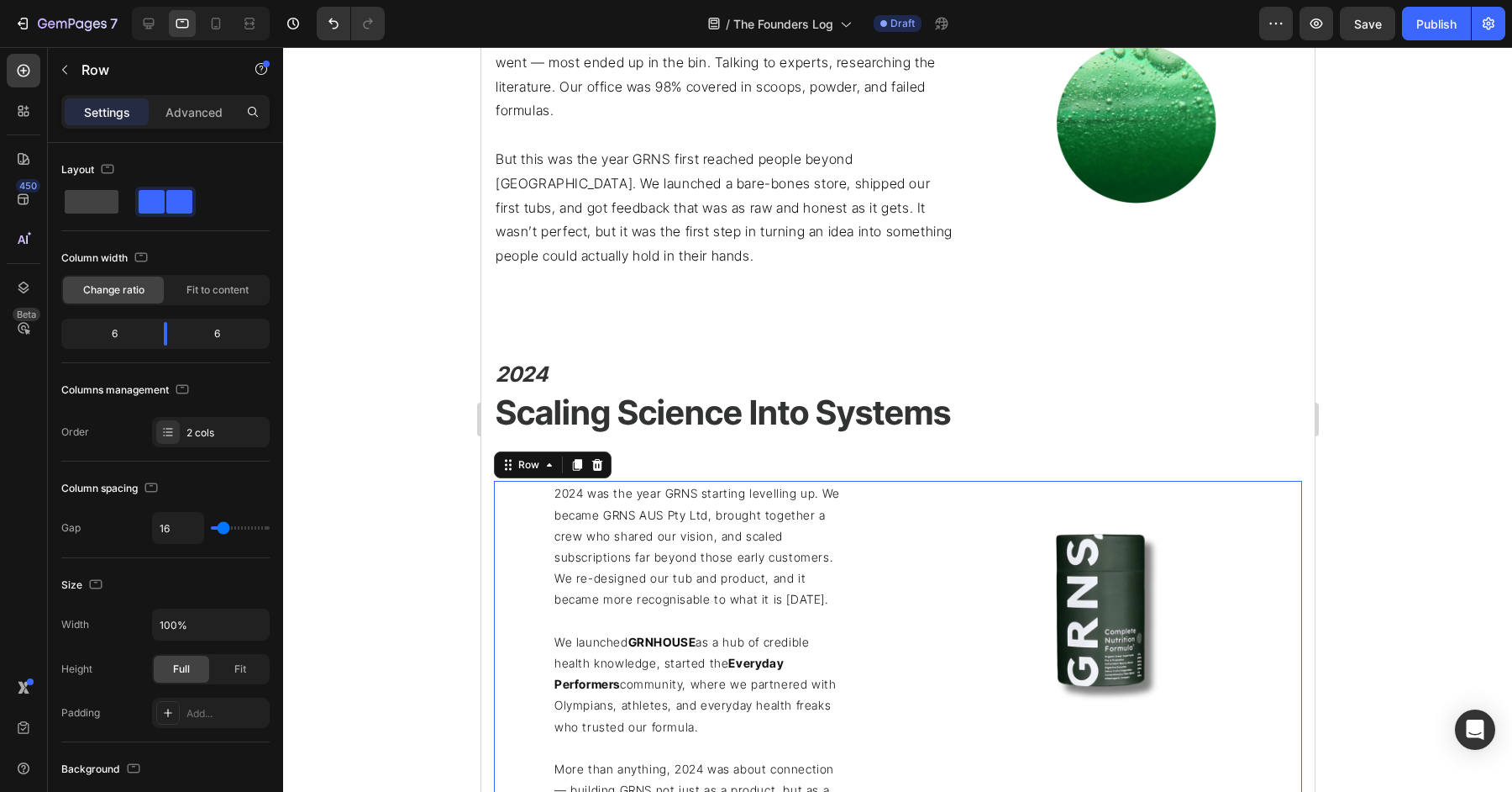
click at [890, 571] on div "2024 was the year GRNS starting levelling up. We became GRNS AUS Pty Ltd, broug…" at bounding box center [896, 674] width 808 height 387
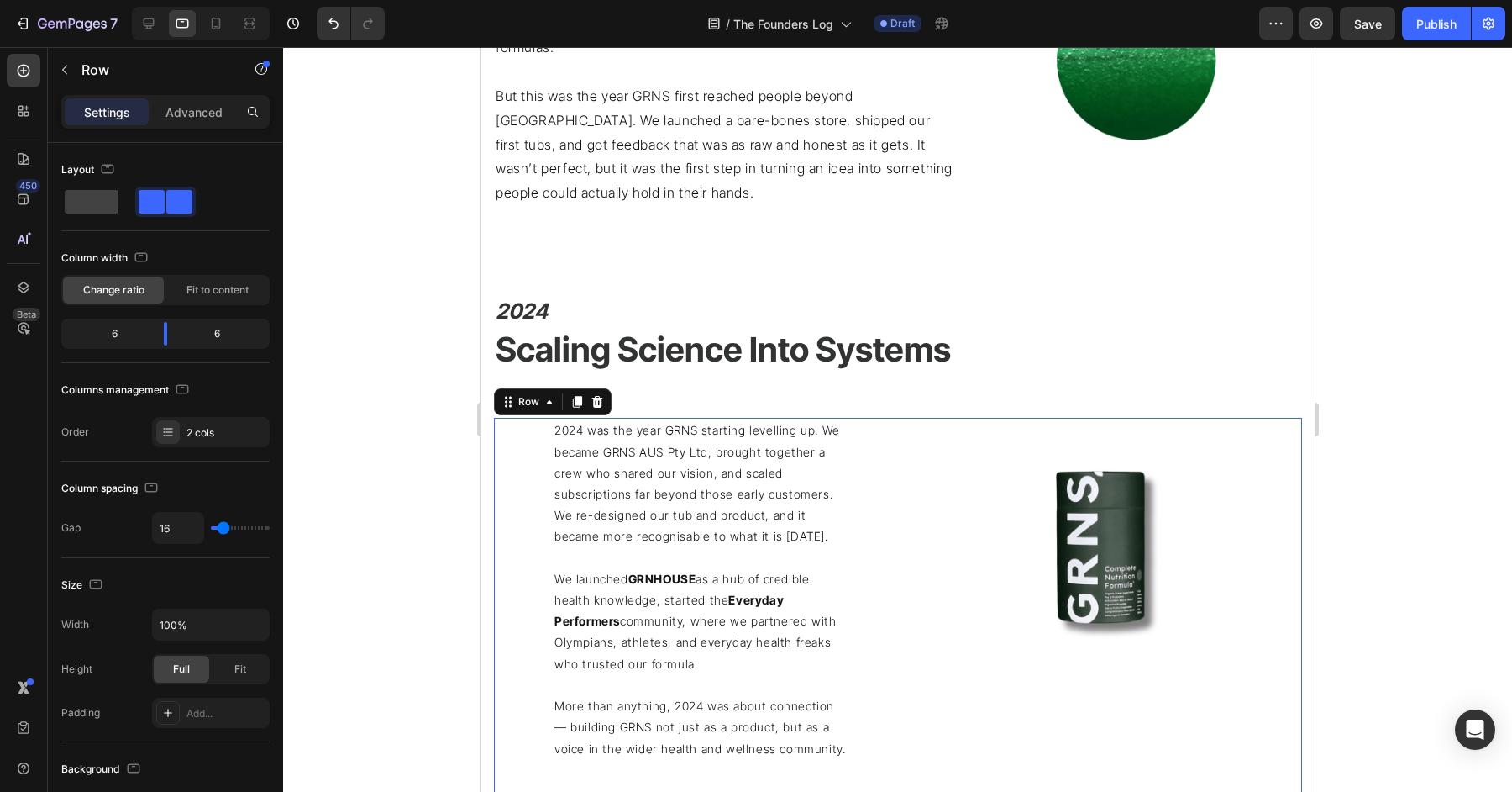
scroll to position [1788, 0]
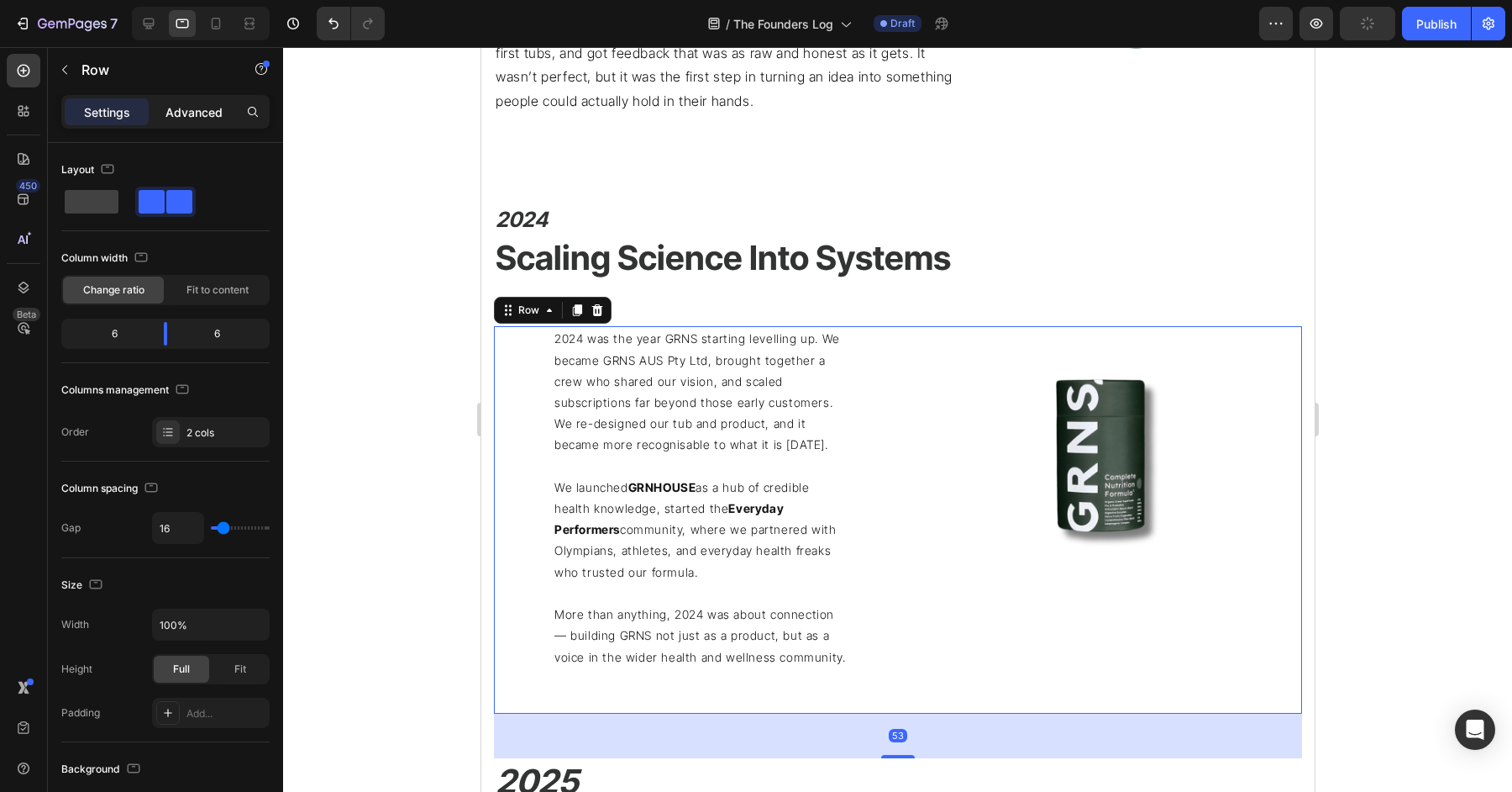
click at [175, 105] on p "Advanced" at bounding box center [194, 112] width 58 height 18
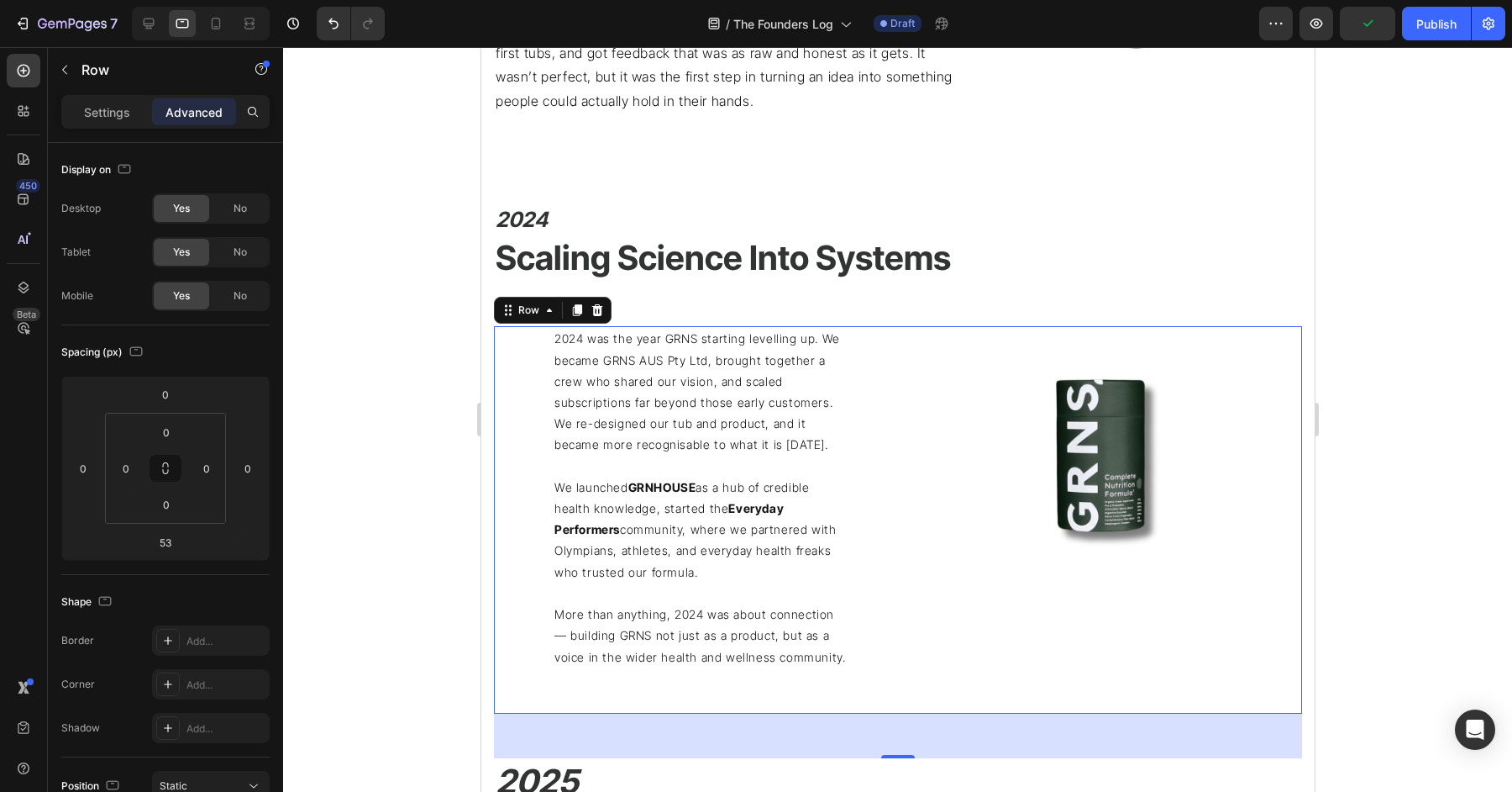
click at [543, 417] on div "2024 was the year GRNS starting levelling up. We became GRNS AUS Pty Ltd, broug…" at bounding box center [691, 520] width 398 height 387
click at [641, 418] on p "2024 was the year GRNS starting levelling up. We became GRNS AUS Pty Ltd, broug…" at bounding box center [700, 392] width 293 height 127
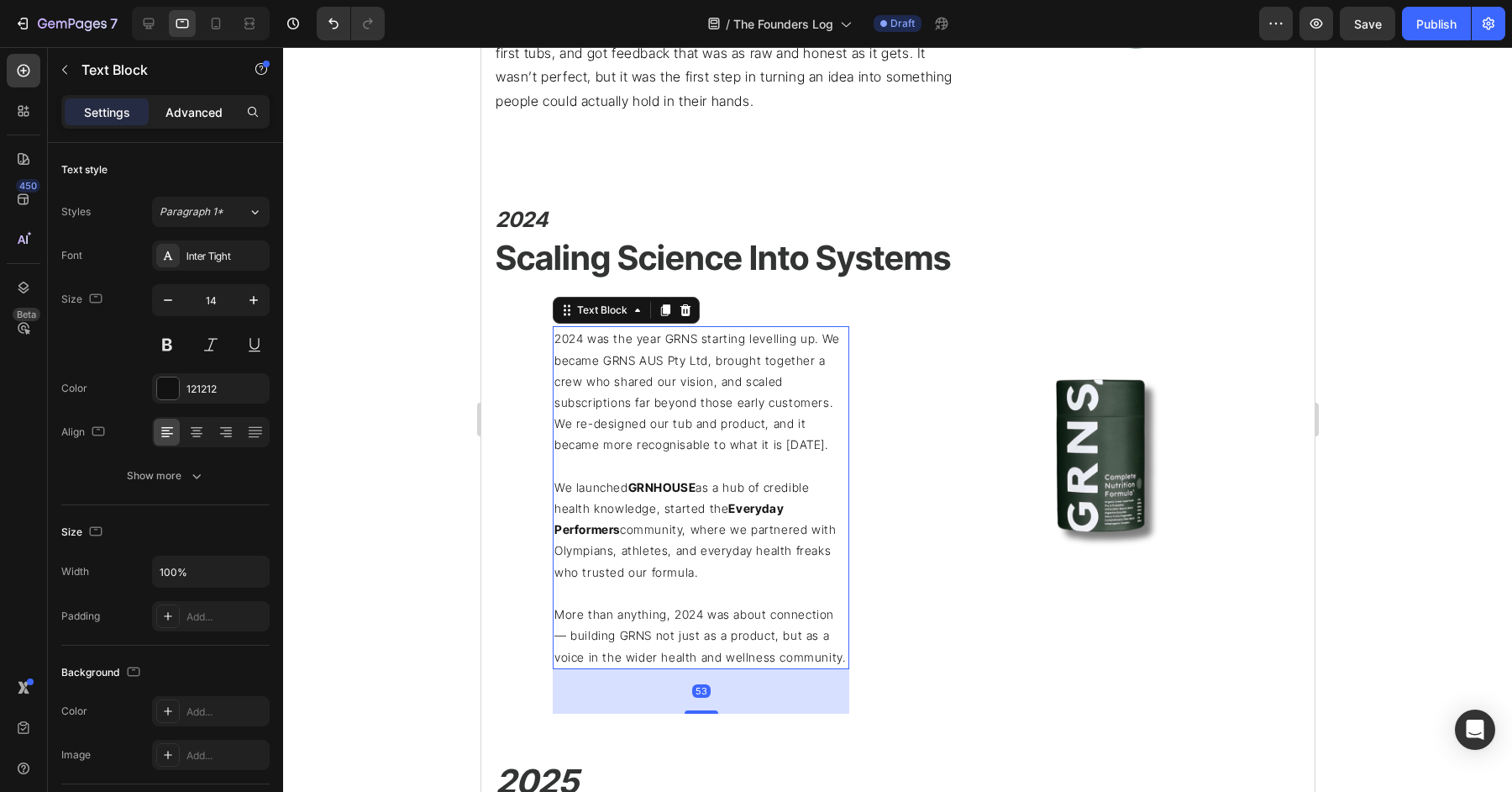
click at [203, 105] on p "Advanced" at bounding box center [194, 112] width 58 height 18
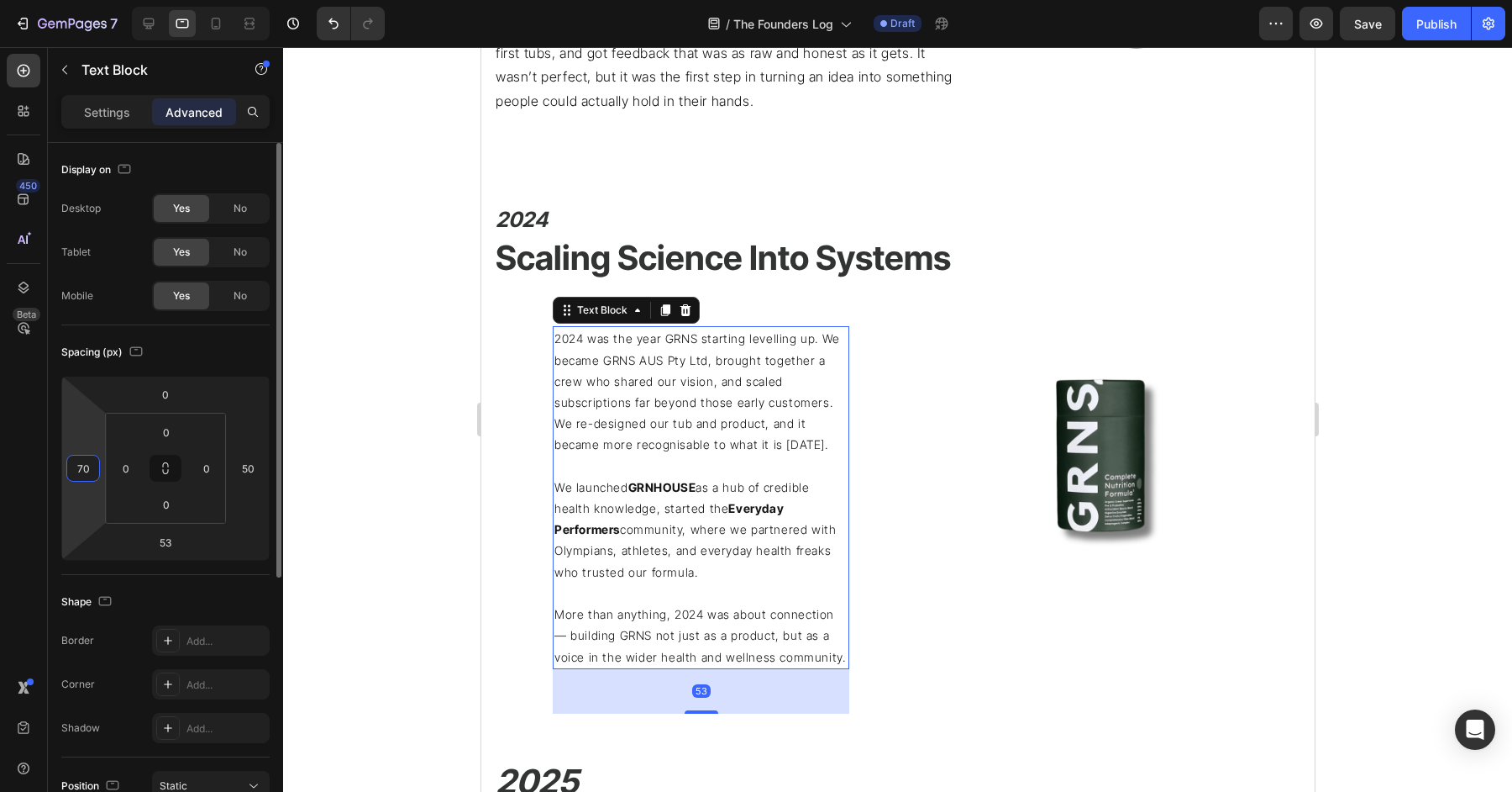
click at [82, 460] on input "70" at bounding box center [82, 467] width 25 height 25
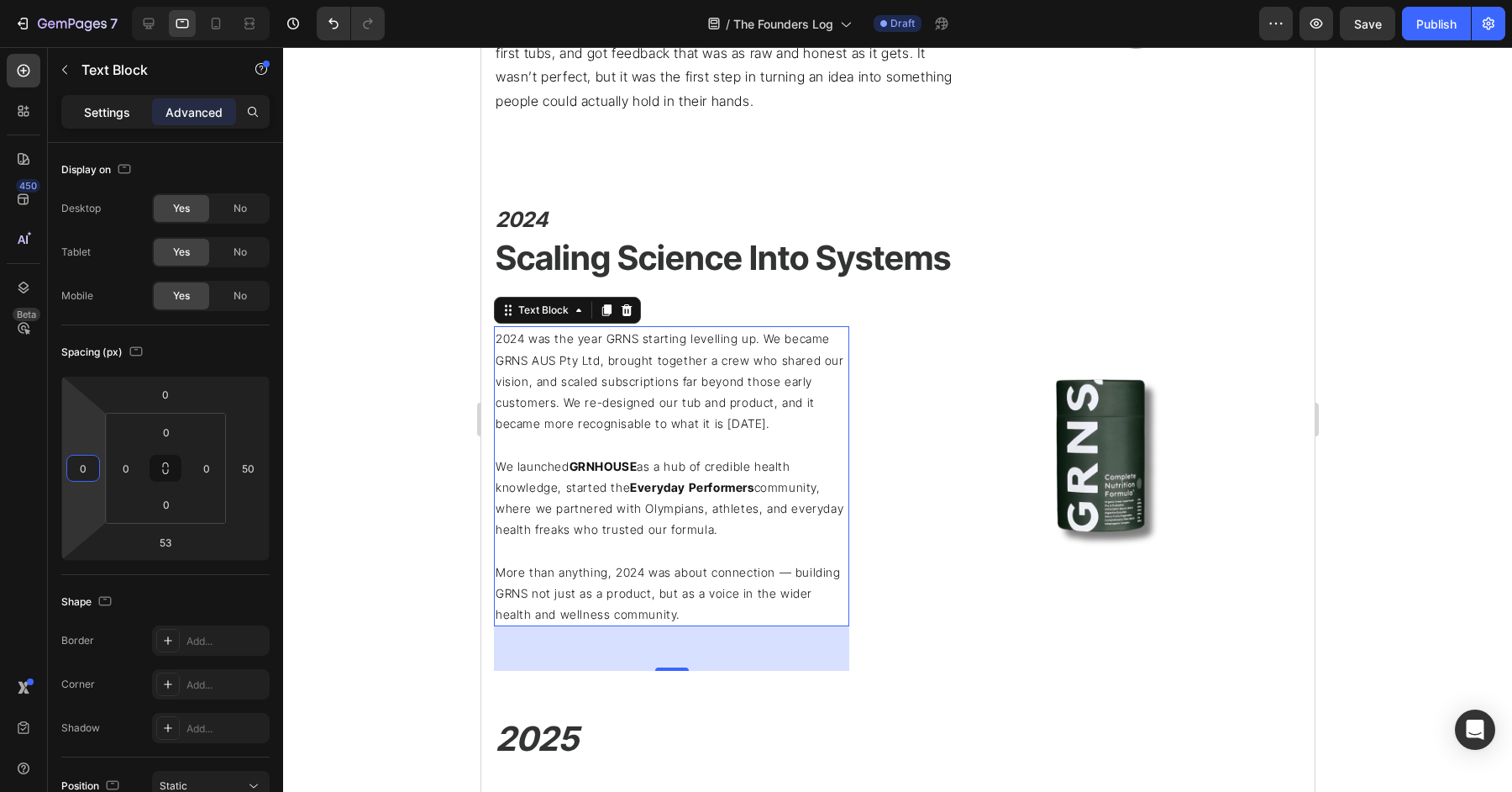
click at [114, 111] on p "Settings" at bounding box center [107, 112] width 46 height 18
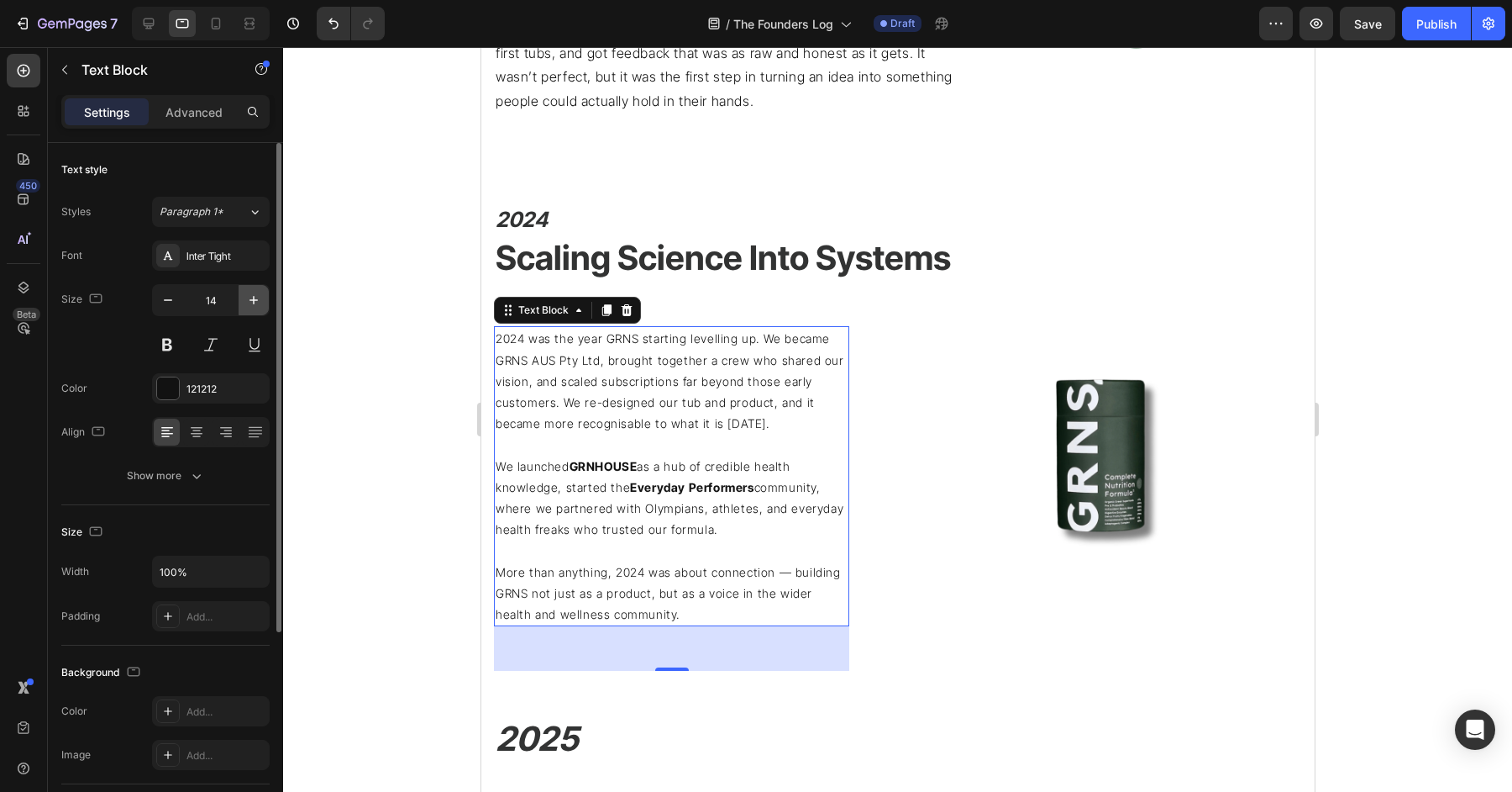
click at [243, 295] on button "button" at bounding box center [253, 300] width 30 height 30
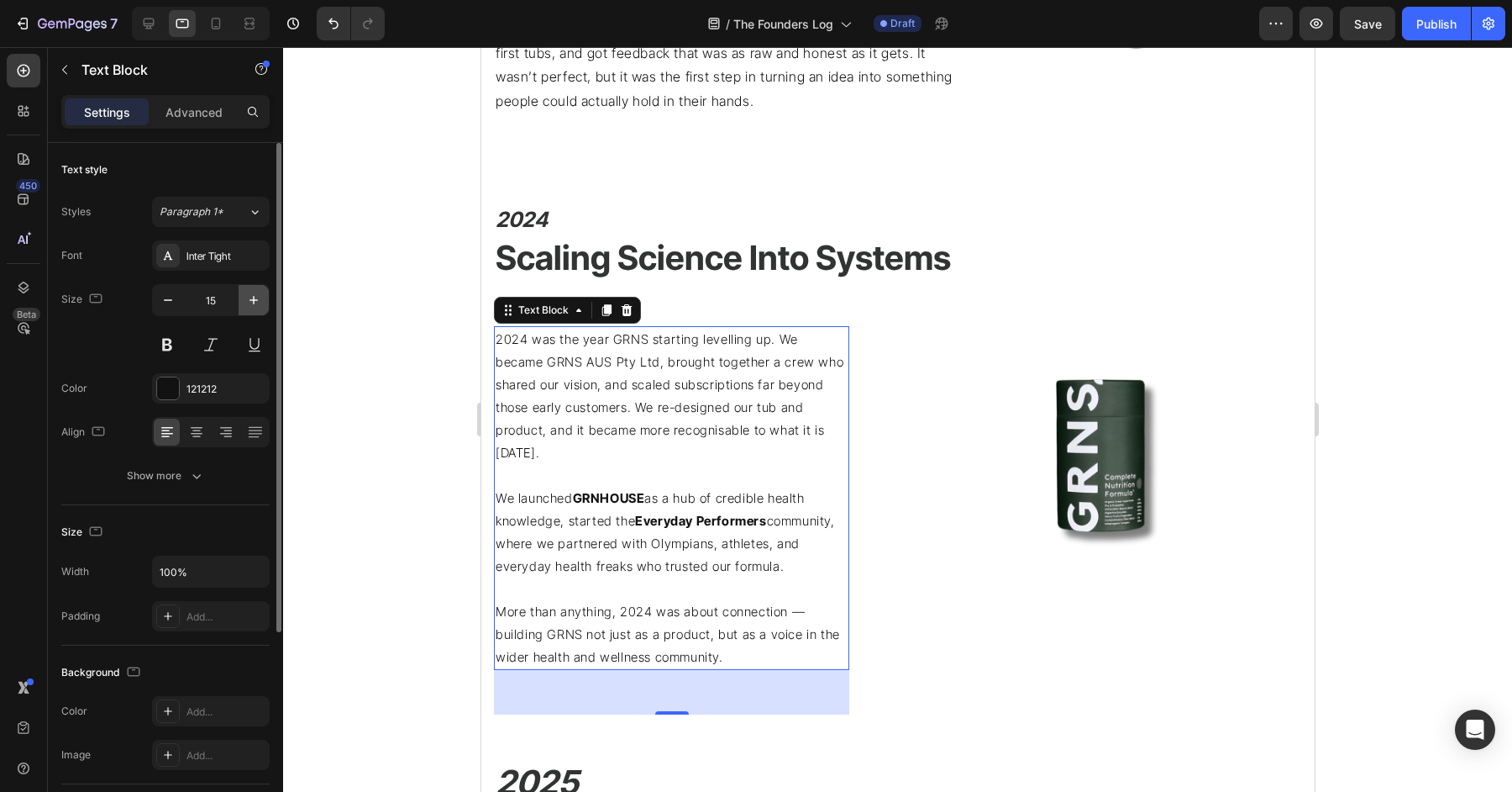
type input "16"
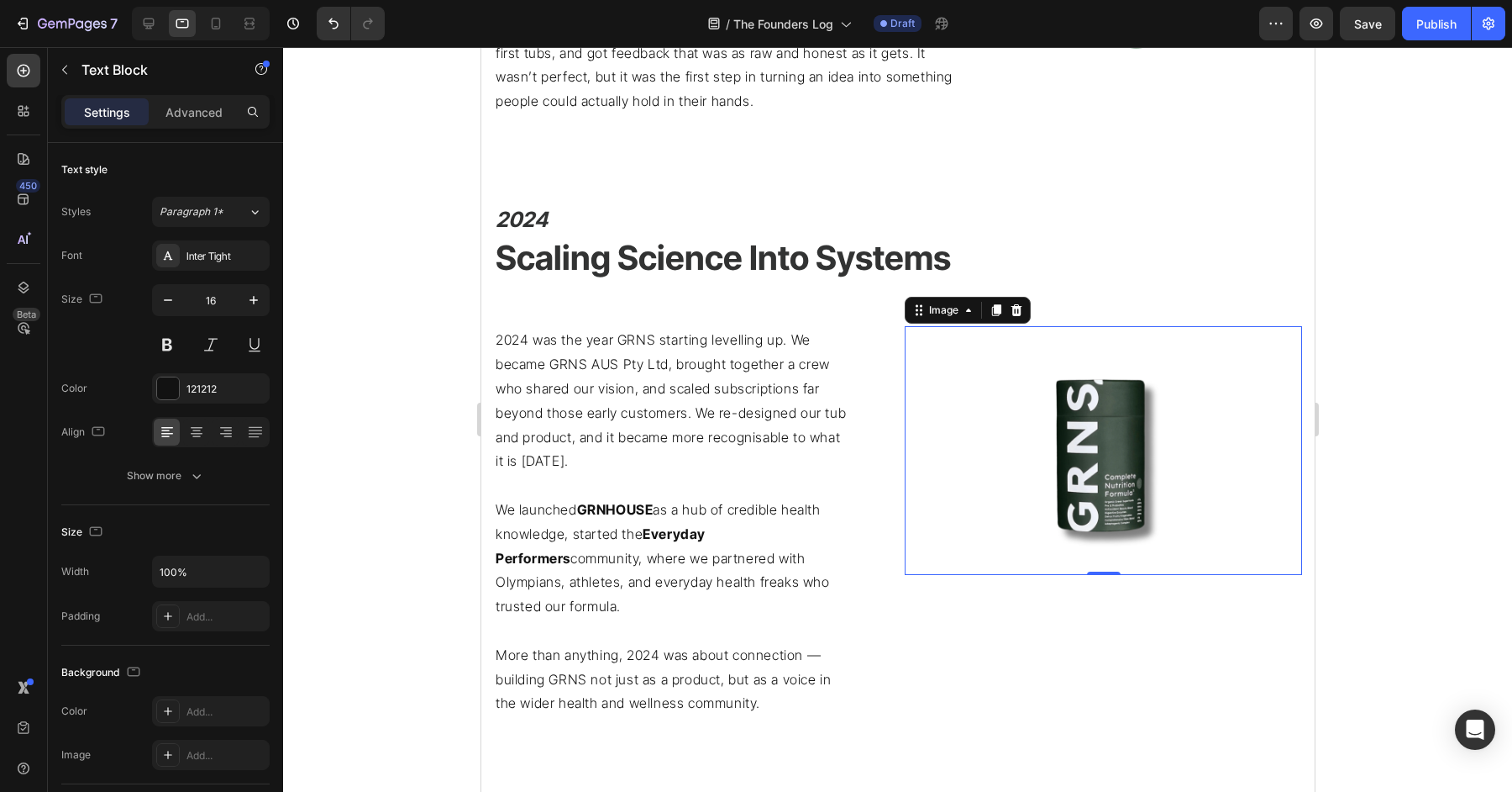
click at [961, 476] on div at bounding box center [1102, 451] width 398 height 249
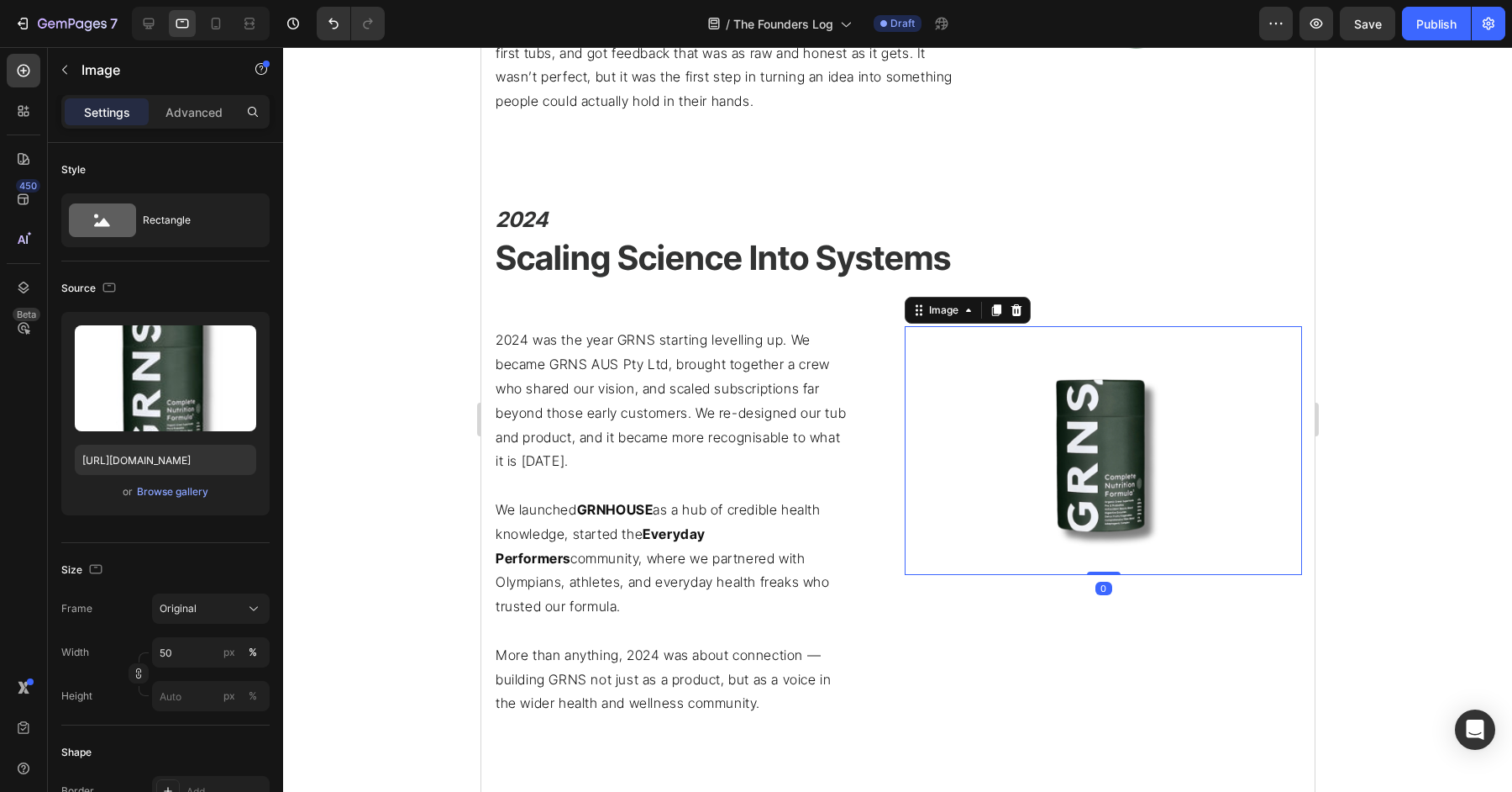
click at [904, 479] on div at bounding box center [1102, 451] width 398 height 249
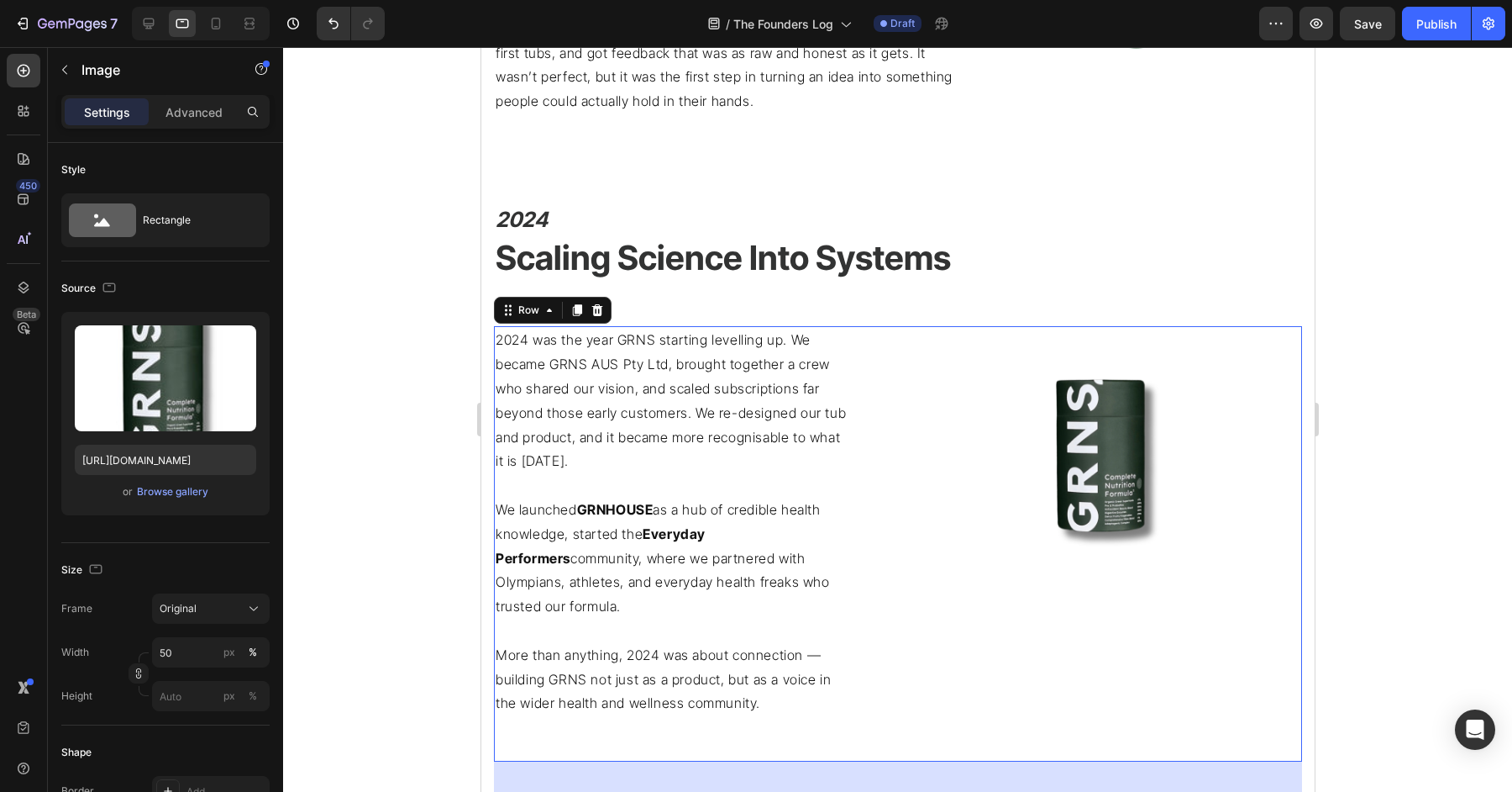
click at [886, 479] on div "2024 was the year GRNS starting levelling up. We became GRNS AUS Pty Ltd, broug…" at bounding box center [691, 544] width 398 height 436
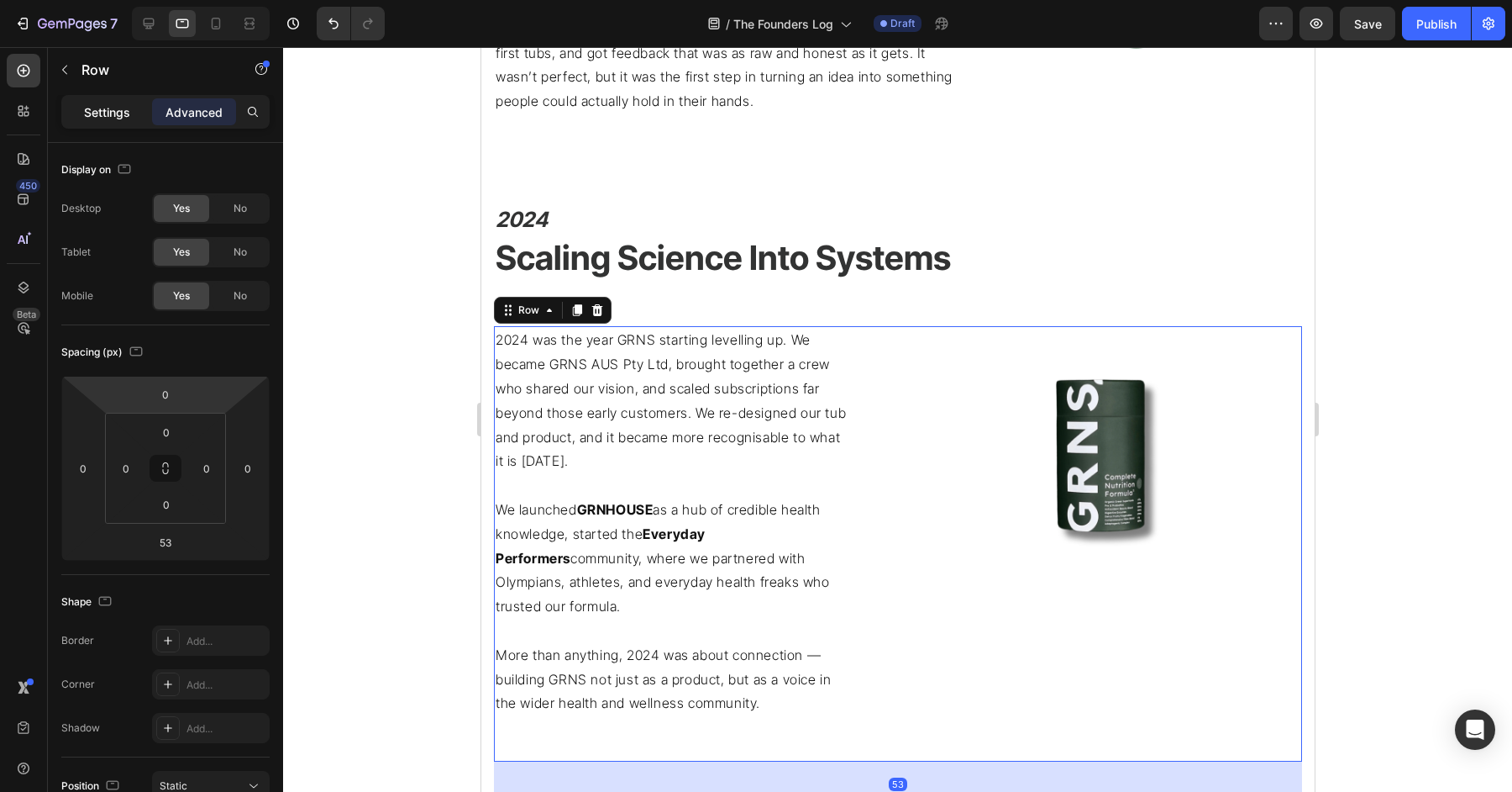
click at [98, 106] on p "Settings" at bounding box center [107, 112] width 46 height 18
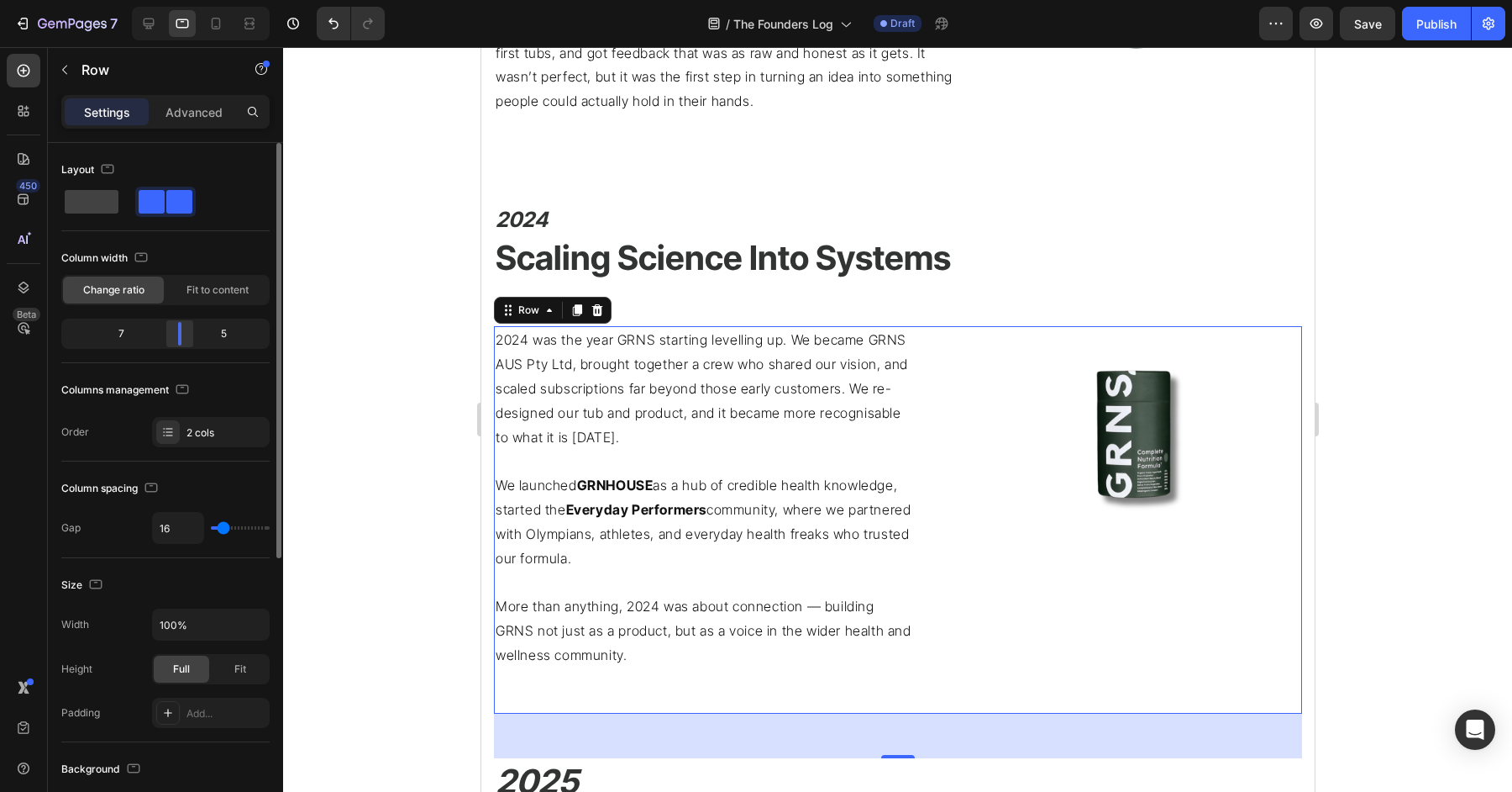
drag, startPoint x: 170, startPoint y: 335, endPoint x: 193, endPoint y: 335, distance: 23.0
click at [193, 0] on body "7 Version history / The Founders Log Draft Preview Save Publish 450 Beta Sectio…" at bounding box center [756, 0] width 1512 height 0
click at [568, 546] on p "We launched GRNHOUSE as a hub of credible health knowledge, started the Everyda…" at bounding box center [703, 521] width 418 height 97
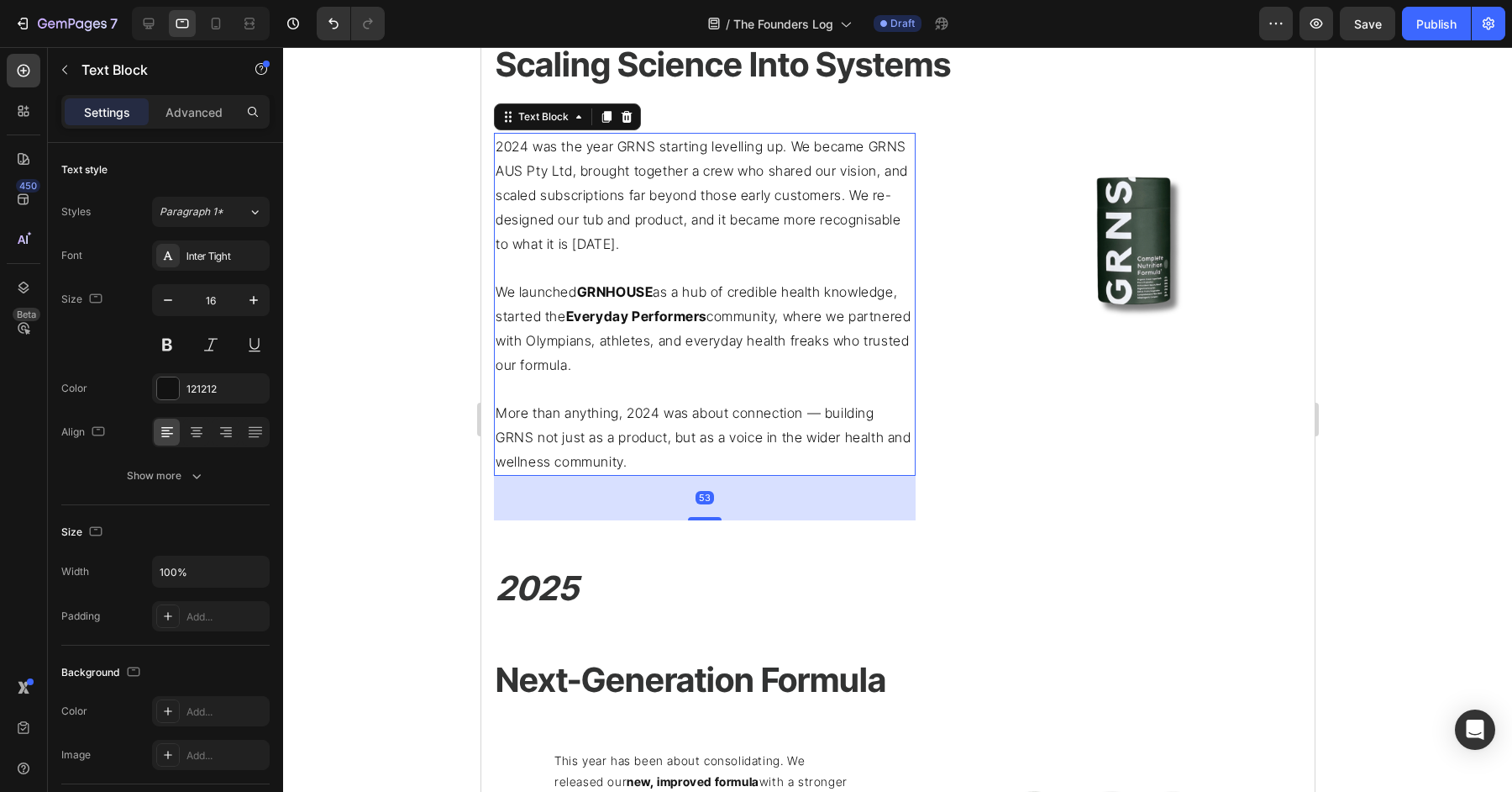
scroll to position [2056, 0]
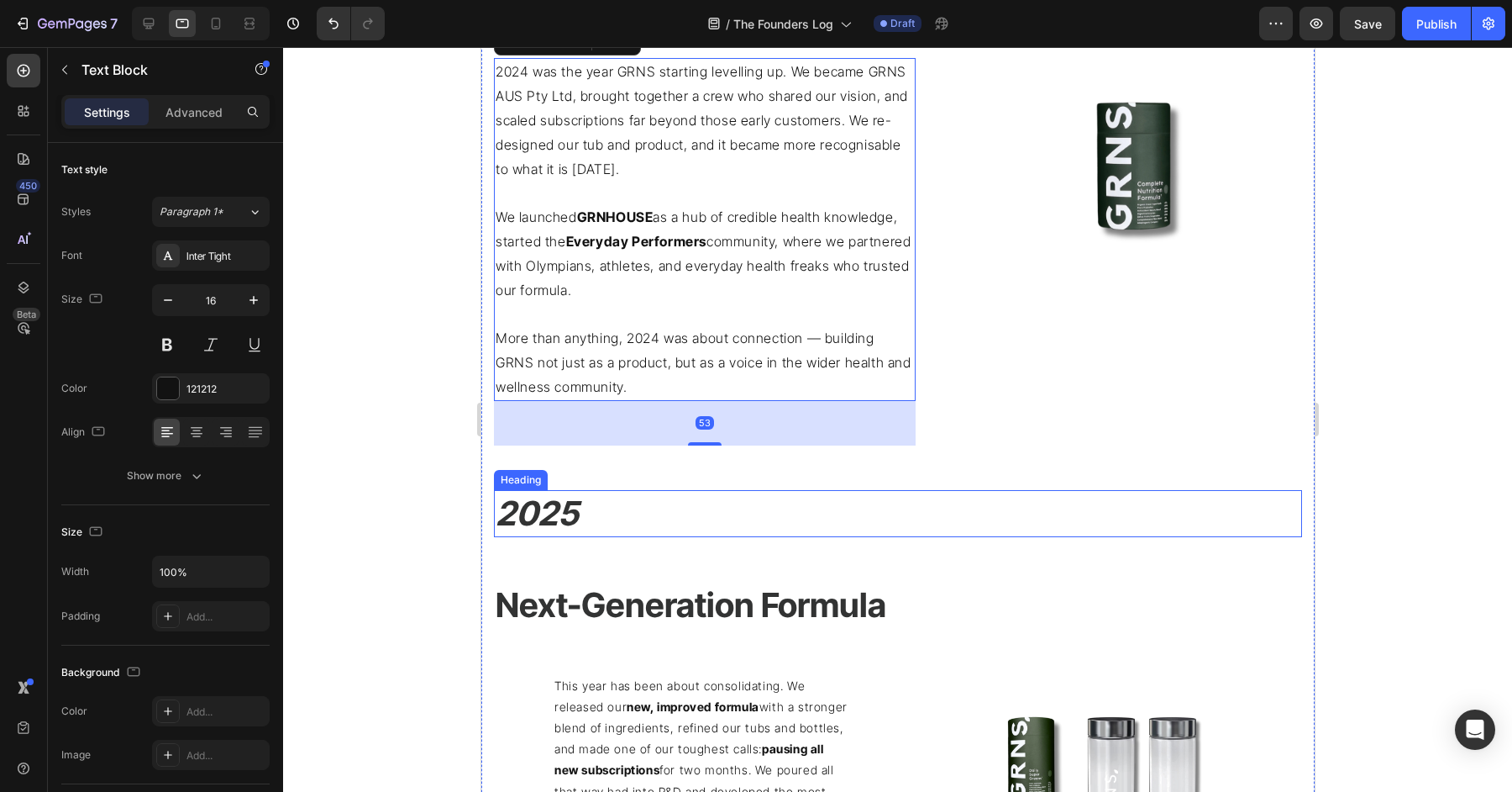
click at [745, 518] on h2 "2025" at bounding box center [896, 513] width 808 height 47
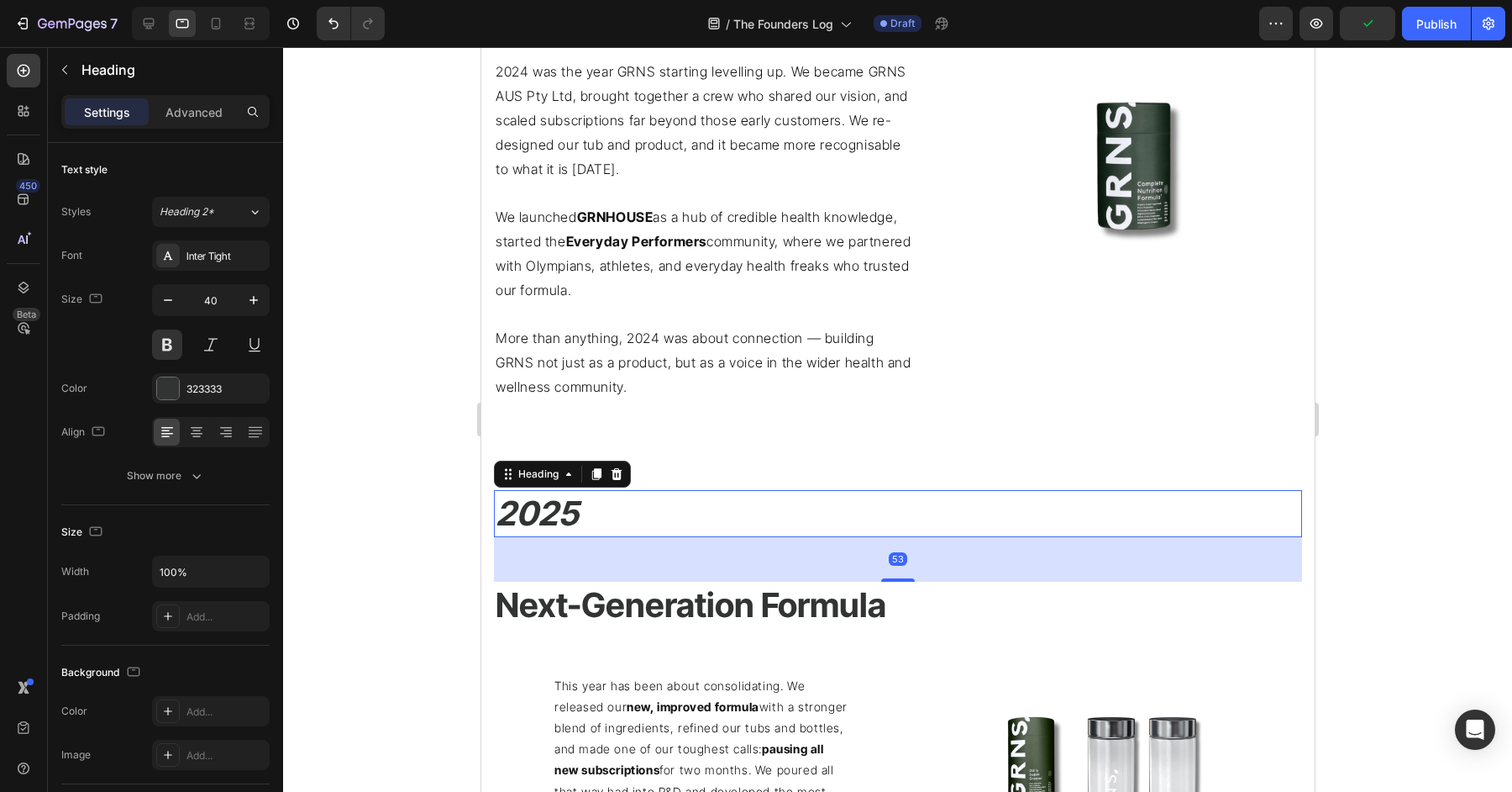
drag, startPoint x: 910, startPoint y: 579, endPoint x: 905, endPoint y: 430, distance: 149.1
click at [910, 430] on div "This journal is our record of that vision in motion. It captures the trials, br…" at bounding box center [896, 111] width 808 height 2965
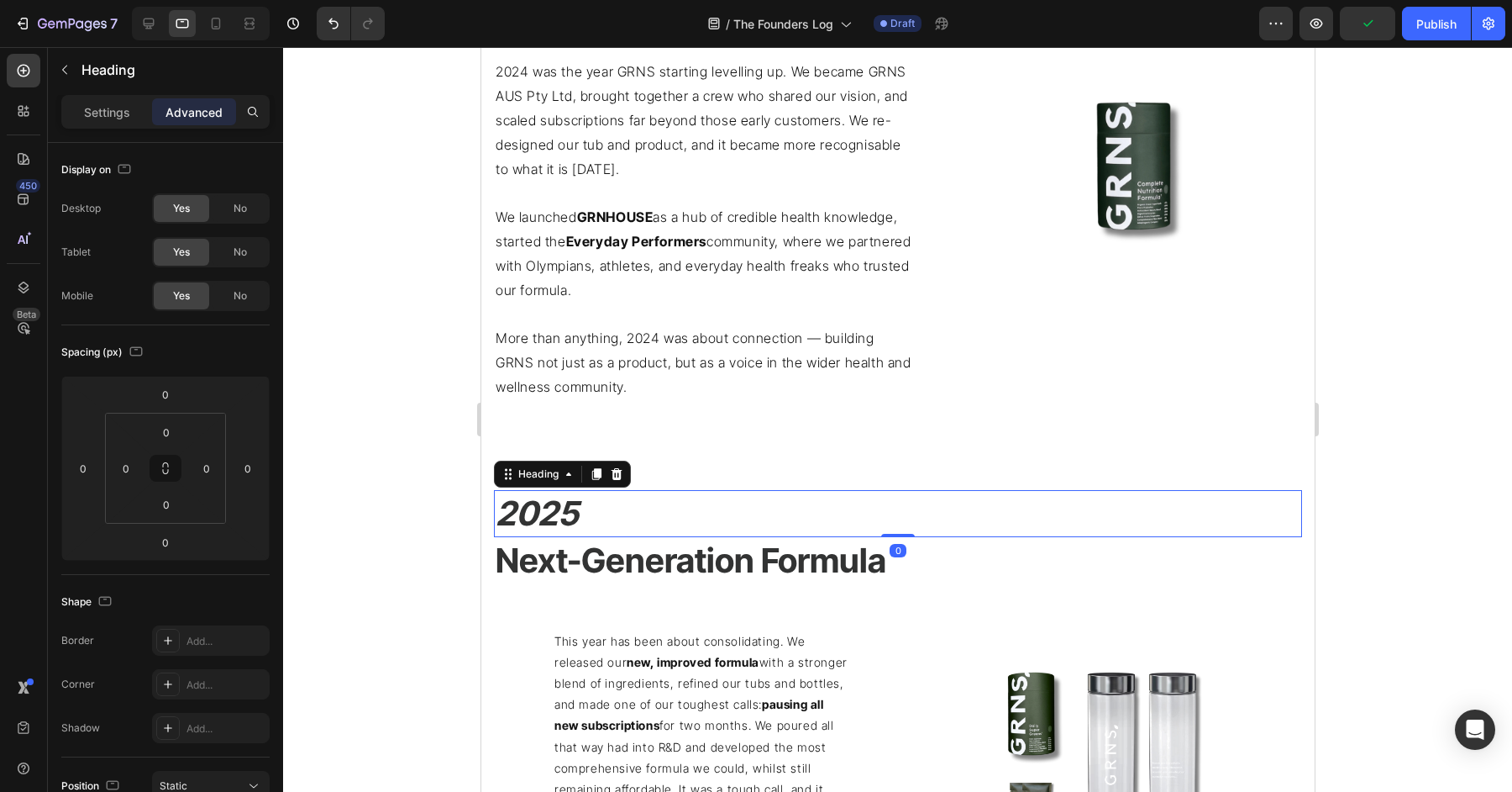
click at [648, 517] on h2 "2025" at bounding box center [896, 513] width 808 height 47
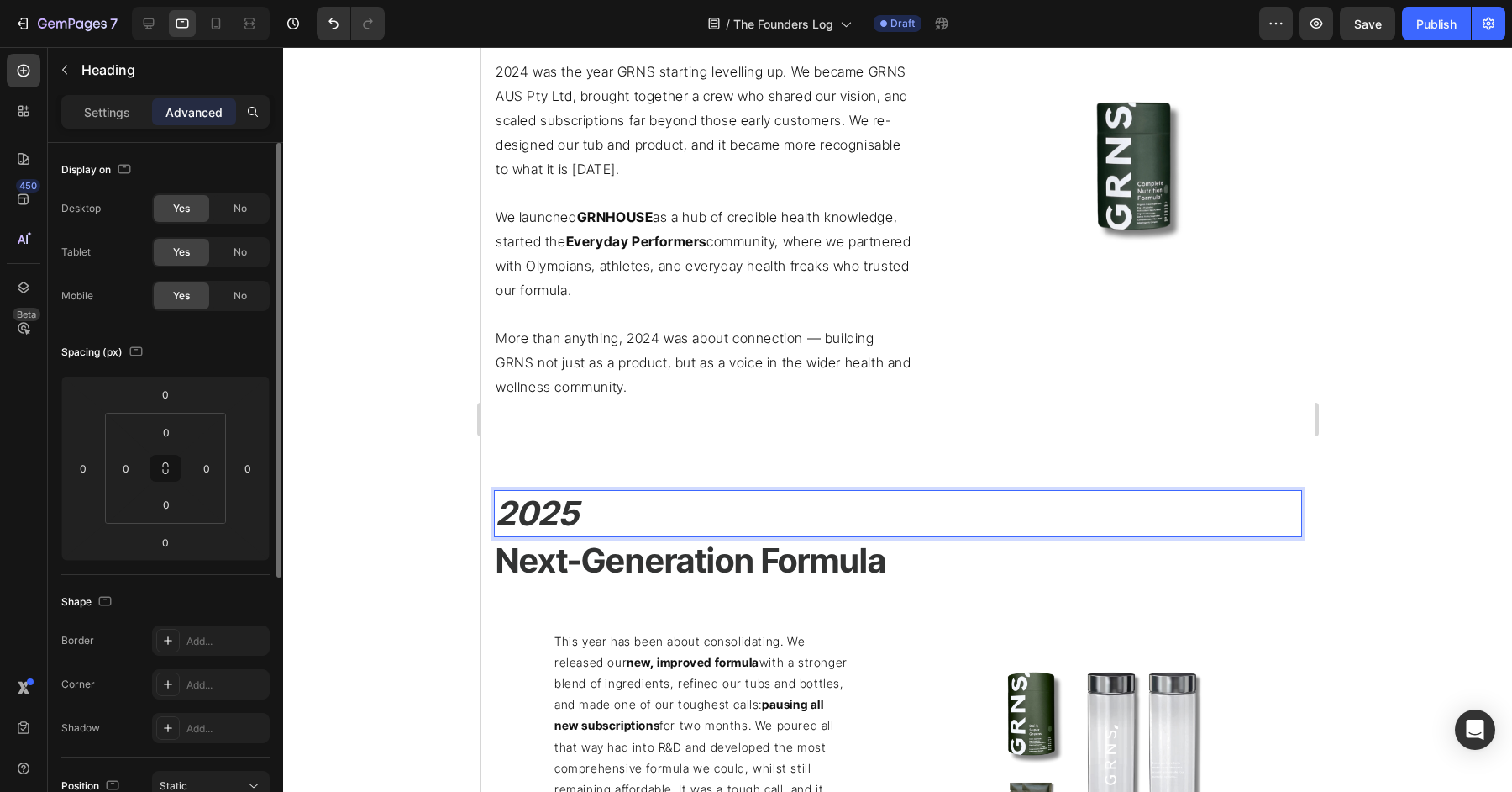
click at [84, 105] on p "Settings" at bounding box center [107, 112] width 46 height 18
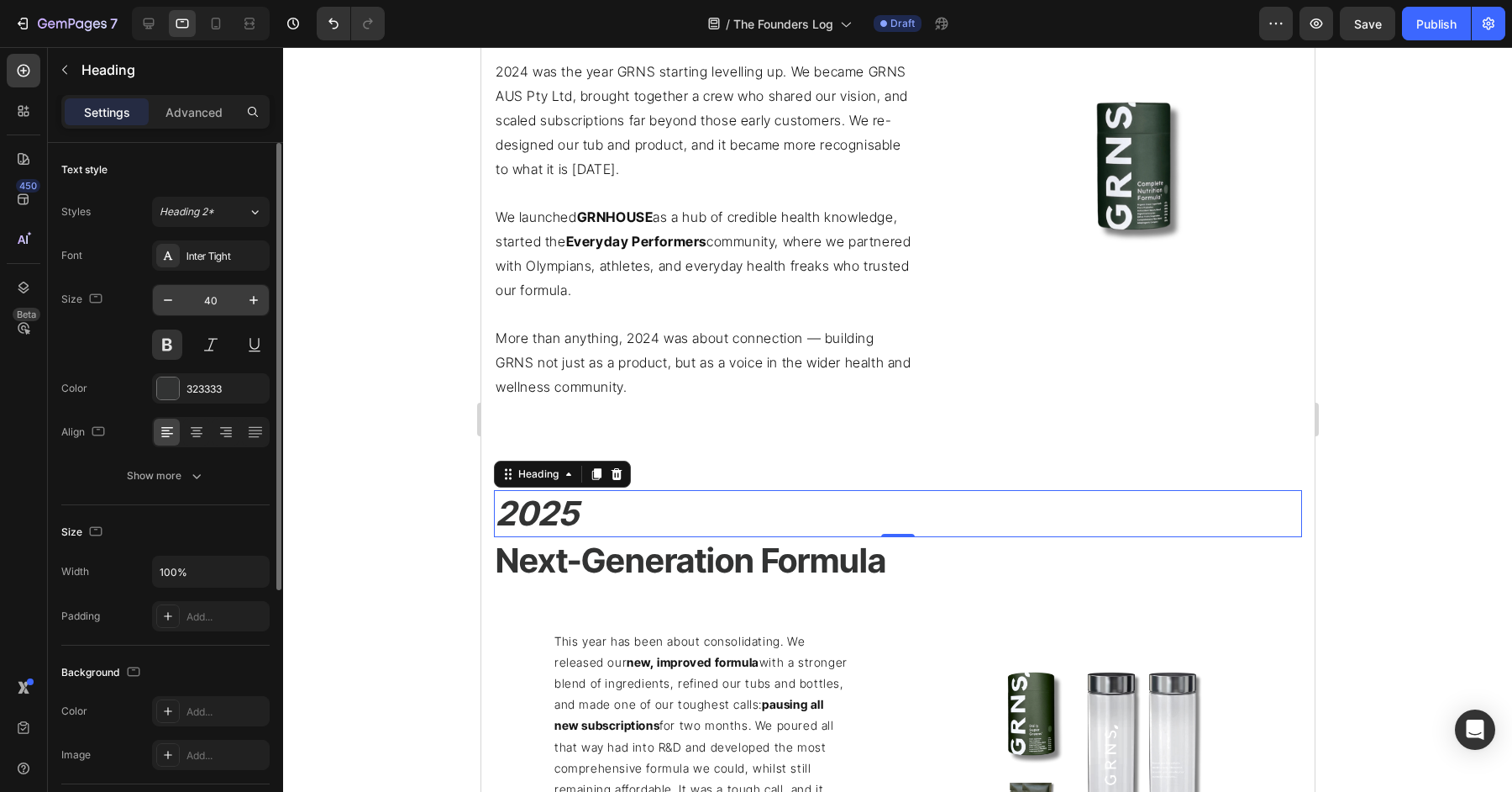
click at [218, 301] on input "40" at bounding box center [210, 300] width 56 height 30
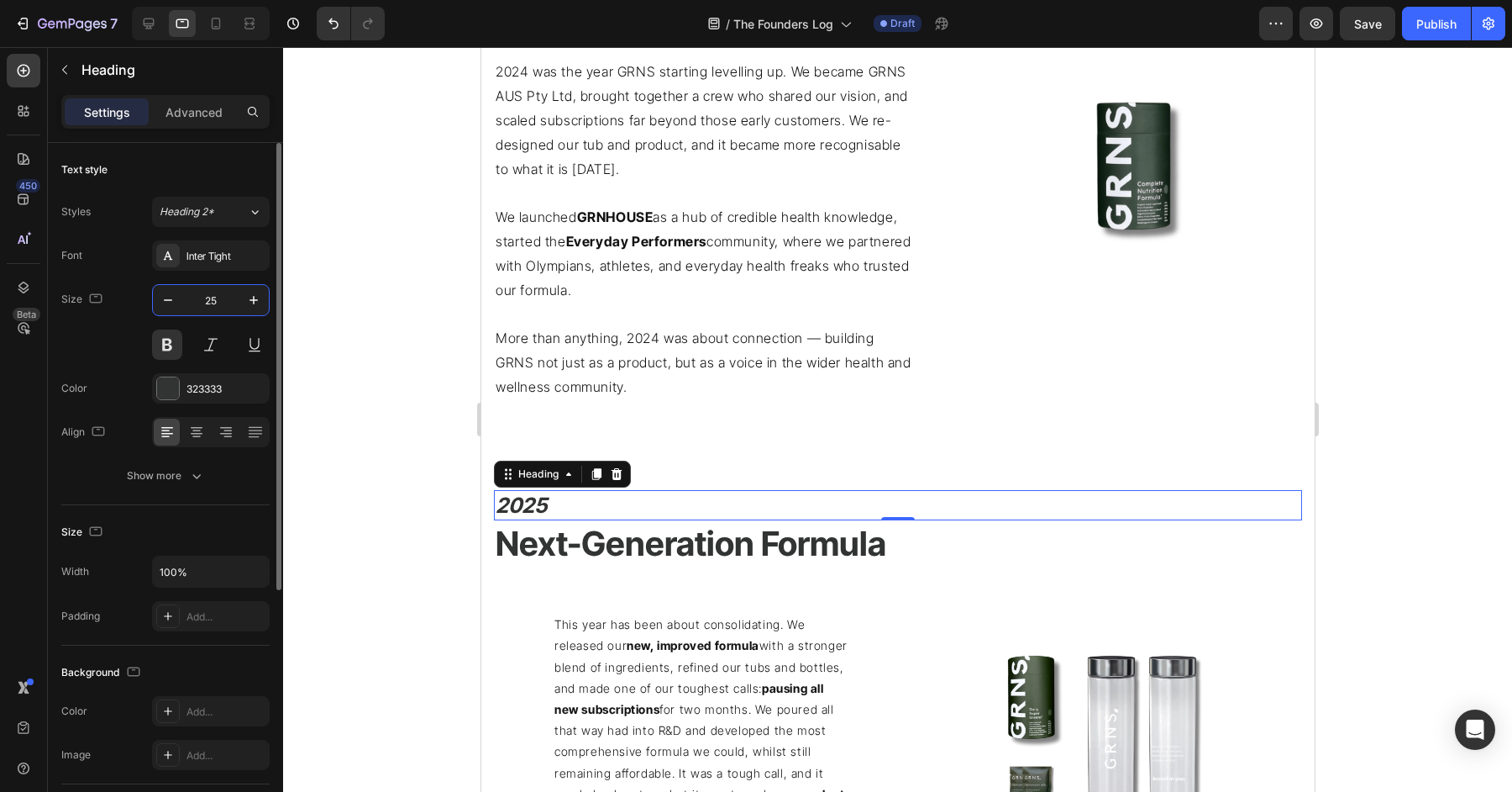
type input "25"
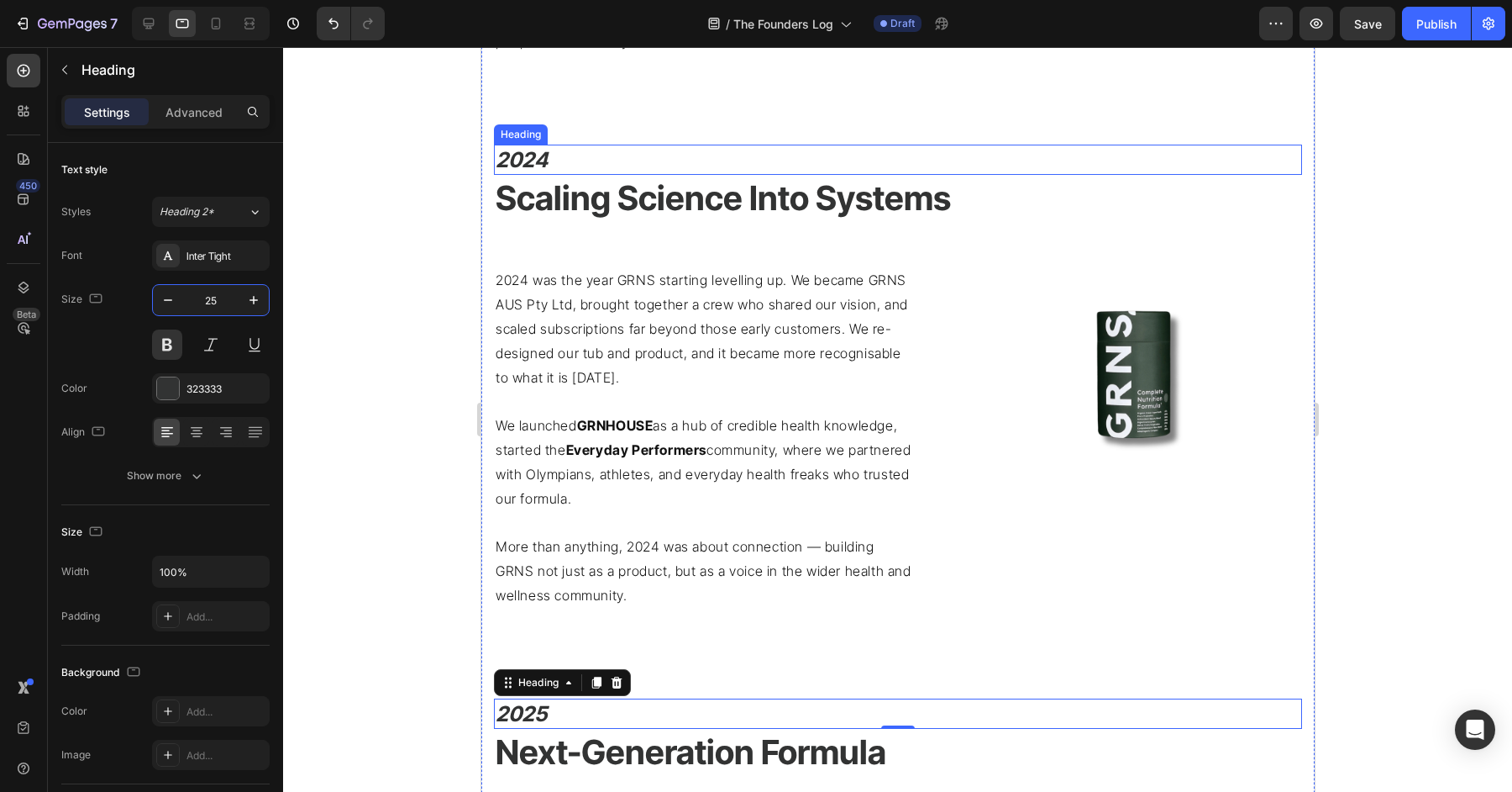
scroll to position [1800, 0]
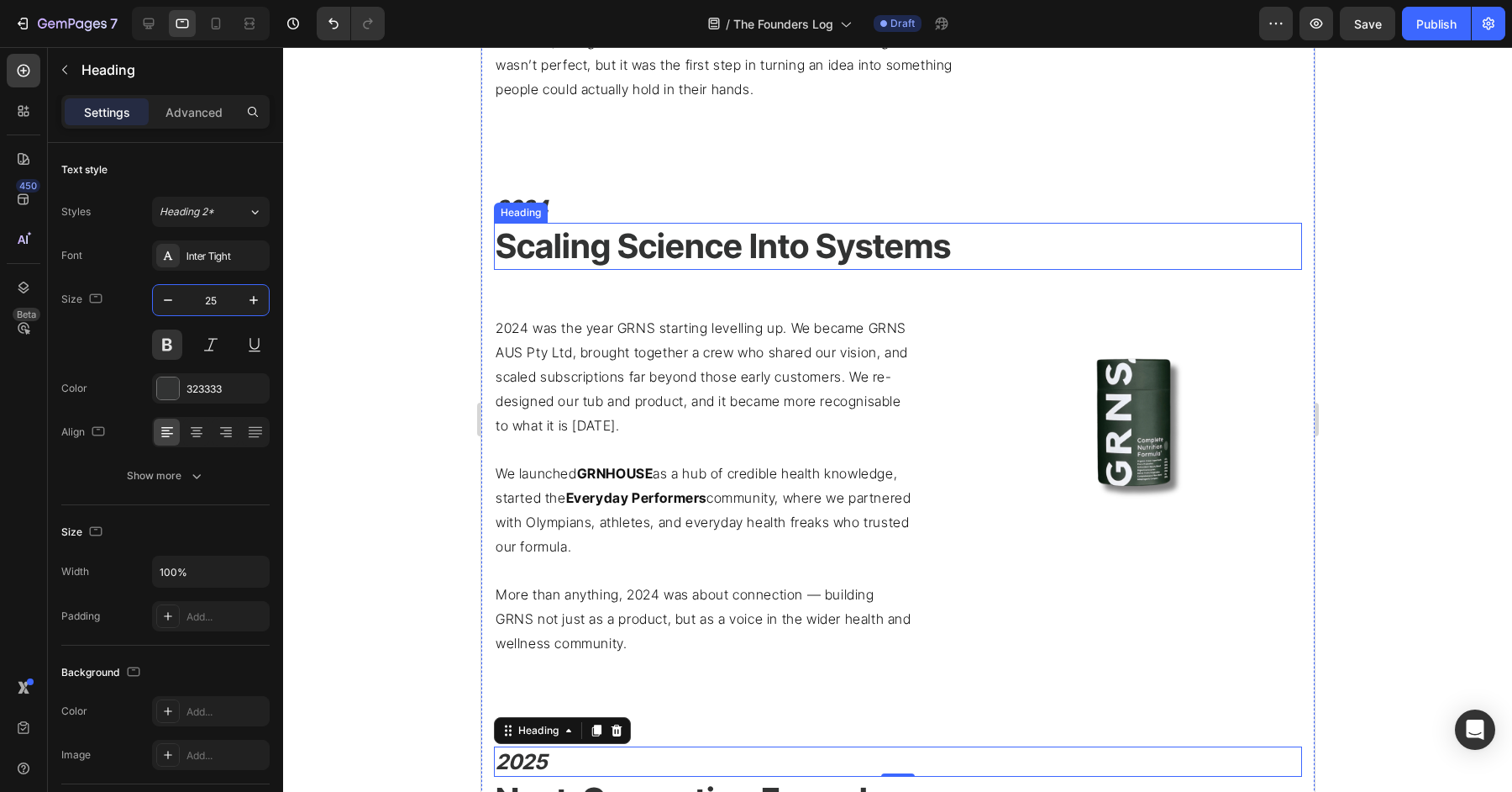
click at [687, 262] on h2 "Scaling Science Into Systems" at bounding box center [896, 246] width 808 height 47
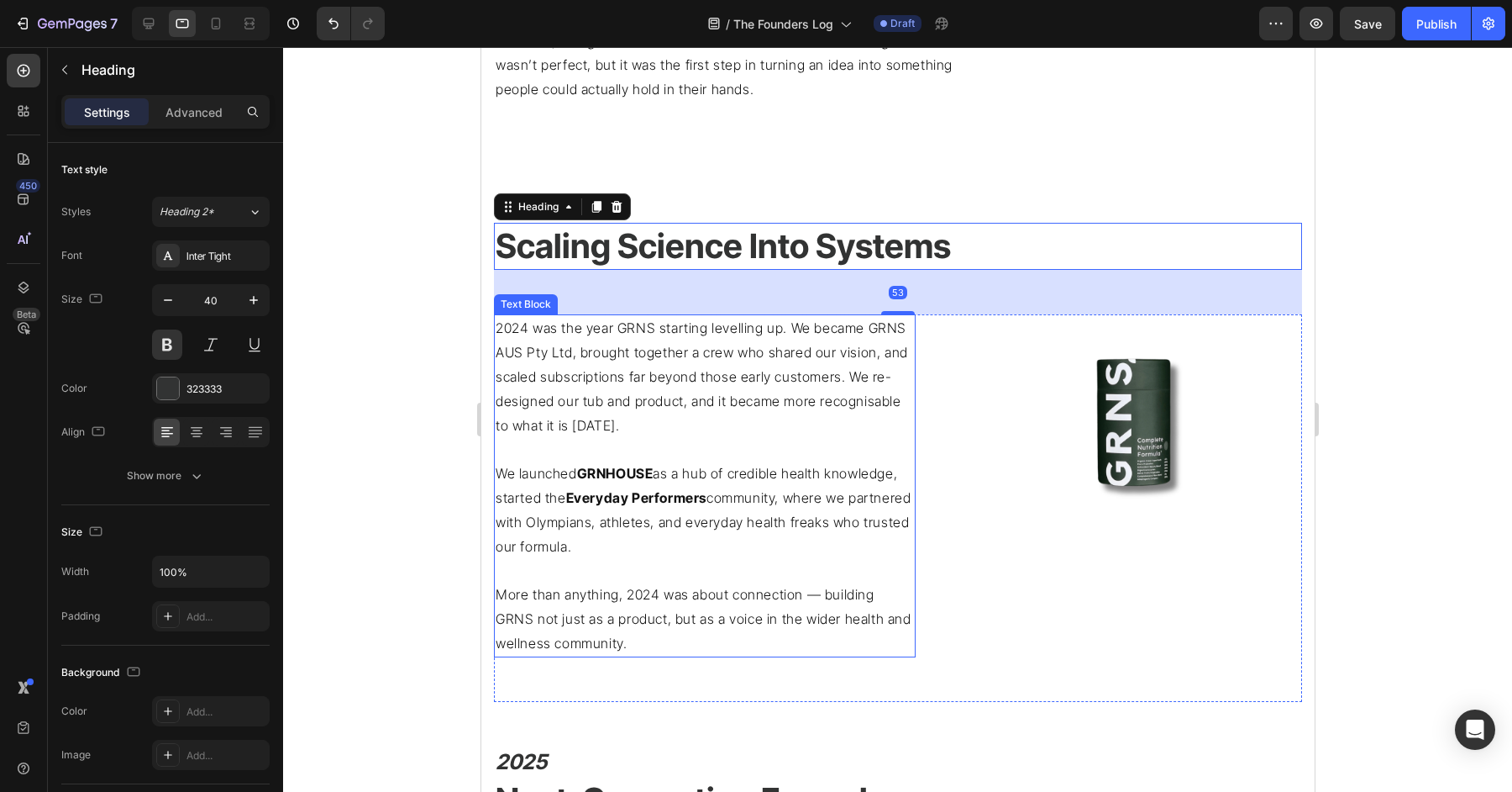
scroll to position [2148, 0]
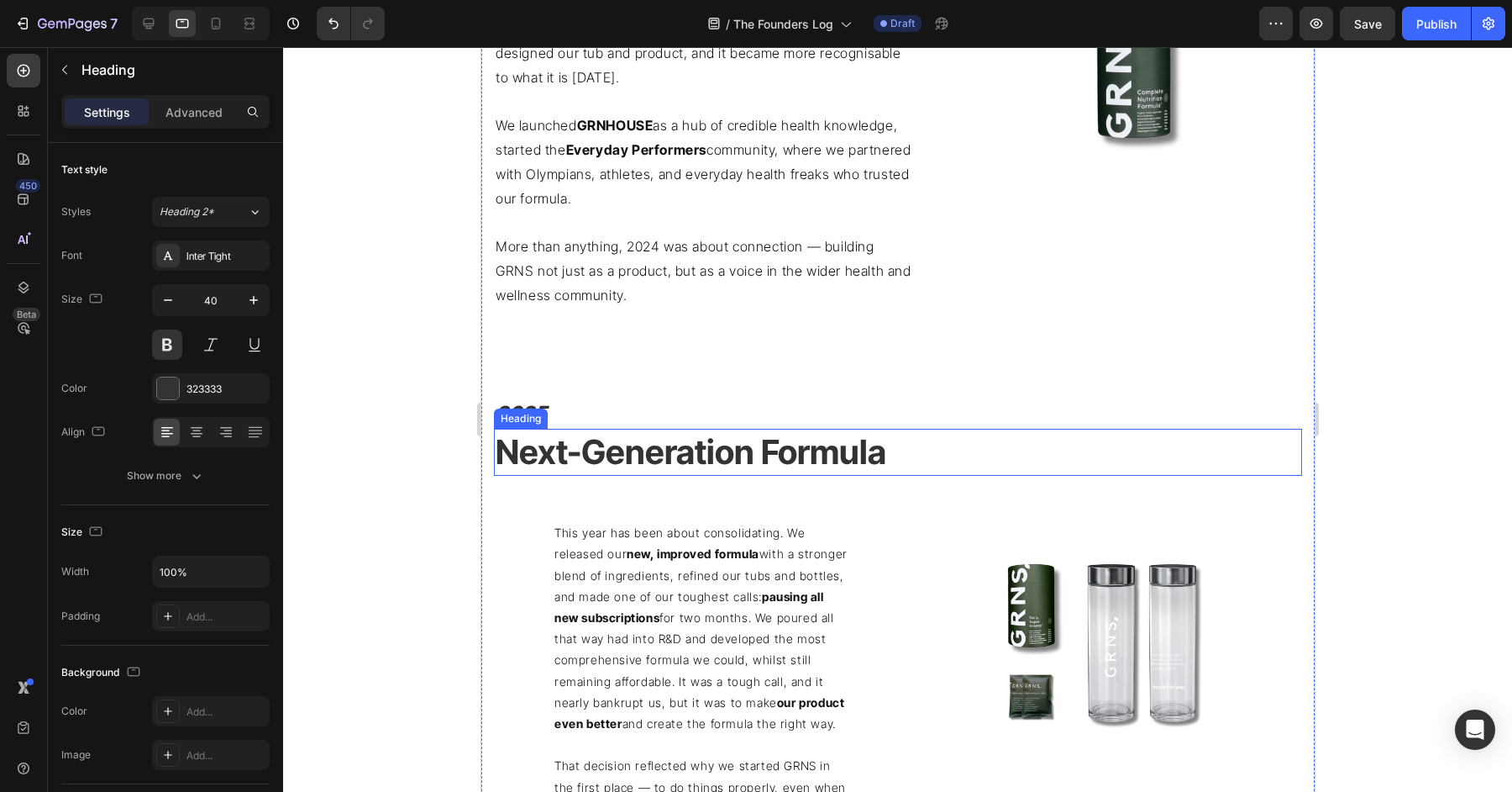
click at [643, 447] on h2 "Next-Generation Formula" at bounding box center [896, 452] width 808 height 47
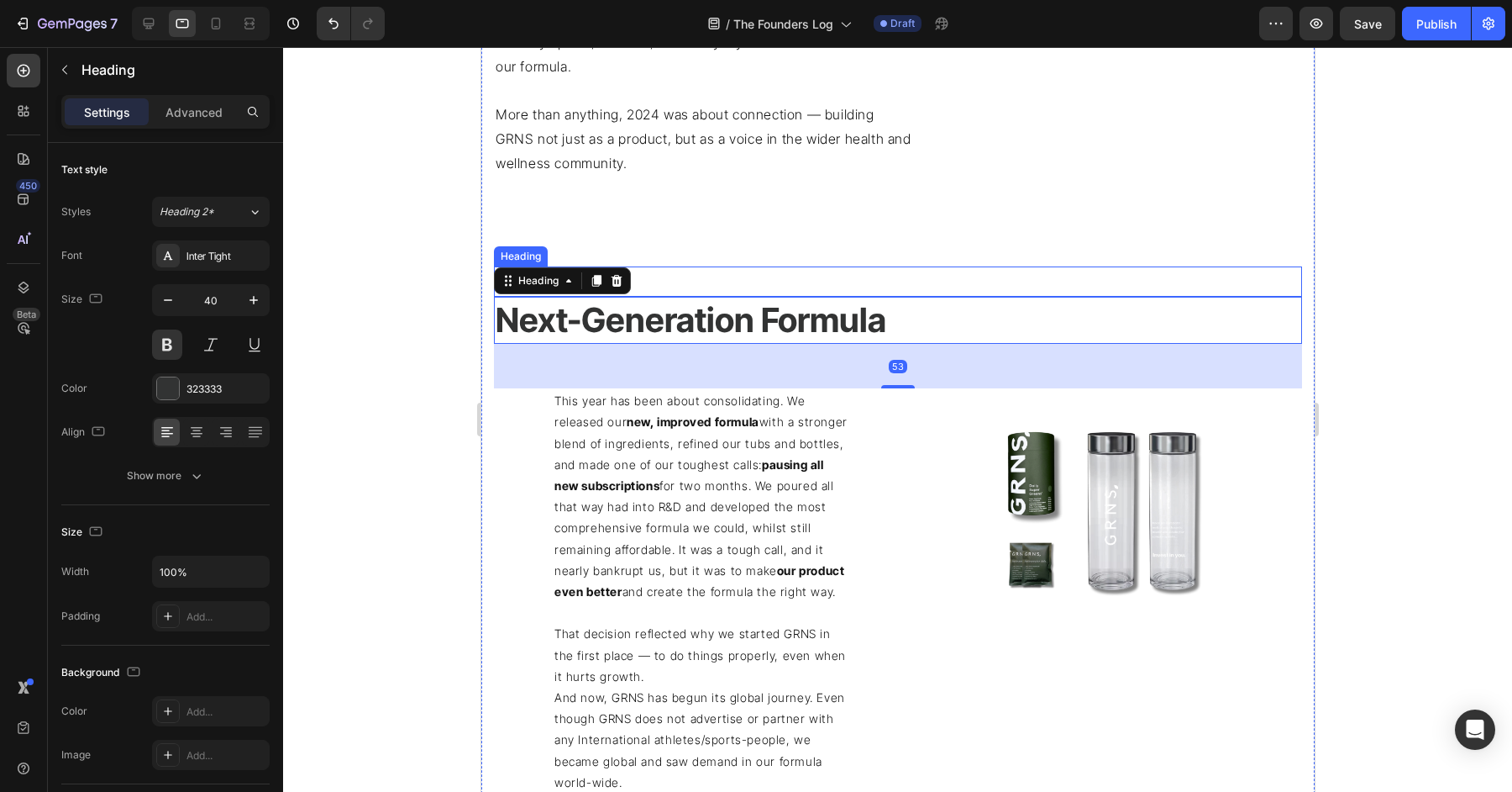
scroll to position [2400, 0]
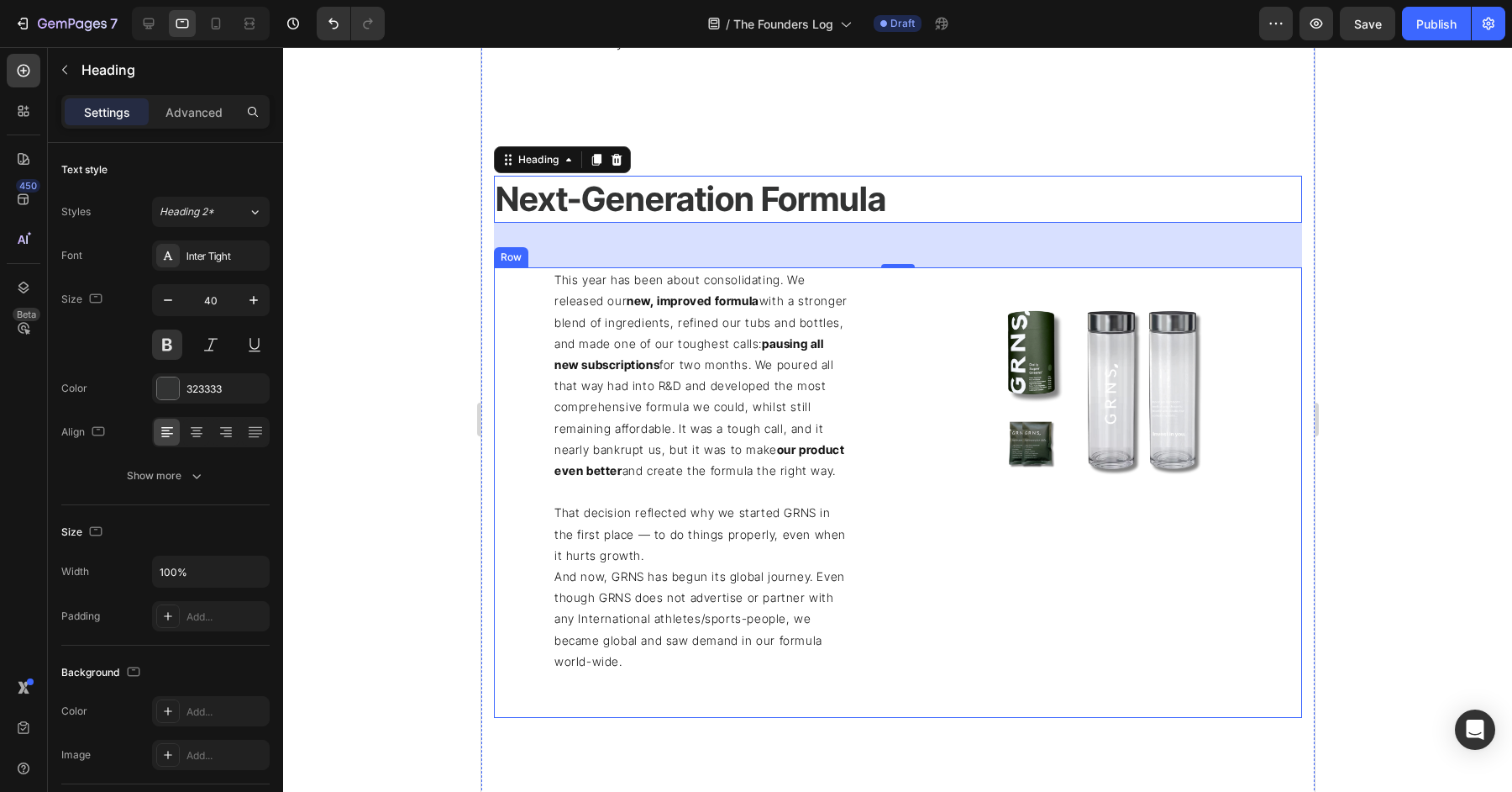
click at [867, 460] on div "This year has been about consolidating. We released our new, improved formula w…" at bounding box center [691, 492] width 398 height 450
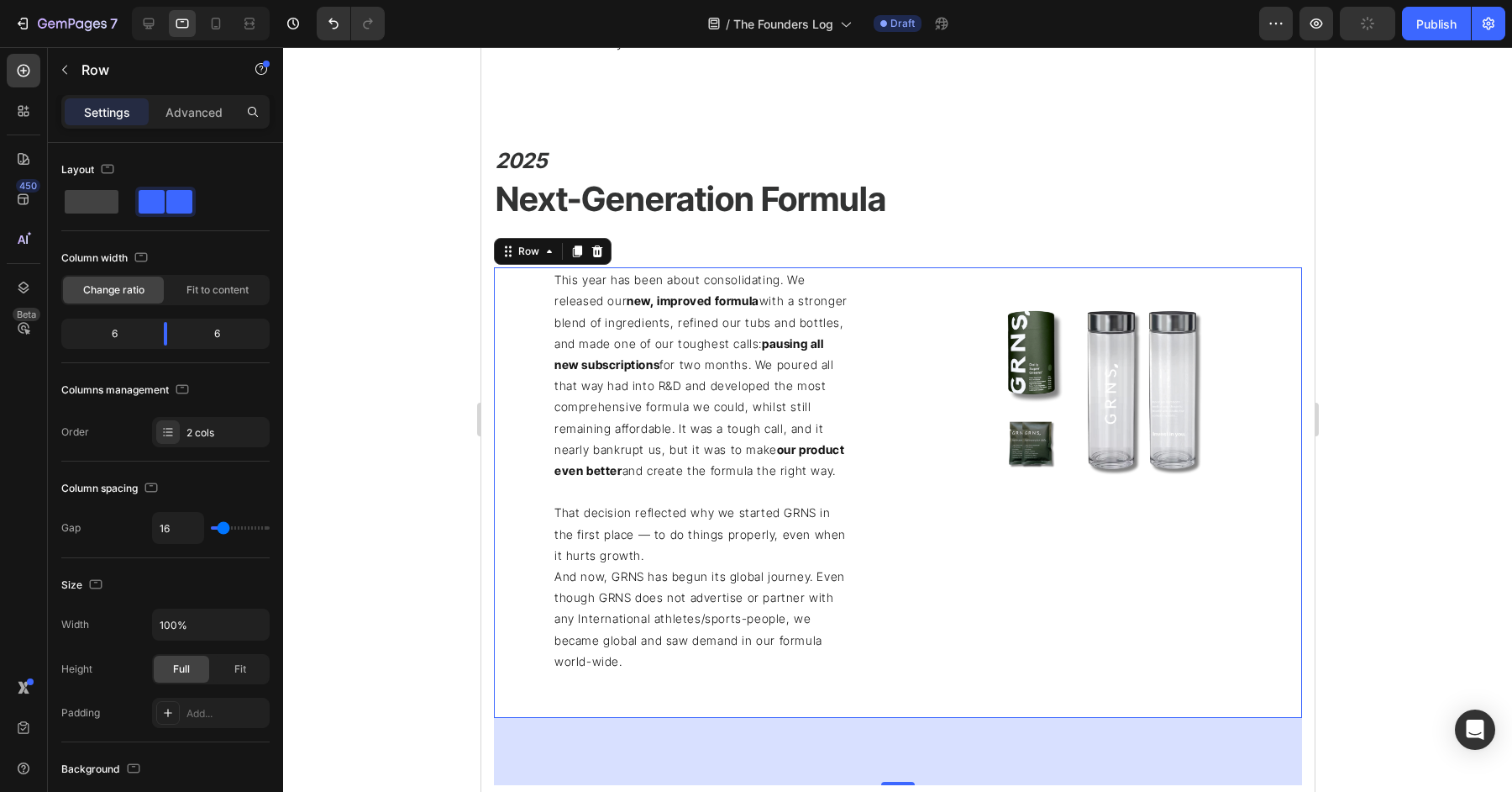
click at [633, 496] on p at bounding box center [700, 491] width 293 height 21
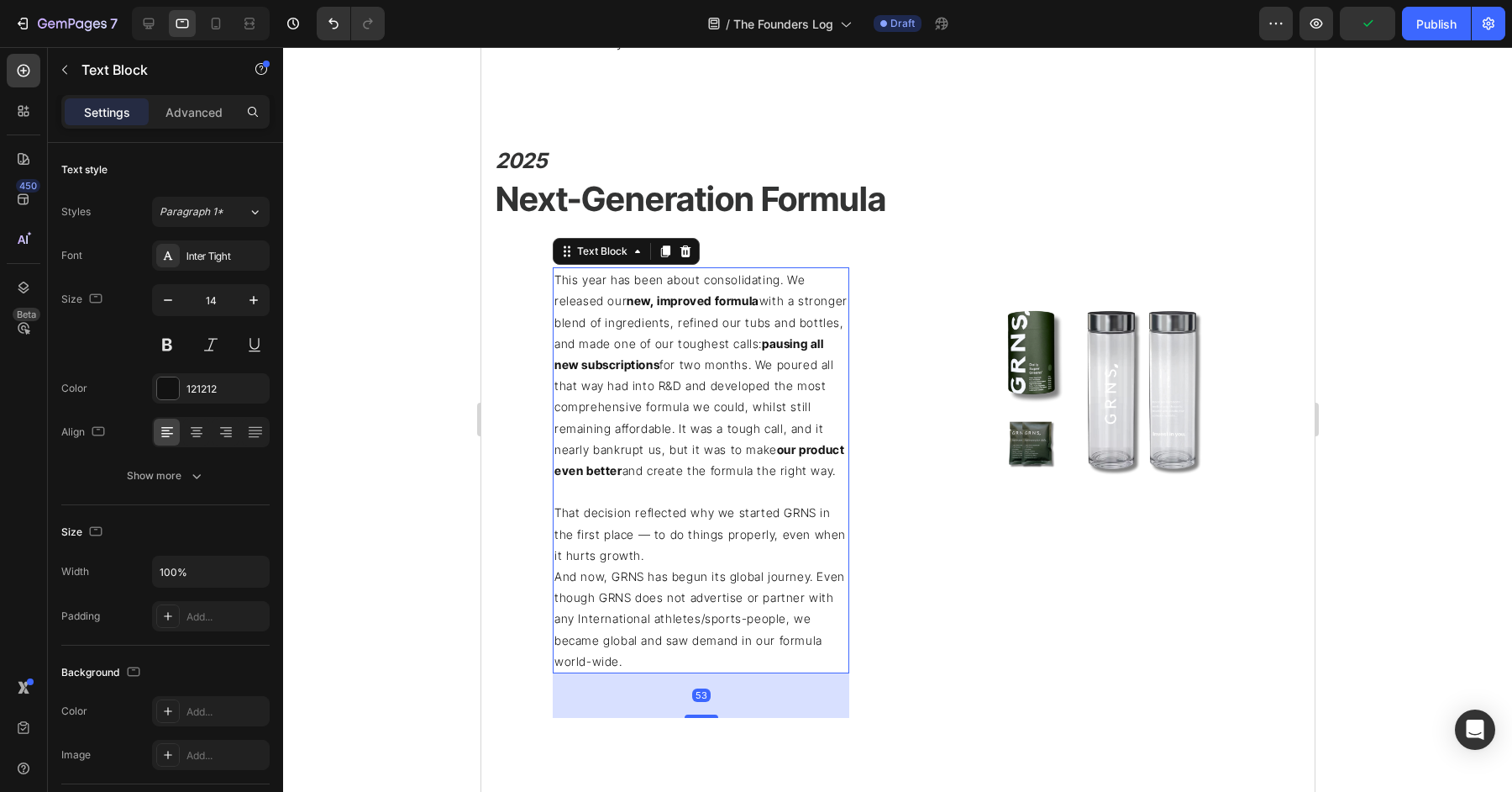
click at [203, 110] on p "Advanced" at bounding box center [194, 112] width 58 height 18
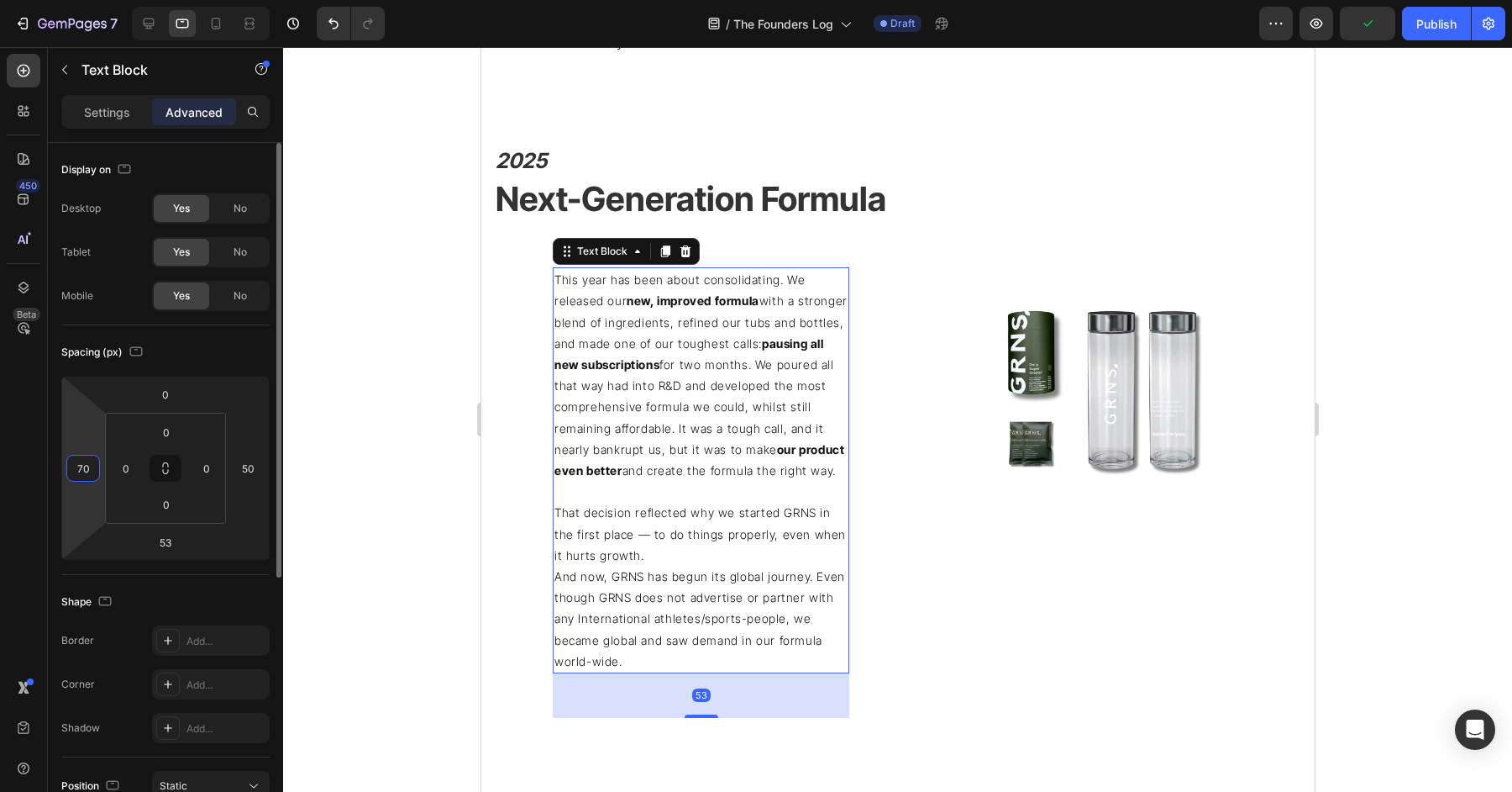
click at [75, 473] on input "70" at bounding box center [82, 467] width 25 height 25
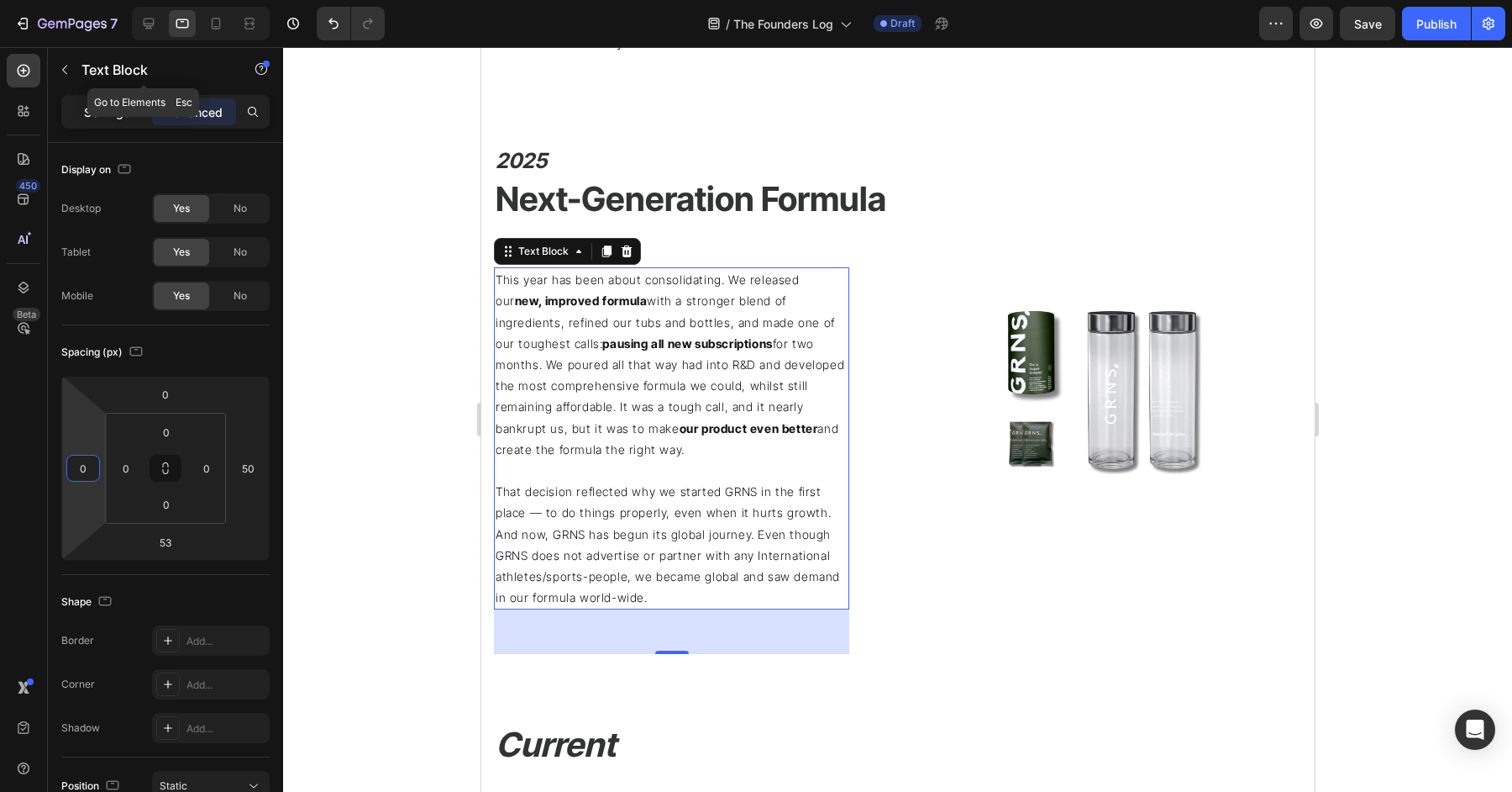
click at [88, 101] on div "Settings" at bounding box center [106, 111] width 84 height 27
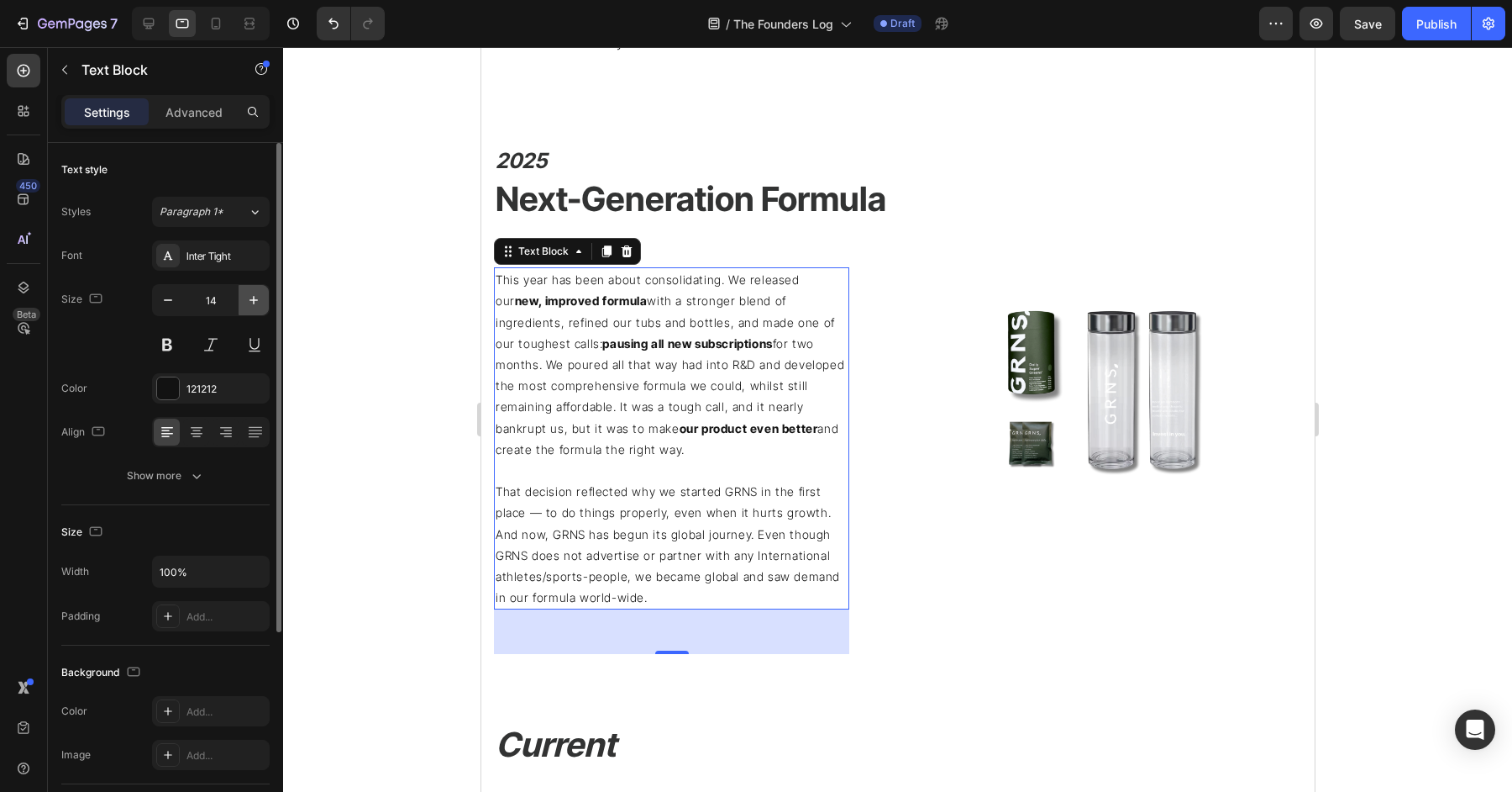
click at [259, 297] on icon "button" at bounding box center [254, 301] width 17 height 17
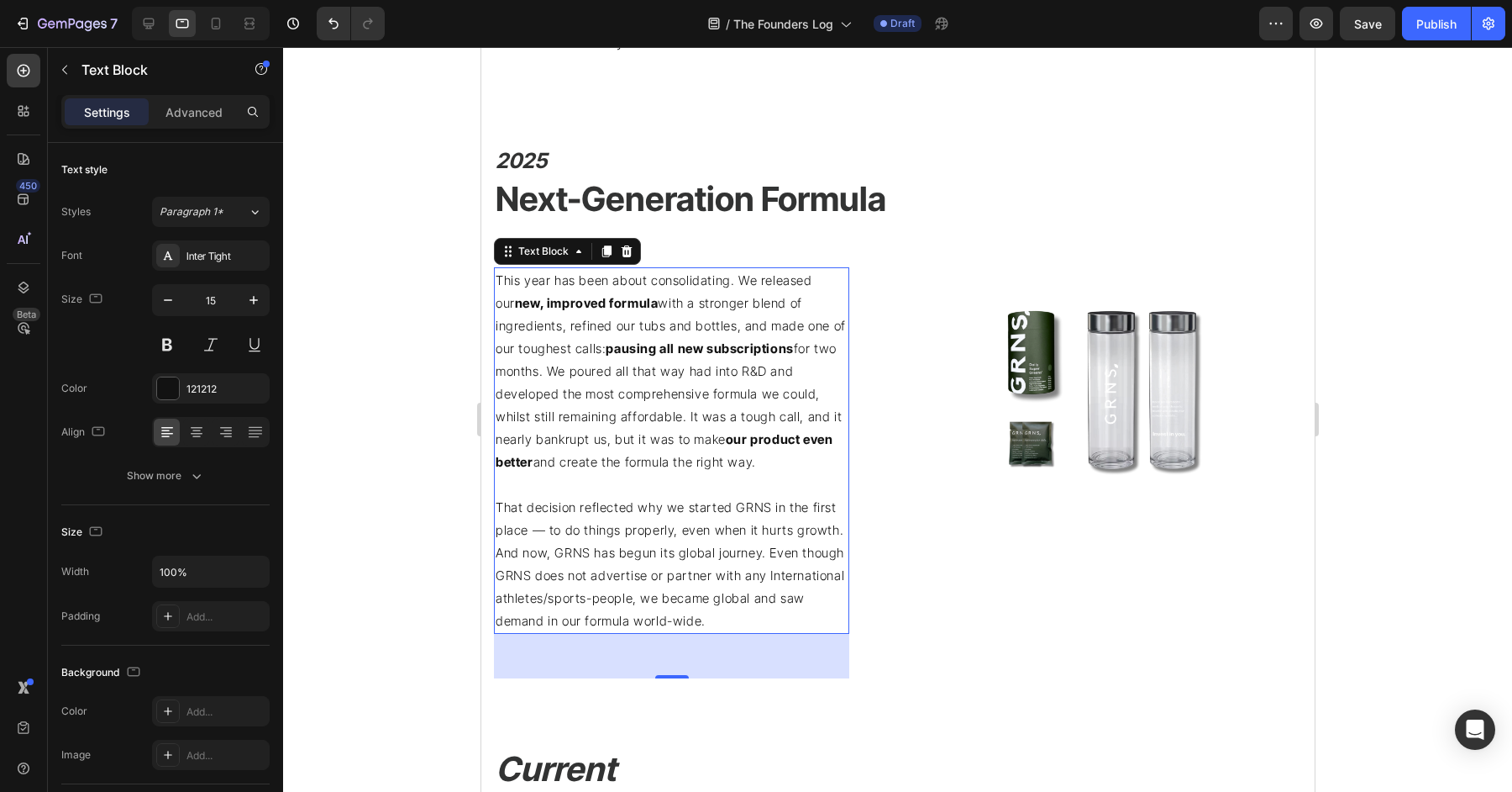
type input "16"
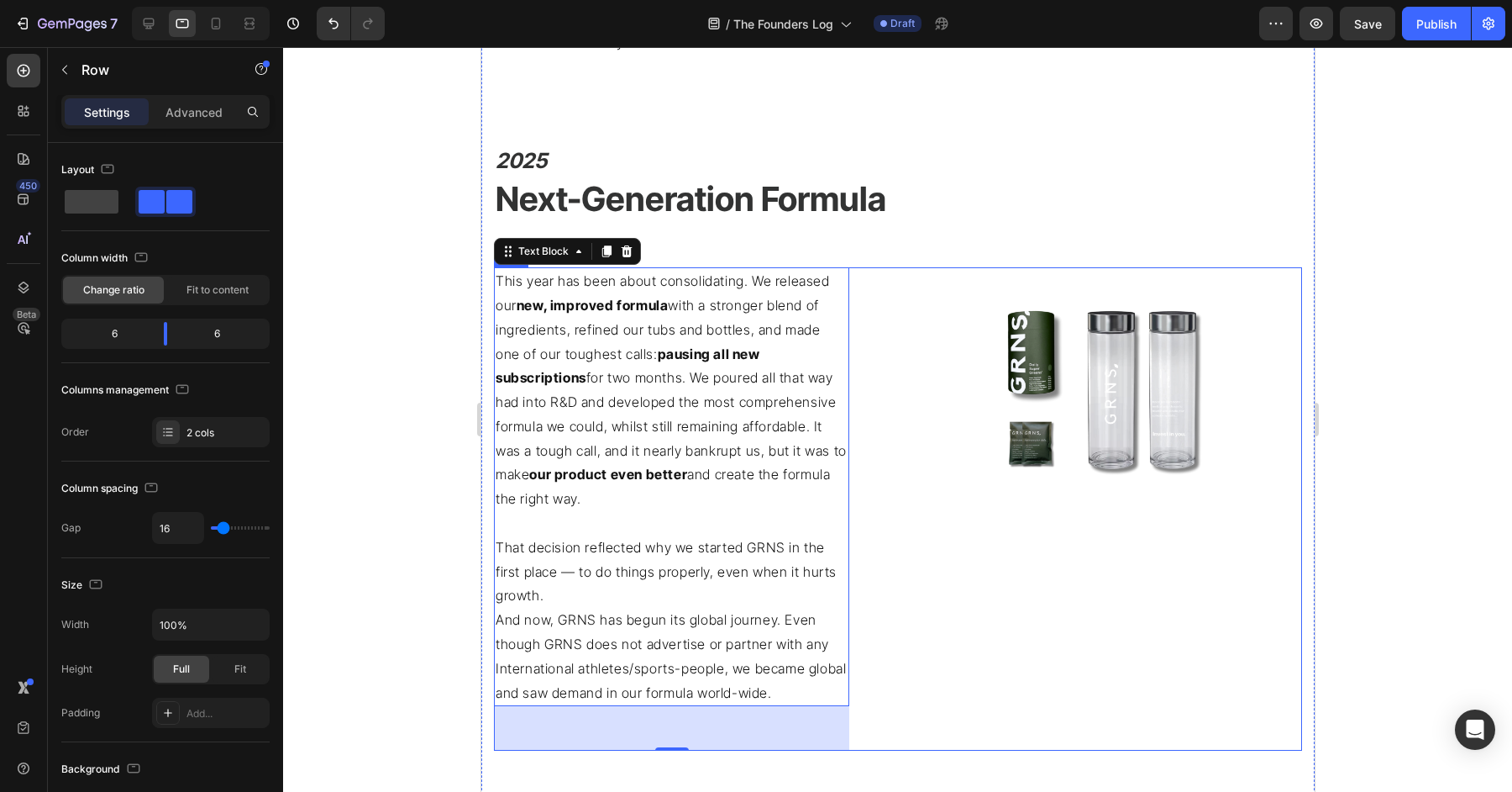
click at [895, 422] on div "This year has been about consolidating. We released our new, improved formula w…" at bounding box center [896, 509] width 808 height 484
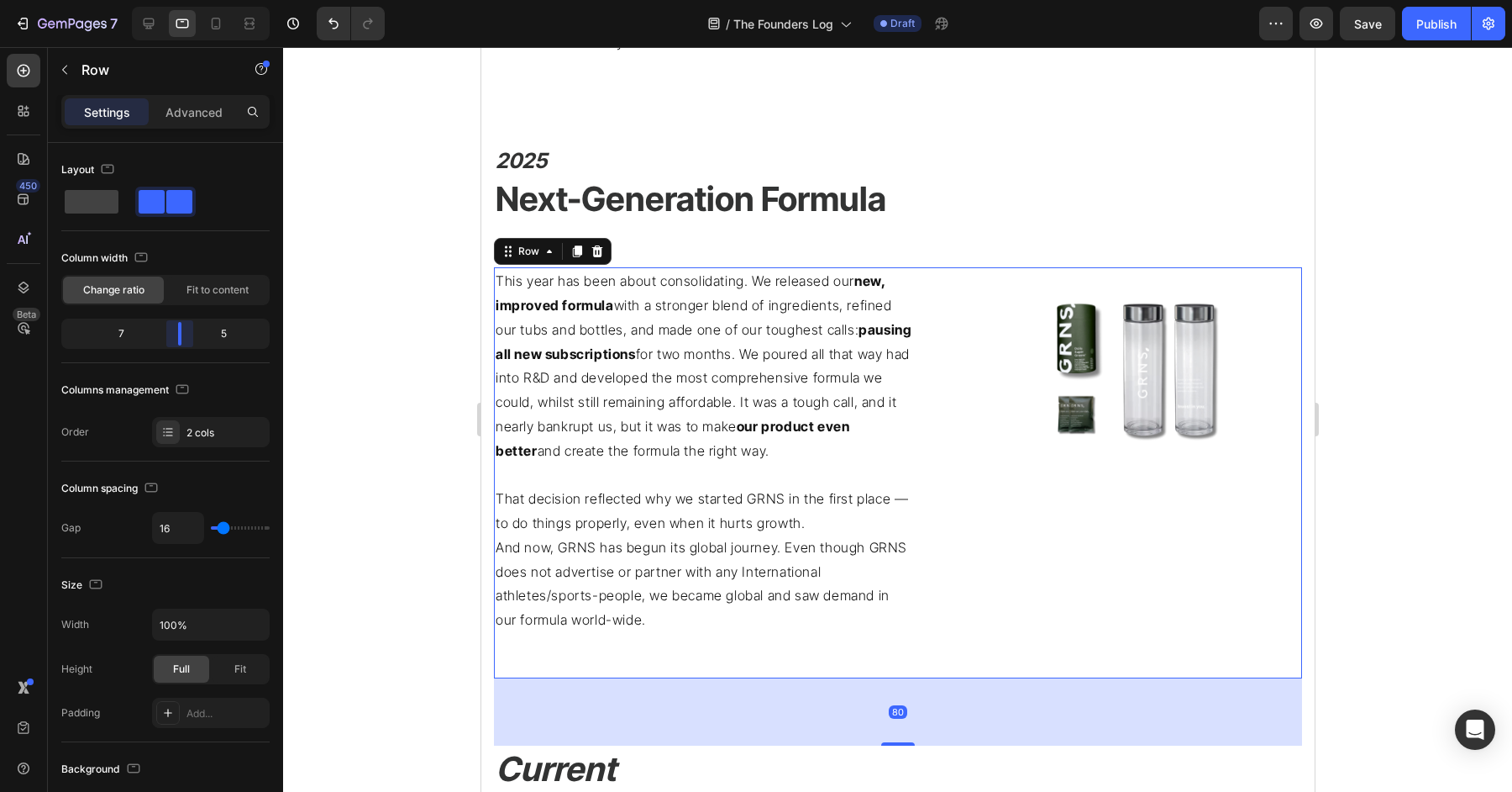
drag, startPoint x: 165, startPoint y: 330, endPoint x: 188, endPoint y: 330, distance: 23.0
click at [188, 0] on body "7 Version history / The Founders Log Draft Preview Save Publish 450 Beta Sectio…" at bounding box center [756, 0] width 1512 height 0
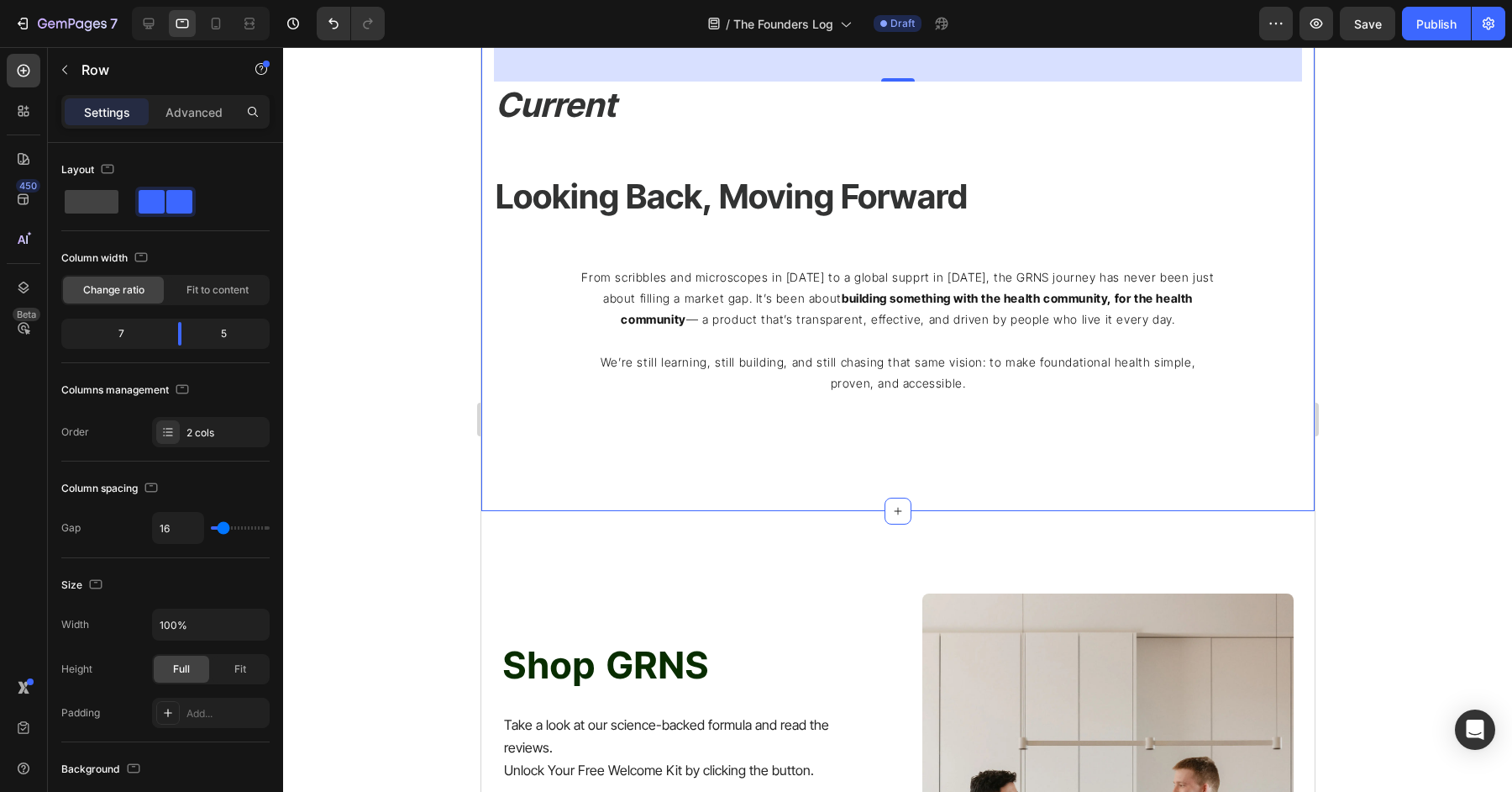
scroll to position [3034, 0]
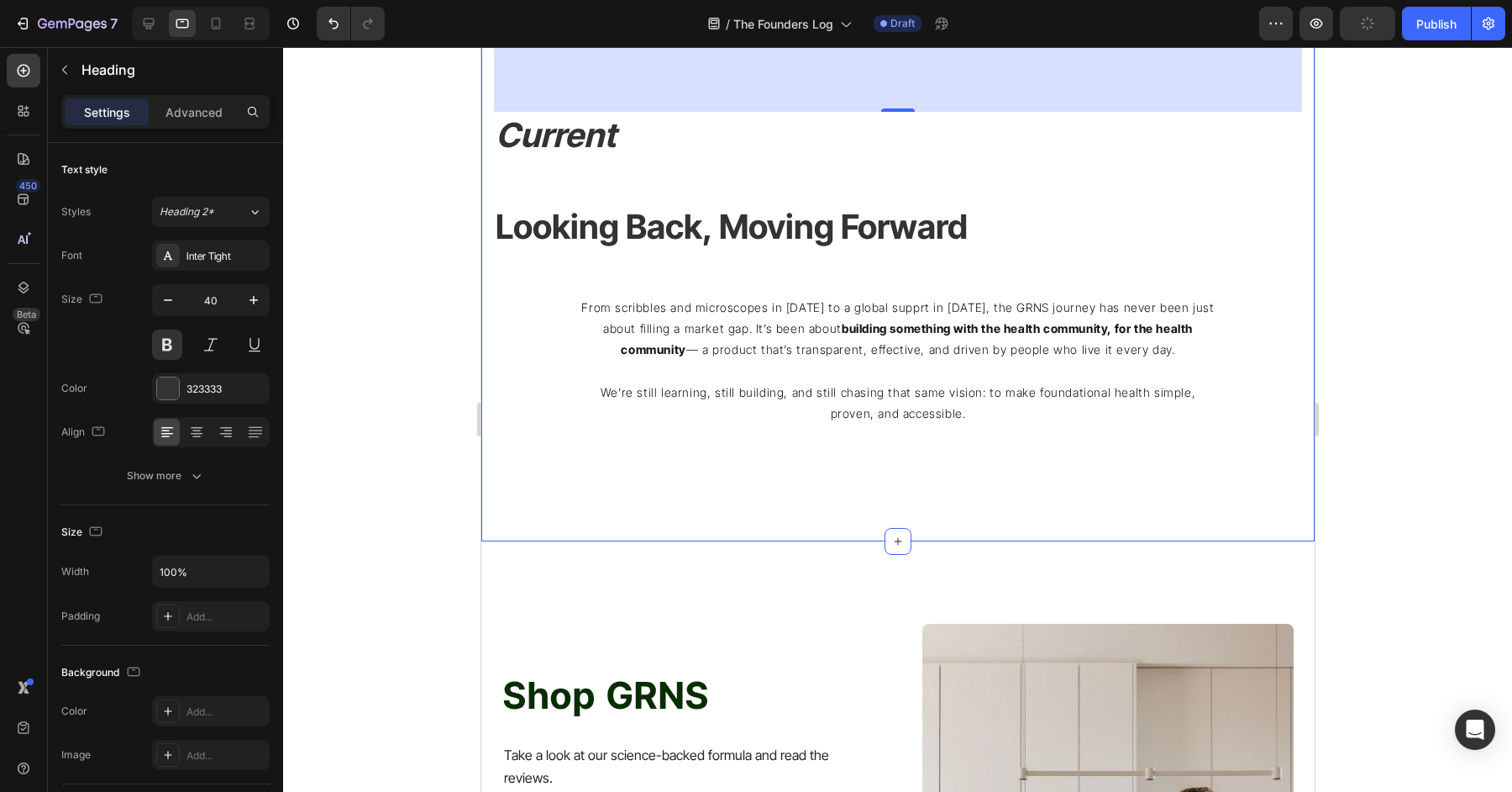
click at [722, 144] on h2 "Current" at bounding box center [867, 135] width 750 height 47
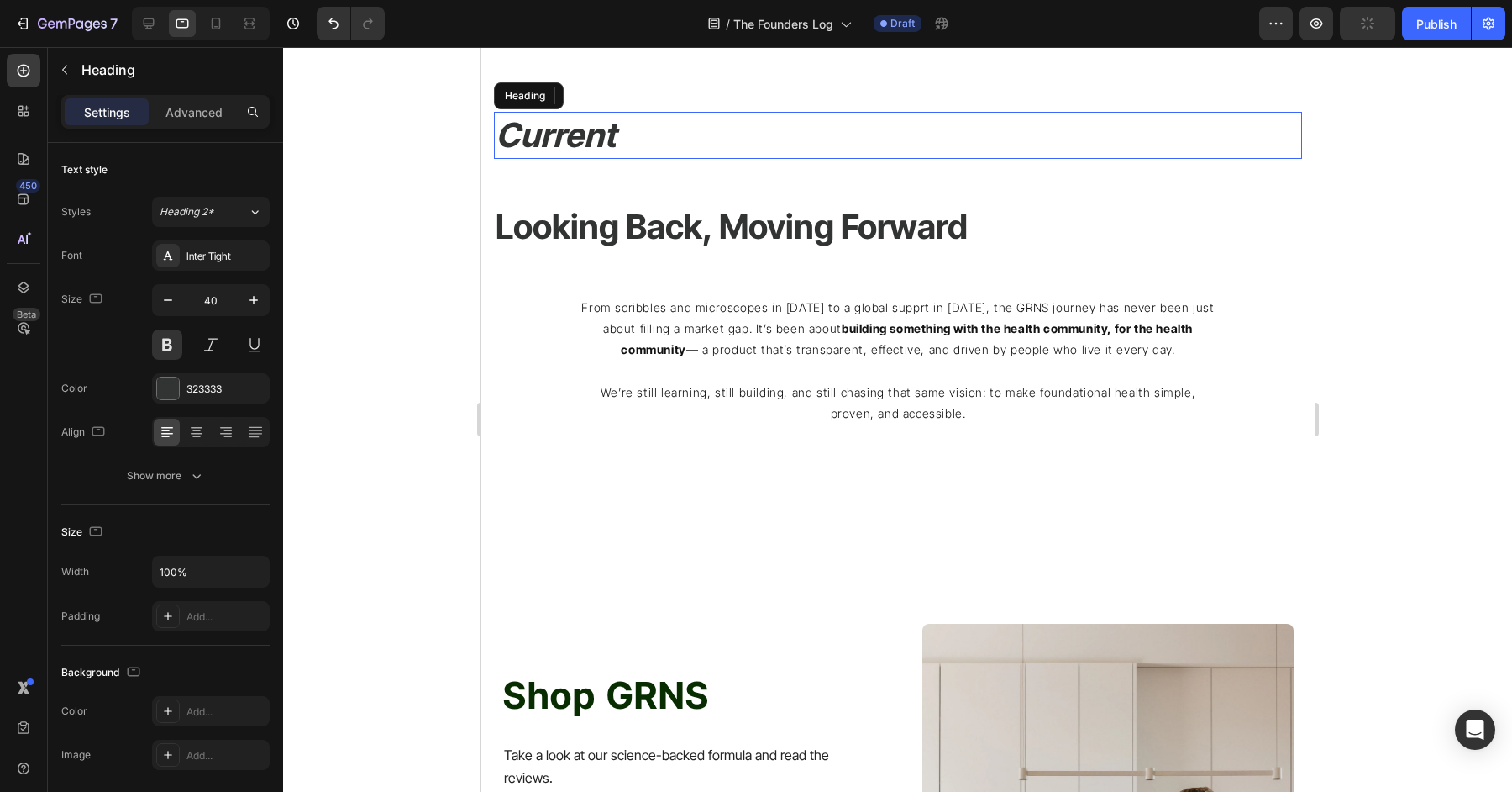
click at [643, 133] on h2 "Current" at bounding box center [867, 135] width 750 height 47
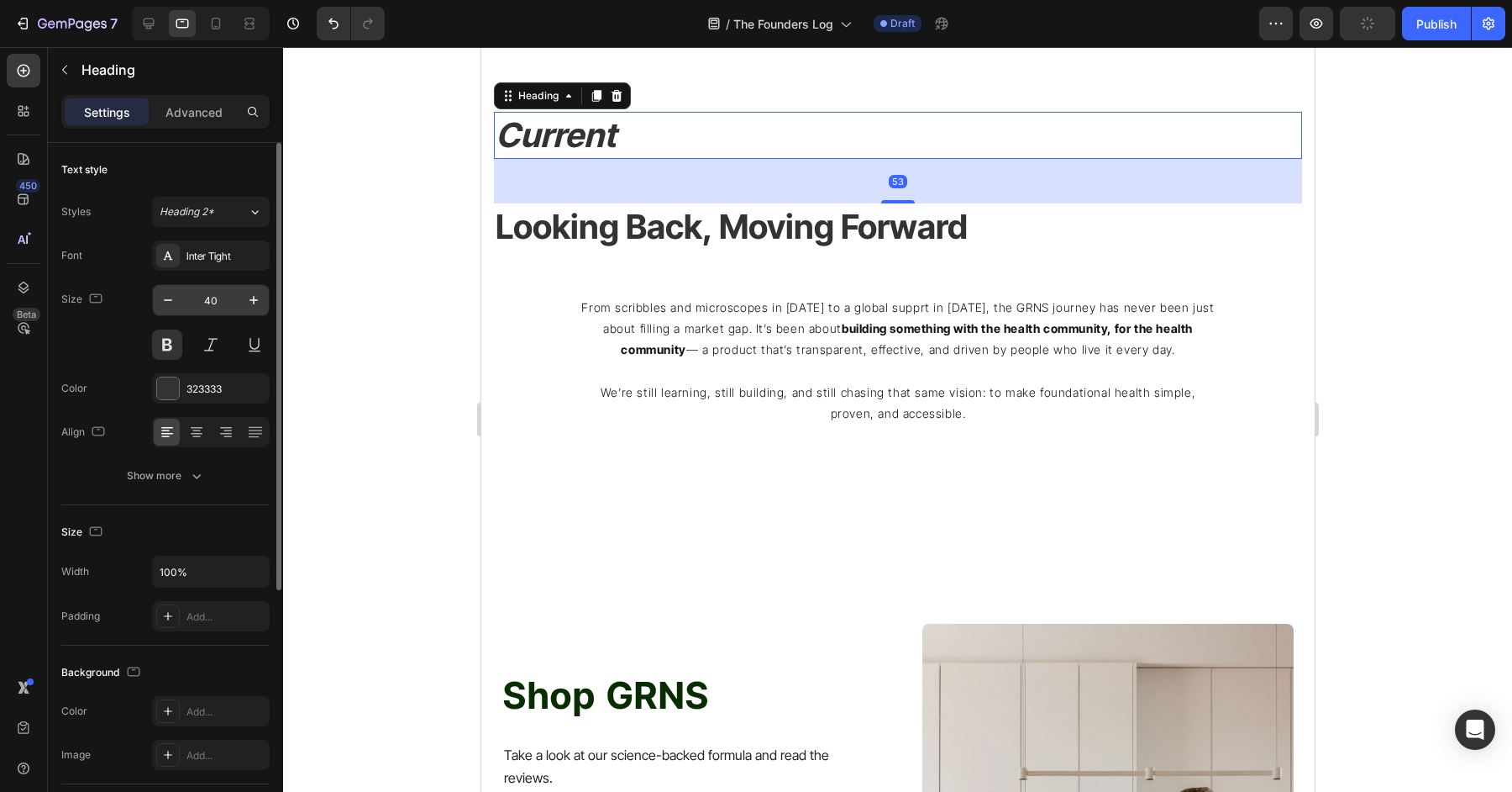
click at [213, 295] on input "40" at bounding box center [210, 300] width 56 height 30
type input "4"
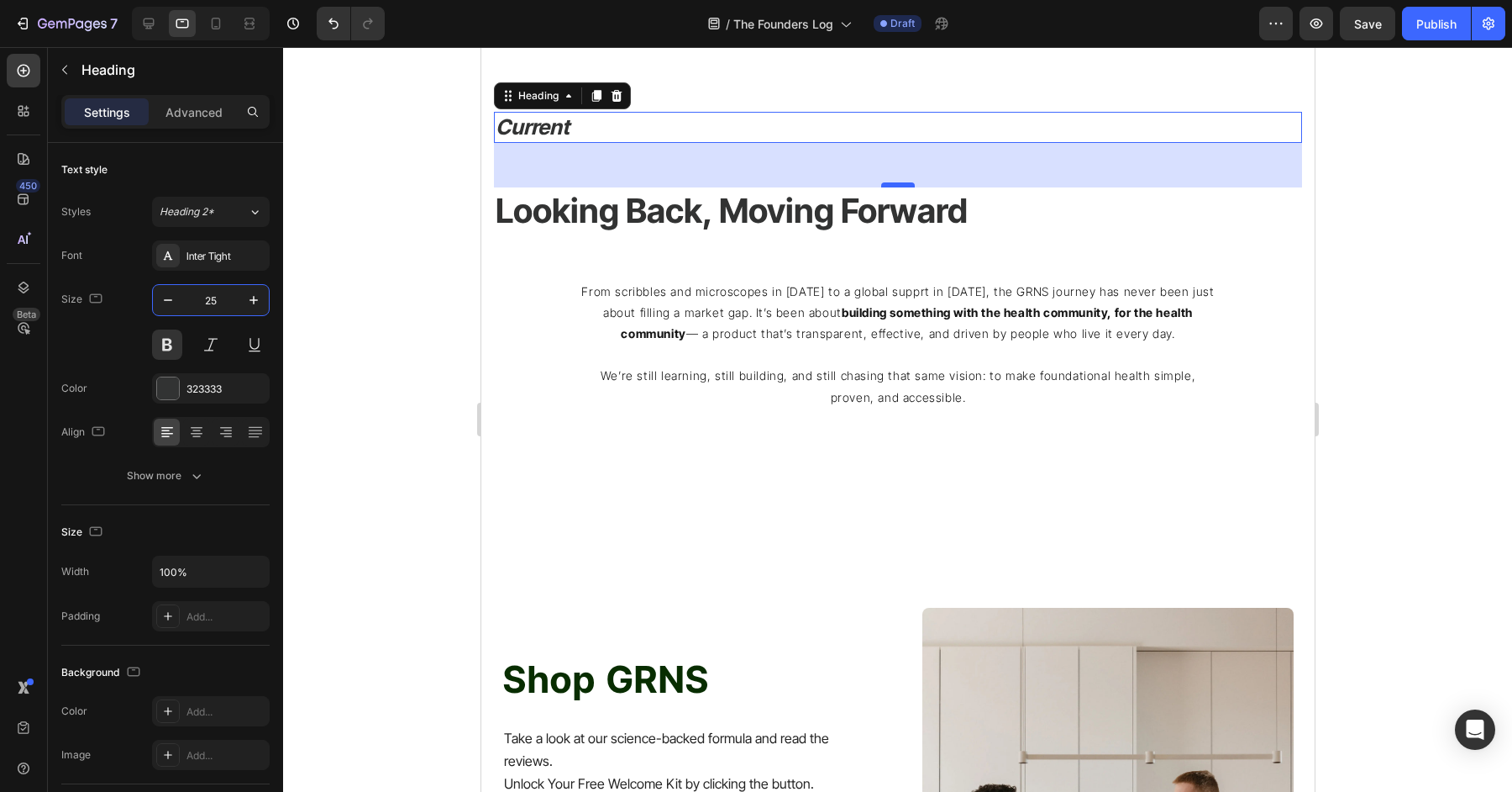
type input "25"
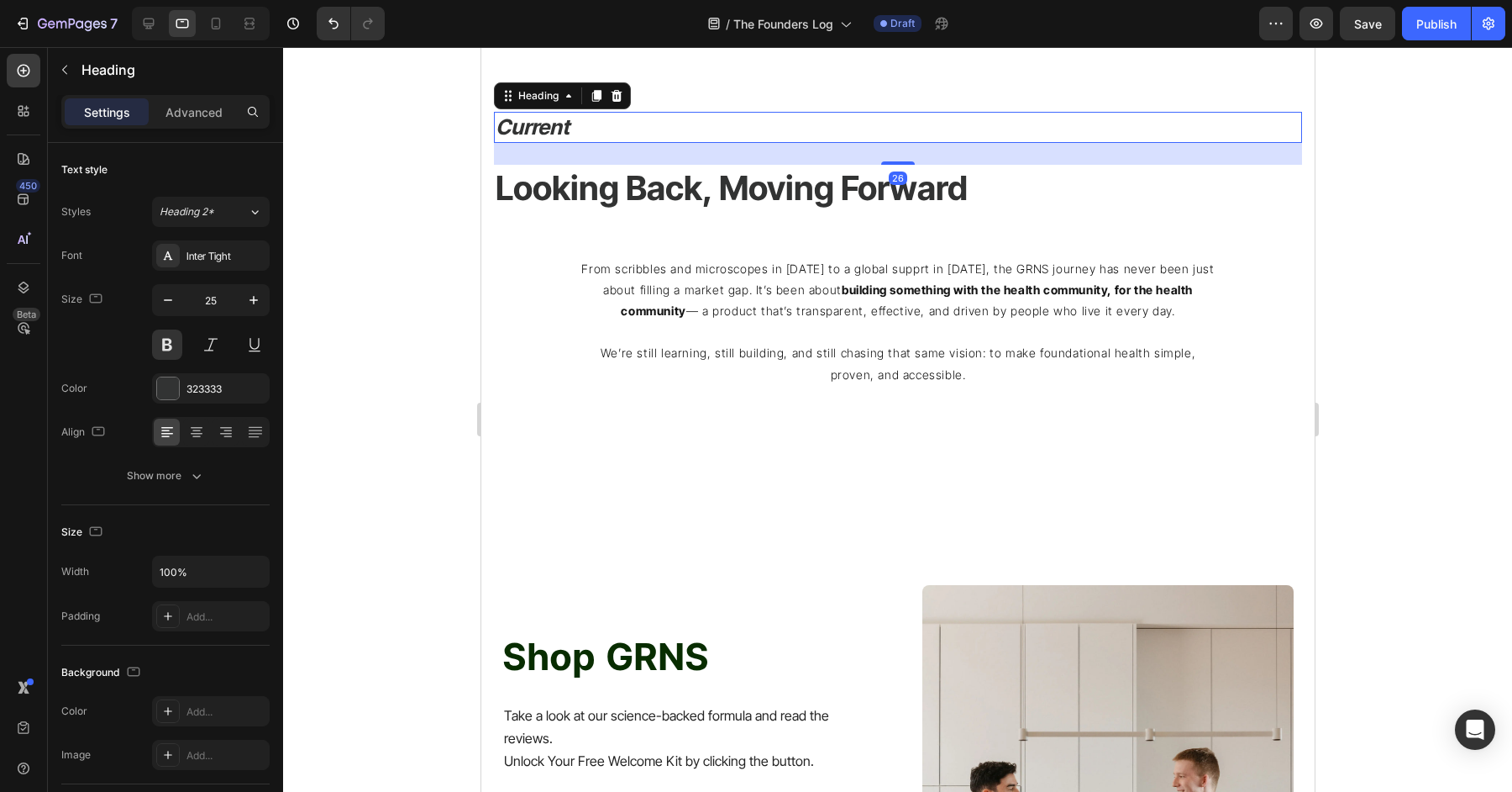
click at [908, 114] on div "Current Heading 26" at bounding box center [896, 127] width 808 height 31
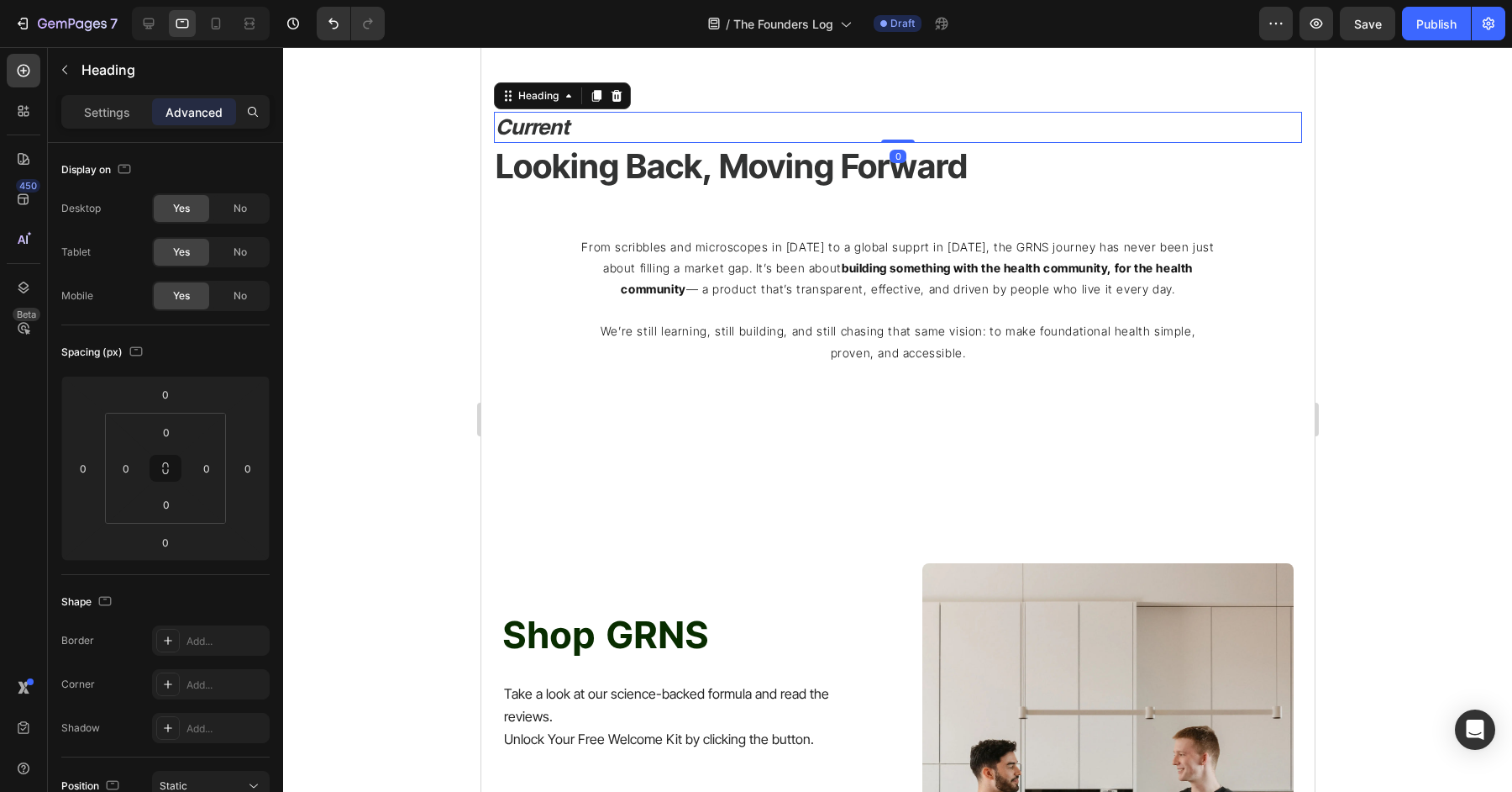
click at [824, 145] on h2 "Looking Back, Moving Forward" at bounding box center [867, 166] width 750 height 47
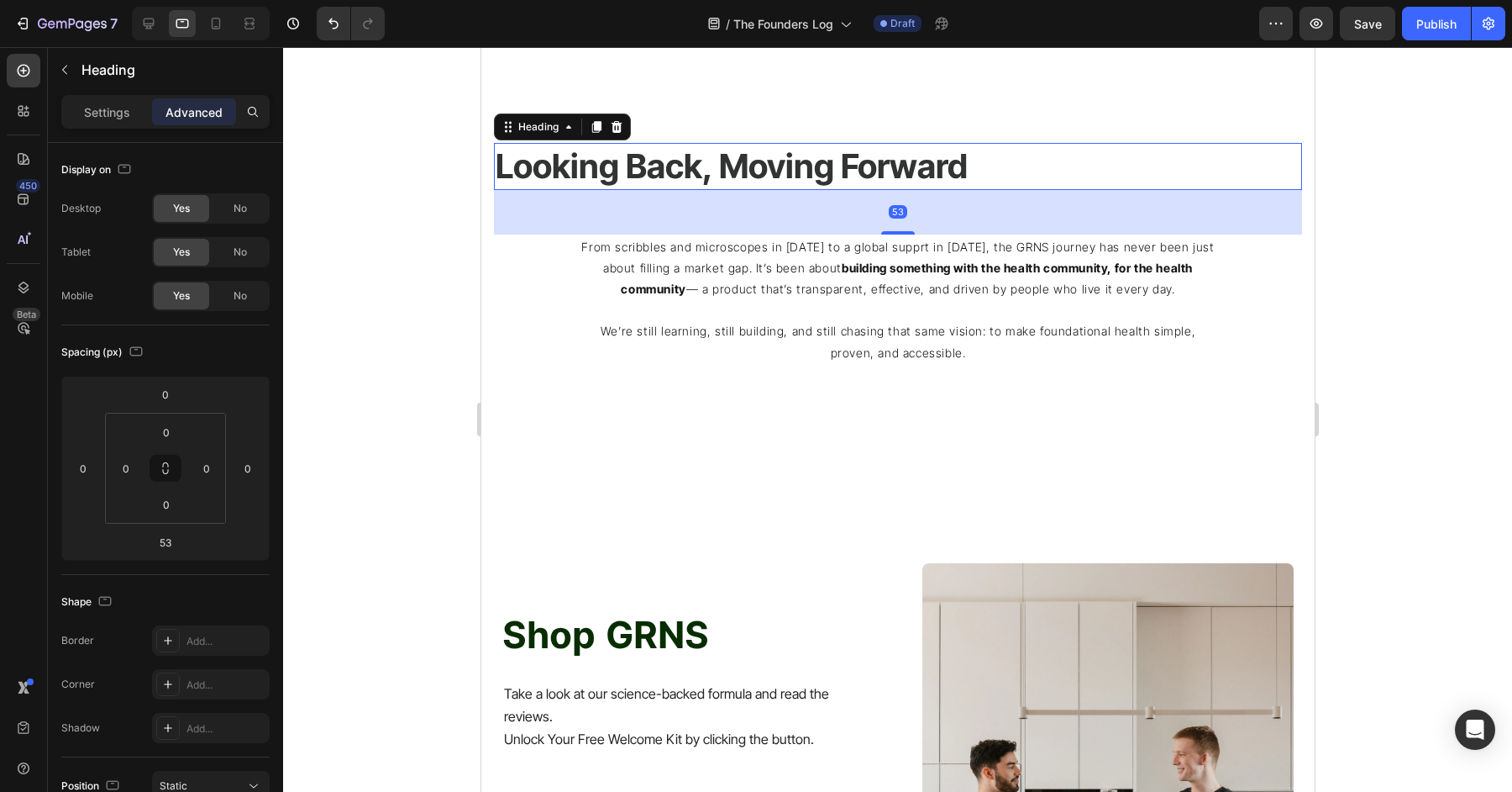
click at [94, 91] on div "Heading" at bounding box center [157, 70] width 218 height 44
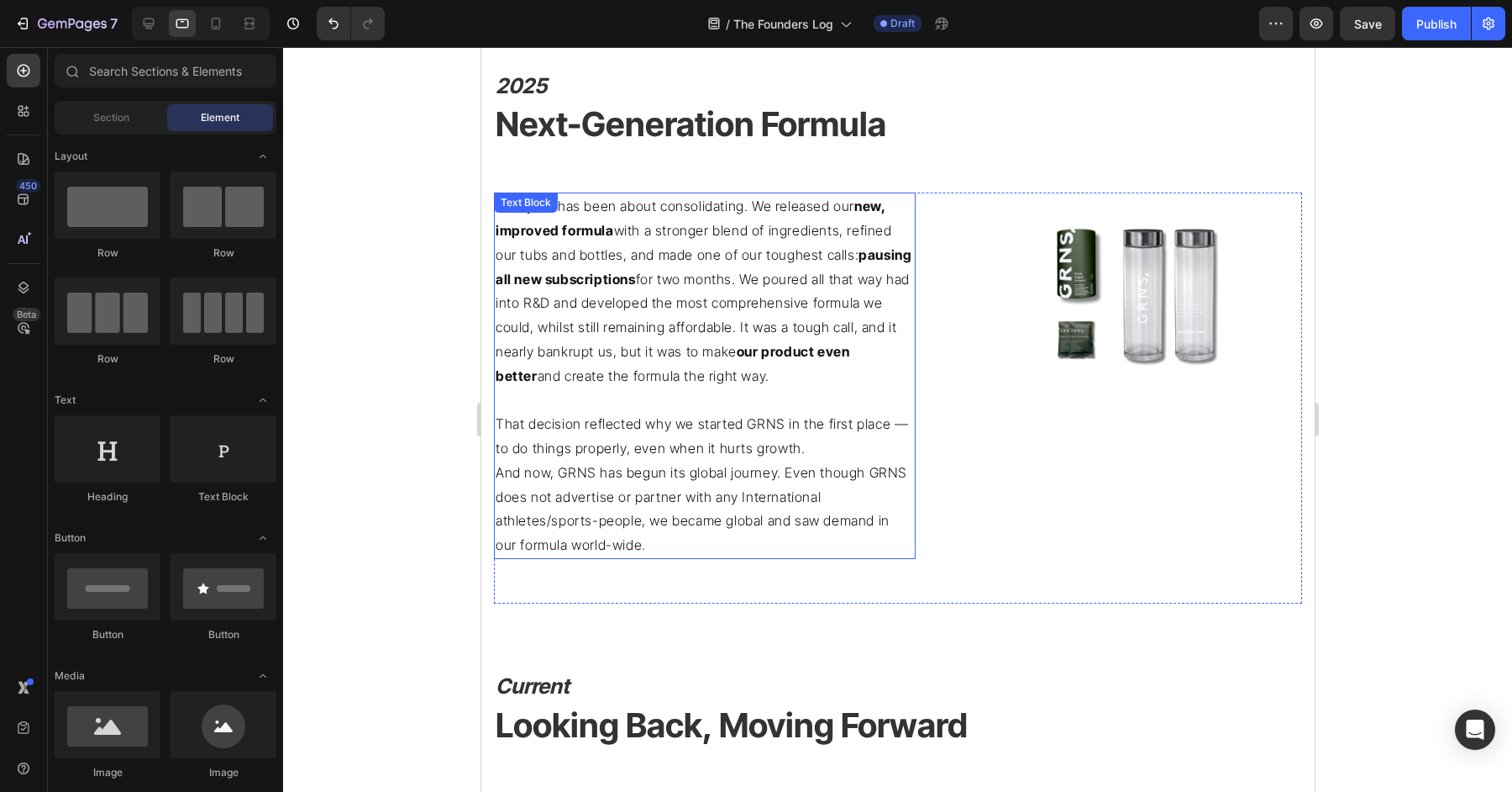
scroll to position [2229, 0]
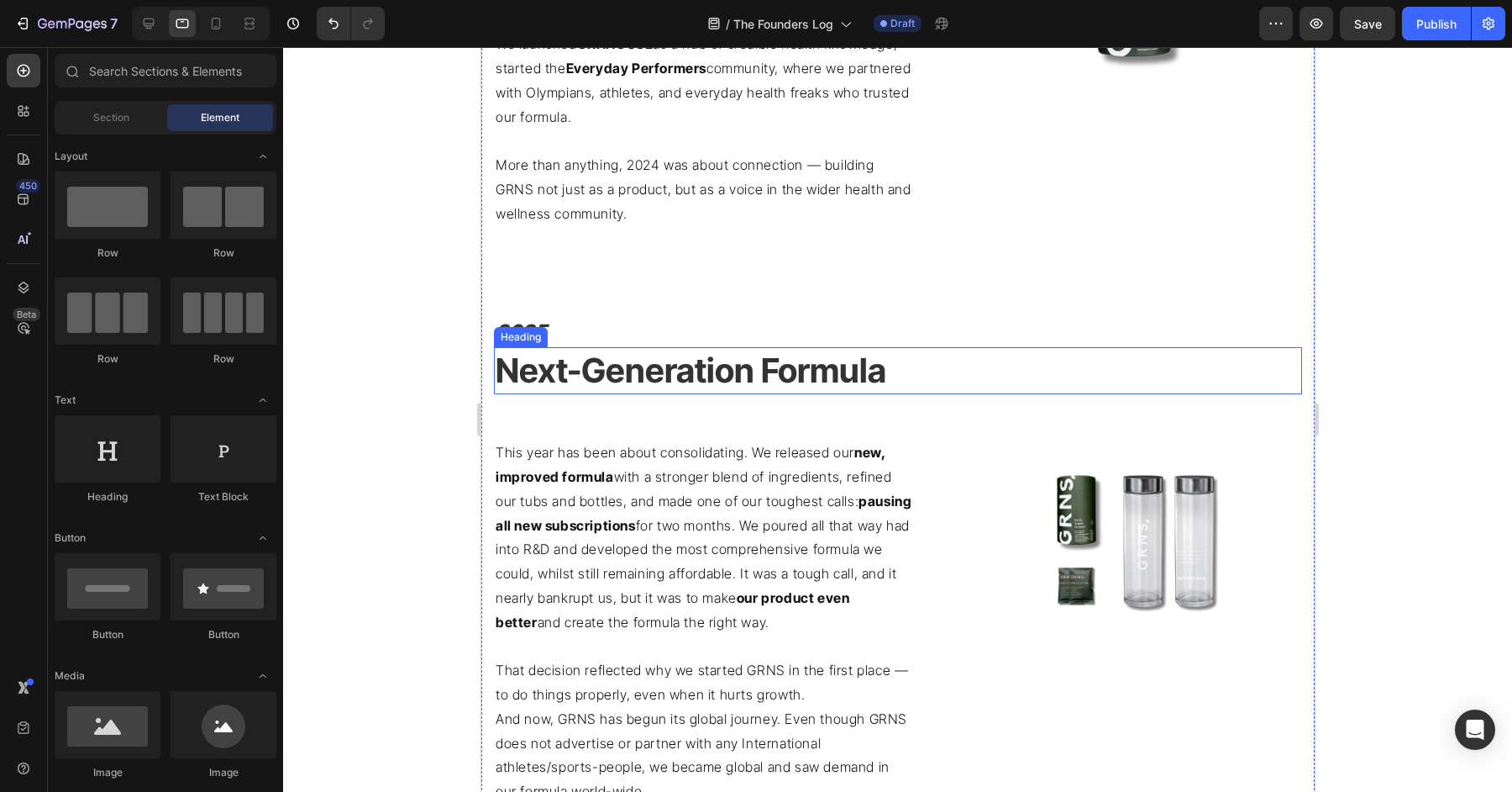
click at [671, 365] on h2 "Next-Generation Formula" at bounding box center [896, 370] width 808 height 47
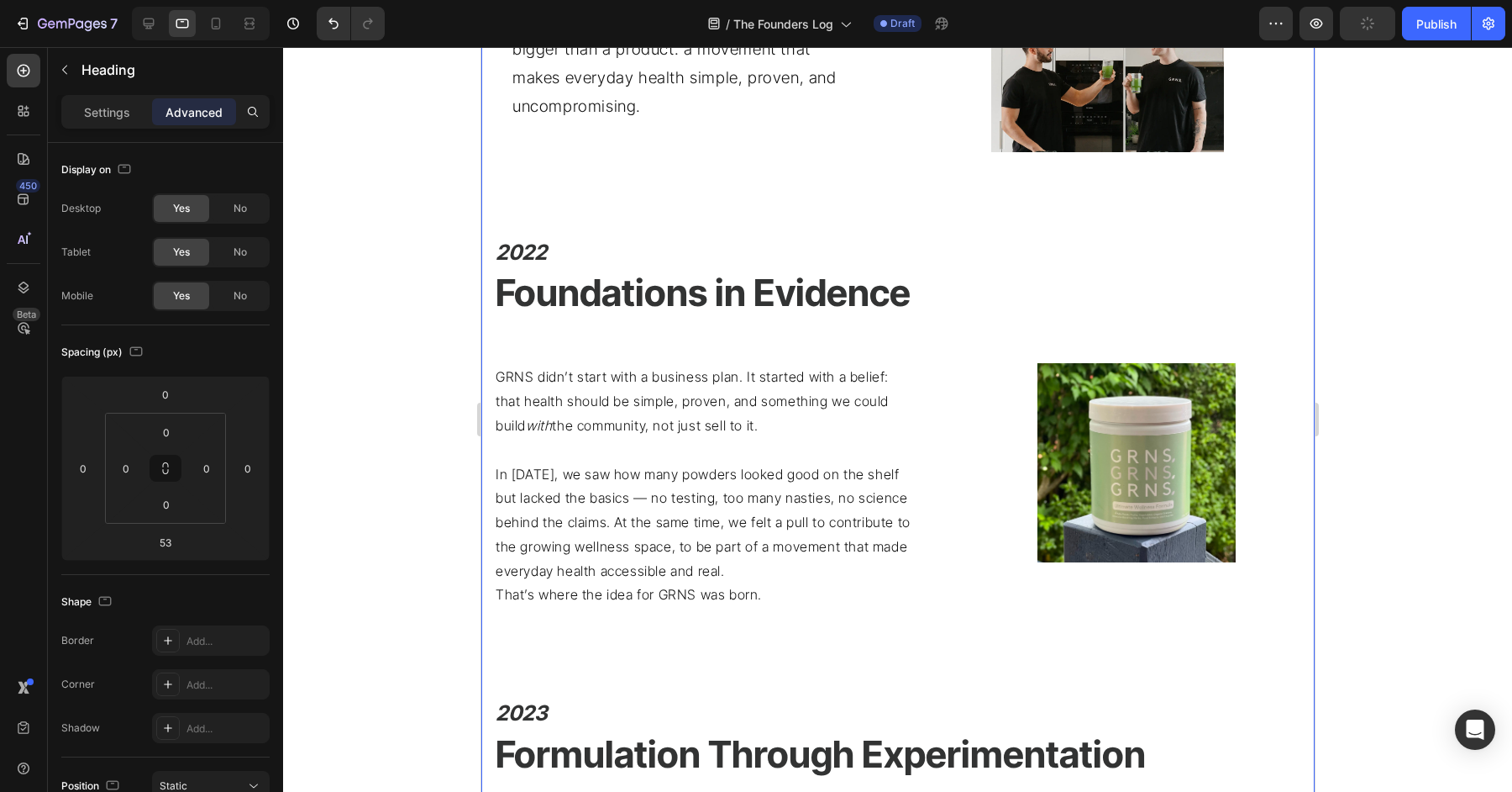
scroll to position [834, 0]
click at [688, 299] on h2 "Foundations in Evidence" at bounding box center [896, 292] width 808 height 52
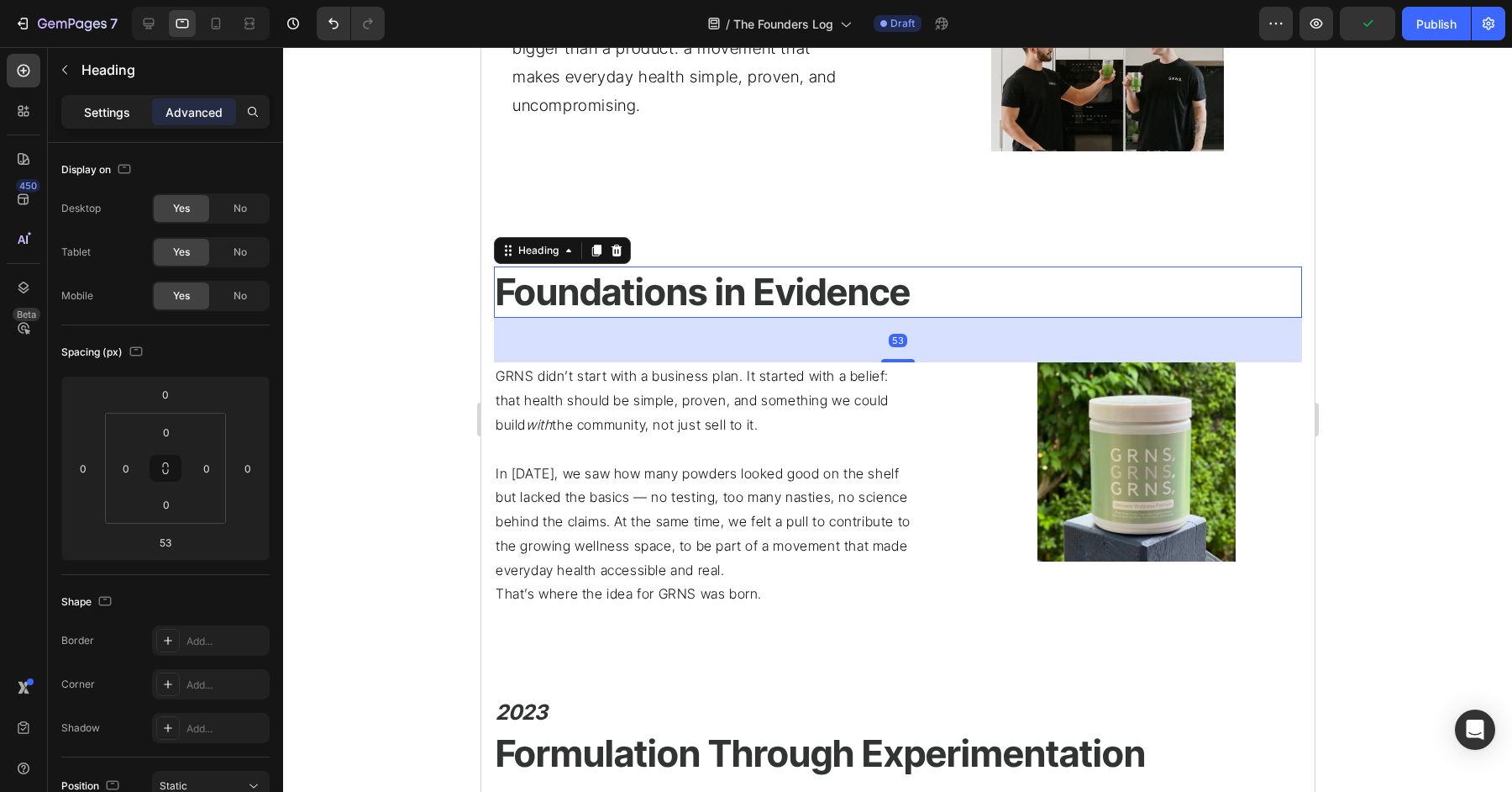
click at [110, 106] on p "Settings" at bounding box center [107, 112] width 46 height 18
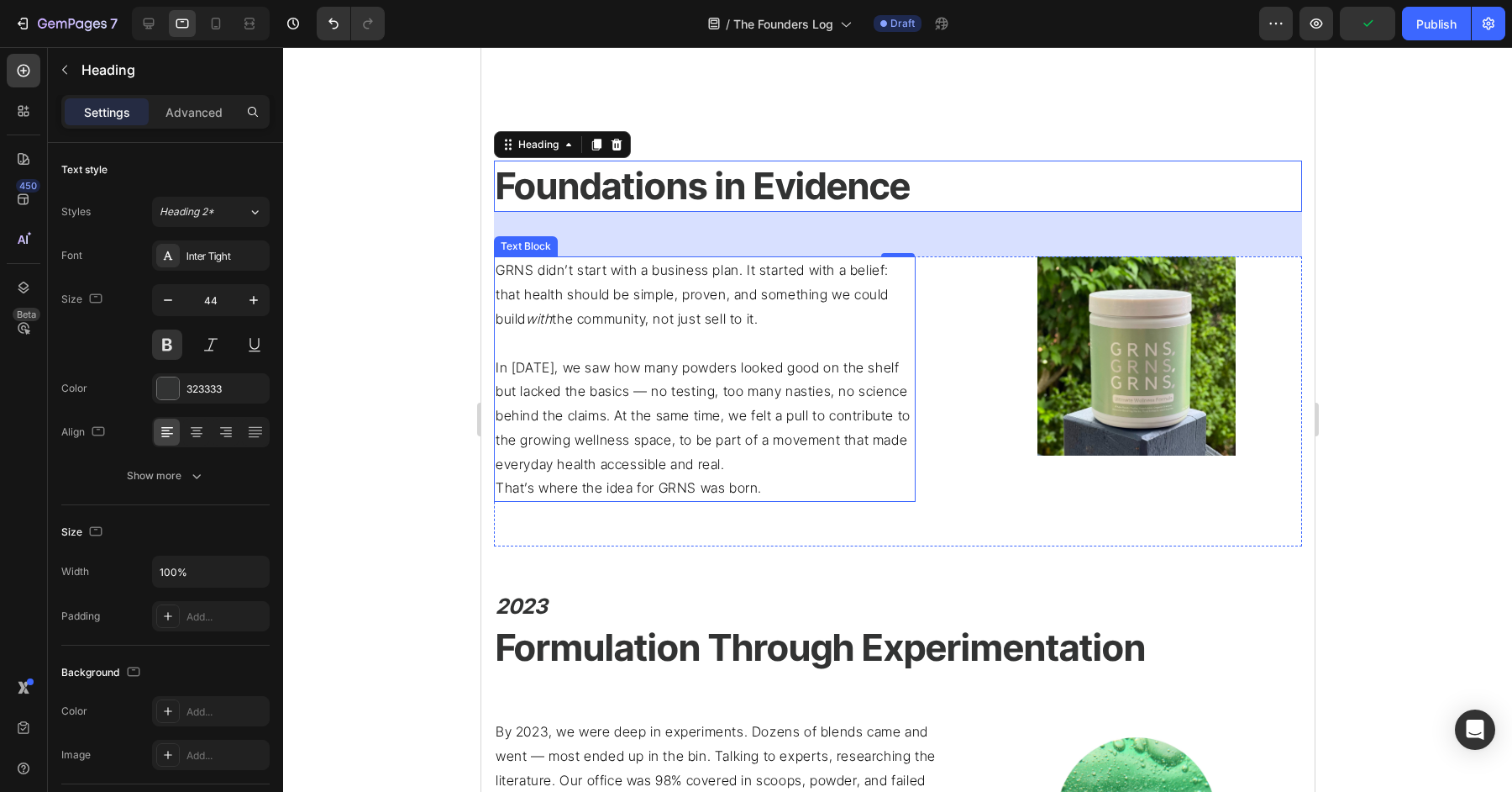
scroll to position [1039, 0]
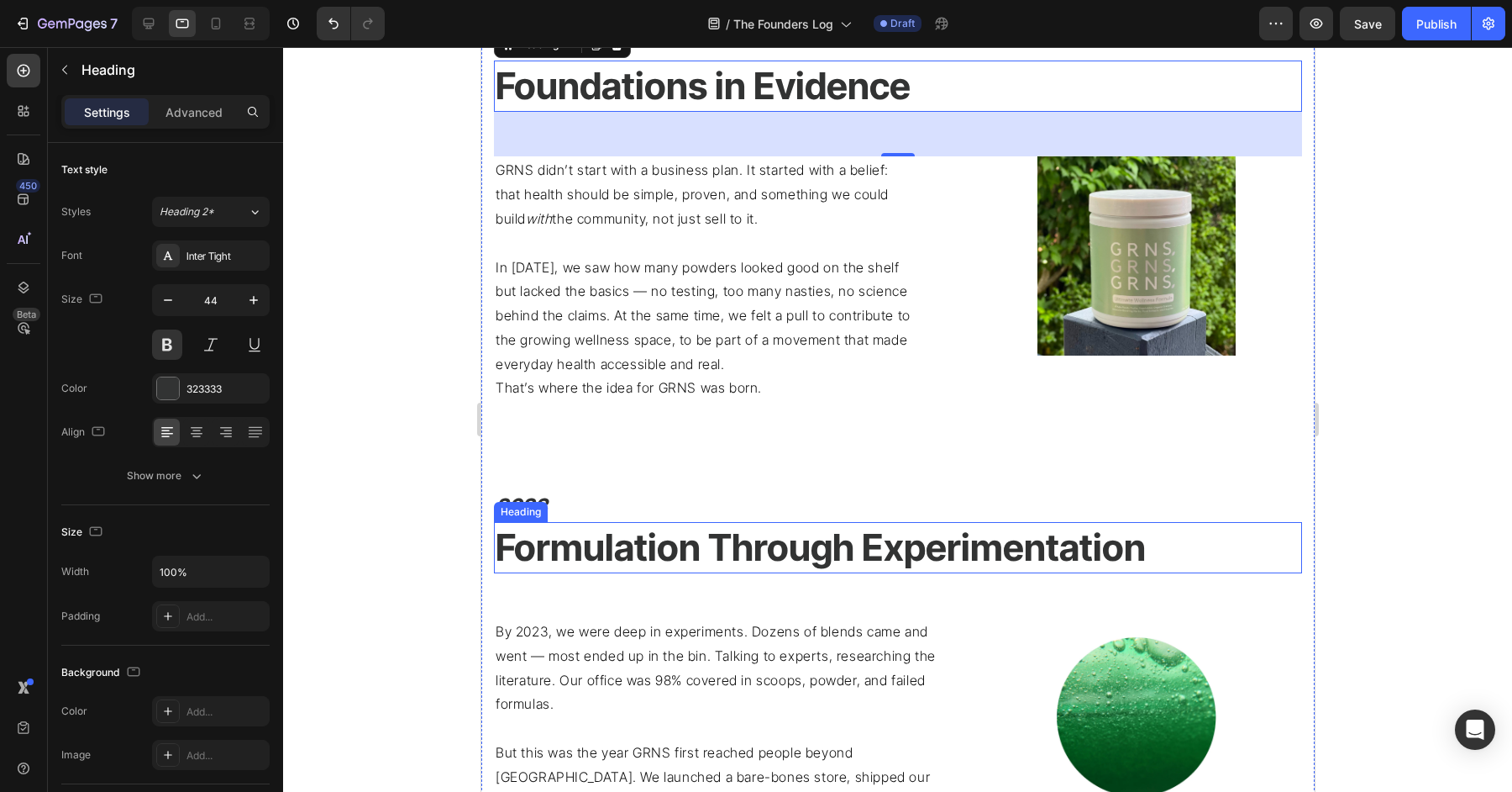
click at [672, 545] on h2 "Formulation Through Experimentation" at bounding box center [896, 548] width 808 height 52
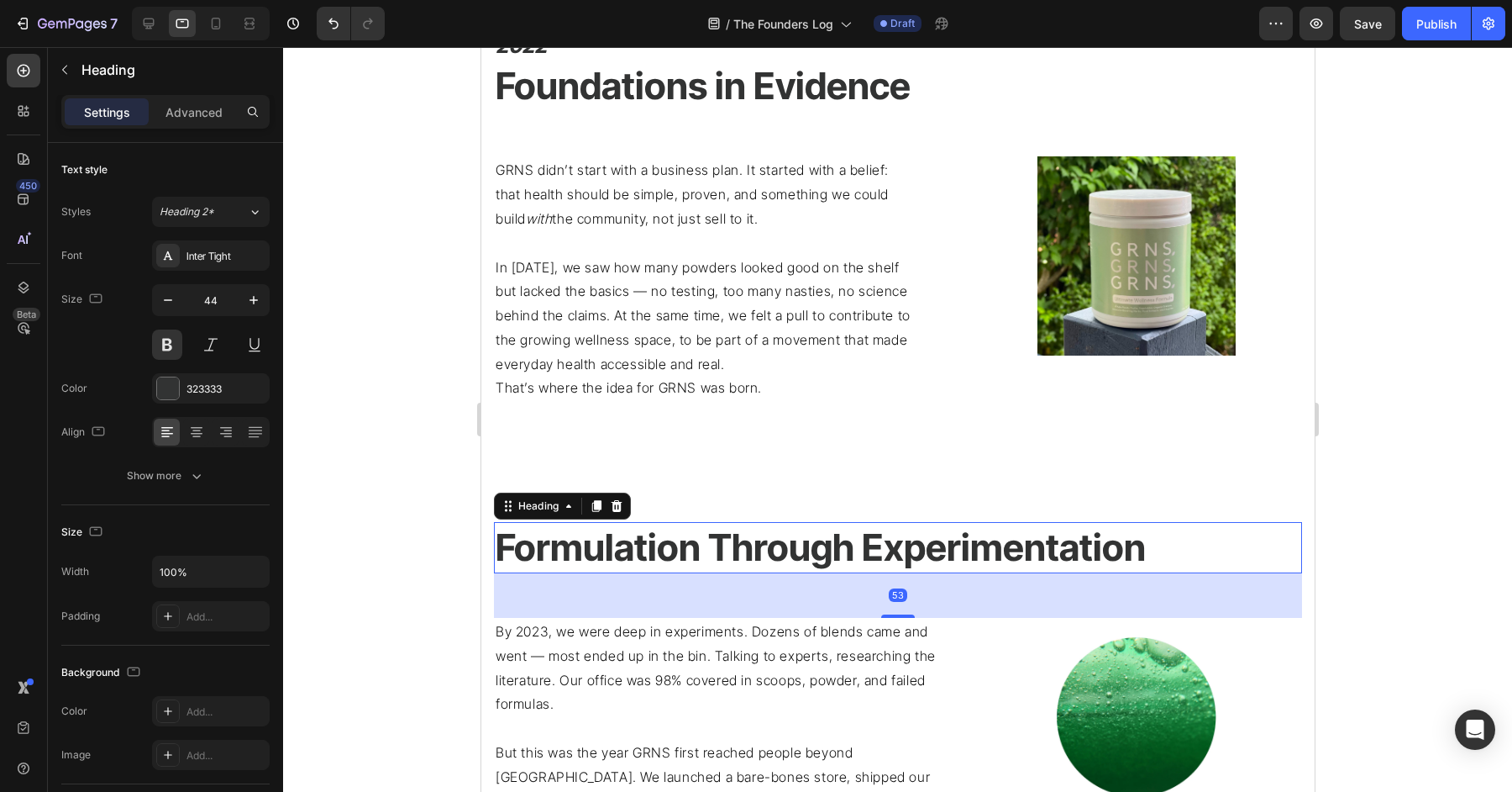
scroll to position [1656, 0]
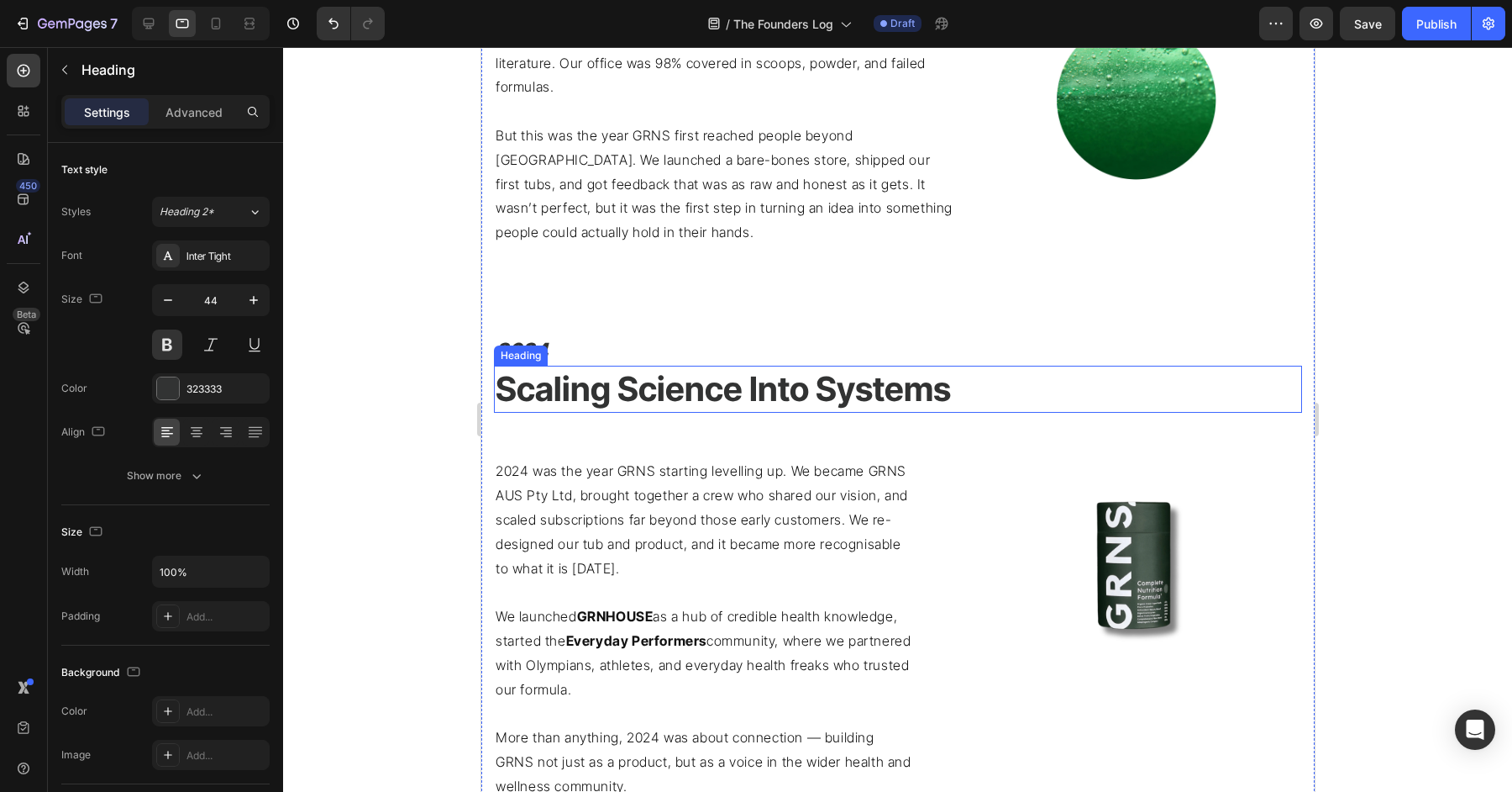
click at [664, 392] on h2 "Scaling Science Into Systems" at bounding box center [896, 389] width 808 height 47
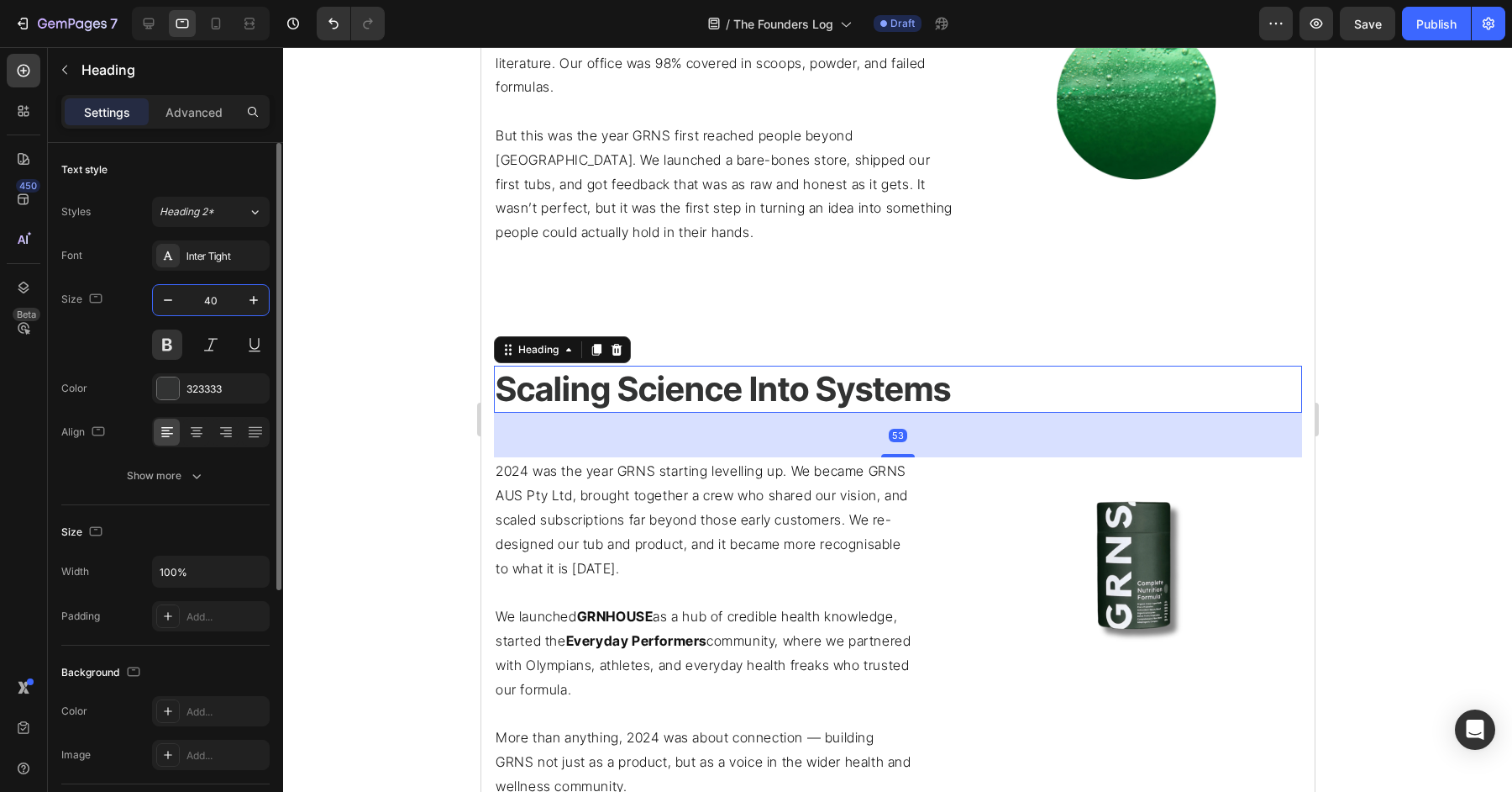
click at [217, 306] on input "40" at bounding box center [210, 300] width 56 height 30
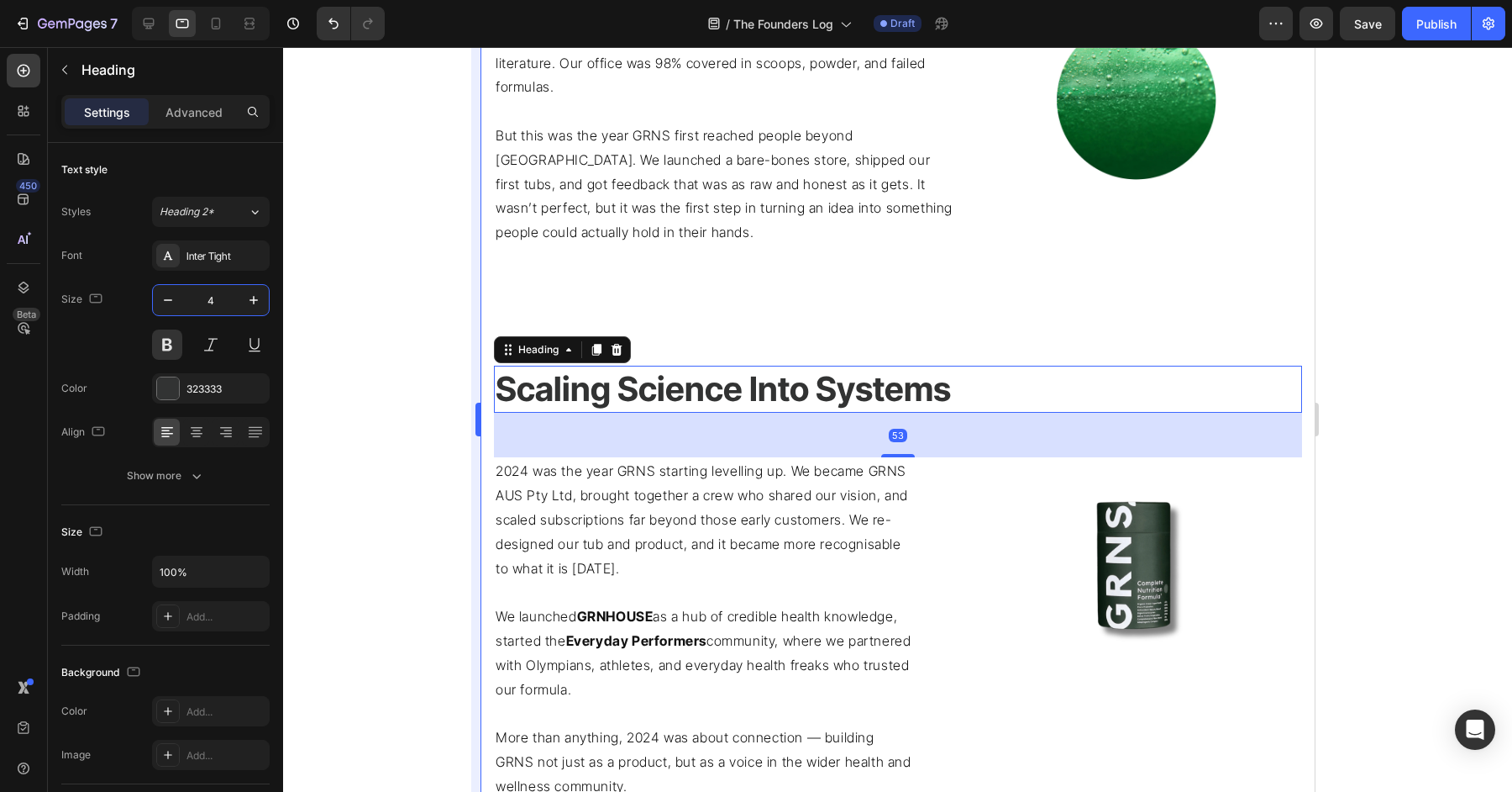
type input "44"
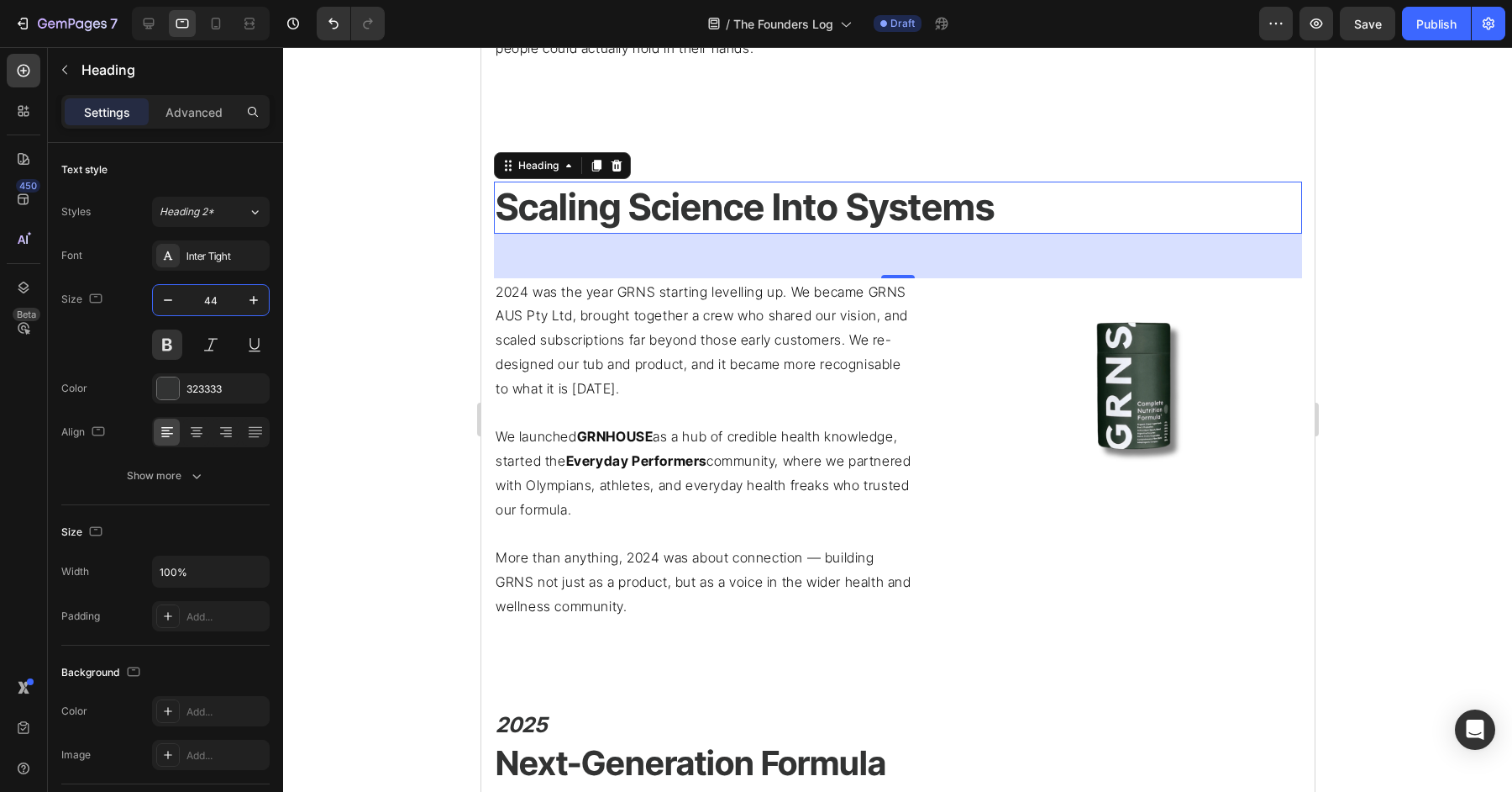
scroll to position [1879, 0]
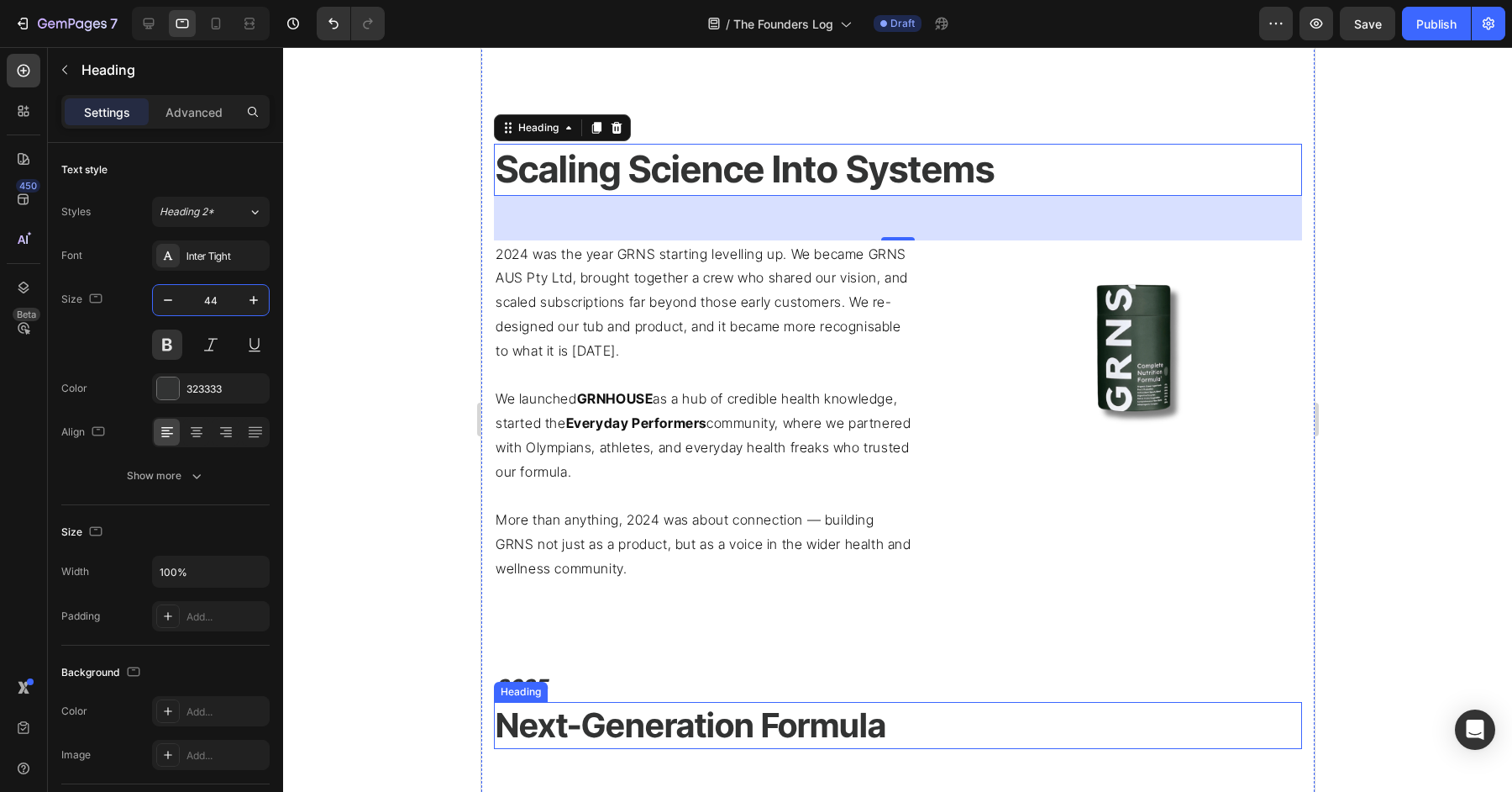
click at [650, 722] on h2 "Next-Generation Formula" at bounding box center [896, 725] width 808 height 47
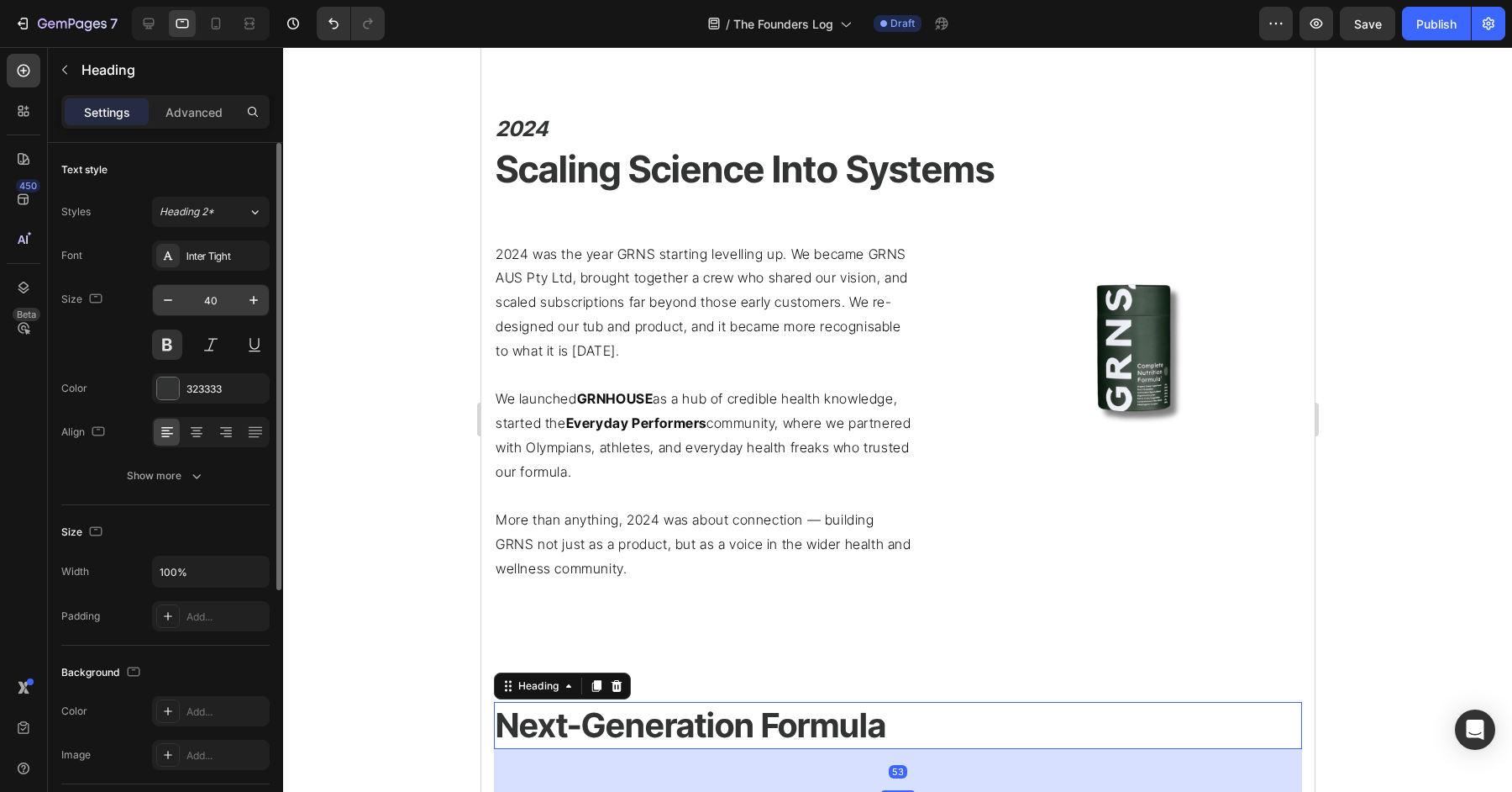
click at [213, 295] on input "40" at bounding box center [210, 300] width 56 height 30
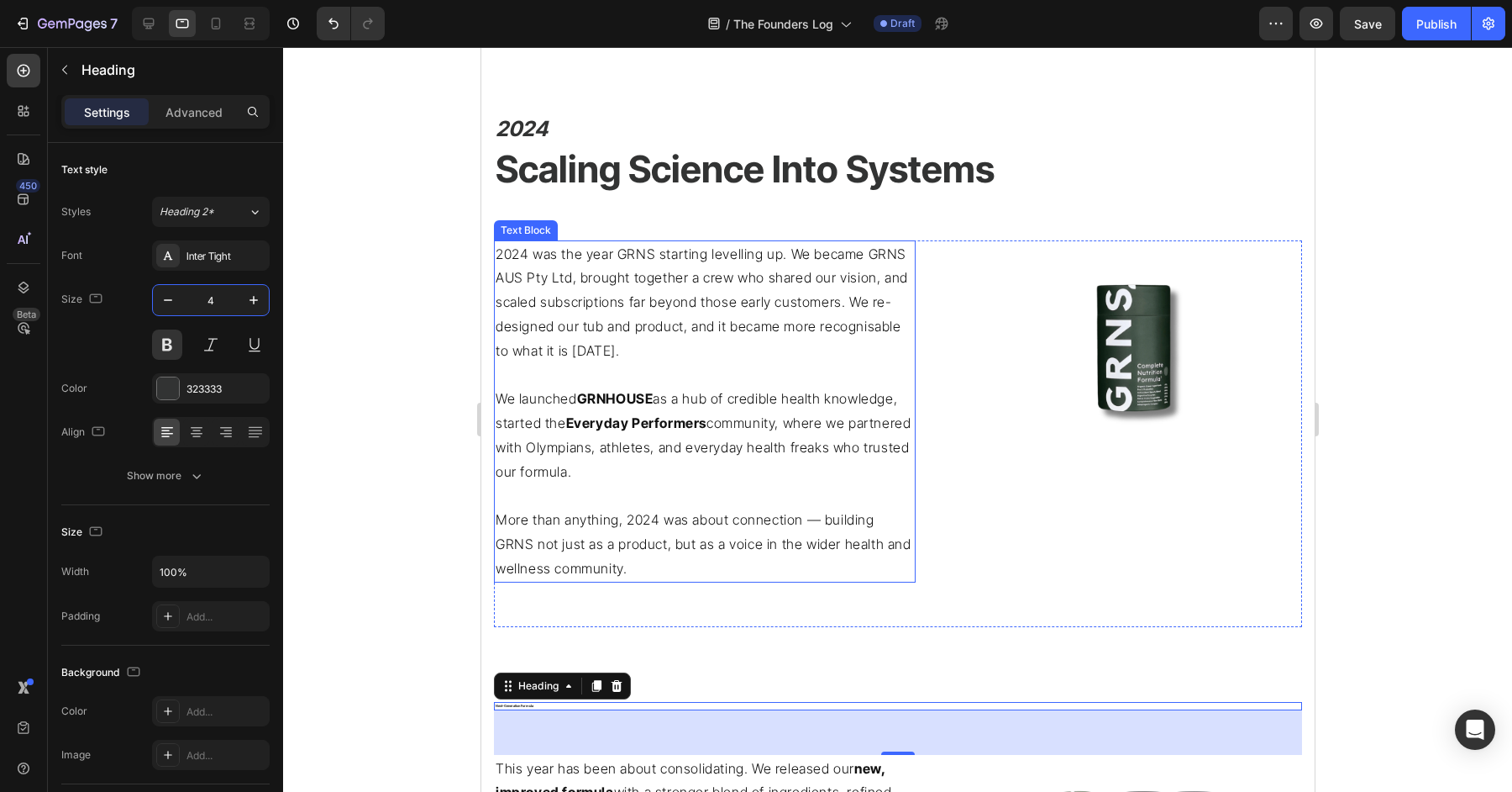
type input "44"
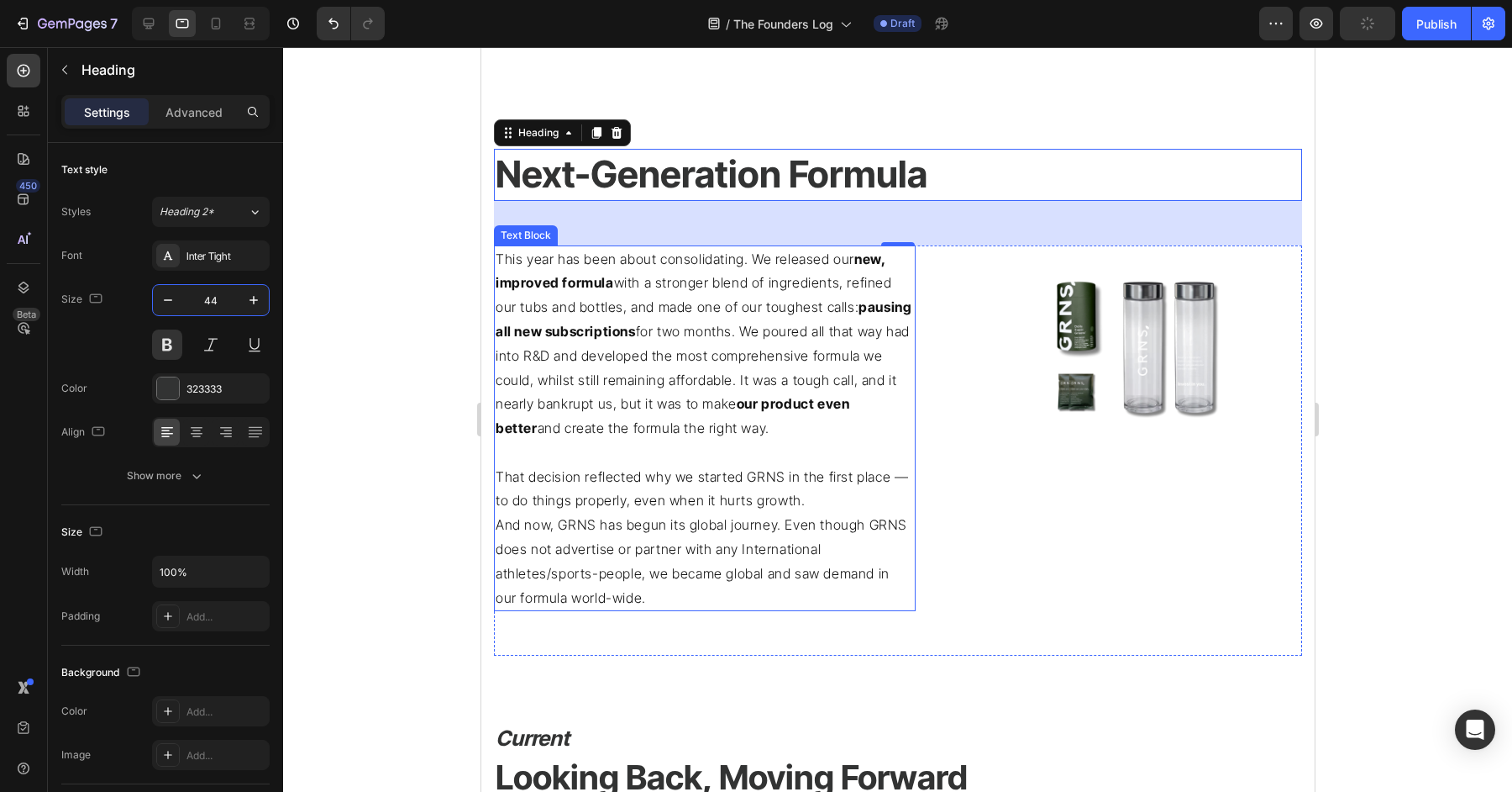
scroll to position [2627, 0]
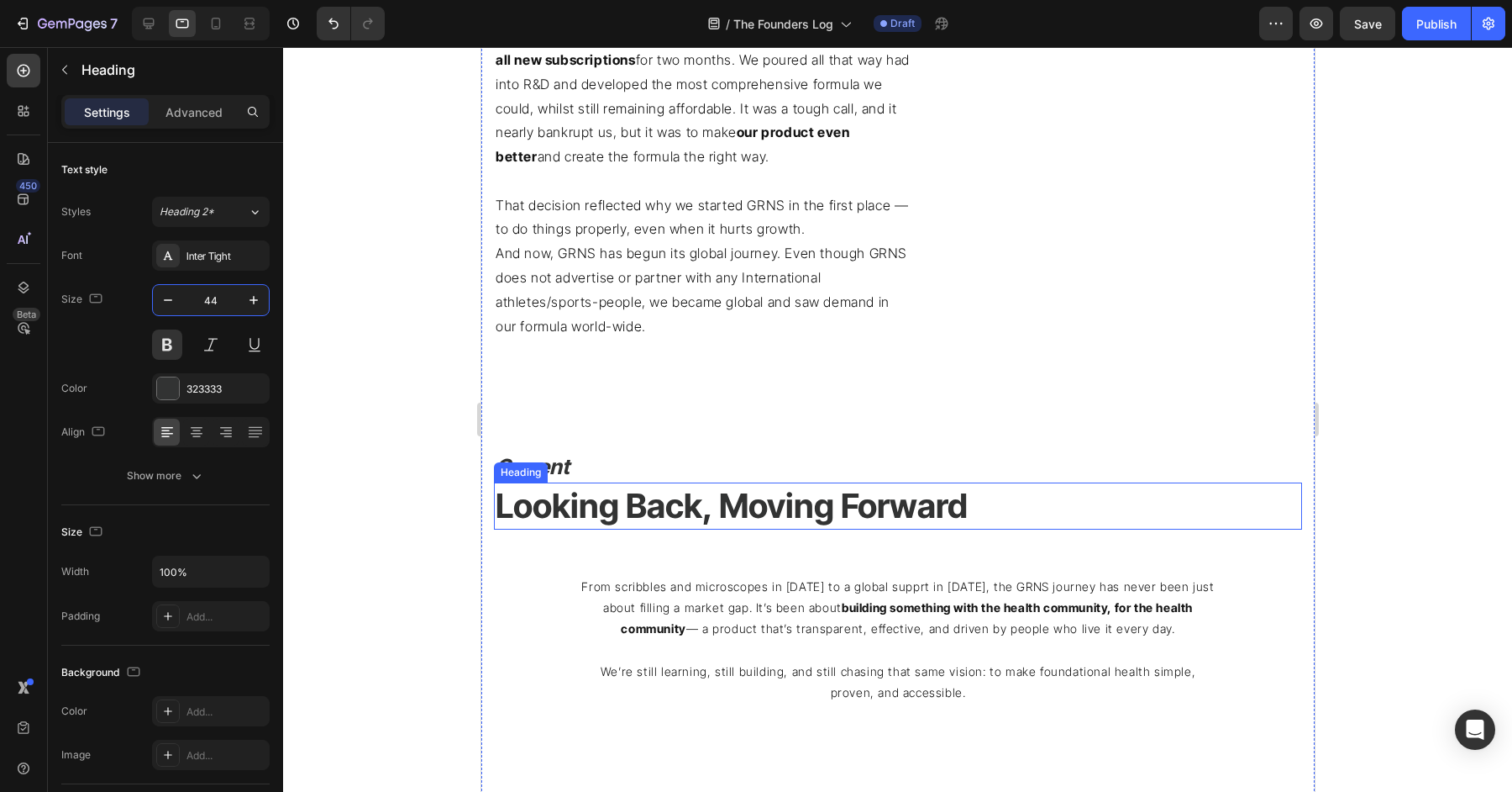
scroll to position [2848, 0]
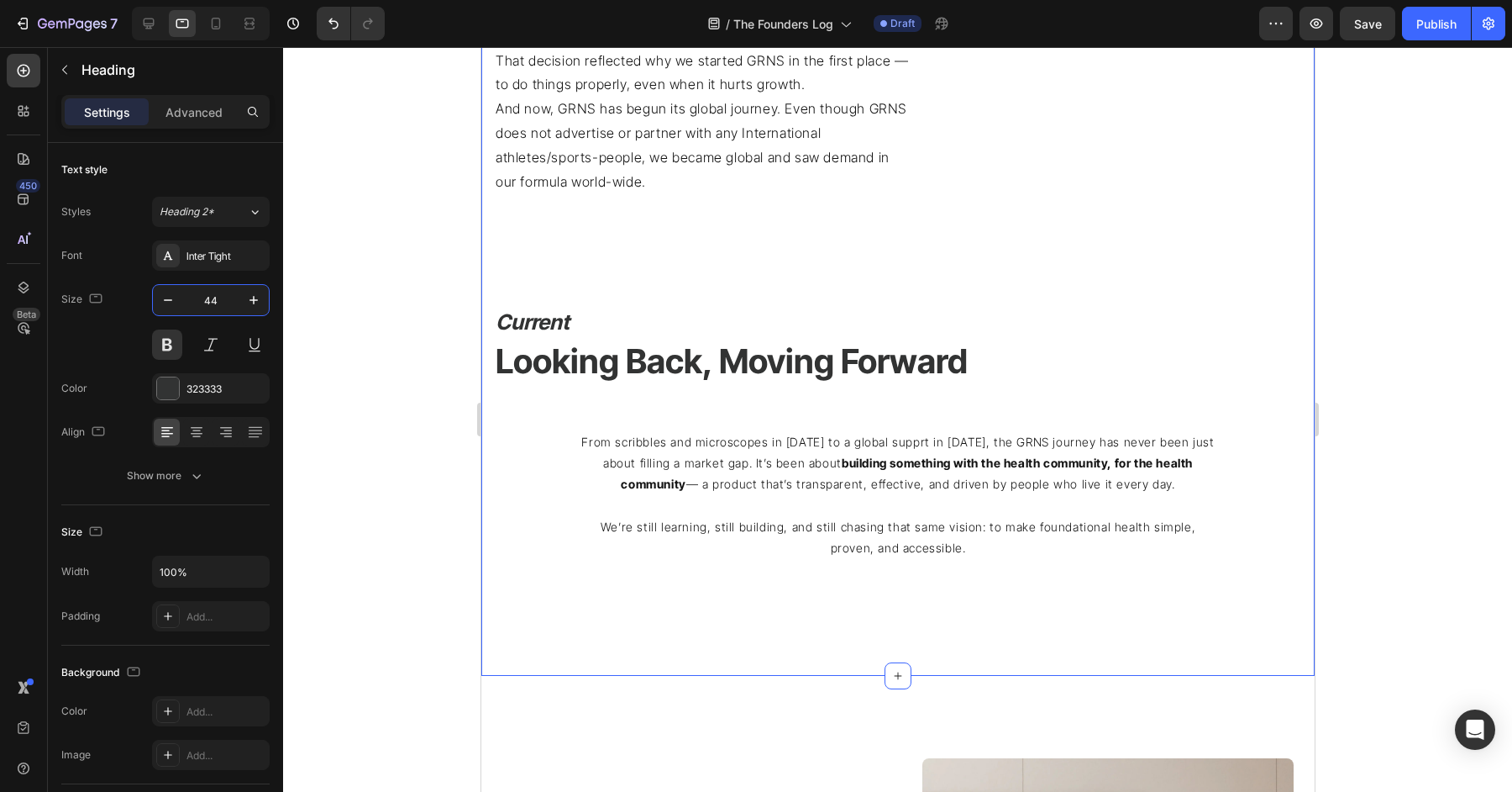
click at [773, 314] on p "⁠⁠⁠⁠⁠⁠⁠ Current" at bounding box center [867, 322] width 746 height 27
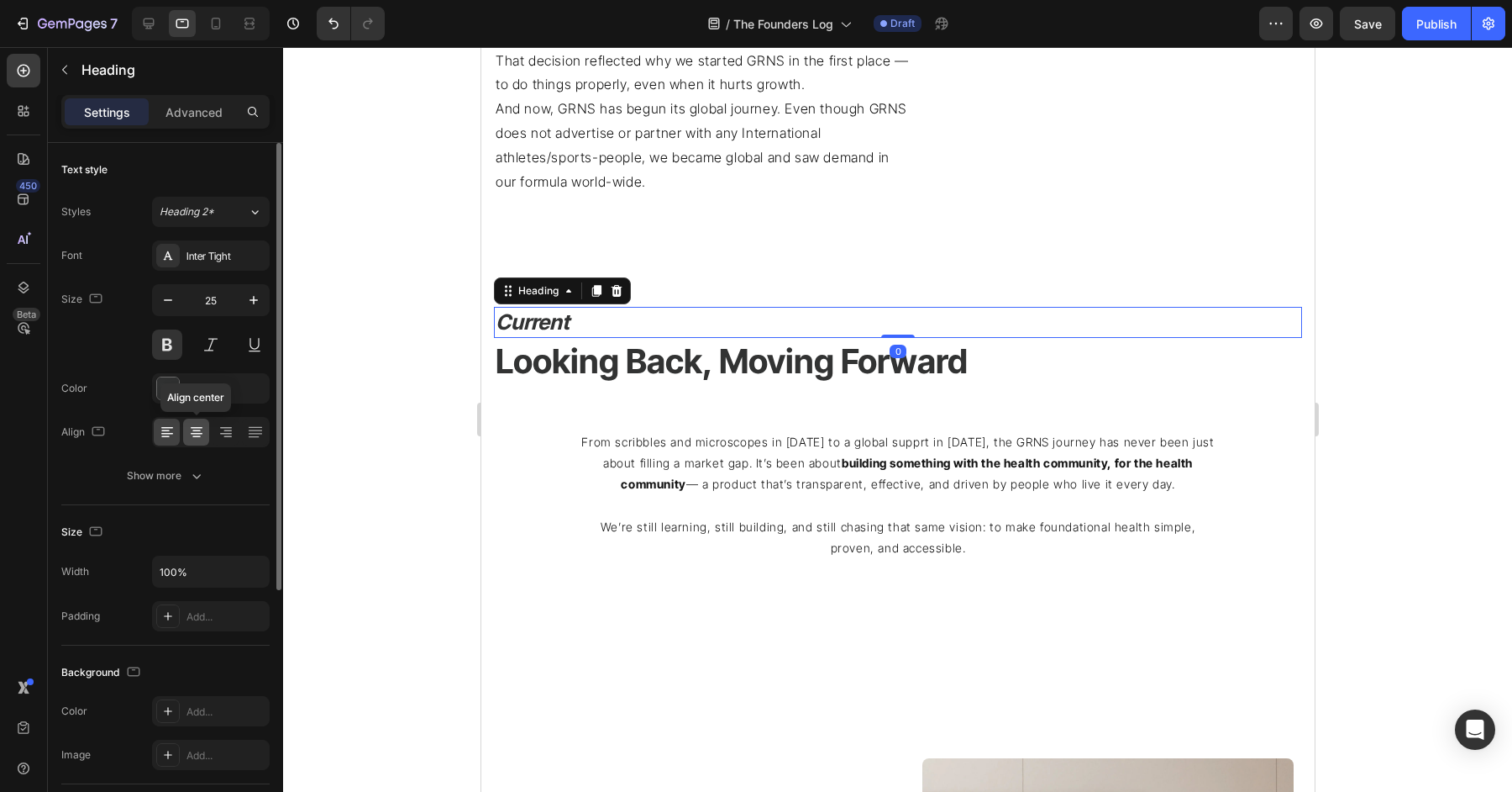
click at [198, 430] on icon at bounding box center [197, 432] width 17 height 17
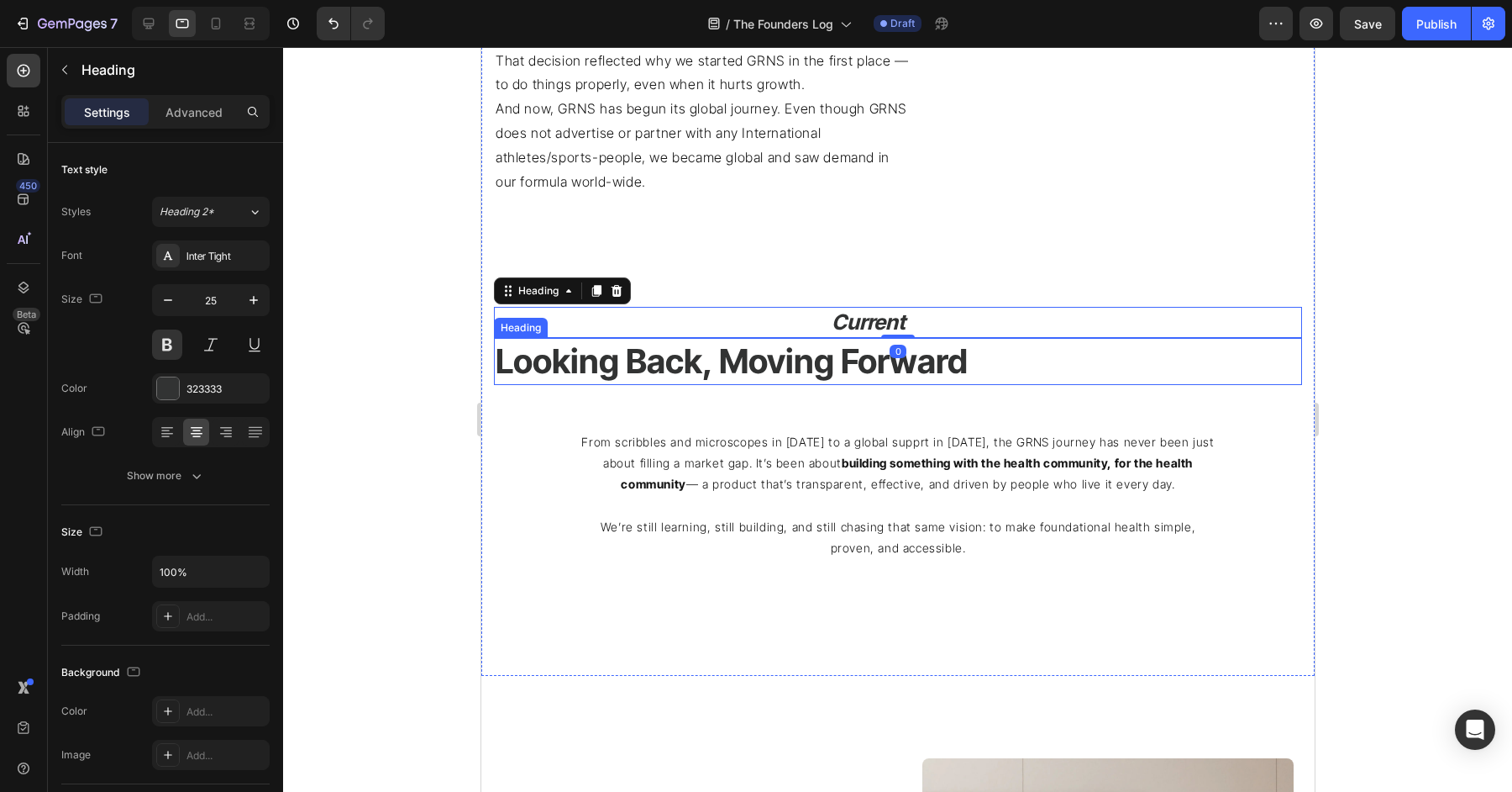
click at [810, 369] on h2 "Looking Back, Moving Forward" at bounding box center [896, 361] width 808 height 47
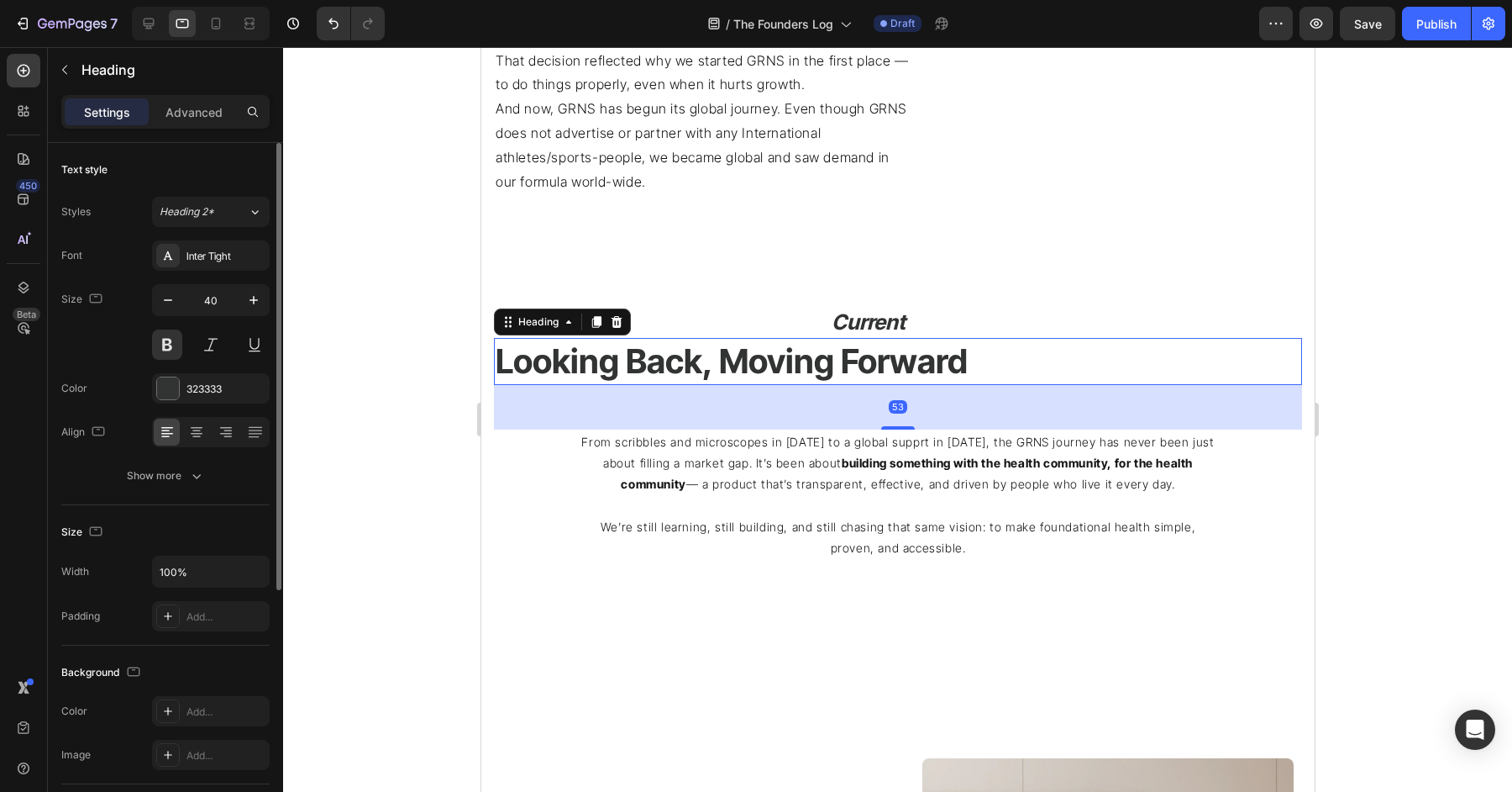
click at [195, 446] on div at bounding box center [210, 431] width 118 height 30
click at [195, 441] on div at bounding box center [196, 431] width 26 height 27
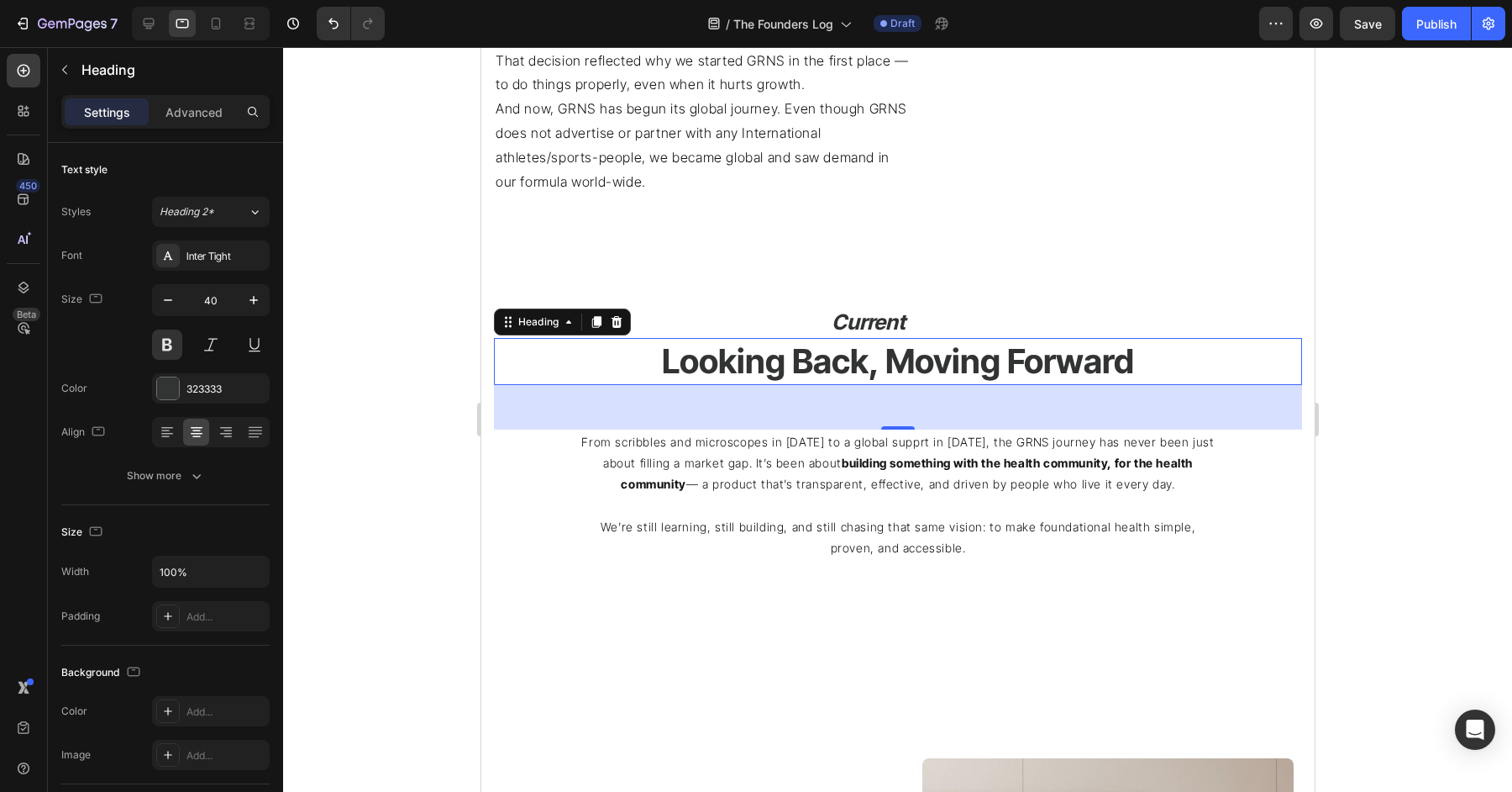
click at [758, 478] on p "From scribbles and microscopes in [DATE] to a global supprt in [DATE], the GRNS…" at bounding box center [897, 463] width 637 height 64
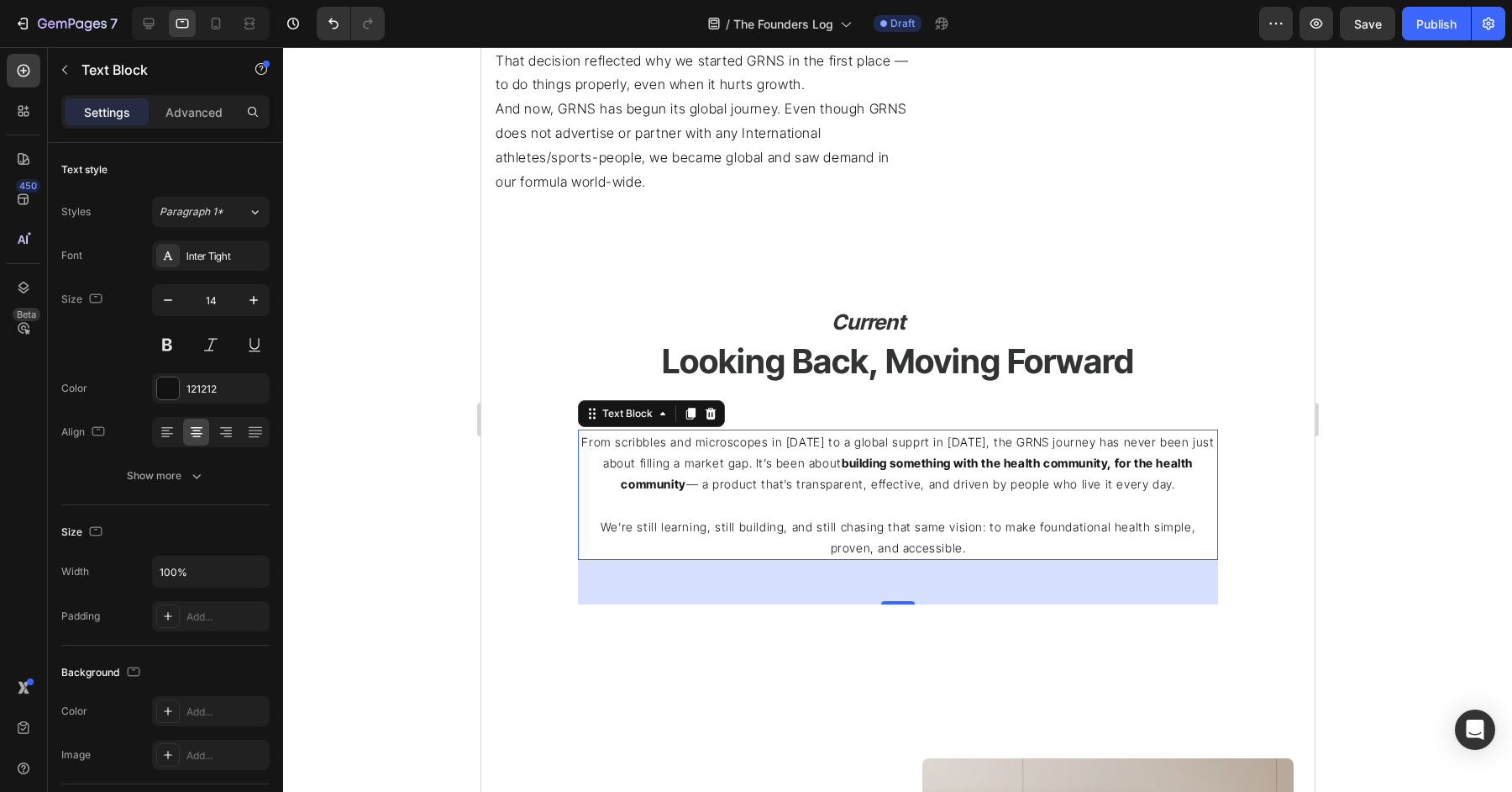
click at [1407, 482] on div at bounding box center [897, 419] width 1229 height 745
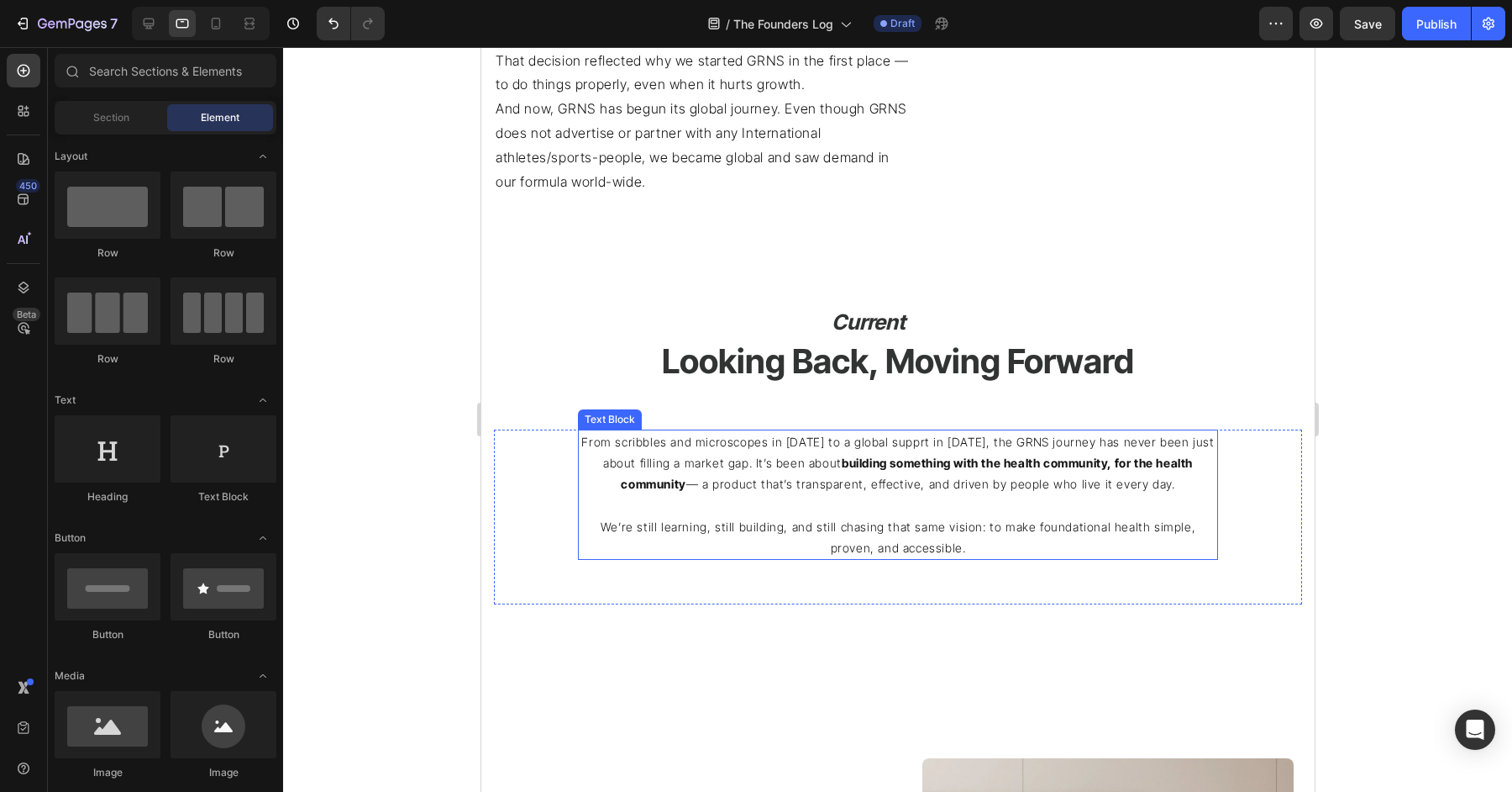
click at [1157, 516] on p "We’re still learning, still building, and still chasing that same vision: to ma…" at bounding box center [897, 537] width 637 height 42
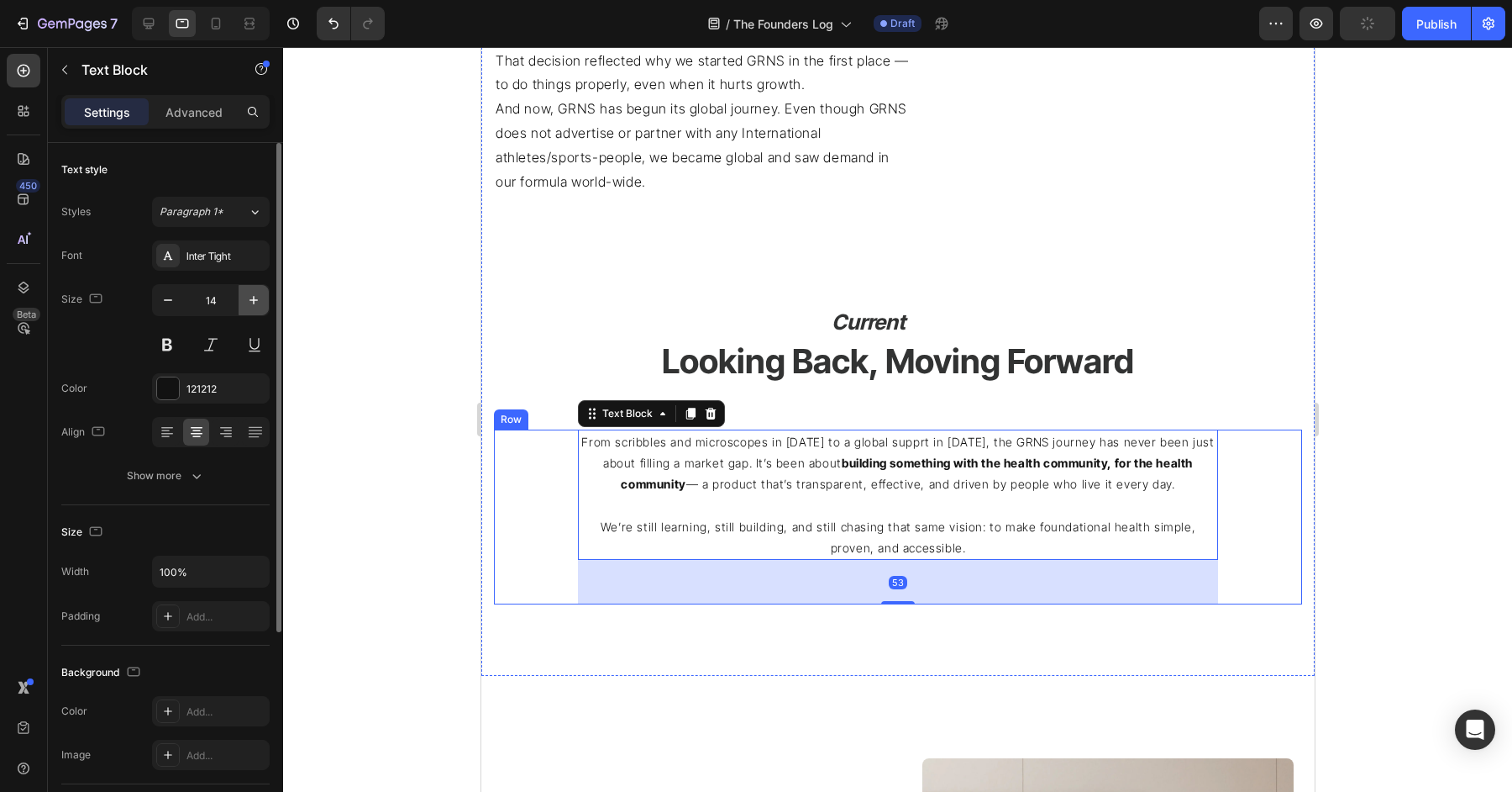
click at [256, 288] on button "button" at bounding box center [253, 300] width 30 height 30
click at [257, 288] on button "button" at bounding box center [253, 300] width 30 height 30
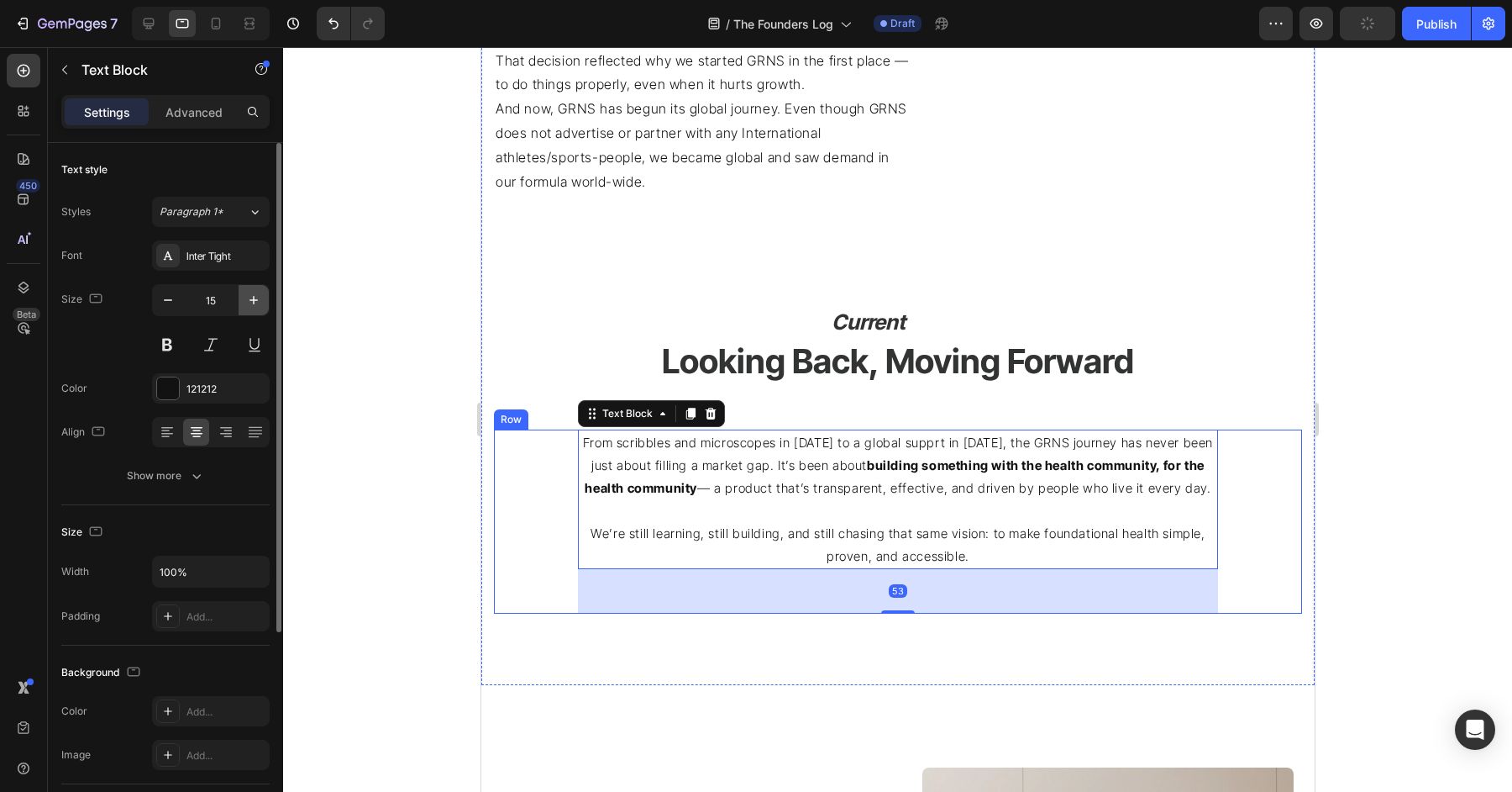
type input "16"
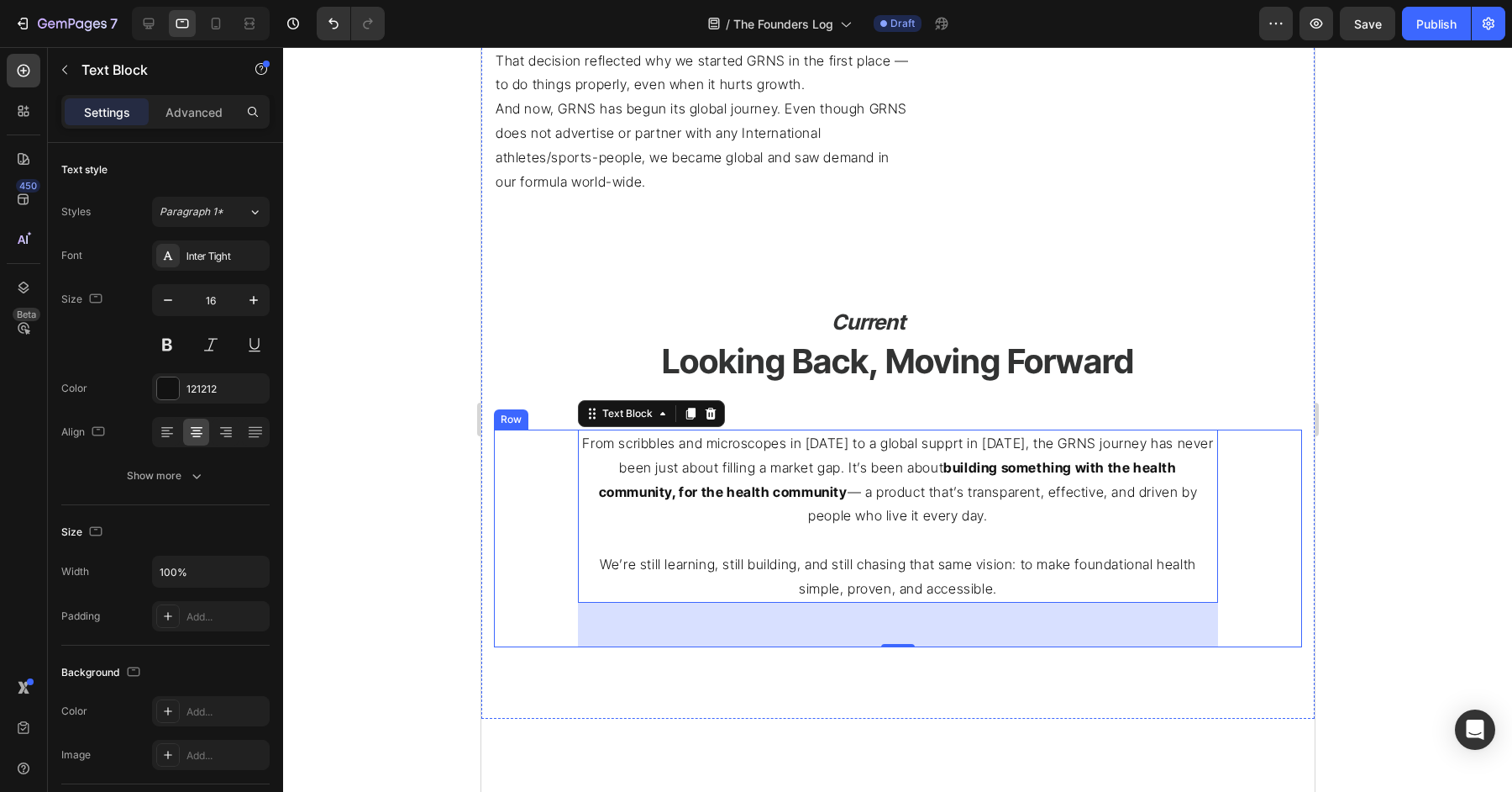
click at [1286, 525] on div "From scribbles and microscopes in [DATE] to a global supprt in [DATE], the GRNS…" at bounding box center [896, 538] width 808 height 217
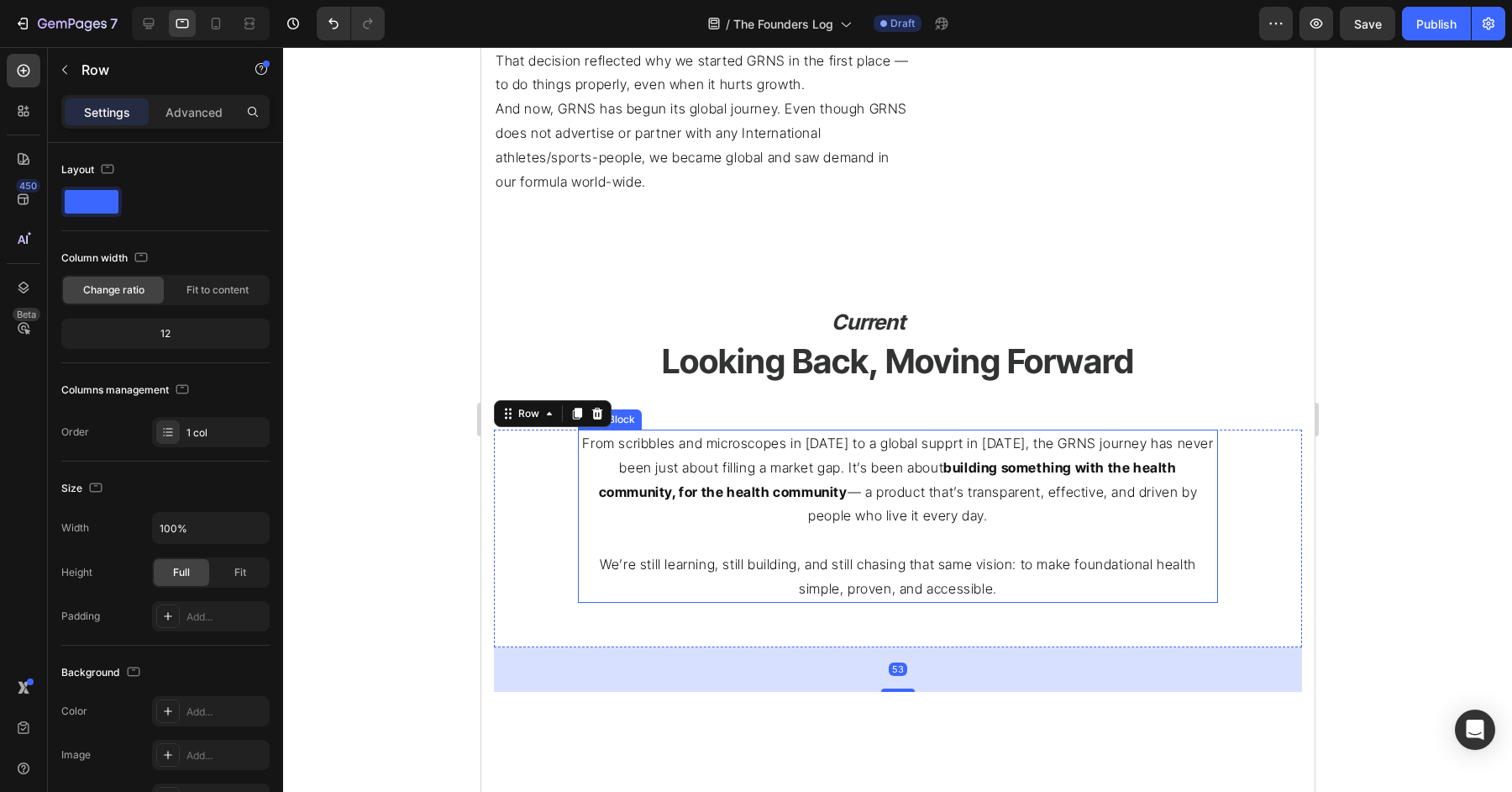
click at [1125, 521] on p "From scribbles and microscopes in [DATE] to a global supprt in [DATE], the GRNS…" at bounding box center [897, 479] width 637 height 97
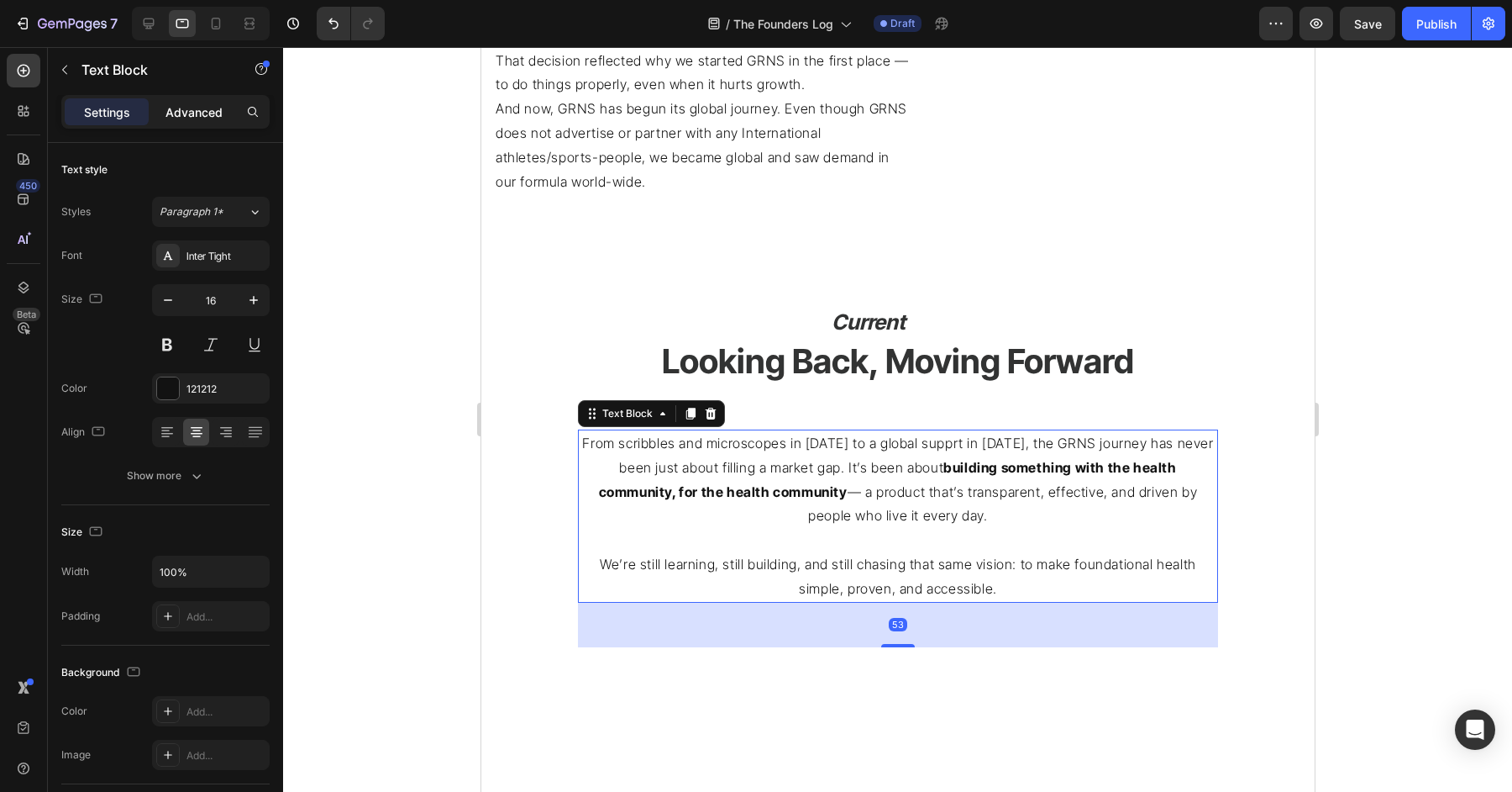
click at [197, 116] on p "Advanced" at bounding box center [194, 112] width 58 height 18
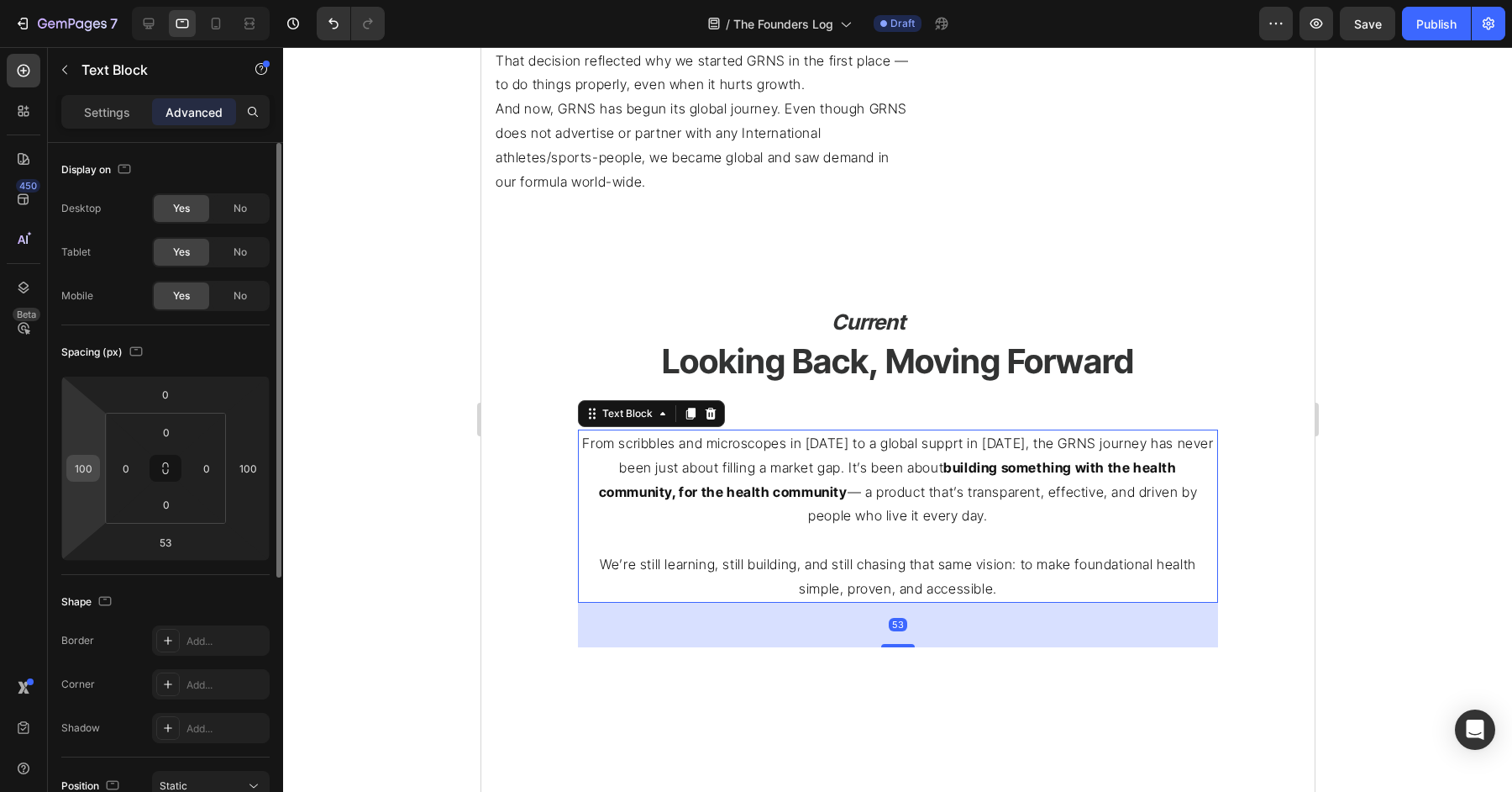
click at [85, 472] on input "100" at bounding box center [82, 467] width 25 height 25
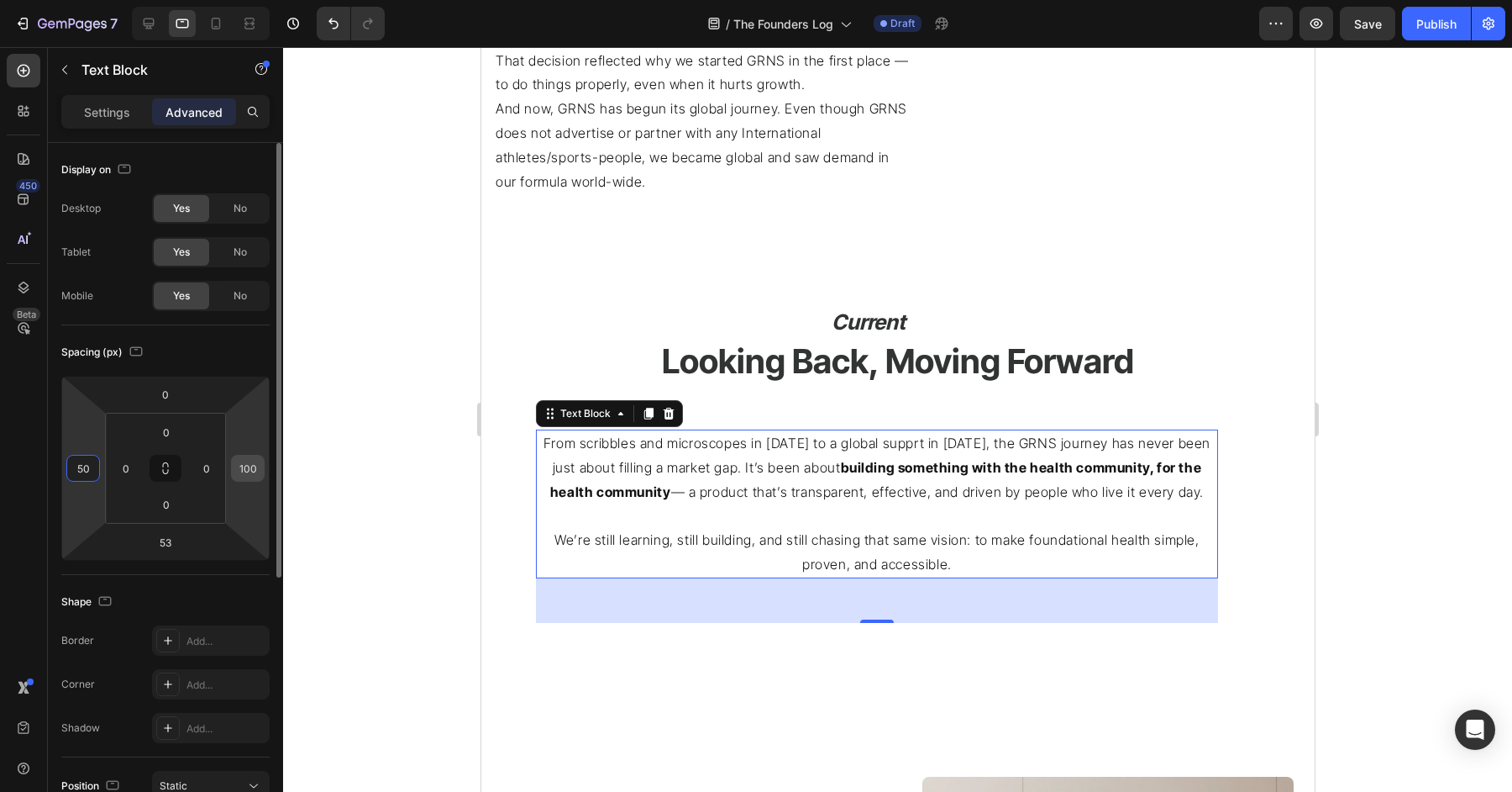
type input "50"
click at [248, 463] on input "100" at bounding box center [247, 467] width 25 height 25
type input "50"
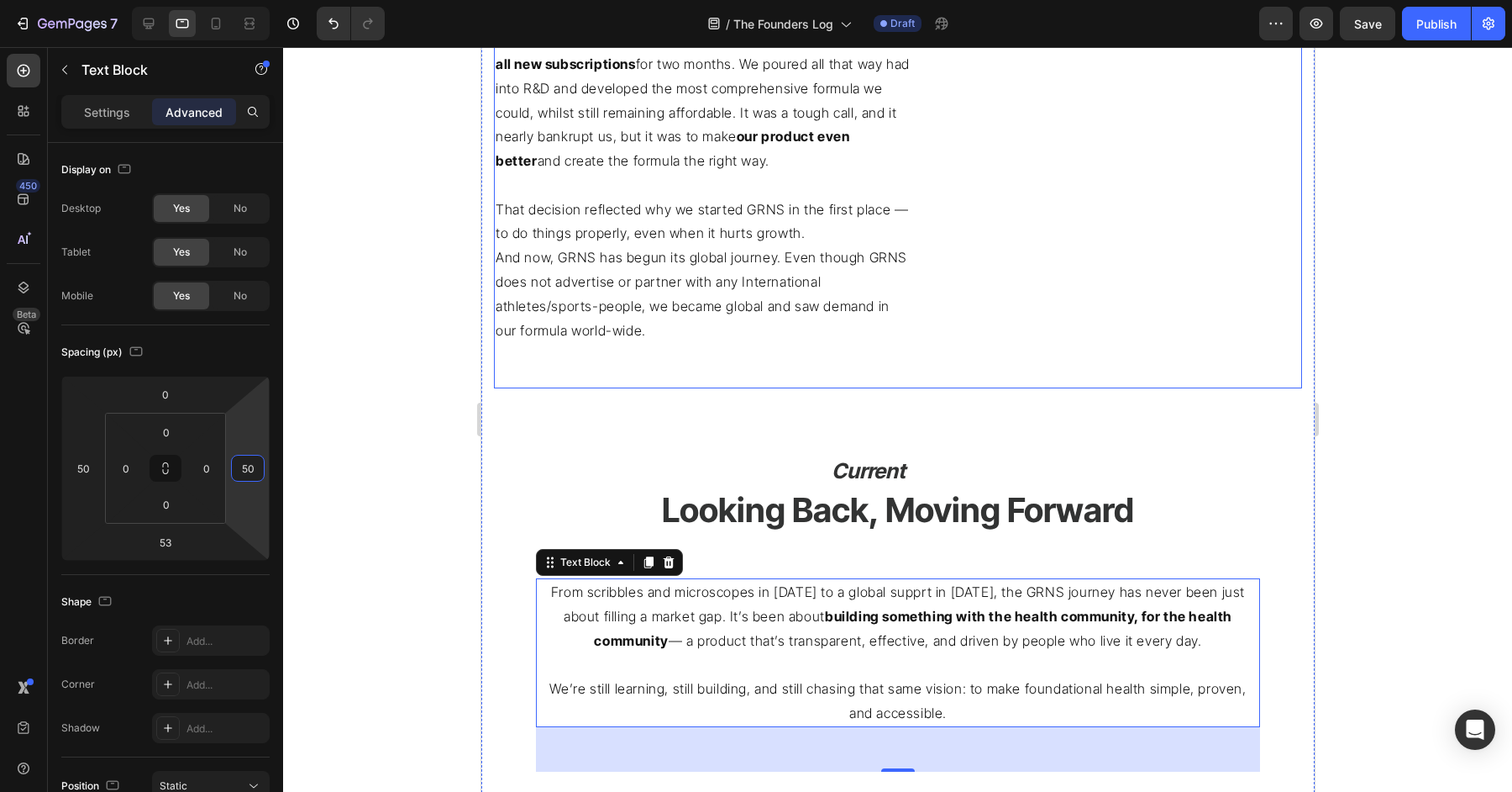
scroll to position [2535, 0]
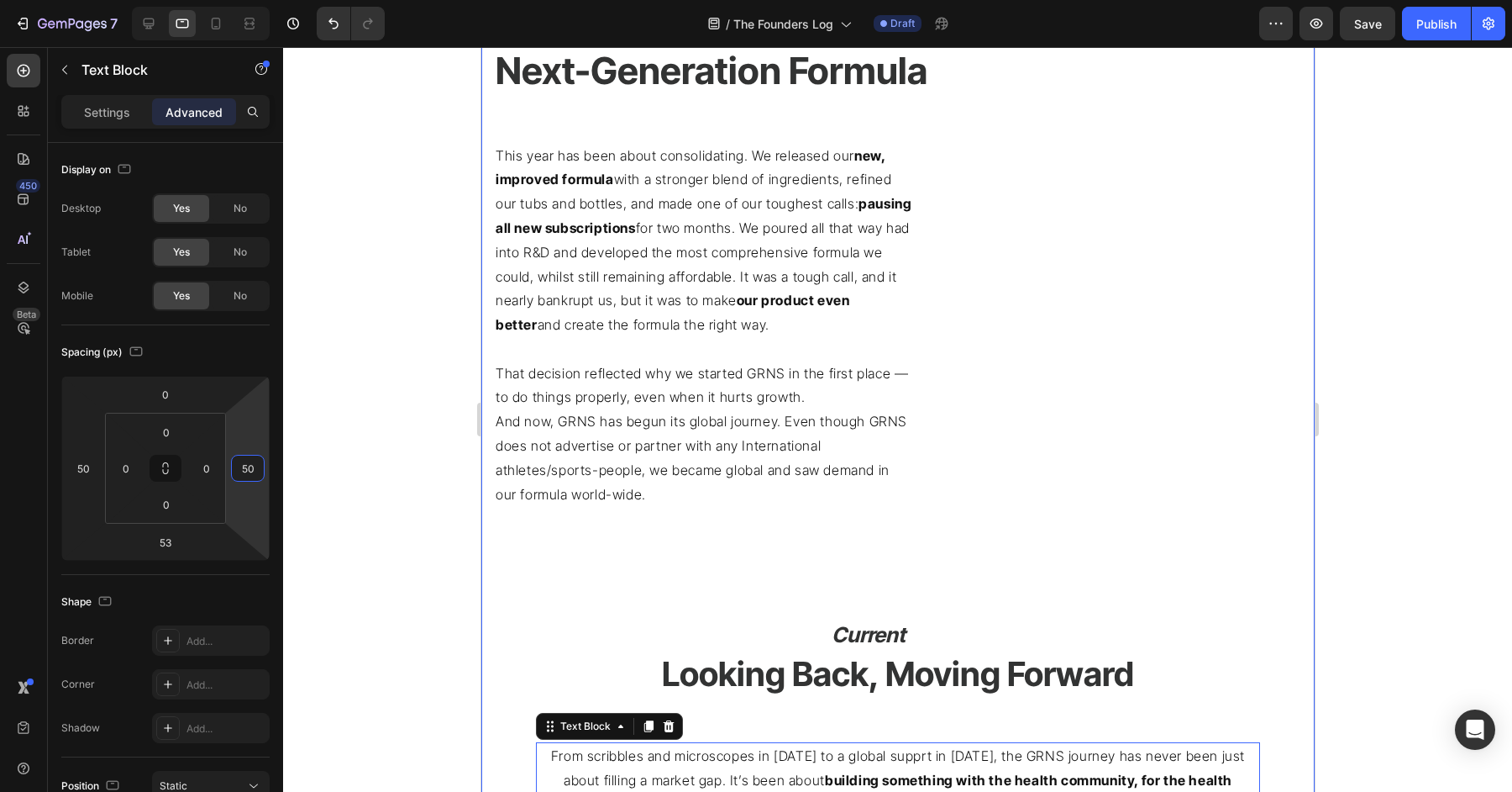
click at [953, 536] on div "This year has been about consolidating. We released our new, improved formula w…" at bounding box center [725, 347] width 464 height 411
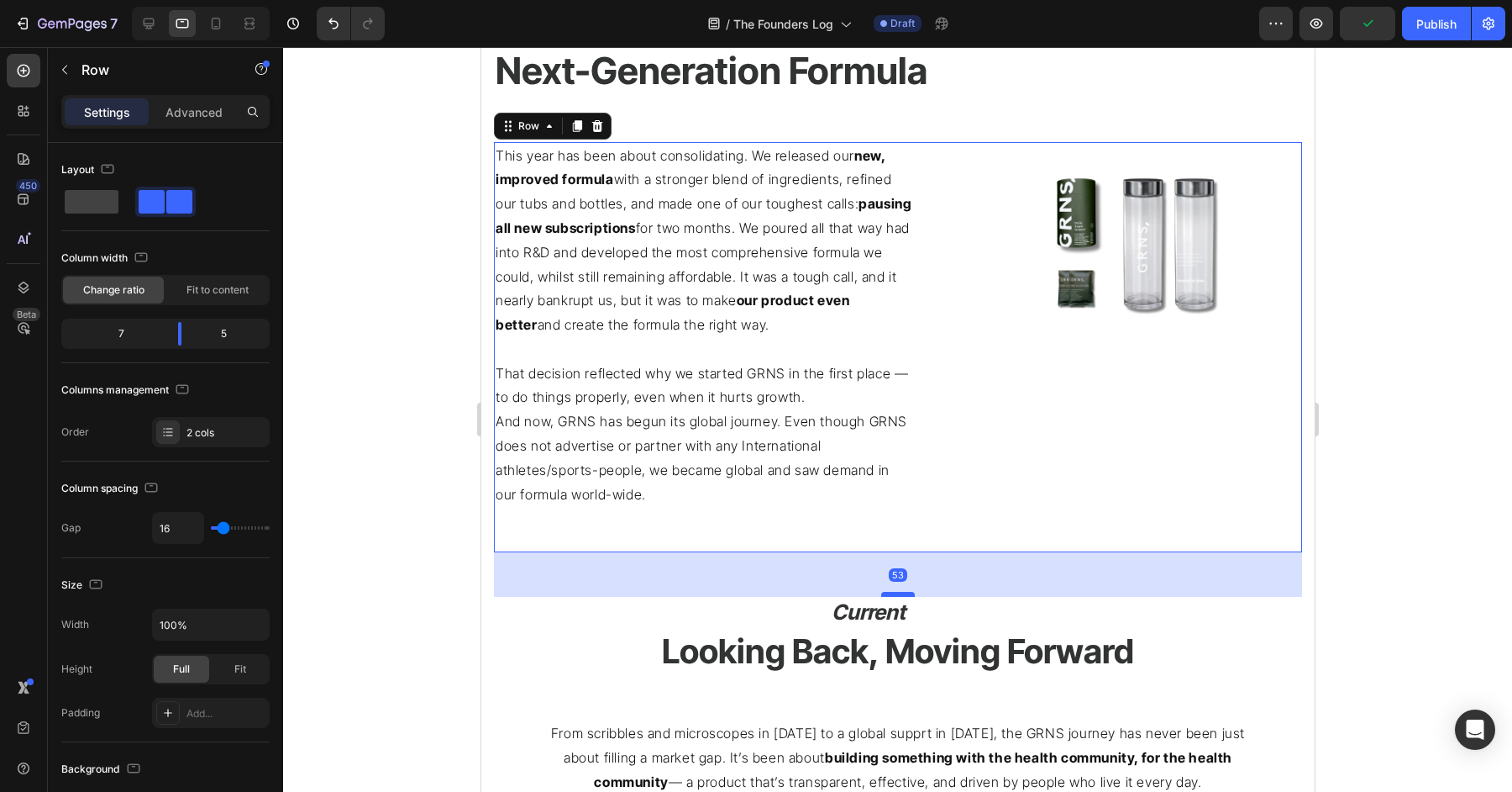
drag, startPoint x: 902, startPoint y: 615, endPoint x: 903, endPoint y: 593, distance: 22.0
click at [903, 593] on div at bounding box center [896, 594] width 33 height 5
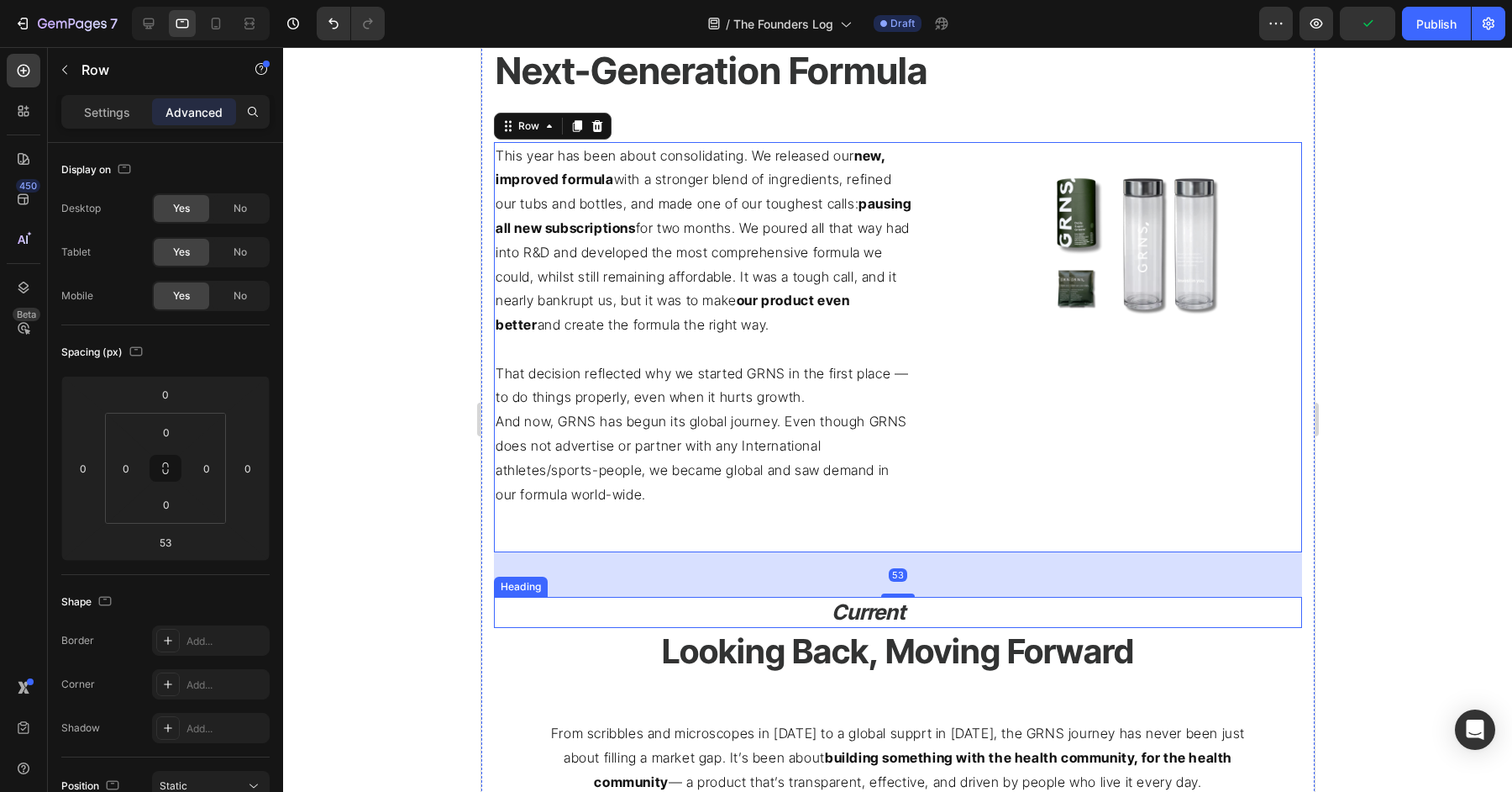
click at [878, 613] on icon "Current" at bounding box center [868, 612] width 74 height 25
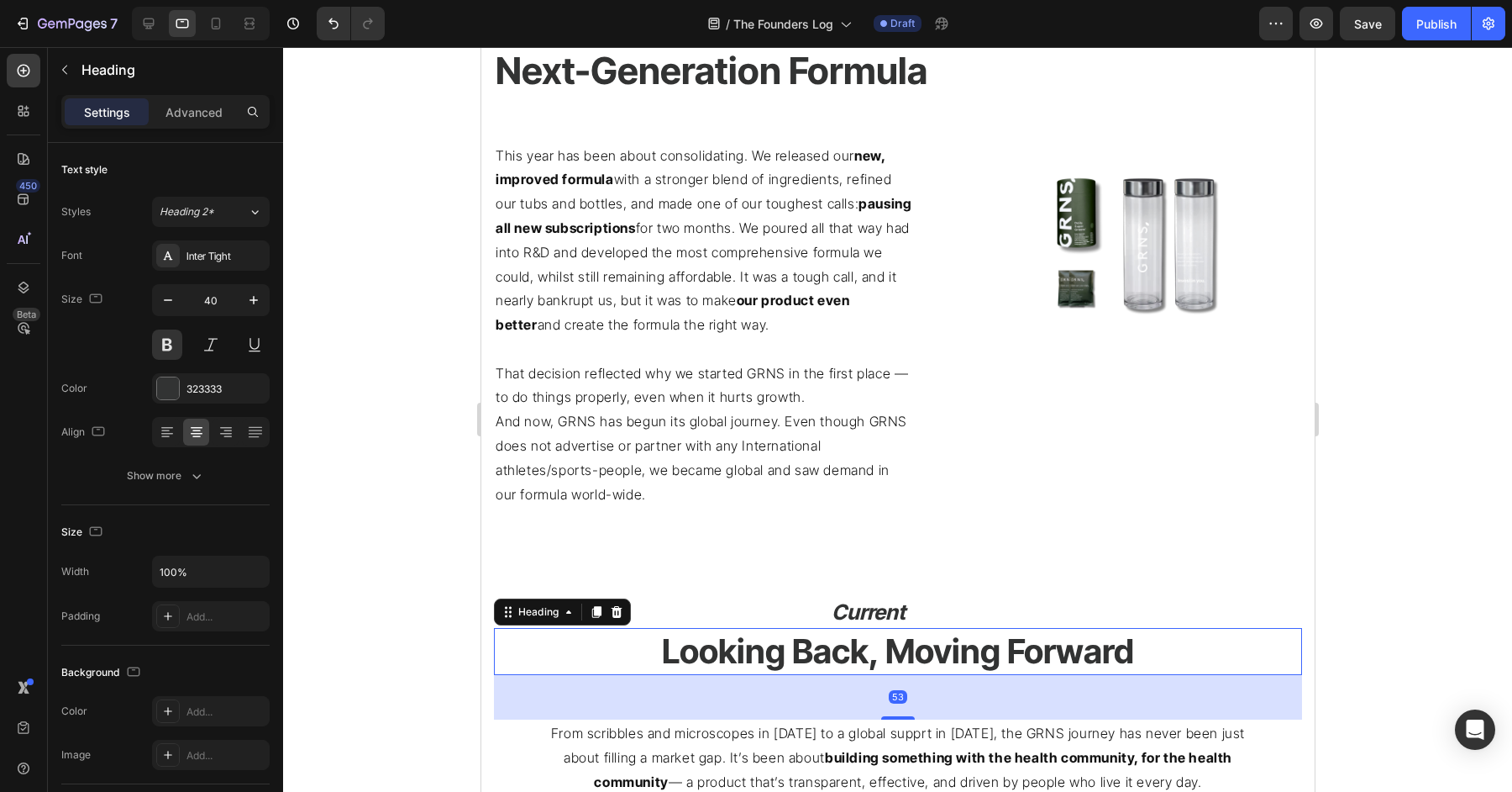
click at [870, 640] on h2 "Looking Back, Moving Forward" at bounding box center [896, 651] width 808 height 47
click at [219, 306] on input "40" at bounding box center [210, 300] width 56 height 30
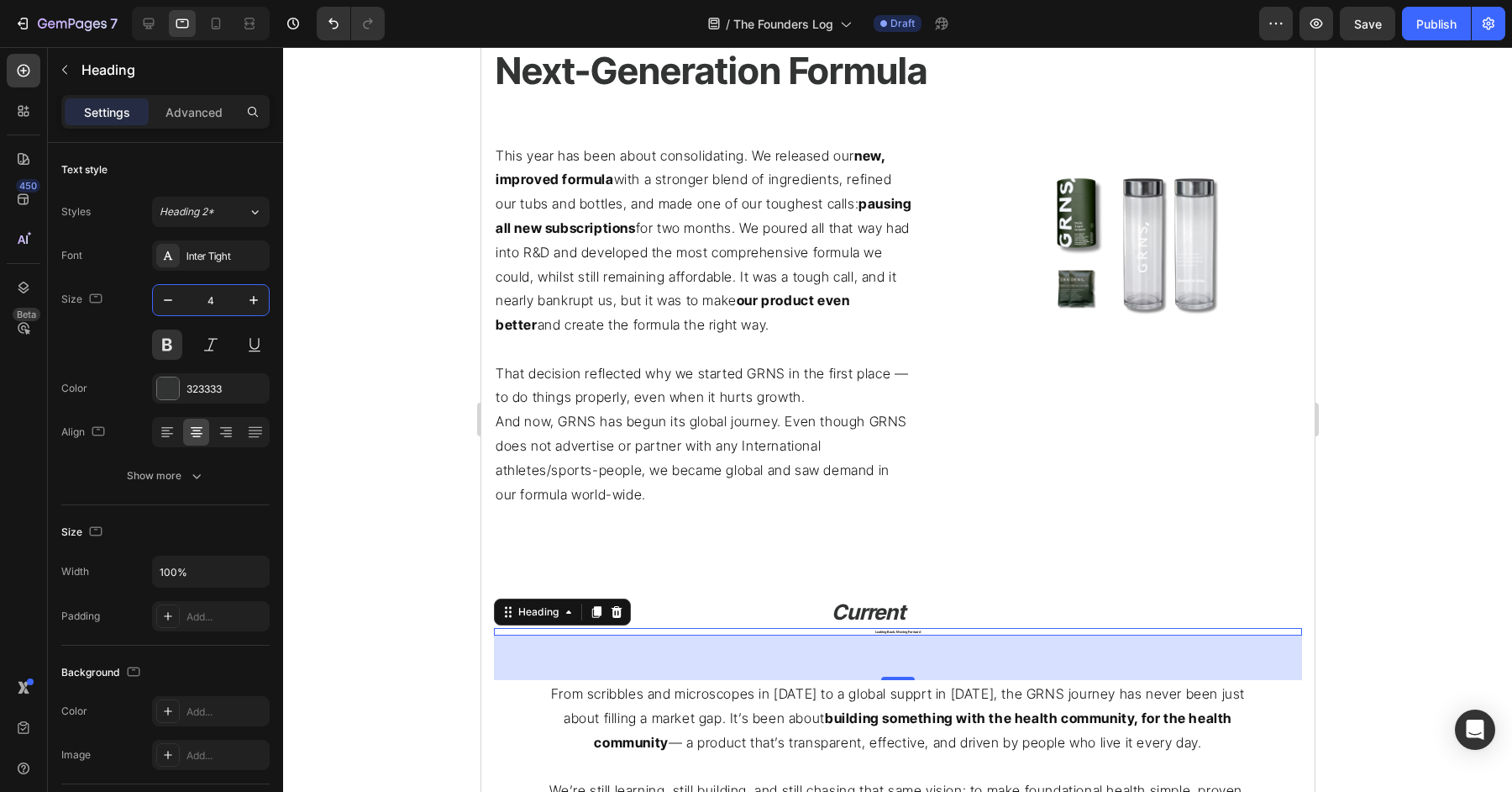
type input "44"
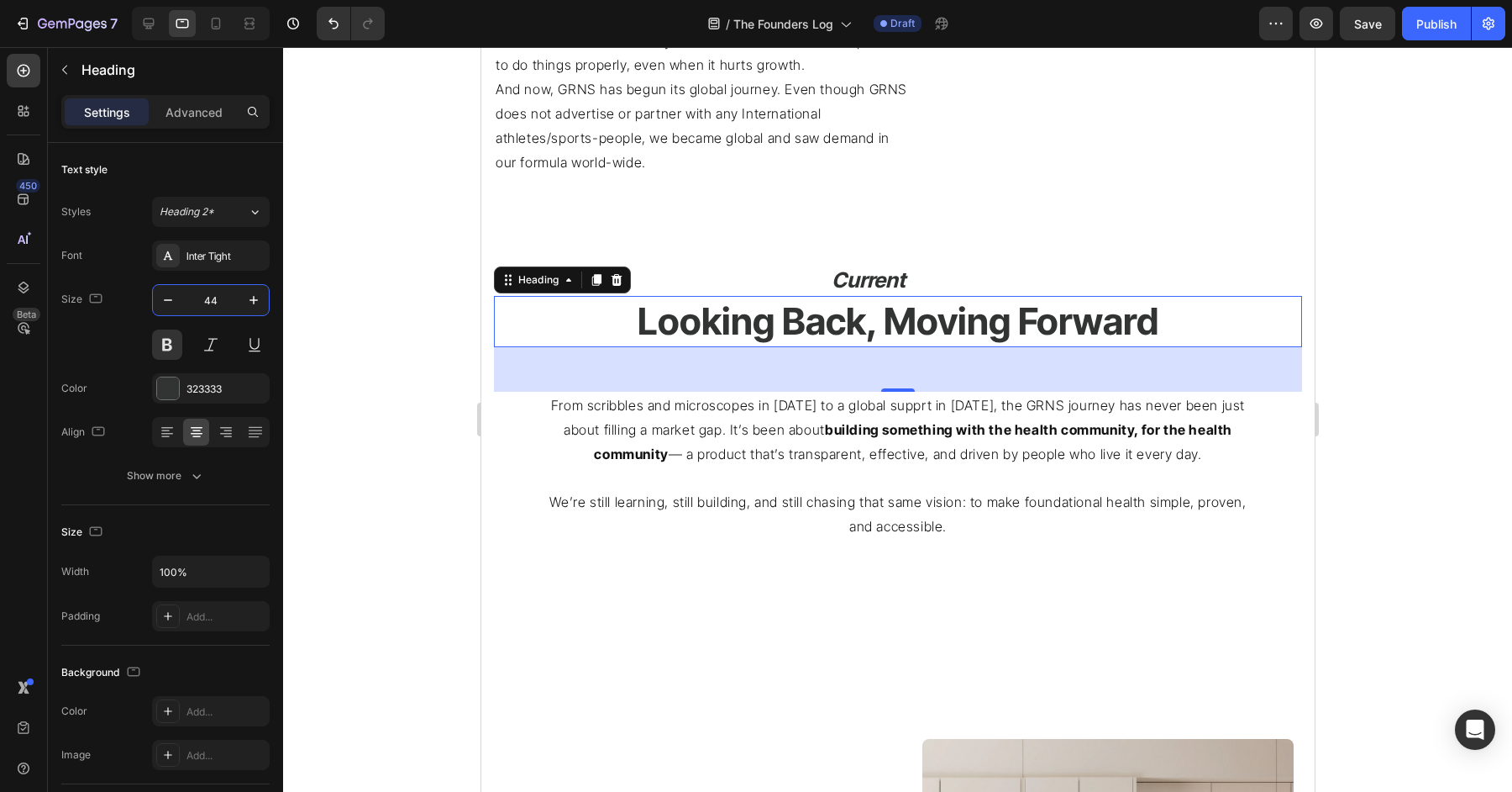
scroll to position [3221, 0]
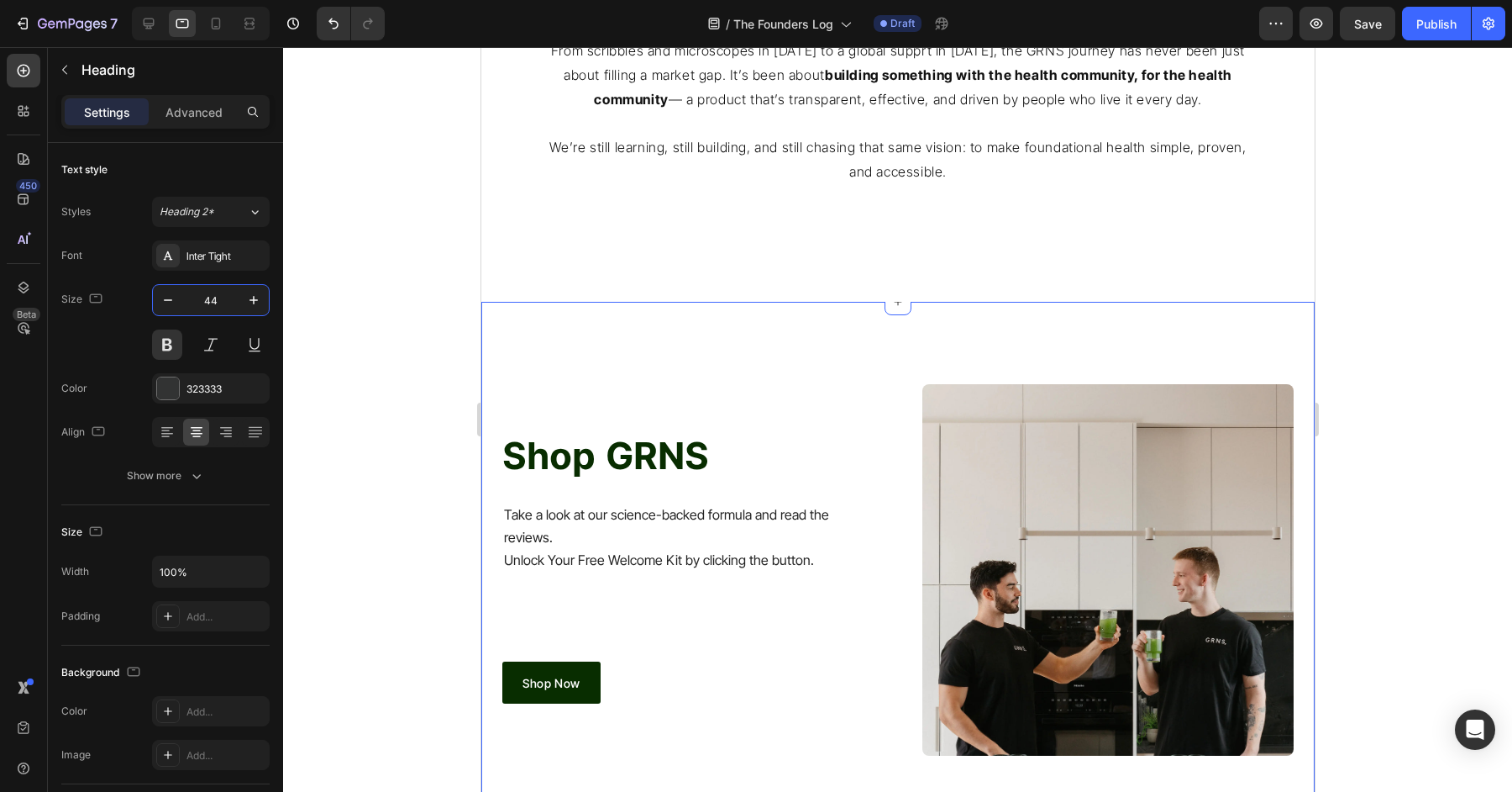
click at [882, 302] on div "Shop GRNS Heading Take a look at our science-backed formula and read the review…" at bounding box center [897, 570] width 834 height 536
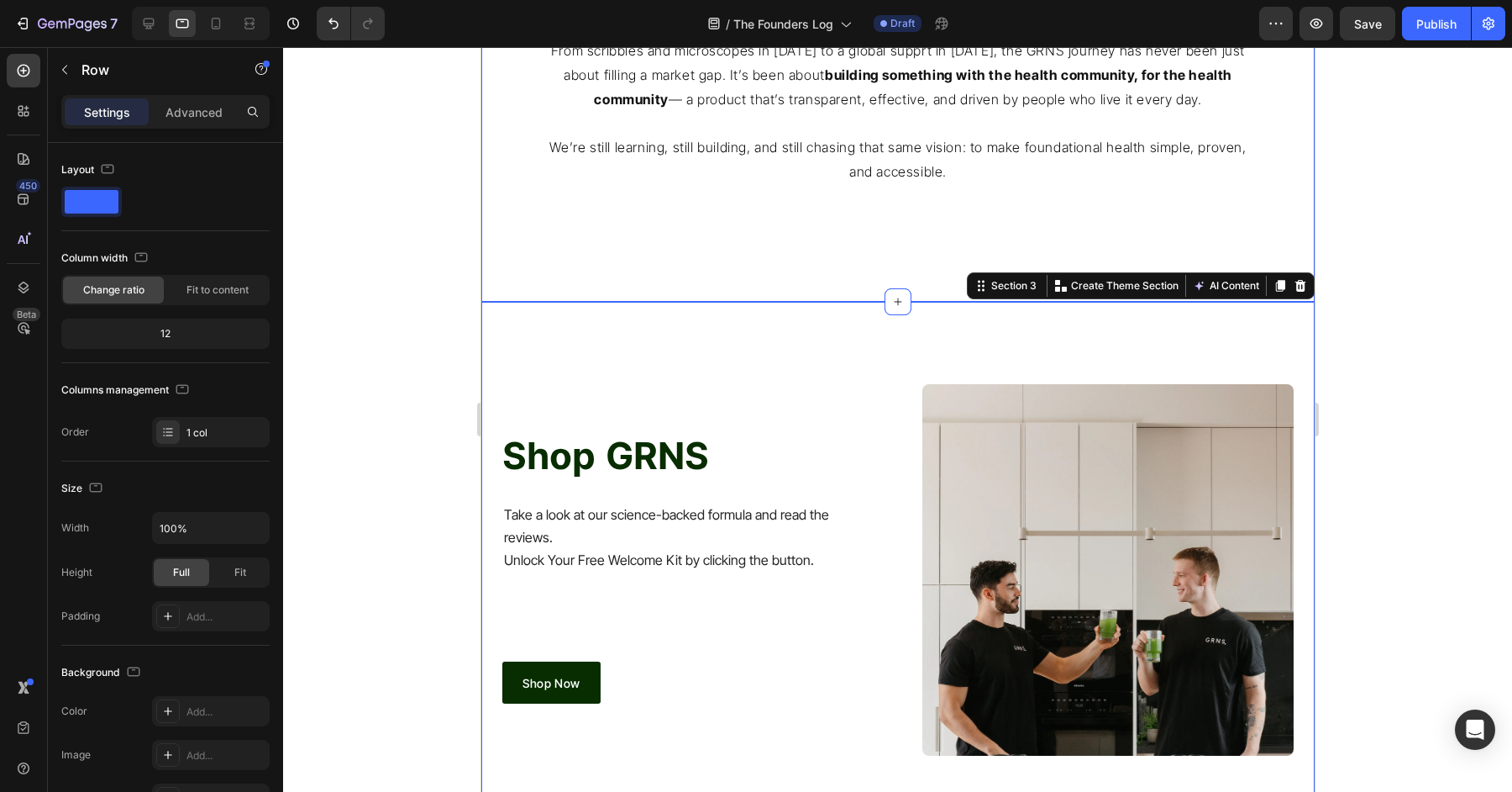
click at [923, 186] on div "From scribbles and microscopes in 2022 to a global supprt in 2025, the GRNS jou…" at bounding box center [896, 133] width 808 height 193
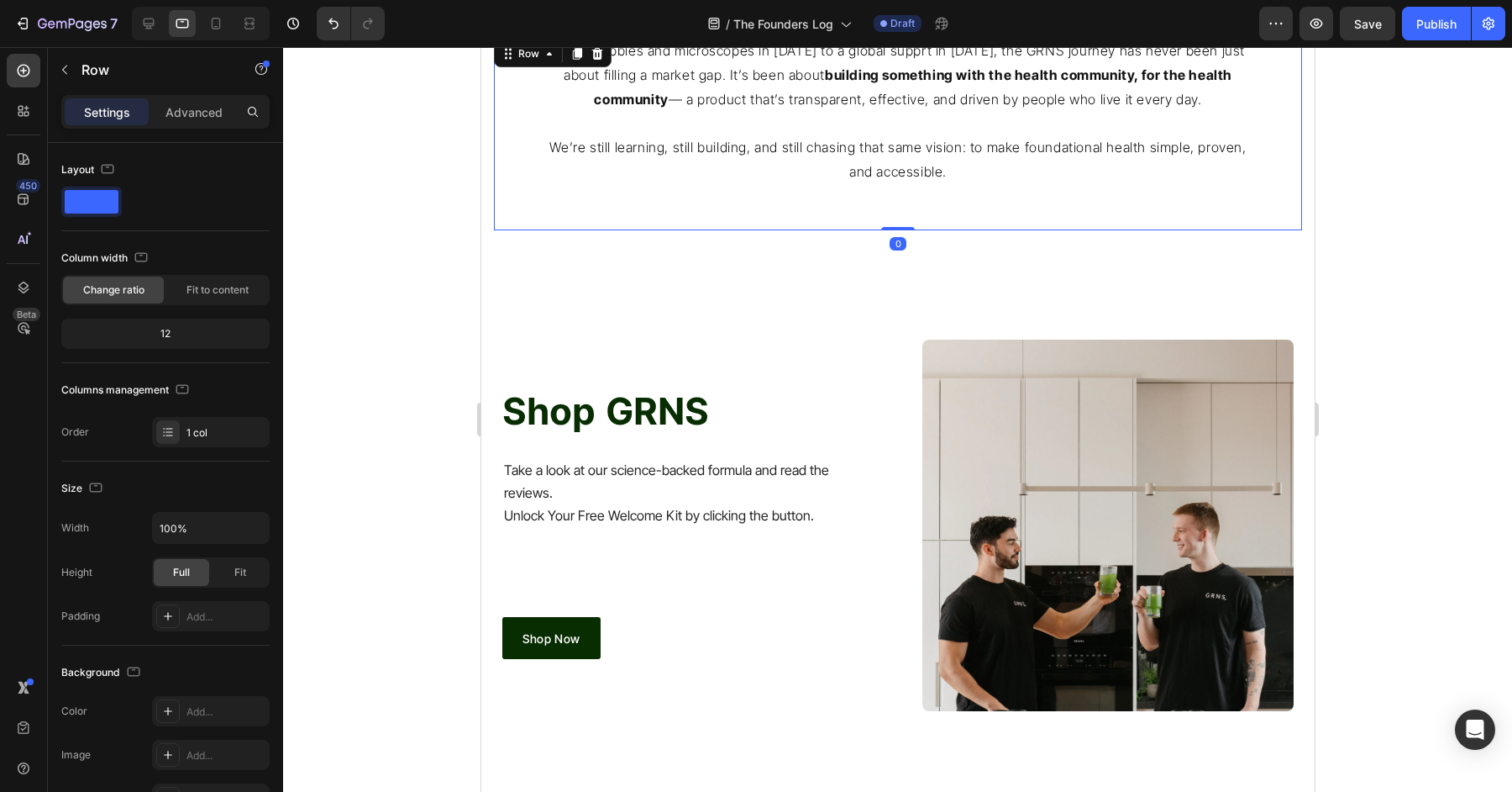
drag, startPoint x: 894, startPoint y: 271, endPoint x: 924, endPoint y: 57, distance: 216.1
click at [919, 70] on div "From scribbles and microscopes in 2022 to a global supprt in 2025, the GRNS jou…" at bounding box center [896, 133] width 808 height 193
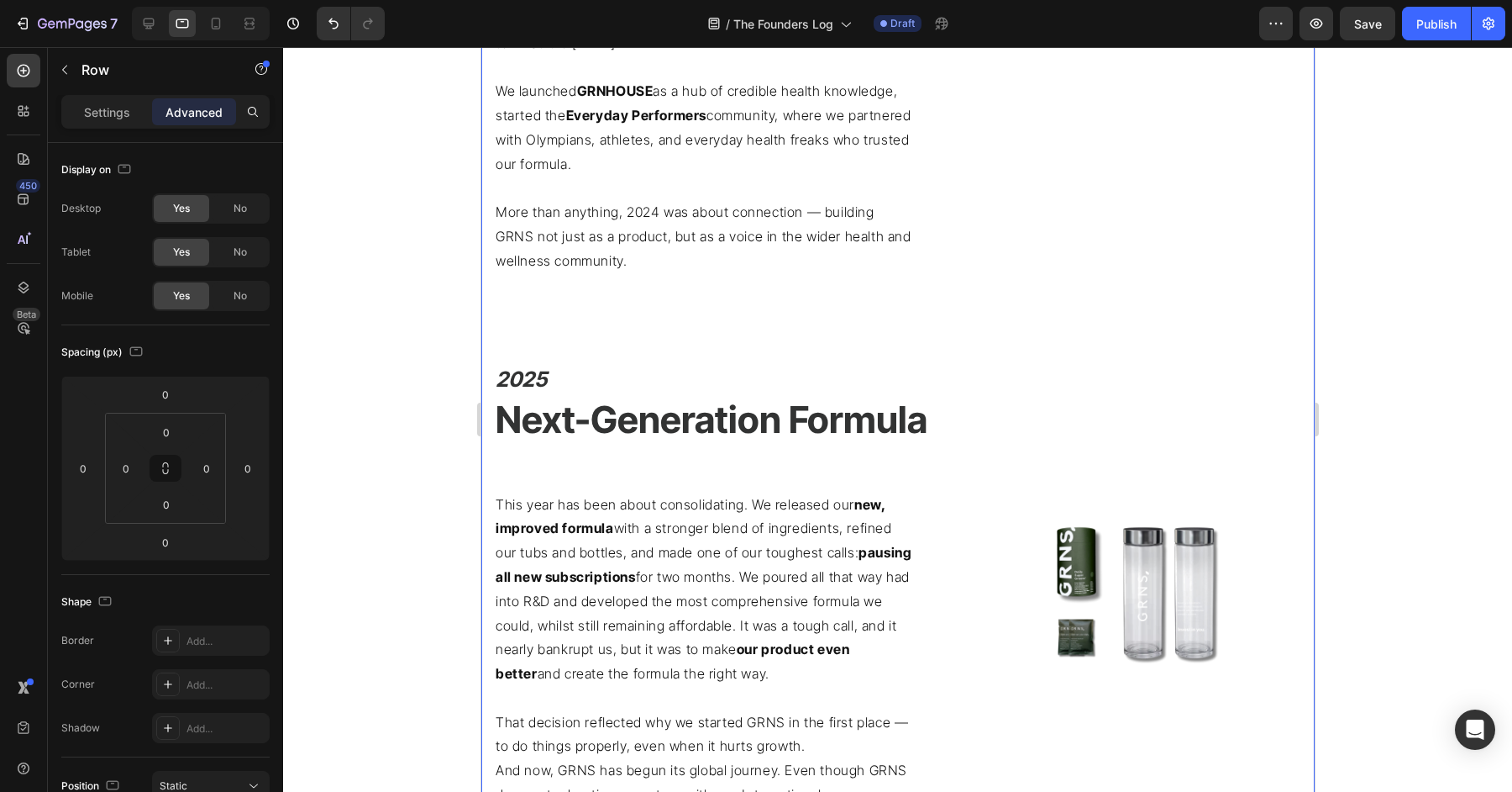
scroll to position [2026, 0]
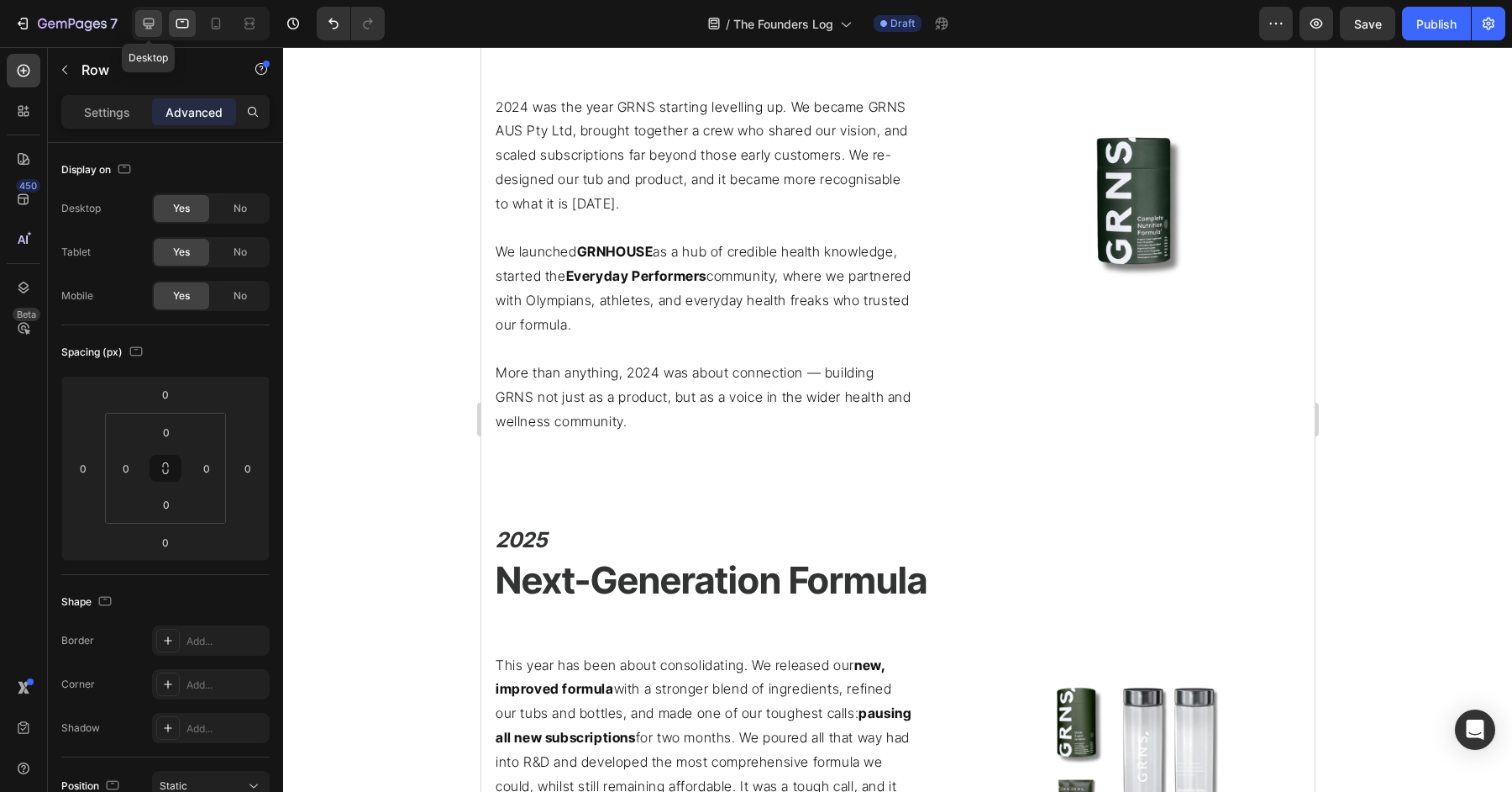
click at [143, 23] on icon at bounding box center [149, 24] width 17 height 17
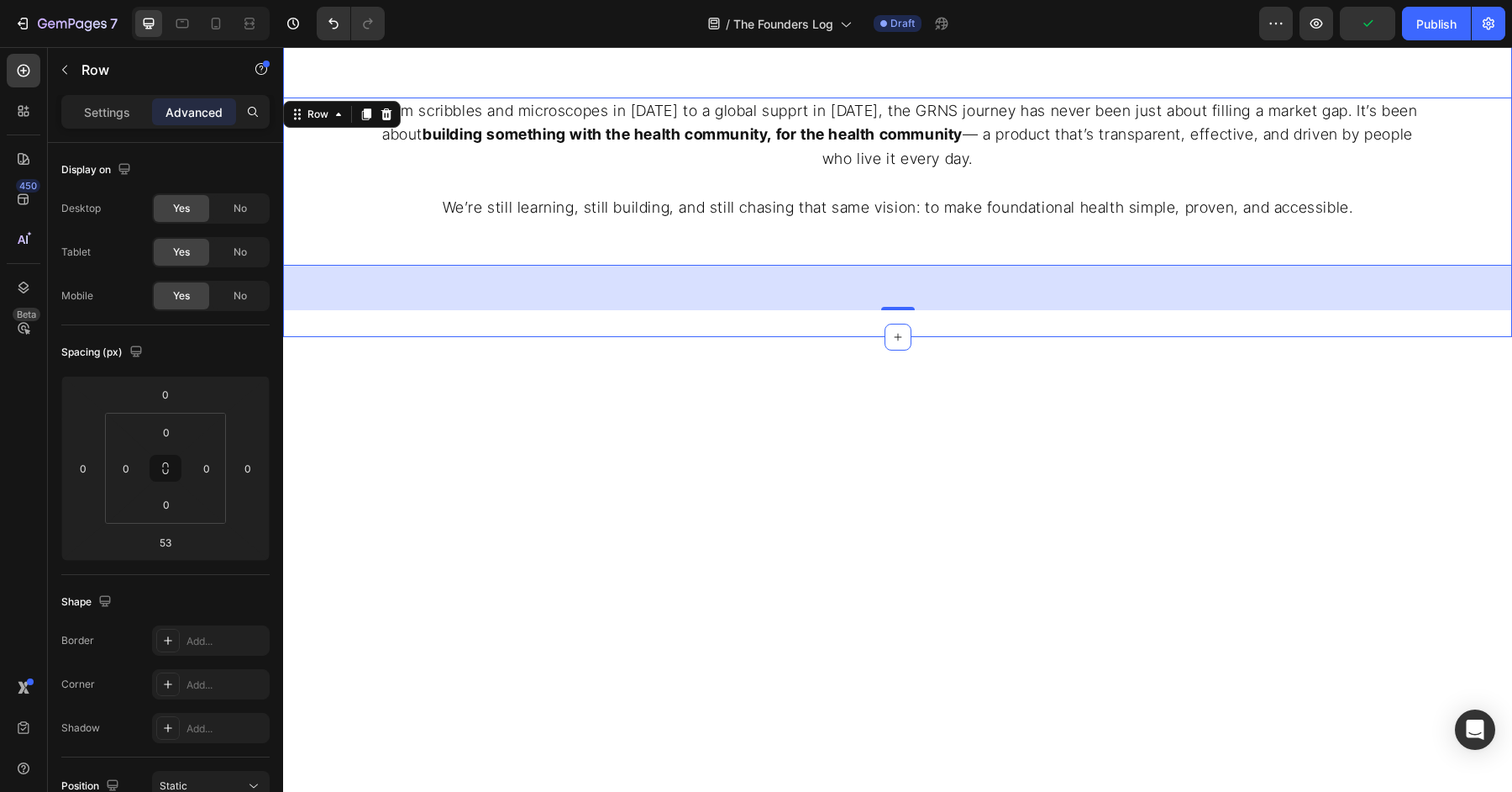
scroll to position [2164, 0]
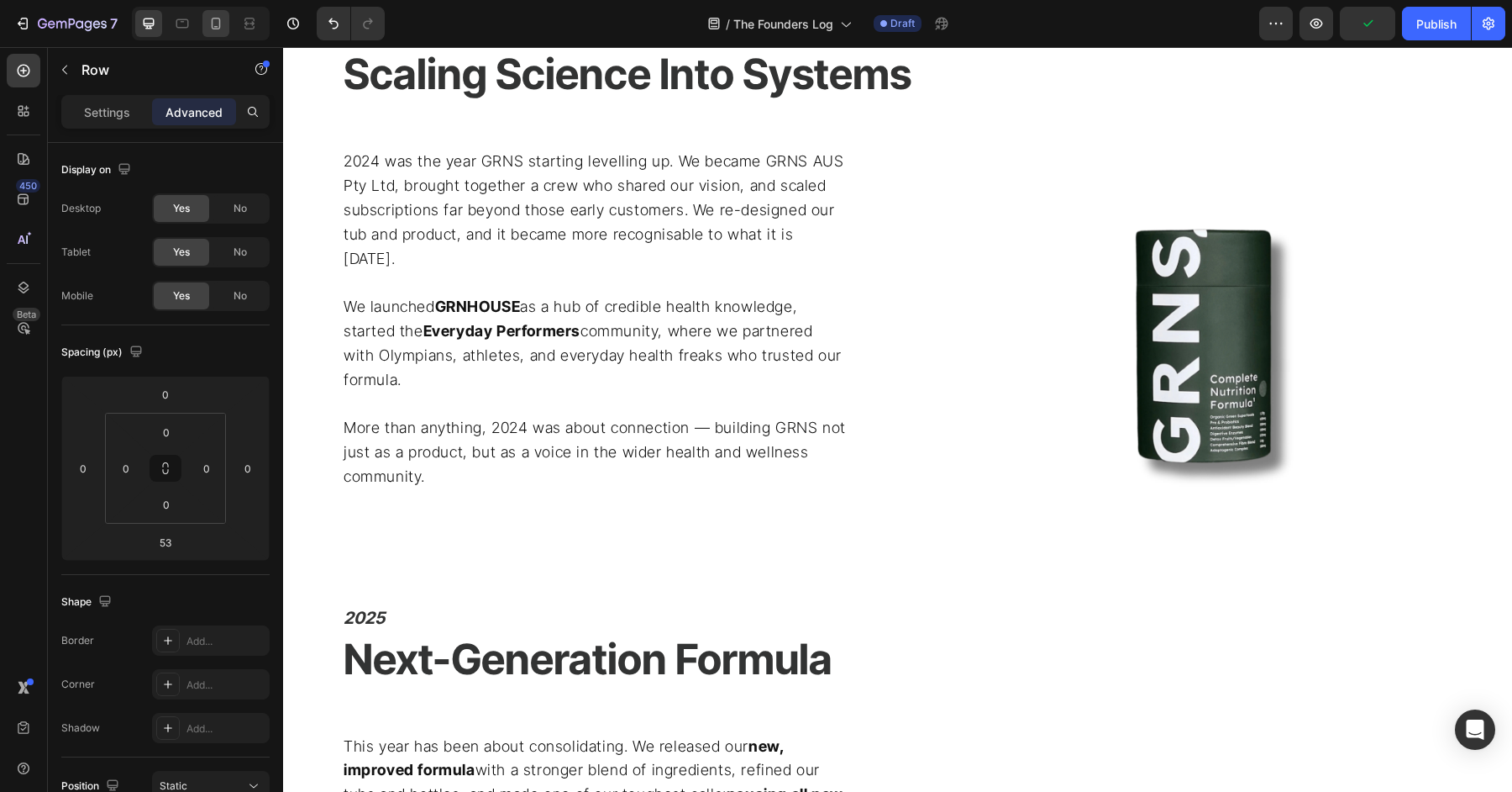
click at [216, 31] on icon at bounding box center [216, 24] width 17 height 17
type input "0"
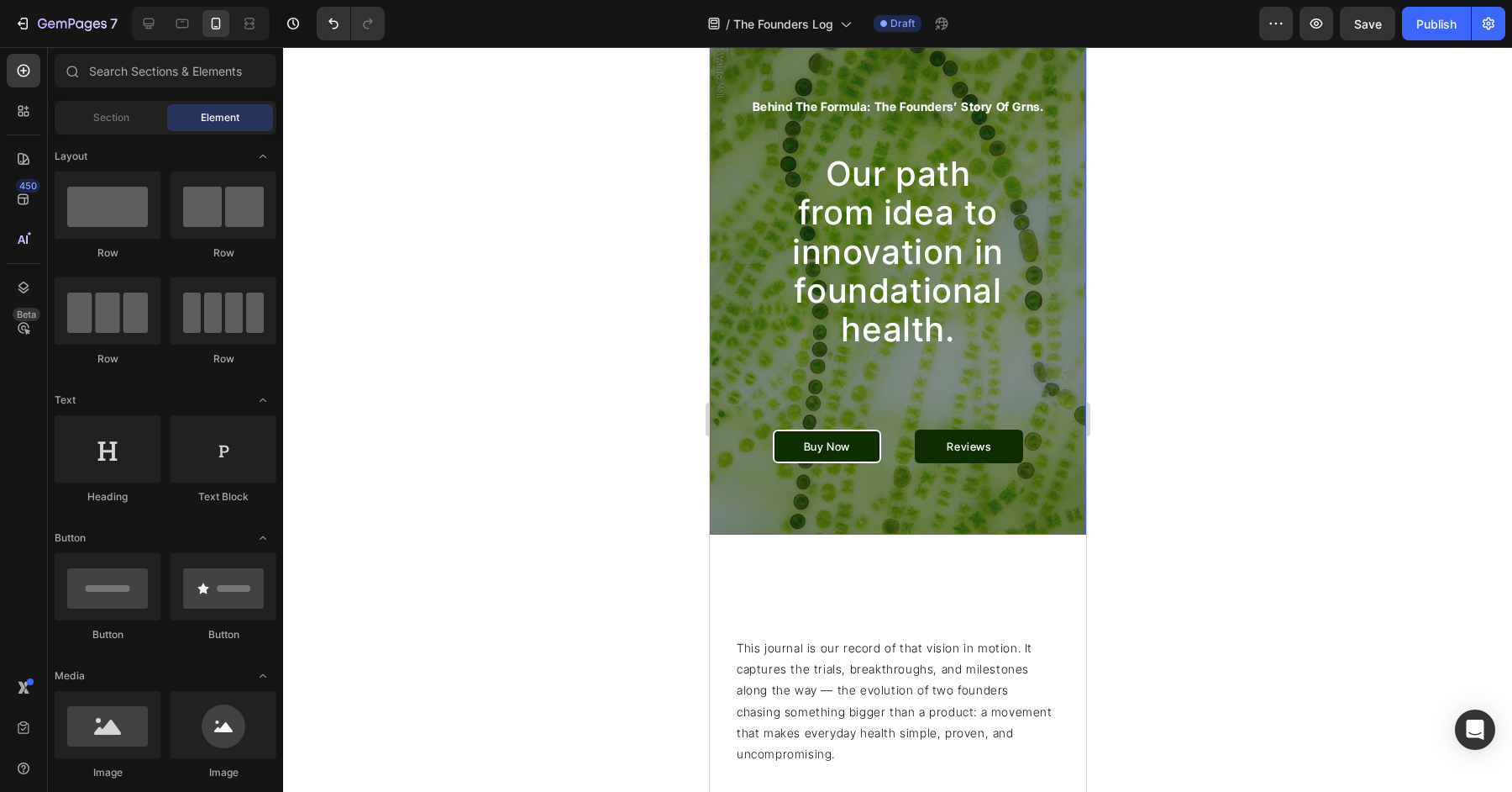
scroll to position [200, 0]
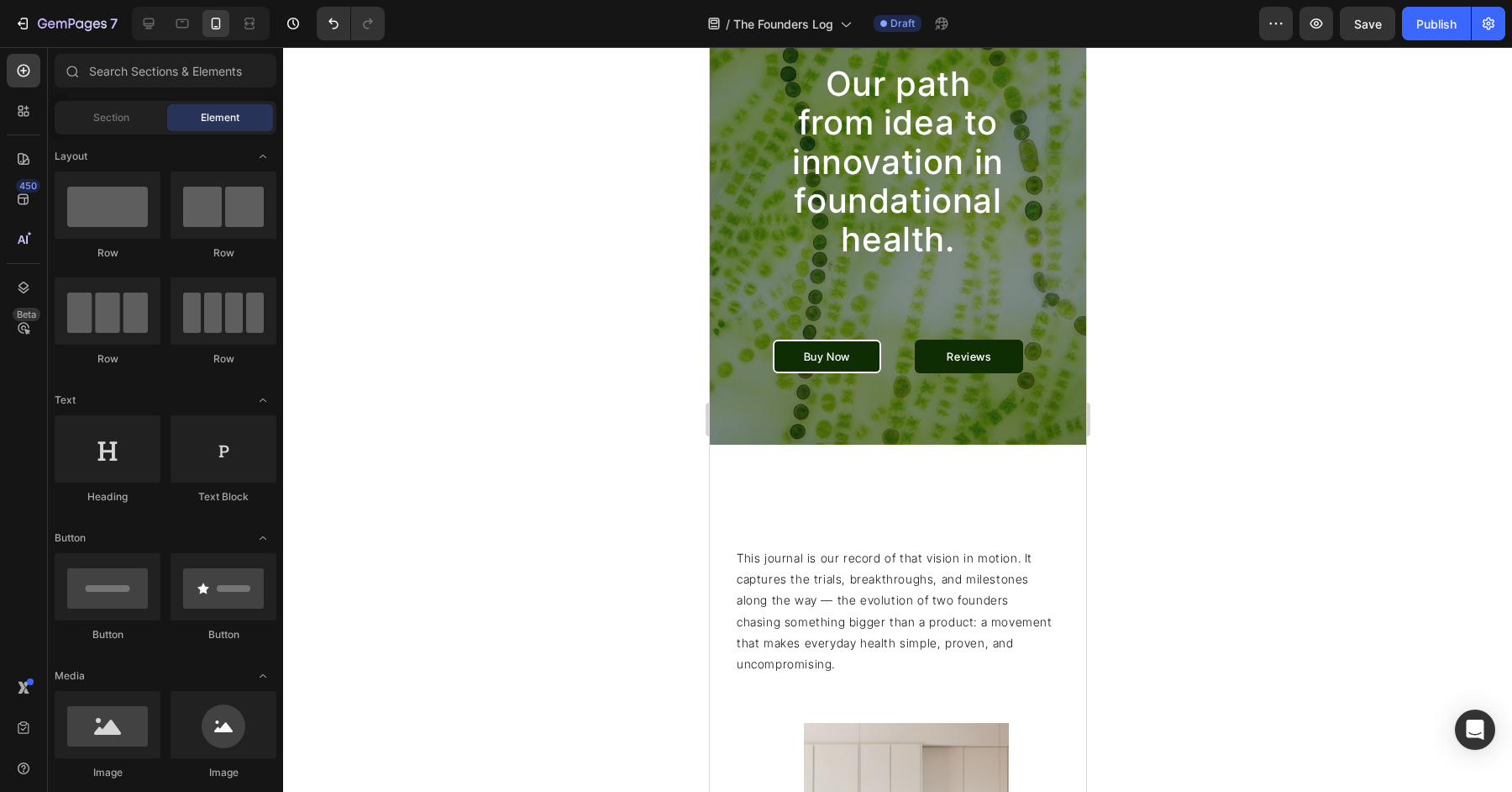
click at [902, 600] on p "This journal is our record of that vision in motion. It captures the trials, br…" at bounding box center [896, 611] width 319 height 127
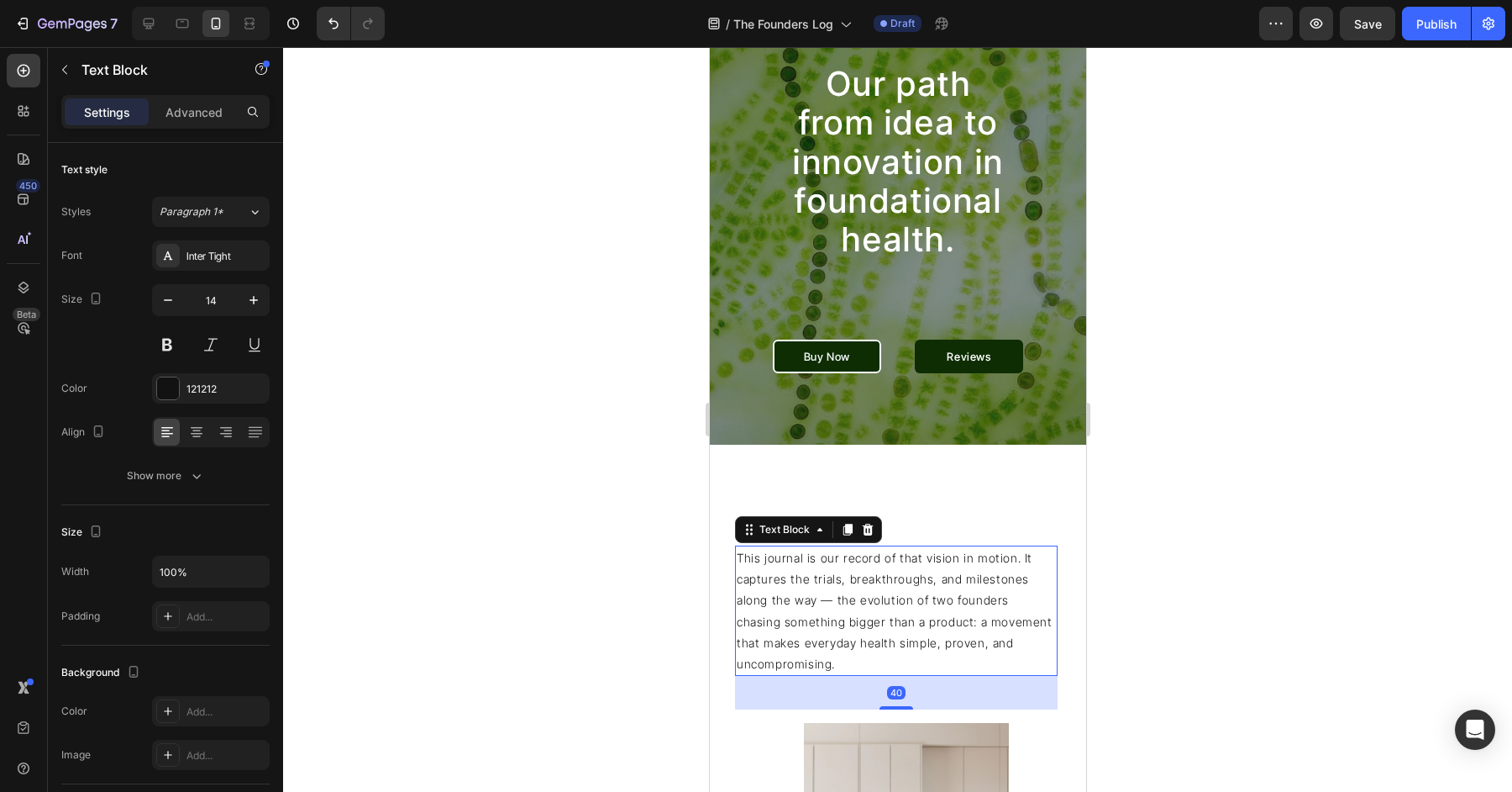
scroll to position [369, 0]
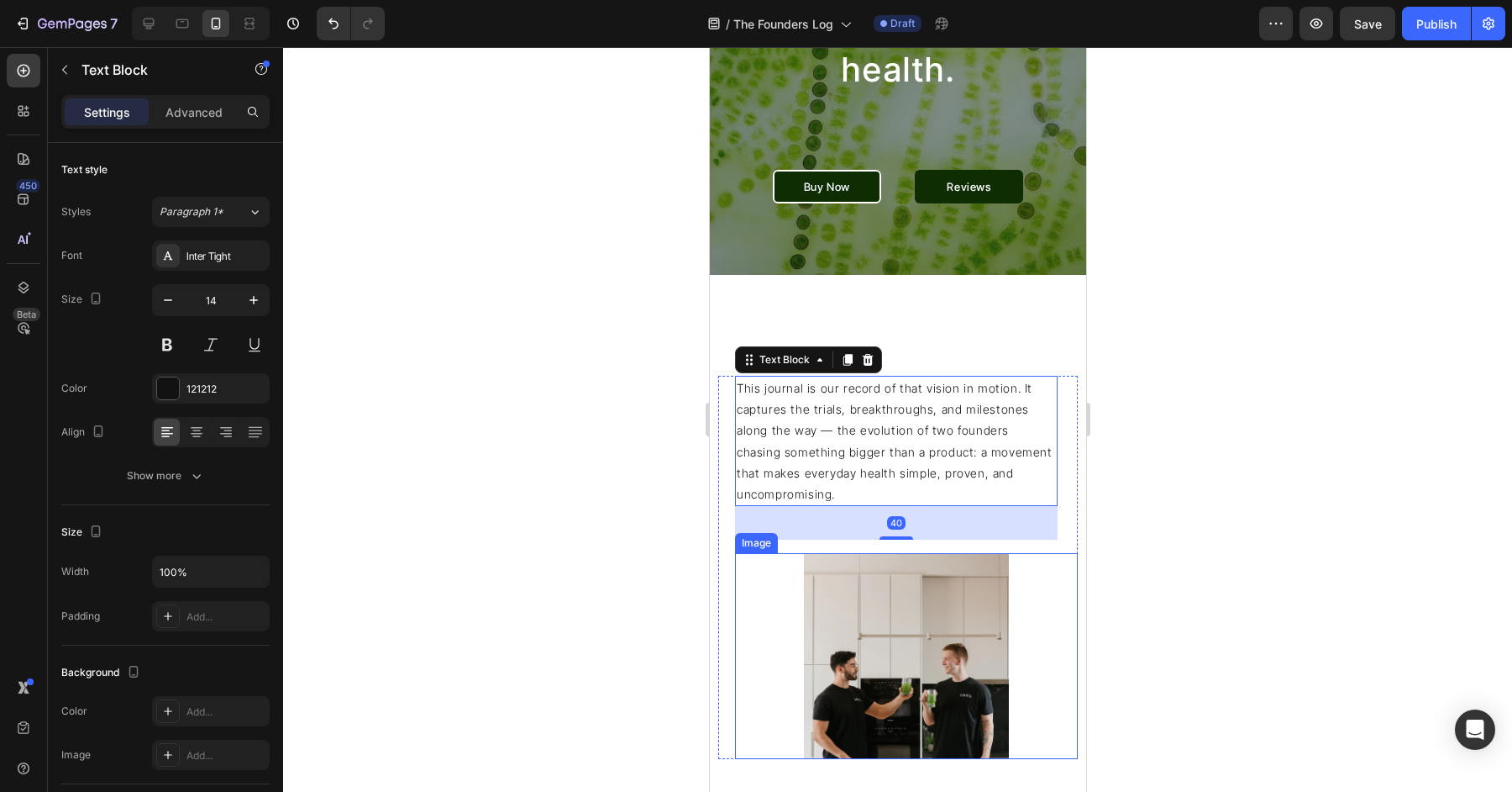
click at [744, 601] on div at bounding box center [905, 656] width 343 height 206
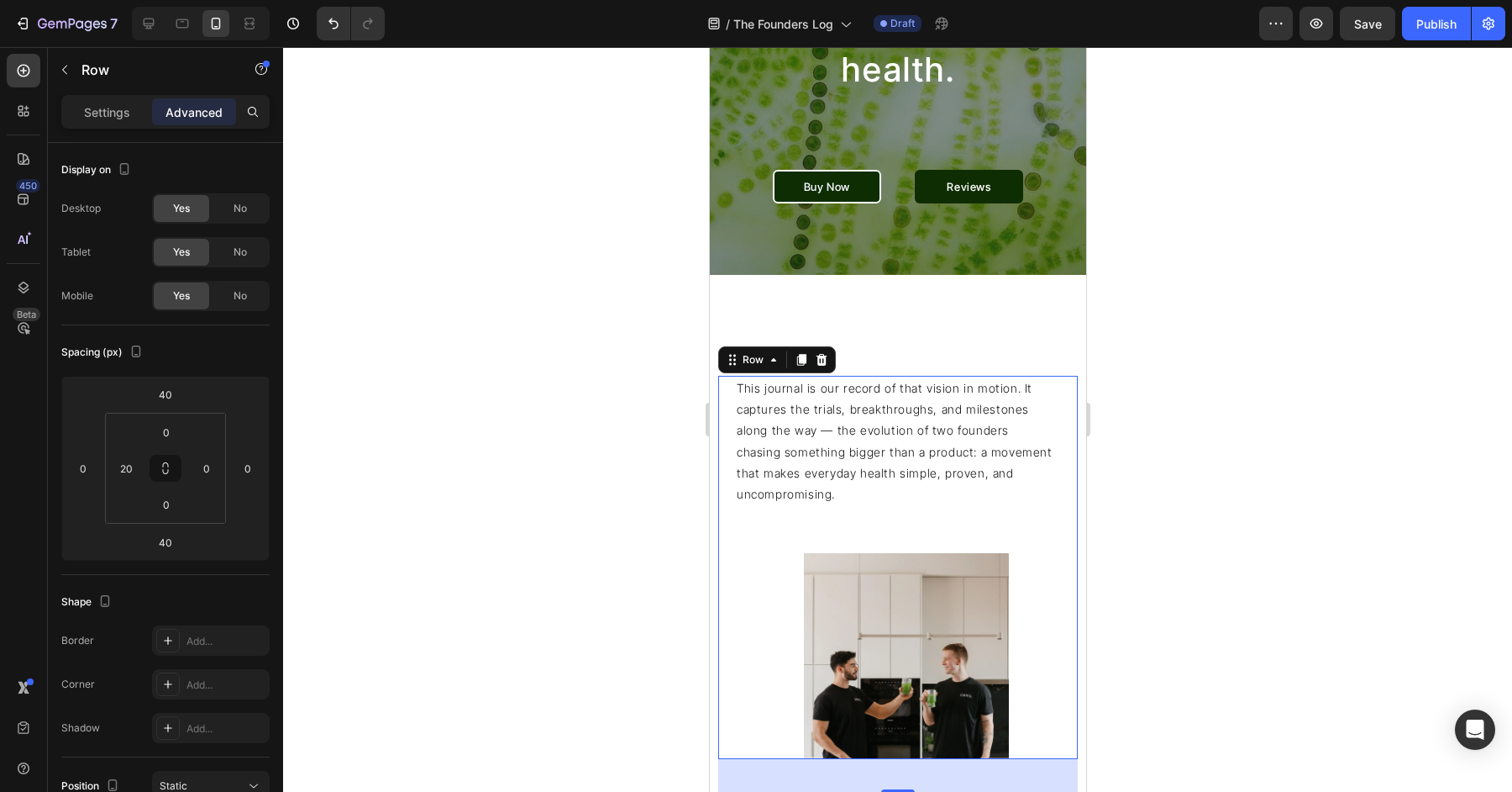
click at [720, 571] on div "This journal is our record of that vision in motion. It captures the trials, br…" at bounding box center [897, 567] width 360 height 383
click at [173, 397] on input "40" at bounding box center [165, 393] width 33 height 25
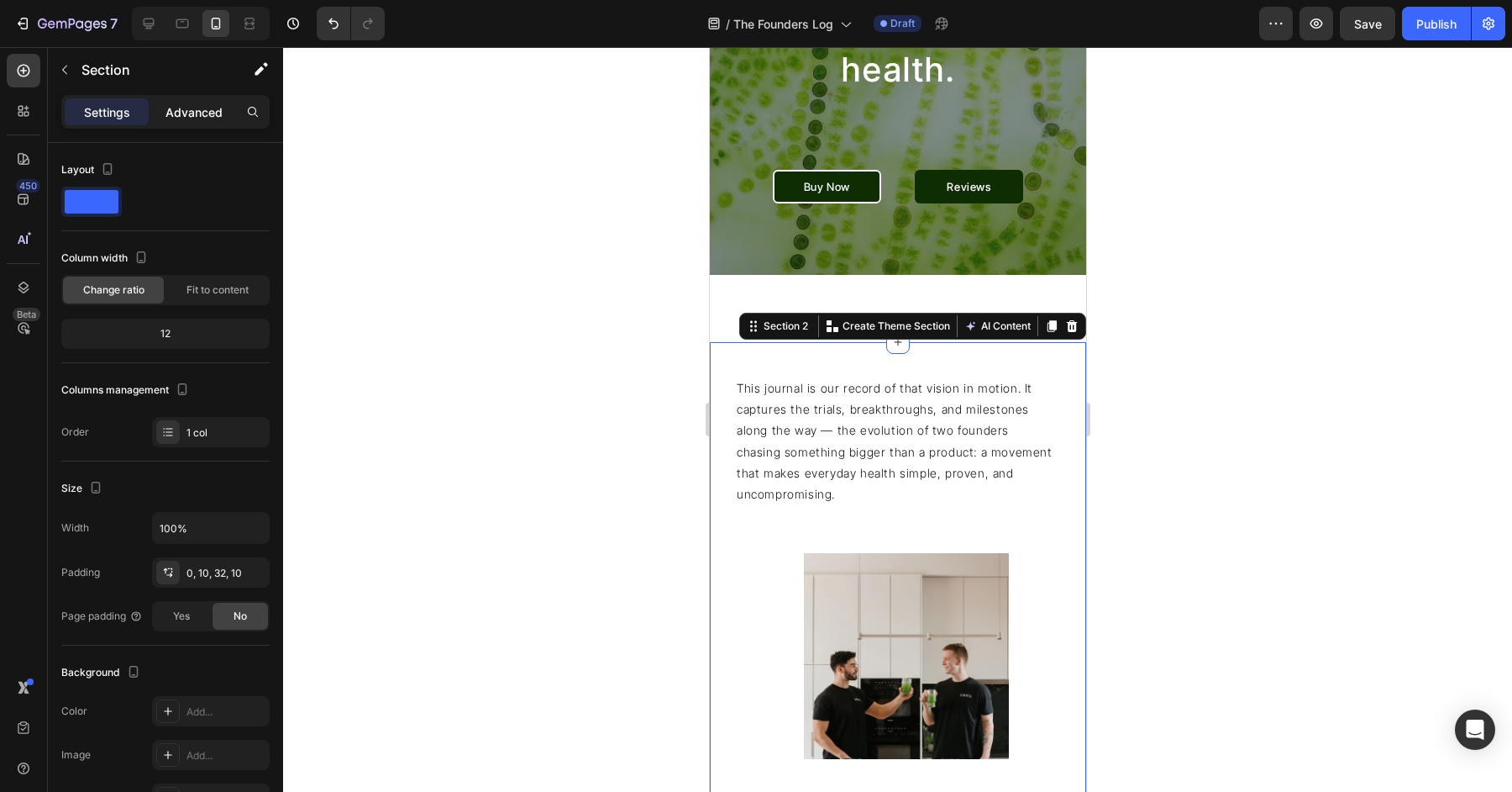
click at [185, 113] on p "Advanced" at bounding box center [194, 112] width 58 height 18
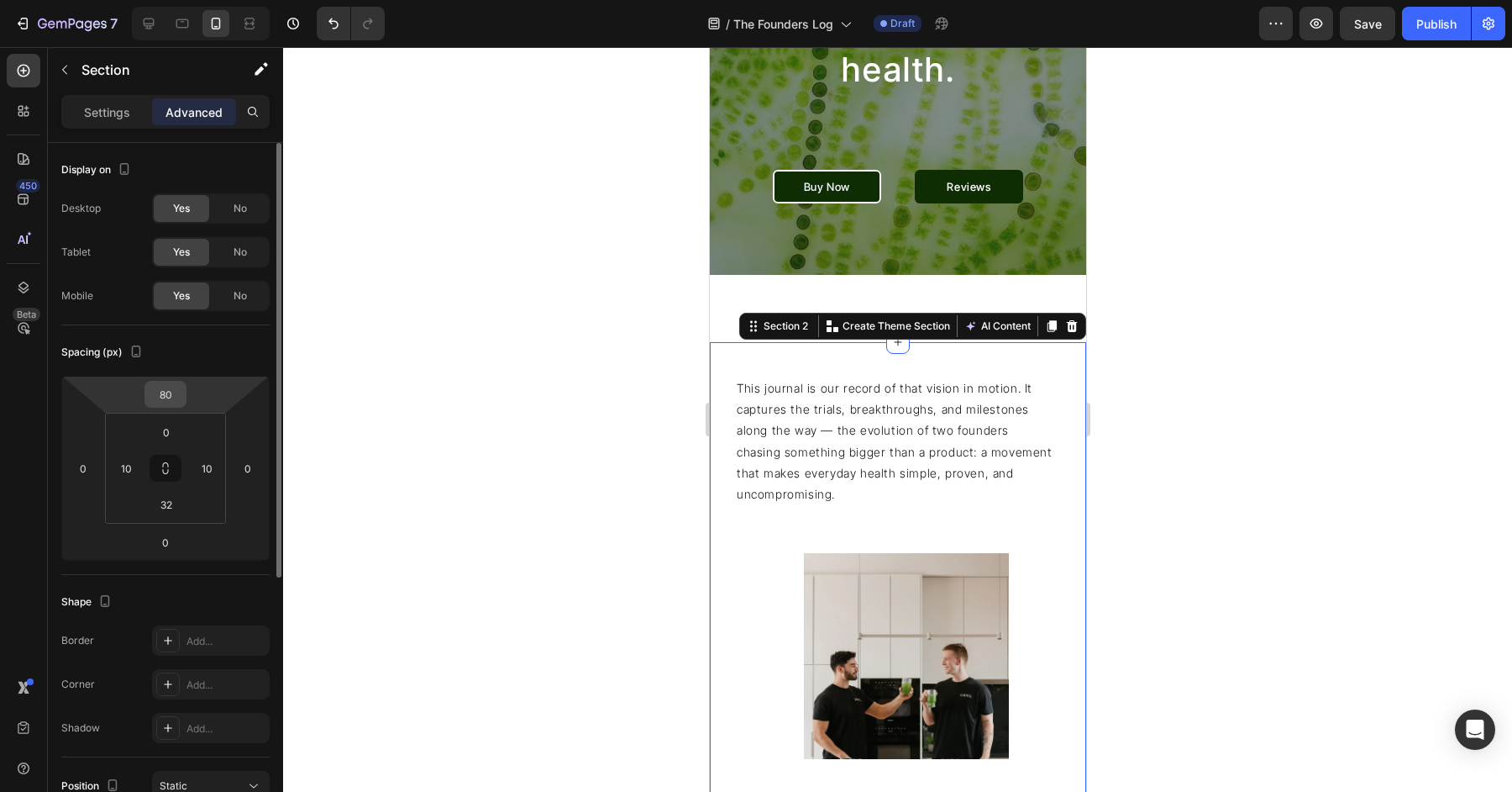
click at [169, 400] on input "80" at bounding box center [165, 393] width 33 height 25
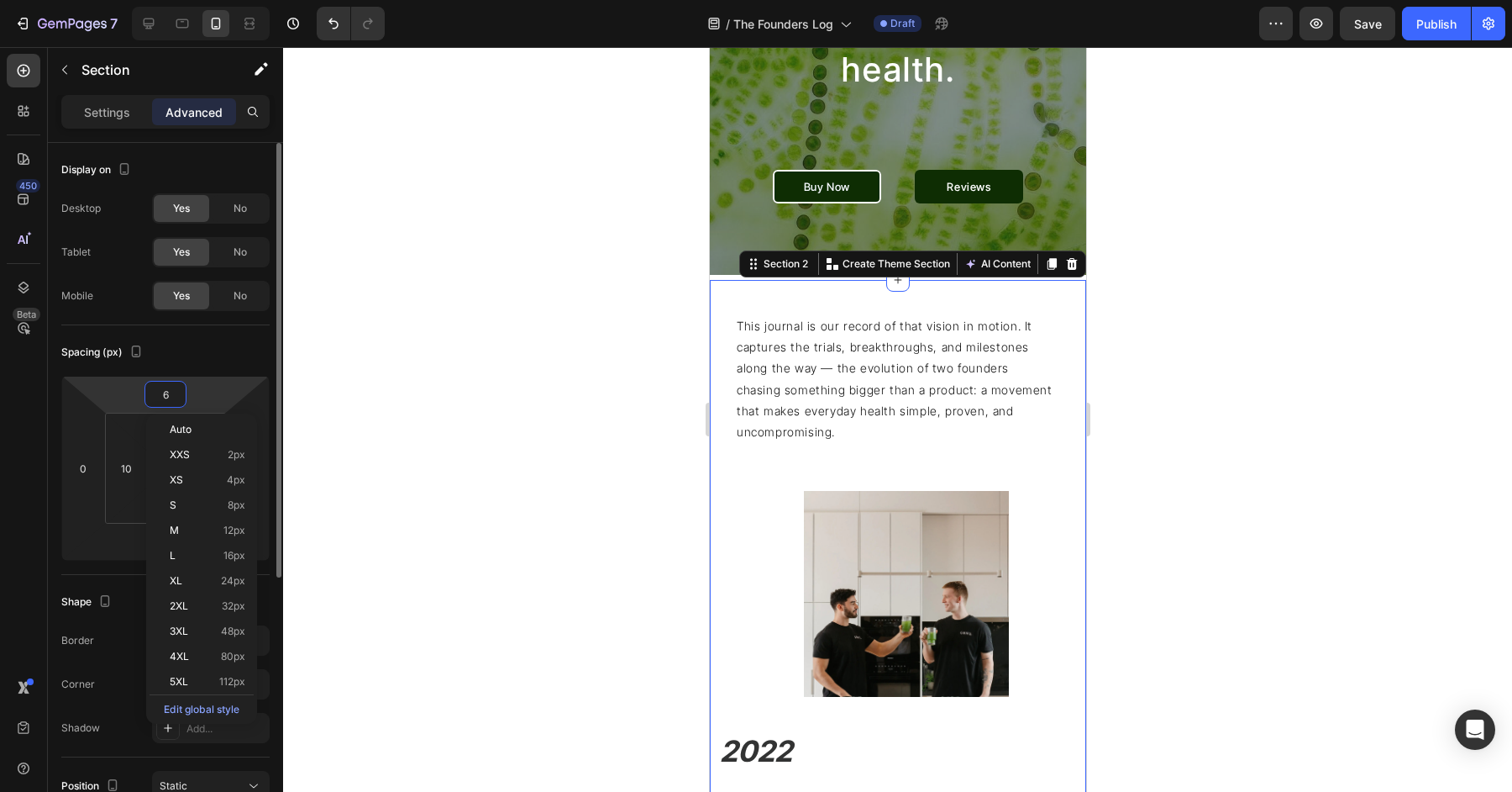
type input "60"
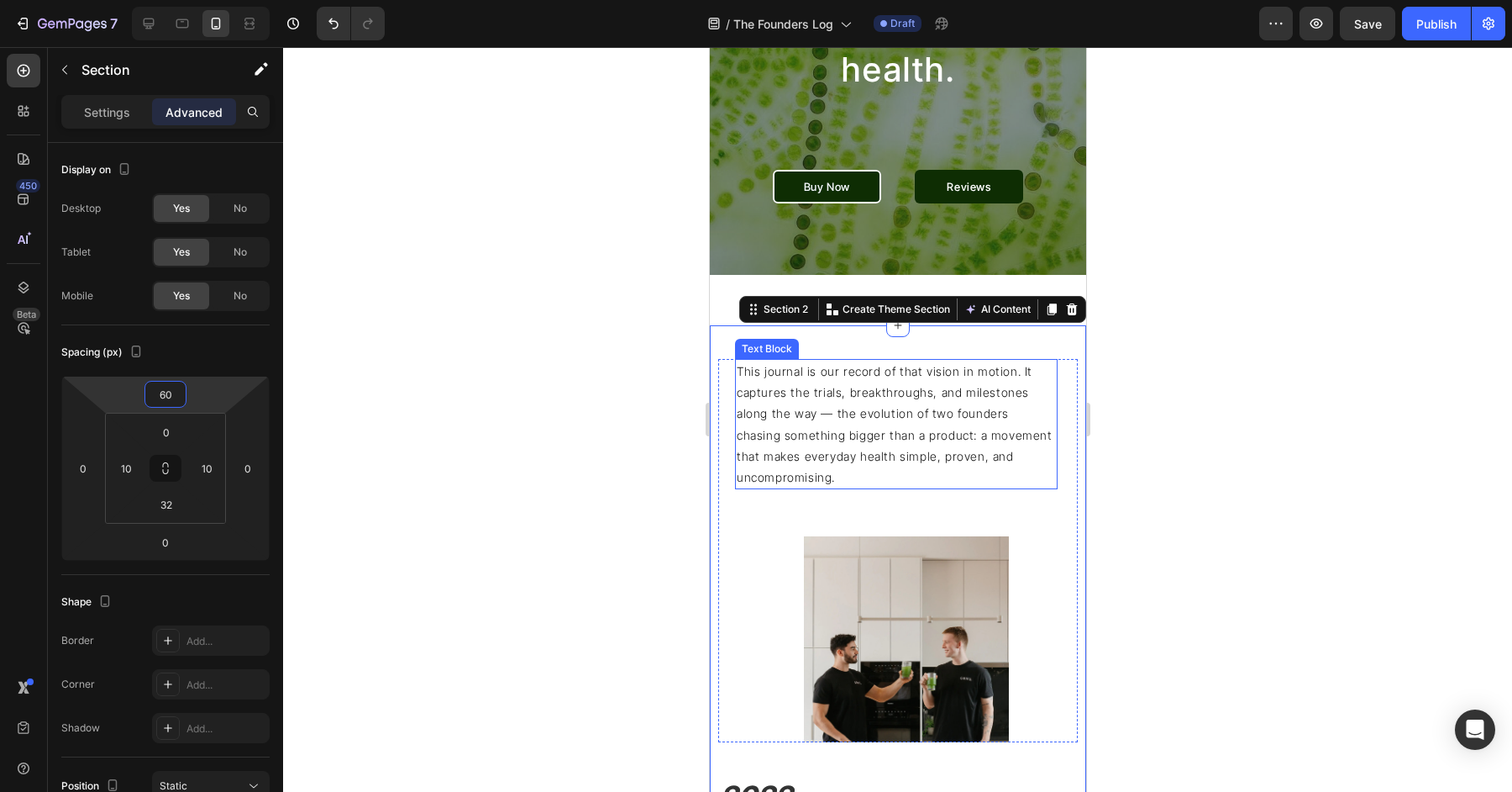
click at [940, 448] on p "This journal is our record of that vision in motion. It captures the trials, br…" at bounding box center [896, 424] width 319 height 127
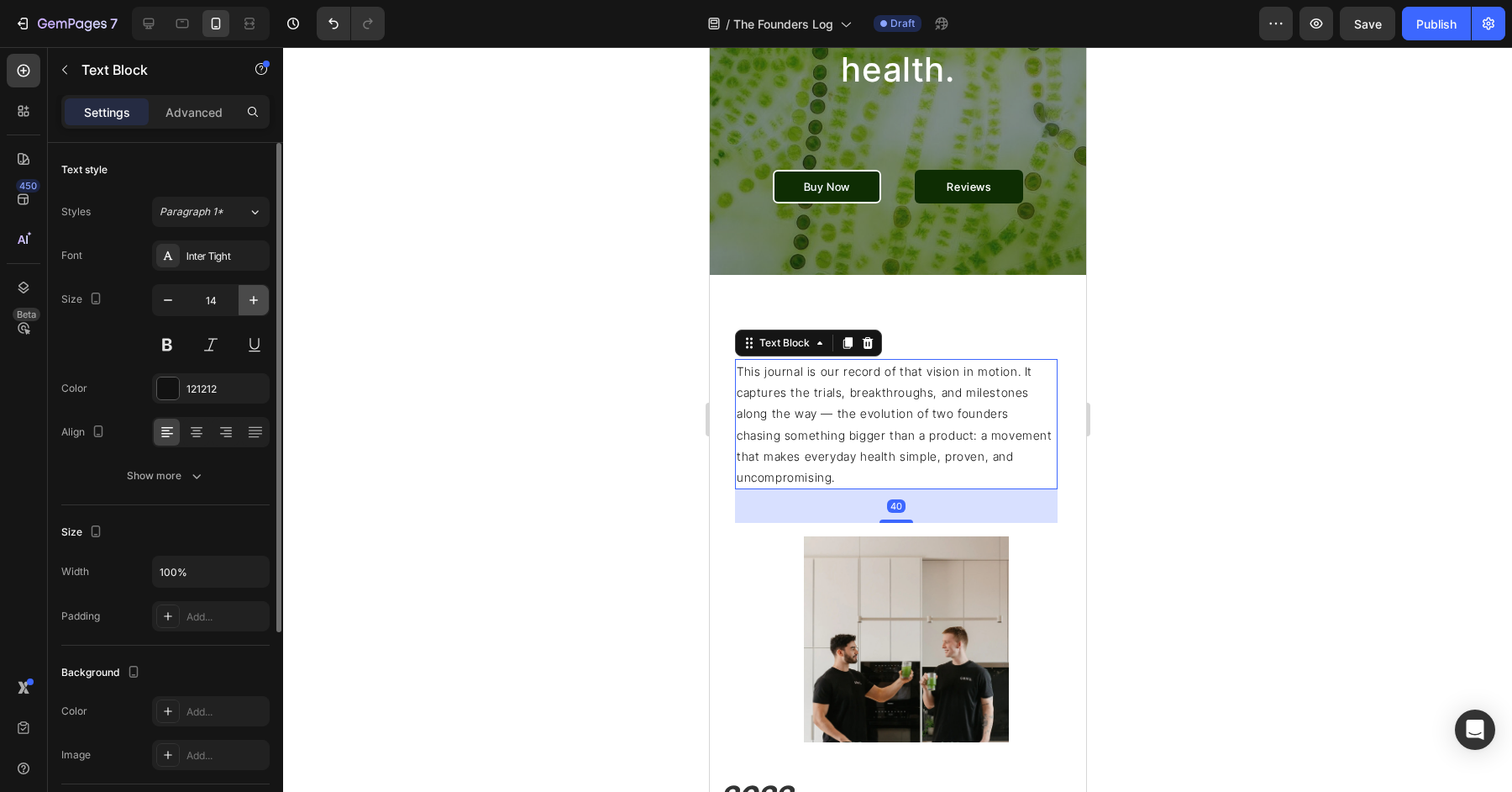
click at [250, 298] on icon "button" at bounding box center [254, 301] width 17 height 17
click at [251, 298] on icon "button" at bounding box center [254, 300] width 9 height 9
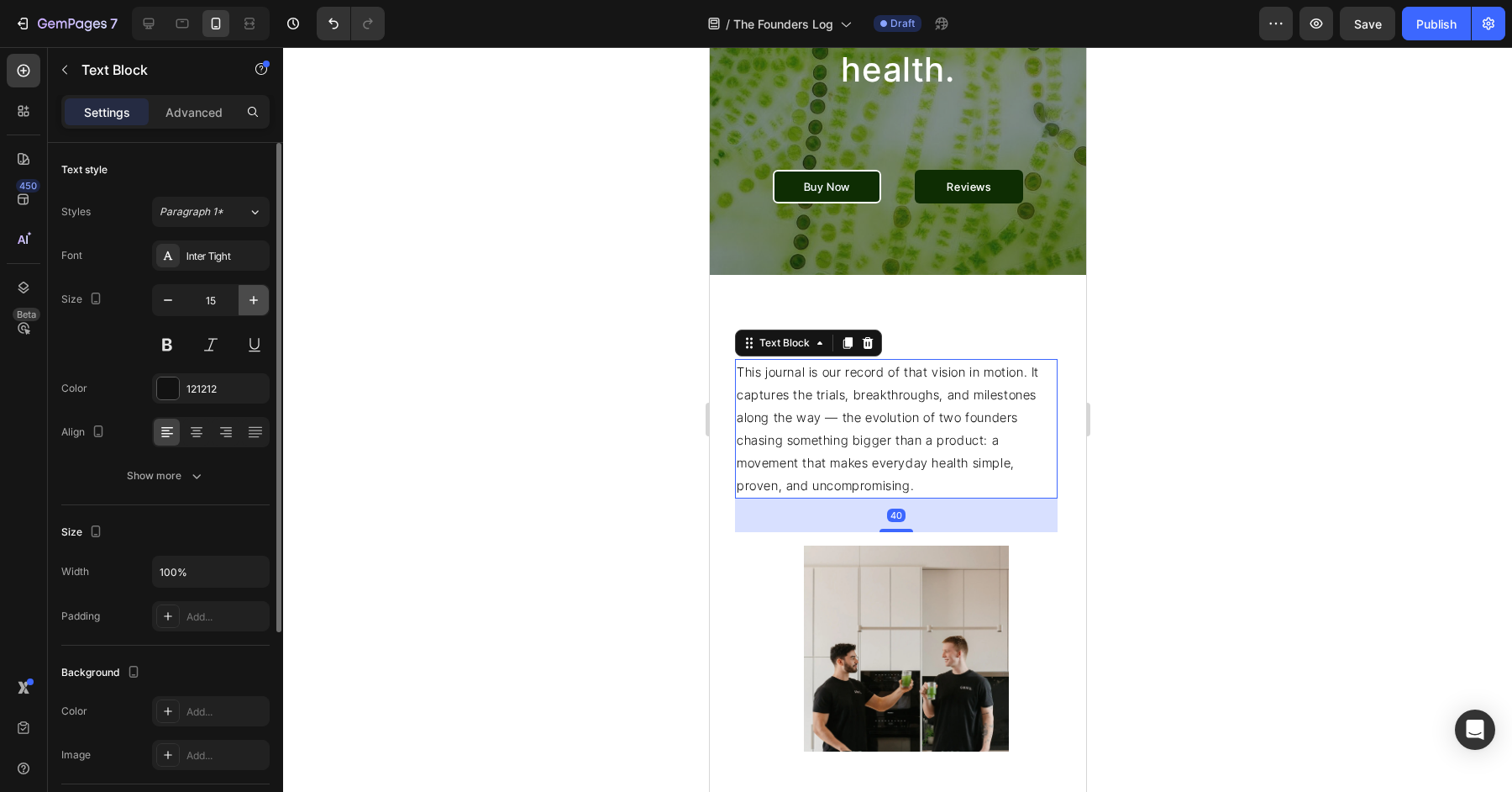
click at [252, 298] on icon "button" at bounding box center [254, 300] width 9 height 9
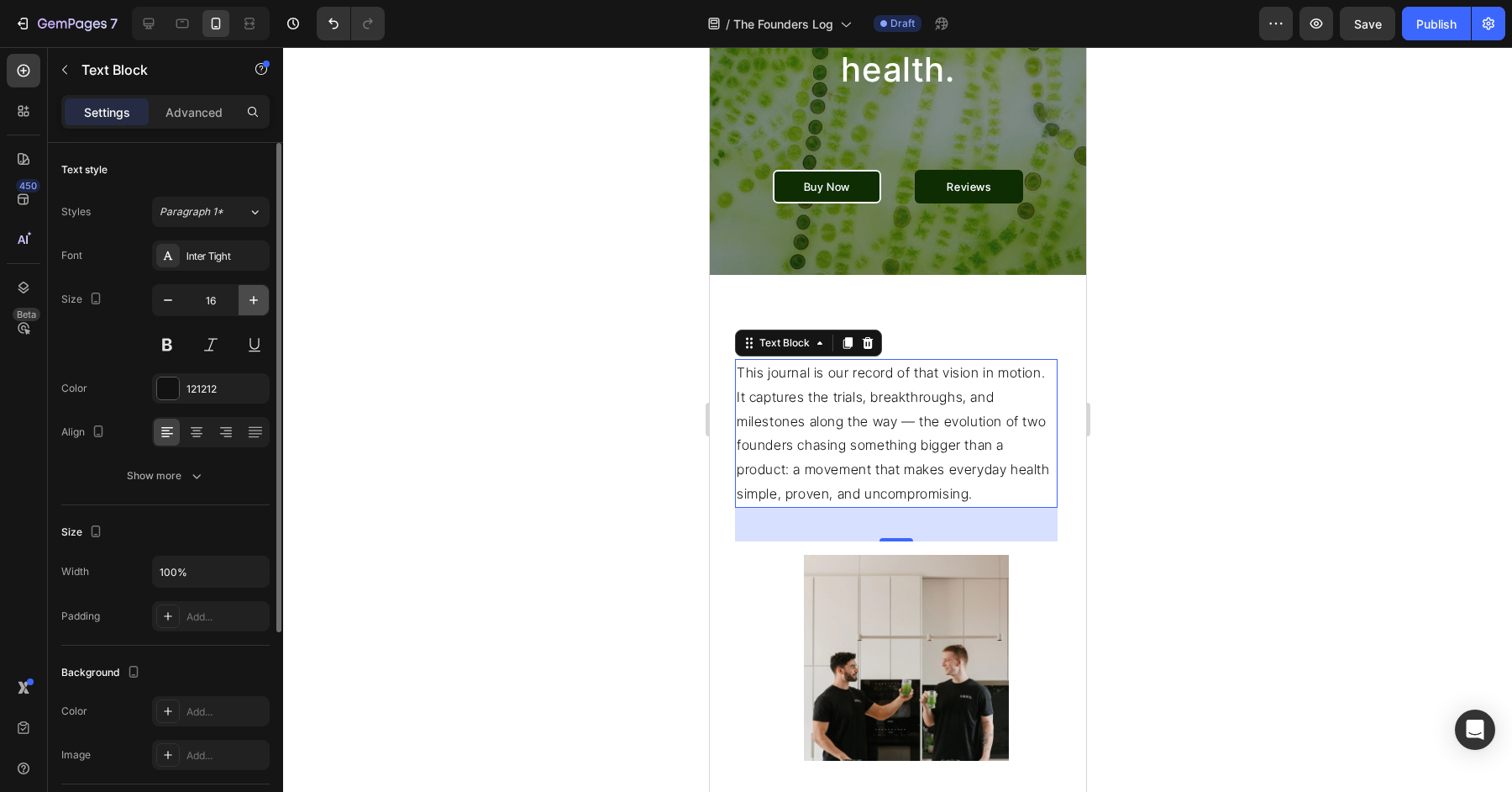
click at [252, 298] on icon "button" at bounding box center [254, 300] width 9 height 9
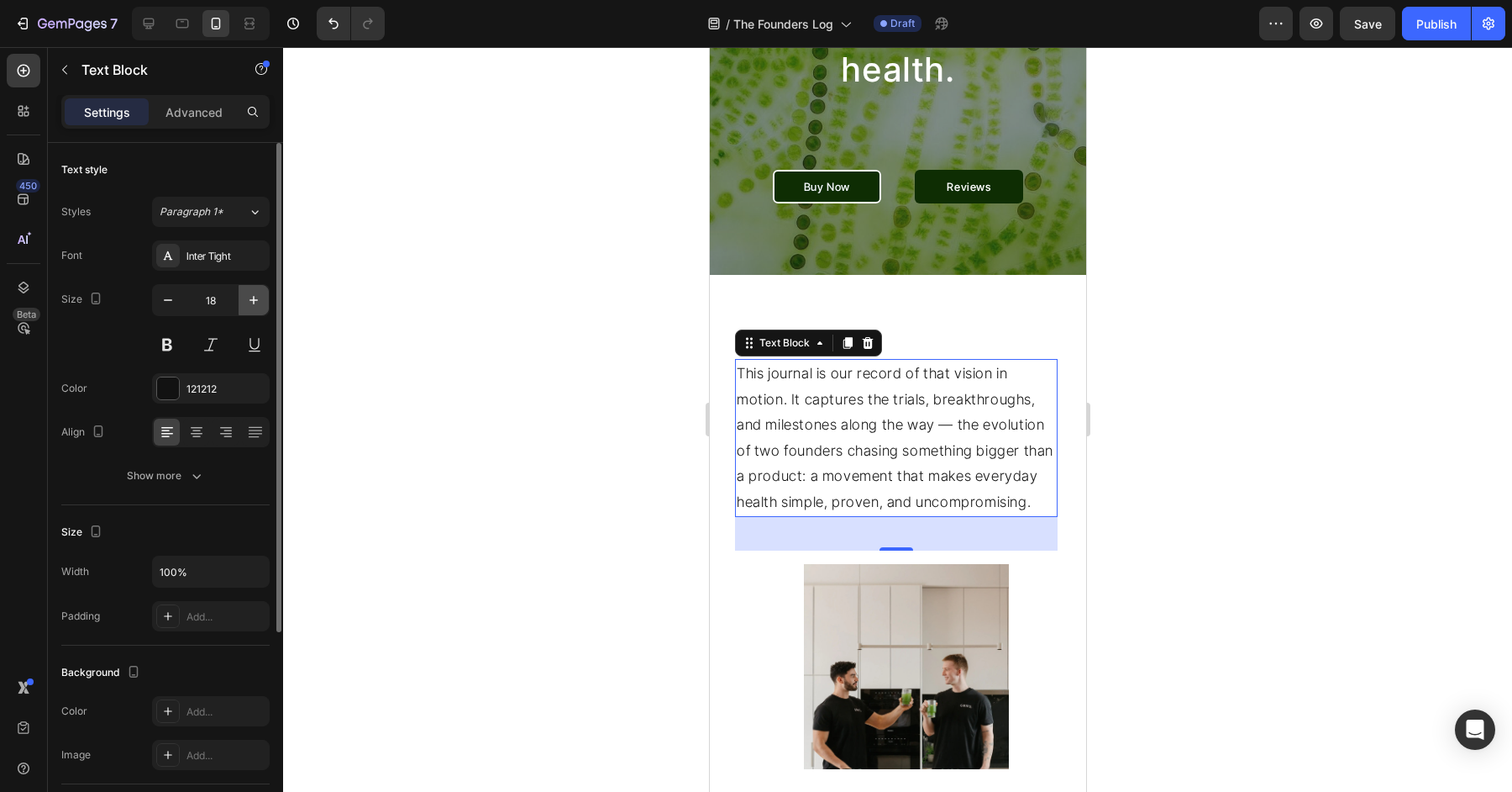
click at [252, 298] on icon "button" at bounding box center [254, 300] width 9 height 9
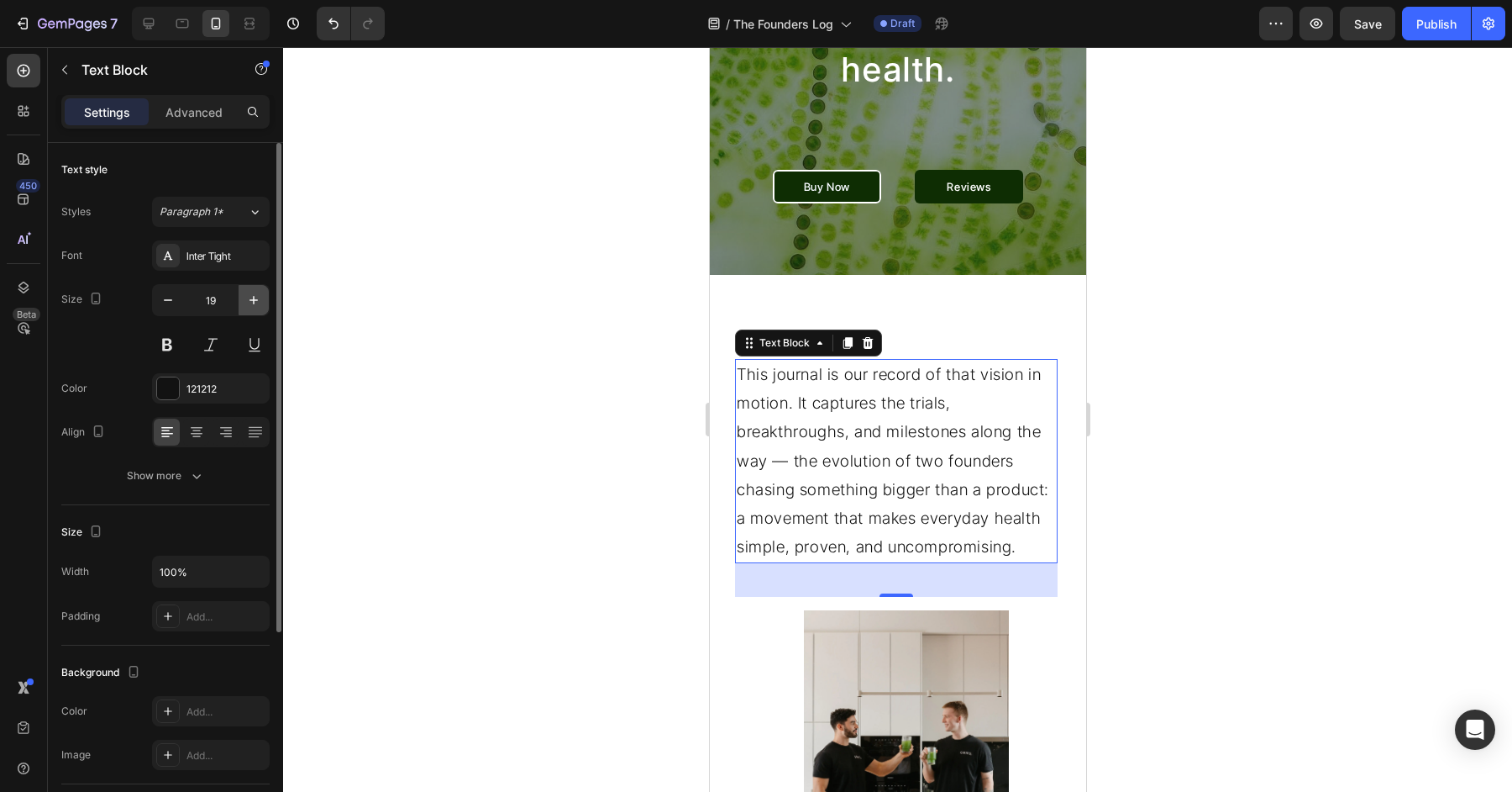
click at [252, 298] on icon "button" at bounding box center [254, 300] width 9 height 9
type input "20"
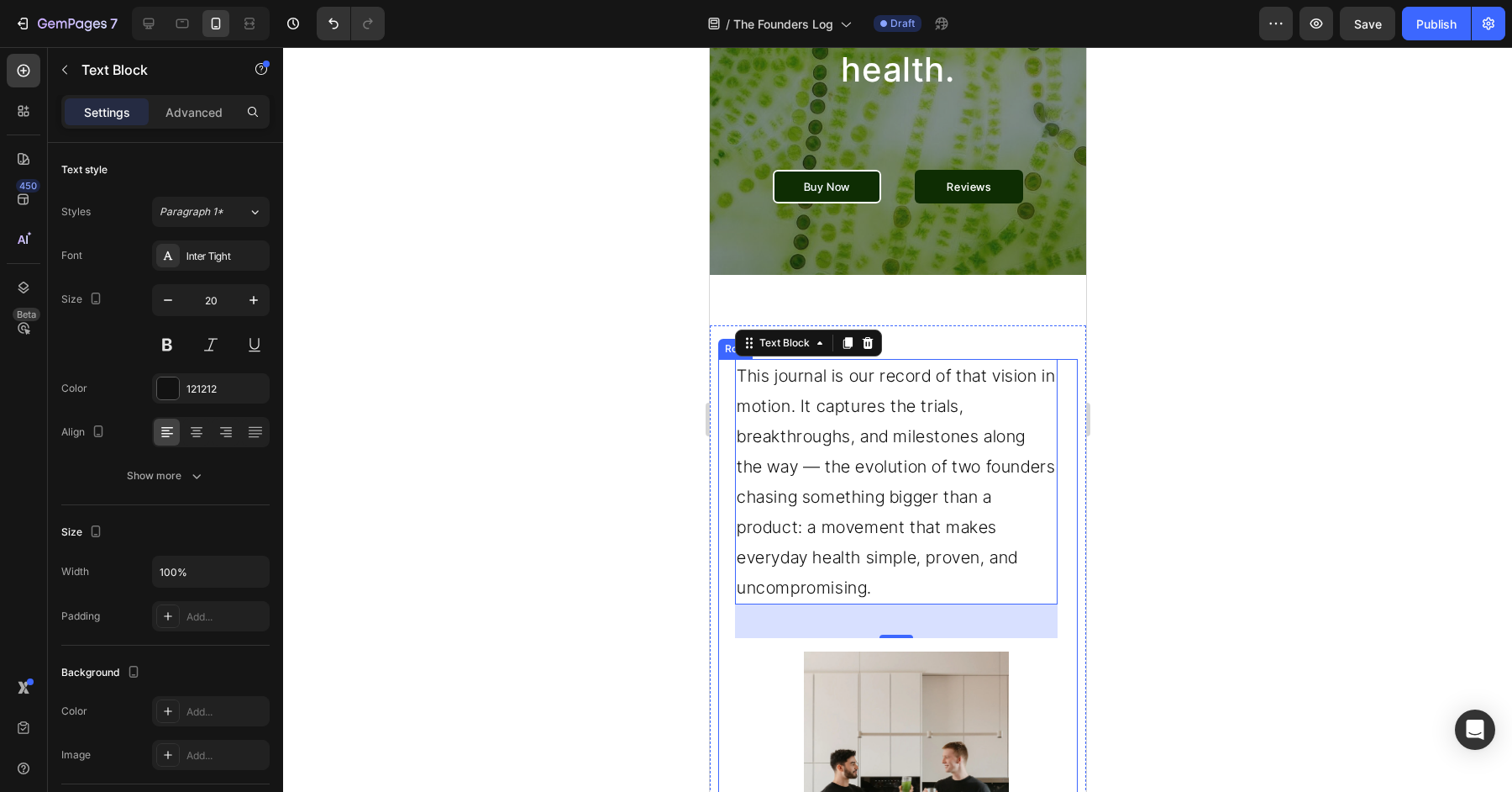
click at [1143, 420] on div at bounding box center [897, 419] width 1229 height 745
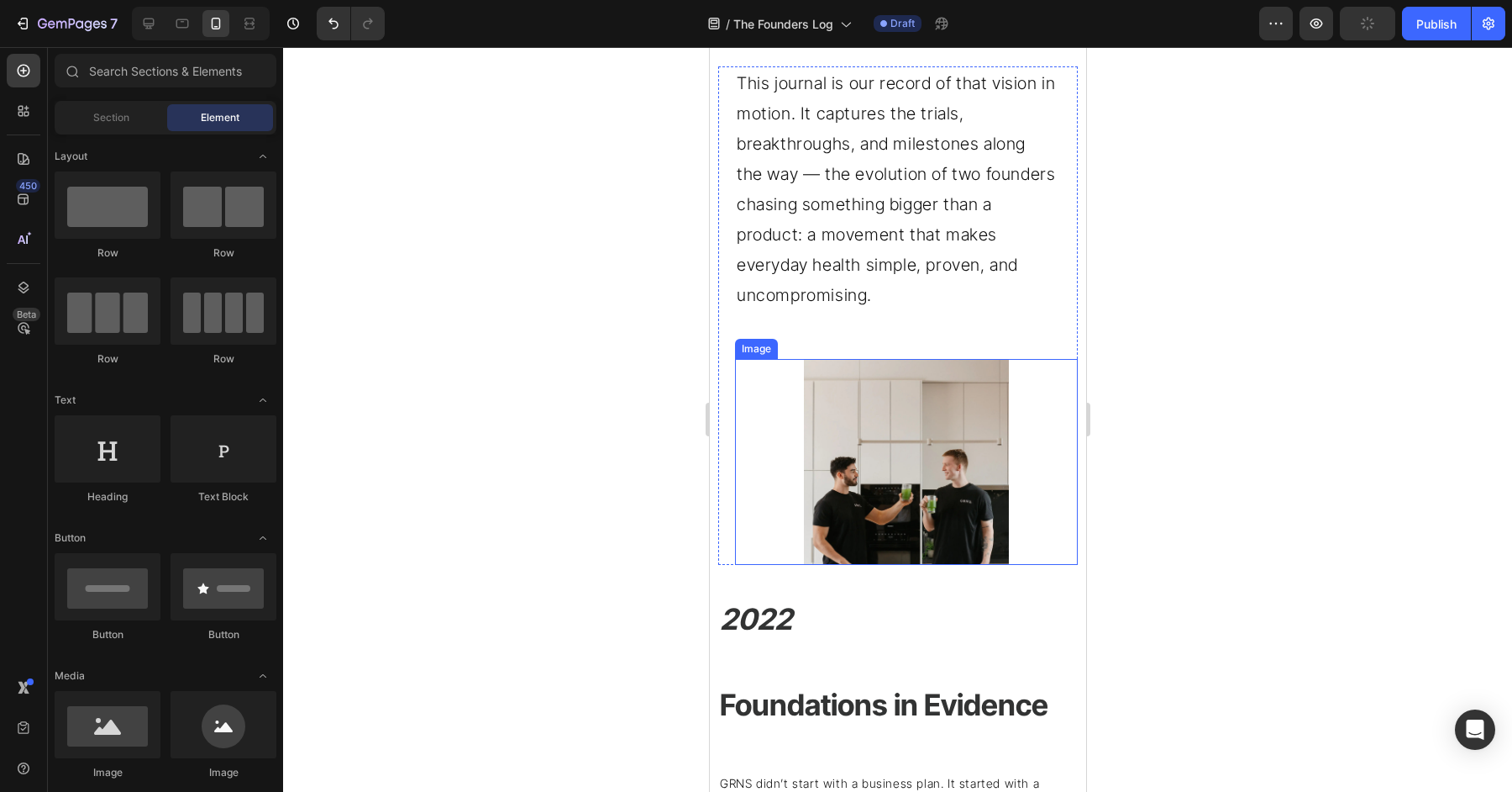
scroll to position [683, 0]
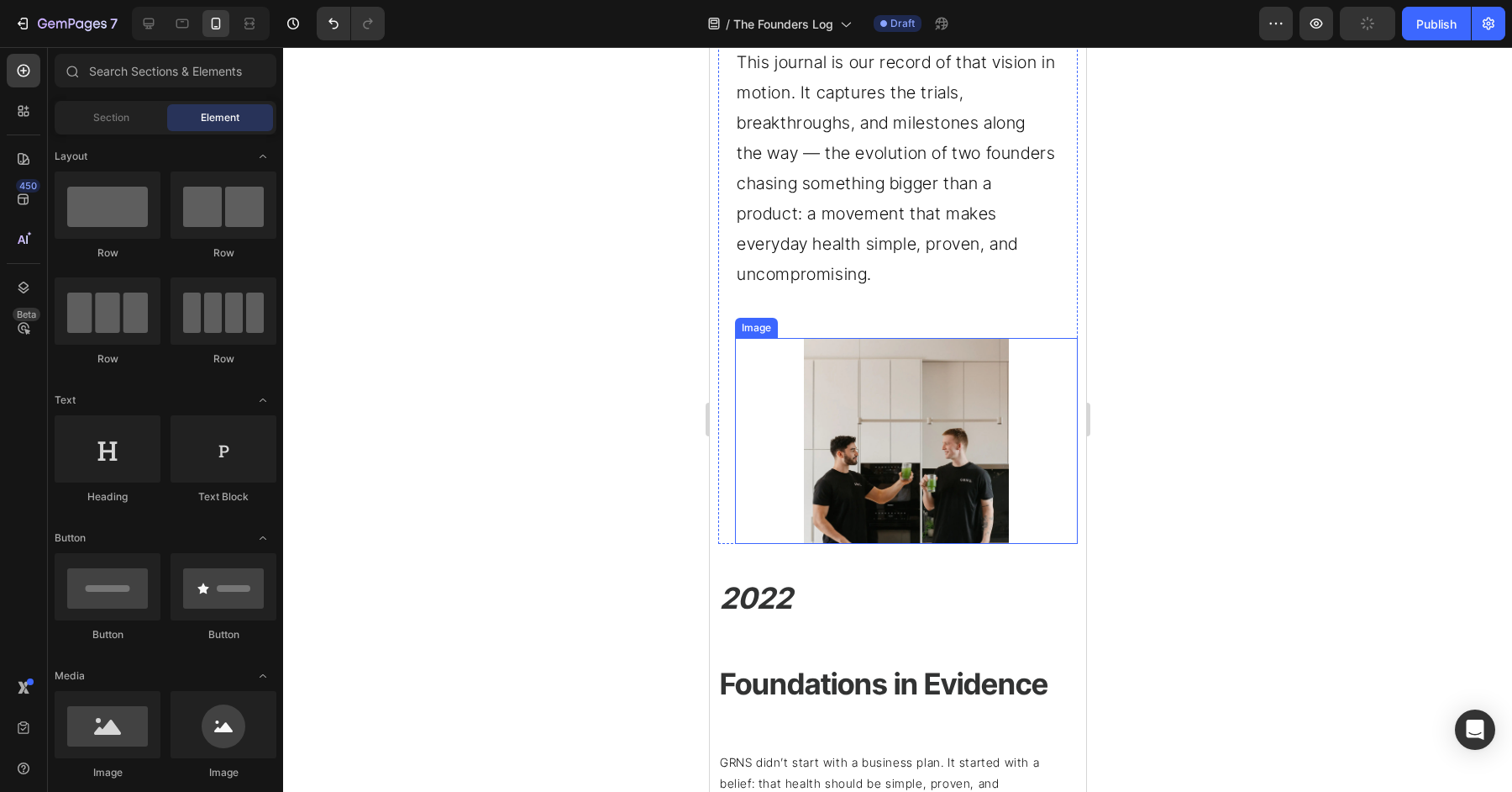
click at [926, 424] on img at bounding box center [906, 441] width 206 height 206
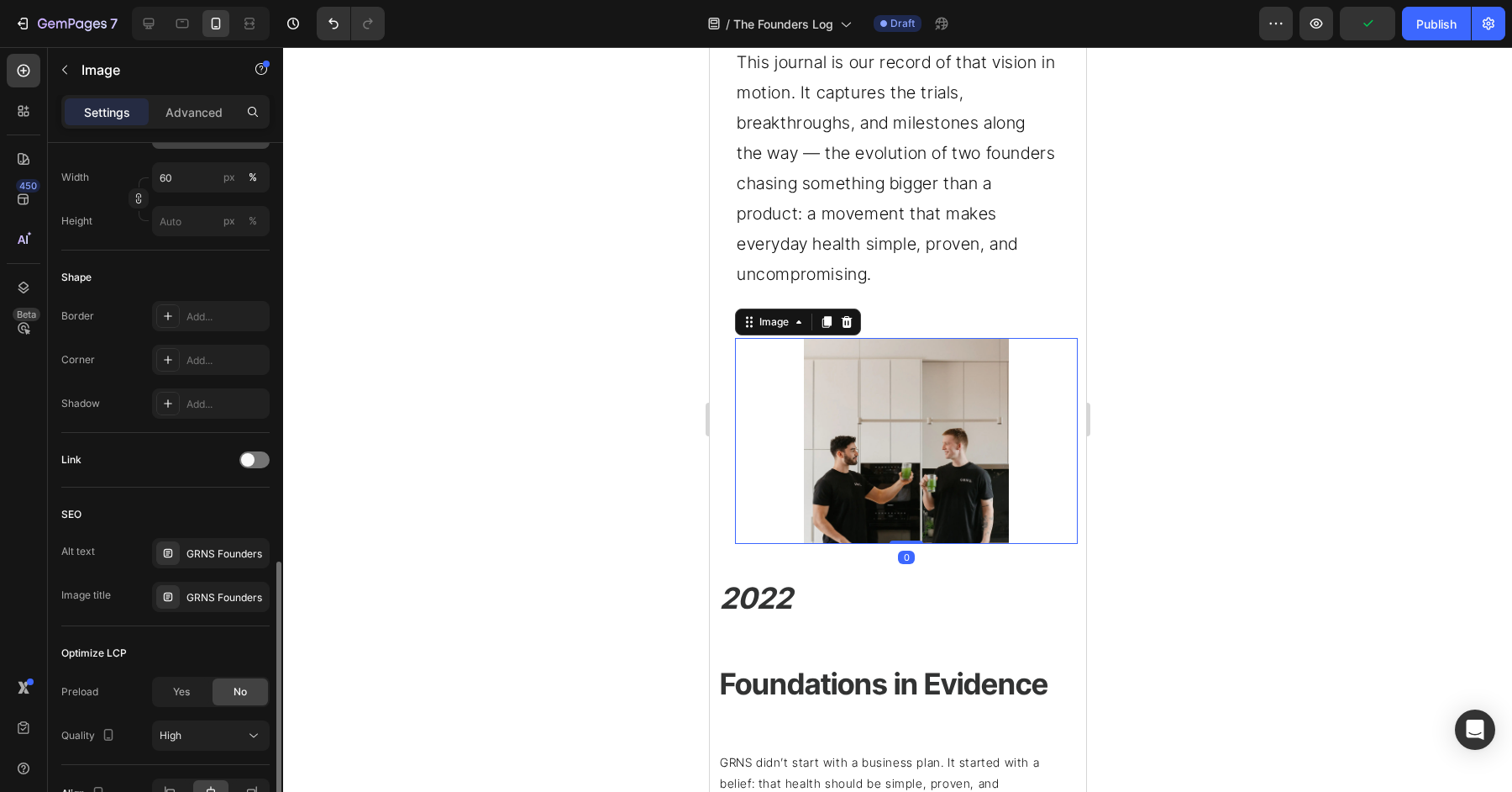
scroll to position [610, 0]
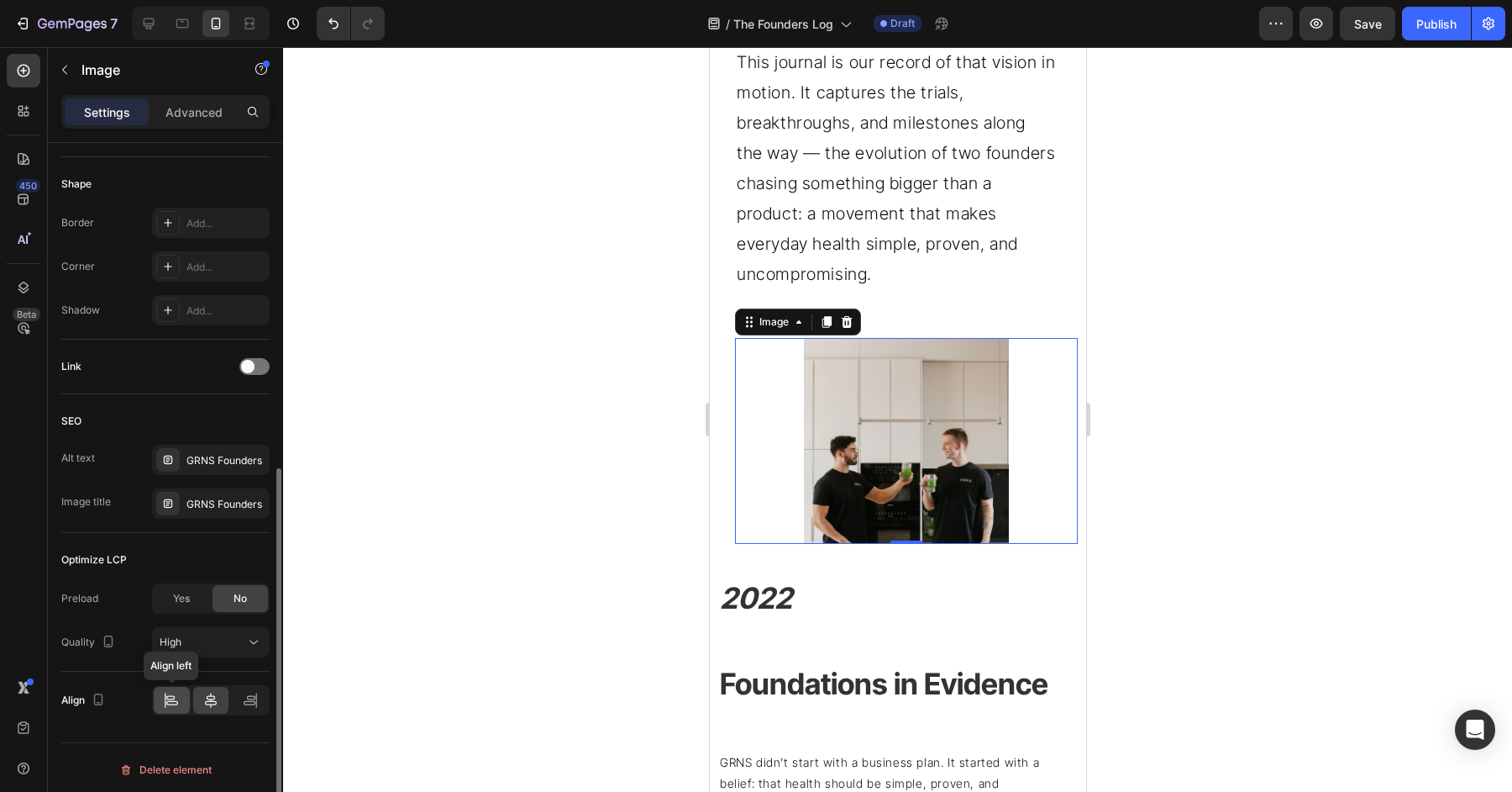
click at [167, 698] on icon at bounding box center [172, 700] width 17 height 17
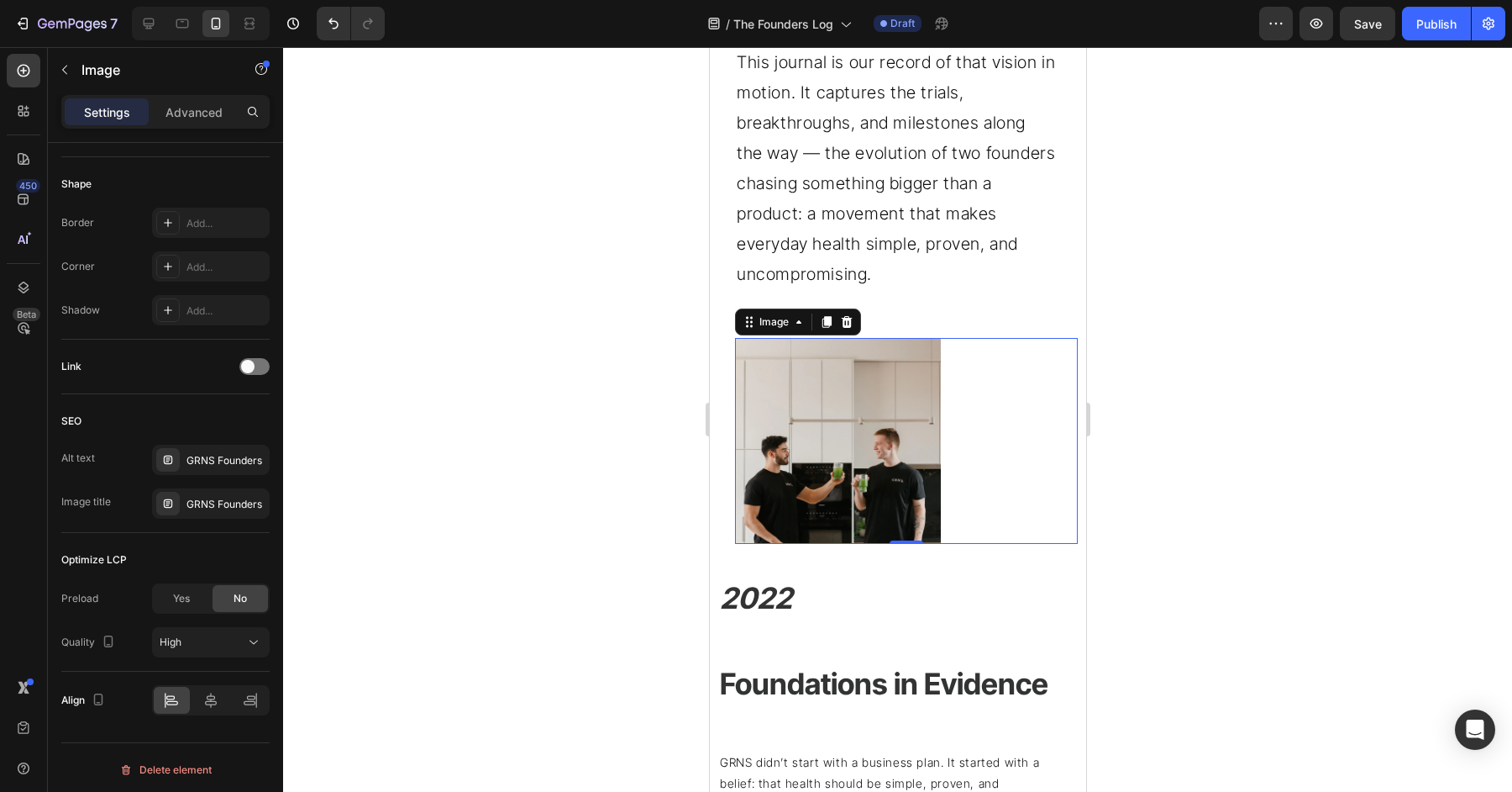
click at [1450, 439] on div at bounding box center [897, 419] width 1229 height 745
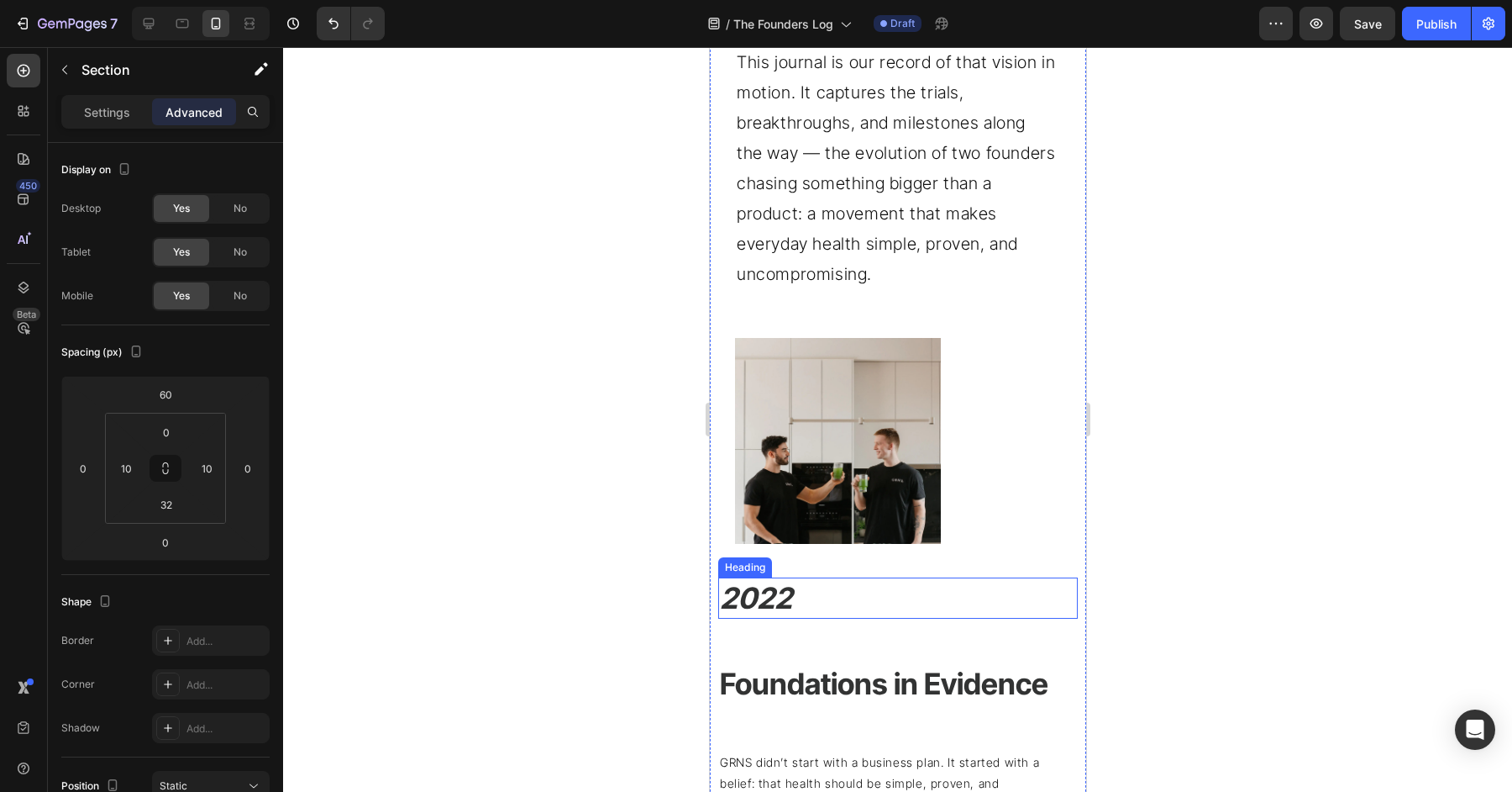
click at [944, 527] on div at bounding box center [905, 441] width 343 height 206
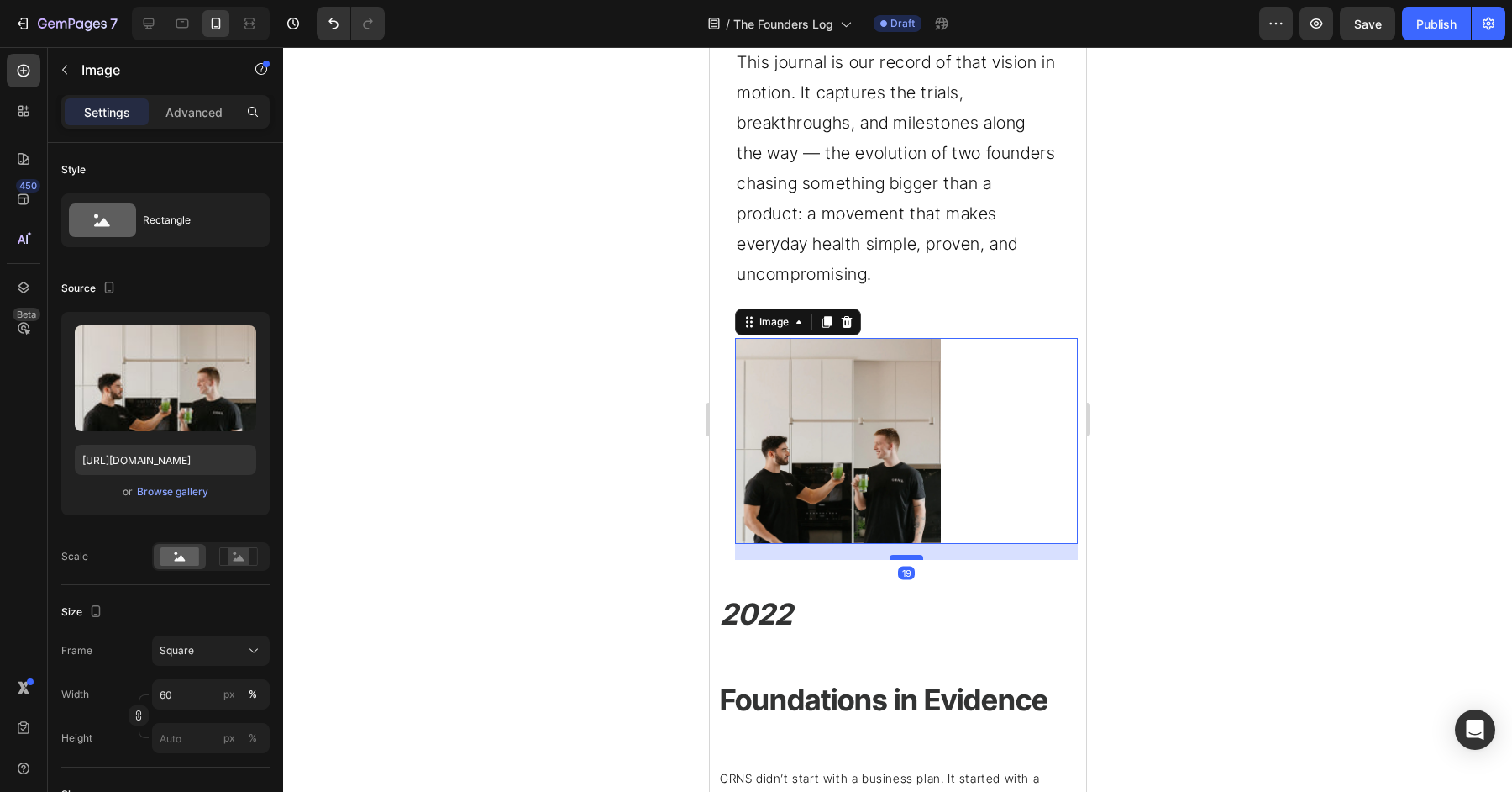
drag, startPoint x: 907, startPoint y: 539, endPoint x: 907, endPoint y: 583, distance: 44.0
click at [907, 560] on div at bounding box center [905, 557] width 33 height 5
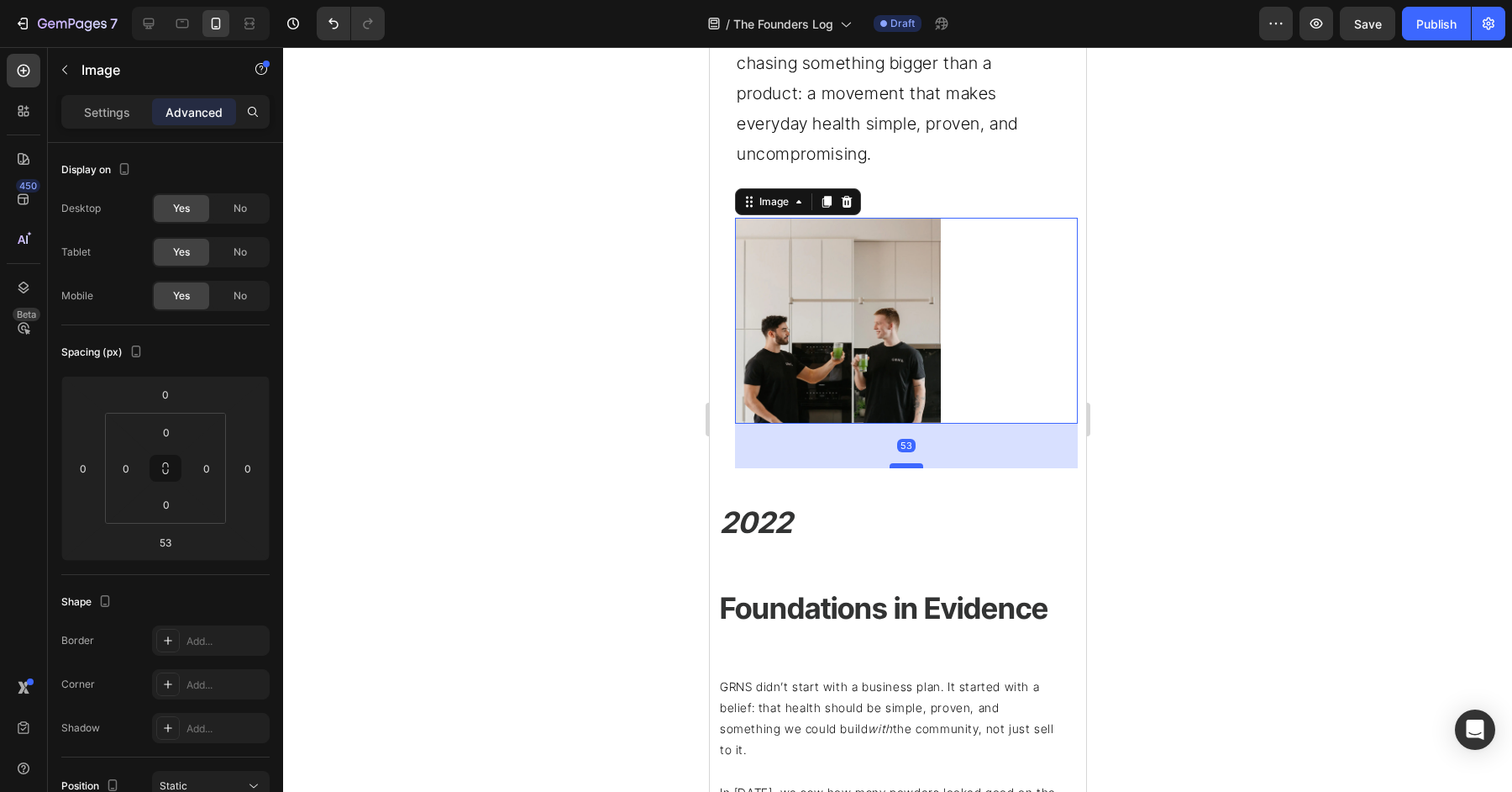
scroll to position [955, 0]
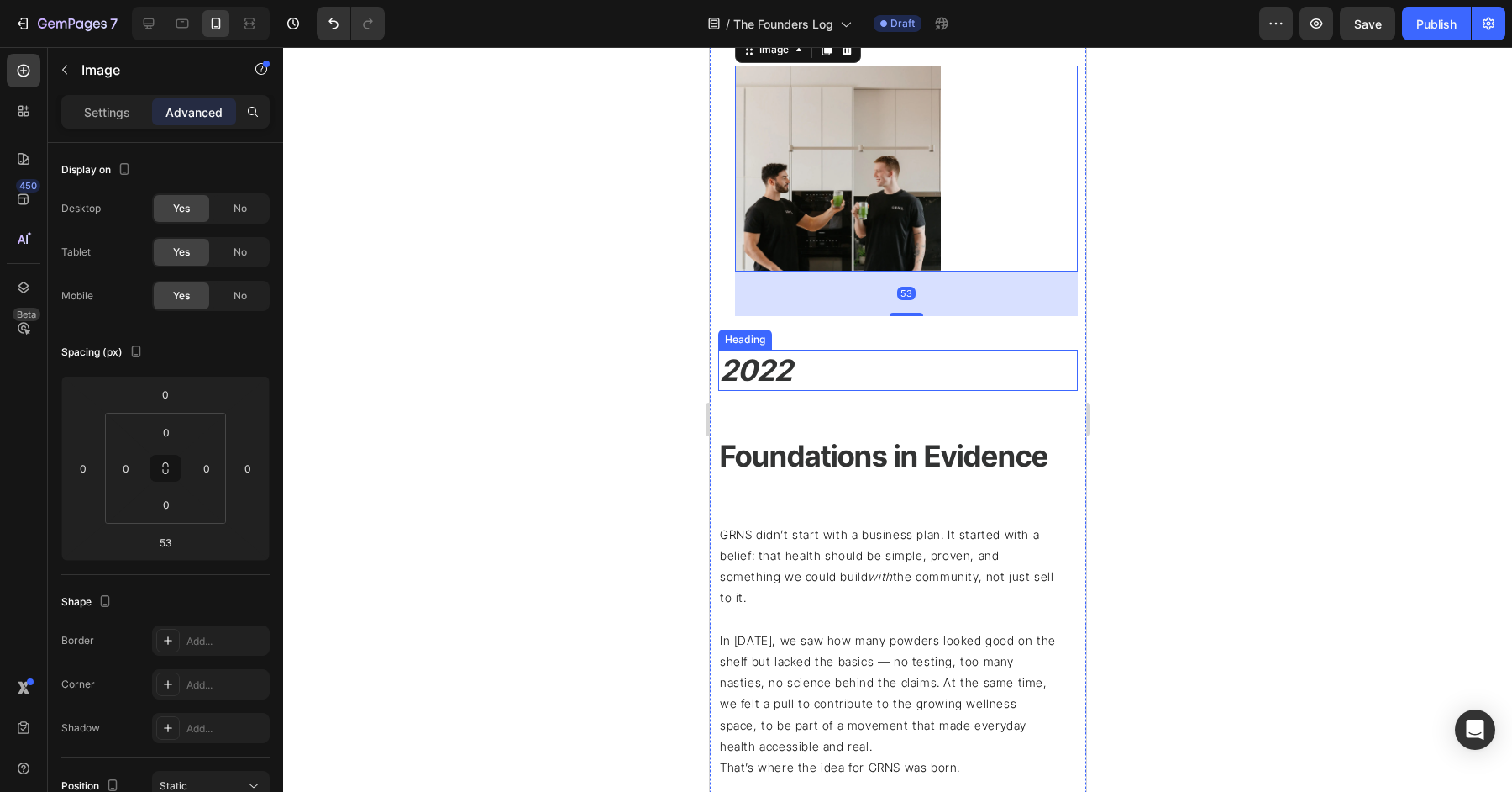
click at [802, 383] on p "⁠⁠⁠⁠⁠⁠⁠ 2022" at bounding box center [897, 370] width 356 height 39
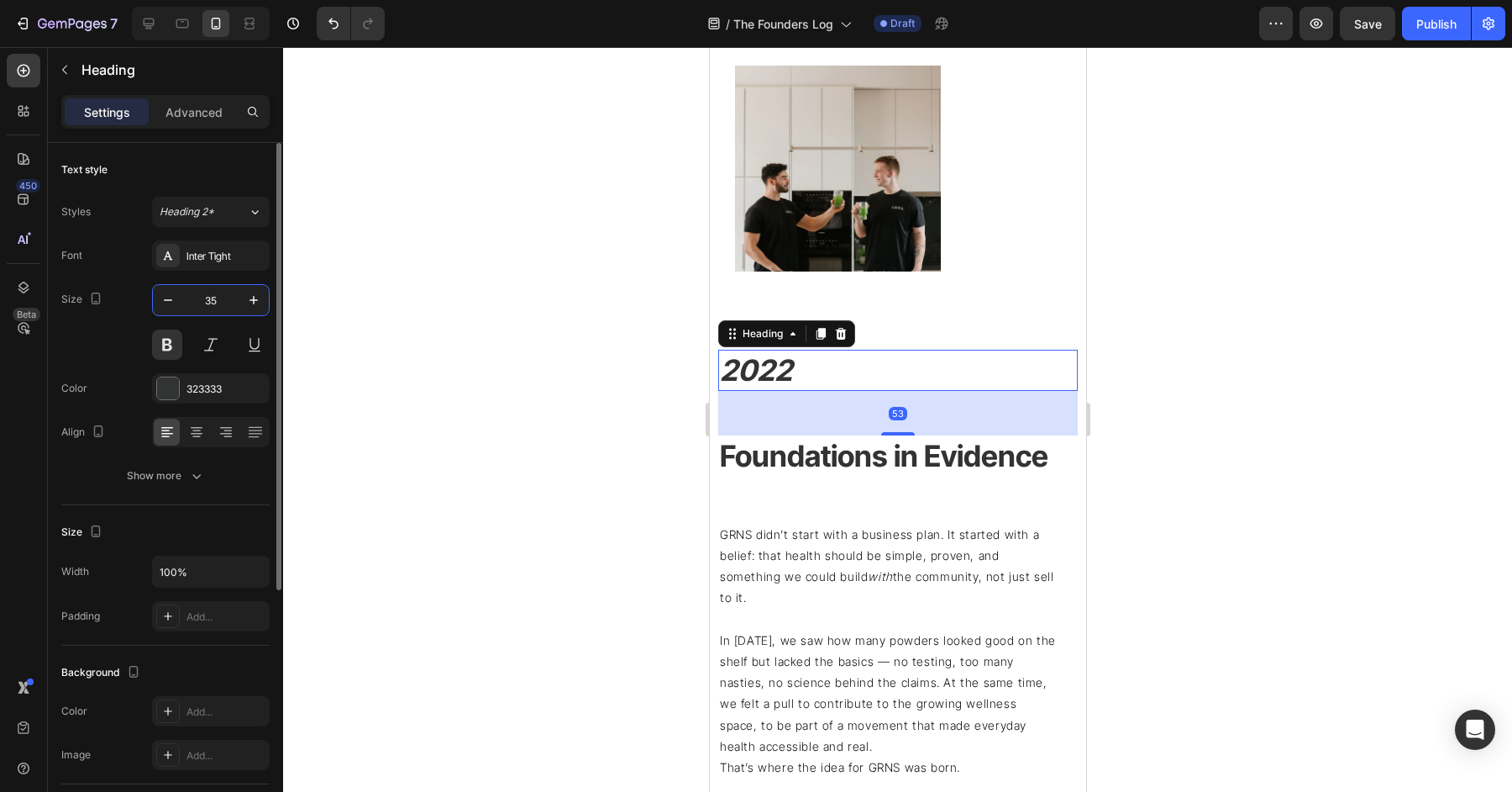
click at [218, 301] on input "35" at bounding box center [210, 300] width 56 height 30
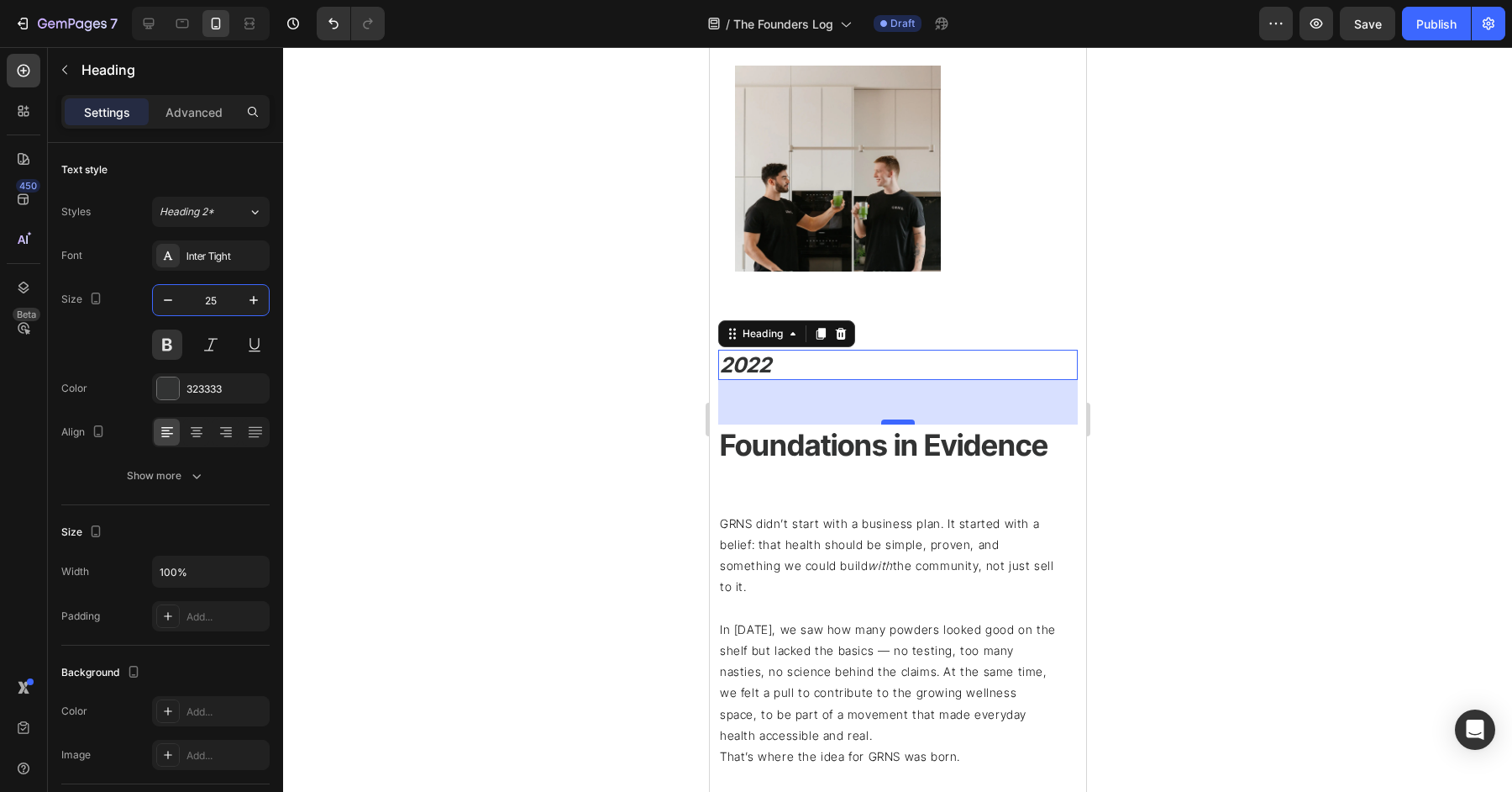
type input "25"
drag, startPoint x: 900, startPoint y: 421, endPoint x: 910, endPoint y: 291, distance: 130.4
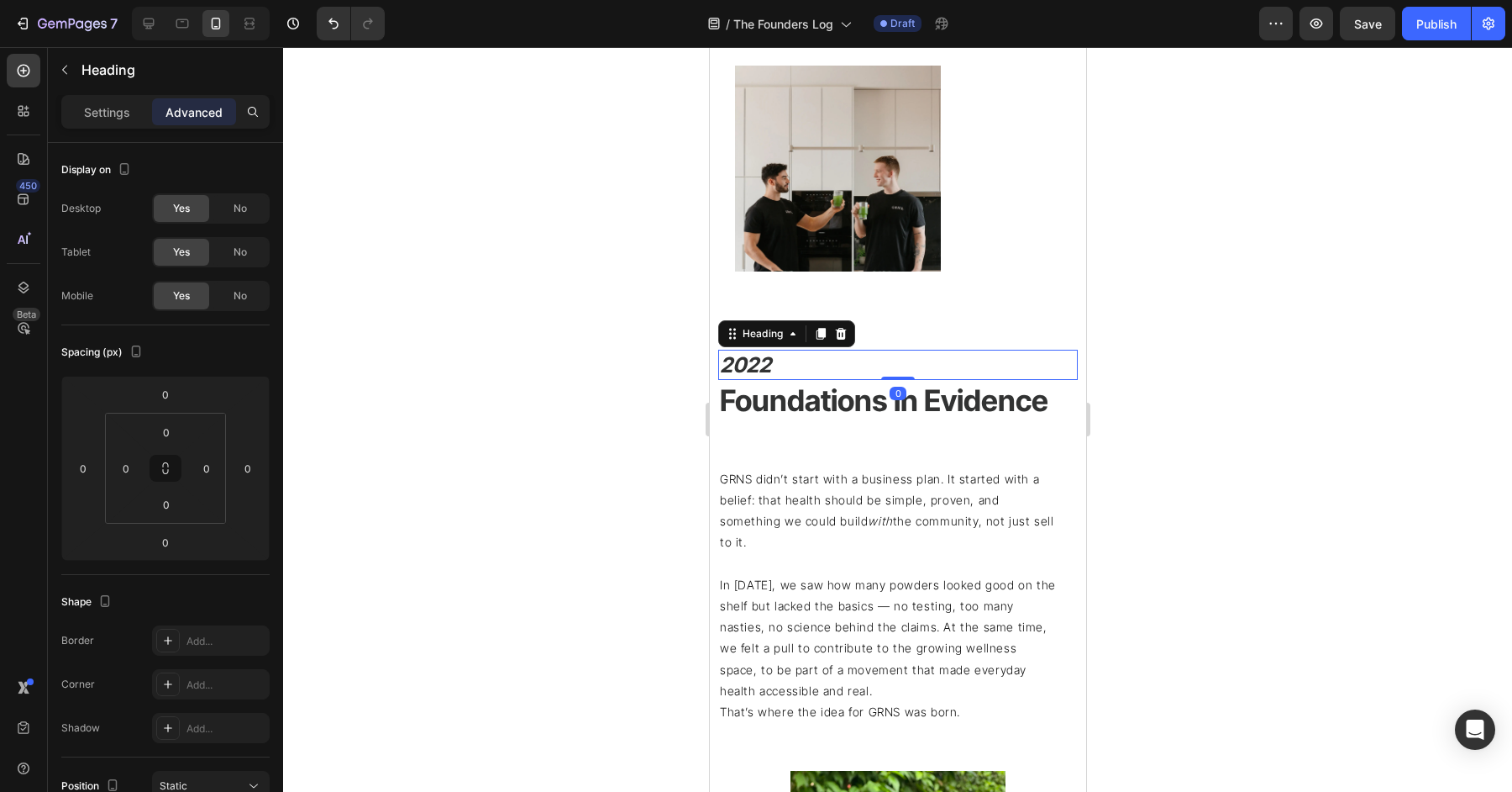
click at [1268, 324] on div at bounding box center [897, 419] width 1229 height 745
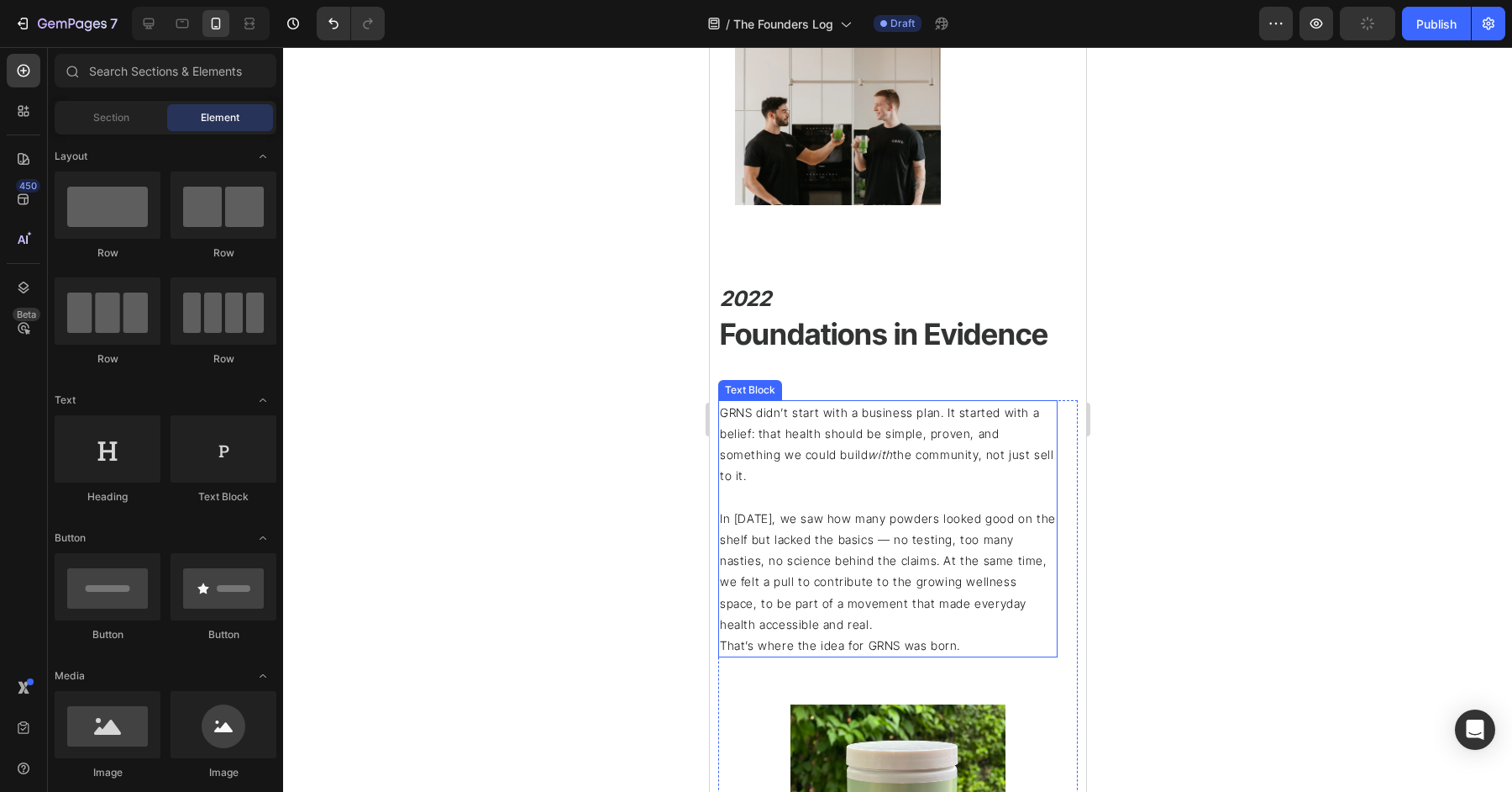
scroll to position [1077, 0]
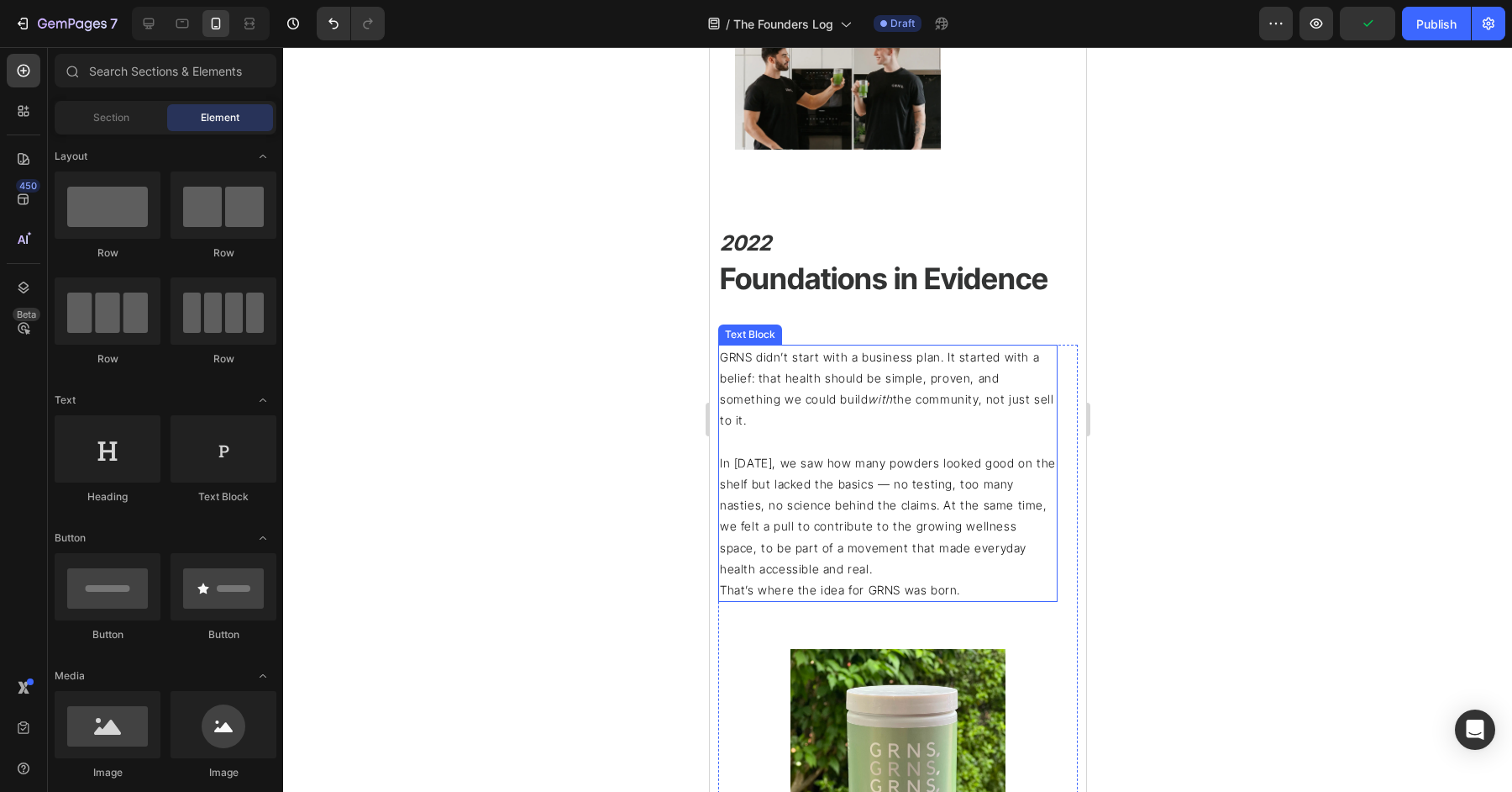
click at [902, 452] on p "In [DATE], we saw how many powders looked good on the shelf but lacked the basi…" at bounding box center [887, 515] width 336 height 127
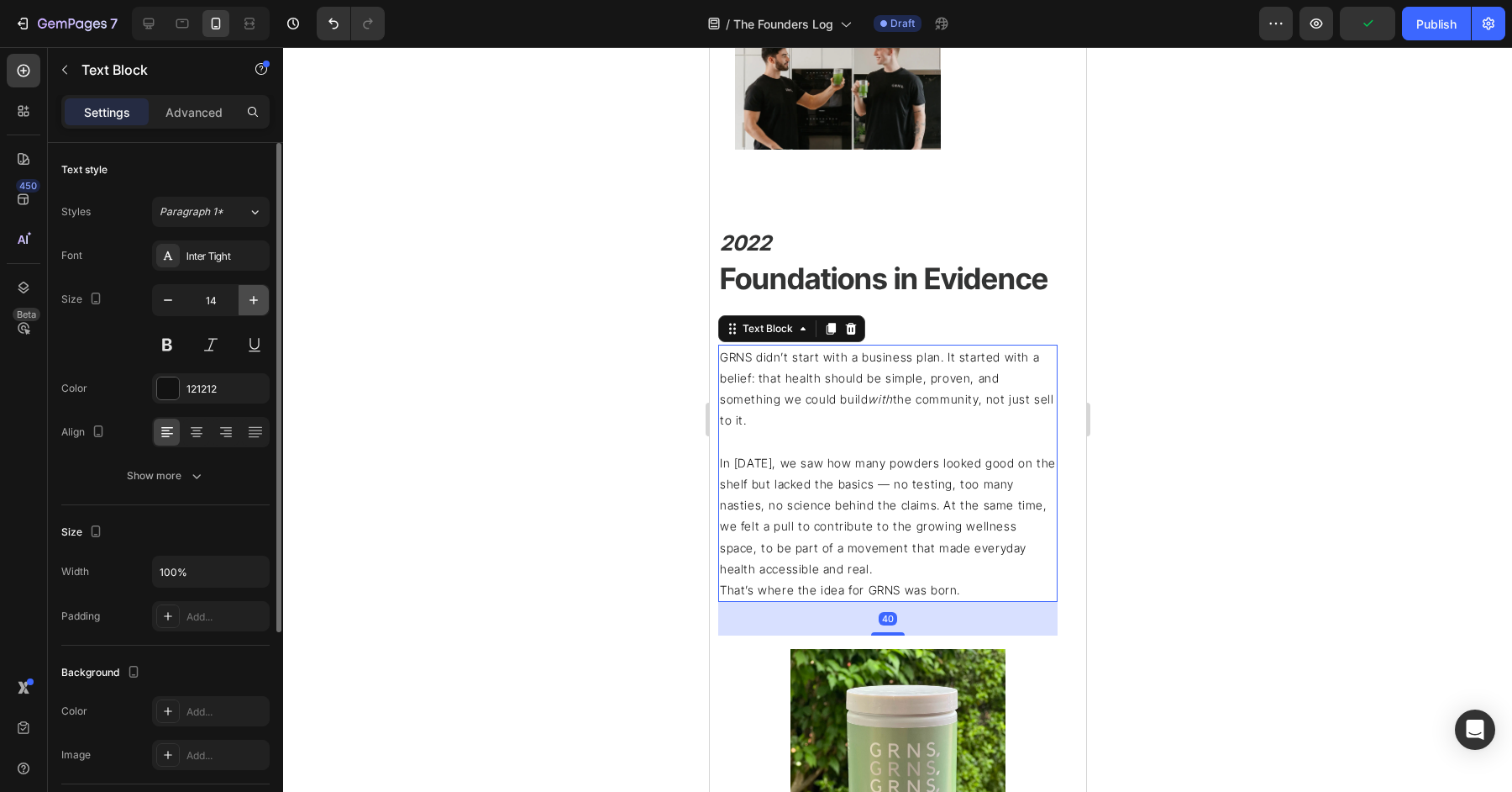
click at [251, 290] on button "button" at bounding box center [253, 300] width 30 height 30
click at [251, 292] on icon "button" at bounding box center [254, 301] width 17 height 17
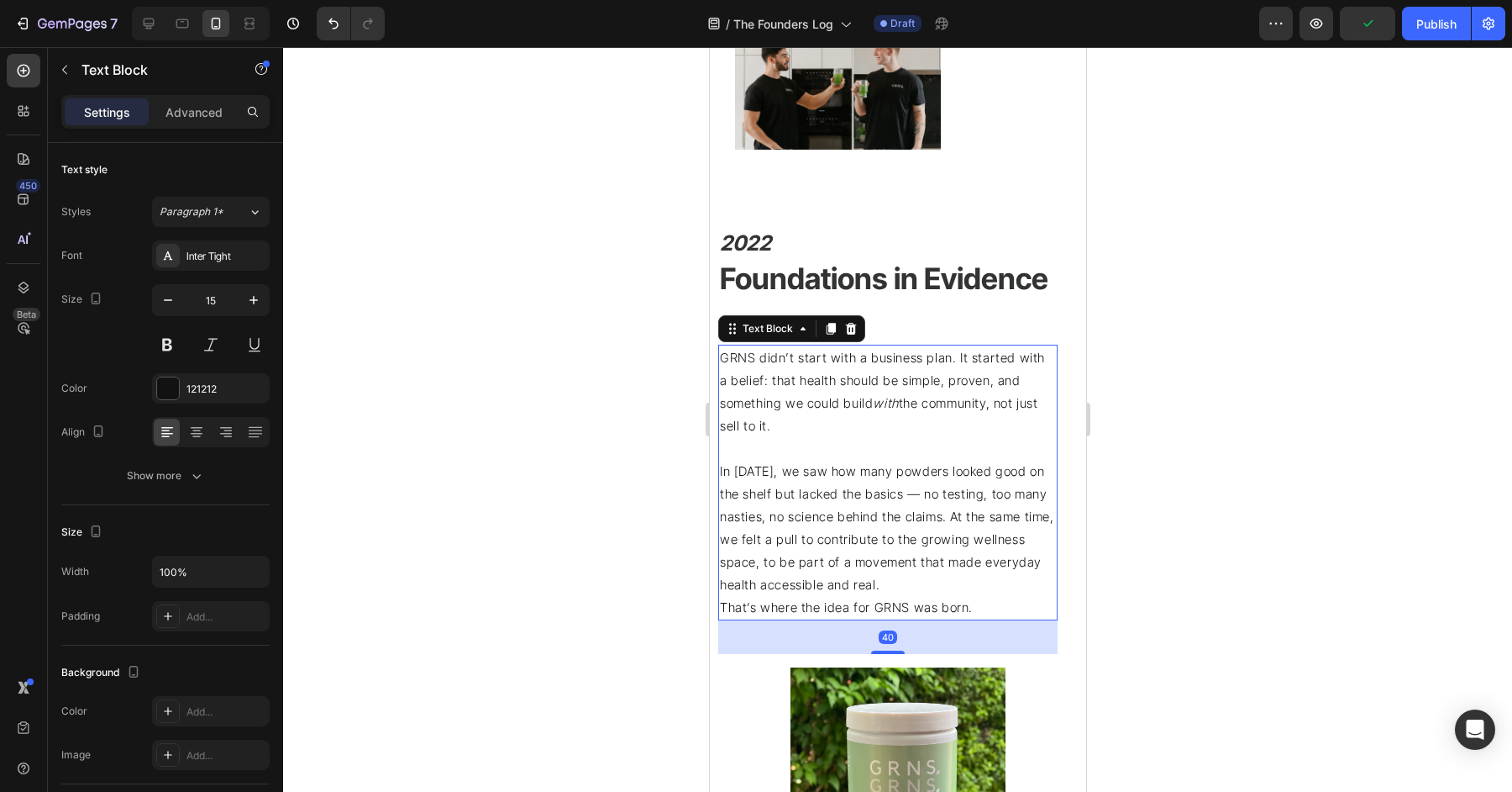
type input "16"
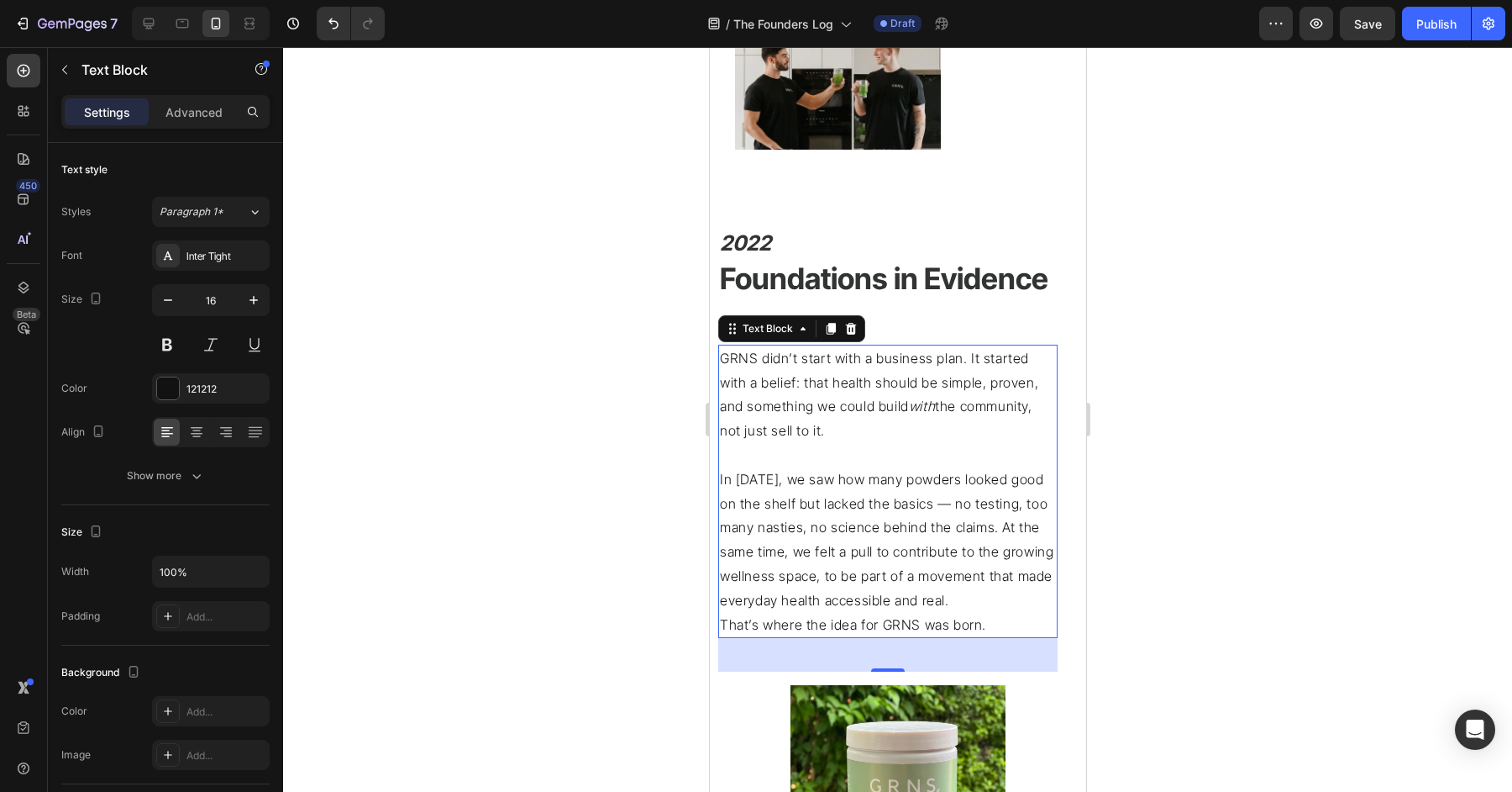
scroll to position [1459, 0]
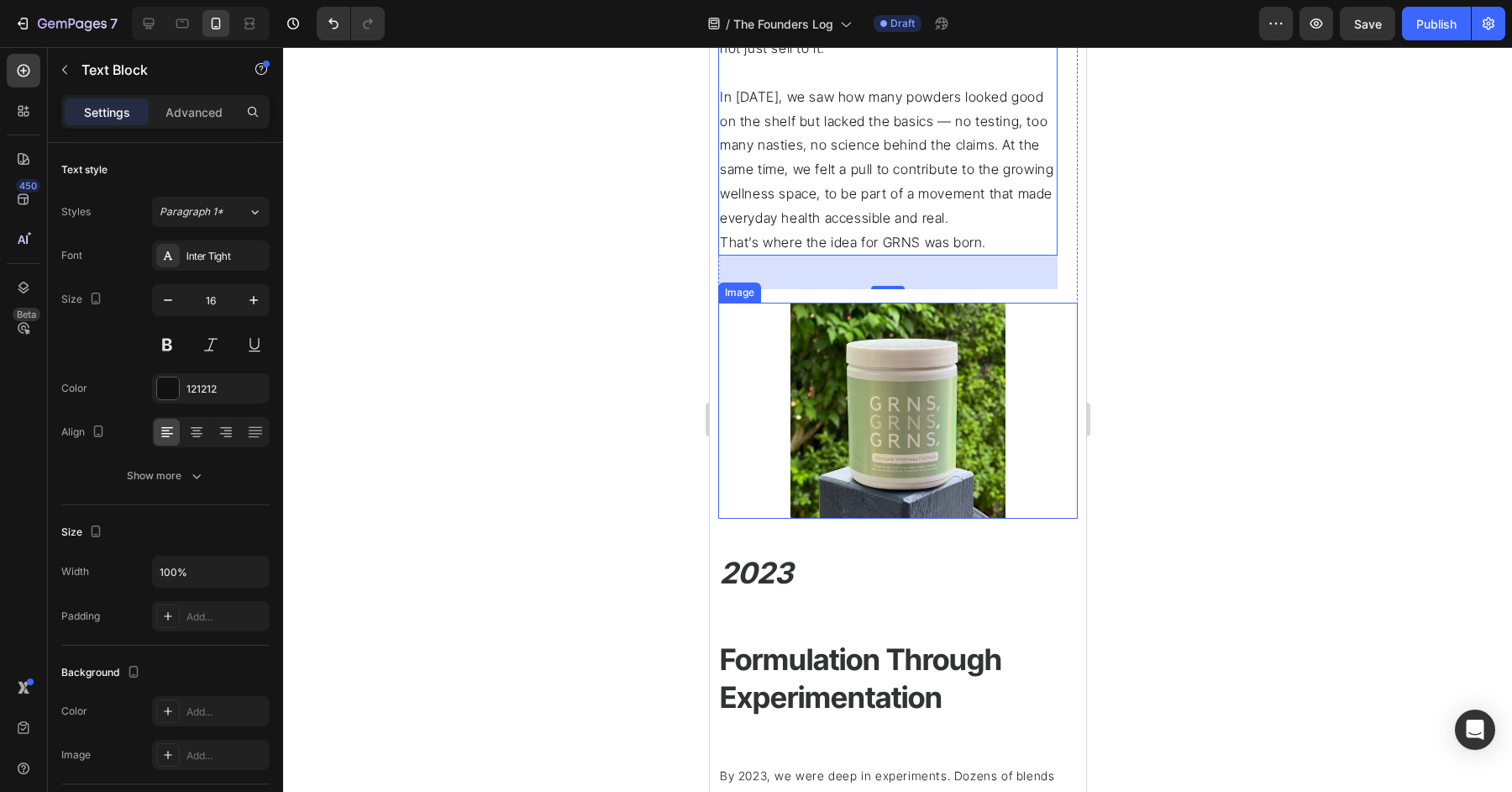
click at [847, 460] on img at bounding box center [897, 410] width 216 height 216
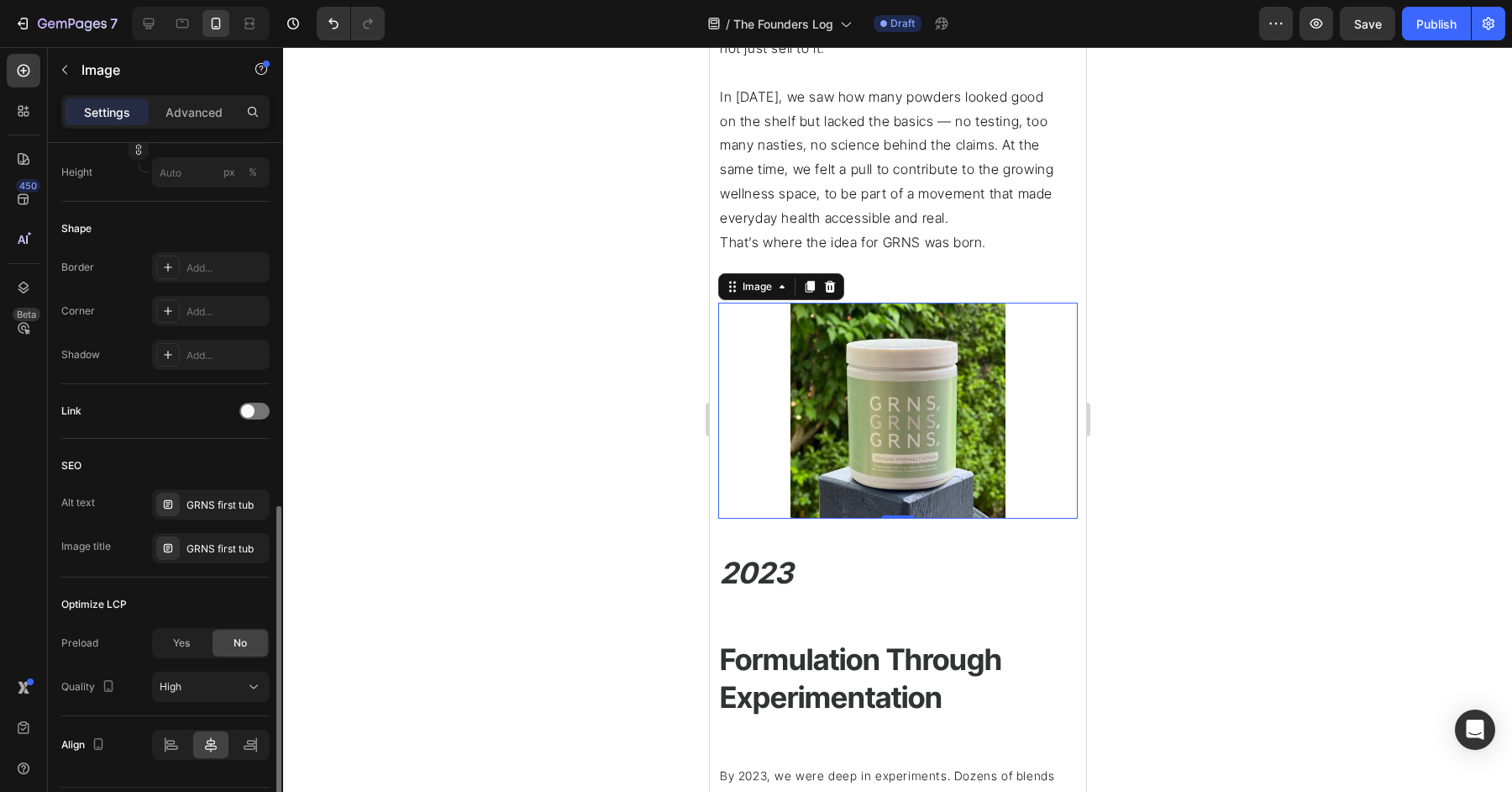
scroll to position [610, 0]
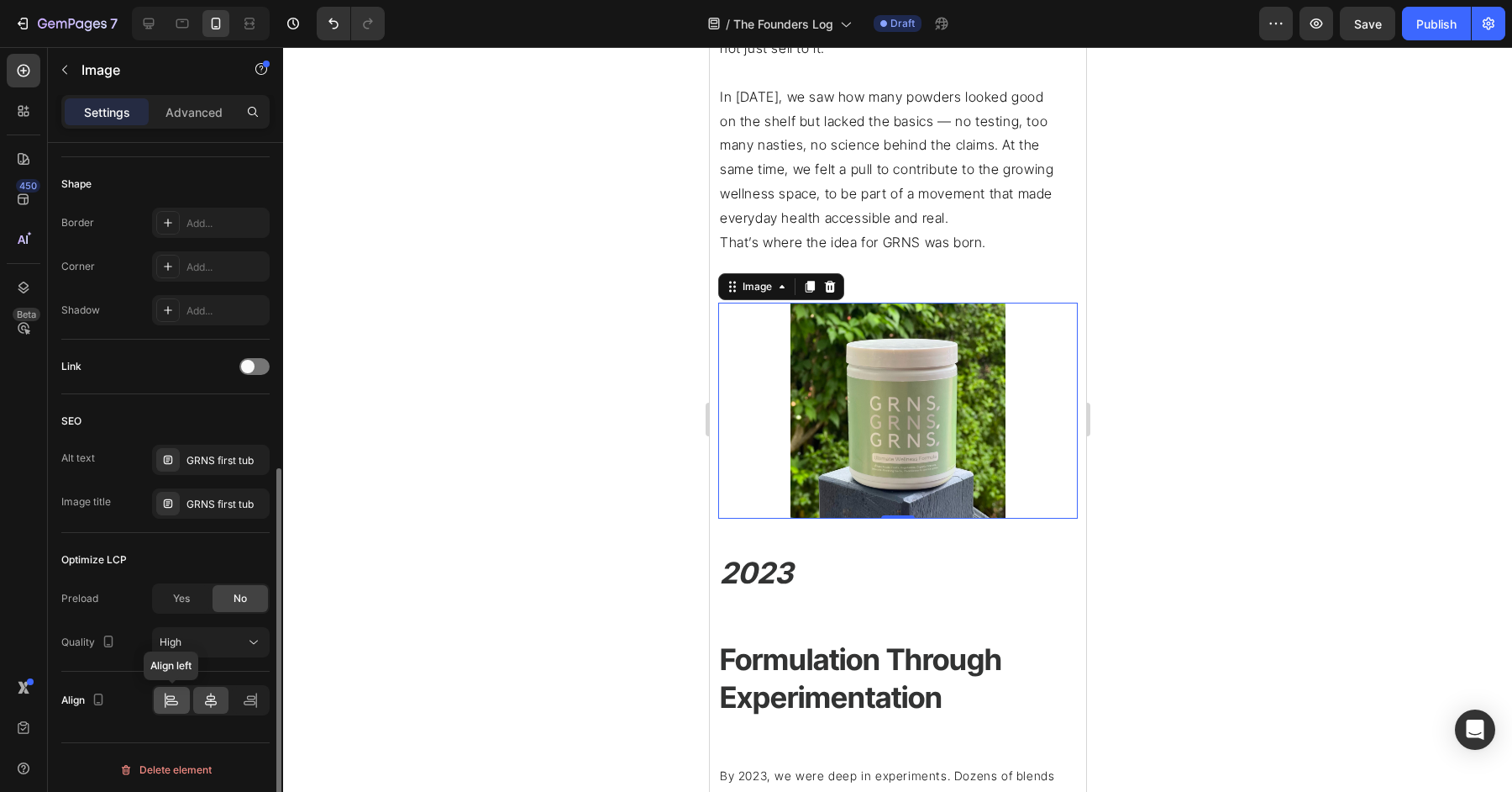
click at [167, 686] on div at bounding box center [172, 699] width 36 height 27
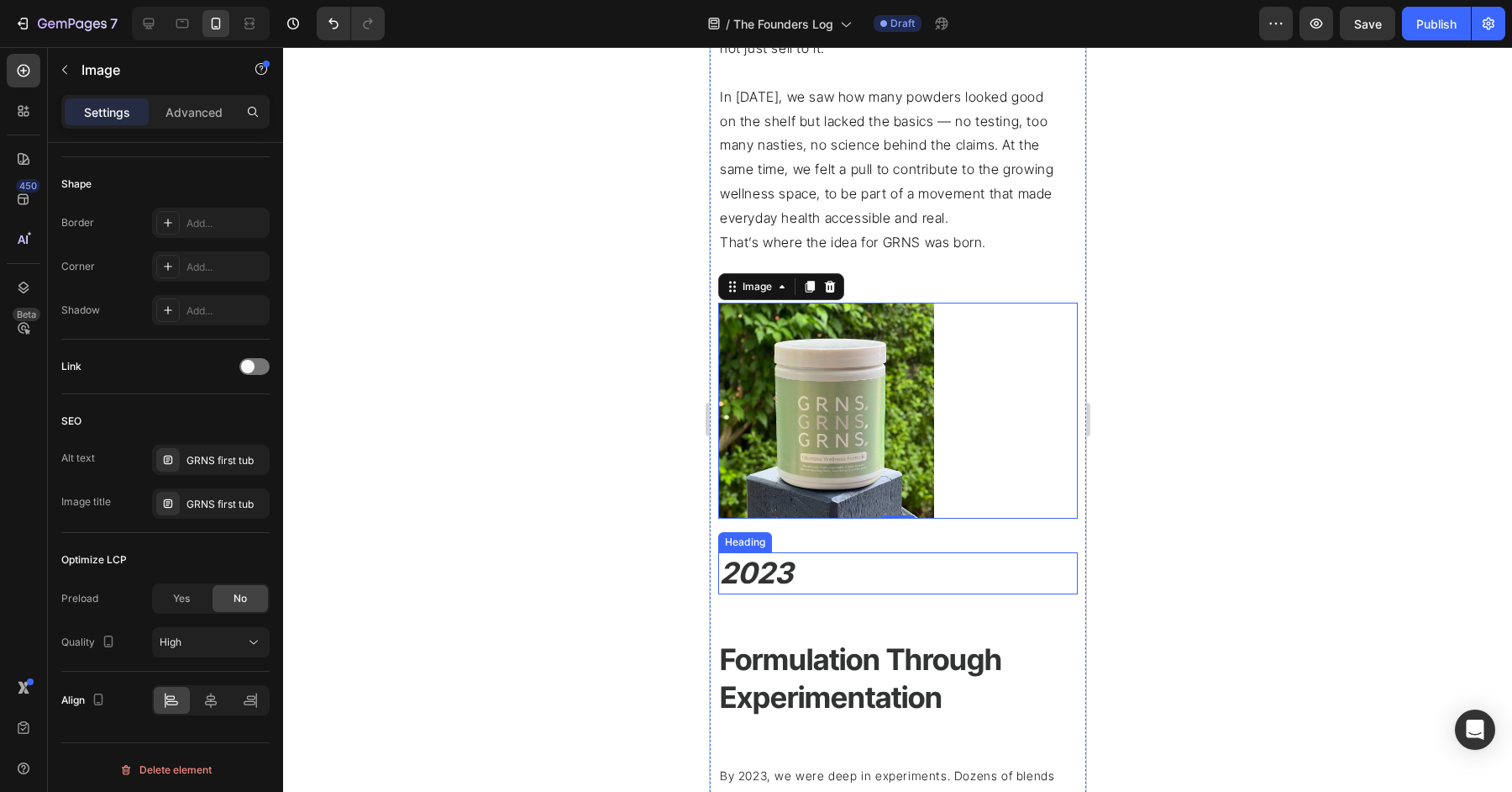
click at [835, 576] on h2 "2023" at bounding box center [897, 573] width 360 height 42
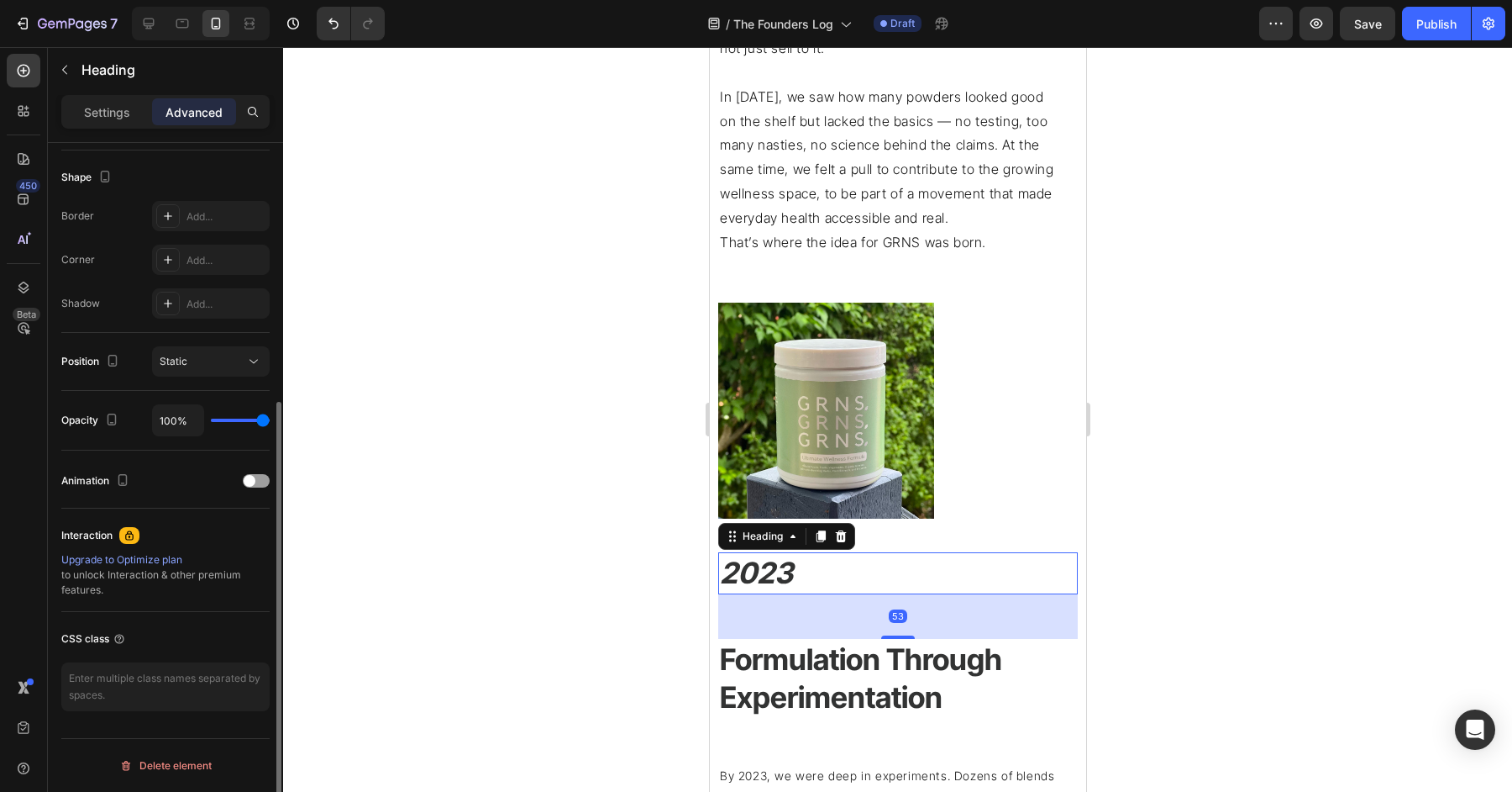
scroll to position [0, 0]
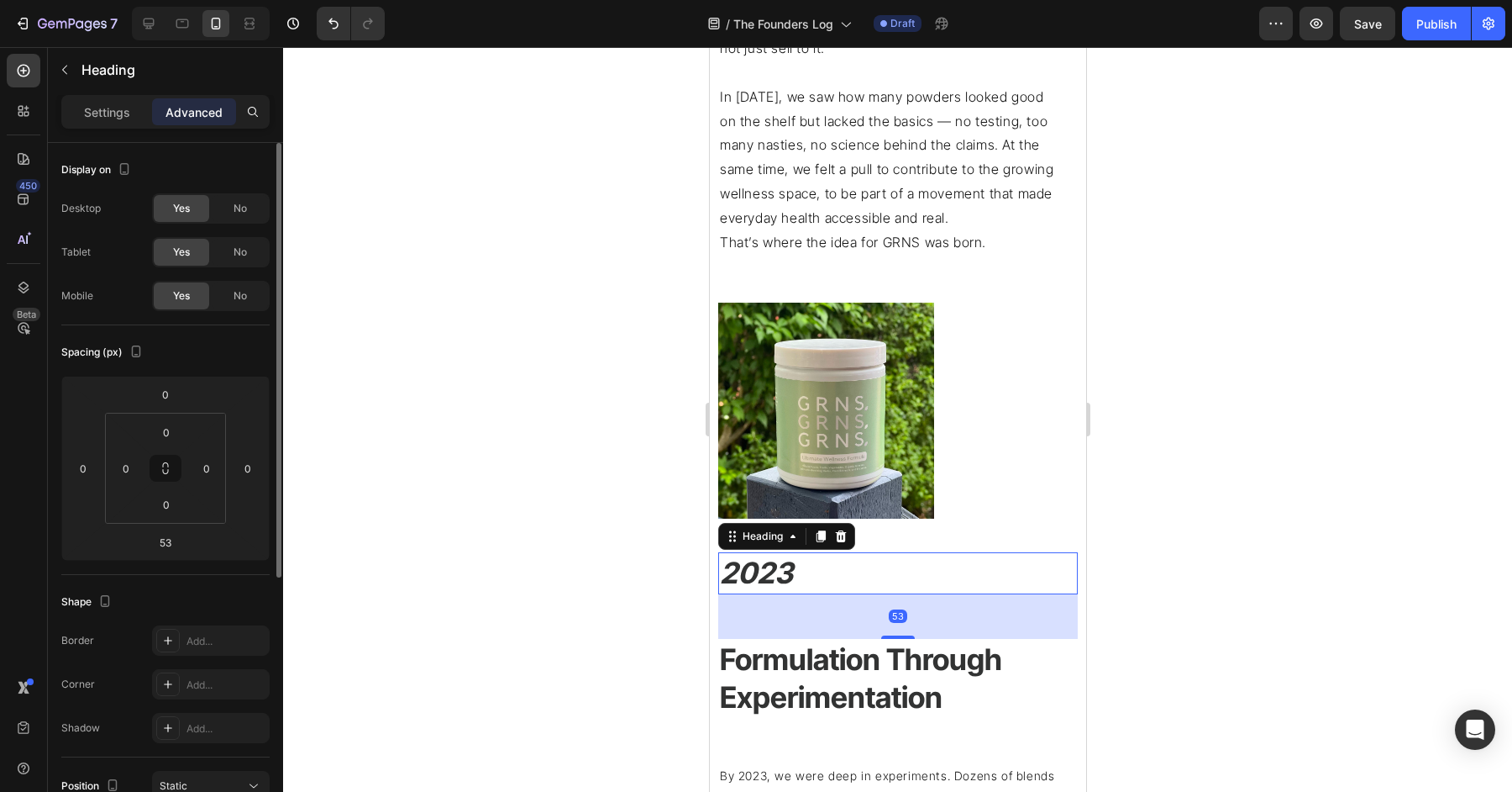
click at [835, 576] on h2 "2023" at bounding box center [897, 573] width 360 height 42
click at [91, 113] on p "Settings" at bounding box center [107, 112] width 46 height 18
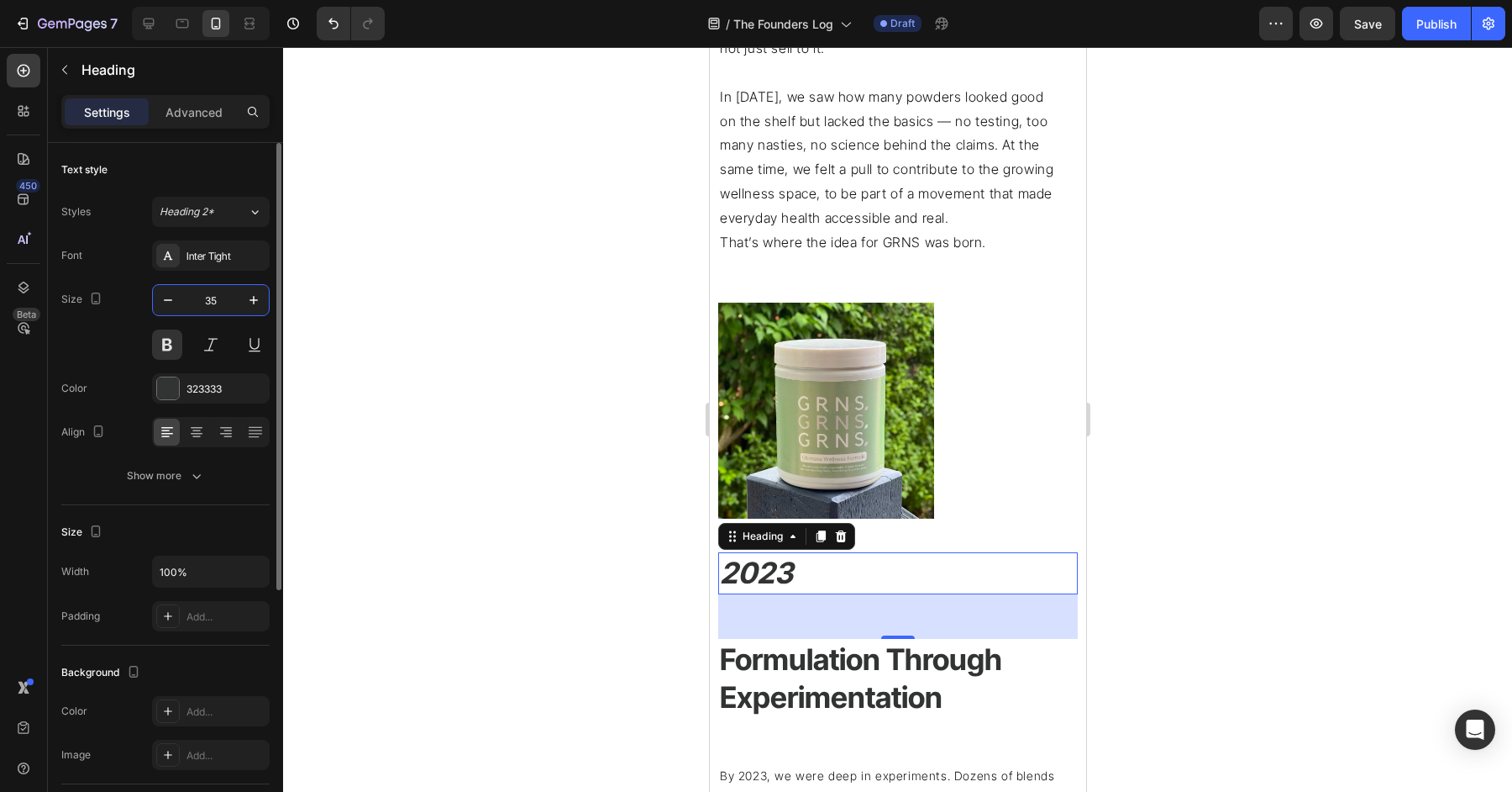
click at [211, 292] on input "35" at bounding box center [210, 300] width 56 height 30
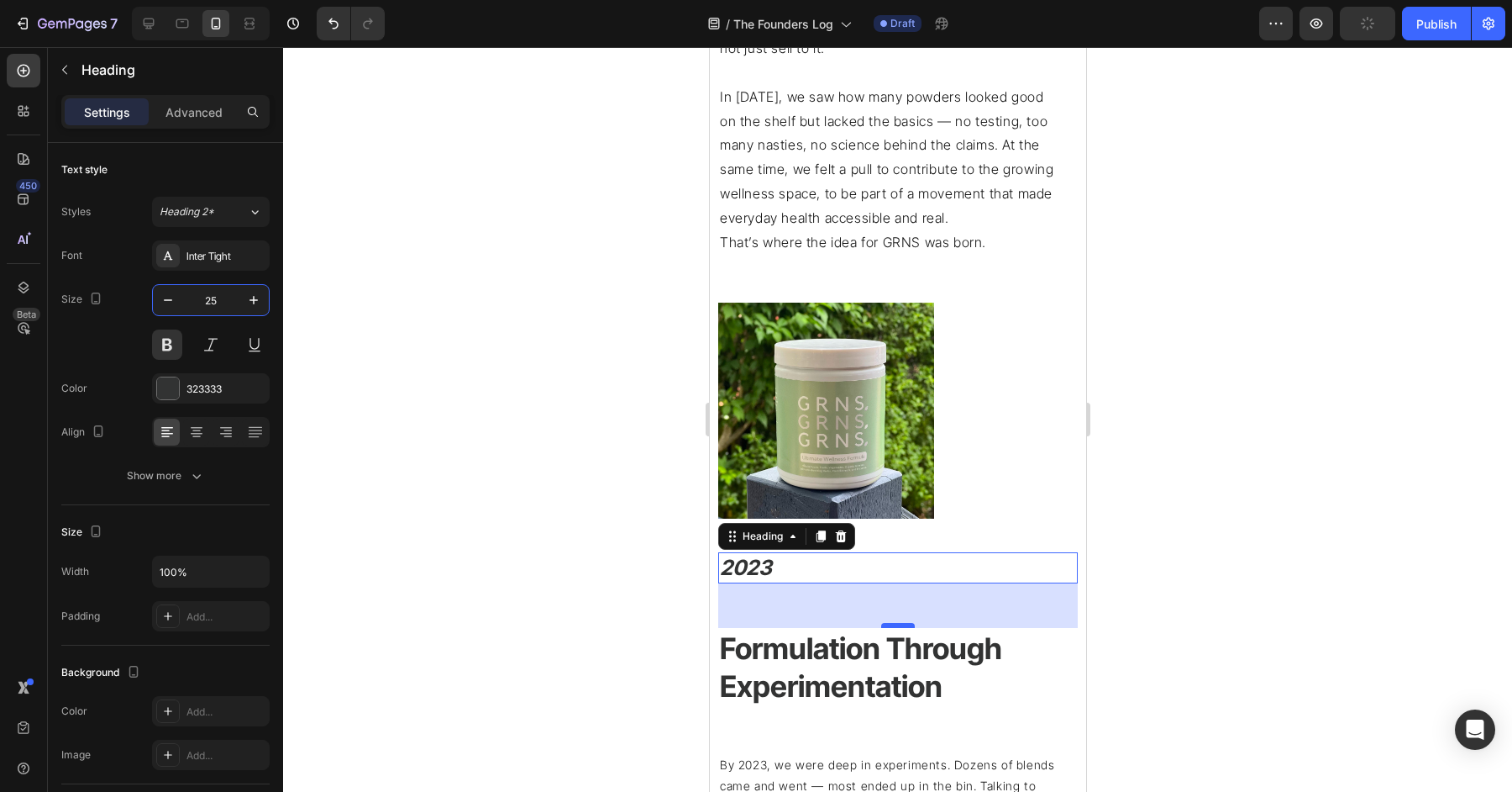
type input "25"
drag, startPoint x: 892, startPoint y: 625, endPoint x: 894, endPoint y: 553, distance: 72.0
click at [894, 554] on div "⁠⁠⁠⁠⁠⁠⁠ 2023 Heading 53" at bounding box center [897, 568] width 360 height 31
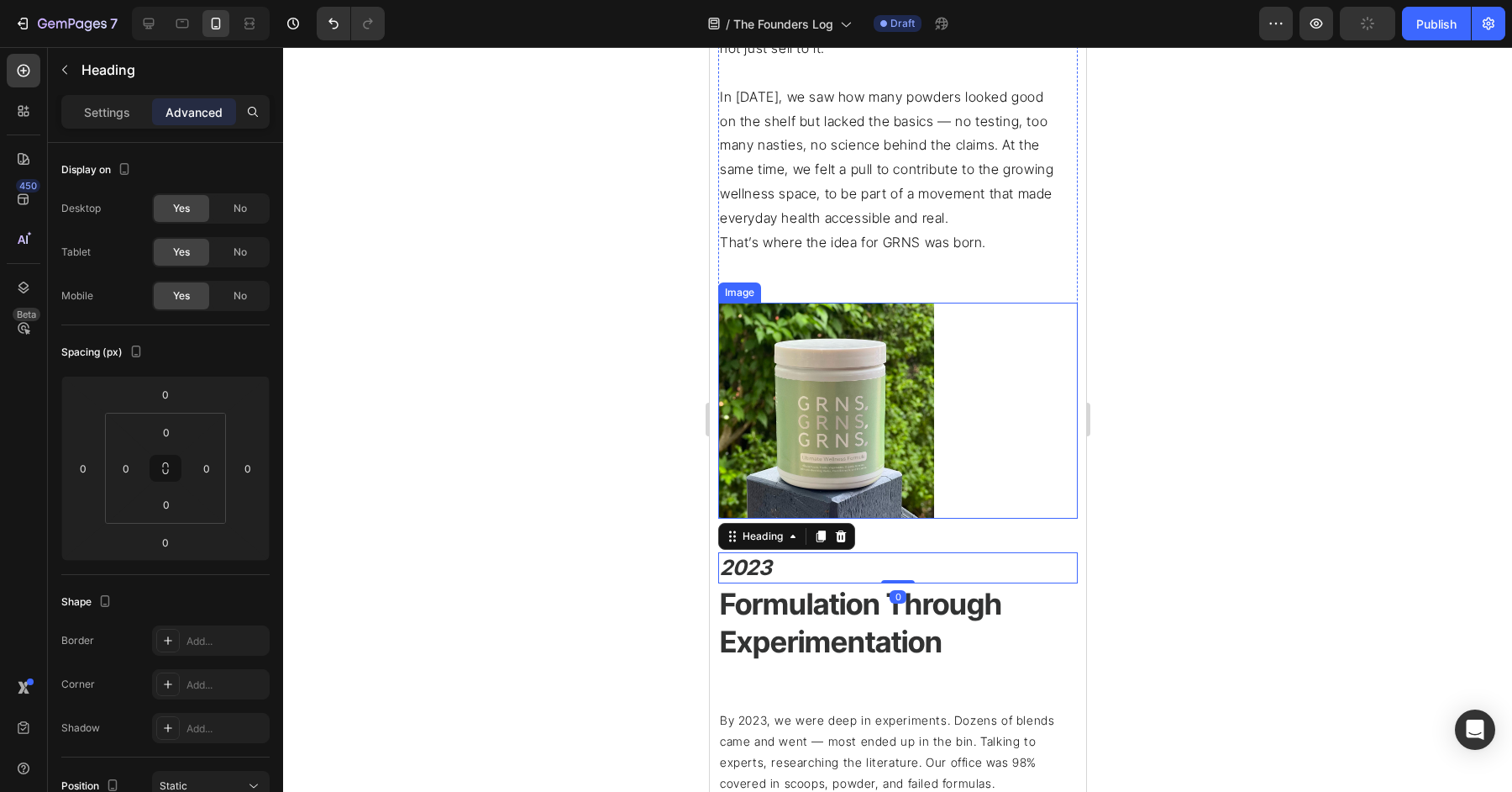
click at [1014, 466] on div at bounding box center [897, 410] width 360 height 216
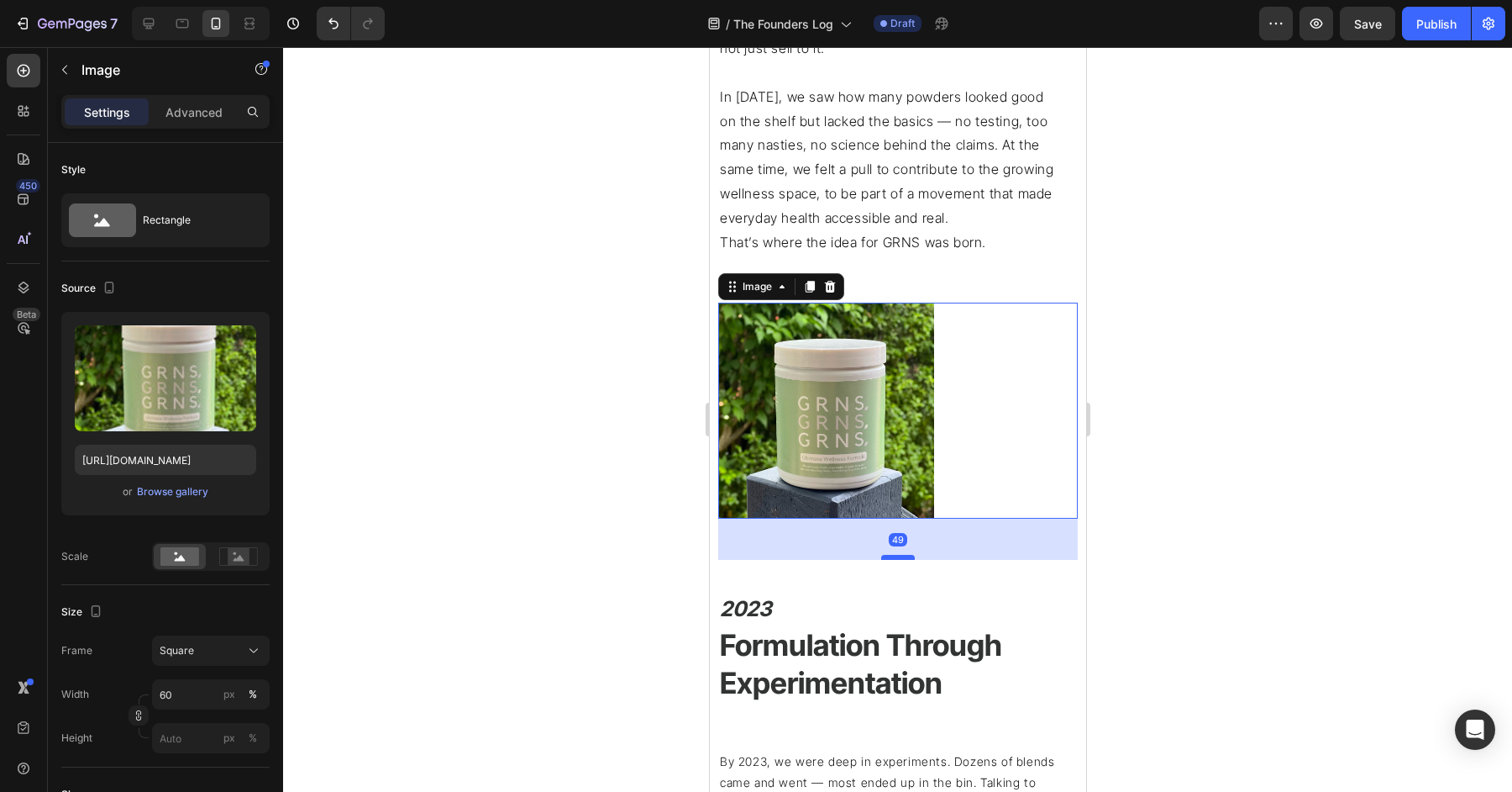
drag, startPoint x: 902, startPoint y: 516, endPoint x: 903, endPoint y: 557, distance: 41.0
click at [903, 557] on div at bounding box center [896, 557] width 33 height 5
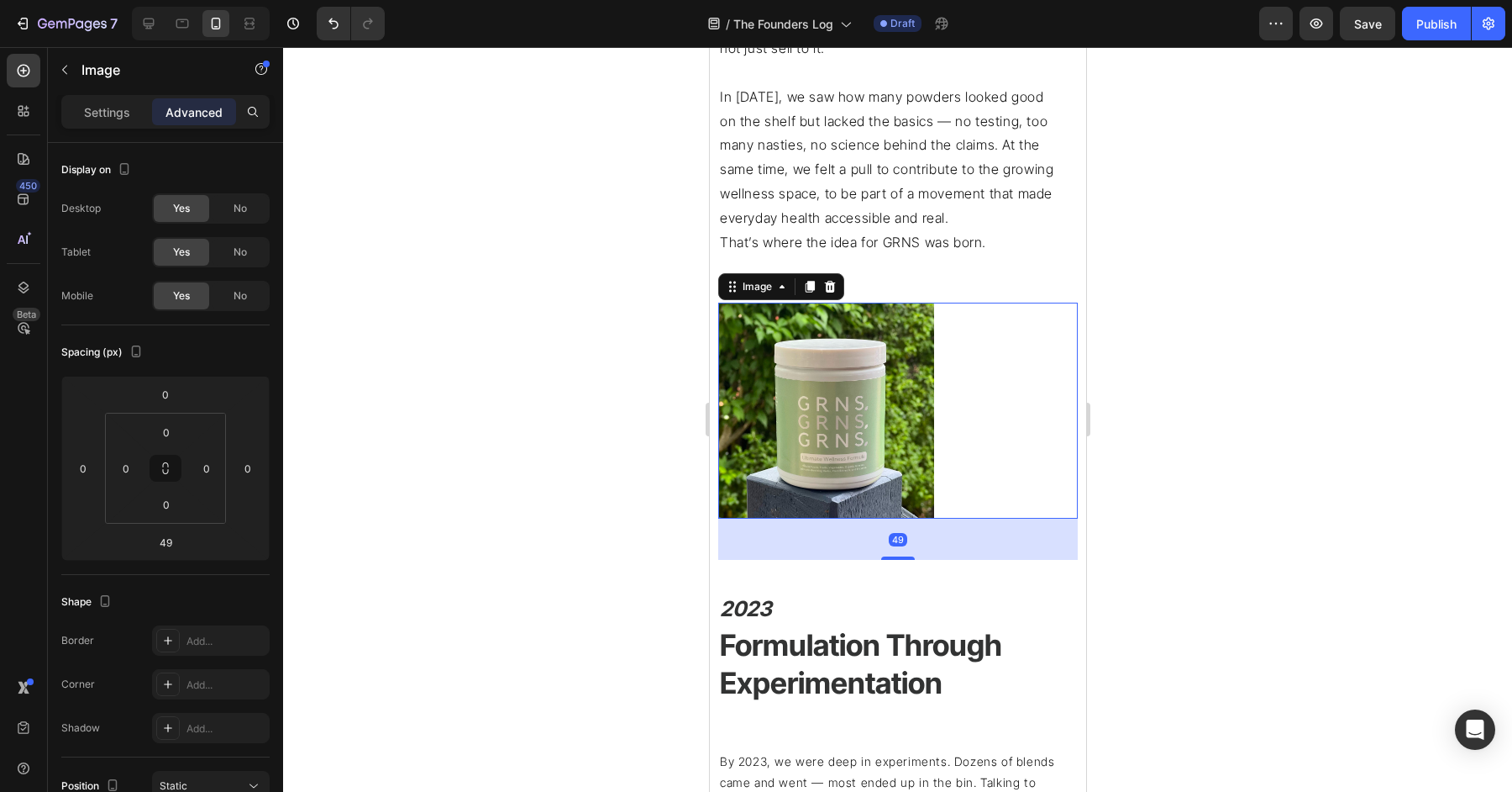
click at [1167, 523] on div at bounding box center [897, 419] width 1229 height 745
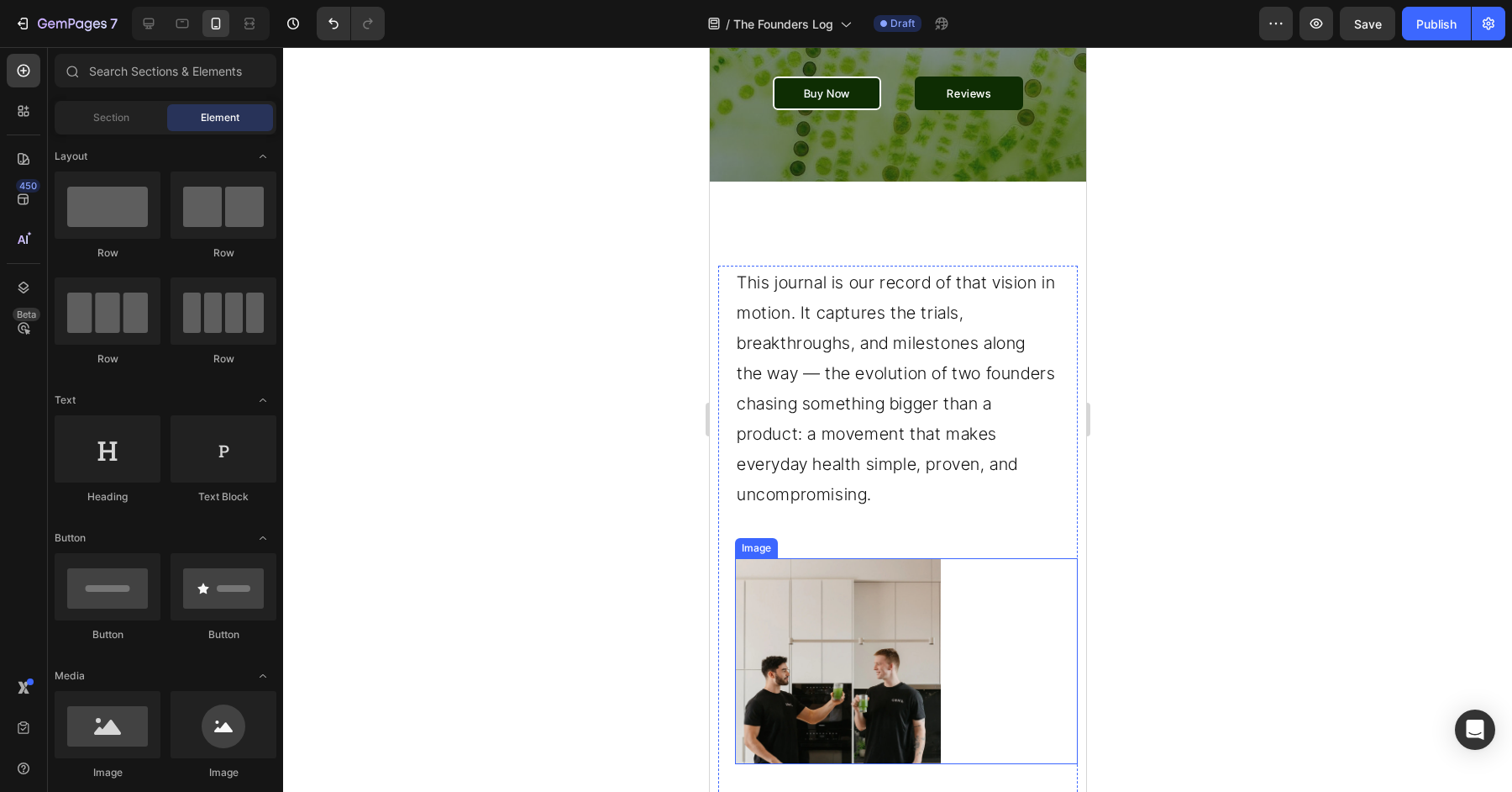
scroll to position [471, 0]
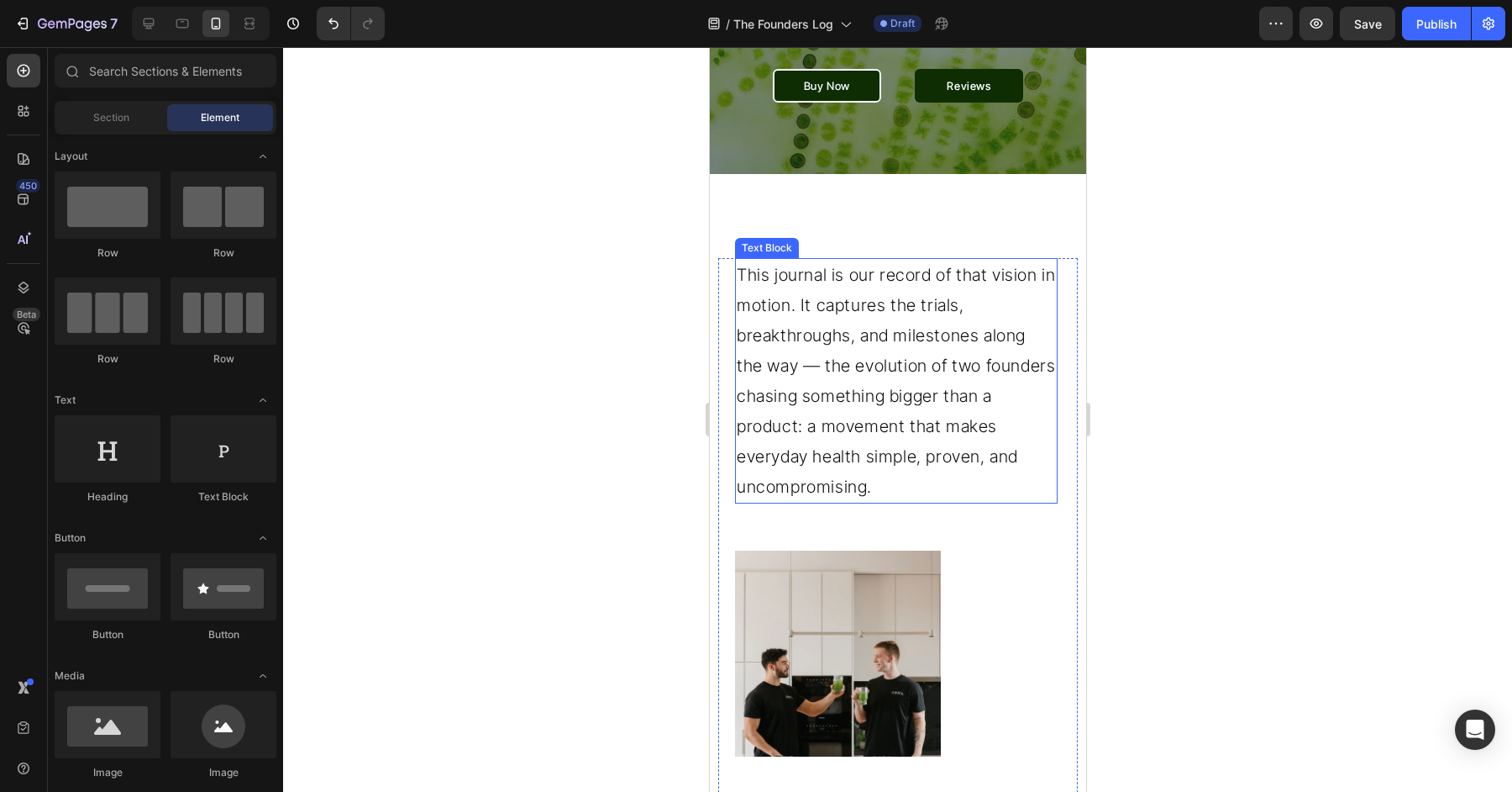
click at [963, 448] on p "This journal is our record of that vision in motion. It captures the trials, br…" at bounding box center [896, 381] width 319 height 242
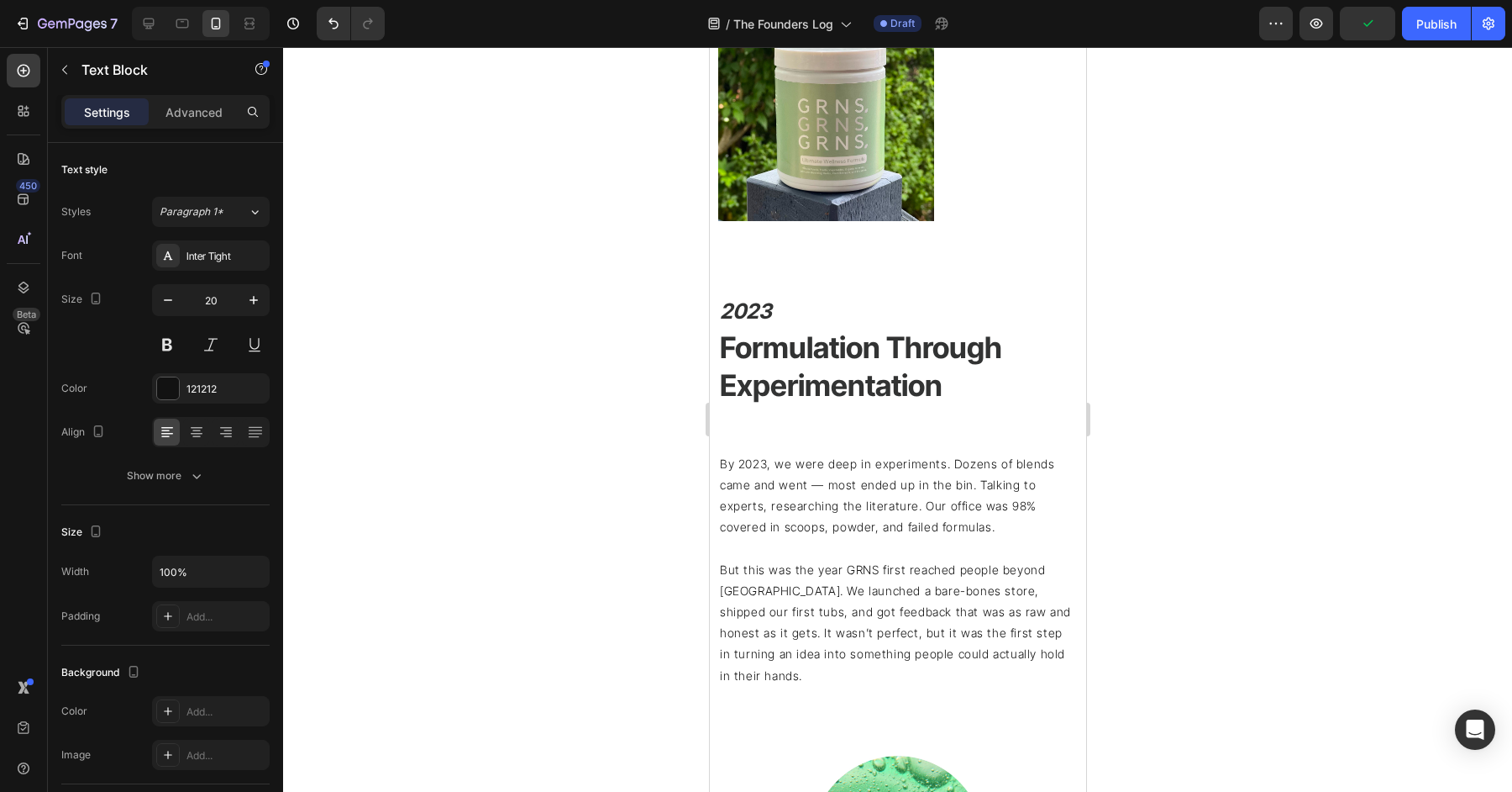
scroll to position [1797, 0]
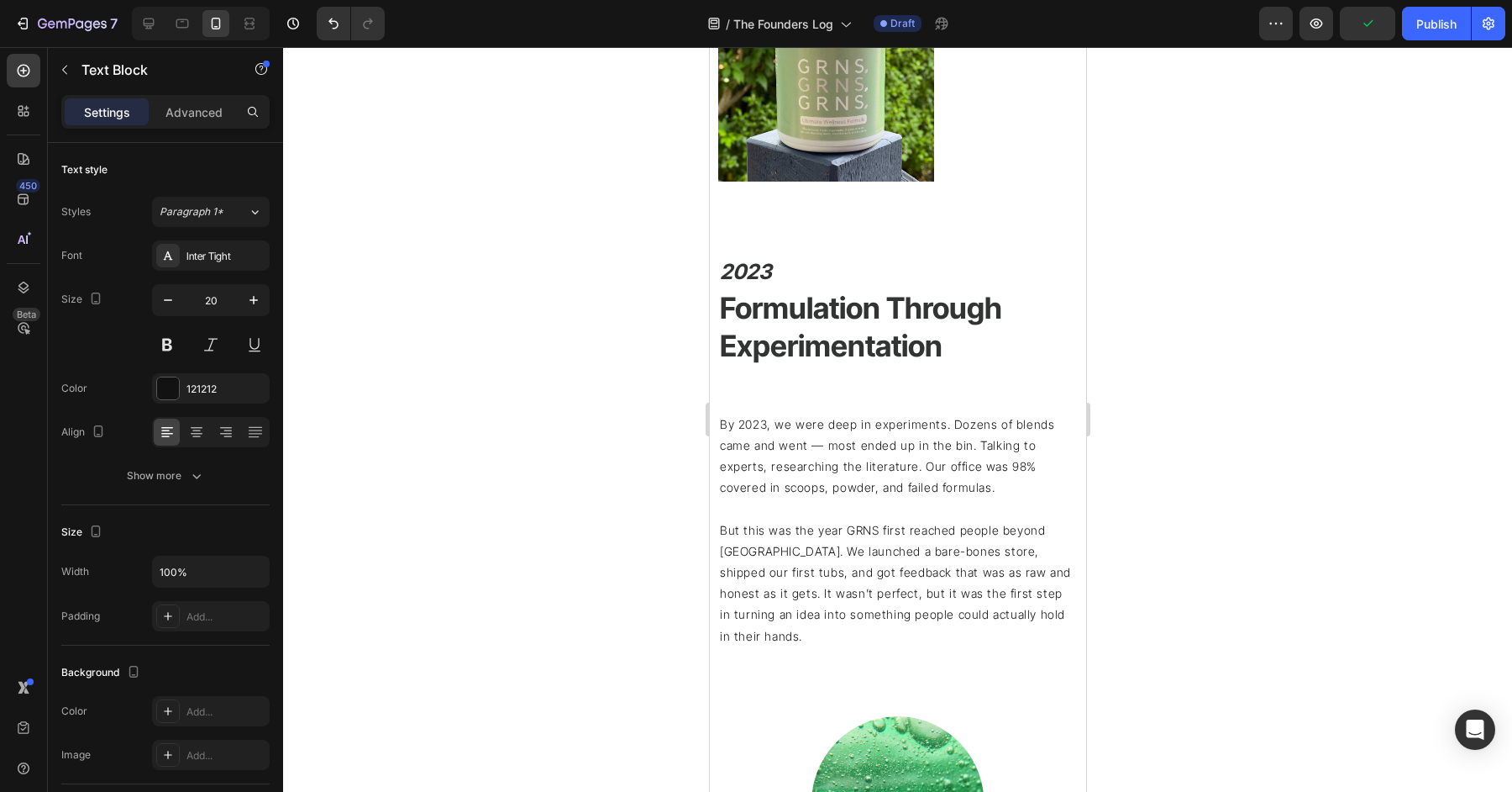
click at [910, 486] on p "By 2023, we were deep in experiments. Dozens of blends came and went — most end…" at bounding box center [897, 455] width 356 height 85
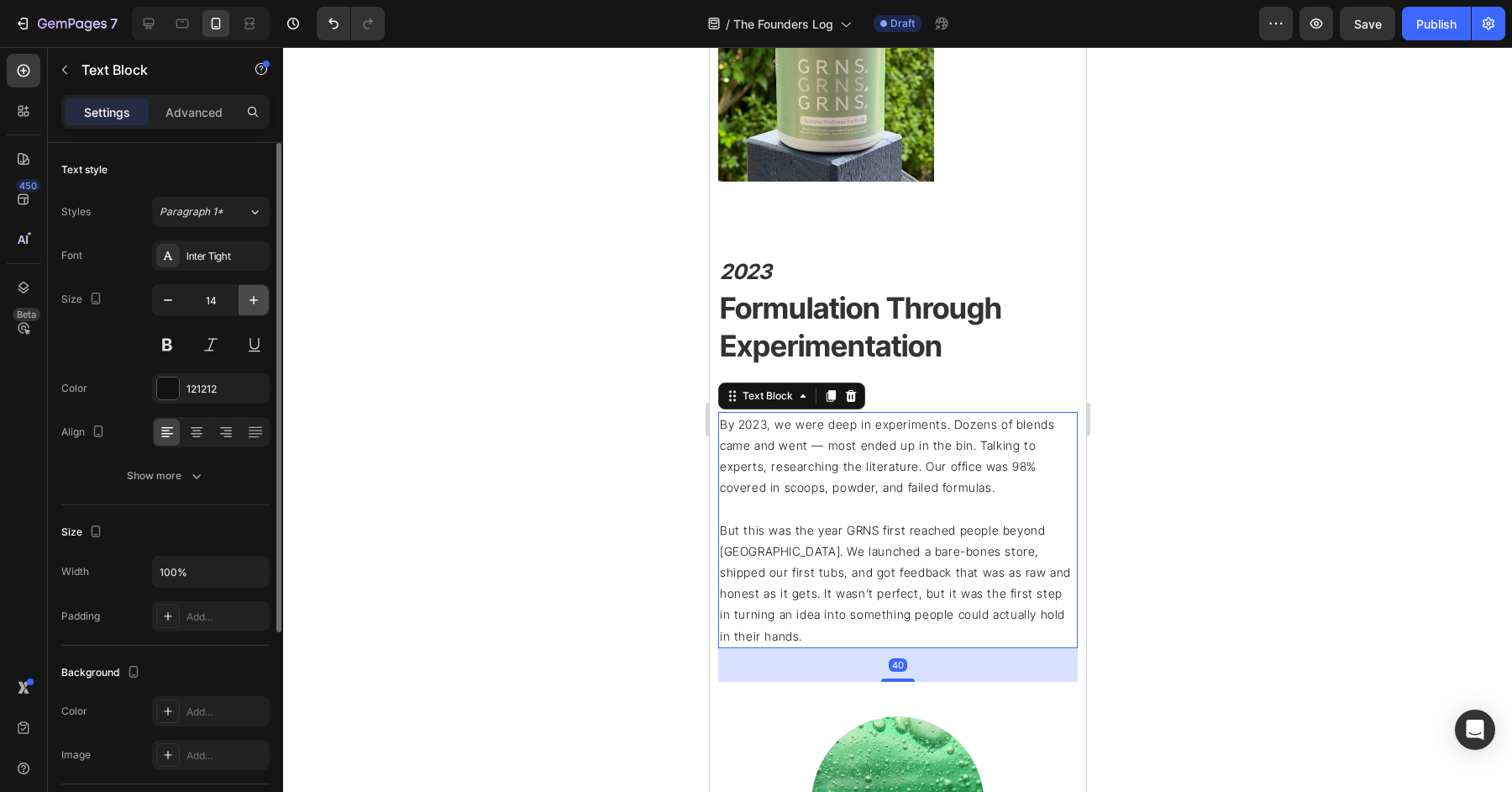
click at [257, 293] on icon "button" at bounding box center [254, 301] width 17 height 17
click at [256, 293] on icon "button" at bounding box center [254, 301] width 17 height 17
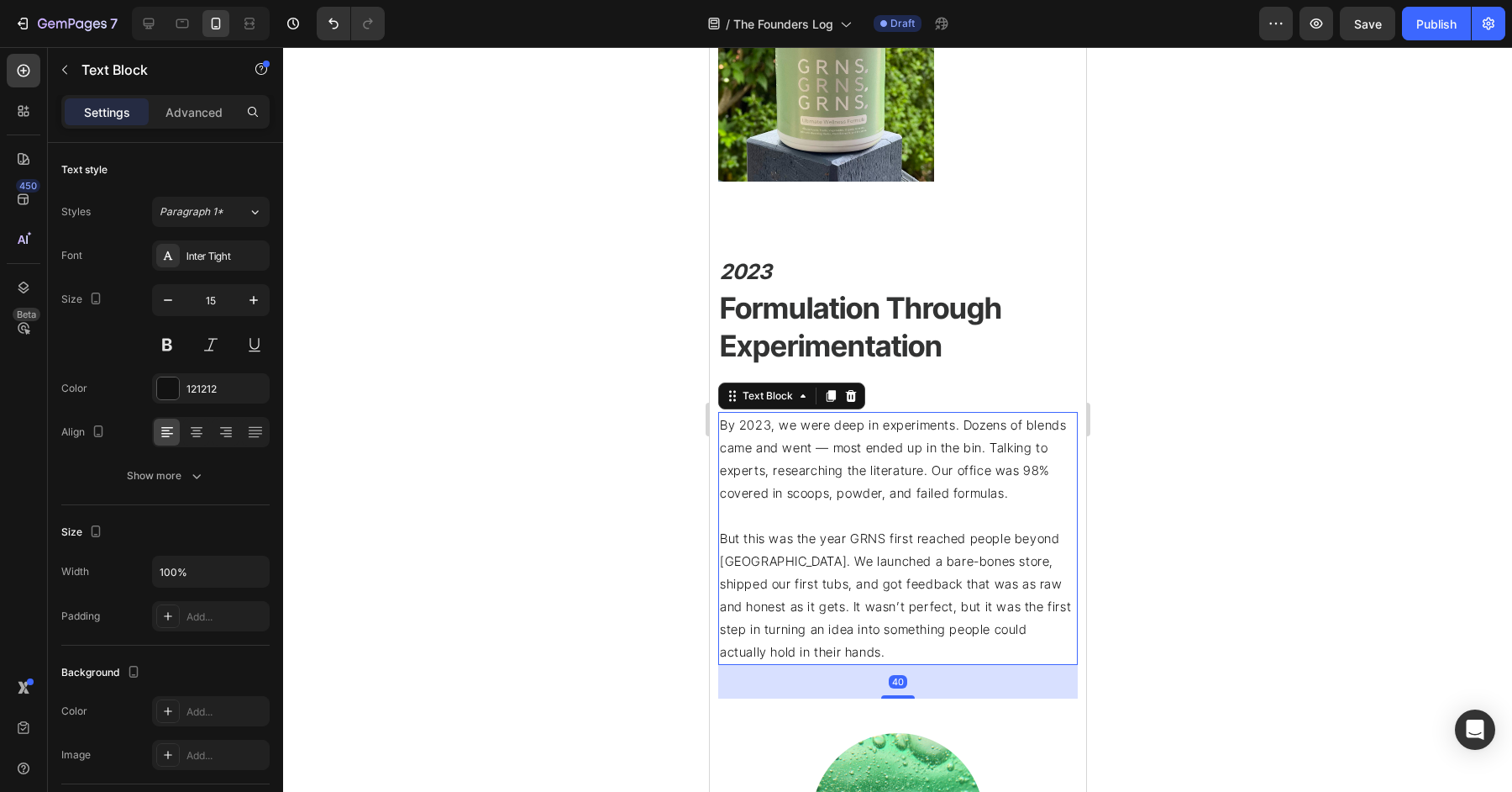
type input "16"
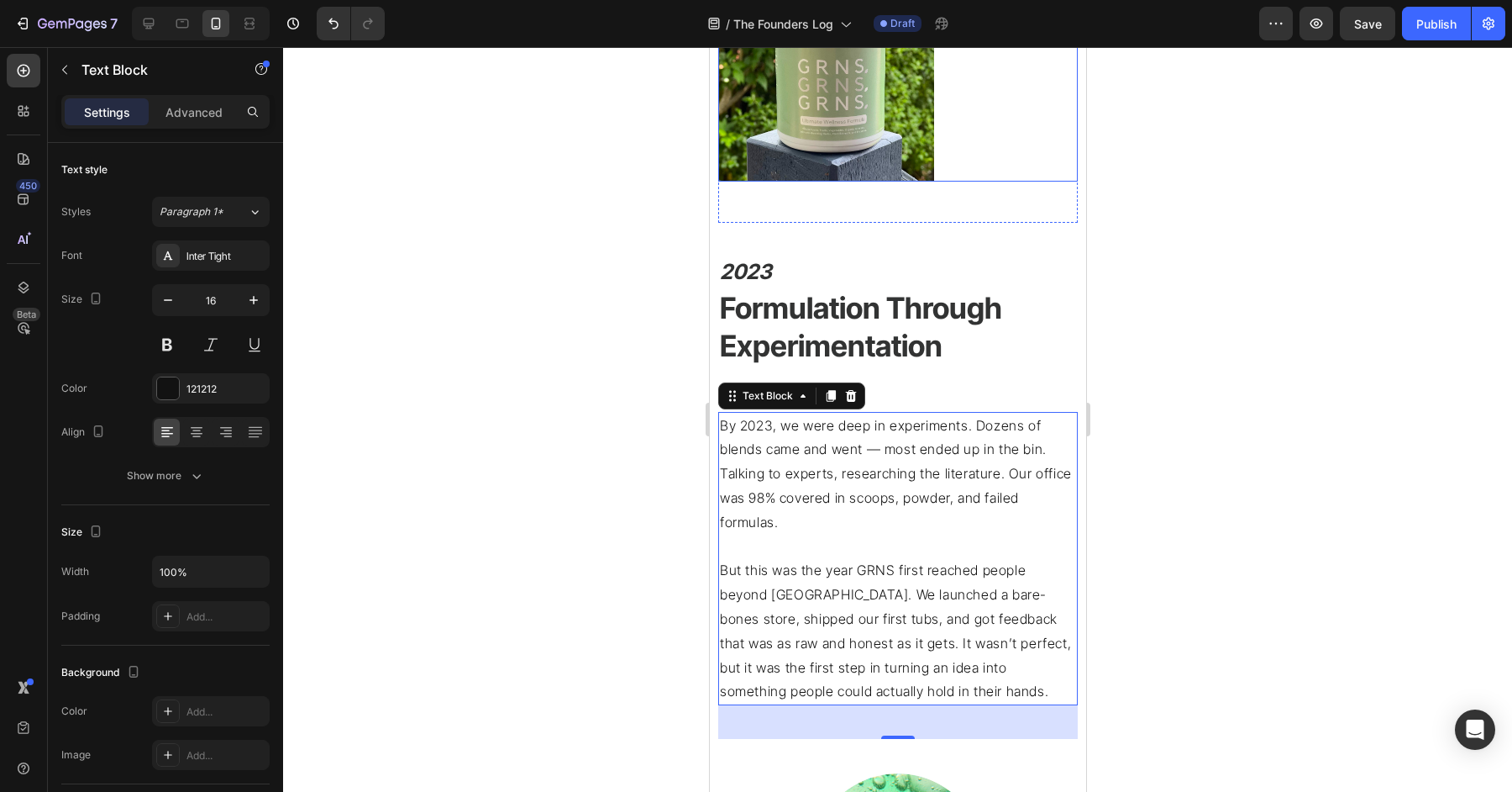
click at [1001, 139] on div at bounding box center [897, 73] width 360 height 216
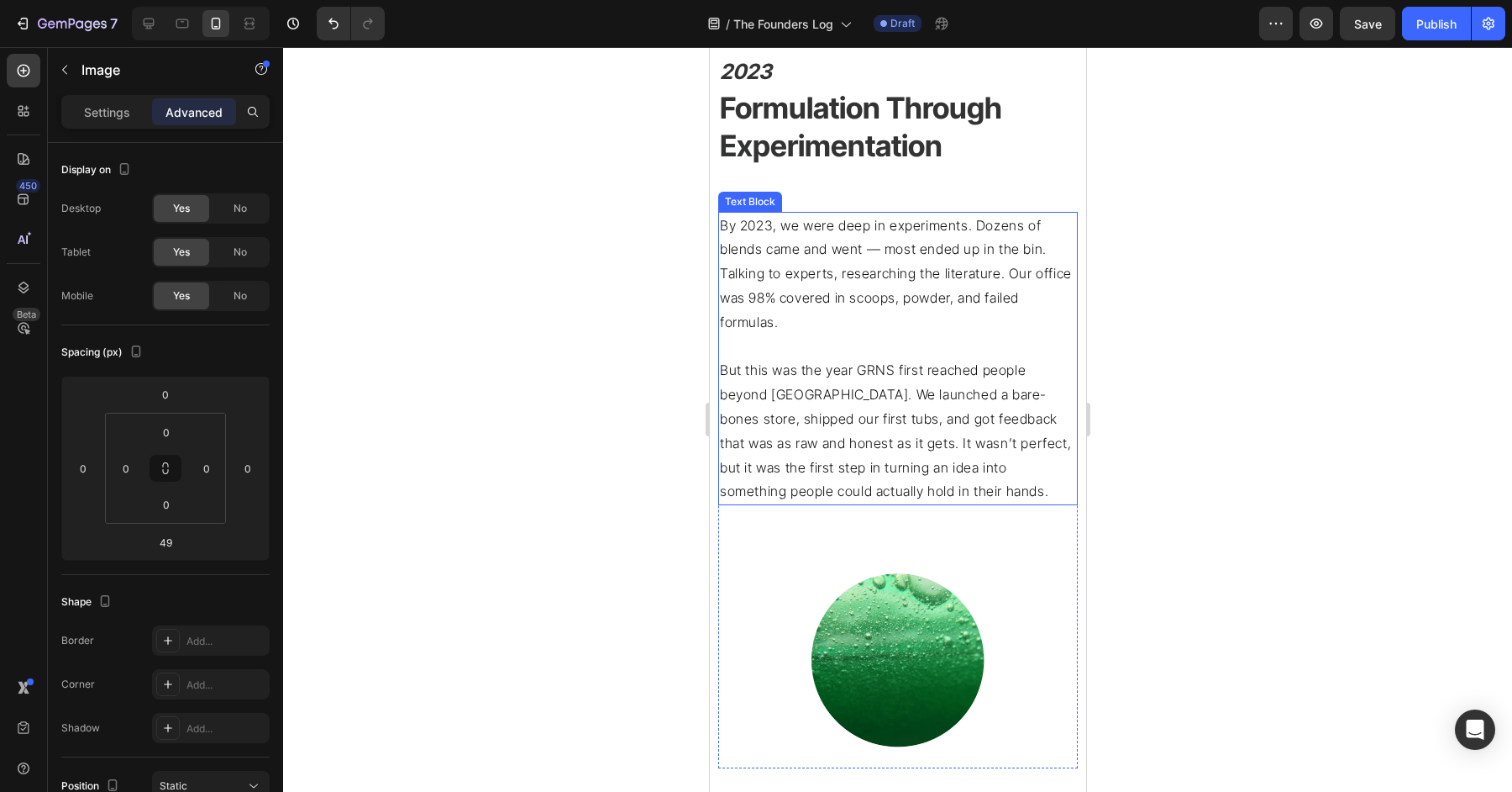
scroll to position [2288, 0]
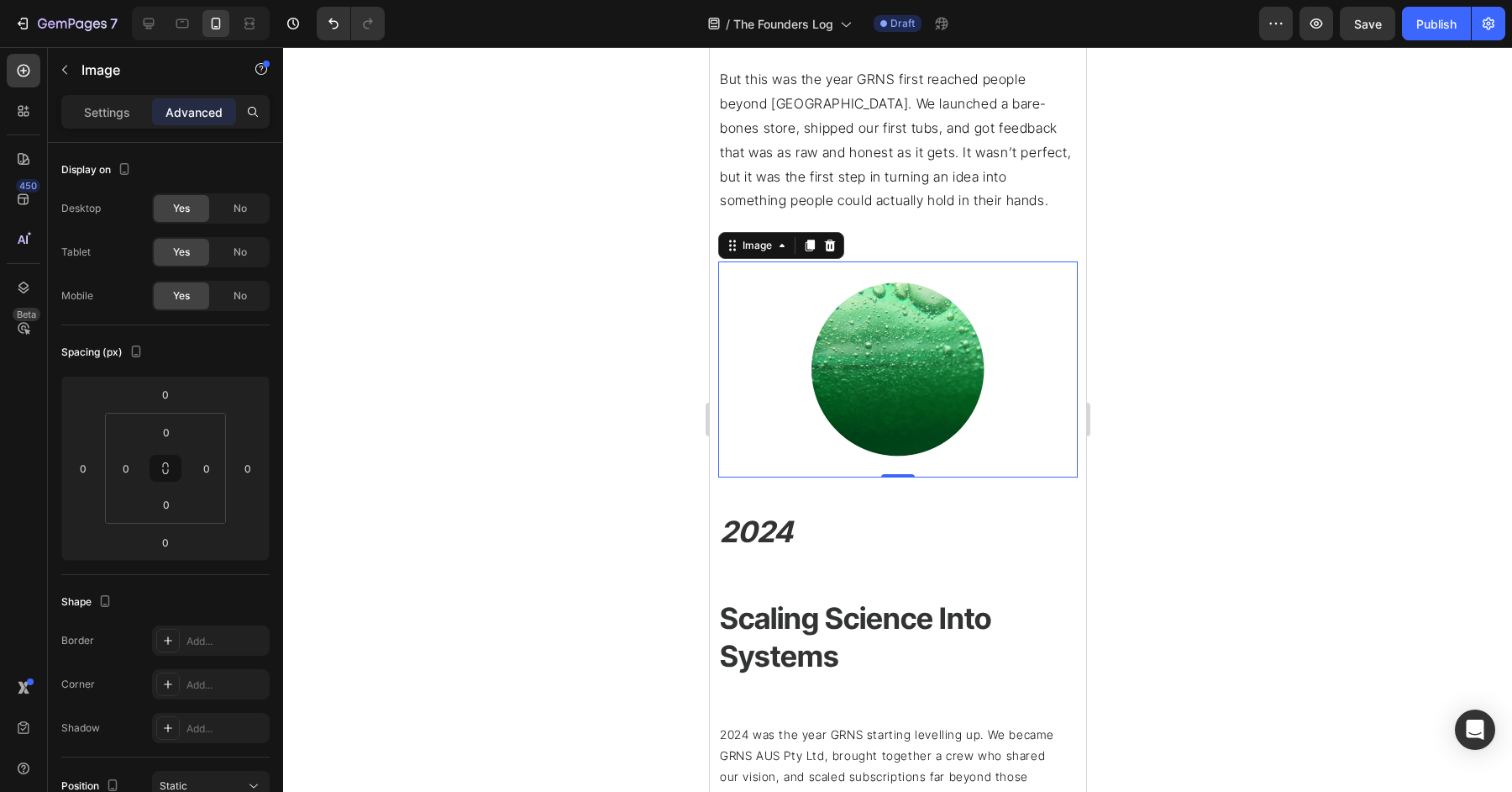
click at [1037, 422] on div at bounding box center [897, 369] width 360 height 216
click at [166, 505] on input "0" at bounding box center [166, 503] width 33 height 25
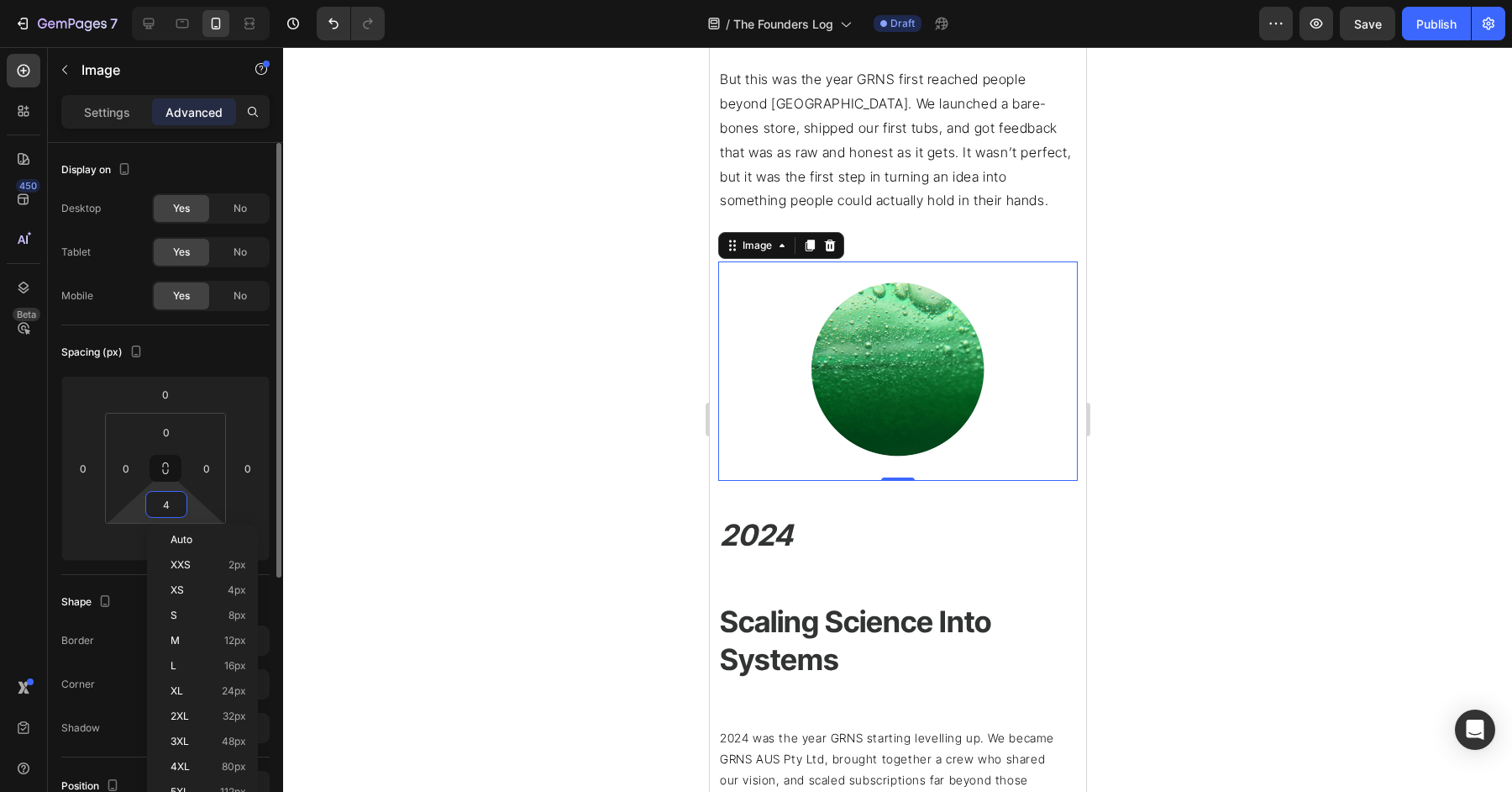
type input "49"
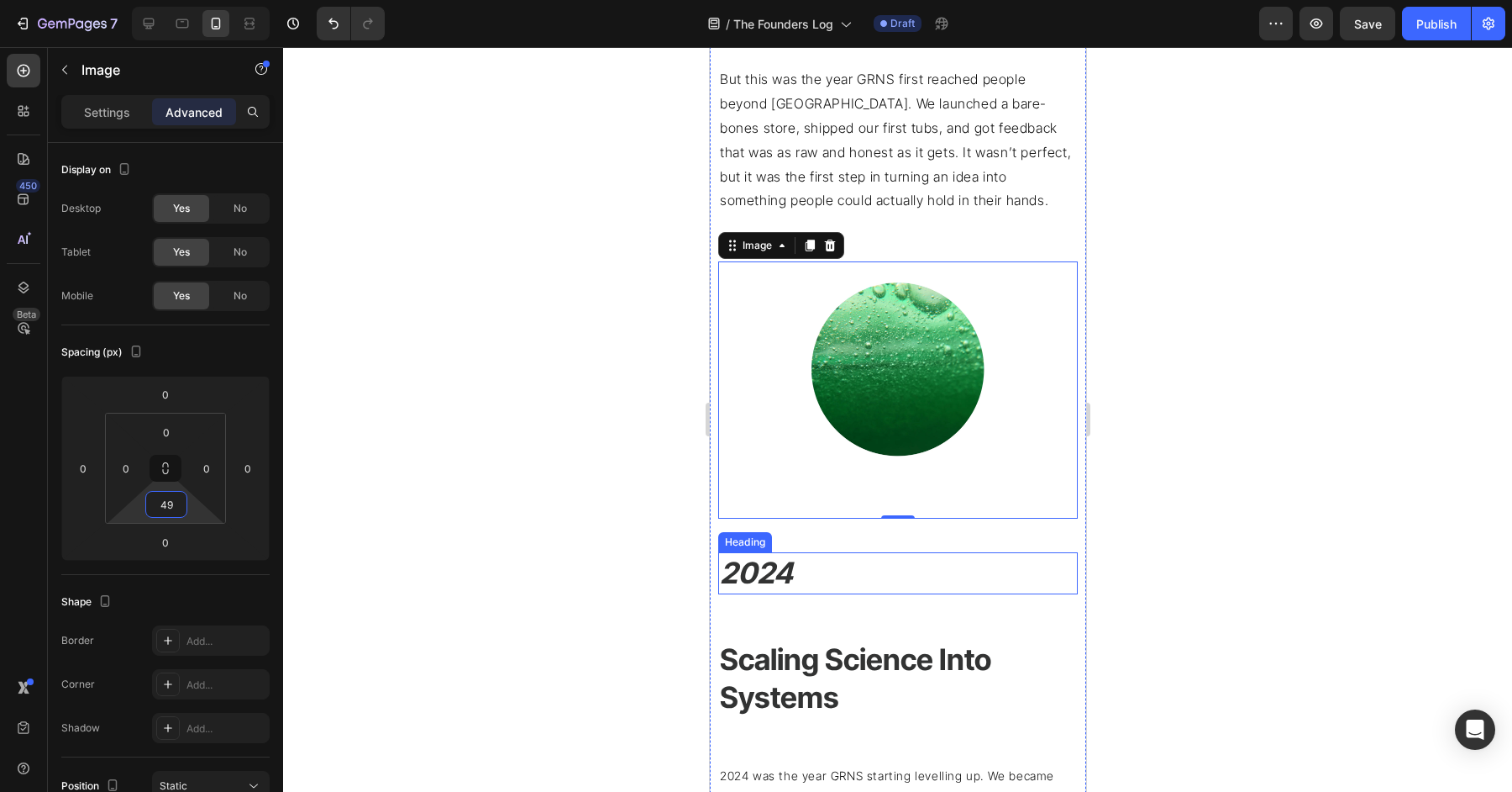
click at [839, 586] on h2 "2024" at bounding box center [897, 573] width 360 height 42
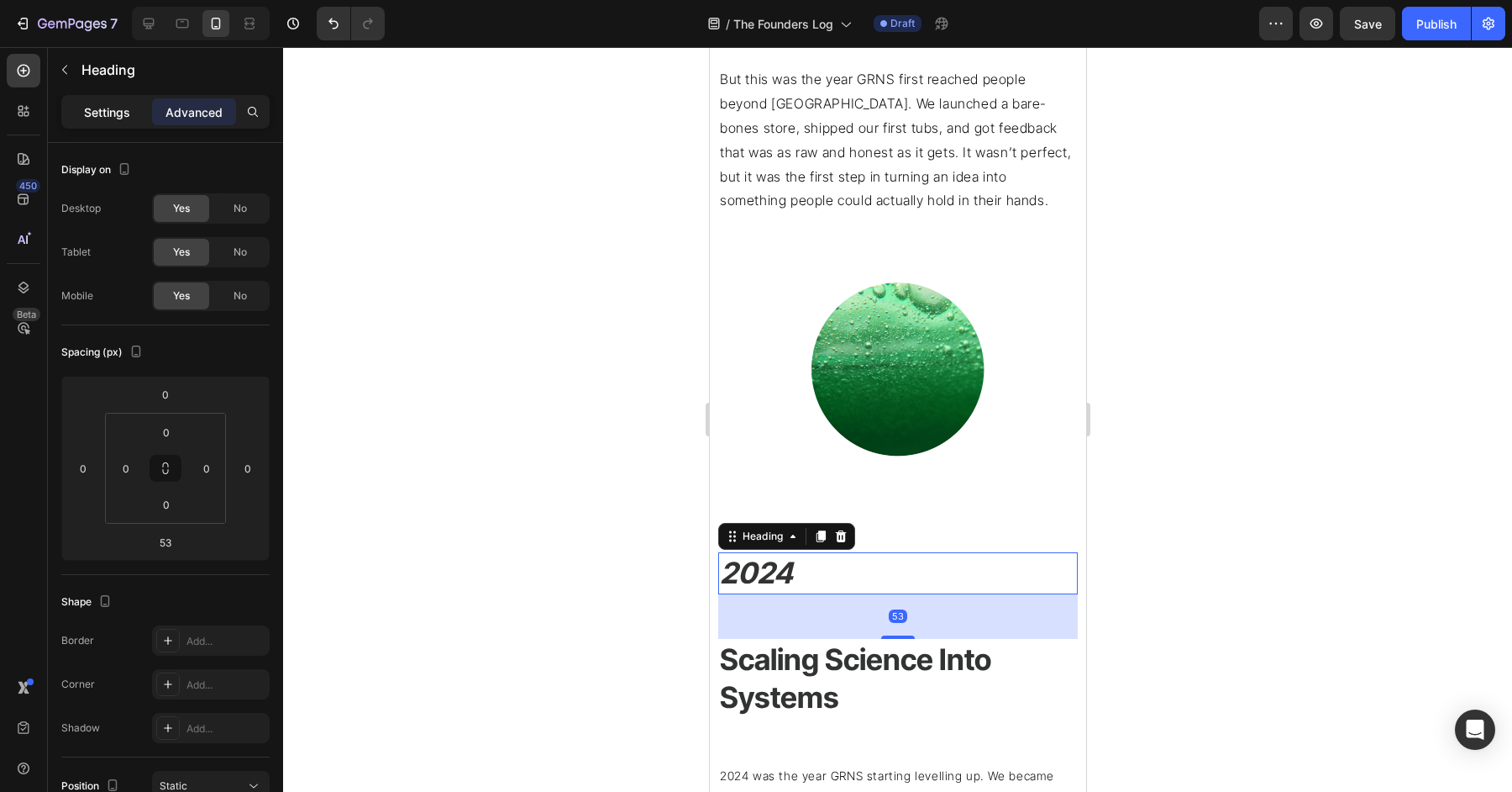
click at [100, 118] on p "Settings" at bounding box center [107, 112] width 46 height 18
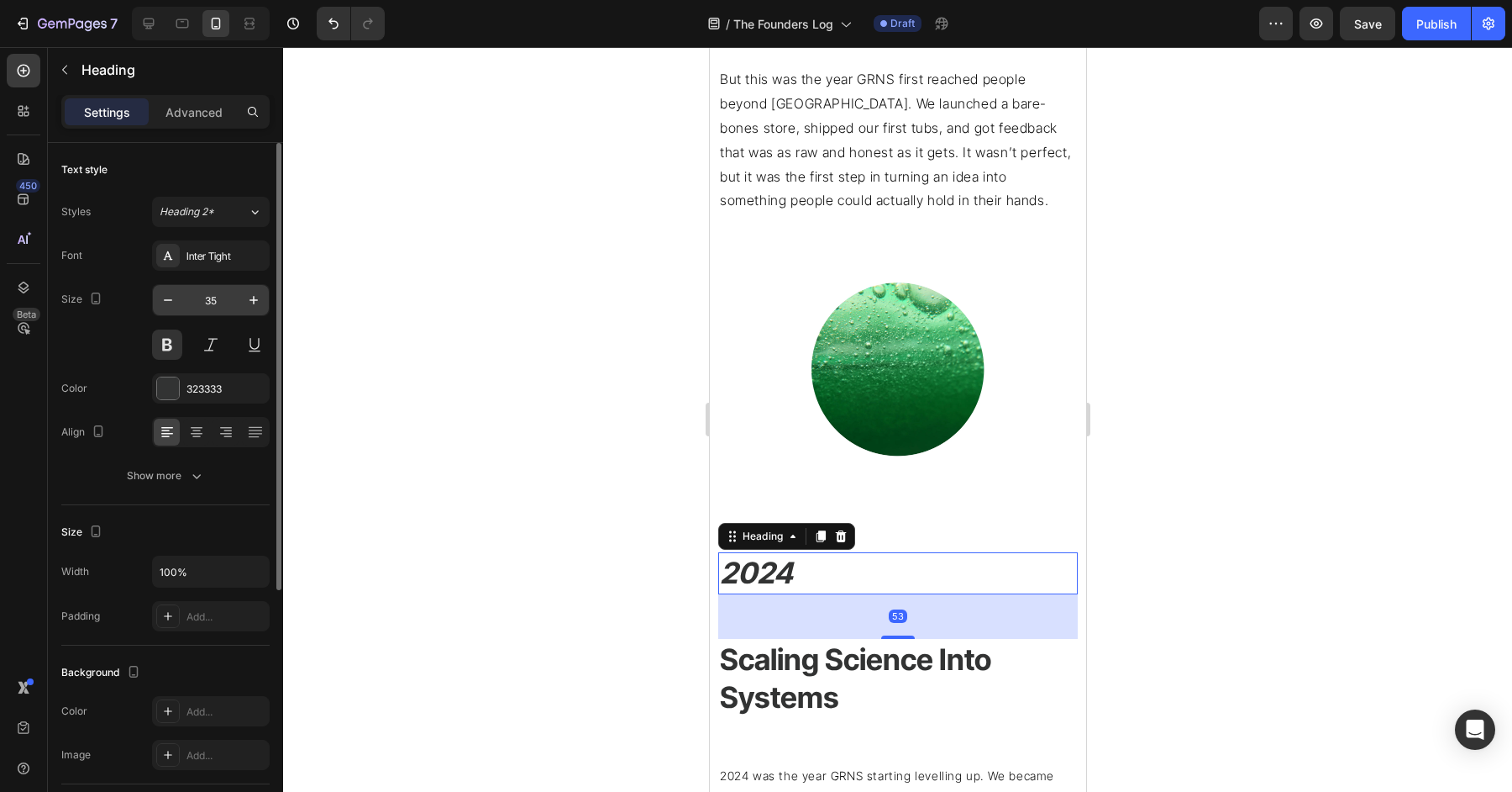
click at [219, 302] on input "35" at bounding box center [210, 300] width 56 height 30
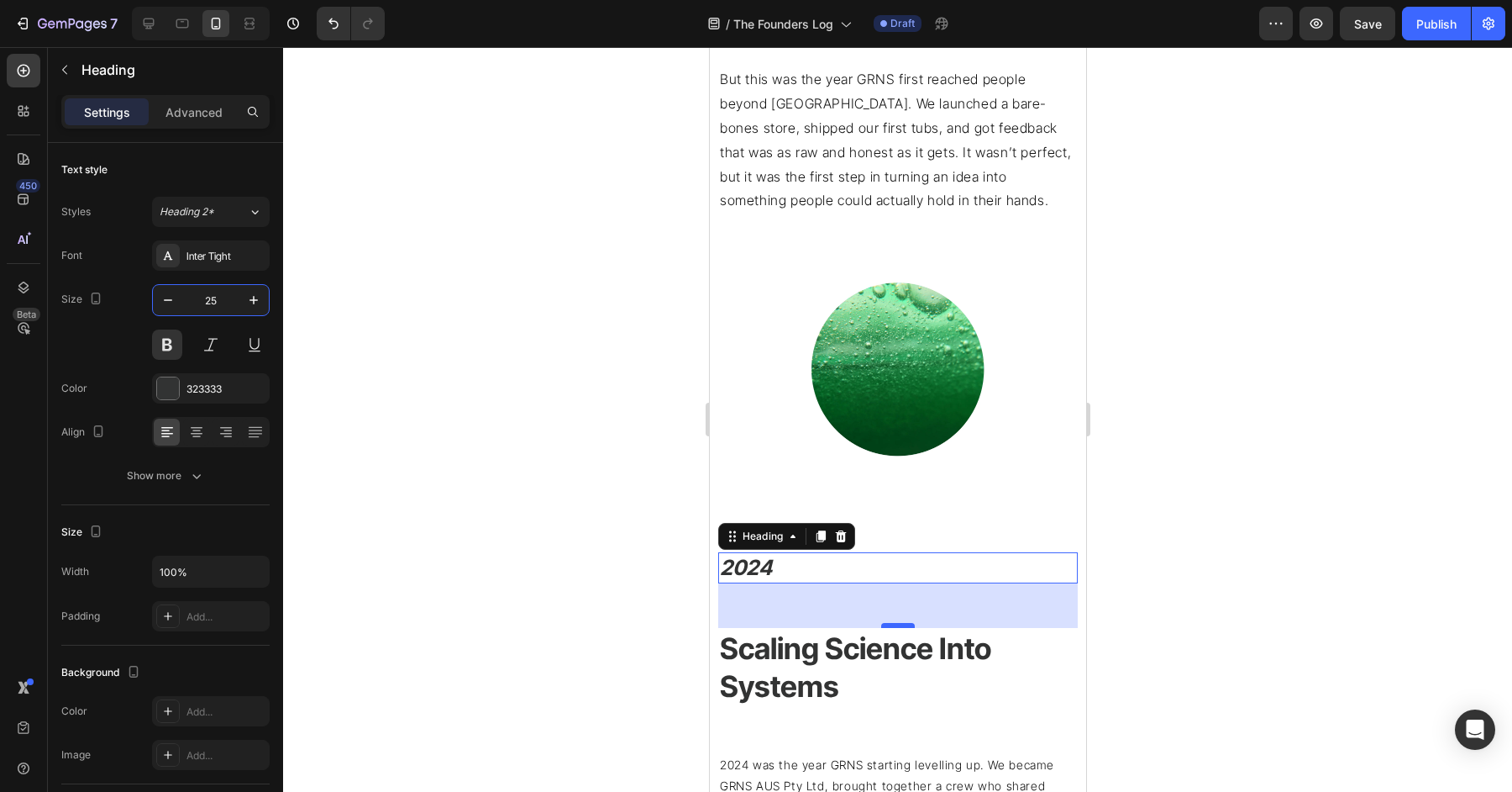
type input "25"
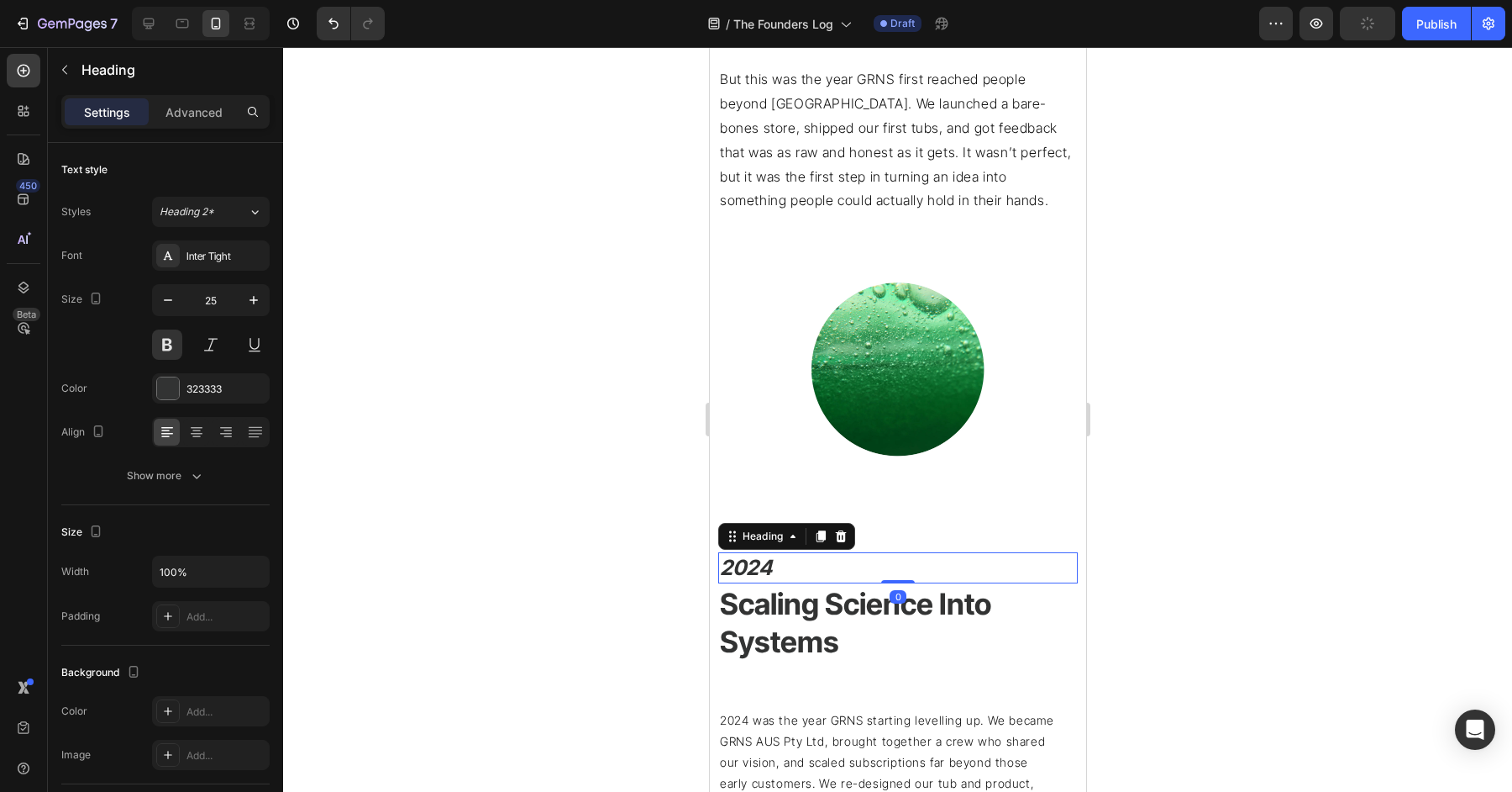
drag, startPoint x: 896, startPoint y: 623, endPoint x: 900, endPoint y: 539, distance: 84.1
click at [900, 539] on div "This journal is our record of that vision in motion. It captures the trials, br…" at bounding box center [897, 511] width 360 height 4207
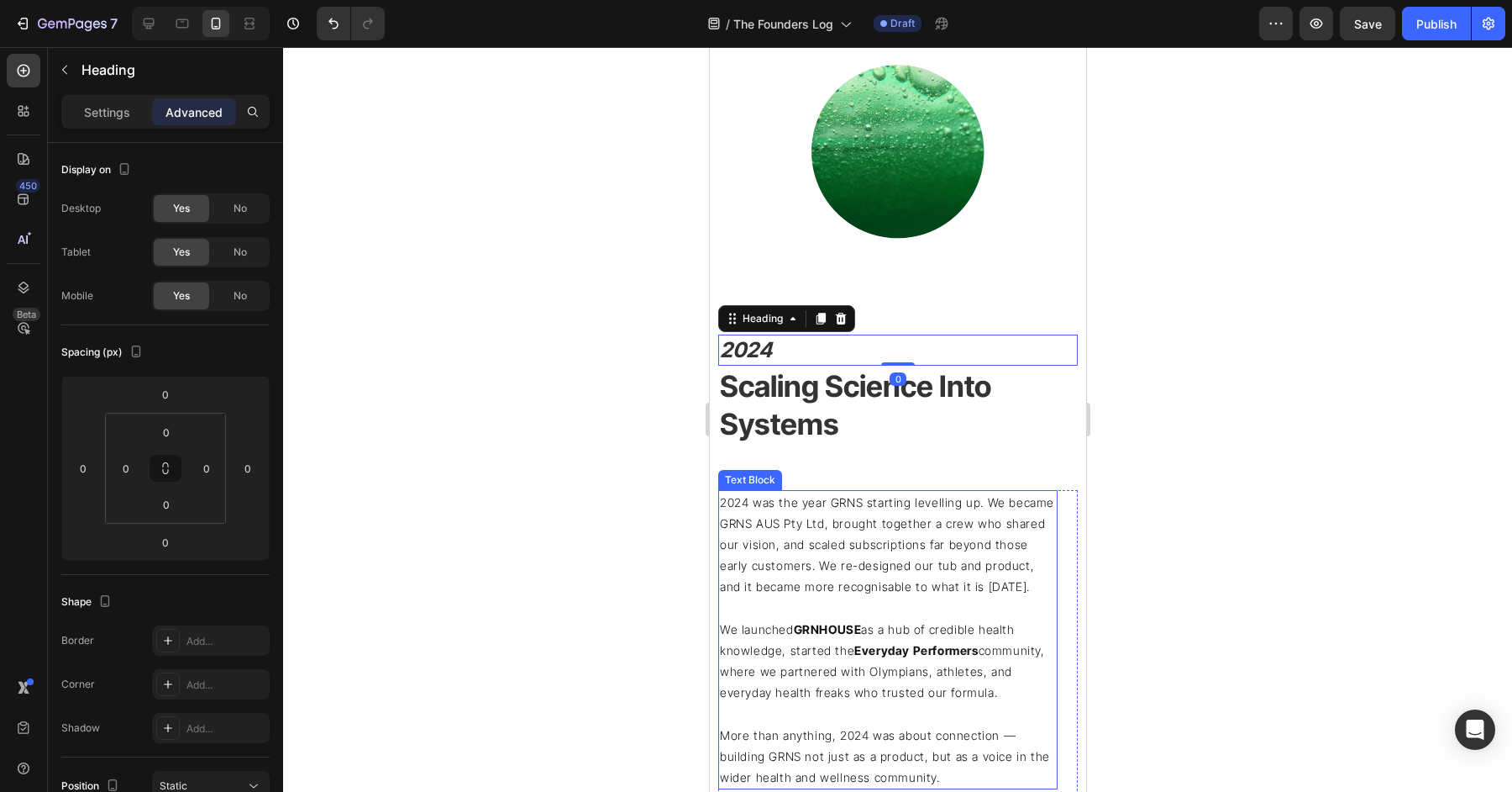
scroll to position [2602, 0]
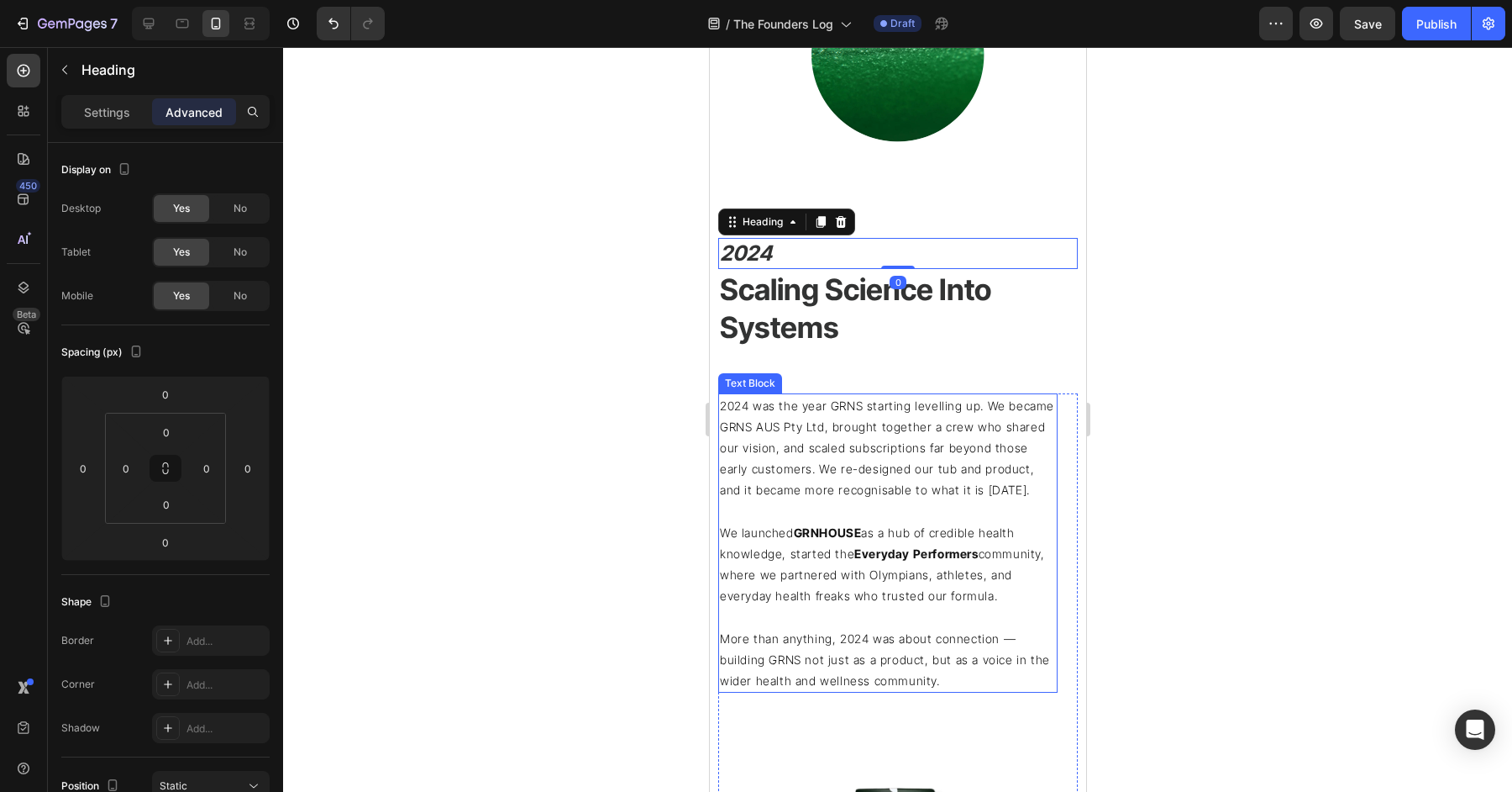
click at [914, 486] on p "2024 was the year GRNS starting levelling up. We became GRNS AUS Pty Ltd, broug…" at bounding box center [887, 448] width 336 height 106
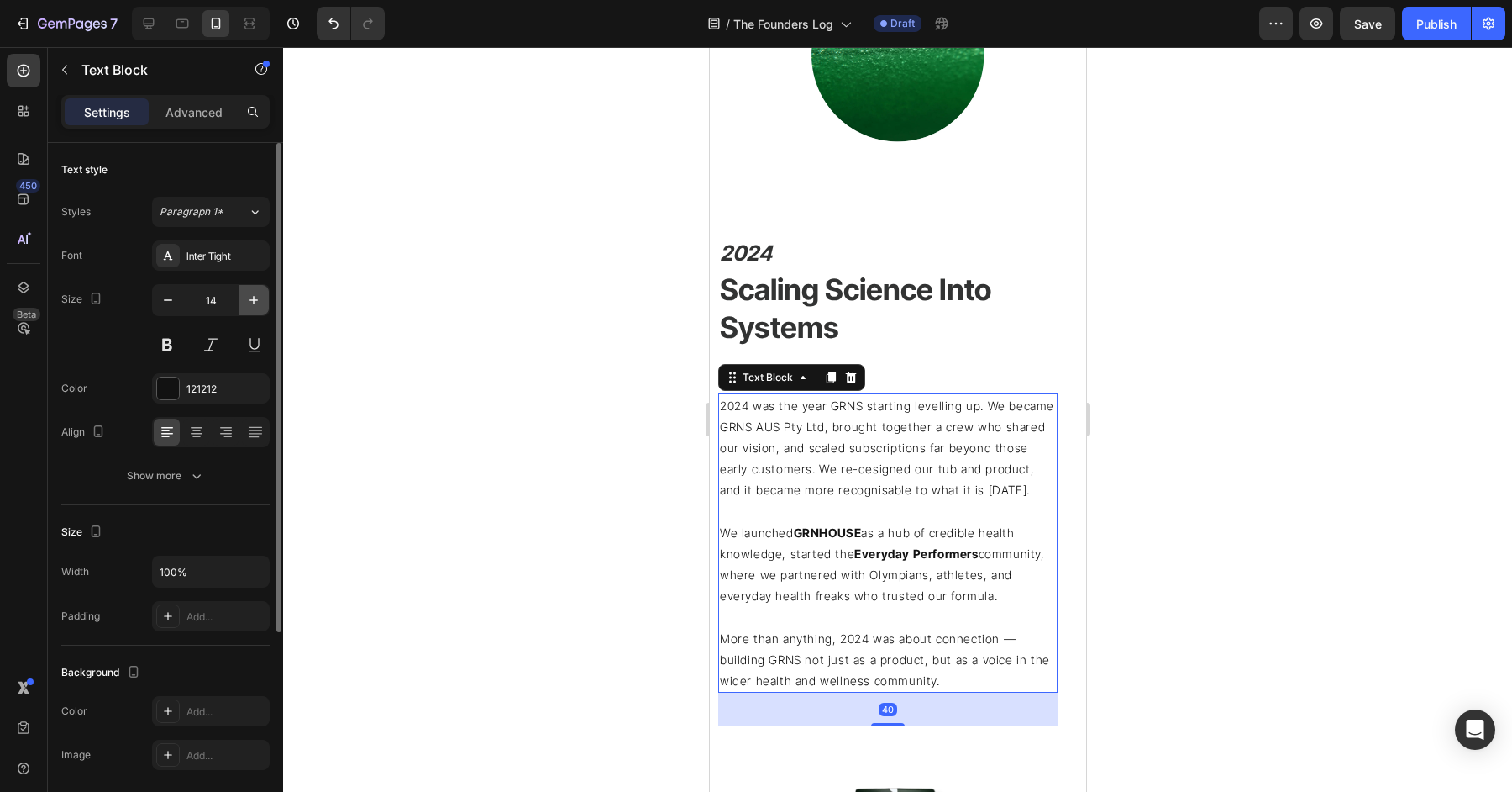
click at [253, 297] on icon "button" at bounding box center [254, 300] width 9 height 9
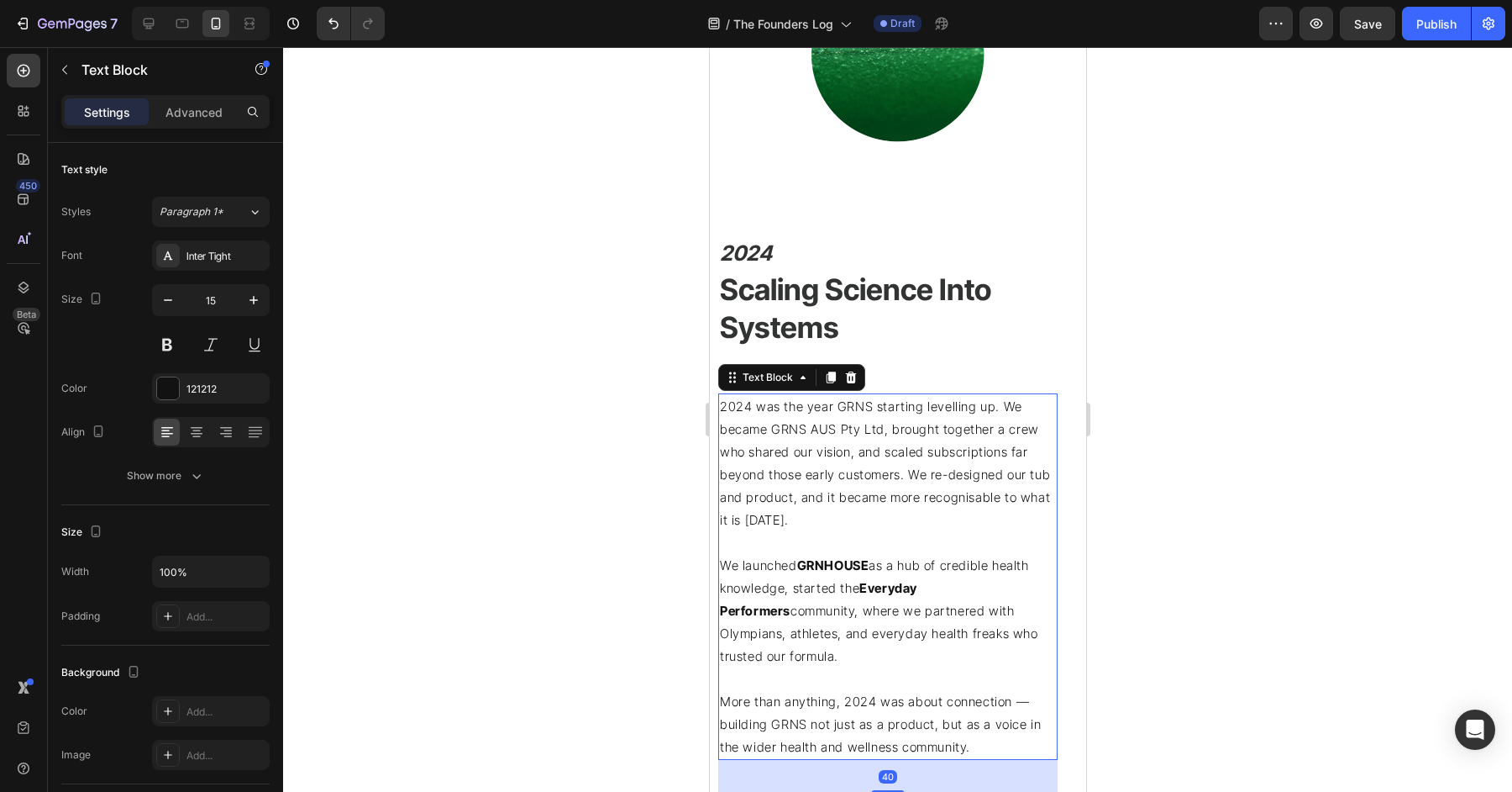
type input "16"
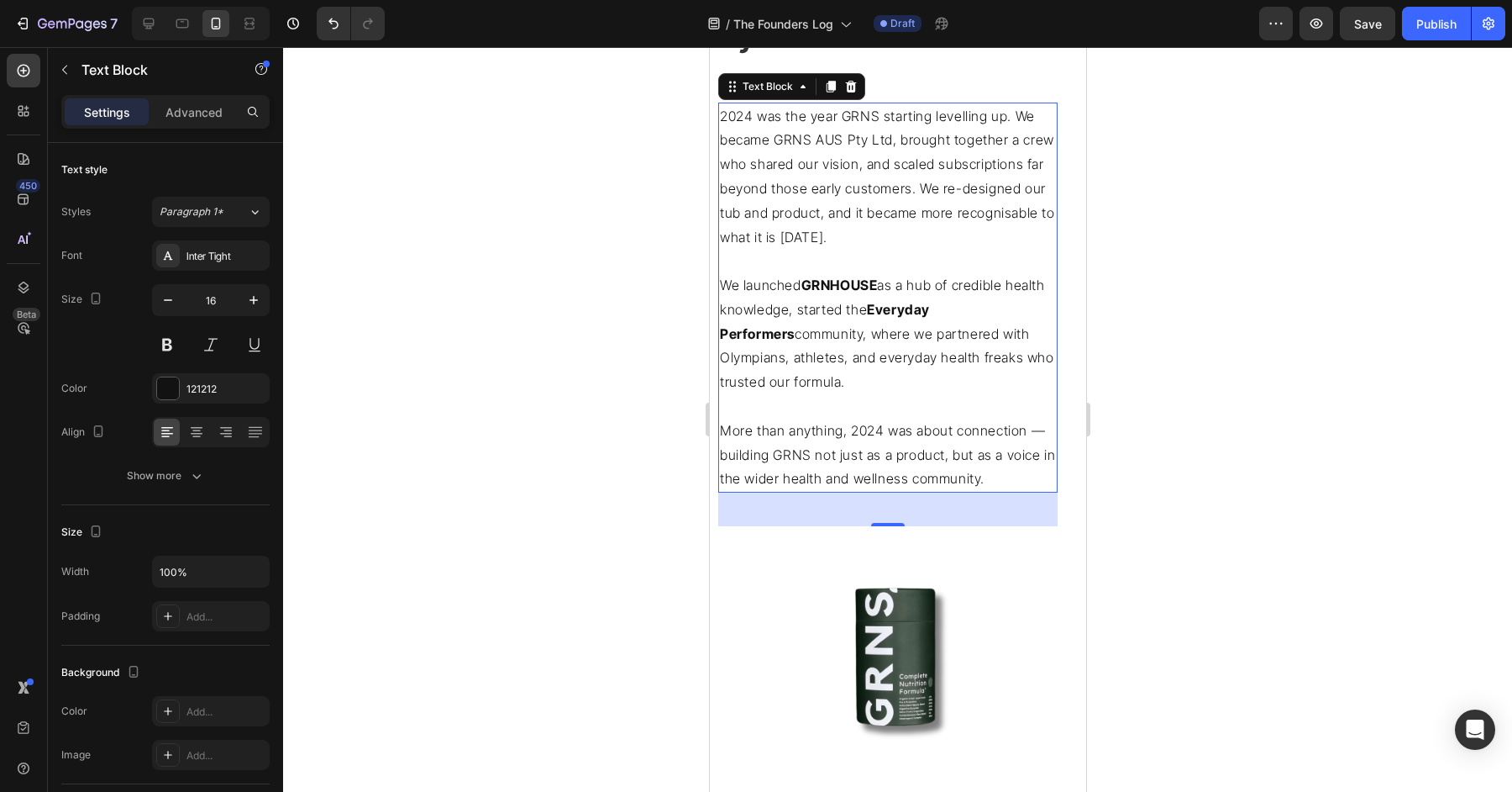
scroll to position [3027, 0]
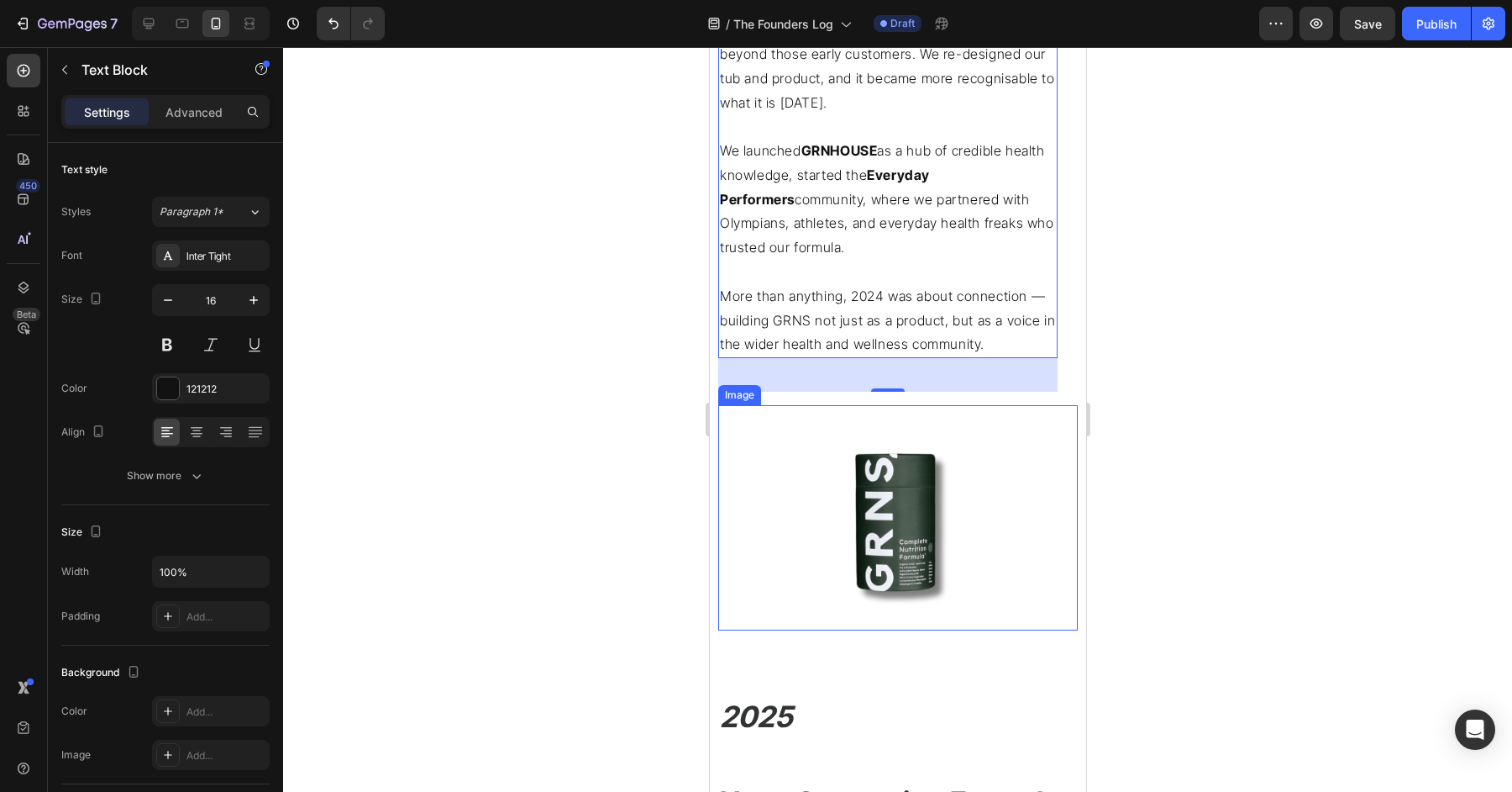
click at [877, 484] on img at bounding box center [896, 518] width 179 height 225
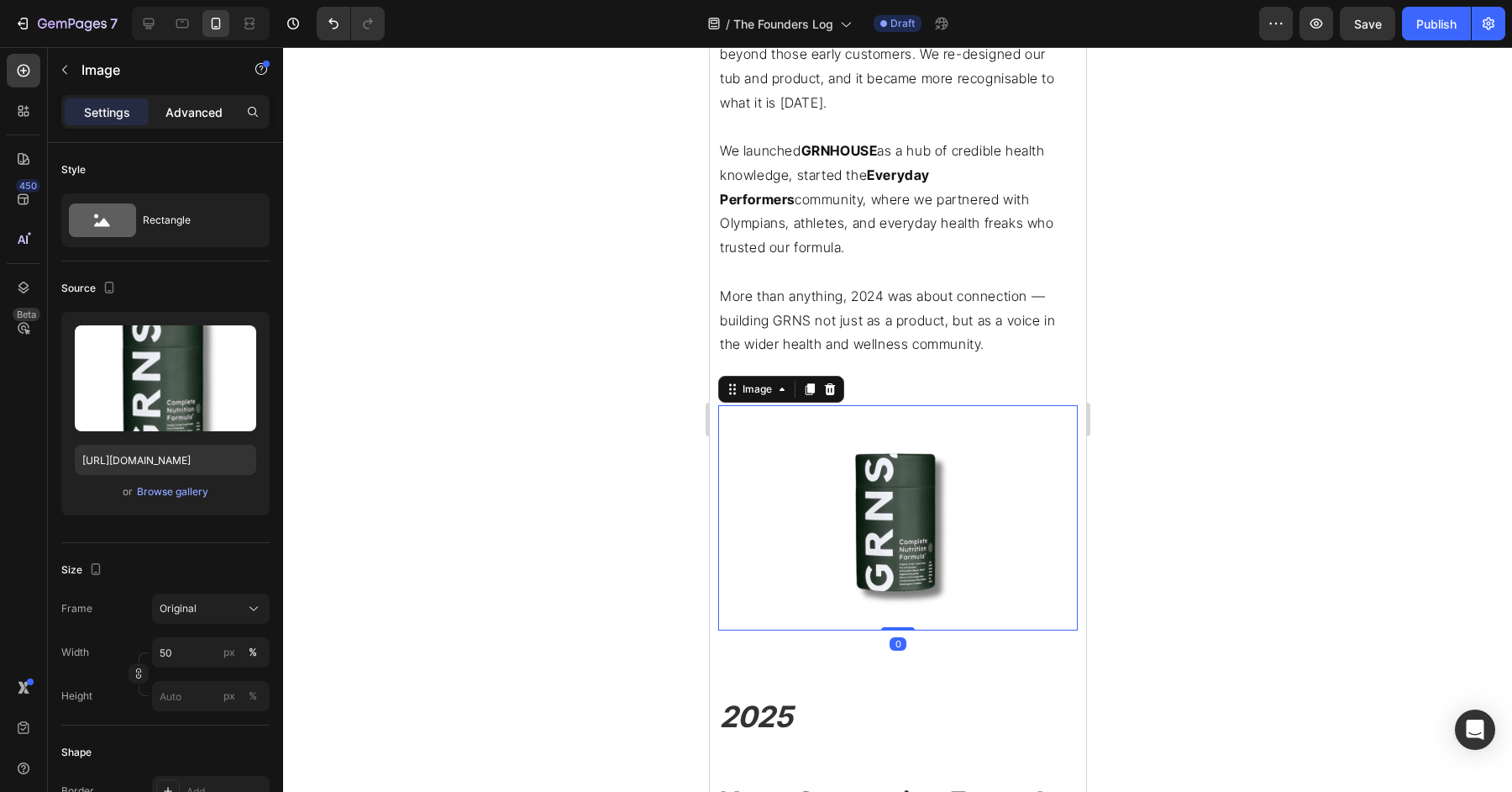
click at [203, 109] on p "Advanced" at bounding box center [194, 112] width 58 height 18
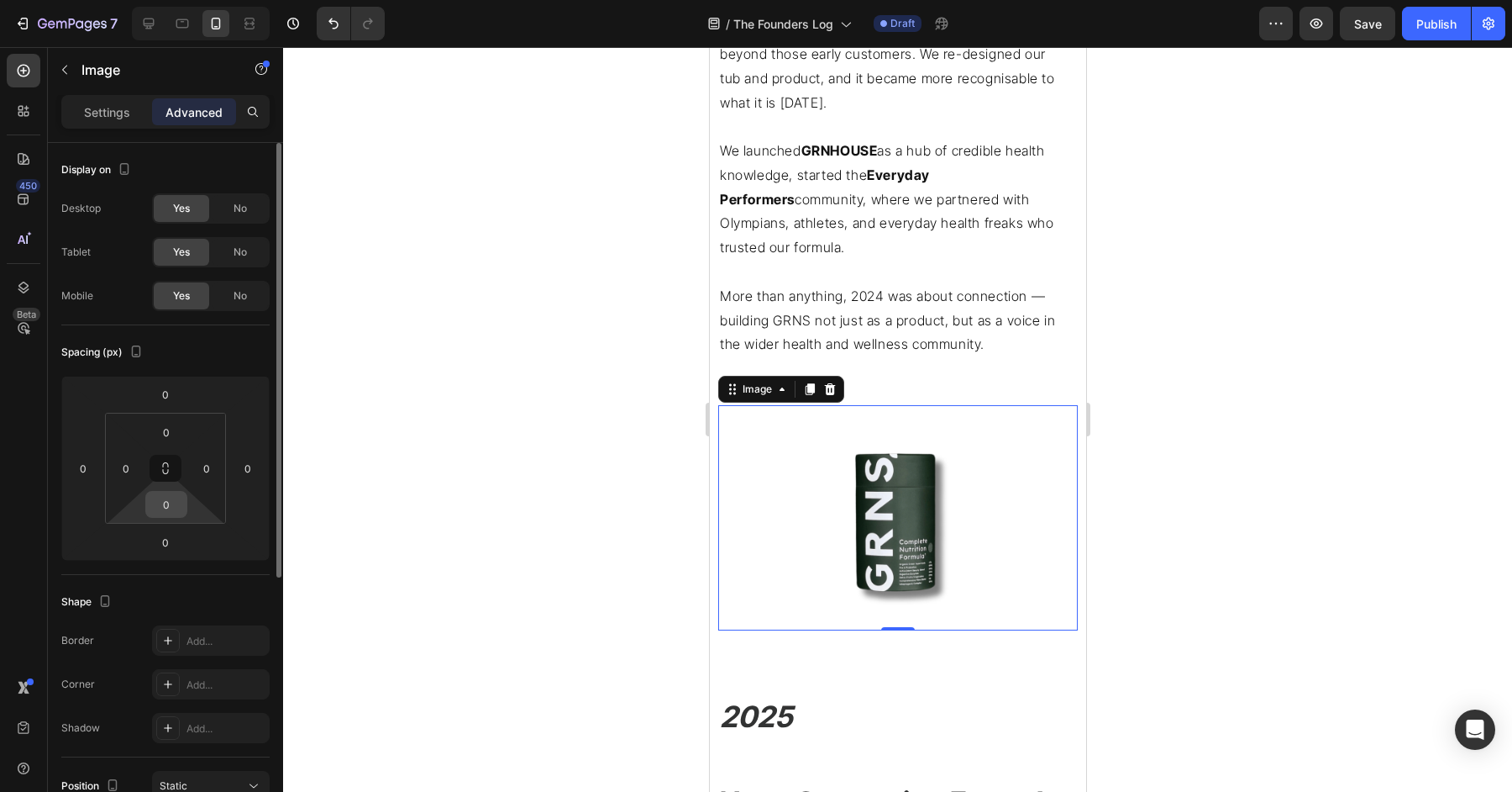
click at [169, 495] on input "0" at bounding box center [166, 503] width 33 height 25
type input "49"
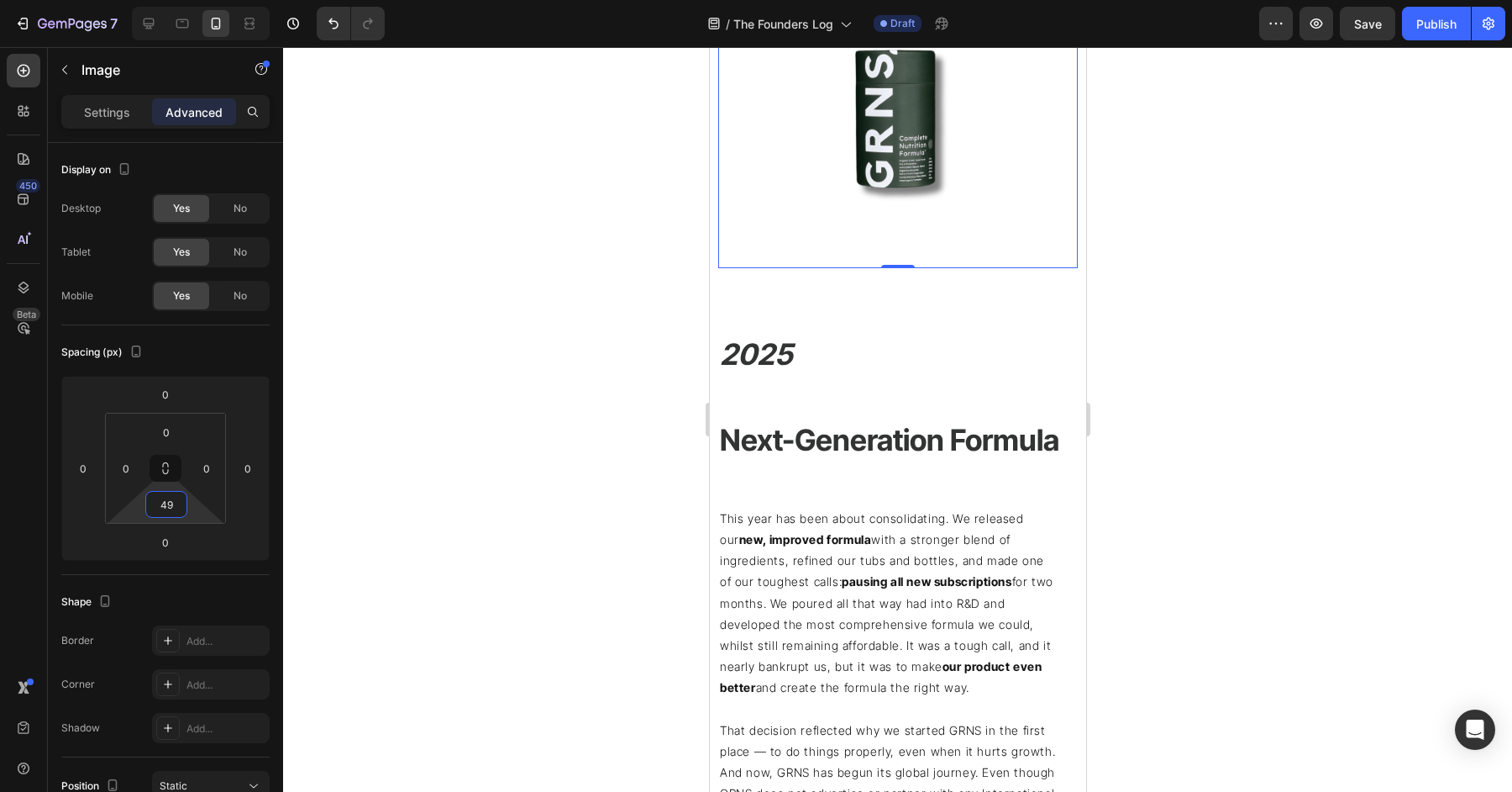
scroll to position [3540, 0]
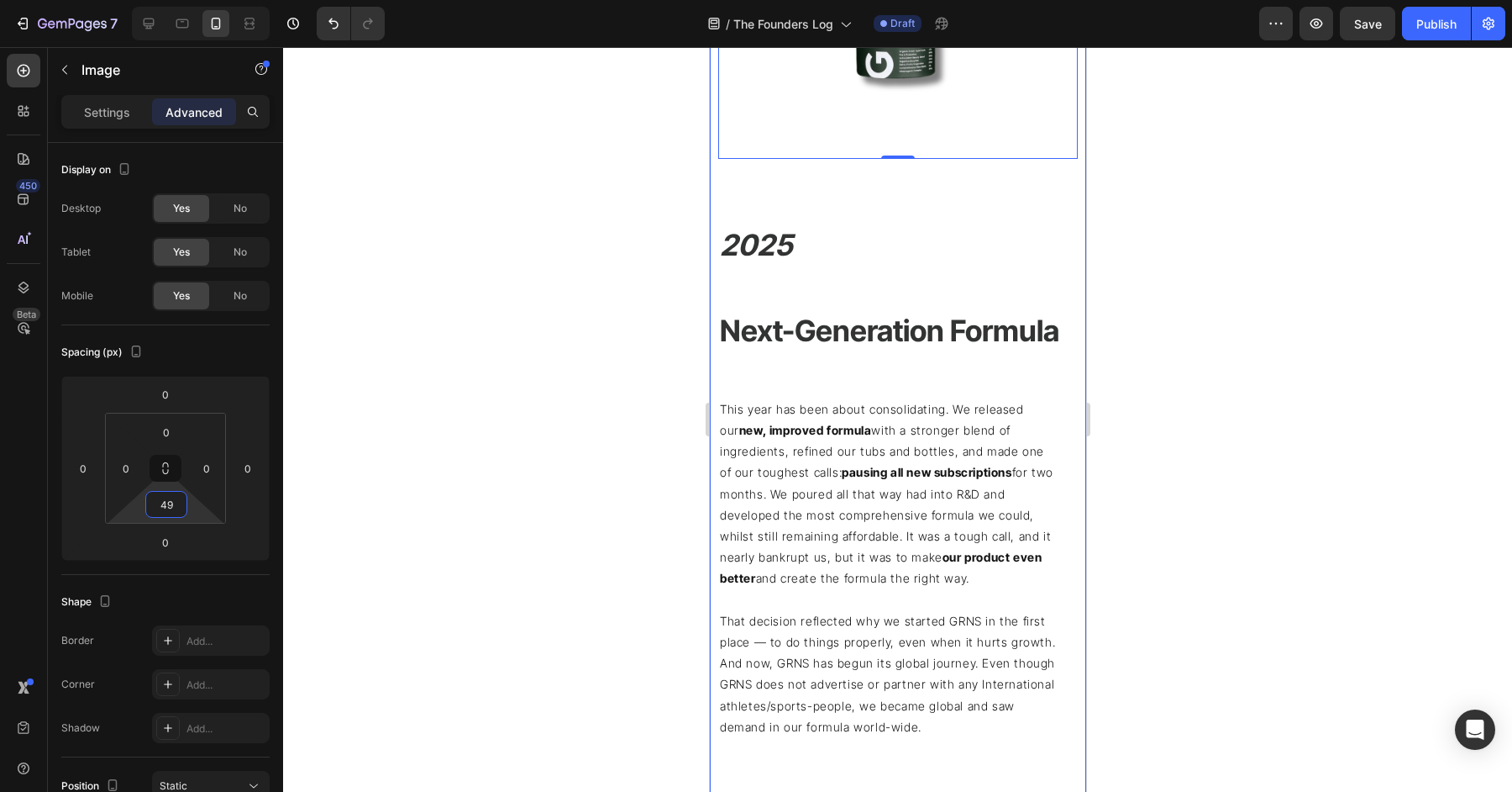
click at [845, 251] on p "⁠⁠⁠⁠⁠⁠⁠ 2025" at bounding box center [897, 245] width 356 height 39
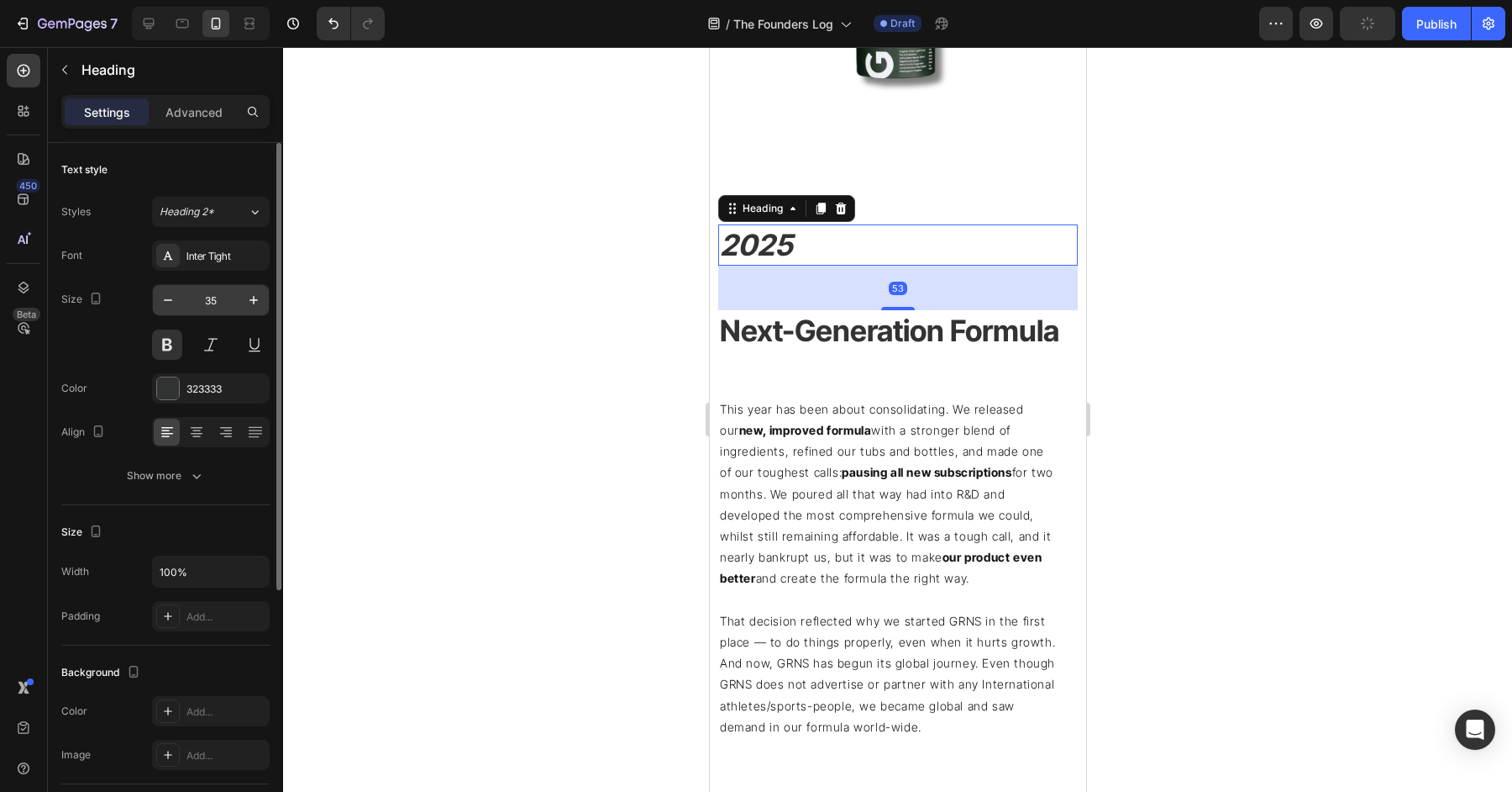
click at [220, 296] on input "35" at bounding box center [210, 300] width 56 height 30
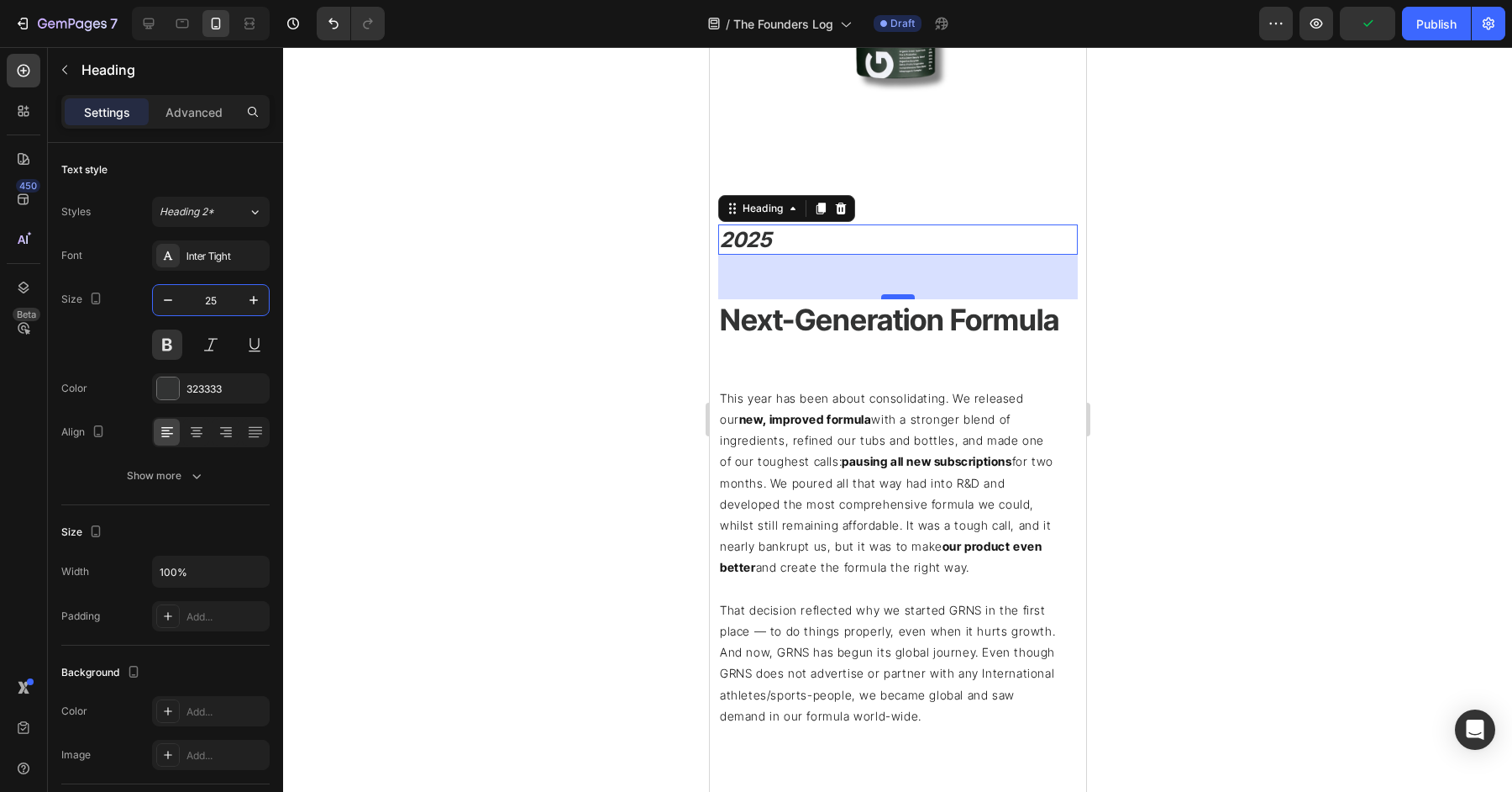
type input "25"
drag, startPoint x: 887, startPoint y: 295, endPoint x: 887, endPoint y: 227, distance: 68.0
click at [887, 229] on div "⁠⁠⁠⁠⁠⁠⁠ 2025 Heading 53" at bounding box center [897, 240] width 360 height 31
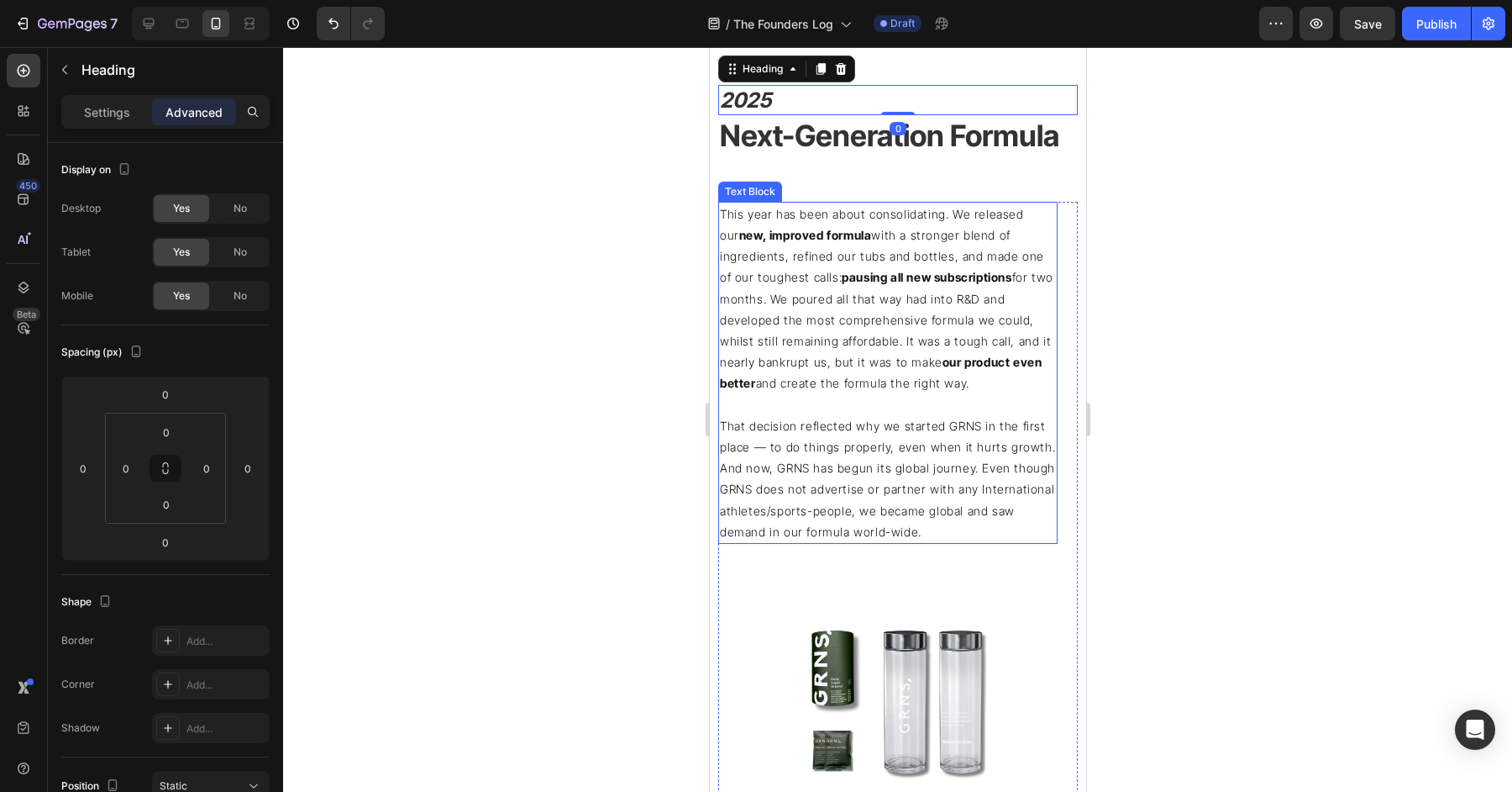
scroll to position [3736, 0]
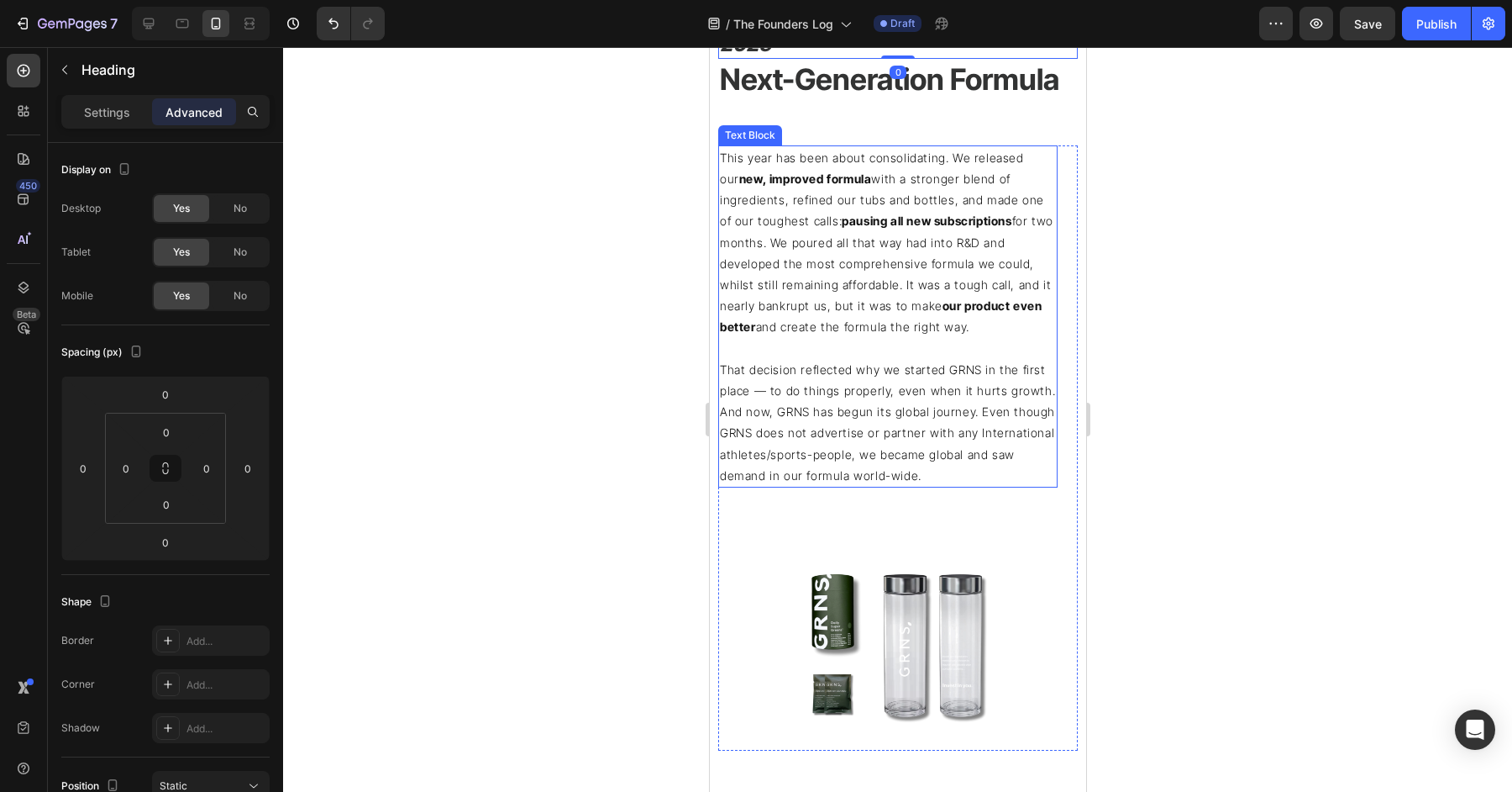
click at [862, 309] on p "This year has been about consolidating. We released our new, improved formula w…" at bounding box center [887, 242] width 336 height 191
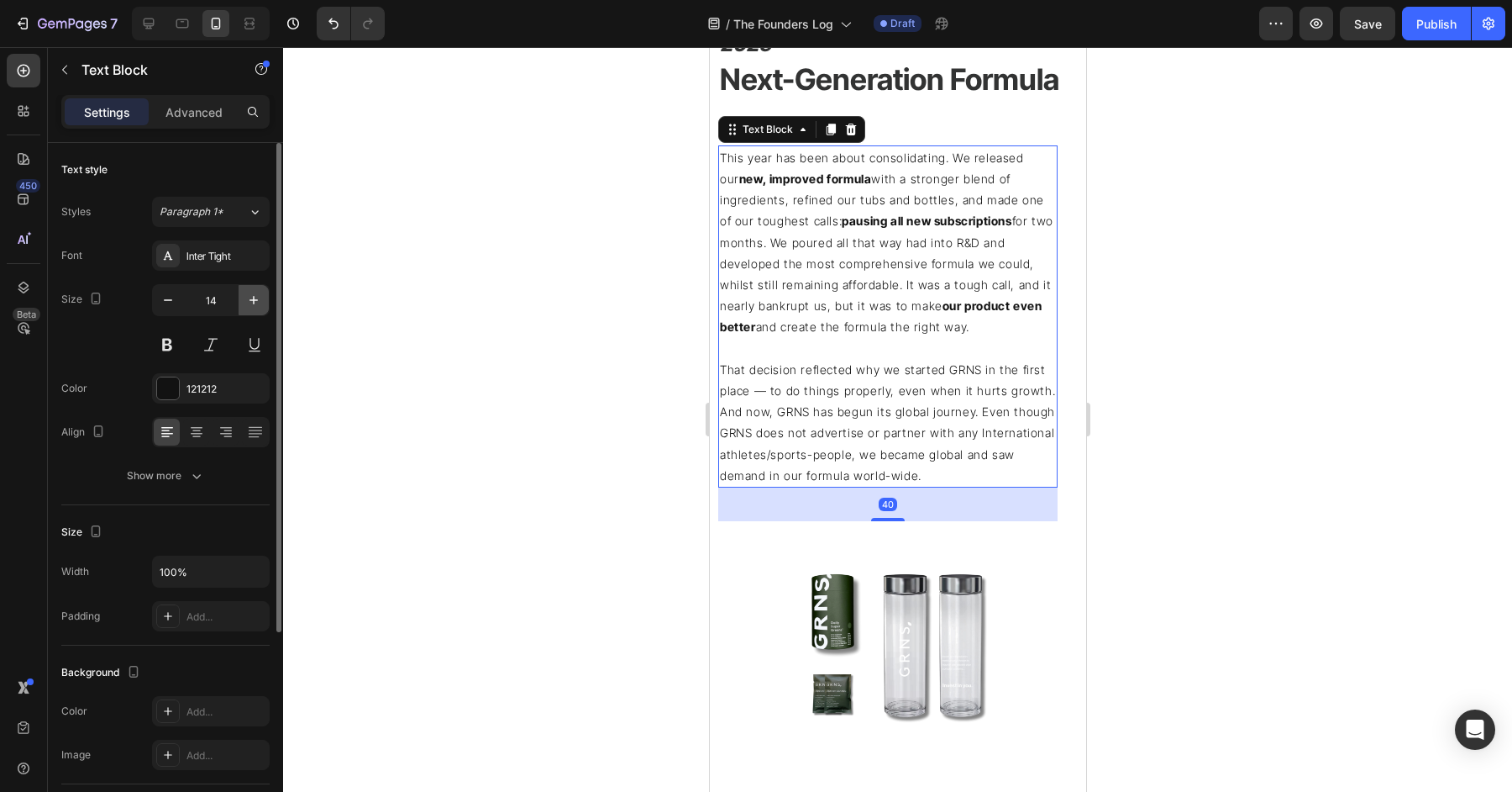
click at [252, 300] on icon "button" at bounding box center [254, 301] width 17 height 17
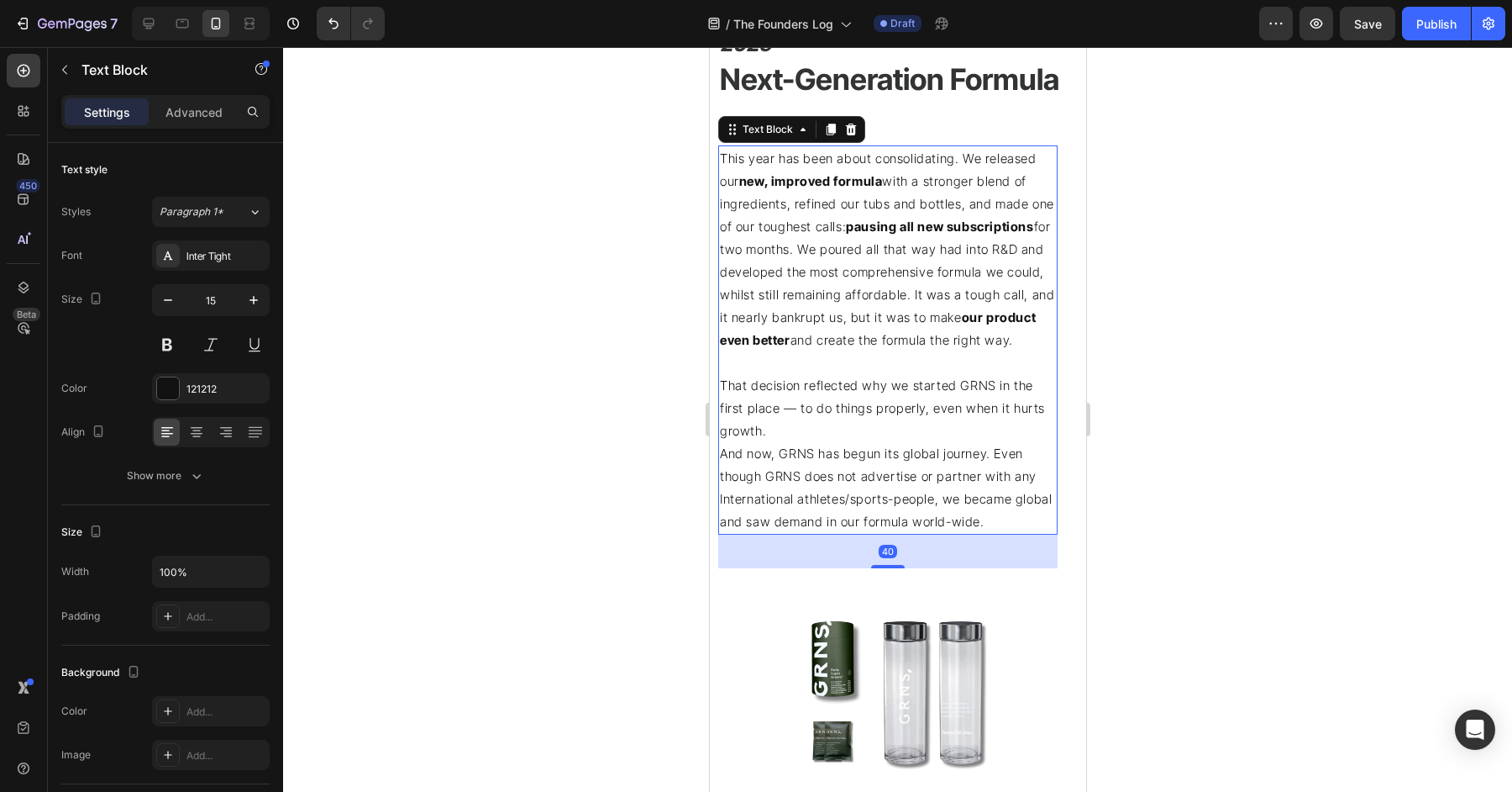
type input "16"
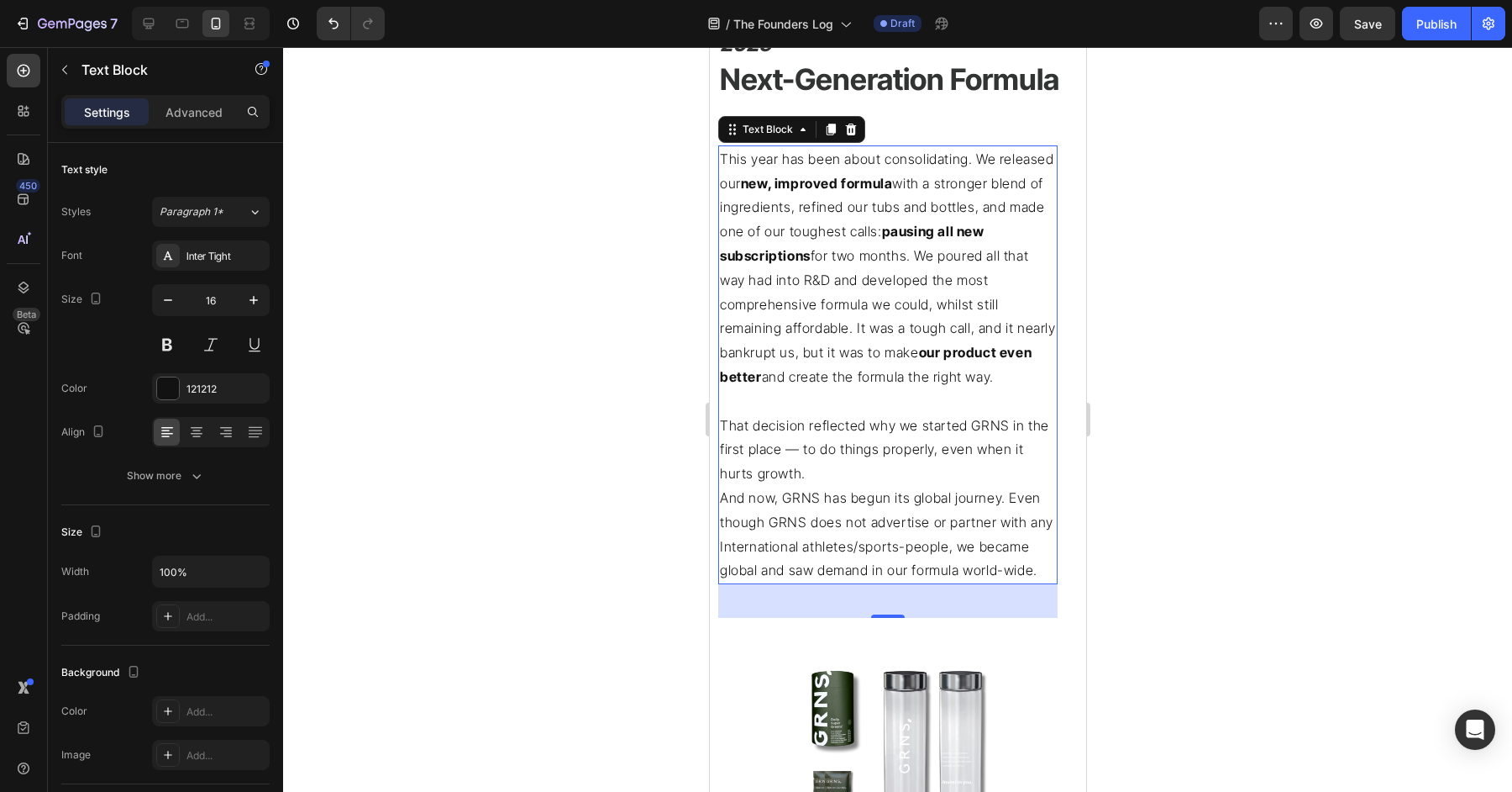
scroll to position [4378, 0]
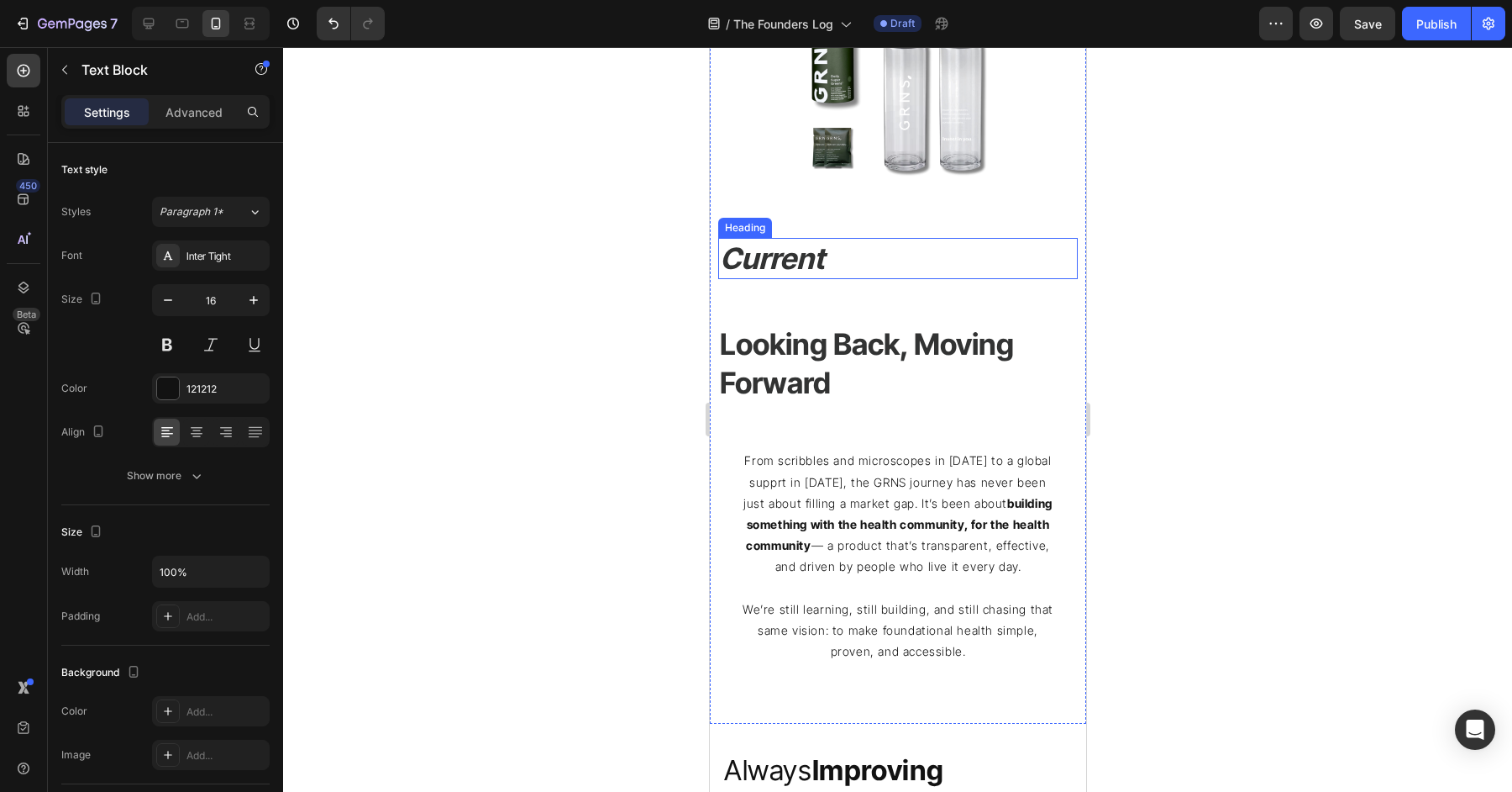
click at [925, 265] on p "⁠⁠⁠⁠⁠⁠⁠ Current" at bounding box center [897, 259] width 356 height 39
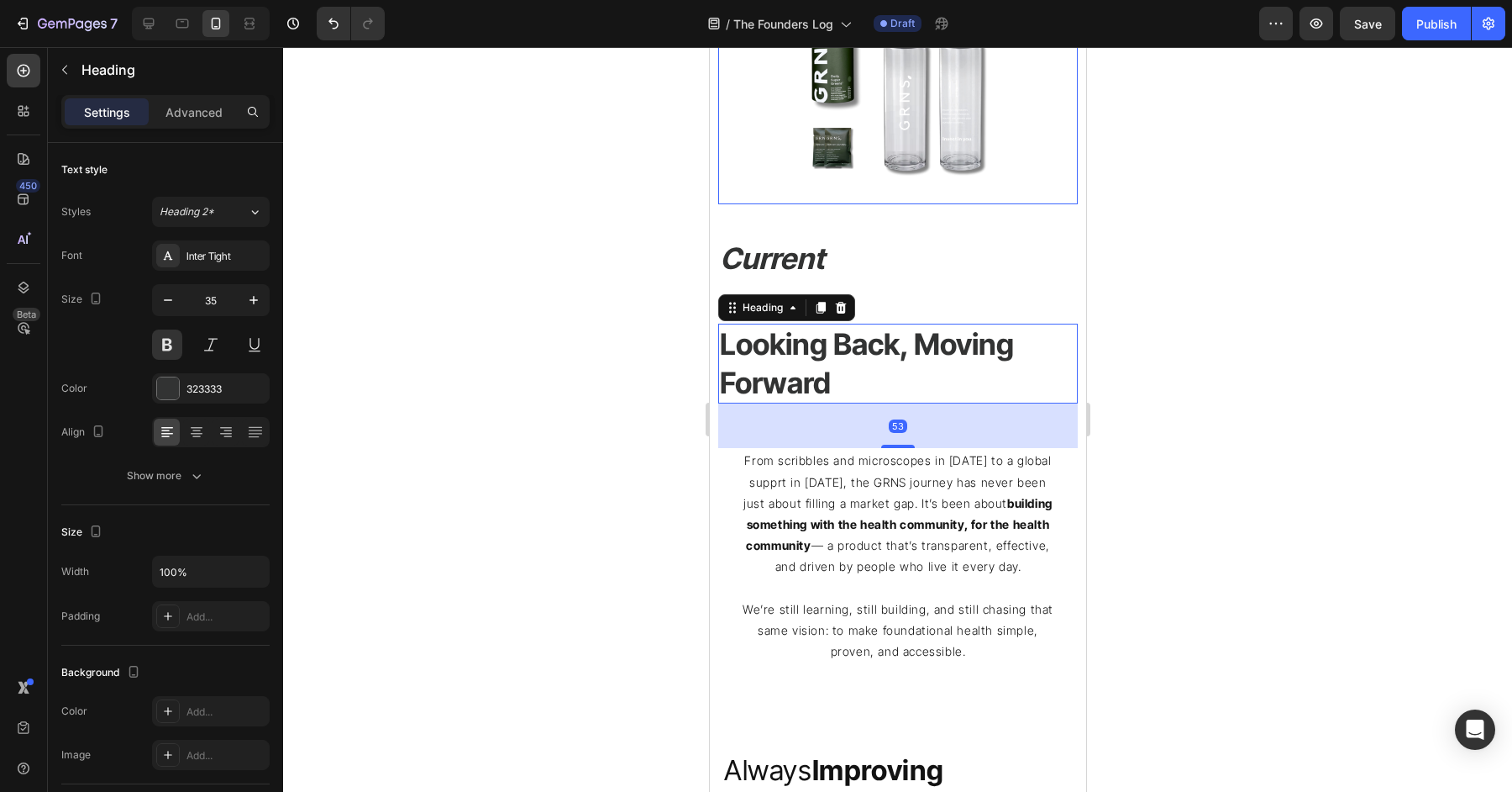
click at [1024, 161] on div at bounding box center [897, 95] width 360 height 216
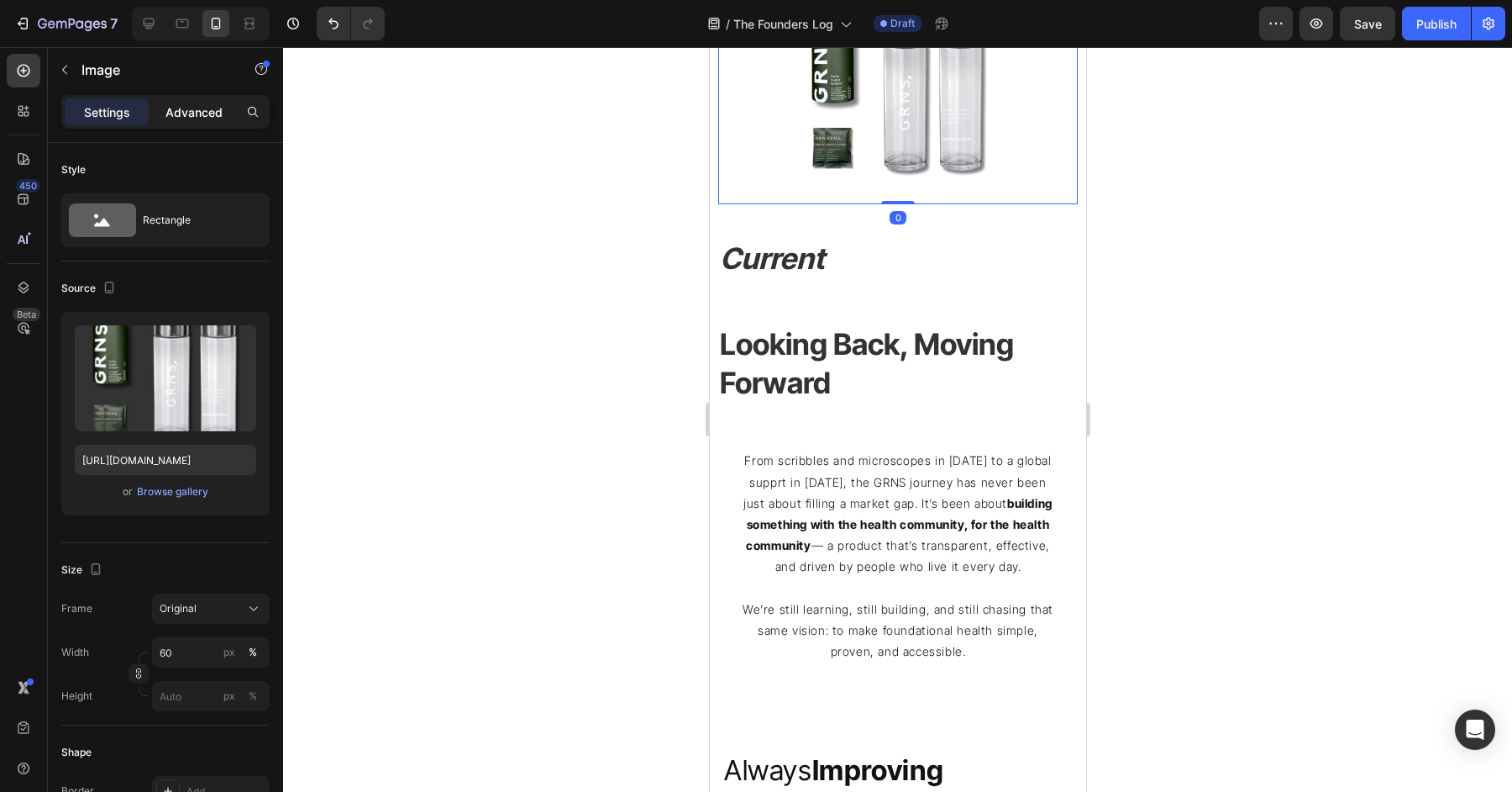
click at [196, 104] on p "Advanced" at bounding box center [194, 112] width 58 height 18
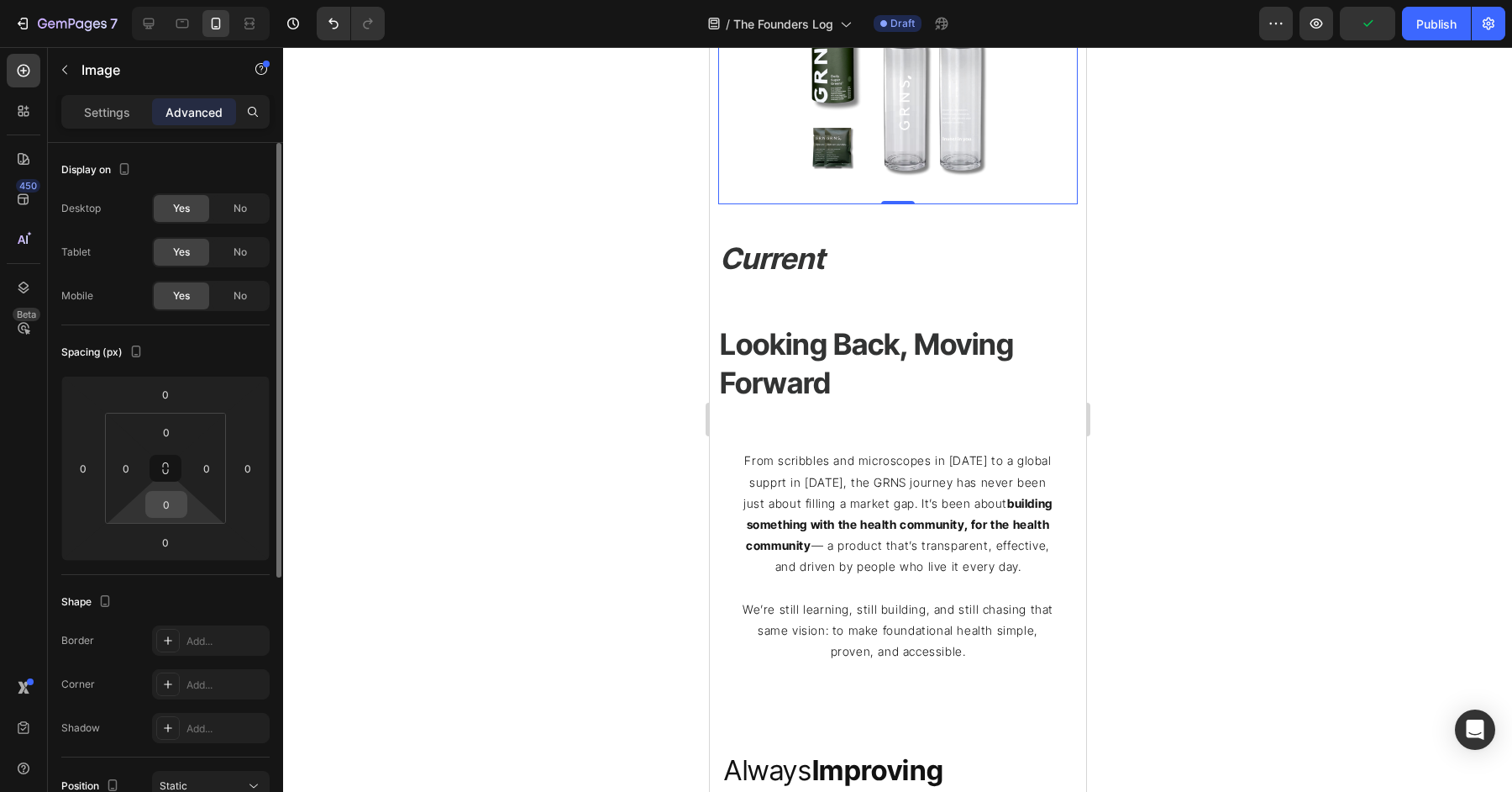
click at [173, 501] on input "0" at bounding box center [166, 503] width 33 height 25
type input "50"
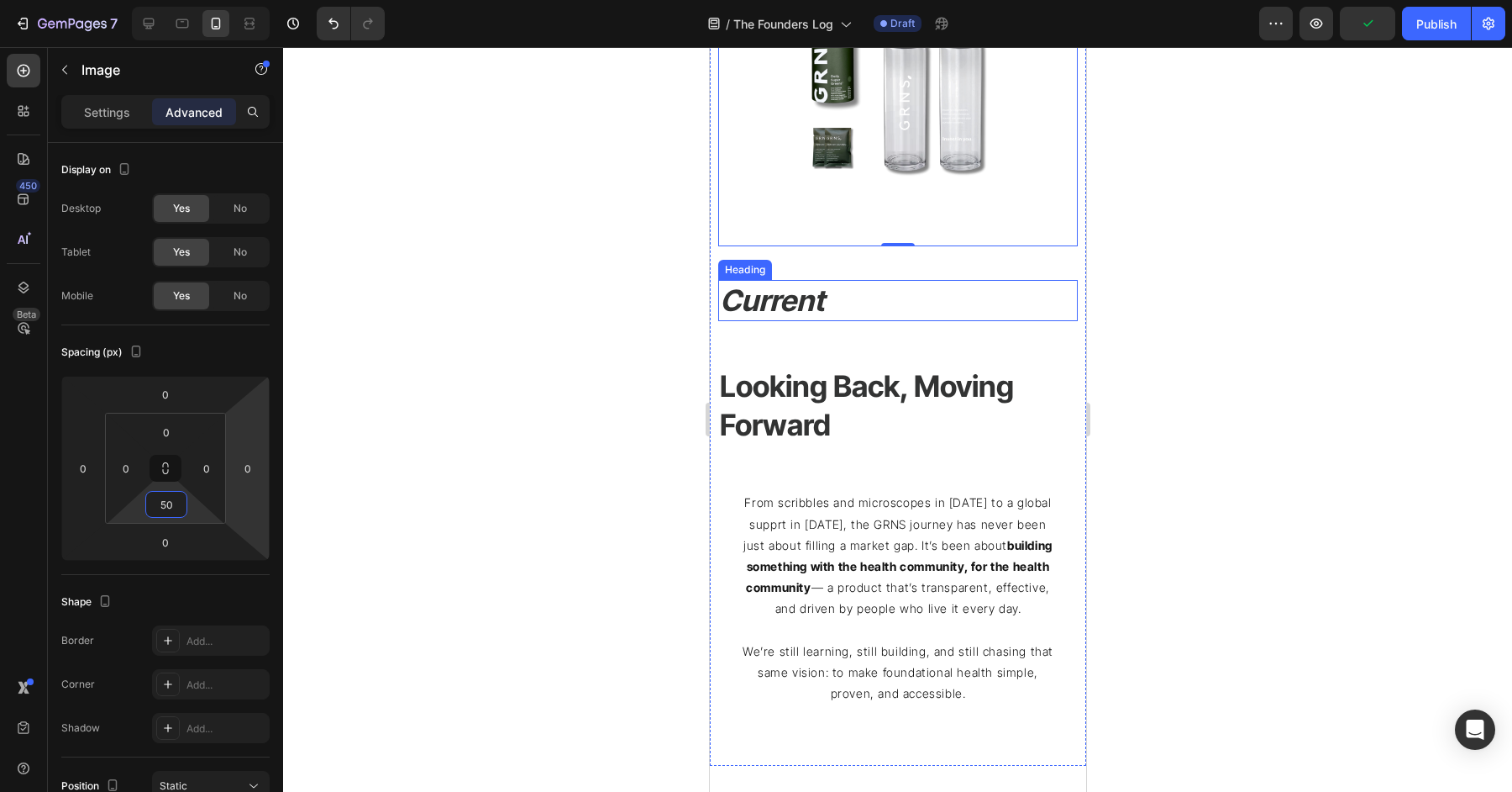
click at [852, 300] on p "⁠⁠⁠⁠⁠⁠⁠ Current" at bounding box center [897, 301] width 356 height 39
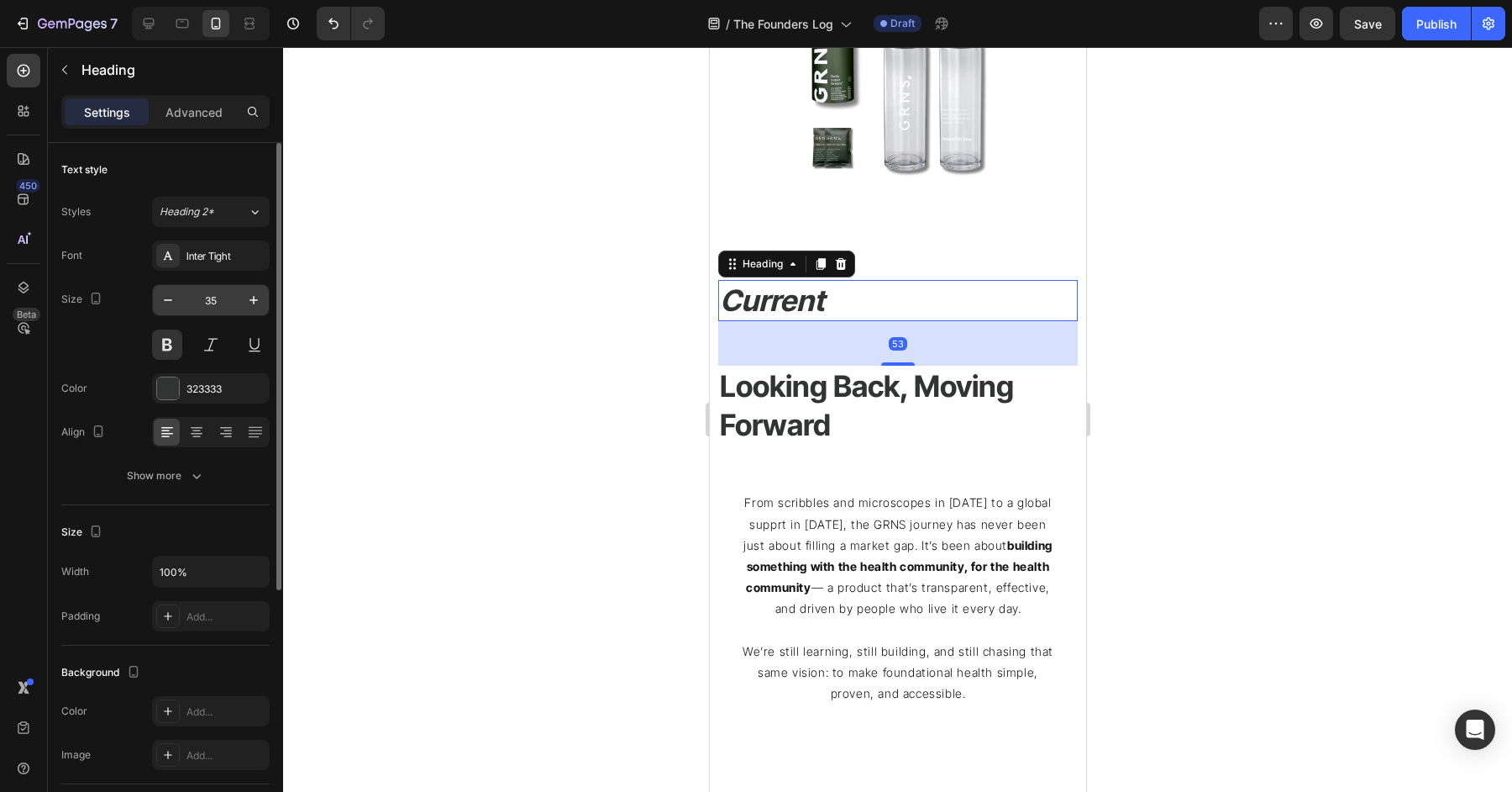
click at [217, 294] on input "35" at bounding box center [210, 300] width 56 height 30
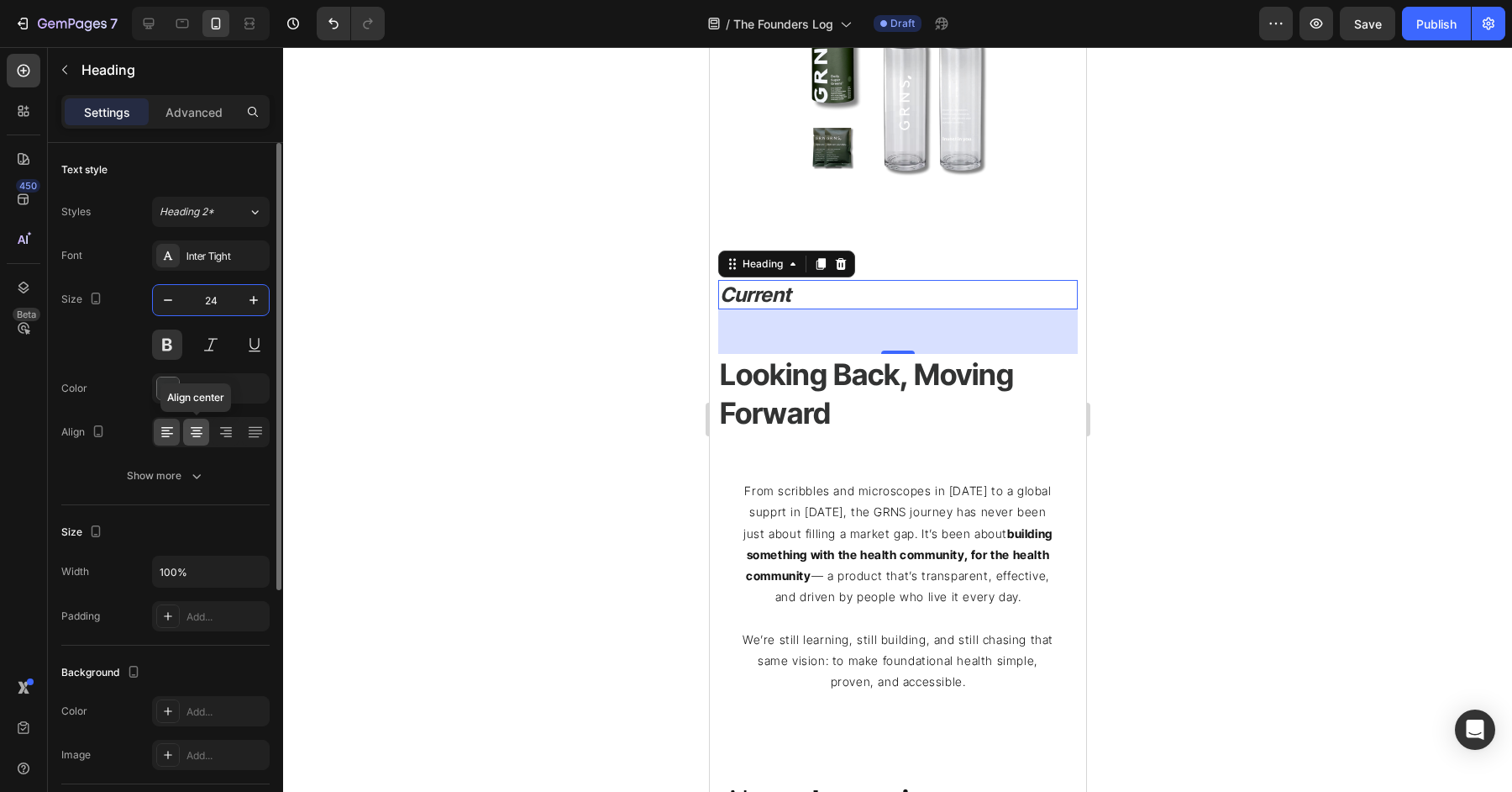
type input "24"
drag, startPoint x: 191, startPoint y: 440, endPoint x: 677, endPoint y: 365, distance: 491.8
click at [191, 440] on div at bounding box center [196, 431] width 26 height 27
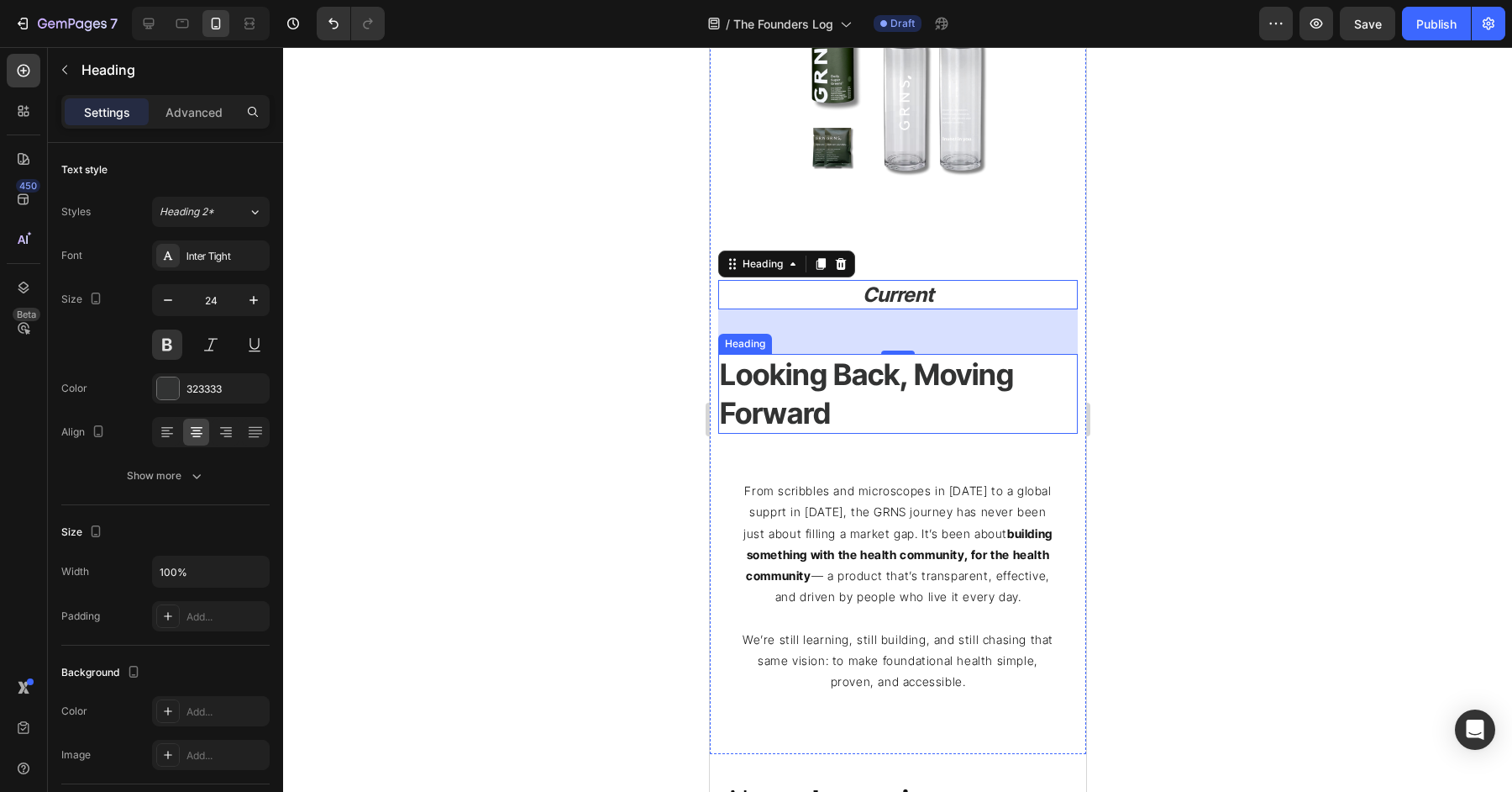
click at [927, 389] on h2 "Looking Back, Moving Forward" at bounding box center [897, 393] width 360 height 80
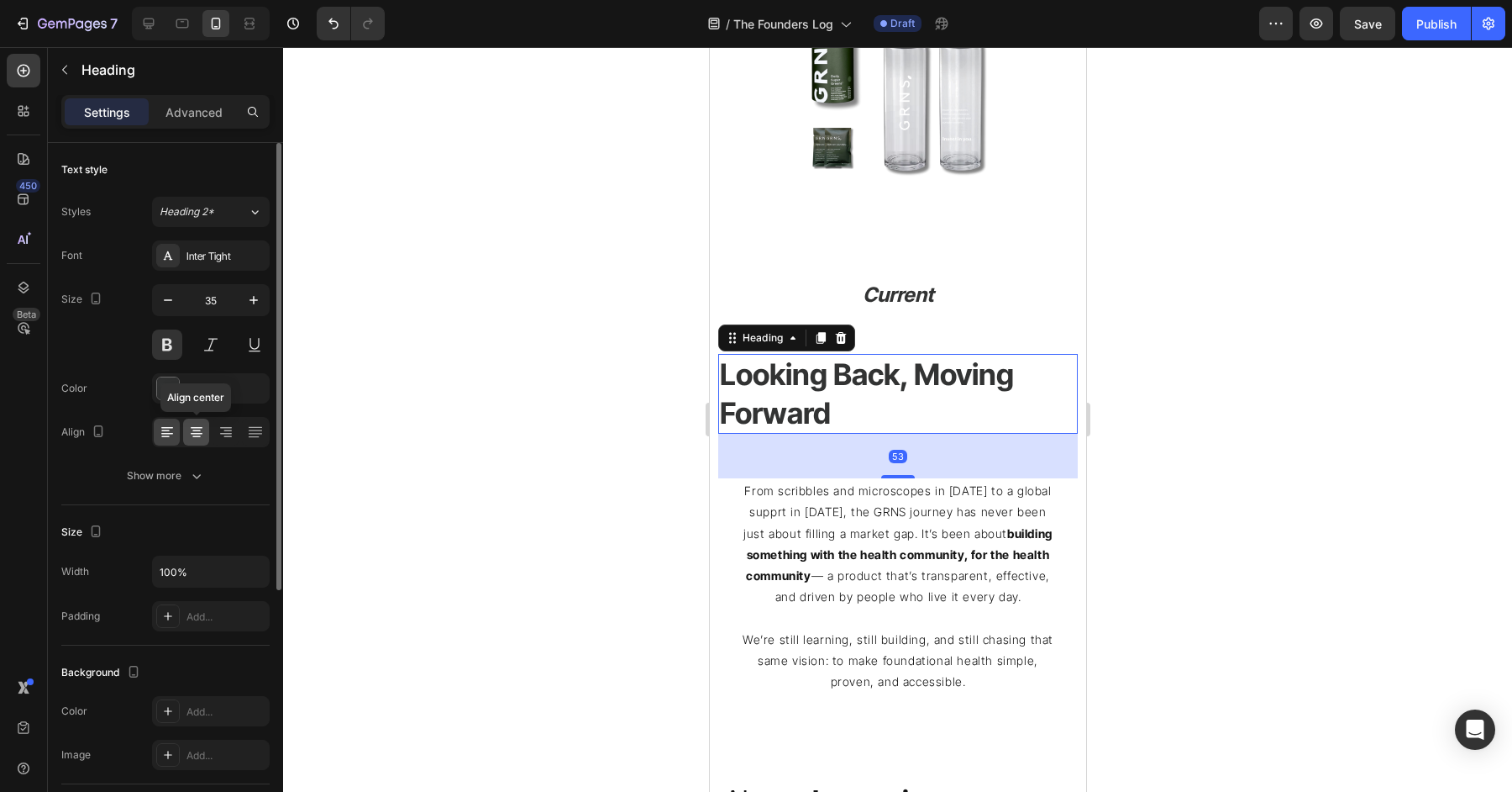
click at [191, 436] on icon at bounding box center [197, 432] width 17 height 17
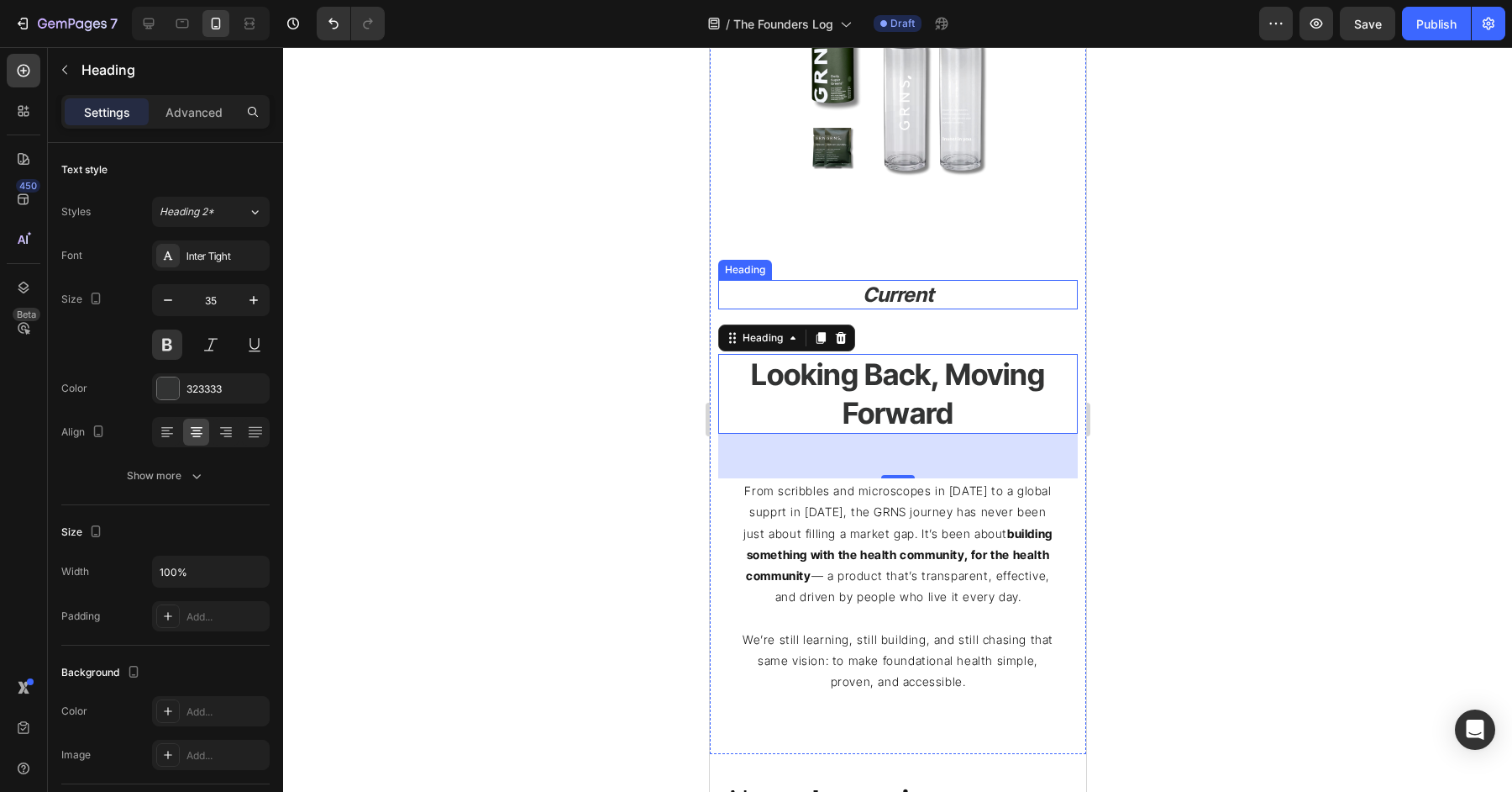
click at [974, 295] on p "⁠⁠⁠⁠⁠⁠⁠ Current" at bounding box center [897, 295] width 356 height 26
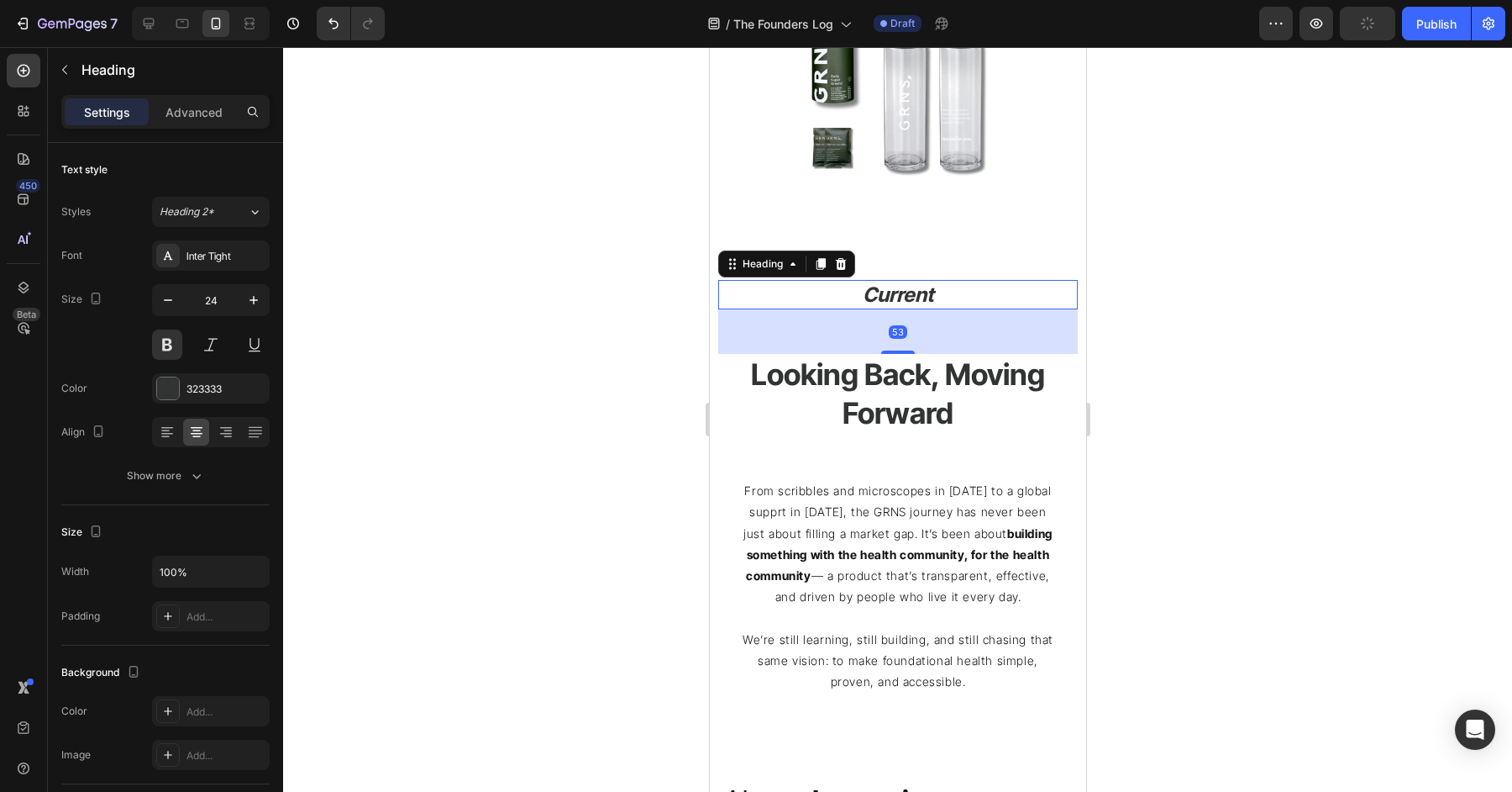
drag, startPoint x: 905, startPoint y: 350, endPoint x: 911, endPoint y: 245, distance: 105.2
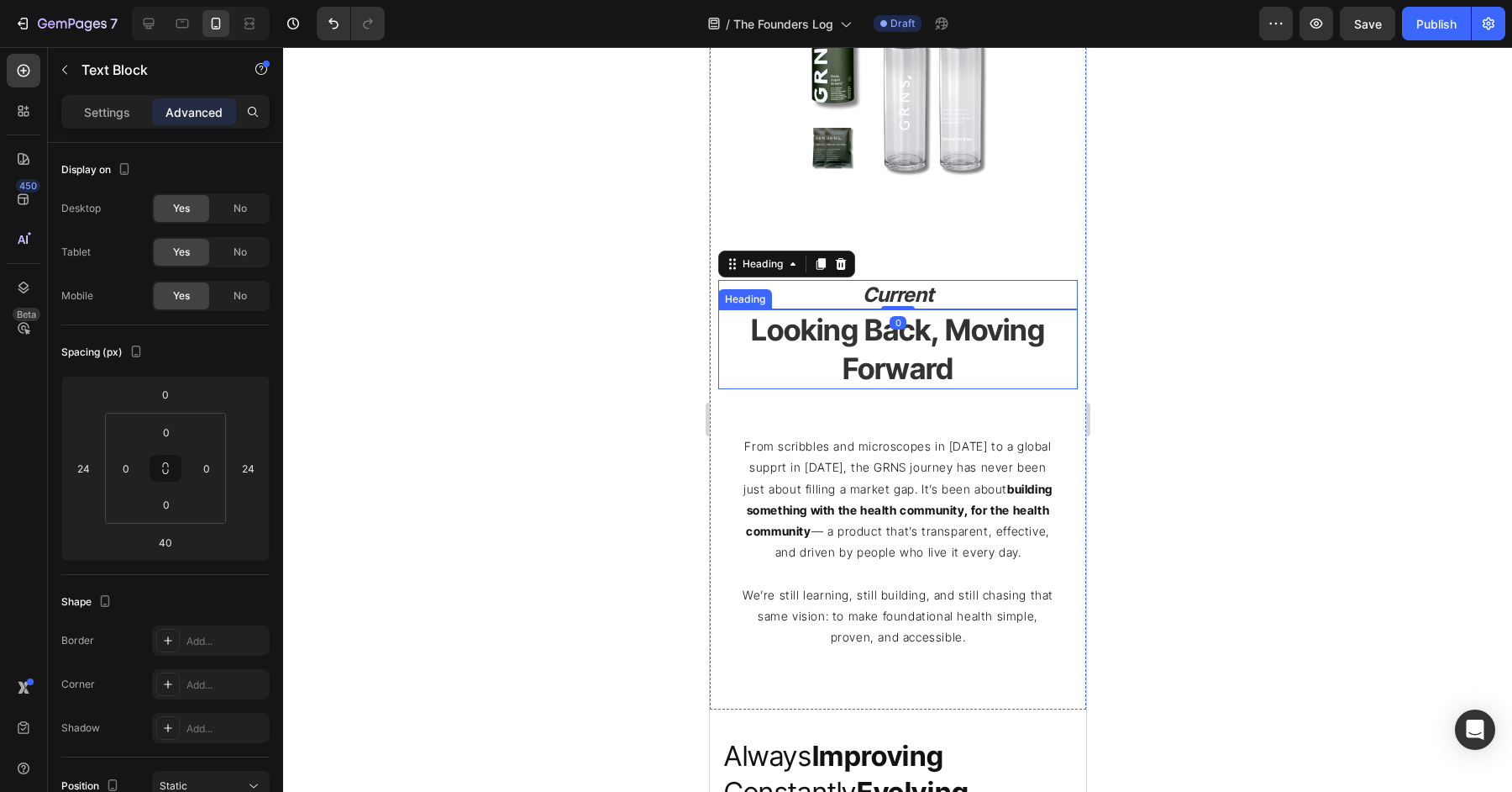
click at [834, 545] on p "From scribbles and microscopes in 2022 to a global supprt in 2025, the GRNS jou…" at bounding box center [897, 499] width 316 height 127
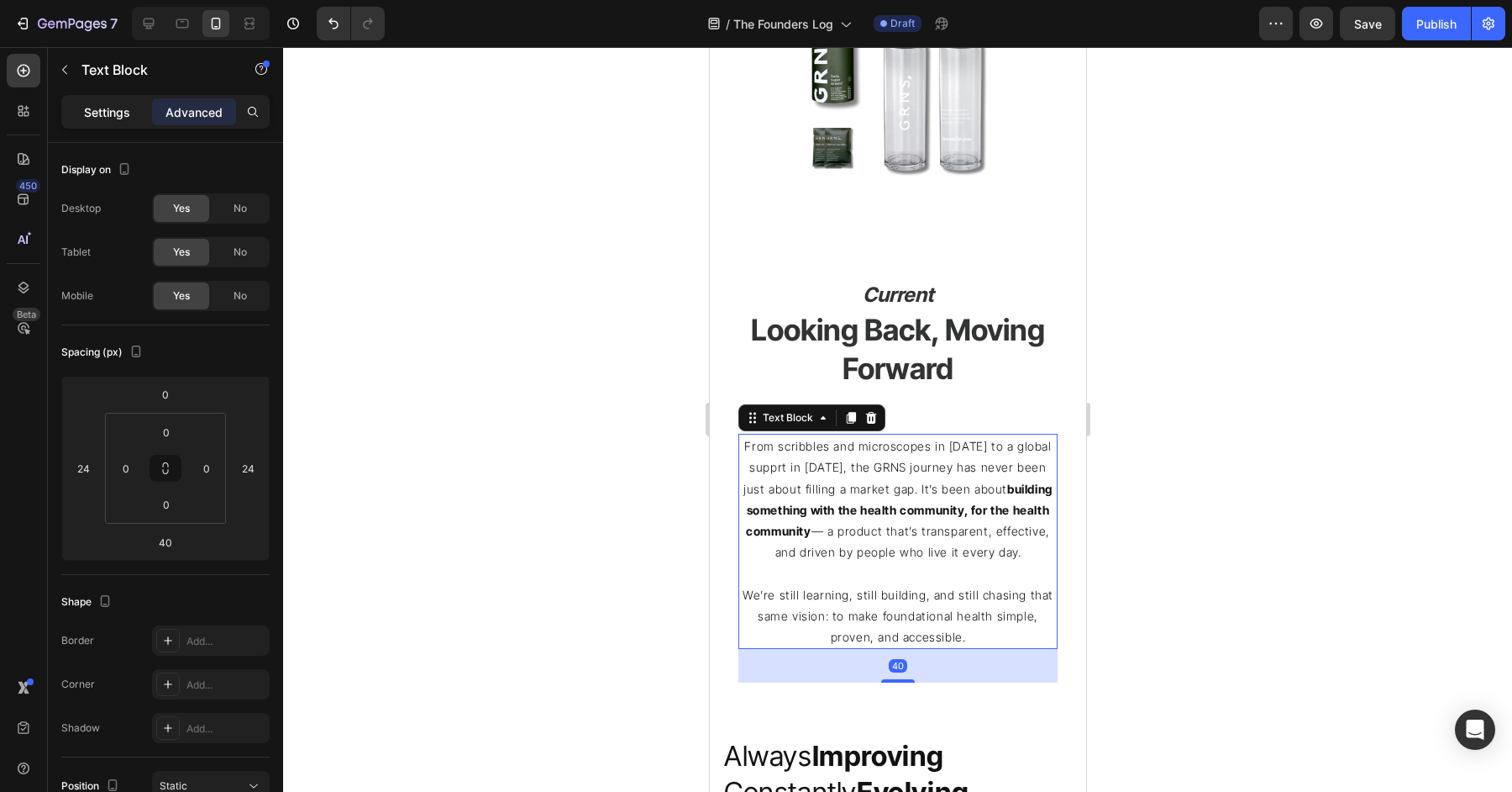
click at [104, 119] on p "Settings" at bounding box center [107, 112] width 46 height 18
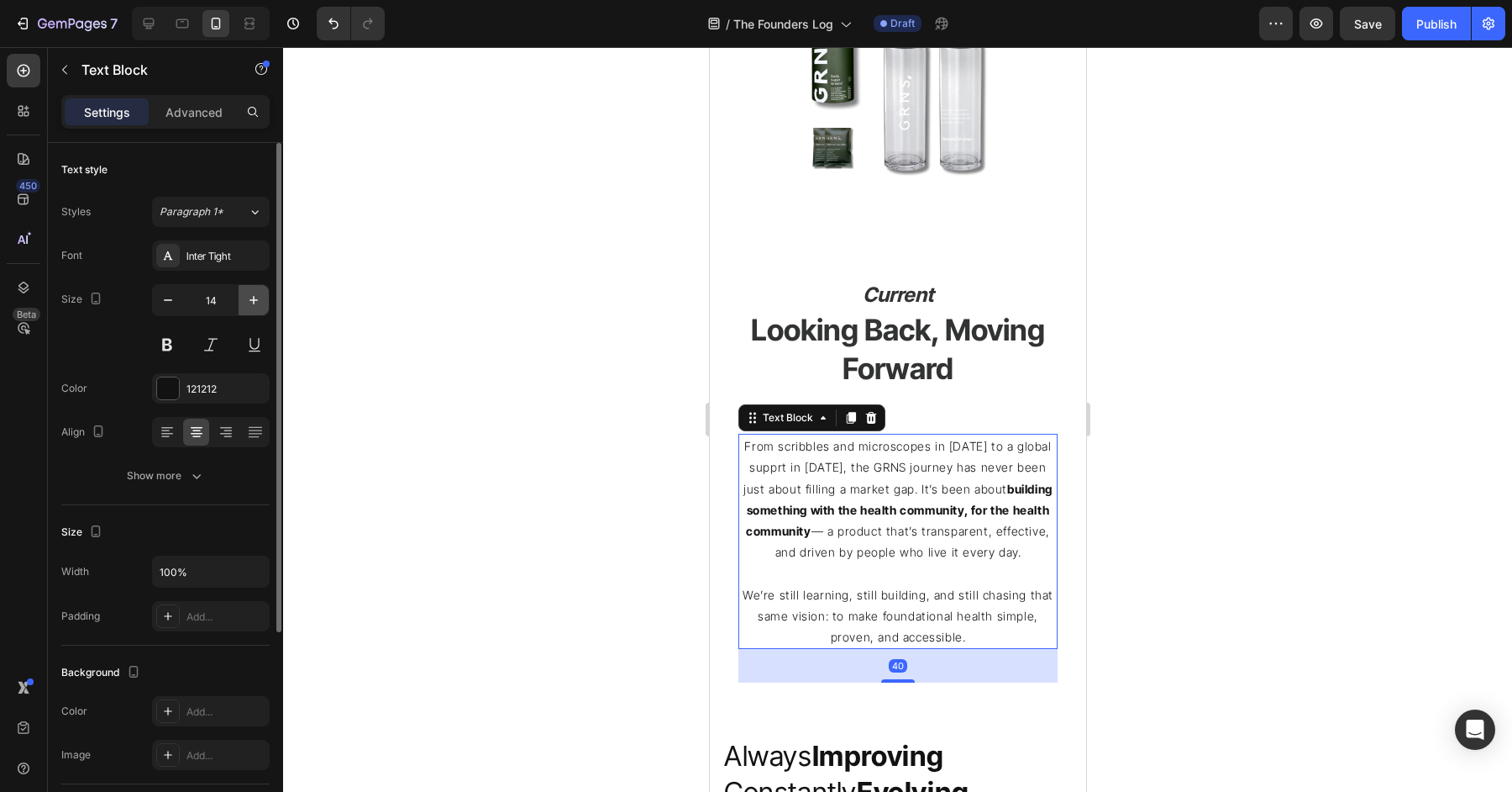
click at [250, 306] on icon "button" at bounding box center [254, 301] width 17 height 17
click at [250, 305] on icon "button" at bounding box center [254, 301] width 17 height 17
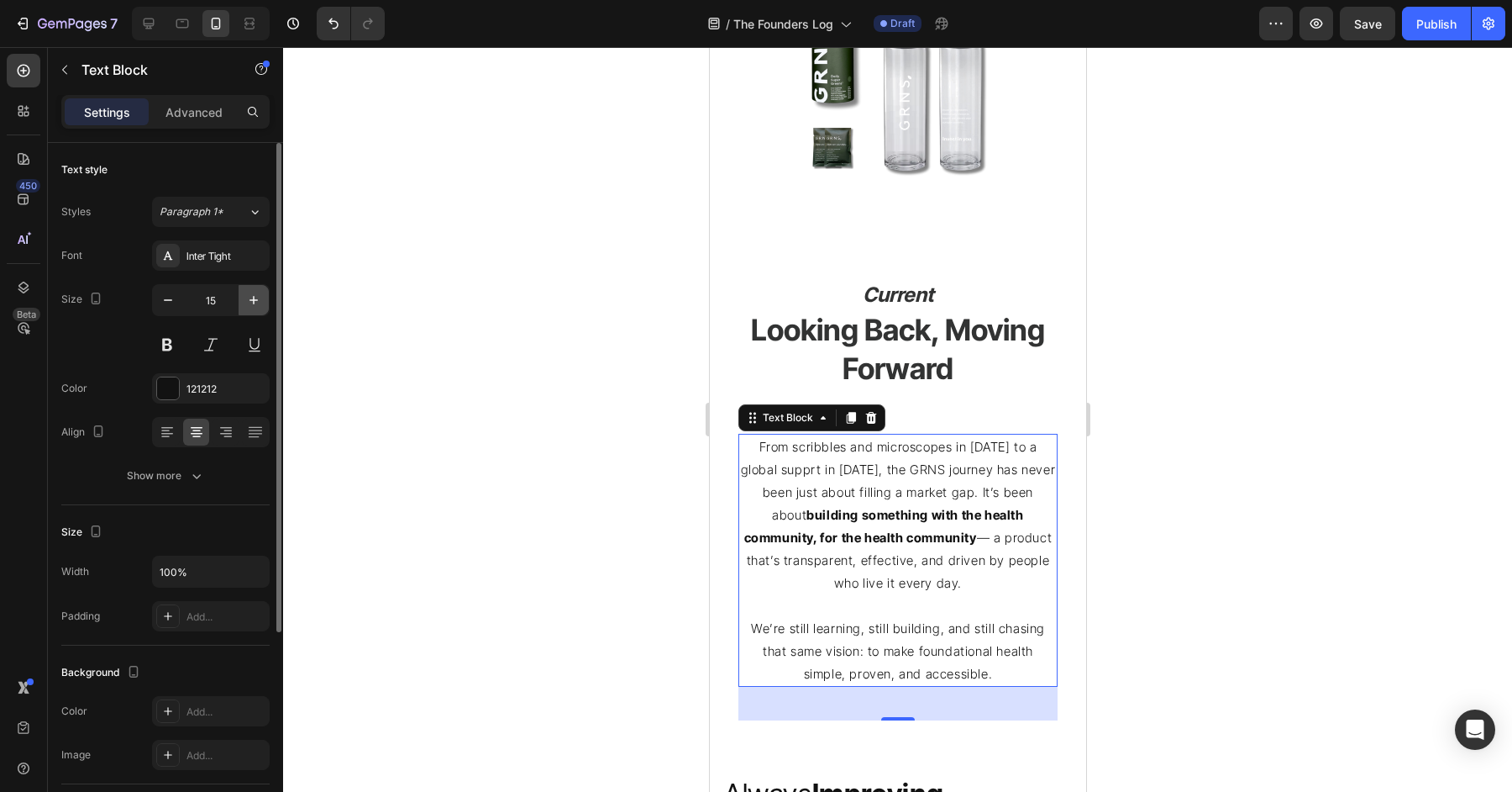
type input "16"
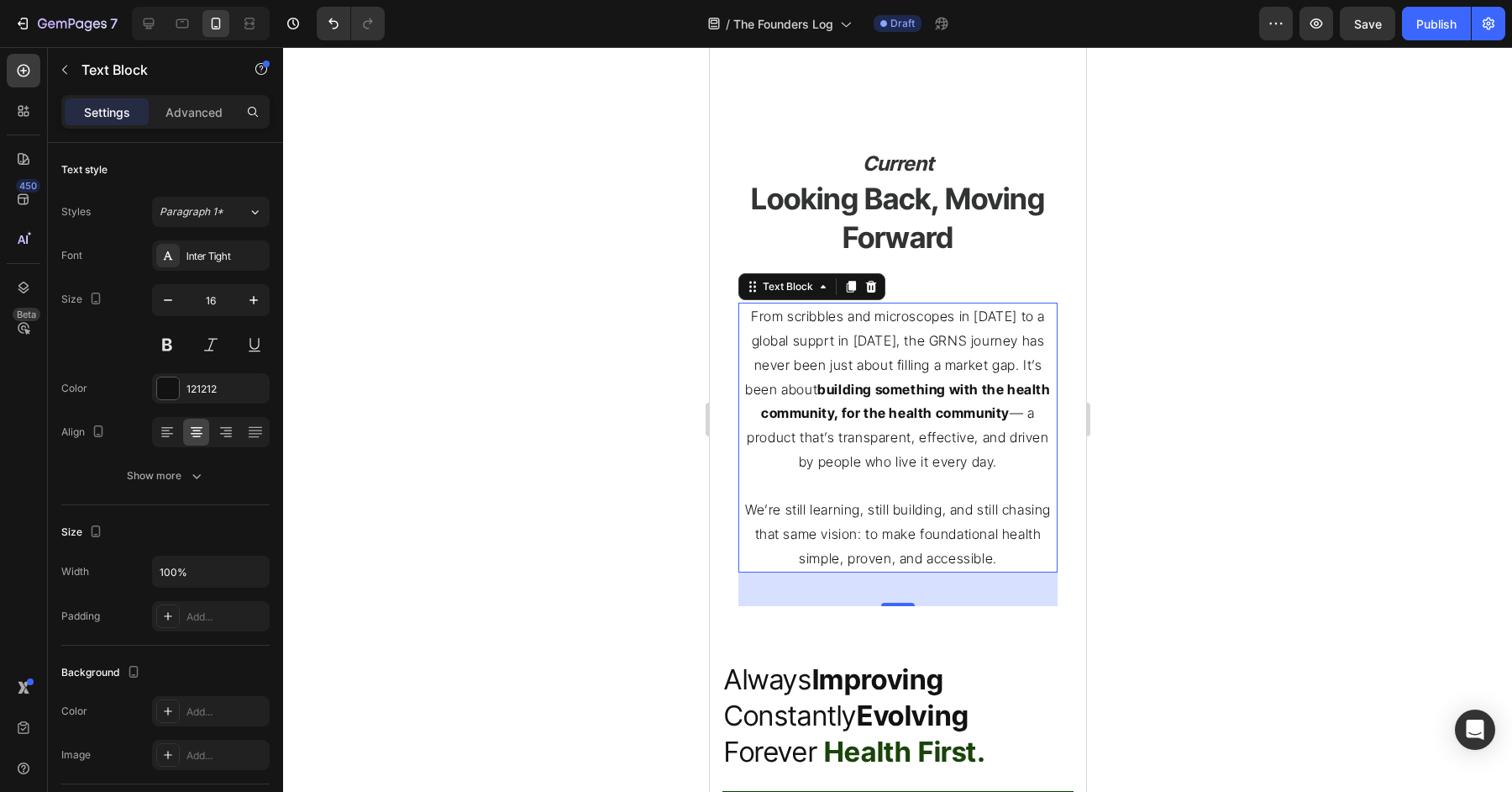
scroll to position [4688, 0]
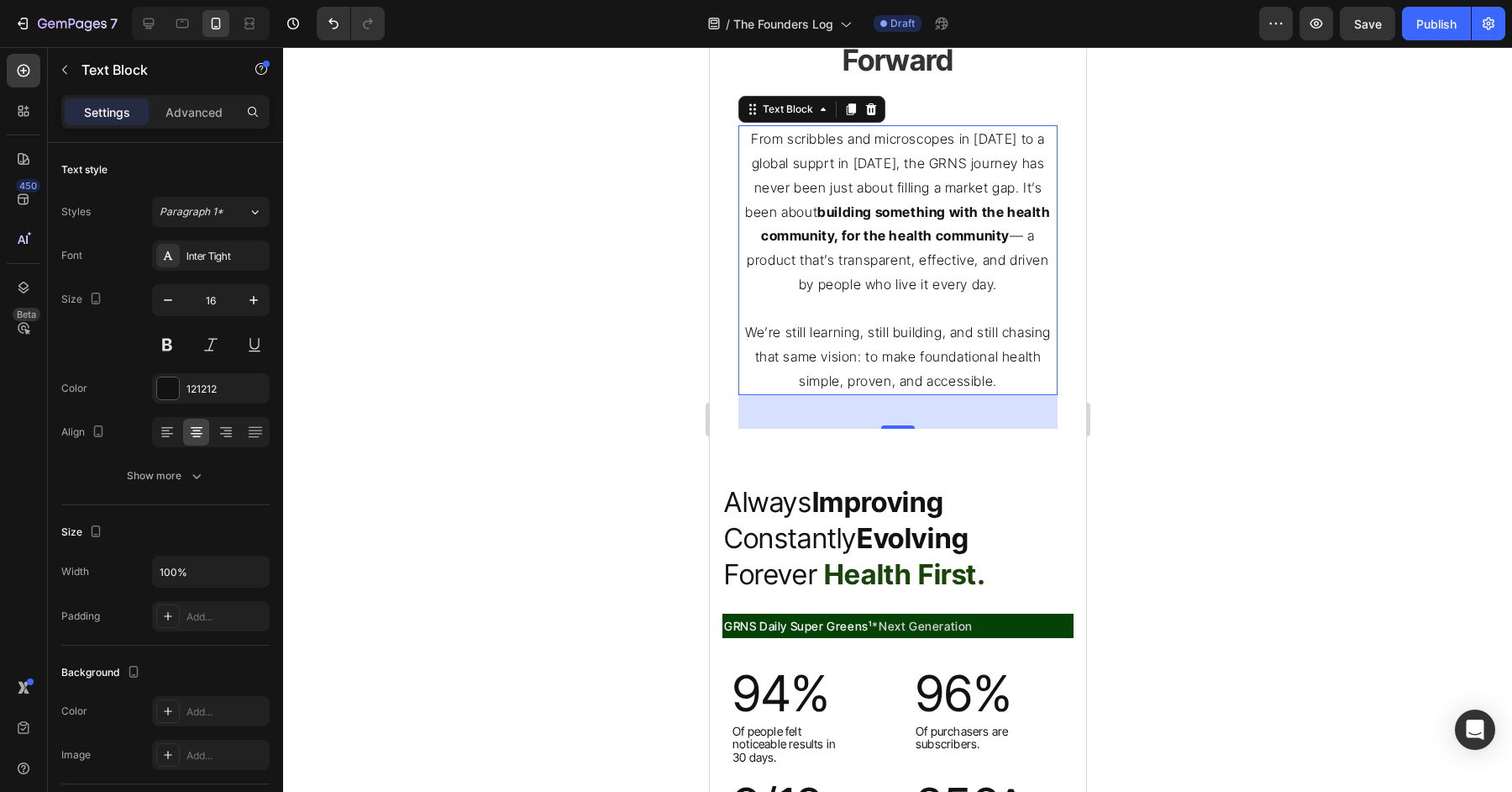
click at [1236, 487] on div at bounding box center [897, 419] width 1229 height 745
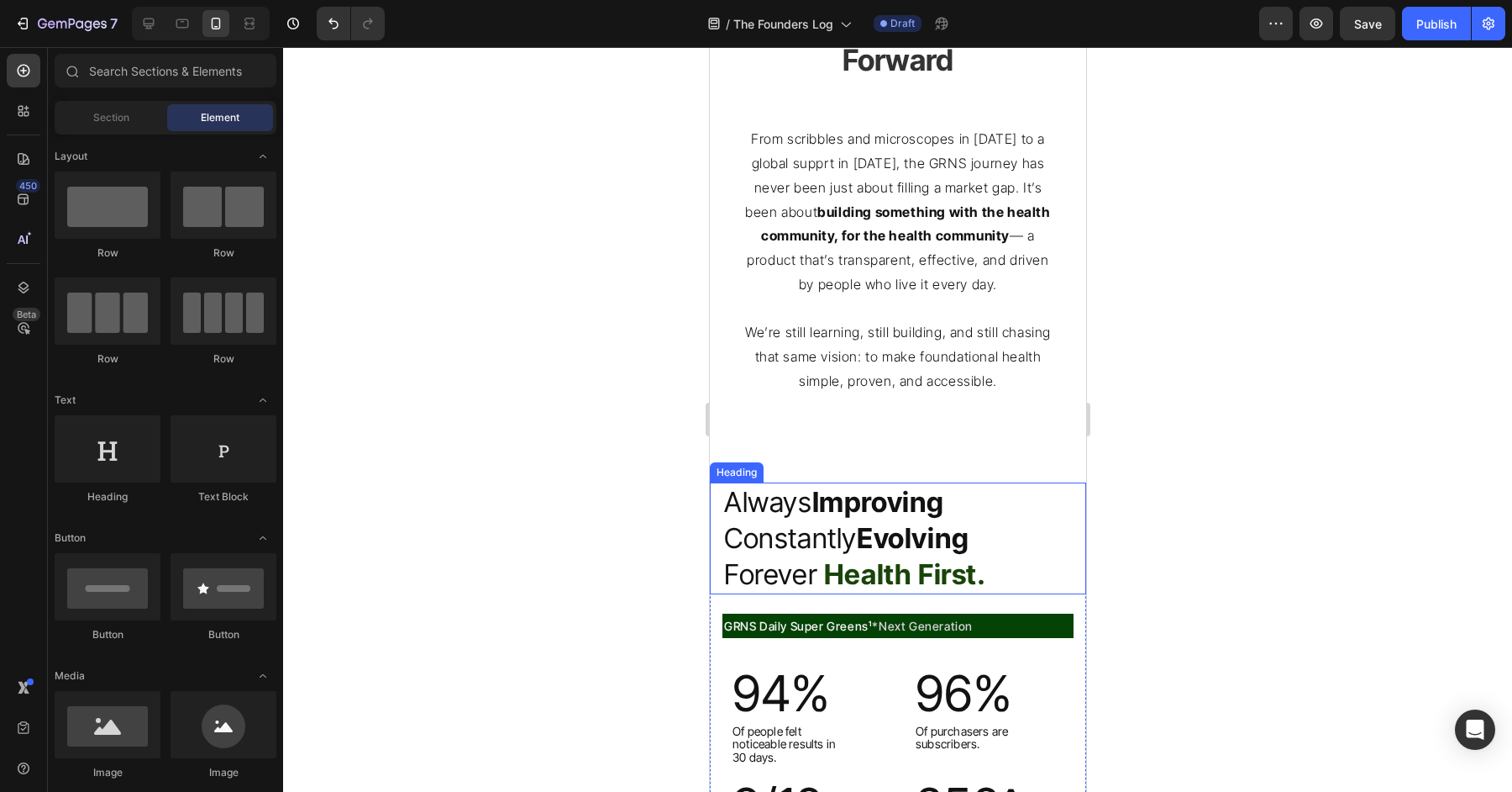
click at [957, 527] on strong "Evolving" at bounding box center [912, 538] width 112 height 34
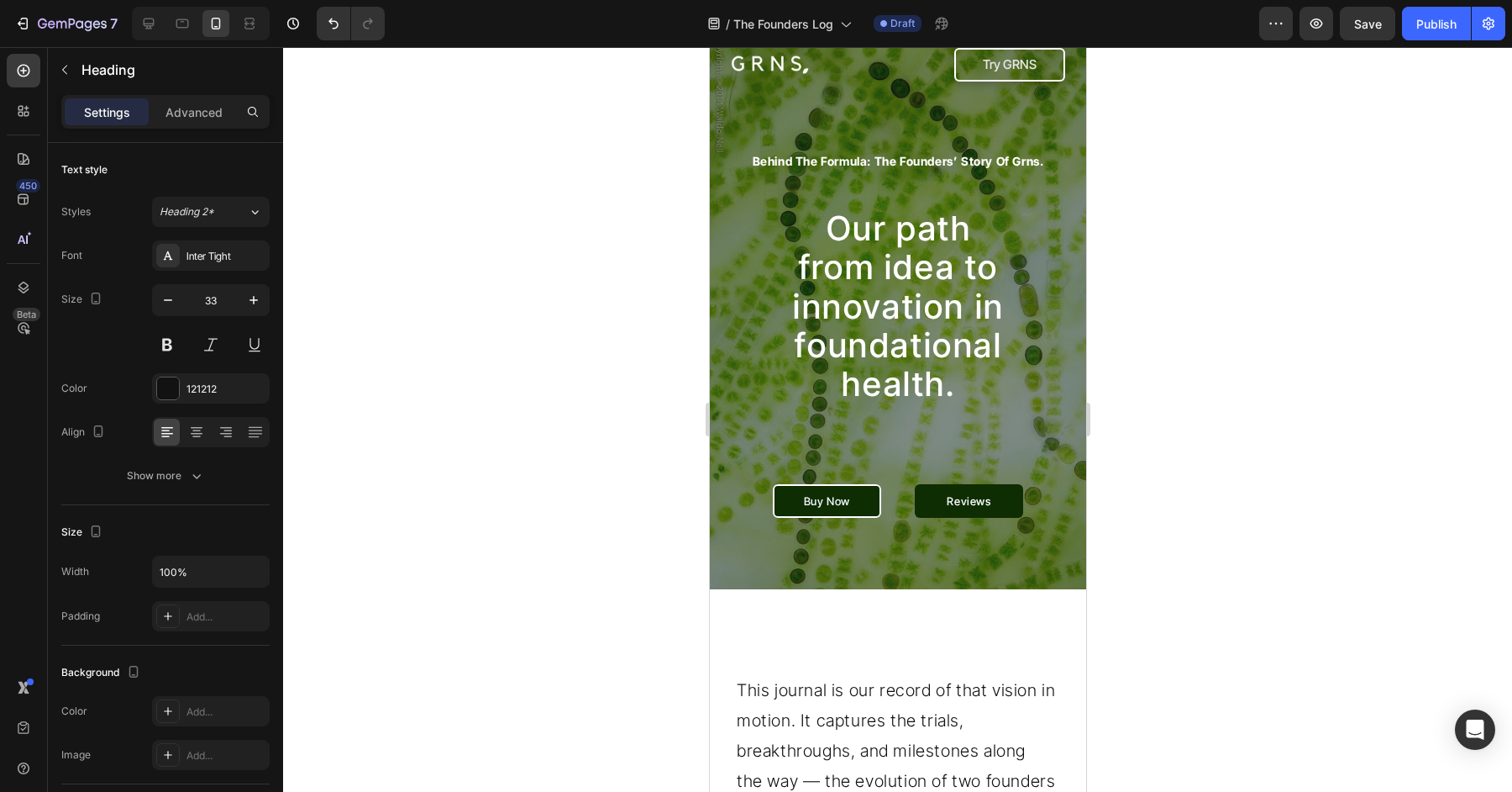
scroll to position [71, 0]
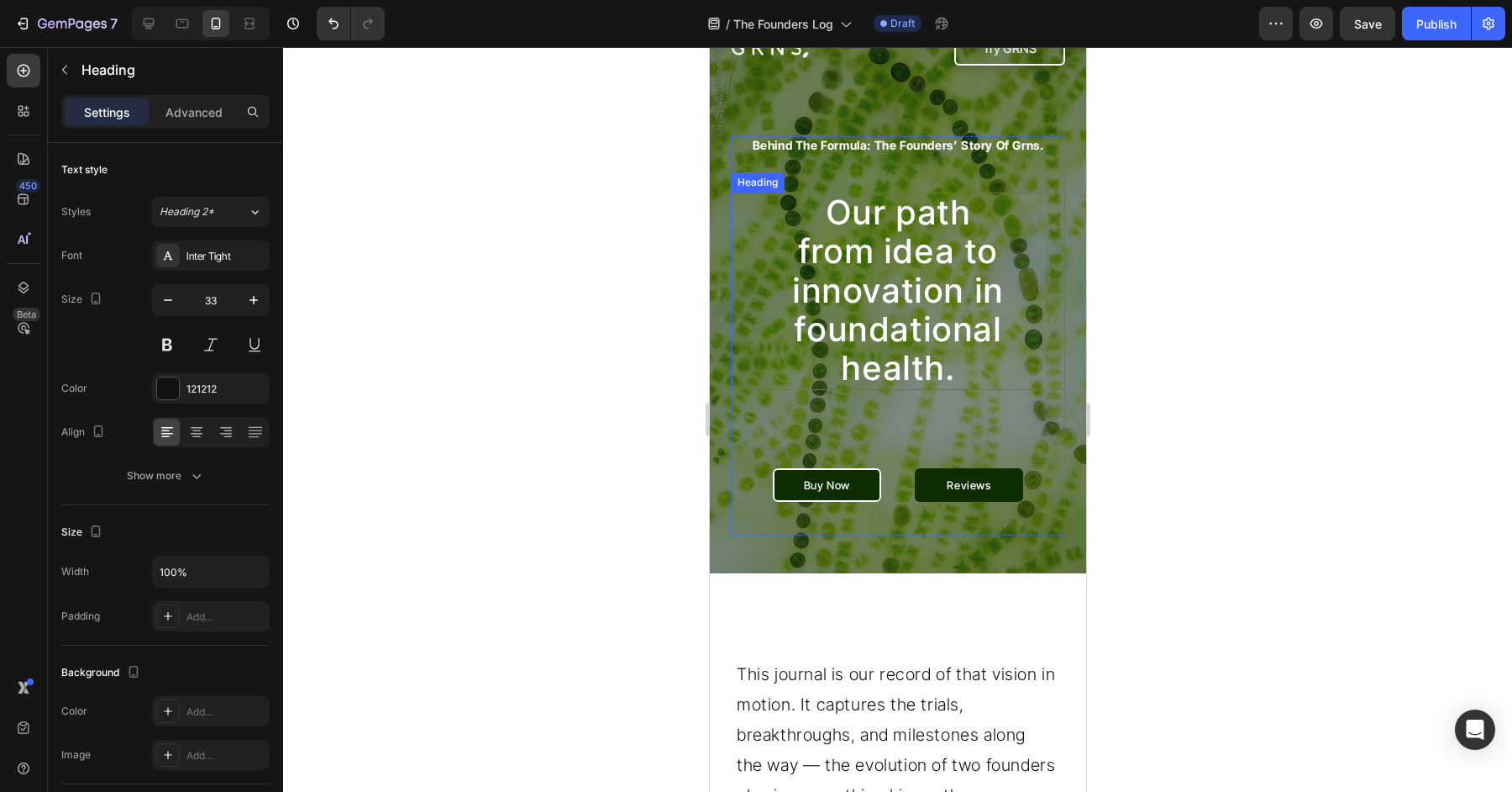
click at [898, 306] on span "Our path from idea to innovation in foundational health." at bounding box center [897, 289] width 212 height 197
click at [793, 289] on span "Our path from idea to innovation in foundational health." at bounding box center [897, 289] width 212 height 197
click at [1035, 147] on h2 "behind the formula: the founders’ story of grns." at bounding box center [896, 146] width 334 height 19
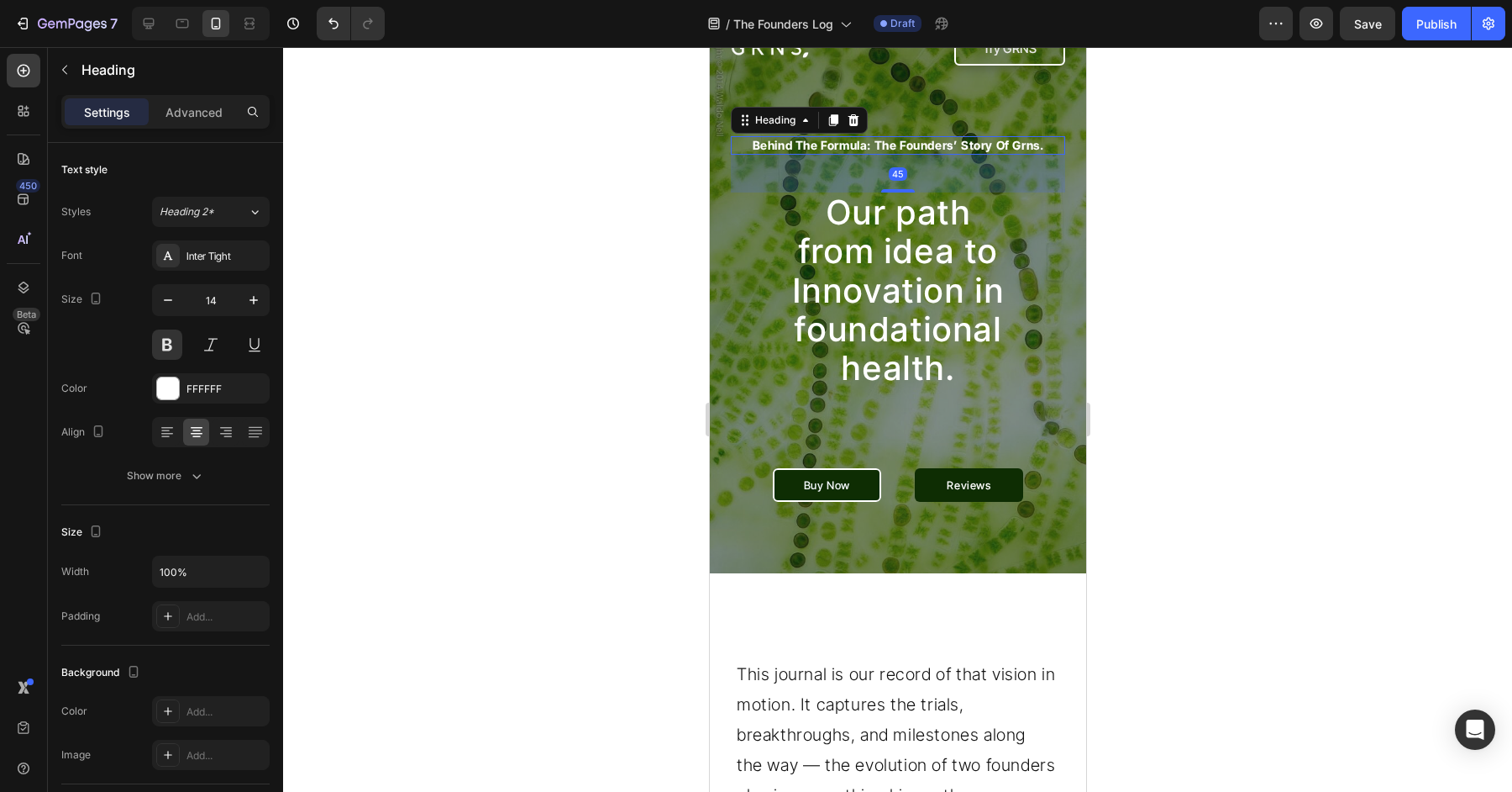
click at [1033, 147] on h2 "behind the formula: the founders’ story of grns." at bounding box center [896, 146] width 334 height 19
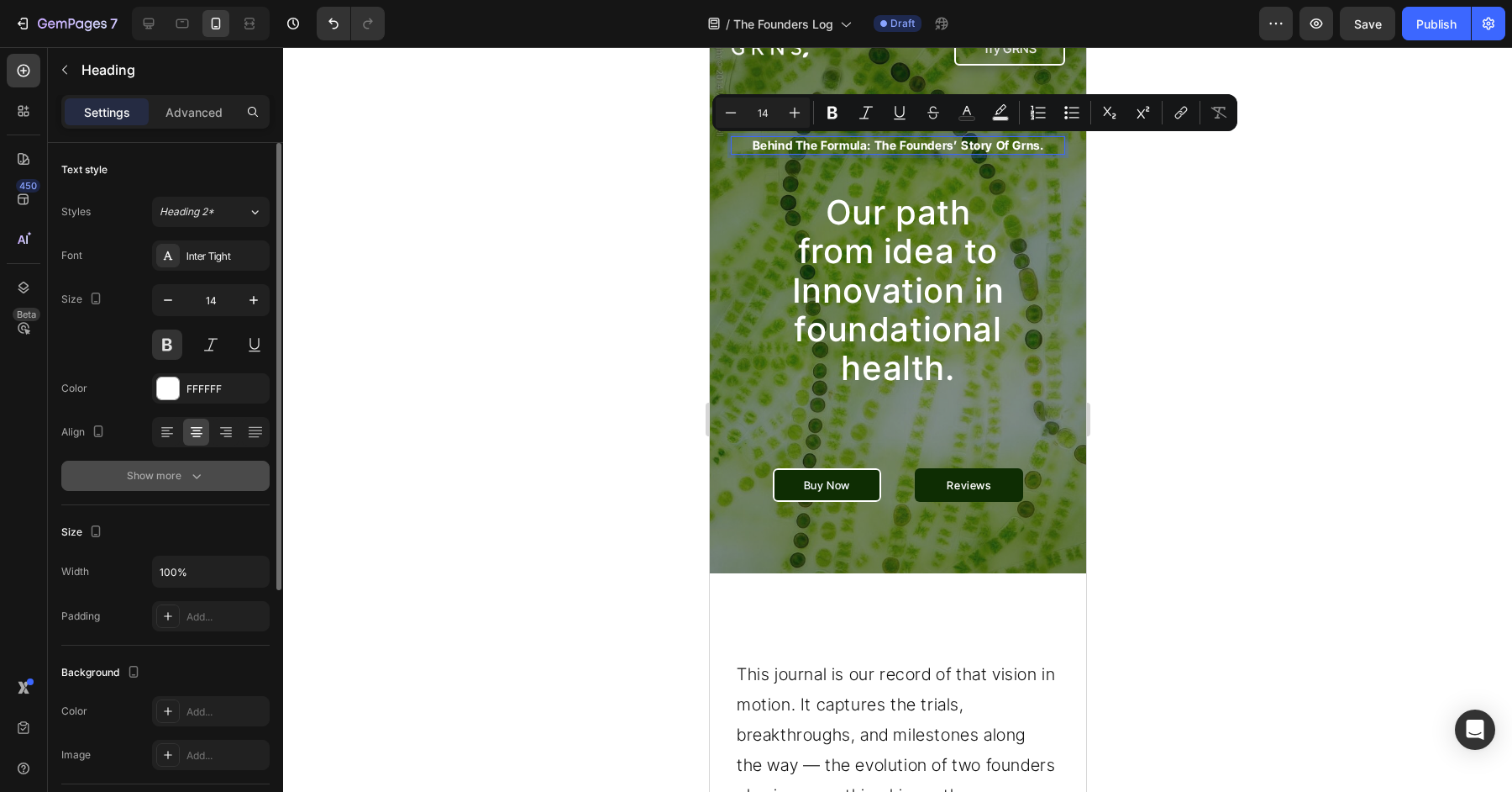
click at [199, 467] on icon "button" at bounding box center [197, 476] width 17 height 17
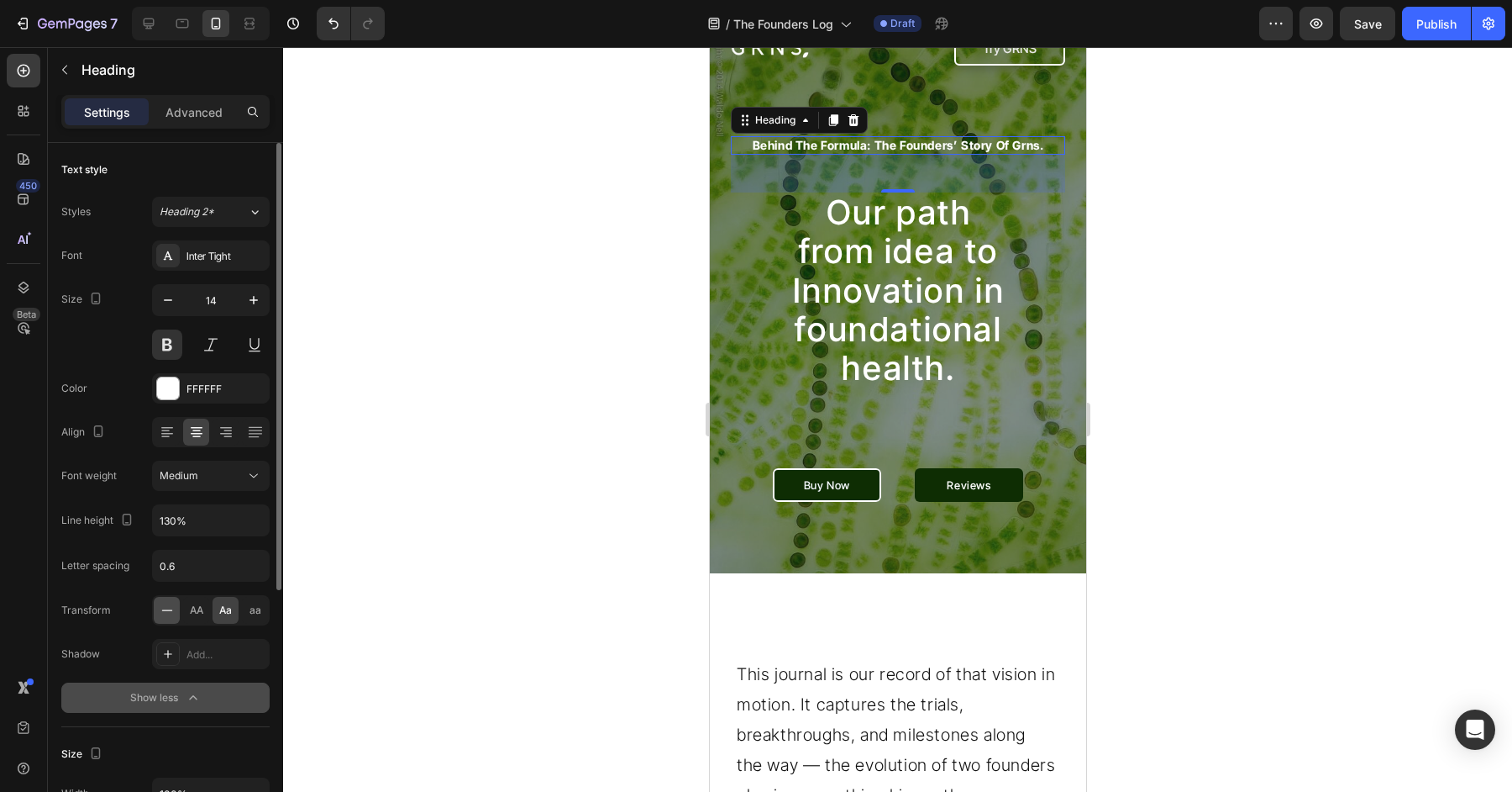
click at [165, 609] on icon at bounding box center [167, 609] width 11 height 1
click at [787, 155] on div "45" at bounding box center [896, 174] width 334 height 38
click at [760, 149] on p "behind the formula: the founders’ story of grns." at bounding box center [896, 145] width 331 height 15
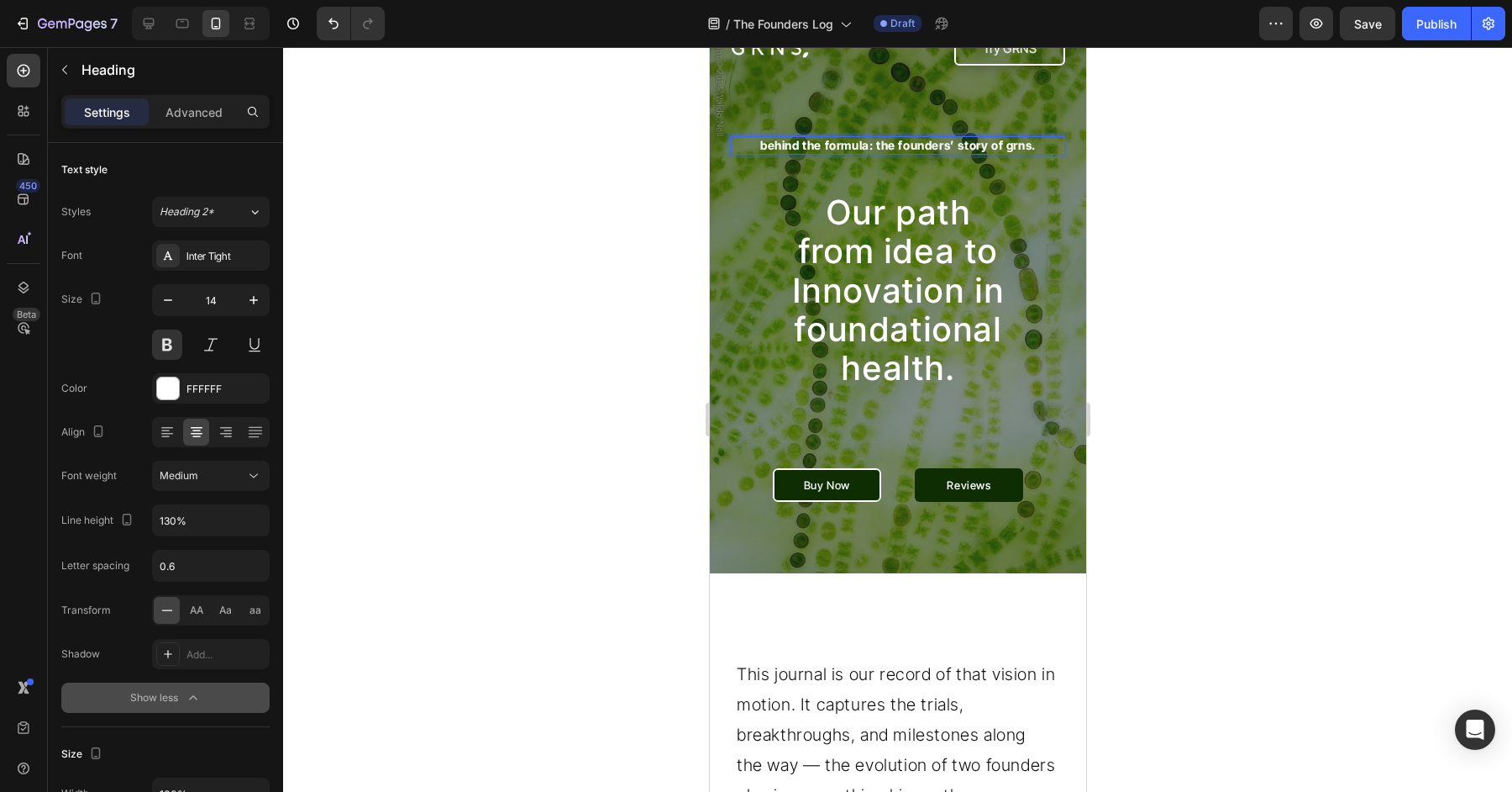
click at [763, 148] on p "behind the formula: the founders’ story of grns." at bounding box center [896, 145] width 331 height 15
click at [804, 145] on p "Behind the formula: the founders’ story of grns." at bounding box center [896, 145] width 331 height 15
click at [829, 145] on p "Behind the formula: the founders’ story of grns." at bounding box center [896, 145] width 331 height 15
click at [907, 149] on p "Behind the Formula: the founders’ story of grns." at bounding box center [896, 145] width 331 height 15
click at [965, 149] on p "Behind the Formula: the Founders’ story of grns." at bounding box center [896, 145] width 331 height 15
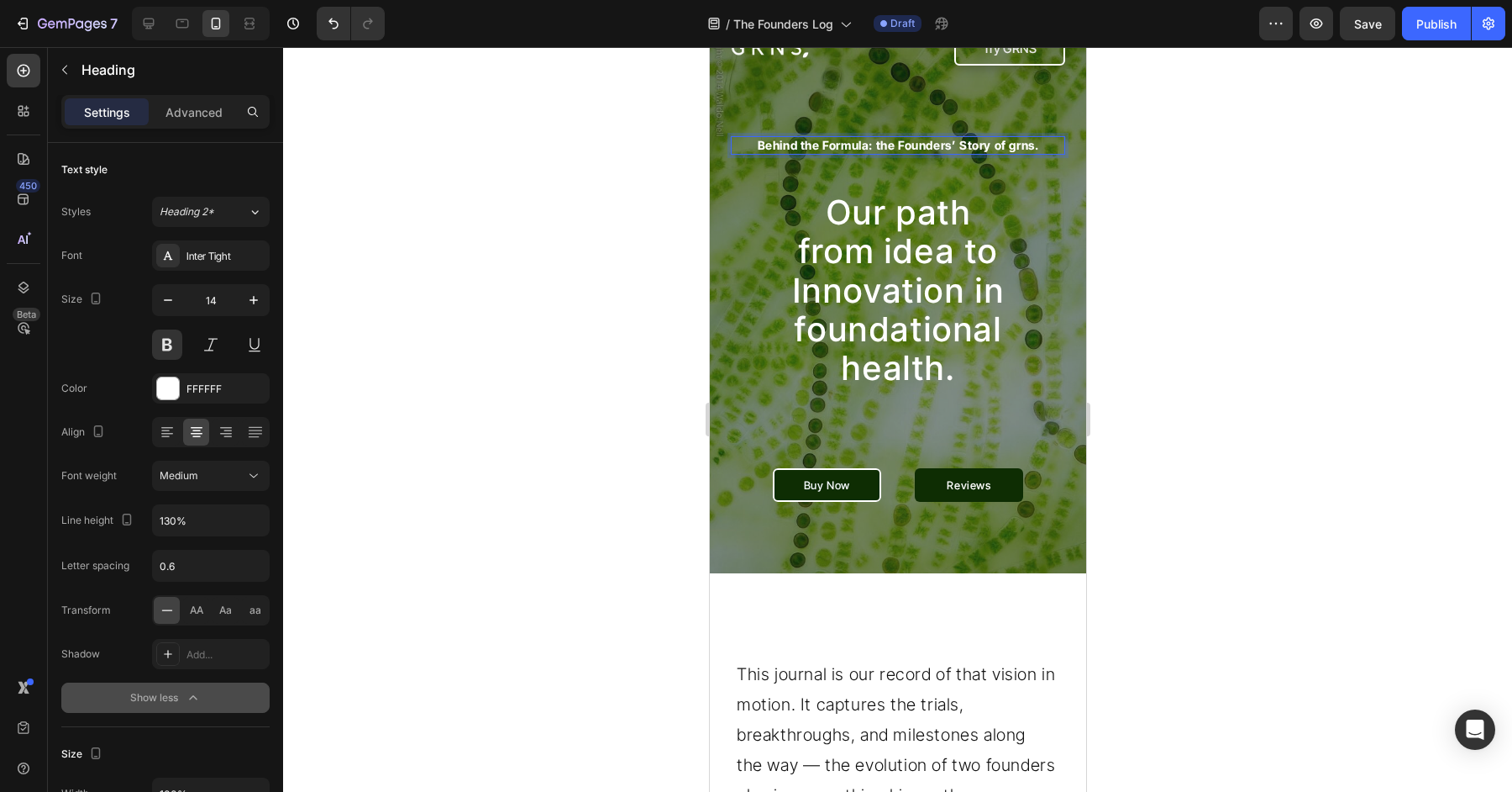
click at [1002, 149] on p "Behind the Formula: the Founders’ Story of grns." at bounding box center [896, 145] width 331 height 15
click at [1017, 149] on p "Behind the Formula: the Founders’ Story Of grns." at bounding box center [896, 145] width 331 height 15
click at [1023, 147] on p "Behind the Formula: the Founders’ Story Of grns." at bounding box center [896, 145] width 331 height 15
click at [993, 149] on p "Behind the Formula: the Founders’ Story Of GRNS." at bounding box center [896, 145] width 331 height 15
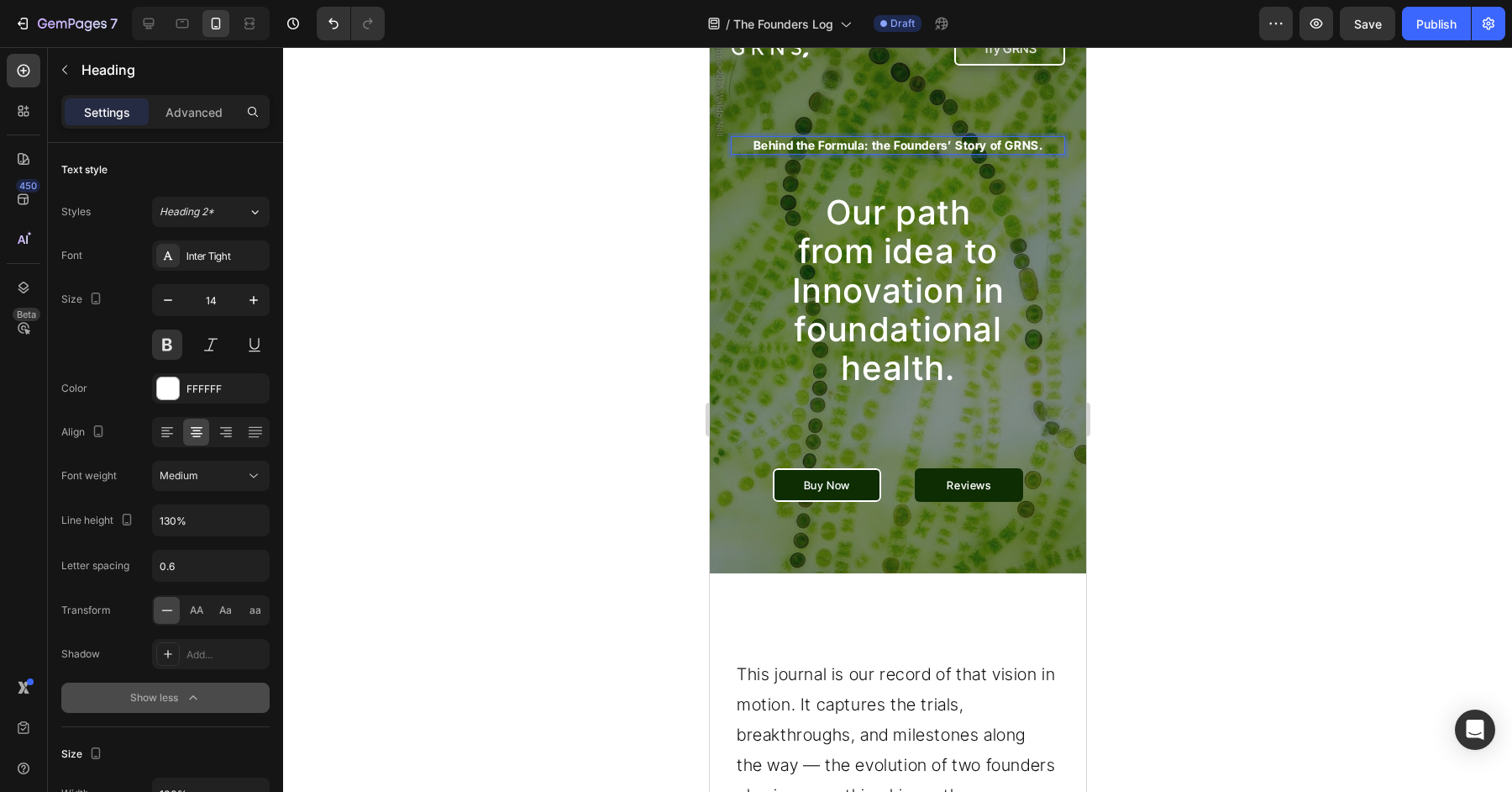
click at [1294, 260] on div at bounding box center [897, 419] width 1229 height 745
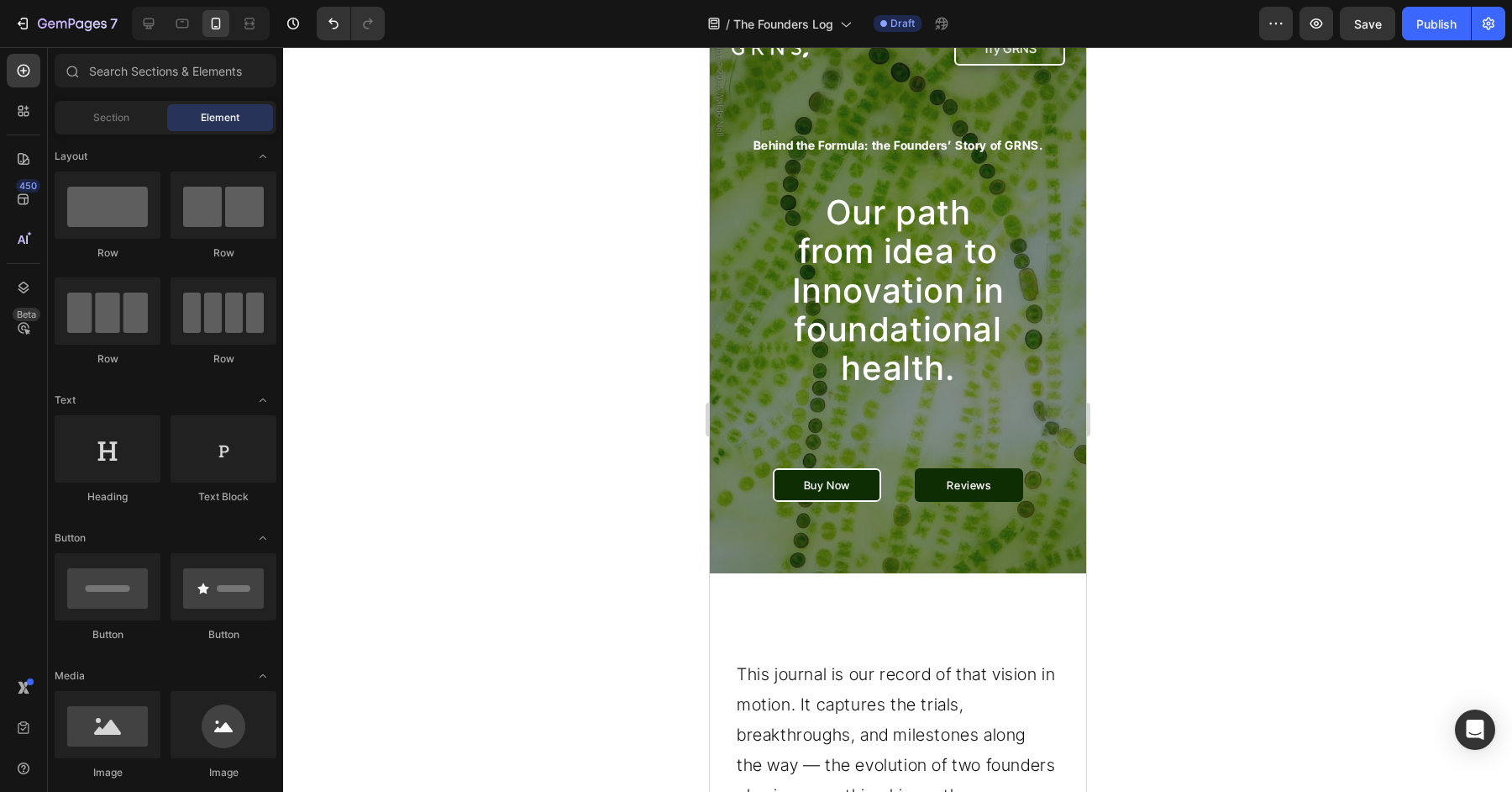
click at [965, 321] on span "Our path from idea to Innovation in foundational health." at bounding box center [898, 289] width 213 height 197
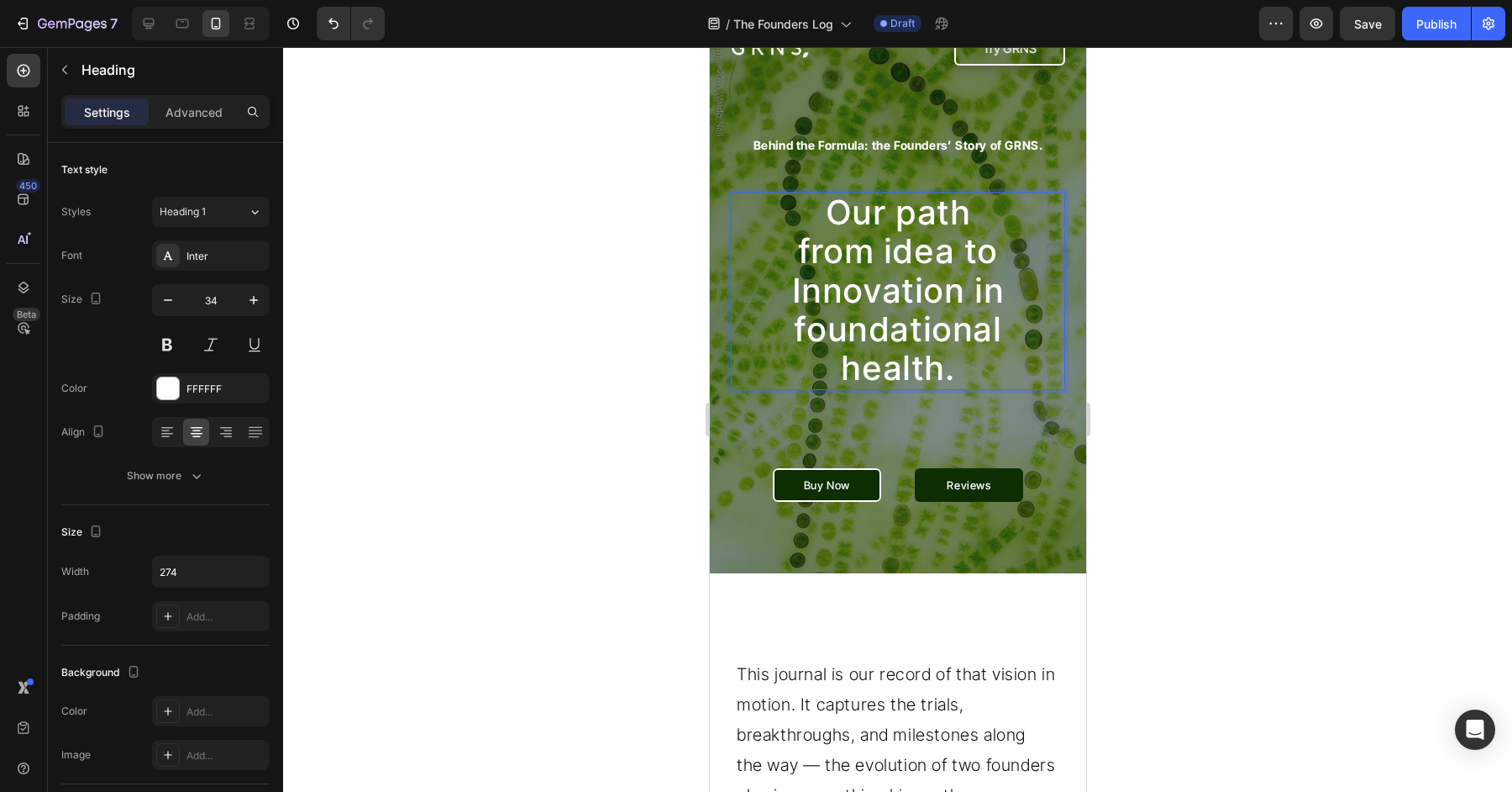
click at [908, 219] on span "Our path from idea to Innovation in foundational health." at bounding box center [898, 289] width 213 height 197
click at [812, 255] on span "Our Path from idea to Innovation in foundational health." at bounding box center [898, 289] width 213 height 197
click at [893, 253] on span "Our Path From idea to Innovation in foundational health." at bounding box center [898, 289] width 213 height 197
click at [986, 295] on span "Our Path From Idea to Innovation in foundational health." at bounding box center [898, 289] width 213 height 197
click at [806, 328] on span "Our Path From Idea to Innovation In foundational health." at bounding box center [897, 289] width 214 height 197
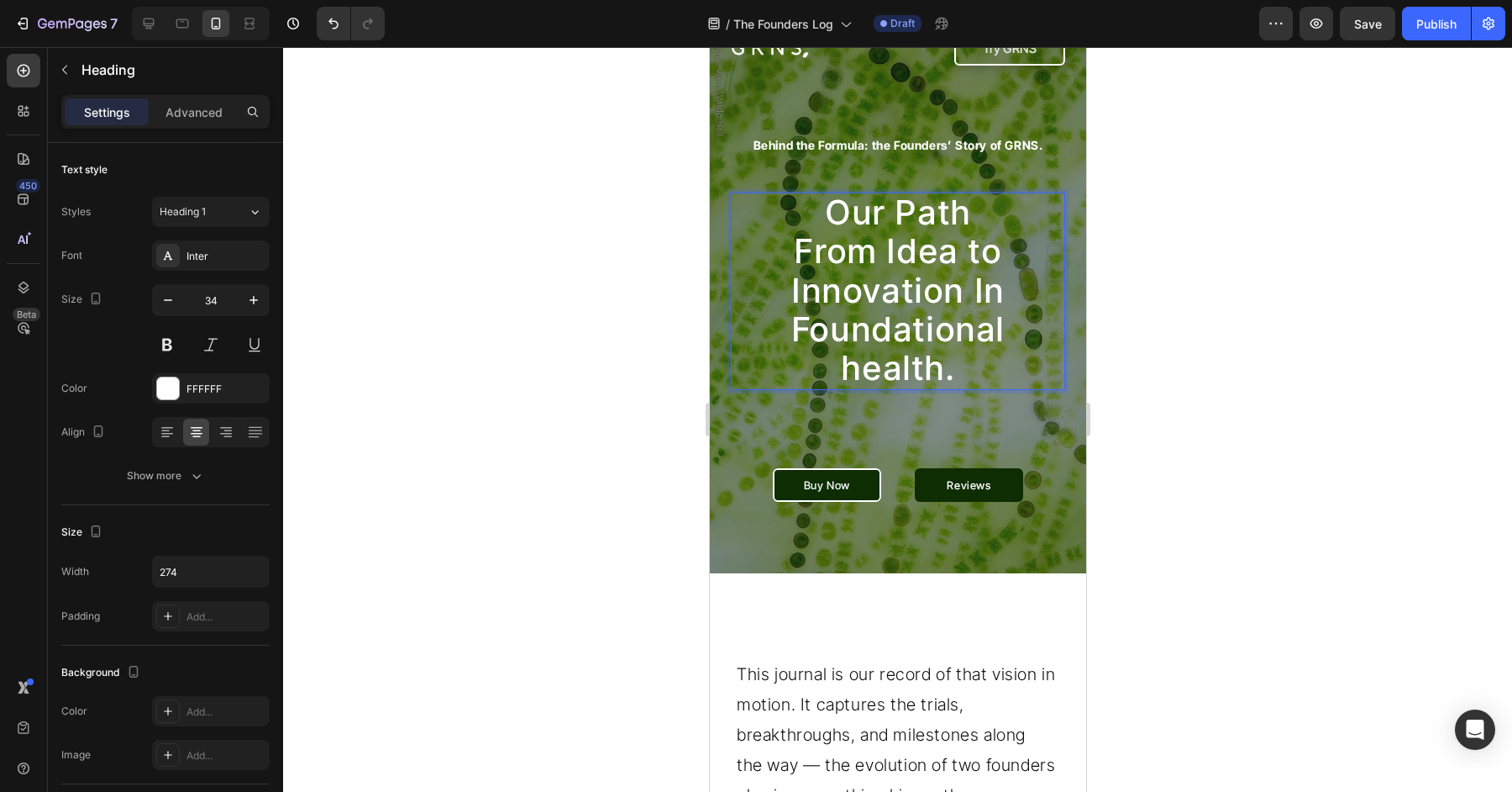
click at [853, 366] on span "Our Path From Idea to Innovation In Foundational health." at bounding box center [897, 289] width 214 height 197
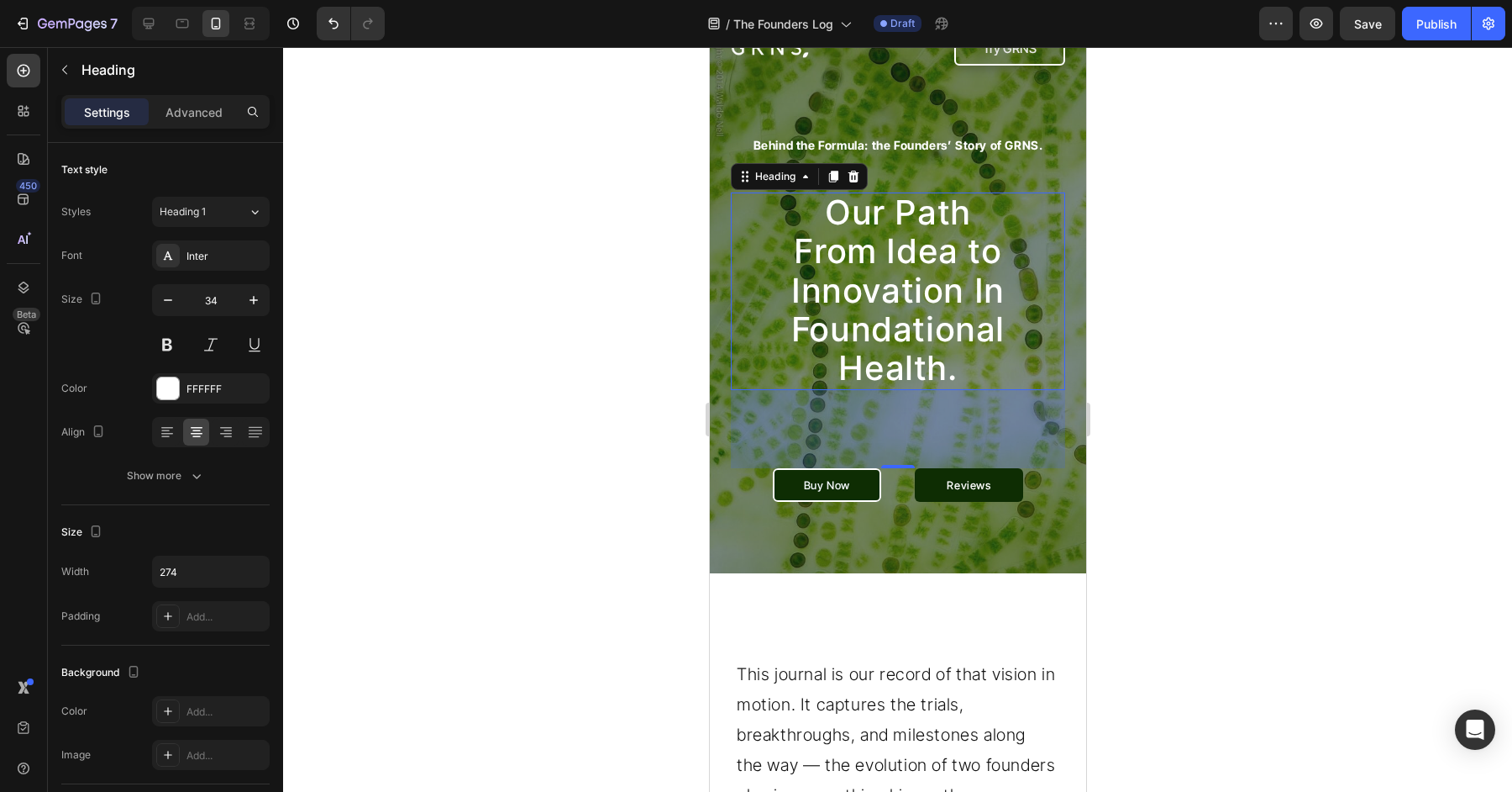
click at [1261, 460] on div at bounding box center [897, 419] width 1229 height 745
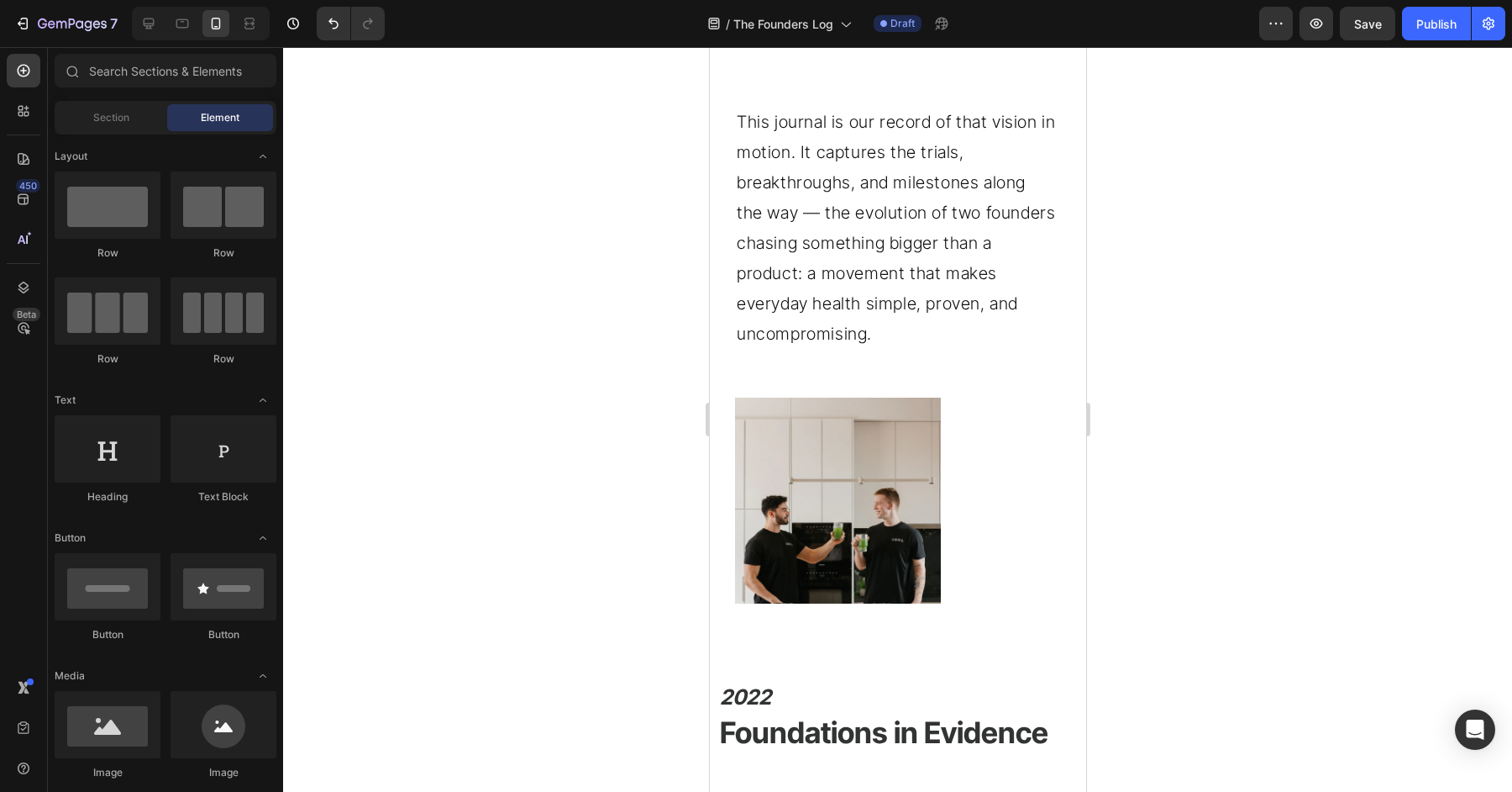
scroll to position [0, 0]
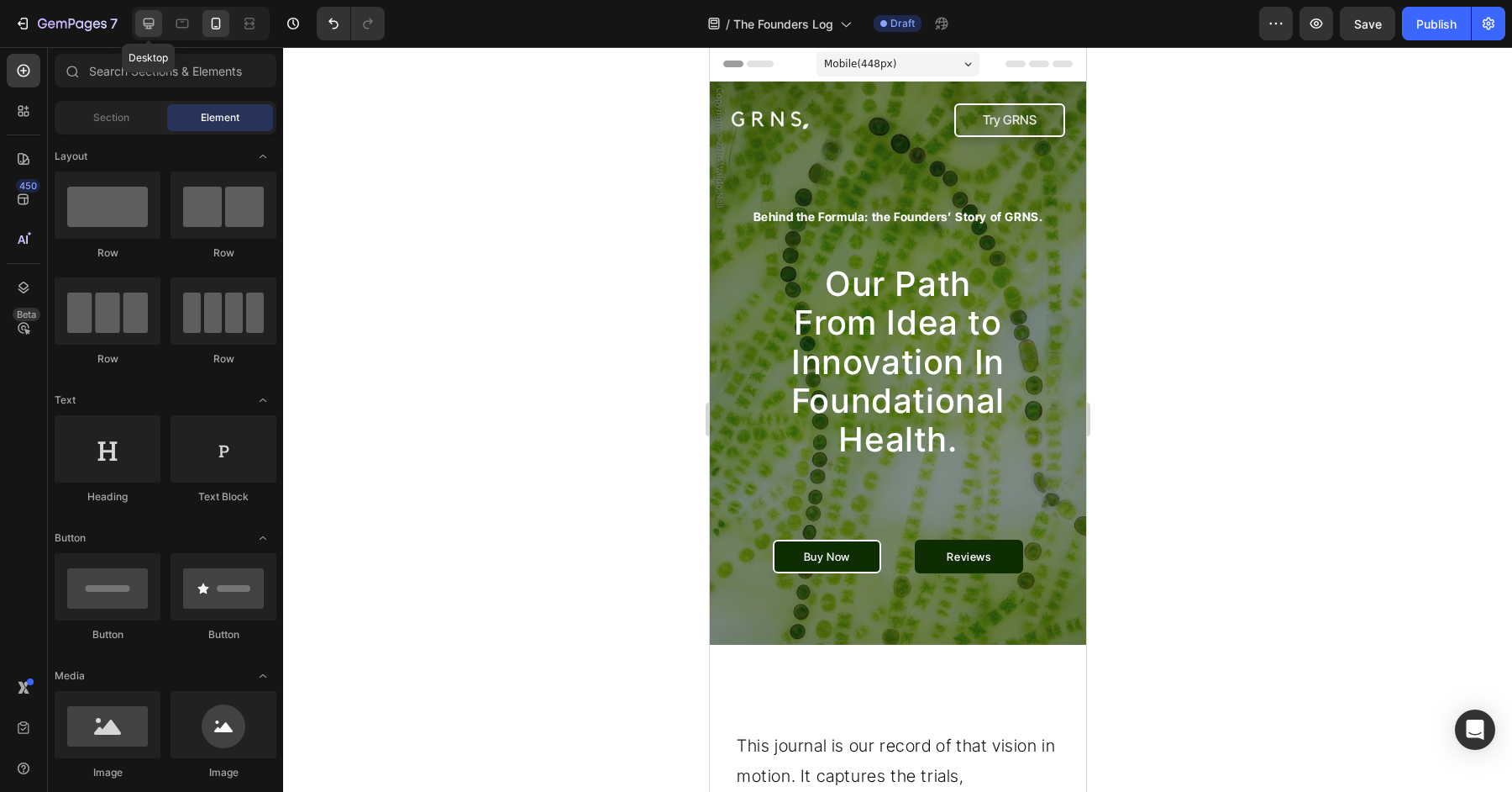
click at [140, 28] on icon at bounding box center [149, 24] width 17 height 17
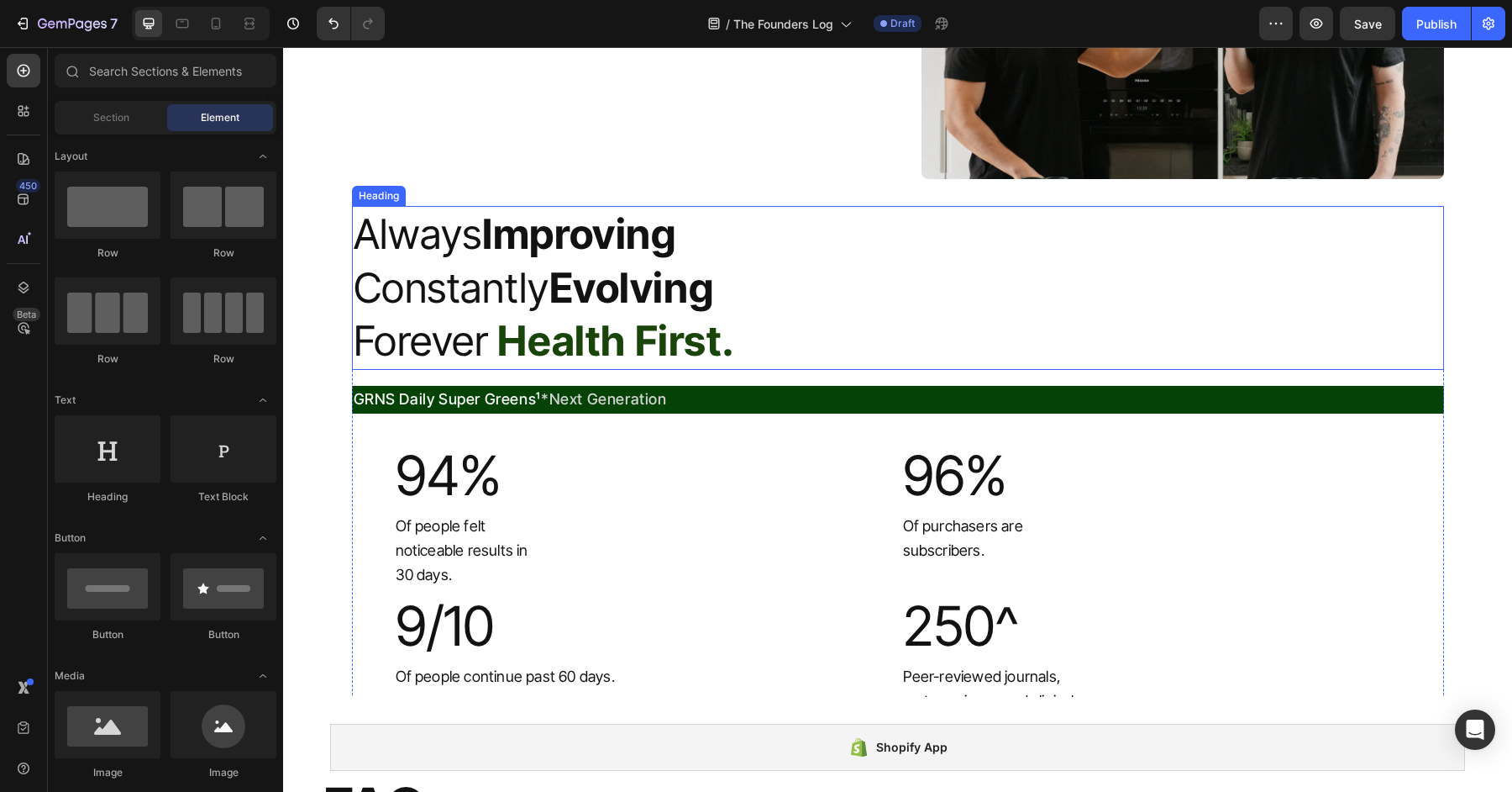
scroll to position [4249, 0]
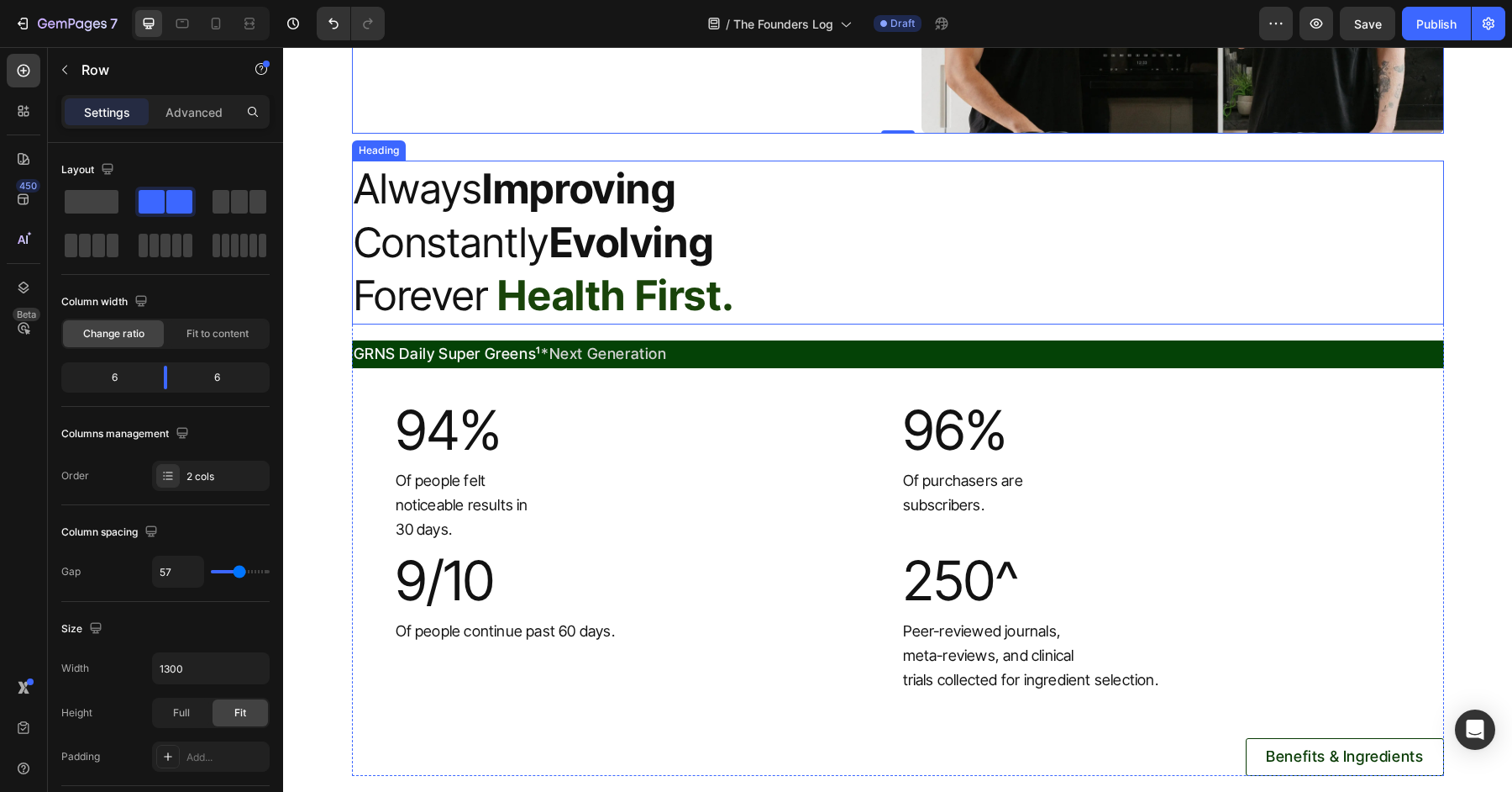
click at [902, 166] on h2 "Always Improving Constantly Evolving Forever Health First." at bounding box center [898, 242] width 1092 height 164
click at [196, 120] on div "Advanced" at bounding box center [194, 111] width 84 height 27
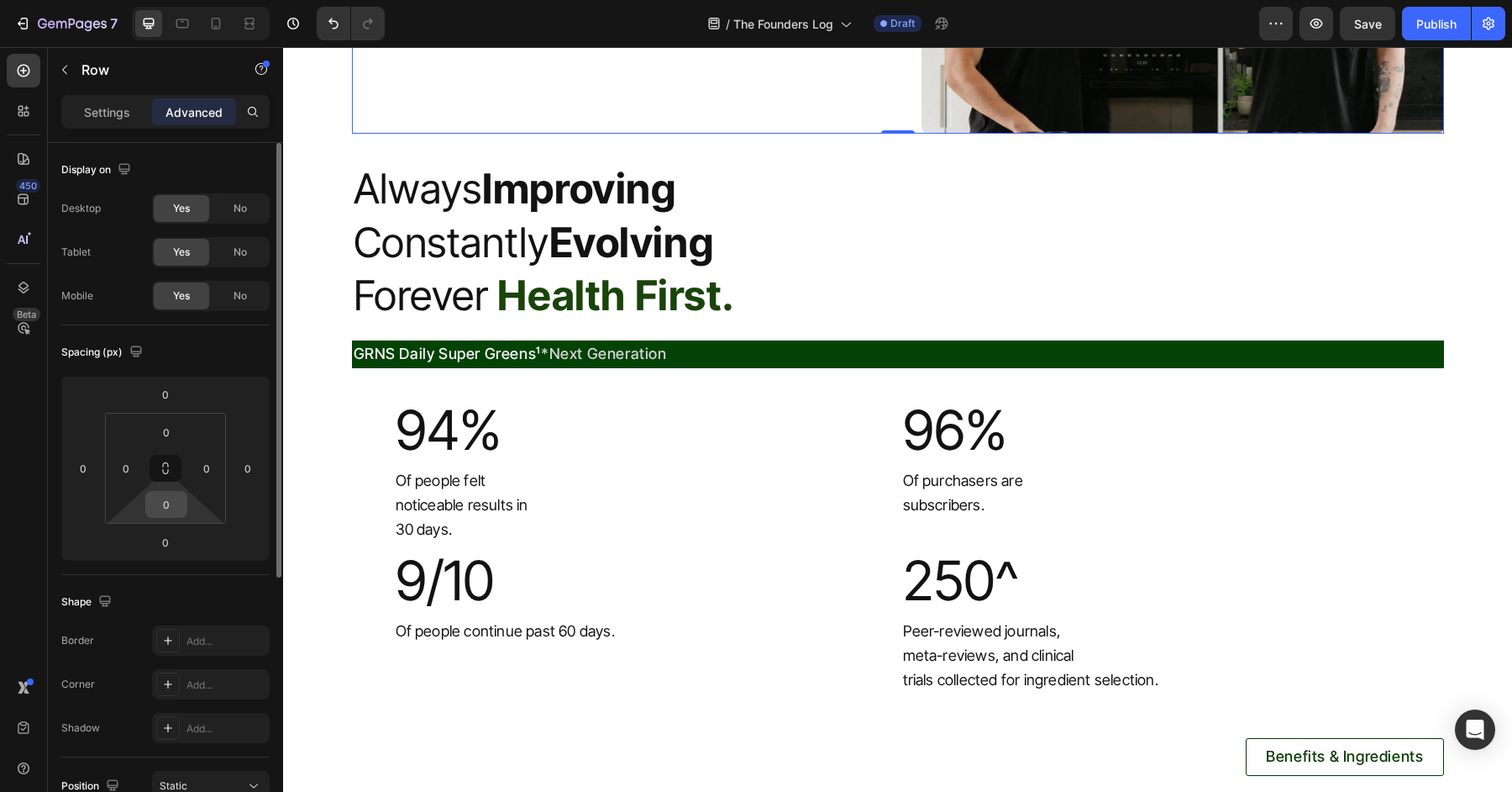
click at [174, 505] on input "0" at bounding box center [166, 503] width 33 height 25
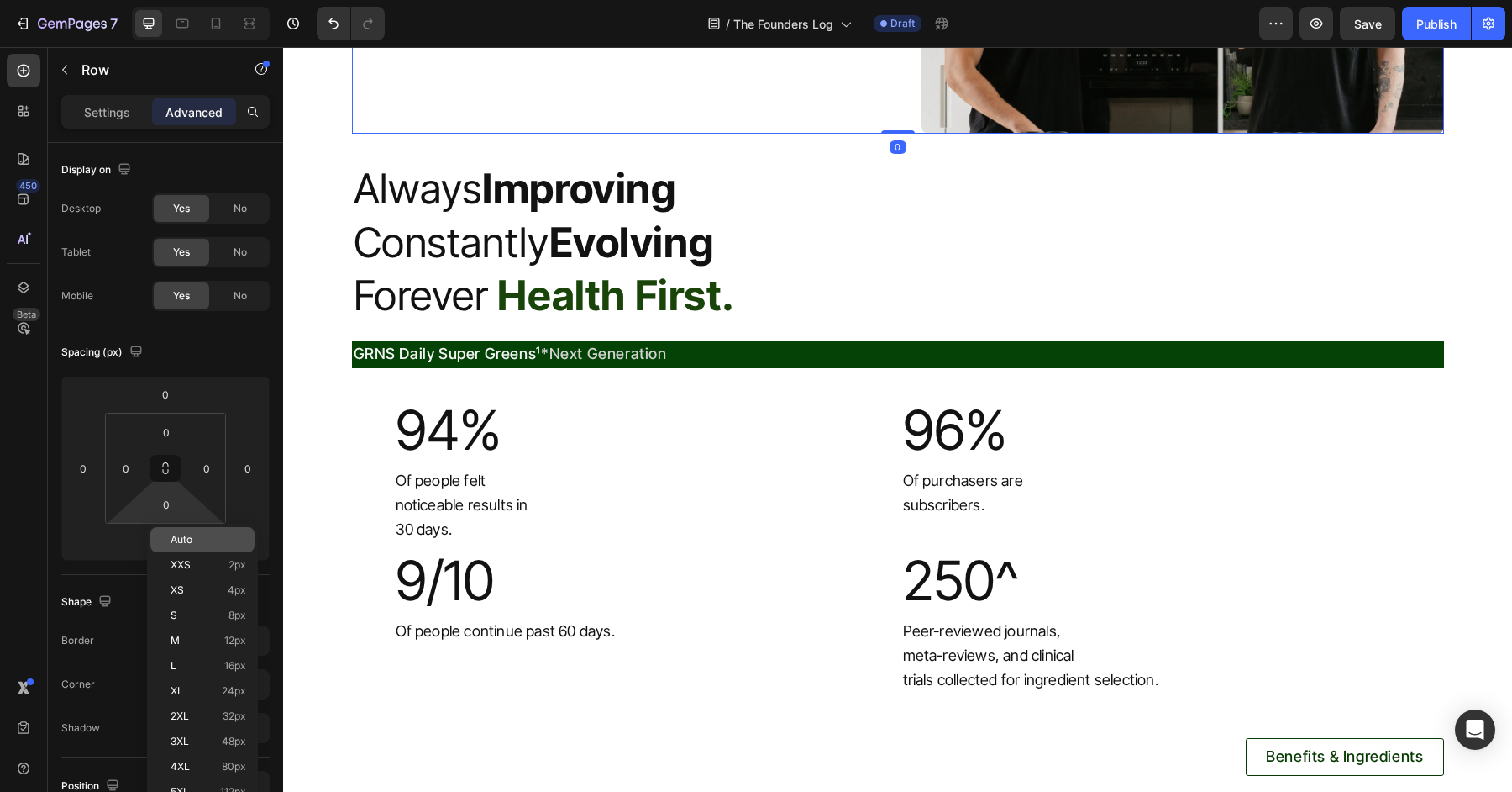
click at [162, 532] on div "Auto" at bounding box center [202, 539] width 104 height 25
type input "Auto"
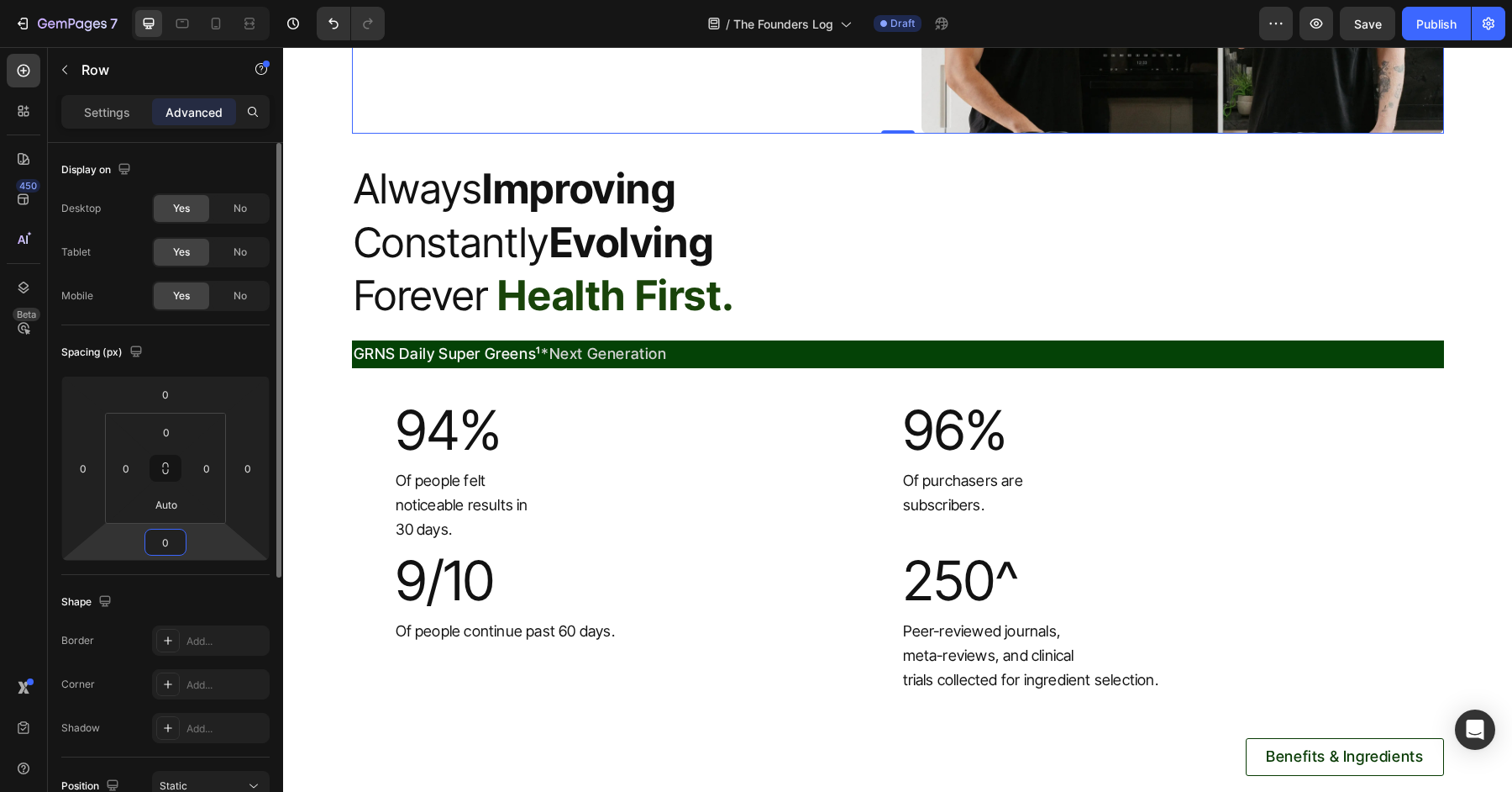
click at [155, 536] on input "0" at bounding box center [165, 541] width 33 height 25
type input "50"
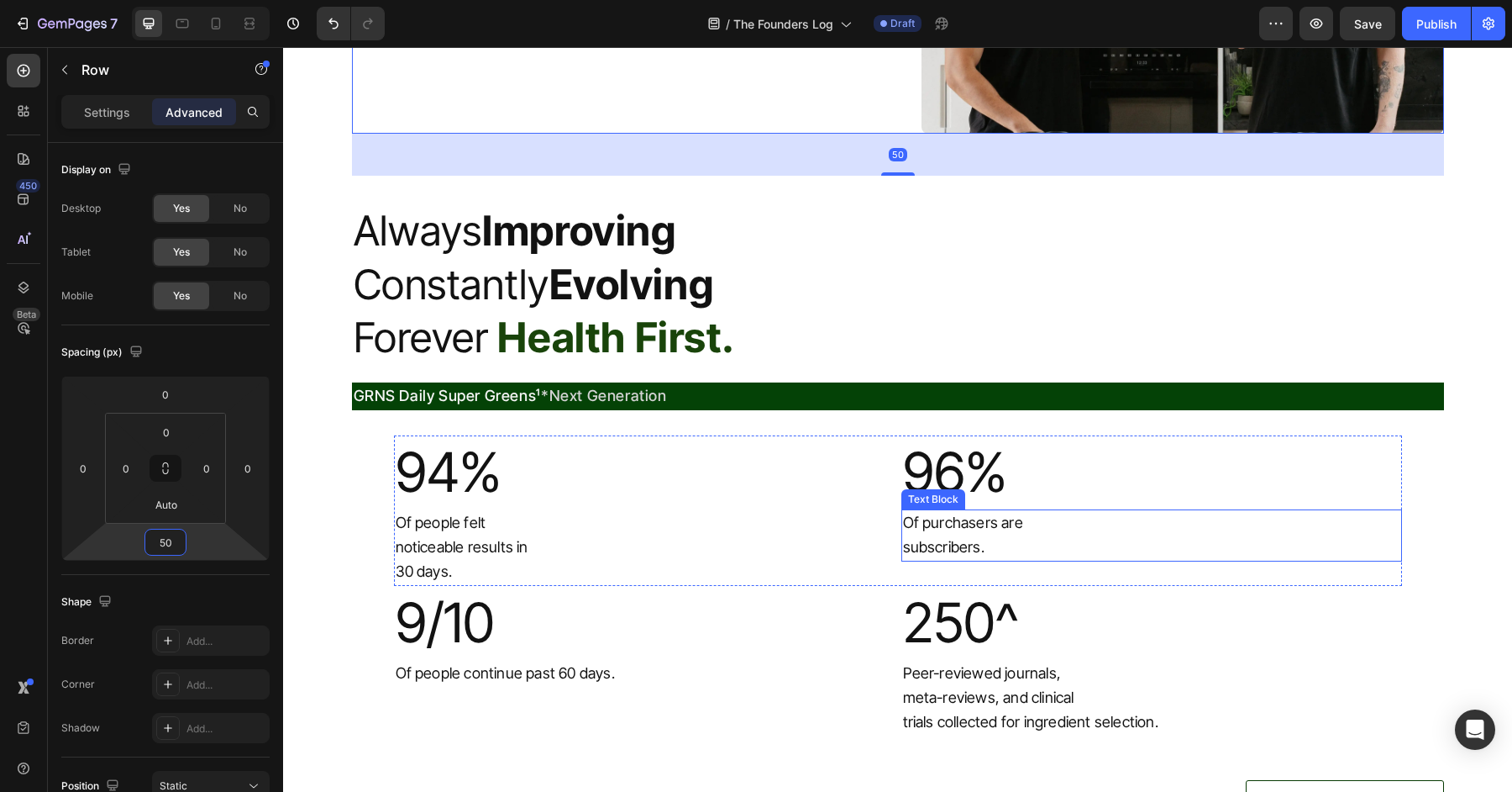
click at [988, 513] on p "Of purchasers are" at bounding box center [1151, 523] width 497 height 24
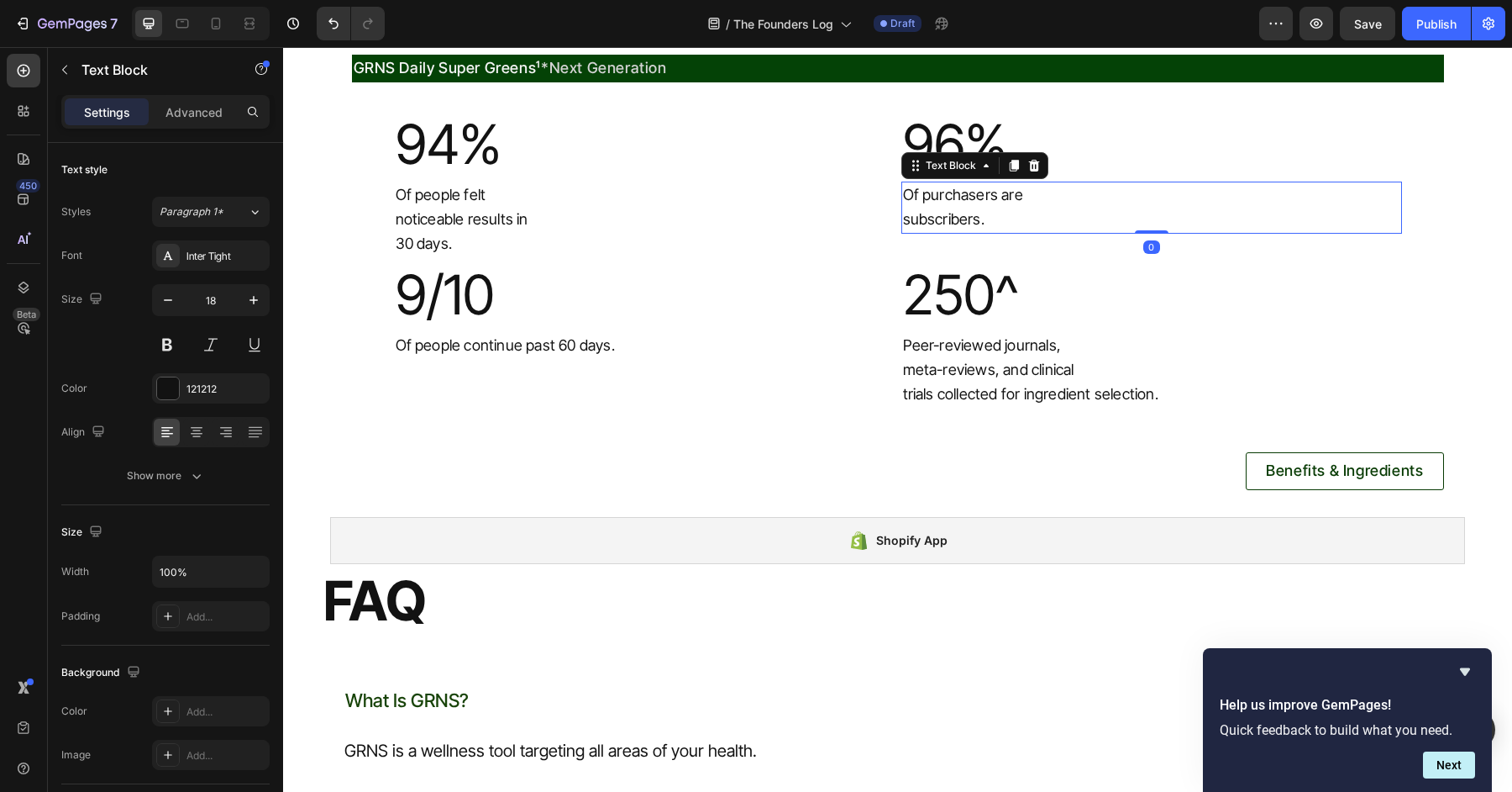
scroll to position [4587, 0]
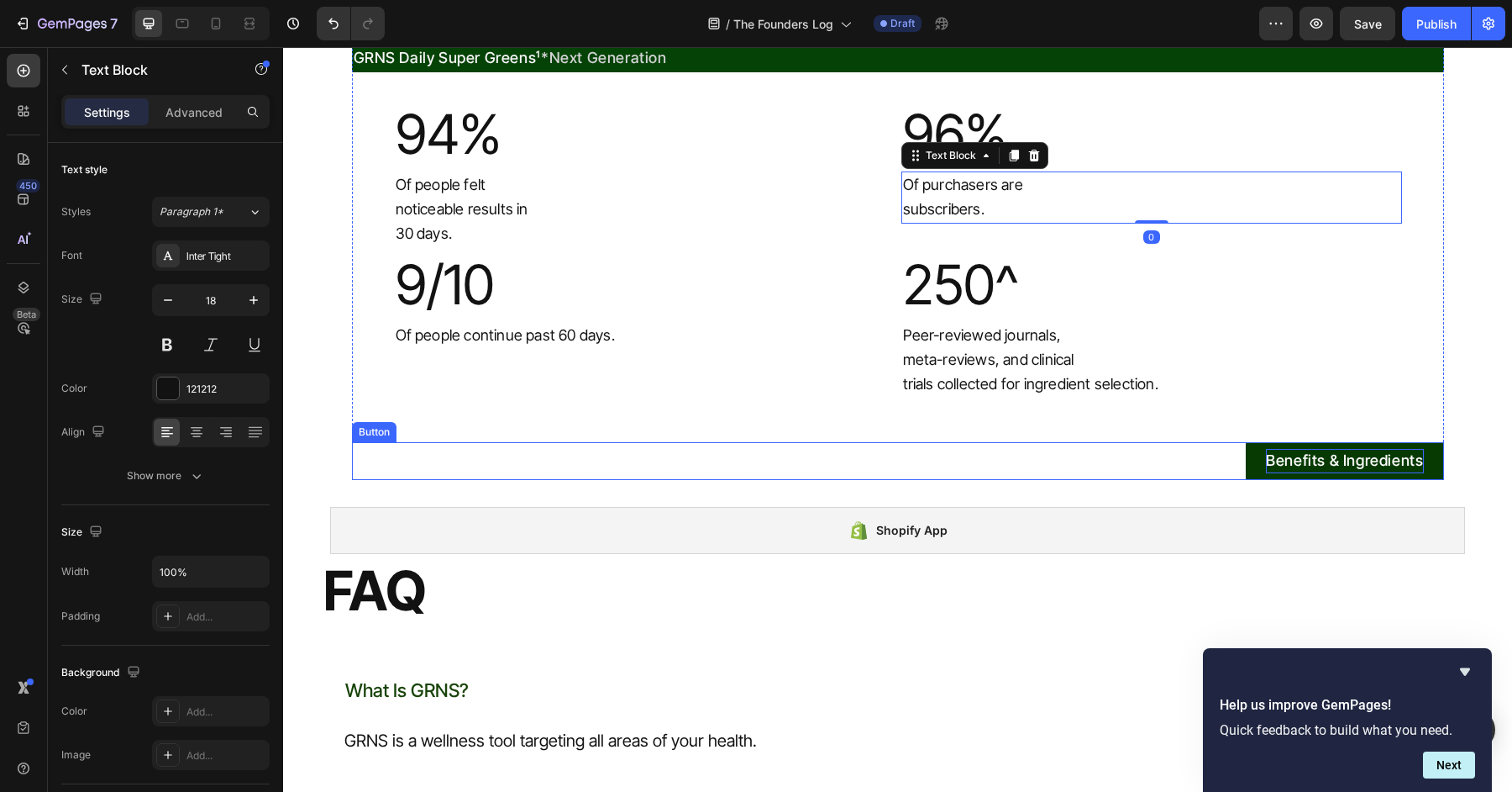
click at [1268, 459] on p "Benefits & Ingredients" at bounding box center [1344, 460] width 157 height 24
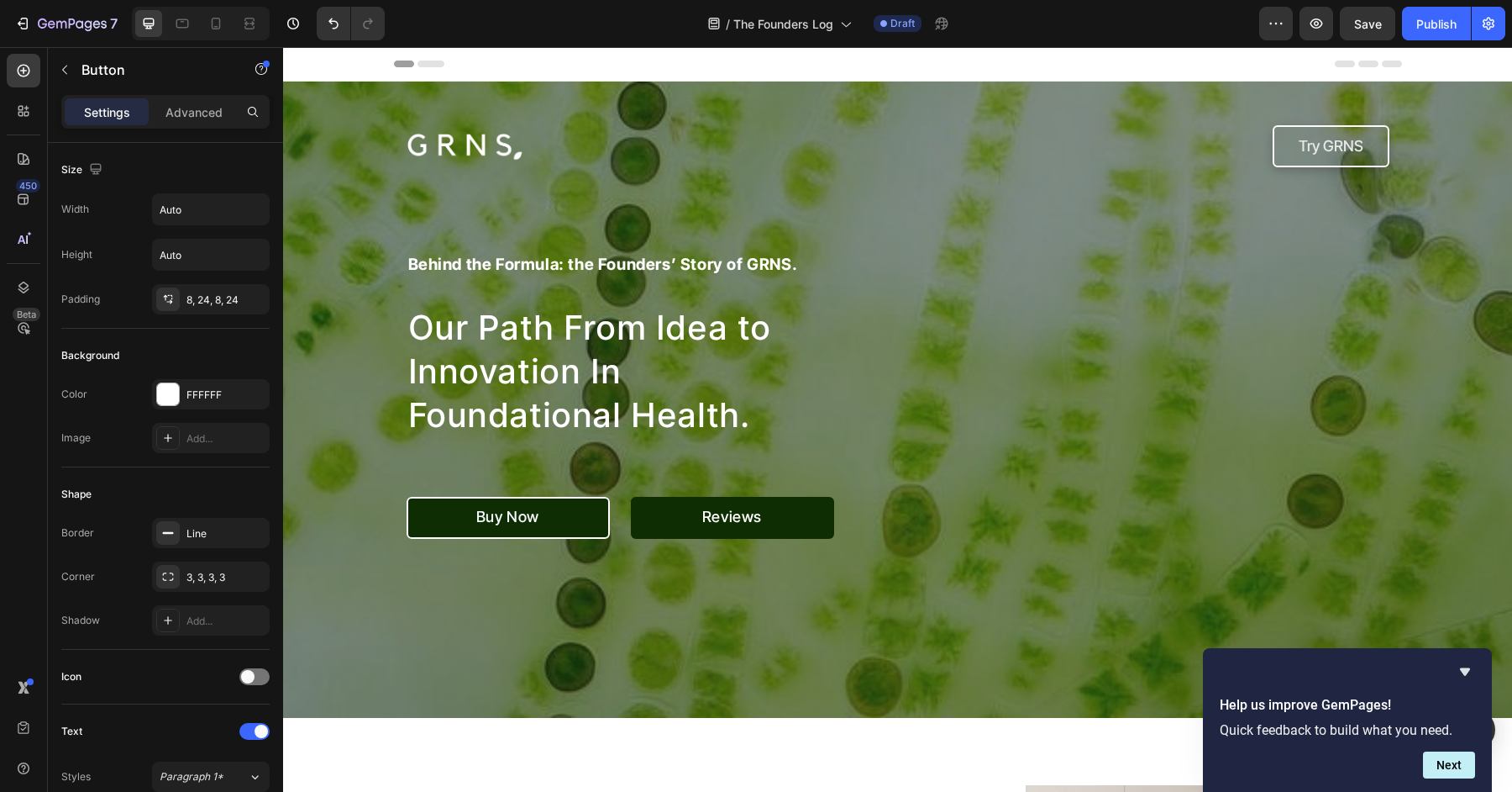
scroll to position [190, 0]
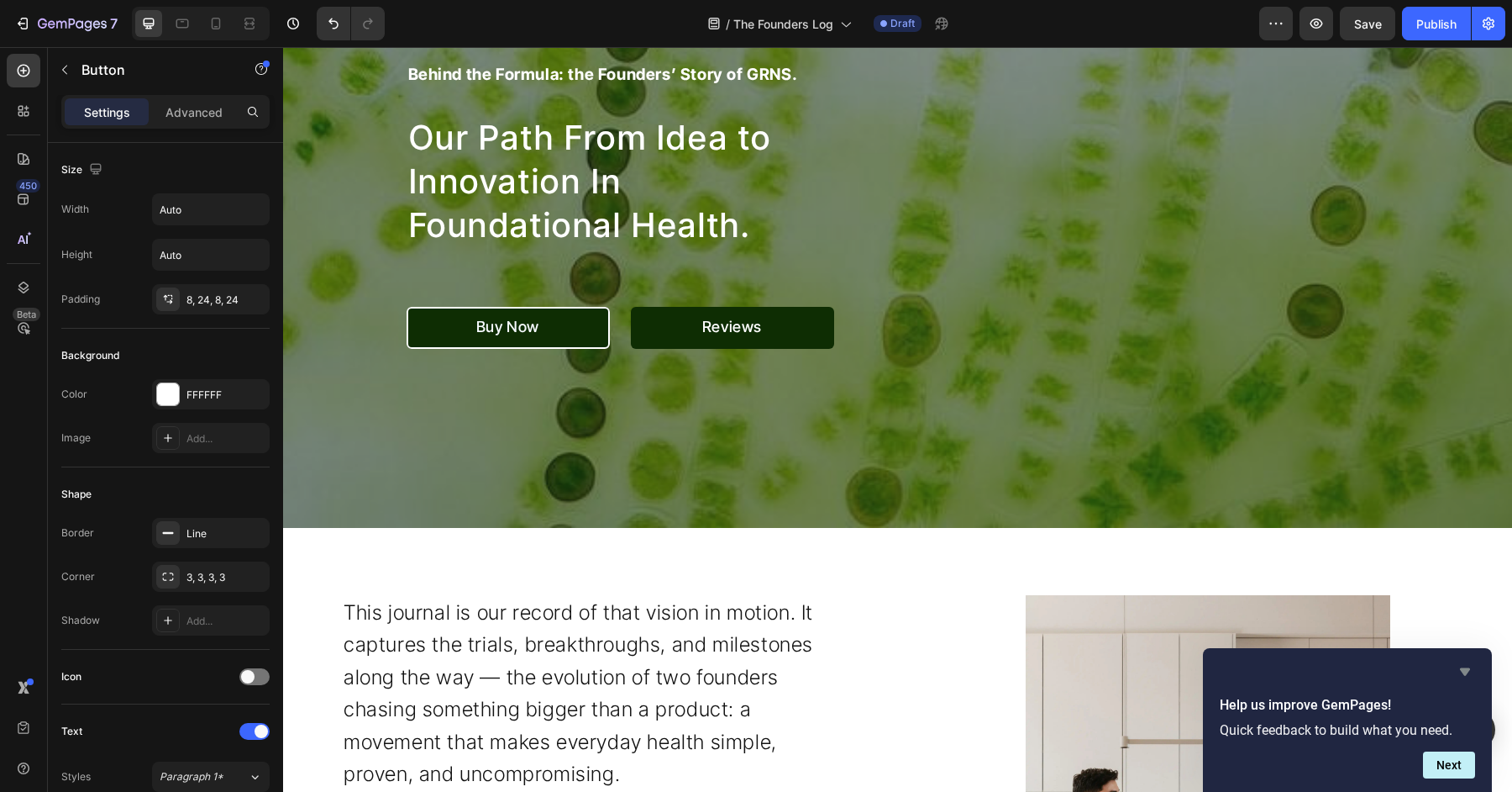
click at [1459, 677] on icon "Hide survey" at bounding box center [1465, 671] width 20 height 20
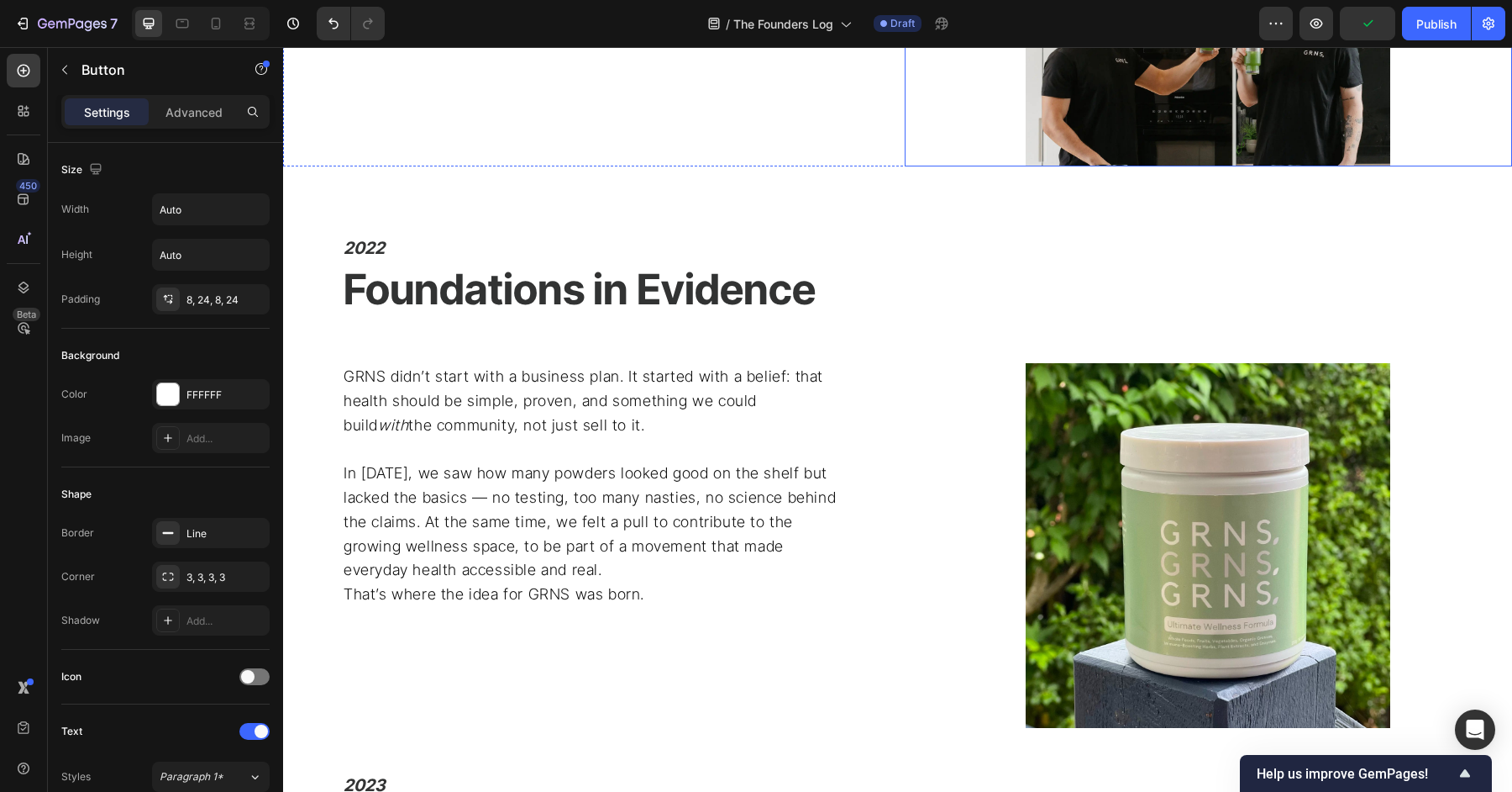
scroll to position [979, 0]
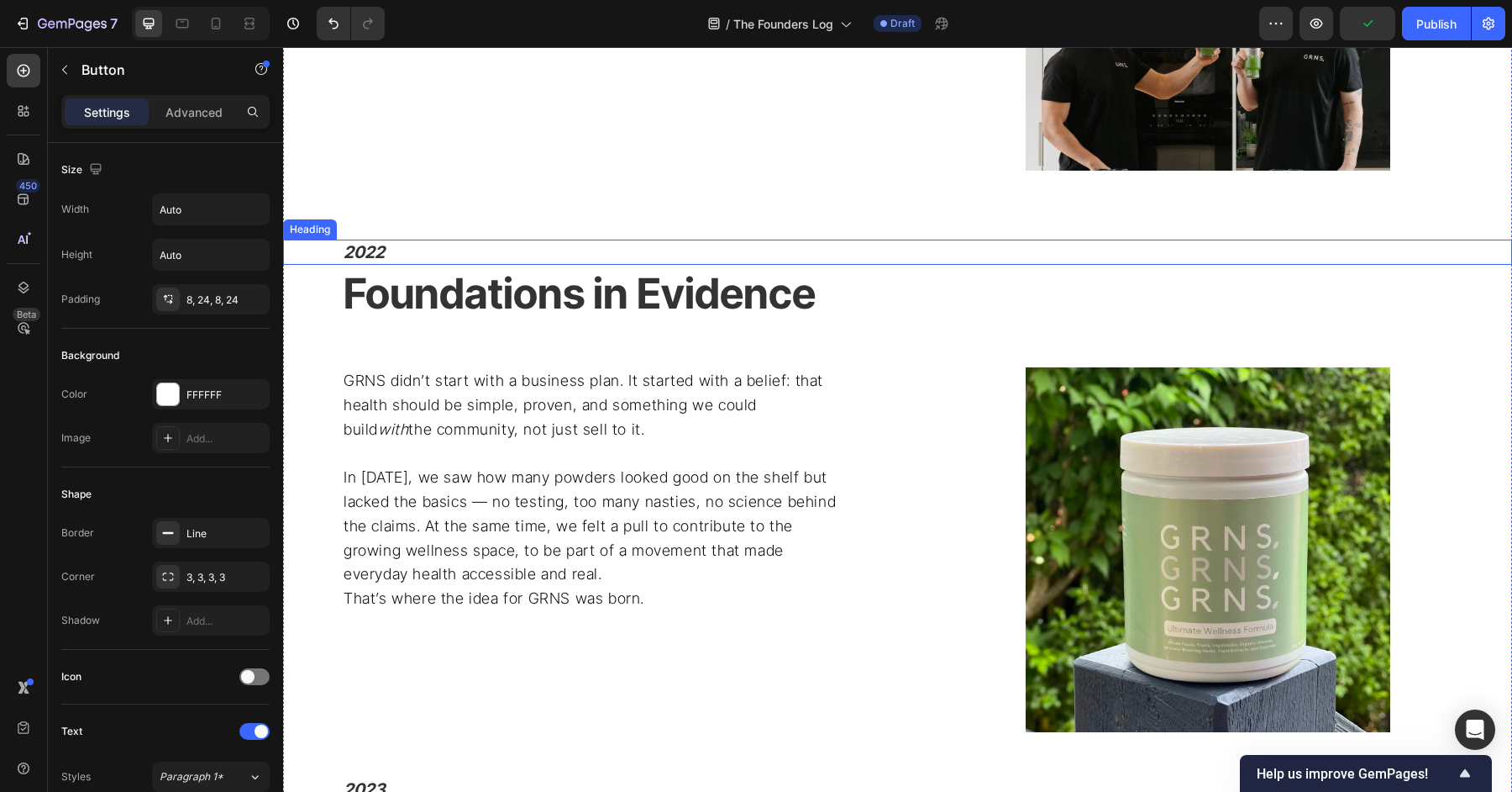
click at [404, 255] on h2 "2022" at bounding box center [926, 252] width 1170 height 25
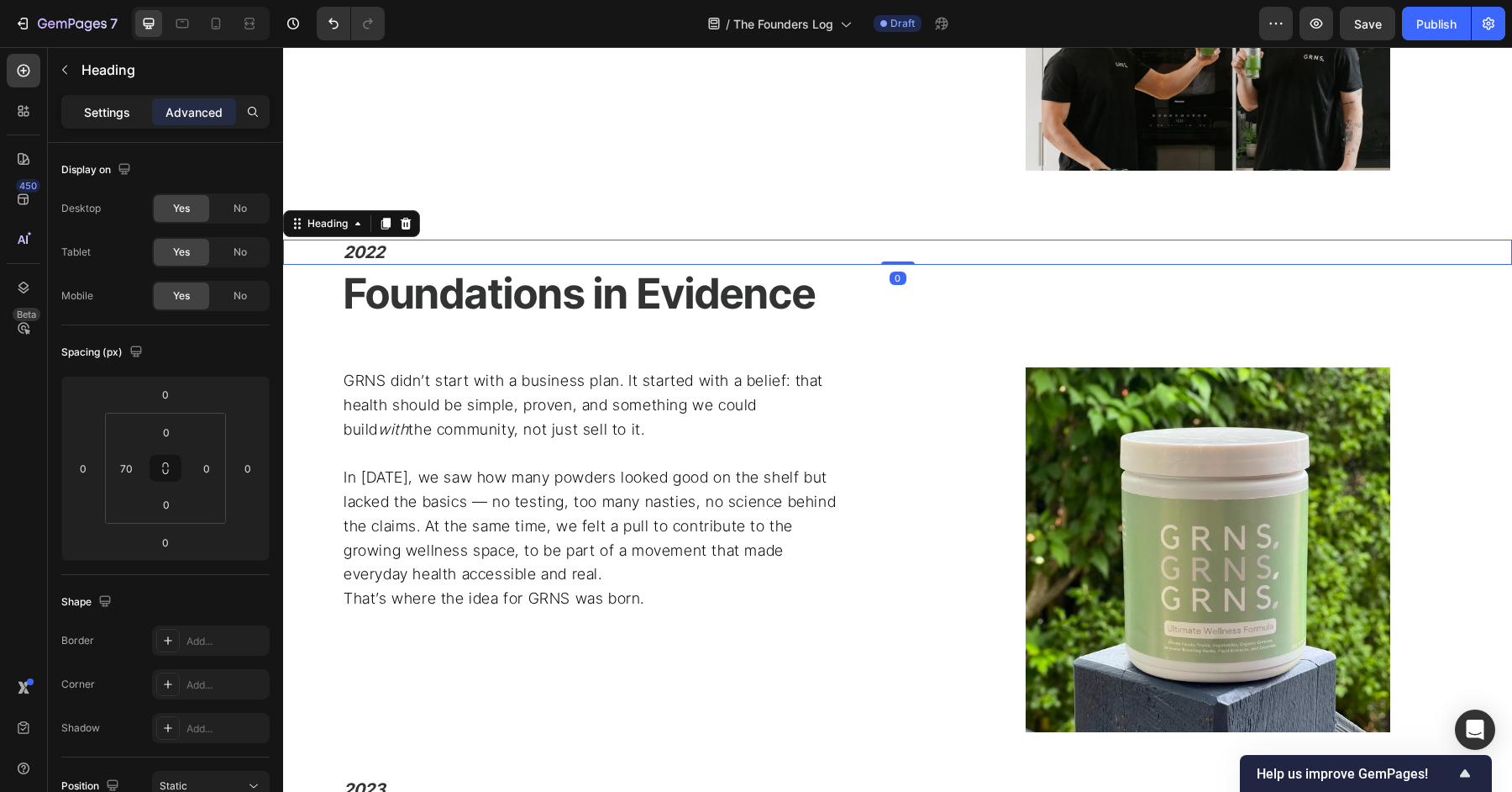
click at [96, 113] on p "Settings" at bounding box center [107, 112] width 46 height 18
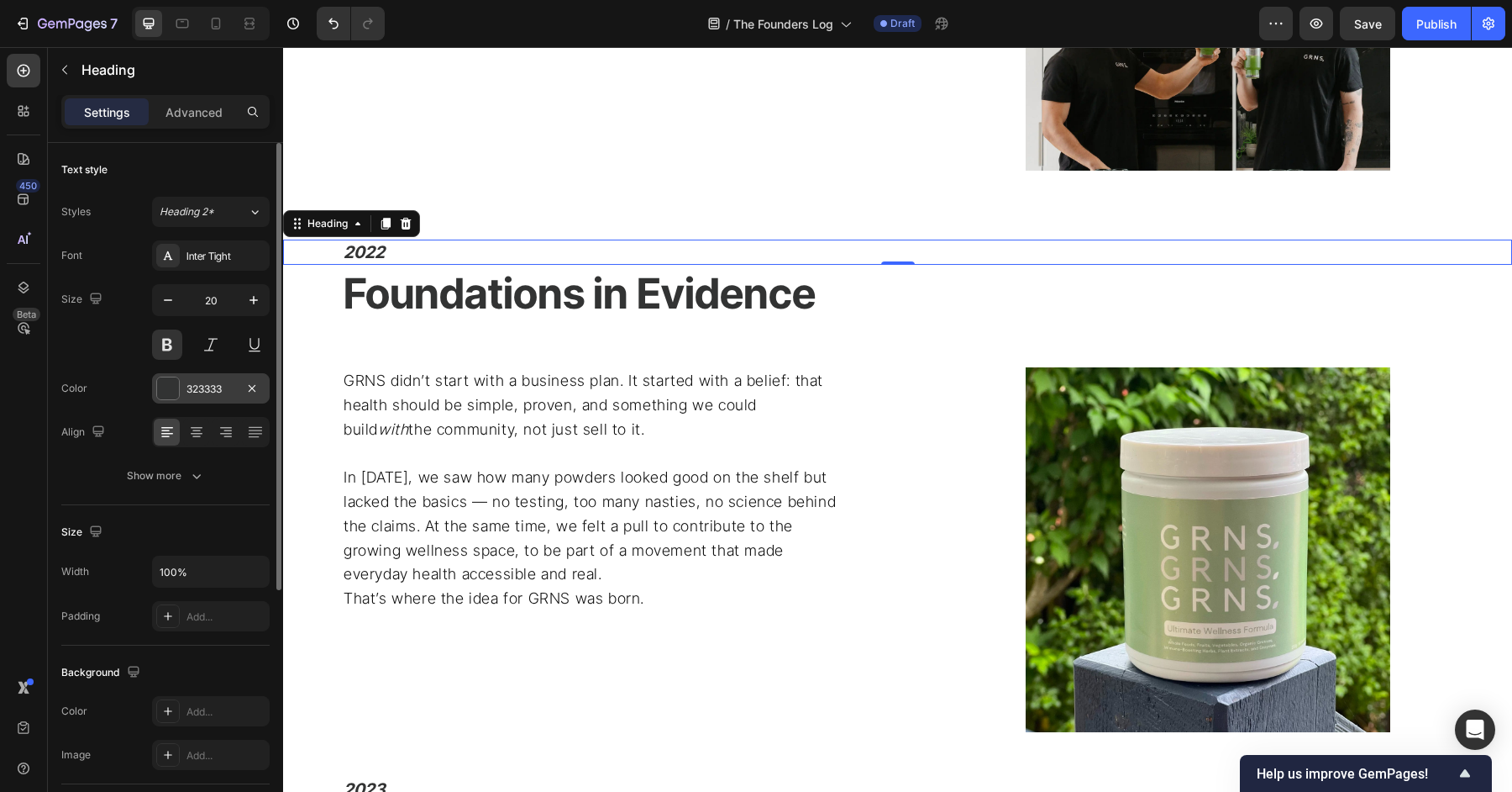
click at [167, 388] on div at bounding box center [167, 387] width 21 height 21
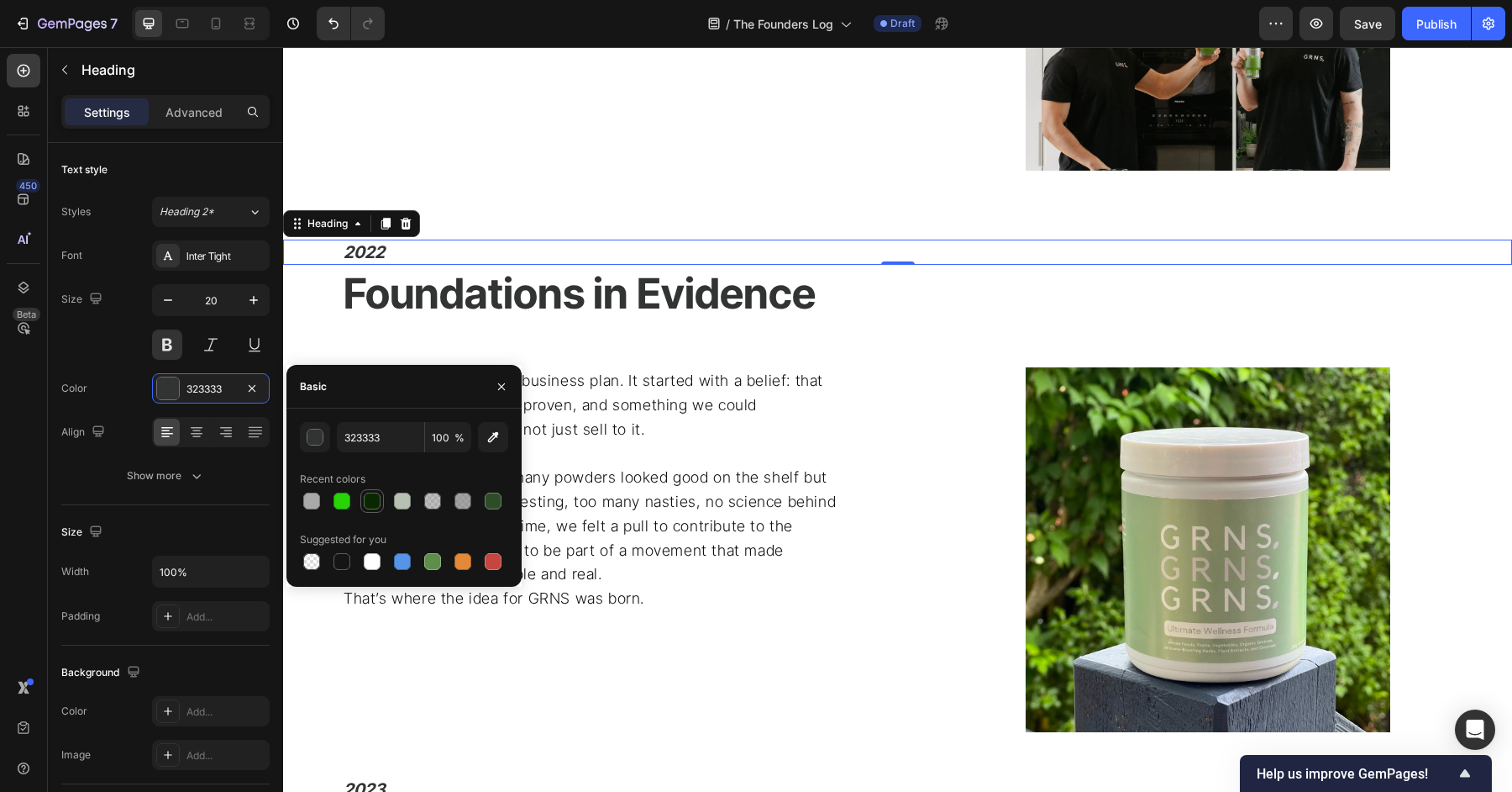
click at [371, 509] on div at bounding box center [373, 501] width 17 height 17
type input "092802"
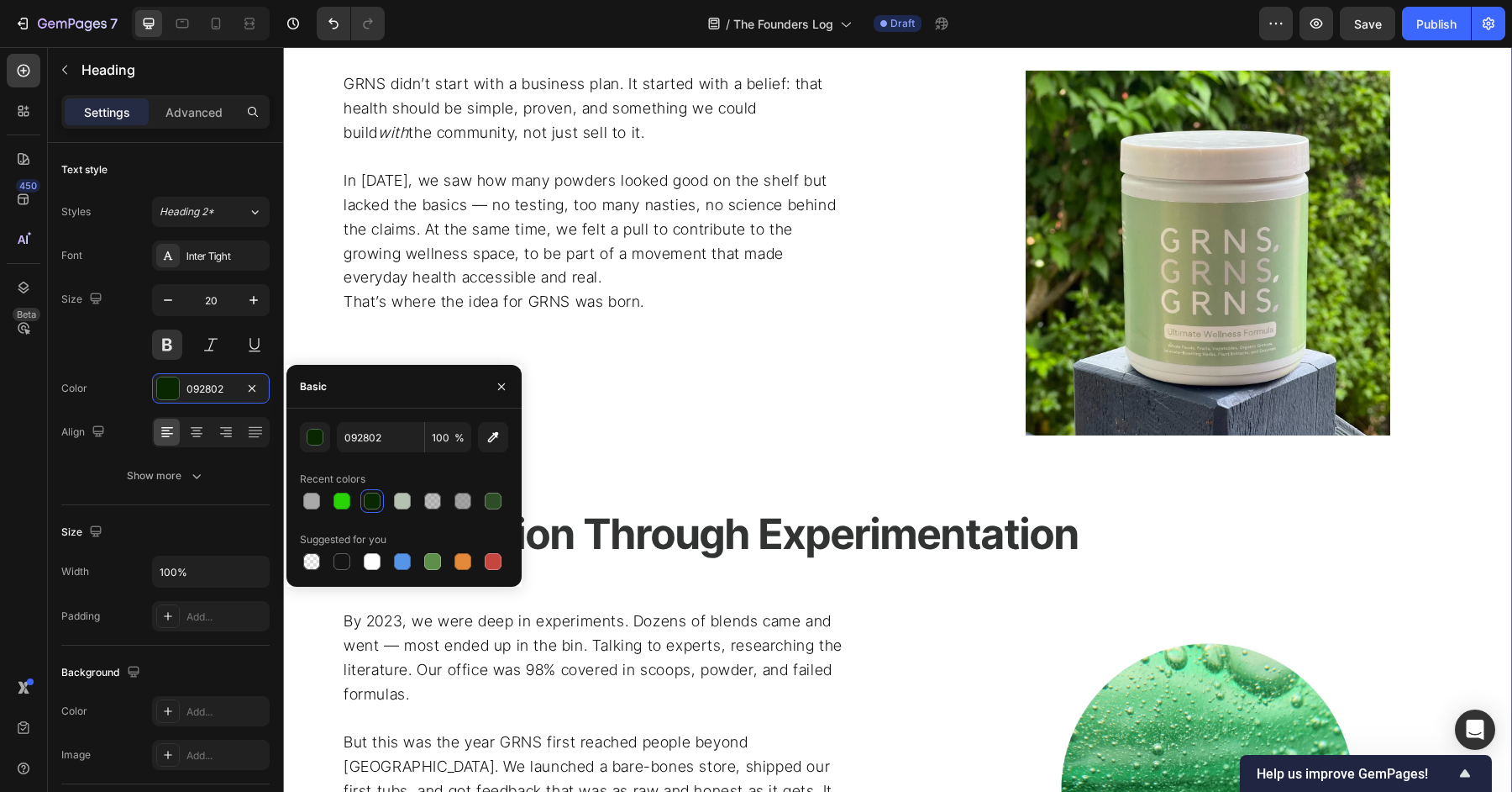
scroll to position [1518, 0]
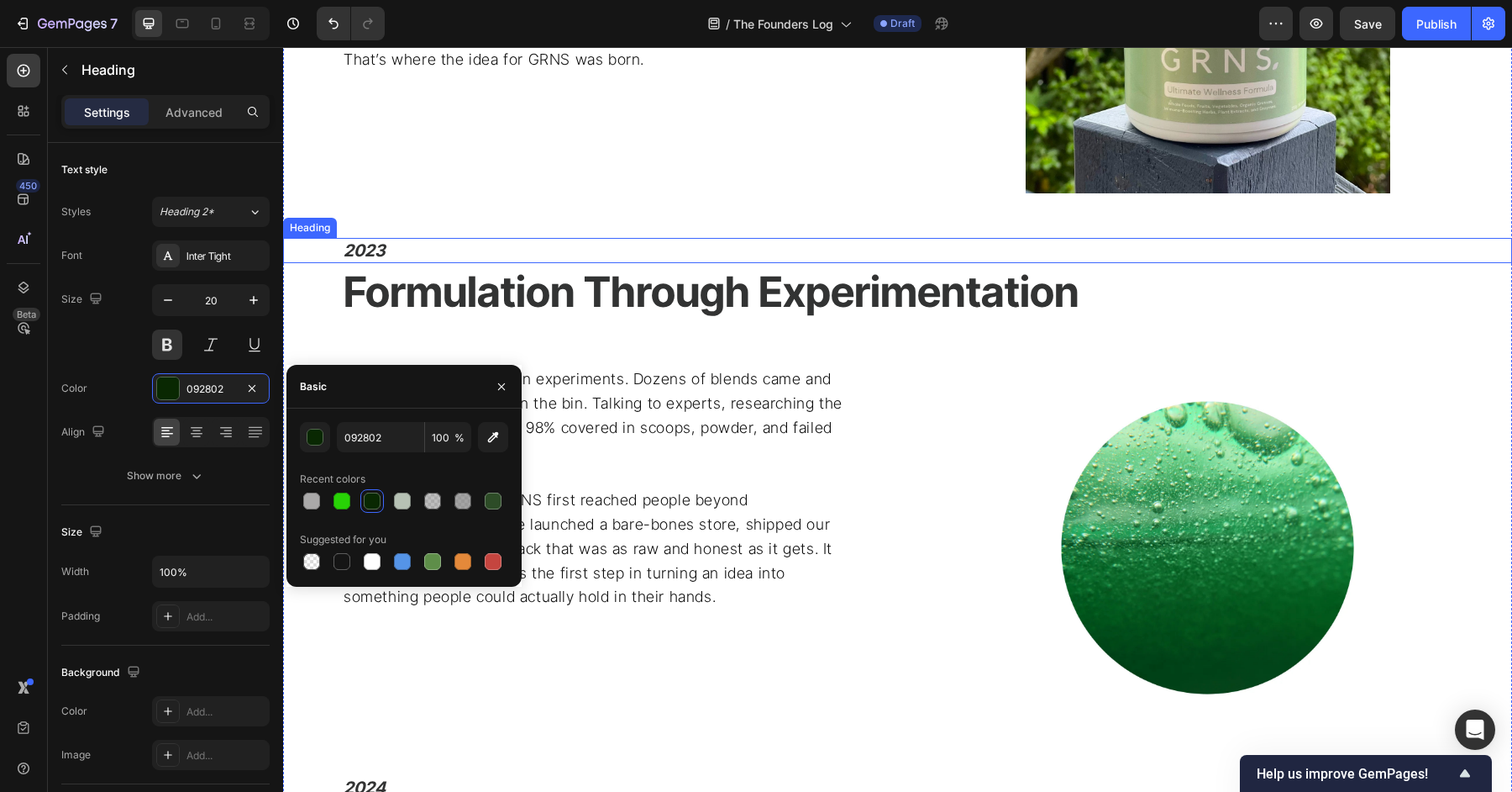
click at [592, 253] on h2 "2023" at bounding box center [926, 250] width 1170 height 25
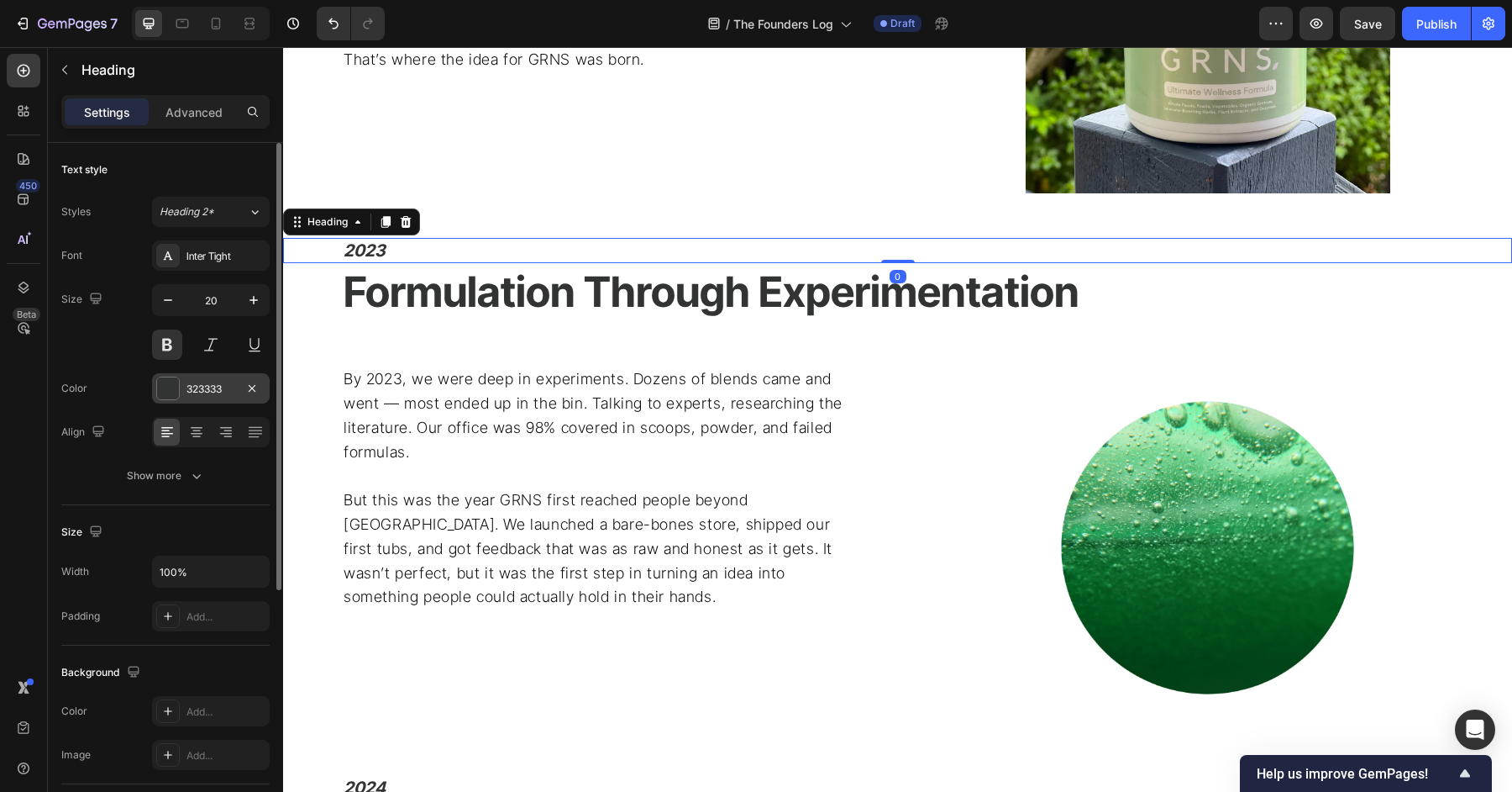
click at [177, 387] on div at bounding box center [167, 387] width 21 height 21
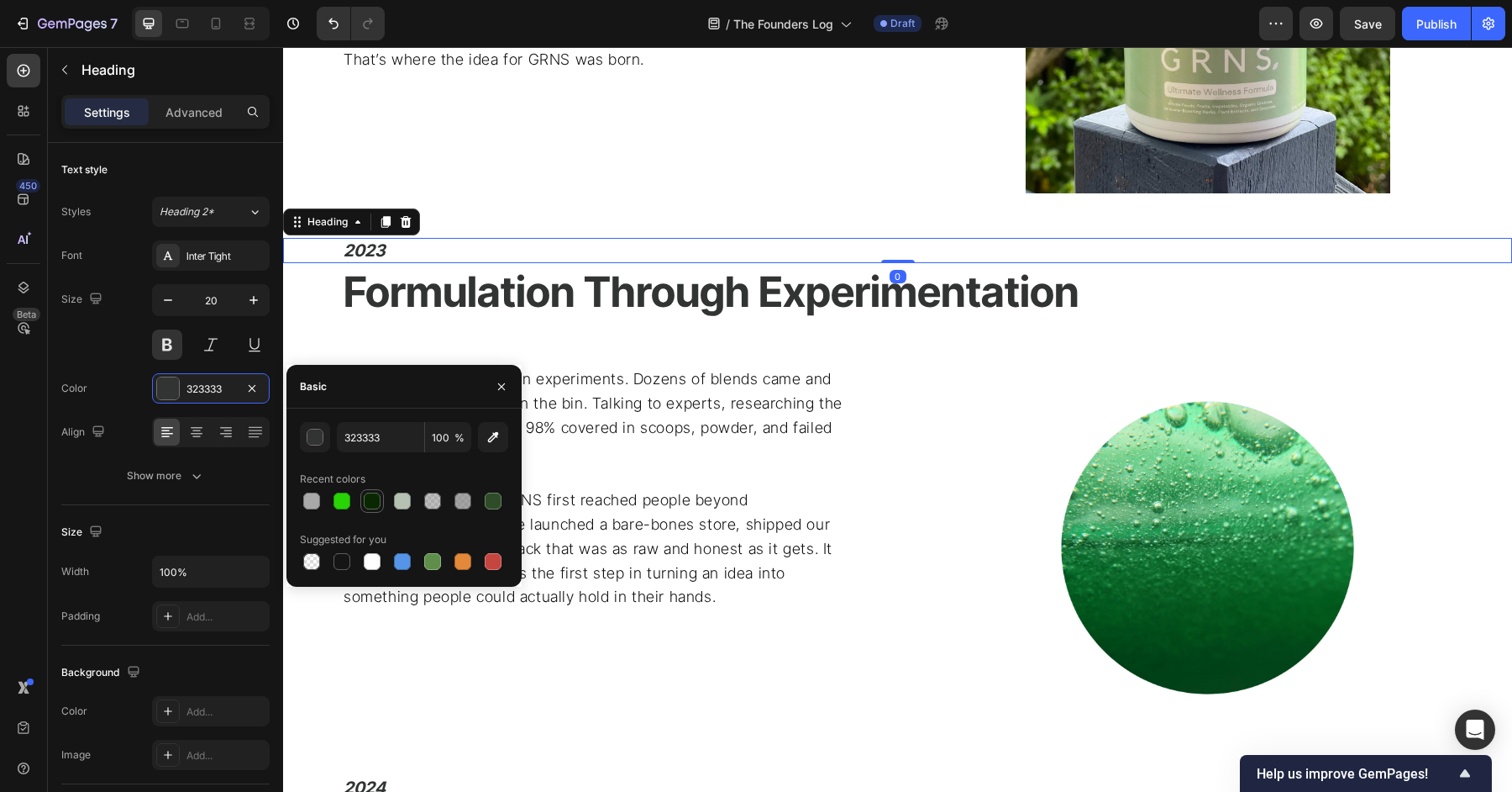
click at [373, 501] on div at bounding box center [373, 501] width 17 height 17
type input "092802"
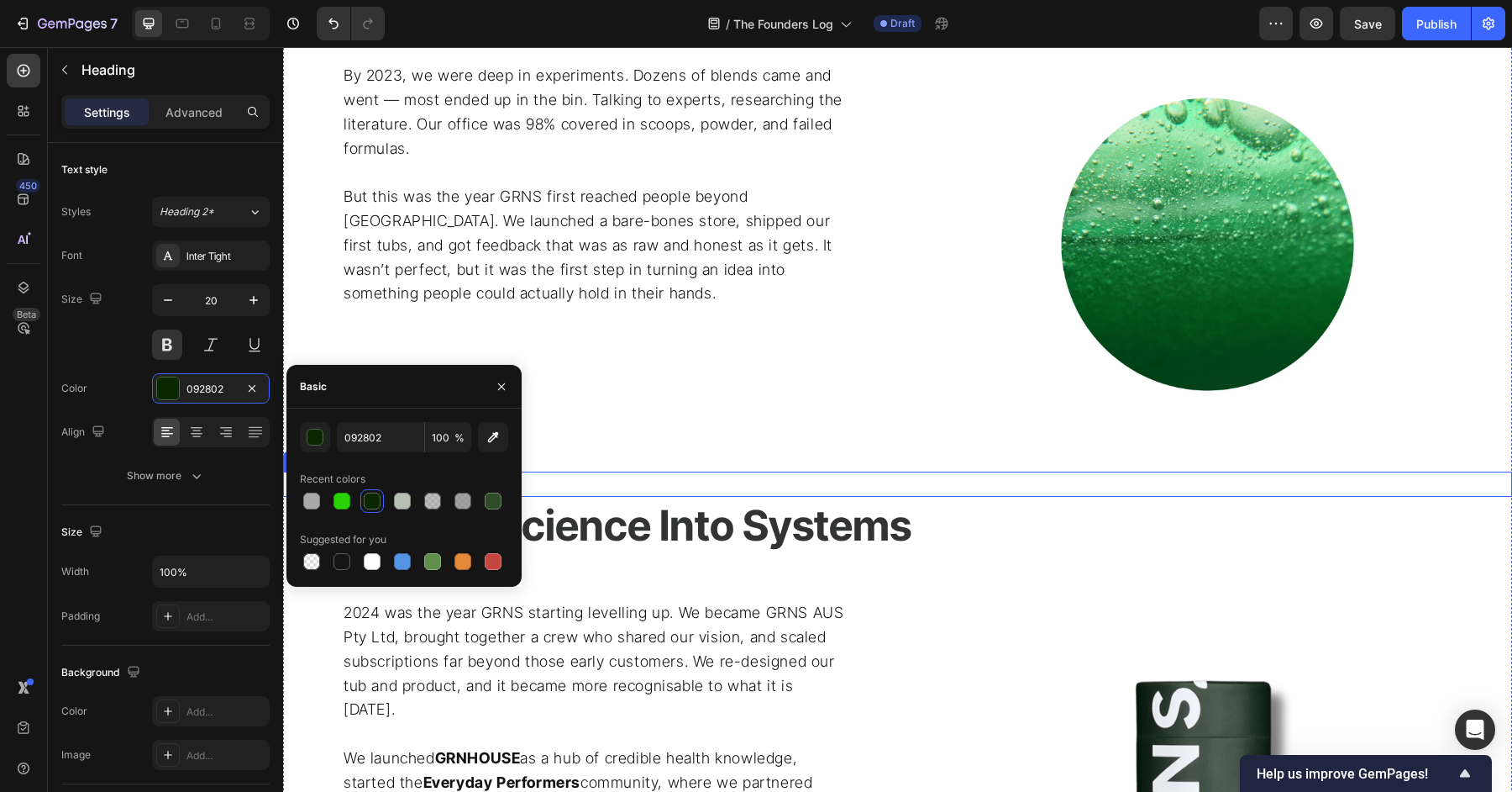
click at [751, 474] on h2 "2024" at bounding box center [926, 484] width 1170 height 25
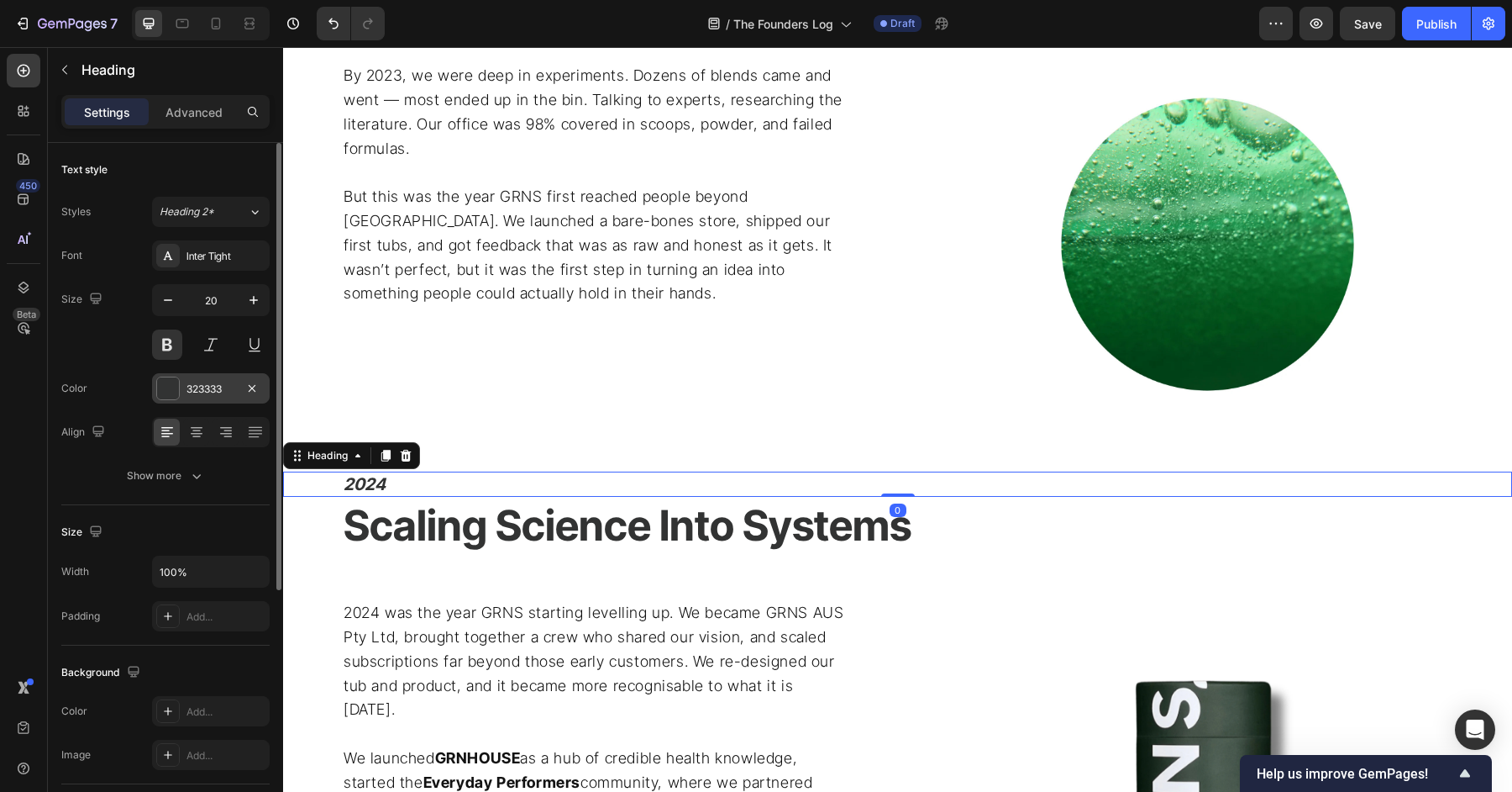
click at [177, 388] on div at bounding box center [167, 387] width 21 height 21
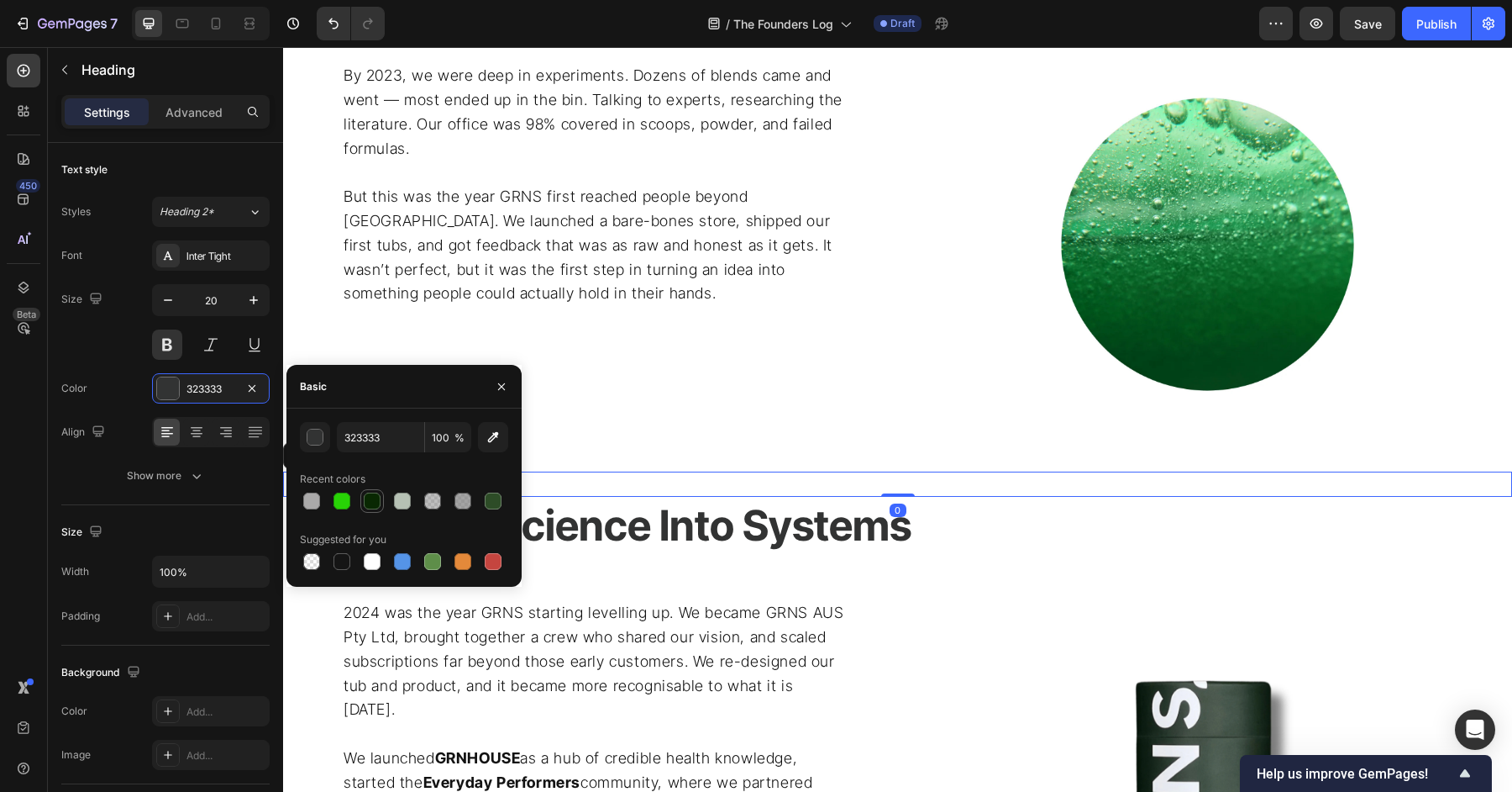
click at [369, 503] on div at bounding box center [373, 501] width 17 height 17
type input "092802"
click at [507, 380] on button "button" at bounding box center [501, 386] width 27 height 27
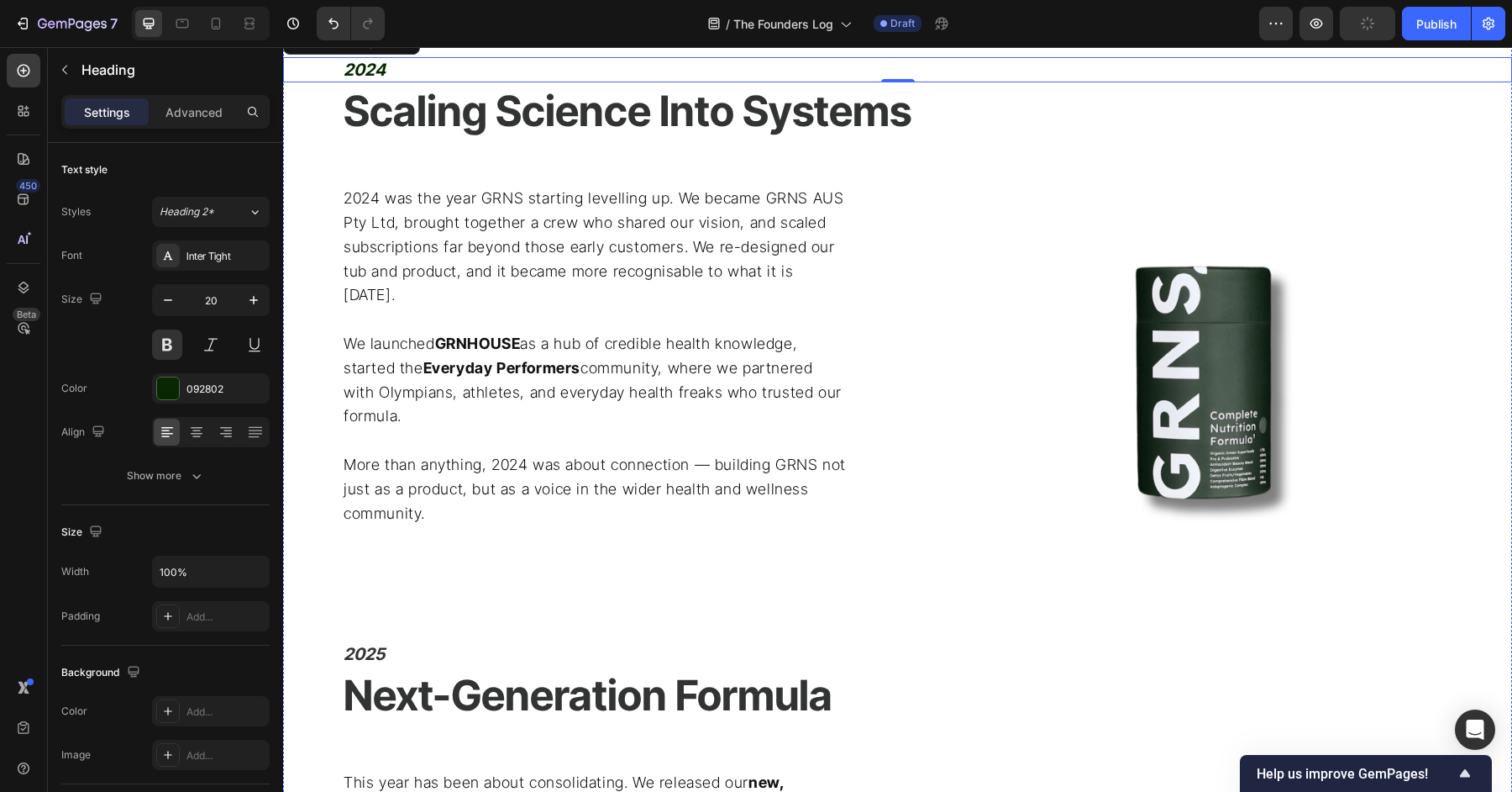
scroll to position [2403, 0]
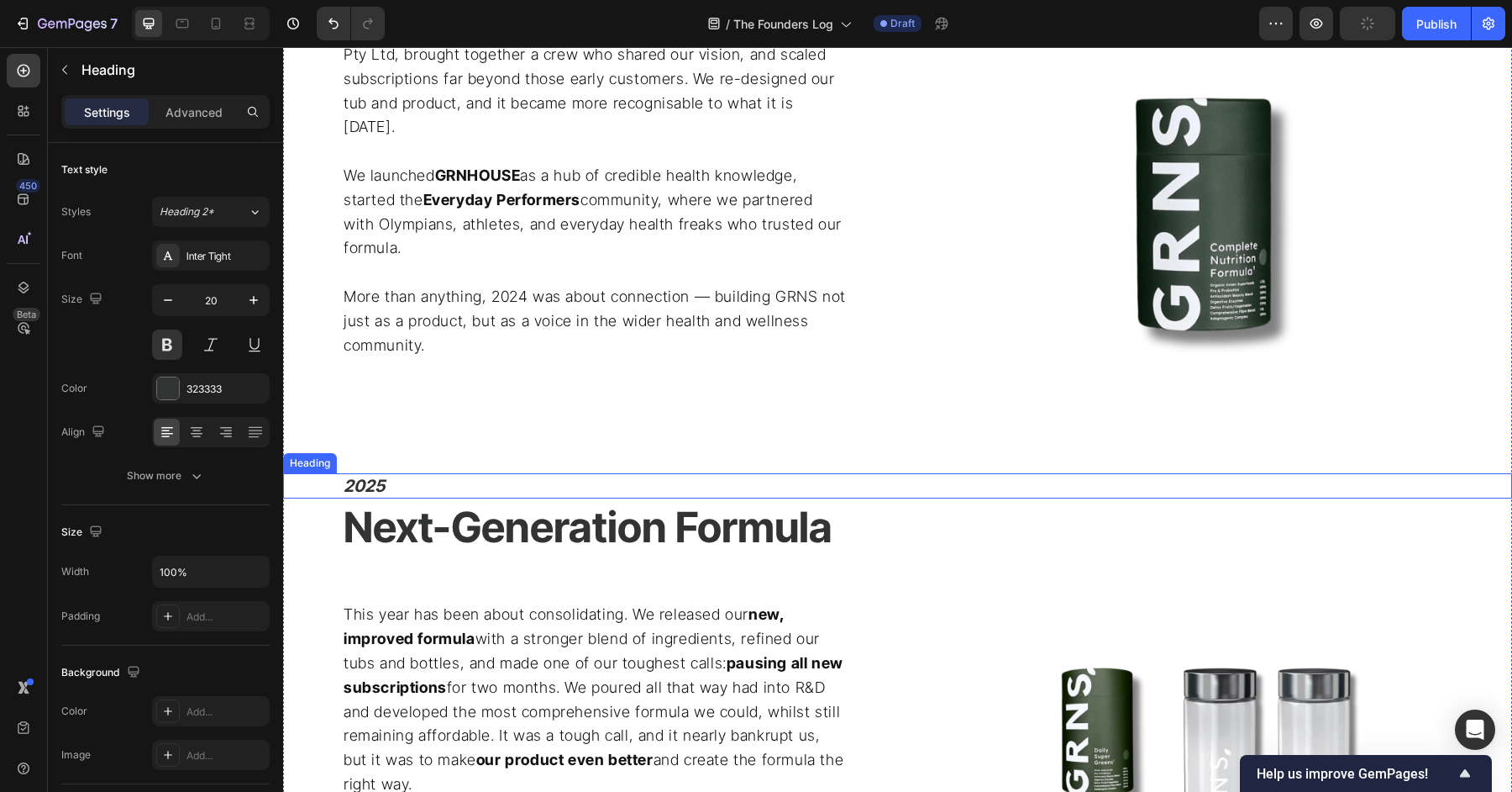
click at [557, 473] on h2 "2025" at bounding box center [926, 485] width 1170 height 25
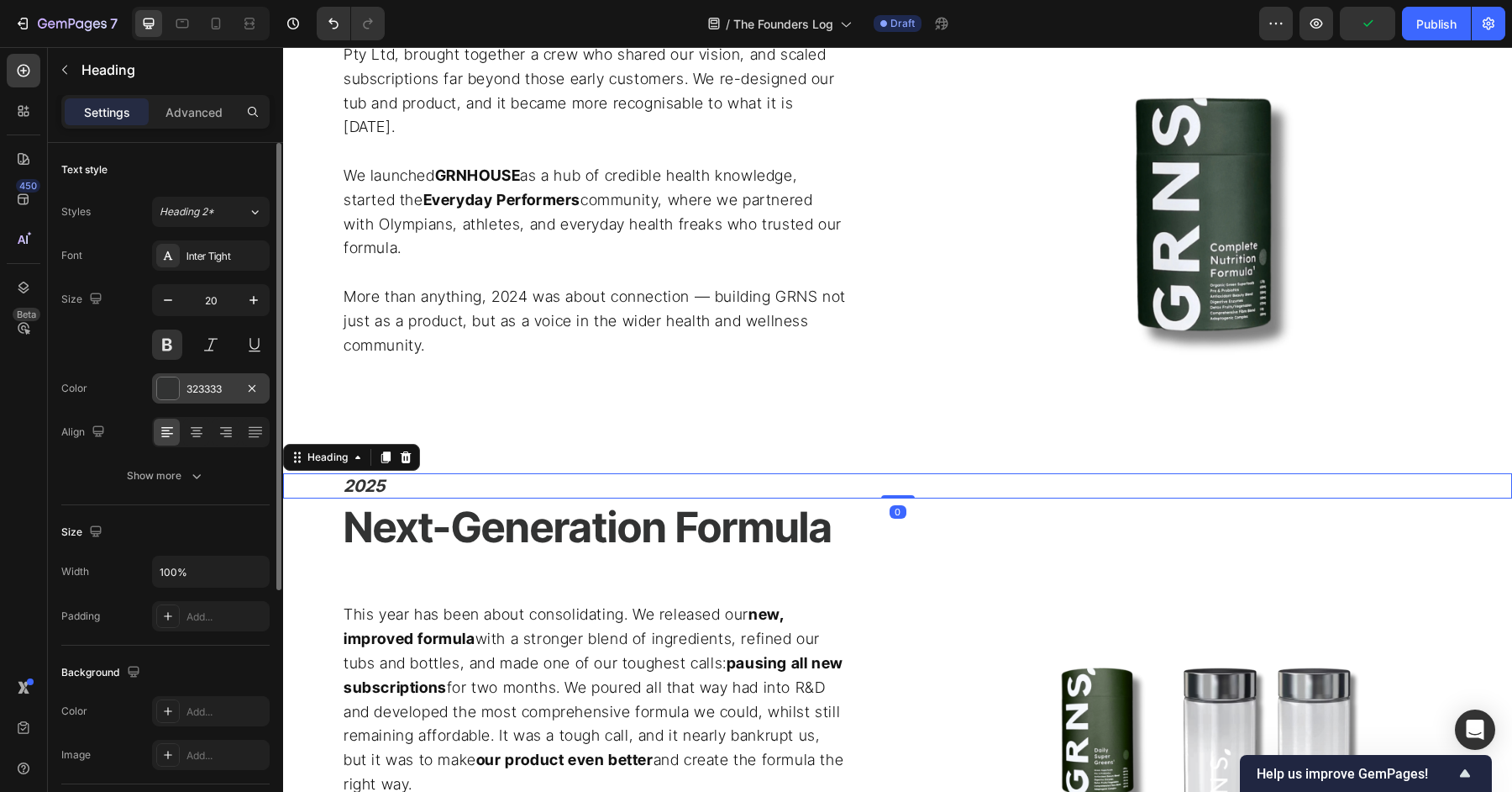
click at [160, 393] on div at bounding box center [167, 387] width 21 height 21
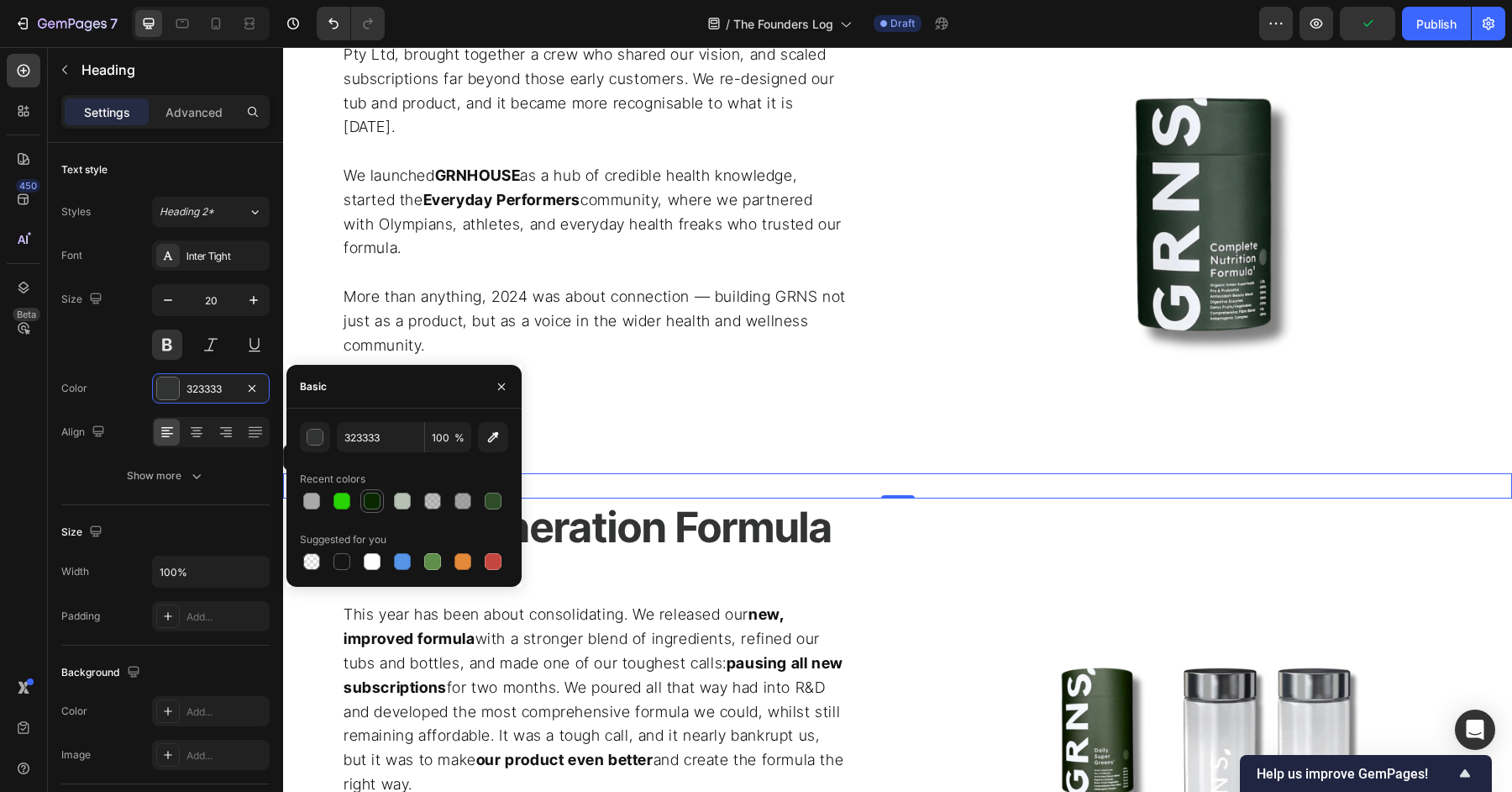
click at [367, 504] on div at bounding box center [373, 501] width 17 height 17
type input "092802"
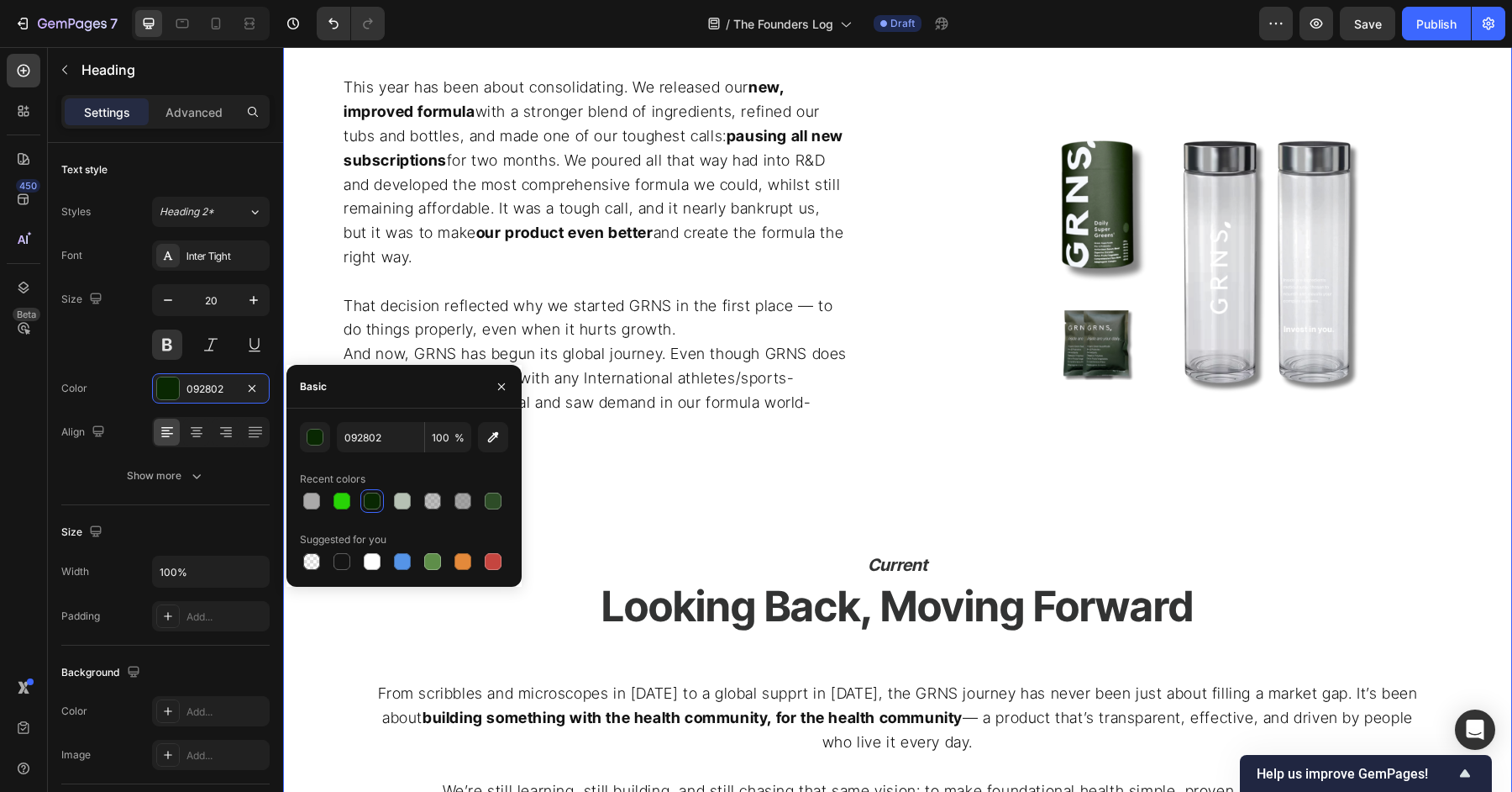
click at [695, 375] on p "And now, GRNS has begun its global journey. Even though GRNS does not advertise…" at bounding box center [595, 390] width 504 height 97
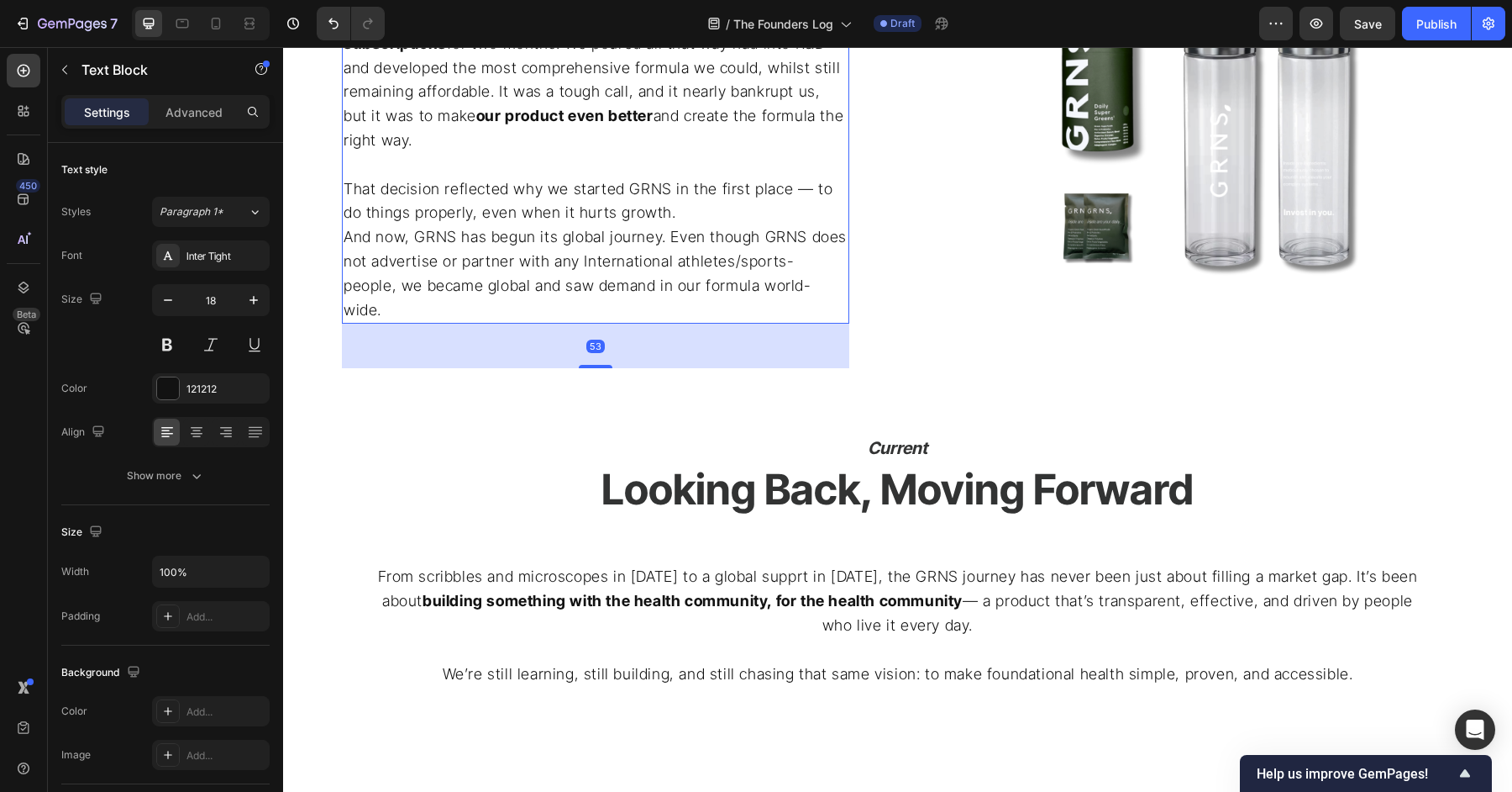
scroll to position [3147, 0]
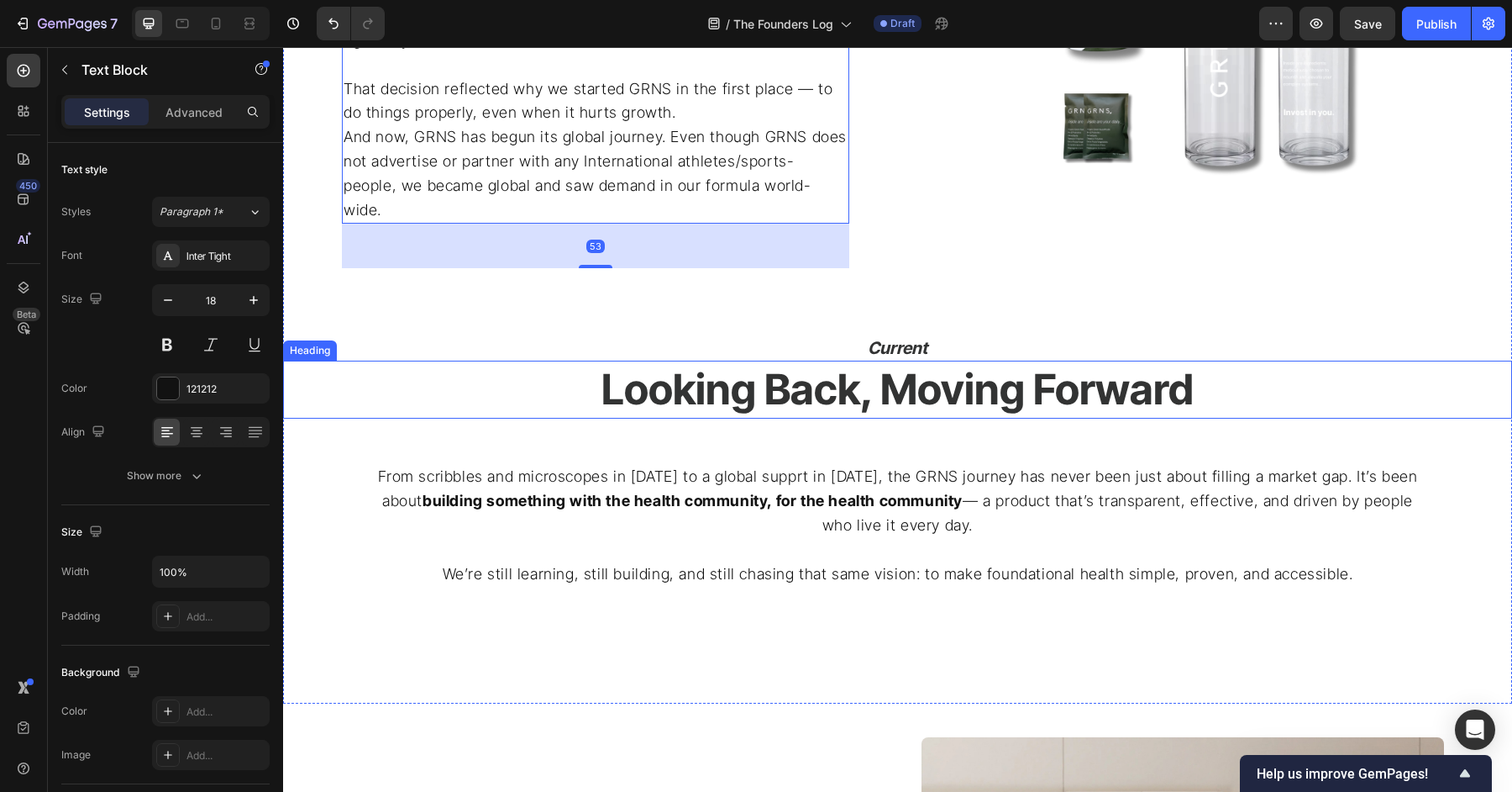
click at [922, 338] on icon "Current" at bounding box center [897, 347] width 59 height 20
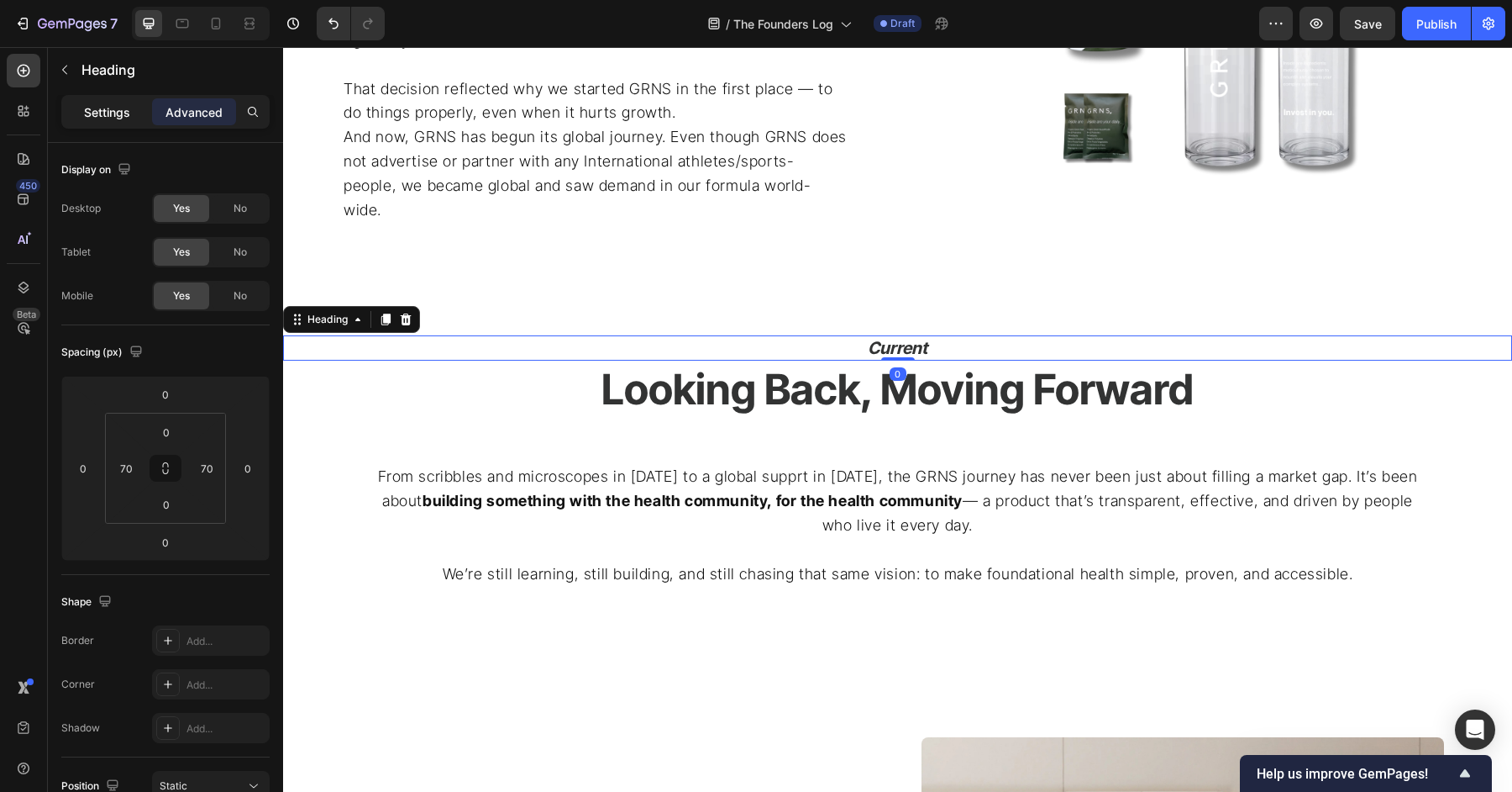
click at [121, 107] on p "Settings" at bounding box center [107, 112] width 46 height 18
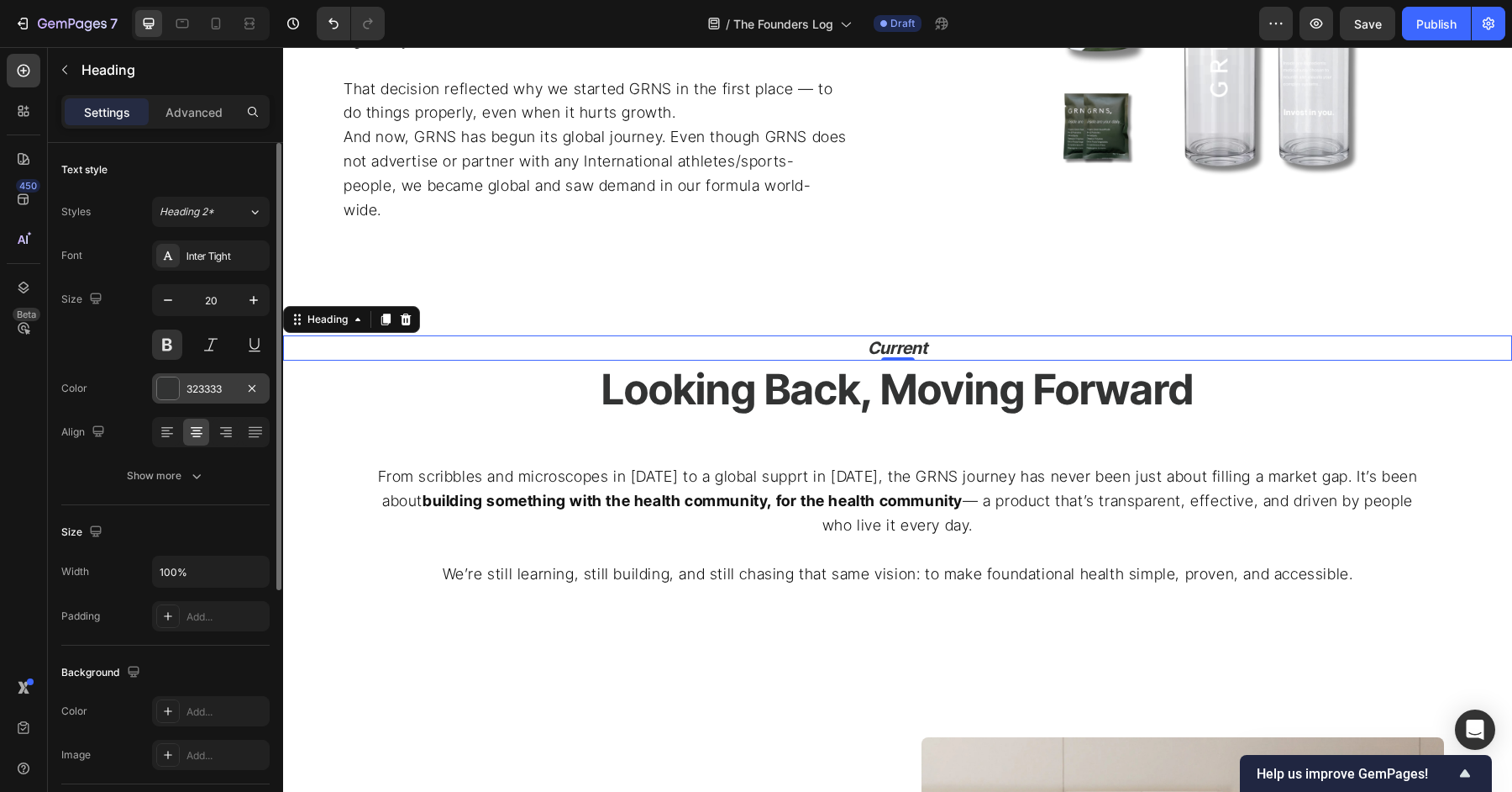
click at [165, 392] on div at bounding box center [167, 387] width 21 height 21
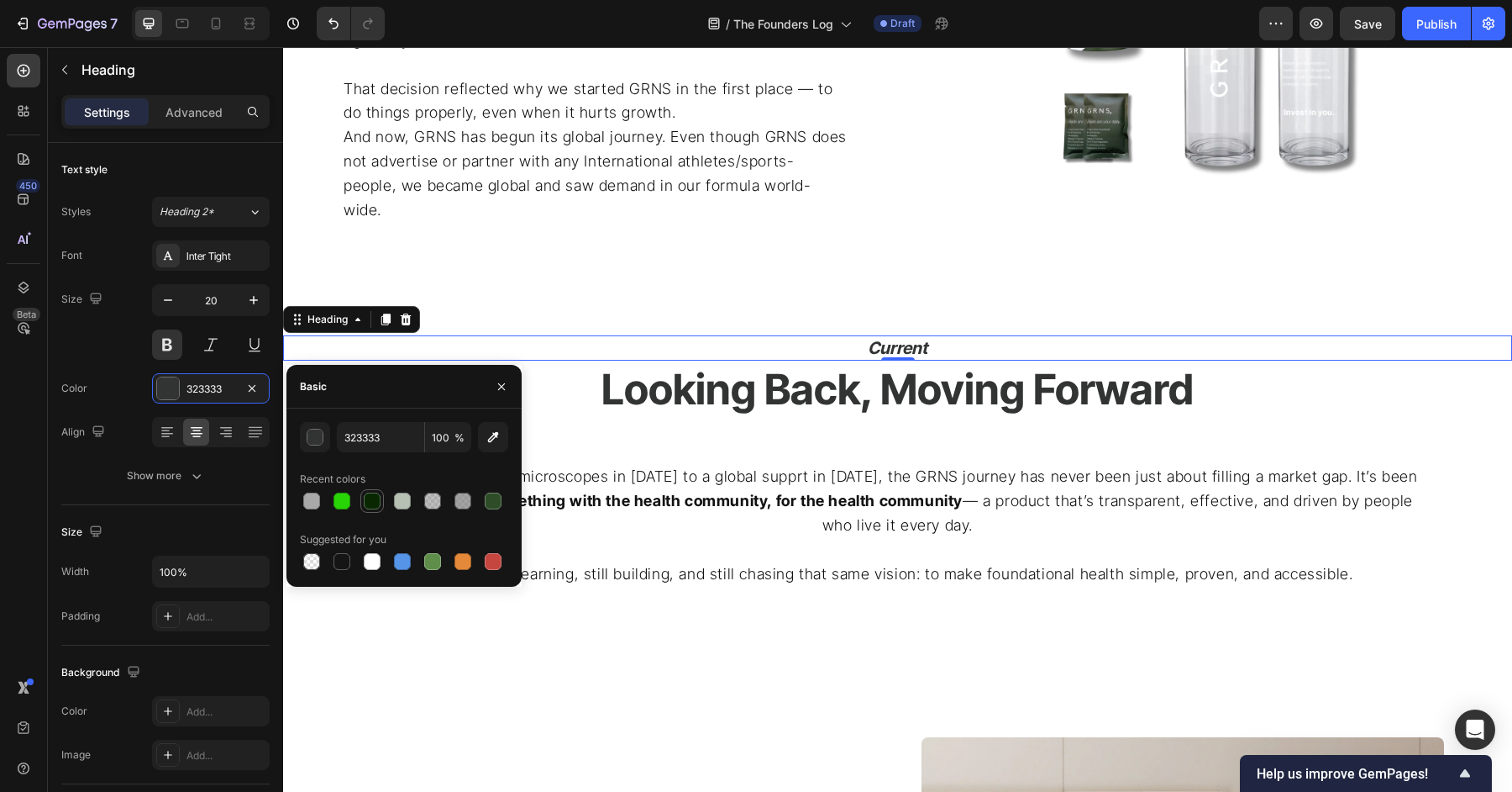
click at [375, 511] on div at bounding box center [372, 500] width 23 height 23
type input "092802"
click at [486, 391] on div at bounding box center [501, 387] width 40 height 43
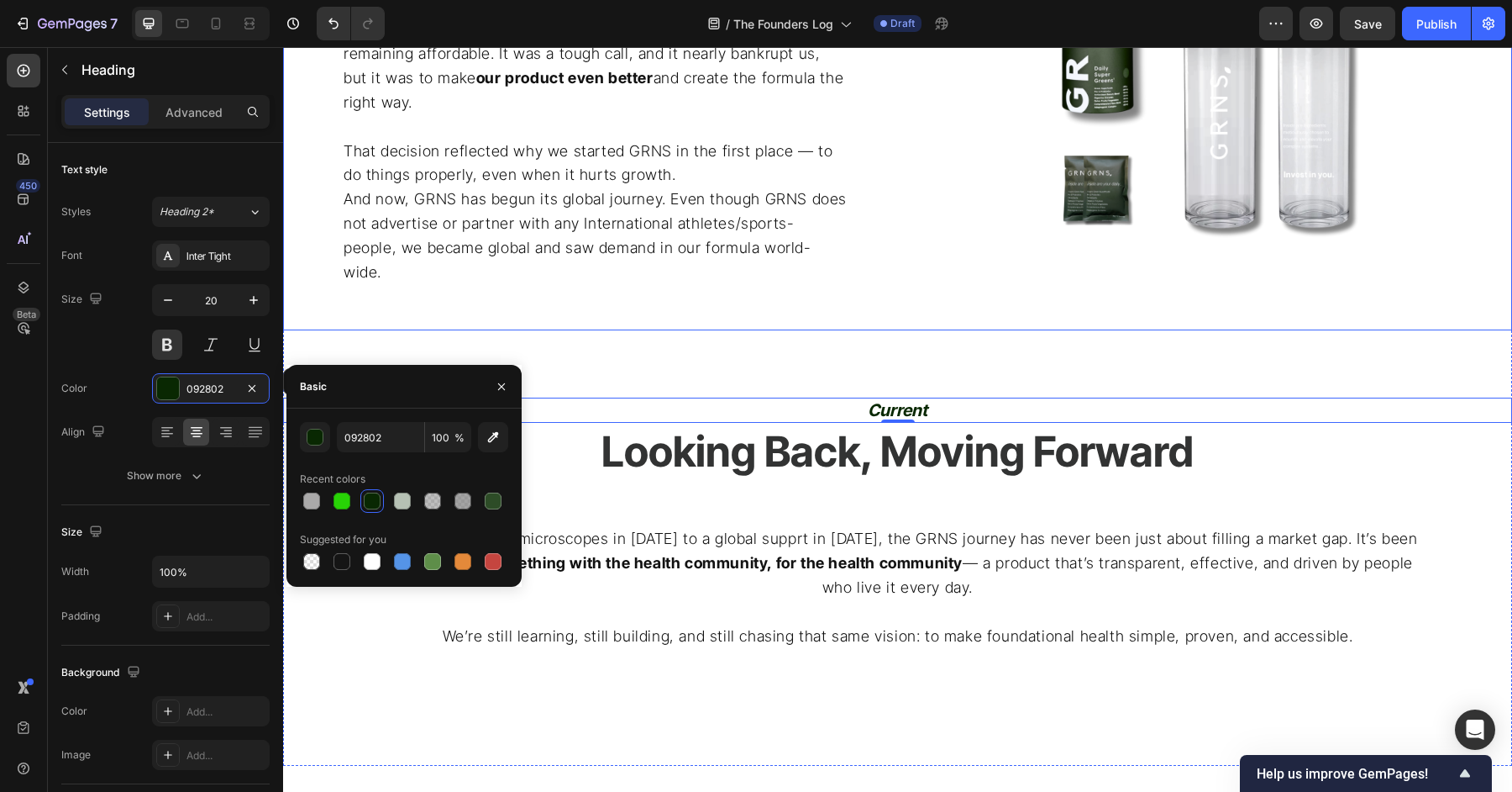
scroll to position [3070, 0]
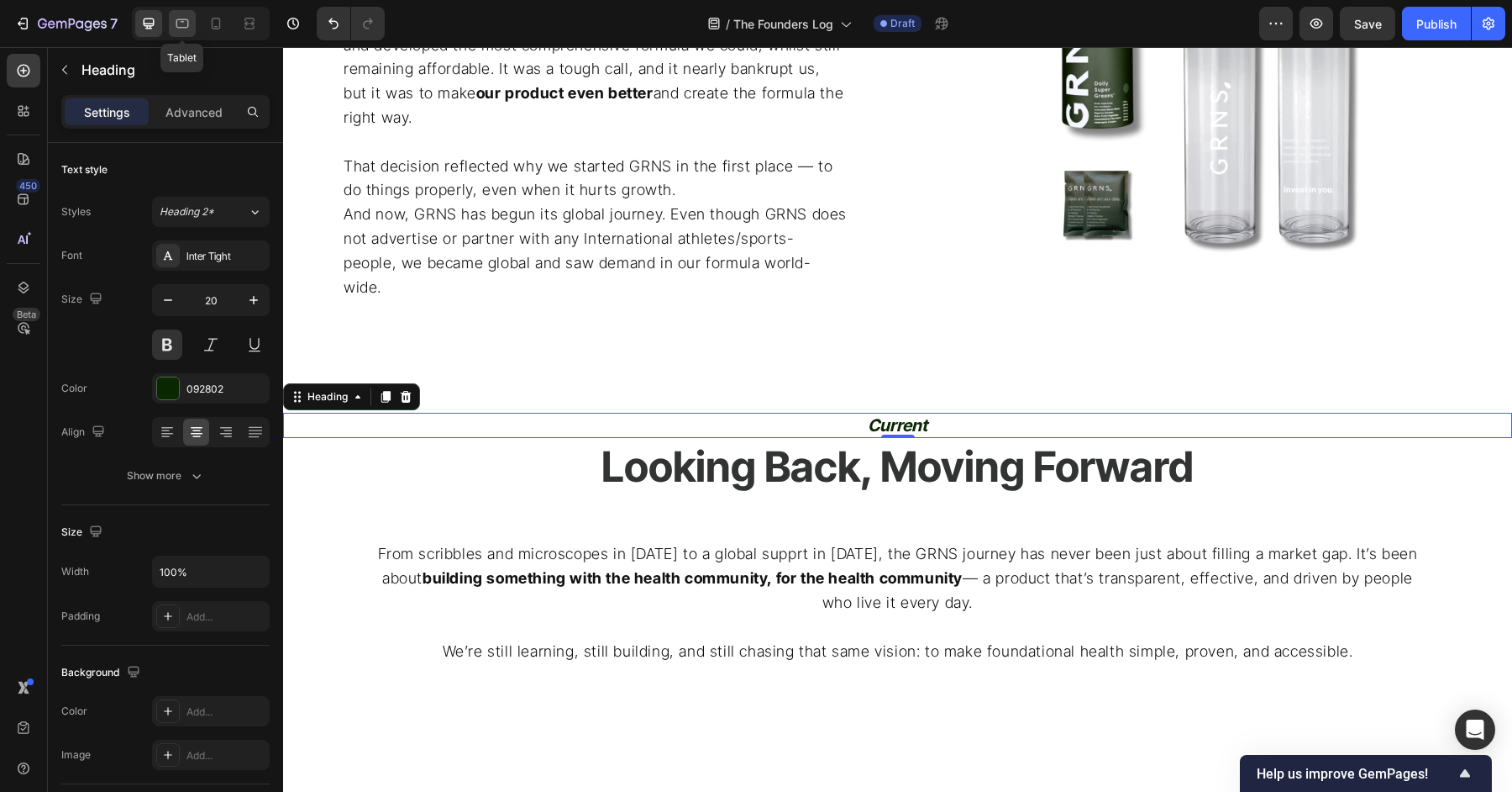
click at [182, 21] on icon at bounding box center [183, 24] width 17 height 17
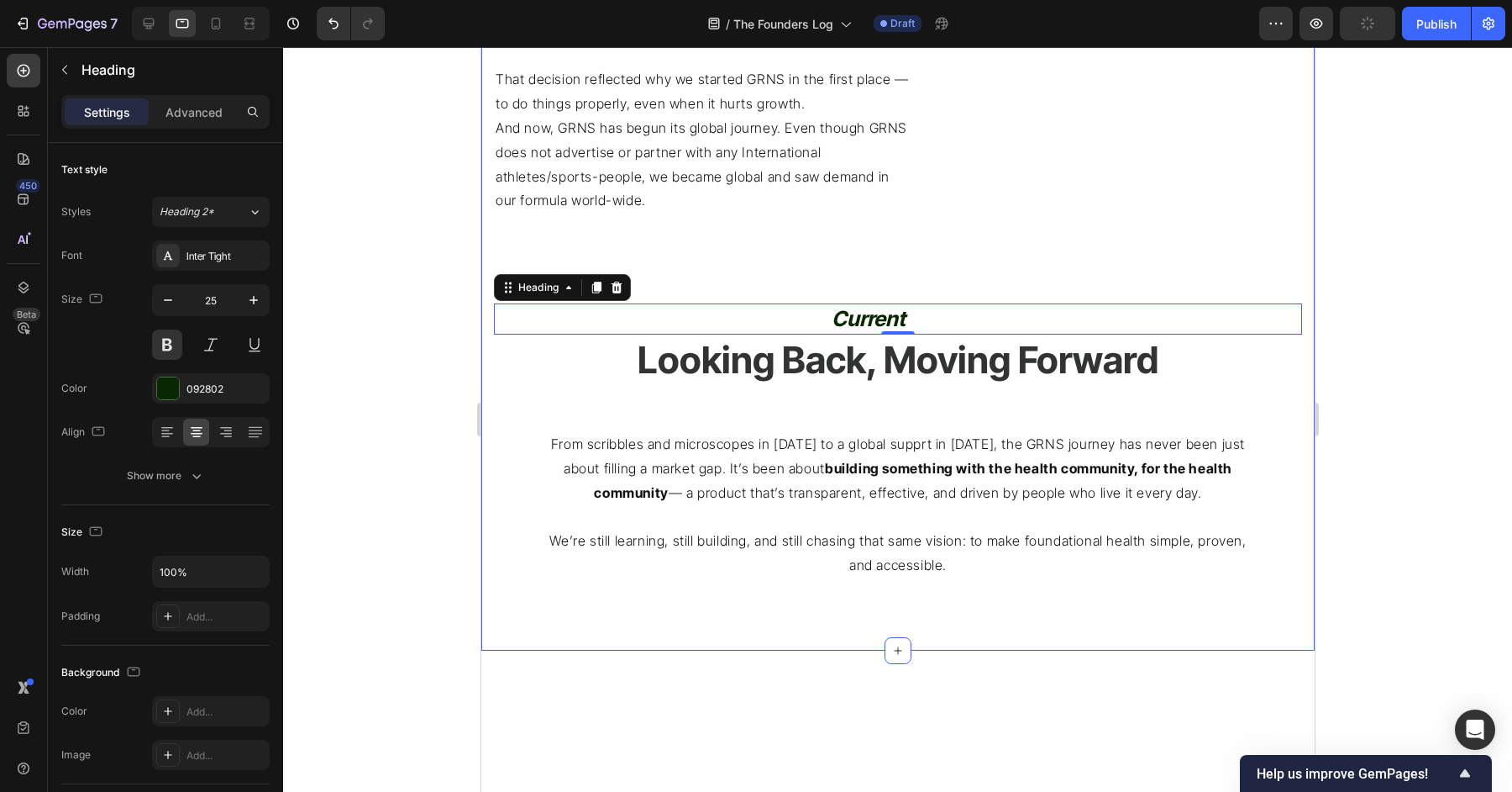
scroll to position [1983, 0]
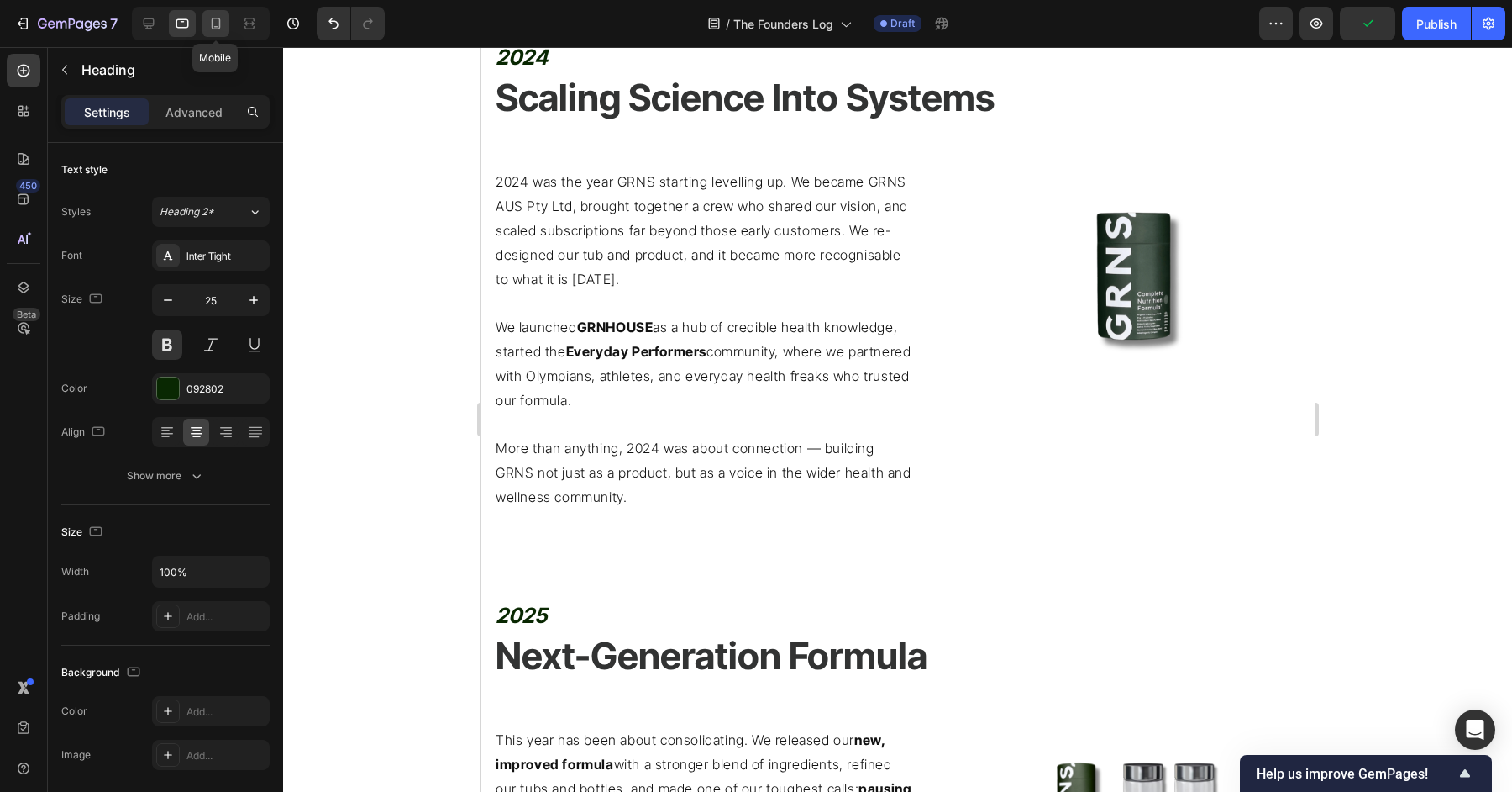
click at [212, 27] on icon at bounding box center [216, 24] width 9 height 12
type input "24"
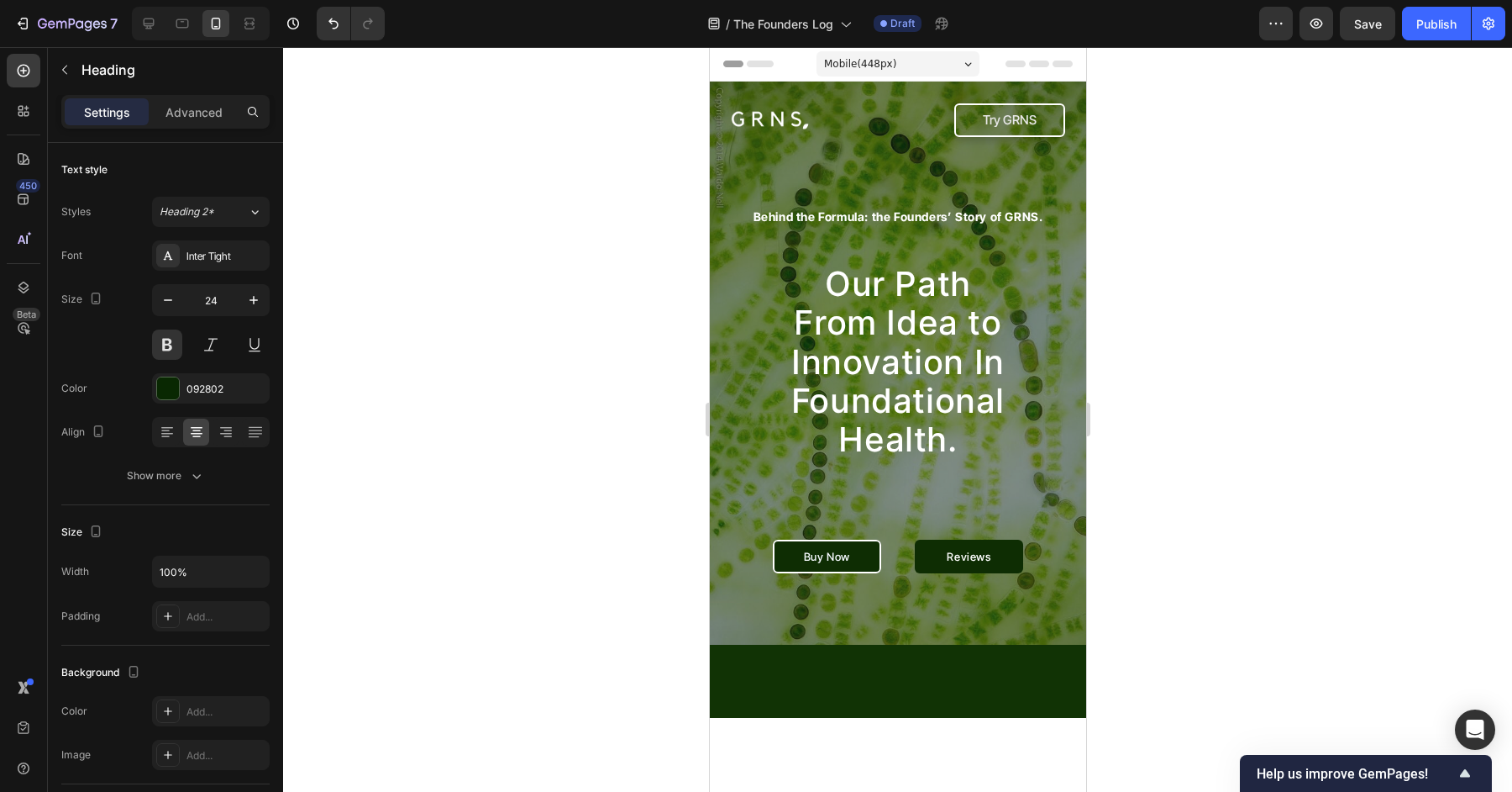
scroll to position [52, 0]
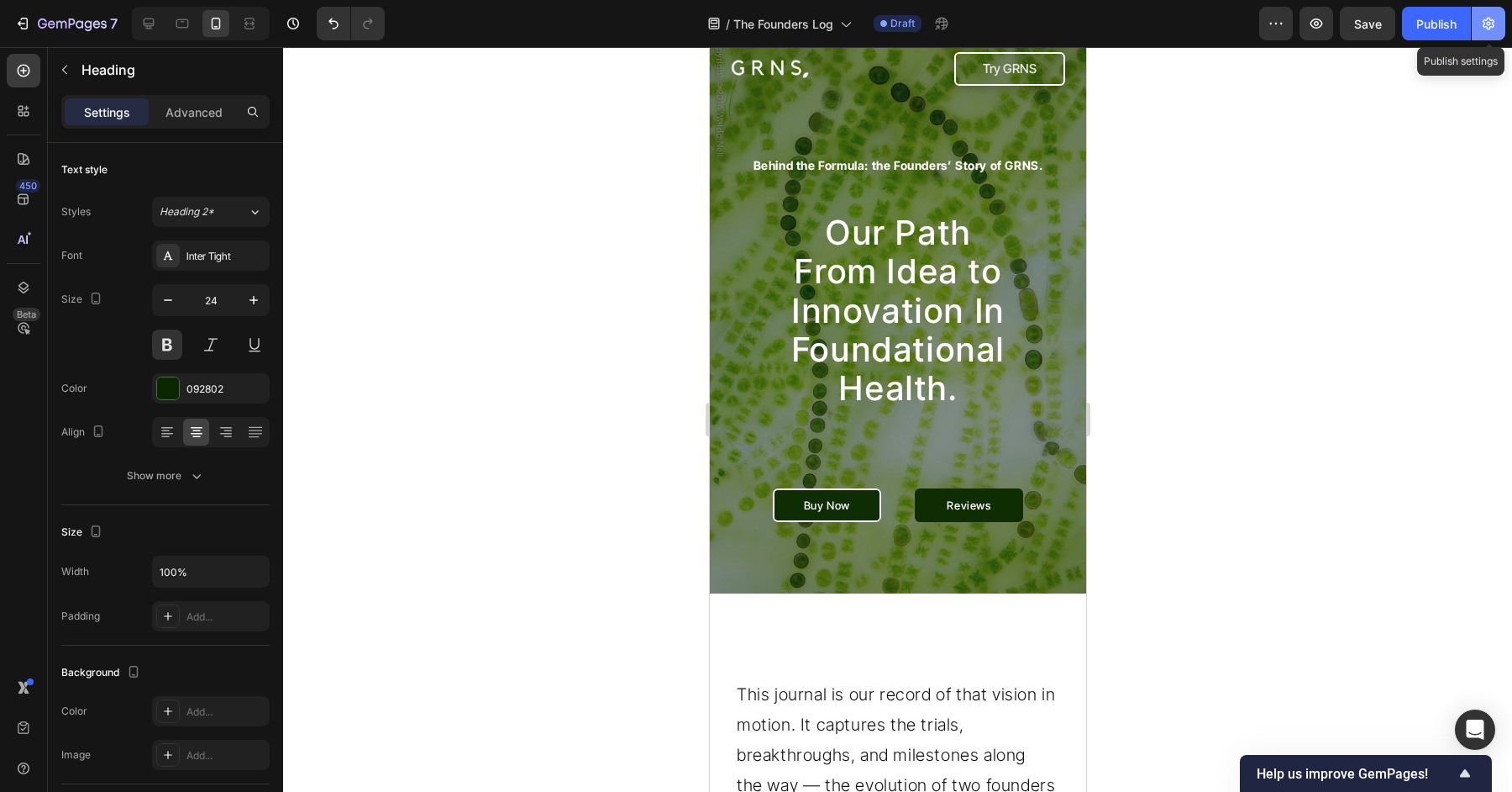
click at [1495, 36] on button "button" at bounding box center [1488, 23] width 33 height 34
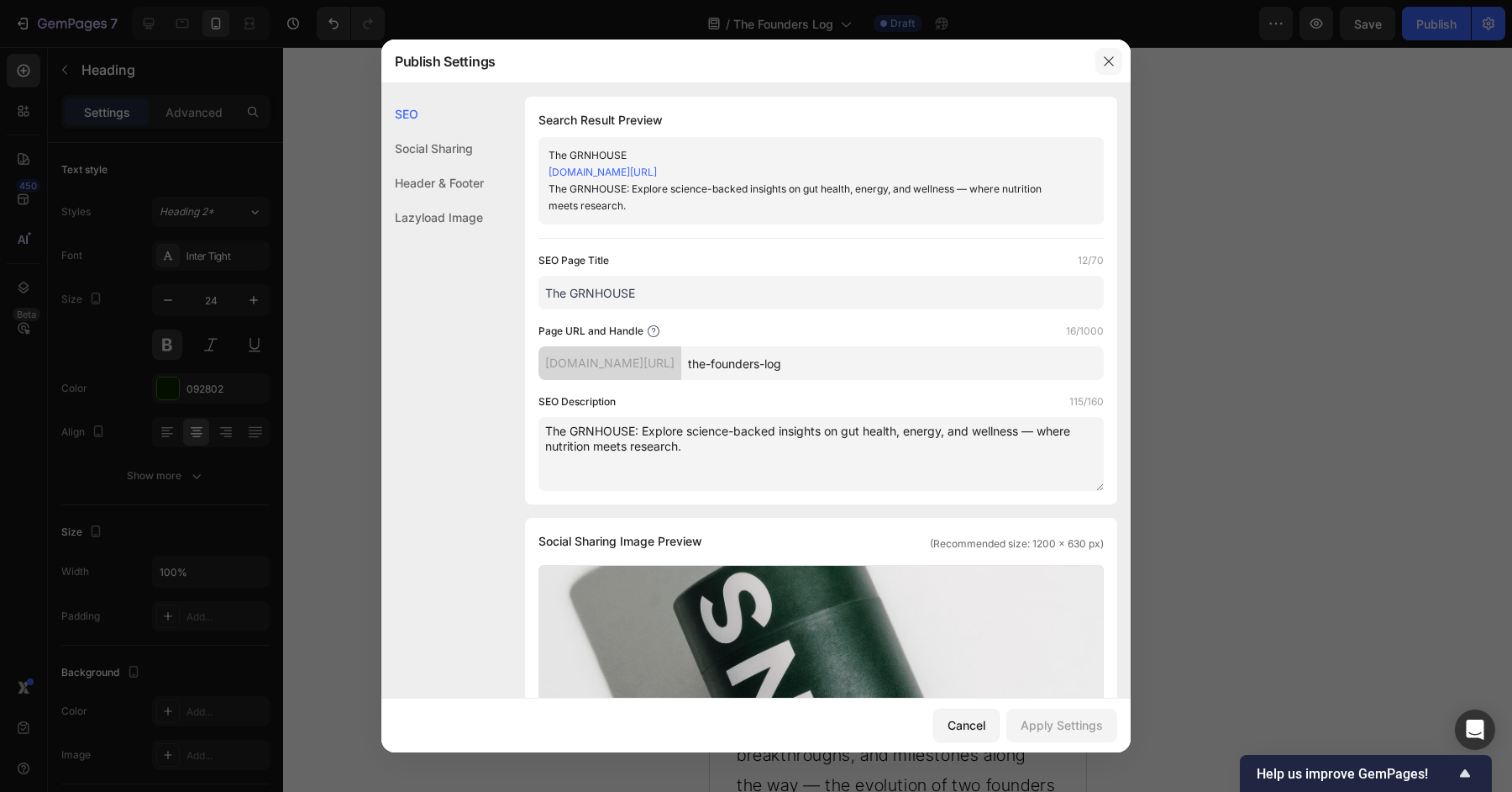
click at [1106, 65] on icon "button" at bounding box center [1109, 62] width 14 height 14
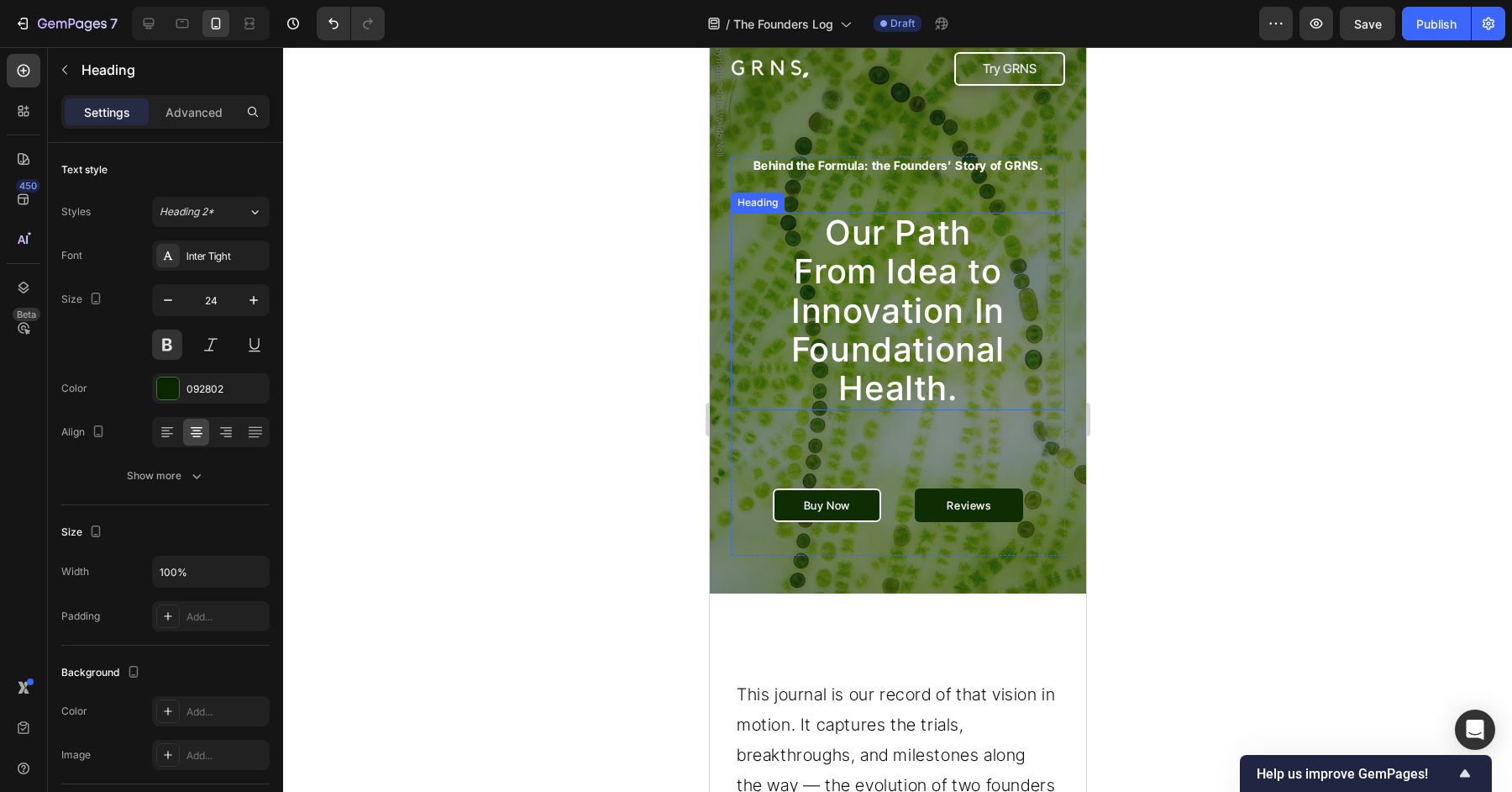
click at [901, 314] on span "Our Path From Idea to Innovation In Foundational Health." at bounding box center [897, 310] width 214 height 197
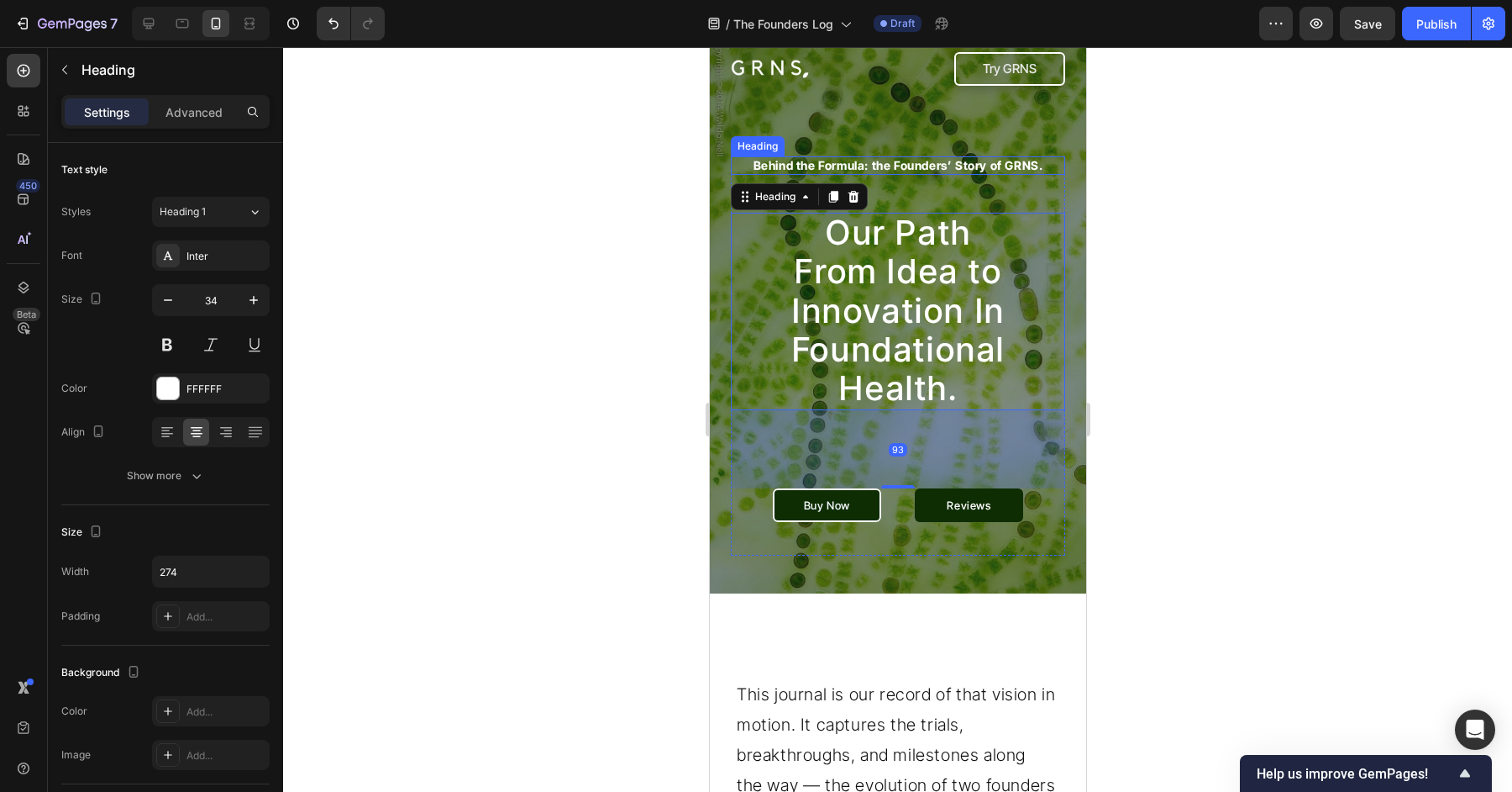
click at [975, 161] on h2 "Behind the Formula: the Founders’ Story of GRNS." at bounding box center [896, 166] width 334 height 19
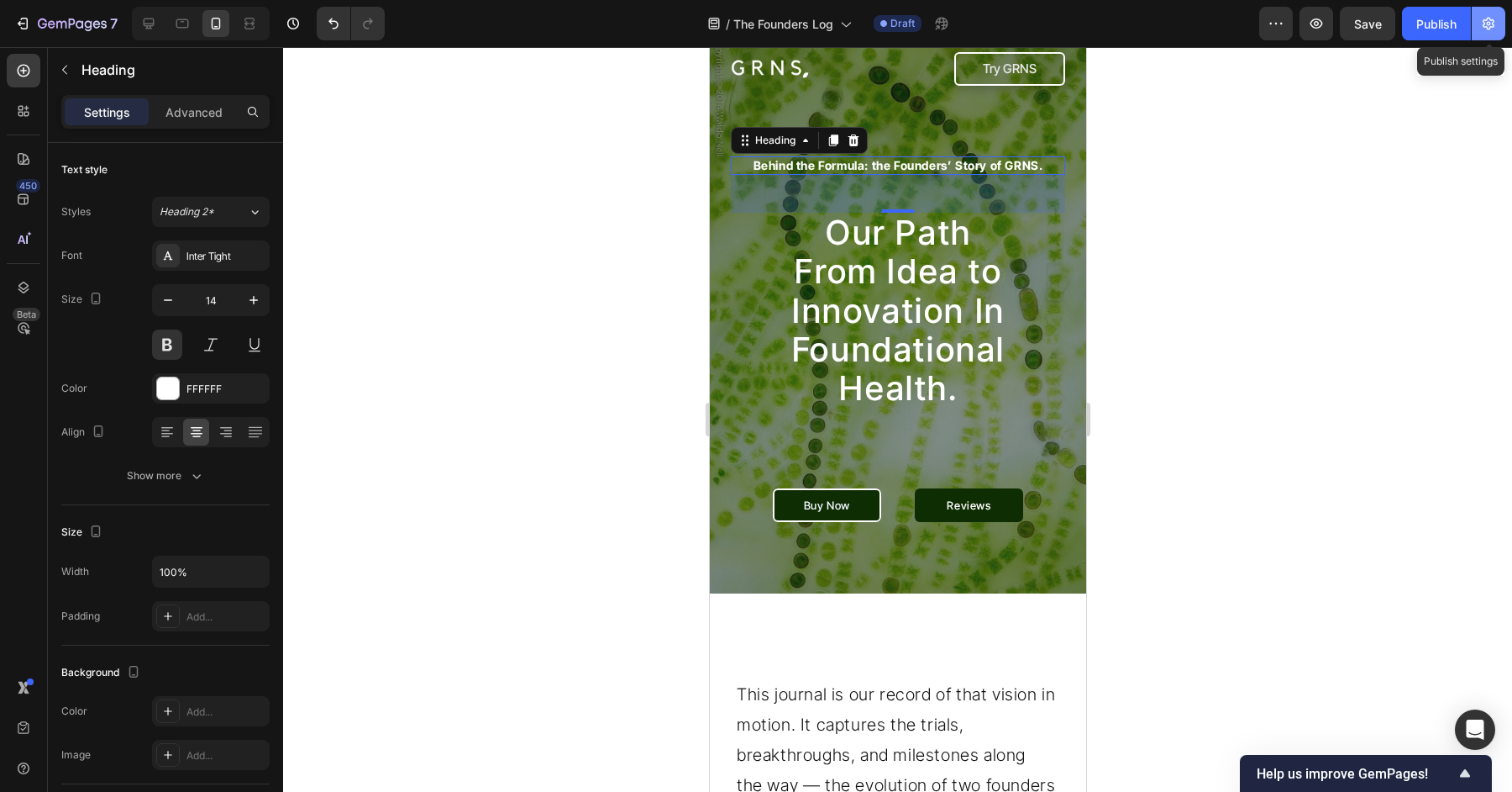
click at [1489, 33] on button "button" at bounding box center [1488, 23] width 33 height 34
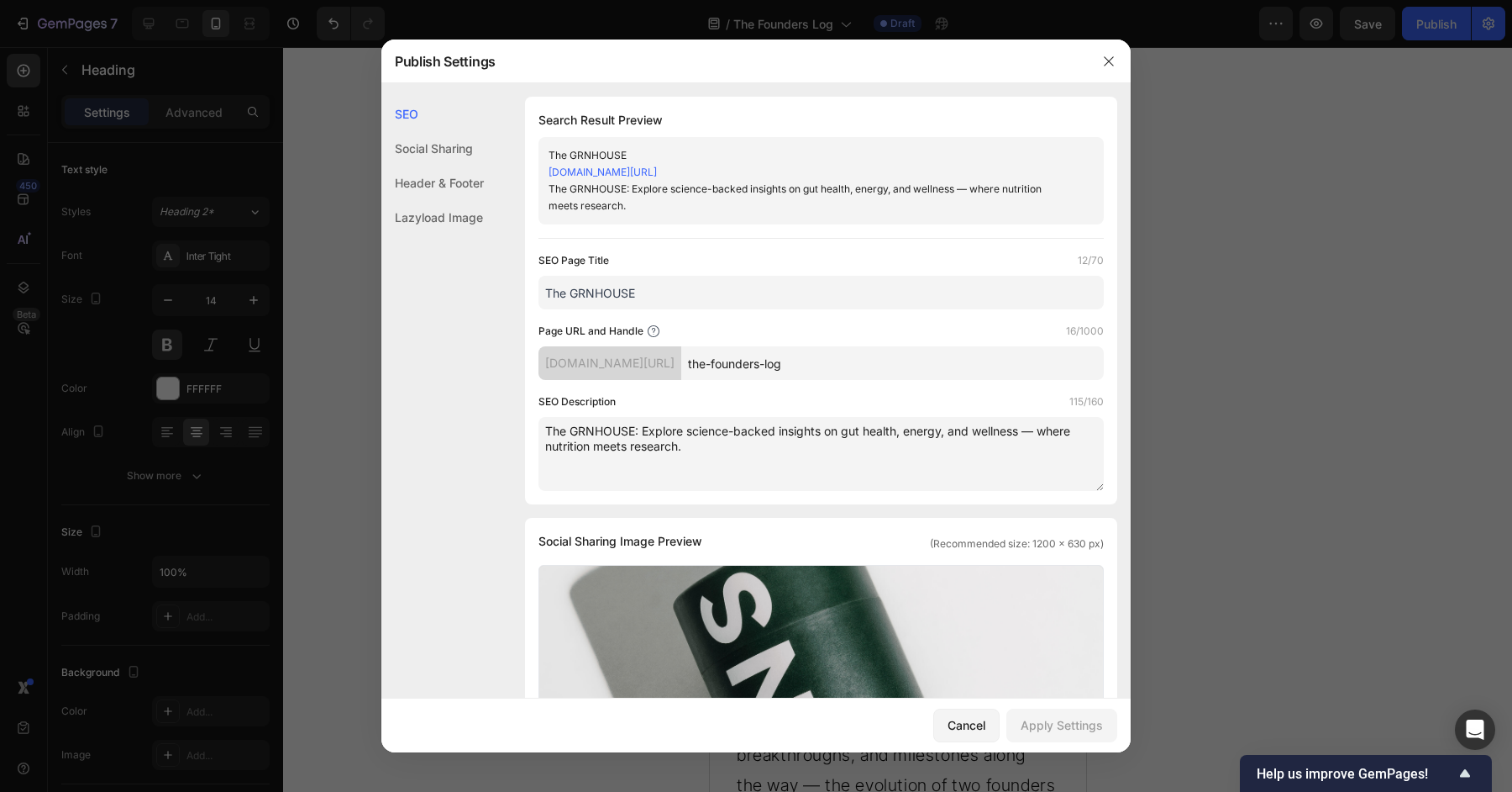
click at [731, 309] on div "SEO Page Title 12/70 The GRNHOUSE Page URL and Handle 16/1000 3ffd37.myshopify.…" at bounding box center [821, 372] width 565 height 239
click at [745, 302] on input "The GRNHOUSE" at bounding box center [821, 292] width 565 height 34
paste input "Founders’ Log"
click at [549, 295] on input "Founders’ Log" at bounding box center [821, 292] width 565 height 34
type input "The Founders’ Log"
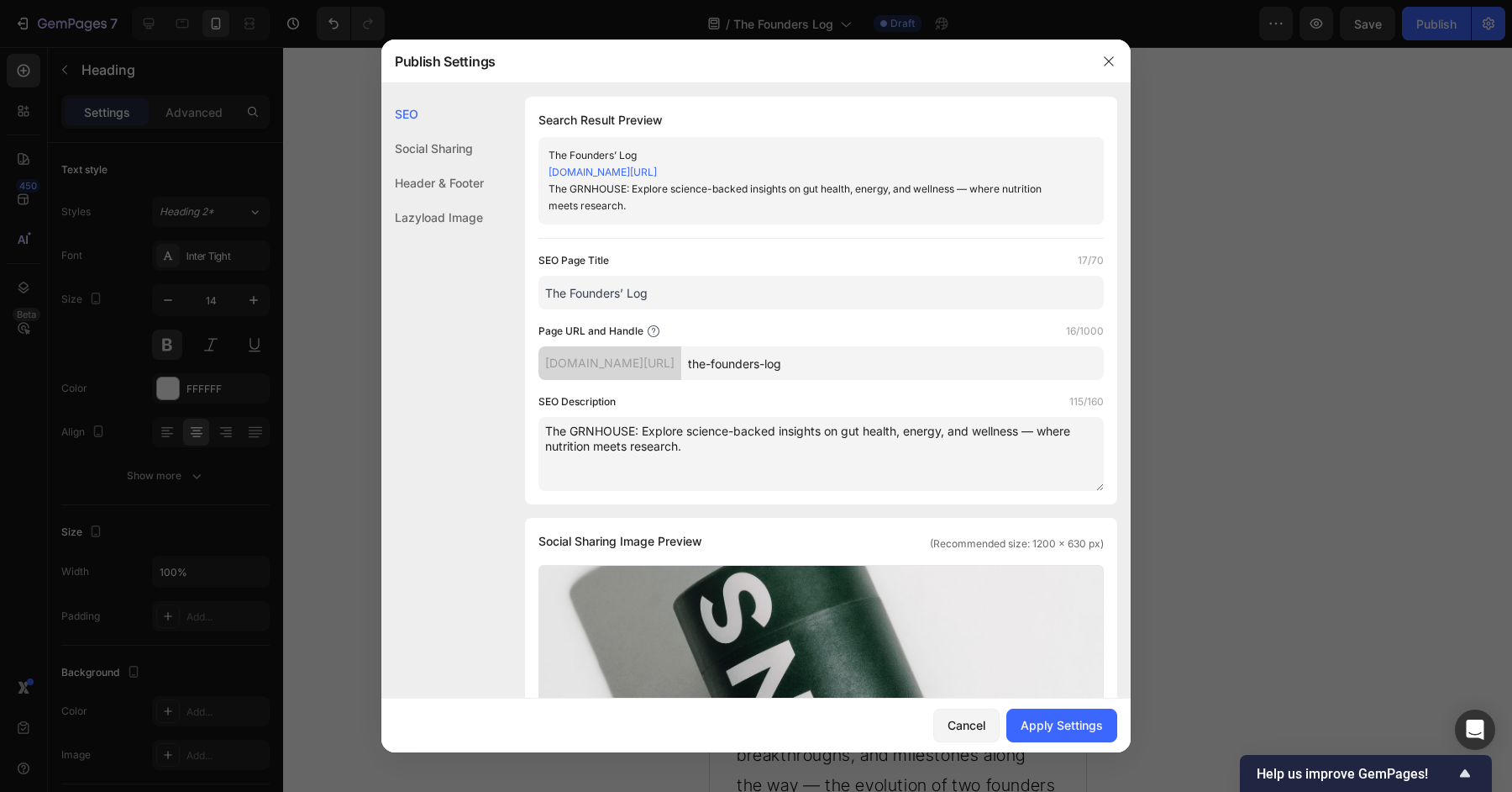
click at [792, 466] on textarea "The GRNHOUSE: Explore science-backed insights on gut health, energy, and wellne…" at bounding box center [821, 454] width 565 height 74
paste textarea "Discover the GRNS Founders’ Journal — our journey from concept to global brand,…"
type textarea "Discover the GRNS Founders’ Journal — our journey from concept to global brand,…"
click at [1047, 719] on div "Apply Settings" at bounding box center [1062, 725] width 82 height 18
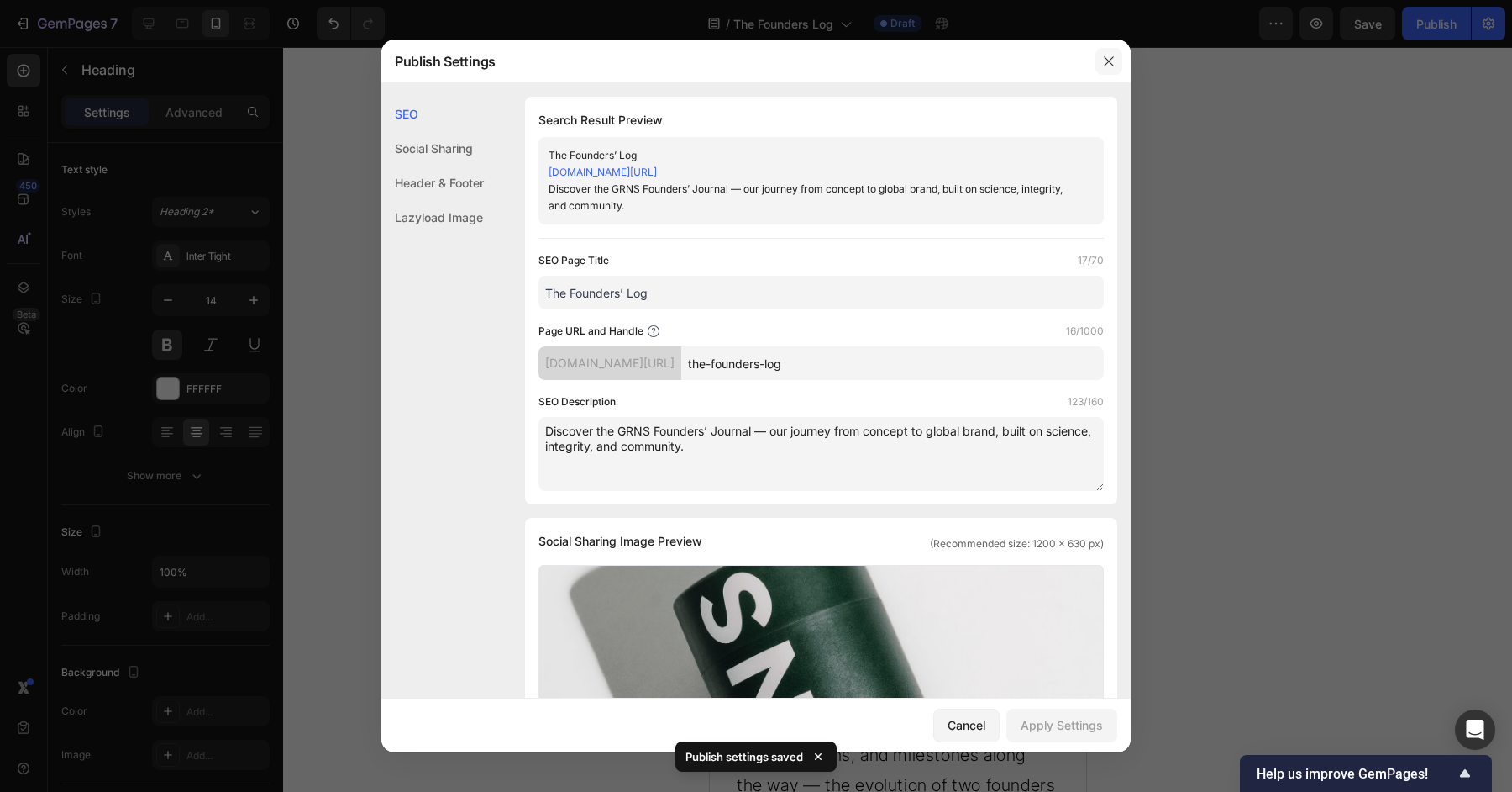
click at [1112, 56] on icon "button" at bounding box center [1109, 62] width 14 height 14
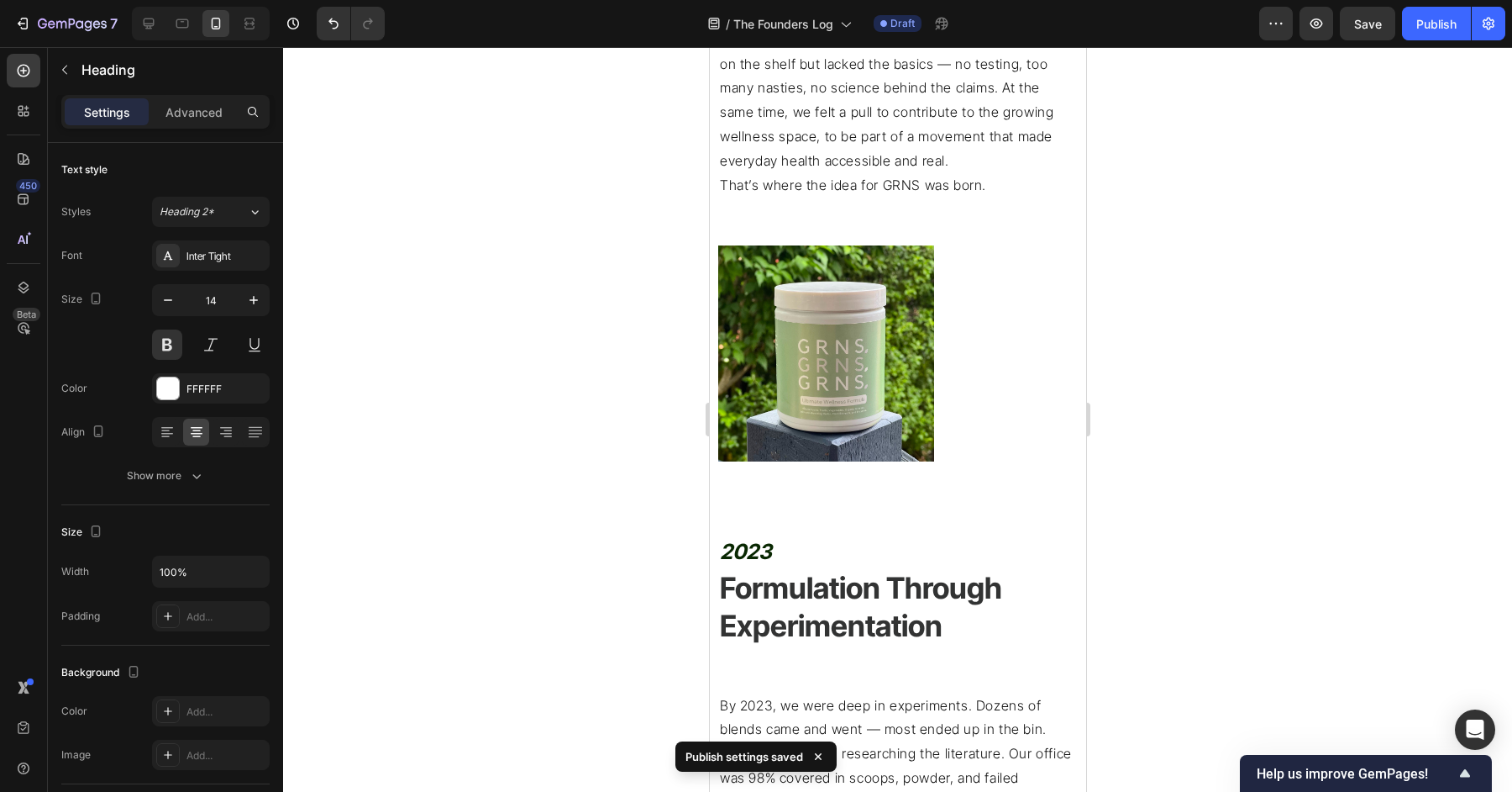
scroll to position [1754, 0]
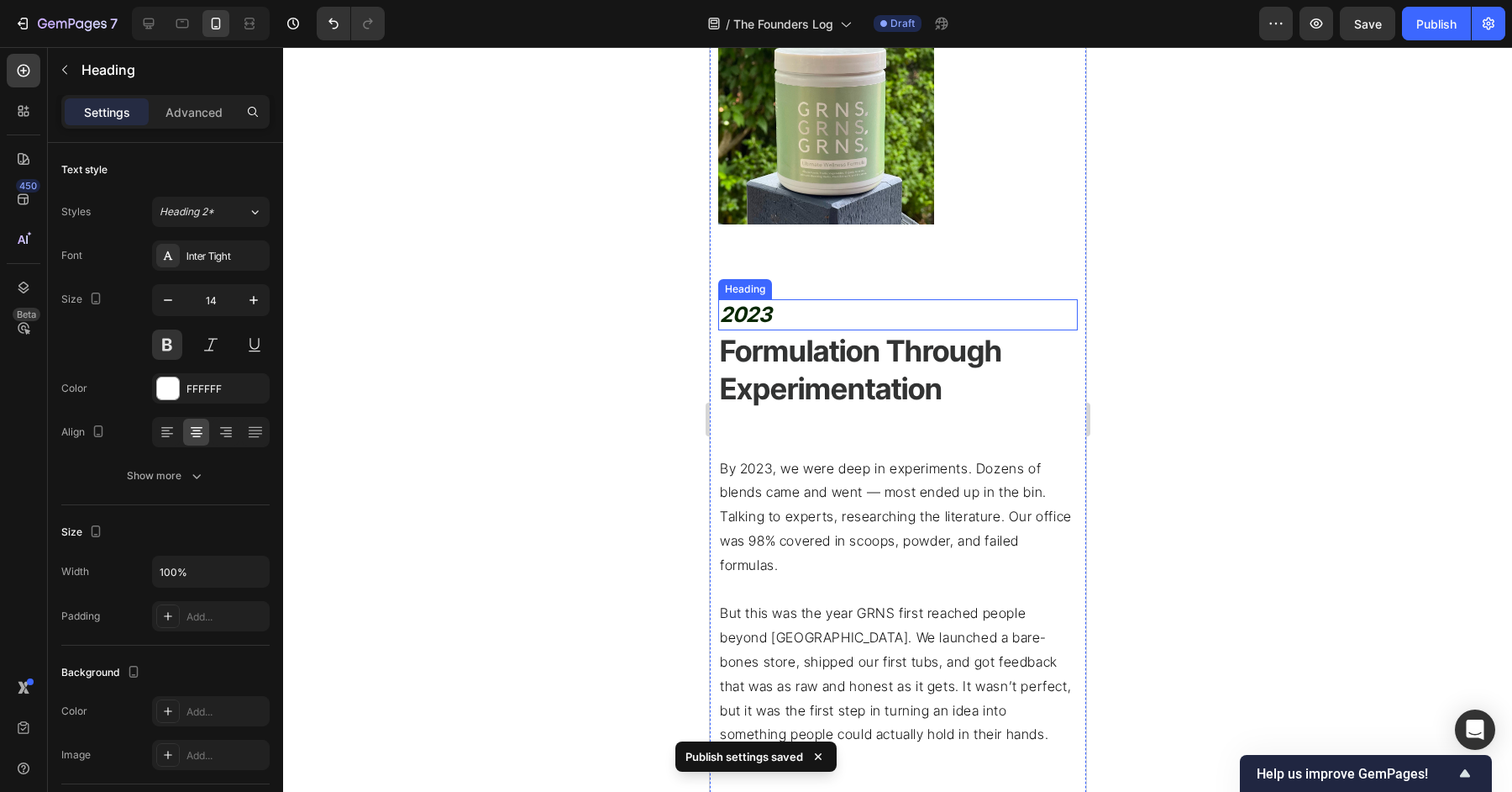
click at [824, 135] on img at bounding box center [825, 116] width 216 height 216
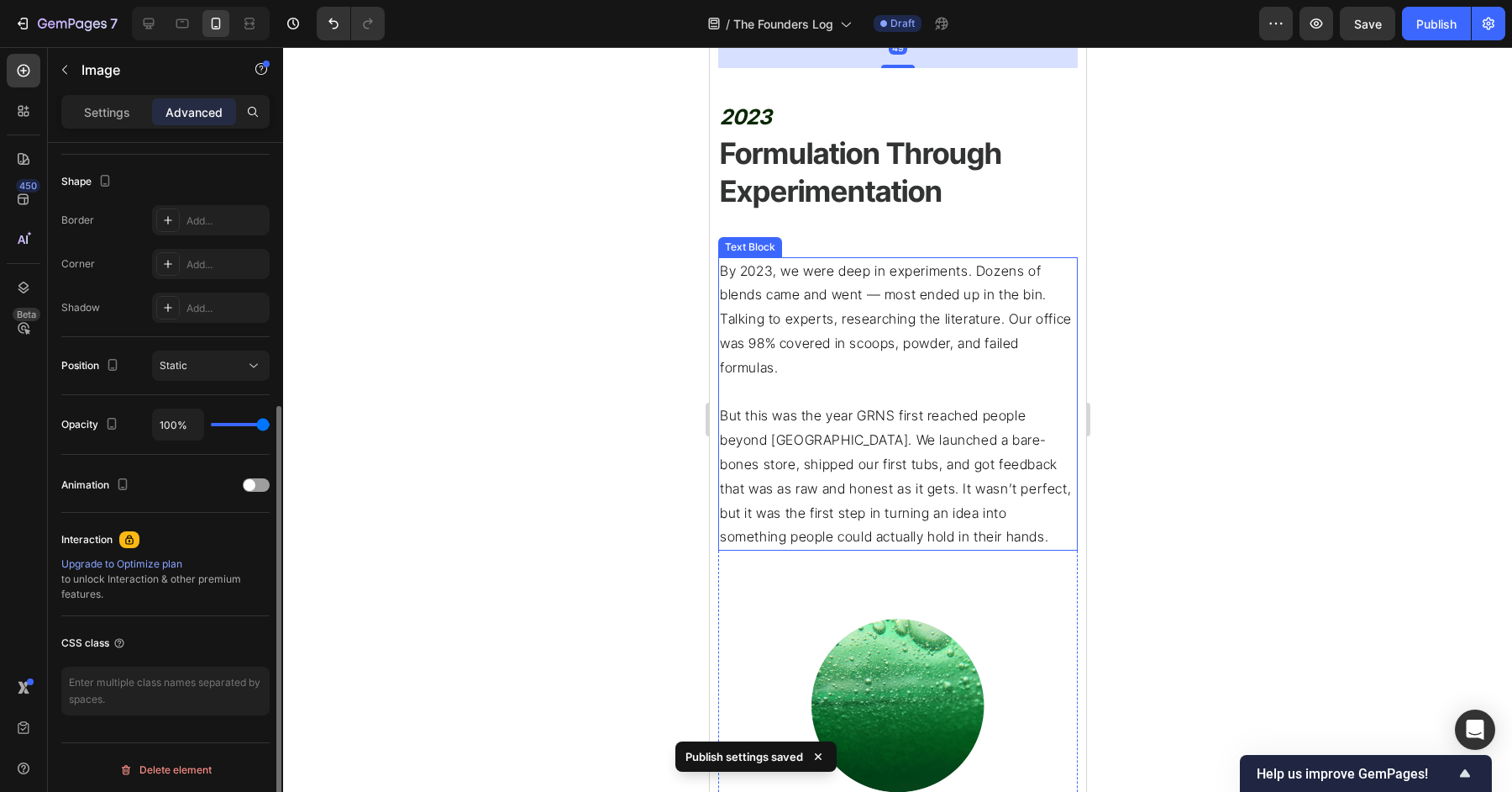
scroll to position [2206, 0]
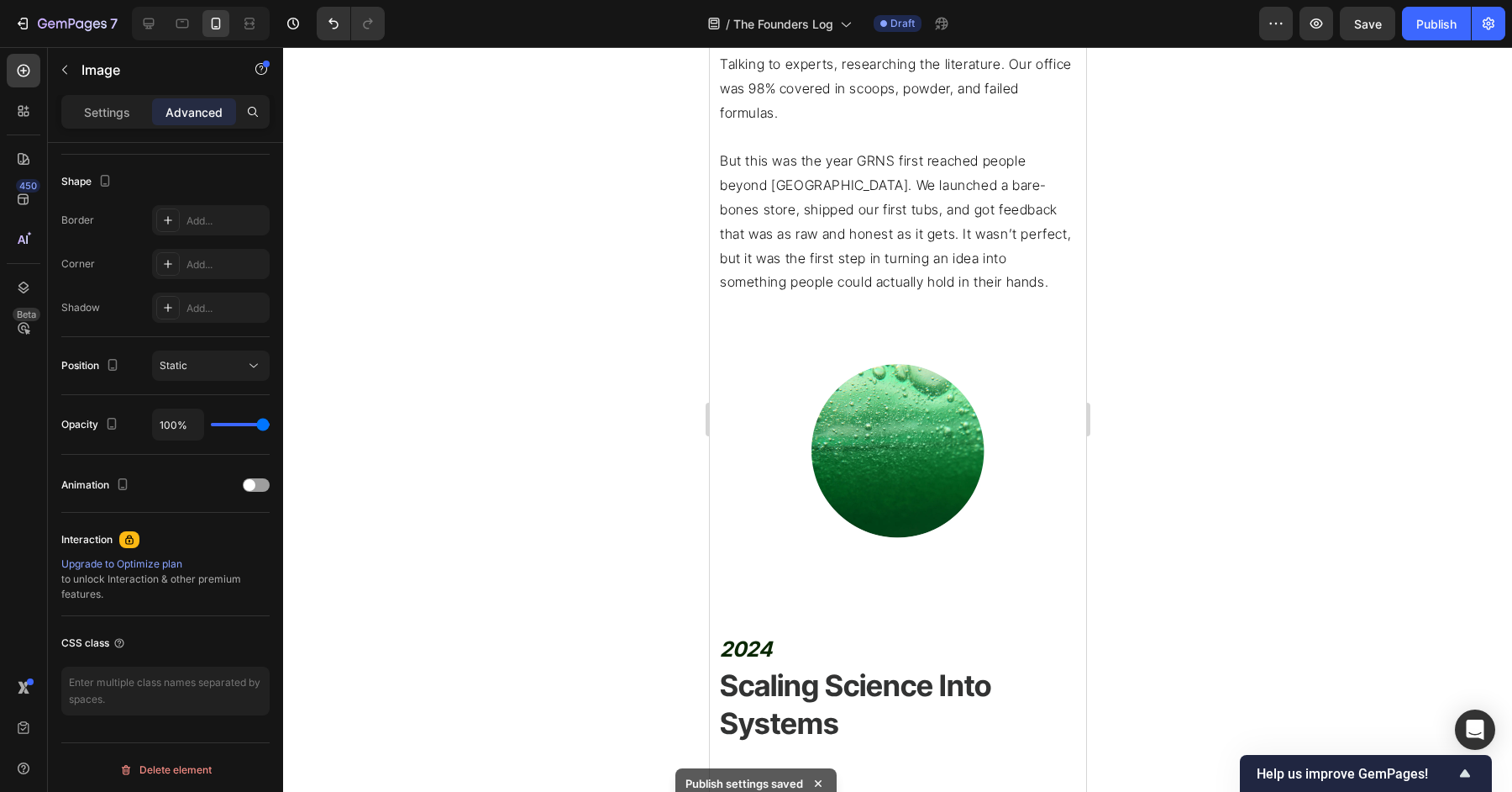
click at [108, 126] on div "Settings Advanced" at bounding box center [165, 112] width 209 height 34
click at [108, 119] on p "Settings" at bounding box center [107, 112] width 46 height 18
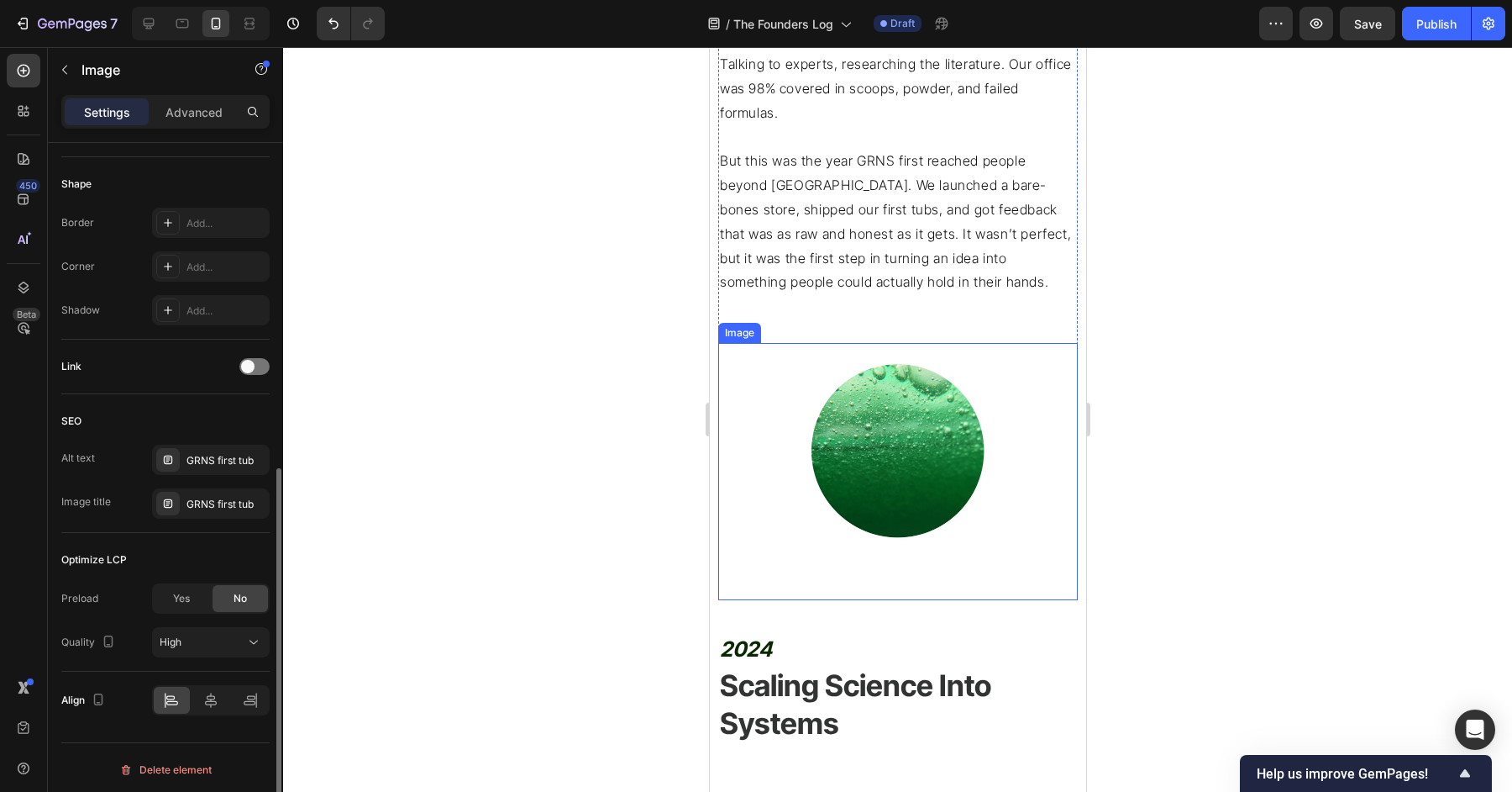
click at [986, 505] on img at bounding box center [897, 450] width 216 height 216
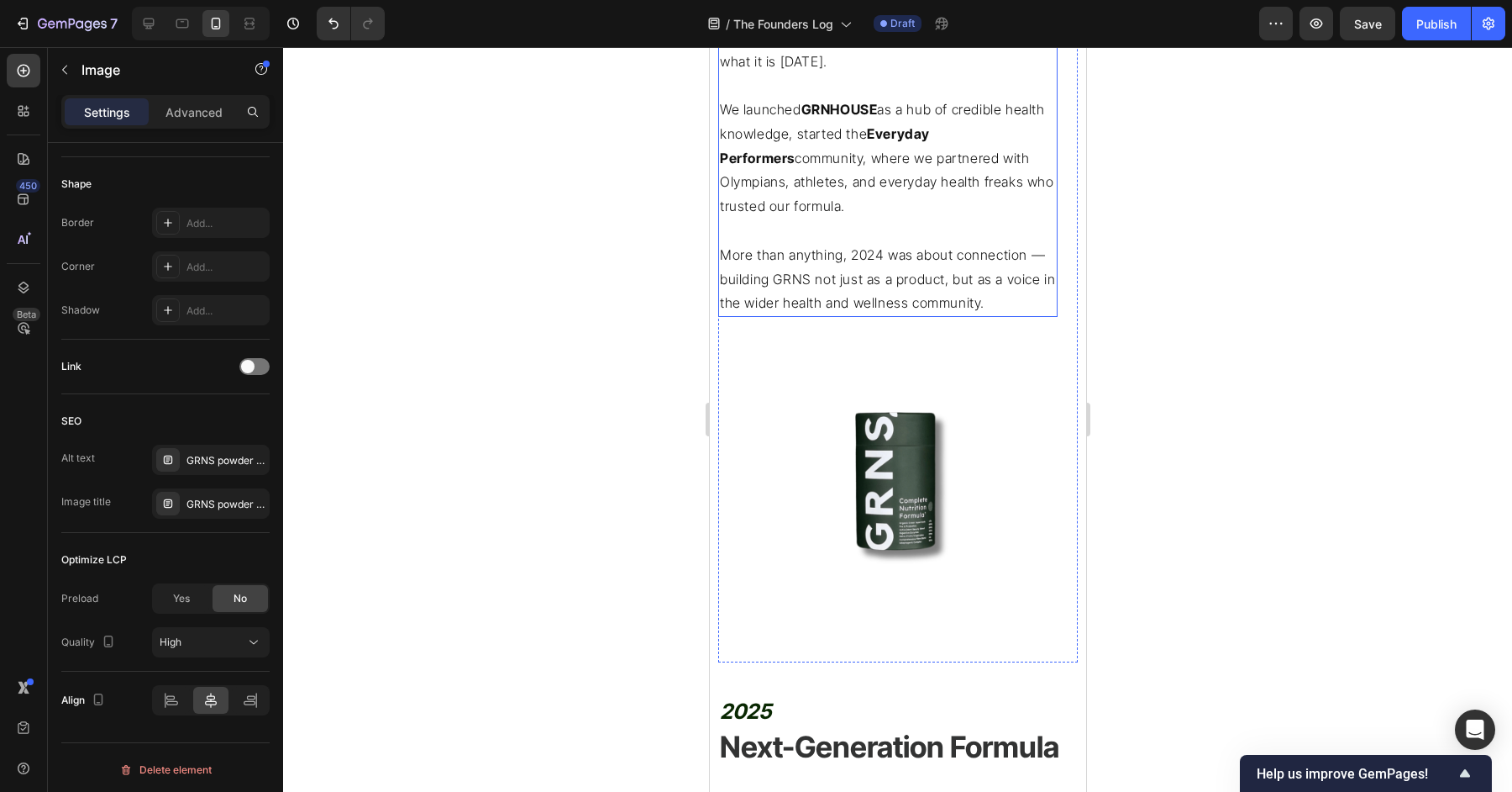
scroll to position [3203, 0]
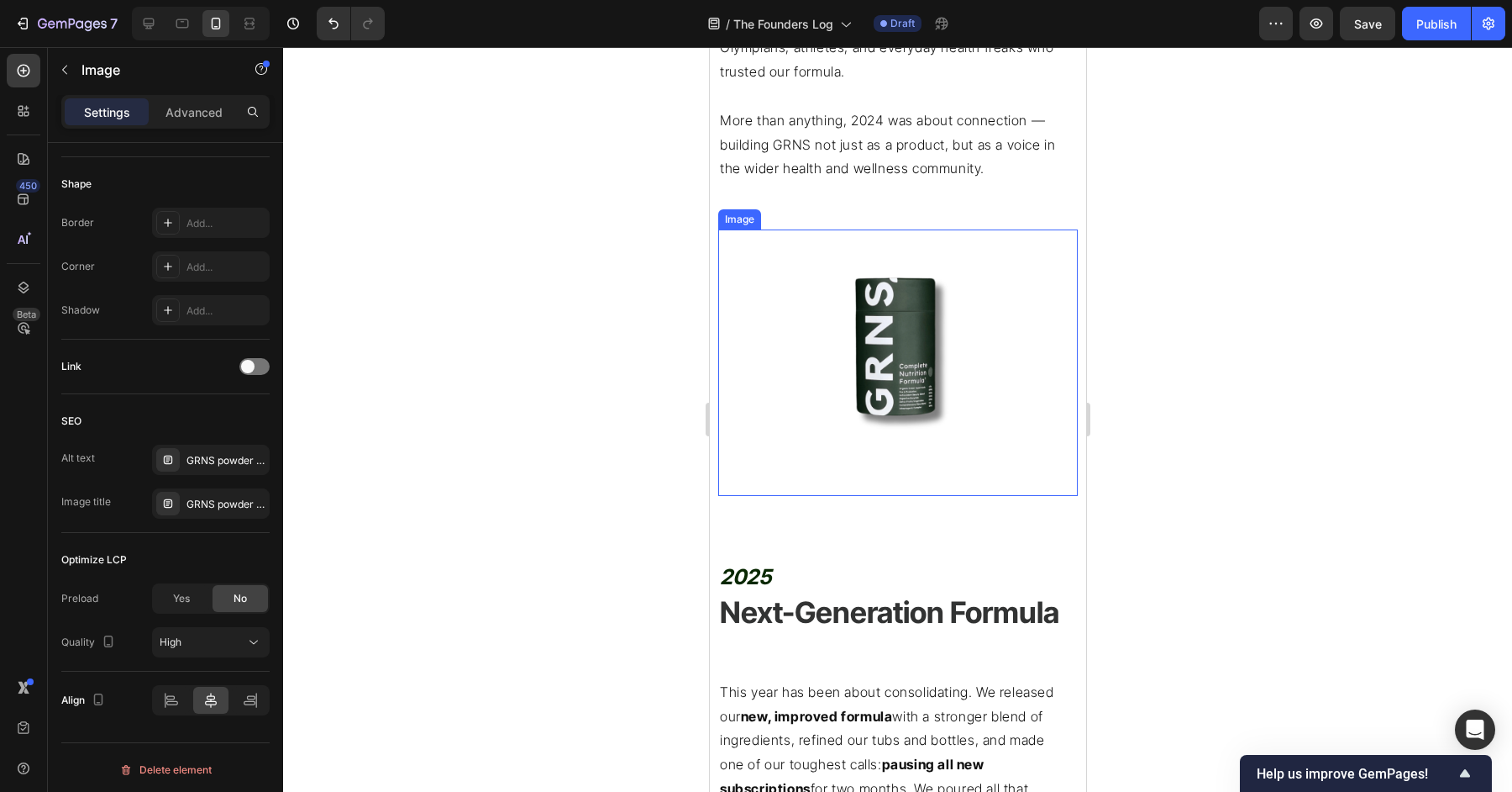
click at [869, 466] on div "Image" at bounding box center [897, 362] width 360 height 266
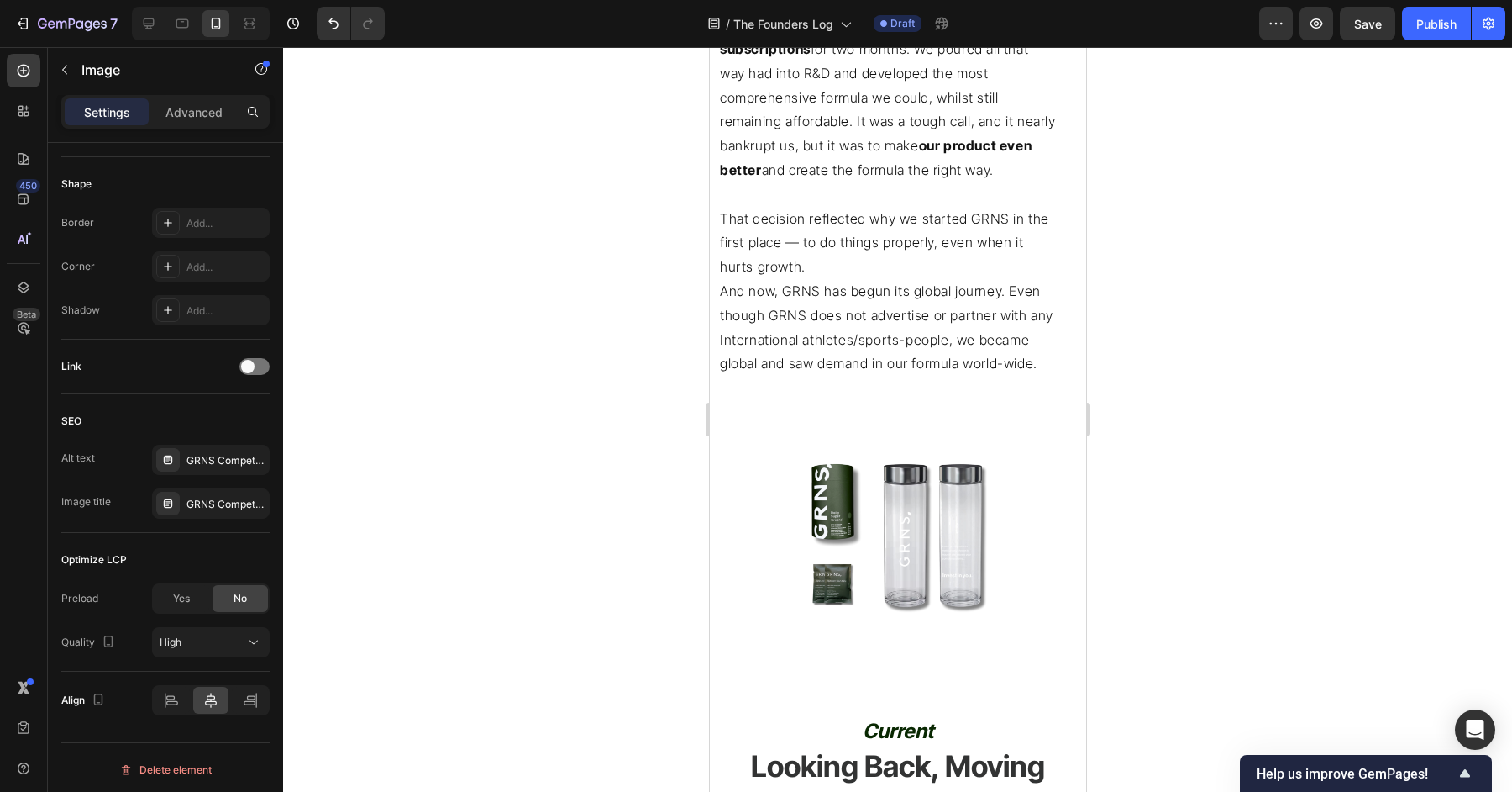
scroll to position [3946, 0]
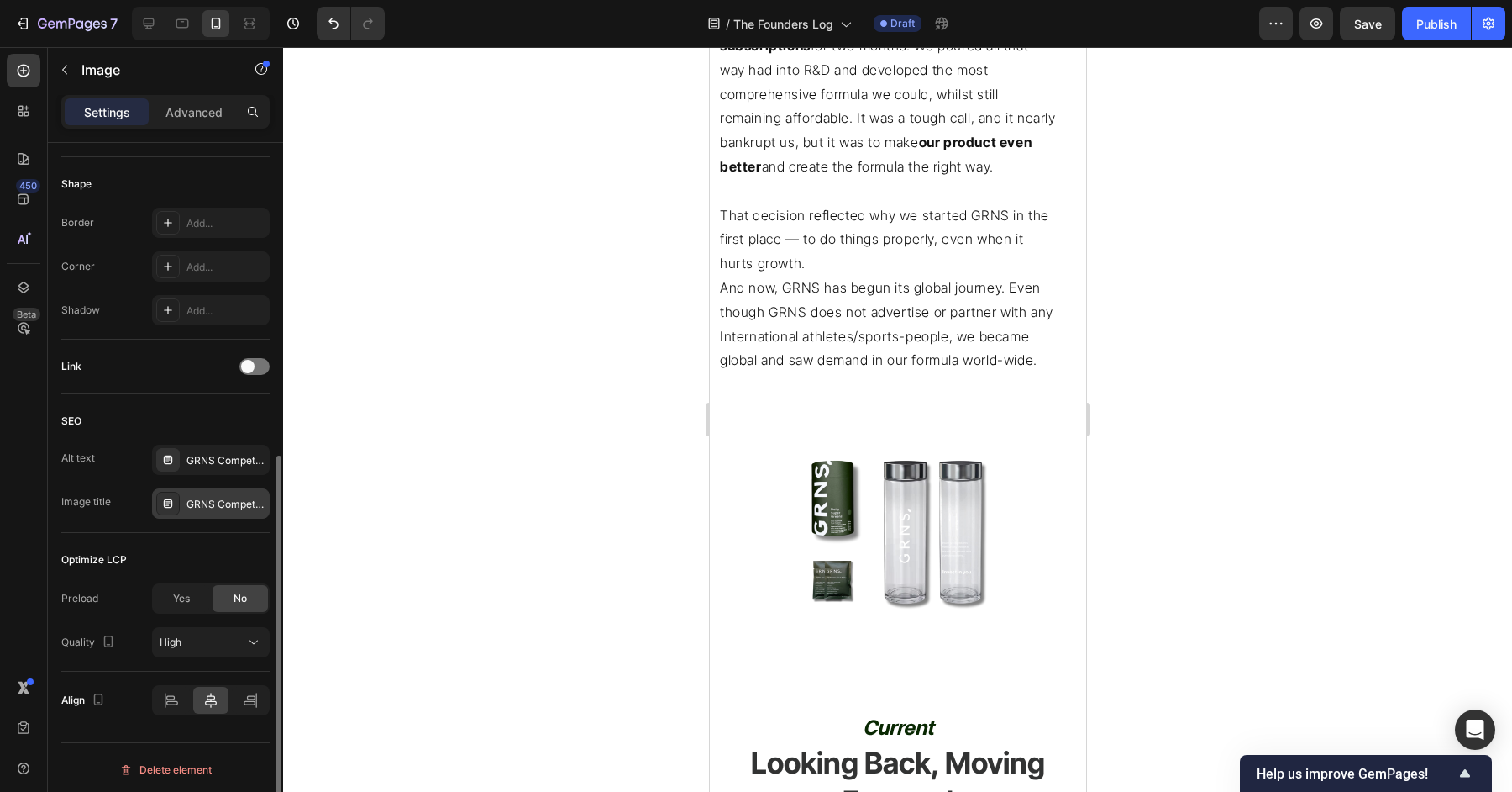
click at [216, 497] on div "GRNS Compete Nutrition Formula" at bounding box center [226, 504] width 79 height 15
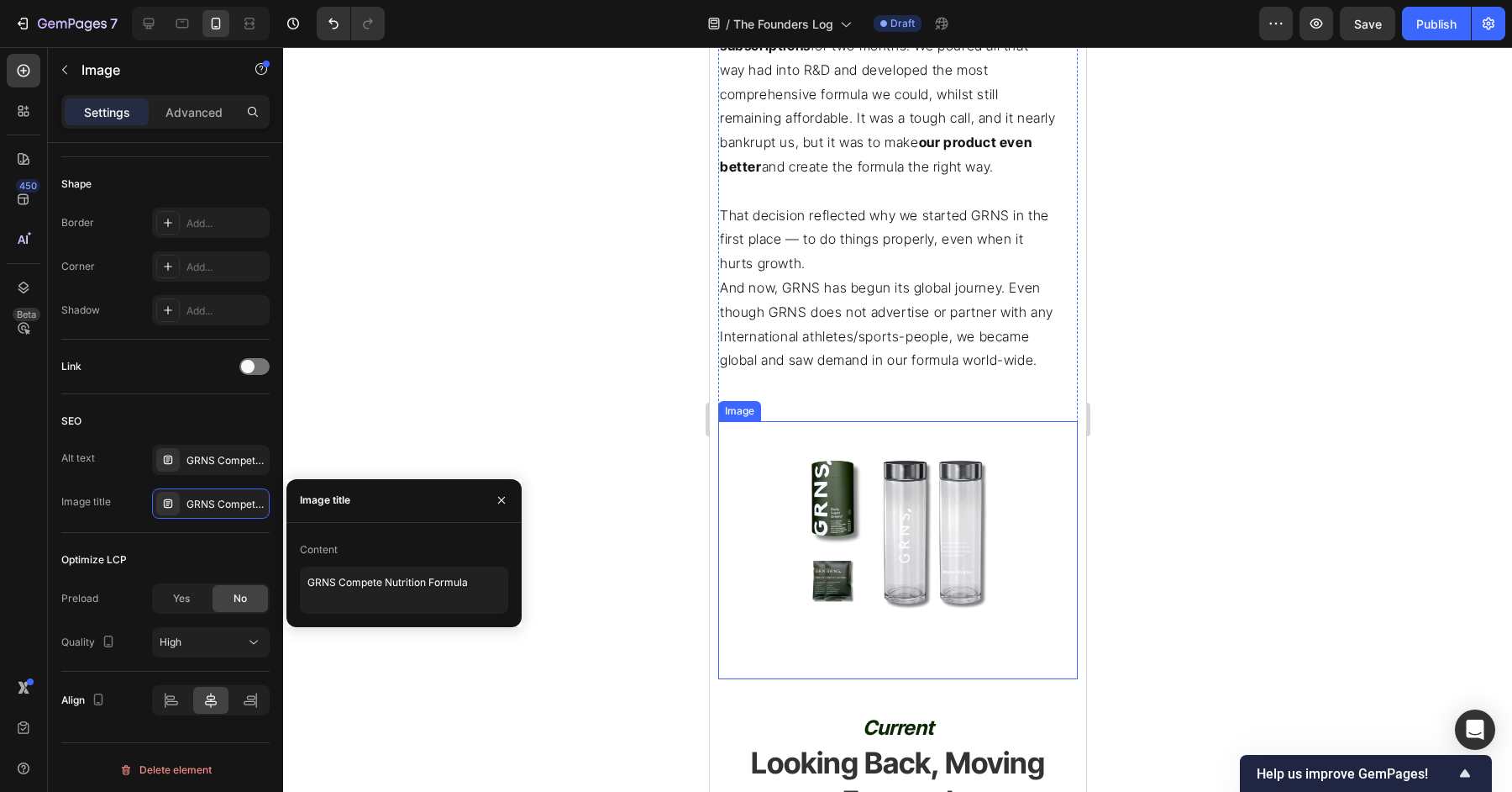
click at [863, 480] on img at bounding box center [897, 528] width 216 height 216
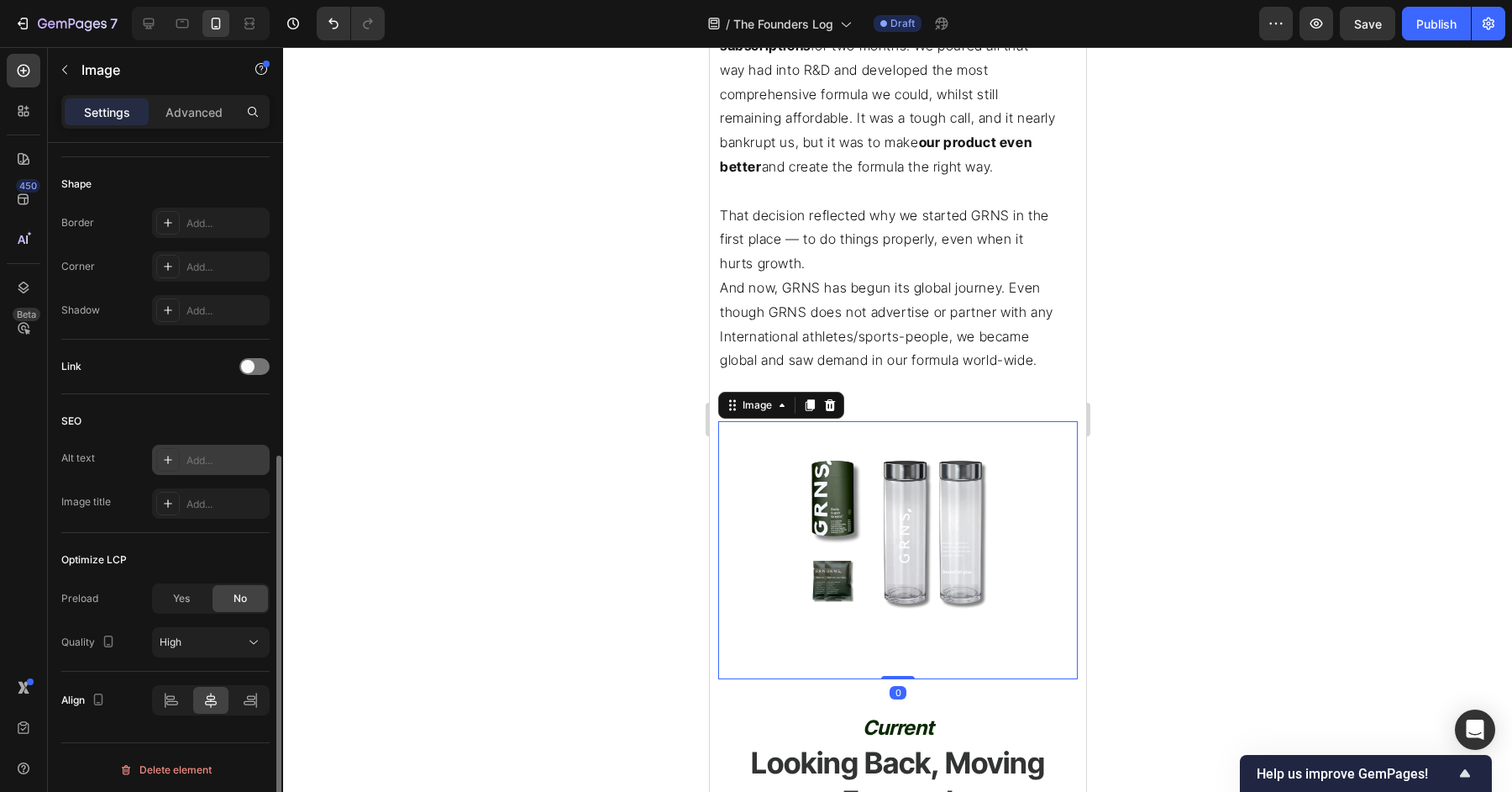
click at [194, 458] on div "Add..." at bounding box center [226, 460] width 79 height 15
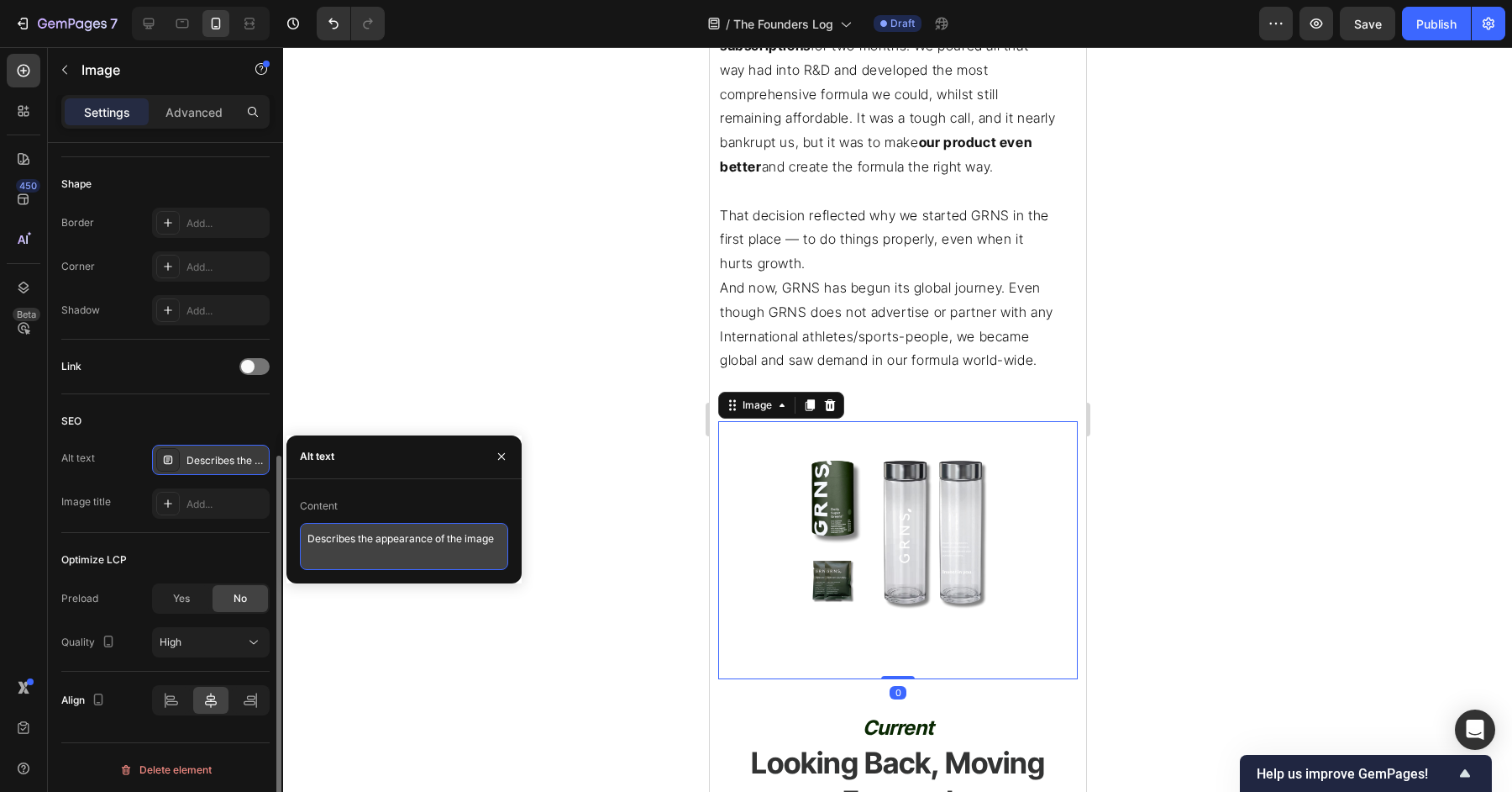
click at [462, 543] on textarea "Describes the appearance of the image" at bounding box center [404, 546] width 209 height 47
type textarea "GRNS"
click at [200, 503] on div "Add..." at bounding box center [226, 504] width 79 height 15
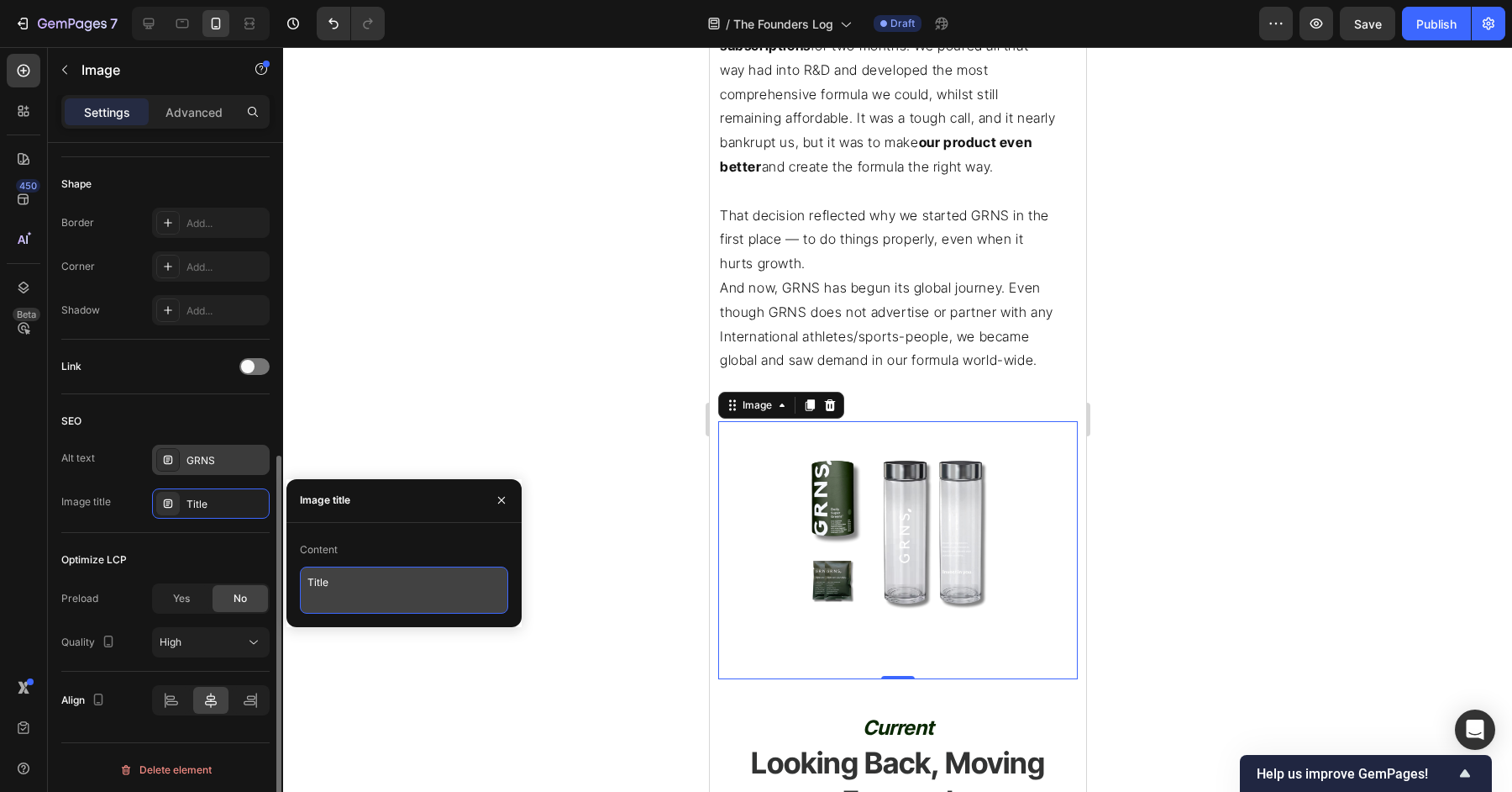
click at [386, 570] on textarea "Title" at bounding box center [404, 589] width 209 height 47
type textarea "GRNS"
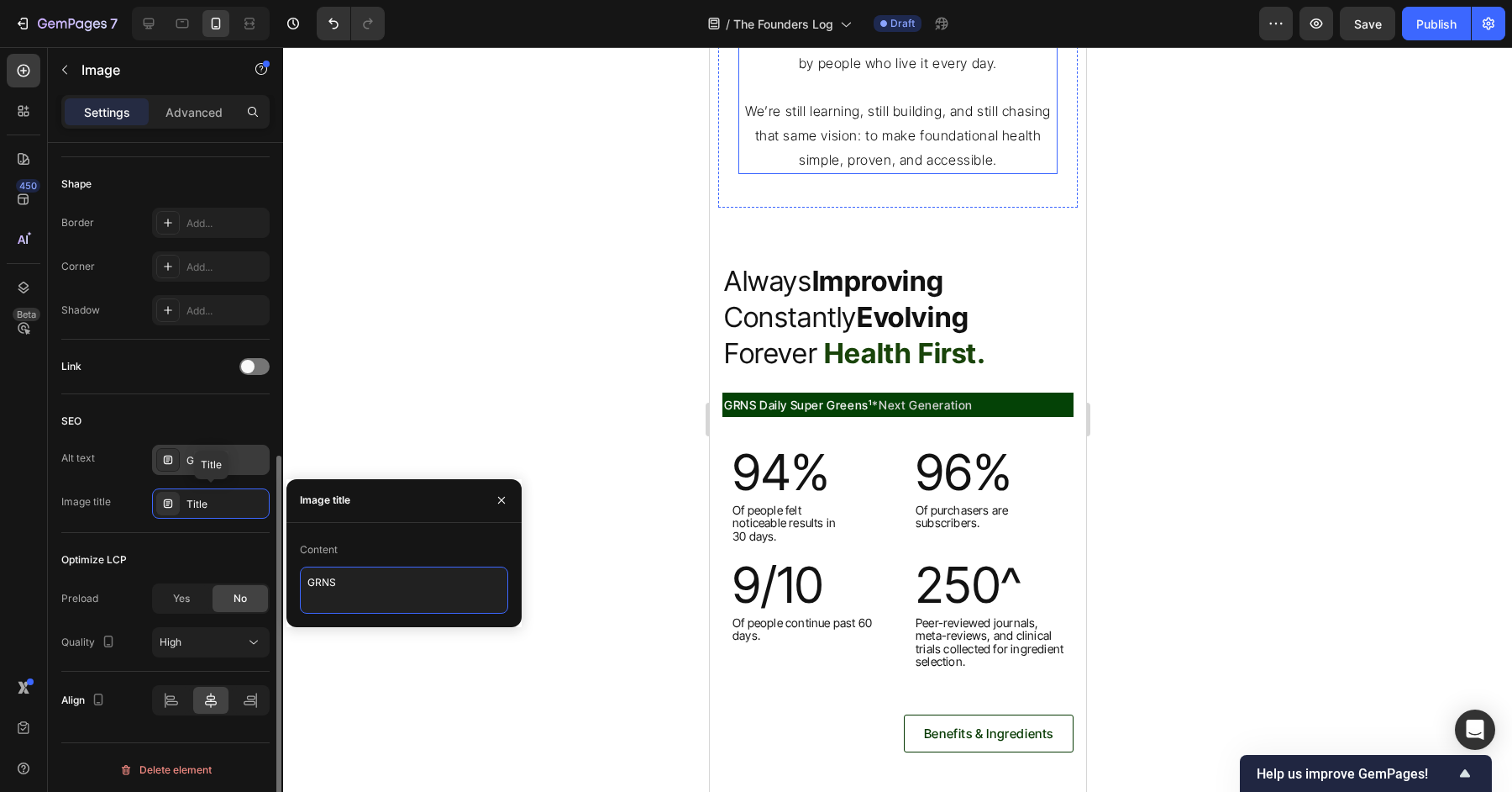
scroll to position [4686, 0]
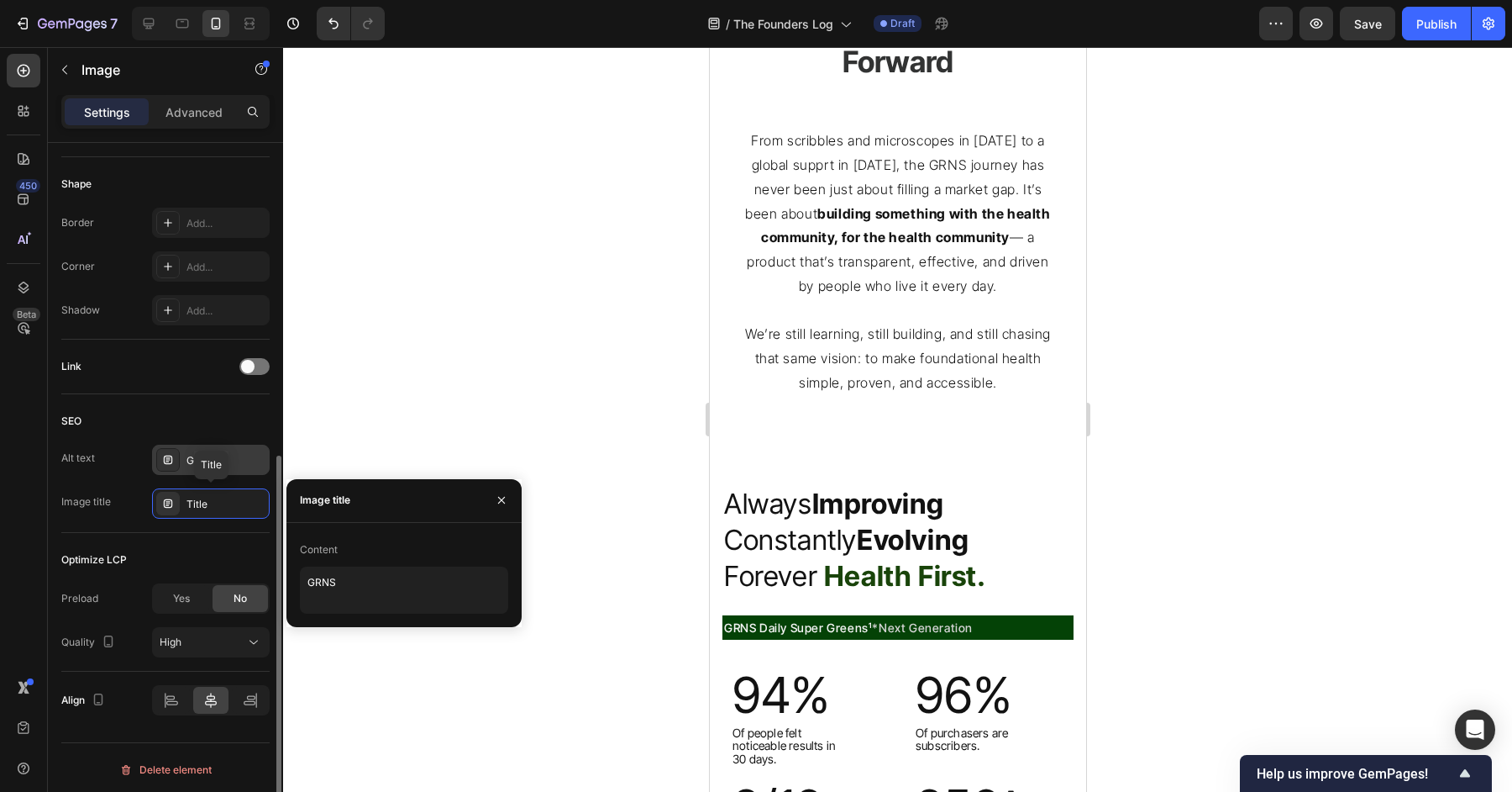
click at [1335, 433] on div at bounding box center [897, 419] width 1229 height 745
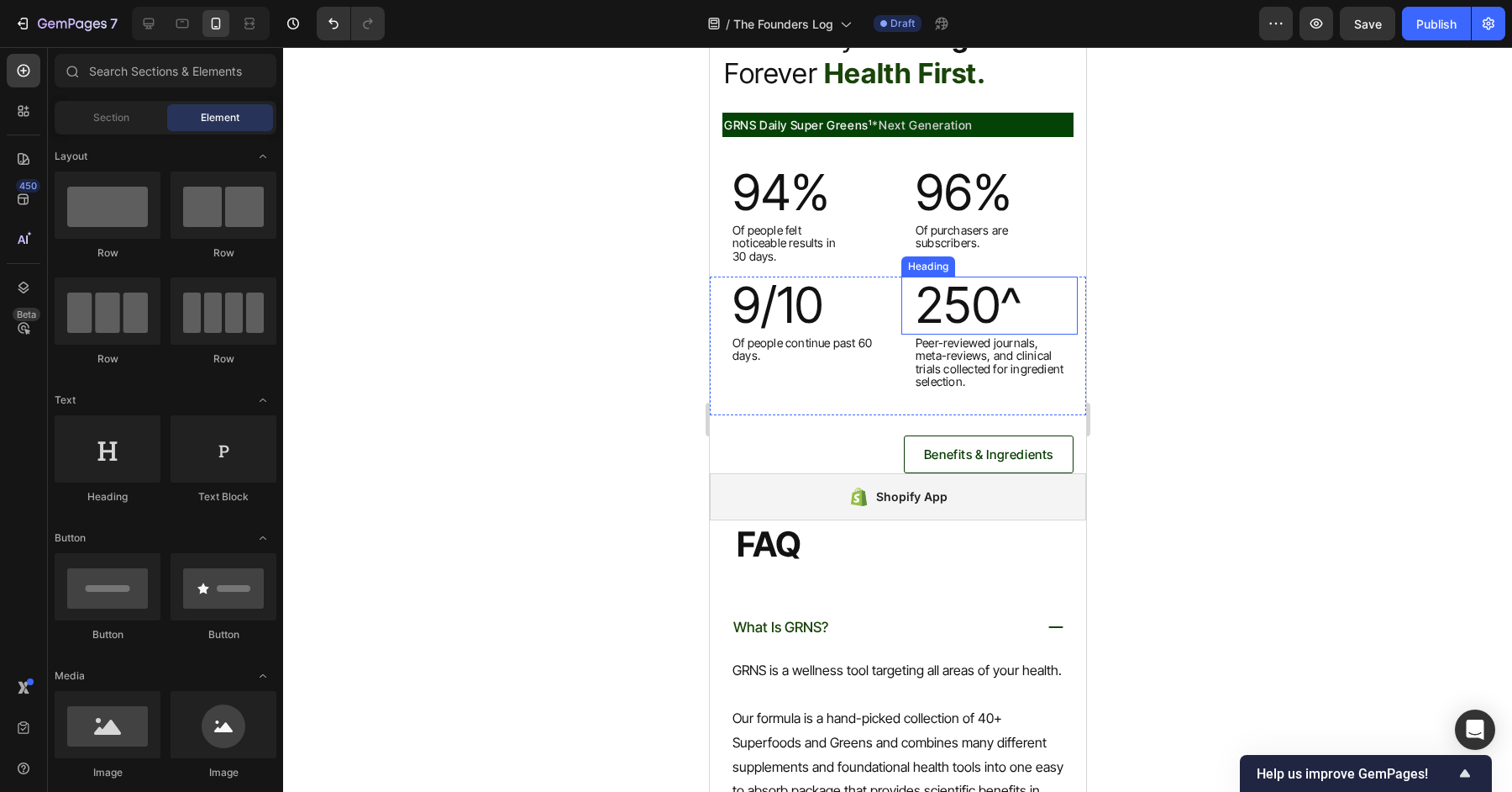
scroll to position [5177, 0]
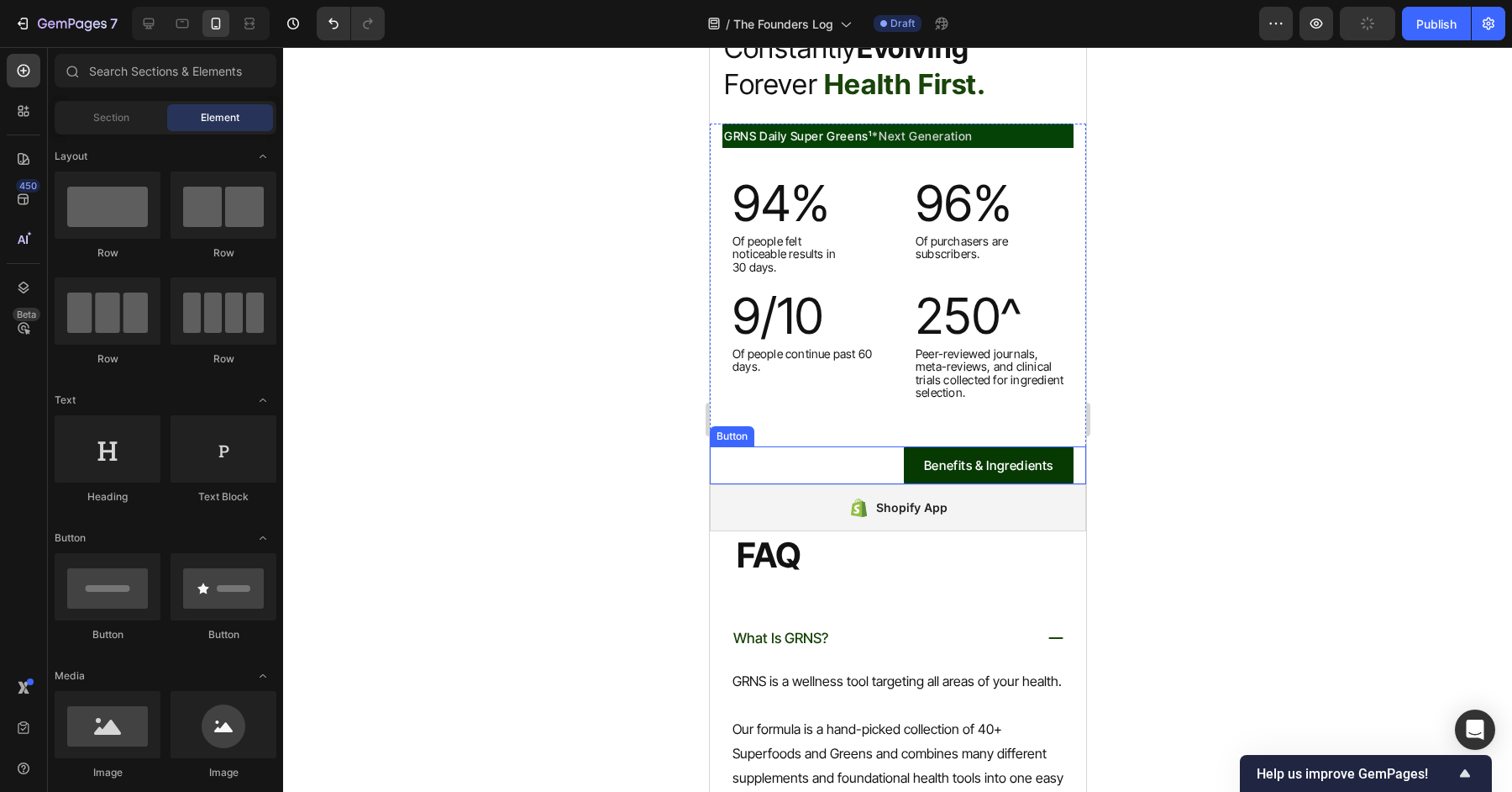
click at [1024, 449] on link "Benefits & Ingredients" at bounding box center [988, 466] width 170 height 38
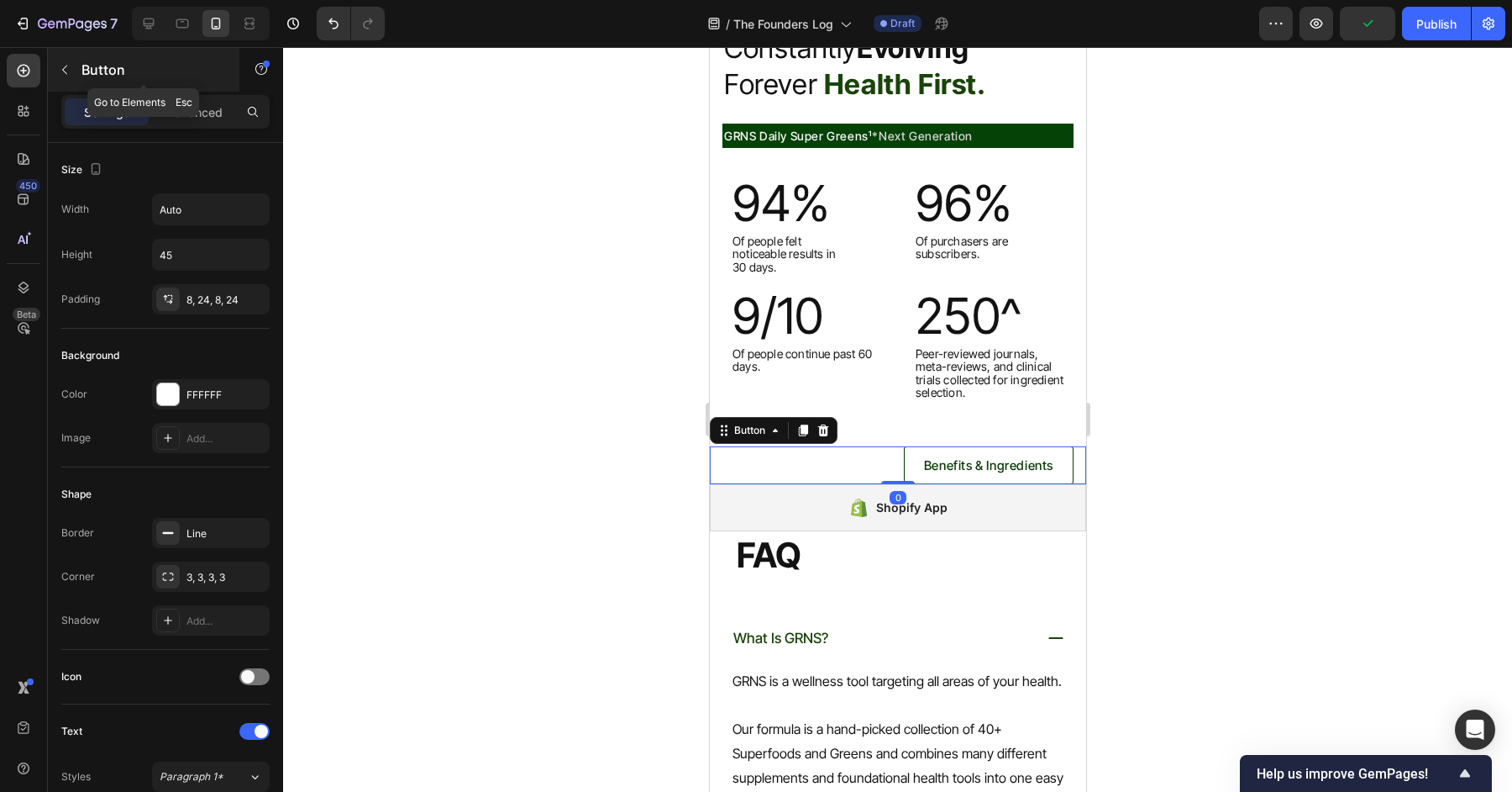
click at [58, 66] on icon "button" at bounding box center [65, 70] width 14 height 14
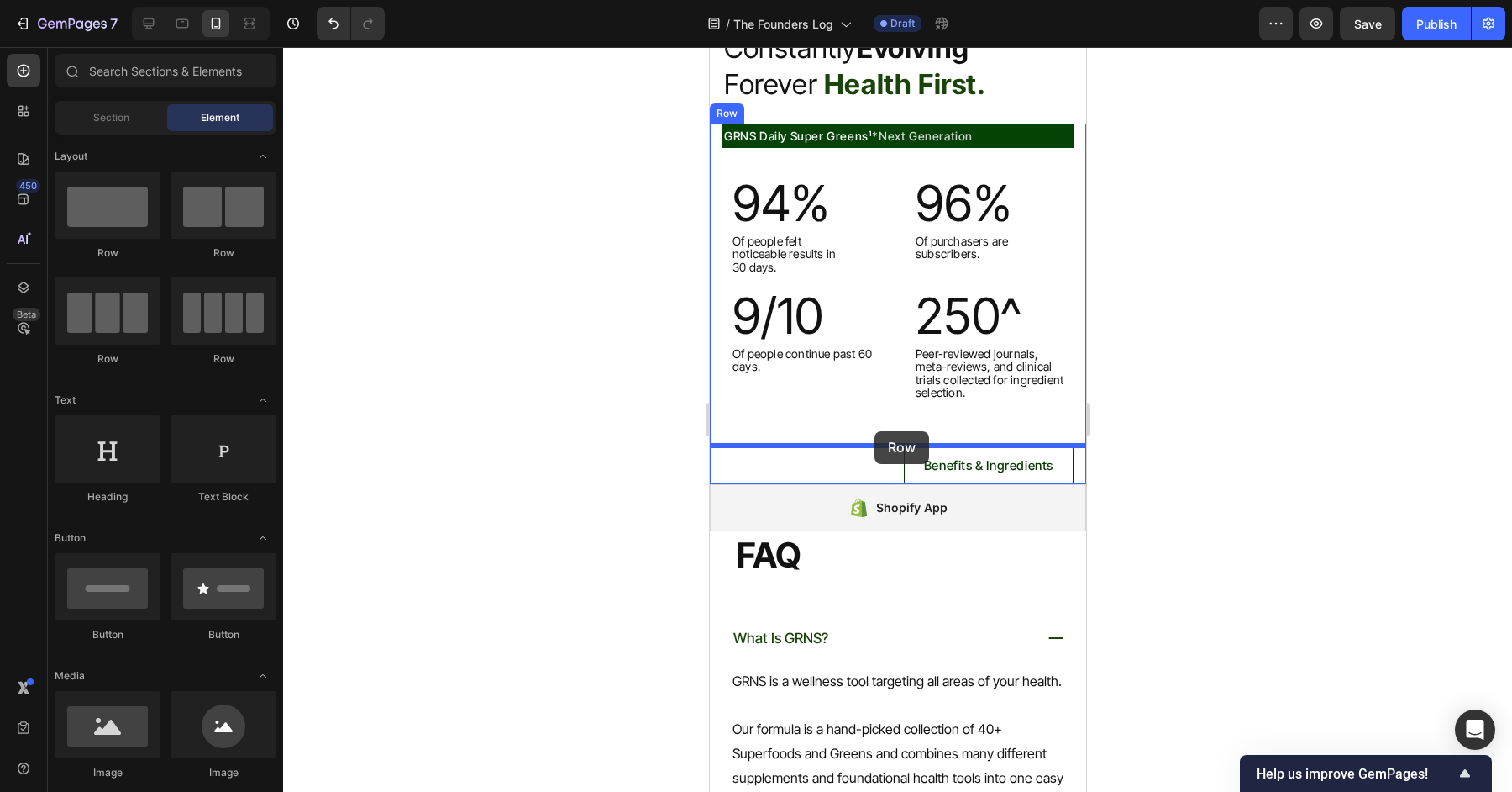
drag, startPoint x: 923, startPoint y: 271, endPoint x: 875, endPoint y: 431, distance: 167.0
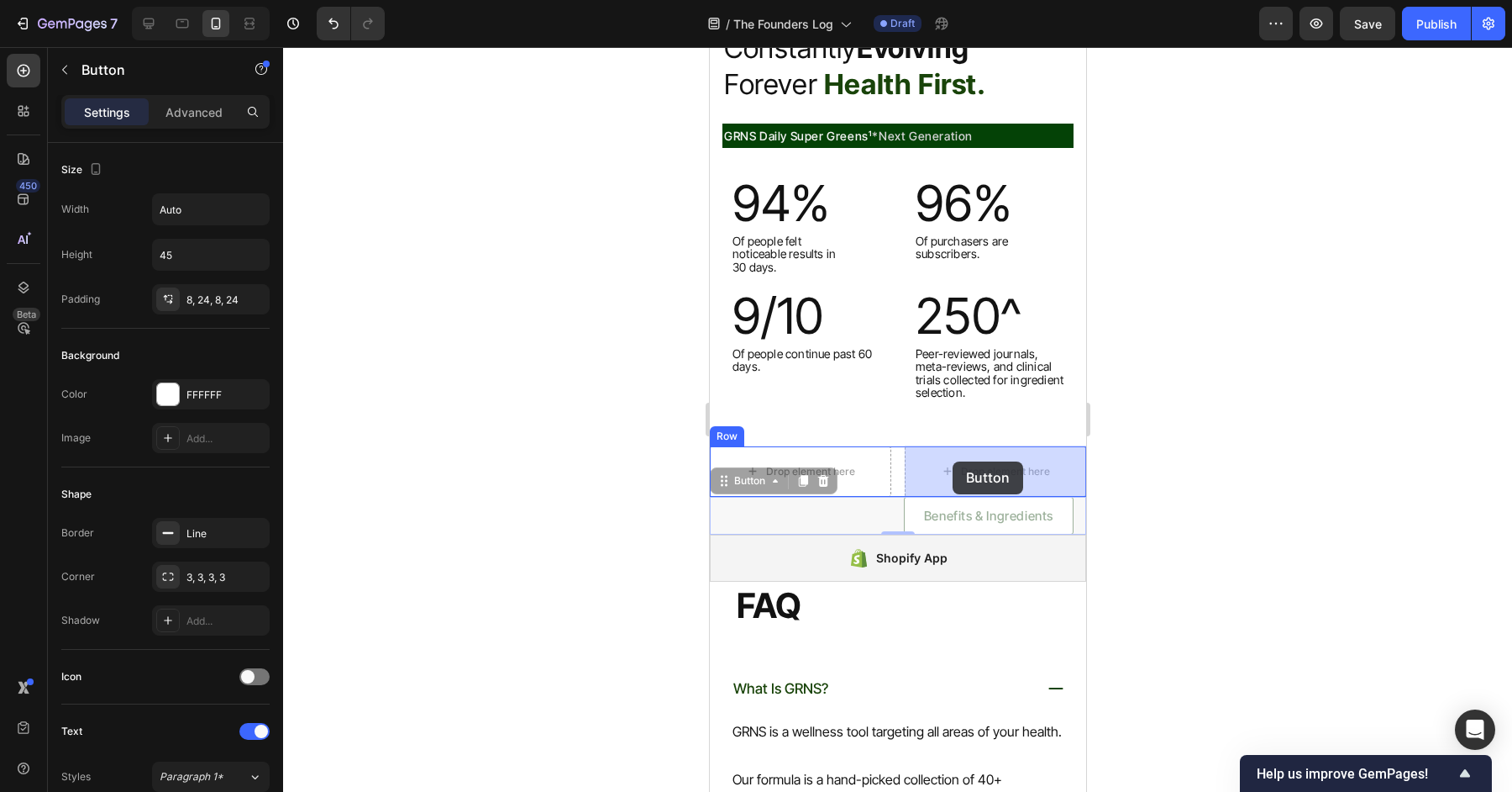
drag, startPoint x: 892, startPoint y: 519, endPoint x: 946, endPoint y: 462, distance: 78.5
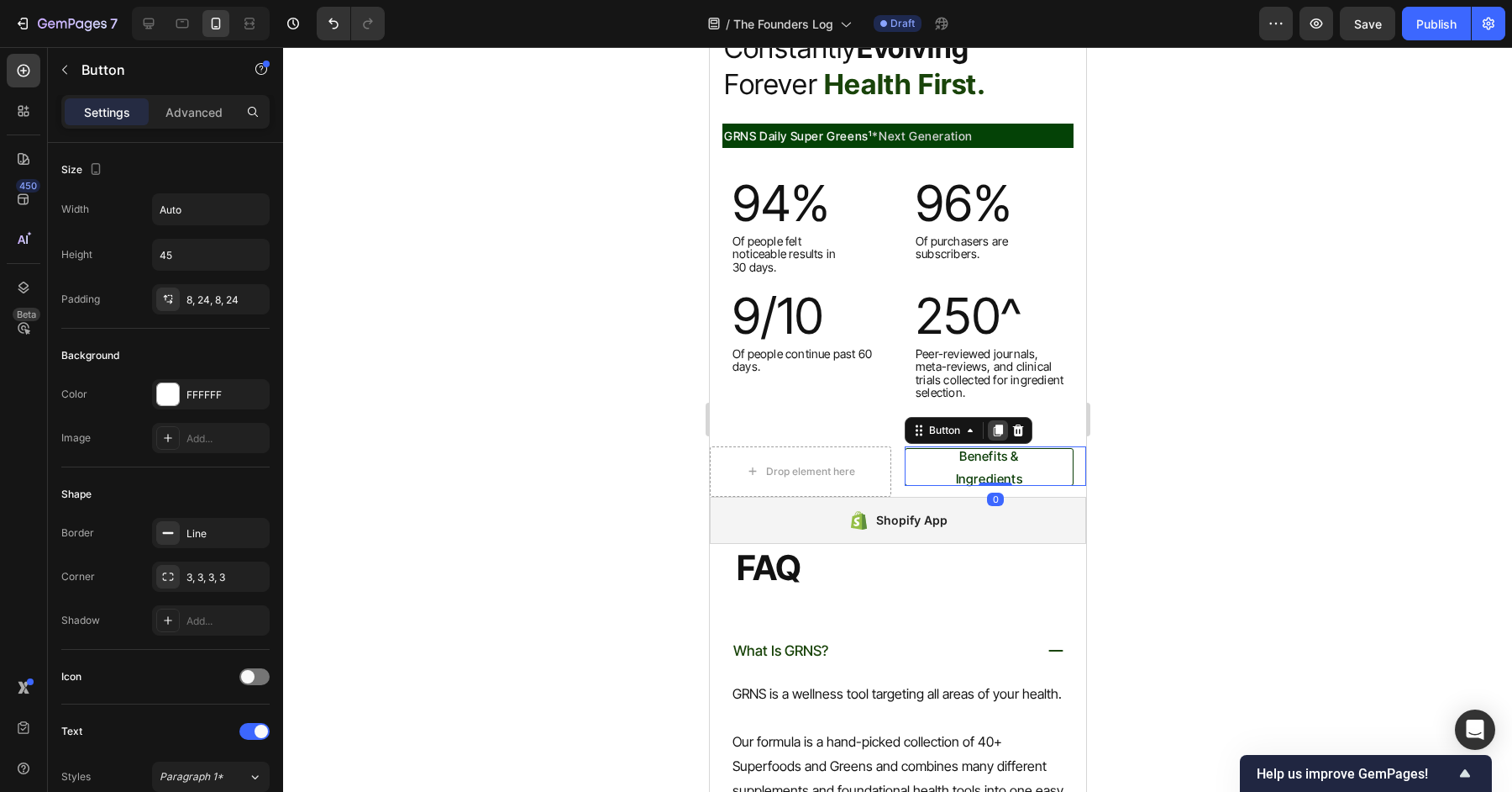
click at [996, 436] on div at bounding box center [997, 430] width 20 height 20
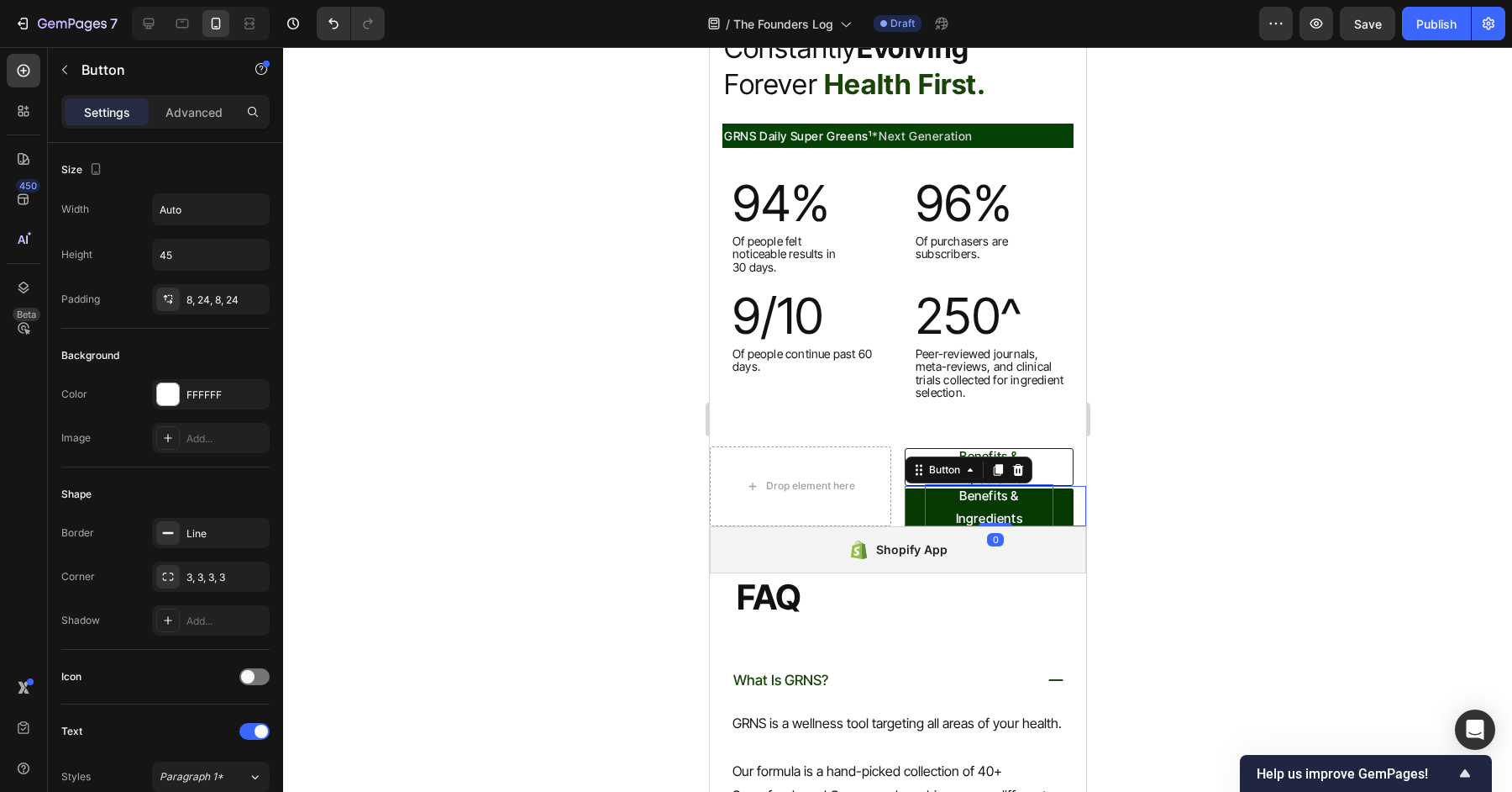
scroll to position [568, 0]
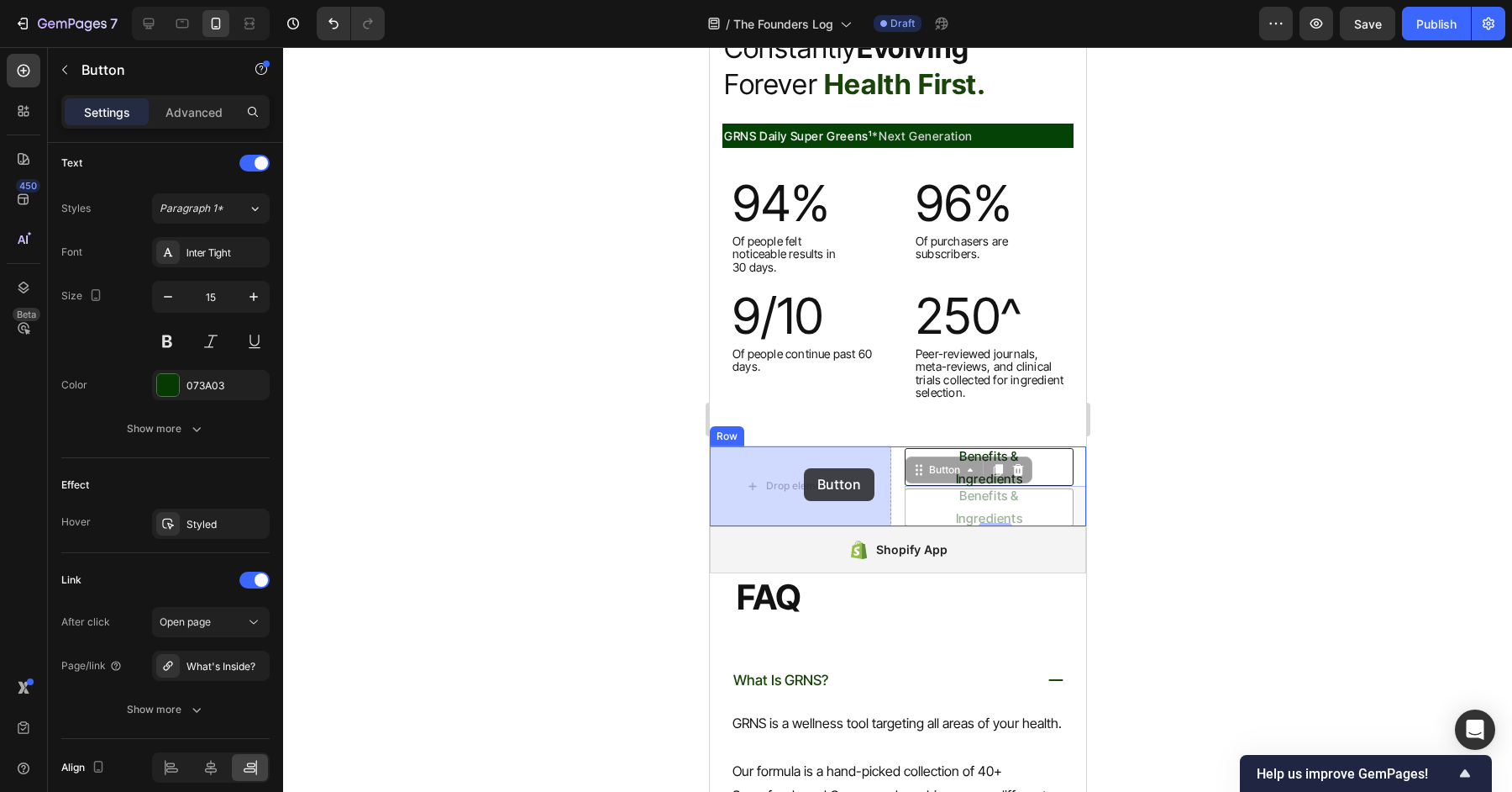
drag, startPoint x: 936, startPoint y: 467, endPoint x: 804, endPoint y: 468, distance: 132.0
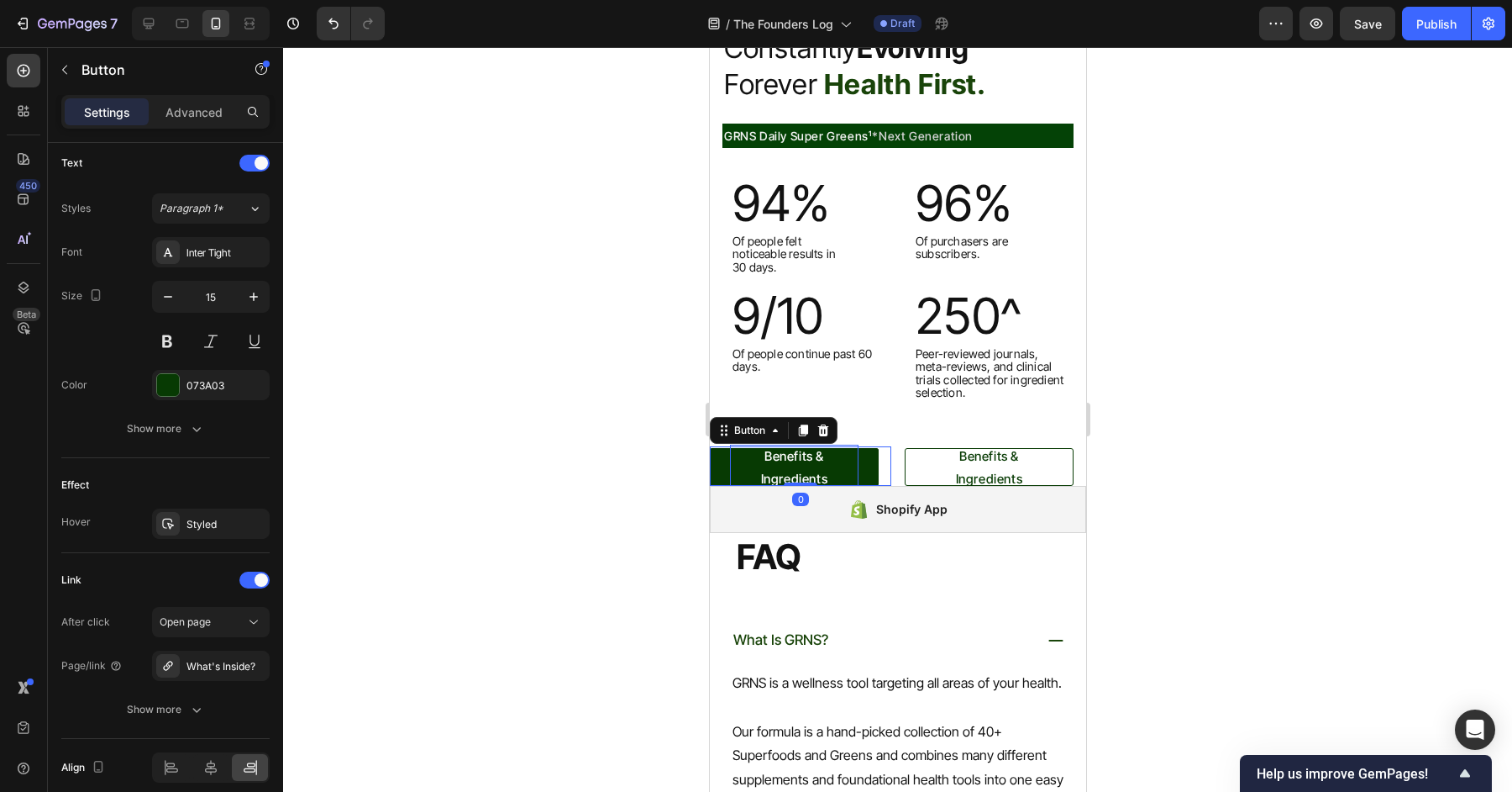
click at [829, 457] on p "Benefits & Ingredients" at bounding box center [793, 467] width 129 height 46
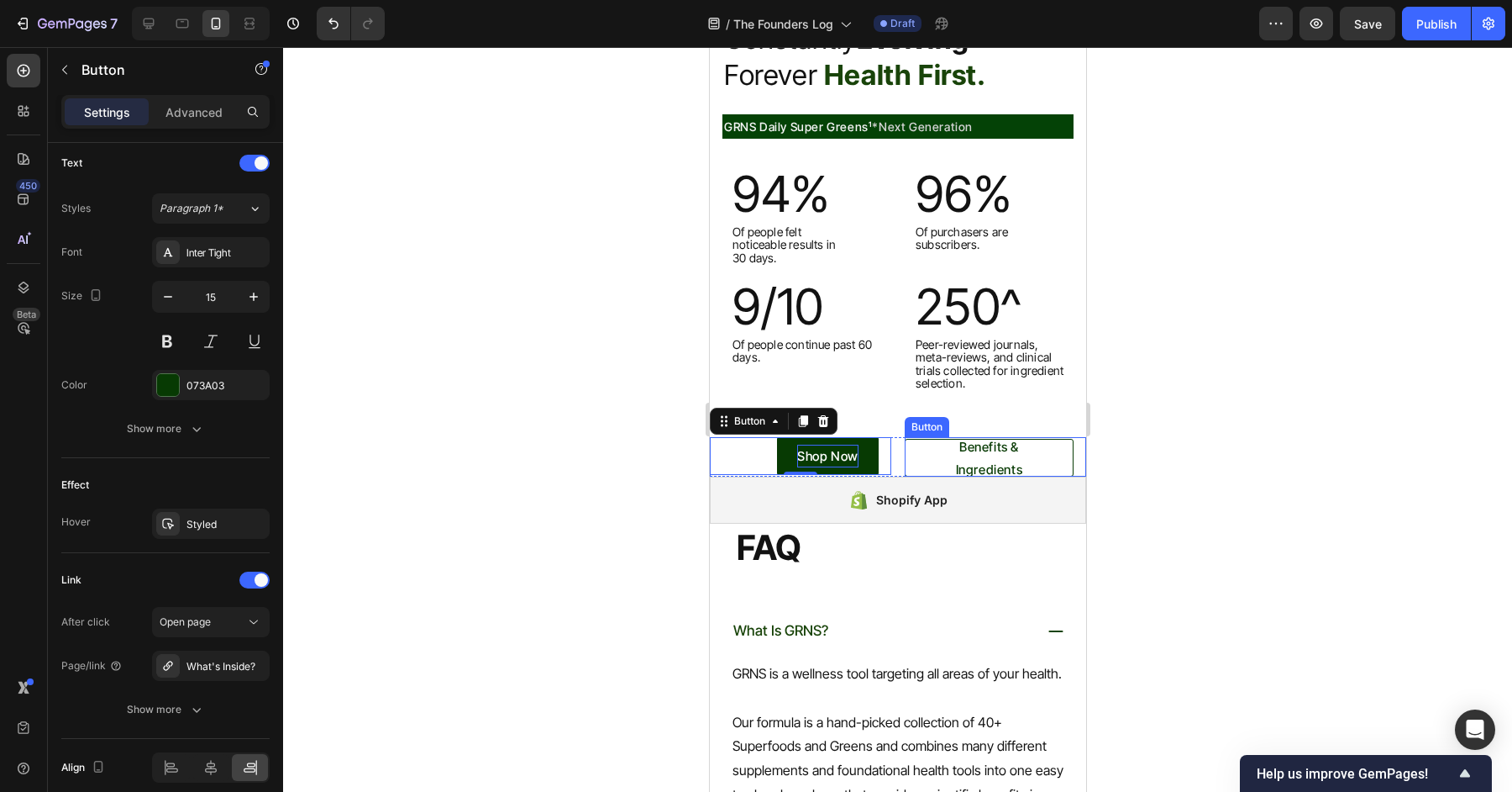
click at [1225, 466] on div at bounding box center [897, 419] width 1229 height 745
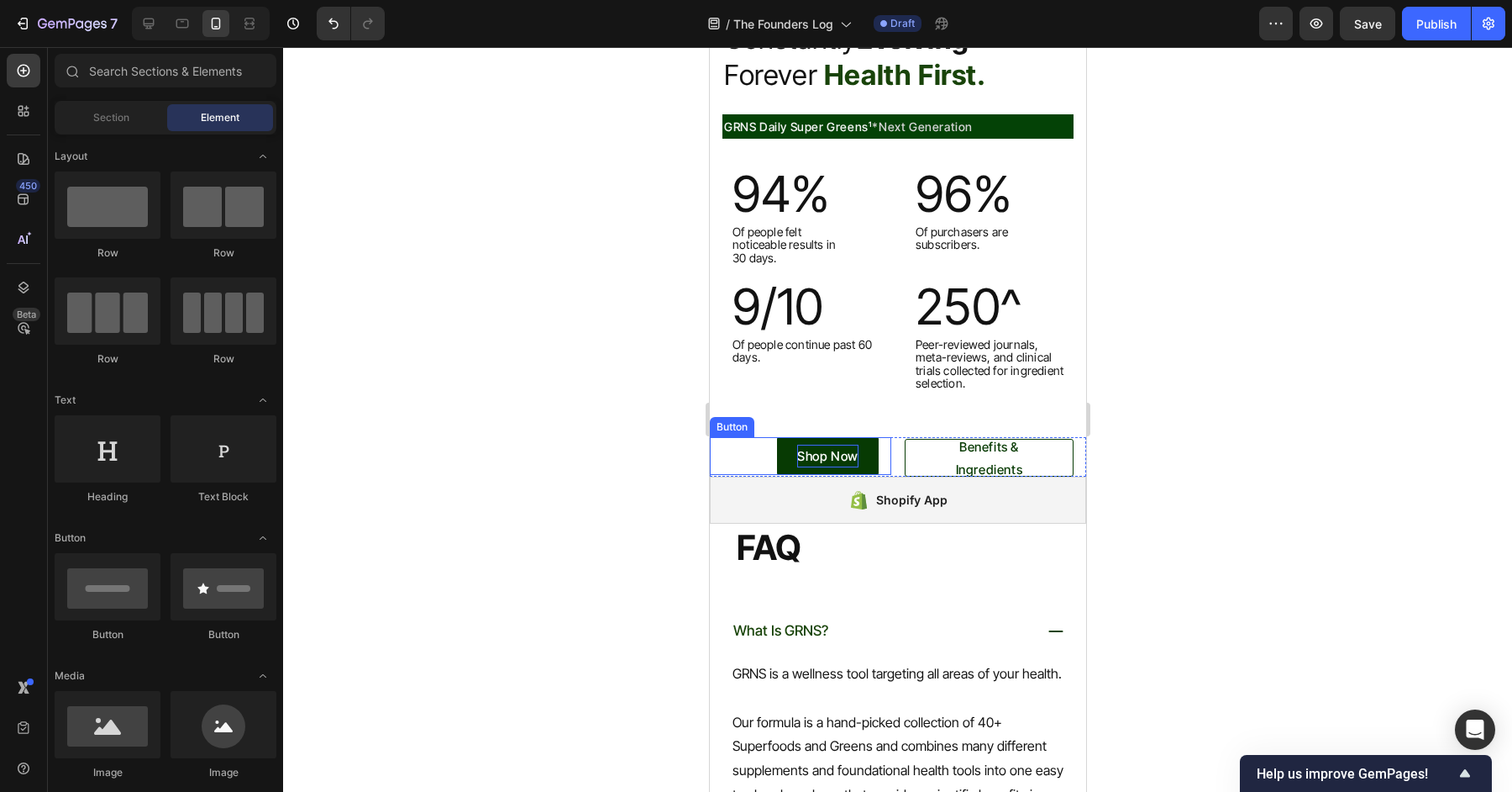
click at [859, 459] on link "Shop Now" at bounding box center [827, 456] width 101 height 38
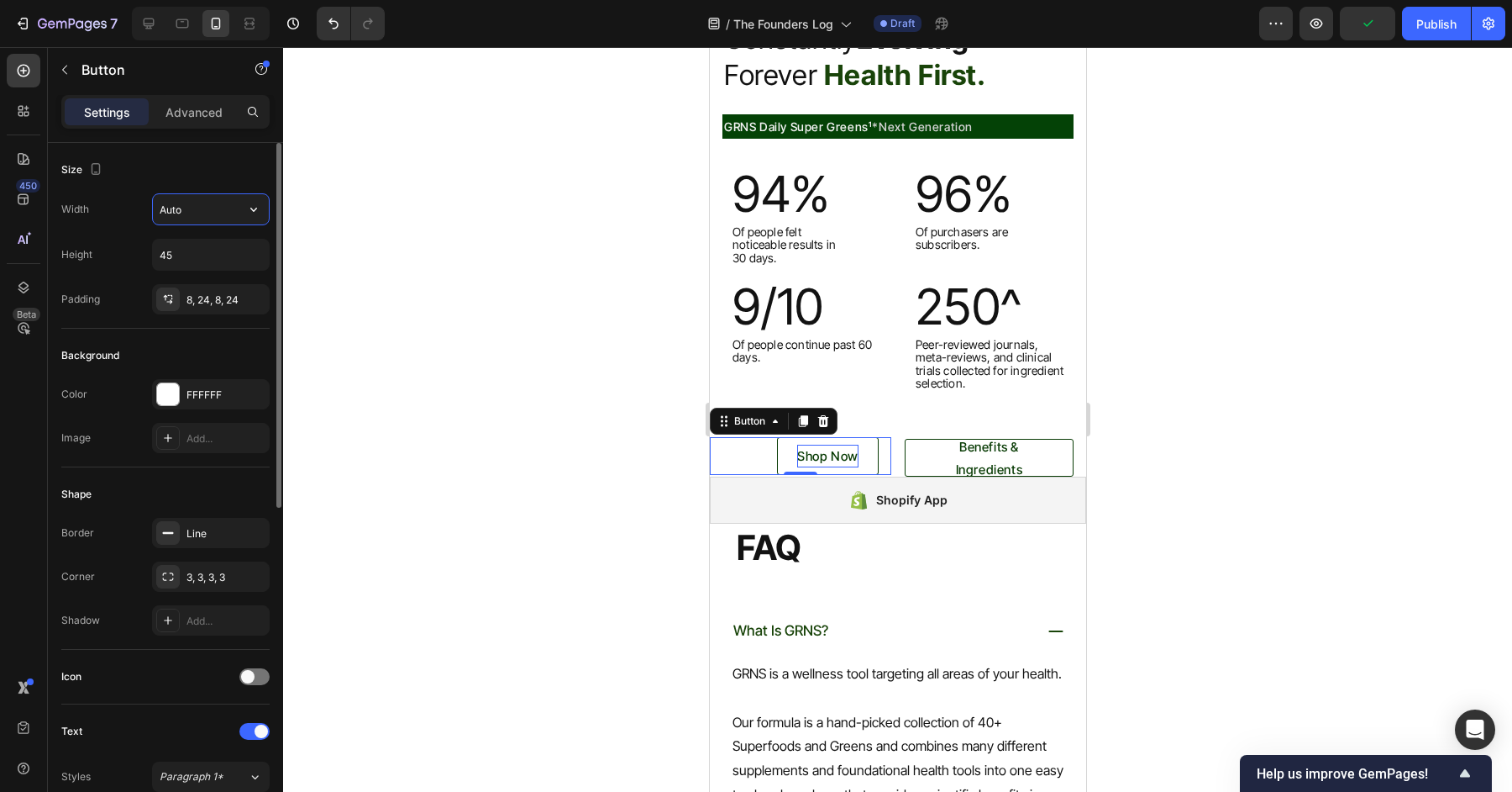
click at [214, 219] on input "Auto" at bounding box center [210, 209] width 116 height 30
click at [258, 198] on button "button" at bounding box center [253, 209] width 30 height 30
click at [192, 288] on p "Full 100%" at bounding box center [207, 283] width 96 height 15
type input "100%"
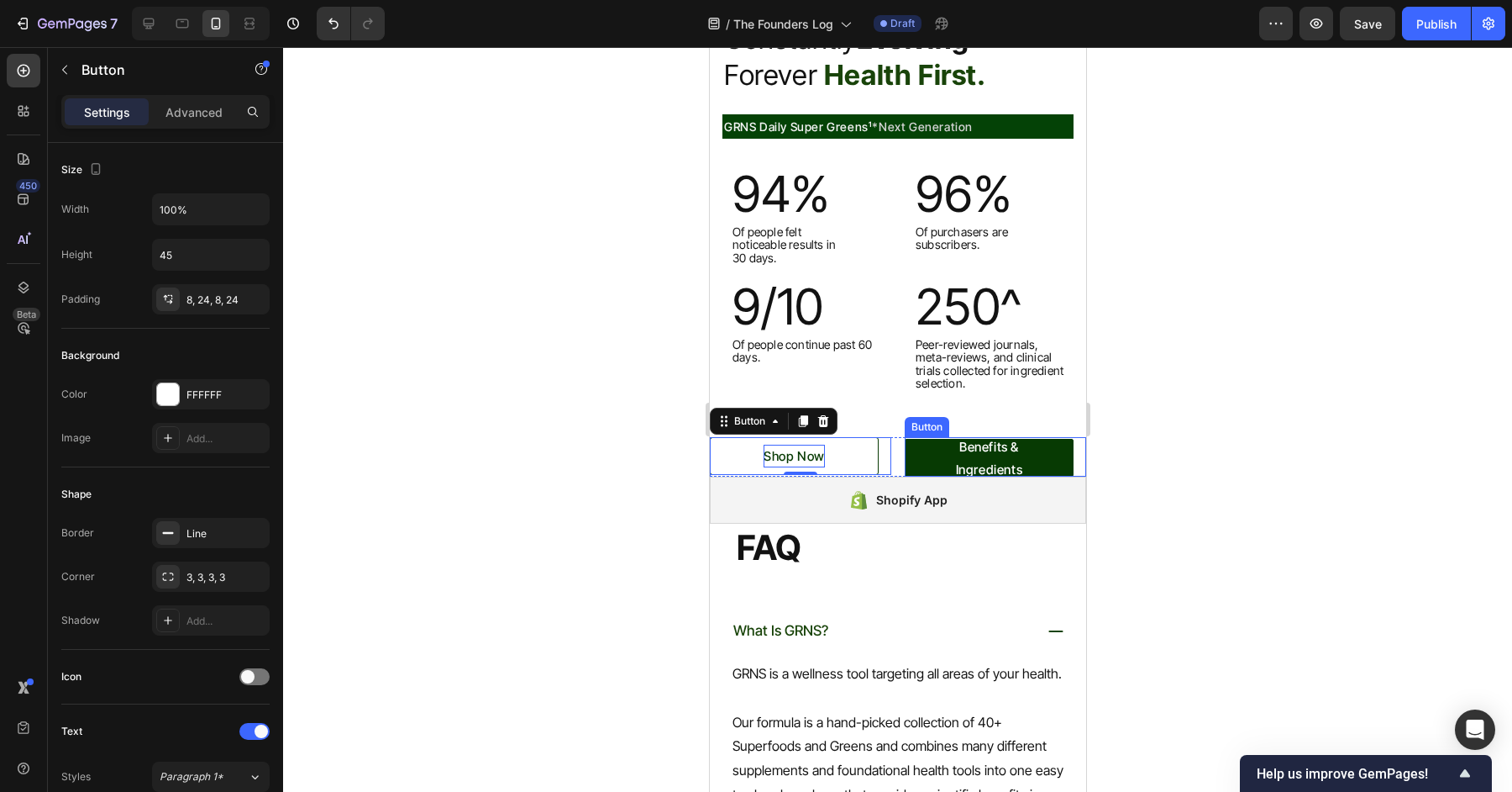
click at [915, 463] on link "Benefits & Ingredients" at bounding box center [988, 458] width 169 height 38
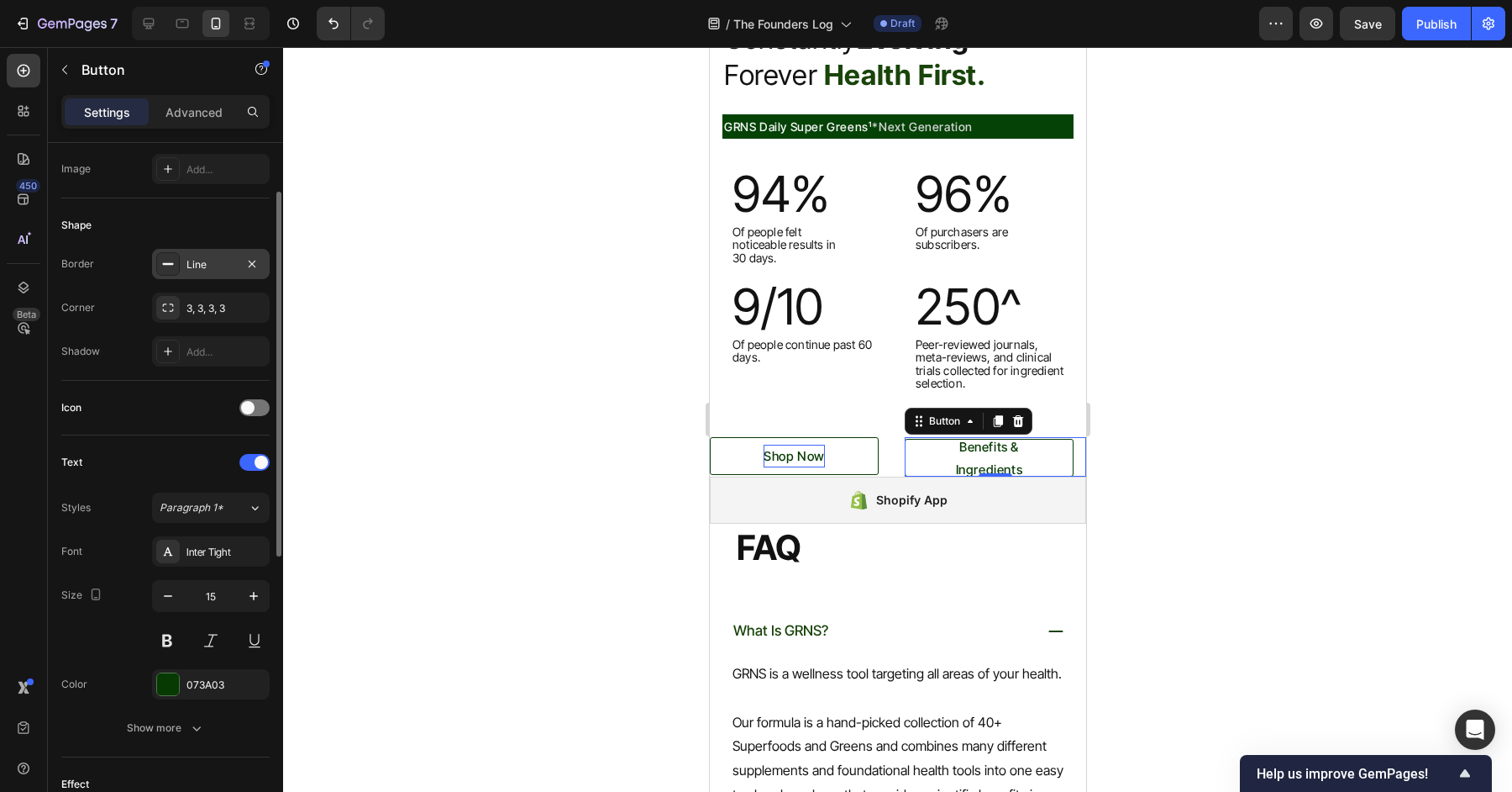
scroll to position [0, 0]
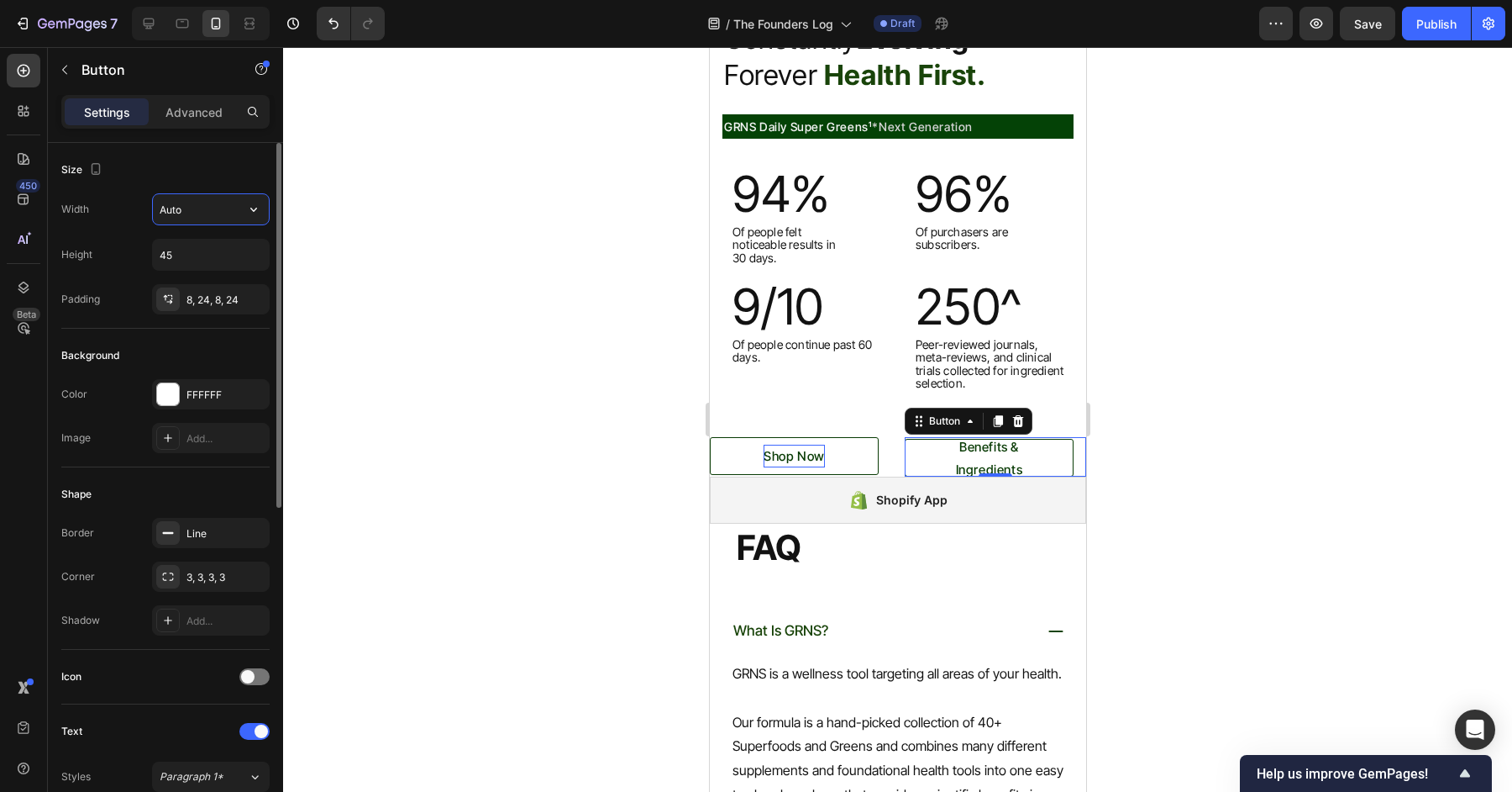
click at [187, 210] on input "Auto" at bounding box center [210, 209] width 116 height 30
click at [223, 206] on input "Auto" at bounding box center [210, 209] width 116 height 30
click at [251, 205] on icon "button" at bounding box center [254, 210] width 17 height 17
click at [214, 271] on div "Full 100%" at bounding box center [193, 283] width 137 height 32
type input "100%"
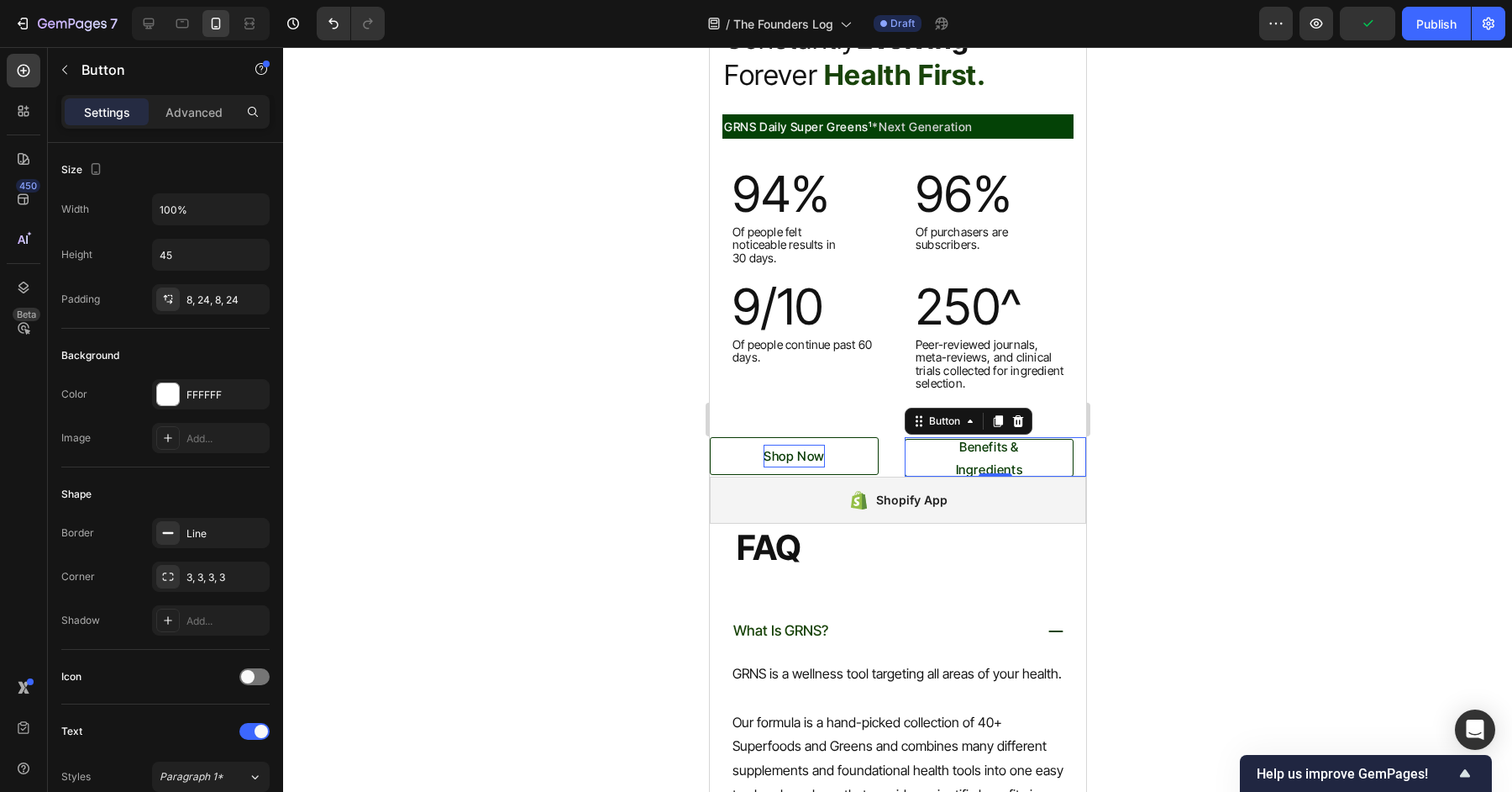
click at [1187, 423] on div at bounding box center [897, 419] width 1229 height 745
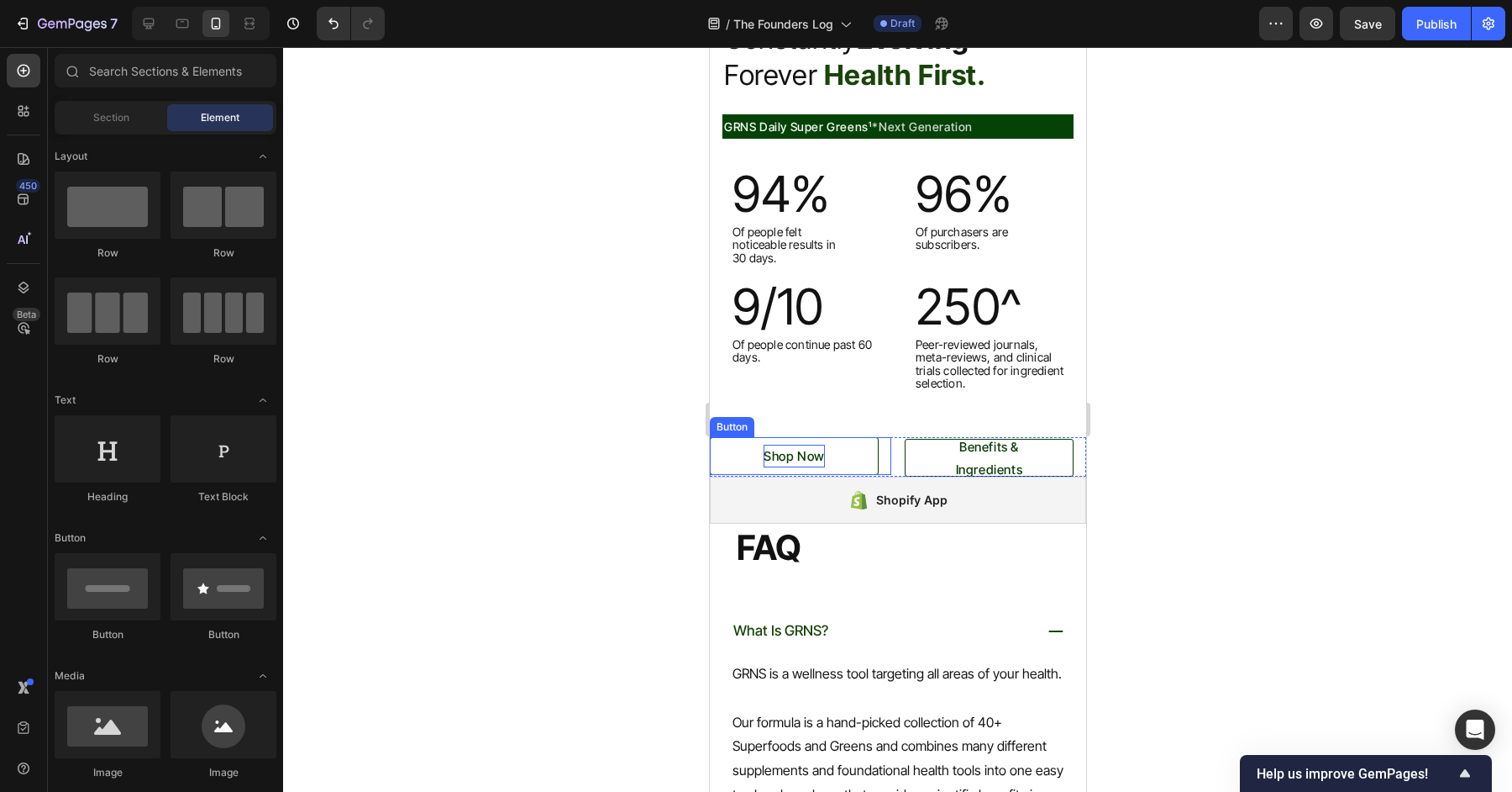
click at [884, 456] on div "Shop Now Button" at bounding box center [799, 456] width 181 height 38
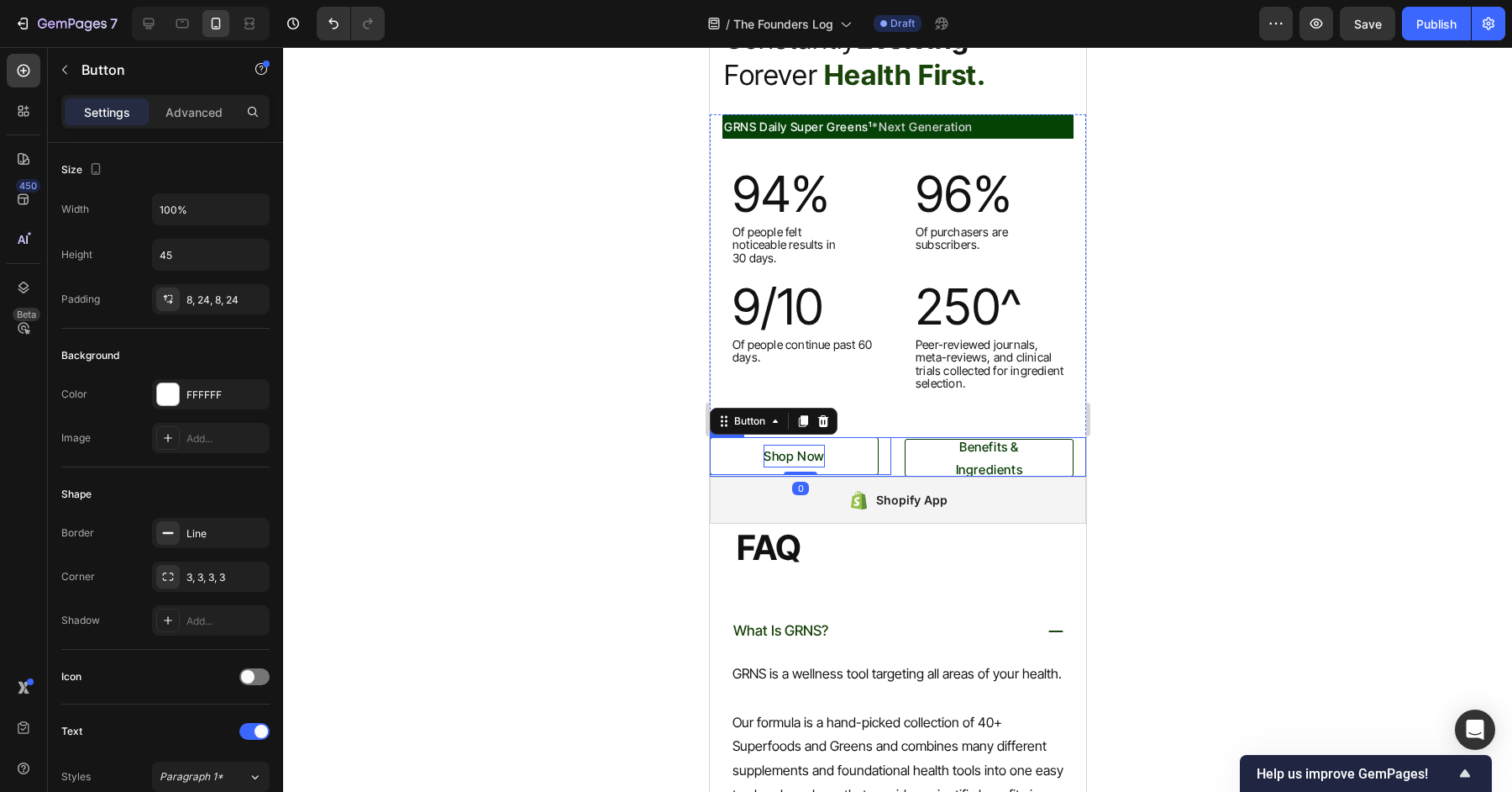
click at [901, 456] on div "Shop Now Button 0 Benefits & Ingredients Button Row" at bounding box center [897, 457] width 376 height 40
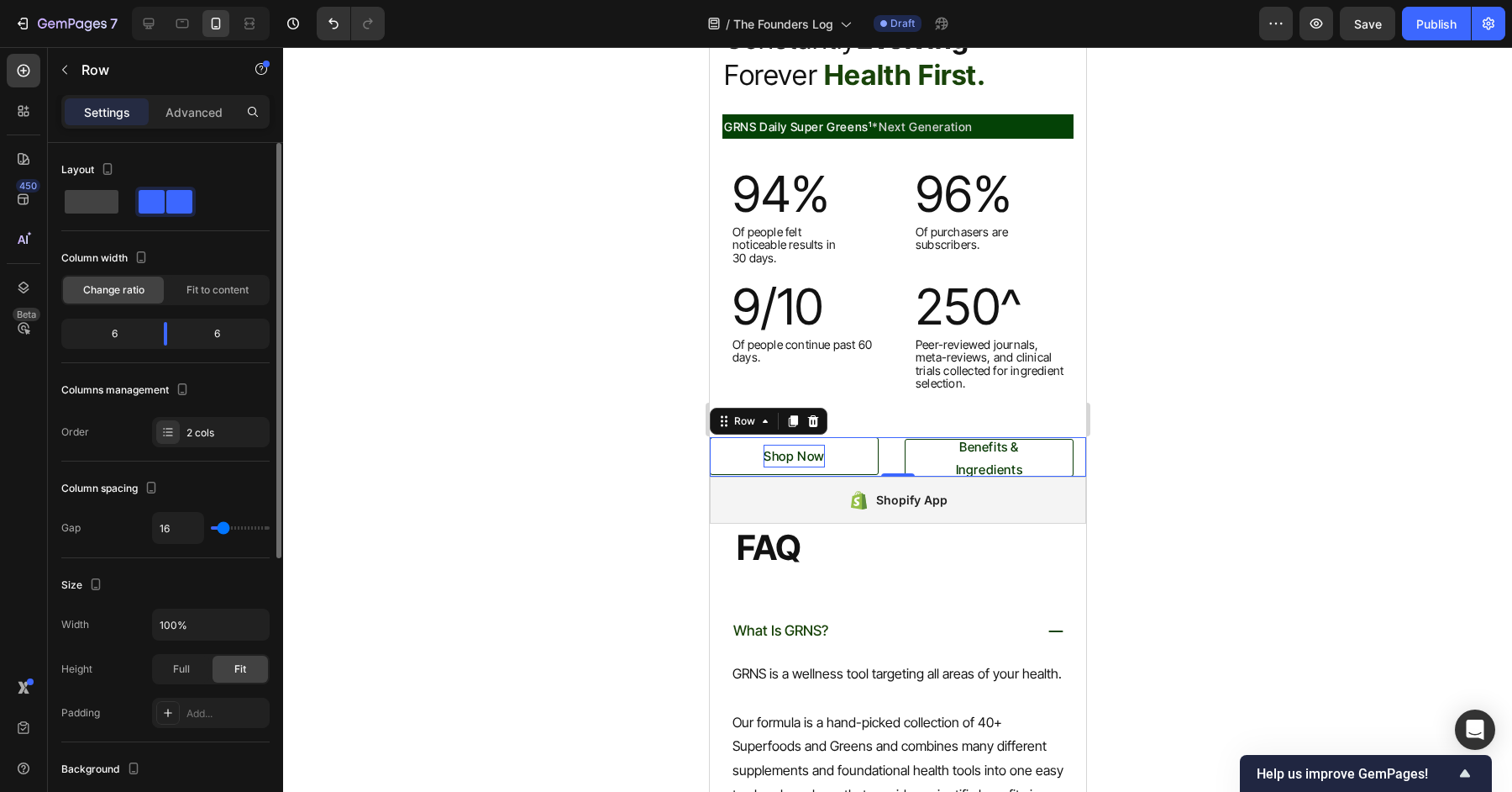
type input "20"
type input "17"
type input "15"
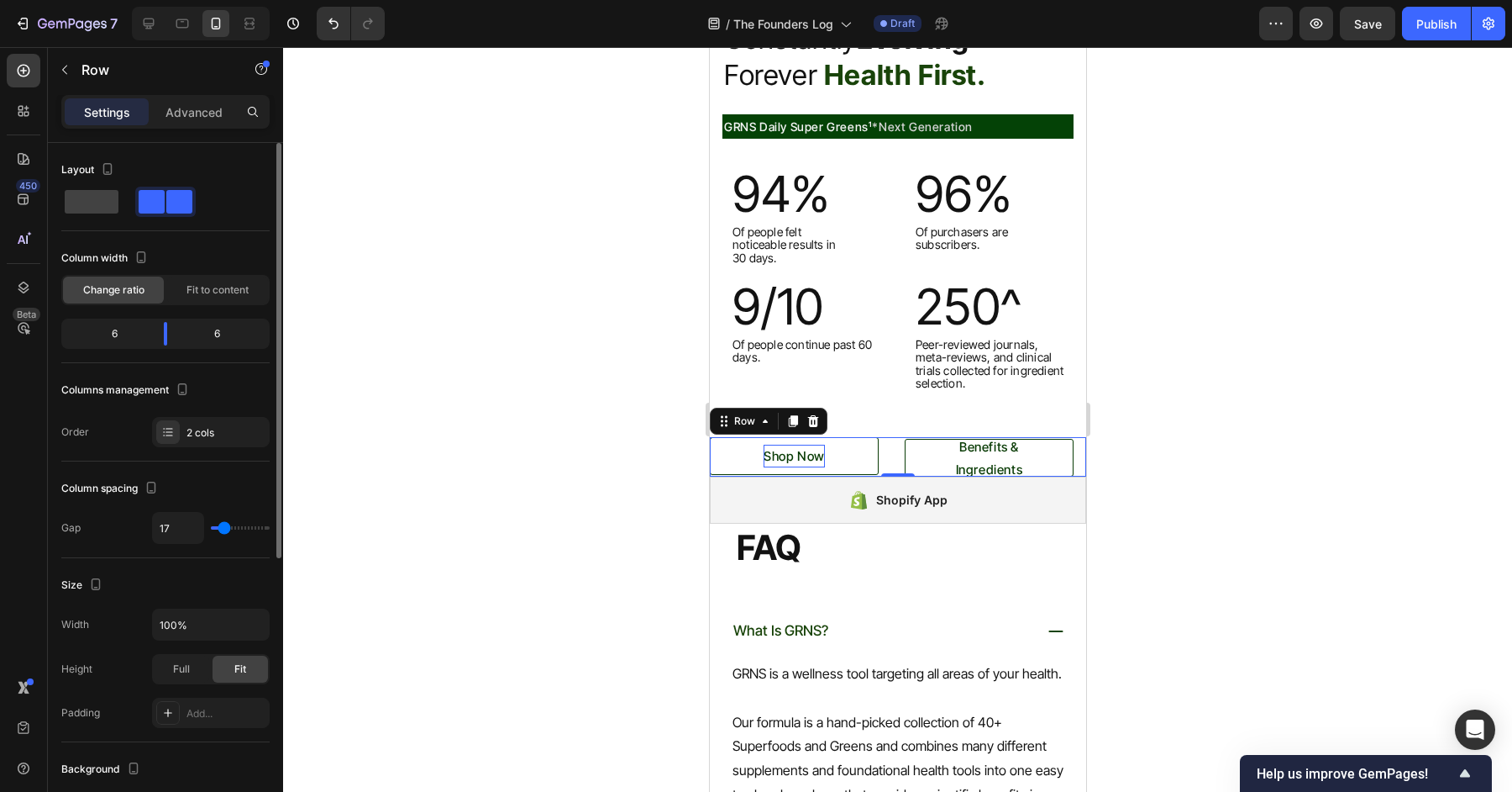
type input "15"
type input "14"
type input "12"
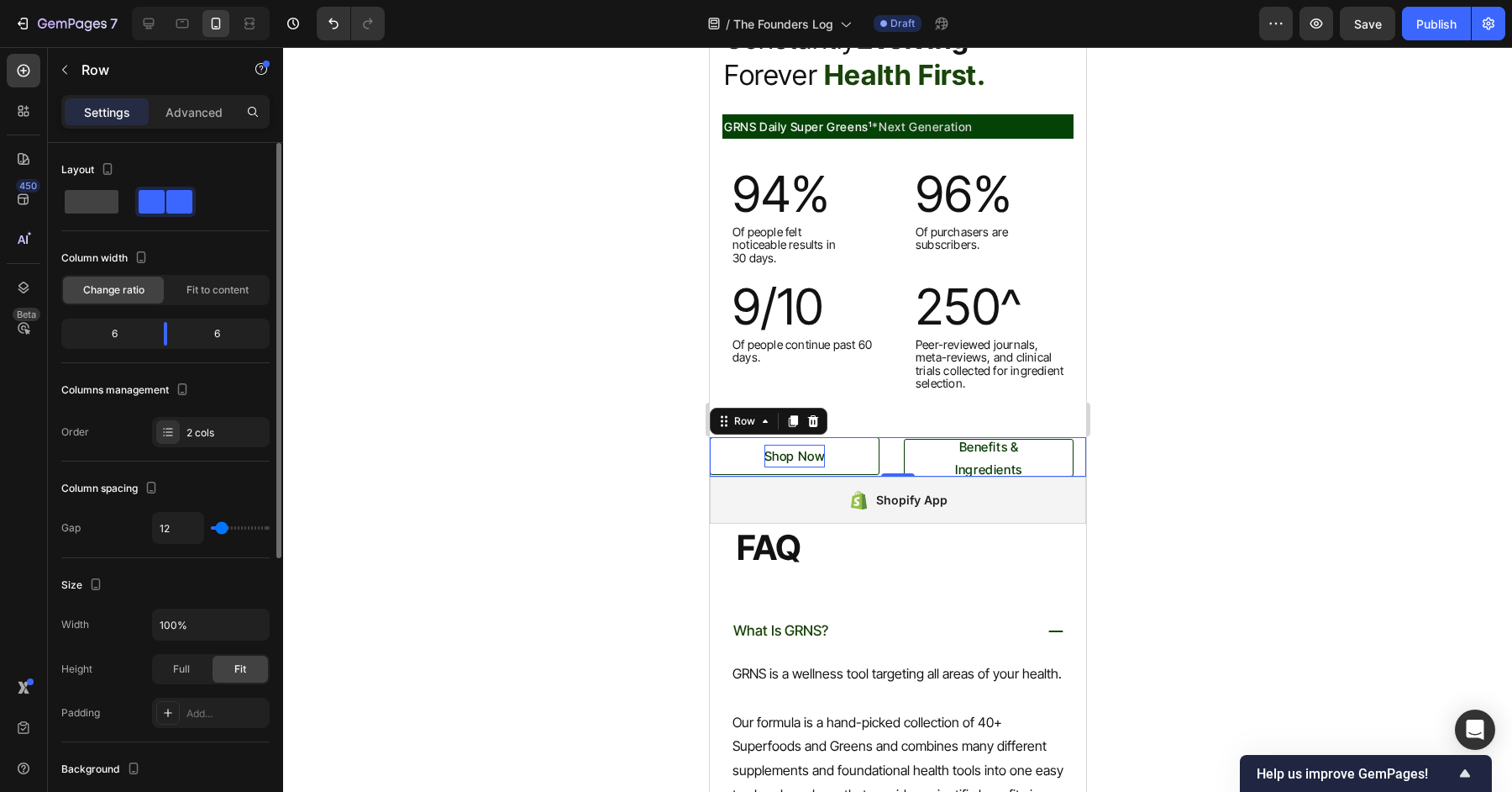
type input "7"
type input "2"
type input "0"
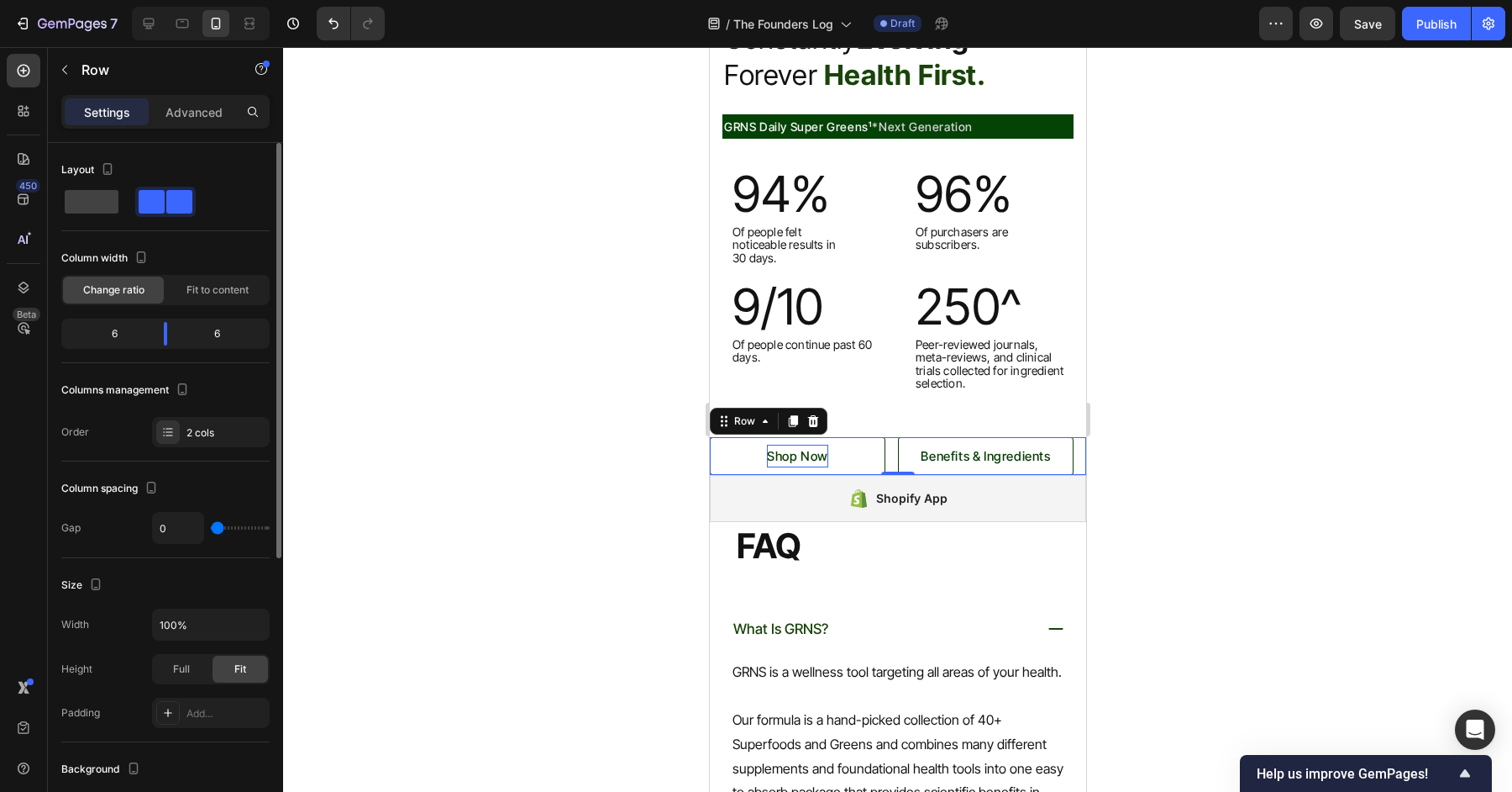
drag, startPoint x: 225, startPoint y: 527, endPoint x: 183, endPoint y: 526, distance: 42.0
type input "0"
click at [211, 526] on input "range" at bounding box center [240, 527] width 58 height 3
click at [191, 116] on p "Advanced" at bounding box center [194, 112] width 58 height 18
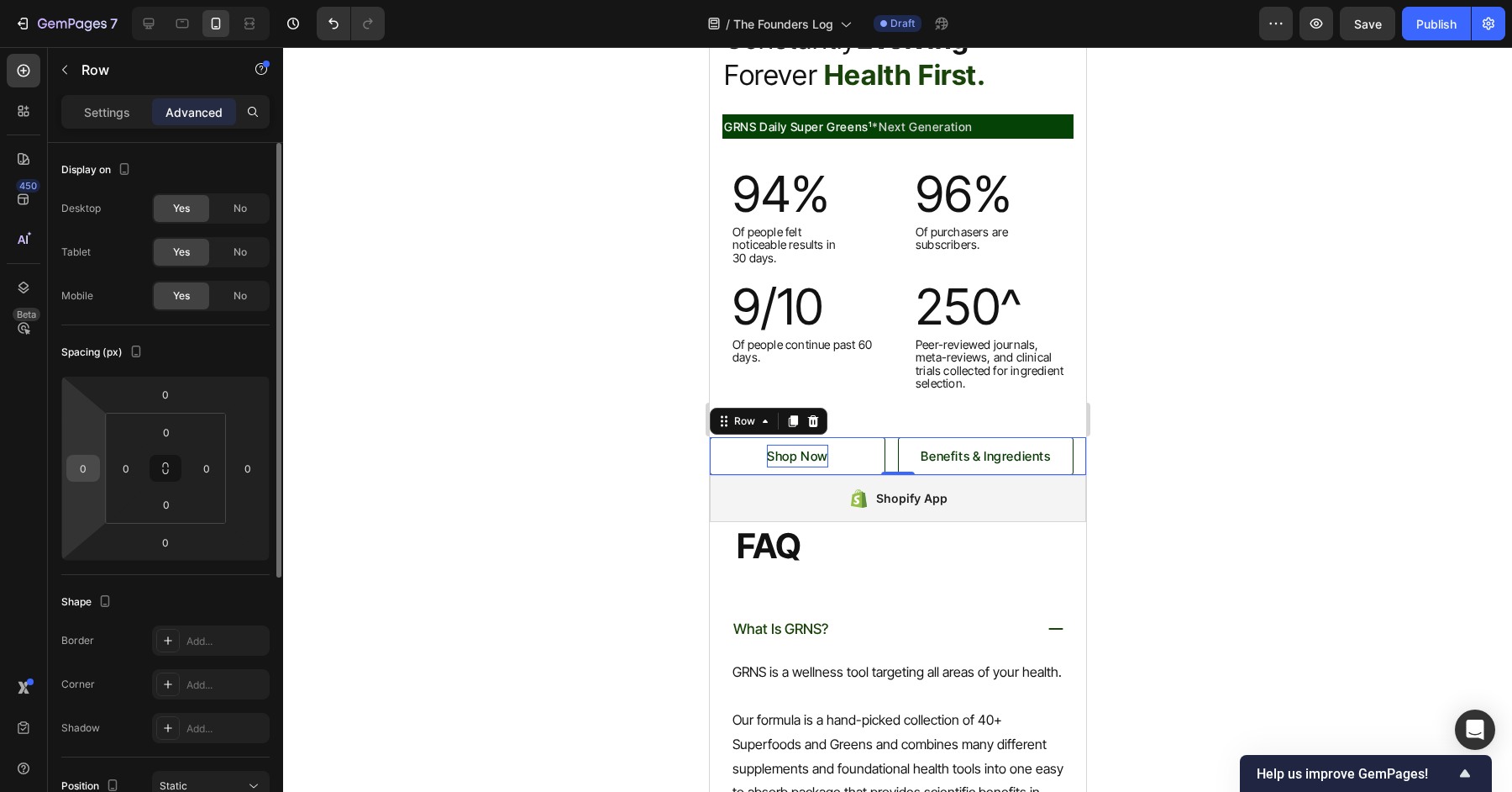
click at [86, 480] on div "0" at bounding box center [82, 467] width 33 height 27
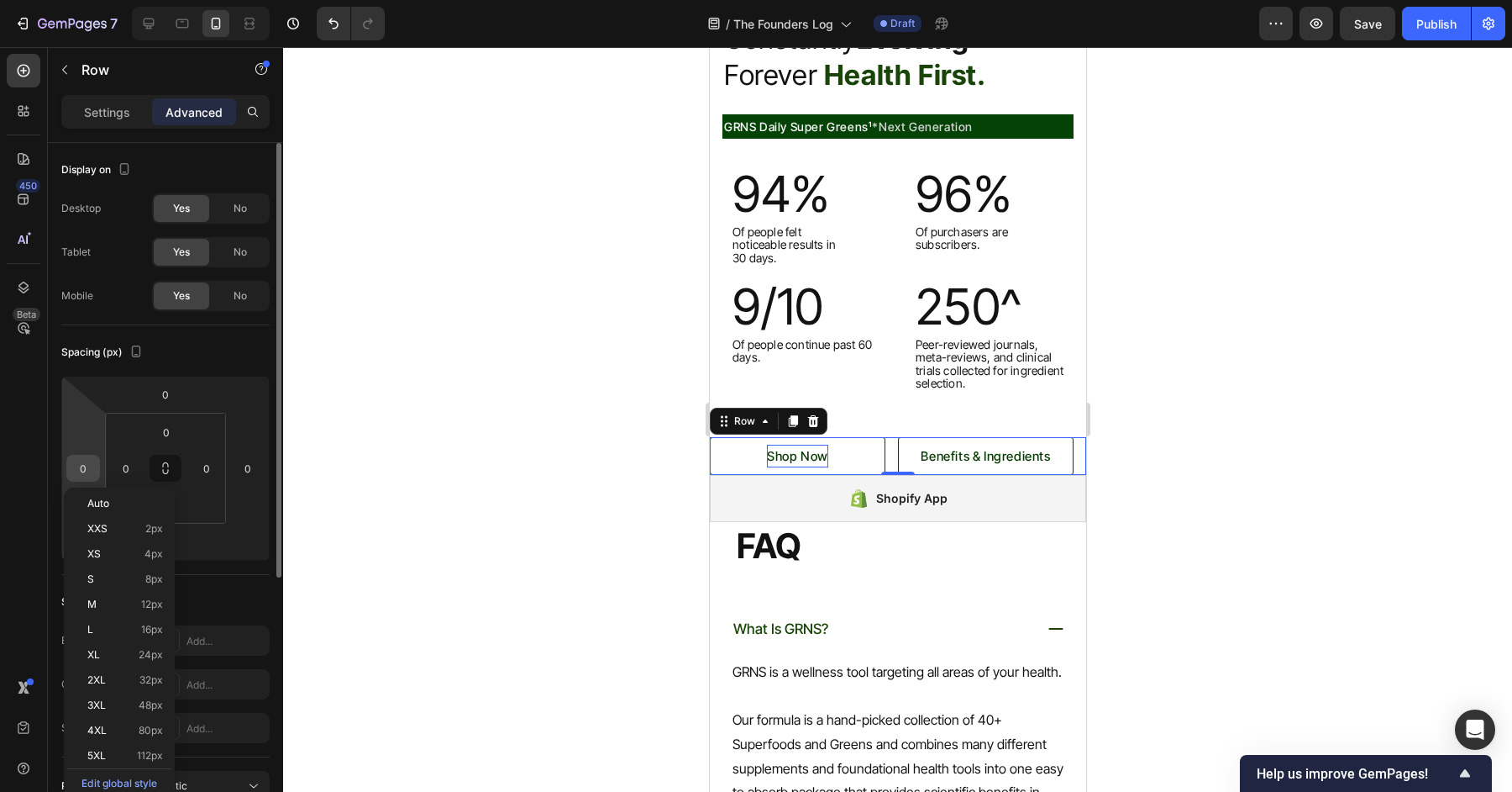
click at [87, 466] on input "0" at bounding box center [82, 467] width 25 height 25
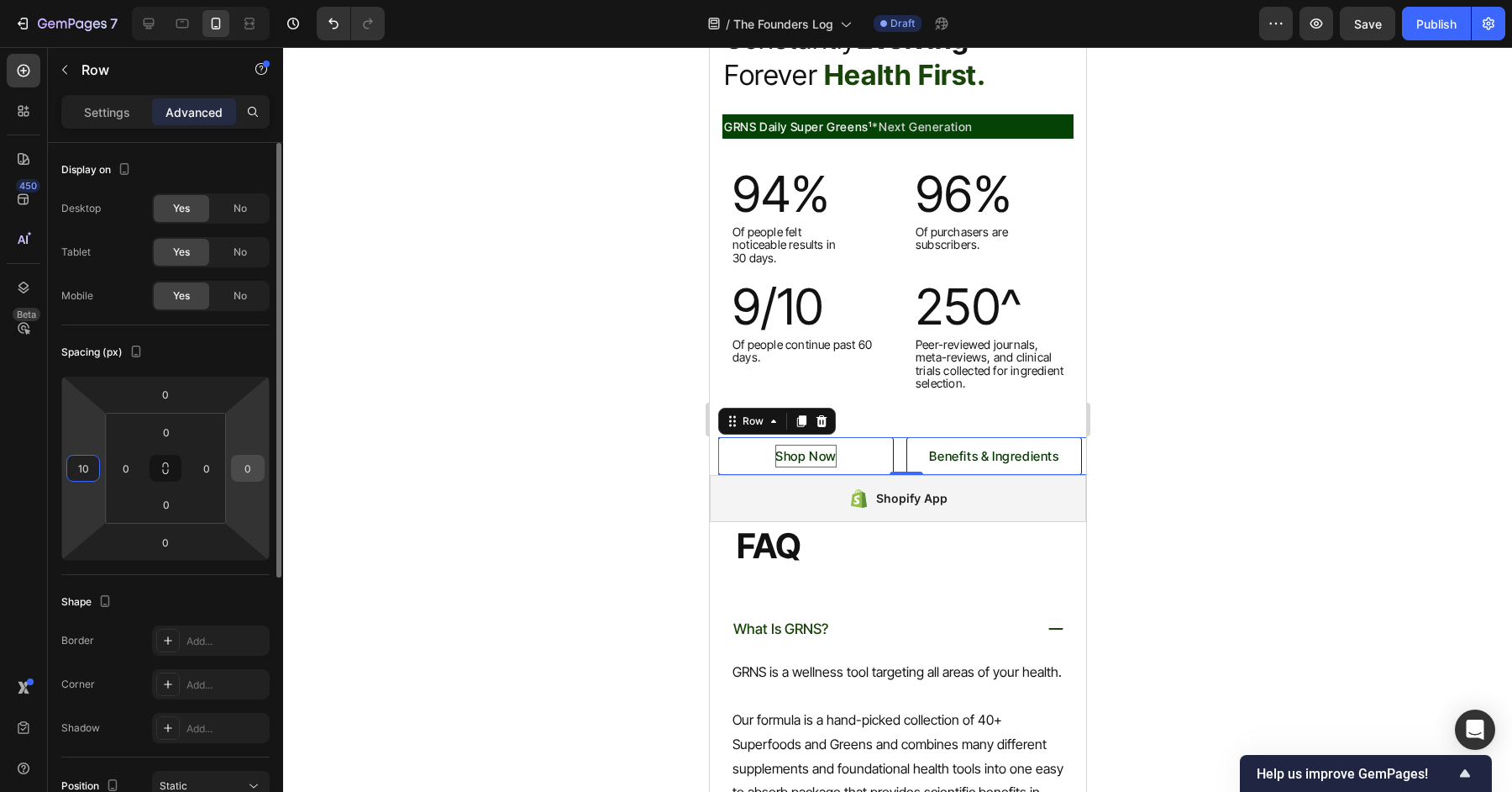
type input "10"
click at [250, 462] on input "0" at bounding box center [247, 467] width 25 height 25
type input "1"
click at [81, 464] on input "10" at bounding box center [82, 467] width 25 height 25
type input "0"
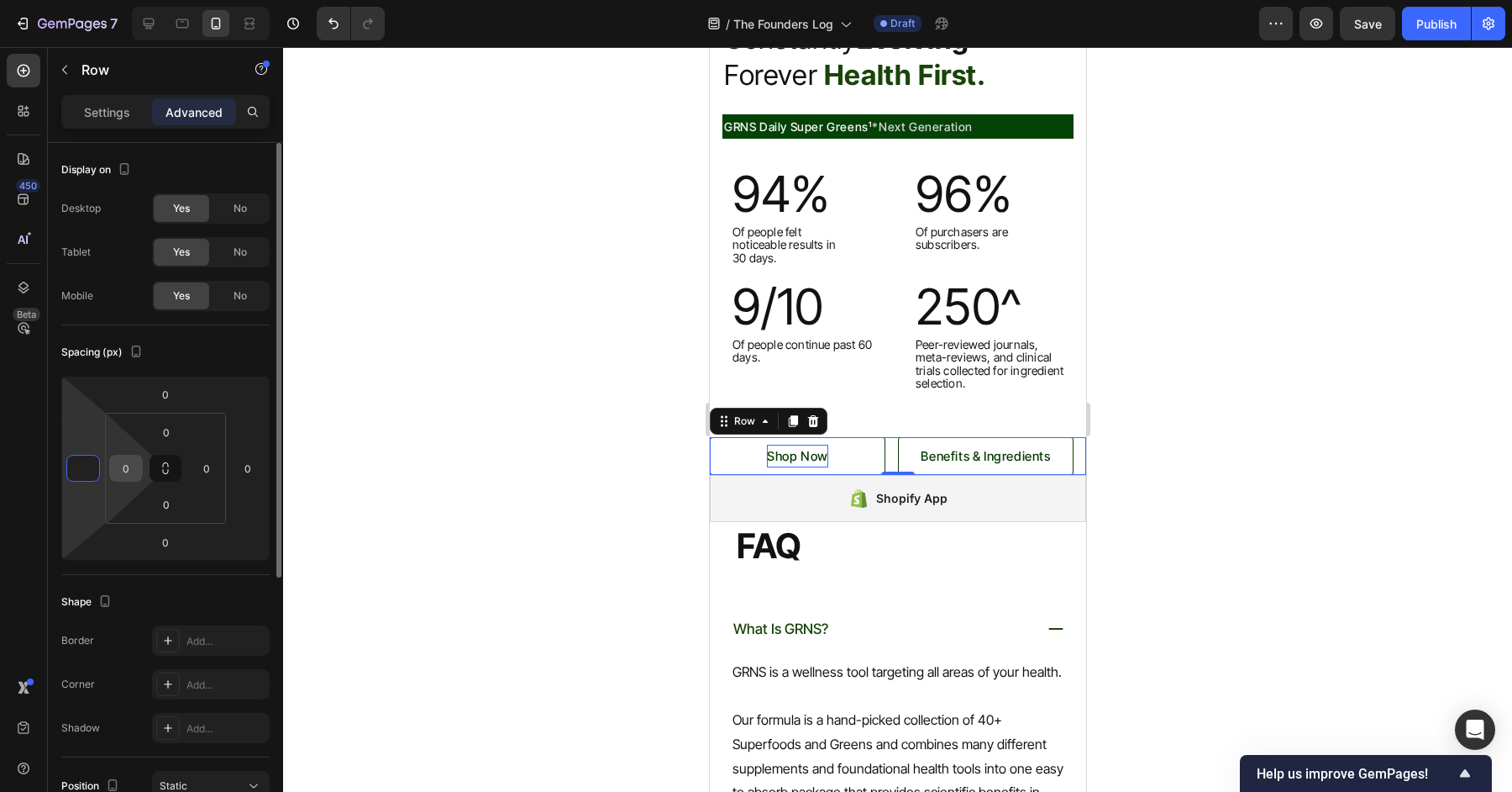
type input "0"
click at [122, 468] on input "0" at bounding box center [125, 467] width 25 height 25
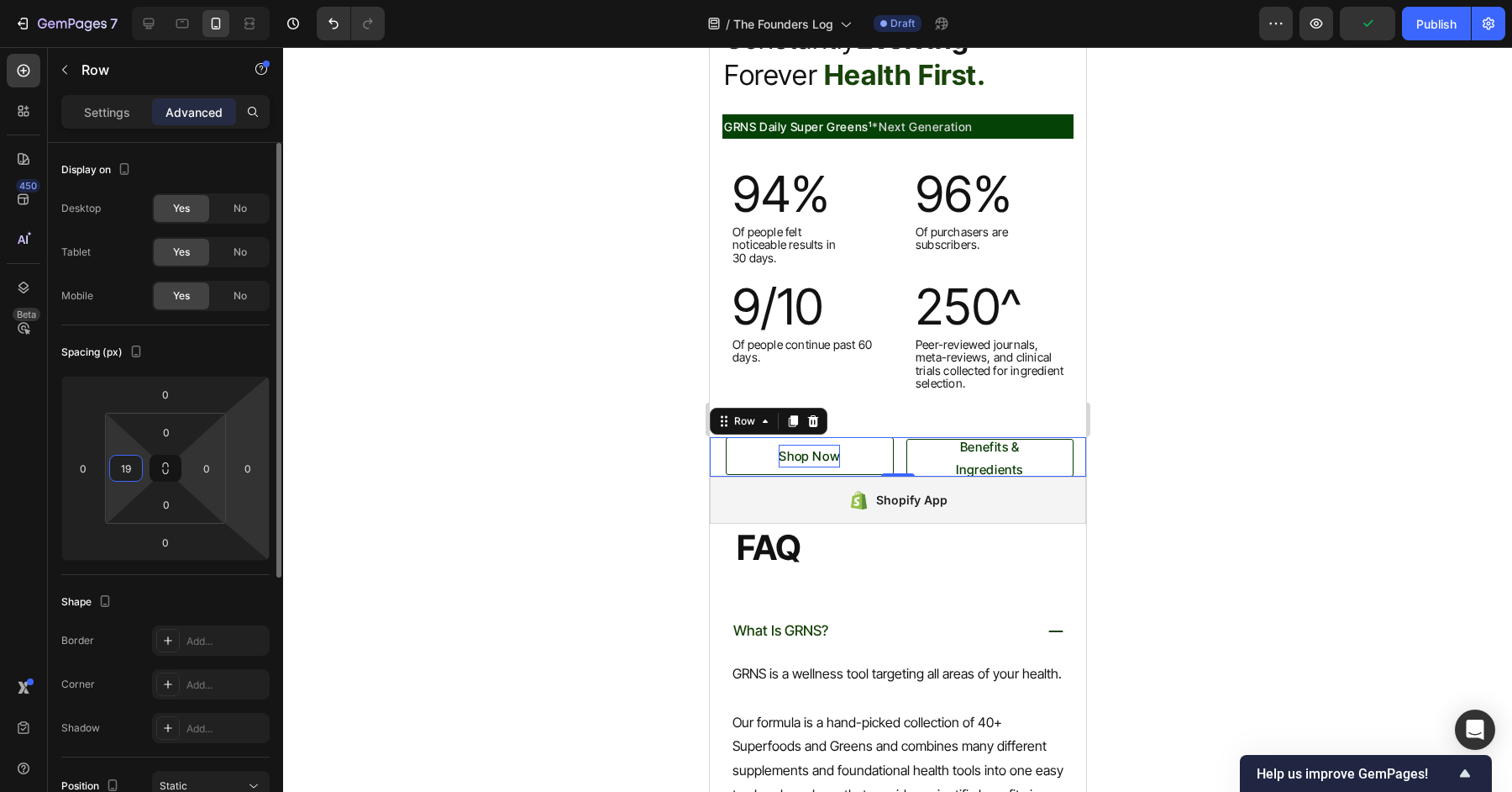
type input "19"
click at [203, 466] on input "0" at bounding box center [206, 467] width 25 height 25
type input "10"
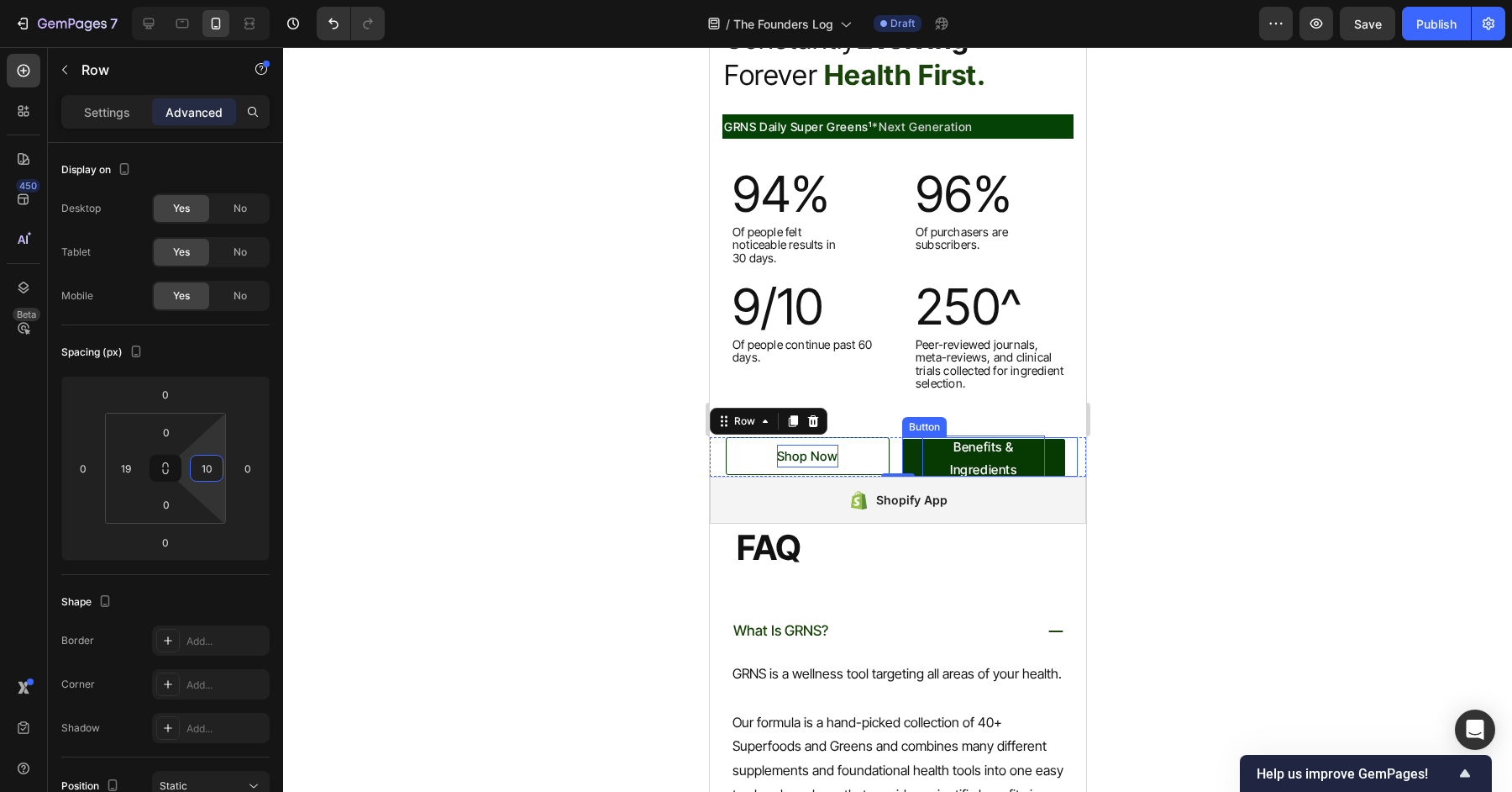
click at [1011, 451] on p "Benefits & Ingredients" at bounding box center [983, 458] width 124 height 46
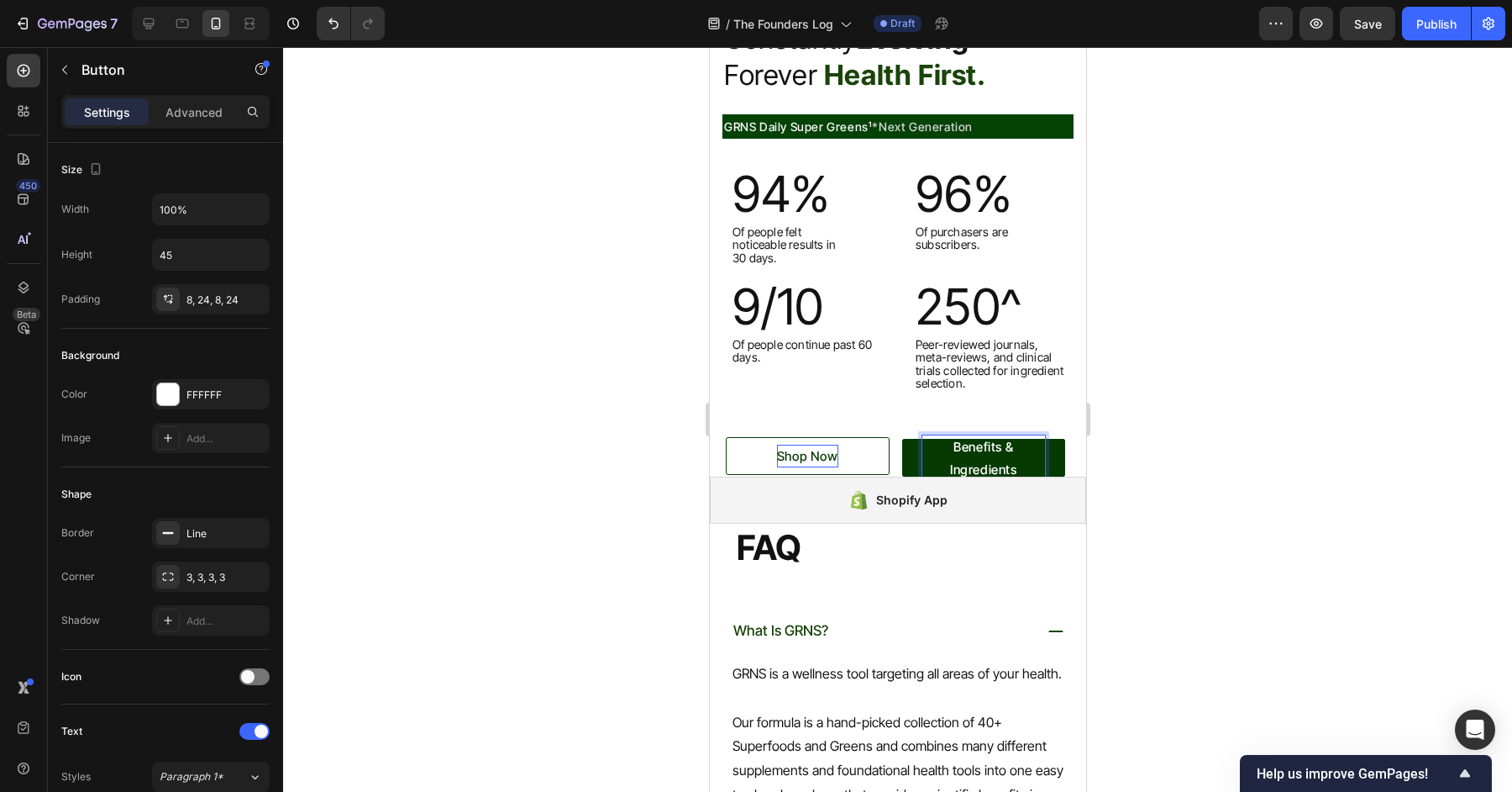
click at [1005, 472] on p "Benefits & Ingredients" at bounding box center [983, 458] width 124 height 46
click at [1005, 468] on p "Benefits & Ingredients" at bounding box center [983, 458] width 124 height 46
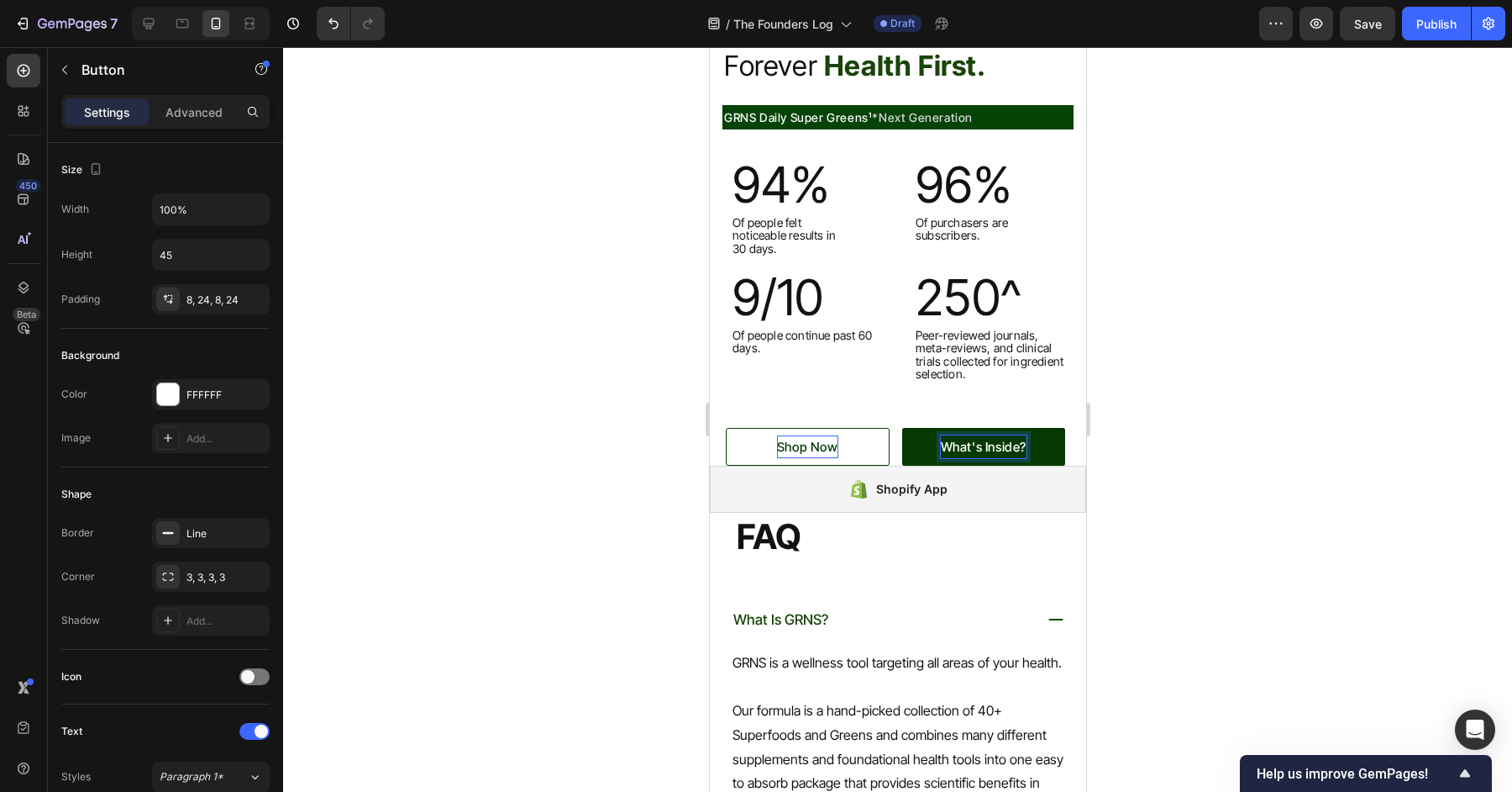
click at [1366, 474] on div at bounding box center [897, 419] width 1229 height 745
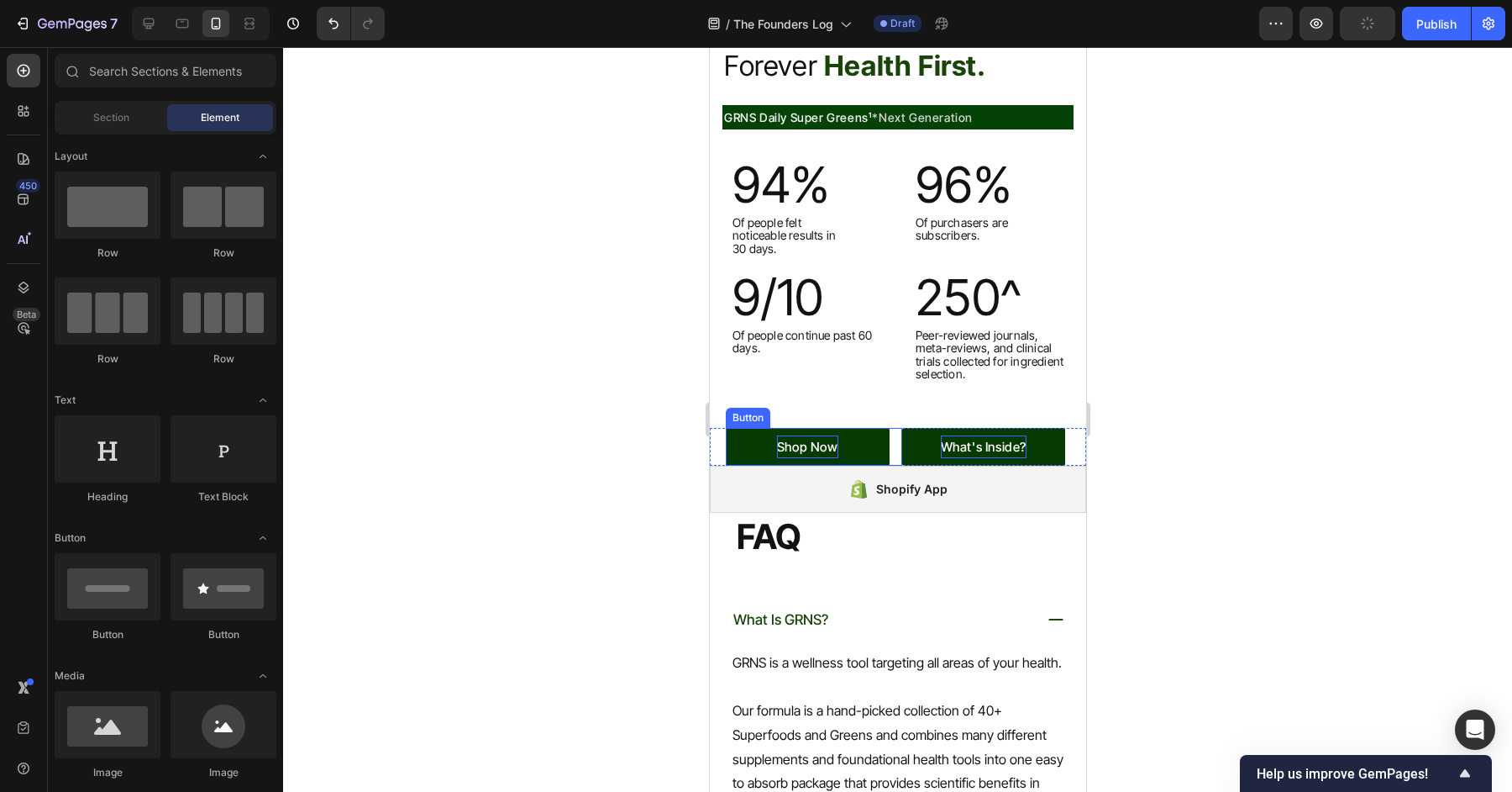
click at [758, 449] on link "Shop Now" at bounding box center [806, 447] width 164 height 38
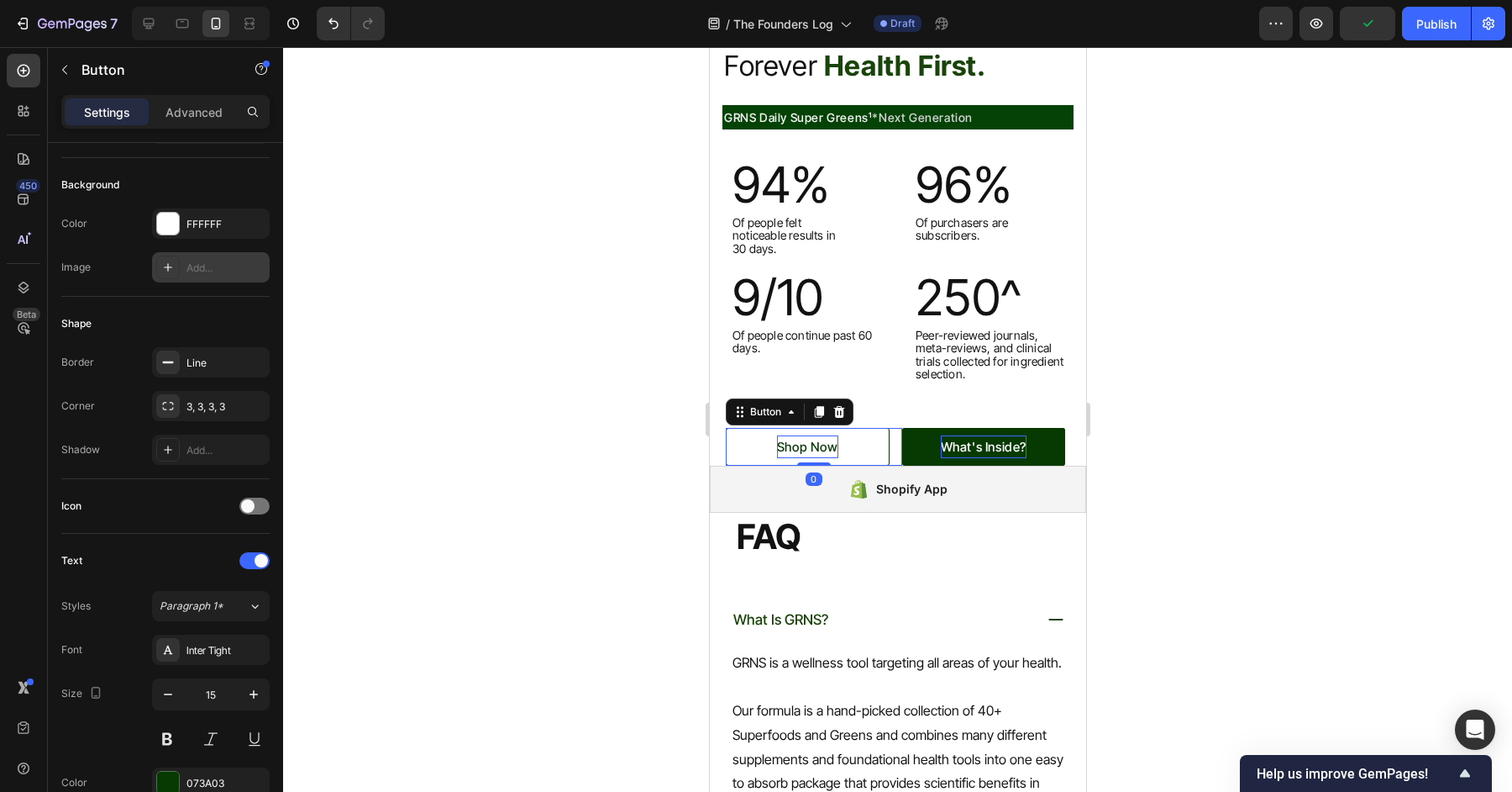
scroll to position [635, 0]
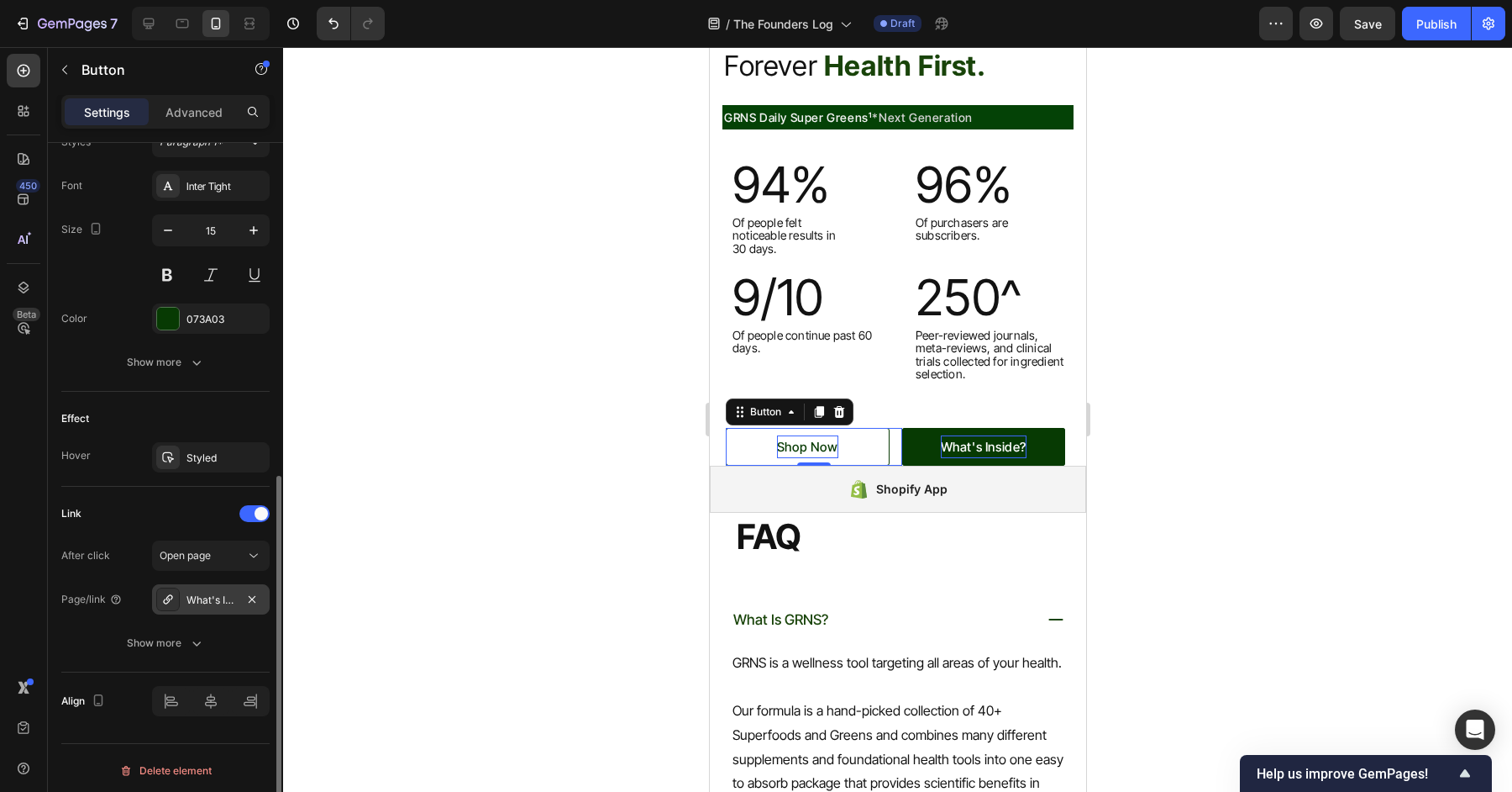
click at [214, 593] on div "What's Inside?" at bounding box center [210, 600] width 49 height 15
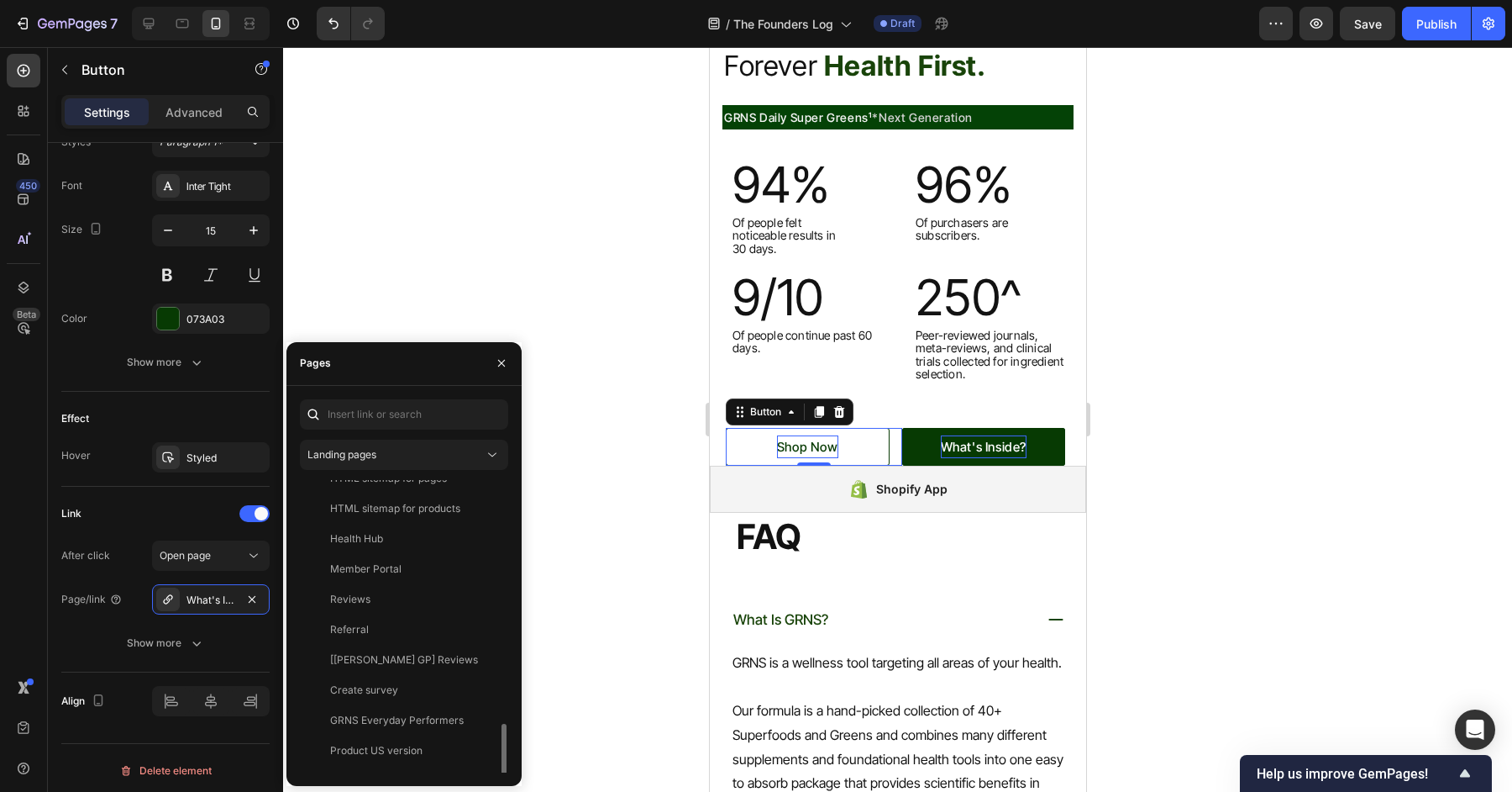
scroll to position [493, 0]
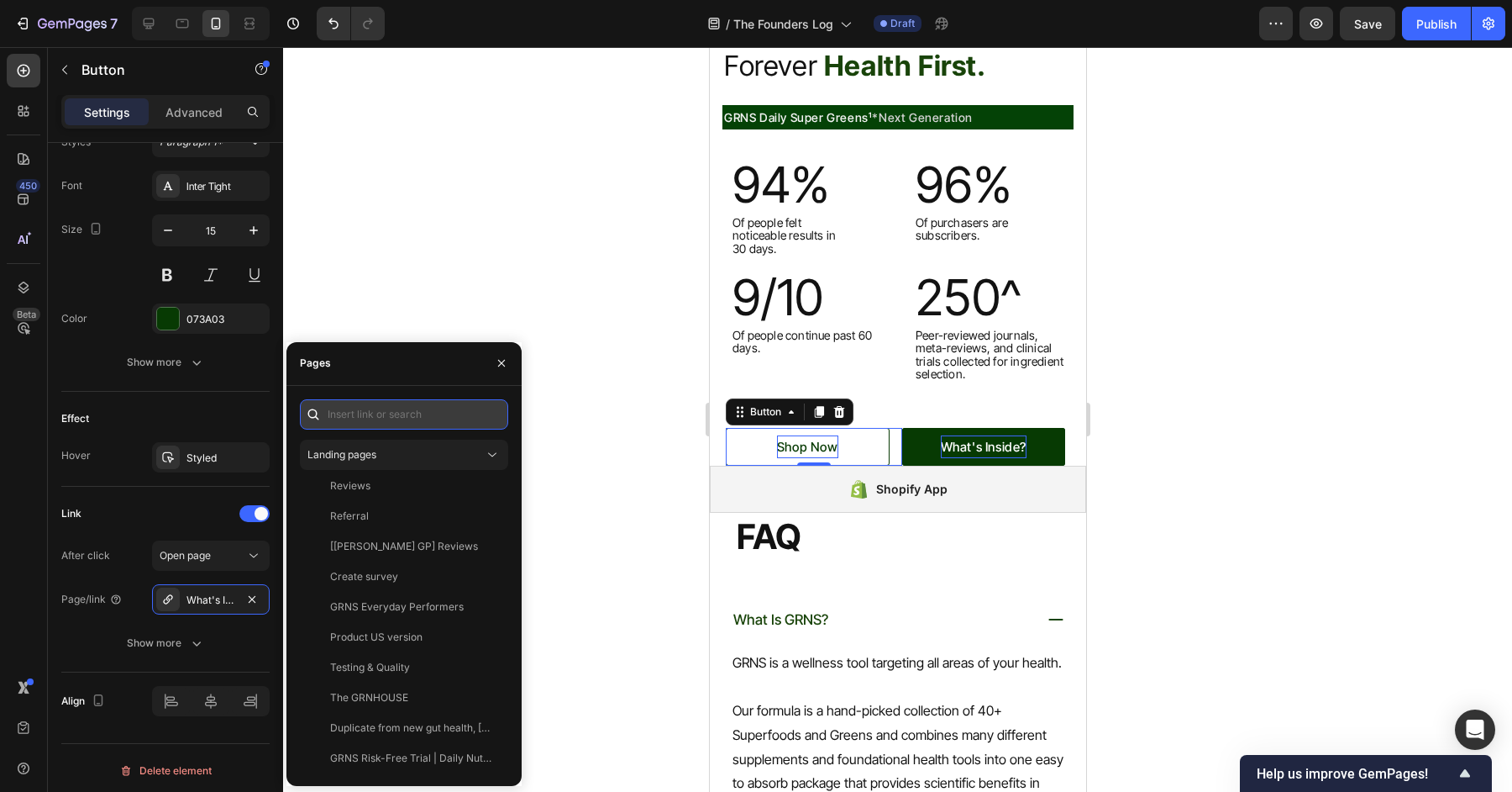
click at [424, 417] on input "text" at bounding box center [404, 414] width 209 height 30
paste input "https://www.grns.com.au/"
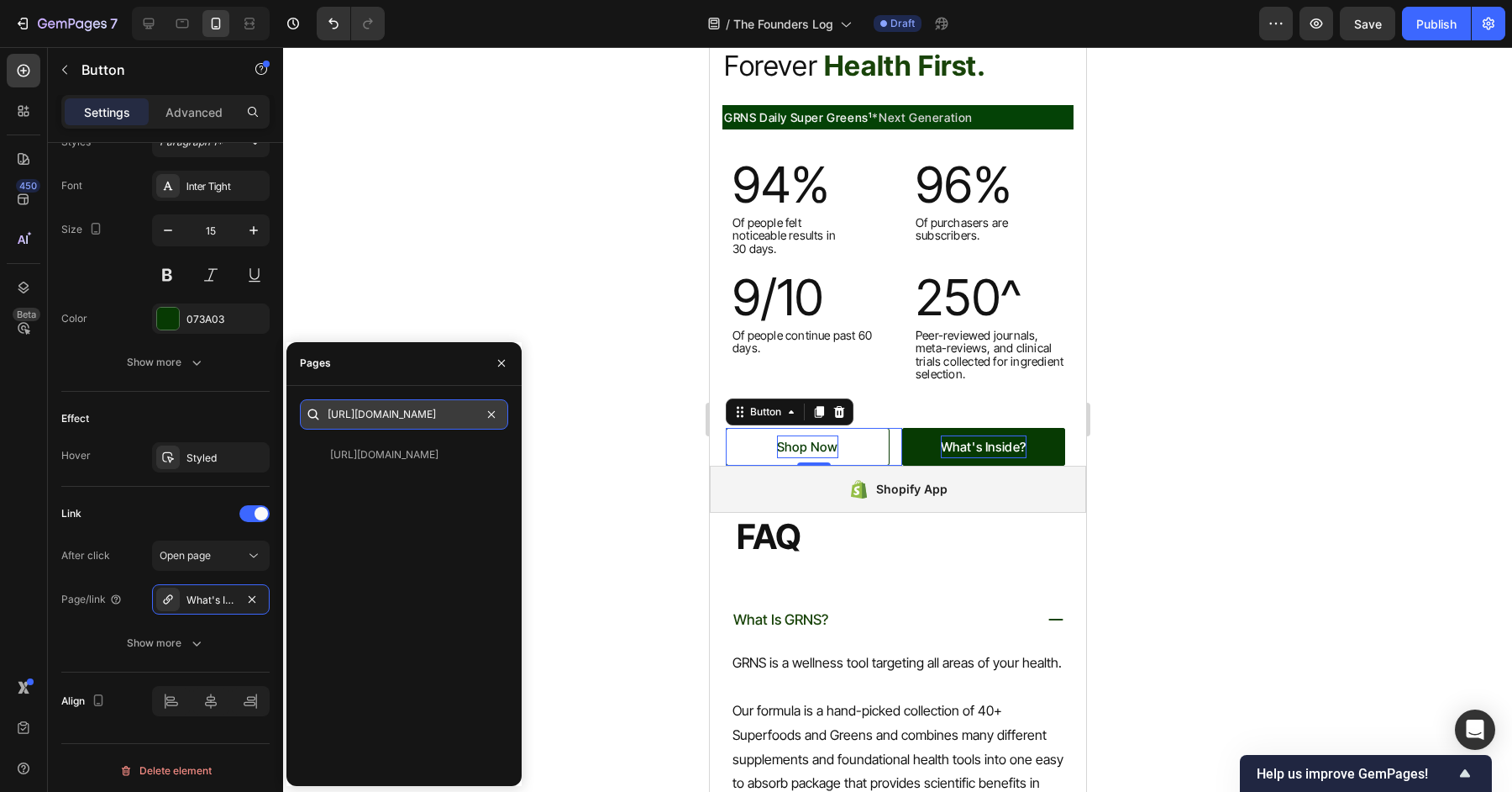
scroll to position [0, 0]
type input "https://www.grns.com.au/"
drag, startPoint x: 445, startPoint y: 455, endPoint x: 220, endPoint y: 428, distance: 226.6
click at [439, 455] on div "https://www.grns.com.au/" at bounding box center [385, 455] width 108 height 15
click at [961, 433] on link "What's Inside?" at bounding box center [983, 447] width 164 height 38
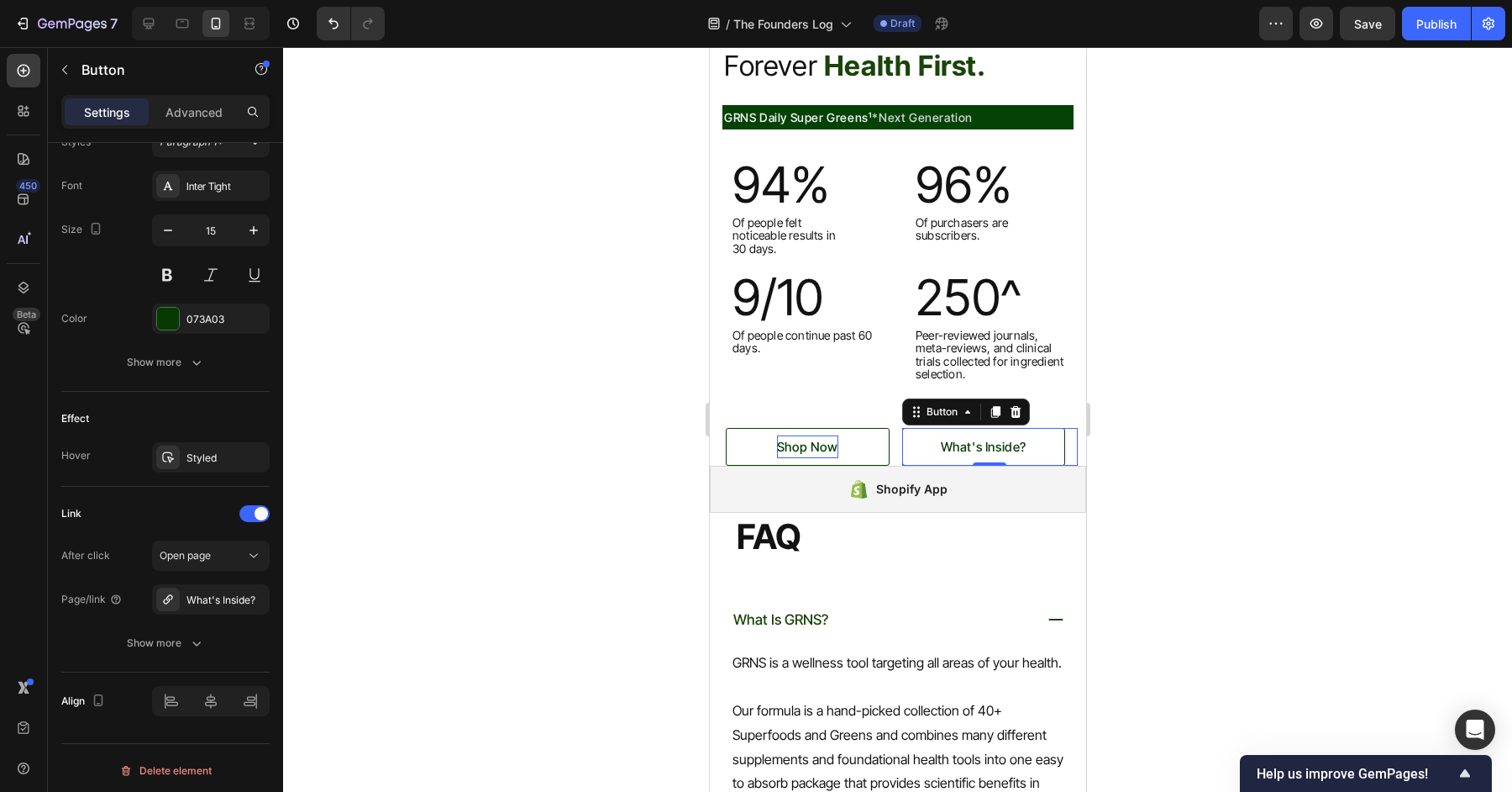
click at [1225, 459] on div at bounding box center [897, 419] width 1229 height 745
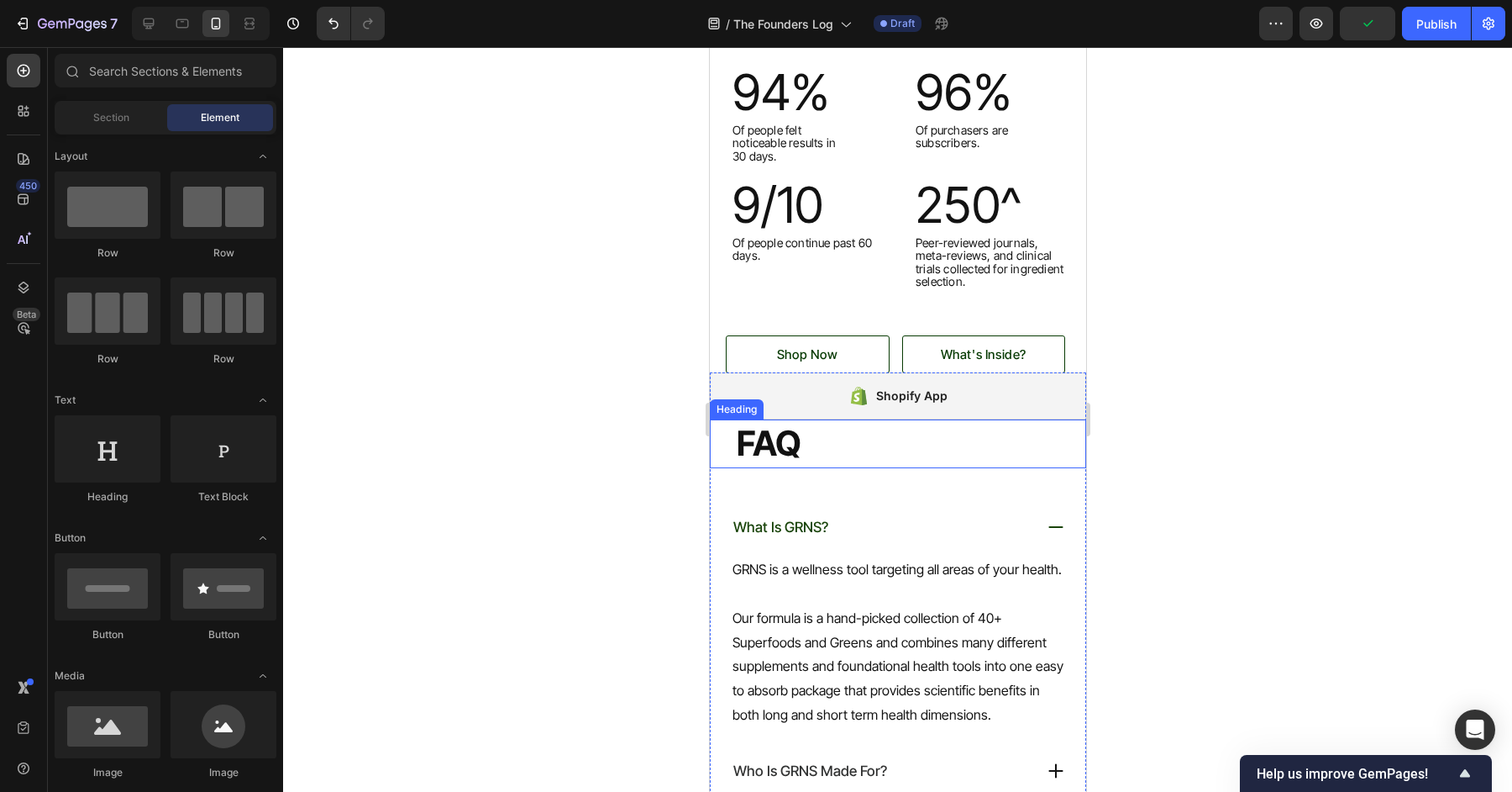
scroll to position [5263, 0]
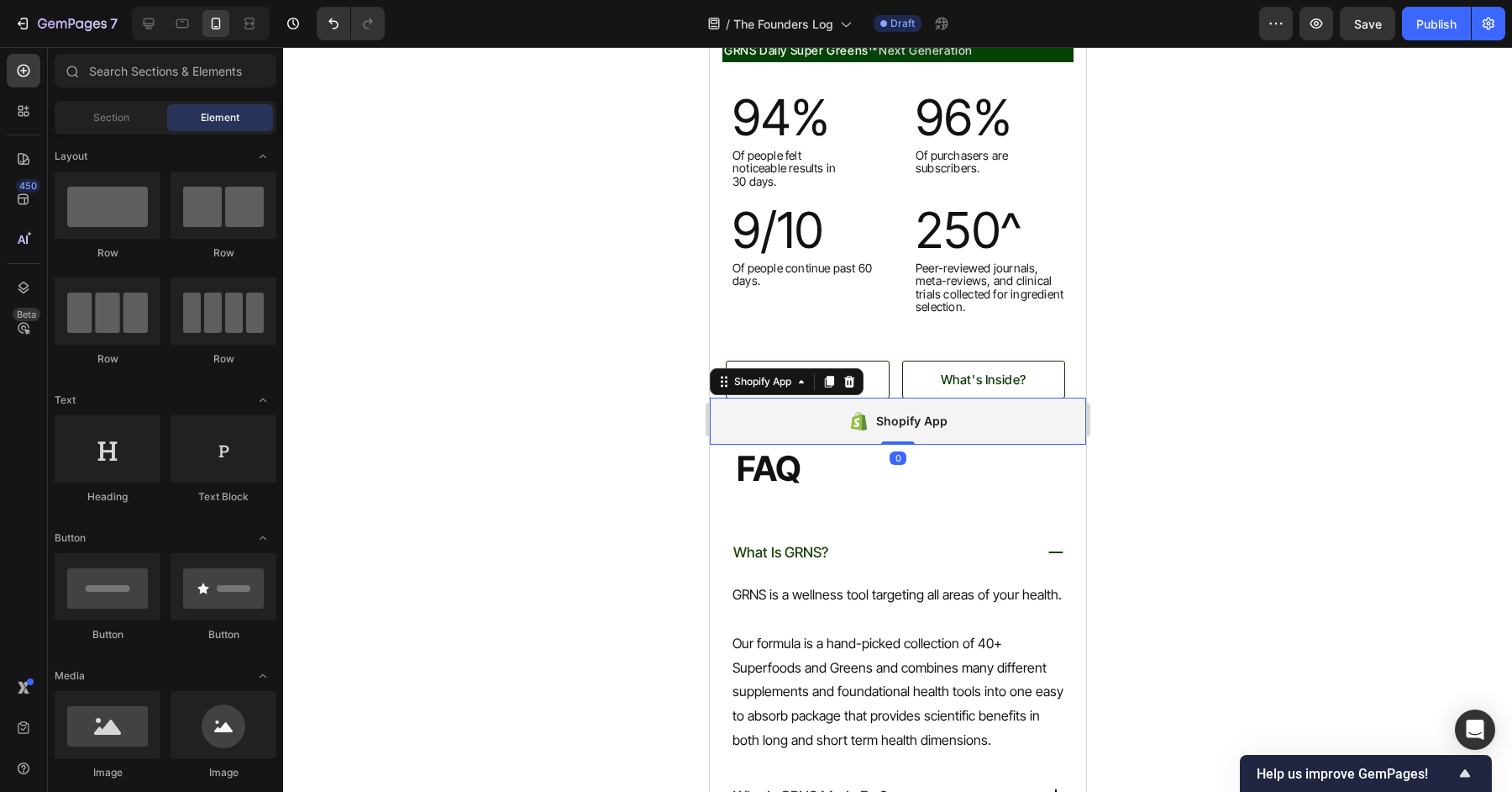
click at [938, 423] on div "Shopify App" at bounding box center [910, 420] width 71 height 20
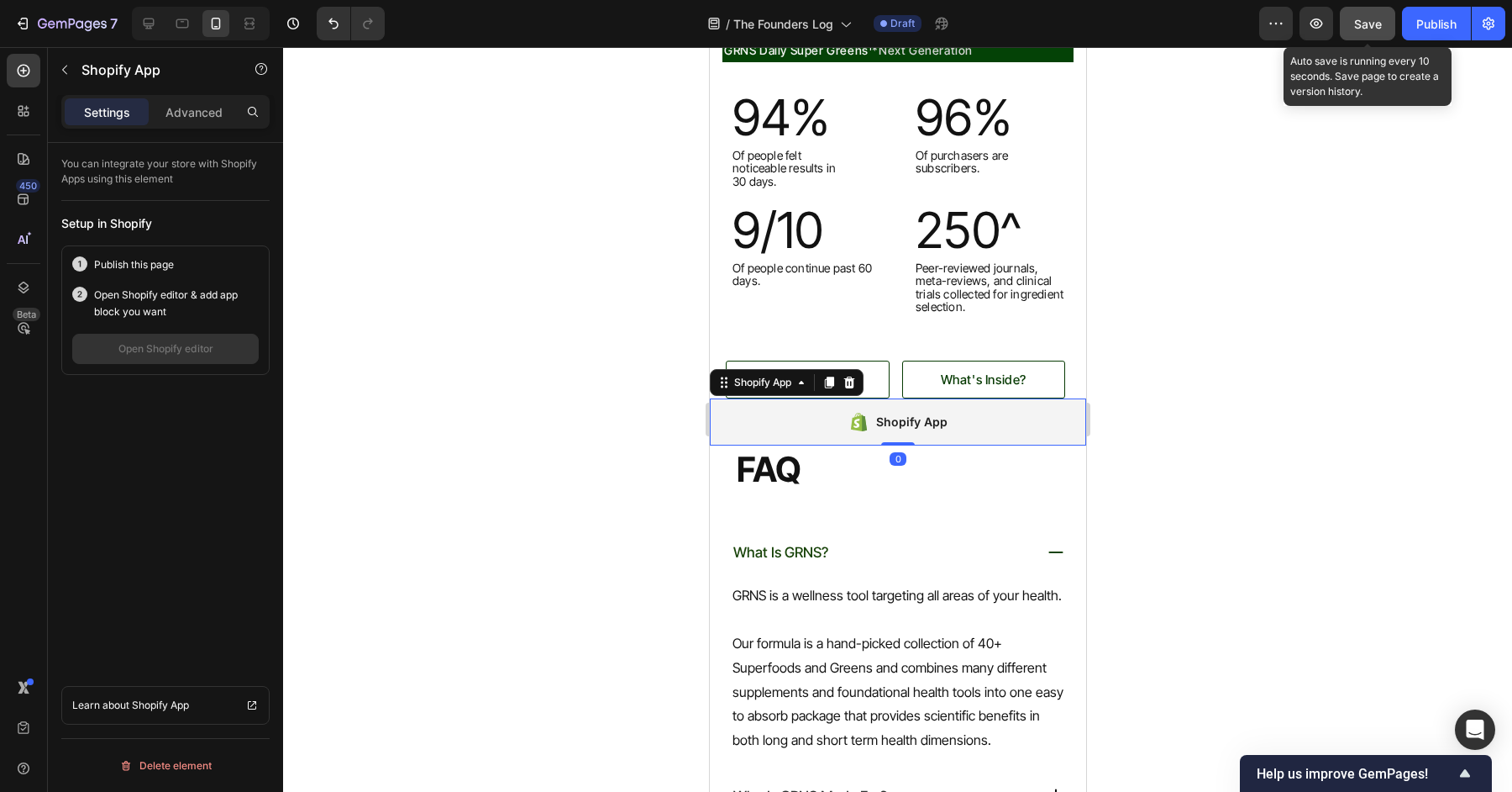
click at [1369, 23] on span "Save" at bounding box center [1368, 24] width 27 height 15
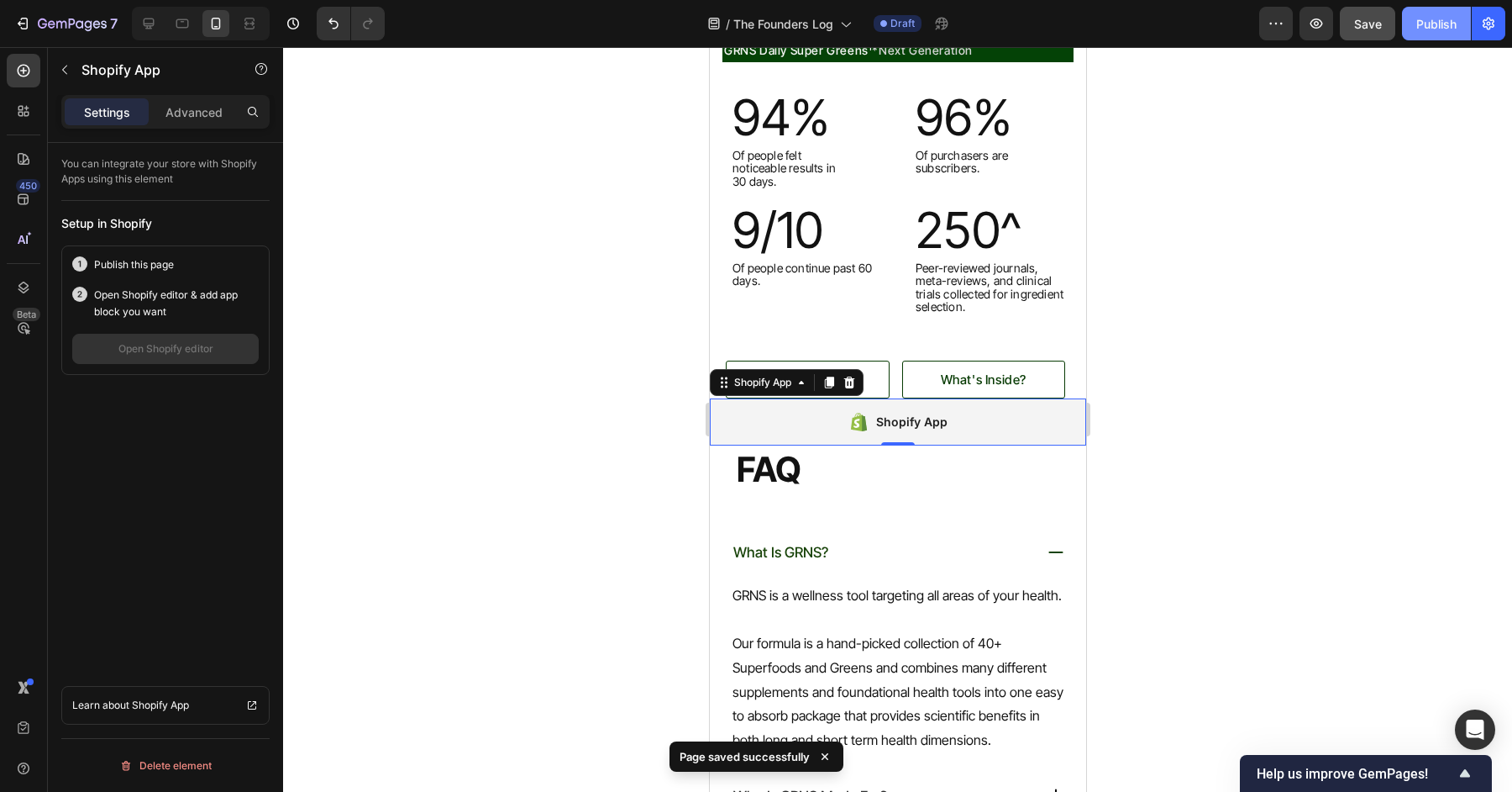
click at [1440, 27] on div "Publish" at bounding box center [1436, 24] width 40 height 18
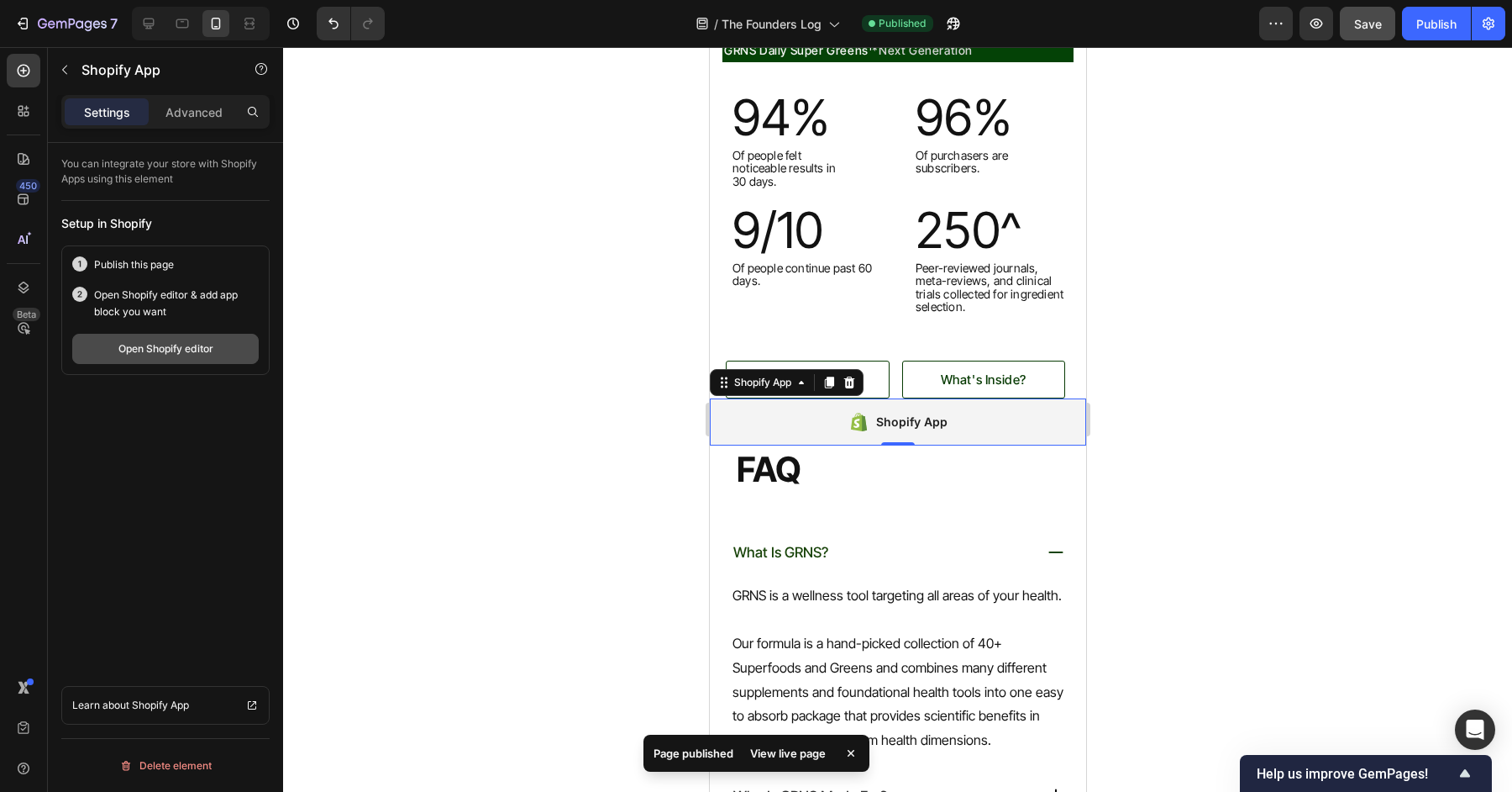
click at [197, 345] on div "Open Shopify editor" at bounding box center [166, 349] width 95 height 15
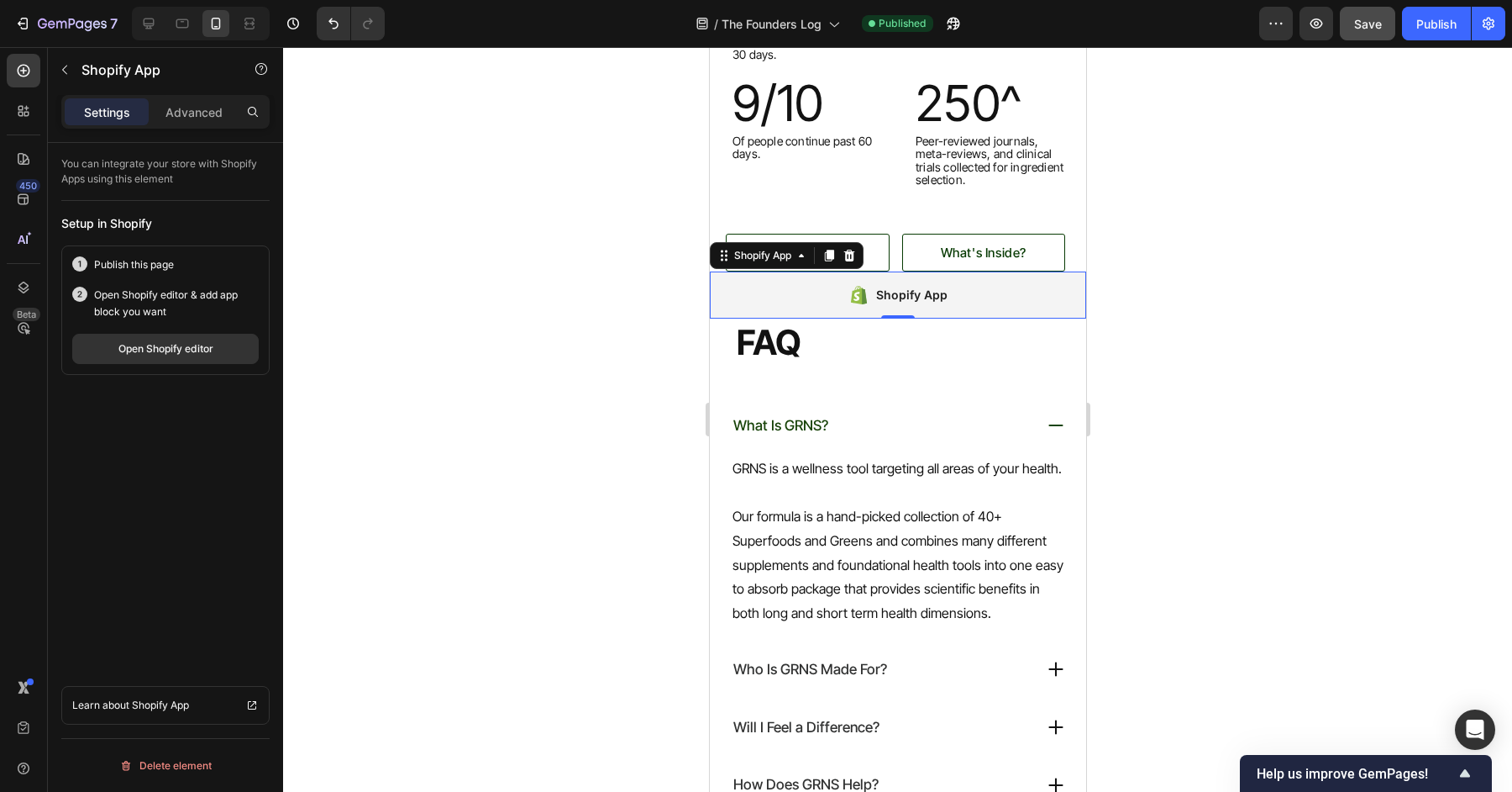
scroll to position [5395, 0]
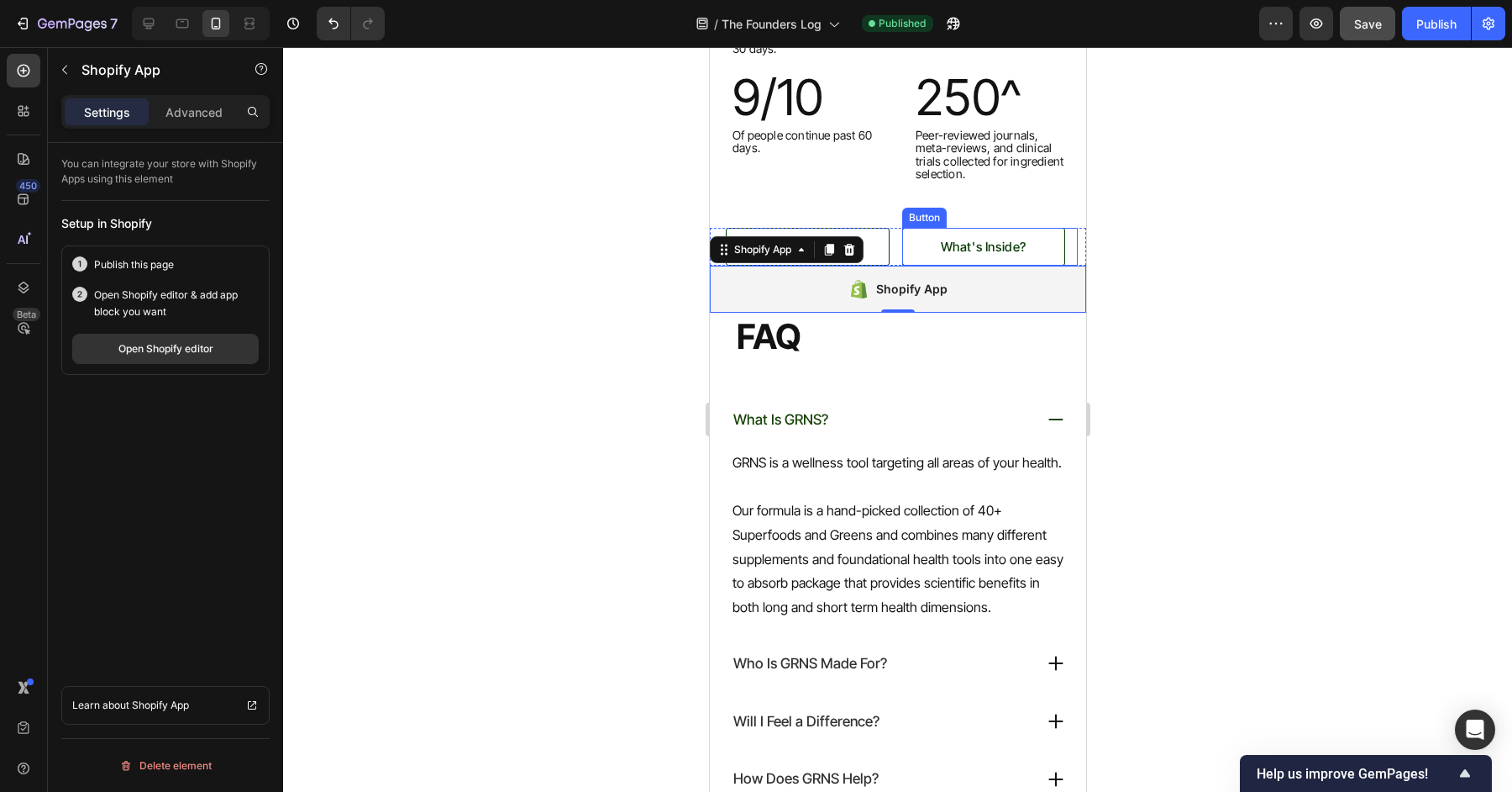
drag, startPoint x: 1070, startPoint y: 252, endPoint x: 896, endPoint y: 248, distance: 174.0
click at [1070, 252] on div "What's Inside? Button" at bounding box center [989, 247] width 176 height 38
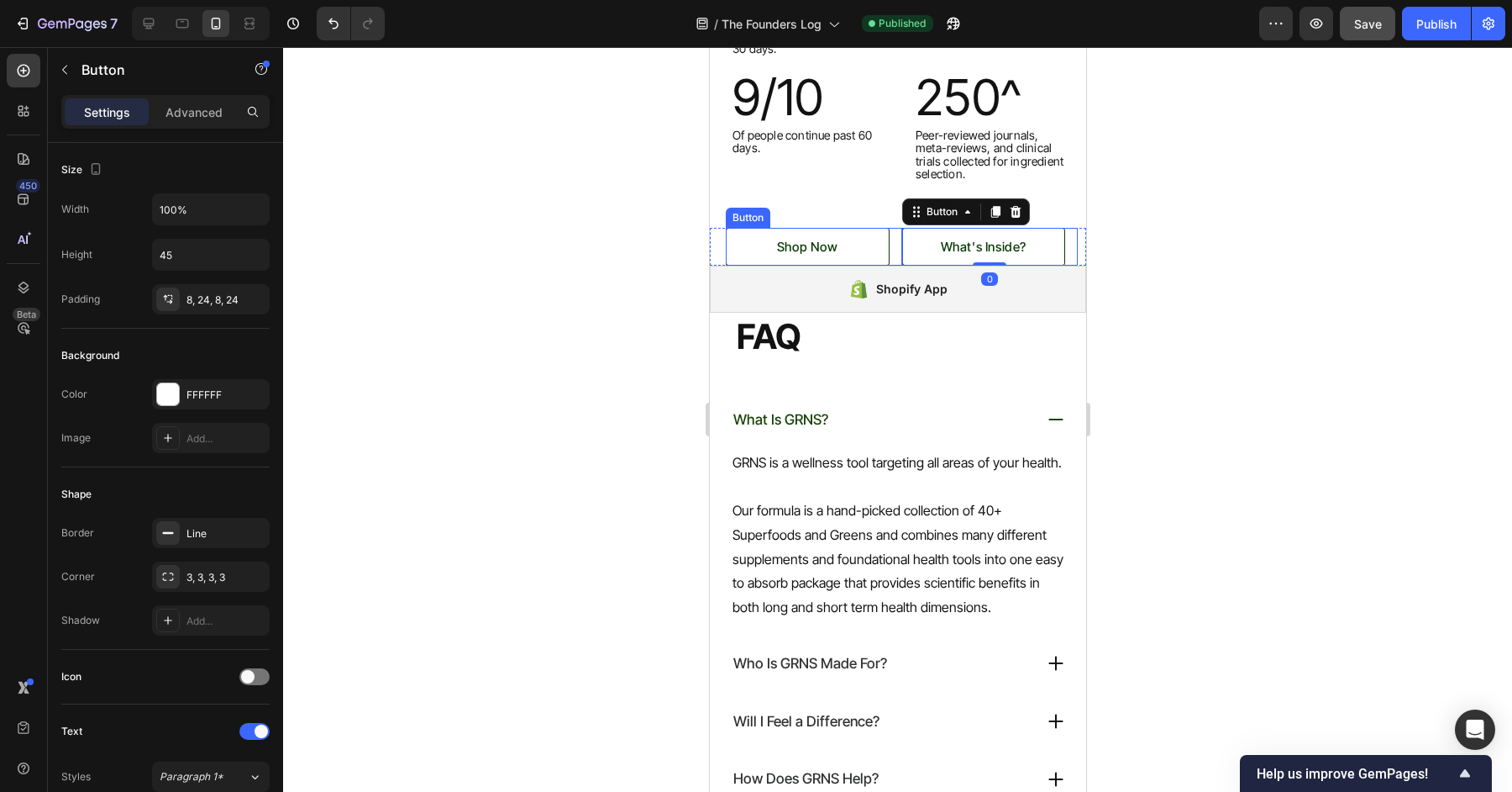
click at [896, 248] on div "Shop Now Button" at bounding box center [812, 247] width 176 height 38
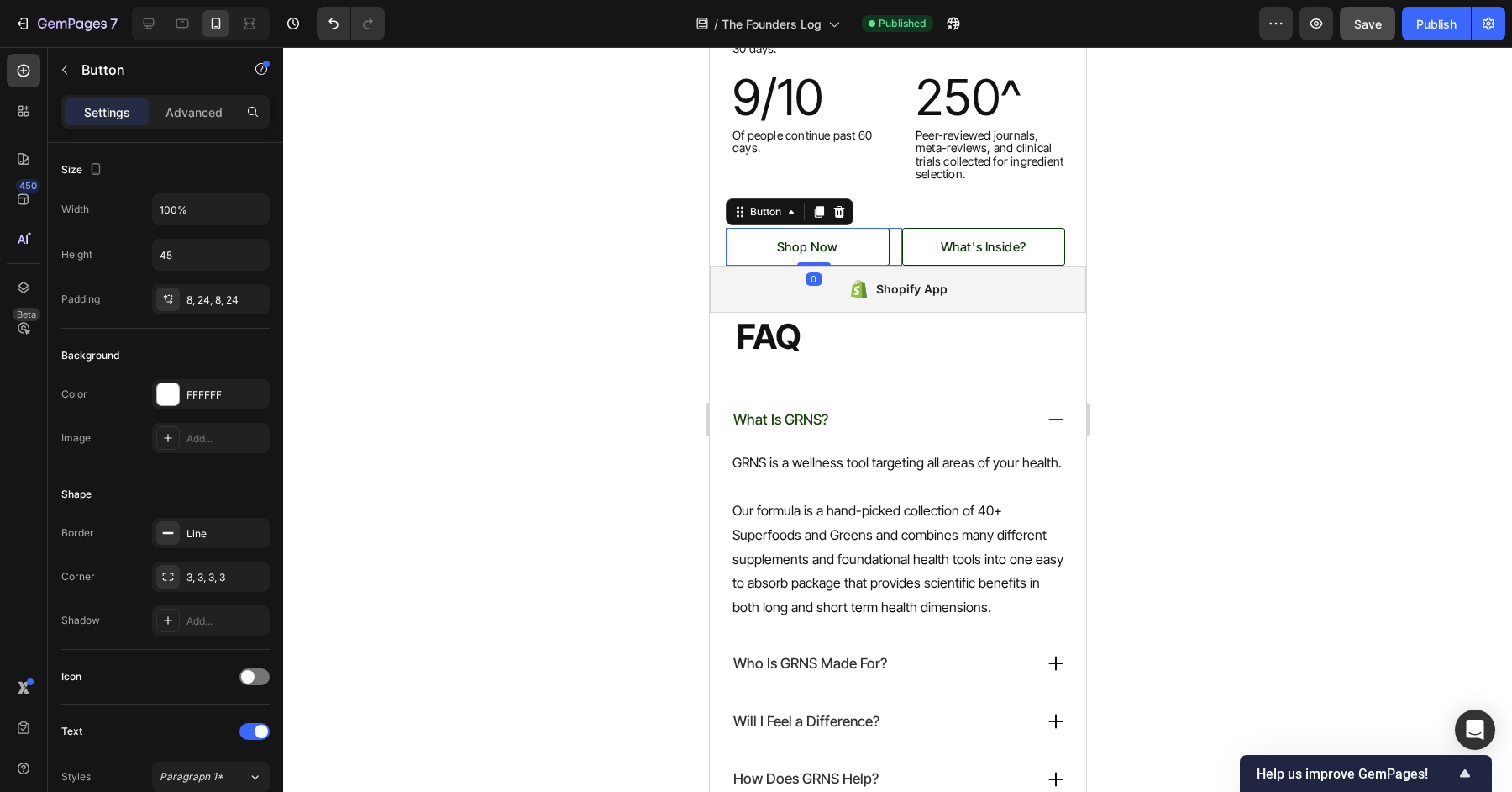
scroll to position [635, 0]
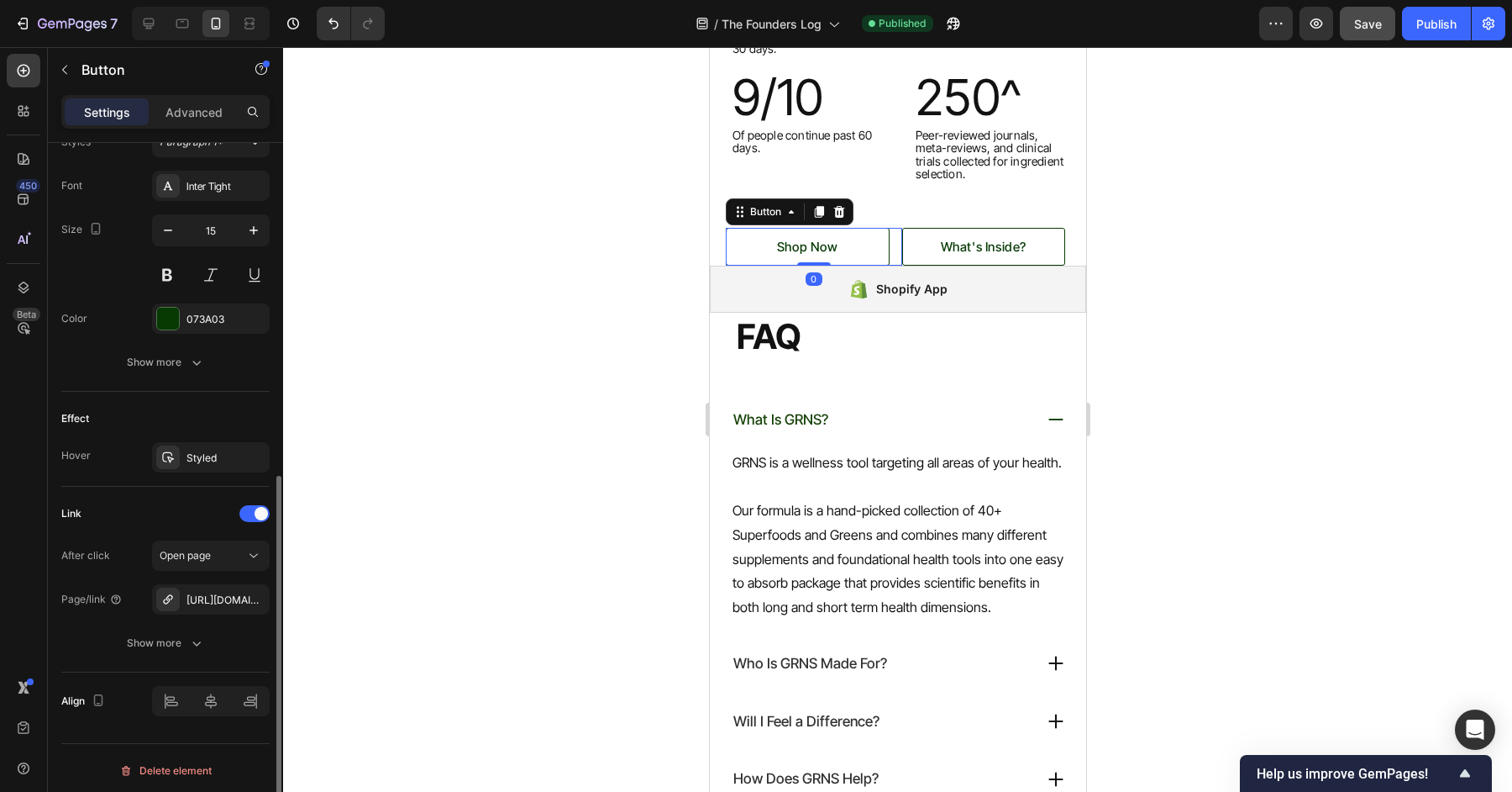
click at [760, 199] on div "Button" at bounding box center [788, 211] width 128 height 27
click at [737, 350] on h2 "FAQ" at bounding box center [909, 337] width 351 height 48
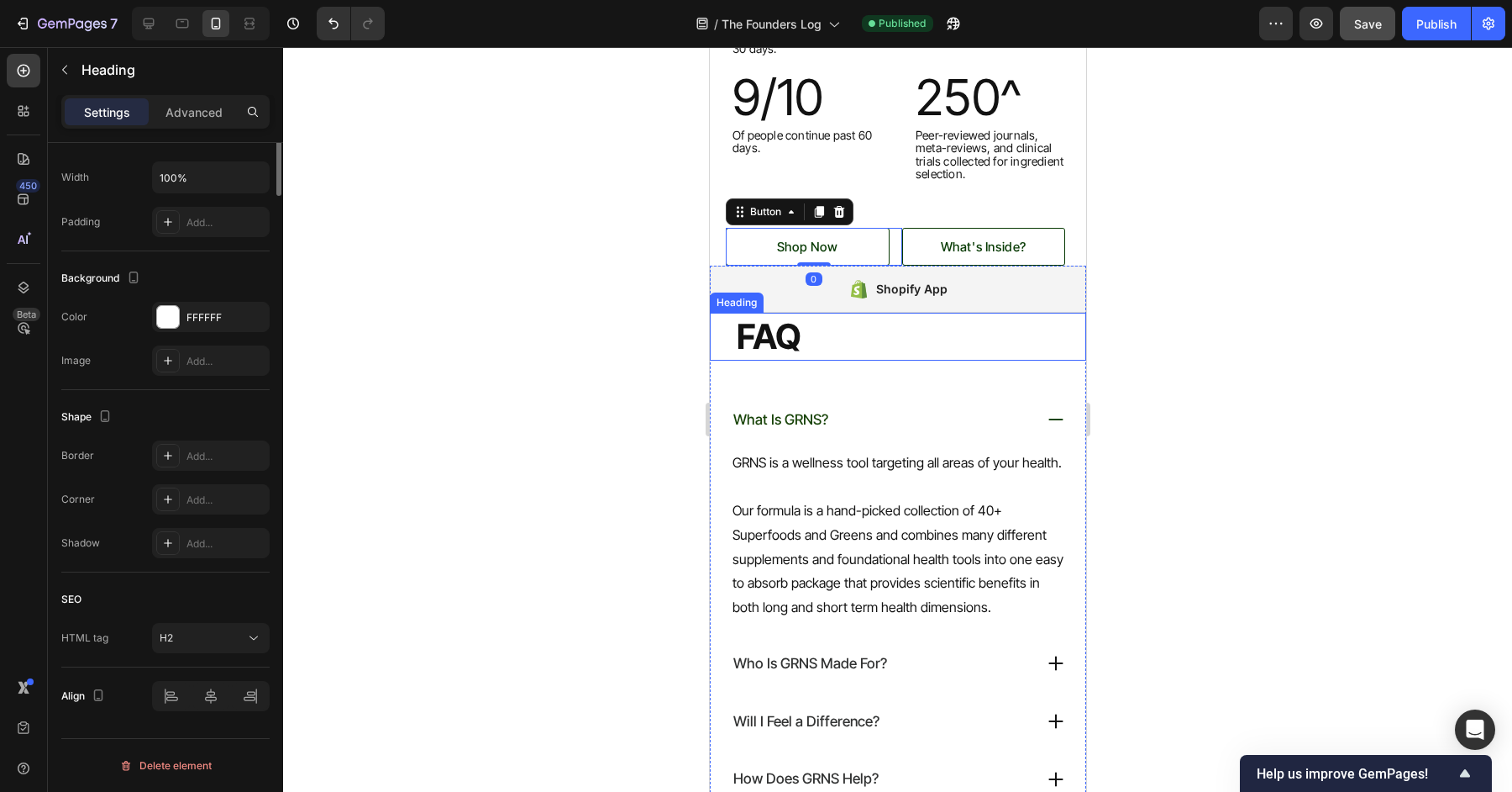
scroll to position [0, 0]
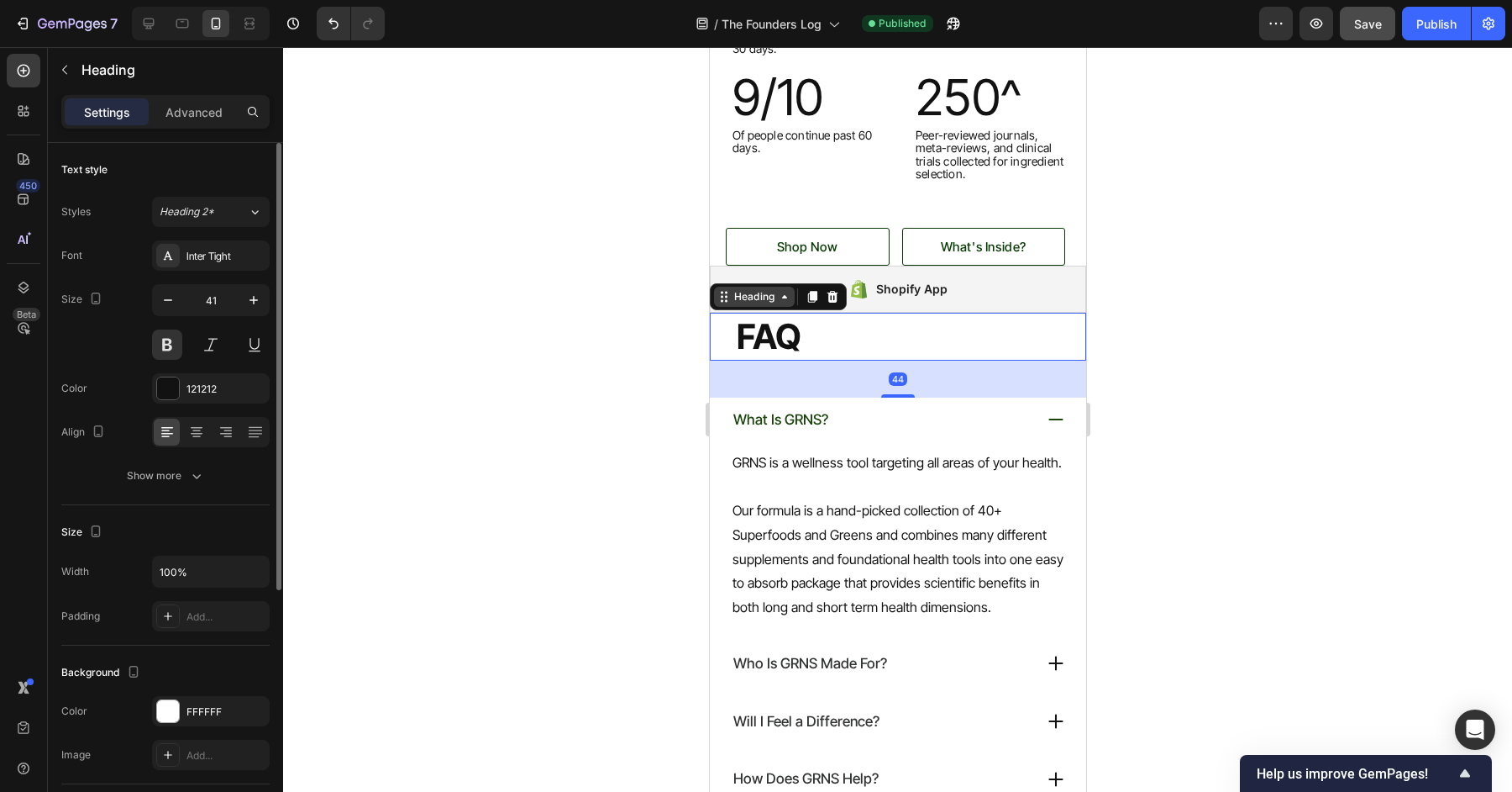
click at [742, 302] on div "Heading" at bounding box center [753, 297] width 47 height 15
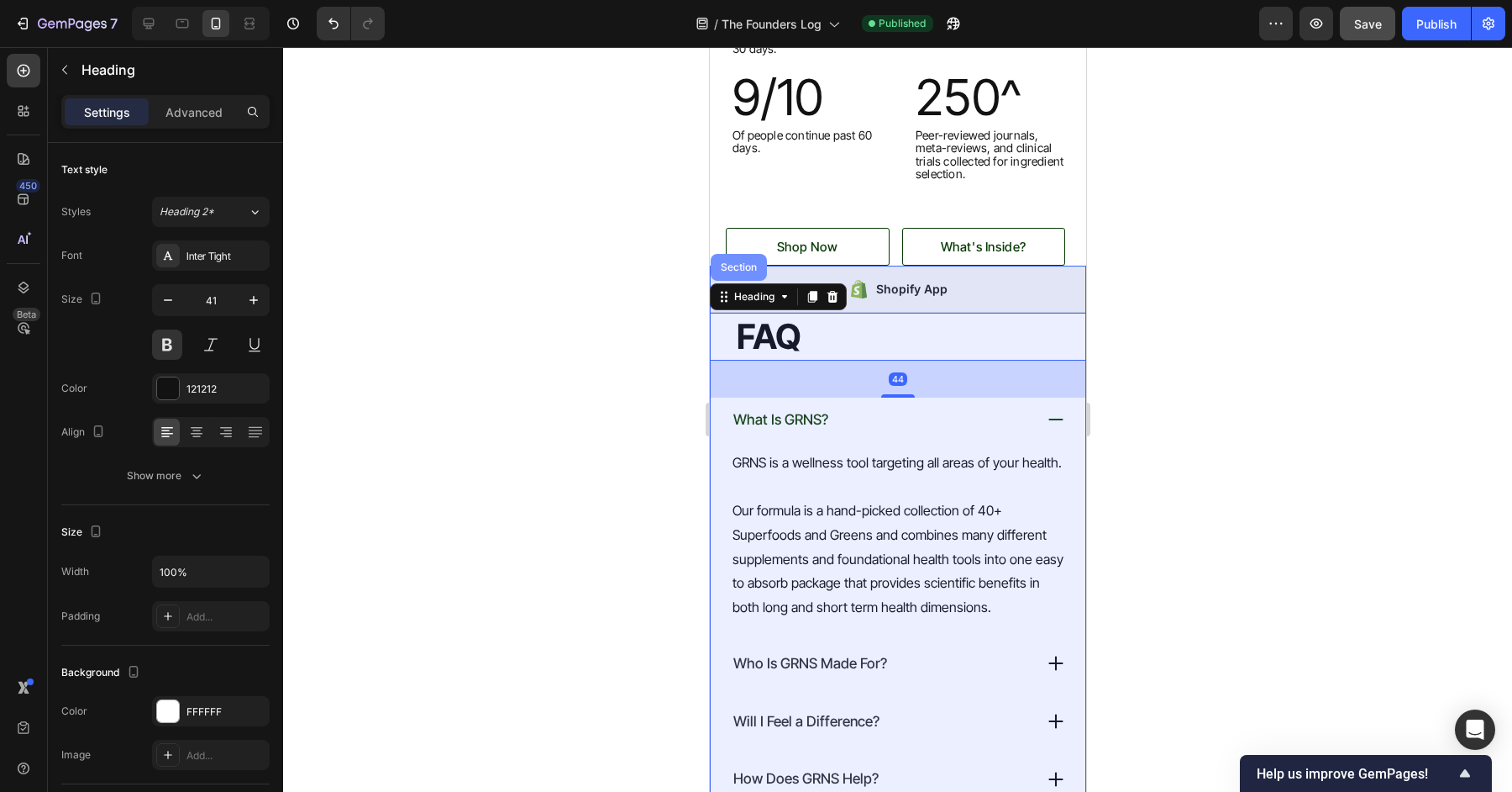
click at [737, 271] on div "Section" at bounding box center [738, 266] width 57 height 27
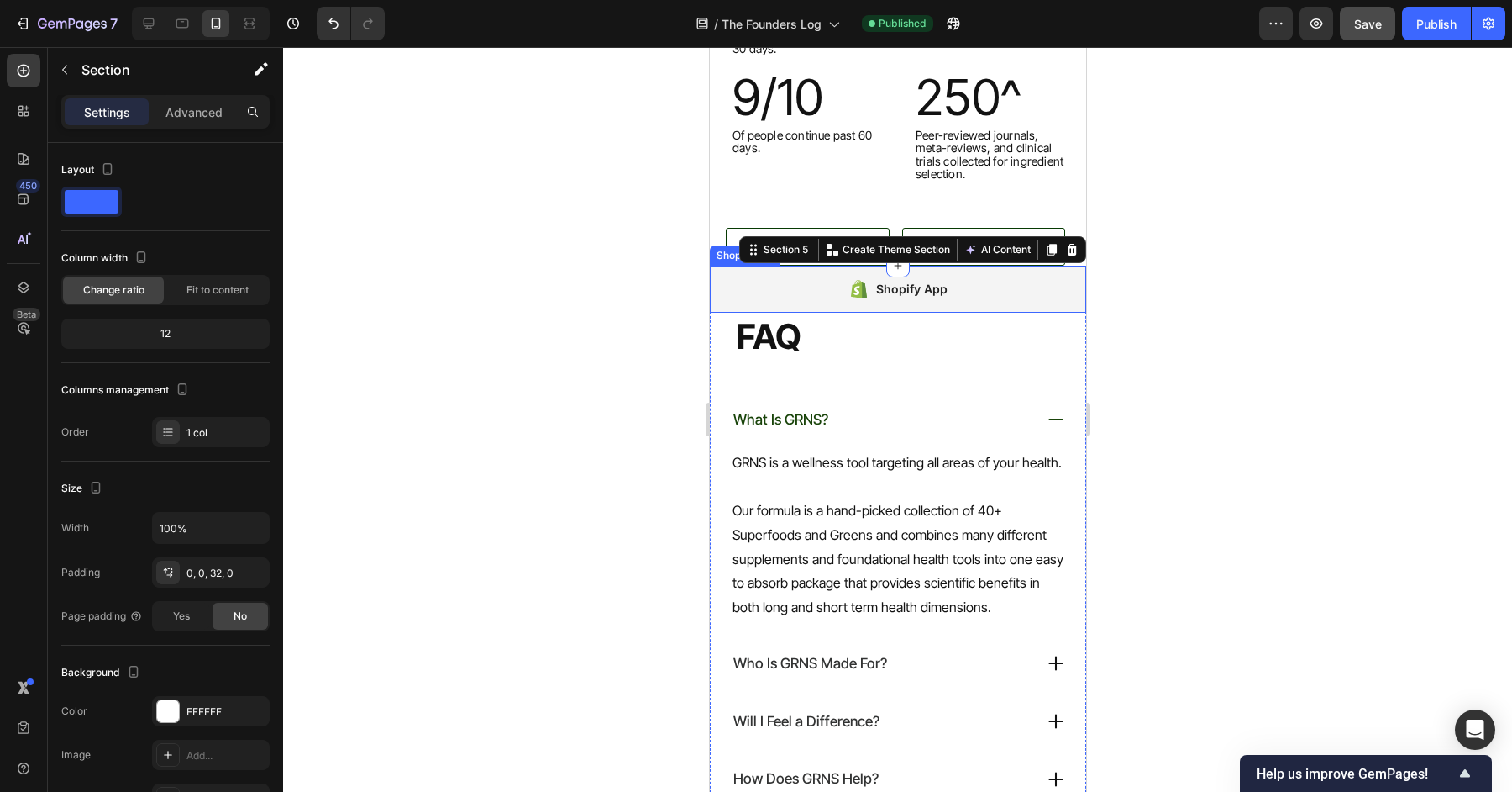
click at [880, 281] on div "Shopify App" at bounding box center [910, 289] width 71 height 20
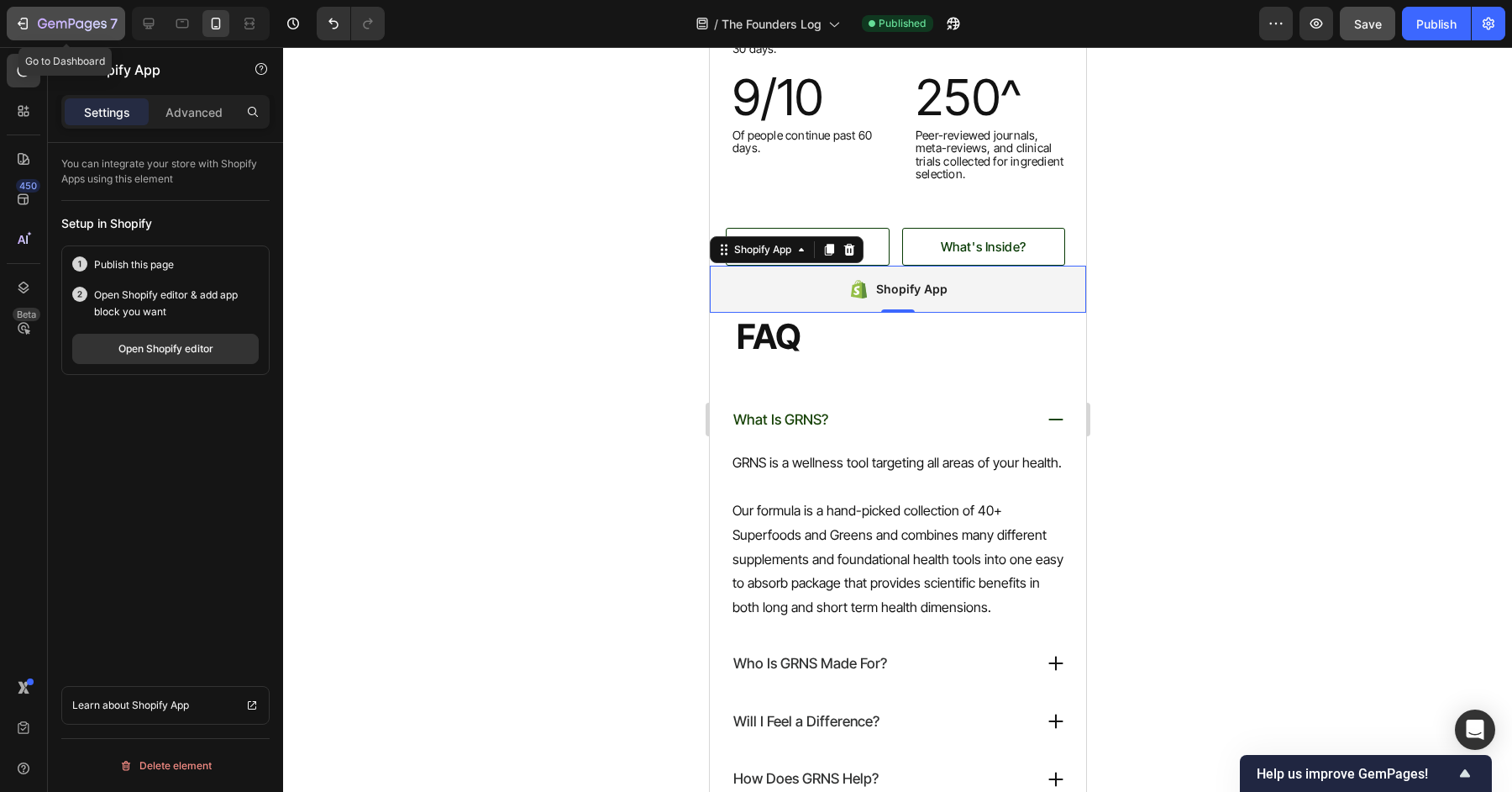
click at [63, 30] on icon "button" at bounding box center [72, 25] width 69 height 15
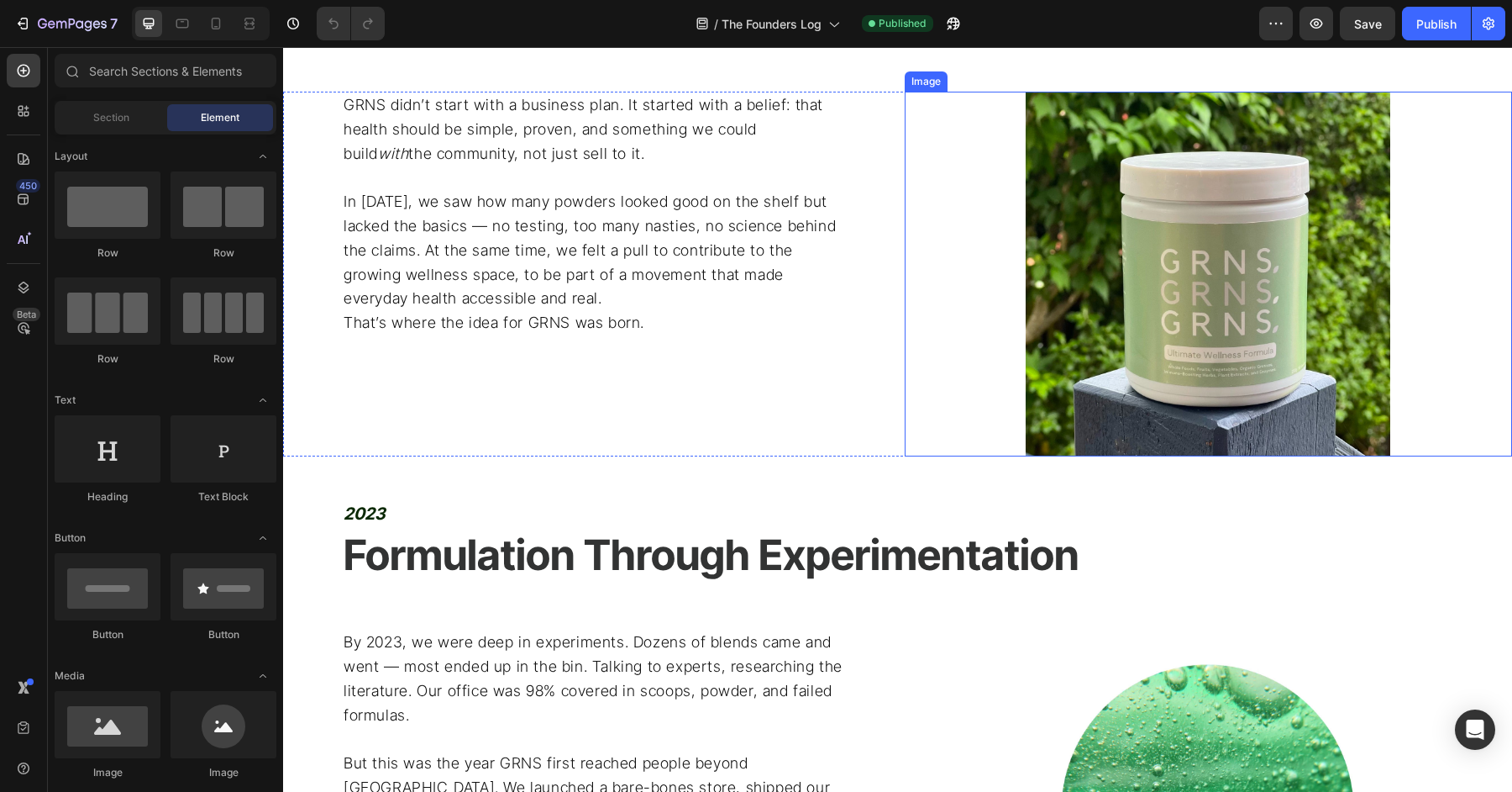
scroll to position [1292, 0]
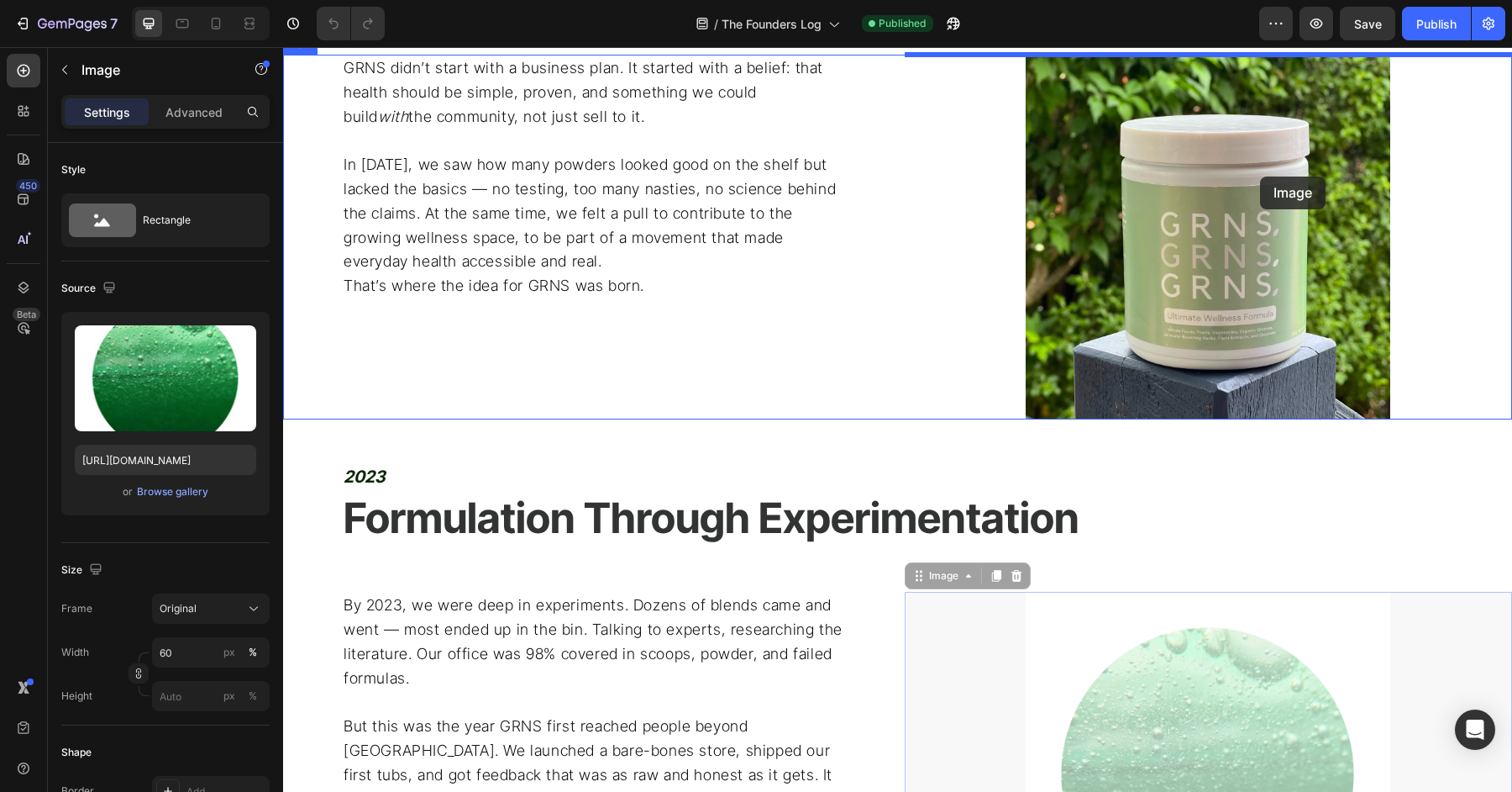
drag, startPoint x: 1190, startPoint y: 674, endPoint x: 1260, endPoint y: 176, distance: 502.9
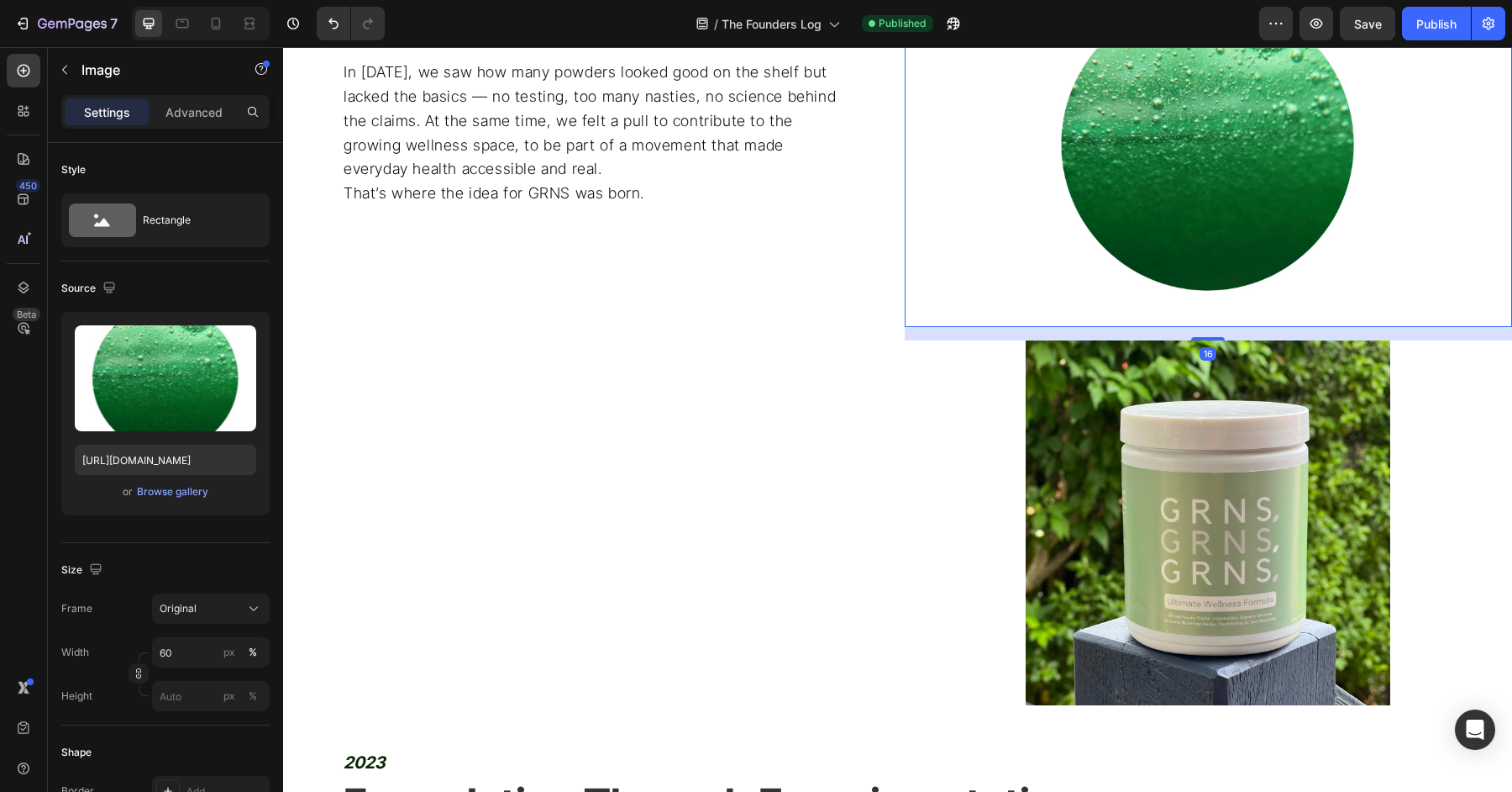
scroll to position [1594, 0]
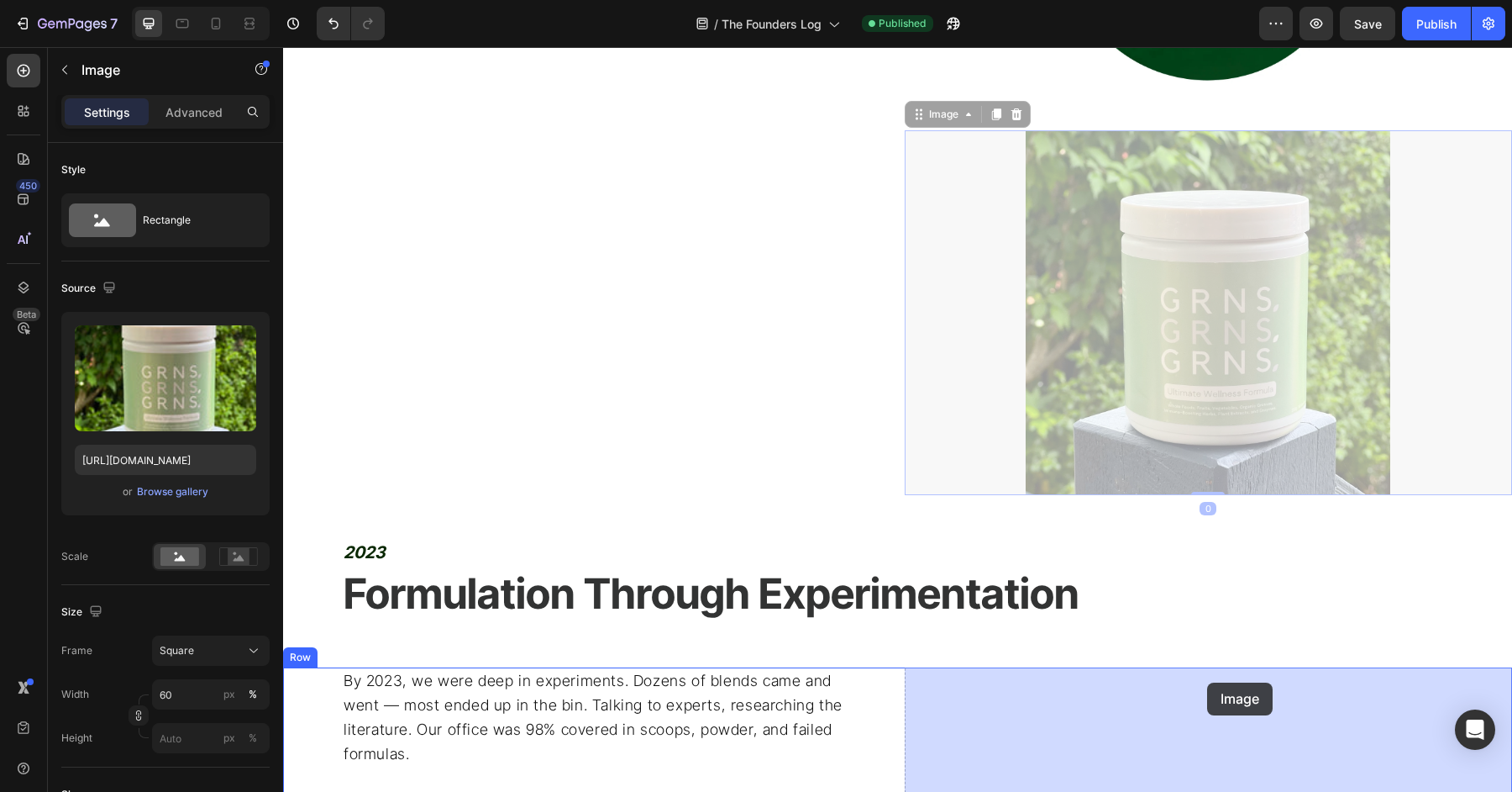
drag, startPoint x: 1218, startPoint y: 350, endPoint x: 1206, endPoint y: 679, distance: 329.2
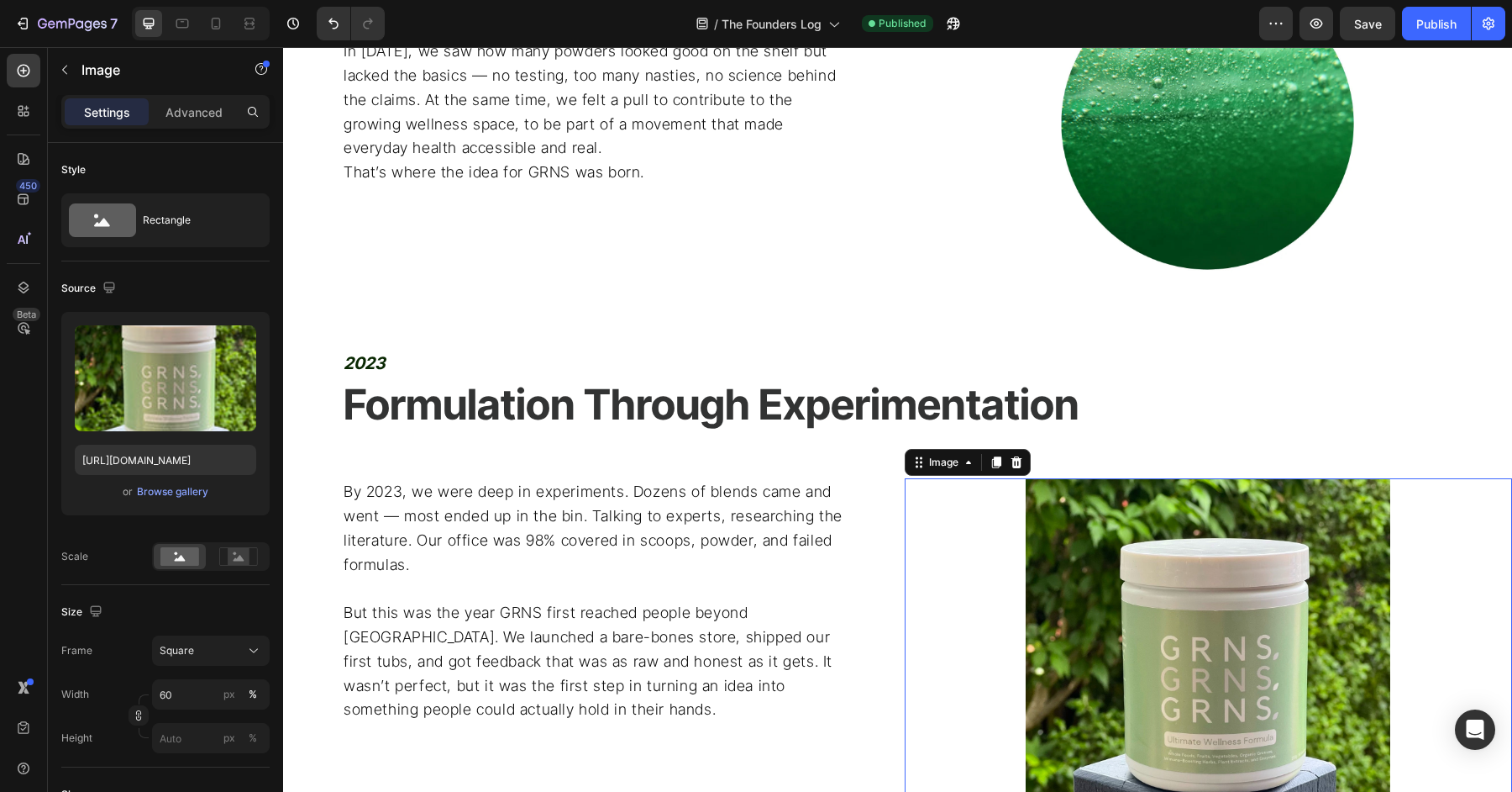
scroll to position [1261, 0]
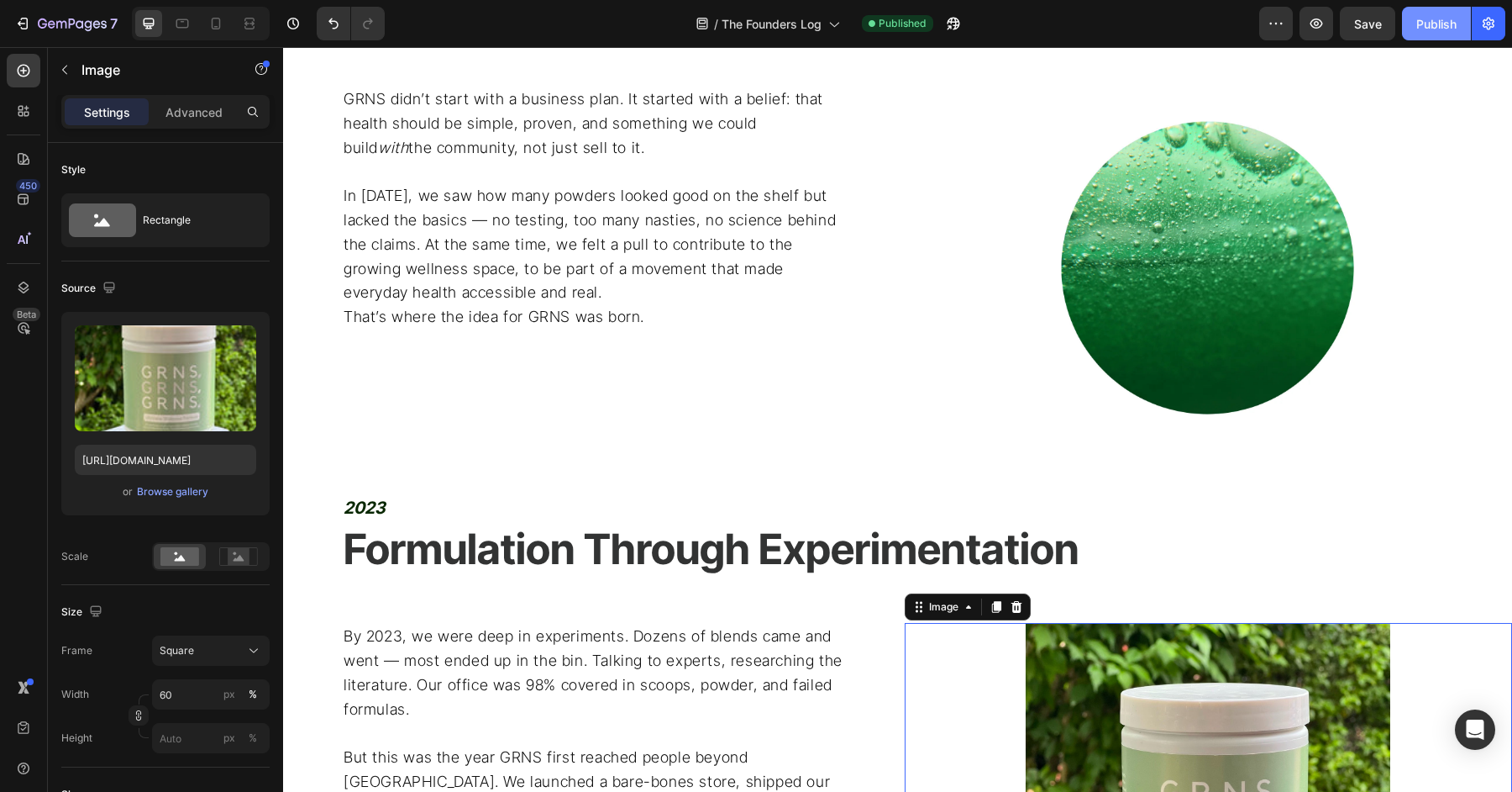
click at [1448, 21] on div "Publish" at bounding box center [1436, 24] width 40 height 18
